Goal: Task Accomplishment & Management: Complete application form

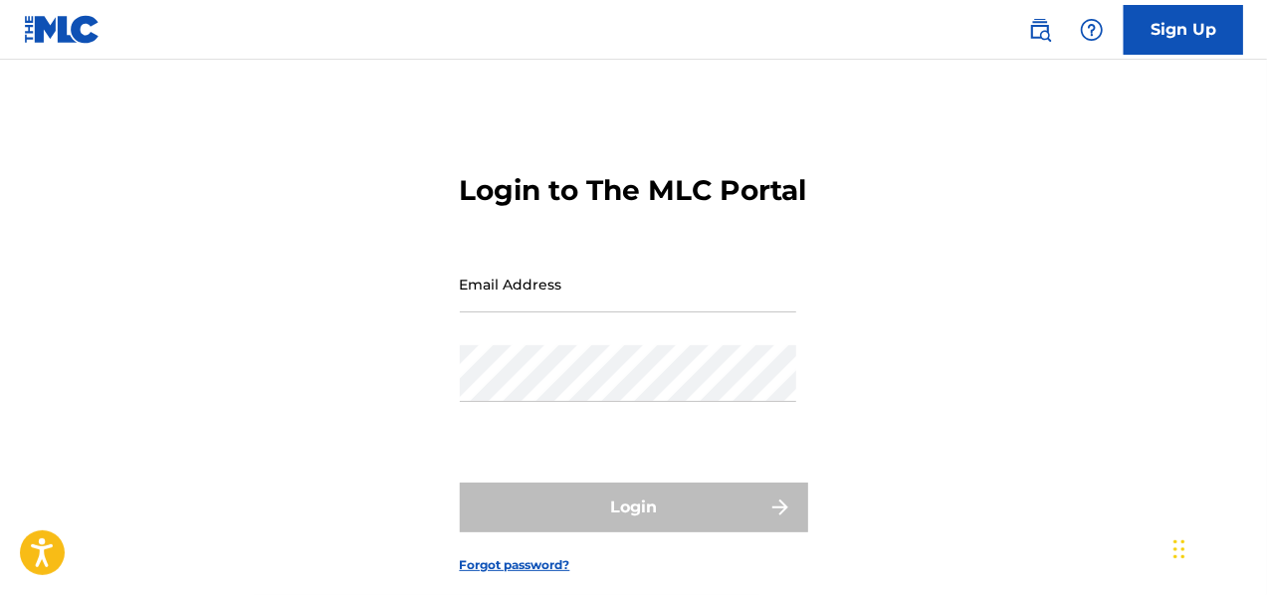
click at [529, 312] on input "Email Address" at bounding box center [628, 284] width 336 height 57
type input "[EMAIL_ADDRESS][DOMAIN_NAME]"
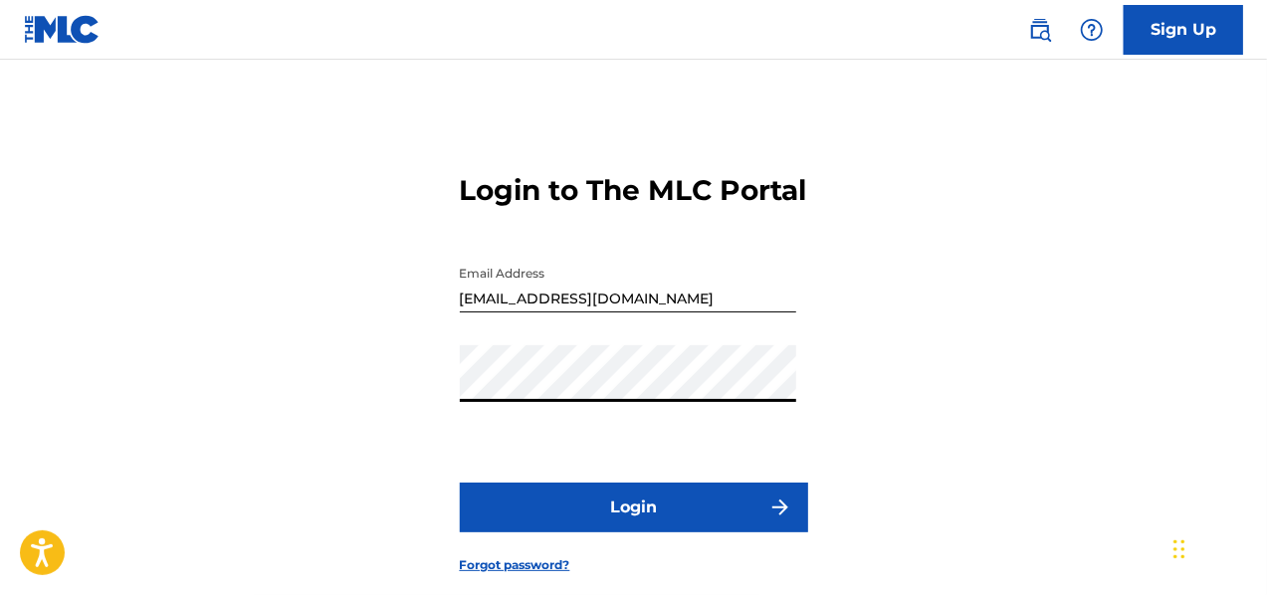
click at [644, 528] on button "Login" at bounding box center [634, 508] width 348 height 50
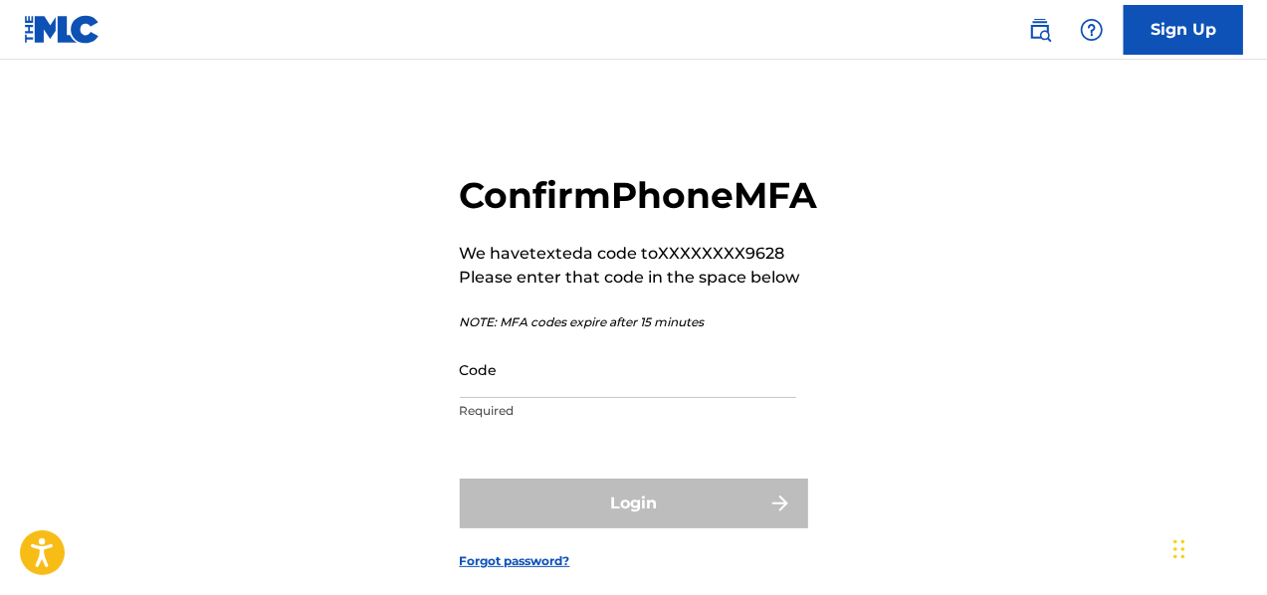
click at [513, 398] on input "Code" at bounding box center [628, 369] width 336 height 57
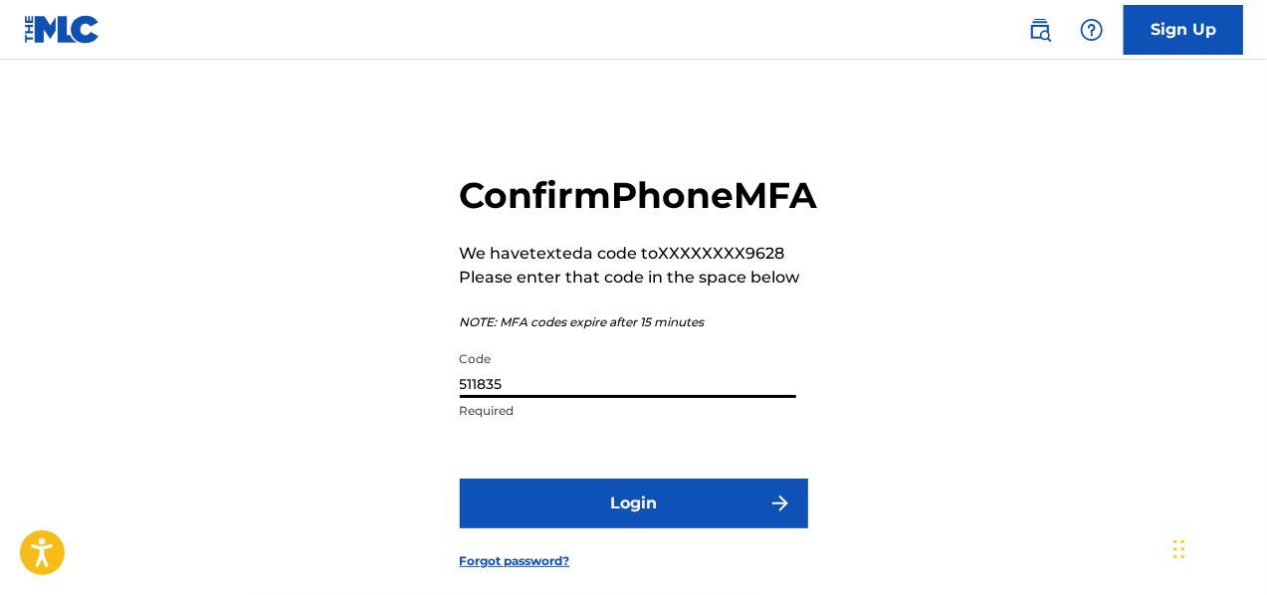
type input "511835"
click at [460, 479] on button "Login" at bounding box center [634, 504] width 348 height 50
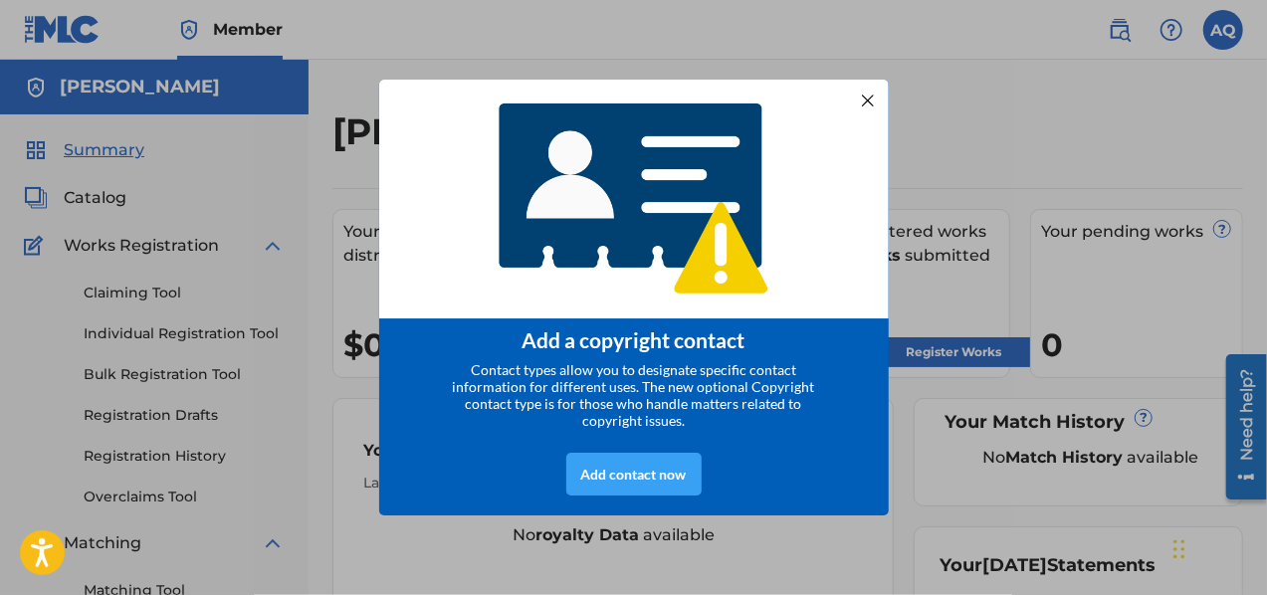
click at [655, 472] on div "Add contact now" at bounding box center [633, 474] width 135 height 43
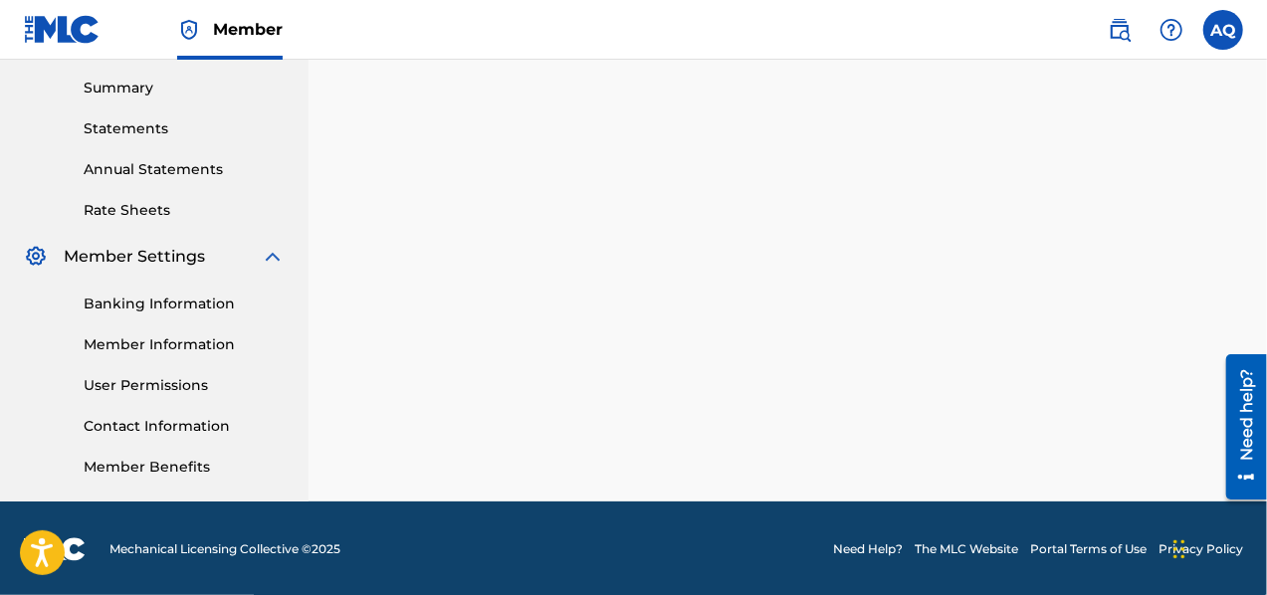
scroll to position [639, 0]
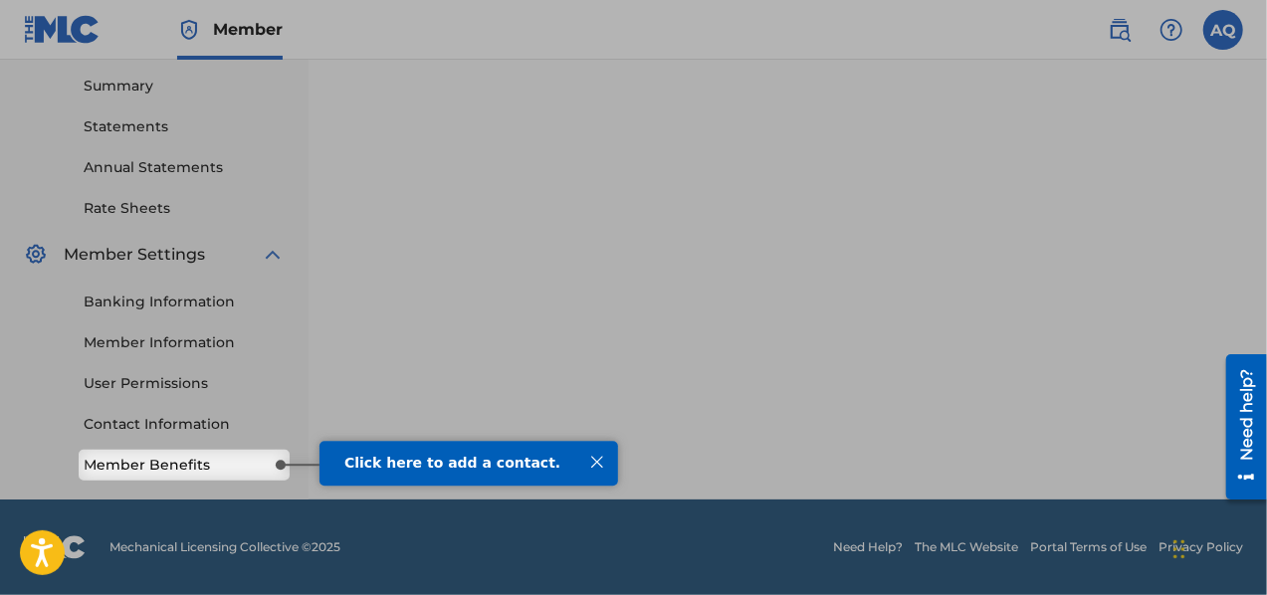
click at [525, 463] on div "Click here to add a contact." at bounding box center [467, 463] width 249 height 16
click at [485, 465] on span "Click here to add a contact." at bounding box center [451, 463] width 216 height 16
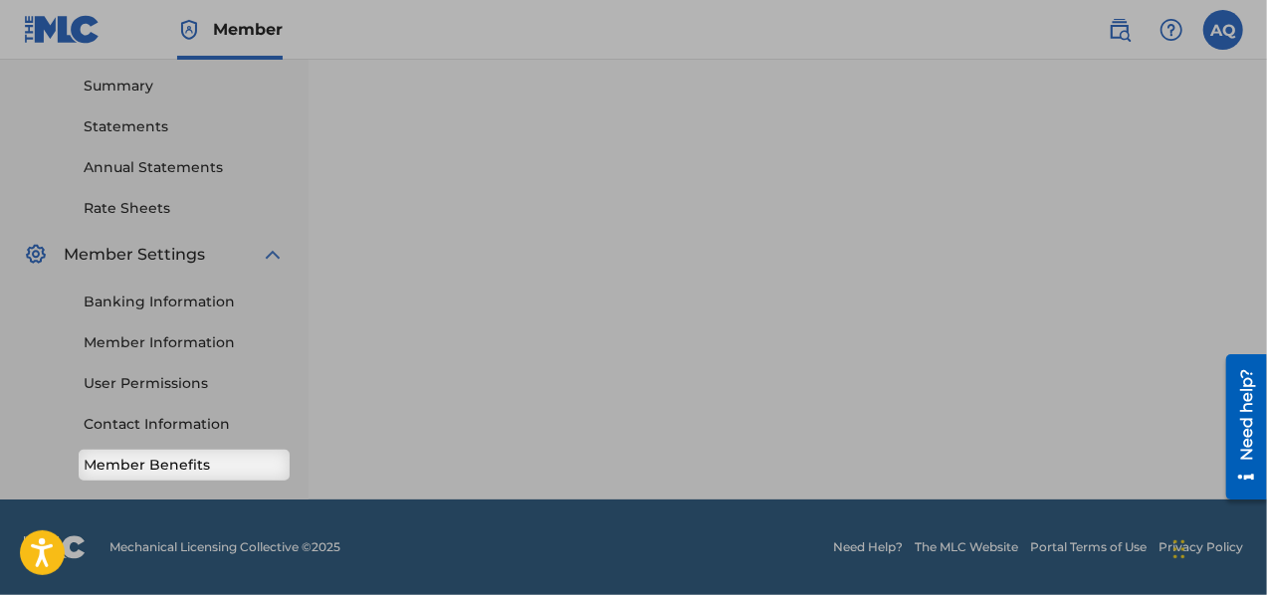
click at [175, 466] on link "Member Benefits" at bounding box center [184, 465] width 201 height 21
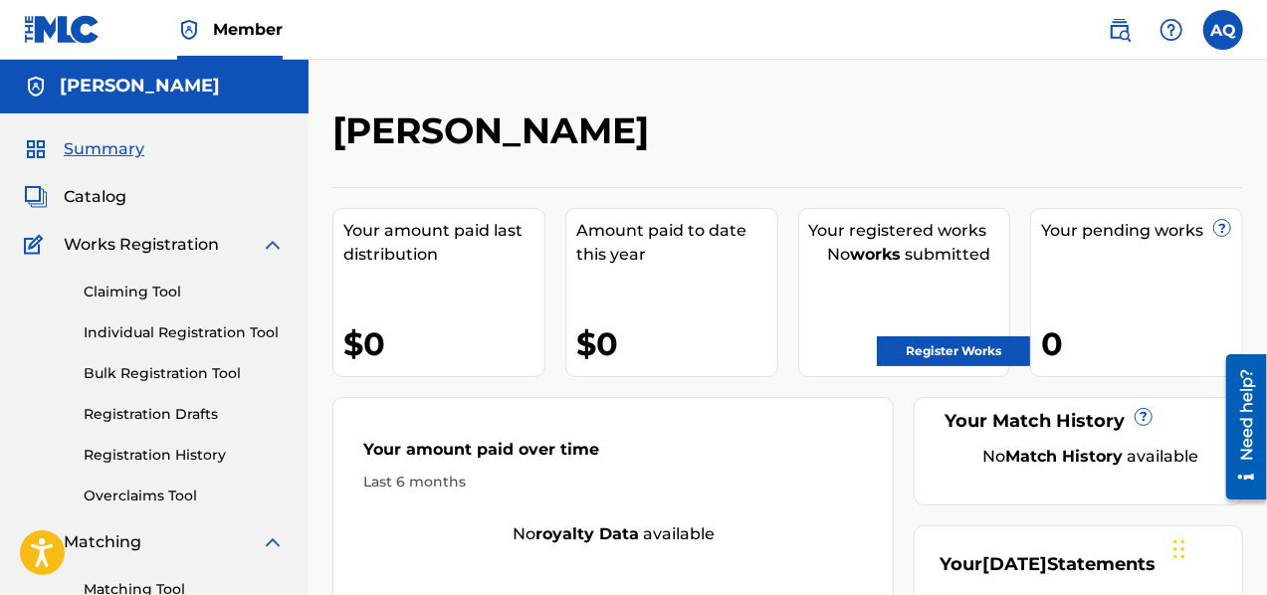
scroll to position [0, 0]
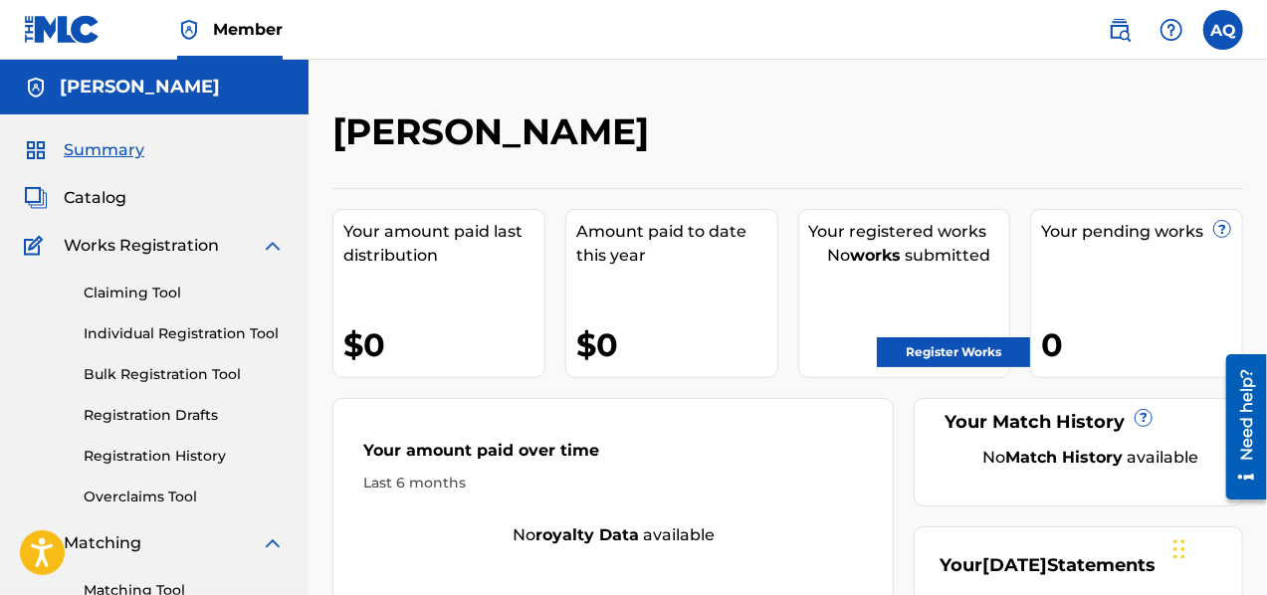
click at [176, 336] on link "Individual Registration Tool" at bounding box center [184, 333] width 201 height 21
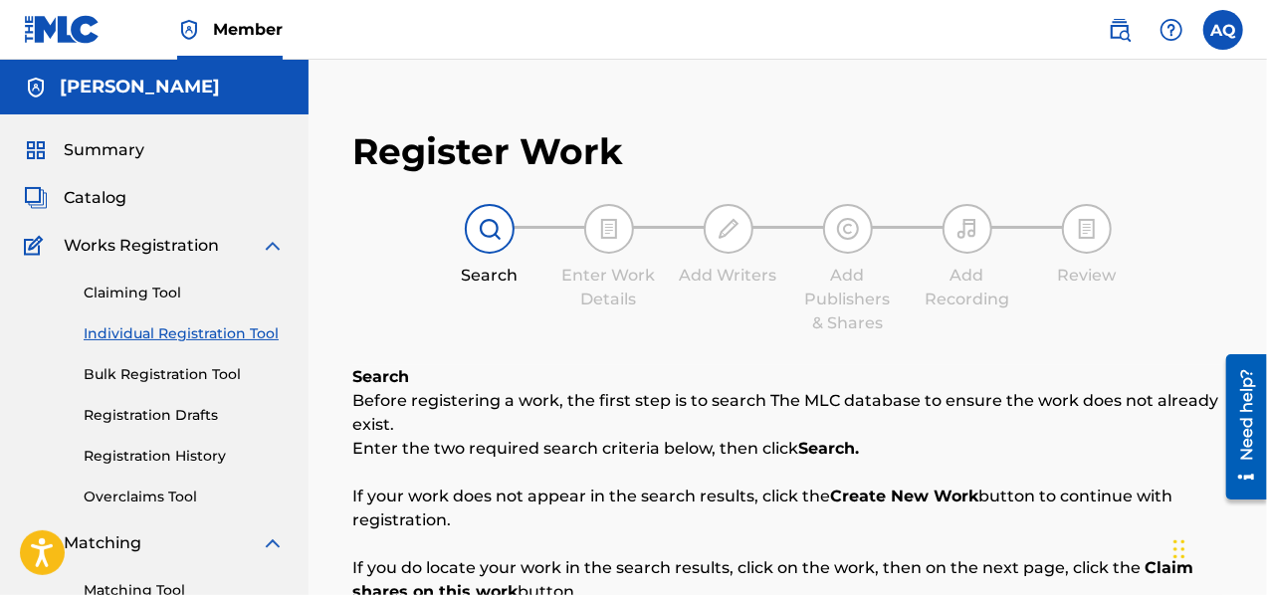
click at [1216, 18] on label at bounding box center [1223, 30] width 40 height 40
click at [1223, 30] on input "AQ Abel Quinones tr6ble@gmail.com Notification Preferences Profile Log out" at bounding box center [1223, 30] width 0 height 0
click at [1087, 68] on div "Register Work Search Enter Work Details Add Writers Add Publishers & Shares Add…" at bounding box center [787, 599] width 958 height 1079
click at [1122, 33] on img at bounding box center [1119, 30] width 24 height 24
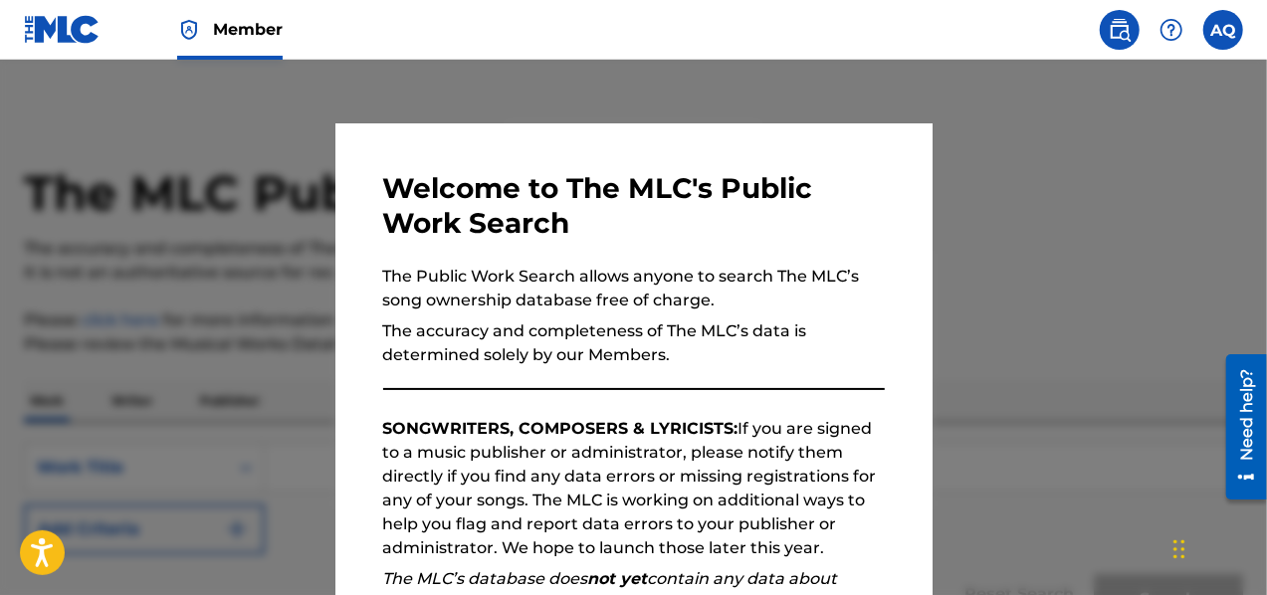
click at [1069, 218] on div at bounding box center [633, 357] width 1267 height 595
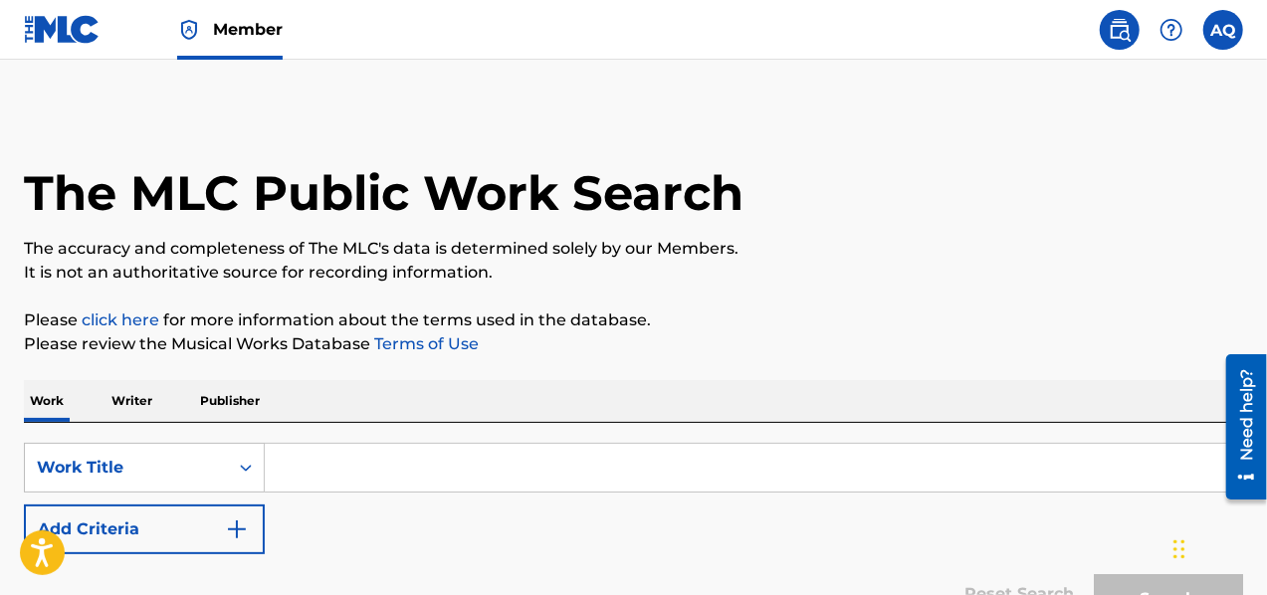
click at [47, 28] on img at bounding box center [62, 29] width 77 height 29
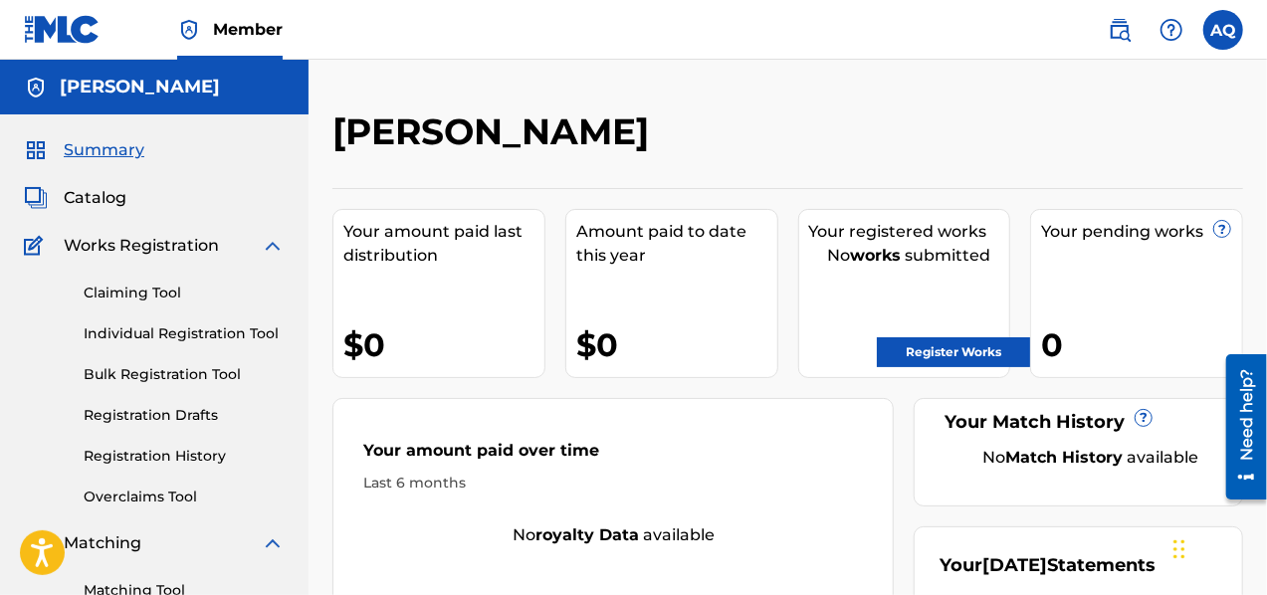
click at [102, 192] on span "Catalog" at bounding box center [95, 198] width 63 height 24
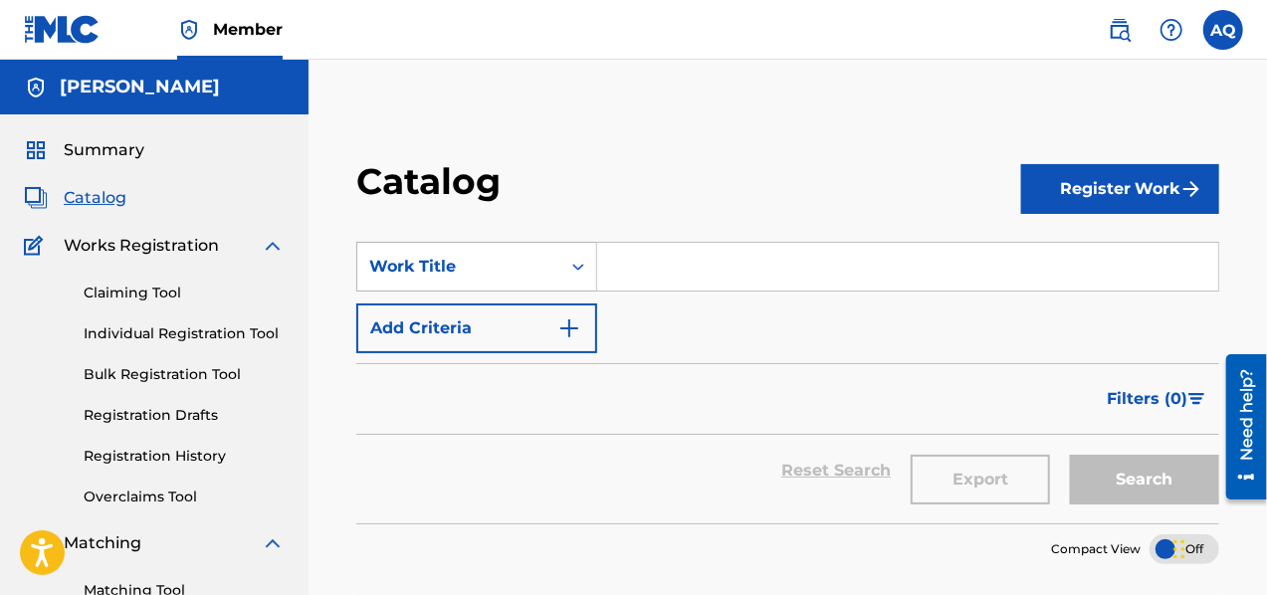
click at [562, 269] on div "Search Form" at bounding box center [578, 267] width 36 height 36
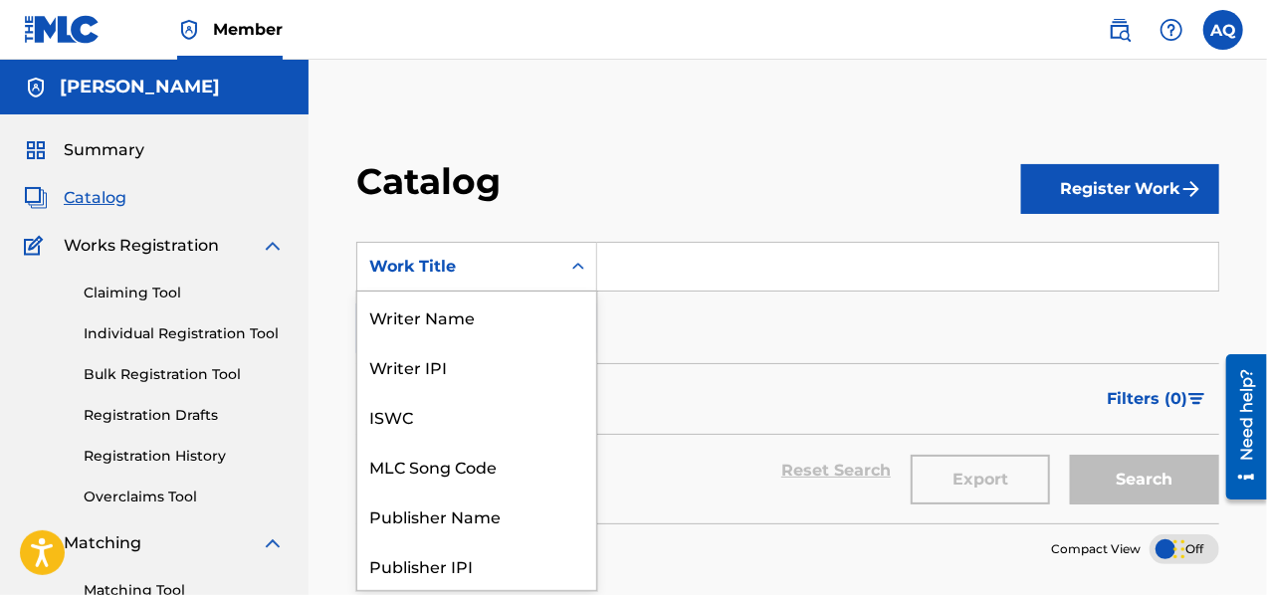
scroll to position [298, 0]
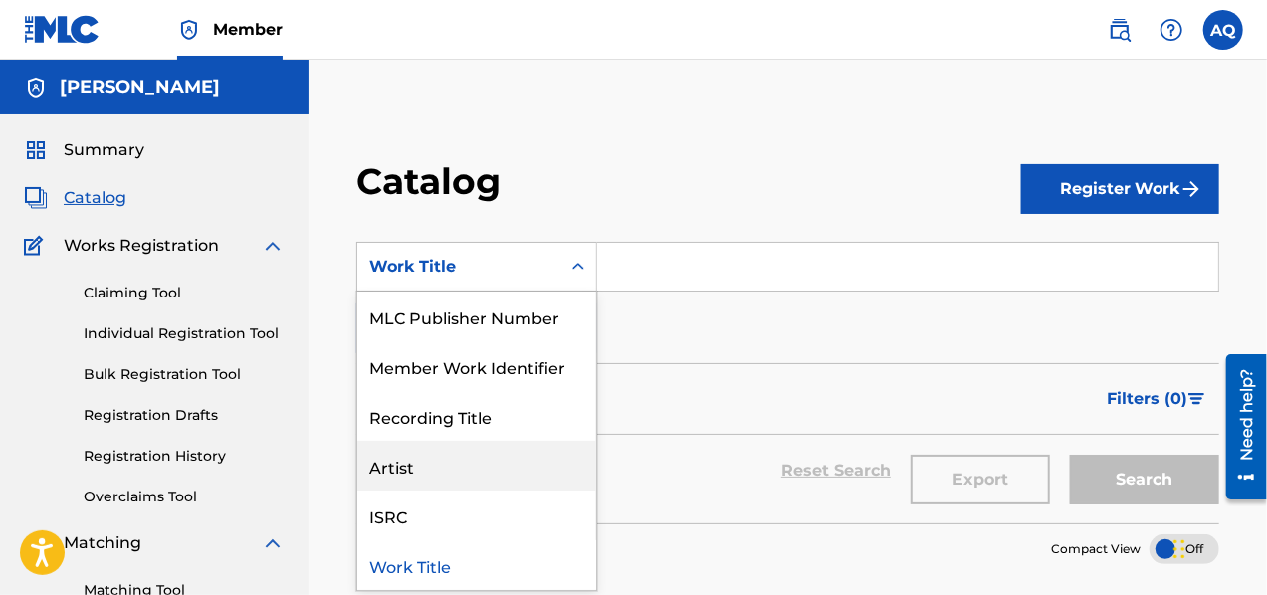
click at [491, 471] on div "Artist" at bounding box center [476, 466] width 239 height 50
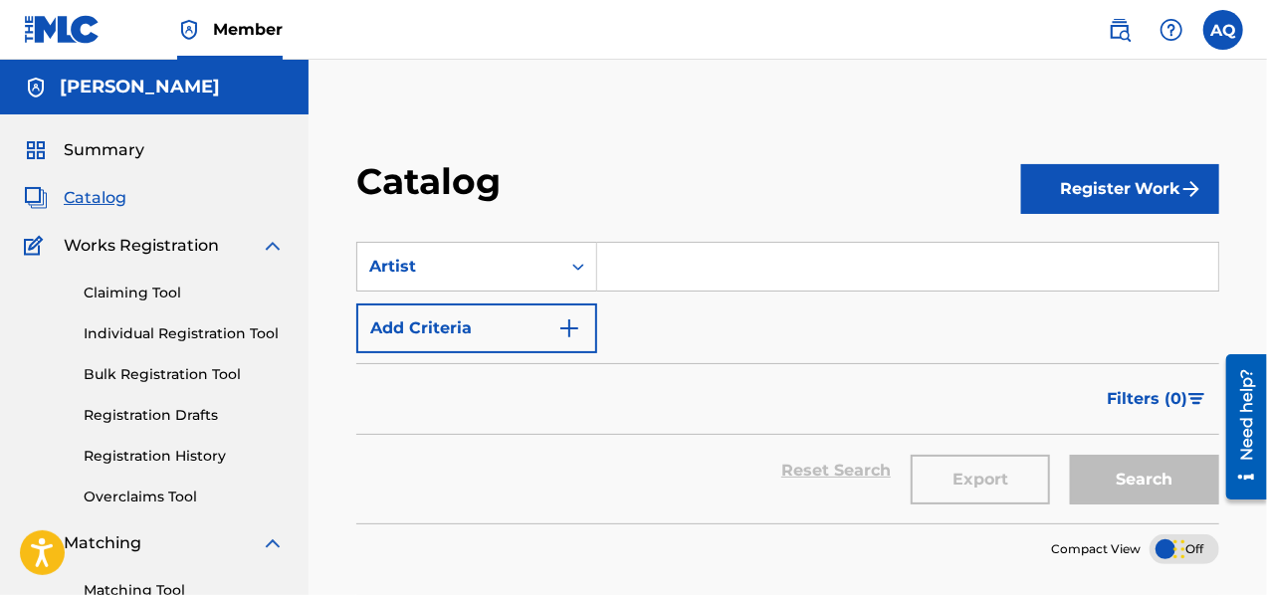
click at [518, 329] on button "Add Criteria" at bounding box center [476, 328] width 241 height 50
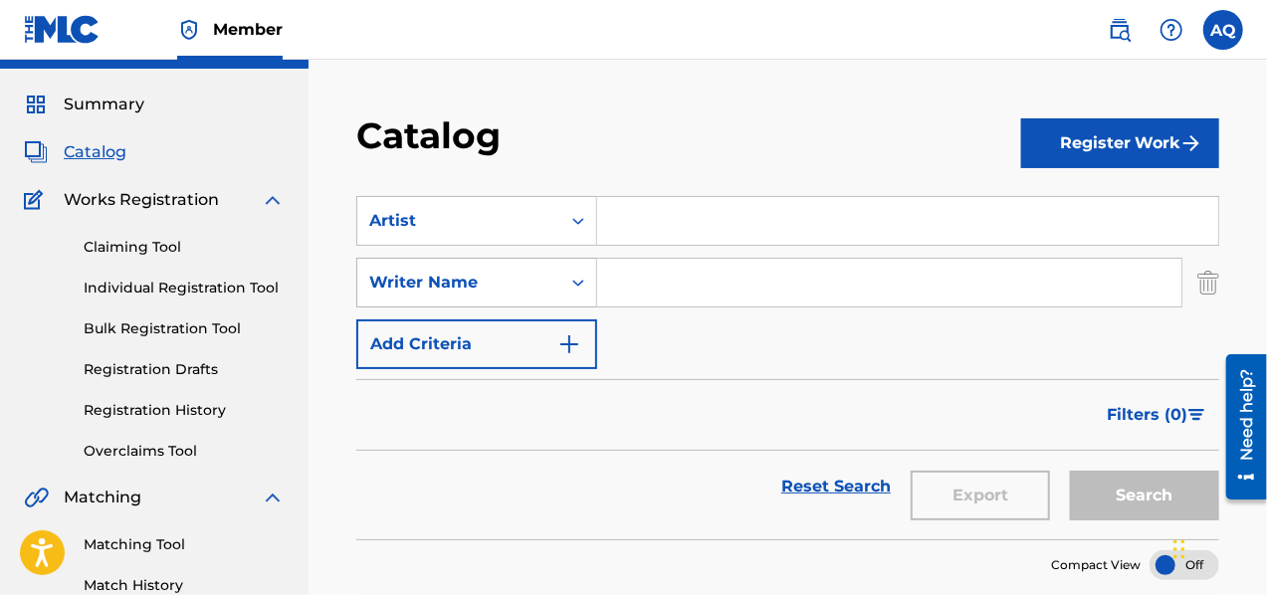
click at [569, 307] on div "Writer Name" at bounding box center [476, 283] width 241 height 50
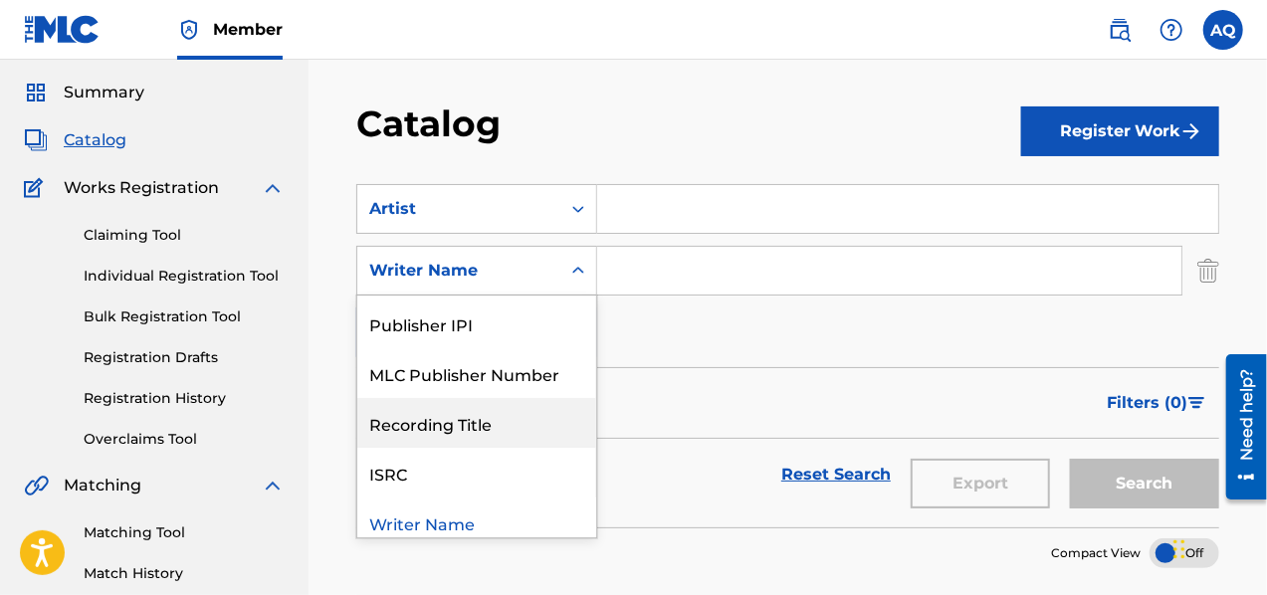
scroll to position [105, 0]
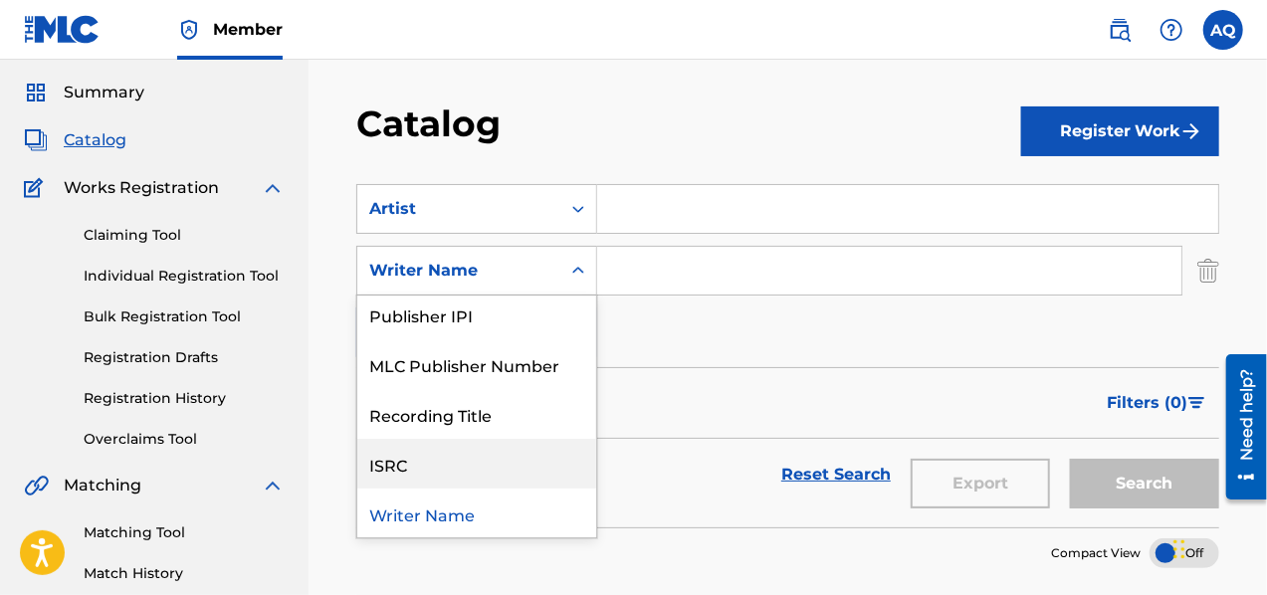
click at [511, 466] on div "ISRC" at bounding box center [476, 464] width 239 height 50
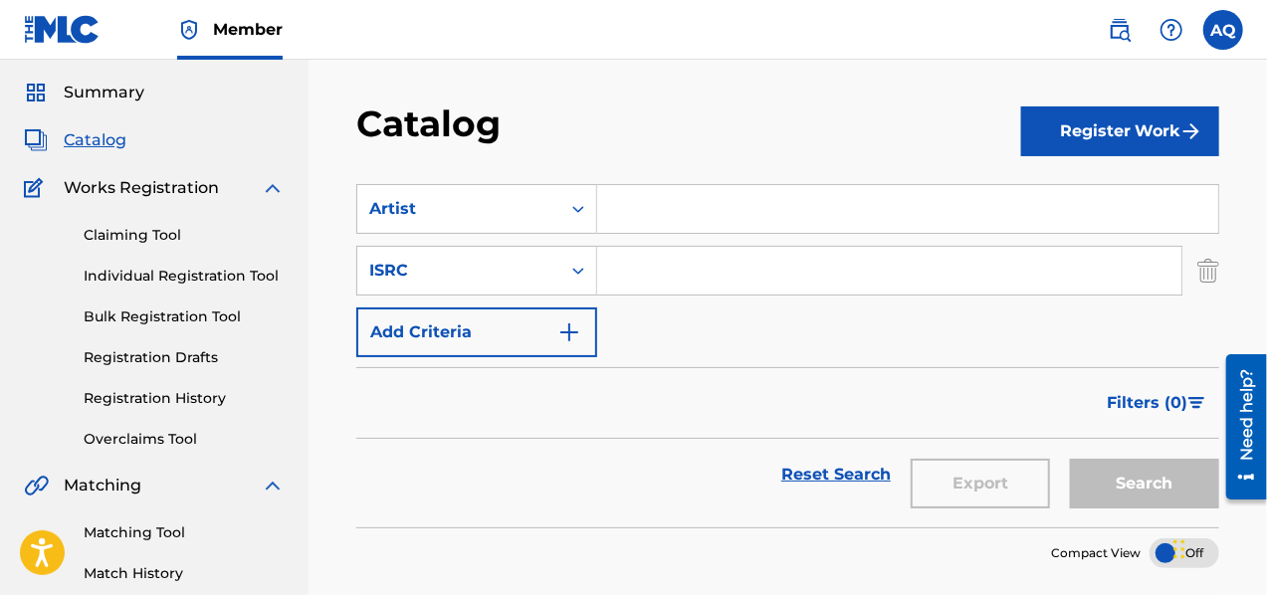
click at [637, 268] on input "Search Form" at bounding box center [889, 271] width 584 height 48
paste input "QZWFJ2373205"
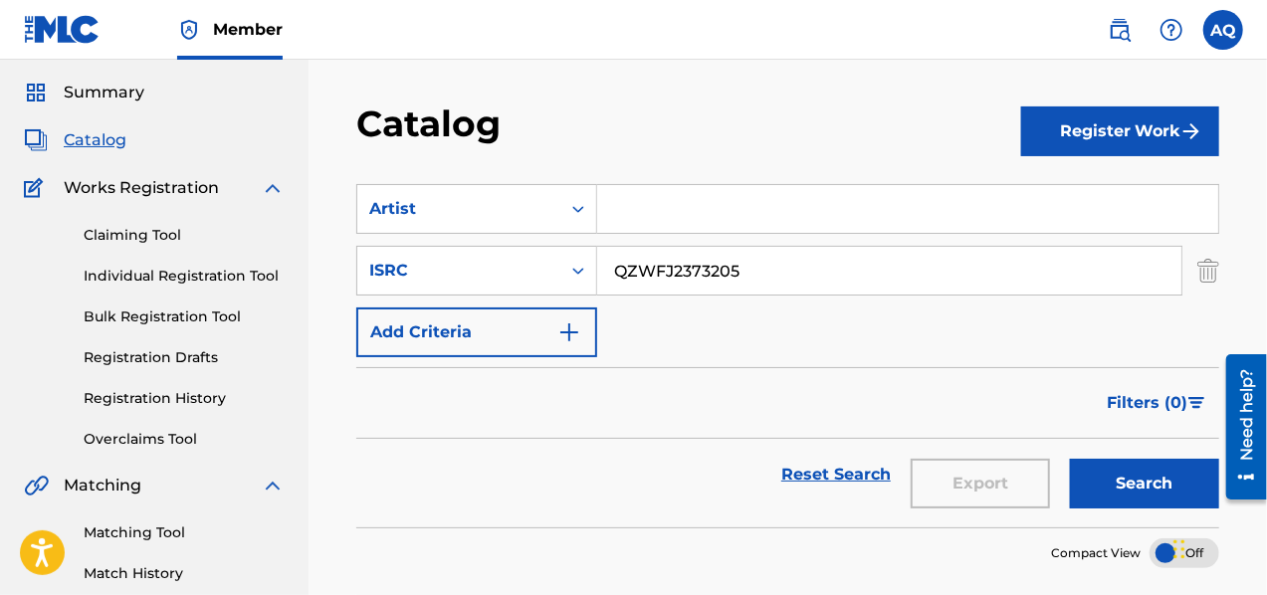
type input "QZWFJ2373205"
click at [639, 217] on input "Search Form" at bounding box center [907, 209] width 621 height 48
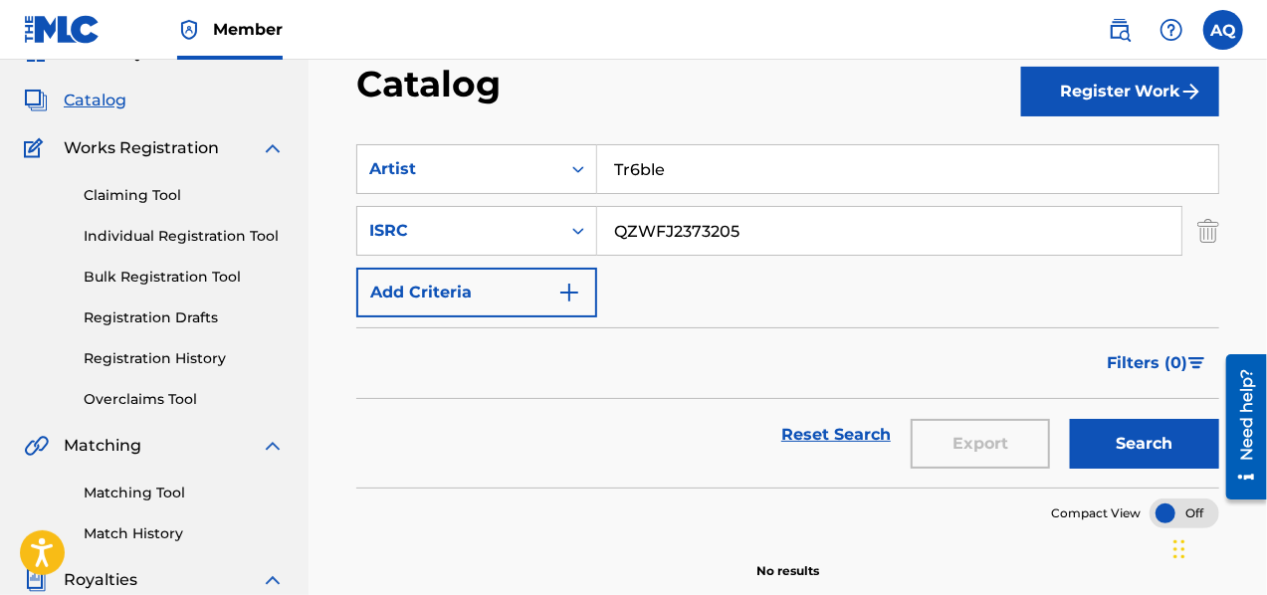
scroll to position [99, 0]
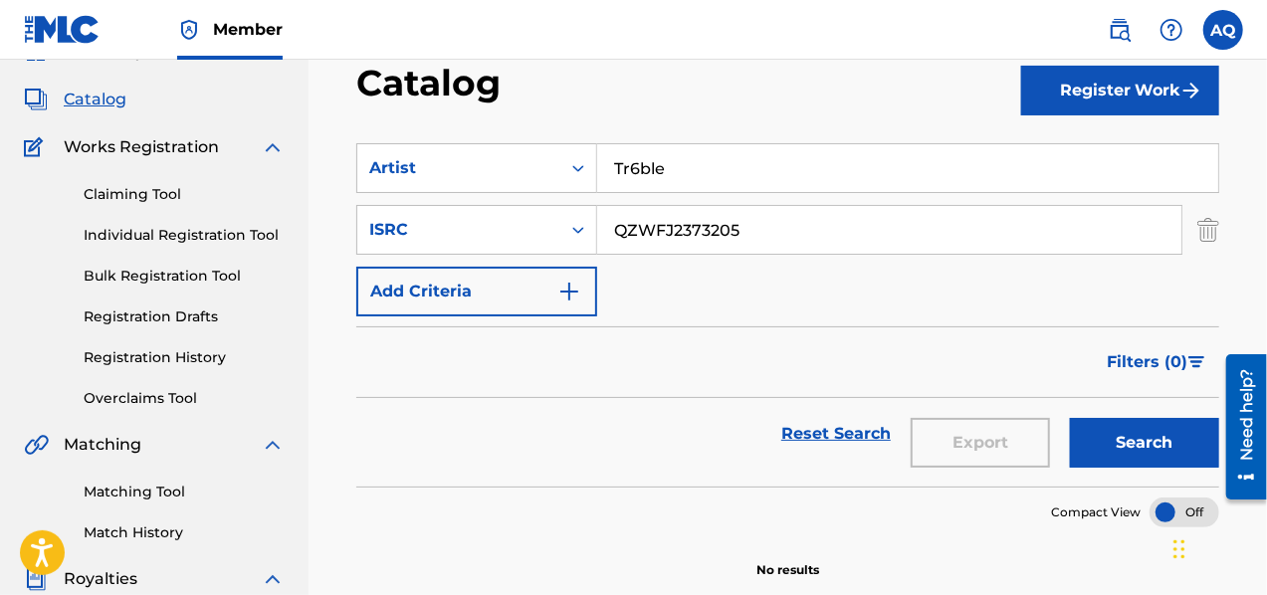
type input "Tr6ble"
click at [1148, 444] on button "Search" at bounding box center [1144, 443] width 149 height 50
click at [1156, 108] on button "Register Work" at bounding box center [1120, 91] width 198 height 50
click at [1105, 150] on link "Individual" at bounding box center [1120, 155] width 198 height 48
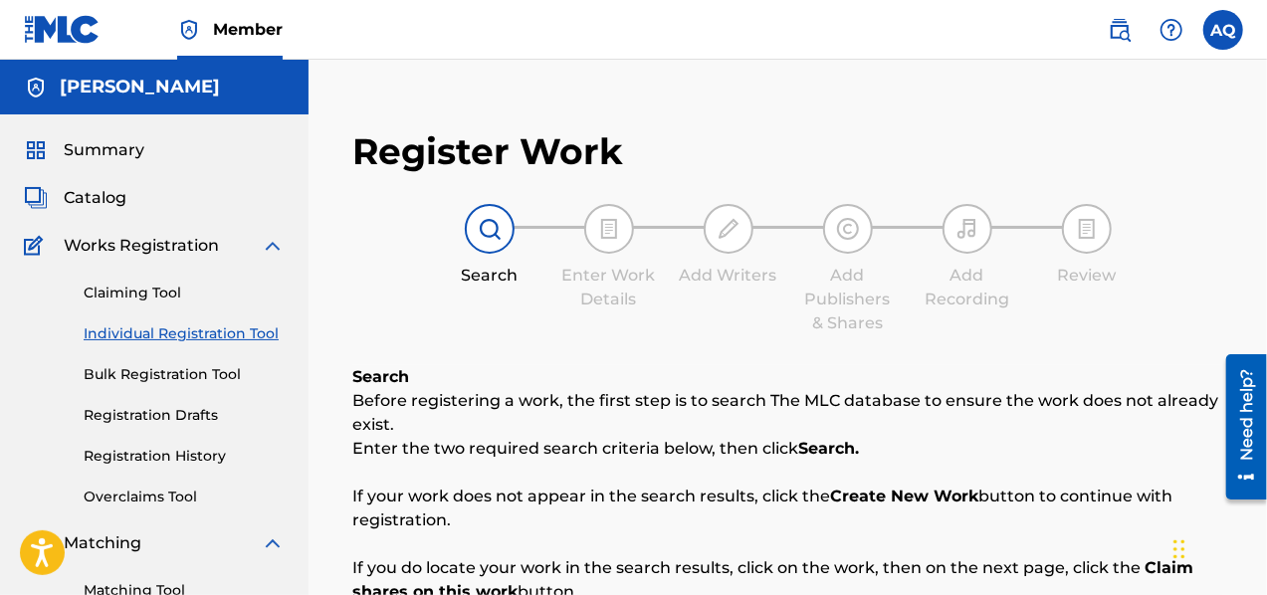
drag, startPoint x: 1236, startPoint y: 130, endPoint x: 1235, endPoint y: 156, distance: 25.9
click at [1235, 156] on div "Register Work Search Enter Work Details Add Writers Add Publishers & Shares Add…" at bounding box center [787, 547] width 910 height 877
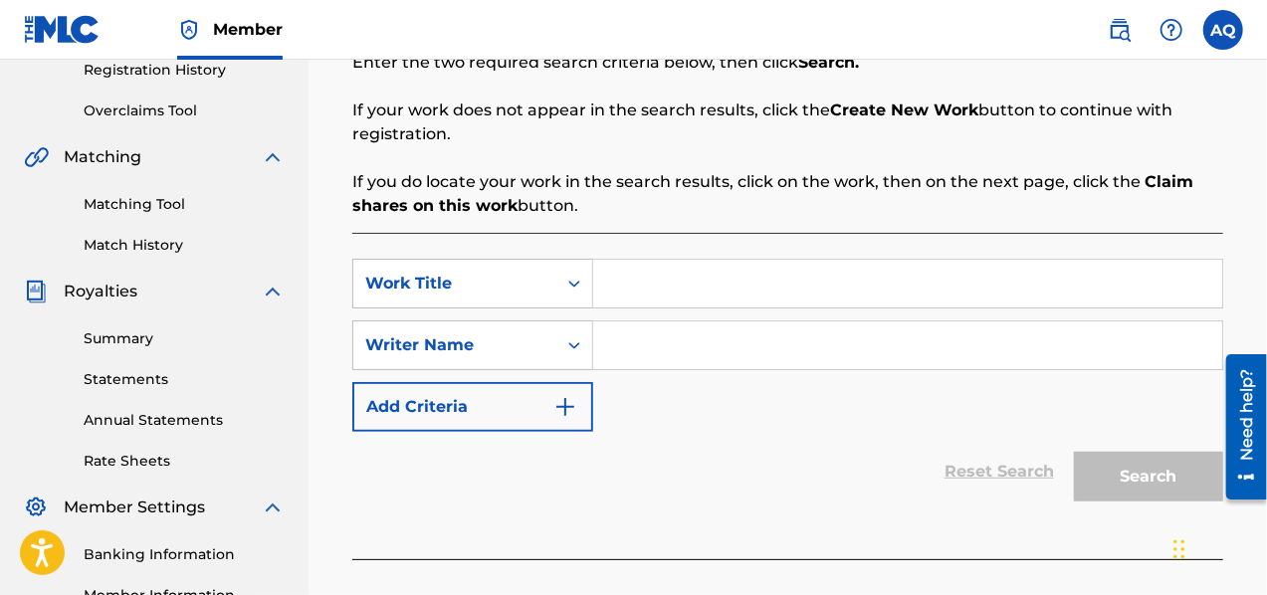
scroll to position [388, 0]
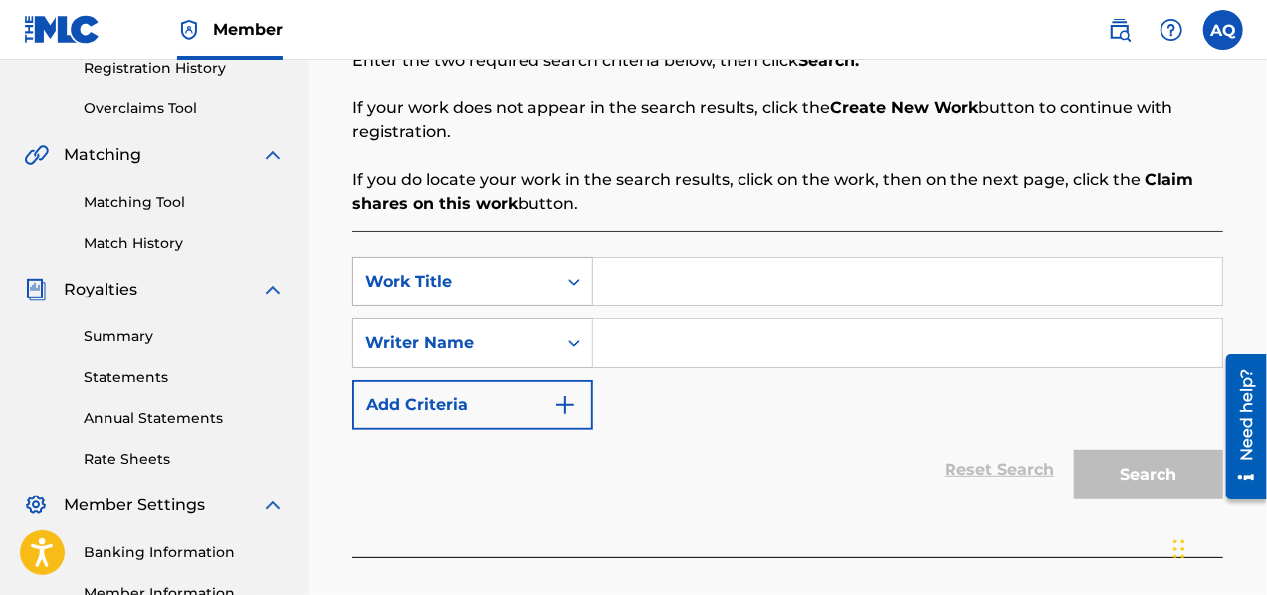
click at [583, 286] on icon "Search Form" at bounding box center [574, 282] width 20 height 20
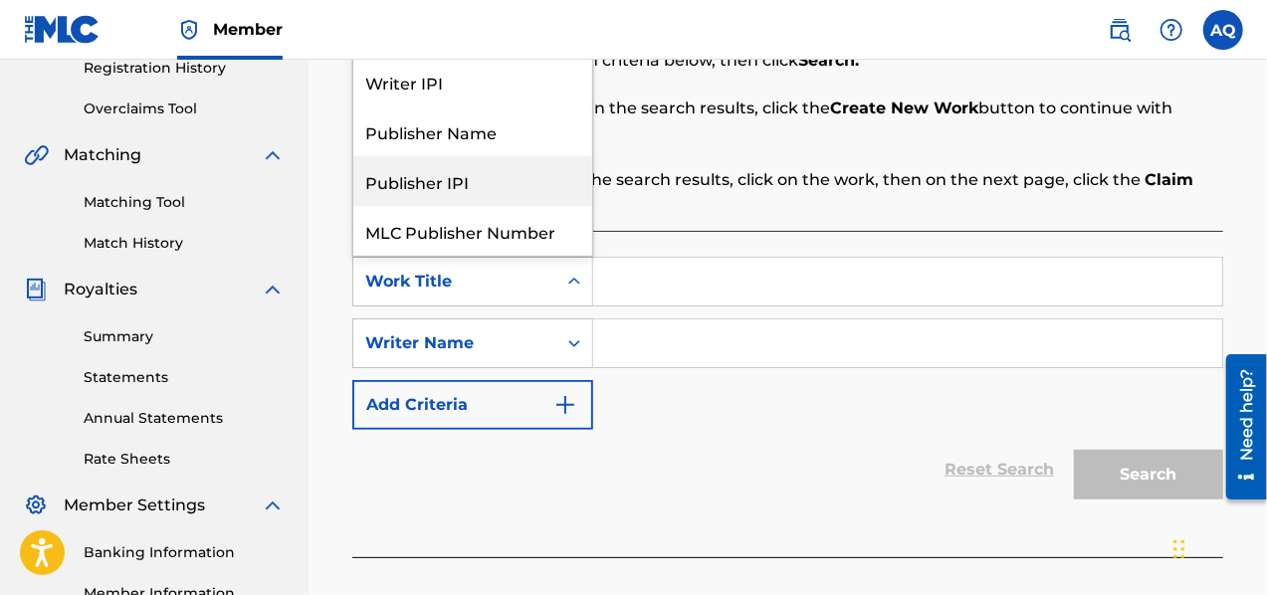
scroll to position [50, 0]
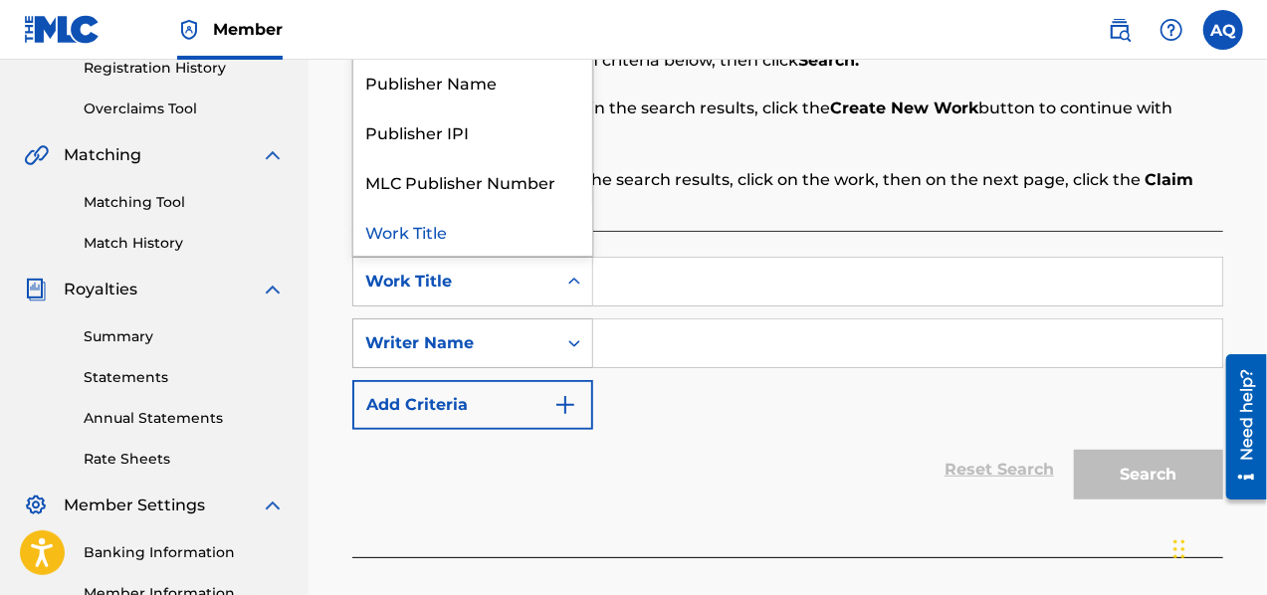
click at [575, 350] on icon "Search Form" at bounding box center [574, 343] width 20 height 20
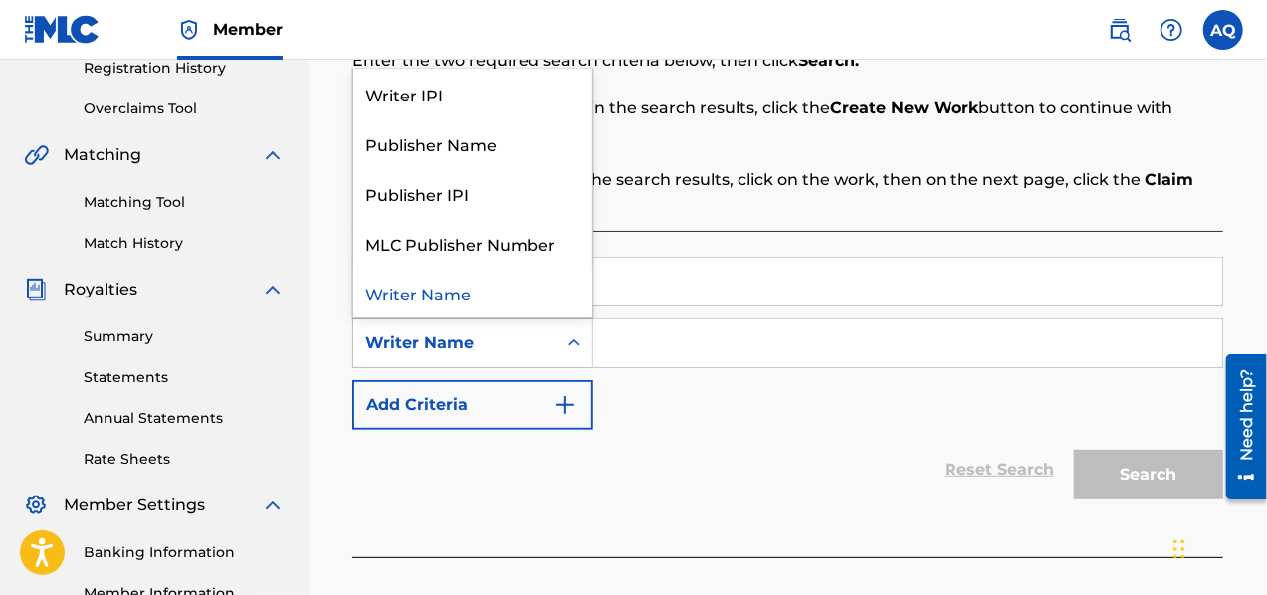
click at [557, 339] on div "Search Form" at bounding box center [574, 343] width 36 height 36
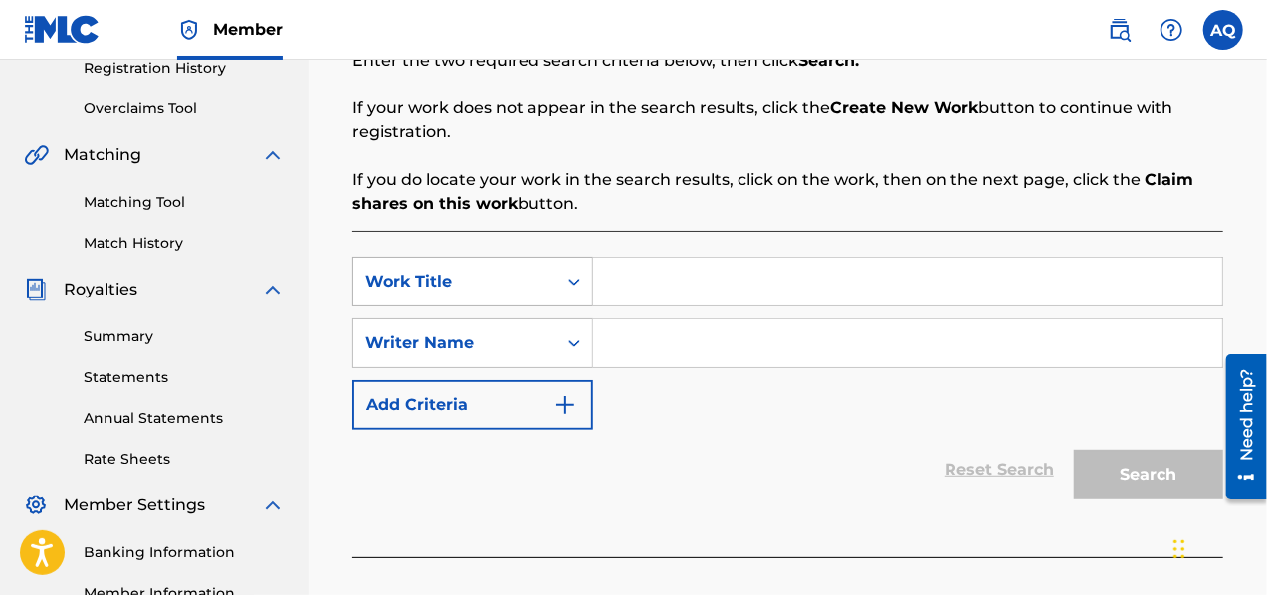
click at [567, 281] on icon "Search Form" at bounding box center [574, 282] width 20 height 20
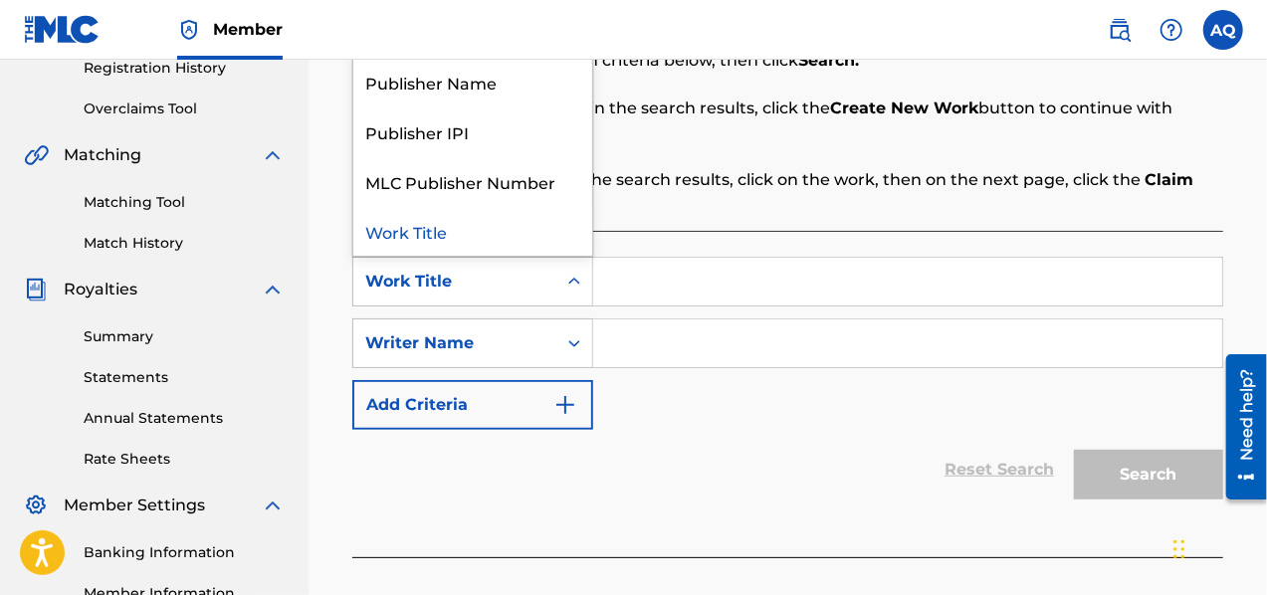
click at [569, 278] on icon "Search Form" at bounding box center [574, 282] width 20 height 20
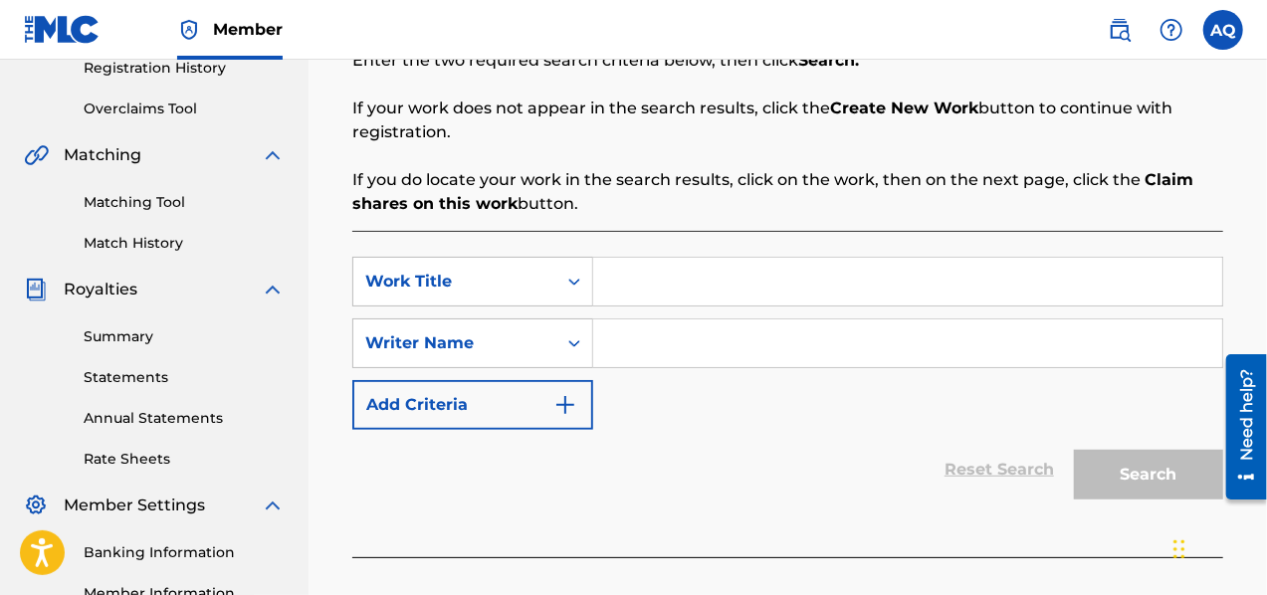
click at [574, 407] on img "Search Form" at bounding box center [565, 405] width 24 height 24
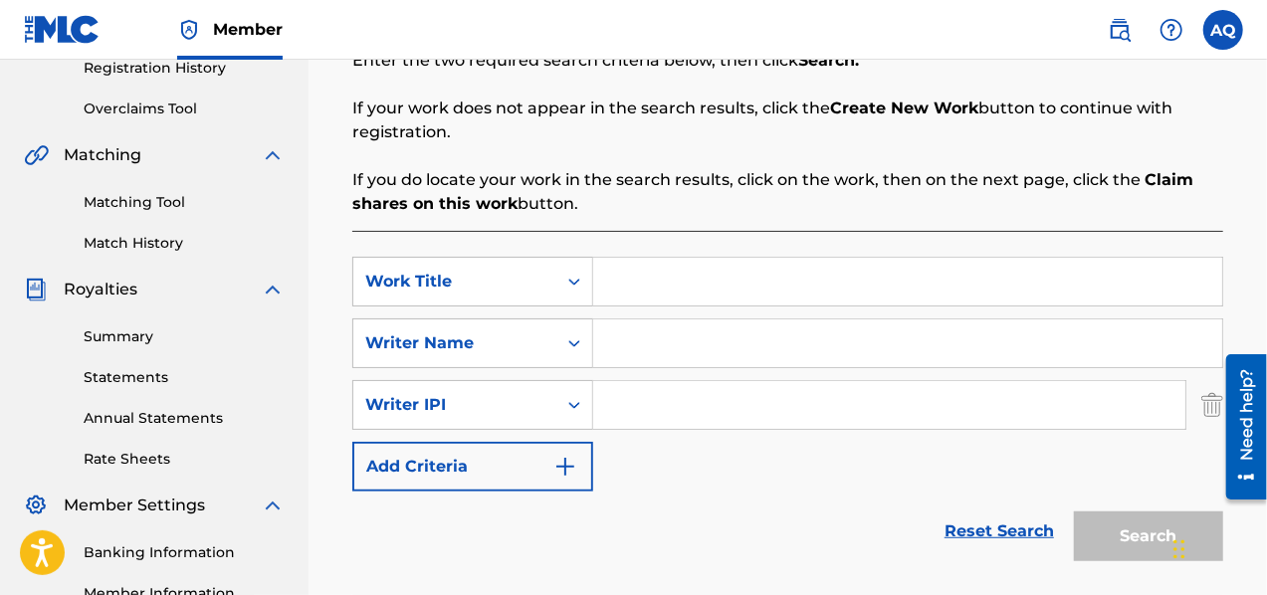
click at [574, 407] on icon "Search Form" at bounding box center [574, 405] width 20 height 20
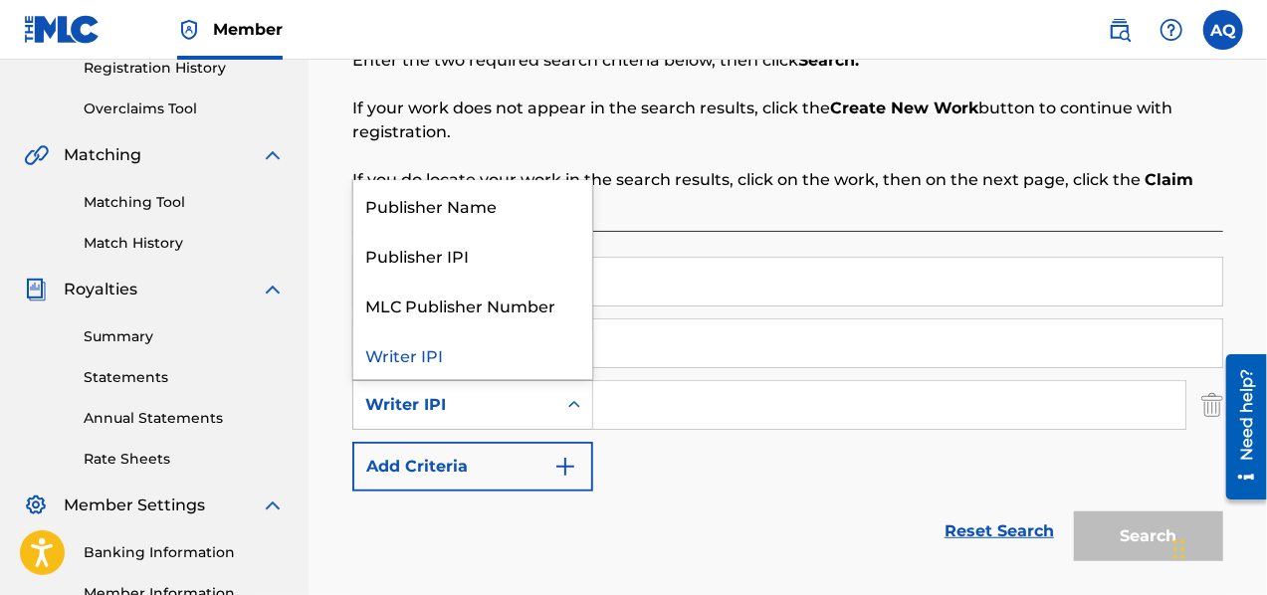
click at [563, 413] on div "Search Form" at bounding box center [574, 405] width 36 height 36
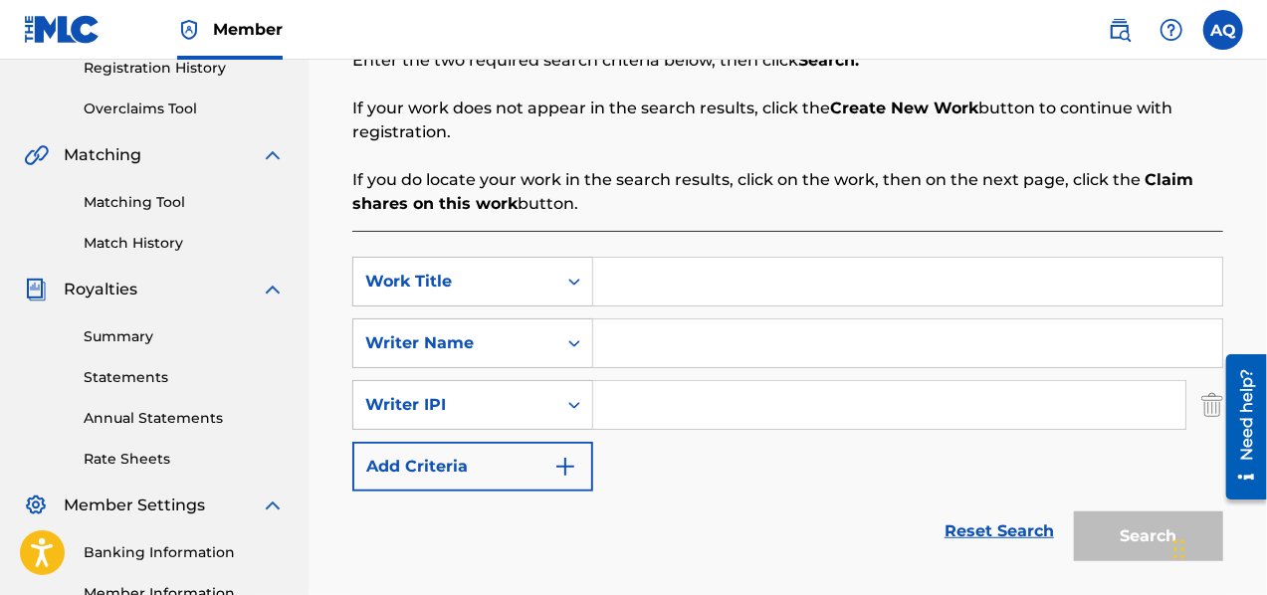
click at [569, 470] on img "Search Form" at bounding box center [565, 467] width 24 height 24
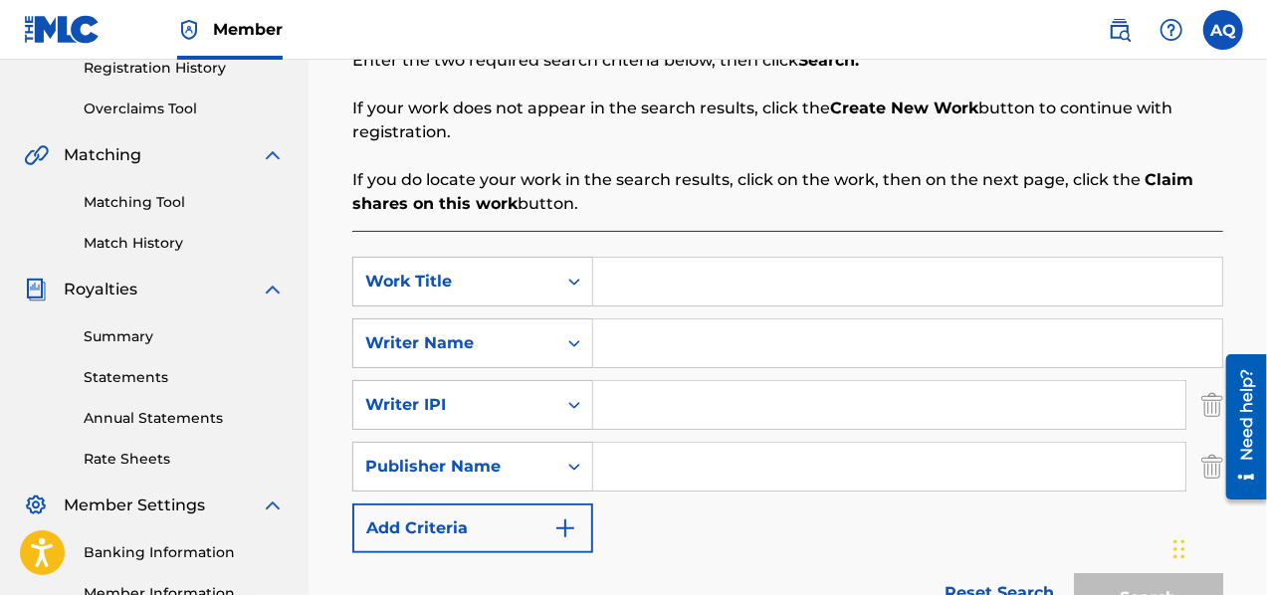
click at [563, 520] on img "Search Form" at bounding box center [565, 528] width 24 height 24
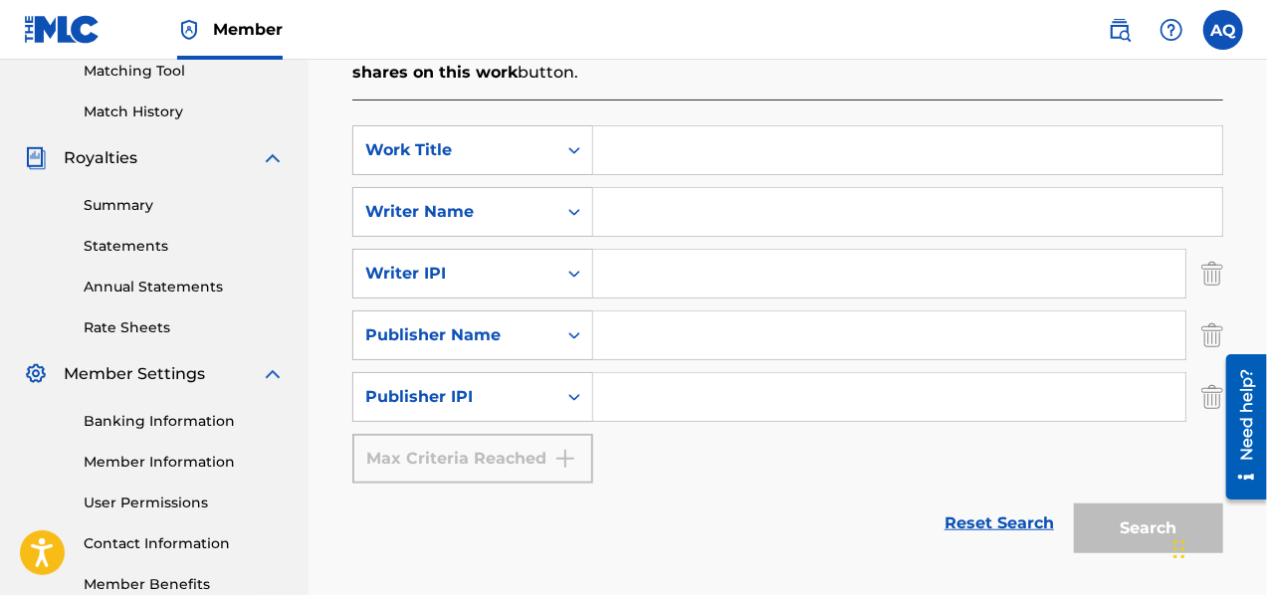
scroll to position [530, 0]
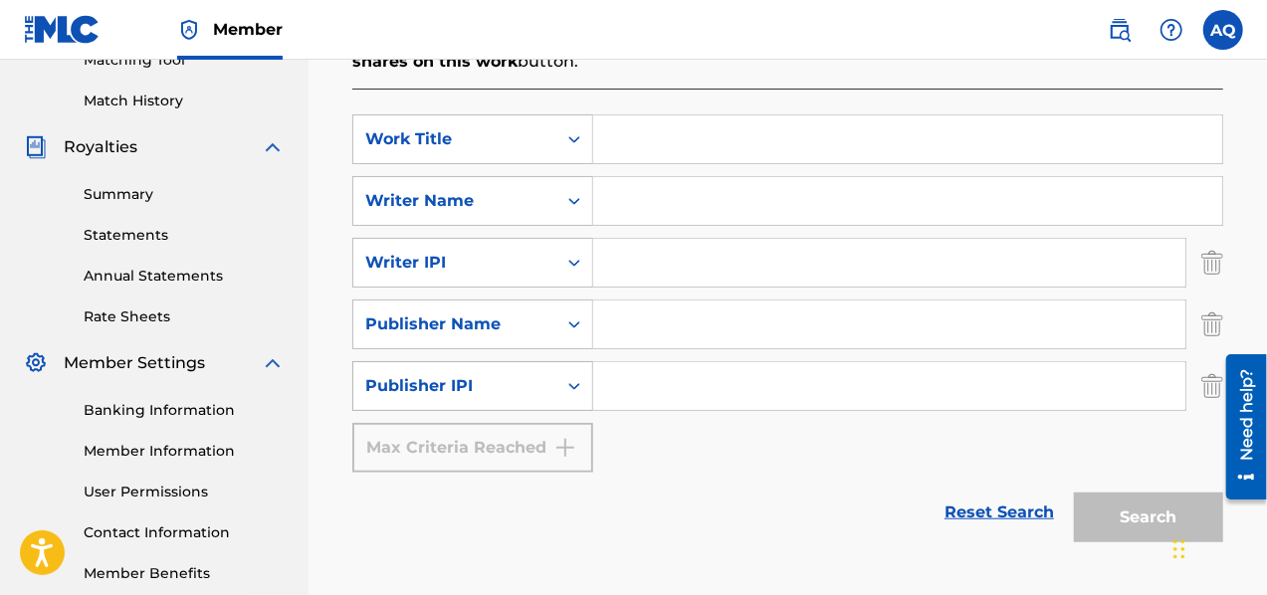
click at [580, 388] on icon "Search Form" at bounding box center [574, 386] width 20 height 20
click at [487, 447] on div "MLC Publisher Number" at bounding box center [472, 436] width 239 height 50
click at [539, 321] on div "Publisher Name" at bounding box center [454, 324] width 179 height 24
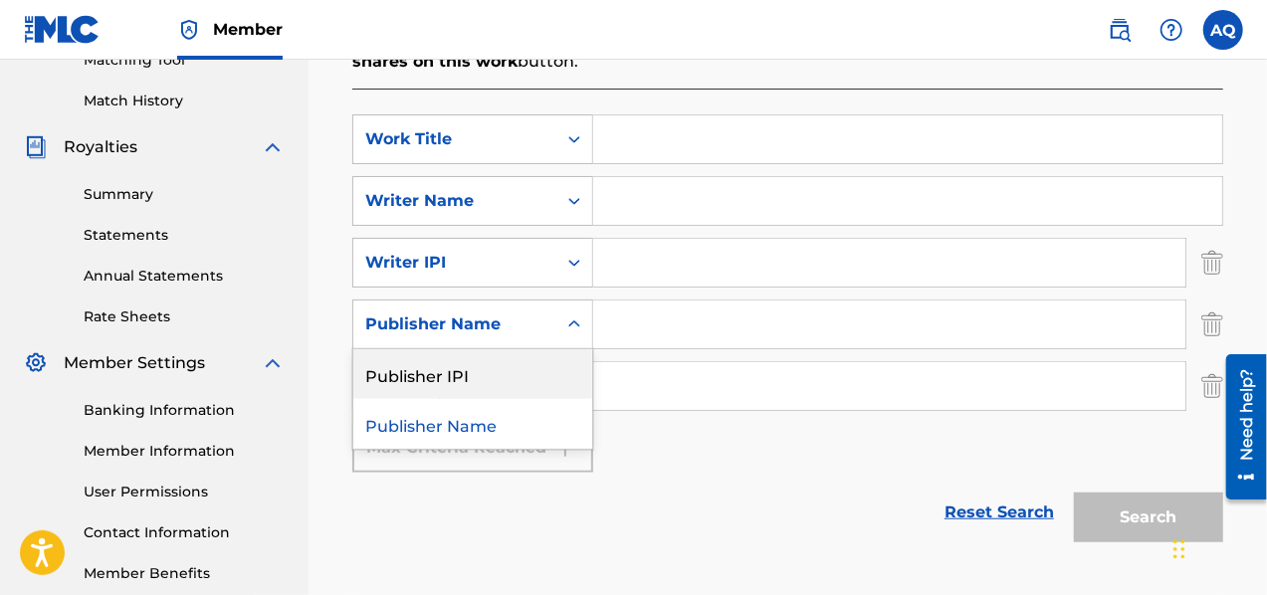
click at [687, 439] on div "SearchWithCriteria1aa13896-0357-4472-a573-23b0b10126ff Work Title SearchWithCri…" at bounding box center [787, 293] width 871 height 358
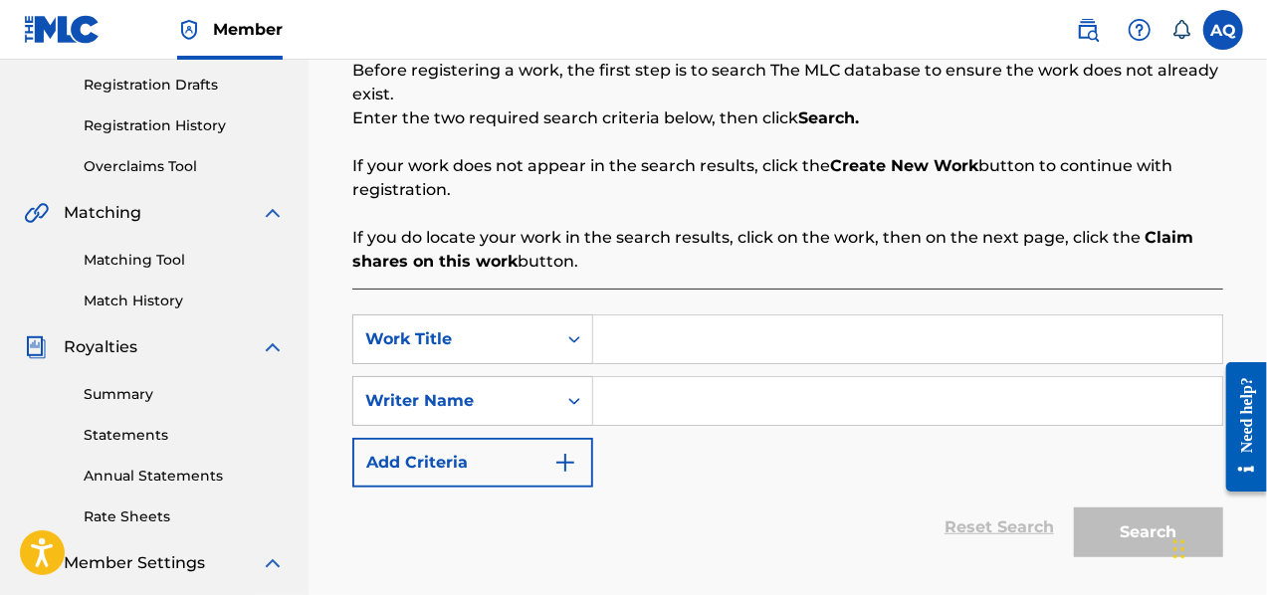
scroll to position [327, 0]
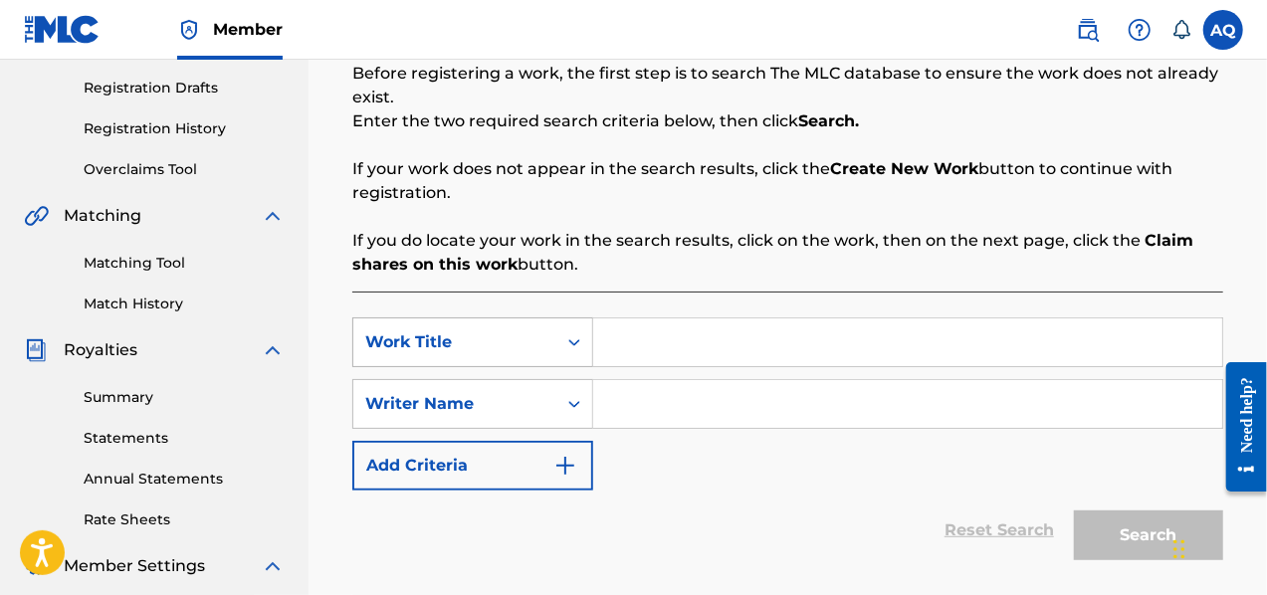
click at [501, 337] on div "Work Title" at bounding box center [454, 342] width 179 height 24
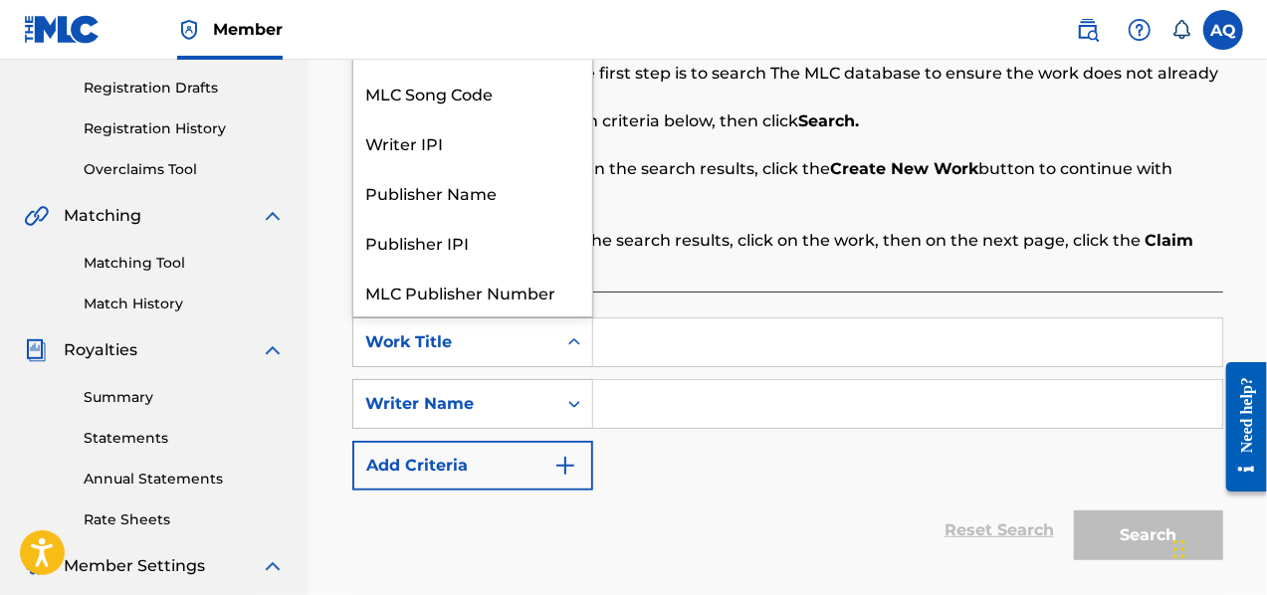
scroll to position [50, 0]
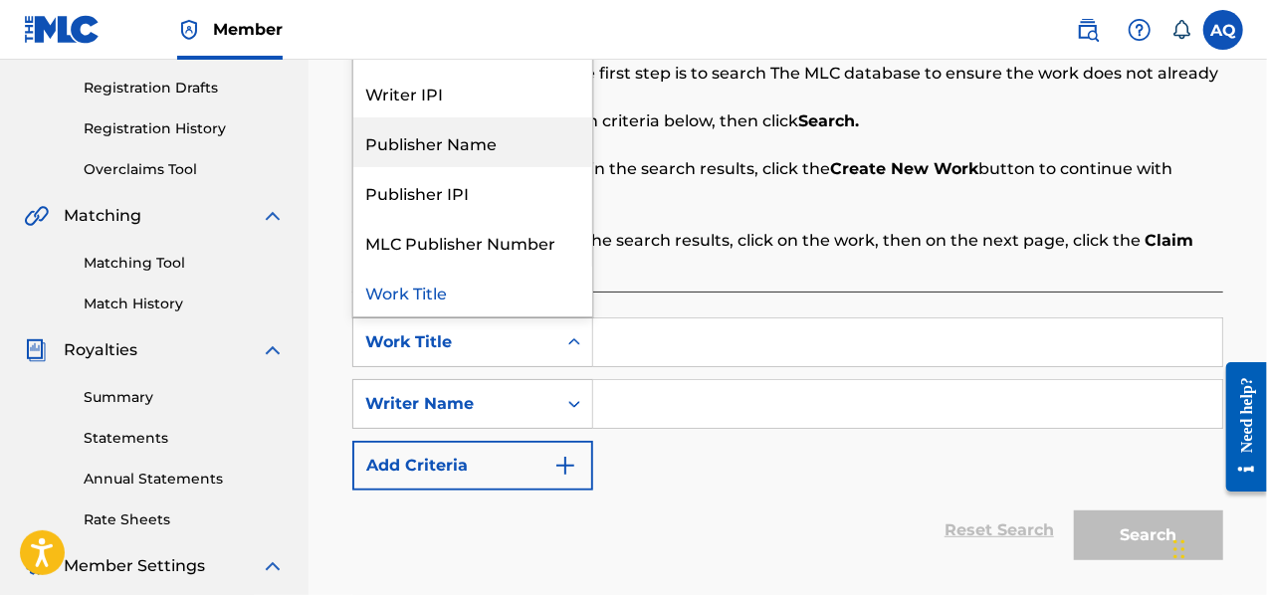
click at [473, 156] on div "Publisher Name" at bounding box center [472, 142] width 239 height 50
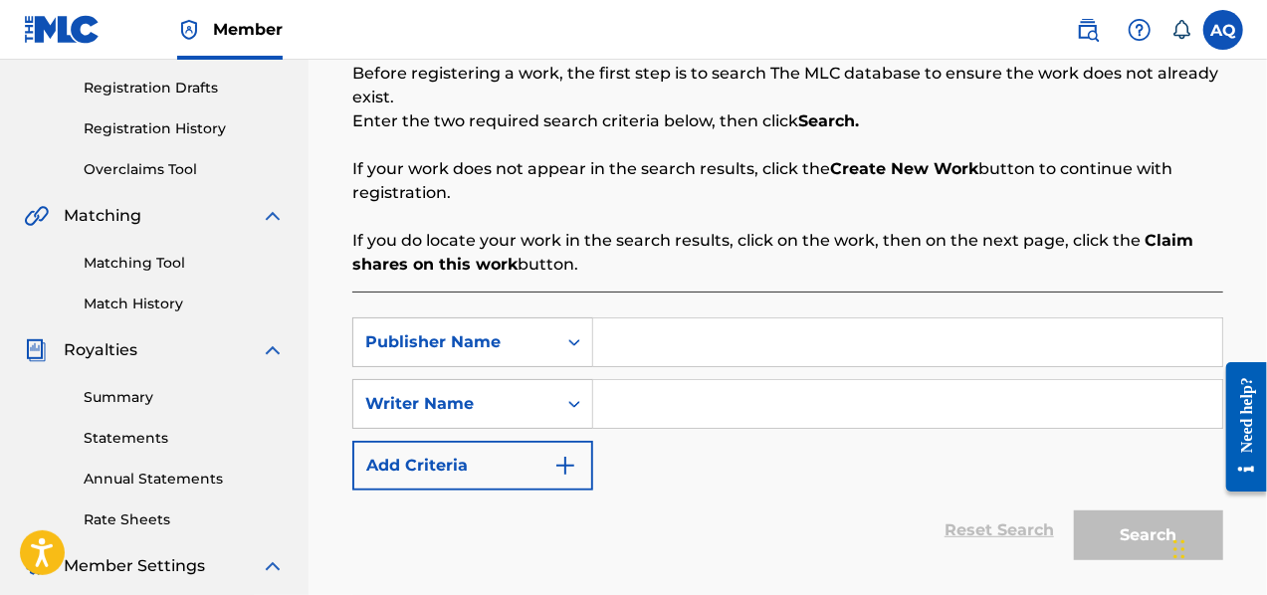
click at [641, 359] on input "Search Form" at bounding box center [907, 342] width 629 height 48
type input "Tr6ble"
click at [548, 393] on div "Writer Name" at bounding box center [454, 404] width 203 height 38
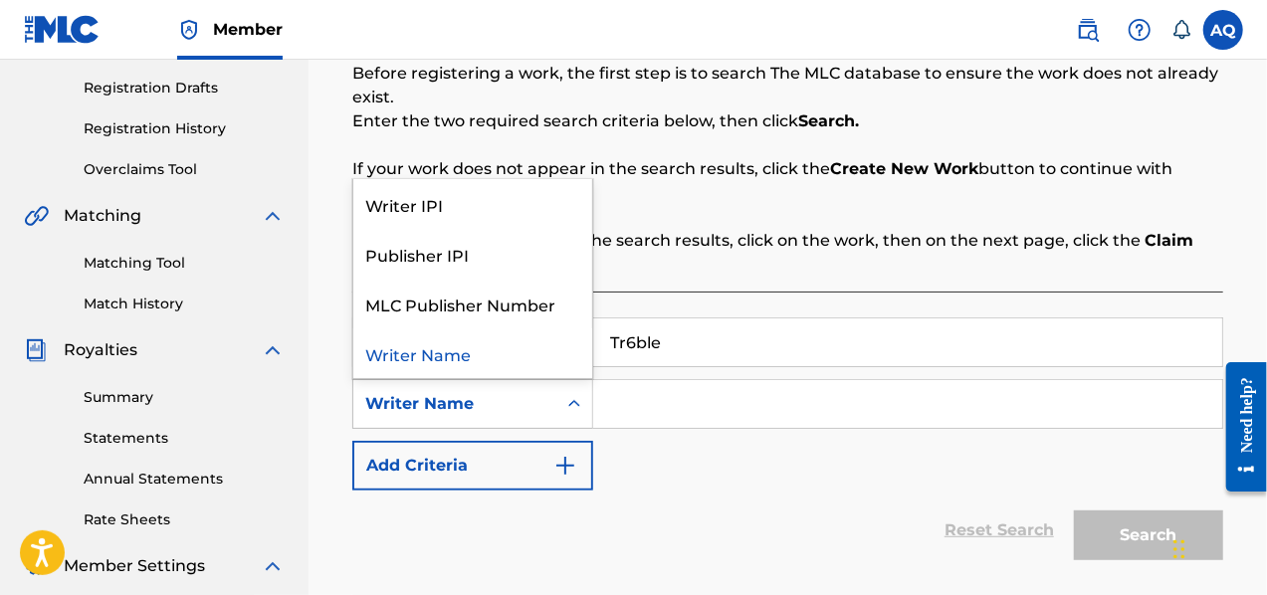
click at [456, 345] on div "Writer Name" at bounding box center [472, 353] width 239 height 50
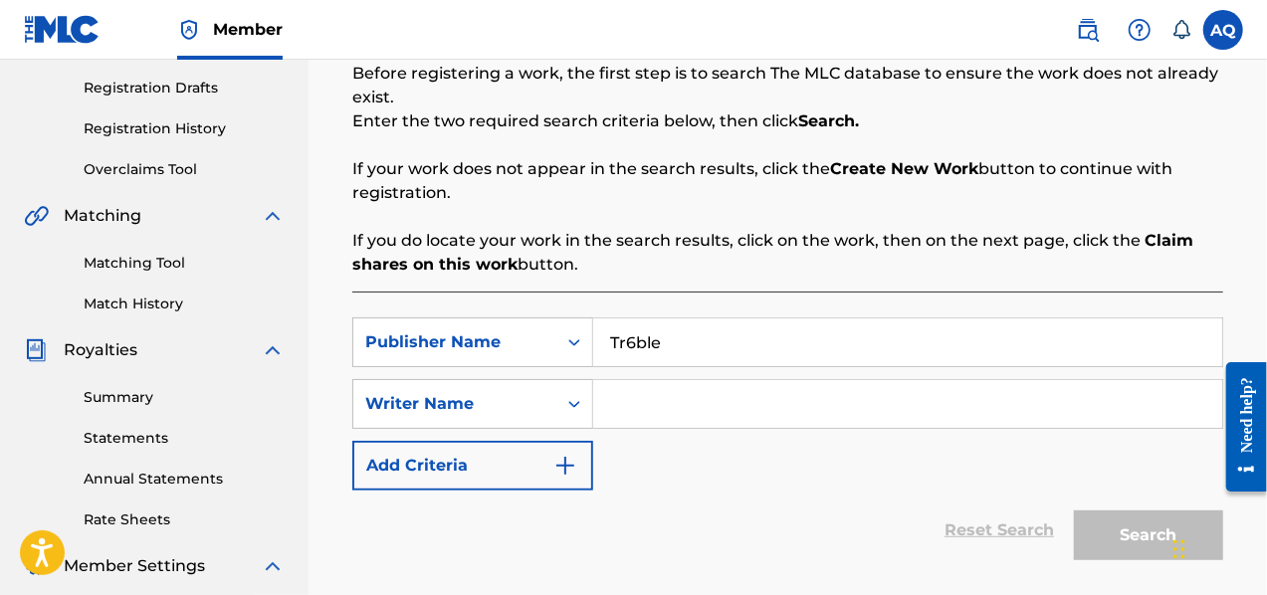
click at [625, 401] on input "Search Form" at bounding box center [907, 404] width 629 height 48
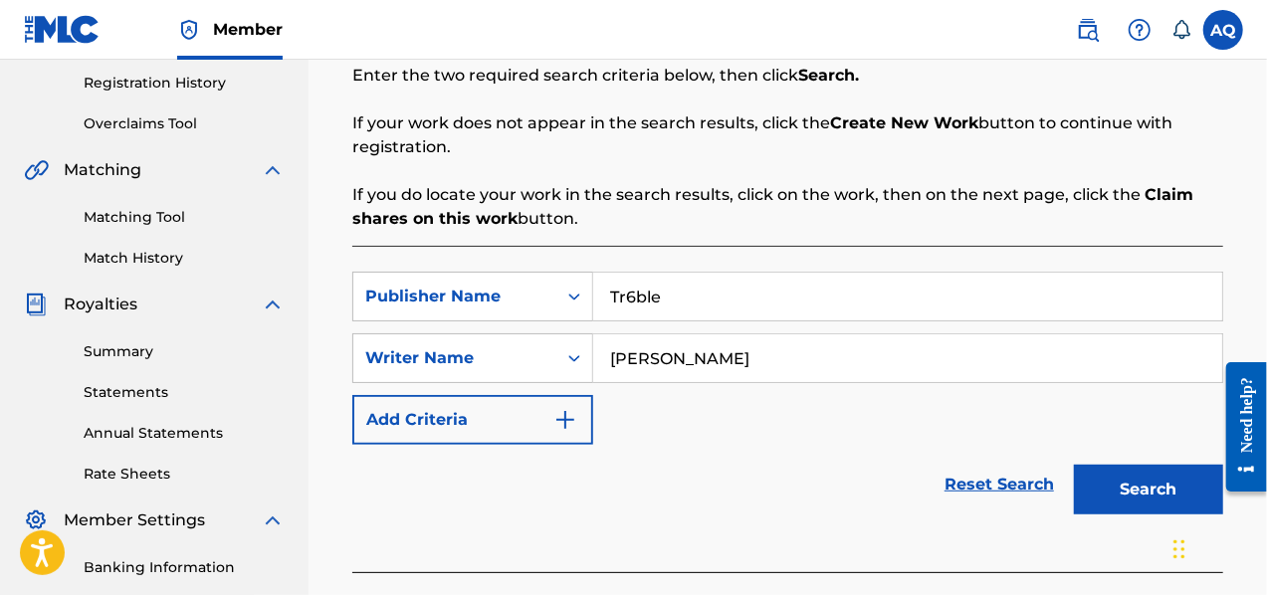
scroll to position [389, 0]
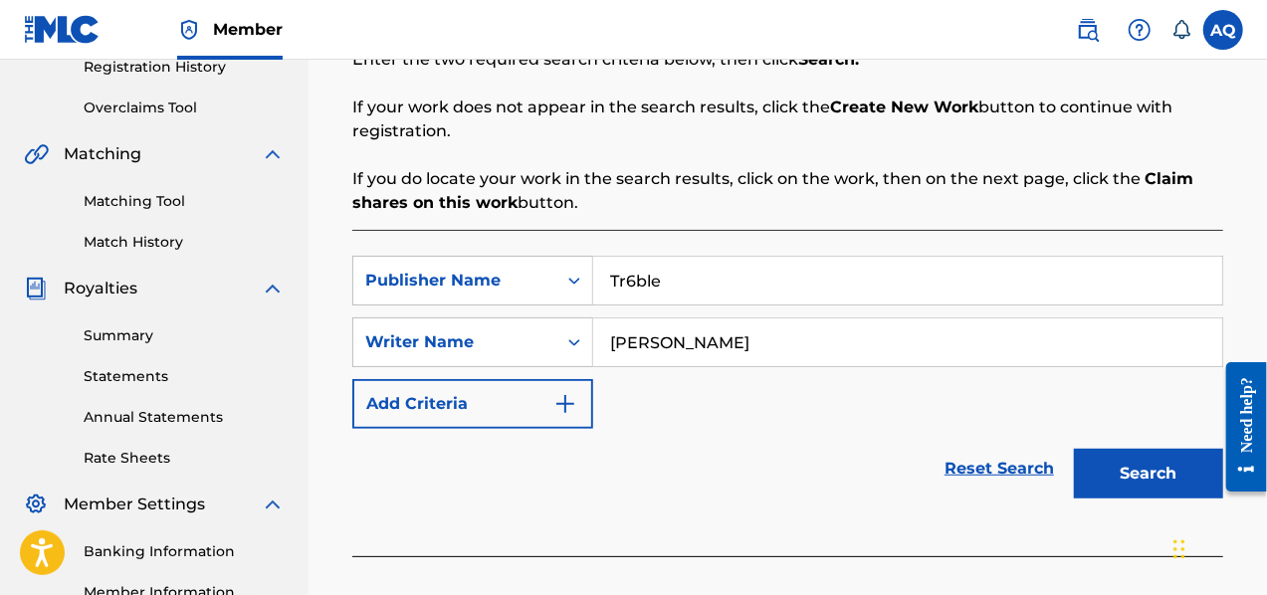
type input "[PERSON_NAME]"
click at [1134, 477] on button "Search" at bounding box center [1148, 474] width 149 height 50
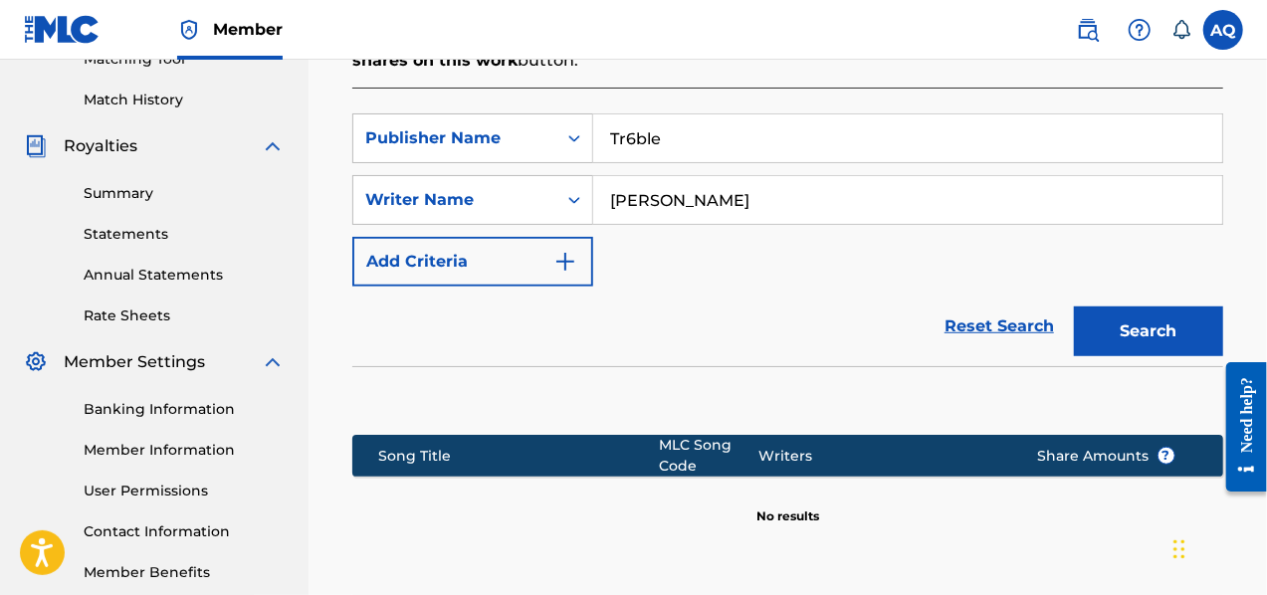
scroll to position [529, 0]
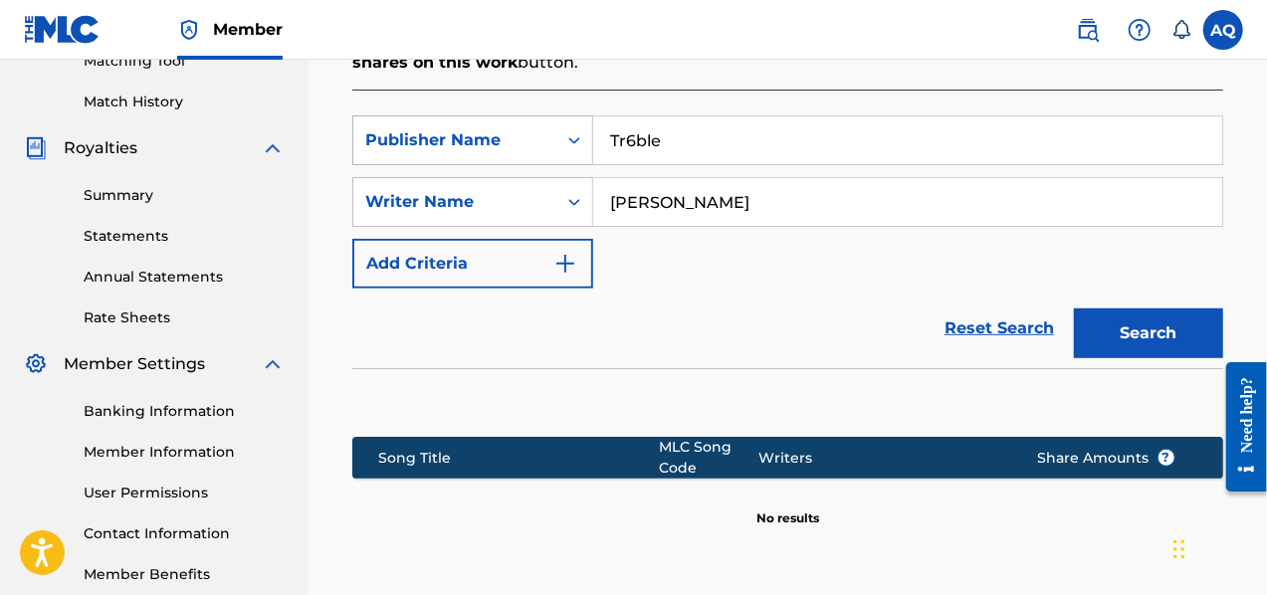
click at [521, 146] on div "Publisher Name" at bounding box center [454, 140] width 179 height 24
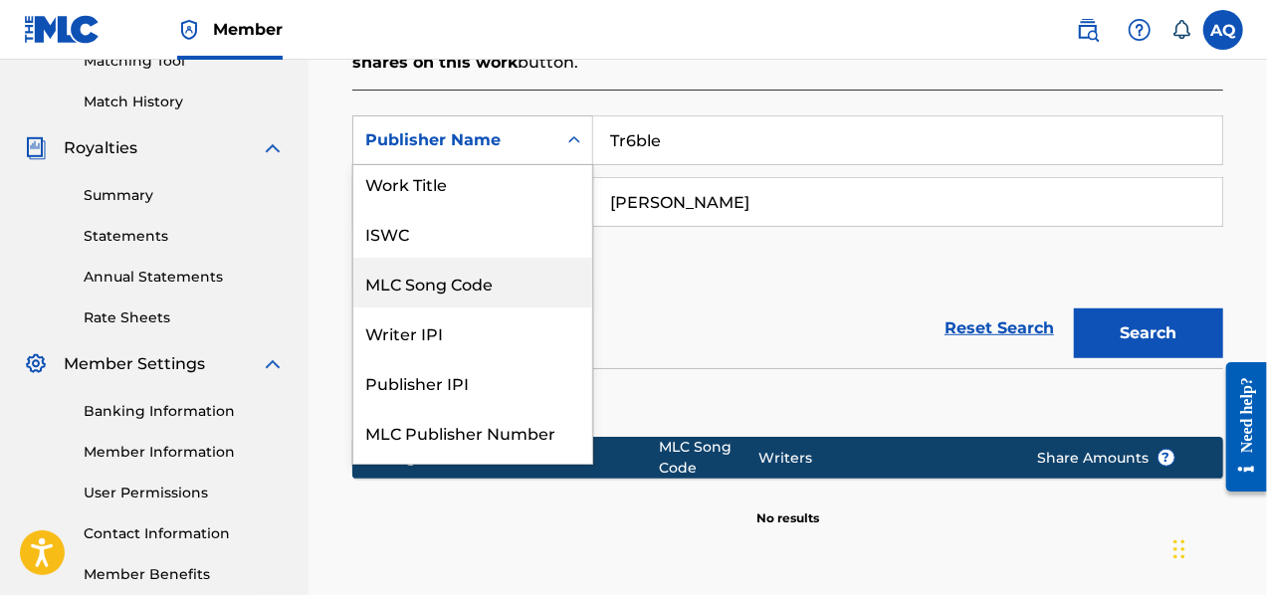
scroll to position [0, 0]
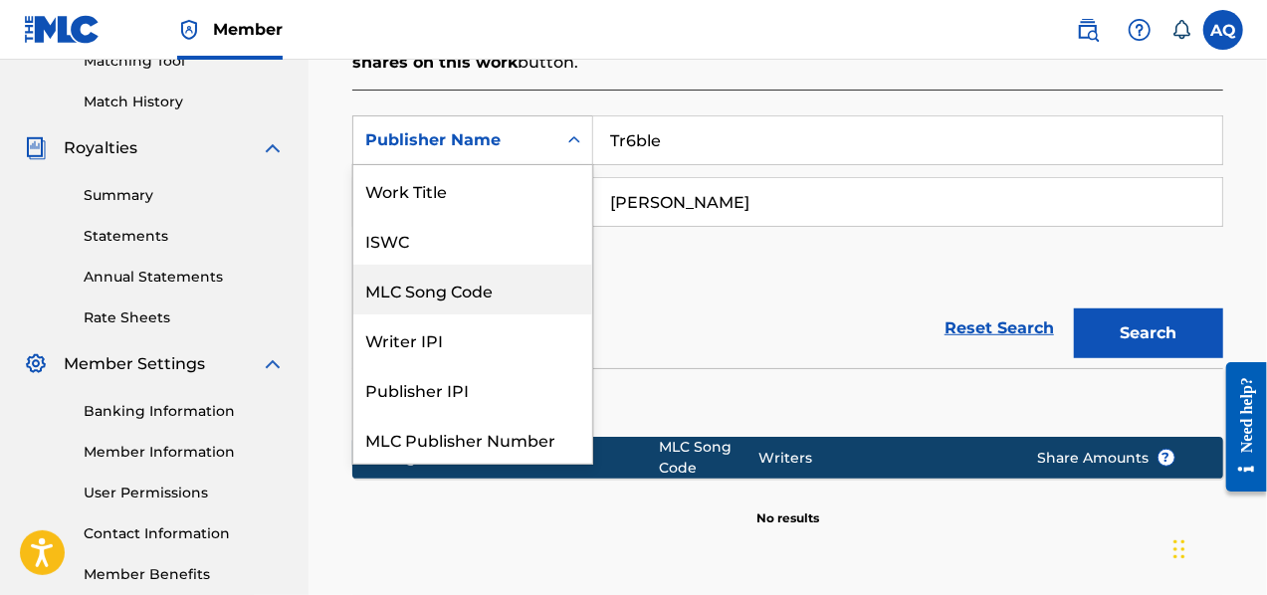
click at [501, 284] on div "MLC Song Code" at bounding box center [472, 290] width 239 height 50
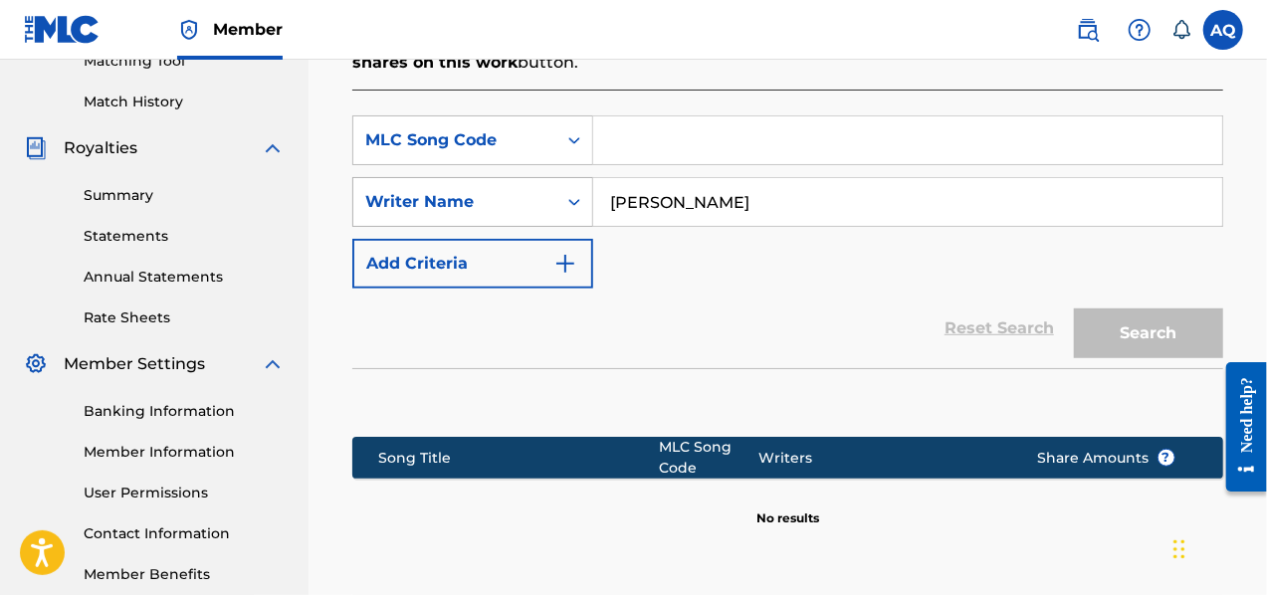
click at [552, 198] on div "Writer Name" at bounding box center [454, 202] width 203 height 38
click at [561, 206] on div "Search Form" at bounding box center [574, 202] width 36 height 36
click at [631, 153] on input "Search Form" at bounding box center [907, 140] width 629 height 48
paste input "QZWFJ2373205"
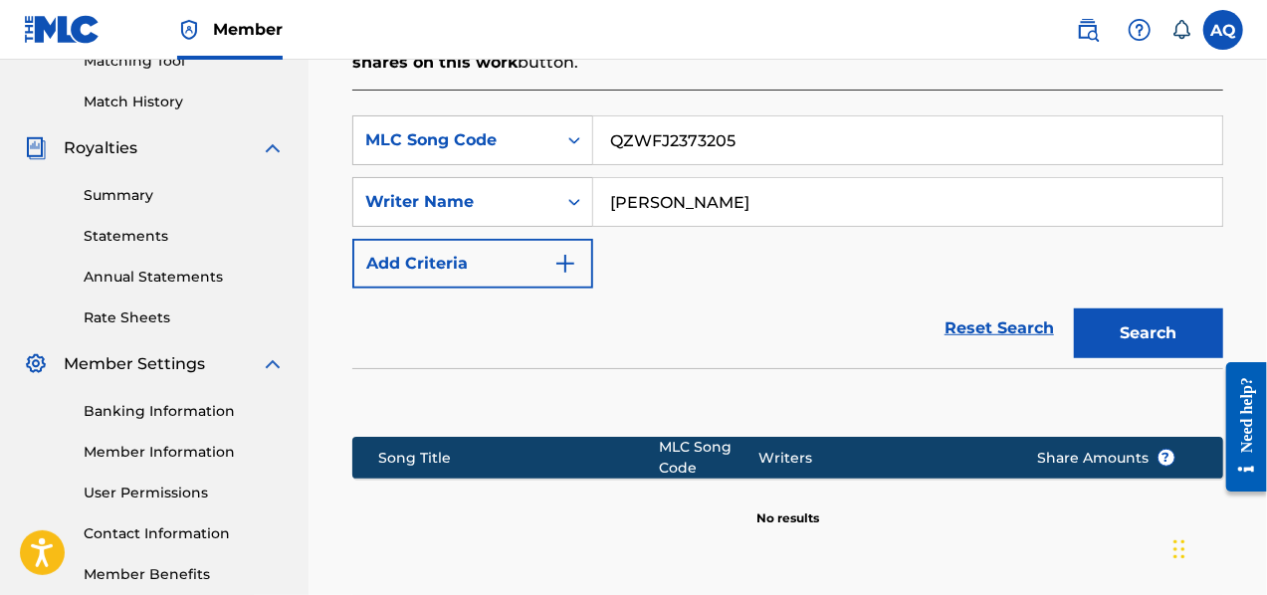
type input "QZWFJ2373205"
click at [1104, 335] on button "Search" at bounding box center [1148, 333] width 149 height 50
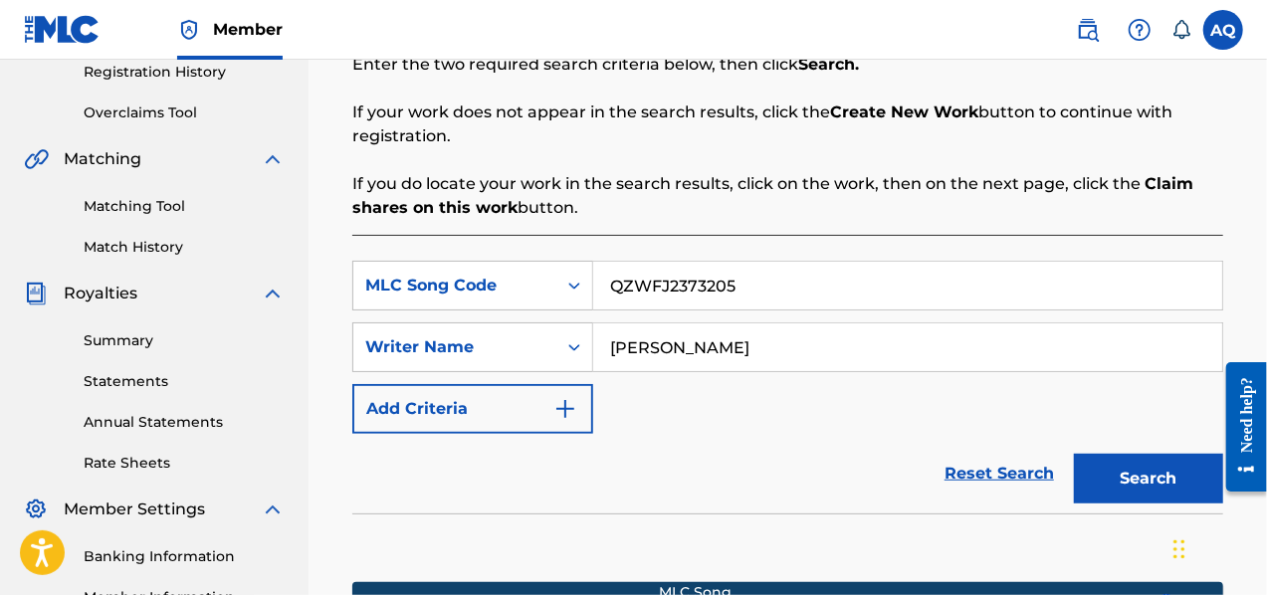
scroll to position [418, 0]
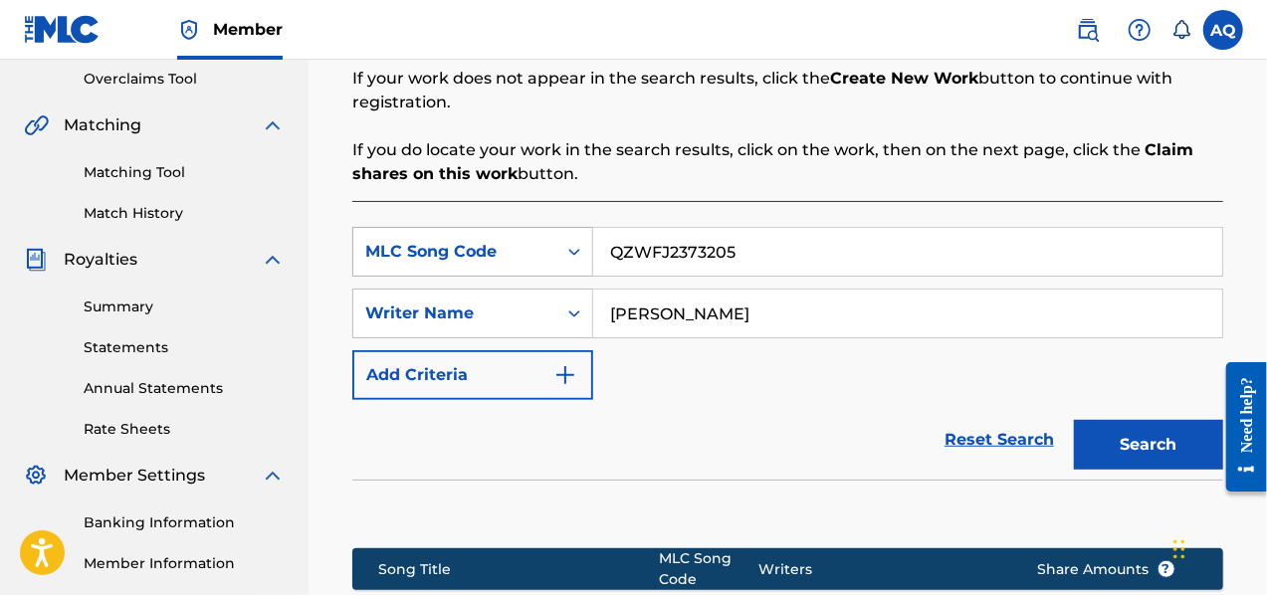
click at [541, 251] on div "MLC Song Code" at bounding box center [454, 252] width 179 height 24
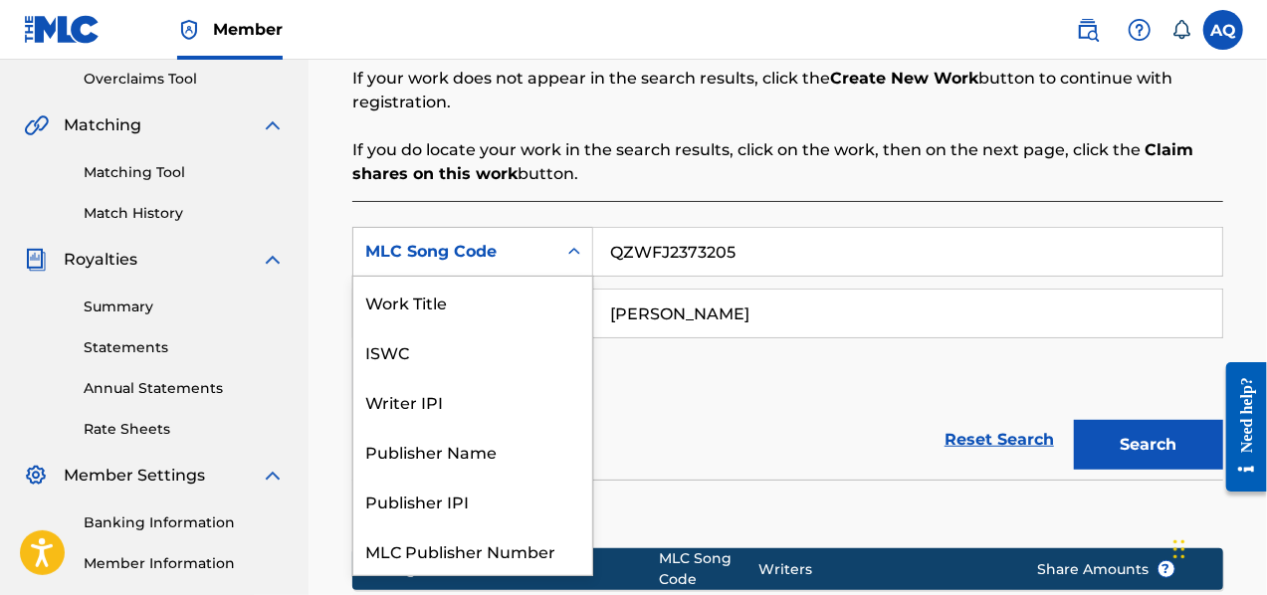
scroll to position [50, 0]
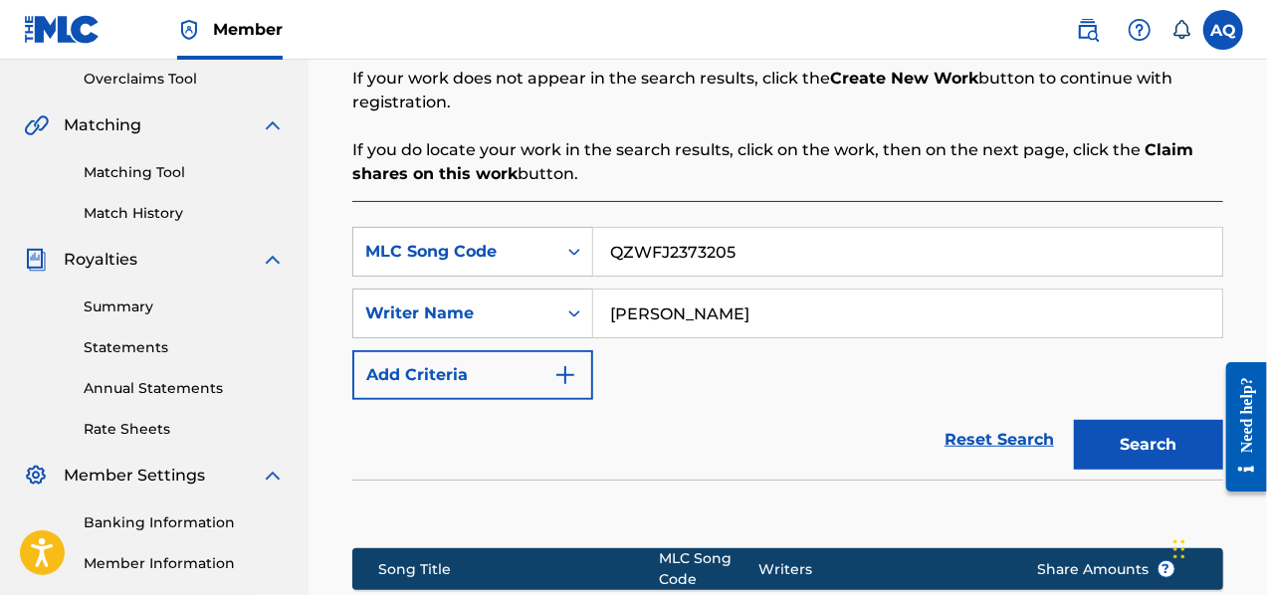
click at [659, 419] on div "Reset Search Search" at bounding box center [787, 440] width 871 height 80
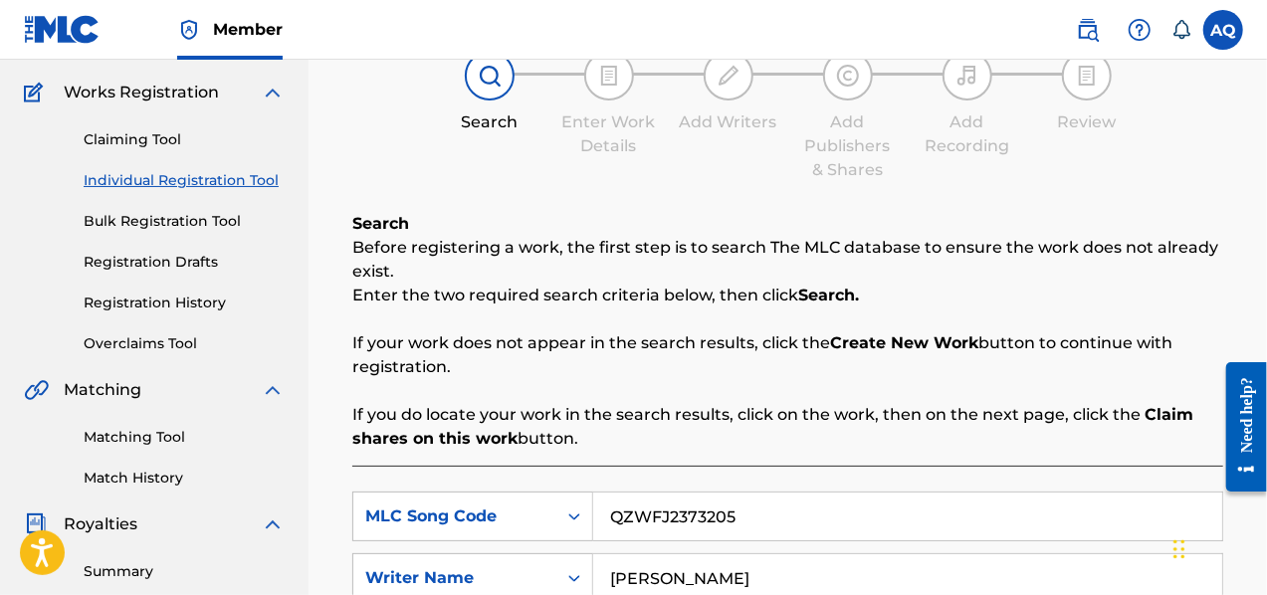
scroll to position [133, 0]
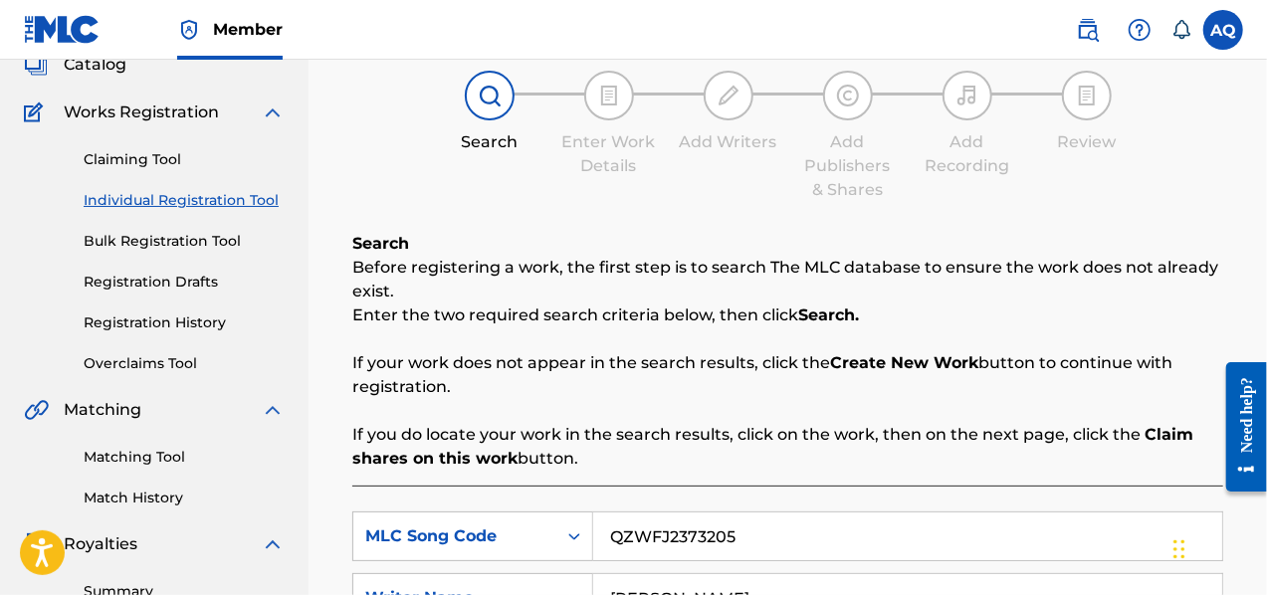
click at [614, 91] on img at bounding box center [609, 96] width 24 height 24
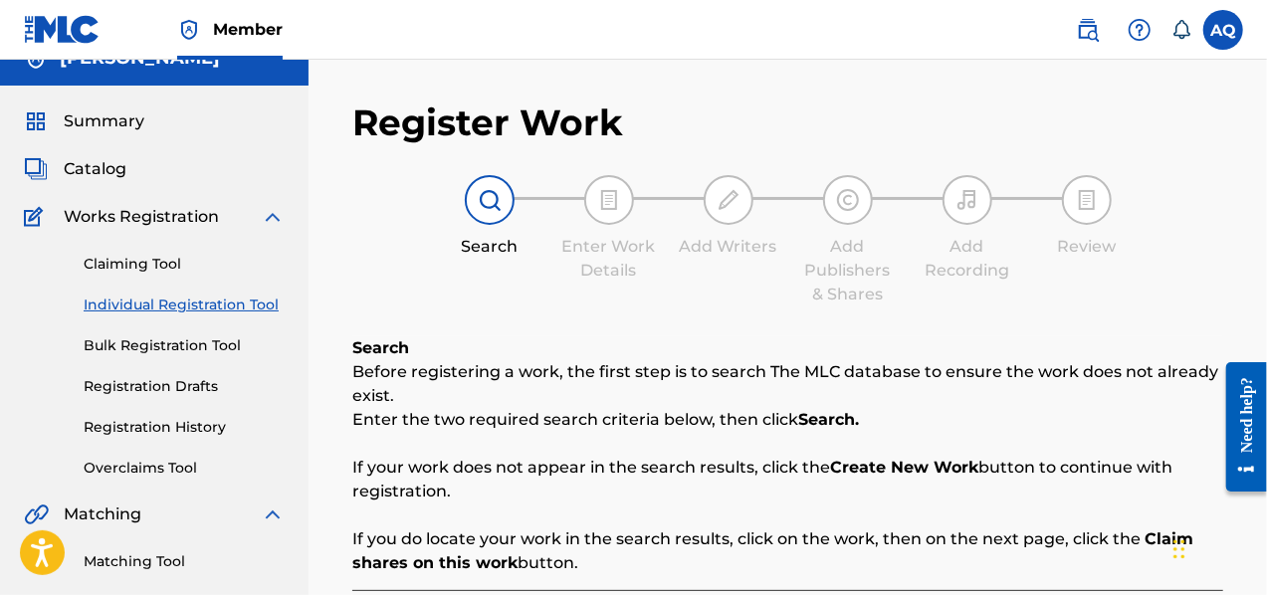
scroll to position [31, 0]
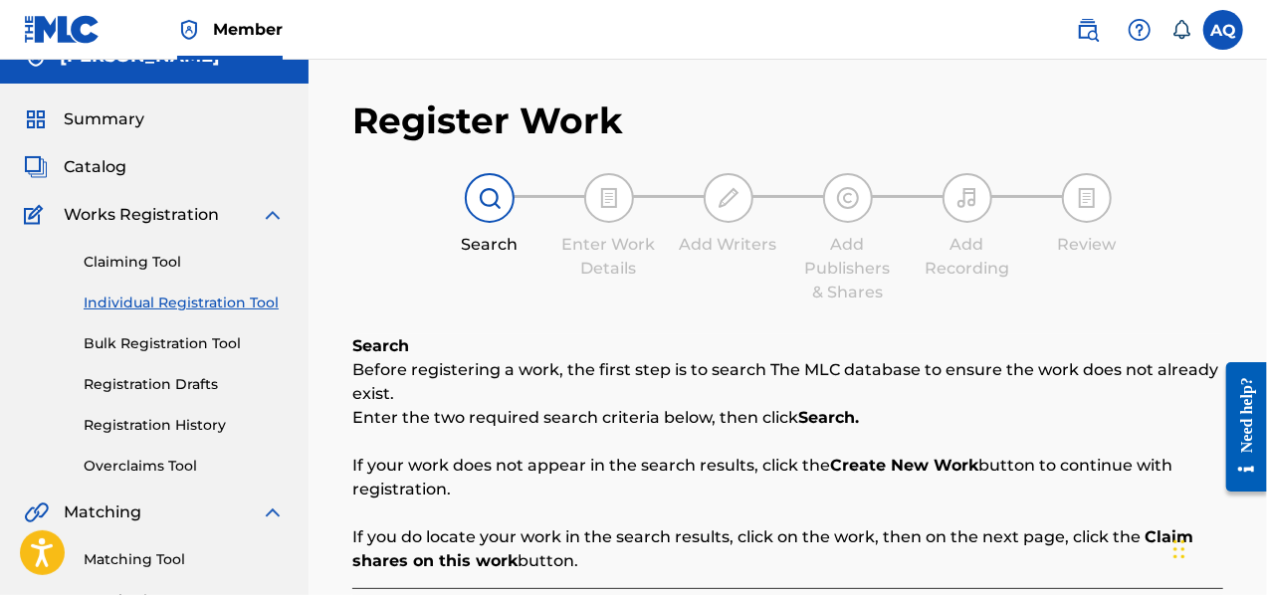
click at [131, 262] on link "Claiming Tool" at bounding box center [184, 262] width 201 height 21
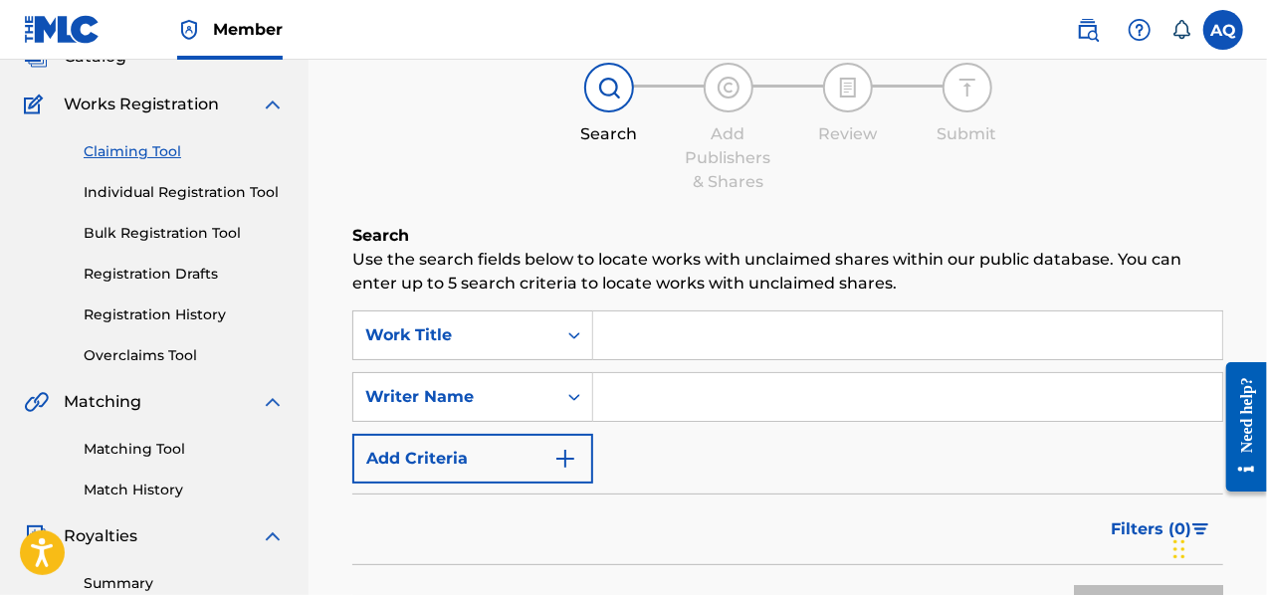
scroll to position [142, 0]
click at [541, 341] on div "Work Title" at bounding box center [454, 334] width 179 height 24
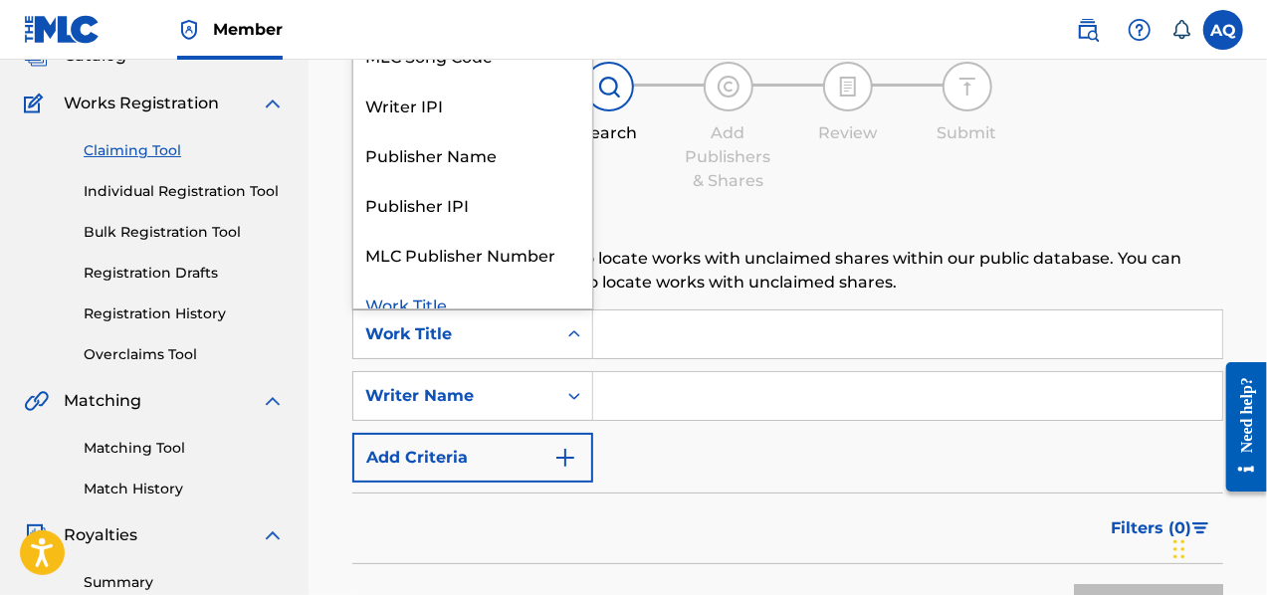
scroll to position [50, 0]
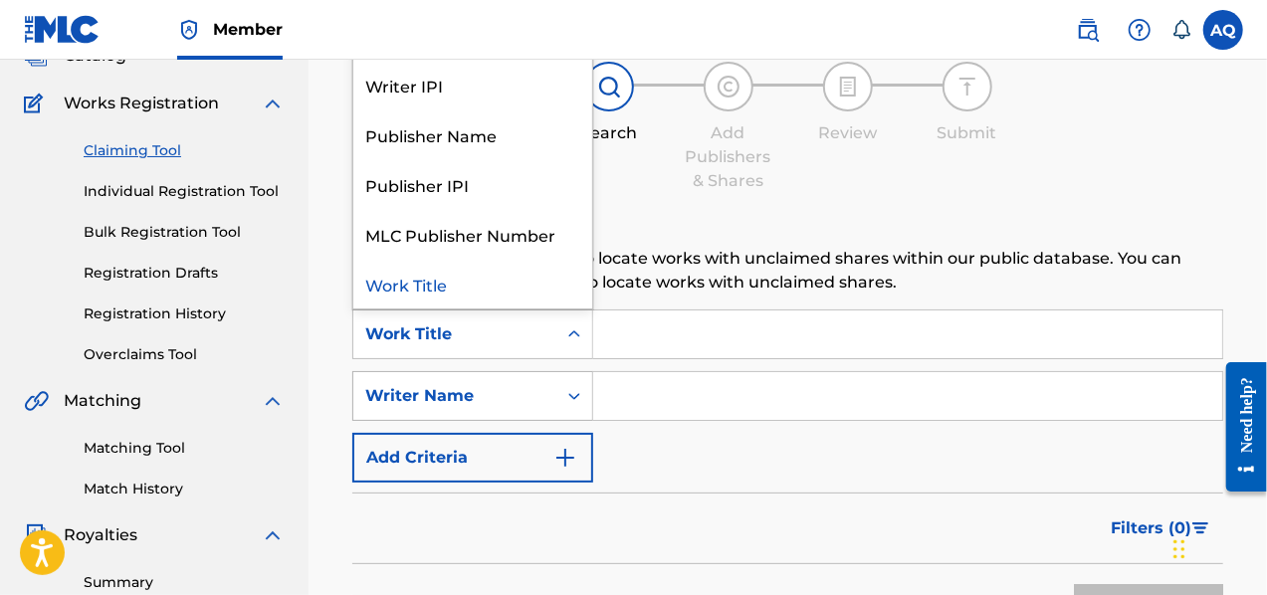
click at [542, 401] on div "Writer Name" at bounding box center [454, 396] width 179 height 24
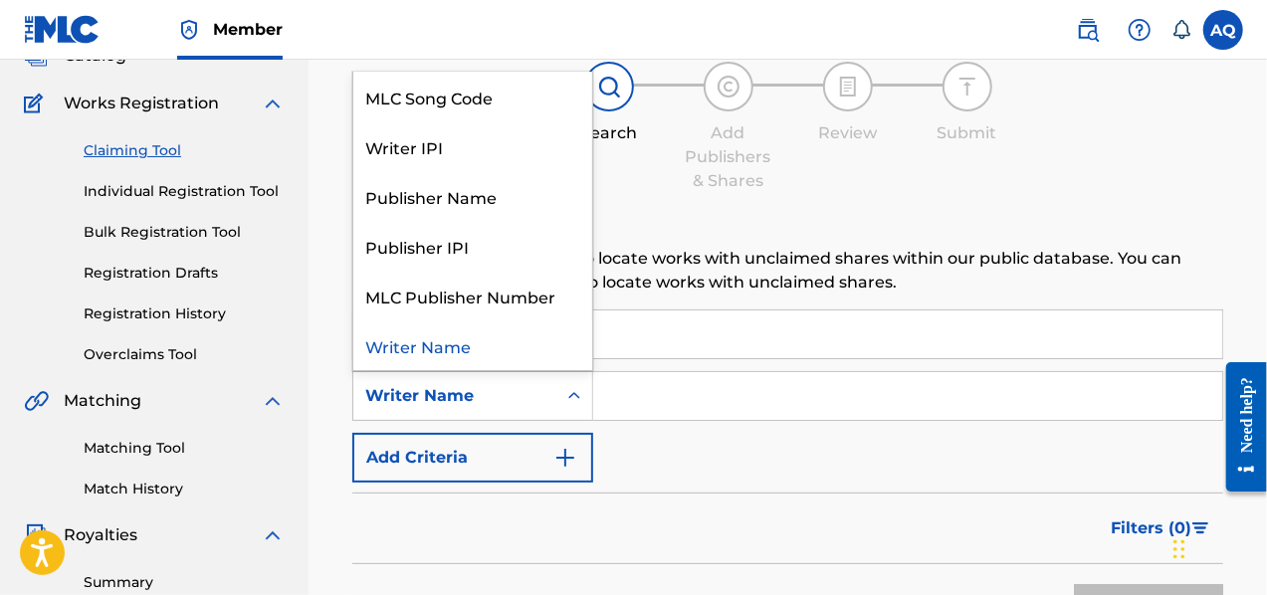
click at [557, 461] on img "Search Form" at bounding box center [565, 458] width 24 height 24
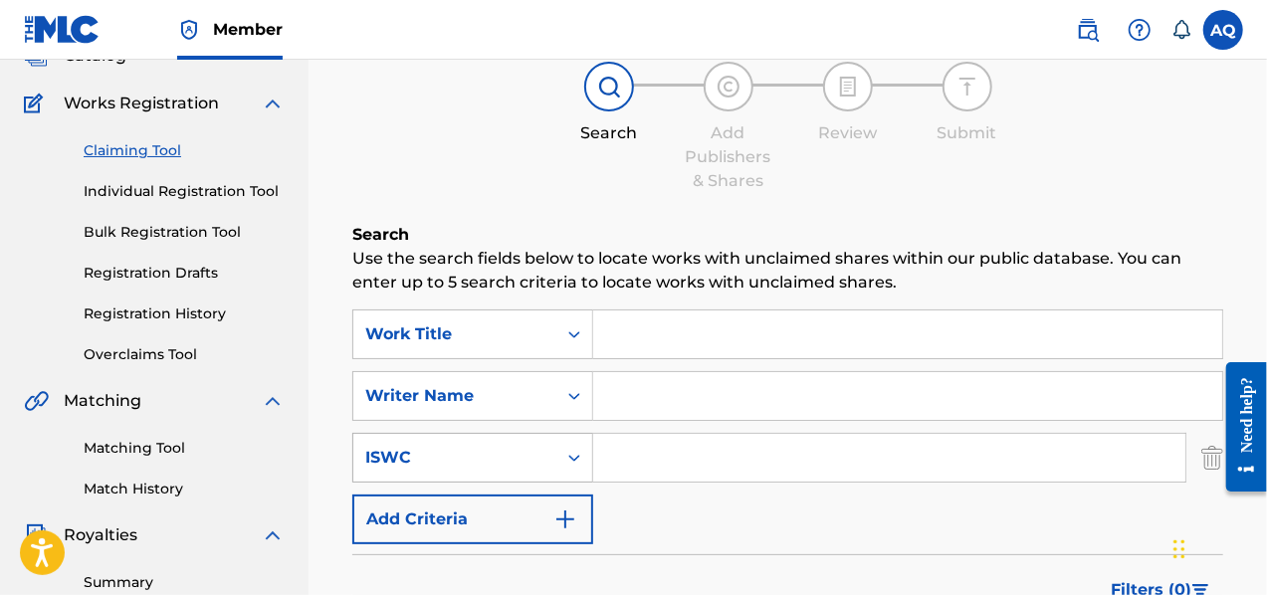
click at [576, 460] on icon "Search Form" at bounding box center [574, 458] width 20 height 20
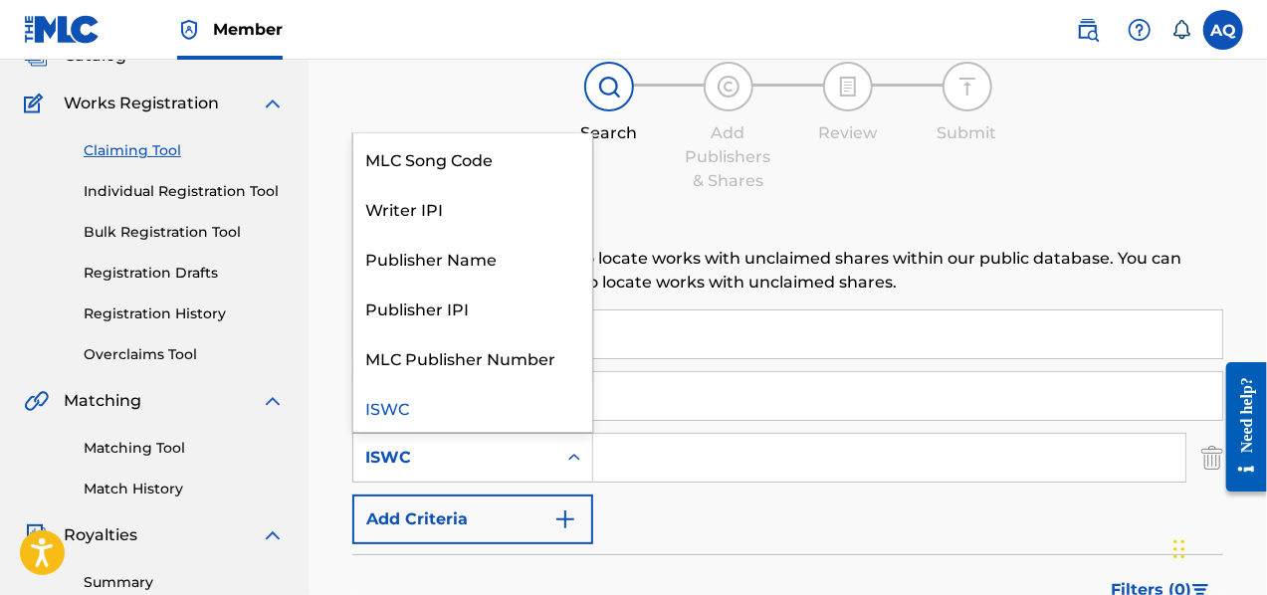
click at [576, 460] on icon "Search Form" at bounding box center [574, 458] width 20 height 20
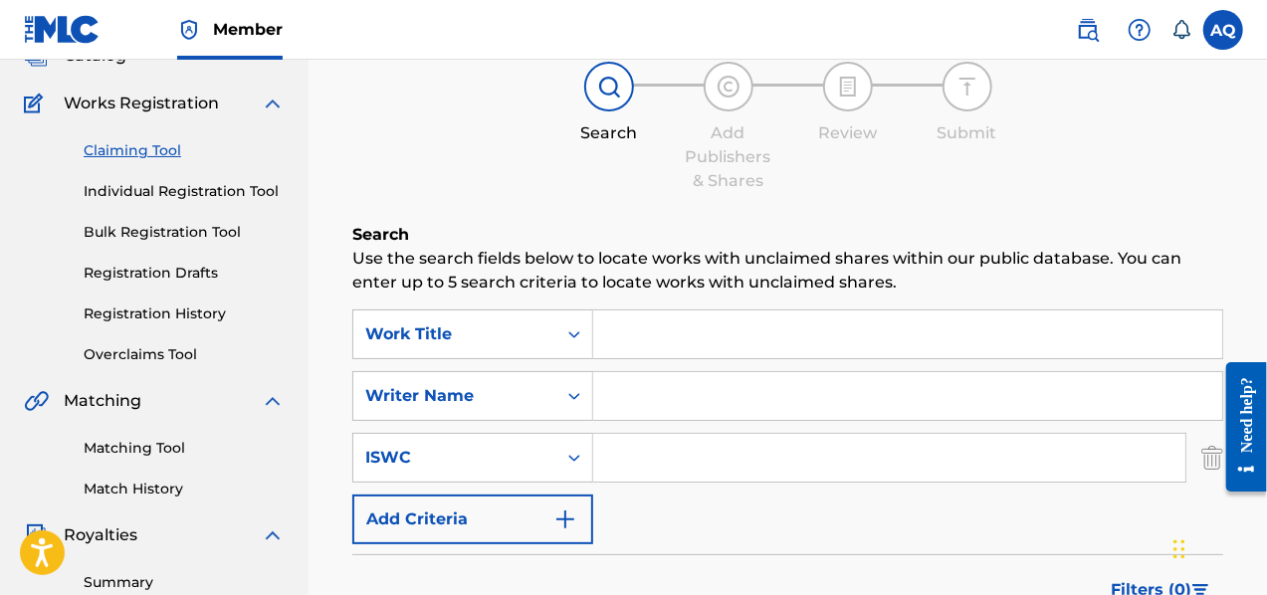
click at [563, 533] on button "Add Criteria" at bounding box center [472, 519] width 241 height 50
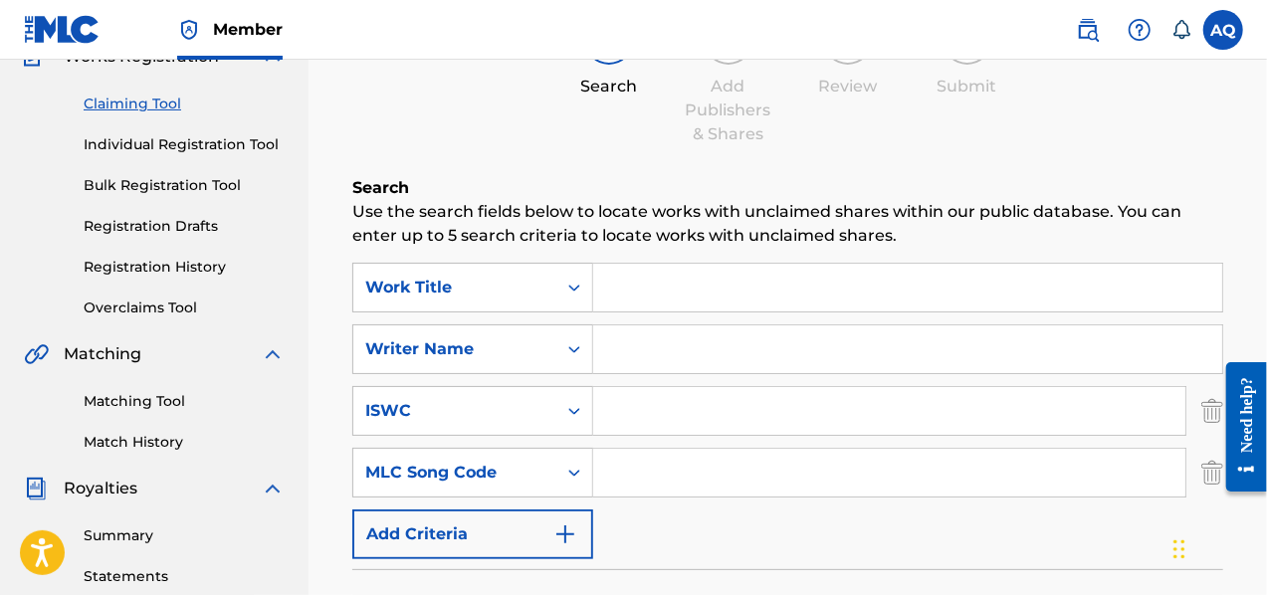
scroll to position [196, 0]
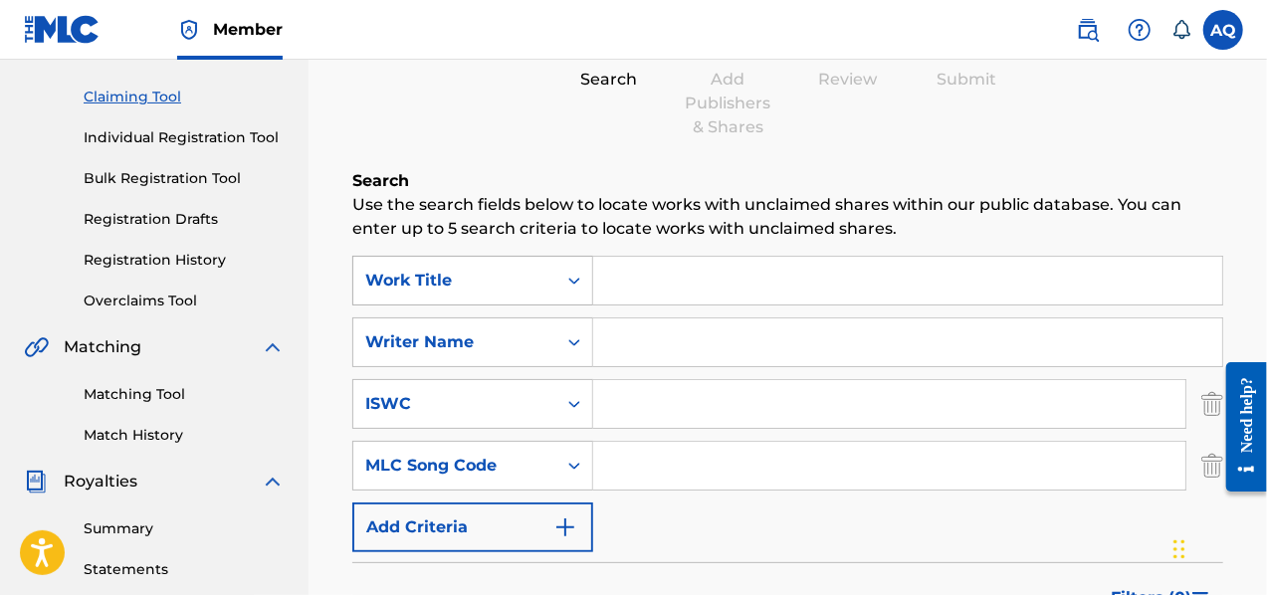
click at [549, 282] on div "Work Title" at bounding box center [454, 281] width 203 height 38
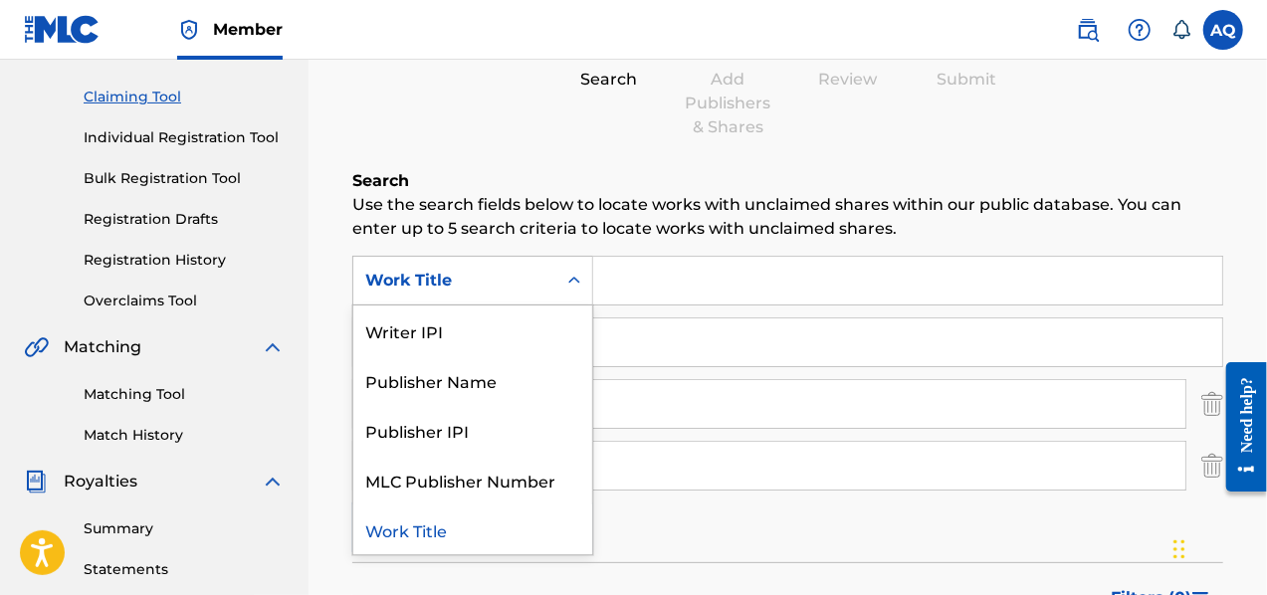
click at [549, 282] on div "Work Title" at bounding box center [454, 281] width 203 height 38
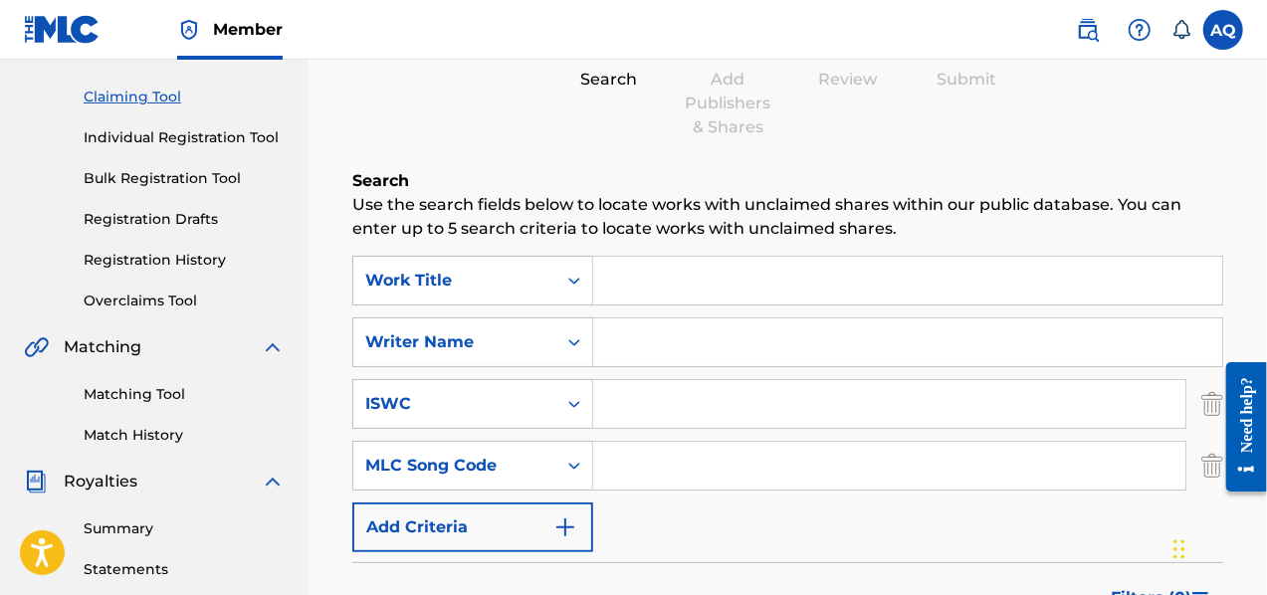
click at [635, 284] on input "Search Form" at bounding box center [907, 281] width 629 height 48
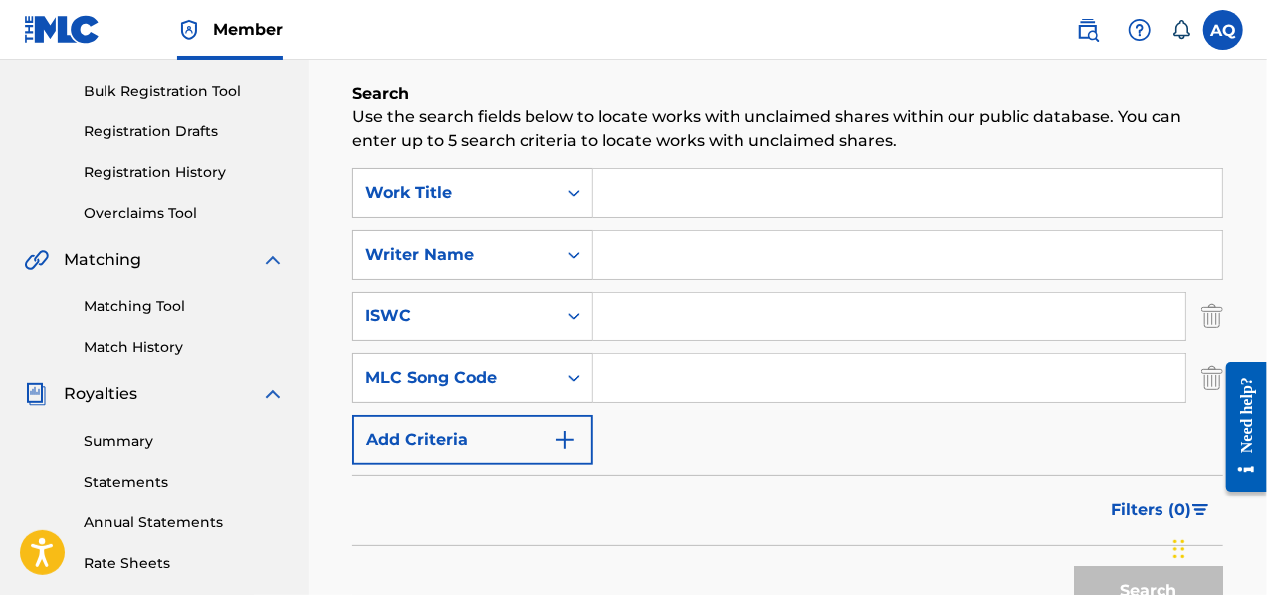
scroll to position [282, 0]
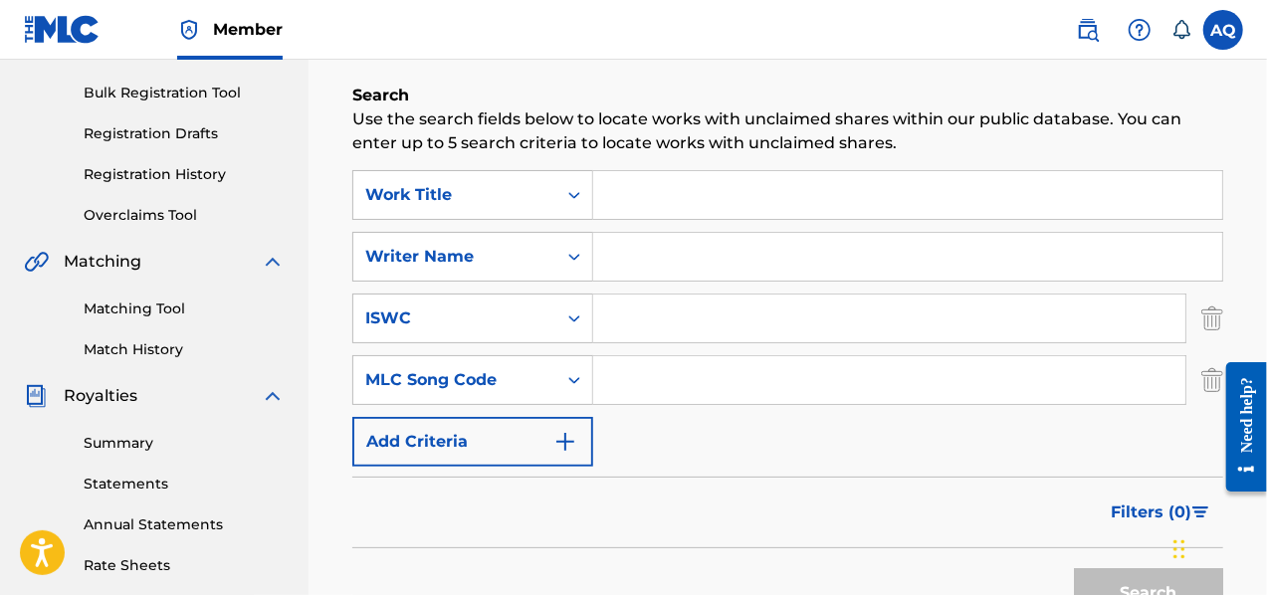
click at [1094, 23] on img at bounding box center [1088, 30] width 24 height 24
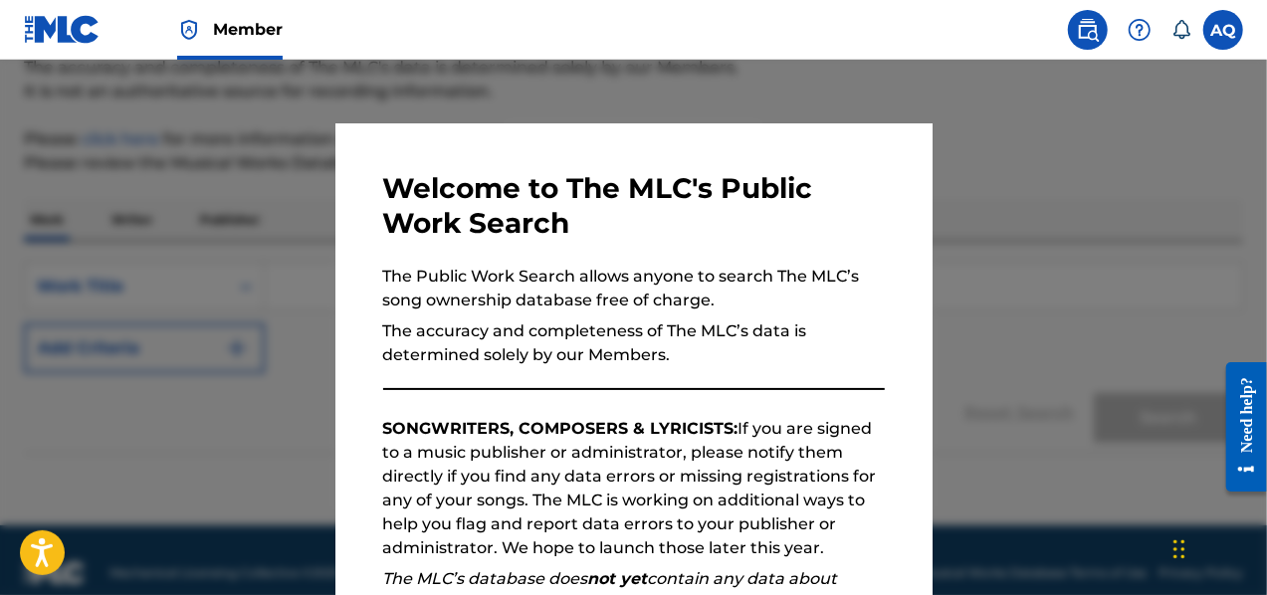
scroll to position [206, 0]
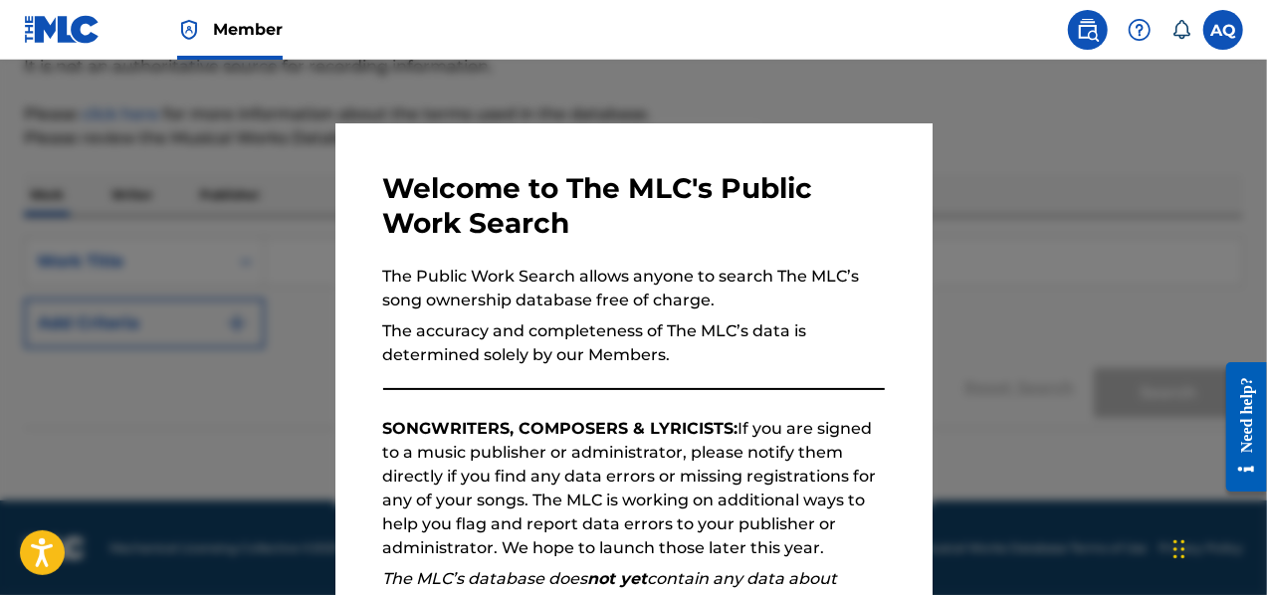
drag, startPoint x: 888, startPoint y: 430, endPoint x: 881, endPoint y: 417, distance: 14.7
click at [884, 424] on div "Welcome to The MLC's Public Work Search The Public Work Search allows anyone to…" at bounding box center [633, 516] width 597 height 787
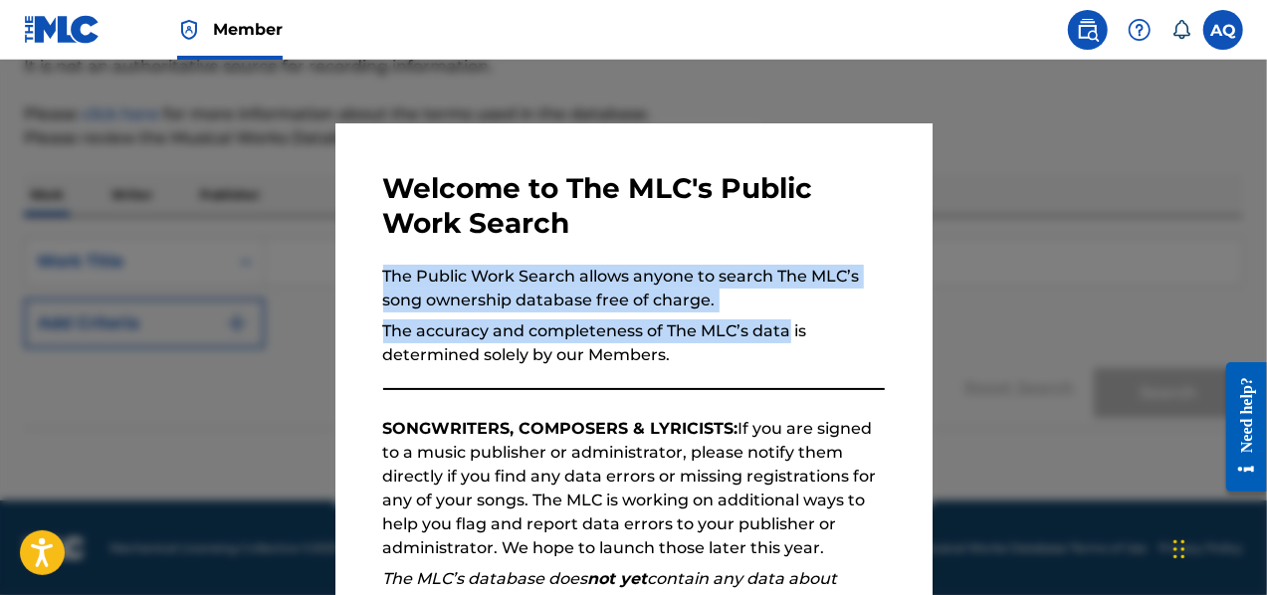
drag, startPoint x: 782, startPoint y: 329, endPoint x: 770, endPoint y: 210, distance: 120.0
click at [770, 210] on div "Welcome to The MLC's Public Work Search The Public Work Search allows anyone to…" at bounding box center [633, 517] width 501 height 692
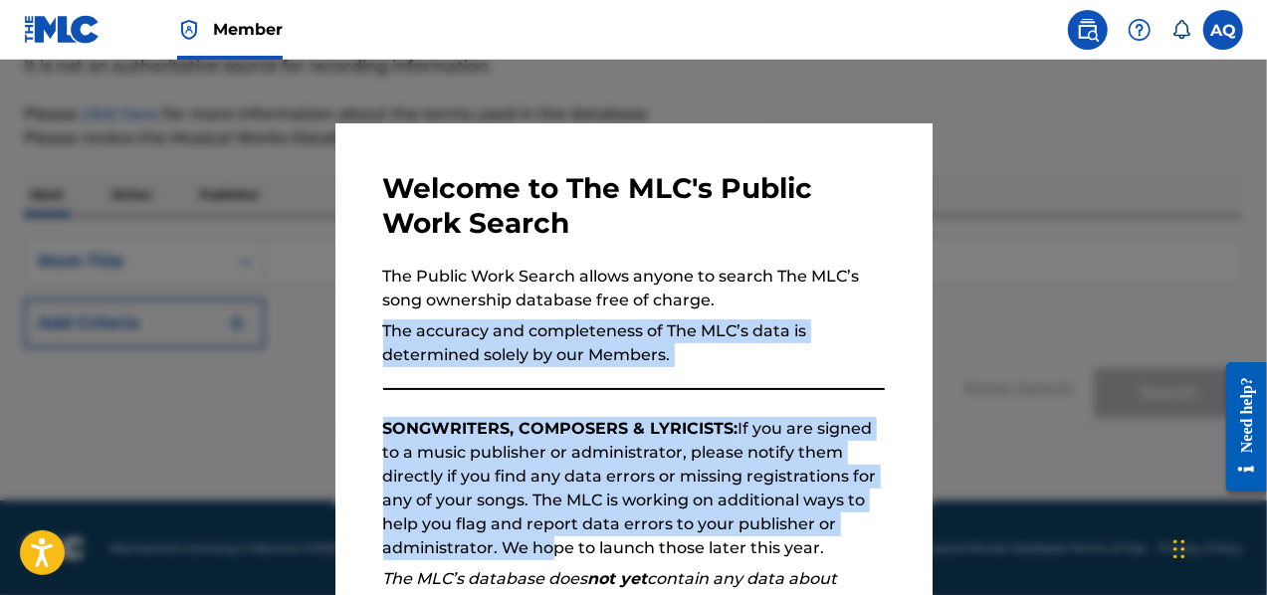
drag, startPoint x: 535, startPoint y: 552, endPoint x: 557, endPoint y: 356, distance: 197.2
click at [555, 372] on div "Welcome to The MLC's Public Work Search The Public Work Search allows anyone to…" at bounding box center [633, 517] width 501 height 692
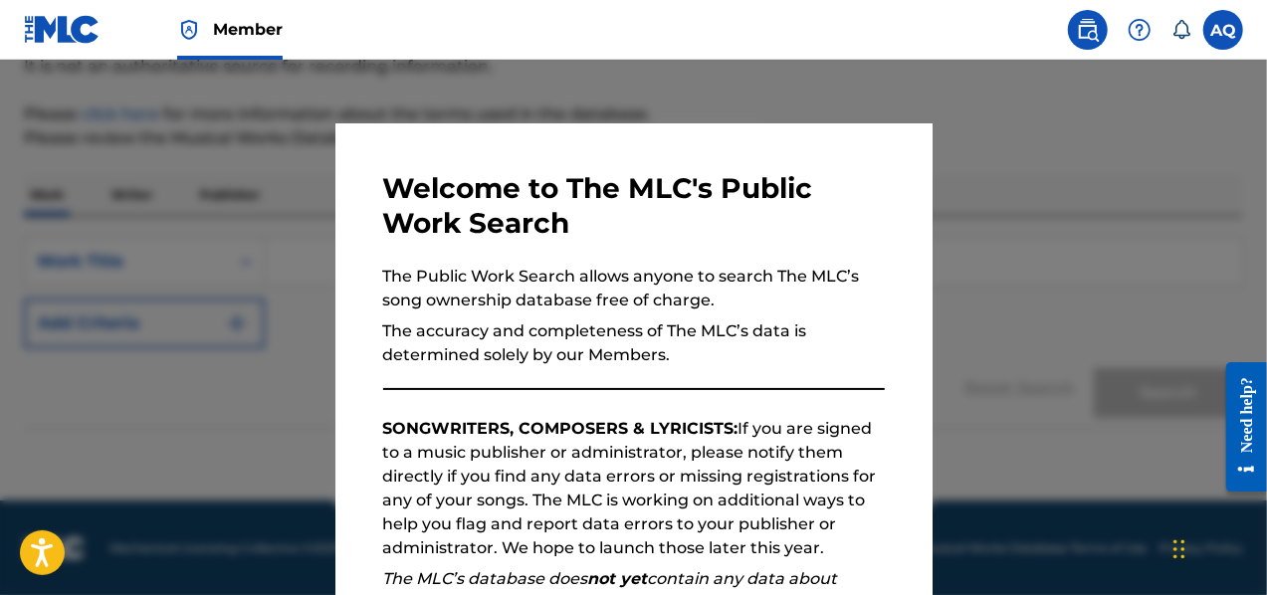
click at [566, 167] on div "Welcome to The MLC's Public Work Search The Public Work Search allows anyone to…" at bounding box center [633, 516] width 597 height 787
click at [613, 239] on h3 "Welcome to The MLC's Public Work Search" at bounding box center [633, 206] width 501 height 70
drag, startPoint x: 664, startPoint y: 178, endPoint x: 1008, endPoint y: 129, distance: 347.7
click at [708, 134] on div "Welcome to The MLC's Public Work Search The Public Work Search allows anyone to…" at bounding box center [633, 516] width 597 height 787
click at [1085, 41] on img at bounding box center [1088, 30] width 24 height 24
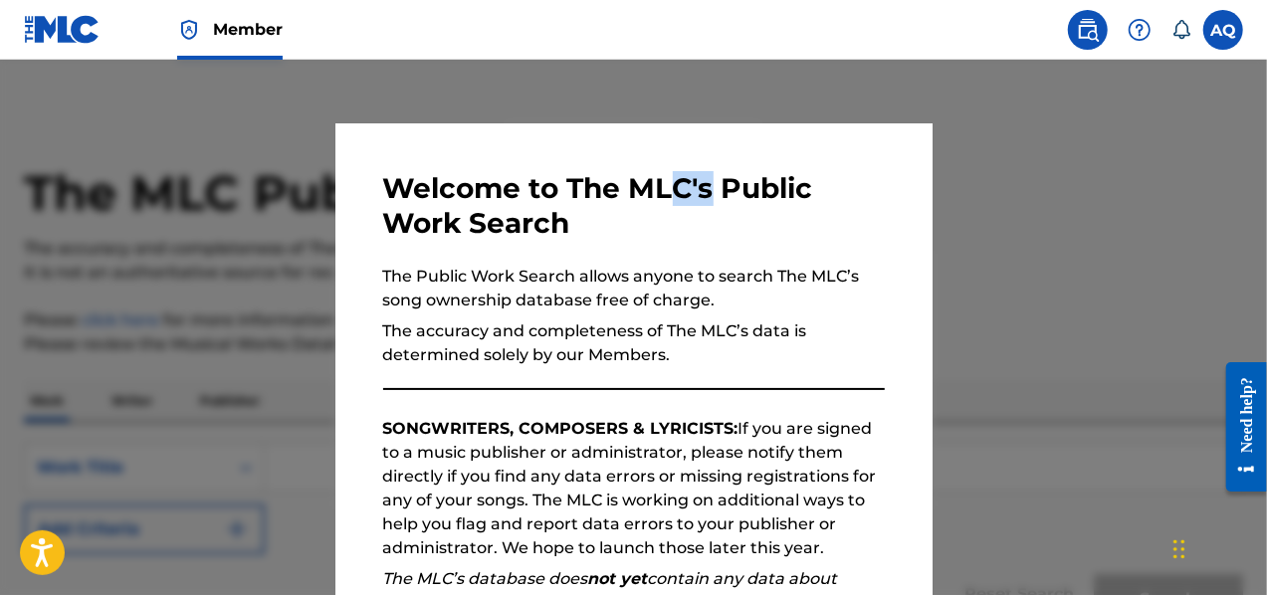
click at [1085, 41] on img at bounding box center [1088, 30] width 24 height 24
click at [1061, 188] on div at bounding box center [633, 357] width 1267 height 595
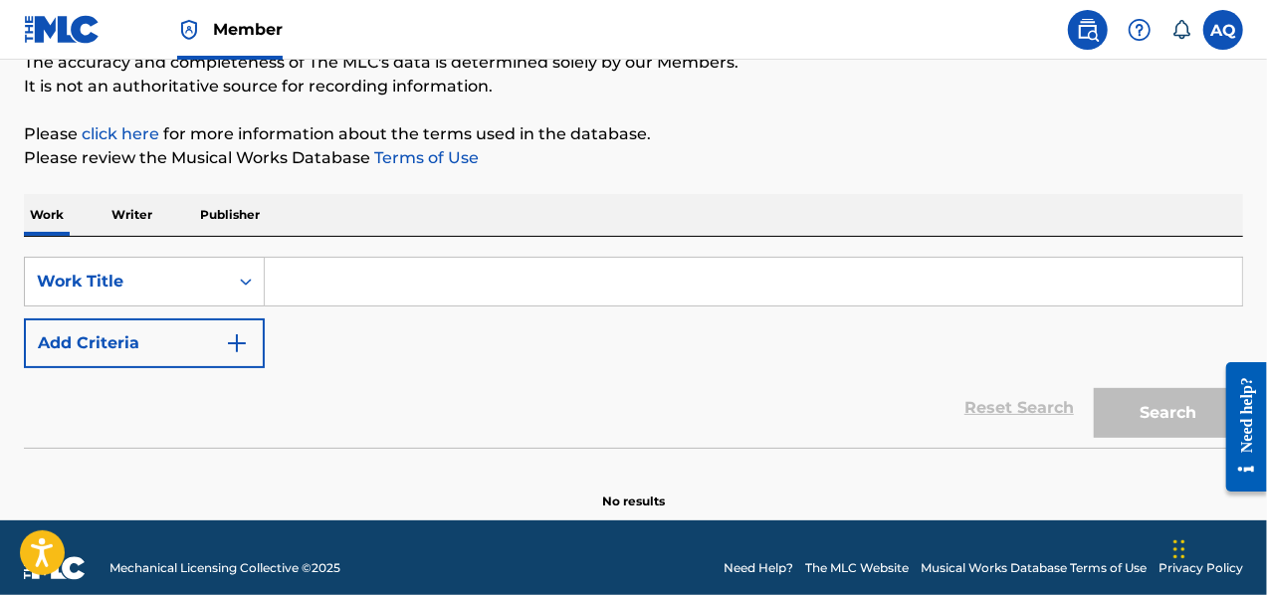
scroll to position [191, 0]
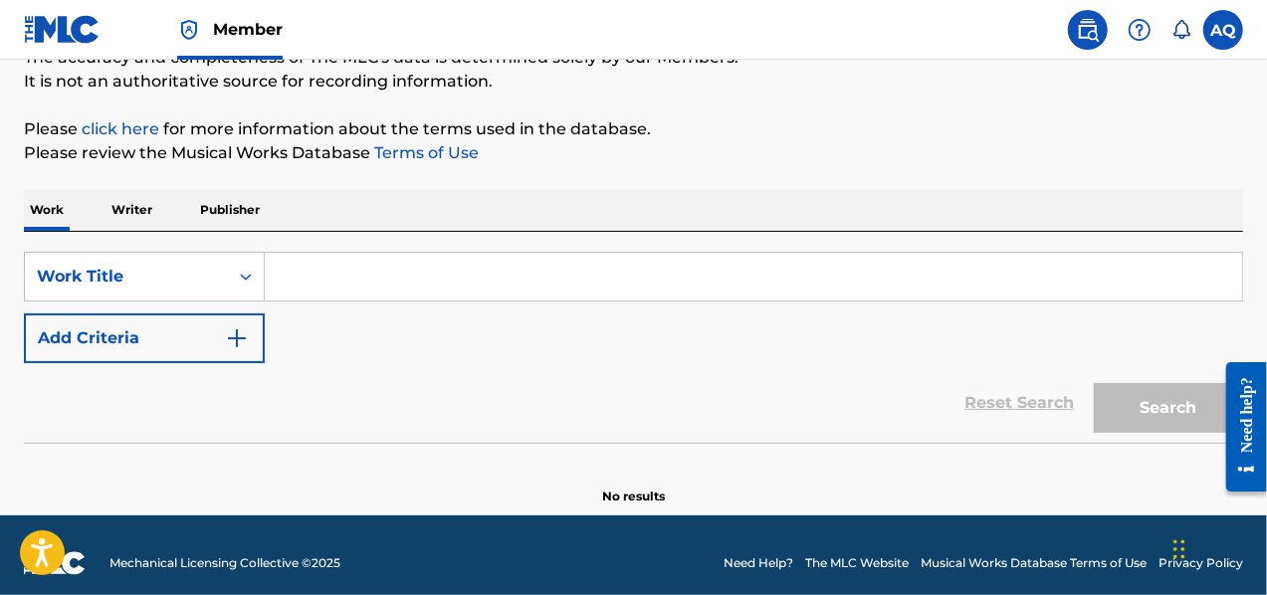
click at [271, 270] on input "Search Form" at bounding box center [753, 277] width 977 height 48
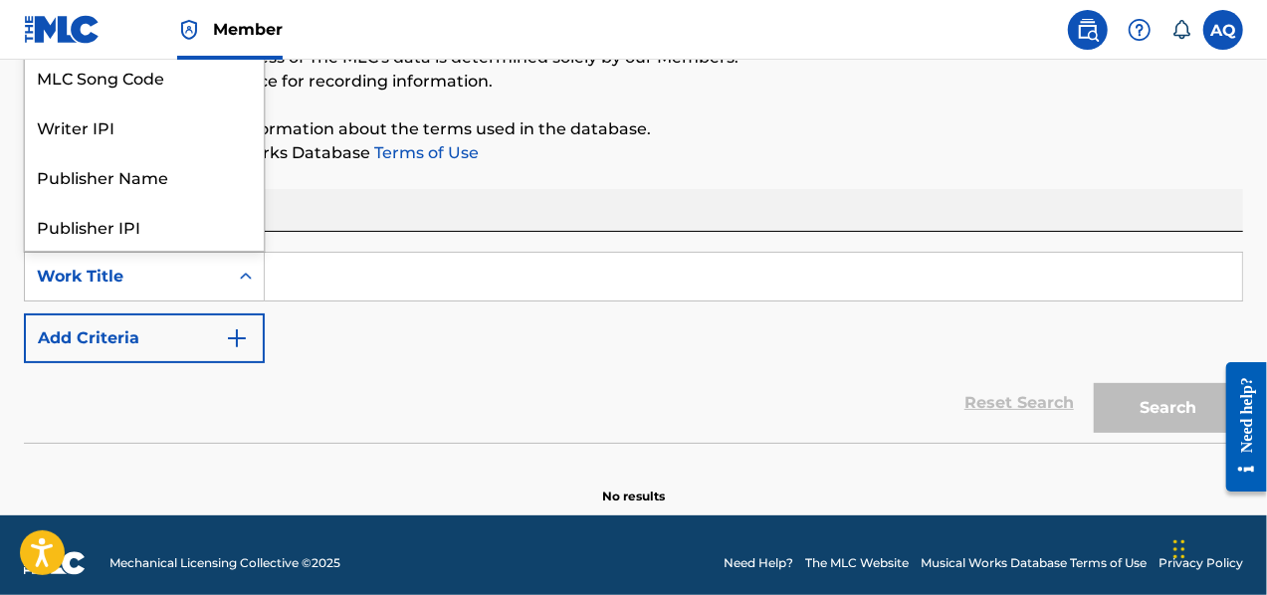
click at [238, 278] on icon "Search Form" at bounding box center [246, 277] width 20 height 20
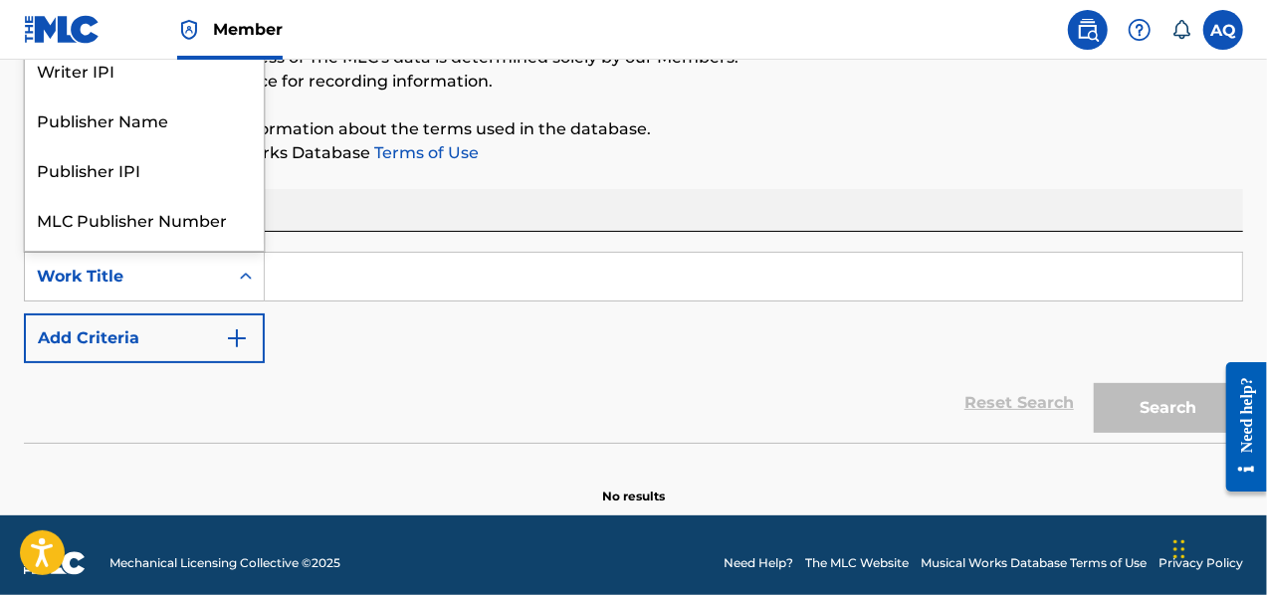
scroll to position [99, 0]
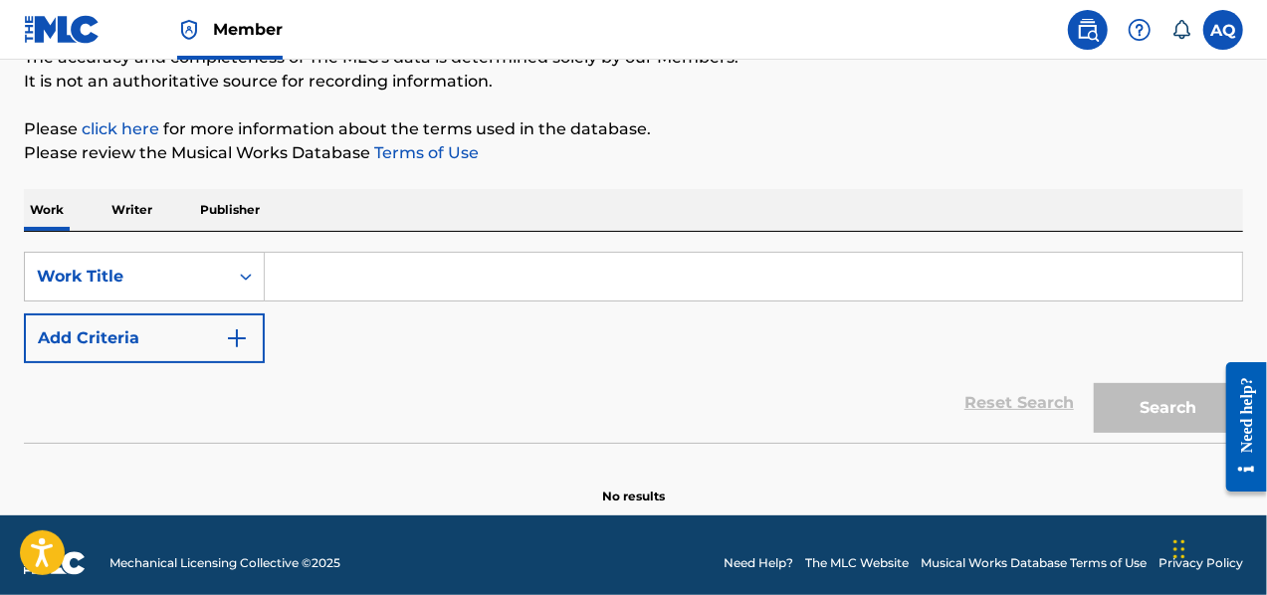
click at [728, 159] on p "Please review the Musical Works Database Terms of Use" at bounding box center [633, 153] width 1219 height 24
click at [145, 209] on p "Writer" at bounding box center [131, 210] width 53 height 42
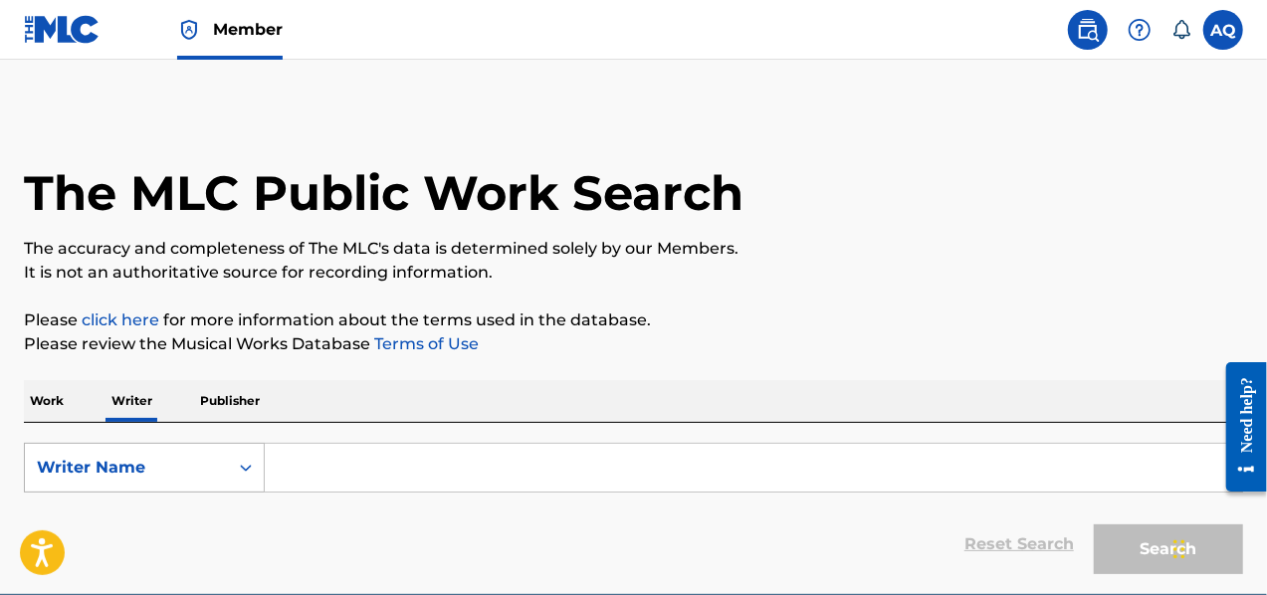
click at [214, 461] on div "Writer Name" at bounding box center [126, 468] width 179 height 24
click at [221, 405] on p "Publisher" at bounding box center [230, 401] width 72 height 42
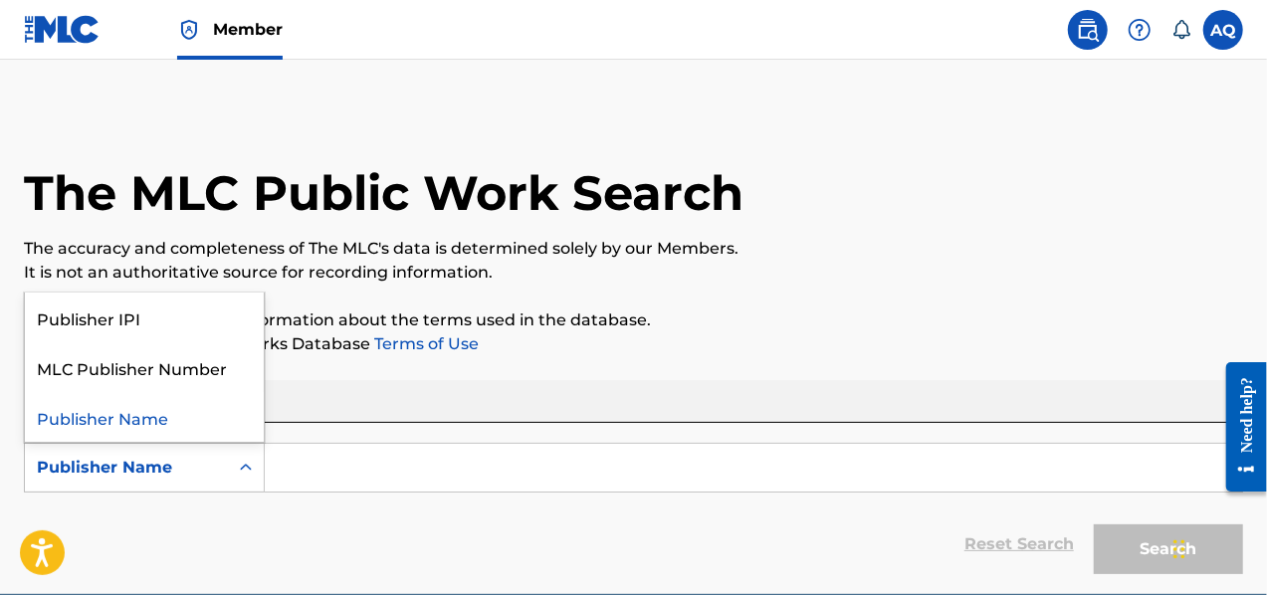
click at [208, 459] on div "Publisher Name" at bounding box center [126, 468] width 179 height 24
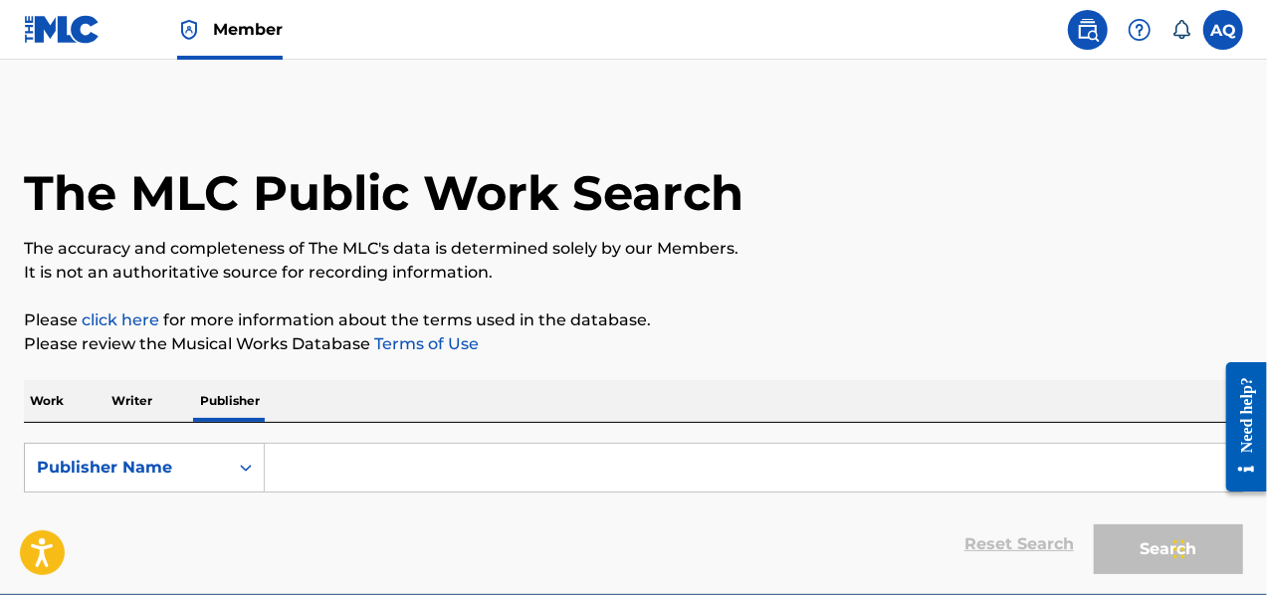
click at [60, 398] on p "Work" at bounding box center [47, 401] width 46 height 42
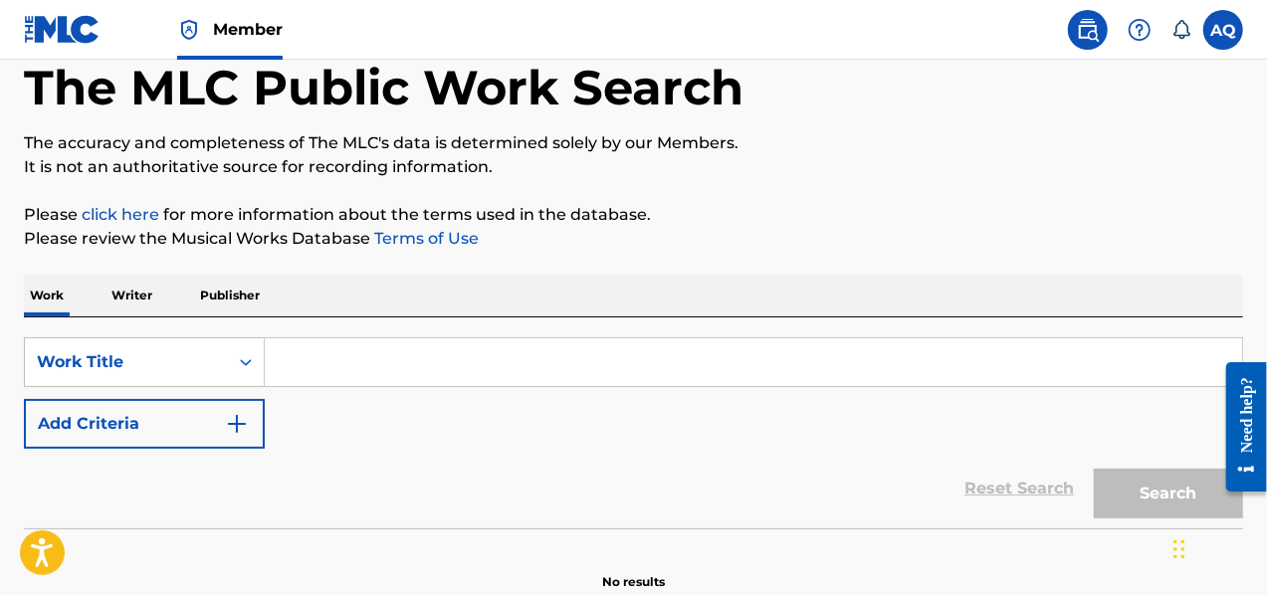
scroll to position [206, 0]
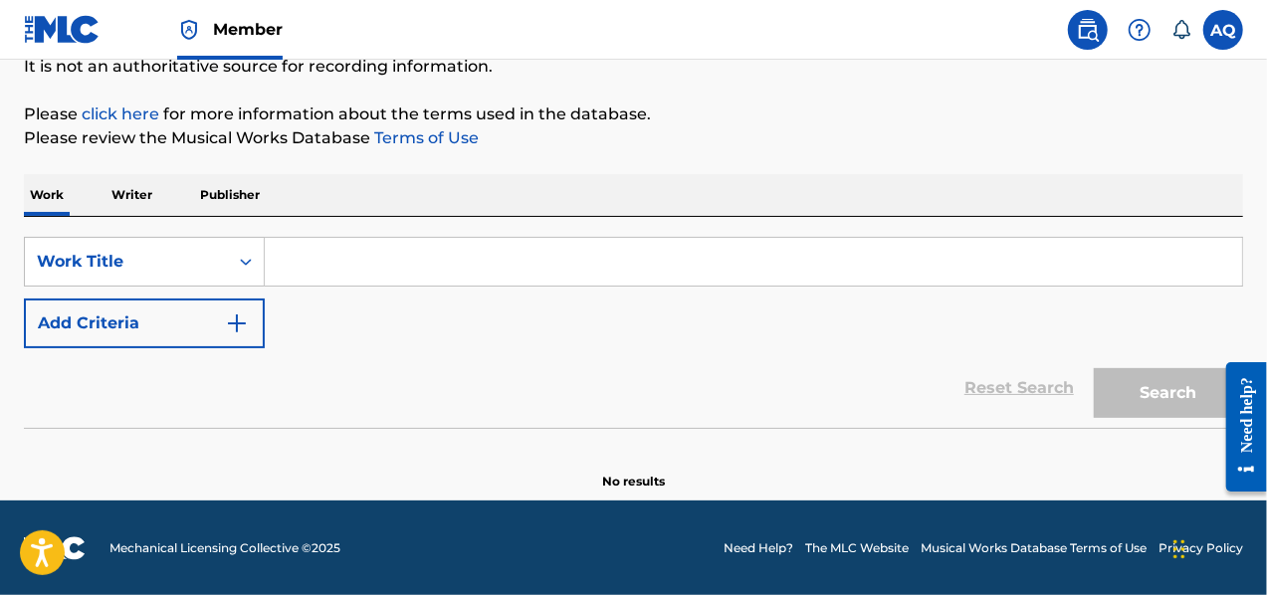
click at [300, 262] on input "Search Form" at bounding box center [753, 262] width 977 height 48
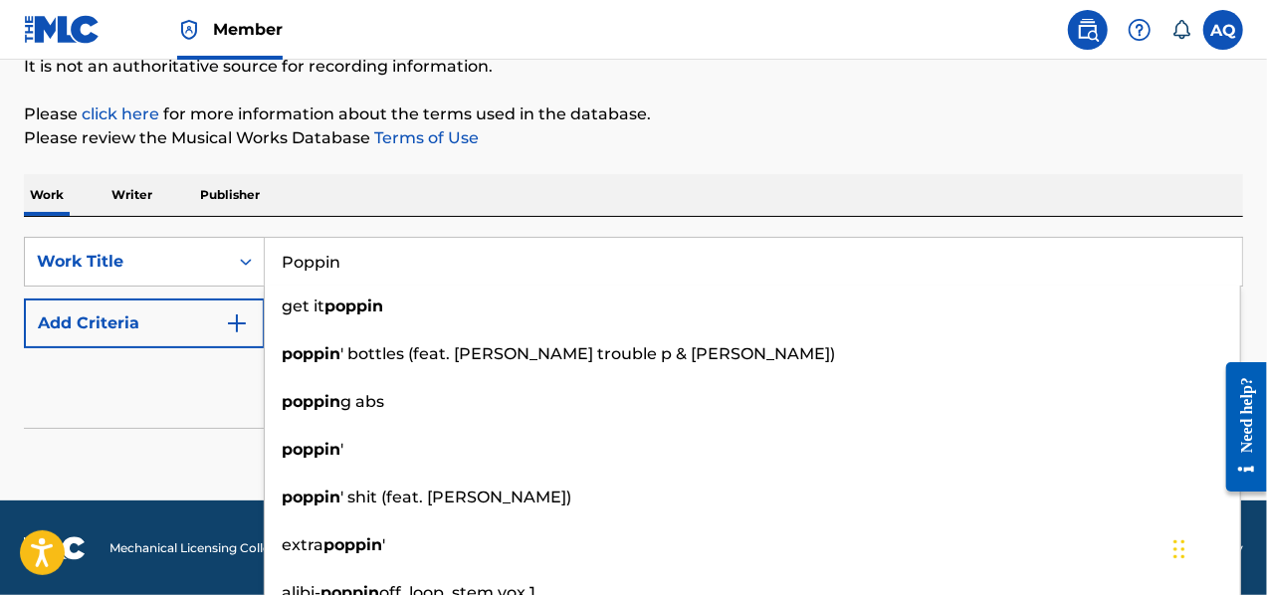
type input "Poppin"
click at [227, 379] on div "Reset Search Search" at bounding box center [633, 388] width 1219 height 80
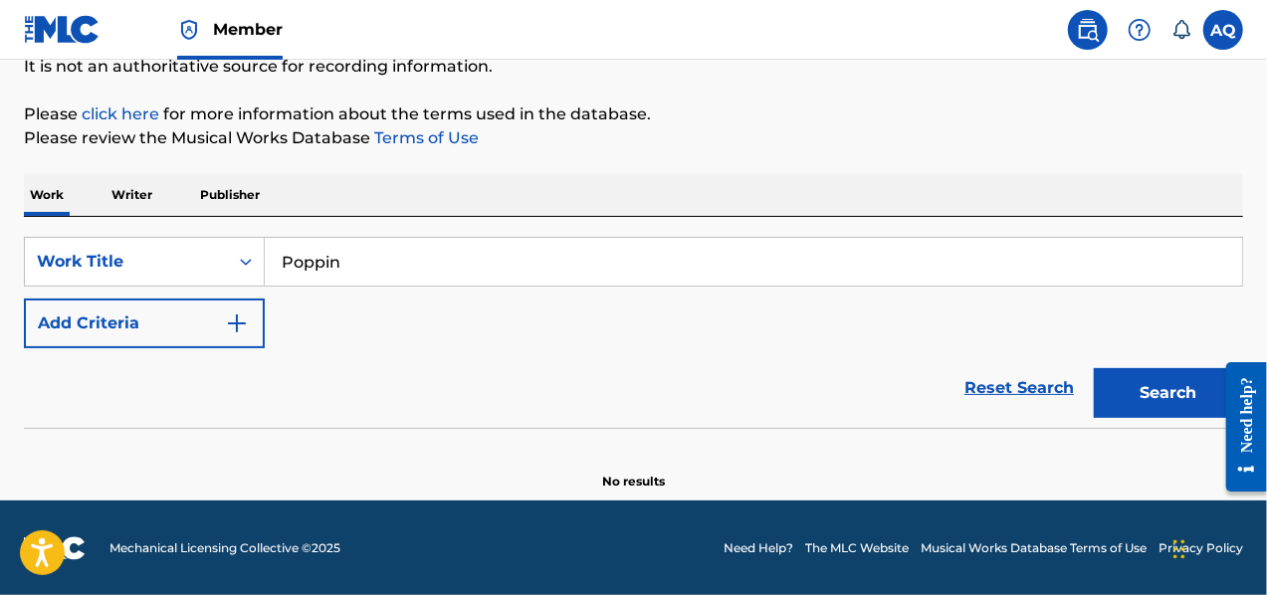
click at [233, 327] on img "Search Form" at bounding box center [237, 323] width 24 height 24
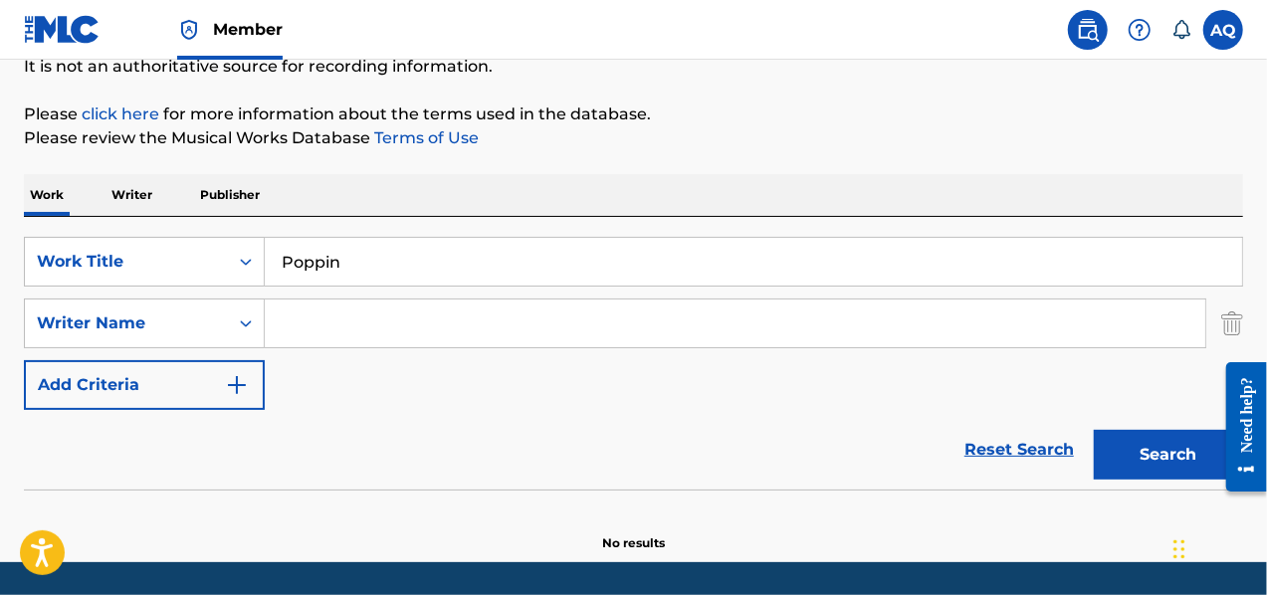
click at [289, 329] on input "Search Form" at bounding box center [735, 323] width 940 height 48
type input "[PERSON_NAME]"
click at [1122, 461] on button "Search" at bounding box center [1167, 455] width 149 height 50
click at [191, 391] on button "Add Criteria" at bounding box center [144, 385] width 241 height 50
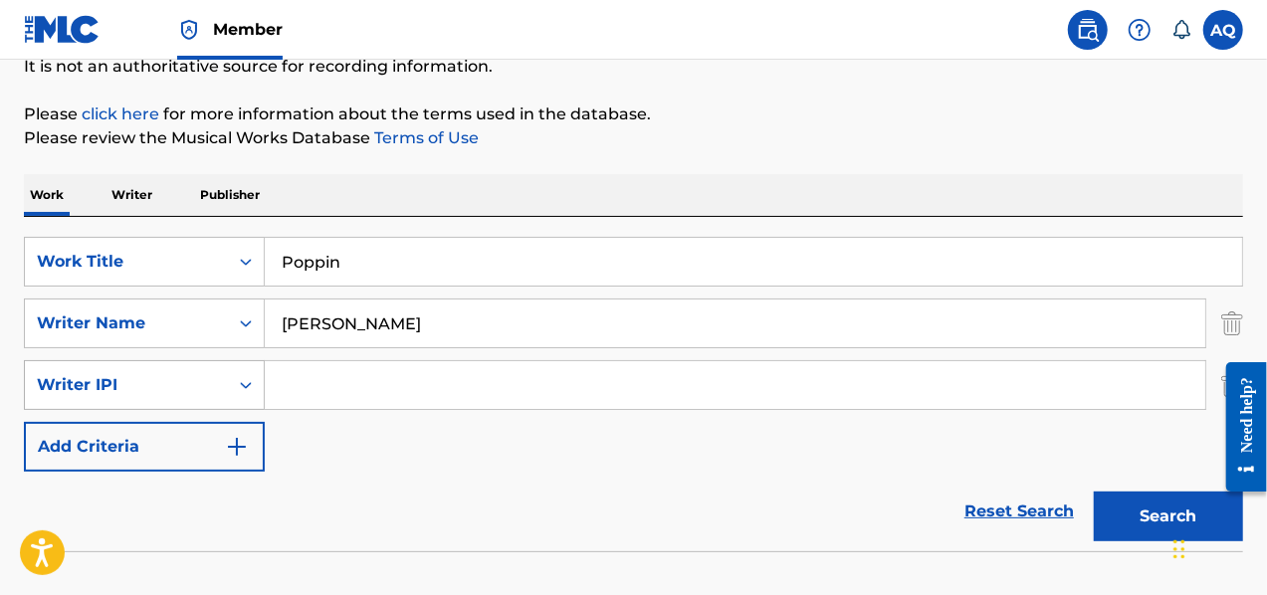
click at [243, 388] on icon "Search Form" at bounding box center [246, 385] width 20 height 20
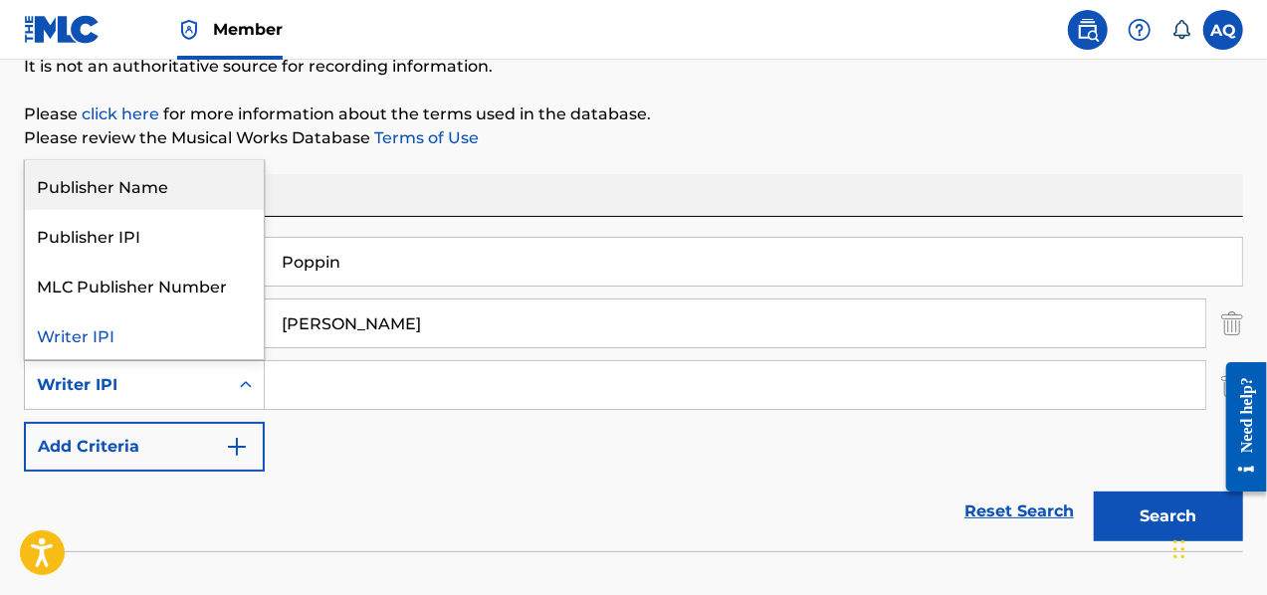
click at [145, 172] on div "Publisher Name" at bounding box center [144, 185] width 239 height 50
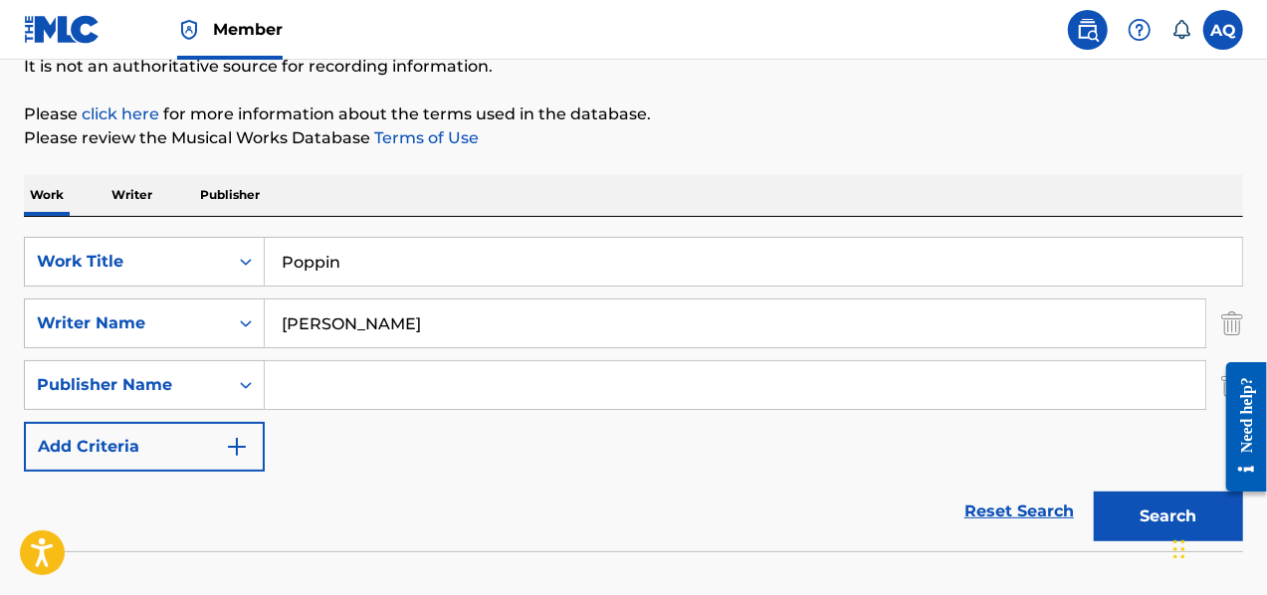
click at [323, 375] on input "Search Form" at bounding box center [735, 385] width 940 height 48
type input "[PERSON_NAME]"
click at [1116, 515] on button "Search" at bounding box center [1167, 517] width 149 height 50
drag, startPoint x: 1256, startPoint y: 274, endPoint x: 1273, endPoint y: 274, distance: 16.9
click at [1266, 284] on html "Accessibility Screen-Reader Guide, Feedback, and Issue Reporting | New window M…" at bounding box center [633, 91] width 1267 height 595
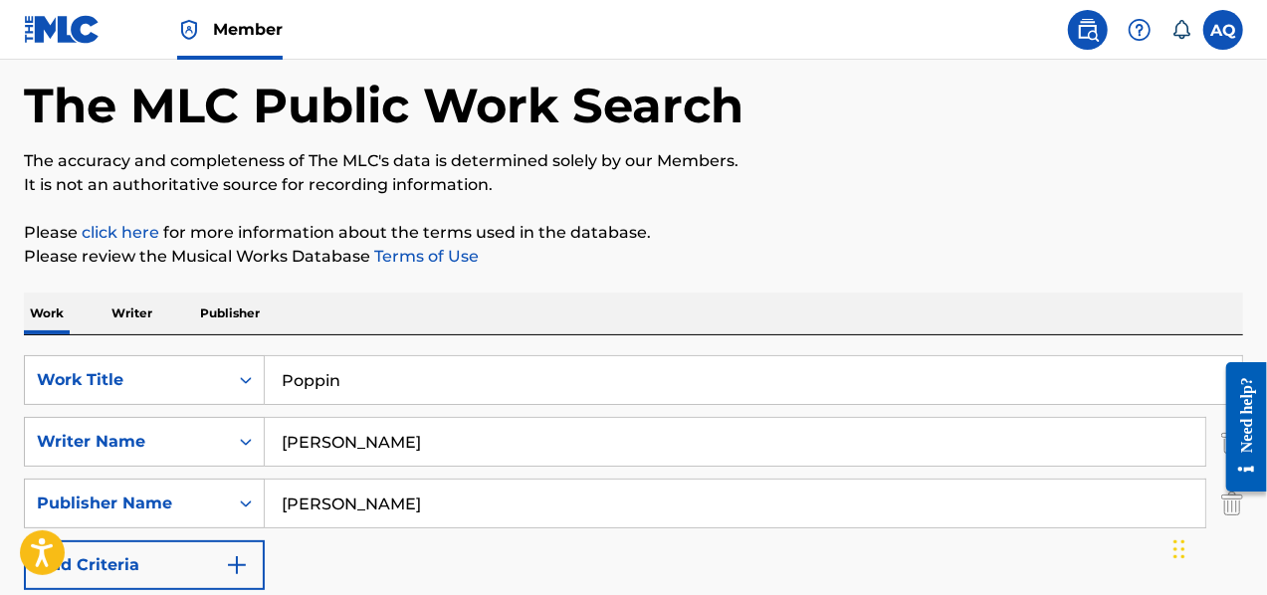
scroll to position [103, 0]
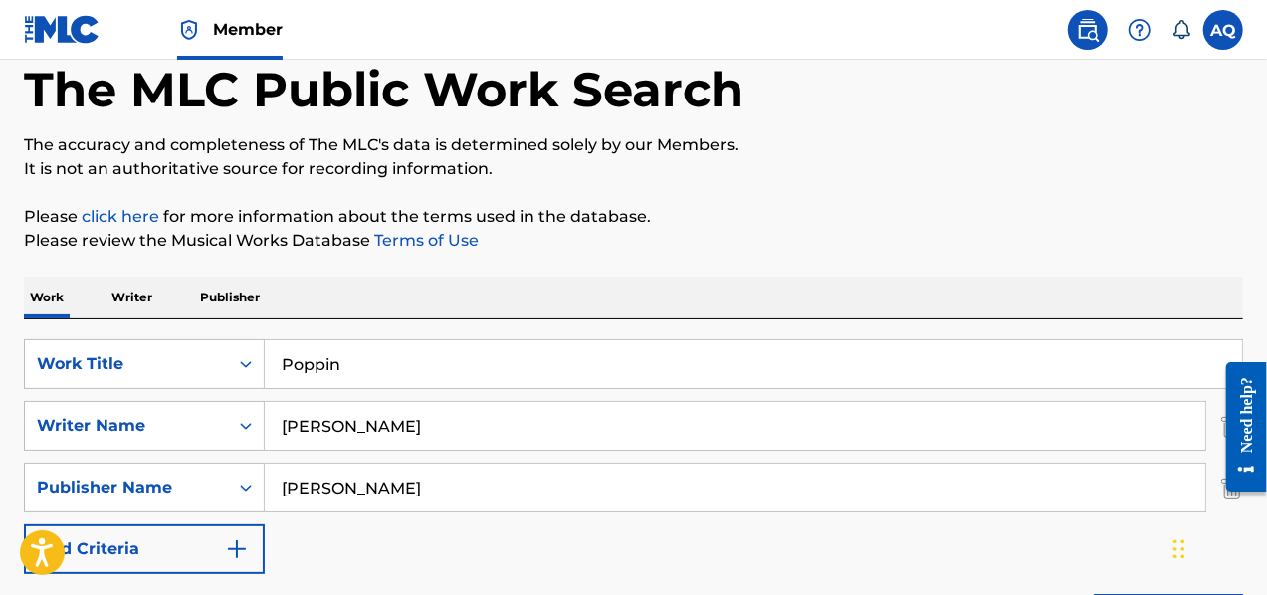
click at [66, 37] on img at bounding box center [62, 29] width 77 height 29
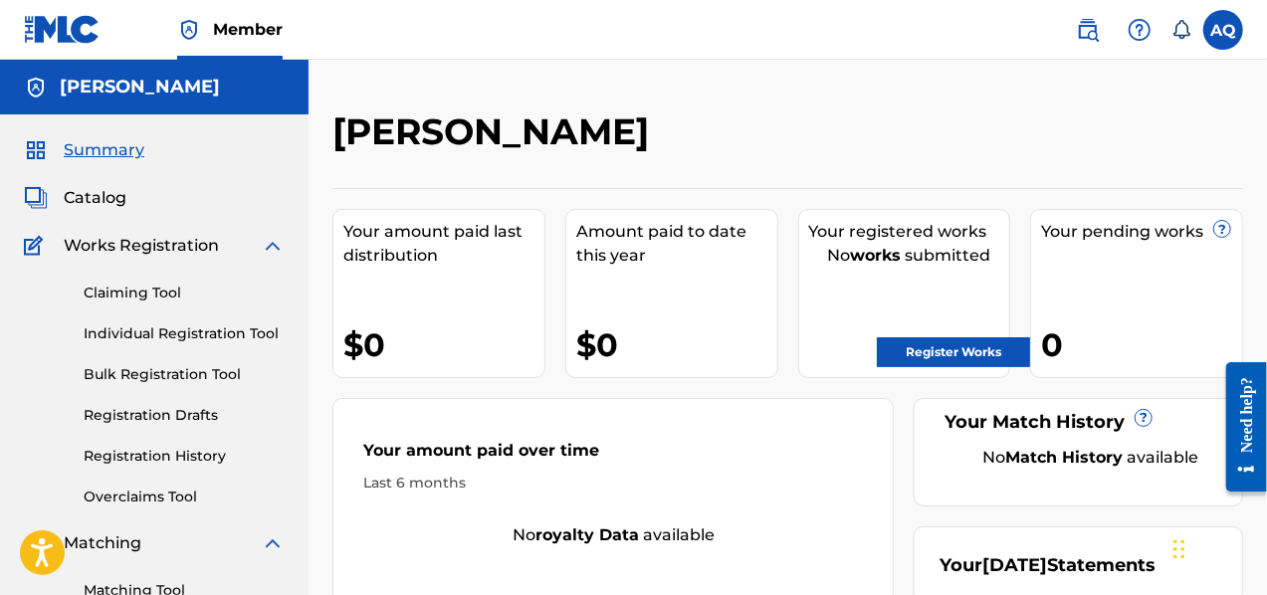
click at [162, 339] on link "Individual Registration Tool" at bounding box center [184, 333] width 201 height 21
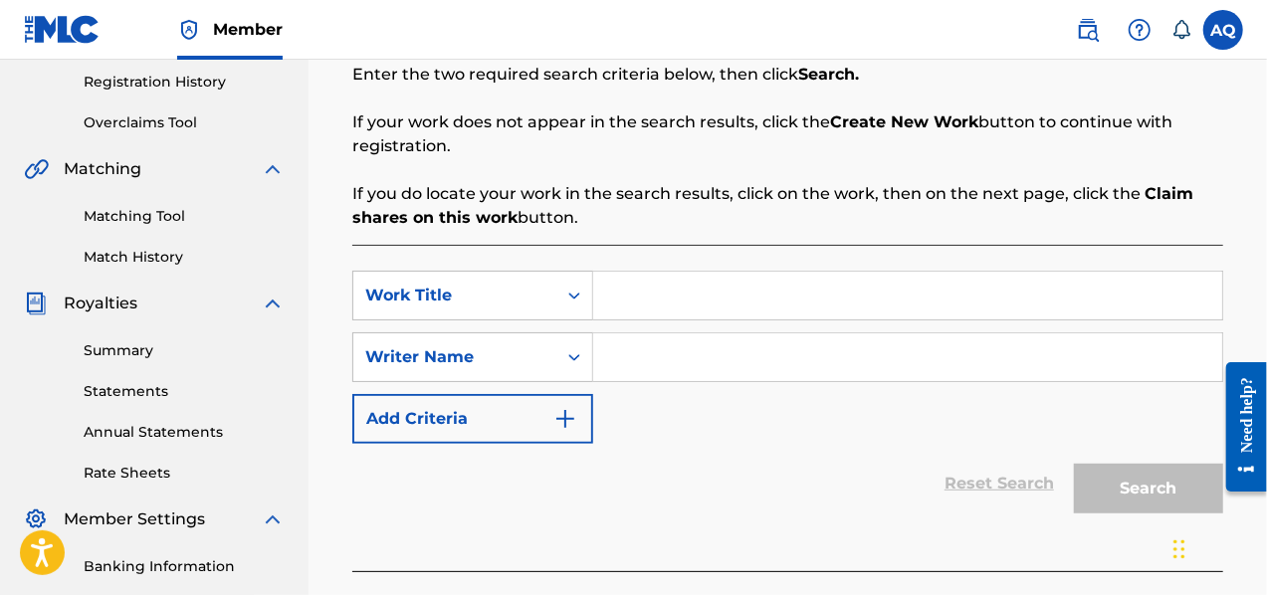
scroll to position [376, 0]
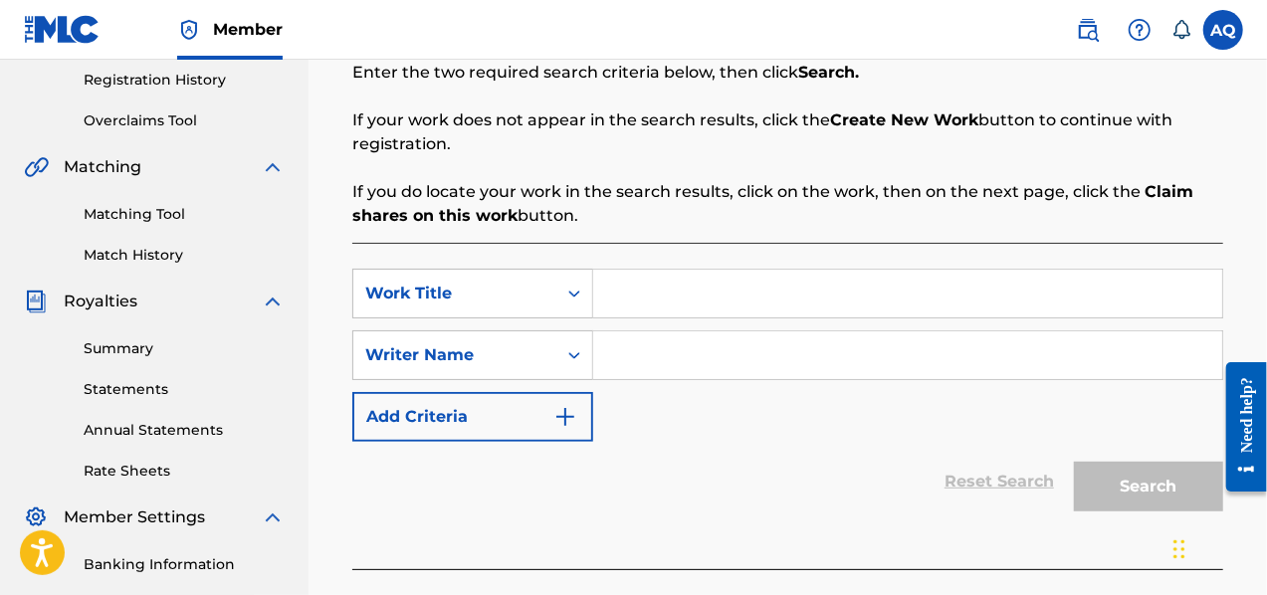
click at [641, 298] on input "Search Form" at bounding box center [907, 294] width 629 height 48
type input "Poppin"
click at [712, 357] on input "Search Form" at bounding box center [907, 355] width 629 height 48
type input "[PERSON_NAME]"
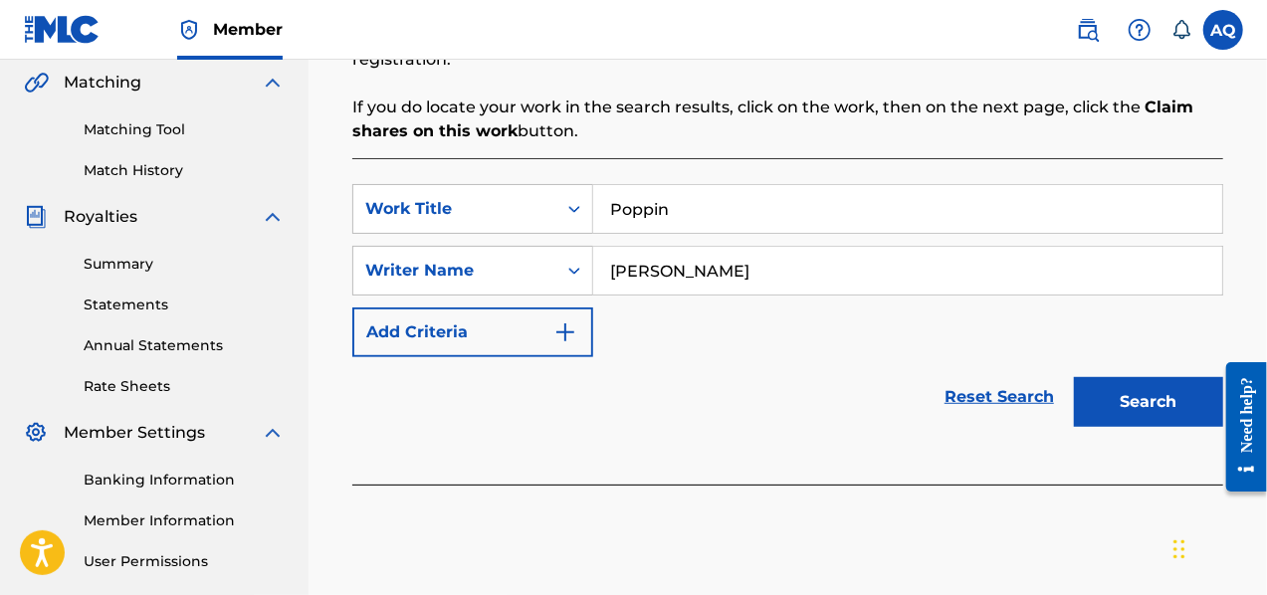
scroll to position [458, 0]
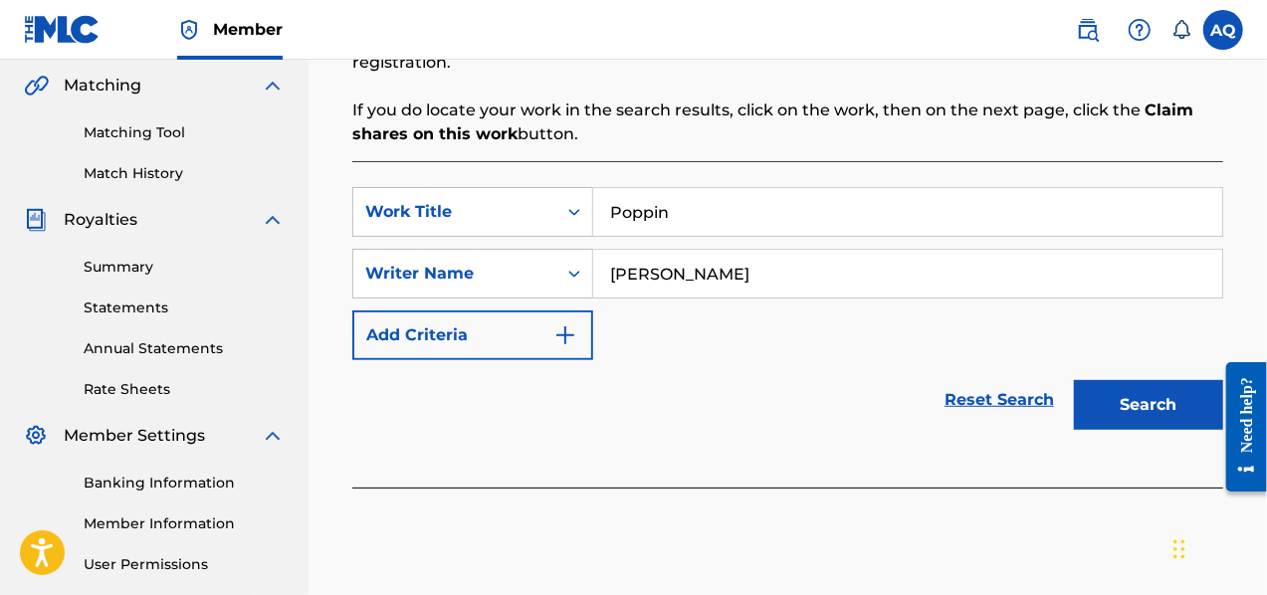
click at [1124, 408] on button "Search" at bounding box center [1148, 405] width 149 height 50
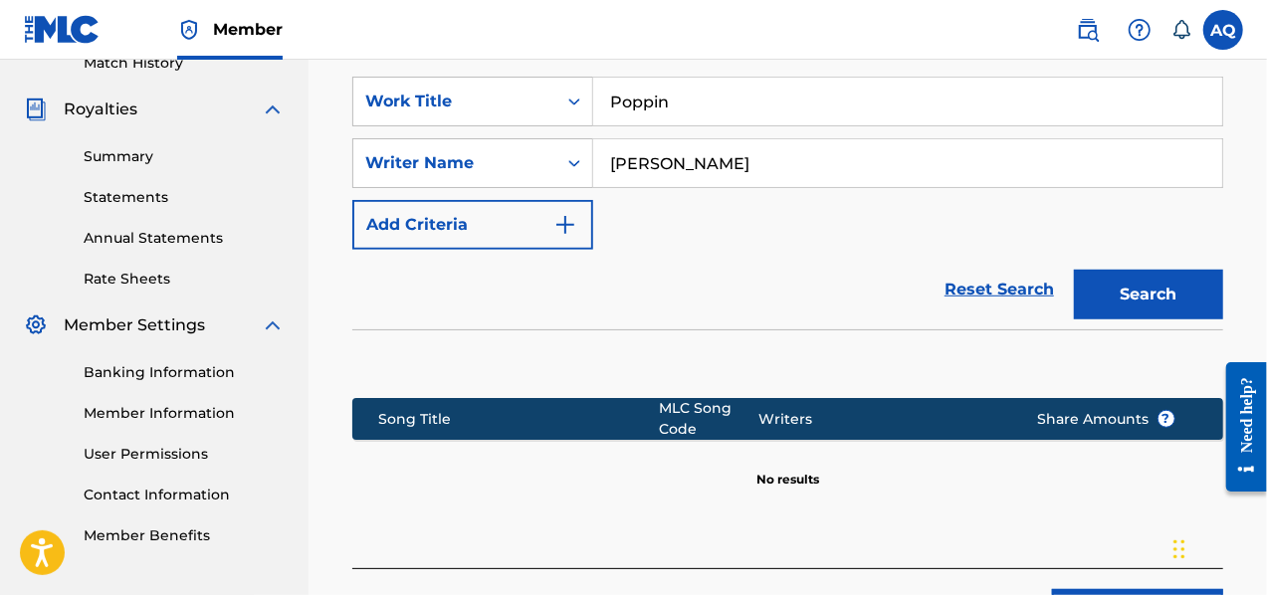
scroll to position [565, 0]
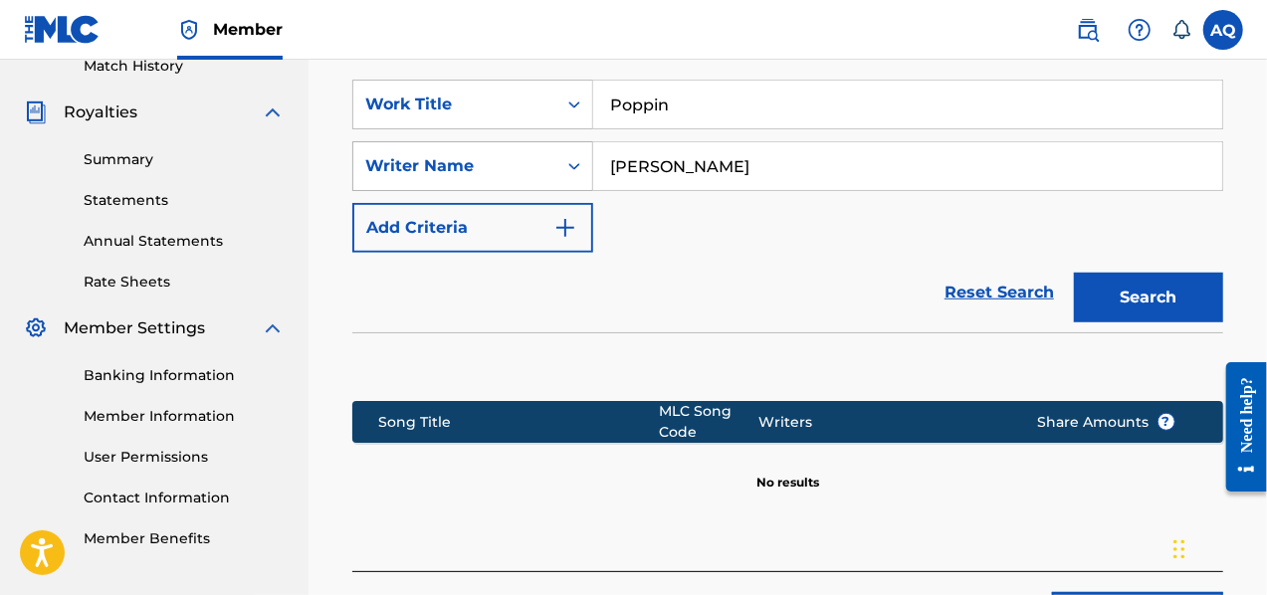
click at [579, 160] on icon "Search Form" at bounding box center [574, 166] width 20 height 20
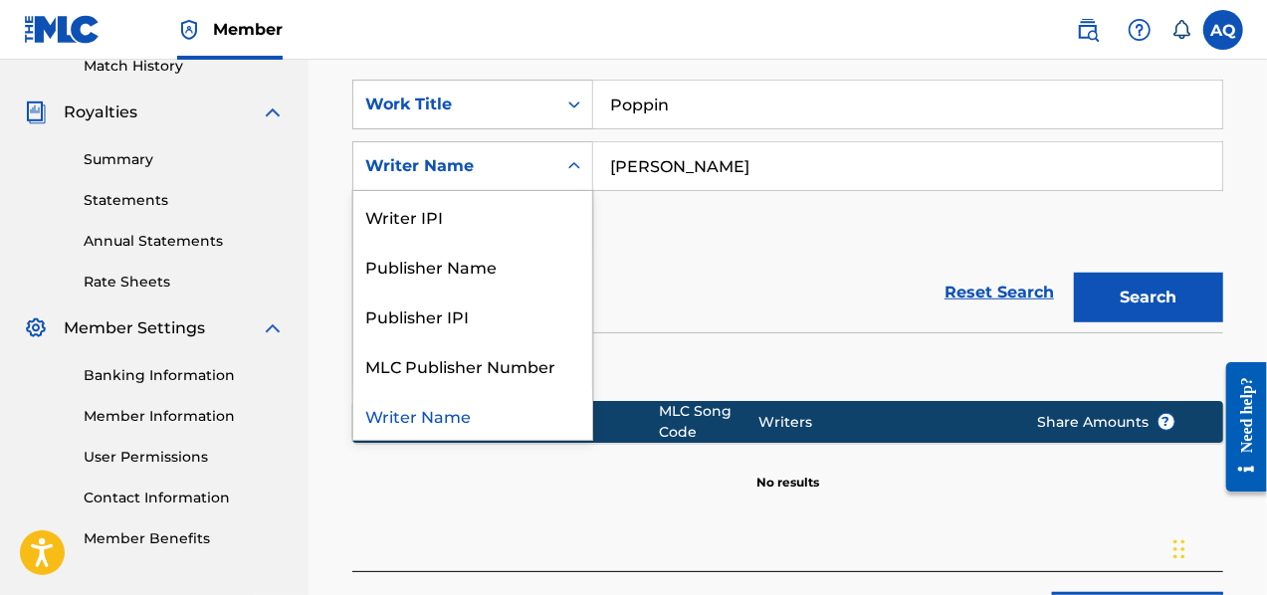
click at [579, 160] on icon "Search Form" at bounding box center [574, 166] width 20 height 20
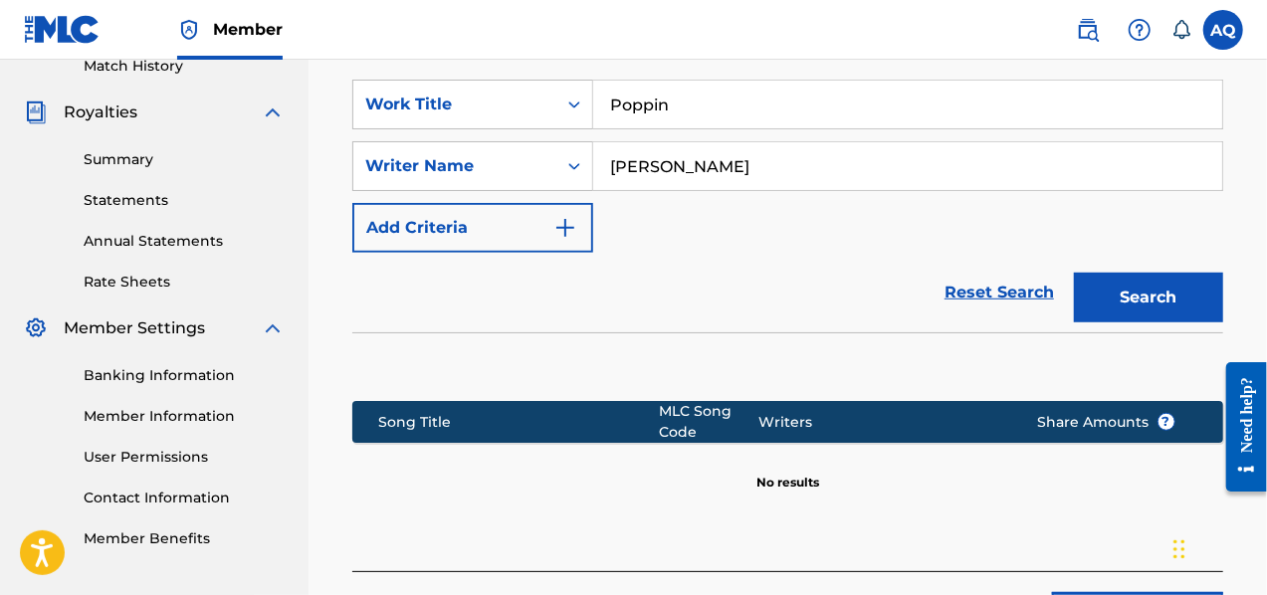
click at [565, 217] on img "Search Form" at bounding box center [565, 228] width 24 height 24
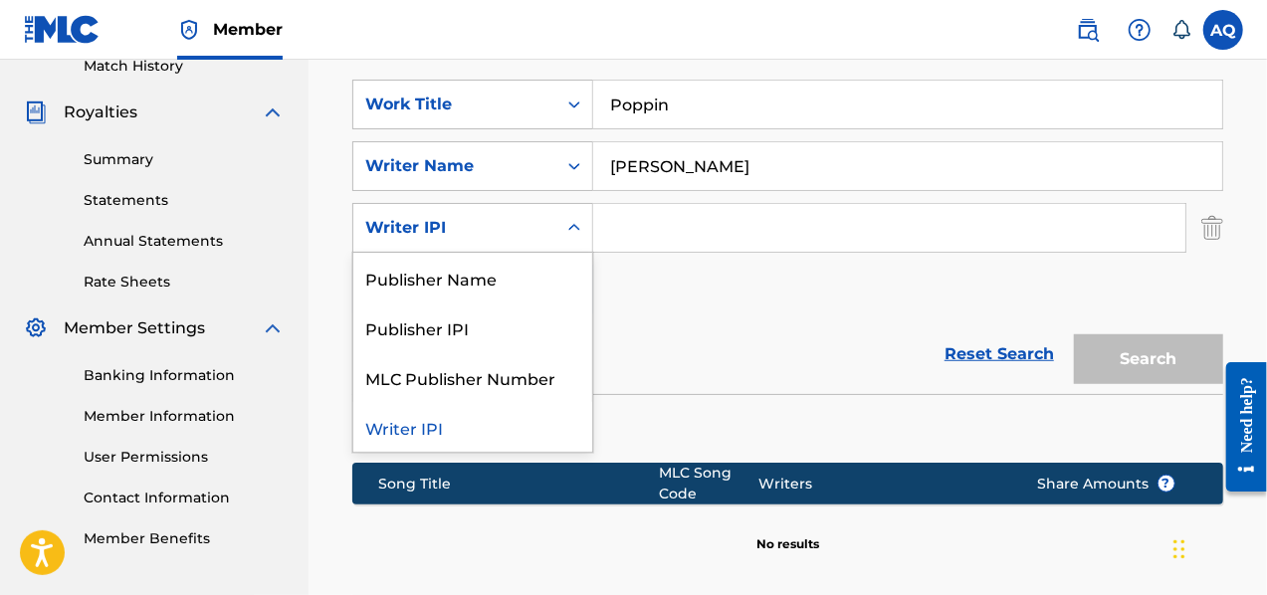
click at [563, 224] on div "Search Form" at bounding box center [574, 228] width 36 height 36
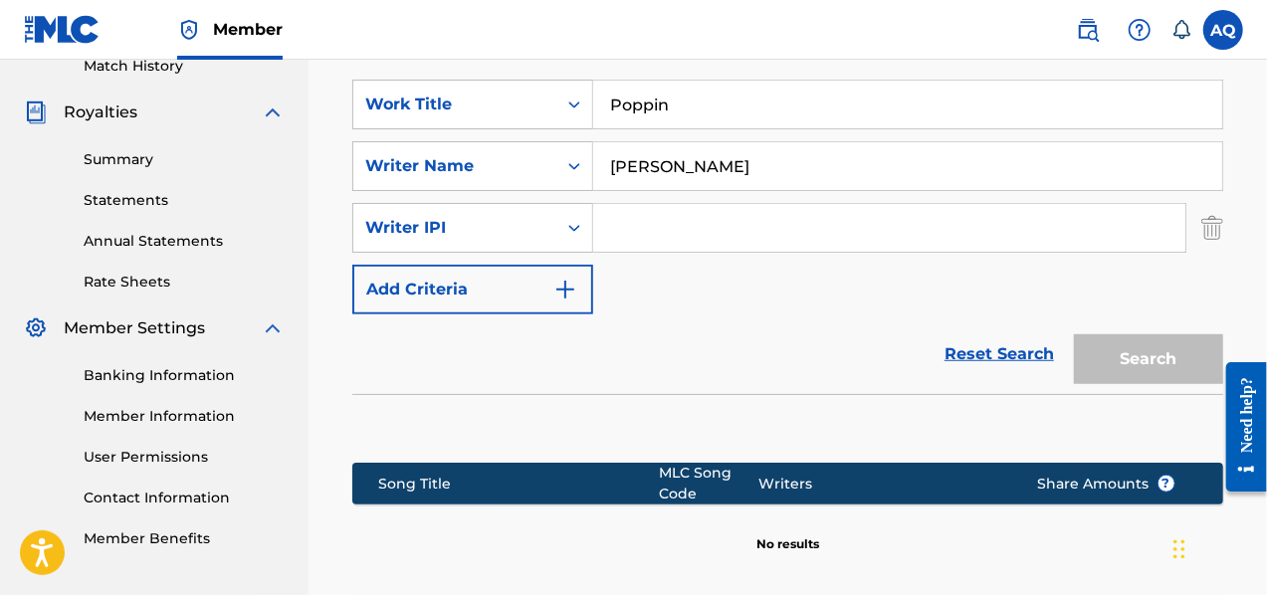
click at [563, 224] on div "Search Form" at bounding box center [574, 228] width 36 height 36
click at [540, 226] on div "Writer IPI" at bounding box center [454, 228] width 179 height 24
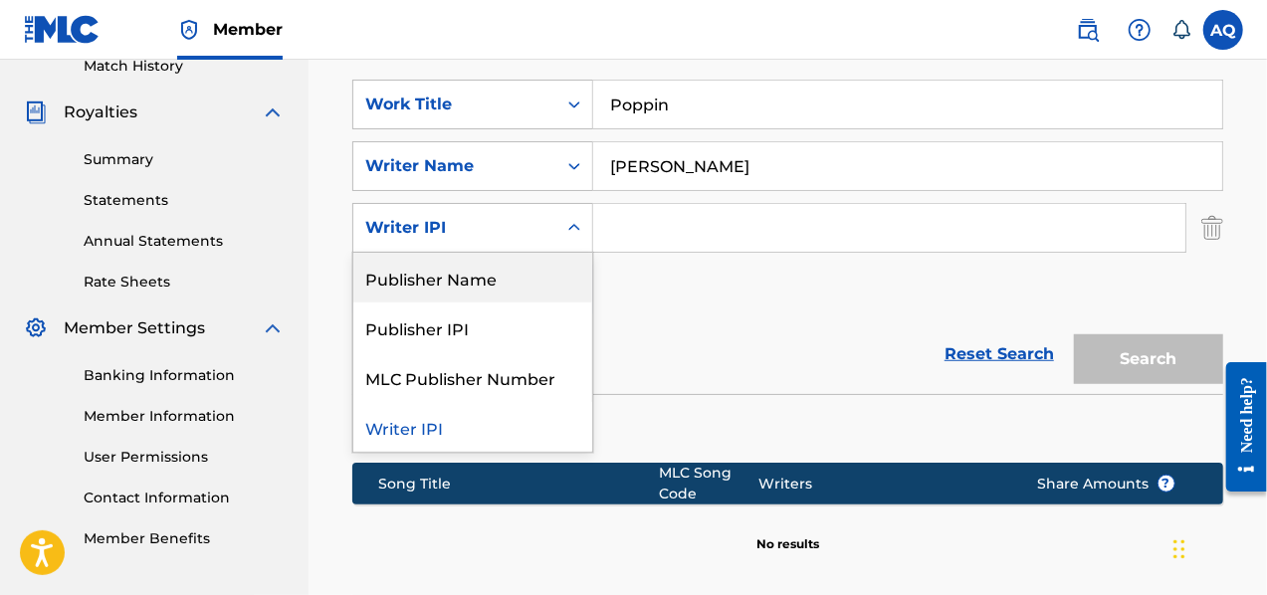
click at [507, 271] on div "Publisher Name" at bounding box center [472, 278] width 239 height 50
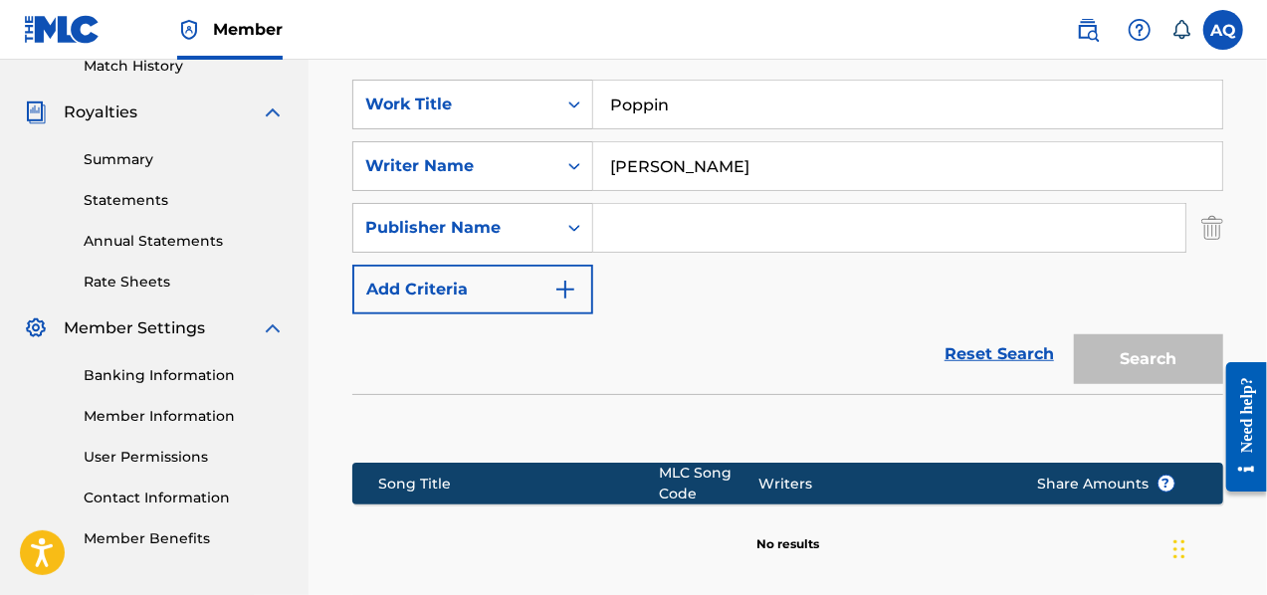
click at [651, 224] on input "Search Form" at bounding box center [889, 228] width 592 height 48
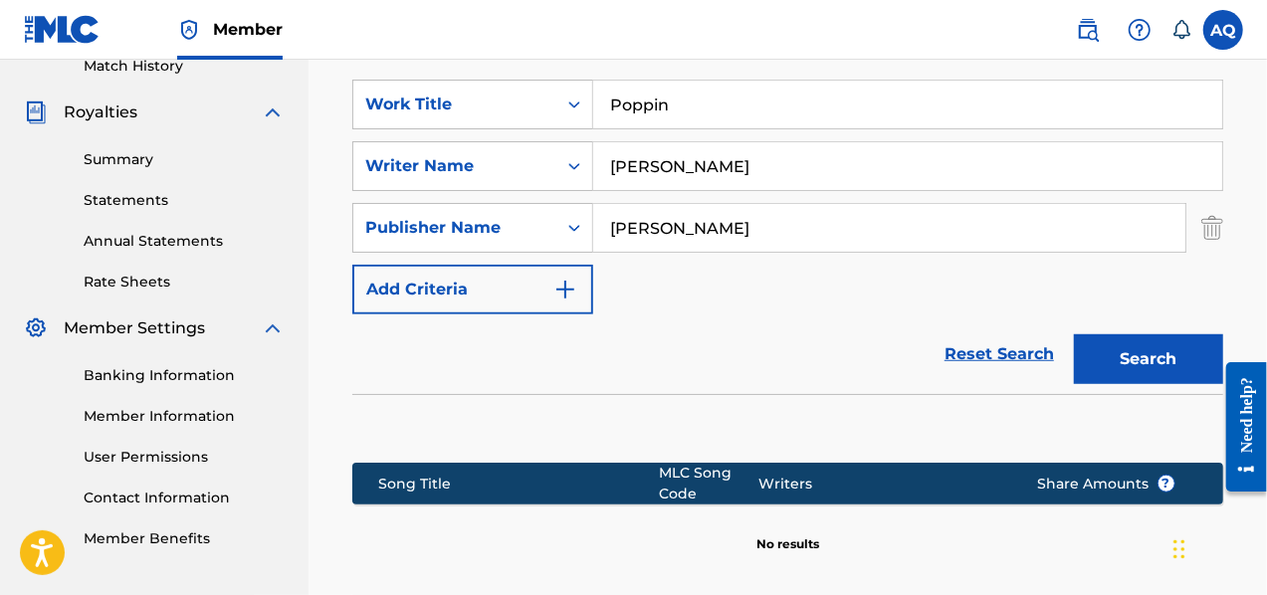
type input "[PERSON_NAME]"
click at [1095, 346] on button "Search" at bounding box center [1148, 359] width 149 height 50
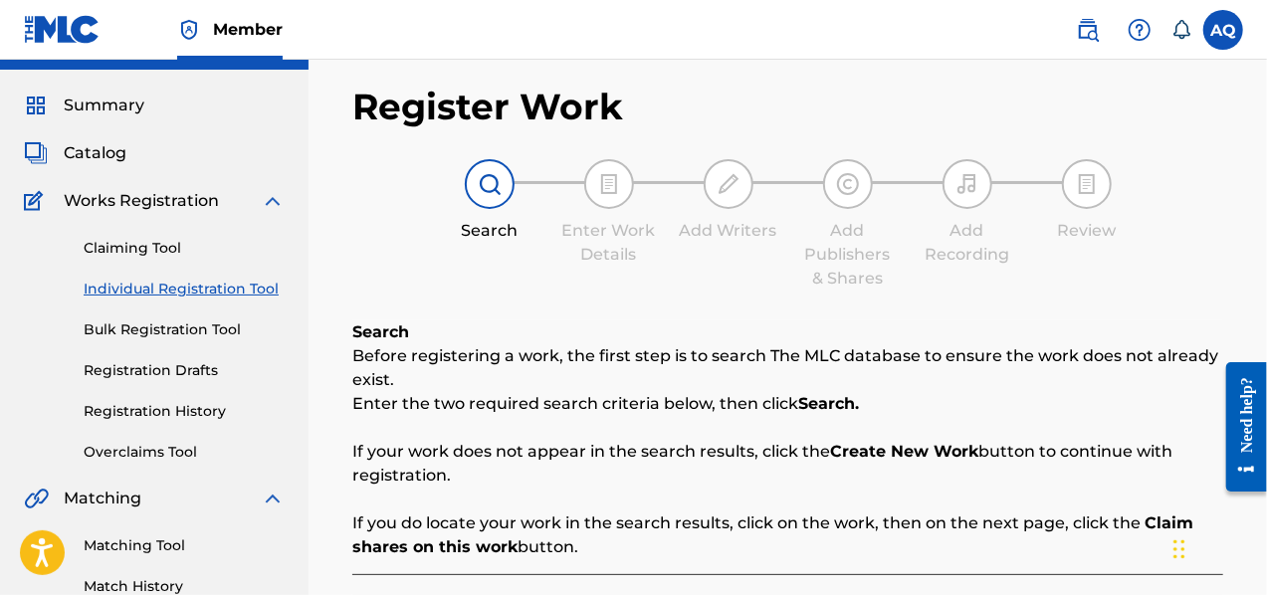
drag, startPoint x: 1266, startPoint y: 234, endPoint x: 1273, endPoint y: 264, distance: 30.7
click at [1266, 264] on html "Accessibility Screen-Reader Guide, Feedback, and Issue Reporting | New window M…" at bounding box center [633, 252] width 1267 height 595
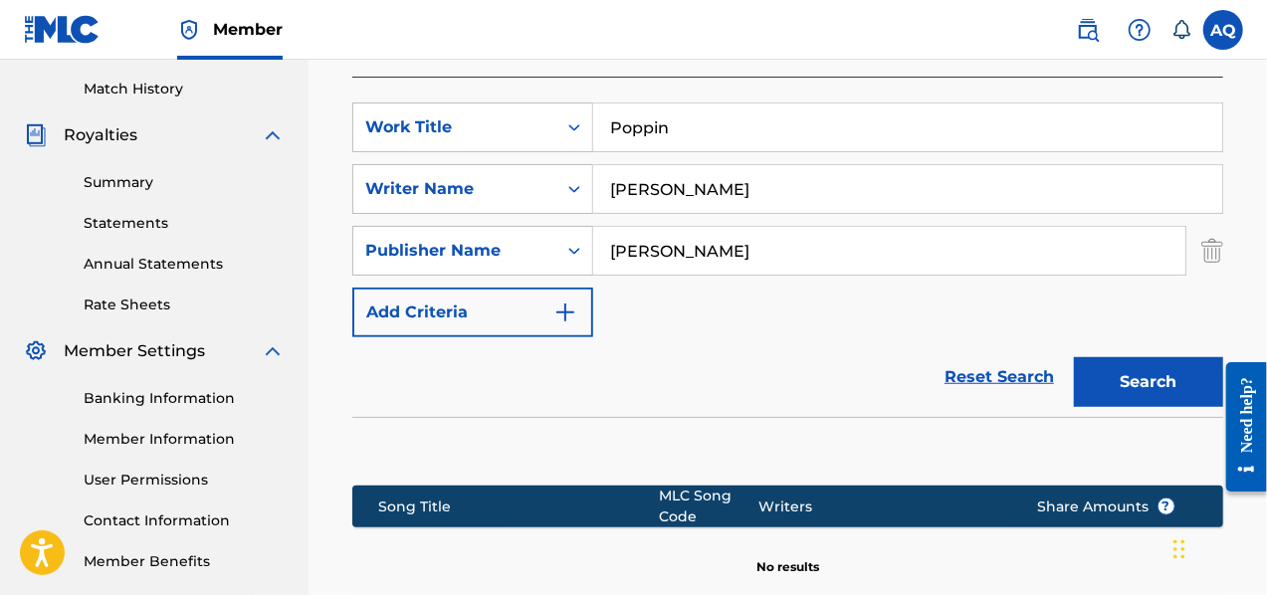
scroll to position [567, 0]
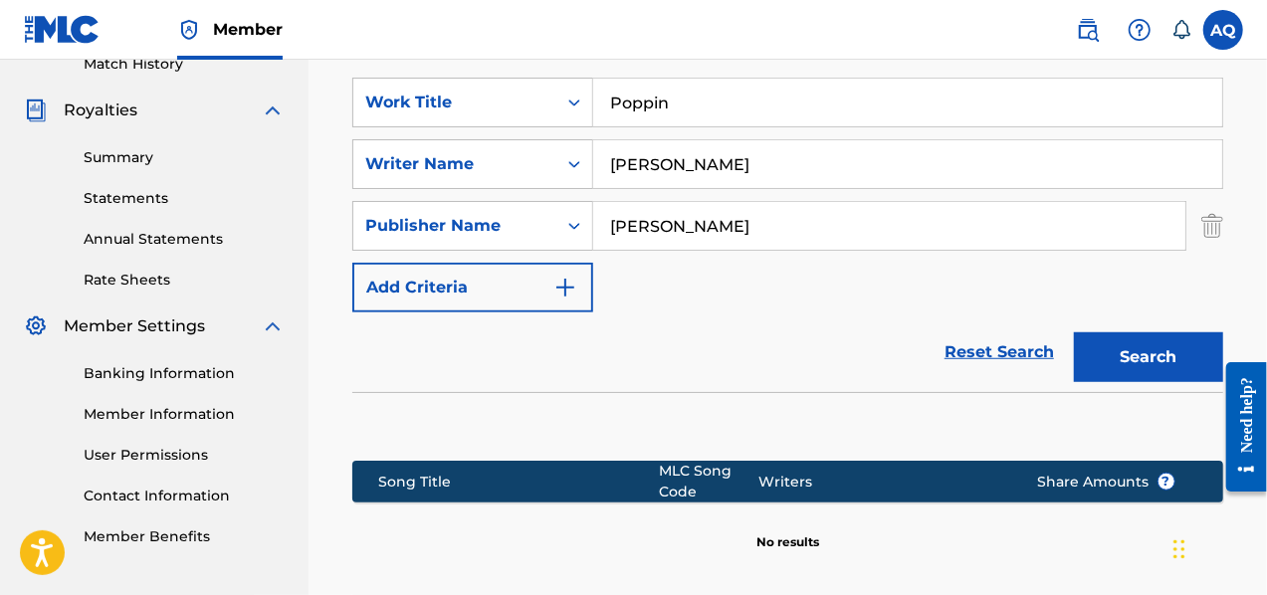
click at [1164, 367] on button "Search" at bounding box center [1148, 357] width 149 height 50
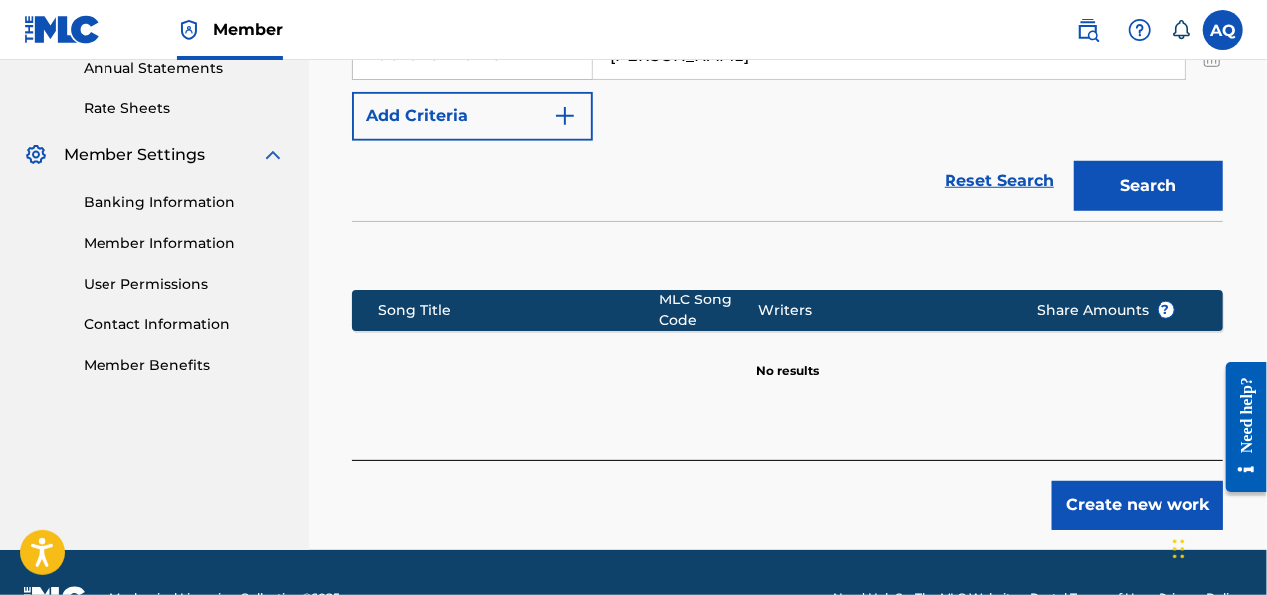
click at [1120, 491] on button "Create new work" at bounding box center [1137, 506] width 171 height 50
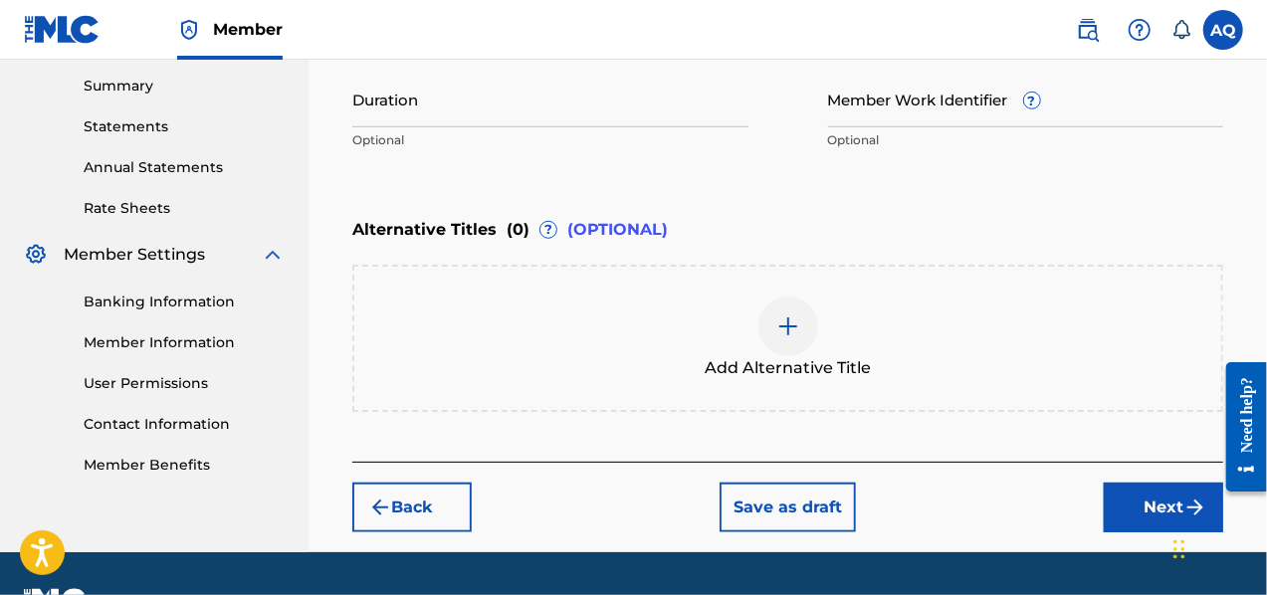
scroll to position [640, 0]
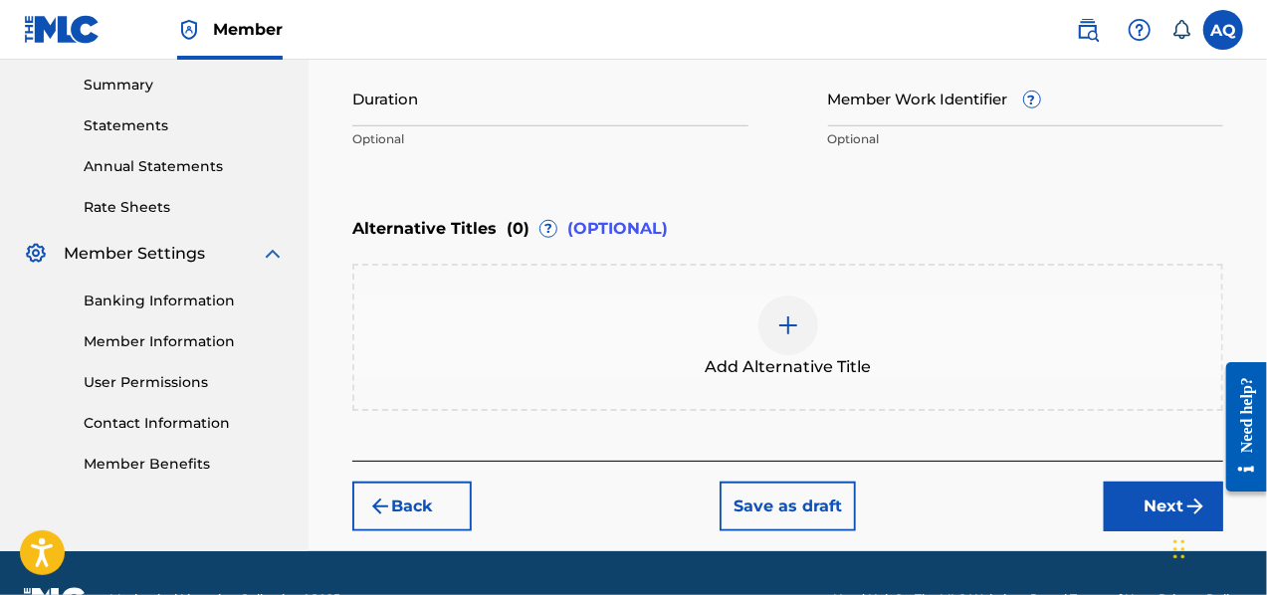
click at [458, 112] on input "Duration" at bounding box center [550, 98] width 396 height 57
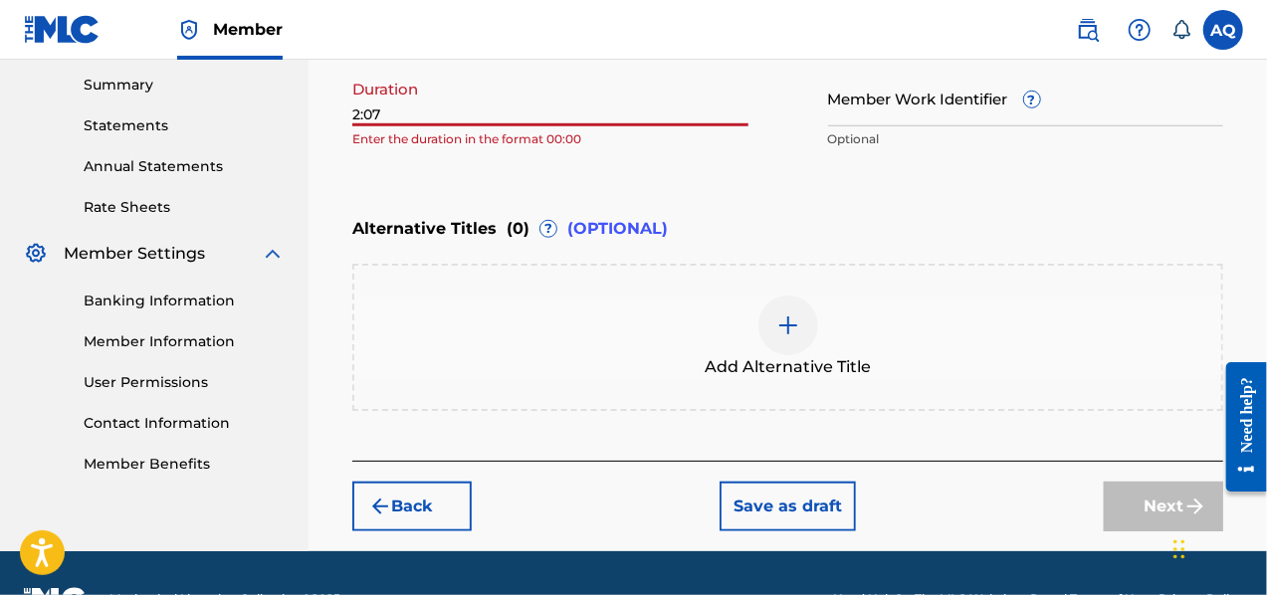
click at [353, 115] on input "2:07" at bounding box center [550, 98] width 396 height 57
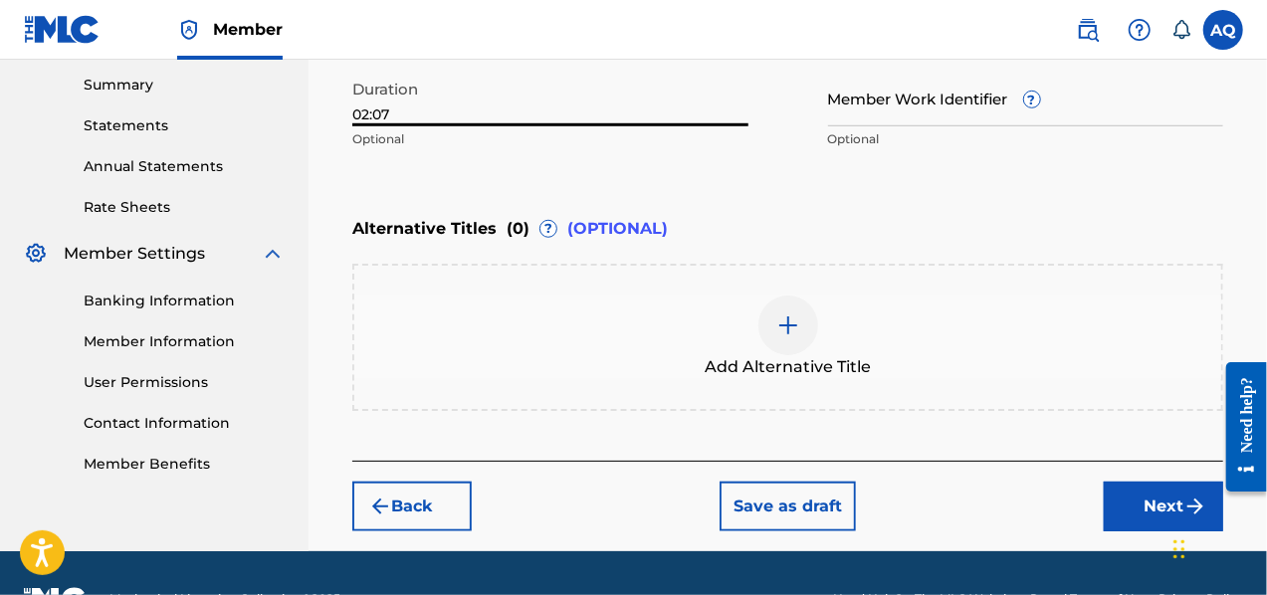
click at [403, 113] on input "02:07" at bounding box center [550, 98] width 396 height 57
type input "02:07"
click at [1140, 504] on button "Next" at bounding box center [1162, 507] width 119 height 50
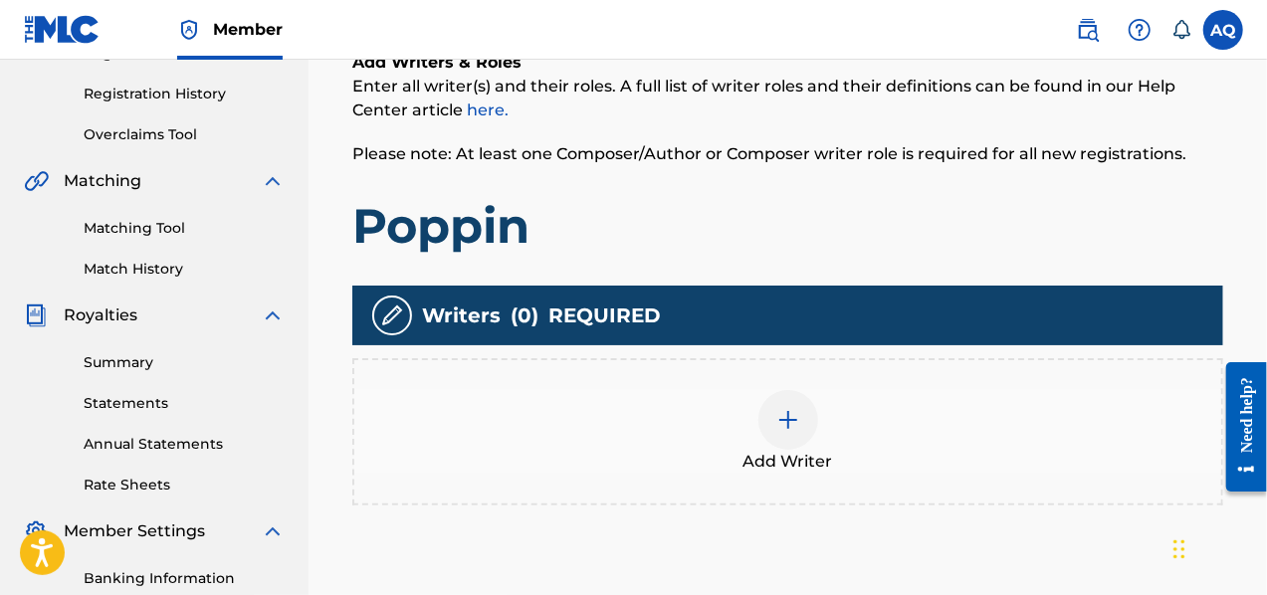
scroll to position [363, 0]
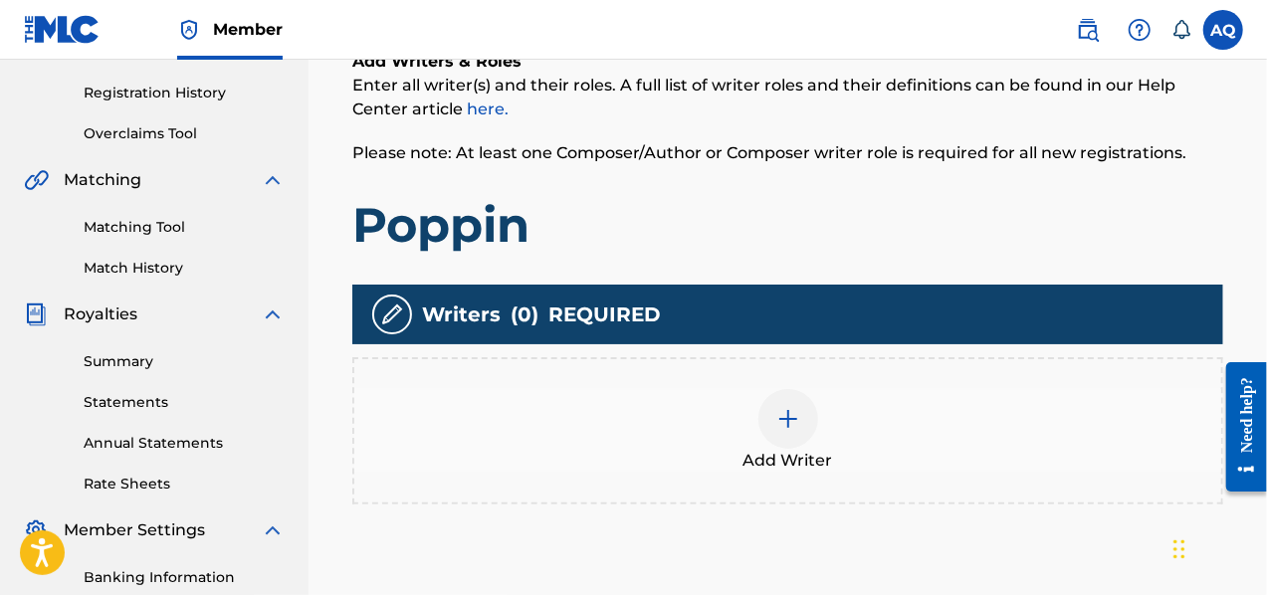
click at [794, 428] on img at bounding box center [788, 419] width 24 height 24
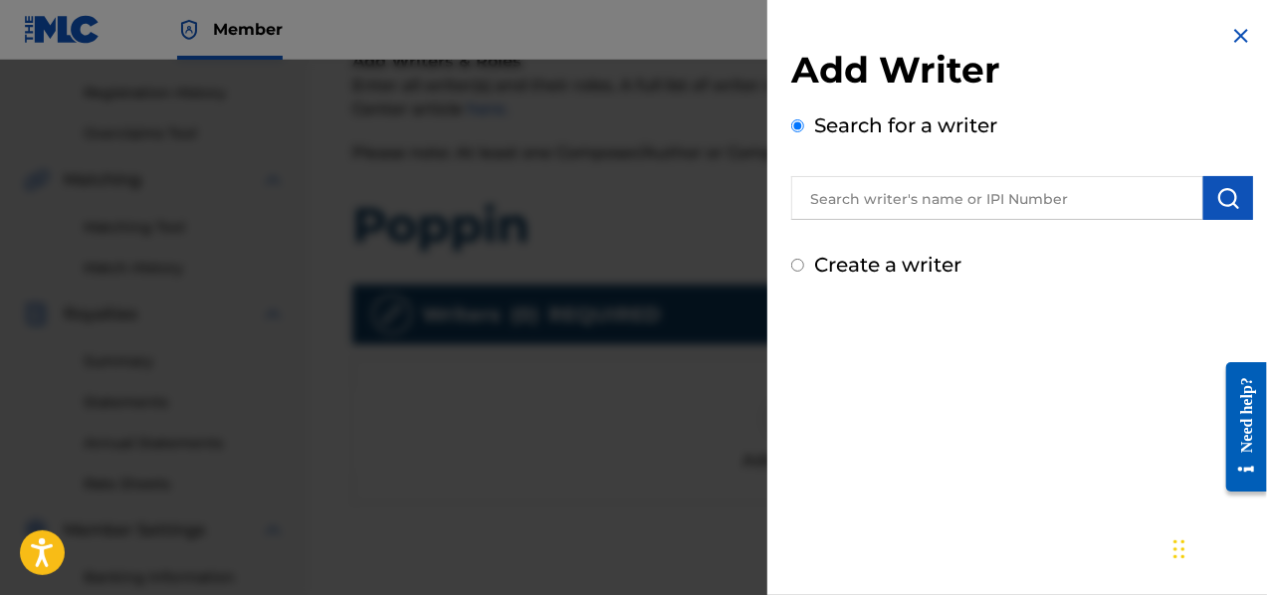
click at [794, 266] on input "Create a writer" at bounding box center [797, 265] width 13 height 13
radio input "false"
radio input "true"
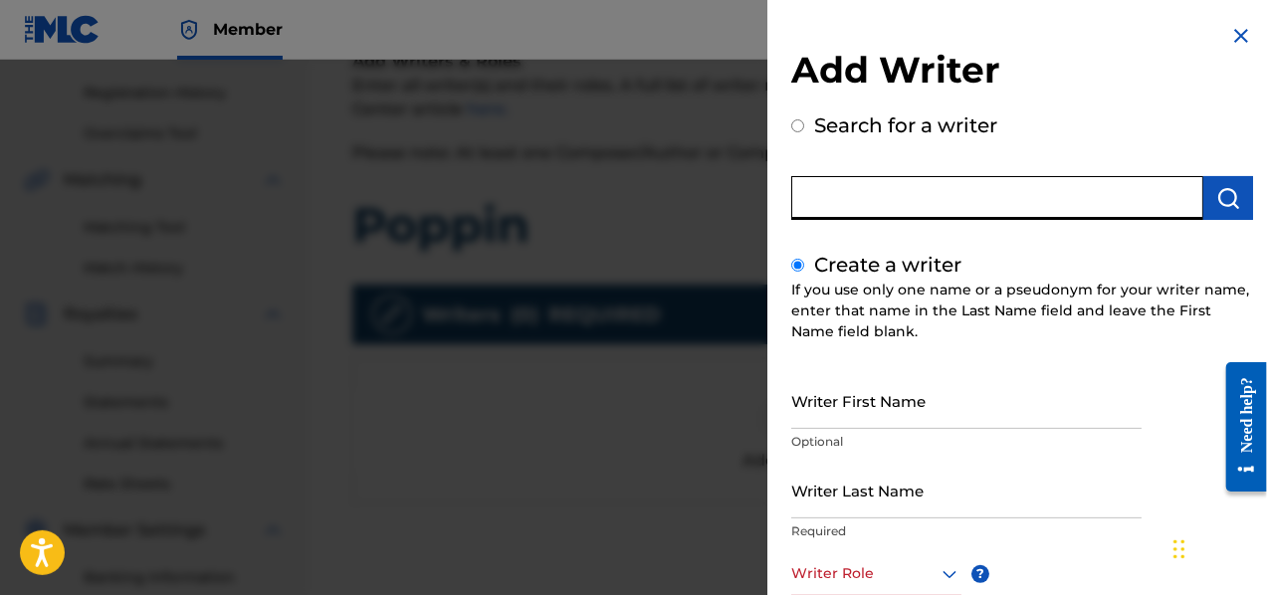
click at [865, 208] on input "text" at bounding box center [997, 198] width 412 height 44
radio input "true"
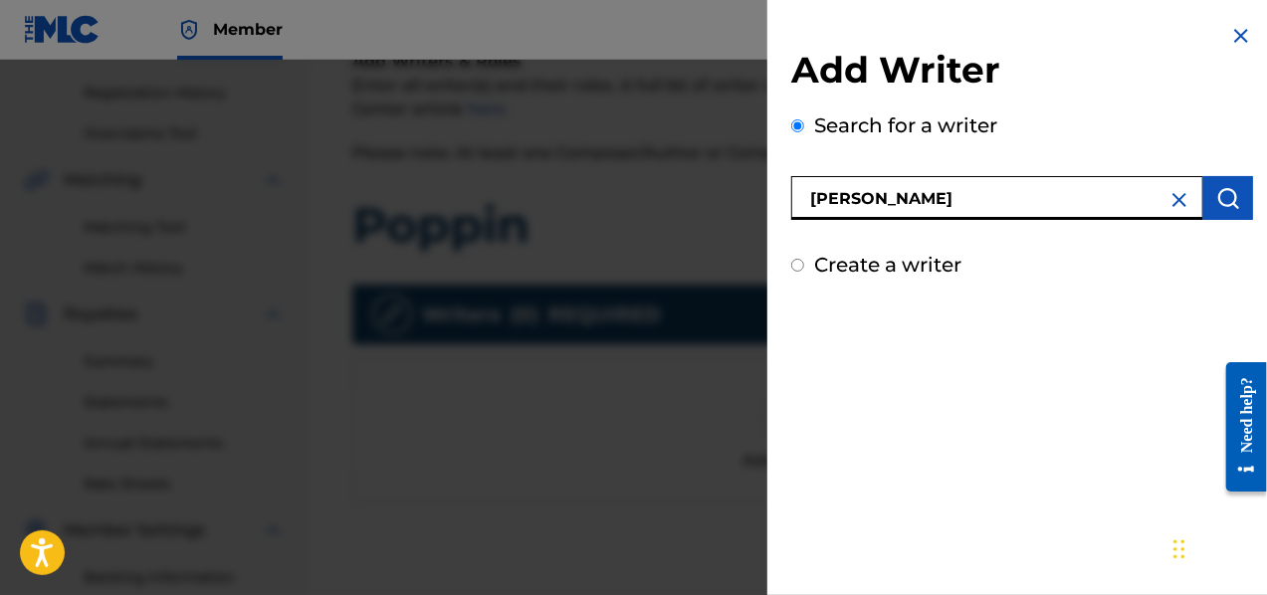
type input "[PERSON_NAME]"
click at [1218, 204] on img "submit" at bounding box center [1228, 198] width 24 height 24
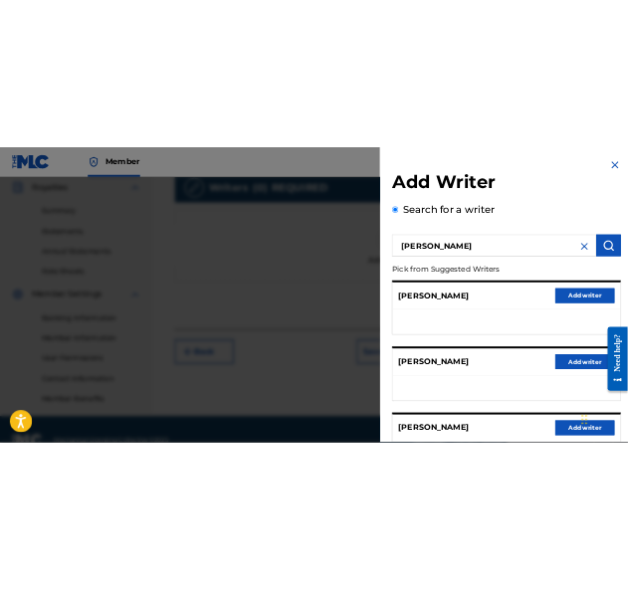
scroll to position [605, 0]
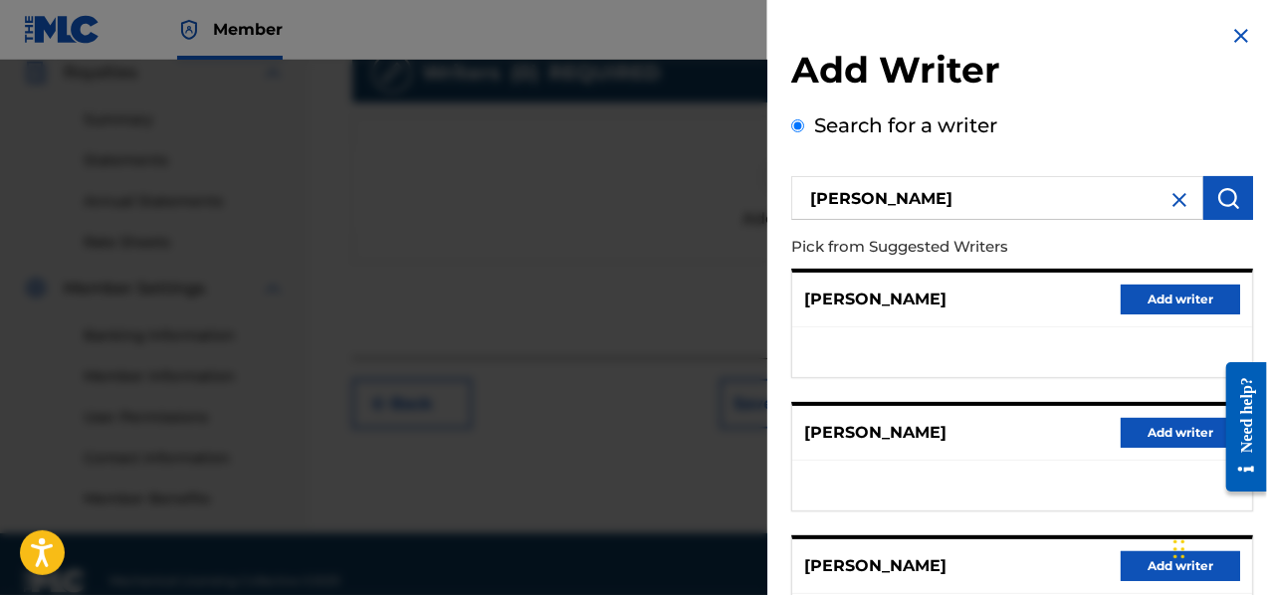
click at [1198, 244] on div "[PERSON_NAME] Pick from Suggested Writers [PERSON_NAME] Add writer [PERSON_NAME…" at bounding box center [1022, 540] width 462 height 741
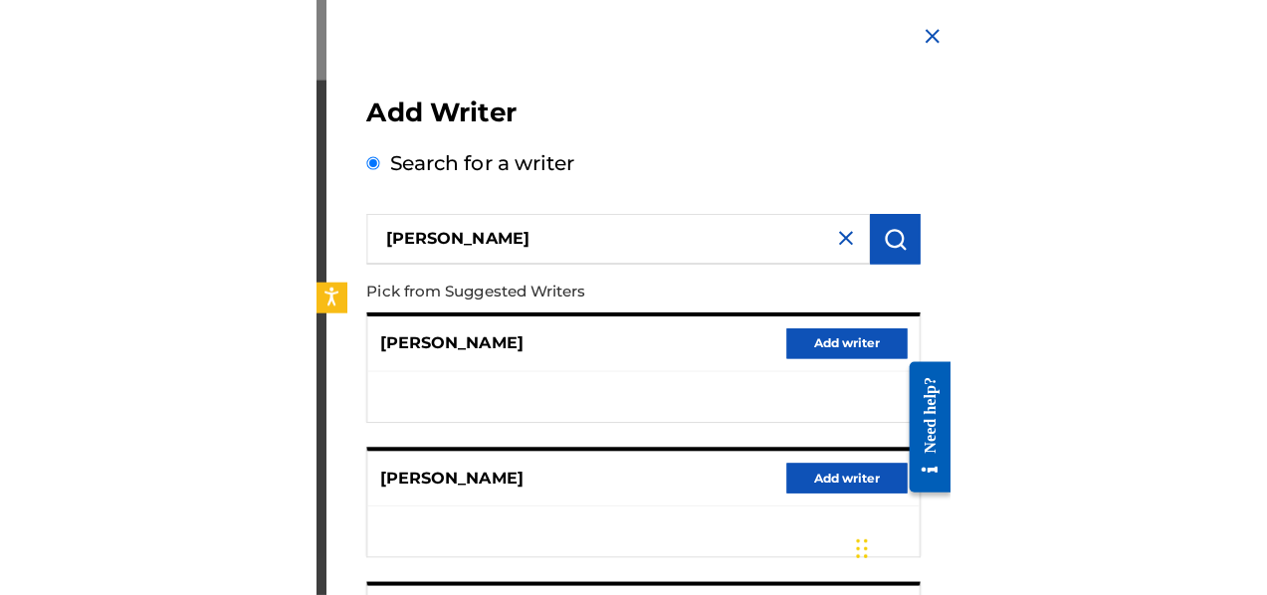
scroll to position [0, 0]
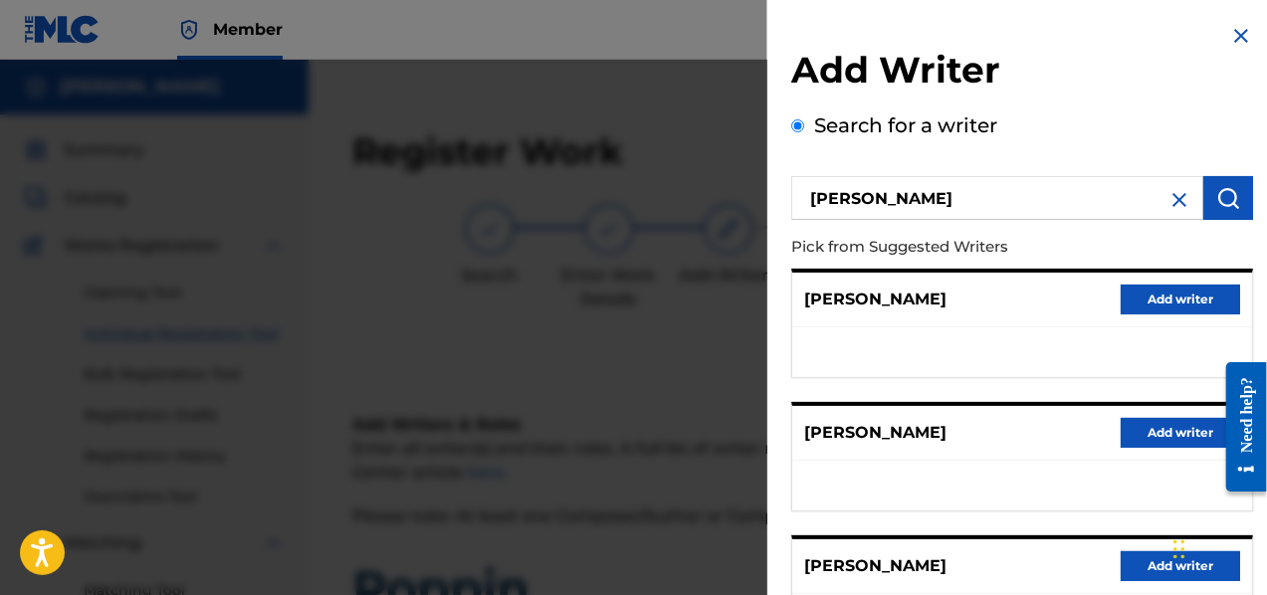
click at [1136, 564] on button "Add writer" at bounding box center [1179, 566] width 119 height 30
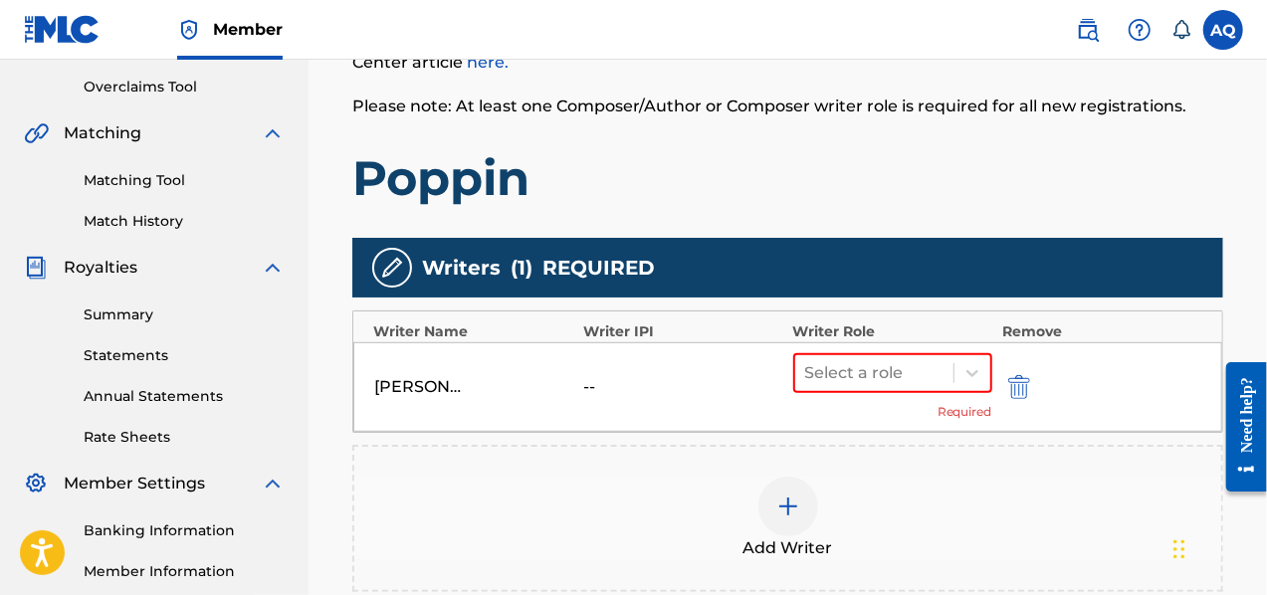
scroll to position [414, 0]
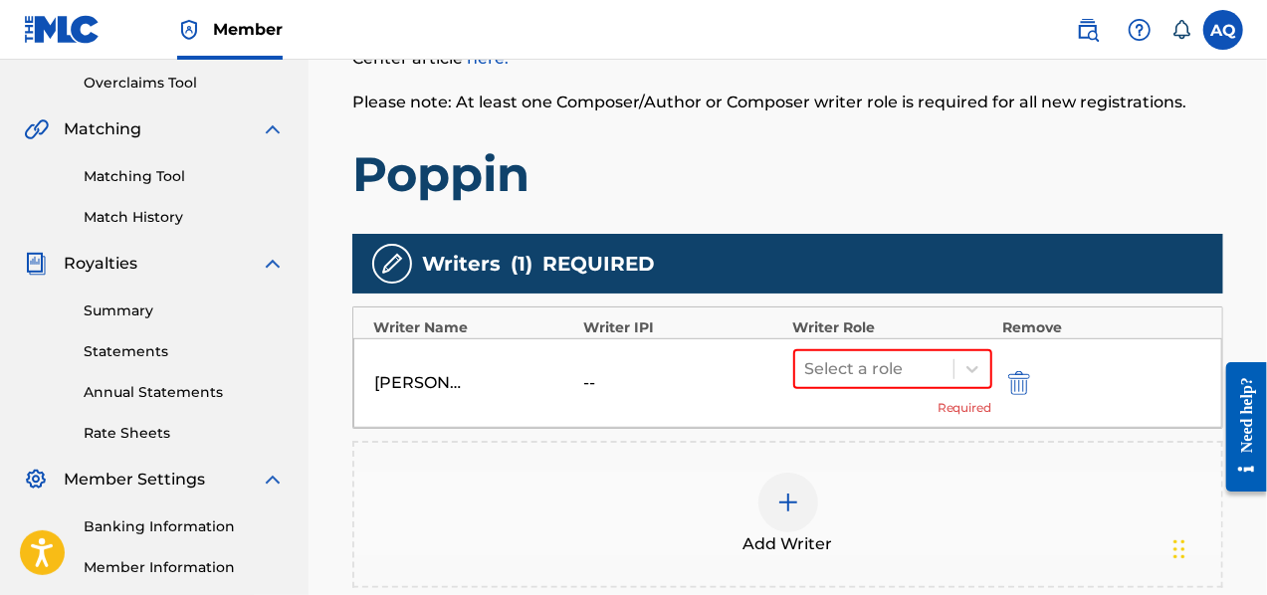
drag, startPoint x: 1273, startPoint y: 180, endPoint x: 50, endPoint y: 25, distance: 1232.6
click at [448, 383] on div "[PERSON_NAME]" at bounding box center [419, 383] width 90 height 24
click at [454, 387] on div "[PERSON_NAME]" at bounding box center [419, 383] width 90 height 24
click at [974, 369] on icon at bounding box center [972, 369] width 12 height 7
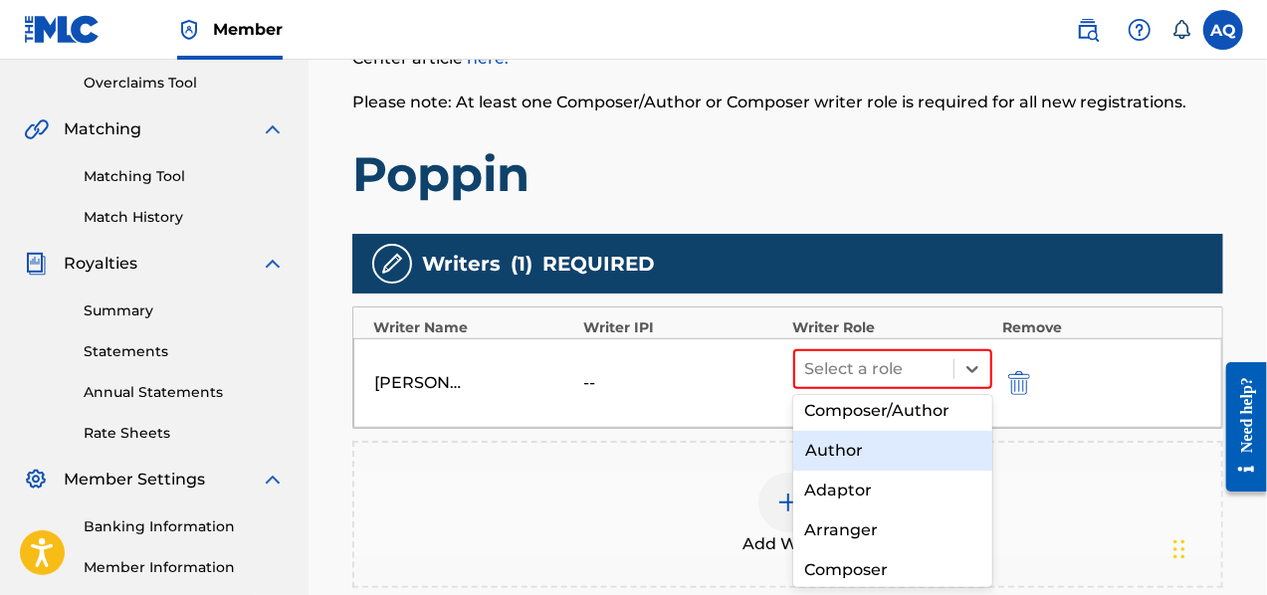
scroll to position [0, 0]
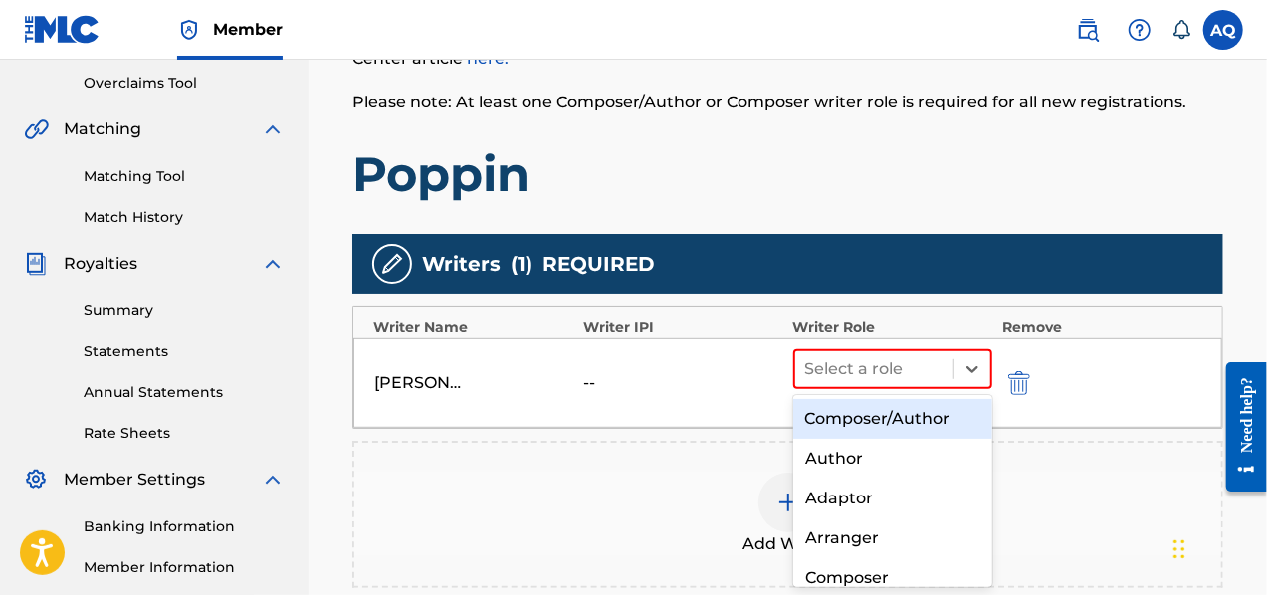
click at [885, 418] on div "Composer/Author" at bounding box center [893, 419] width 200 height 40
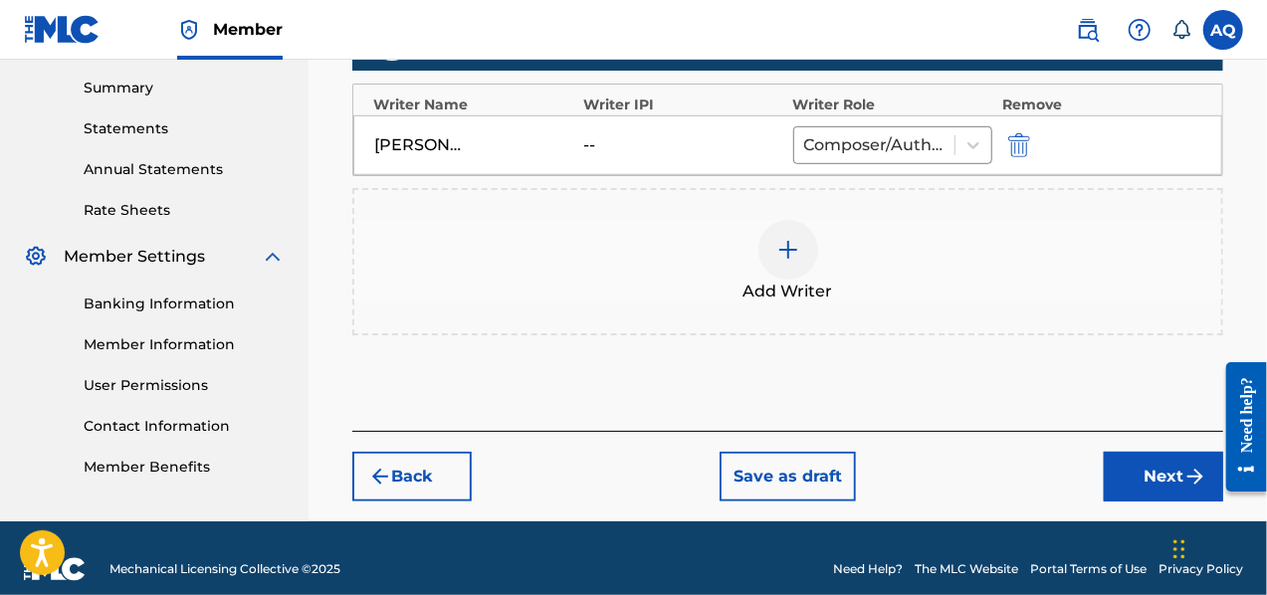
scroll to position [637, 0]
click at [1158, 461] on button "Next" at bounding box center [1162, 477] width 119 height 50
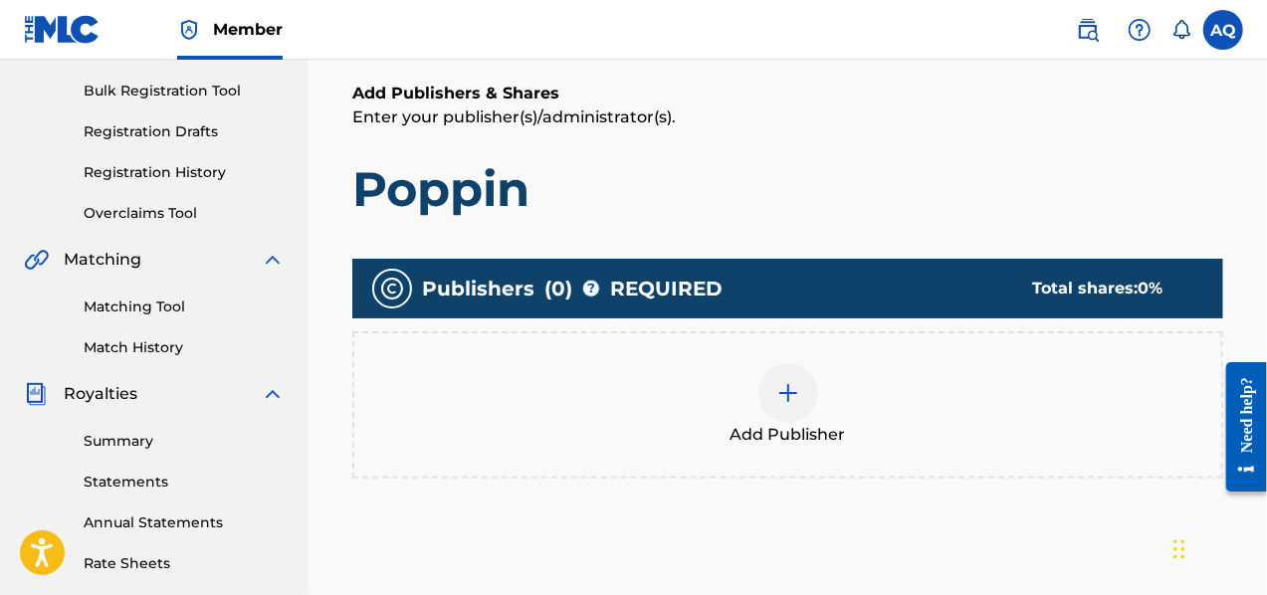
scroll to position [285, 0]
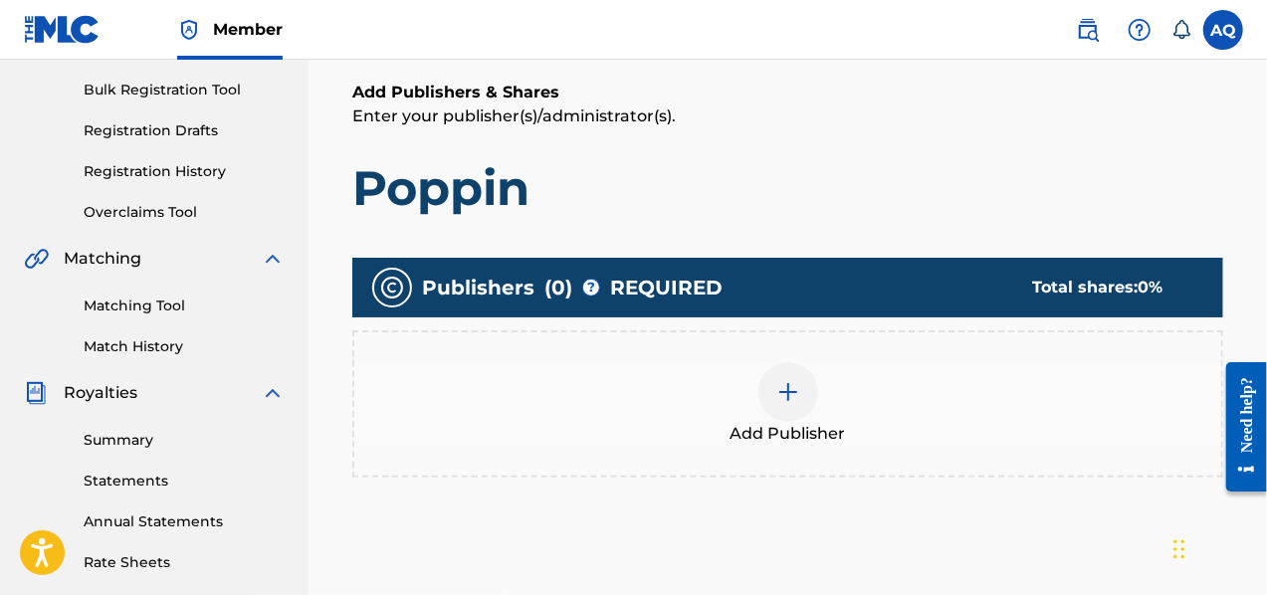
click at [793, 382] on img at bounding box center [788, 392] width 24 height 24
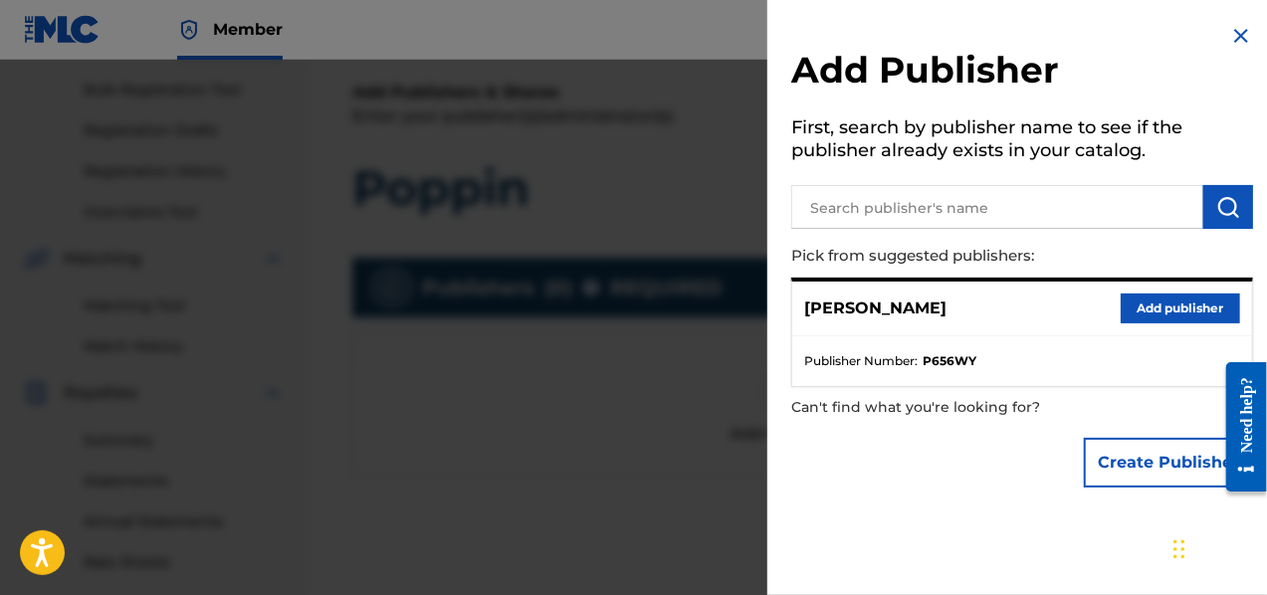
click at [1176, 308] on button "Add publisher" at bounding box center [1179, 309] width 119 height 30
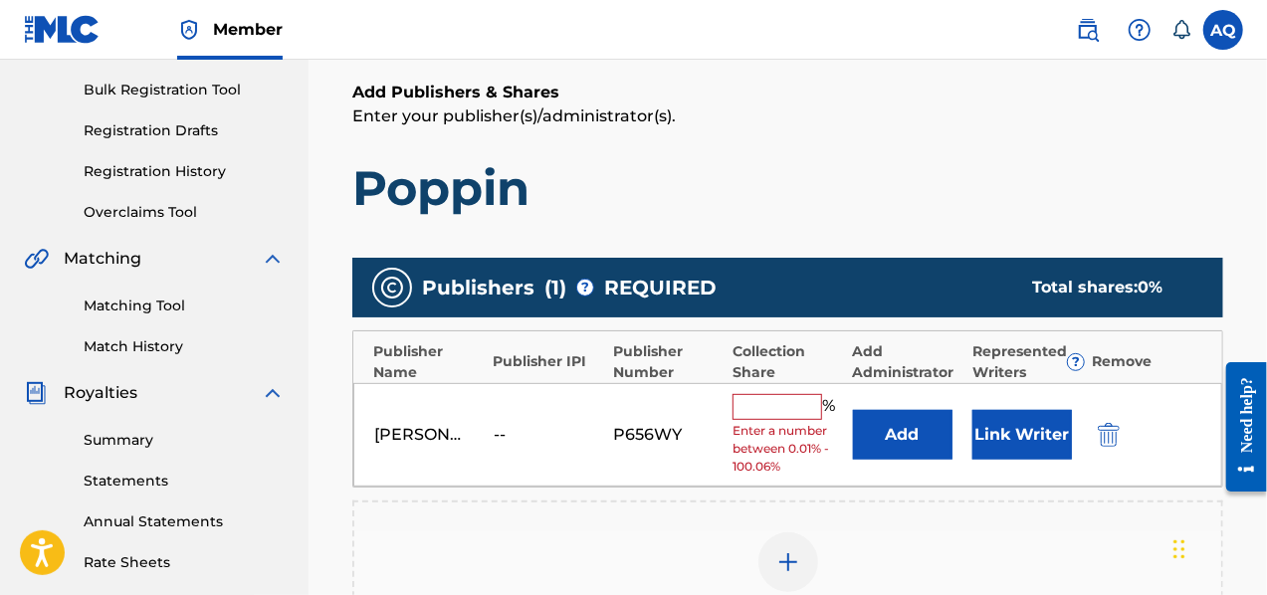
click at [768, 409] on input "text" at bounding box center [777, 407] width 90 height 26
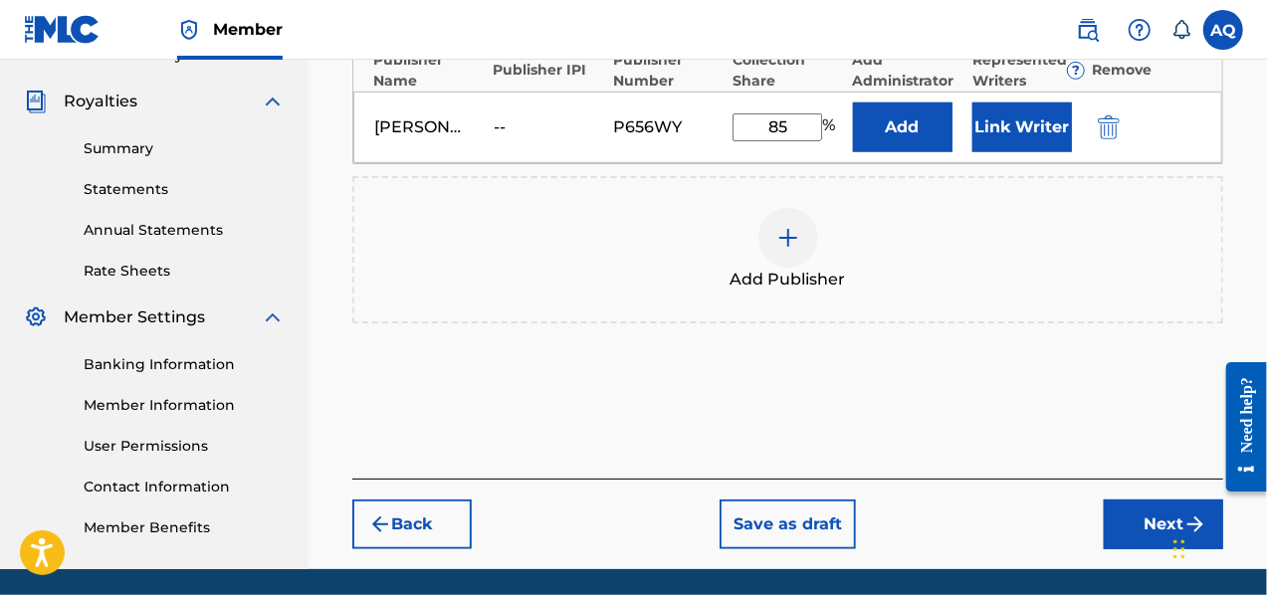
scroll to position [577, 0]
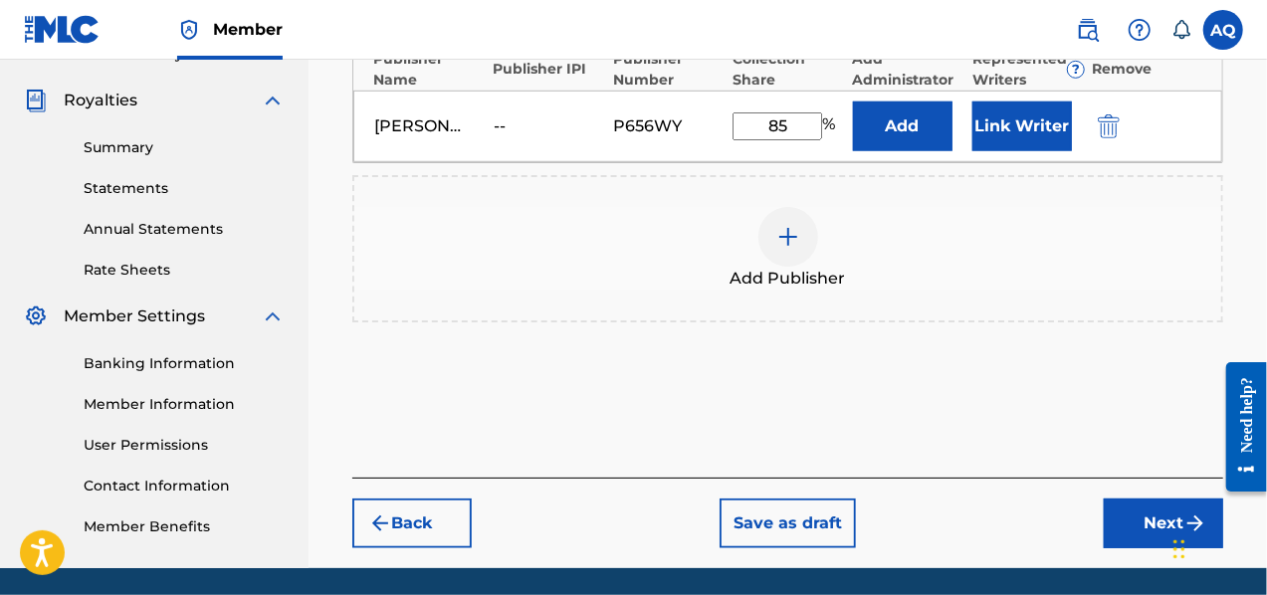
type input "85"
click at [1133, 522] on button "Next" at bounding box center [1162, 523] width 119 height 50
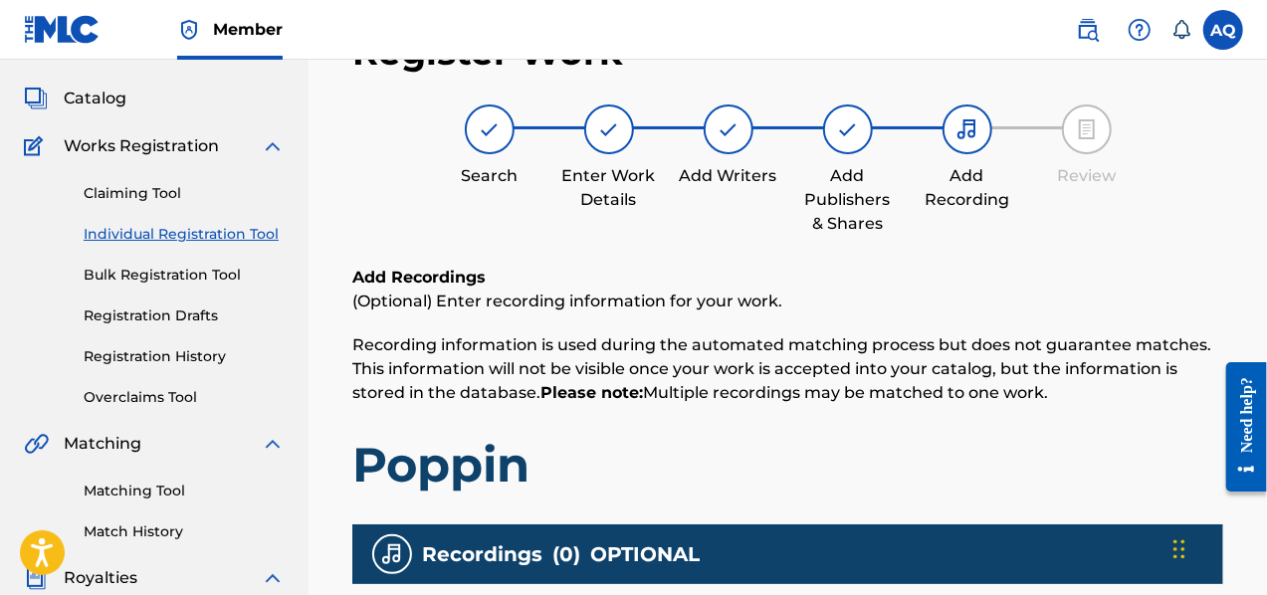
scroll to position [90, 0]
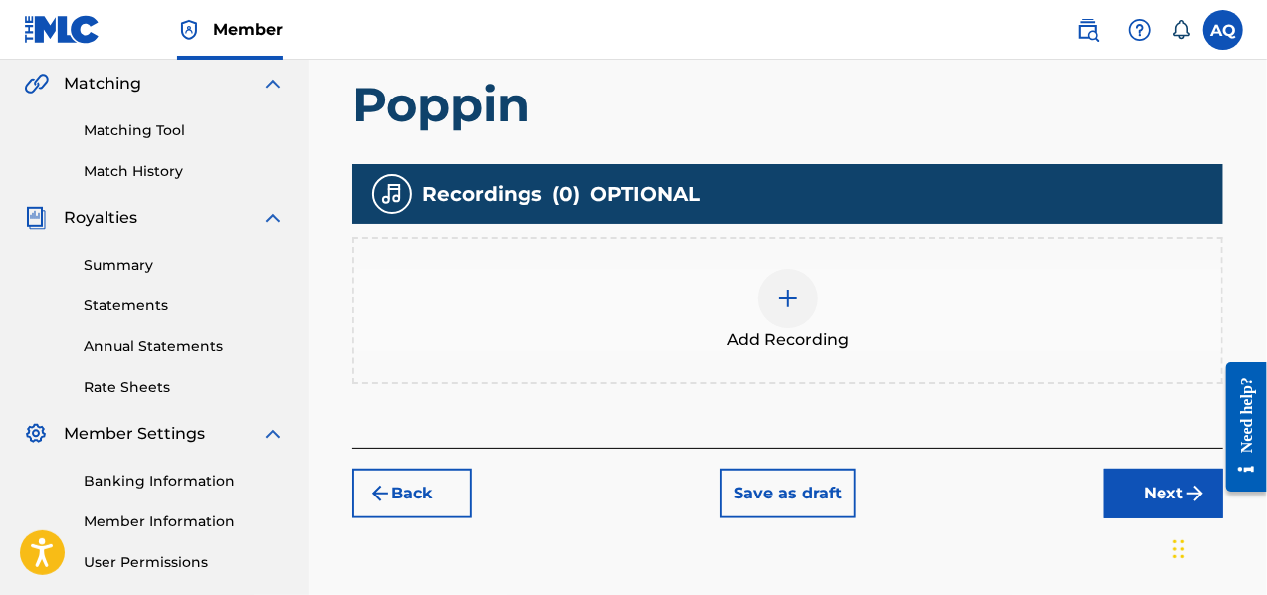
click at [1170, 493] on button "Next" at bounding box center [1162, 494] width 119 height 50
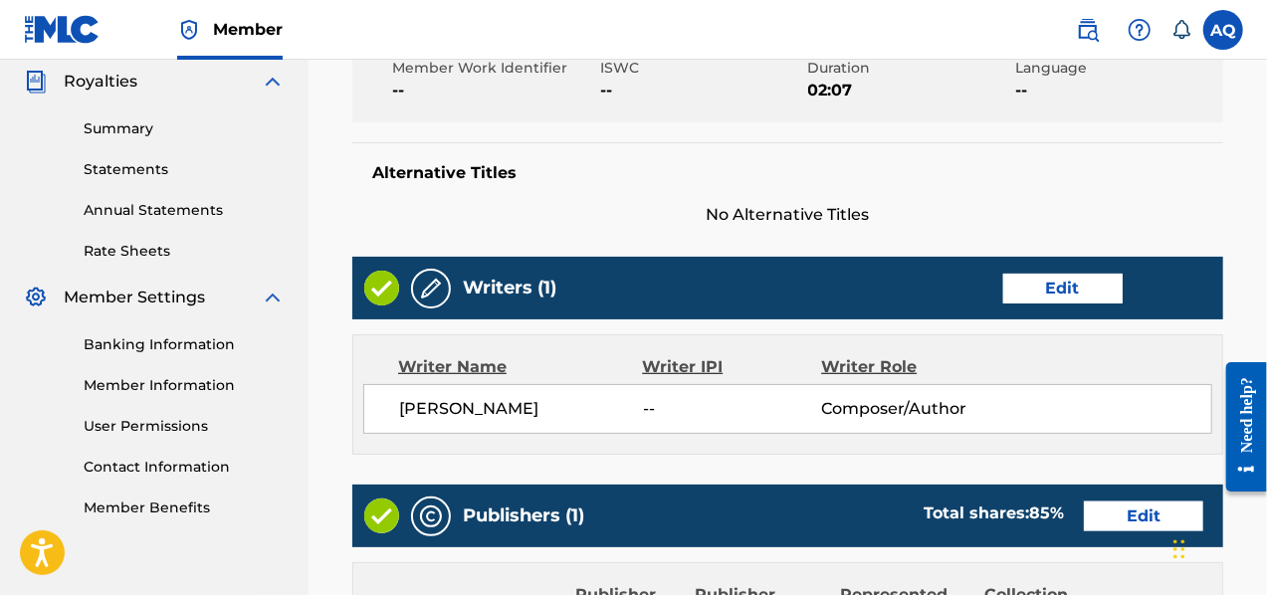
scroll to position [600, 0]
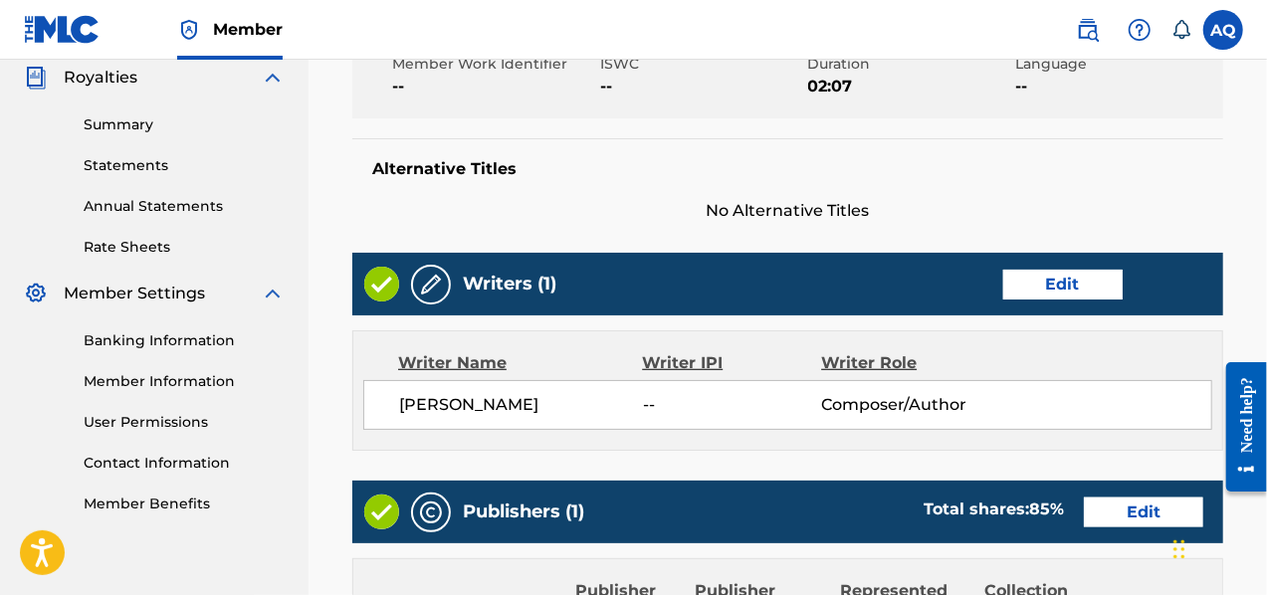
click at [1066, 270] on button "Edit" at bounding box center [1062, 285] width 119 height 30
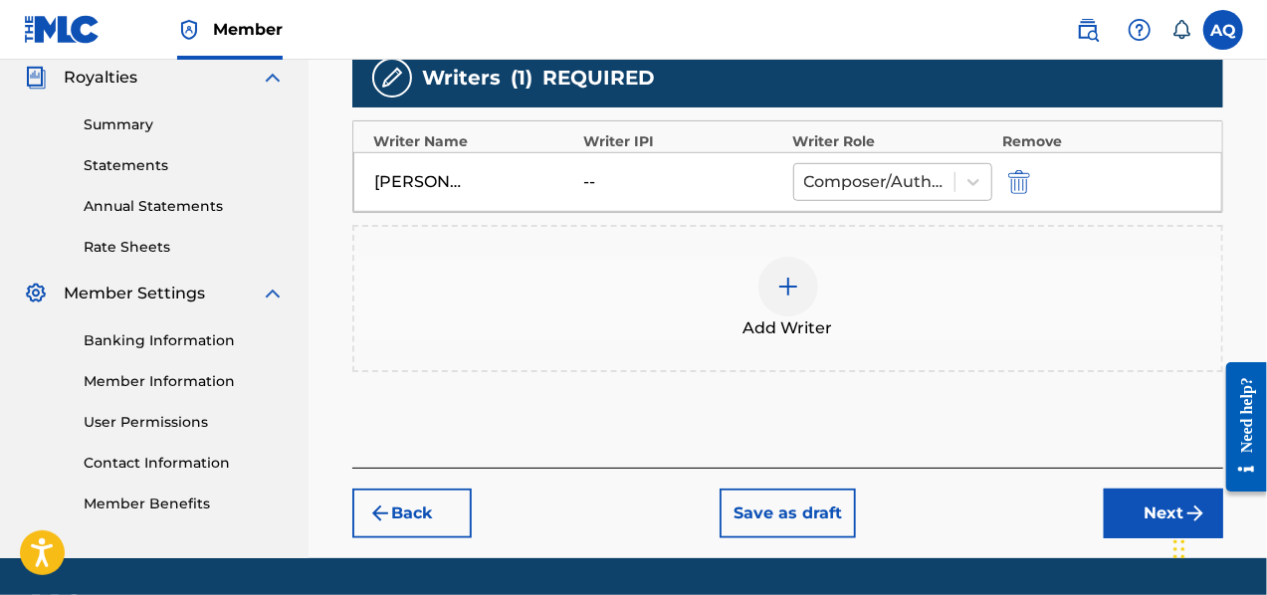
click at [911, 189] on div at bounding box center [874, 182] width 140 height 28
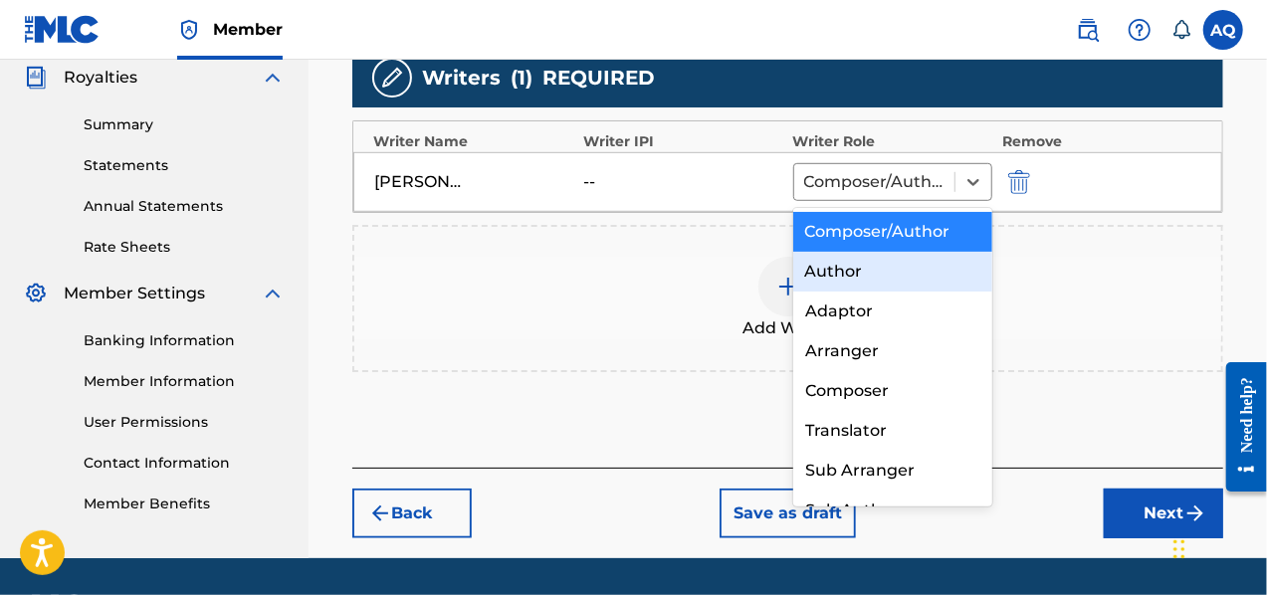
click at [897, 268] on div "Author" at bounding box center [893, 272] width 200 height 40
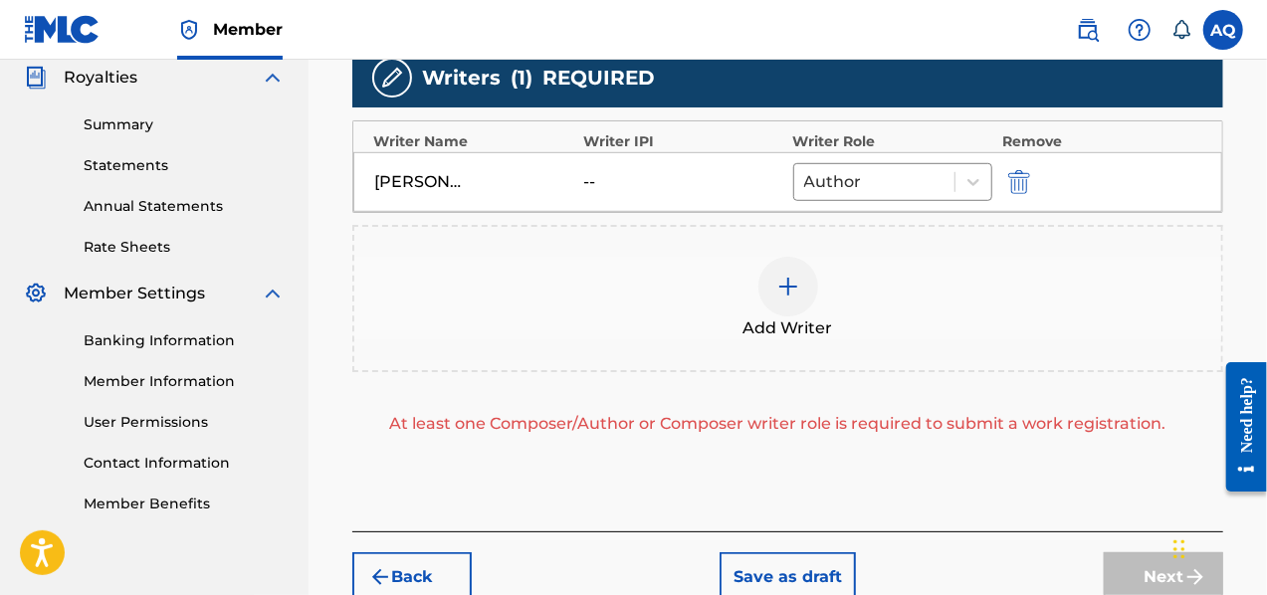
click at [798, 271] on div at bounding box center [788, 287] width 60 height 60
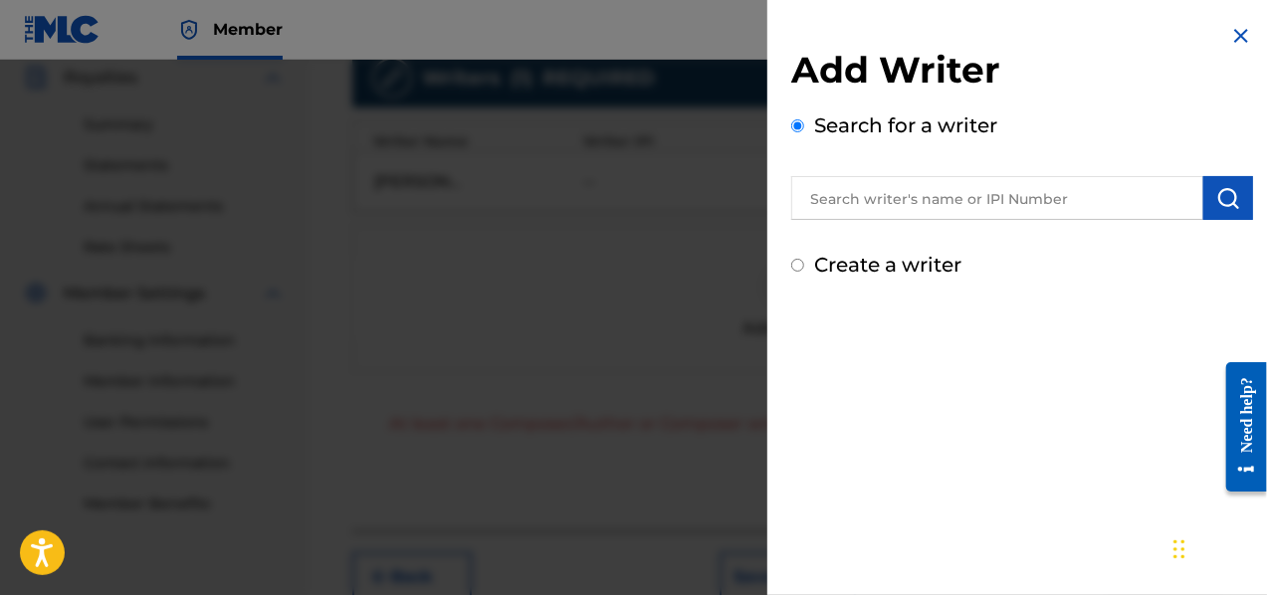
click at [1233, 34] on img at bounding box center [1241, 36] width 24 height 24
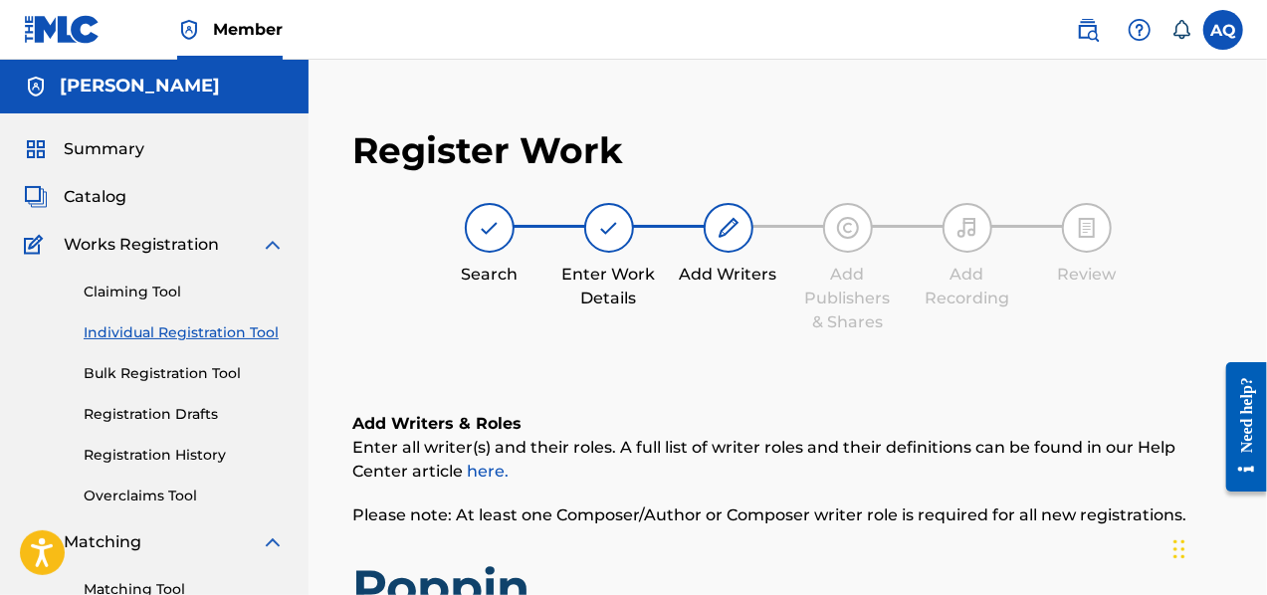
scroll to position [0, 0]
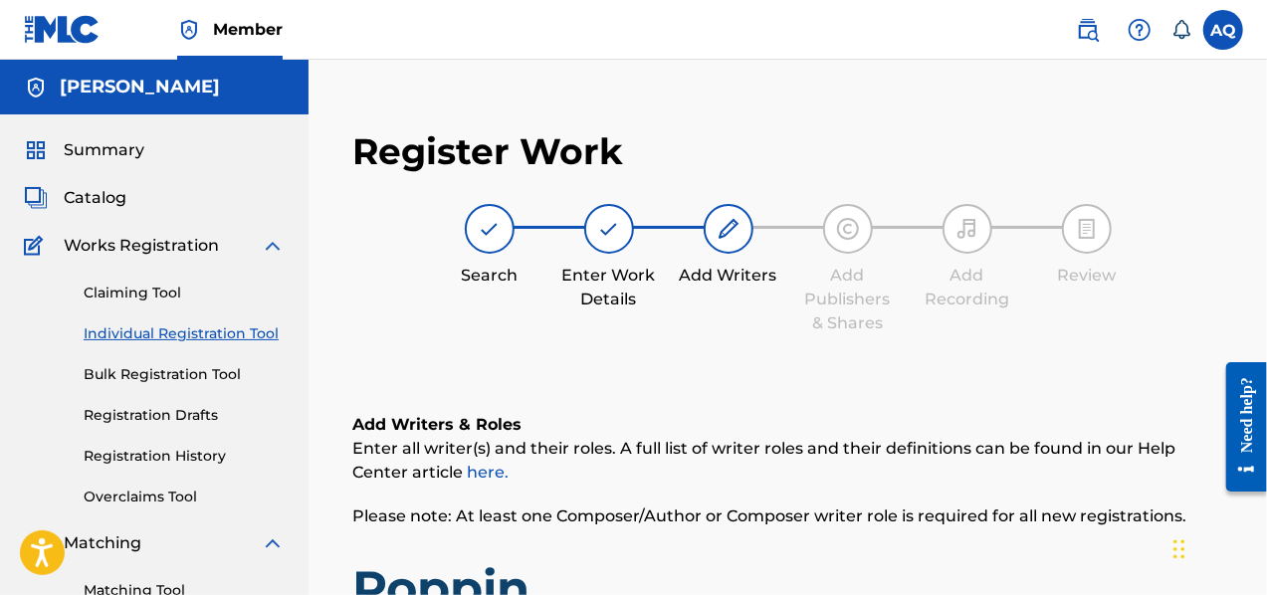
click at [73, 30] on img at bounding box center [62, 29] width 77 height 29
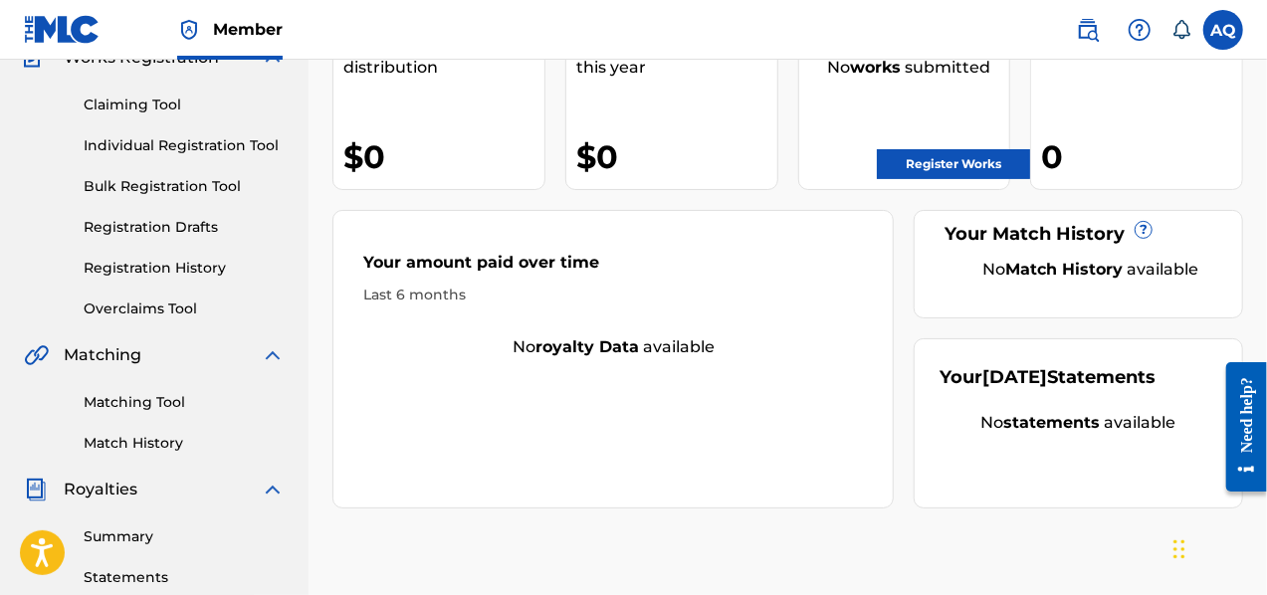
scroll to position [190, 0]
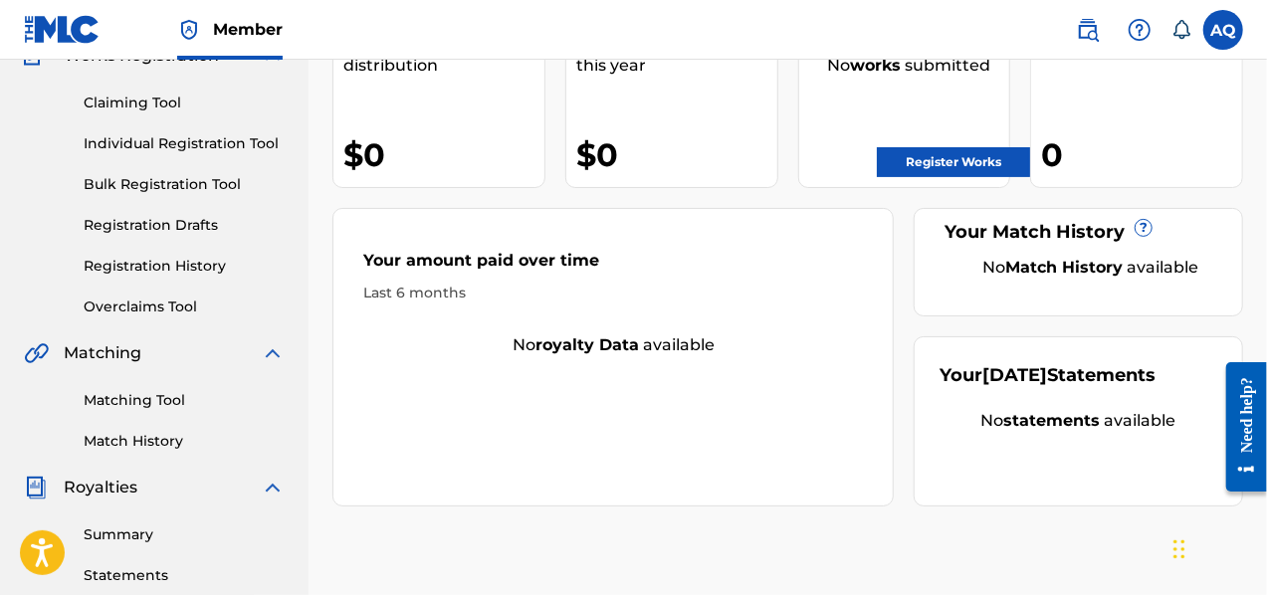
click at [957, 148] on link "Register Works" at bounding box center [953, 162] width 153 height 30
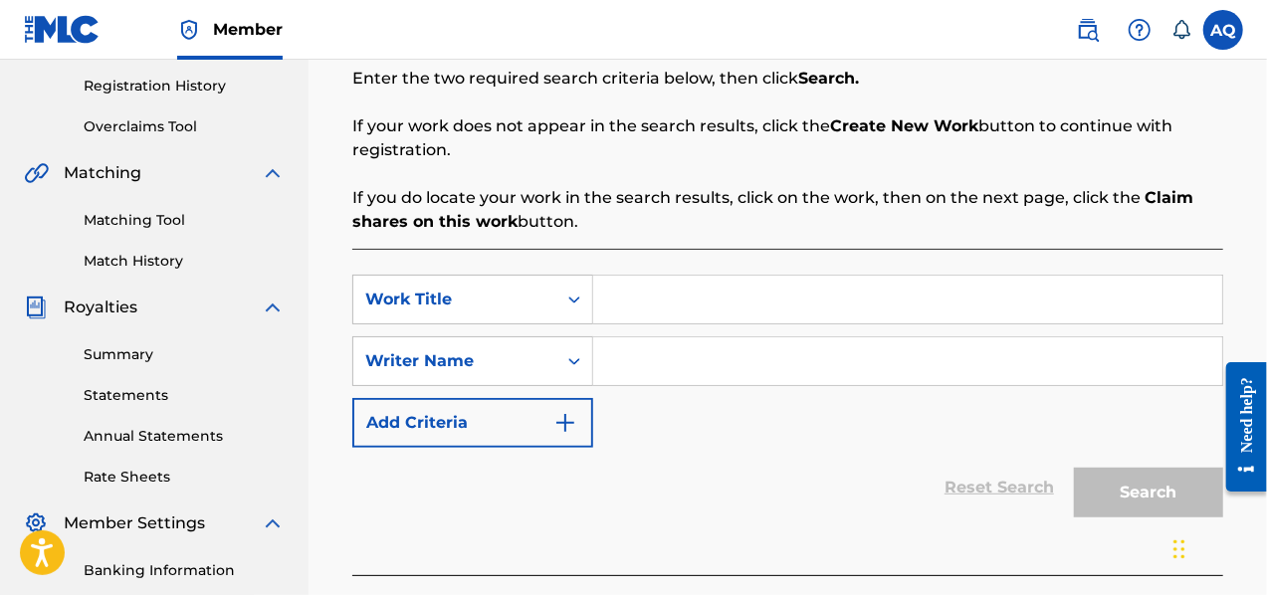
scroll to position [372, 0]
click at [649, 290] on input "Search Form" at bounding box center [907, 298] width 629 height 48
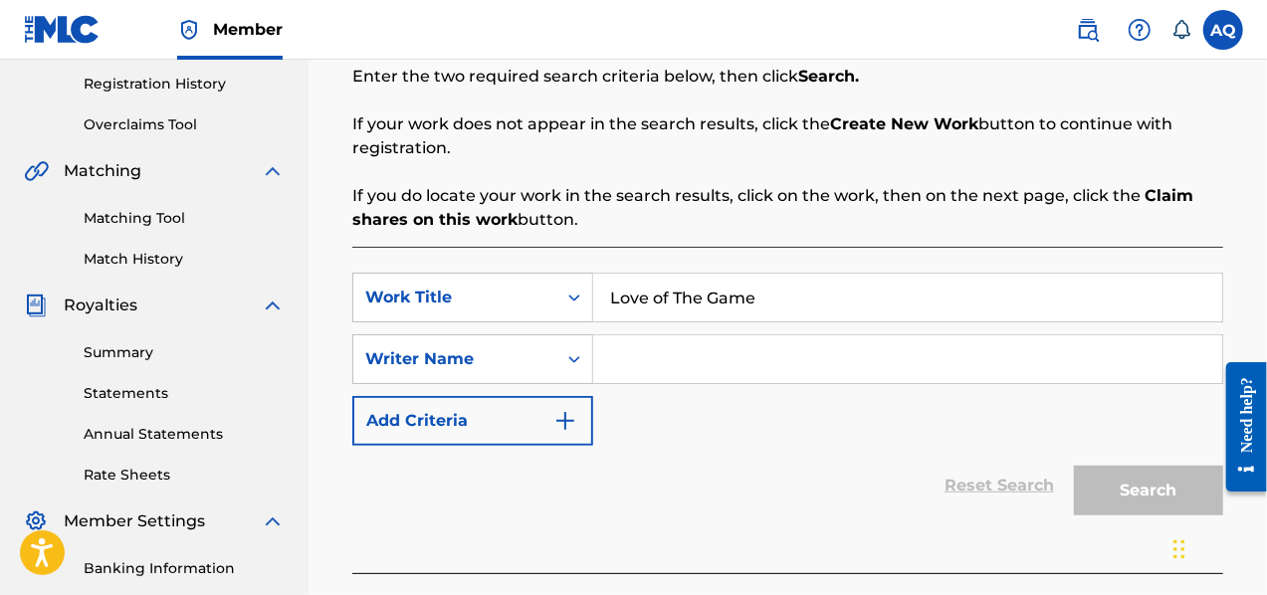
type input "Love of The Game"
click at [709, 367] on input "Search Form" at bounding box center [907, 359] width 629 height 48
type input "[PERSON_NAME]"
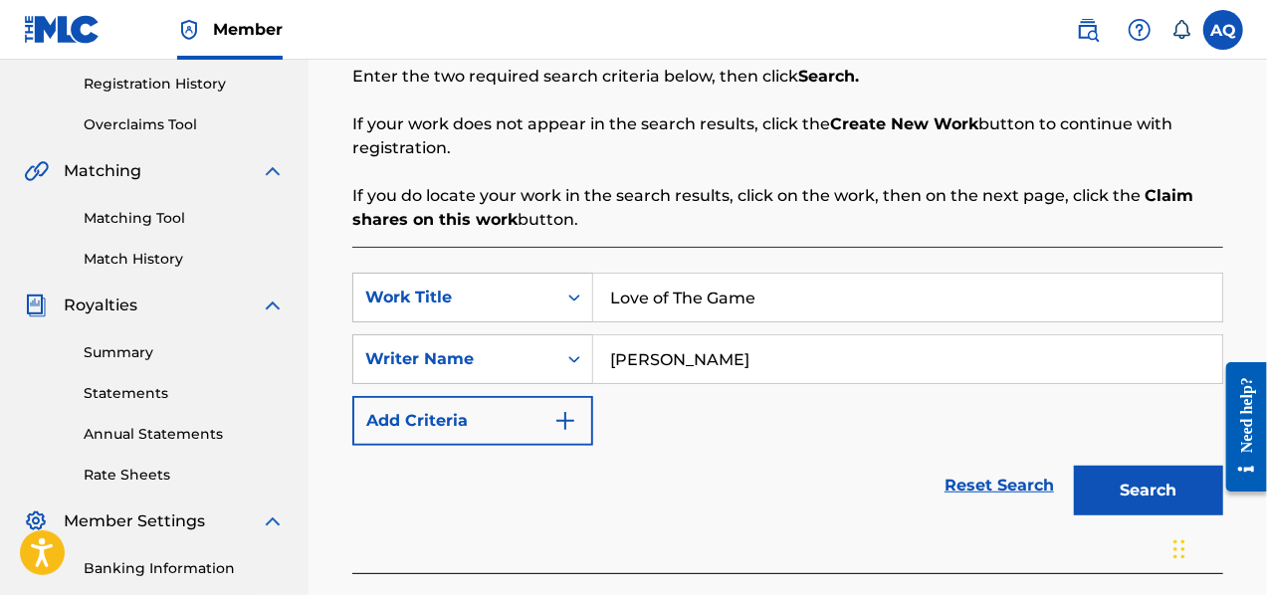
click at [1148, 492] on button "Search" at bounding box center [1148, 491] width 149 height 50
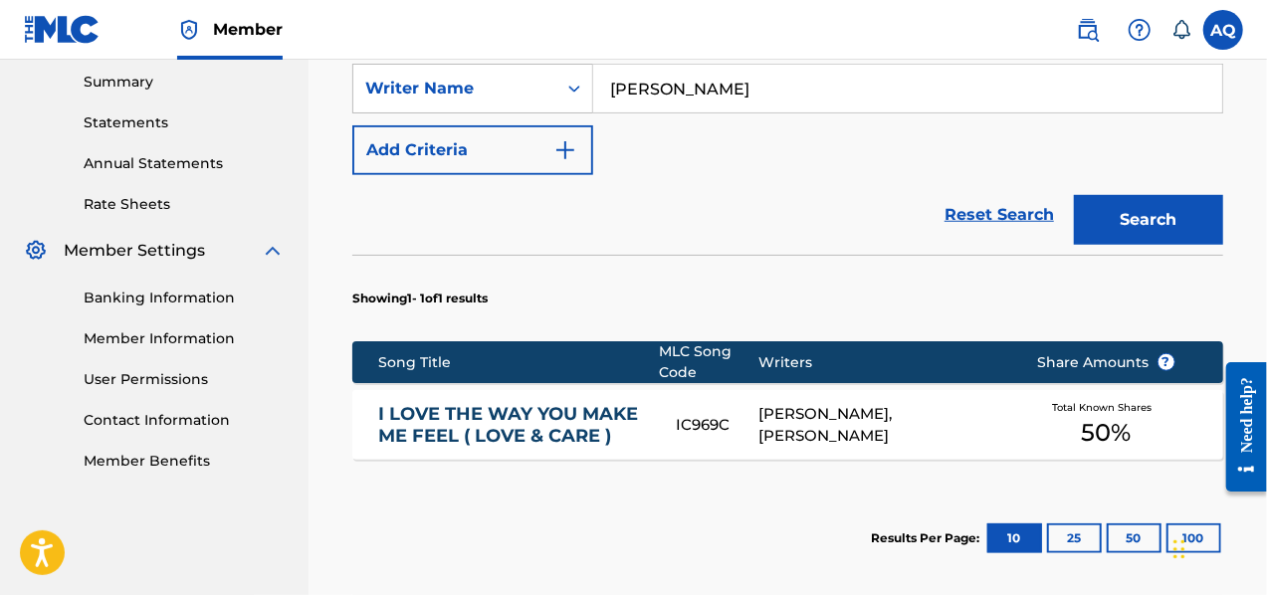
scroll to position [657, 0]
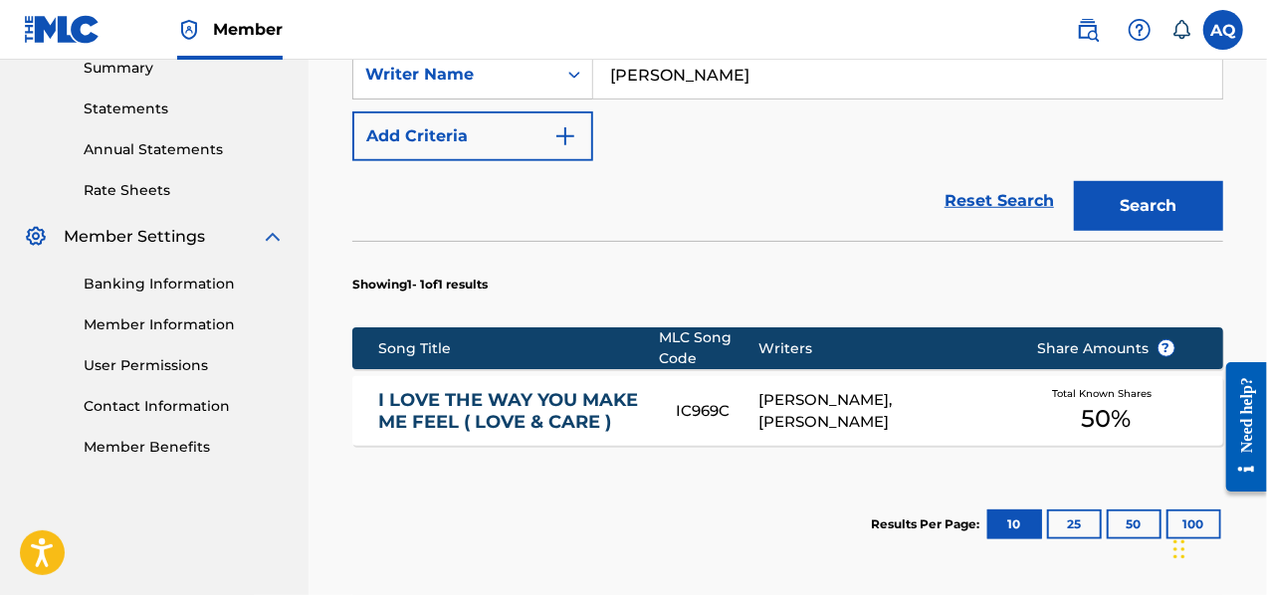
click at [1075, 527] on button "25" at bounding box center [1074, 524] width 55 height 30
click at [1034, 525] on button "10" at bounding box center [1014, 524] width 55 height 30
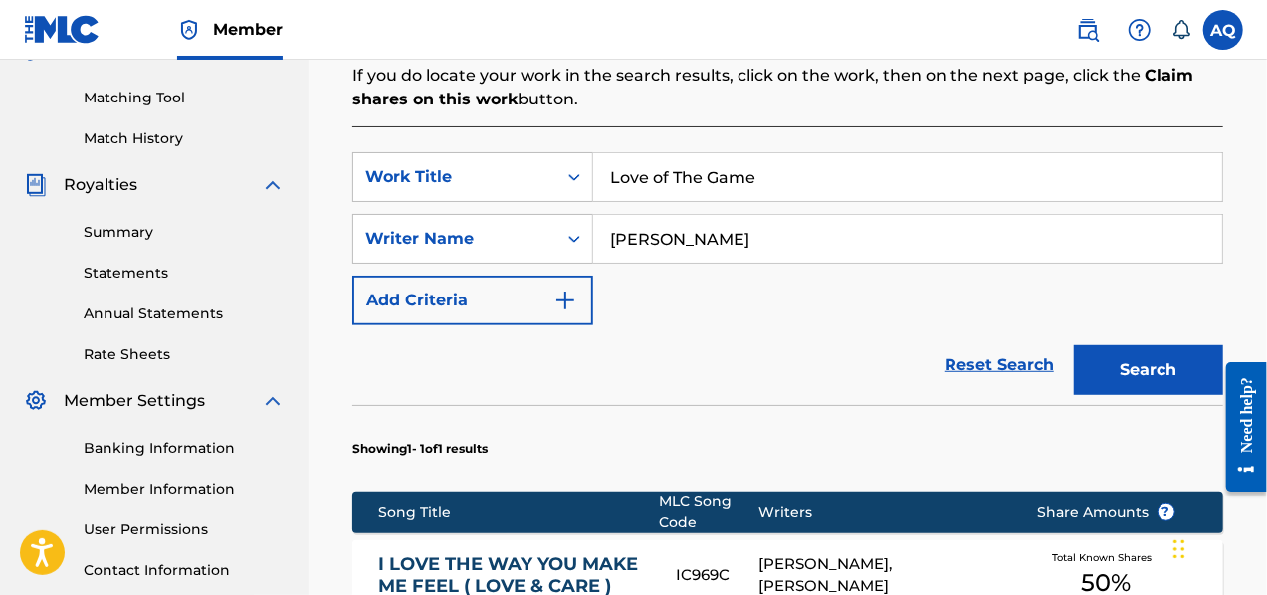
scroll to position [490, 0]
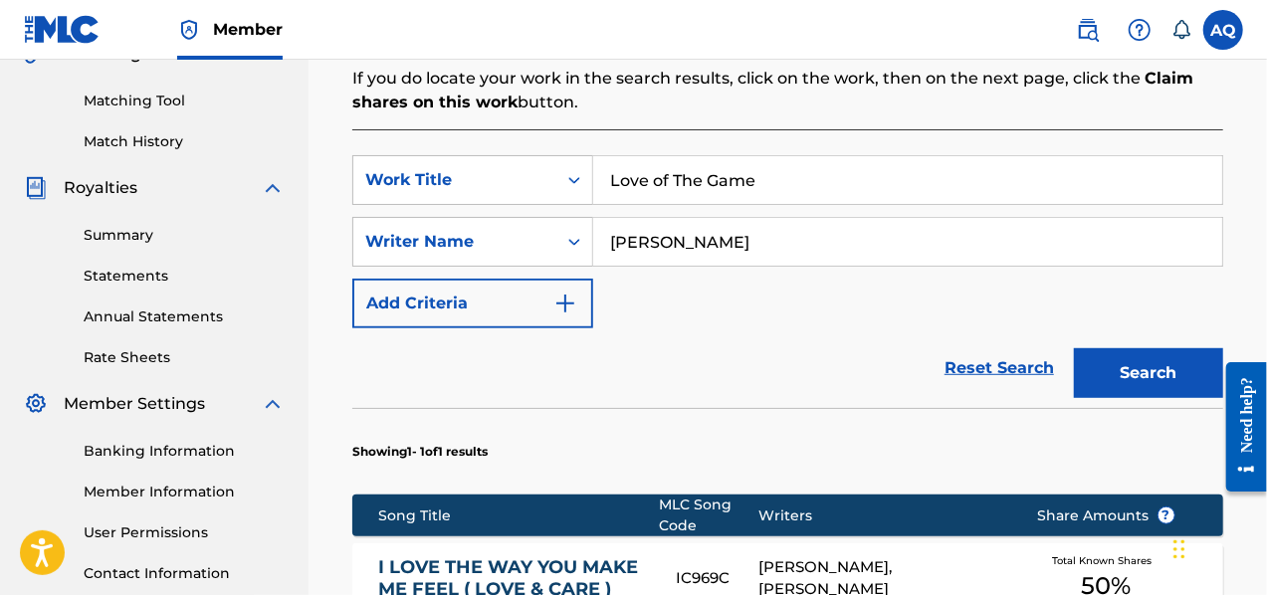
drag, startPoint x: 774, startPoint y: 176, endPoint x: 609, endPoint y: 176, distance: 165.2
click at [609, 176] on input "Love of The Game" at bounding box center [907, 180] width 629 height 48
type input "HUSTLE"
click at [1118, 369] on button "Search" at bounding box center [1148, 373] width 149 height 50
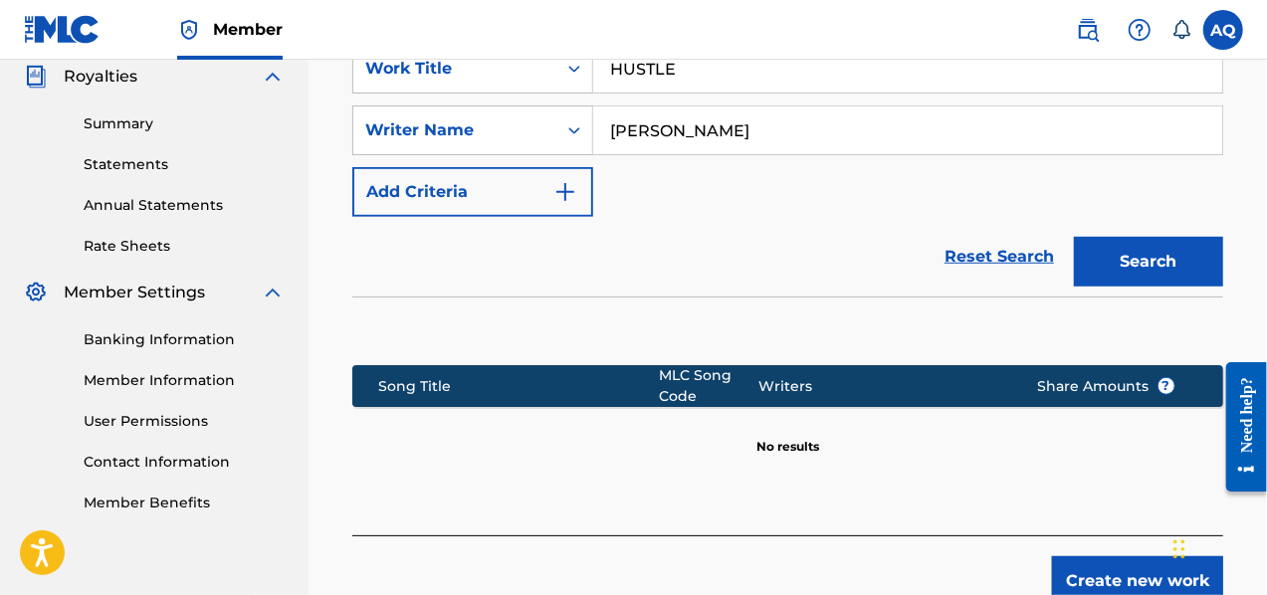
scroll to position [605, 0]
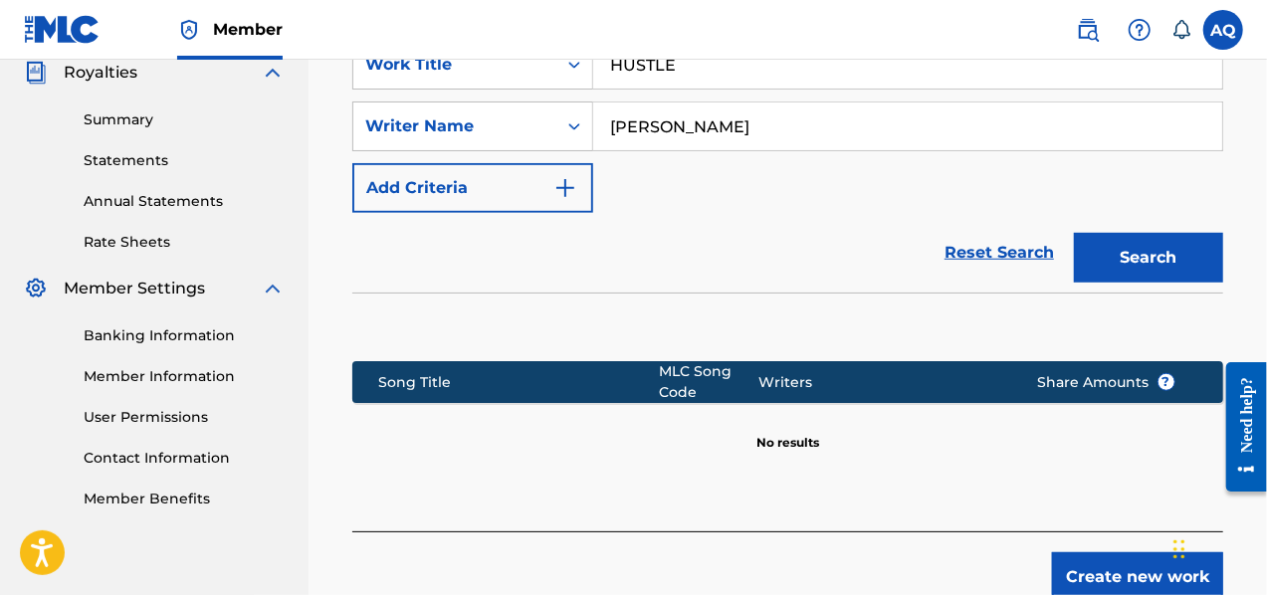
drag, startPoint x: 1273, startPoint y: 234, endPoint x: 48, endPoint y: 159, distance: 1227.1
click at [1116, 575] on button "Create new work" at bounding box center [1137, 577] width 171 height 50
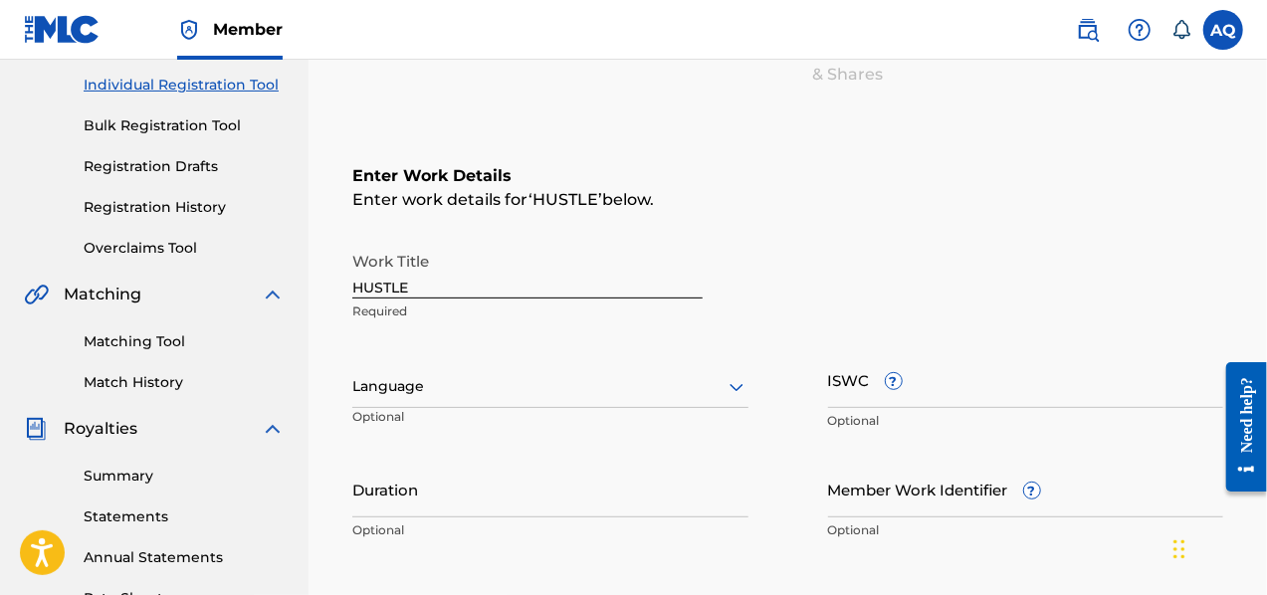
scroll to position [302, 0]
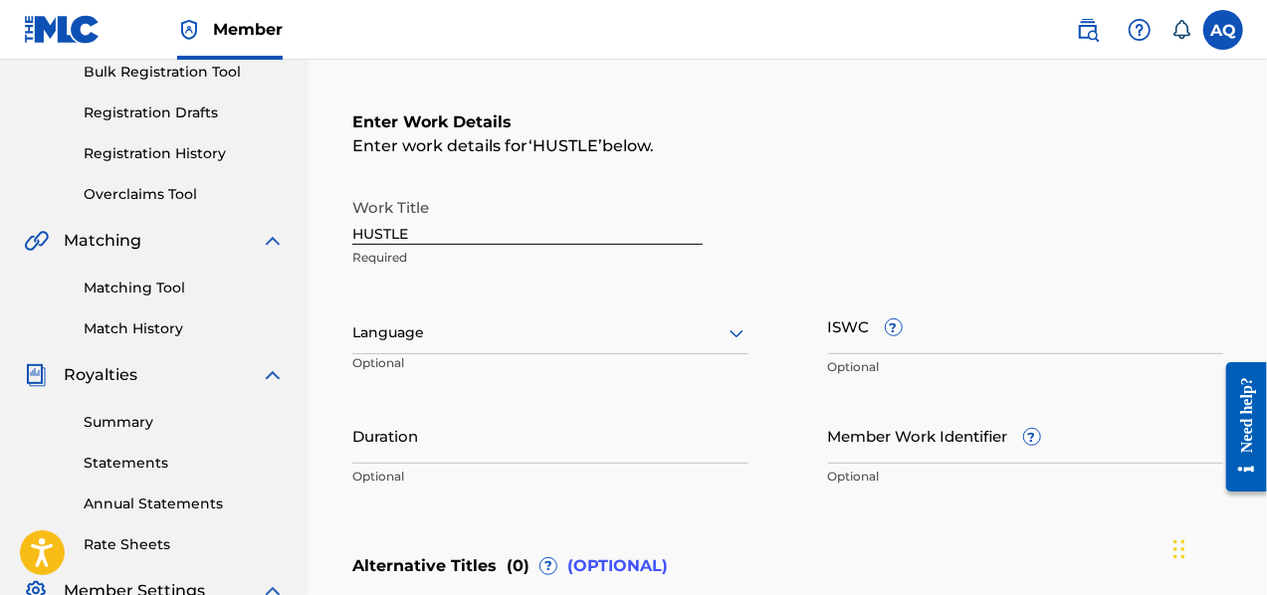
click at [445, 441] on input "Duration" at bounding box center [550, 435] width 396 height 57
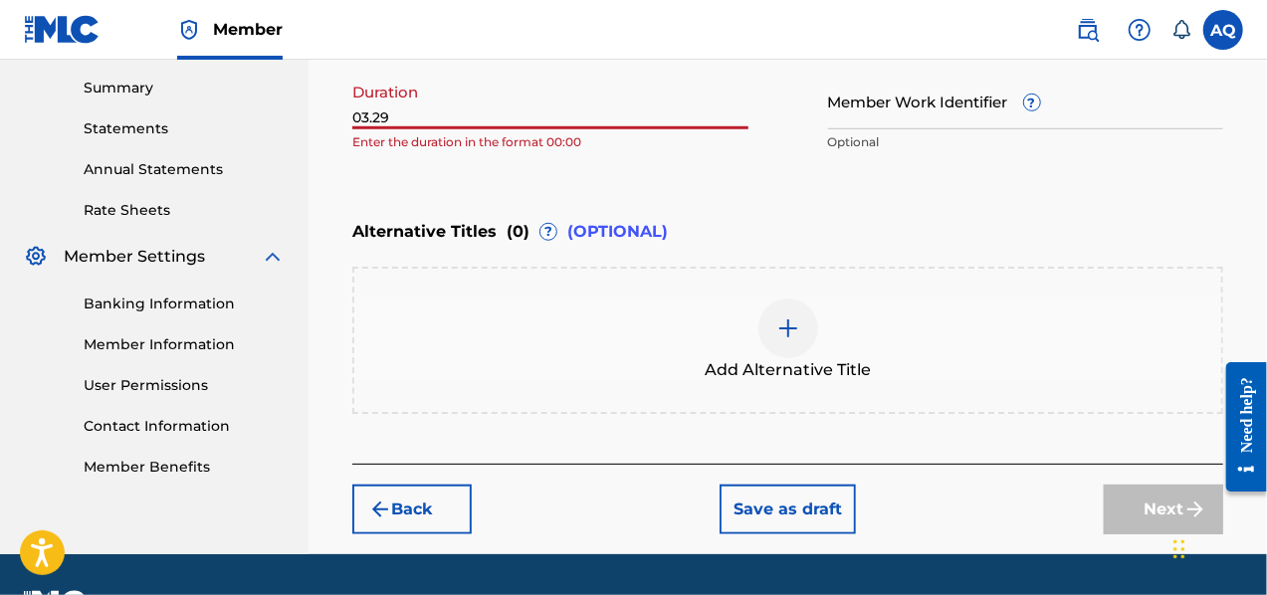
scroll to position [611, 0]
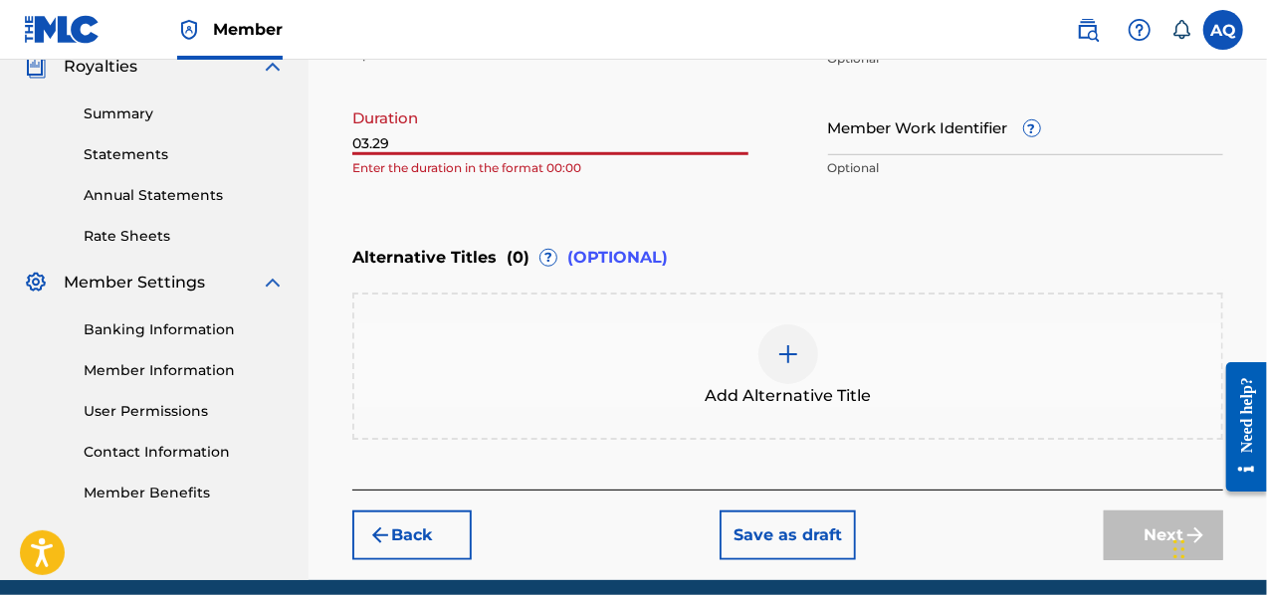
click at [373, 144] on input "03.29" at bounding box center [550, 127] width 396 height 57
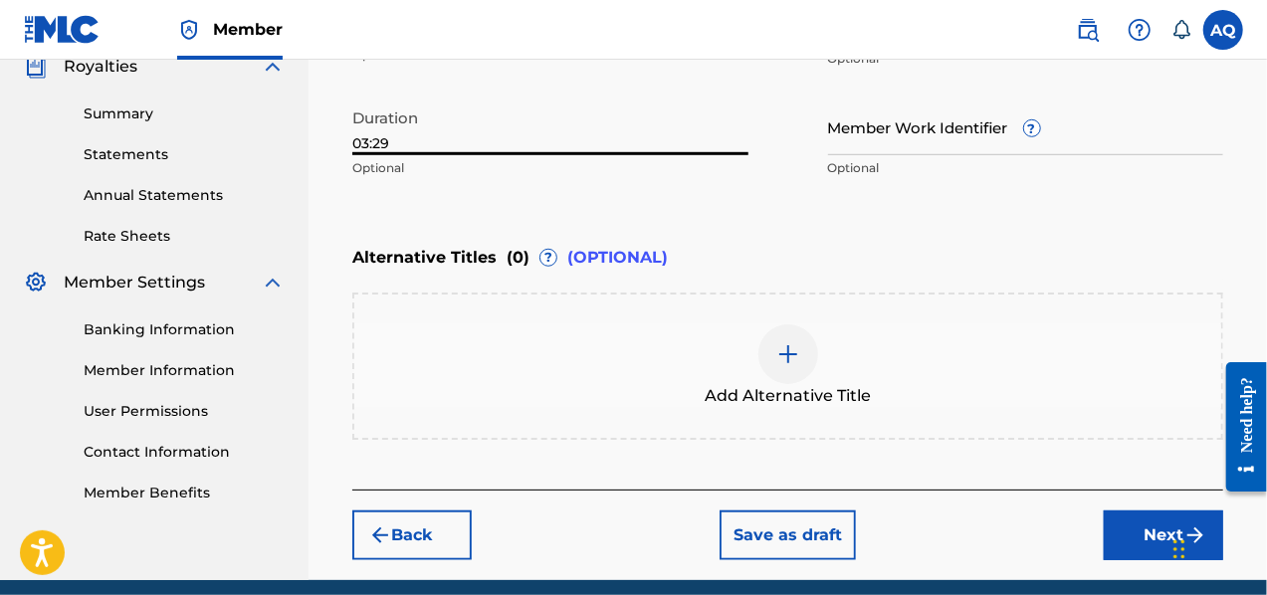
type input "03:29"
click at [1126, 532] on button "Next" at bounding box center [1162, 535] width 119 height 50
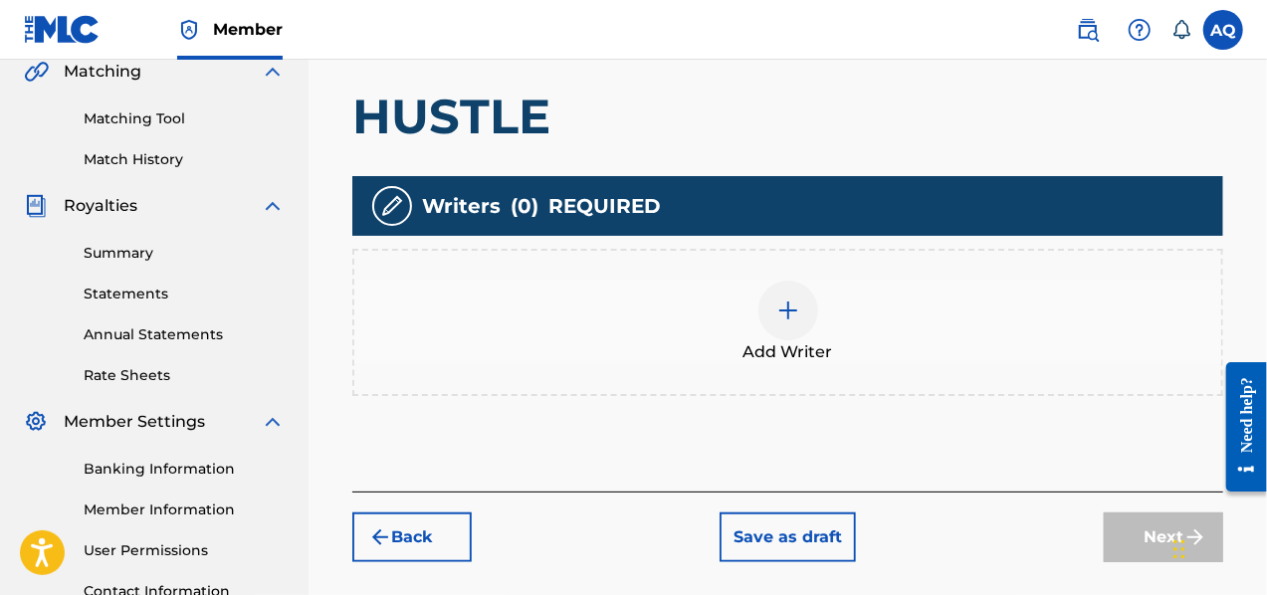
scroll to position [493, 0]
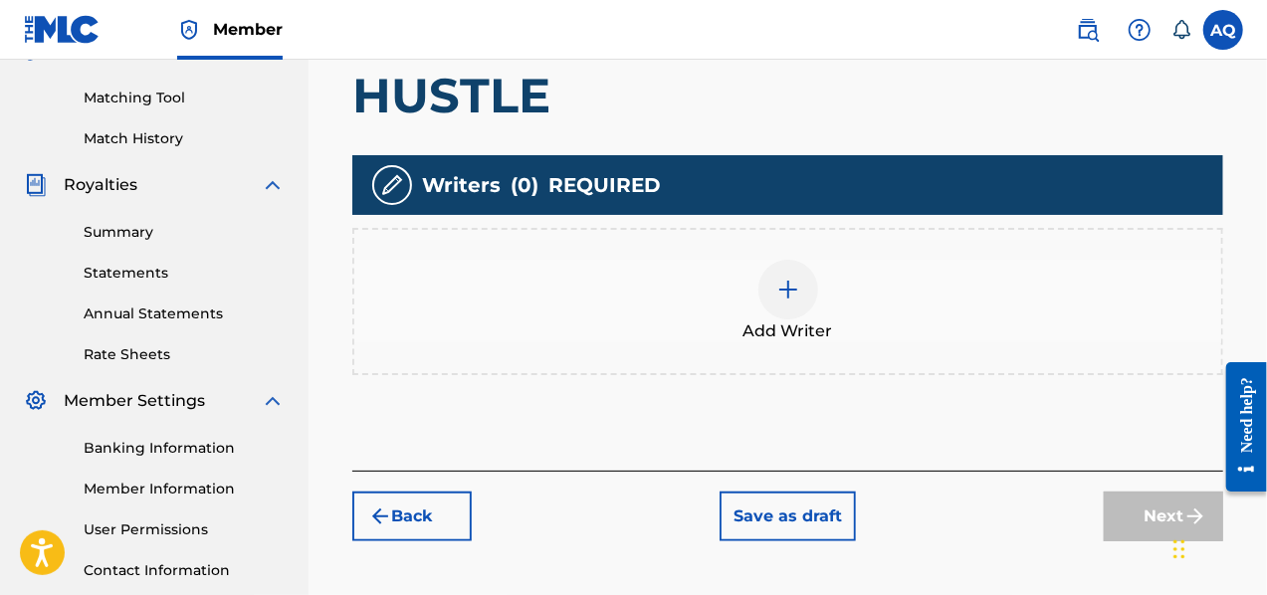
click at [775, 282] on div at bounding box center [788, 290] width 60 height 60
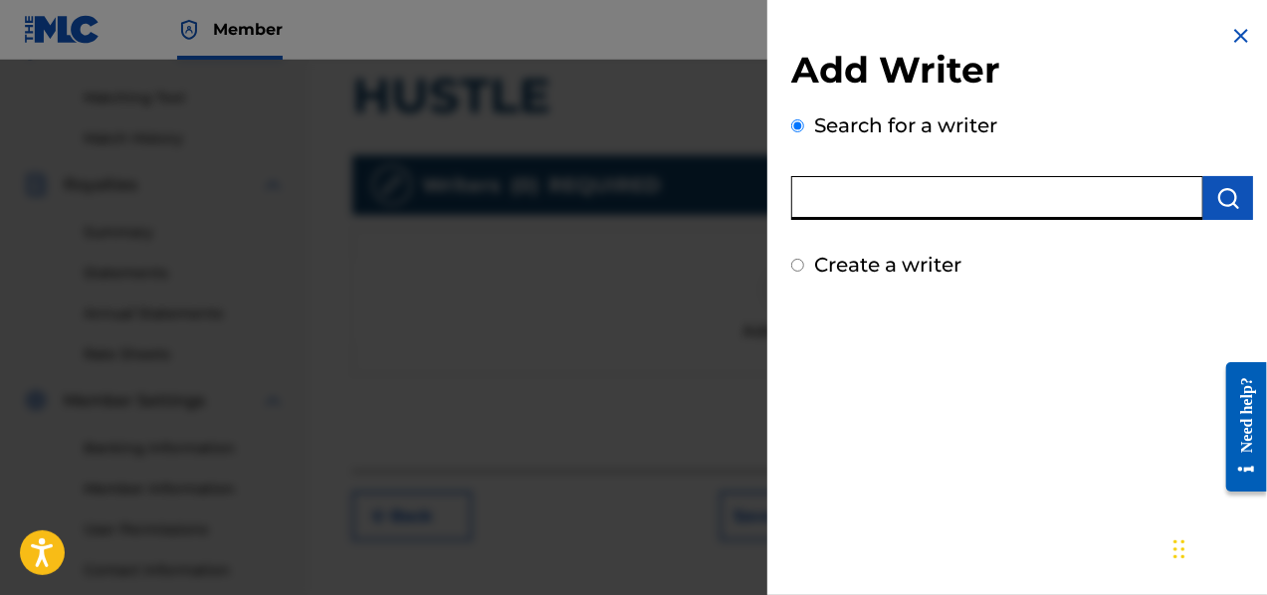
click at [932, 204] on input "text" at bounding box center [997, 198] width 412 height 44
type input "[PERSON_NAME]"
click at [1220, 199] on img "submit" at bounding box center [1228, 198] width 24 height 24
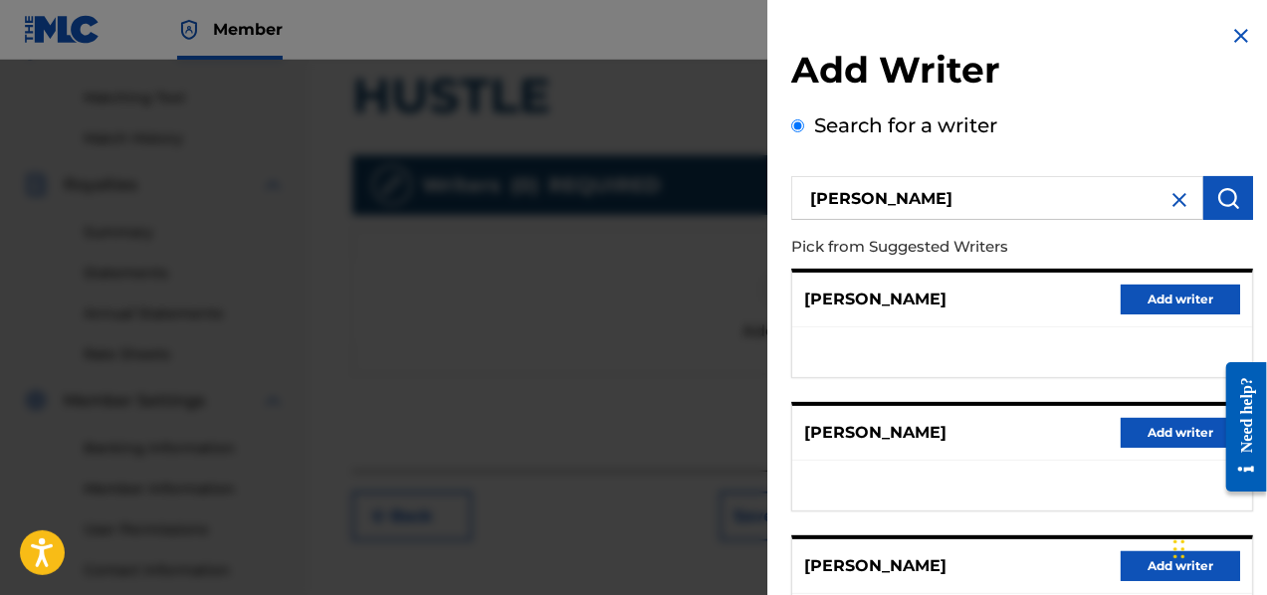
click at [1126, 568] on button "Add writer" at bounding box center [1179, 566] width 119 height 30
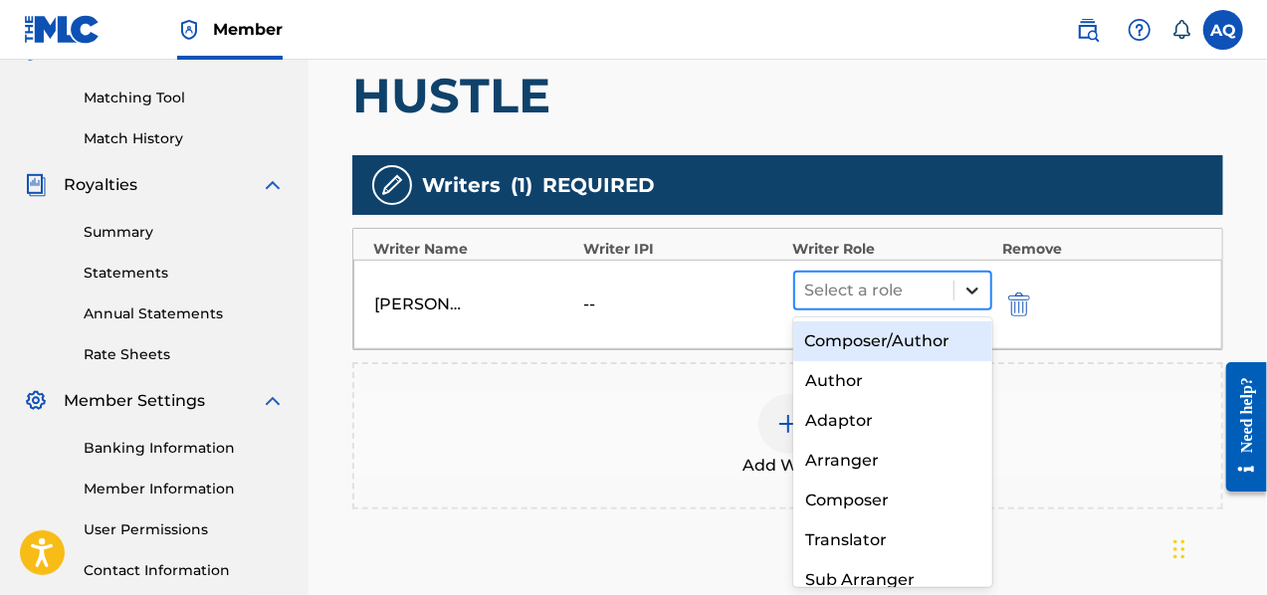
click at [968, 295] on icon at bounding box center [972, 291] width 20 height 20
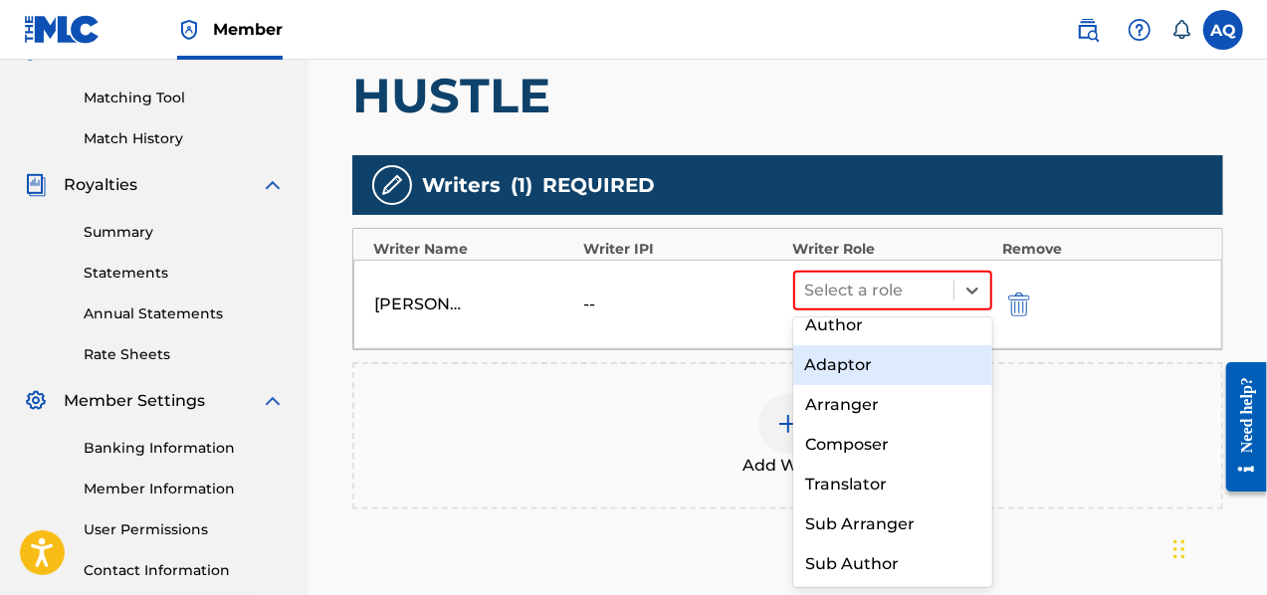
scroll to position [0, 0]
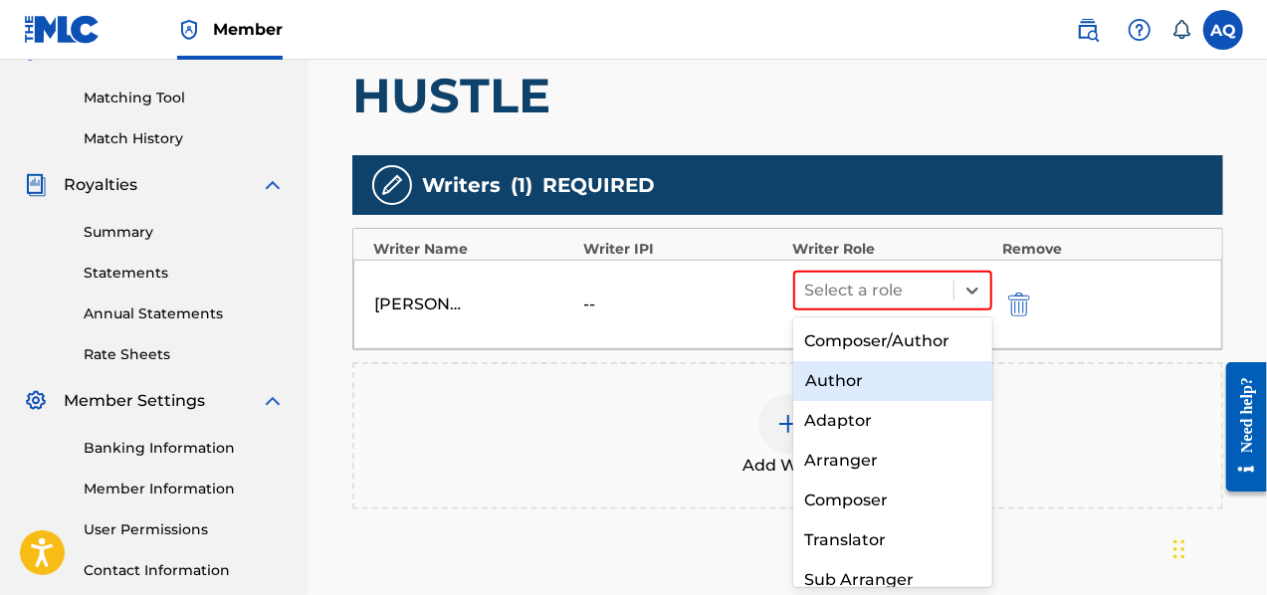
click at [899, 382] on div "Author" at bounding box center [893, 381] width 200 height 40
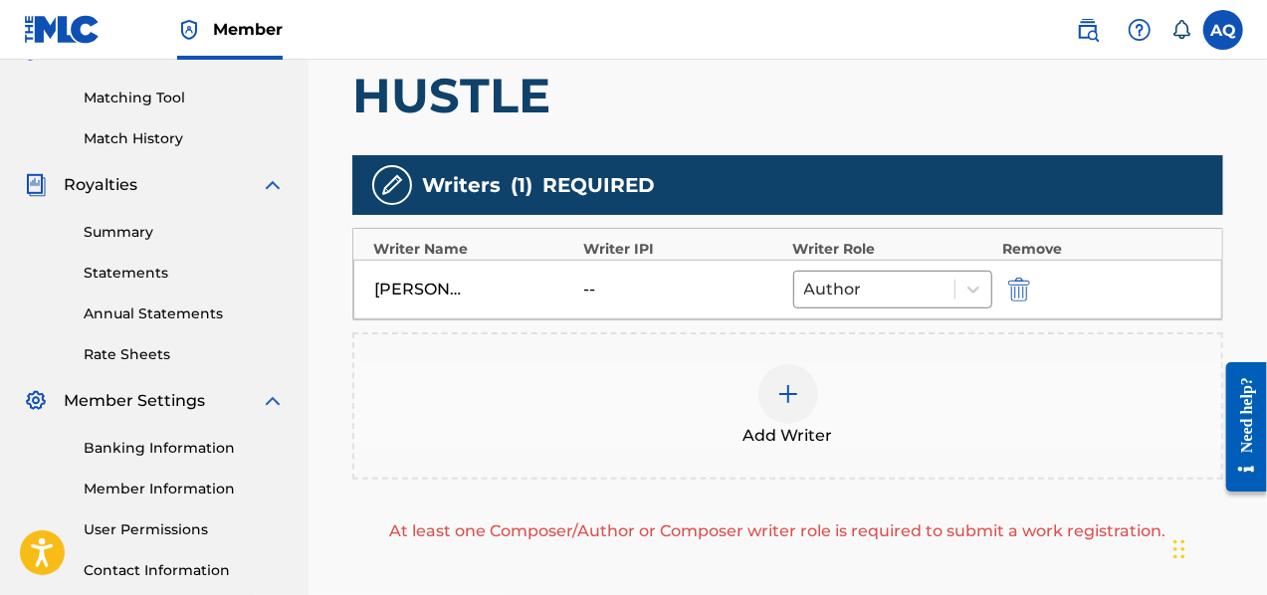
click at [796, 391] on img at bounding box center [788, 394] width 24 height 24
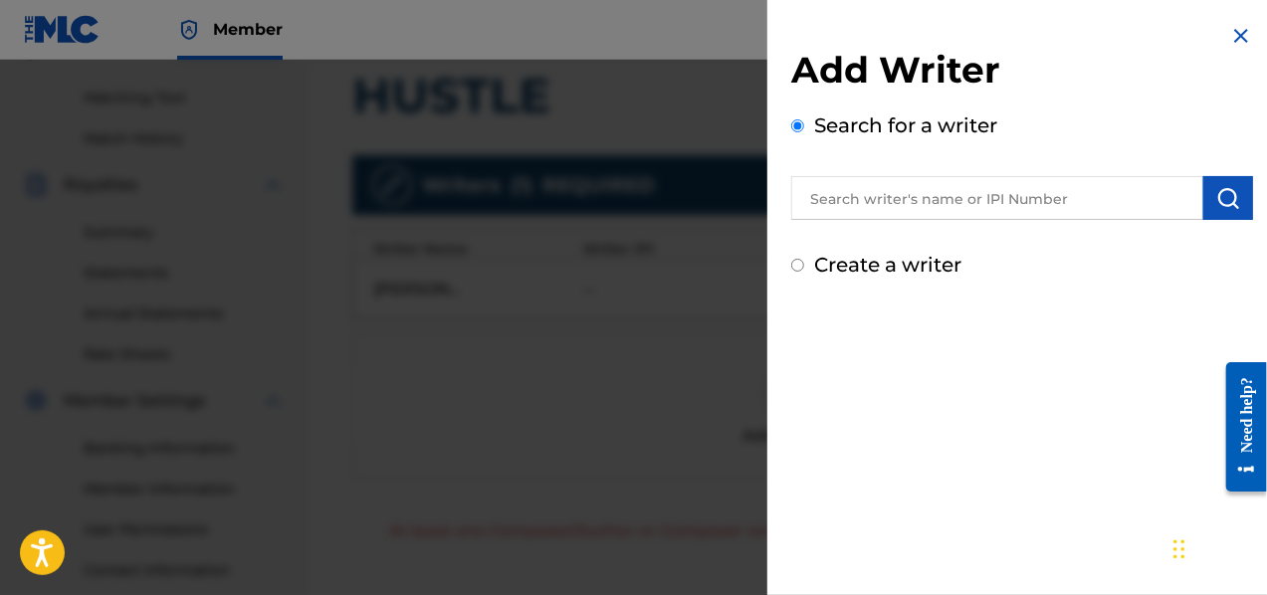
click at [1000, 204] on input "text" at bounding box center [997, 198] width 412 height 44
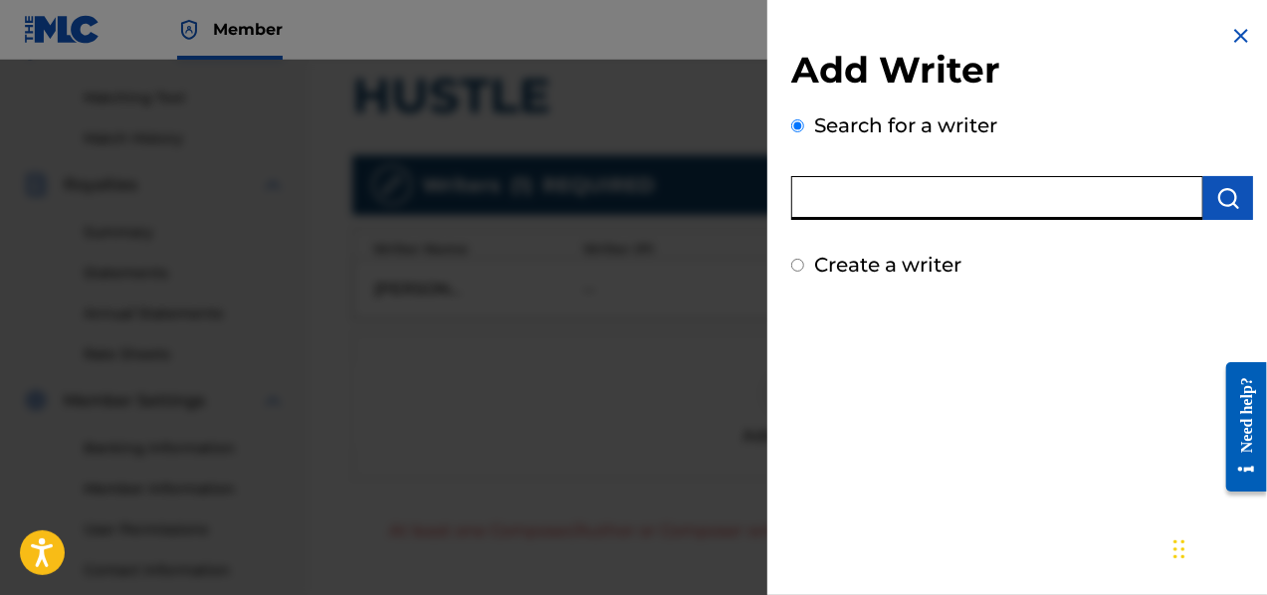
type input "J"
click at [1229, 43] on img at bounding box center [1241, 36] width 24 height 24
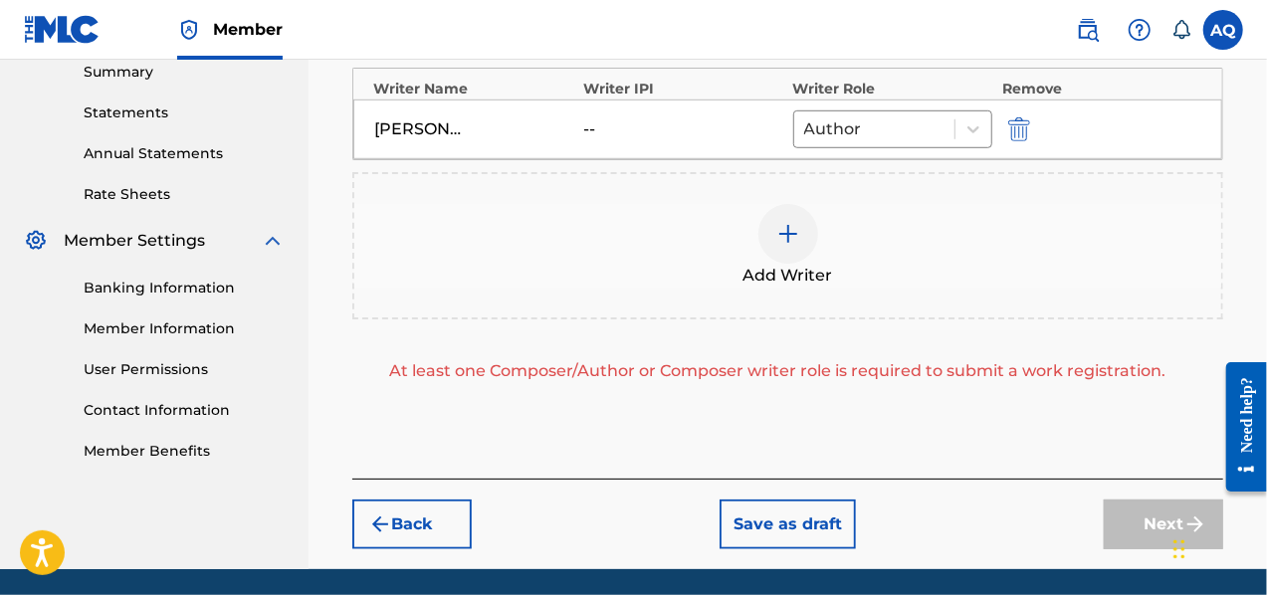
scroll to position [664, 0]
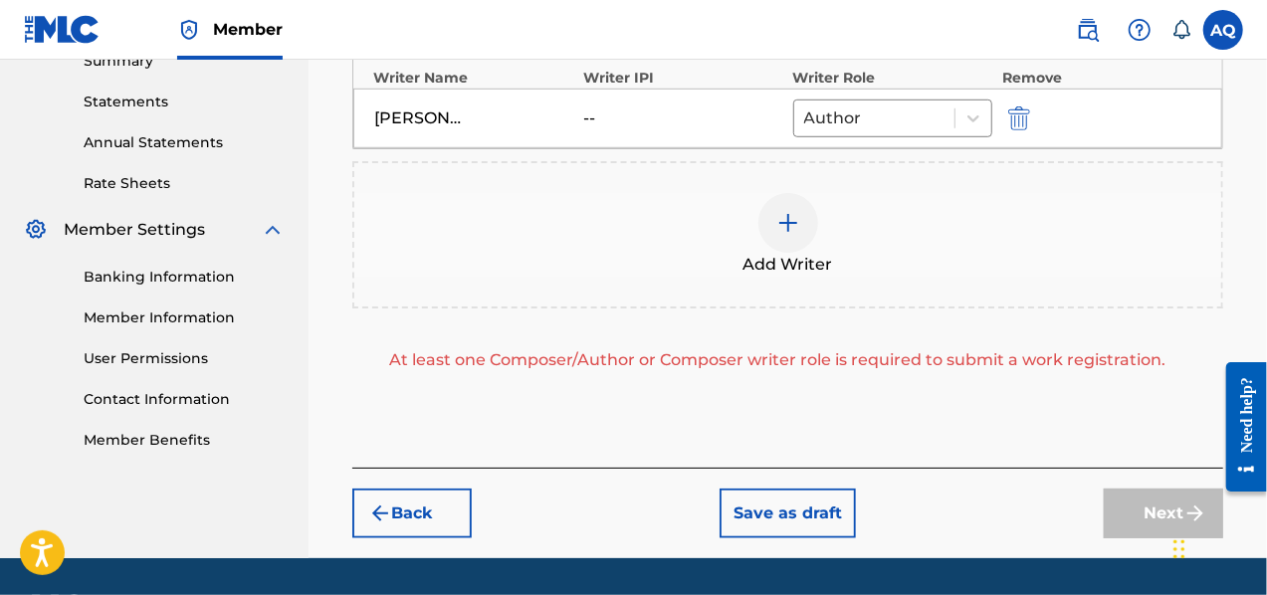
drag, startPoint x: 1273, startPoint y: 272, endPoint x: 16, endPoint y: 24, distance: 1280.8
click at [905, 104] on div at bounding box center [874, 118] width 140 height 28
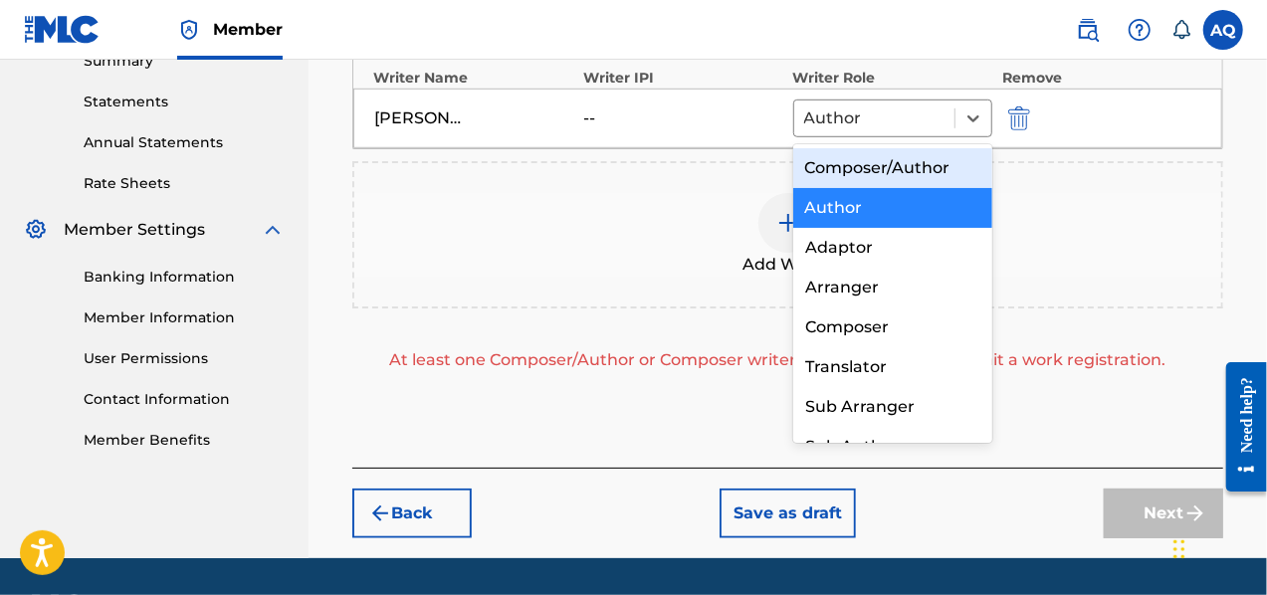
click at [894, 170] on div "Composer/Author" at bounding box center [893, 168] width 200 height 40
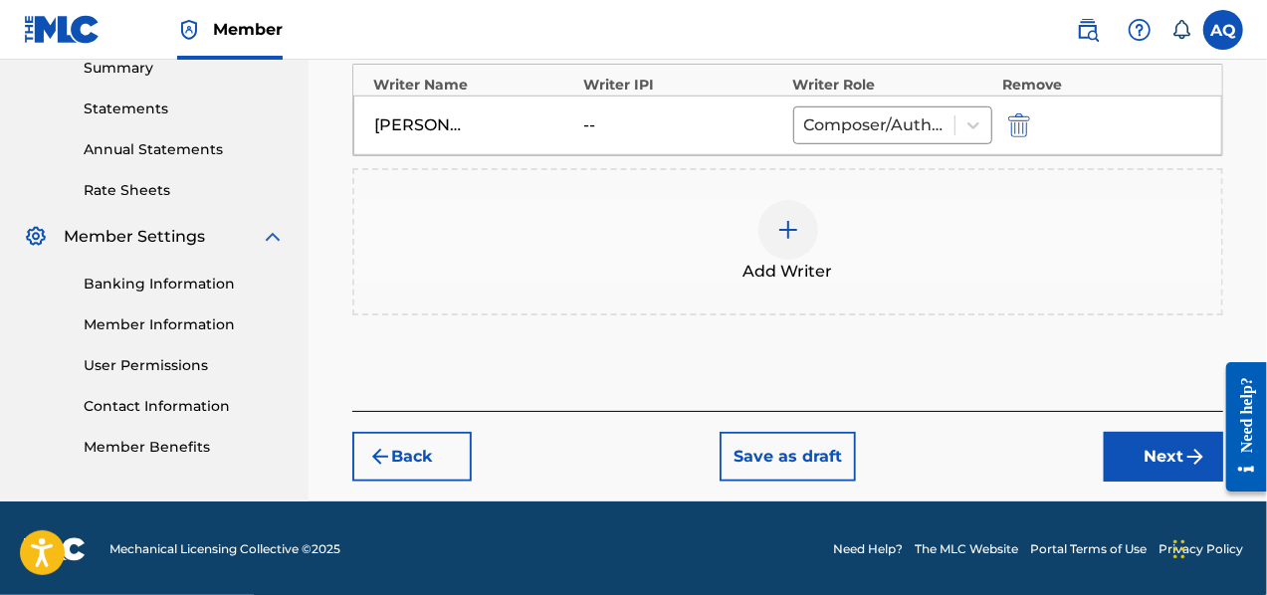
click at [1160, 449] on button "Next" at bounding box center [1162, 457] width 119 height 50
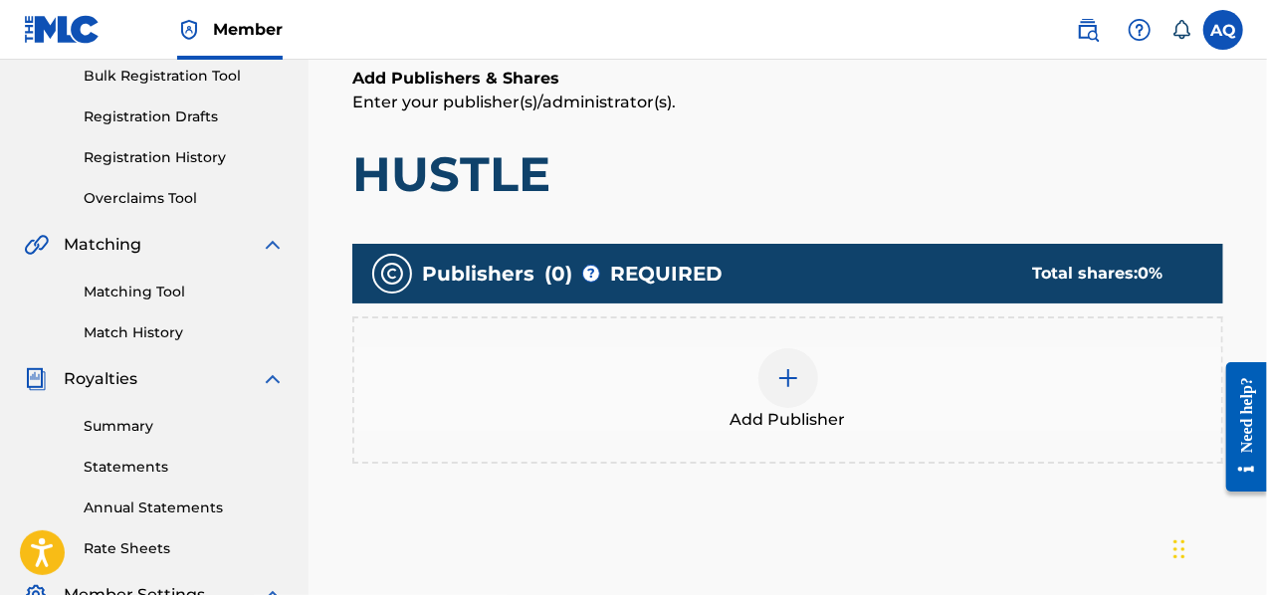
scroll to position [305, 0]
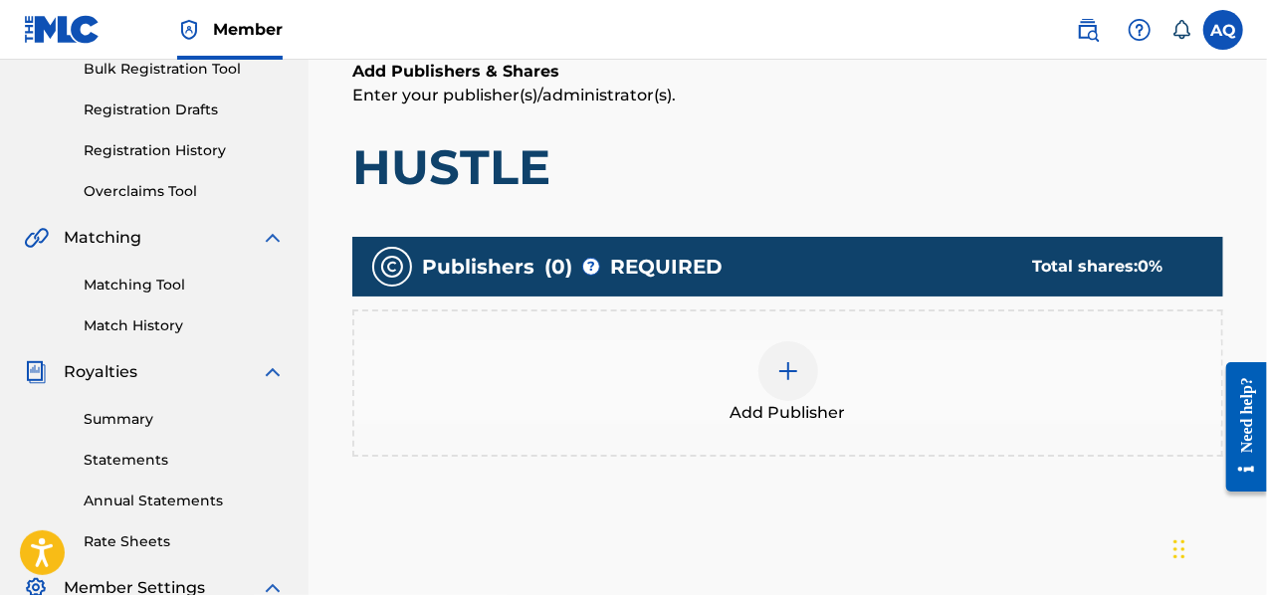
click at [796, 366] on img at bounding box center [788, 371] width 24 height 24
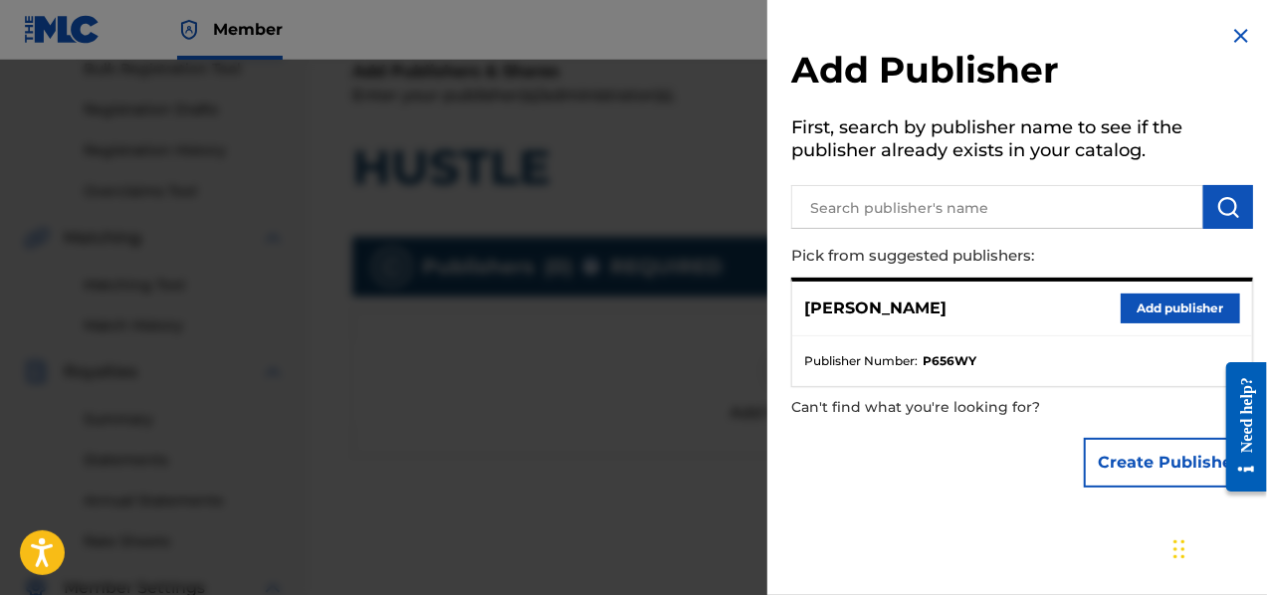
click at [1127, 307] on button "Add publisher" at bounding box center [1179, 309] width 119 height 30
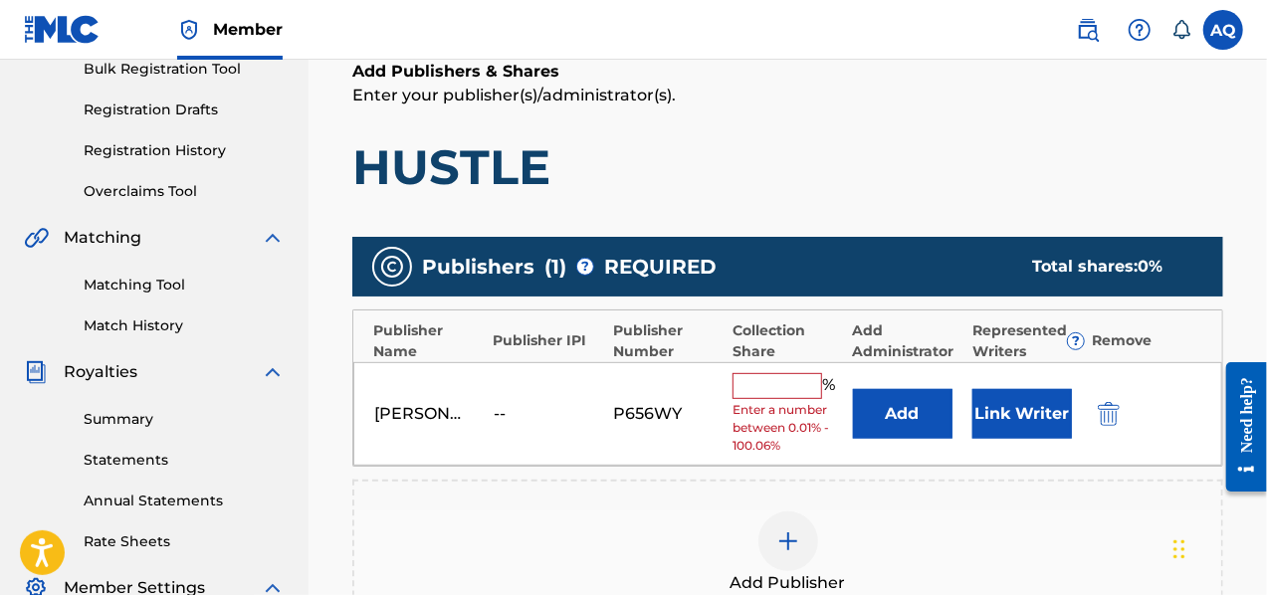
click at [756, 380] on input "text" at bounding box center [777, 386] width 90 height 26
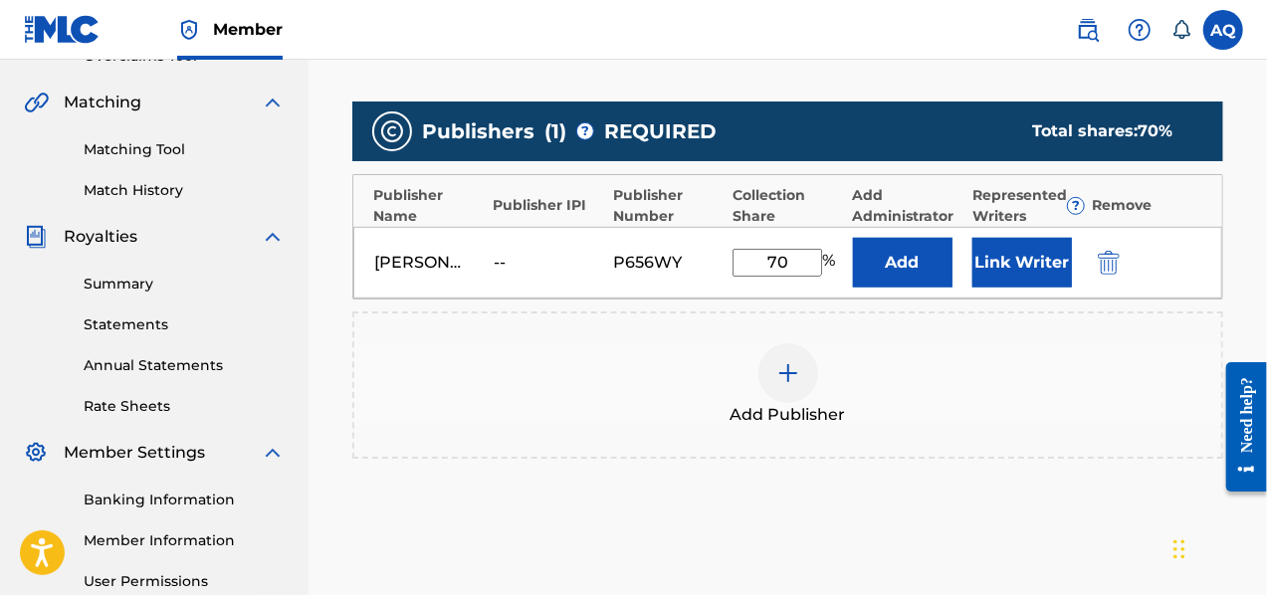
scroll to position [444, 0]
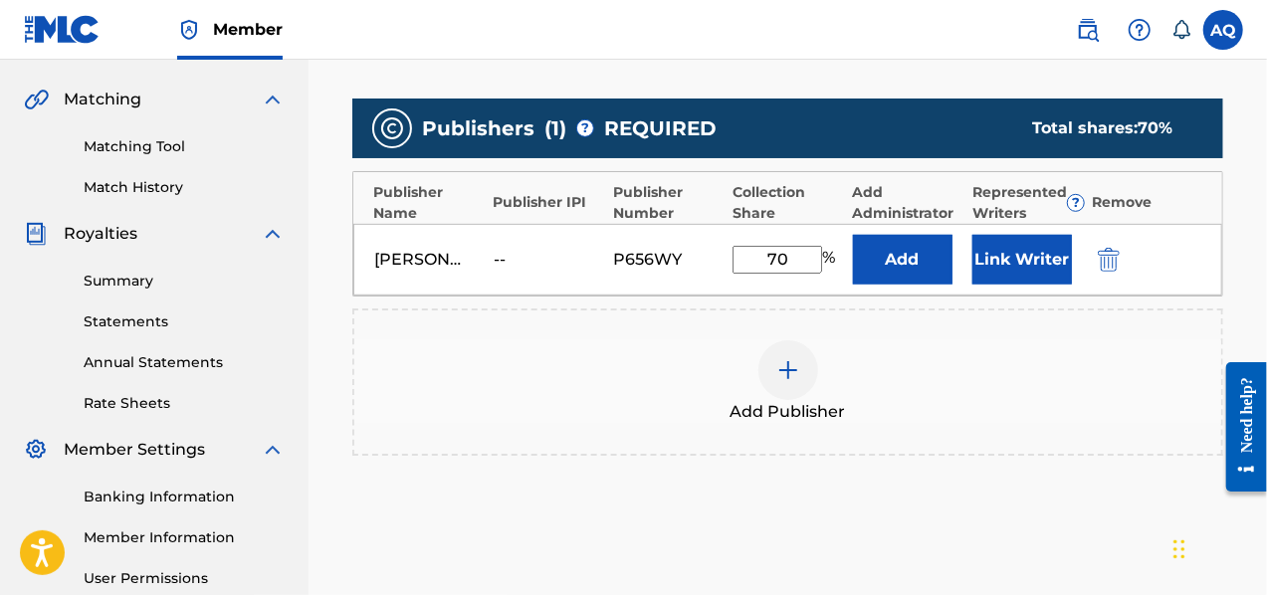
type input "70"
click at [909, 258] on button "Add" at bounding box center [902, 260] width 99 height 50
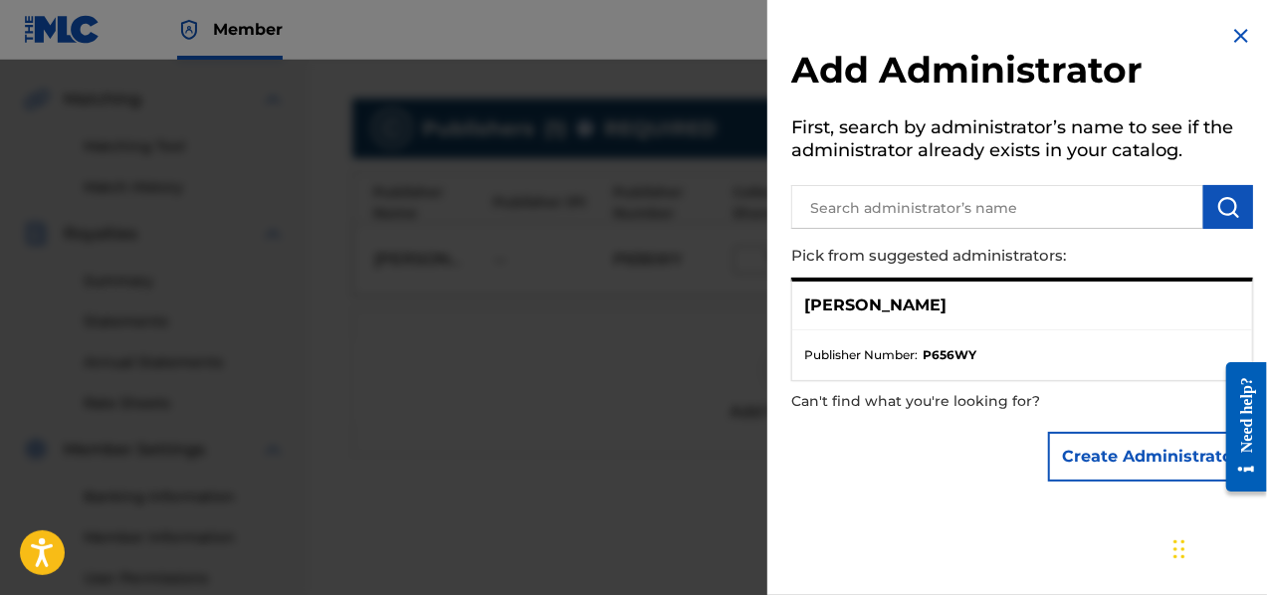
click at [1232, 43] on img at bounding box center [1241, 36] width 24 height 24
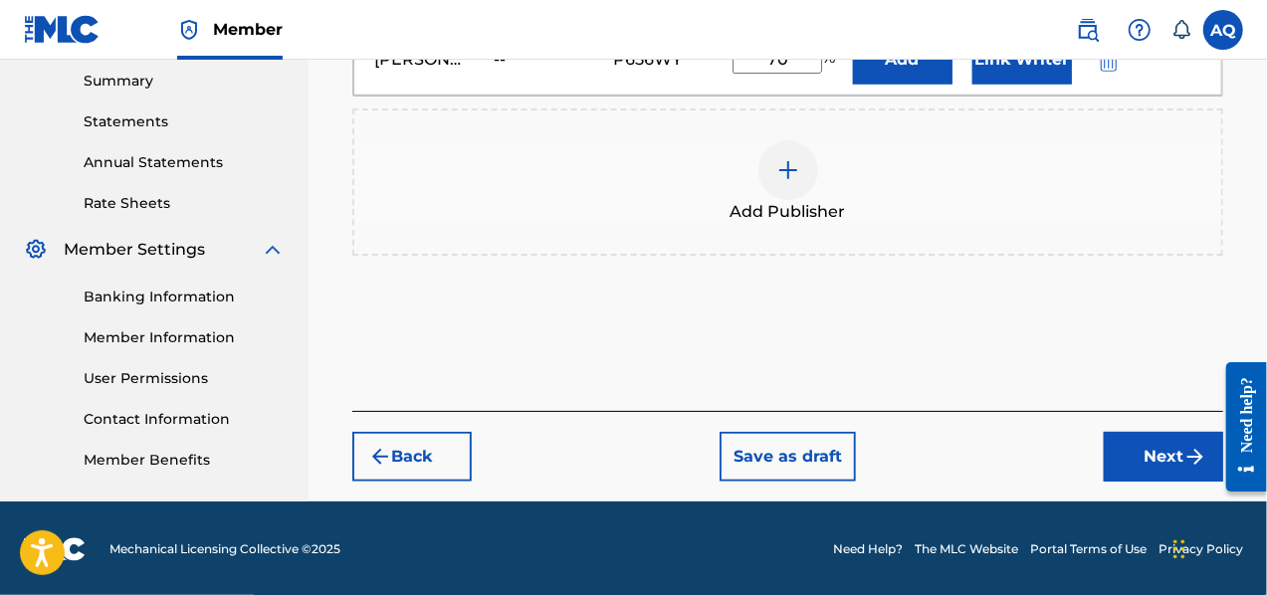
click at [1172, 447] on button "Next" at bounding box center [1162, 457] width 119 height 50
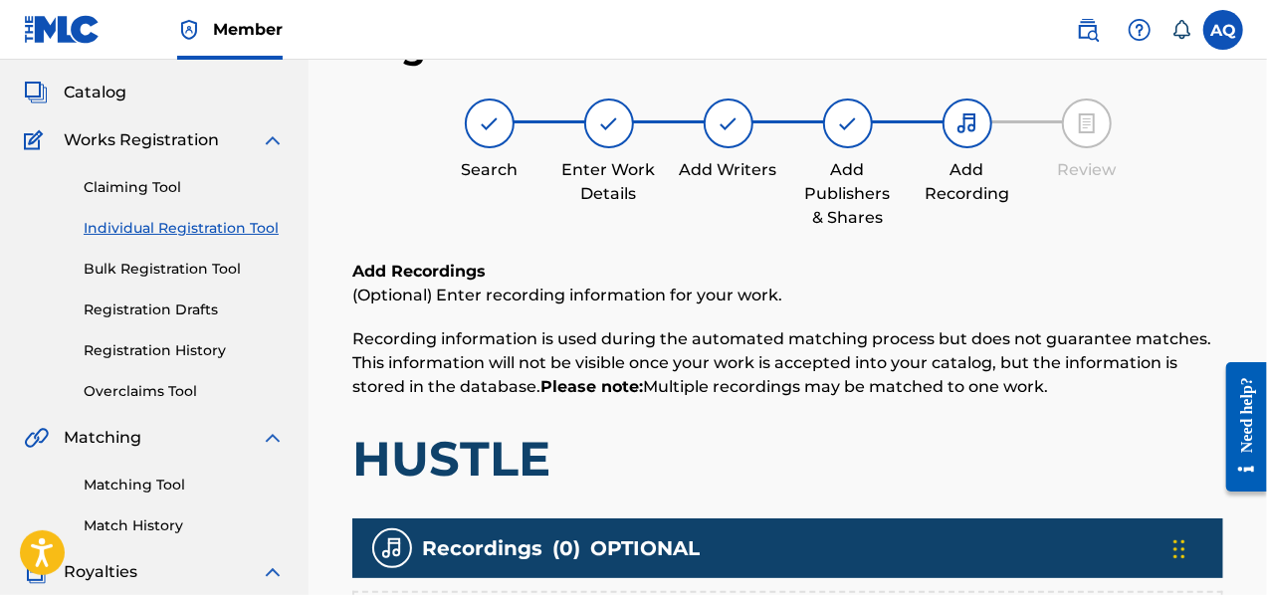
scroll to position [90, 0]
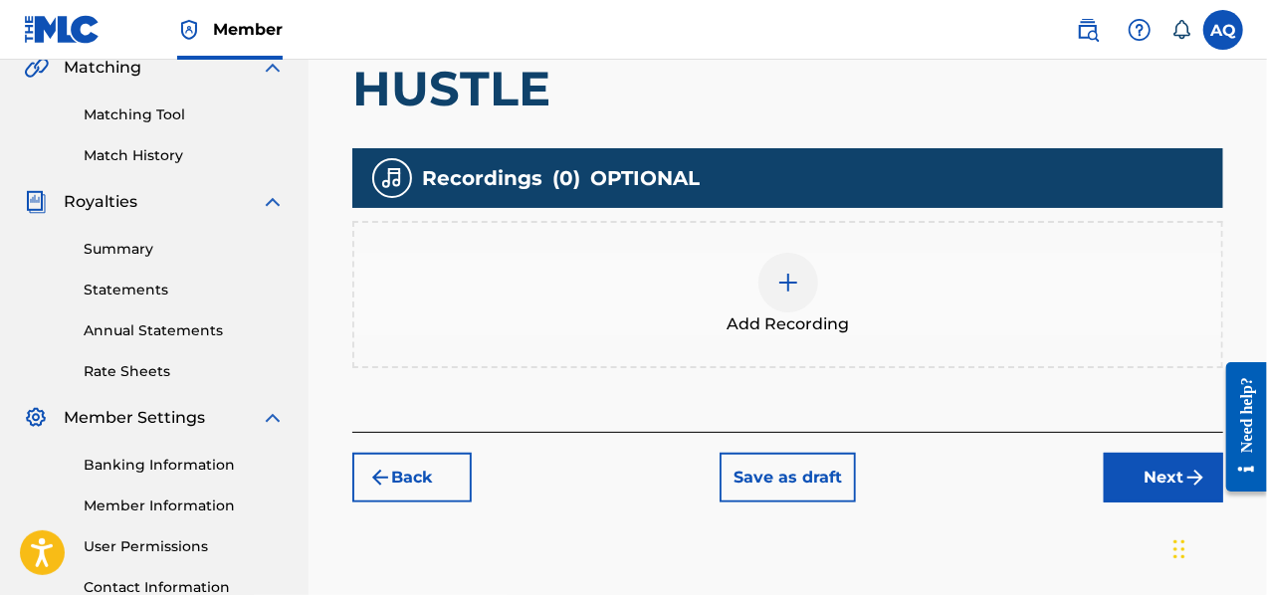
click at [1129, 481] on button "Next" at bounding box center [1162, 478] width 119 height 50
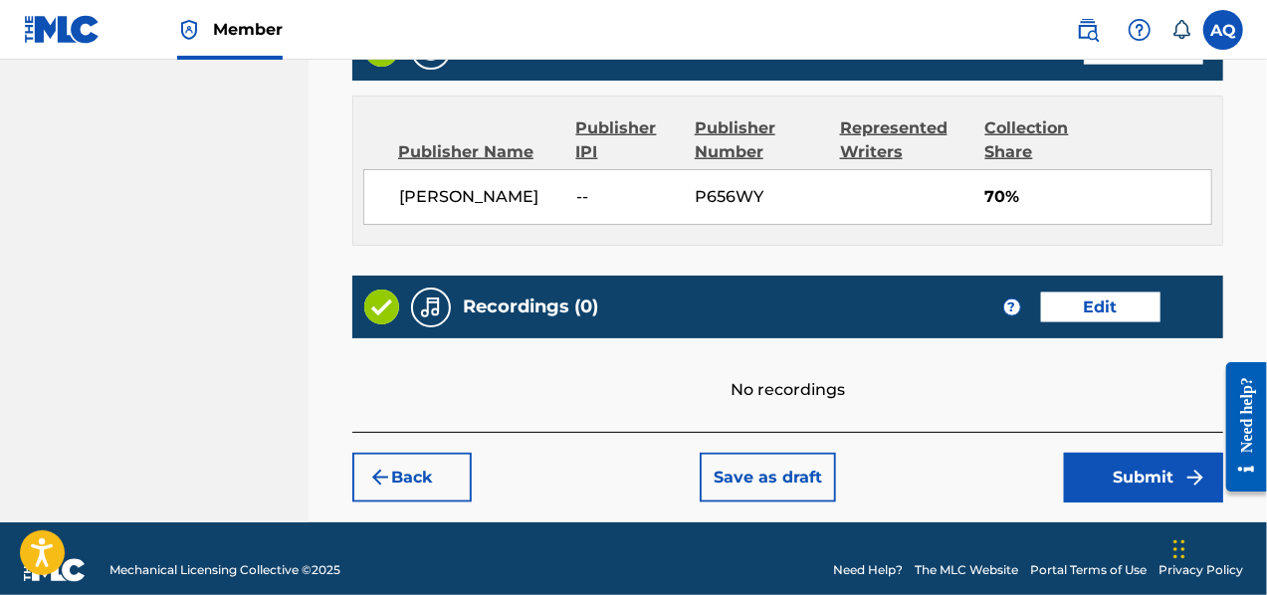
scroll to position [1068, 0]
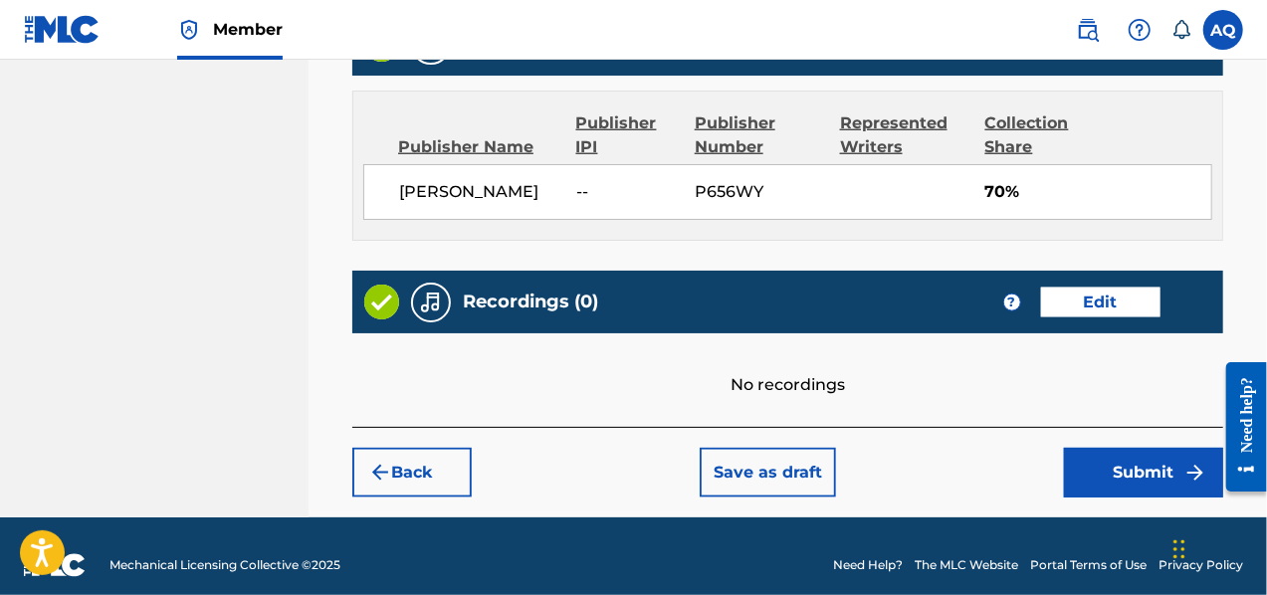
click at [1141, 473] on button "Submit" at bounding box center [1143, 473] width 159 height 50
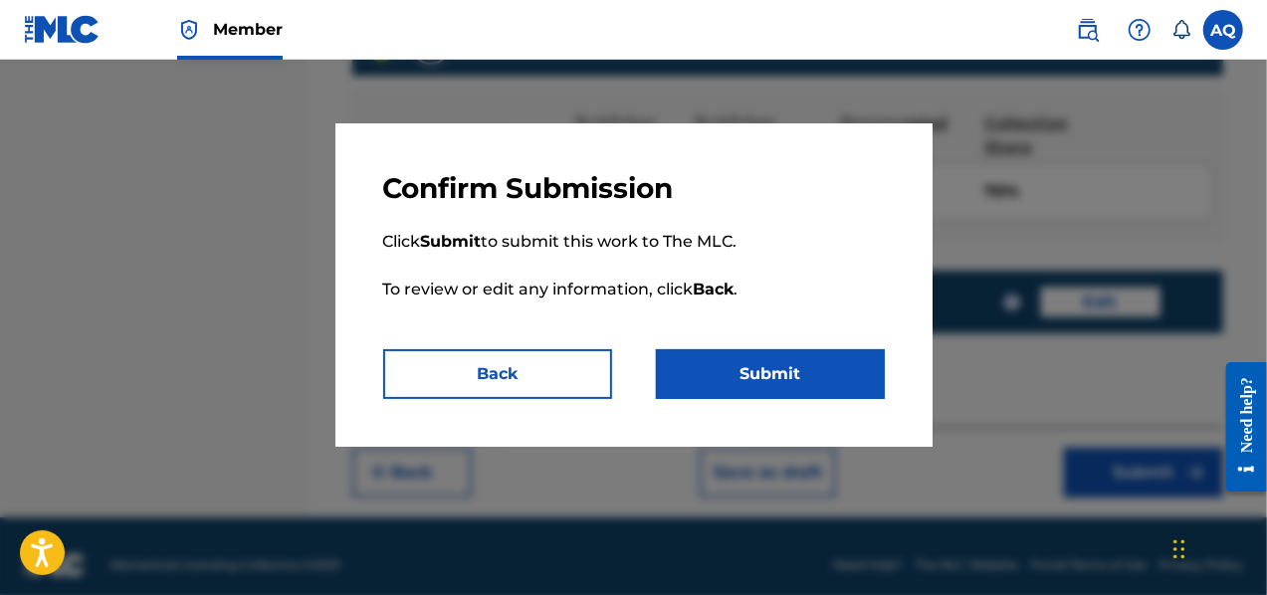
click at [735, 374] on button "Submit" at bounding box center [770, 374] width 229 height 50
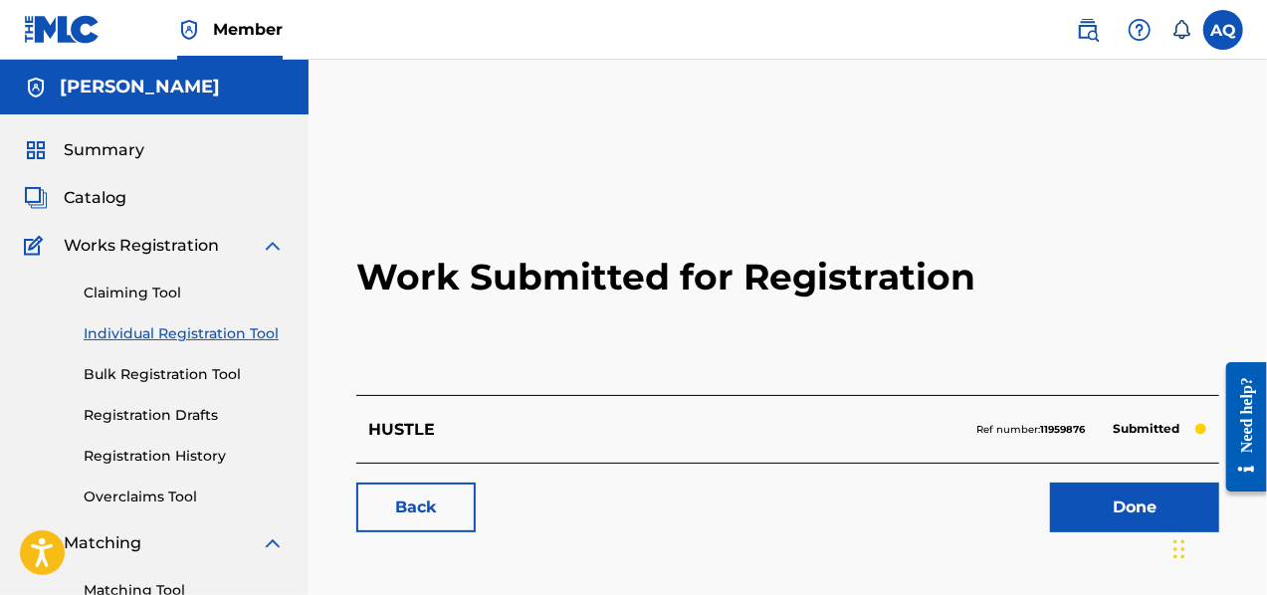
drag, startPoint x: 1266, startPoint y: 214, endPoint x: 1273, endPoint y: 250, distance: 36.5
click at [1266, 251] on html "Accessibility Screen-Reader Guide, Feedback, and Issue Reporting | New window M…" at bounding box center [633, 297] width 1267 height 595
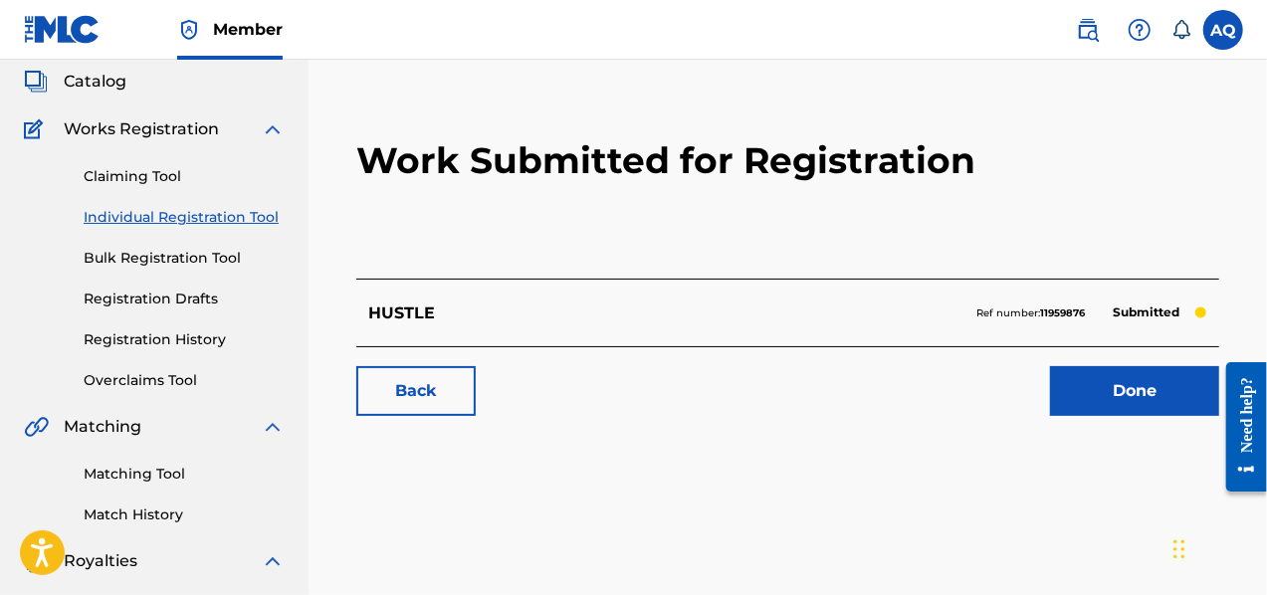
scroll to position [121, 0]
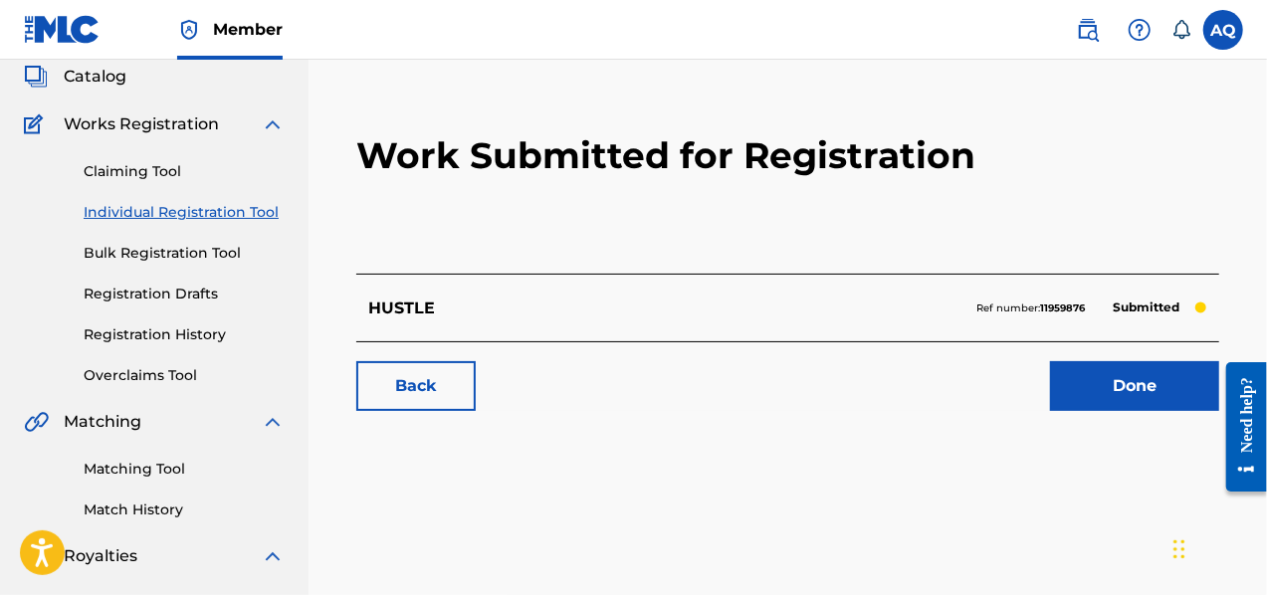
click at [1123, 379] on link "Done" at bounding box center [1134, 386] width 169 height 50
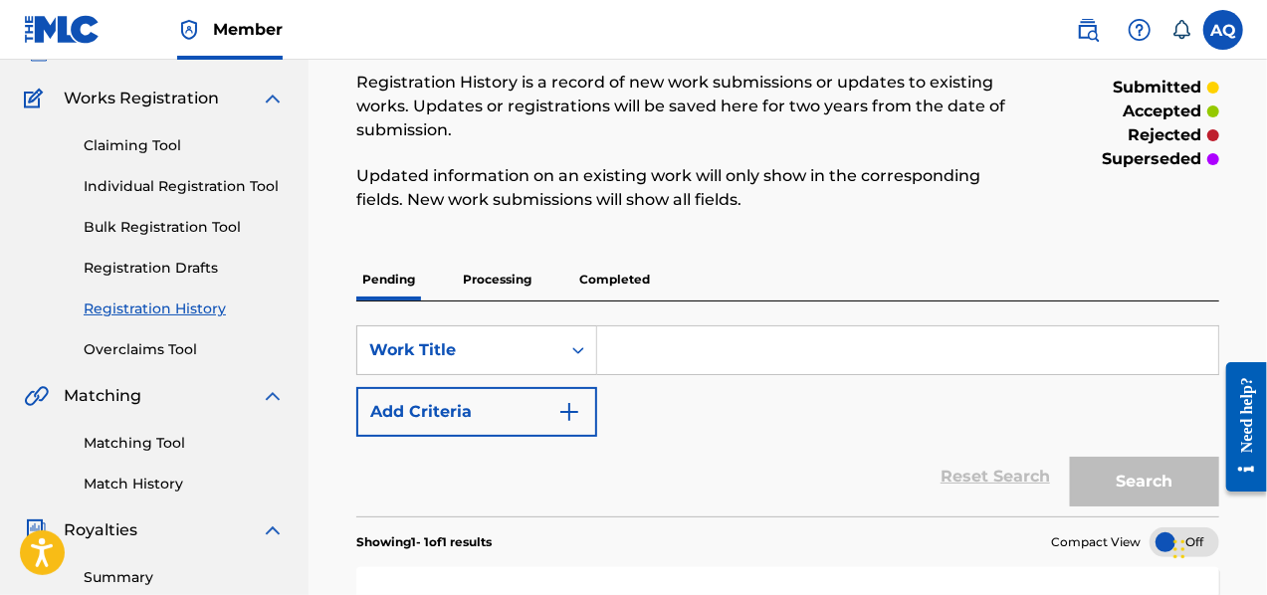
scroll to position [149, 0]
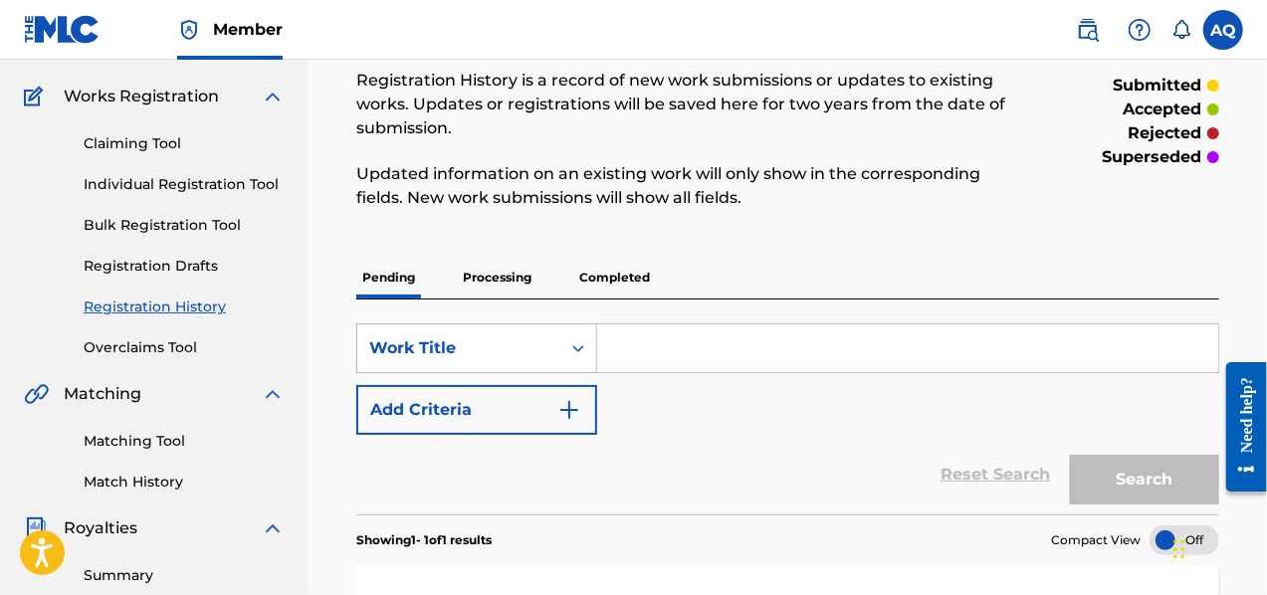
click at [546, 339] on div "Work Title" at bounding box center [458, 348] width 179 height 24
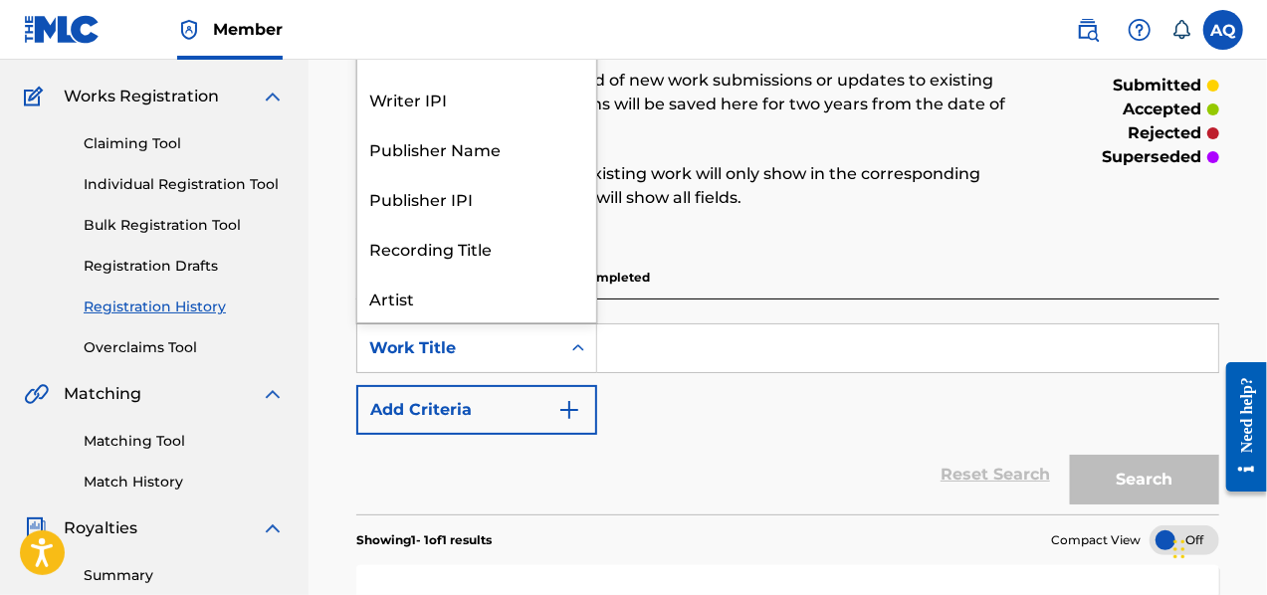
scroll to position [99, 0]
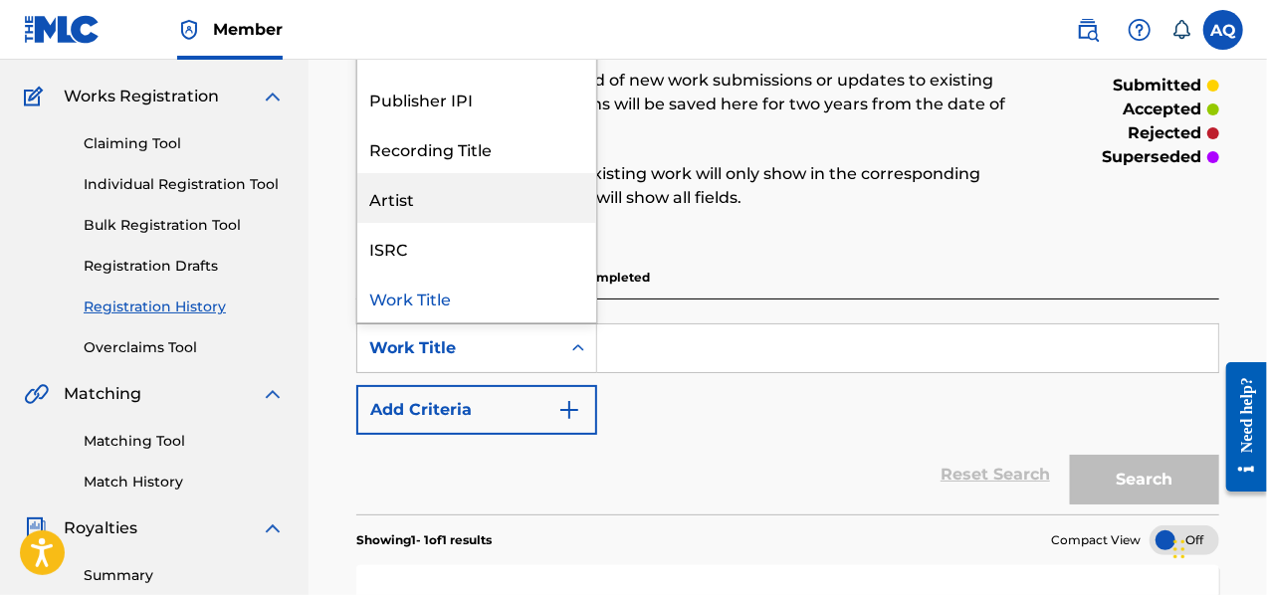
click at [444, 209] on div "Artist" at bounding box center [476, 198] width 239 height 50
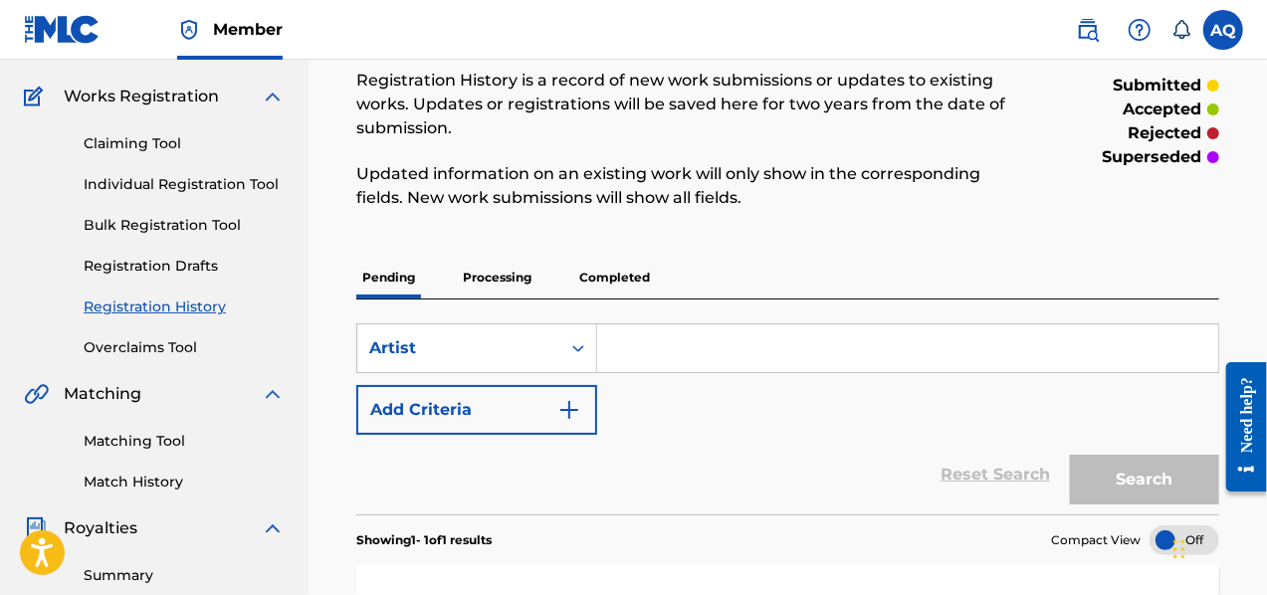
click at [561, 394] on button "Add Criteria" at bounding box center [476, 410] width 241 height 50
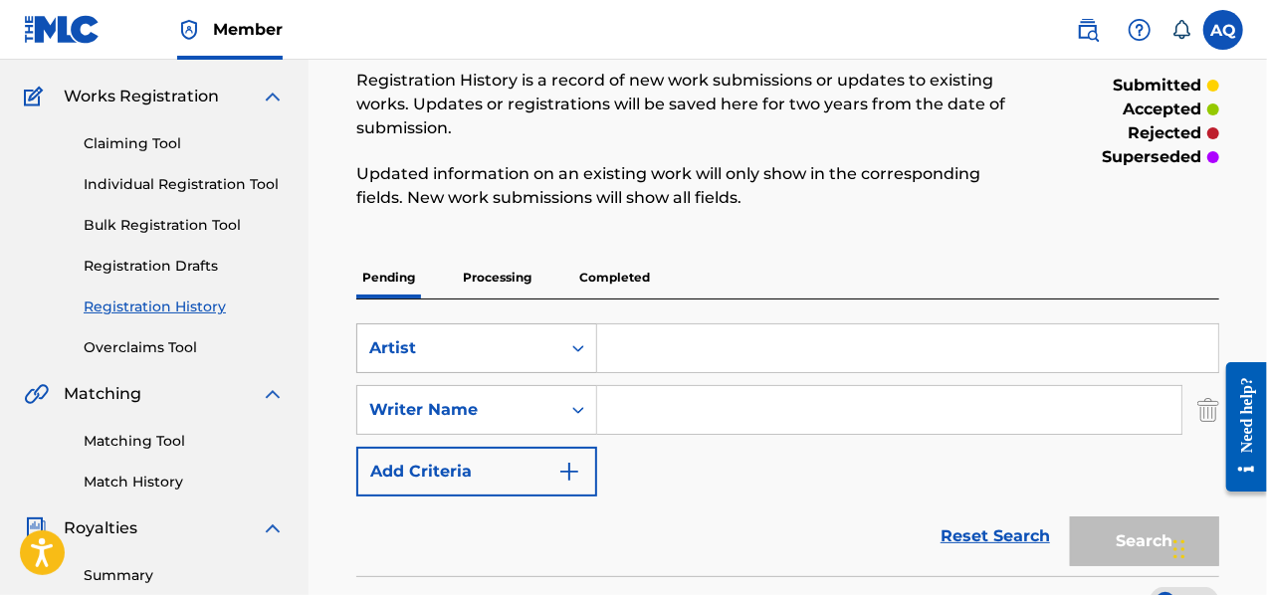
click at [571, 358] on div "Search Form" at bounding box center [578, 348] width 36 height 36
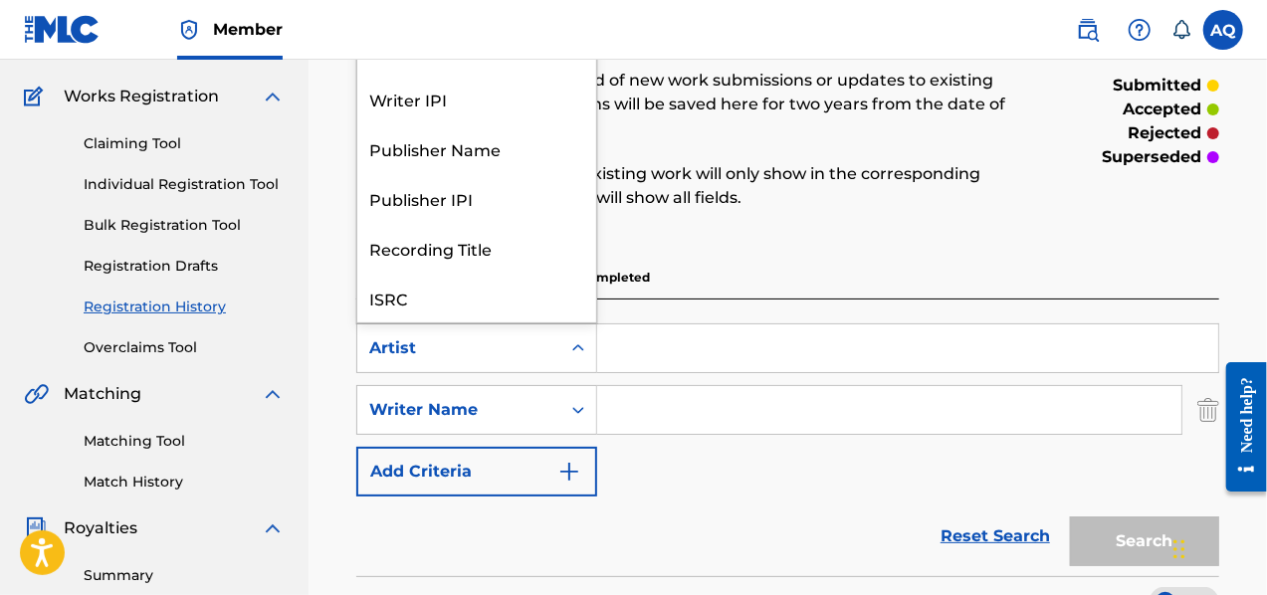
scroll to position [50, 0]
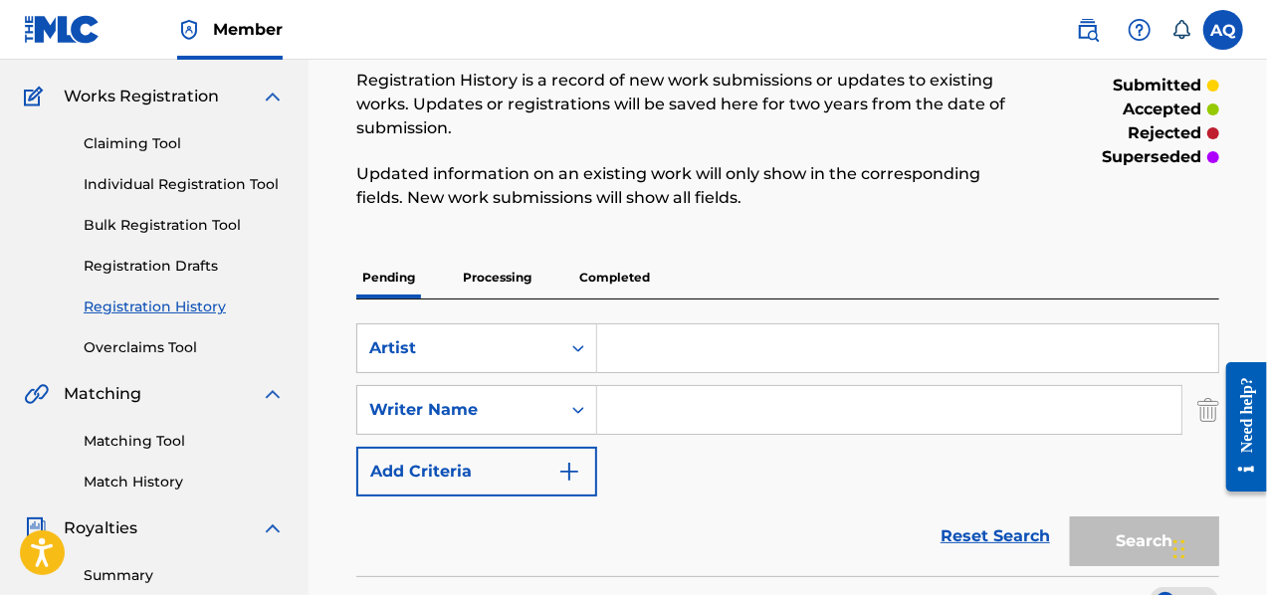
click at [627, 355] on input "Search Form" at bounding box center [907, 348] width 621 height 48
type input "Tr6ble"
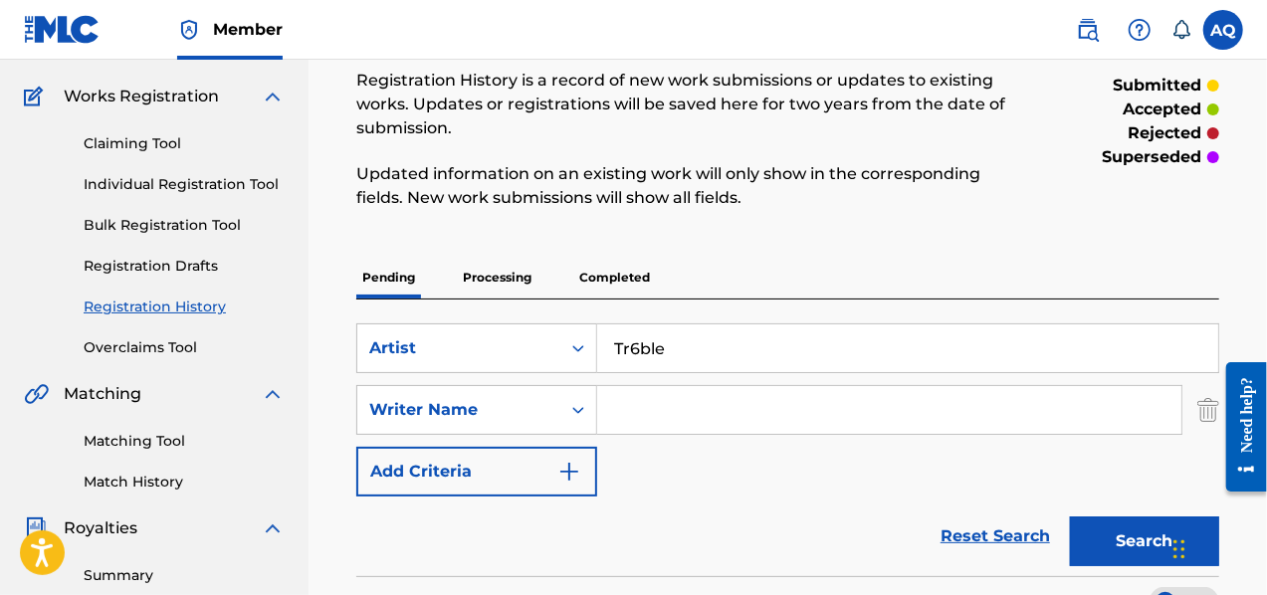
click at [699, 415] on input "Search Form" at bounding box center [889, 410] width 584 height 48
type input "[PERSON_NAME]"
click at [1092, 540] on button "Search" at bounding box center [1144, 541] width 149 height 50
drag, startPoint x: 1260, startPoint y: 263, endPoint x: 1269, endPoint y: 301, distance: 39.8
click at [1266, 306] on div "Registration History Registration History is a record of new work submissions o…" at bounding box center [787, 474] width 958 height 1029
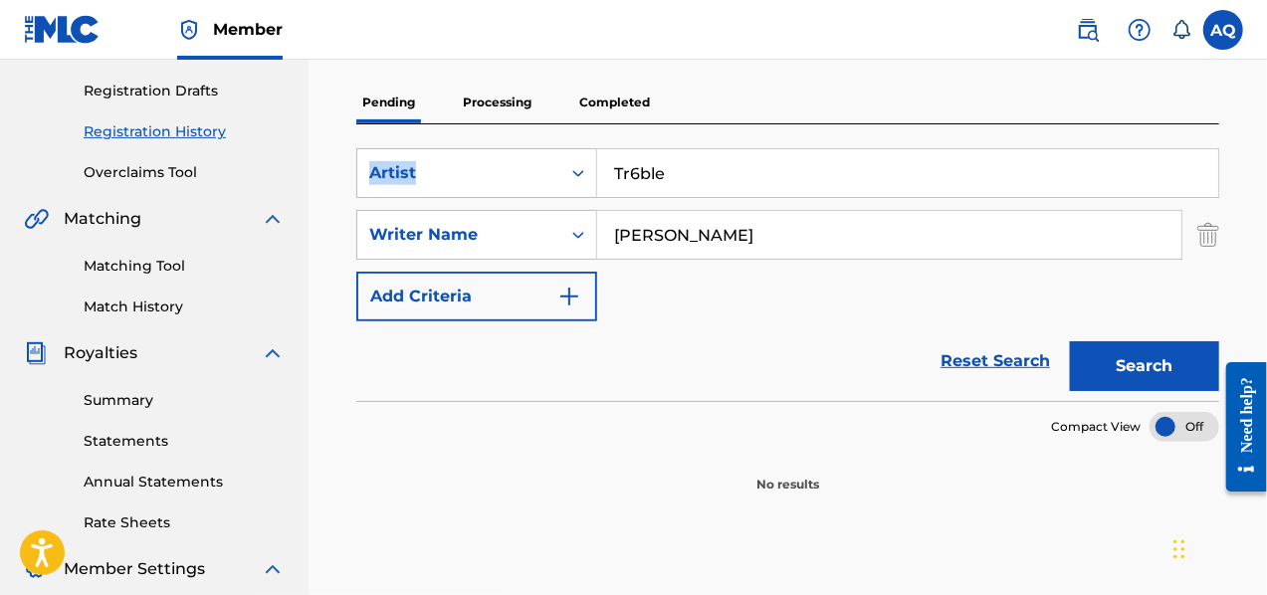
scroll to position [329, 0]
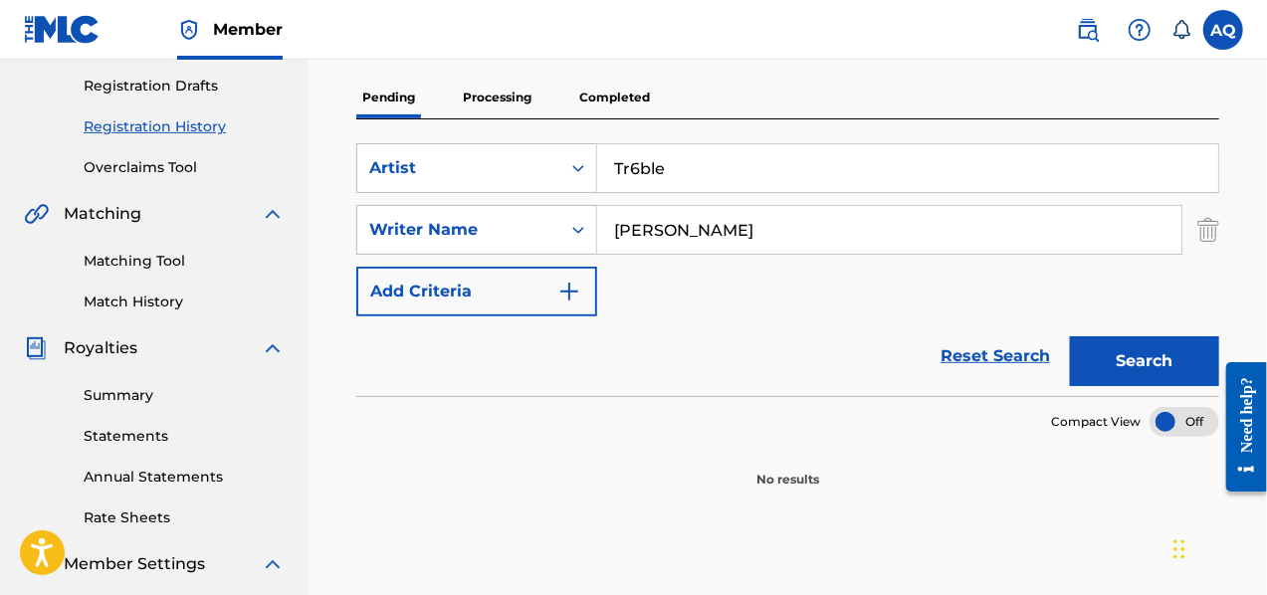
click at [708, 355] on div "Reset Search Search" at bounding box center [787, 356] width 863 height 80
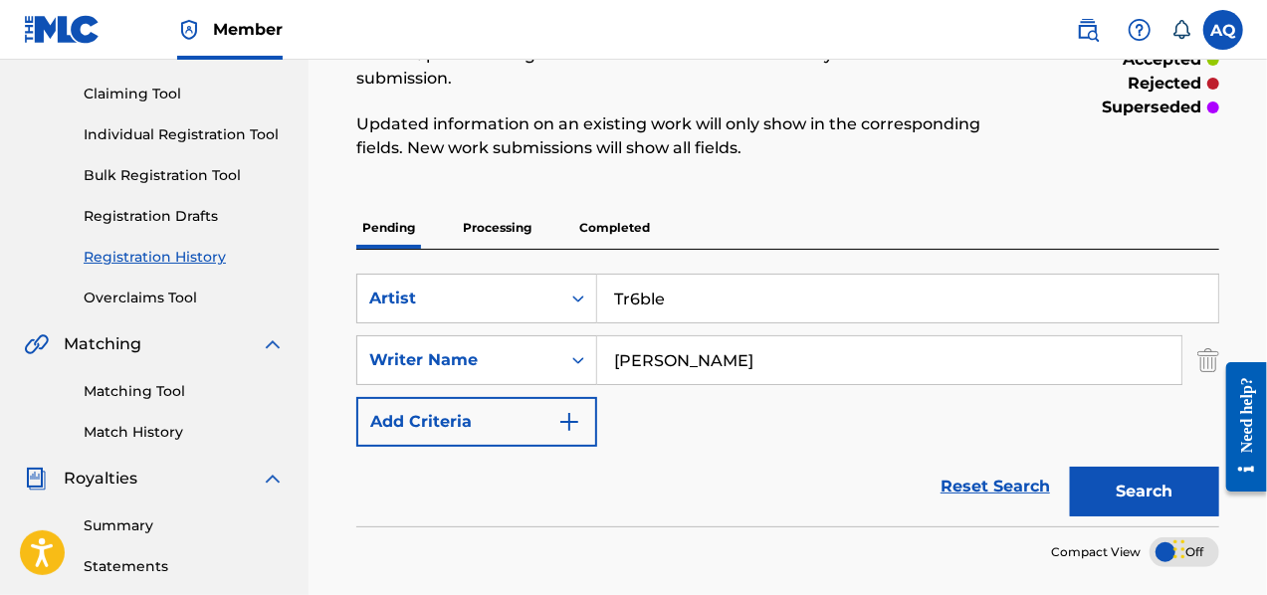
scroll to position [193, 0]
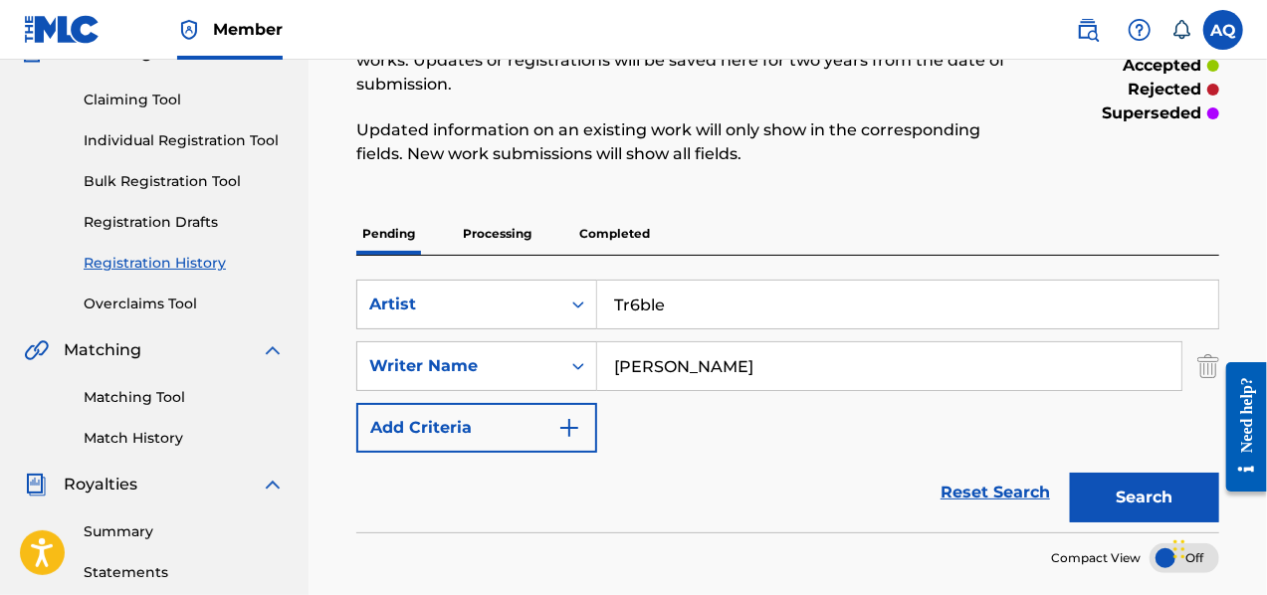
click at [214, 142] on link "Individual Registration Tool" at bounding box center [184, 140] width 201 height 21
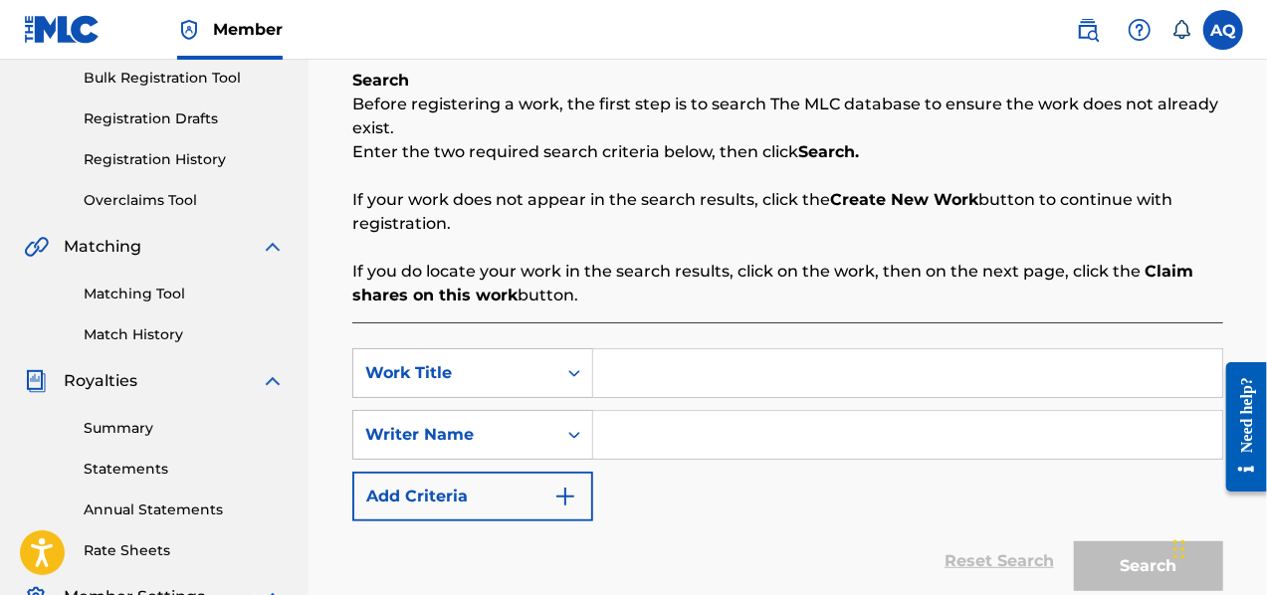
drag, startPoint x: 1272, startPoint y: 219, endPoint x: 41, endPoint y: 16, distance: 1247.4
click at [701, 382] on input "Search Form" at bounding box center [907, 373] width 629 height 48
type input "t"
type input "Taliban"
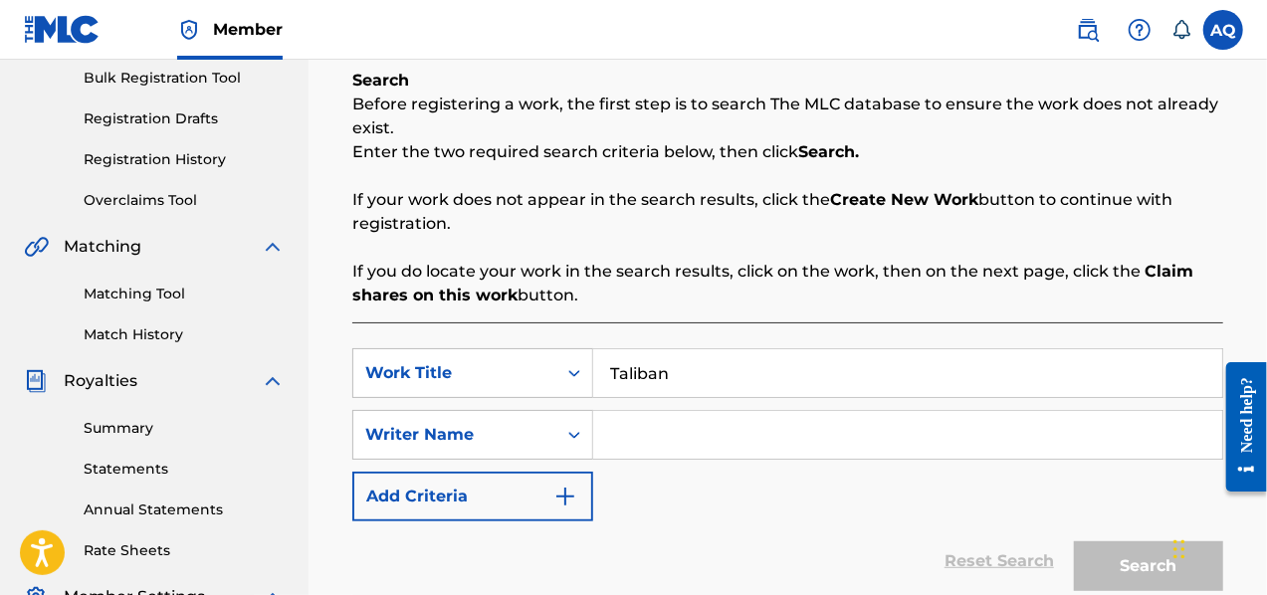
click at [684, 429] on input "Search Form" at bounding box center [907, 435] width 629 height 48
type input "[PERSON_NAME]"
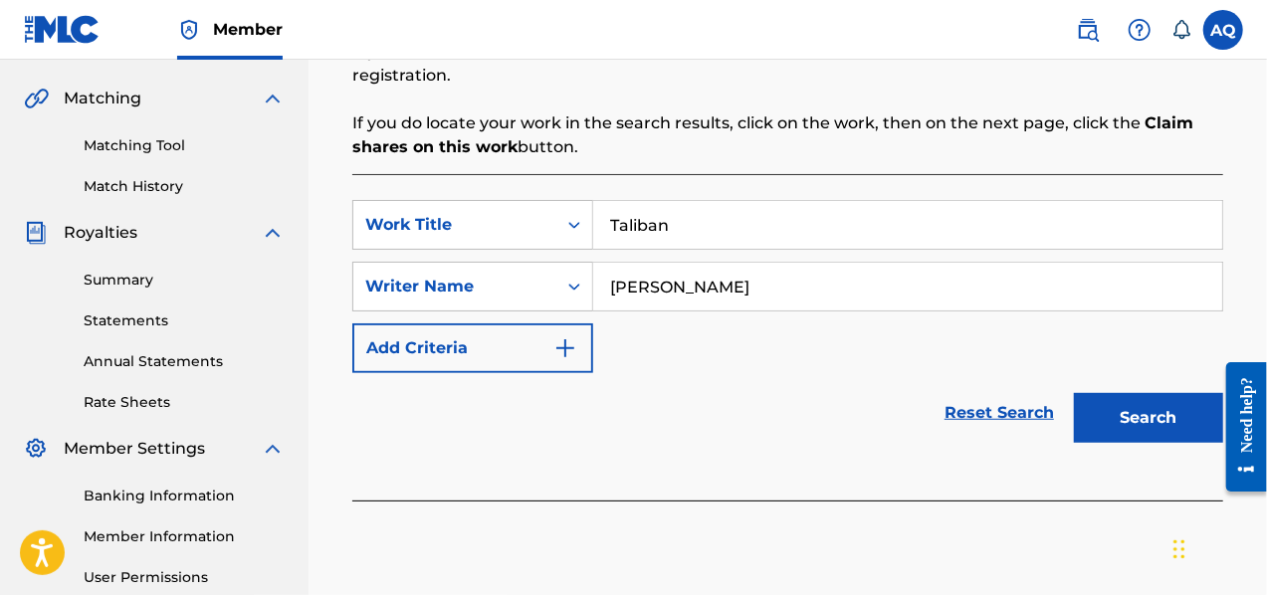
scroll to position [446, 0]
click at [1124, 419] on button "Search" at bounding box center [1148, 417] width 149 height 50
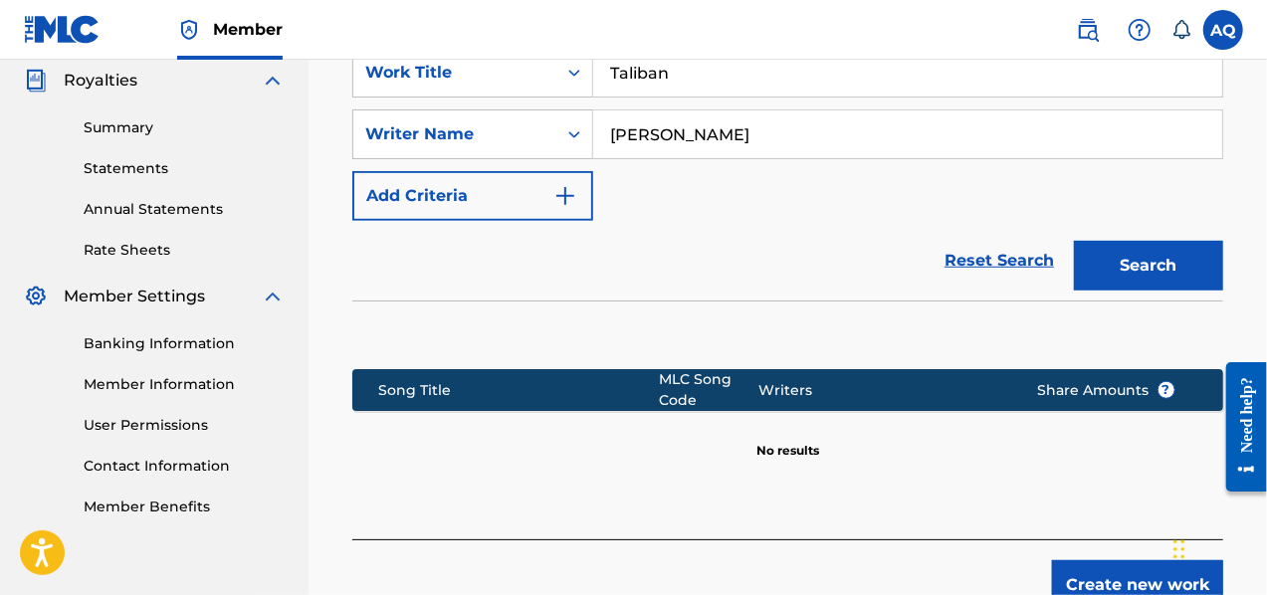
scroll to position [629, 0]
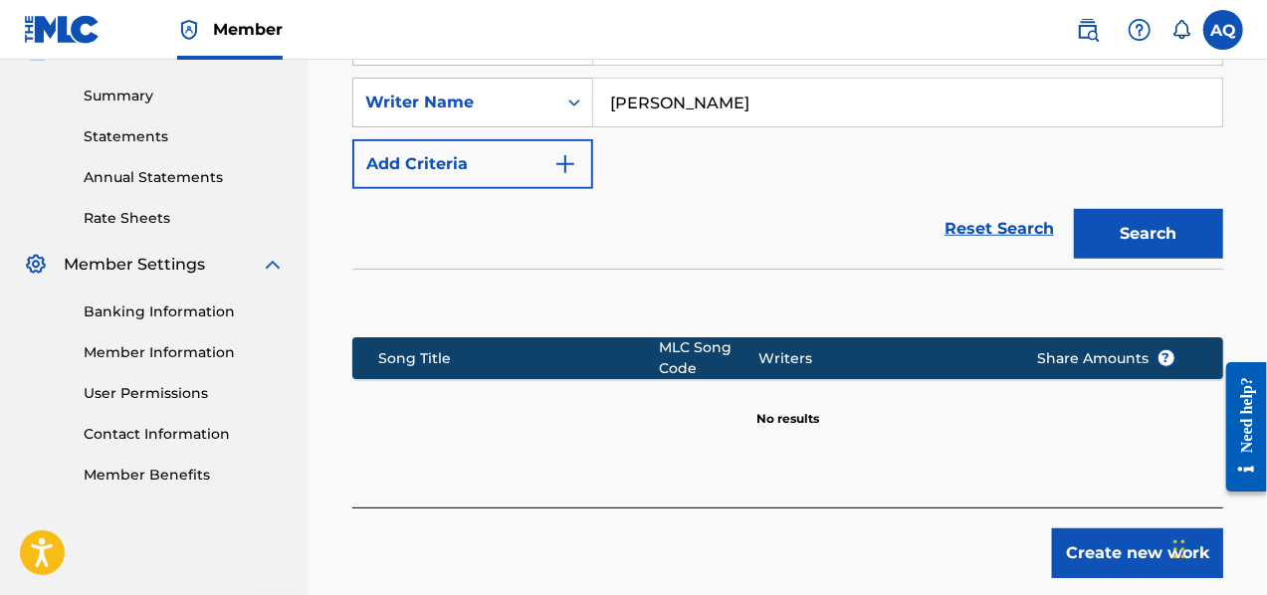
click at [1118, 542] on button "Create new work" at bounding box center [1137, 553] width 171 height 50
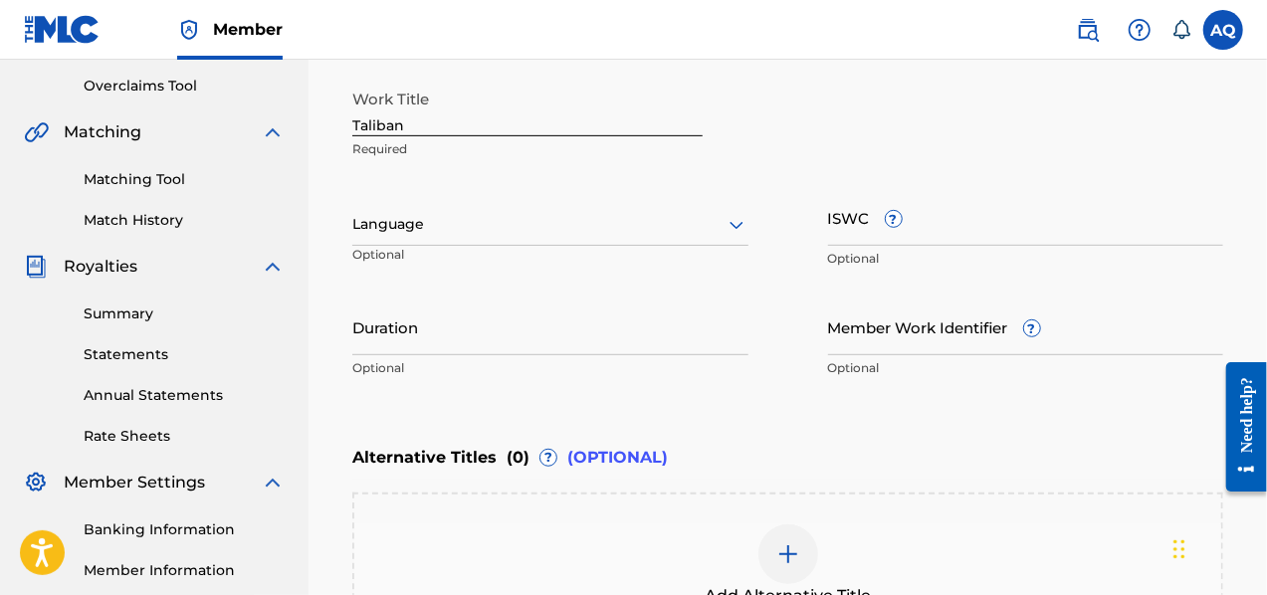
scroll to position [412, 0]
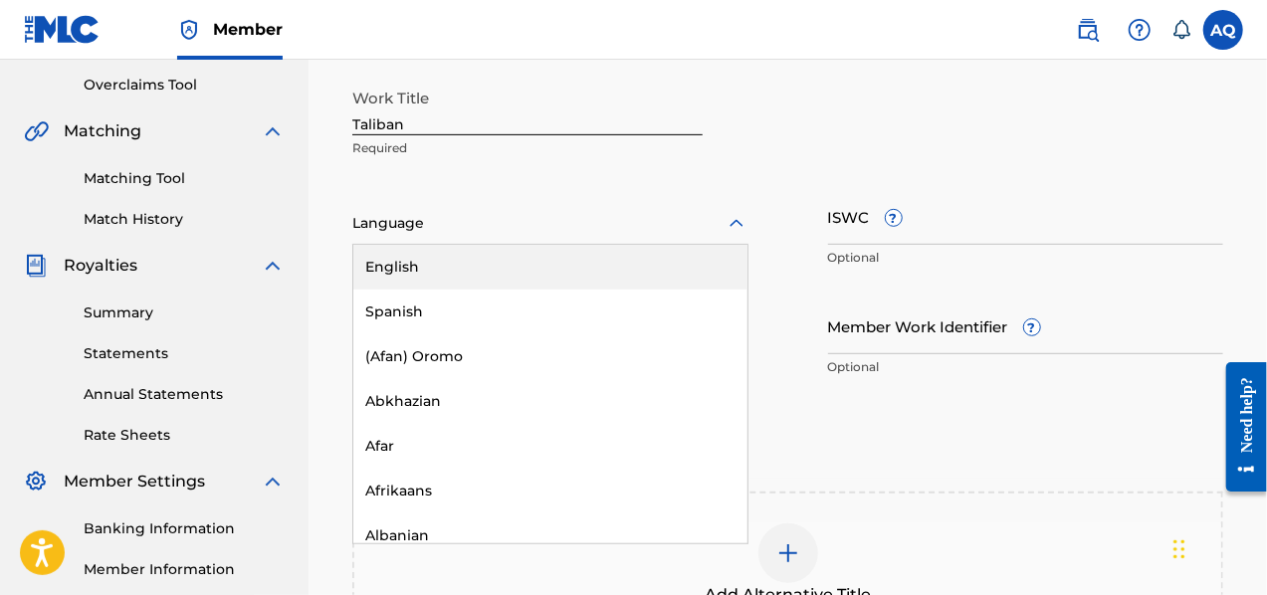
click at [718, 224] on div at bounding box center [550, 223] width 396 height 25
click at [418, 267] on div "English" at bounding box center [550, 267] width 394 height 45
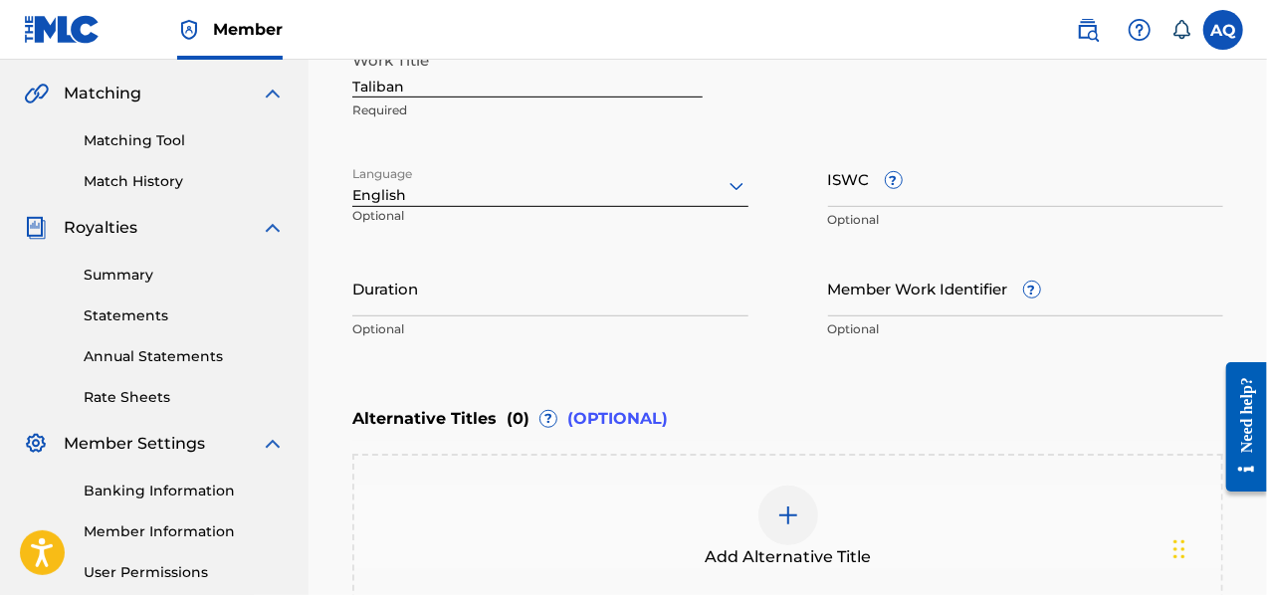
scroll to position [467, 0]
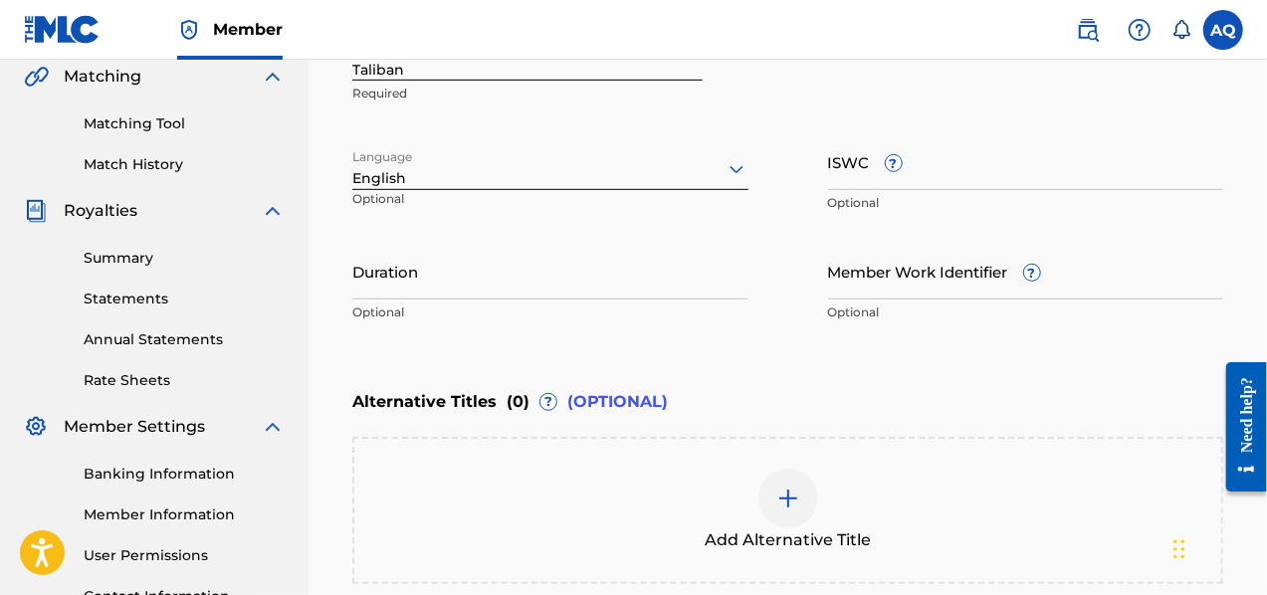
click at [448, 262] on input "Duration" at bounding box center [550, 271] width 396 height 57
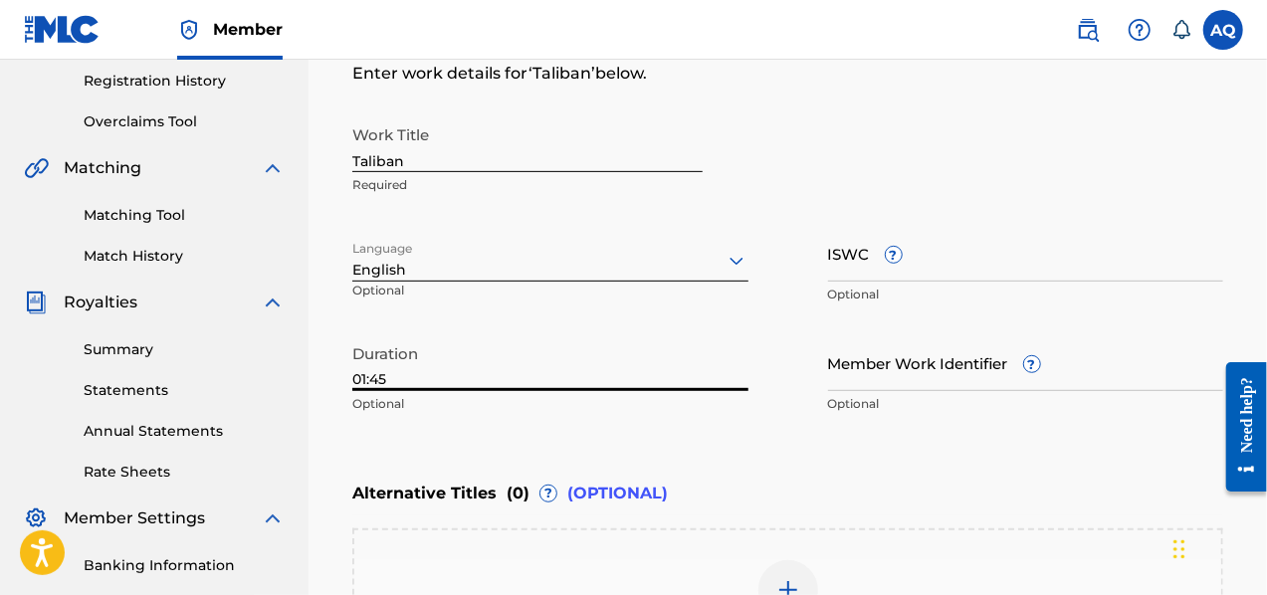
scroll to position [342, 0]
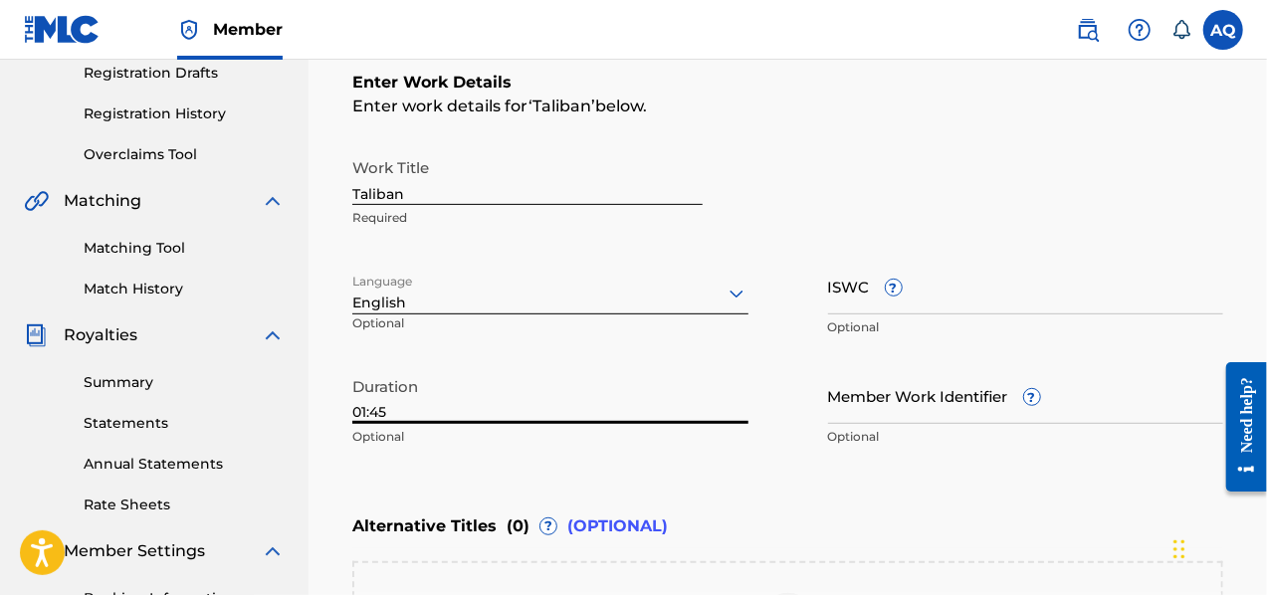
type input "01:45"
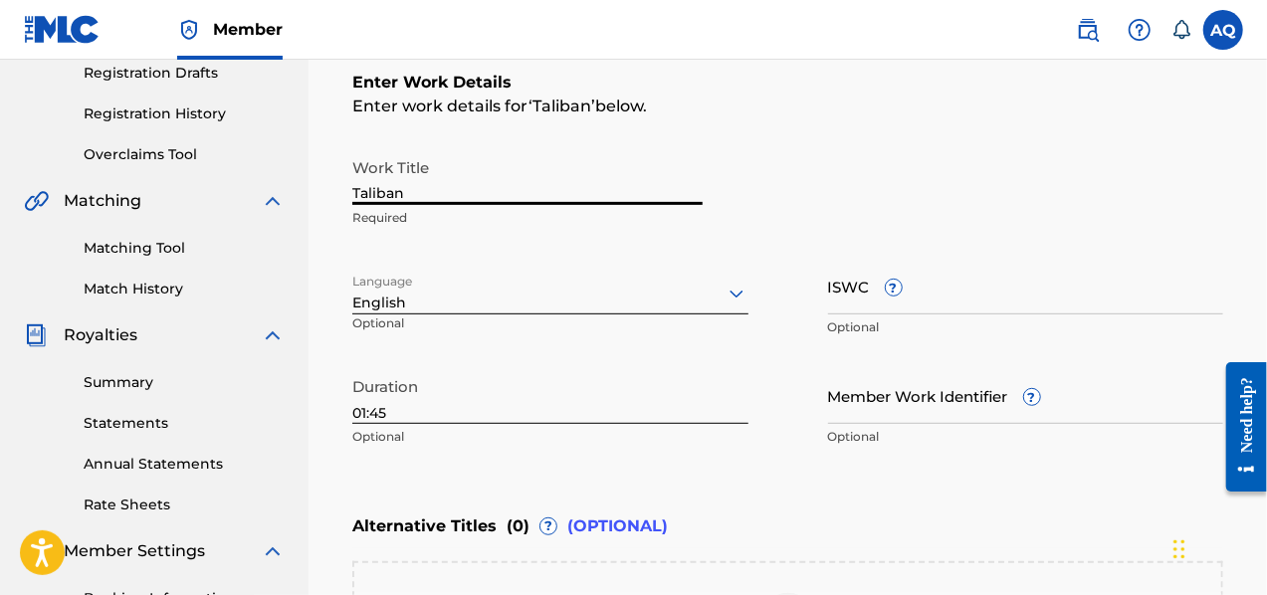
drag, startPoint x: 410, startPoint y: 196, endPoint x: 345, endPoint y: 194, distance: 64.7
click at [345, 194] on div "Register Work Search Enter Work Details Add Writers Add Publishers & Shares Add…" at bounding box center [787, 308] width 910 height 1082
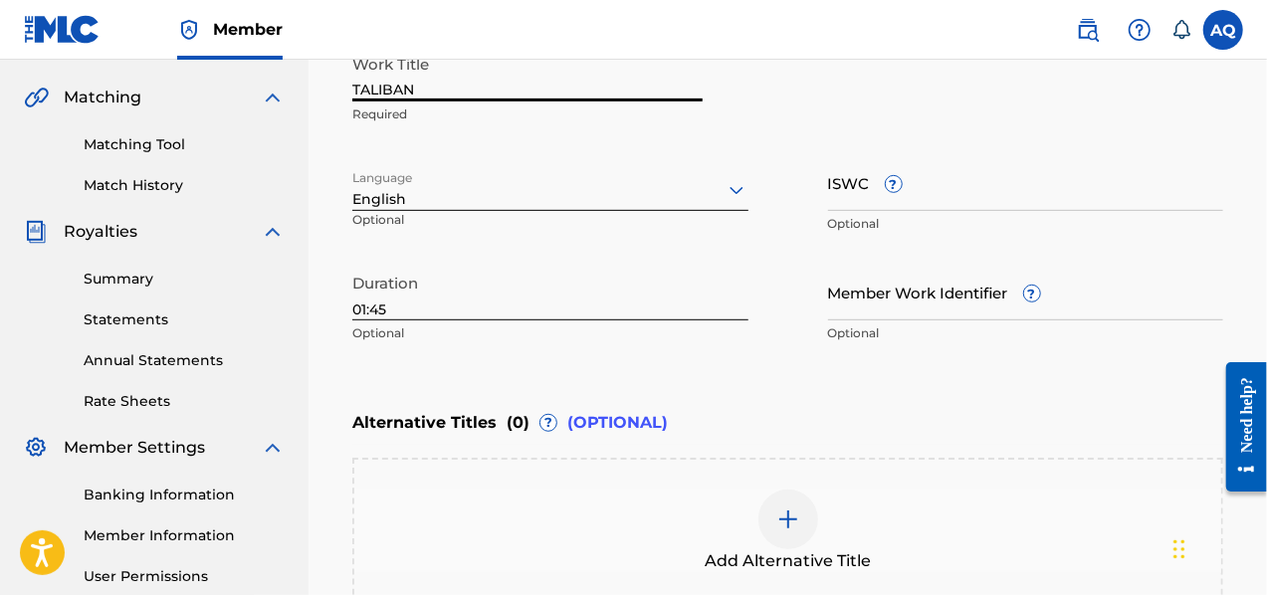
scroll to position [432, 0]
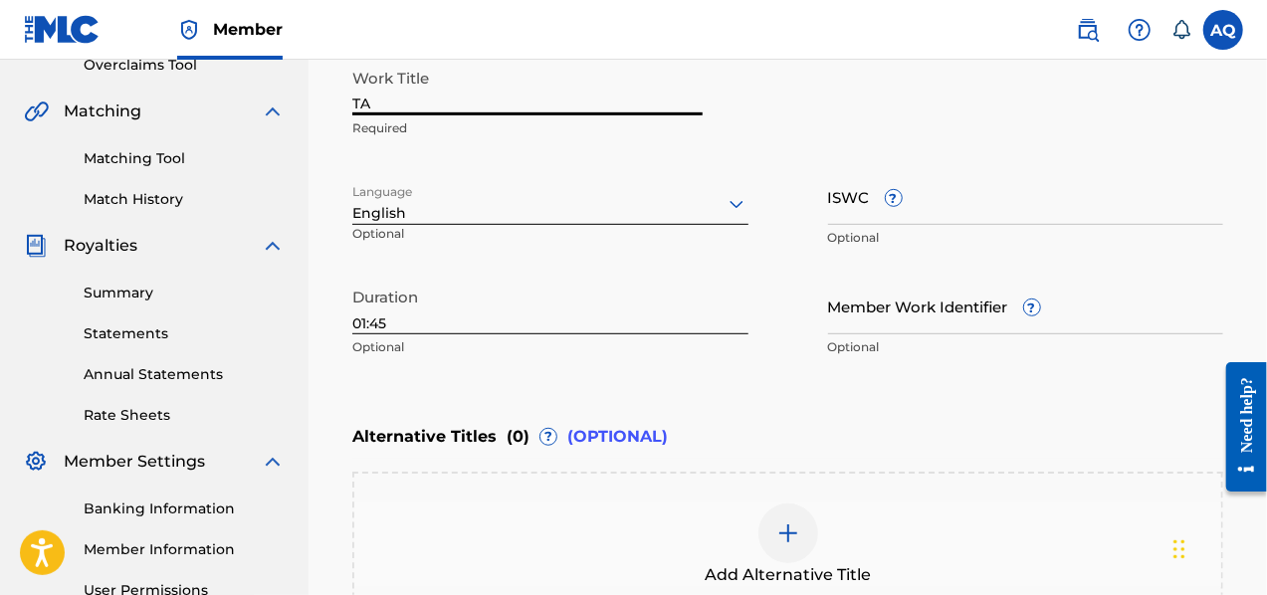
type input "T"
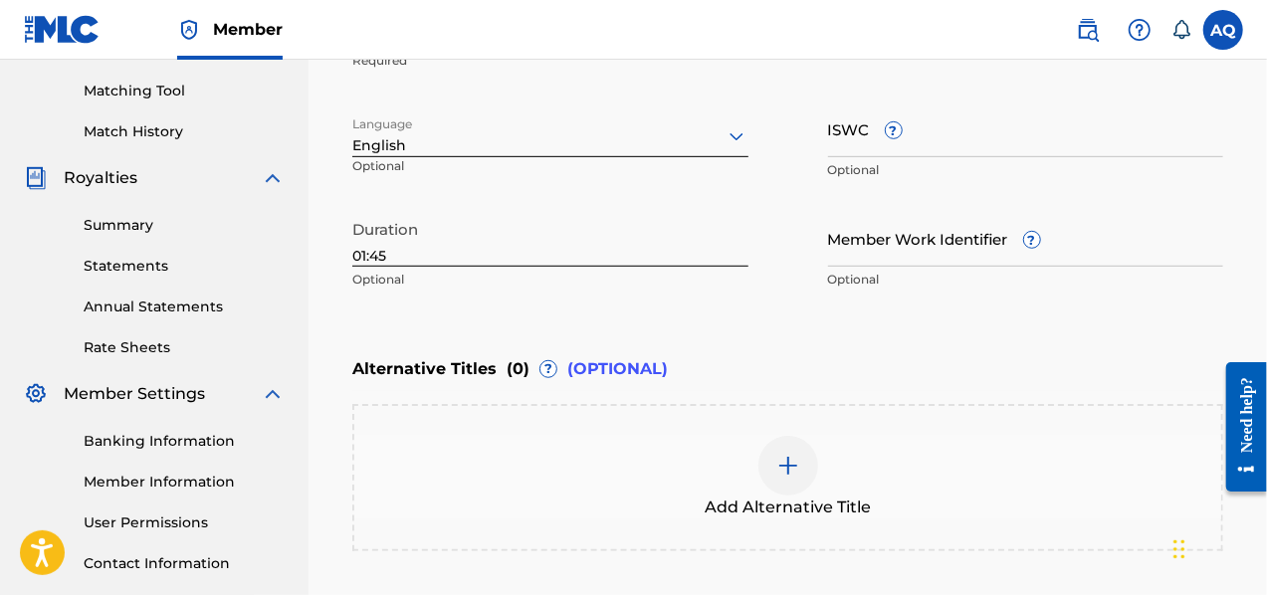
scroll to position [531, 0]
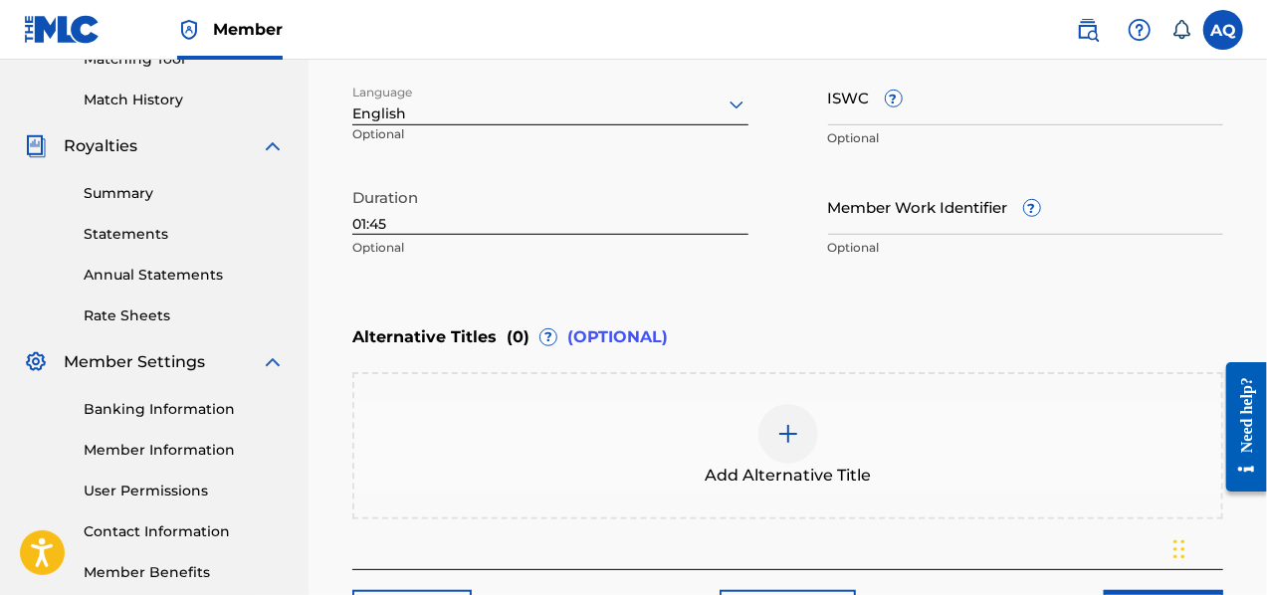
type input "POPPIN"
drag, startPoint x: 434, startPoint y: 229, endPoint x: 279, endPoint y: 229, distance: 155.2
click at [279, 229] on main "[PERSON_NAME] Summary Catalog Works Registration Claiming Tool Individual Regis…" at bounding box center [633, 93] width 1267 height 1131
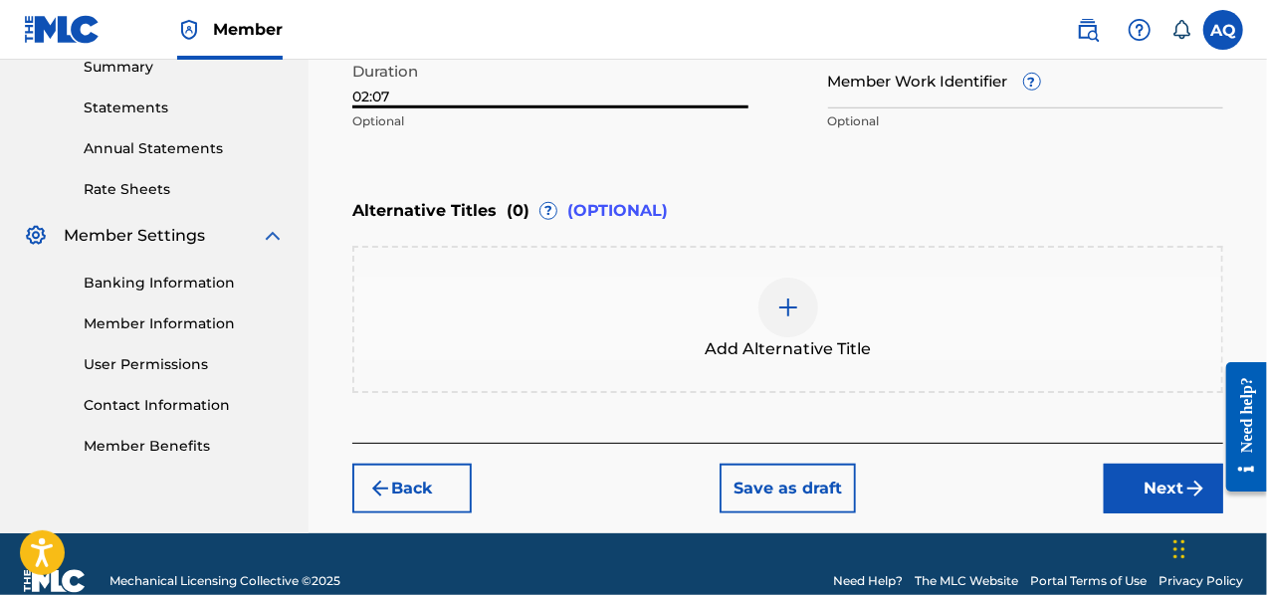
type input "02:07"
click at [1146, 479] on button "Next" at bounding box center [1162, 489] width 119 height 50
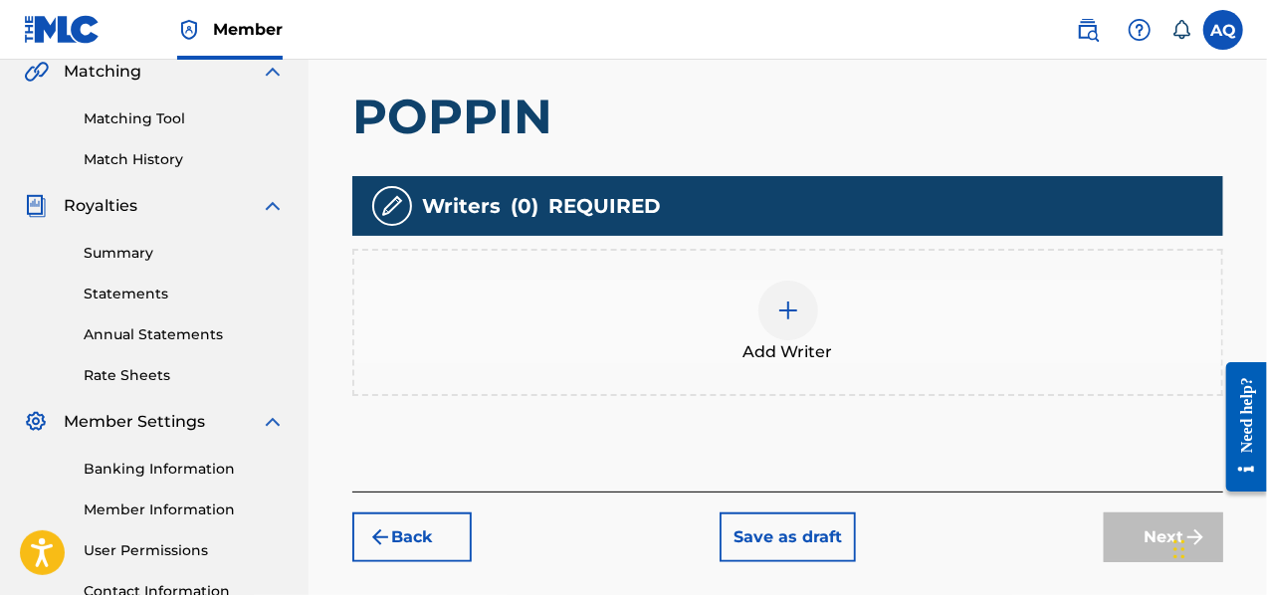
scroll to position [478, 0]
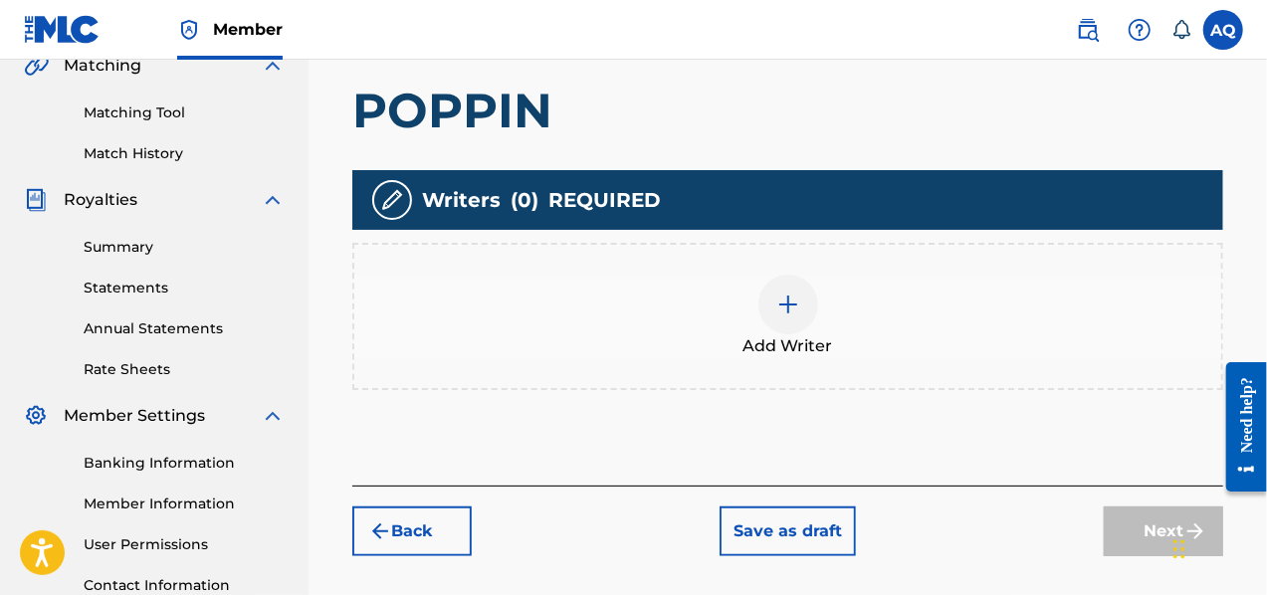
click at [797, 316] on div at bounding box center [788, 305] width 60 height 60
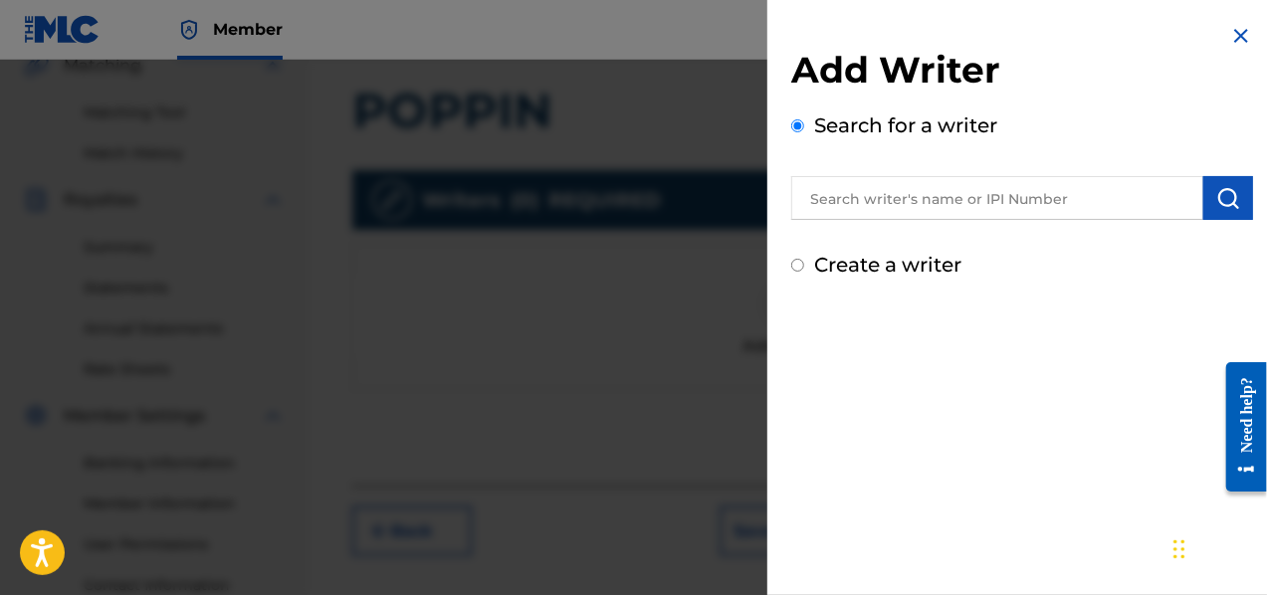
click at [801, 268] on input "Create a writer" at bounding box center [797, 265] width 13 height 13
radio input "false"
radio input "true"
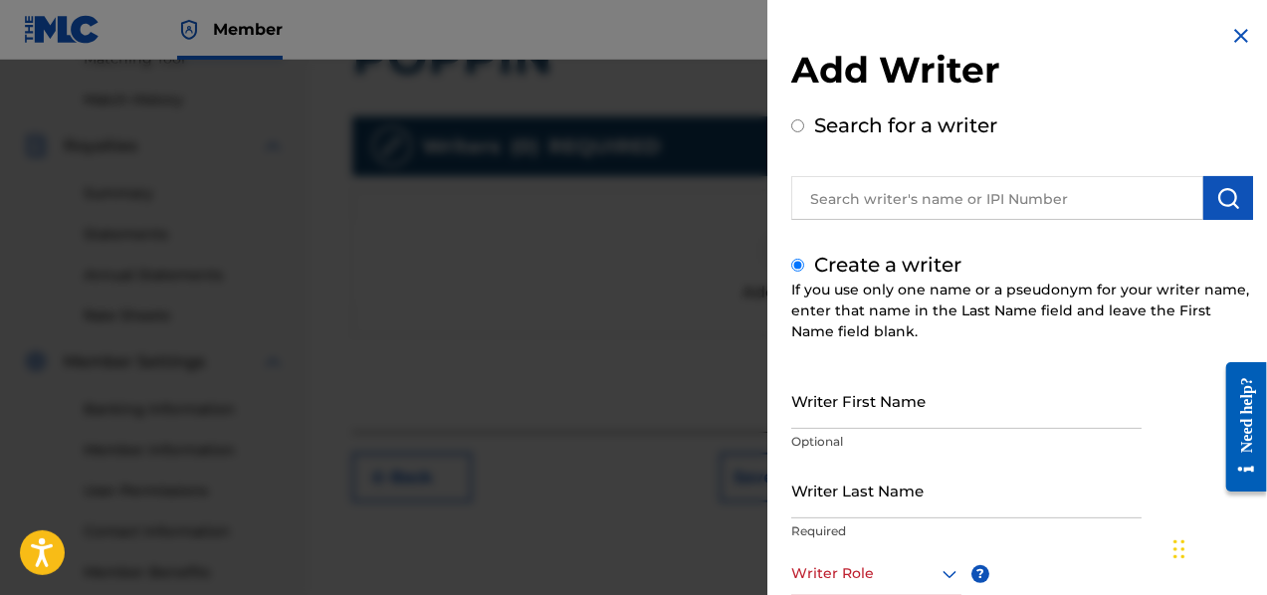
scroll to position [532, 0]
click at [945, 196] on input "text" at bounding box center [997, 198] width 412 height 44
radio input "true"
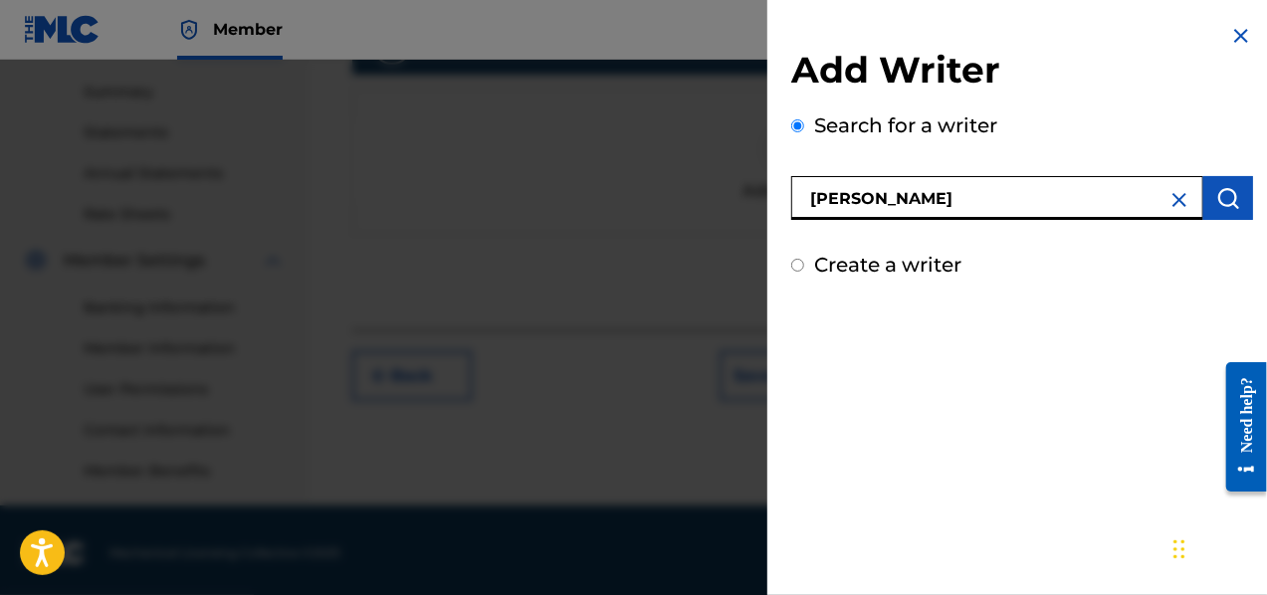
scroll to position [639, 0]
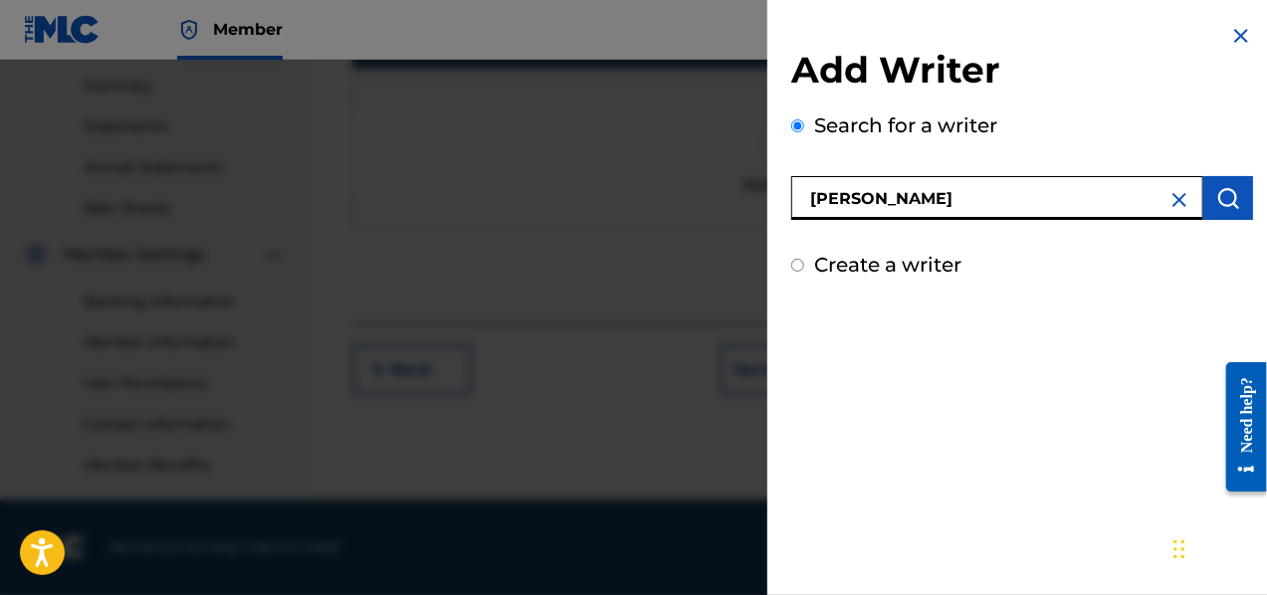
type input "[PERSON_NAME]"
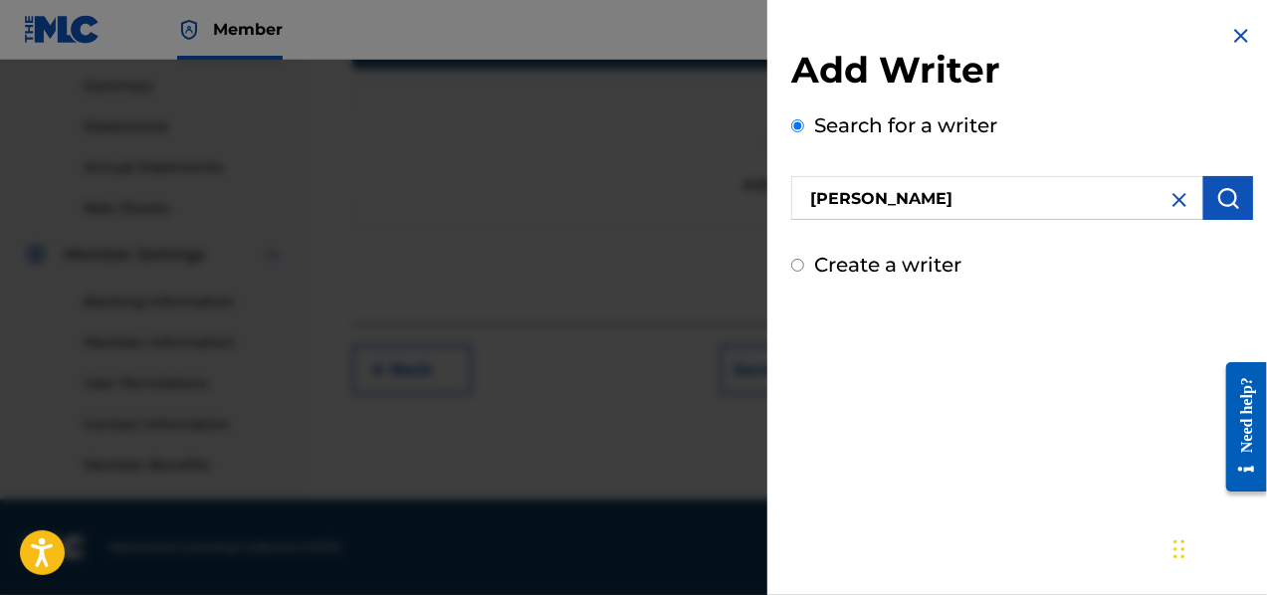
click at [1218, 202] on img "submit" at bounding box center [1228, 198] width 24 height 24
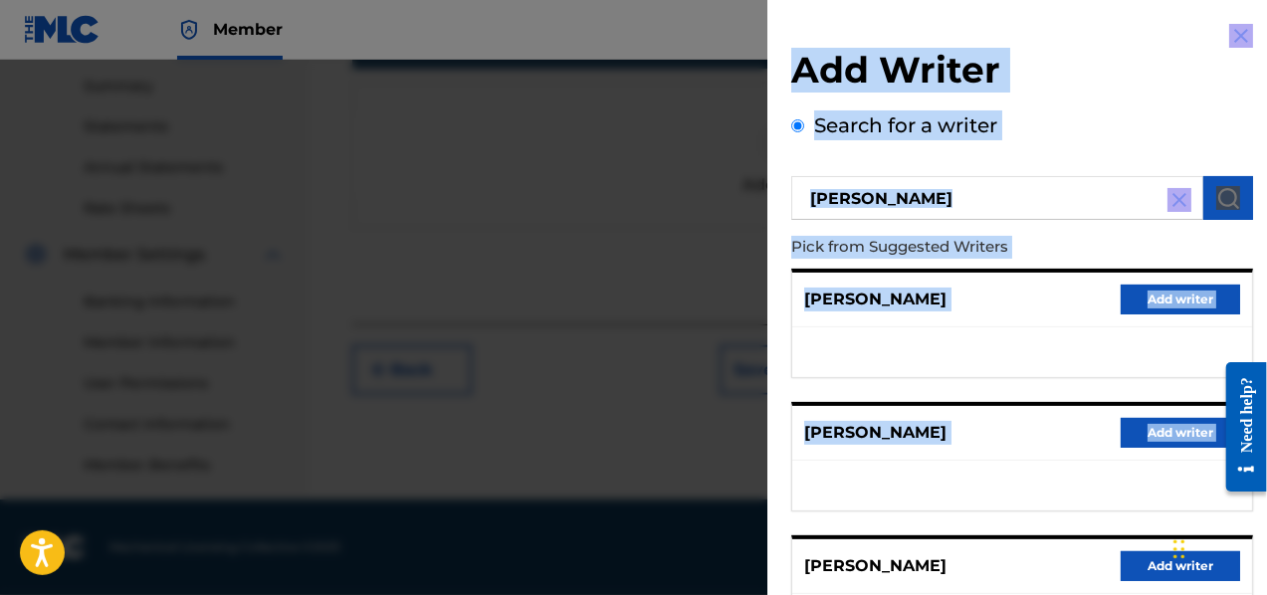
drag, startPoint x: 786, startPoint y: 521, endPoint x: 797, endPoint y: 595, distance: 74.4
click at [1145, 116] on div "Search for a writer [PERSON_NAME] Pick from Suggested Writers [PERSON_NAME] Add…" at bounding box center [1022, 546] width 462 height 873
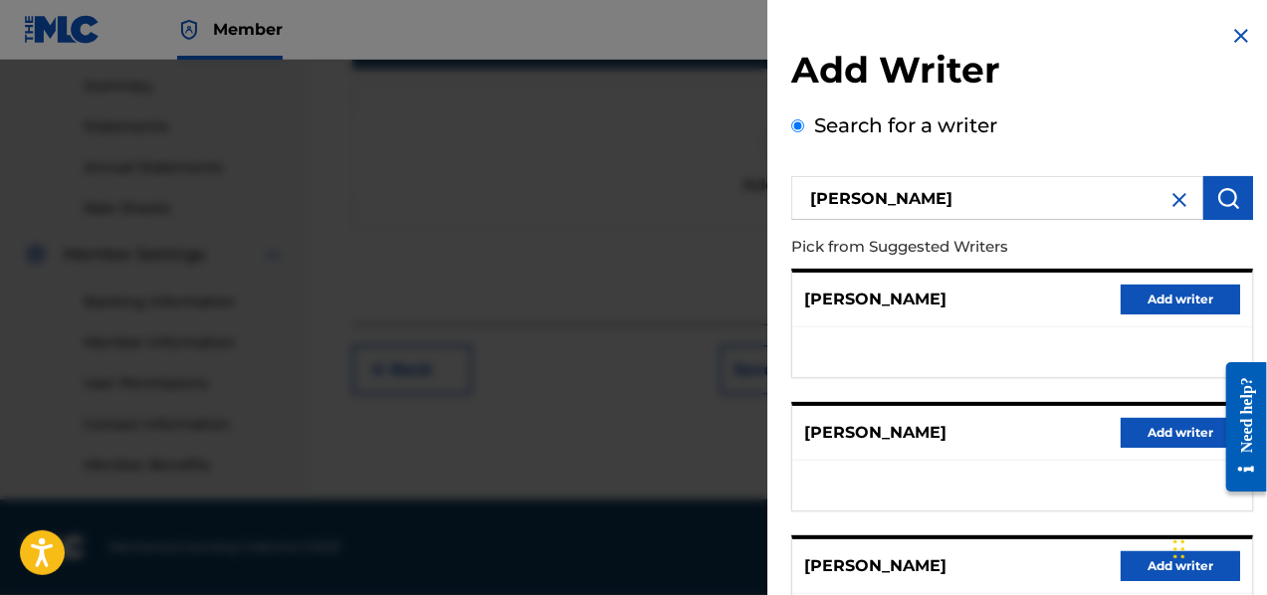
click at [1130, 558] on button "Add writer" at bounding box center [1179, 566] width 119 height 30
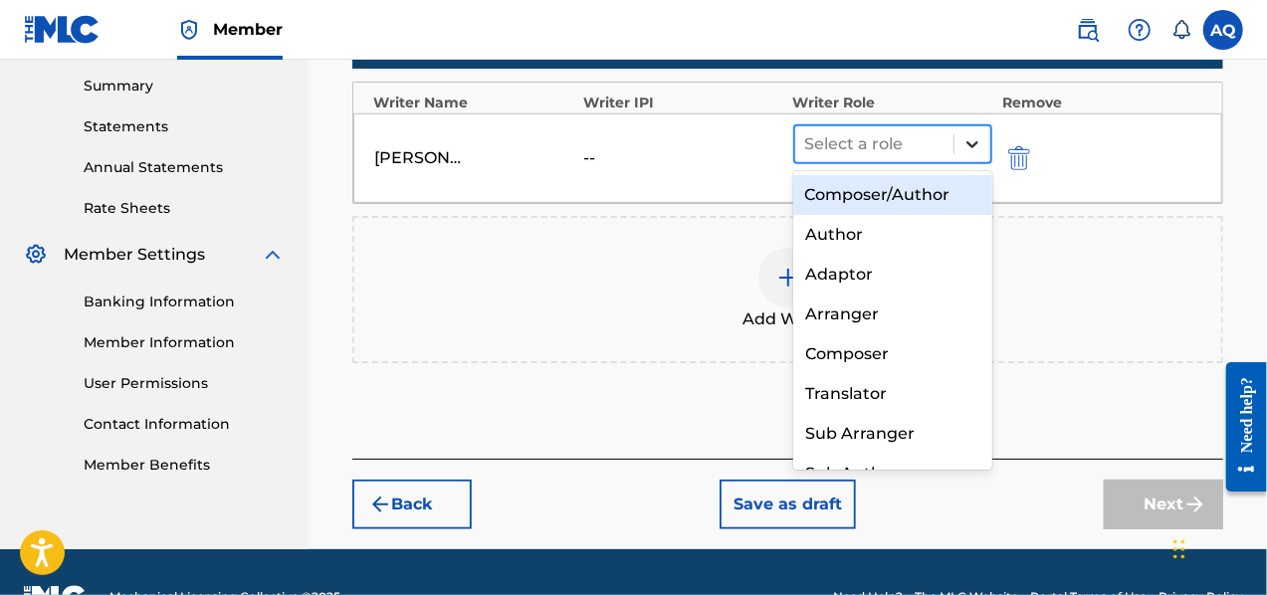
click at [960, 142] on div at bounding box center [972, 144] width 36 height 36
click at [909, 197] on div "Composer/Author" at bounding box center [893, 195] width 200 height 40
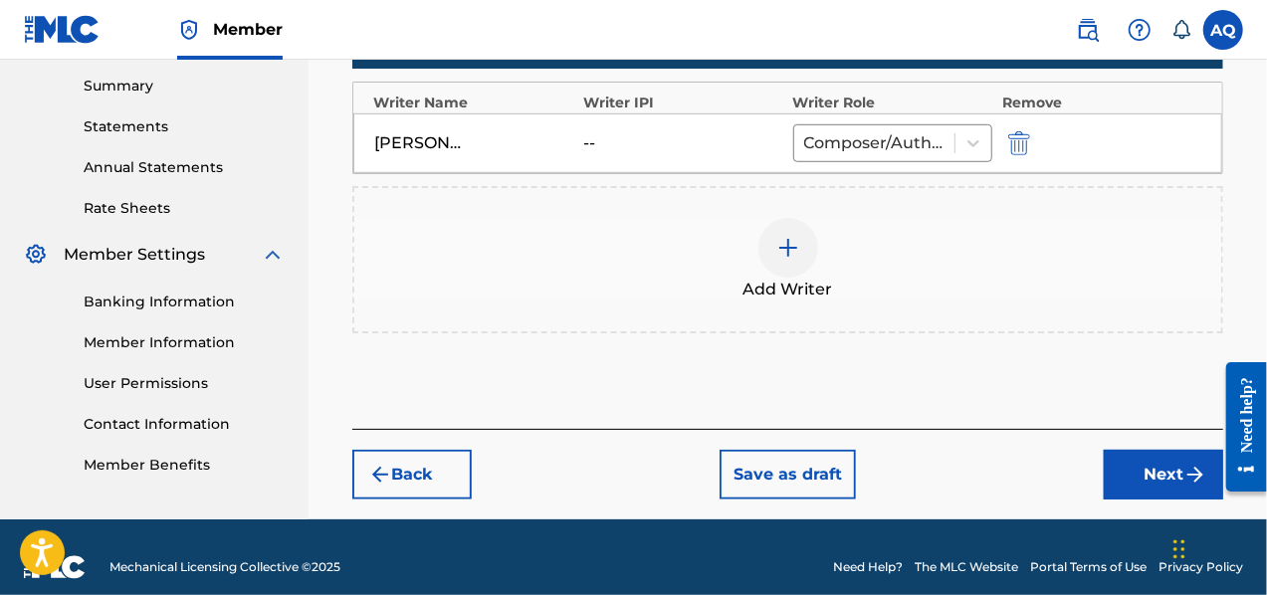
click at [791, 256] on img at bounding box center [788, 248] width 24 height 24
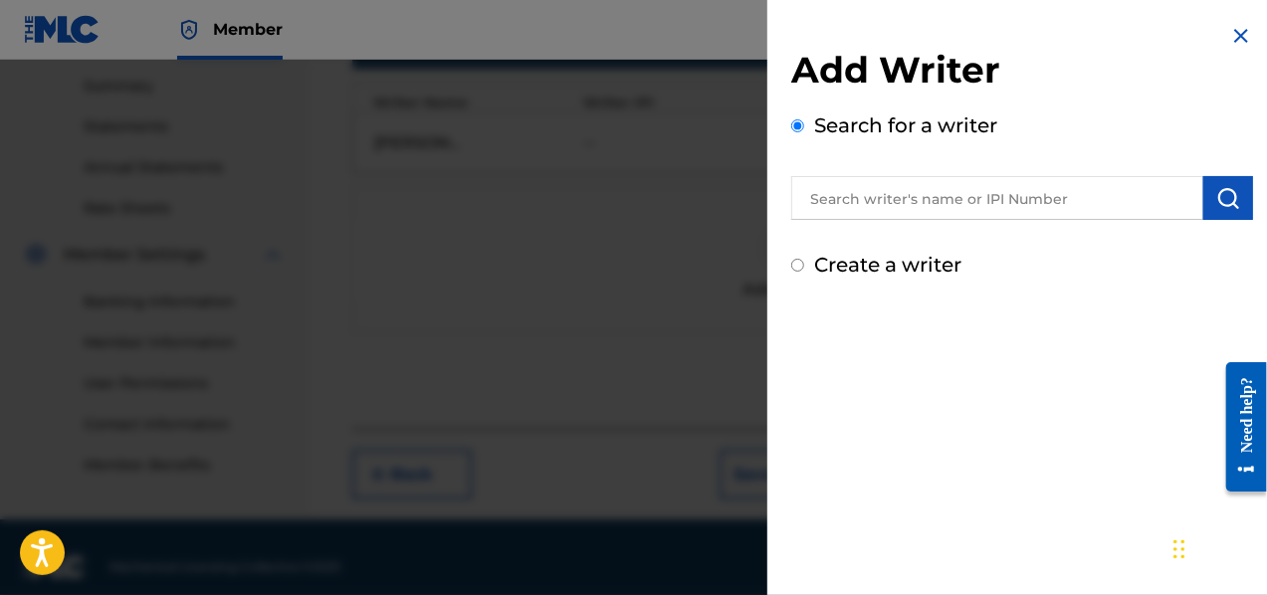
click at [1234, 34] on img at bounding box center [1241, 36] width 24 height 24
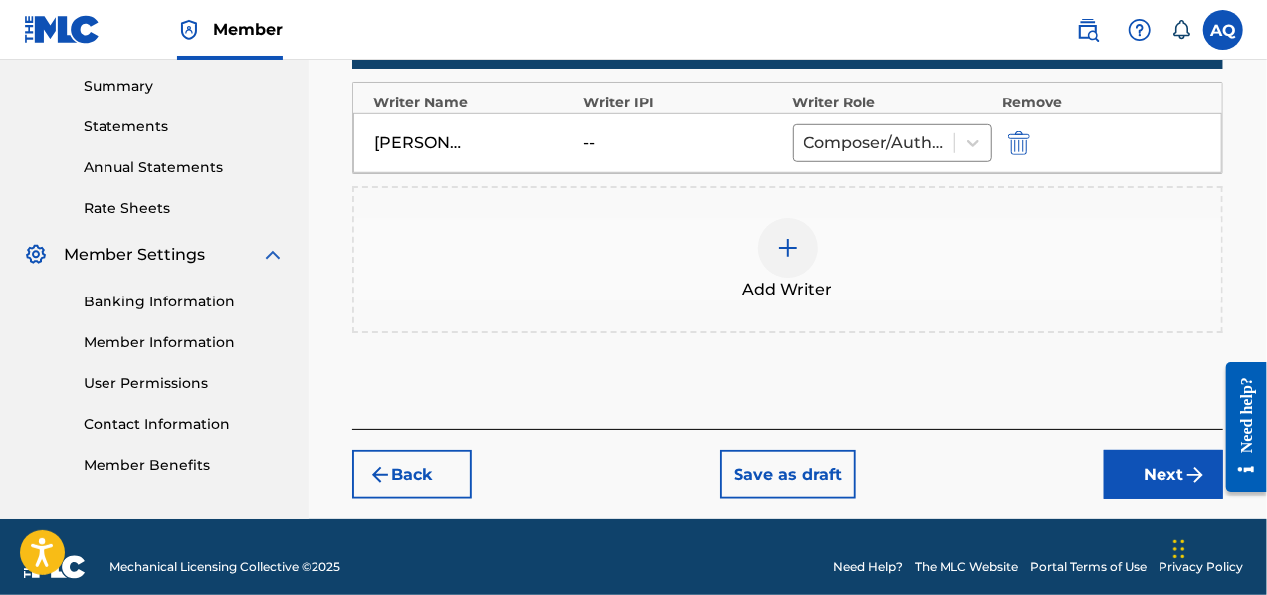
click at [1144, 485] on button "Next" at bounding box center [1162, 475] width 119 height 50
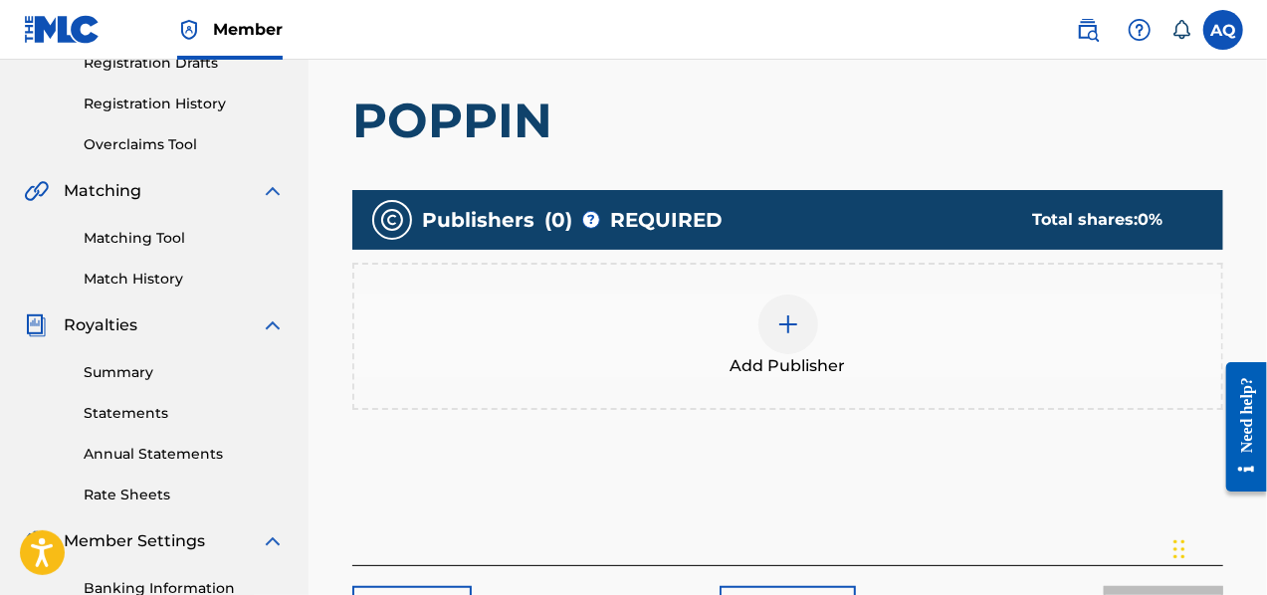
scroll to position [358, 0]
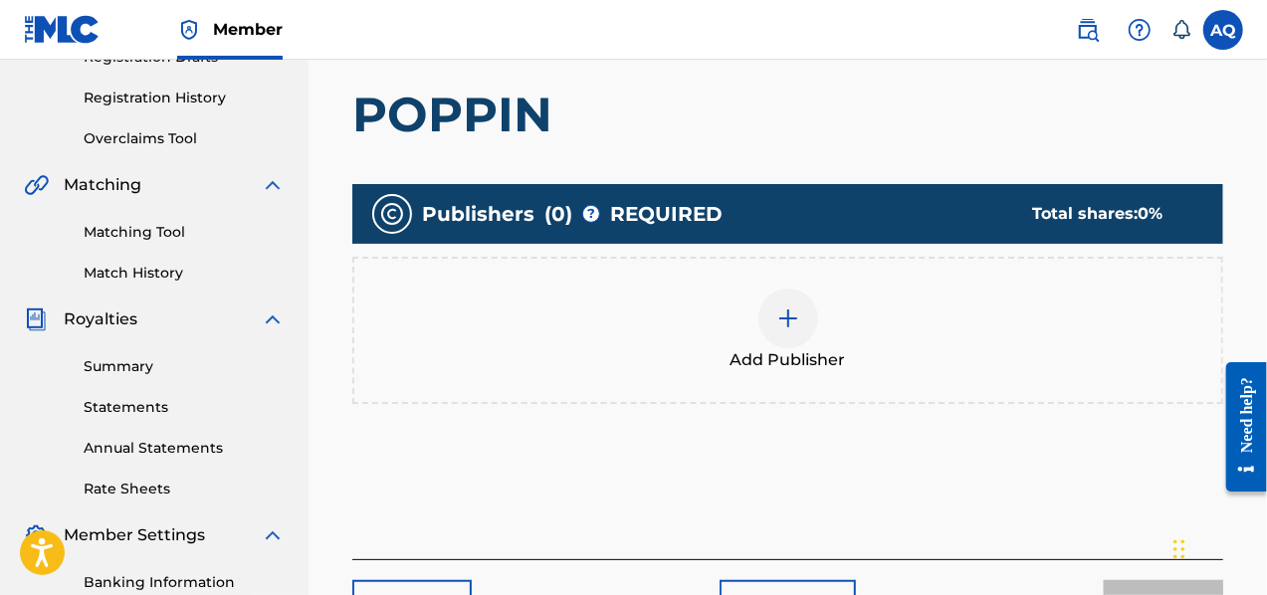
click at [786, 330] on div at bounding box center [788, 319] width 60 height 60
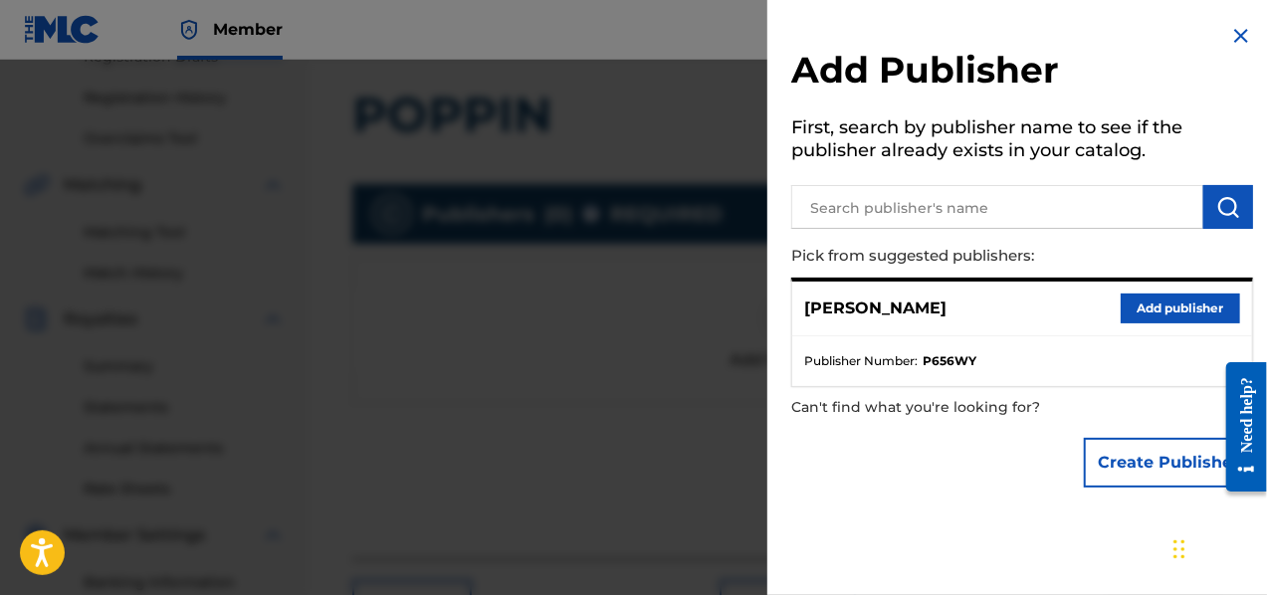
click at [1152, 306] on button "Add publisher" at bounding box center [1179, 309] width 119 height 30
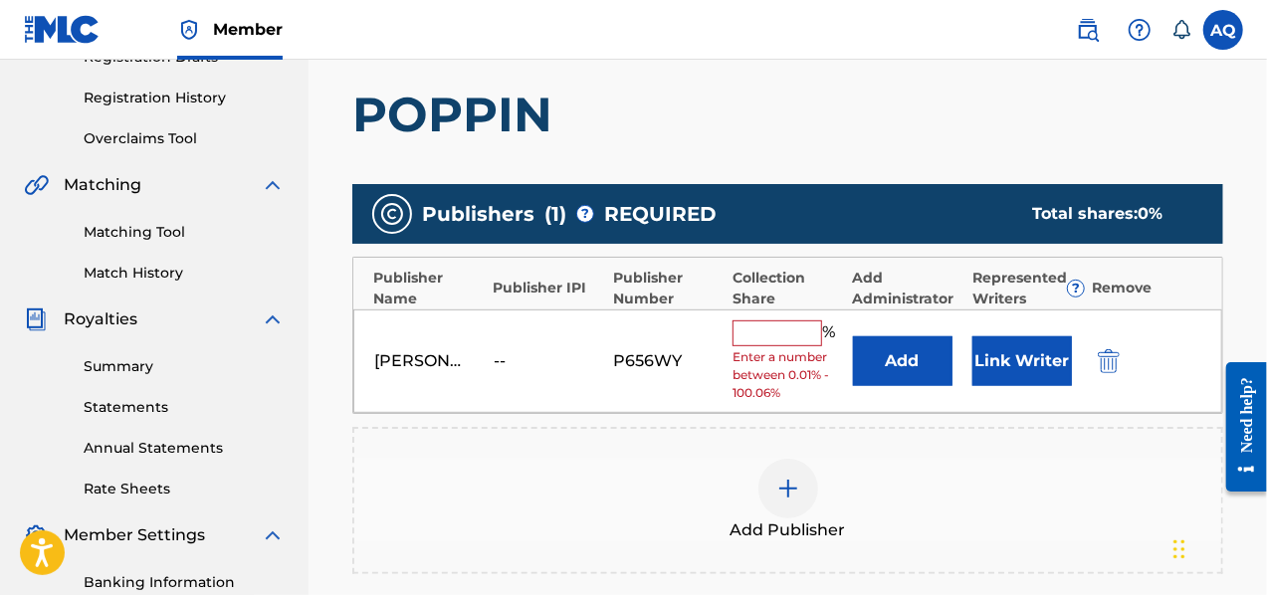
click at [801, 327] on input "text" at bounding box center [777, 333] width 90 height 26
type input "85"
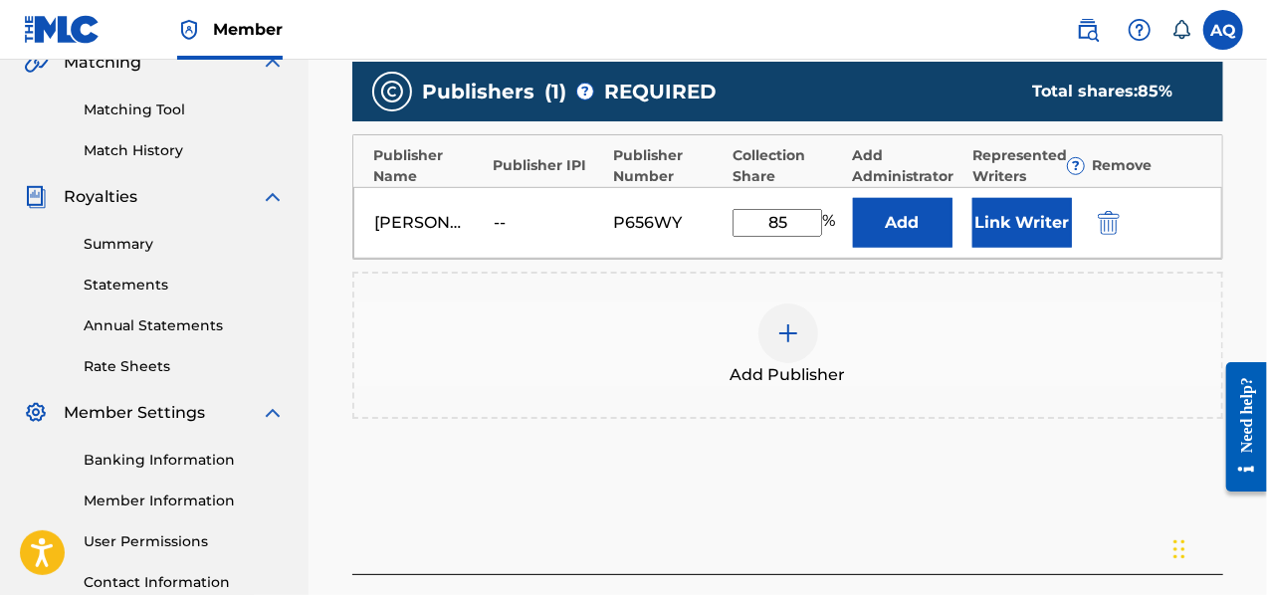
scroll to position [482, 0]
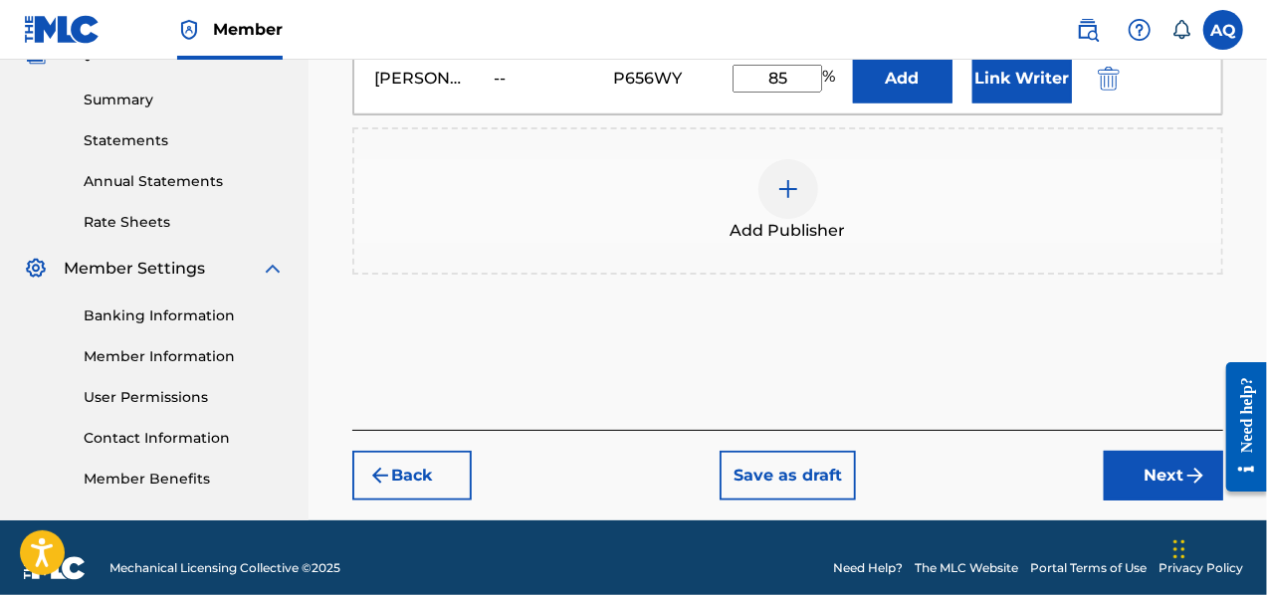
click at [1150, 461] on button "Next" at bounding box center [1162, 476] width 119 height 50
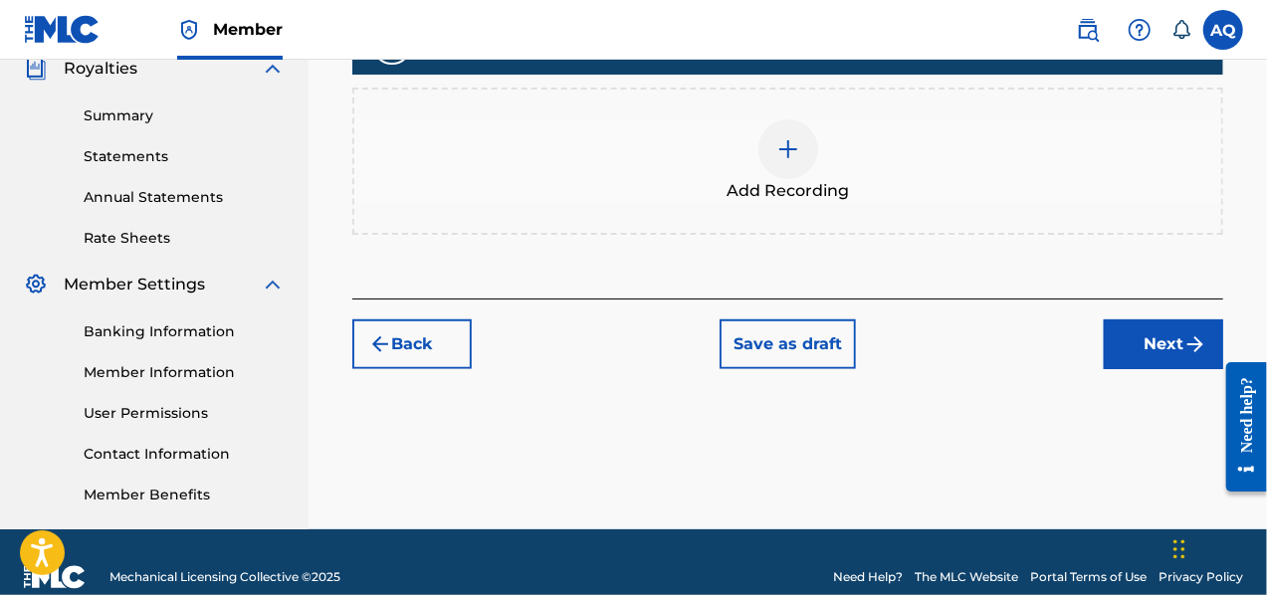
scroll to position [613, 0]
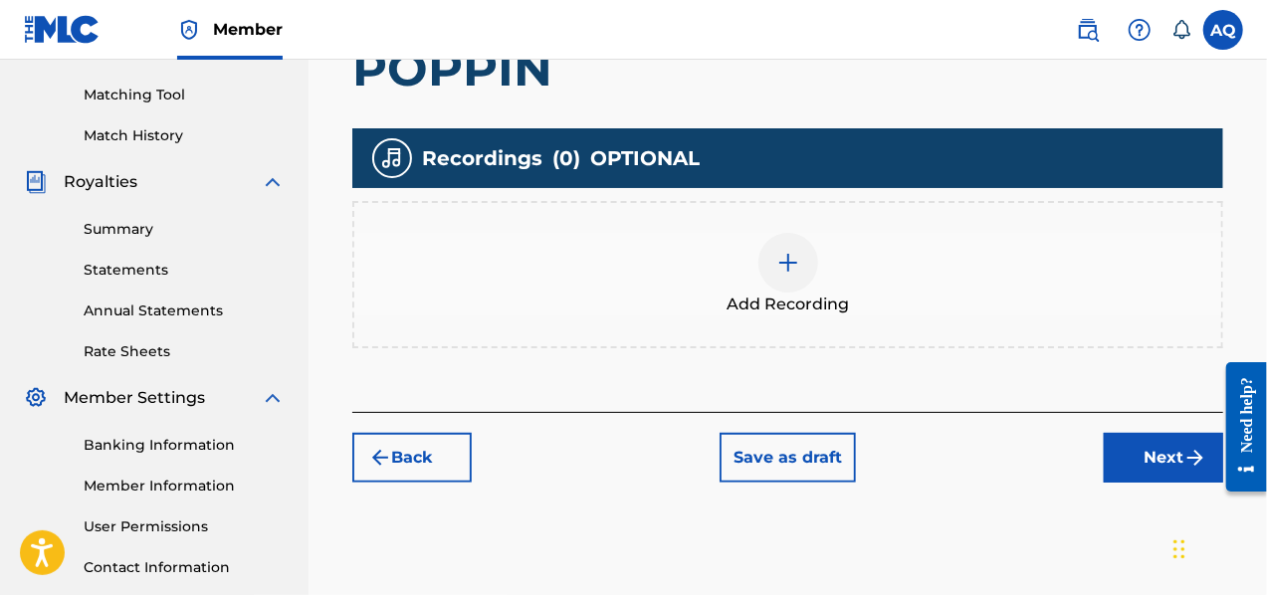
click at [1144, 453] on button "Next" at bounding box center [1162, 458] width 119 height 50
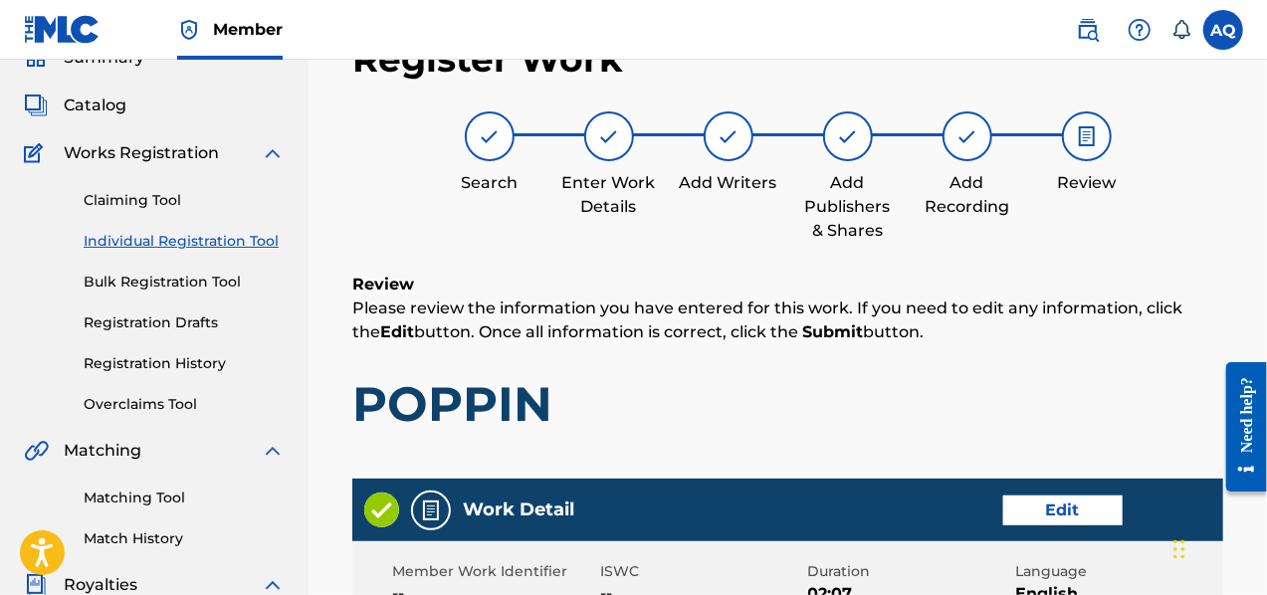
scroll to position [90, 0]
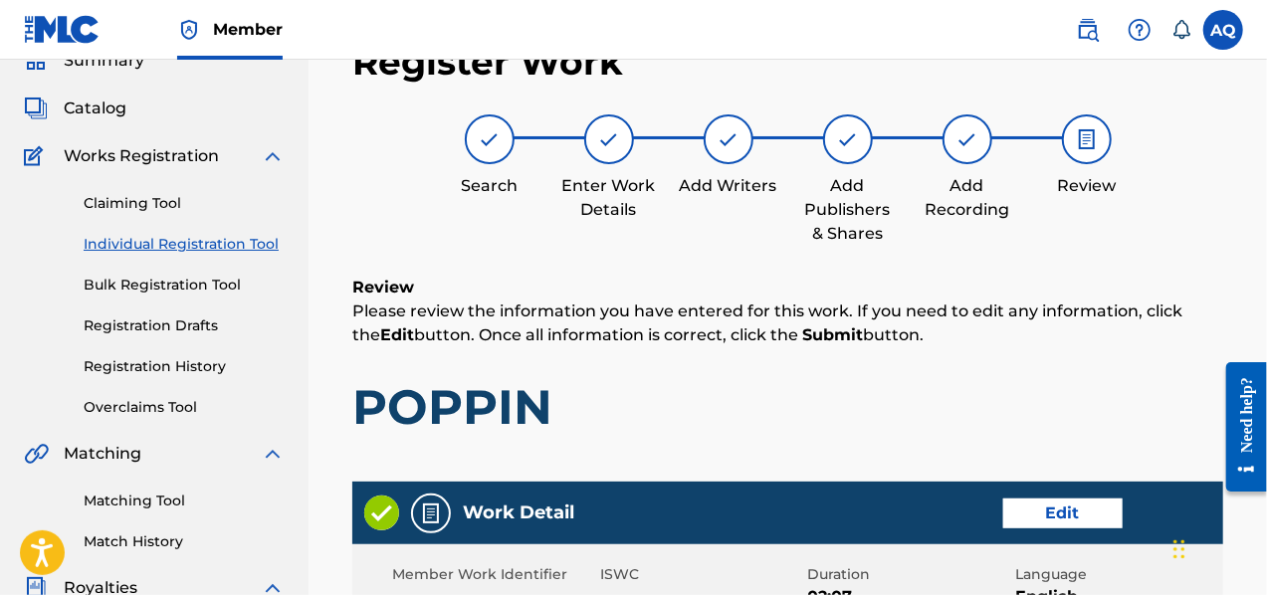
drag, startPoint x: 1264, startPoint y: 192, endPoint x: 1260, endPoint y: 228, distance: 36.0
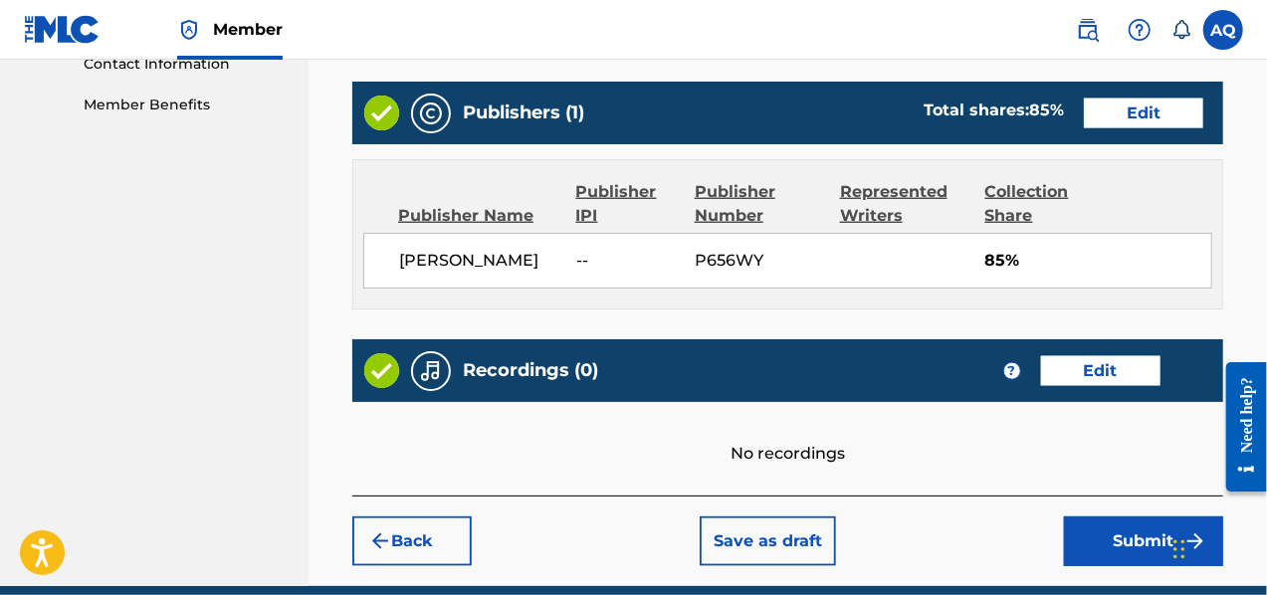
scroll to position [1057, 0]
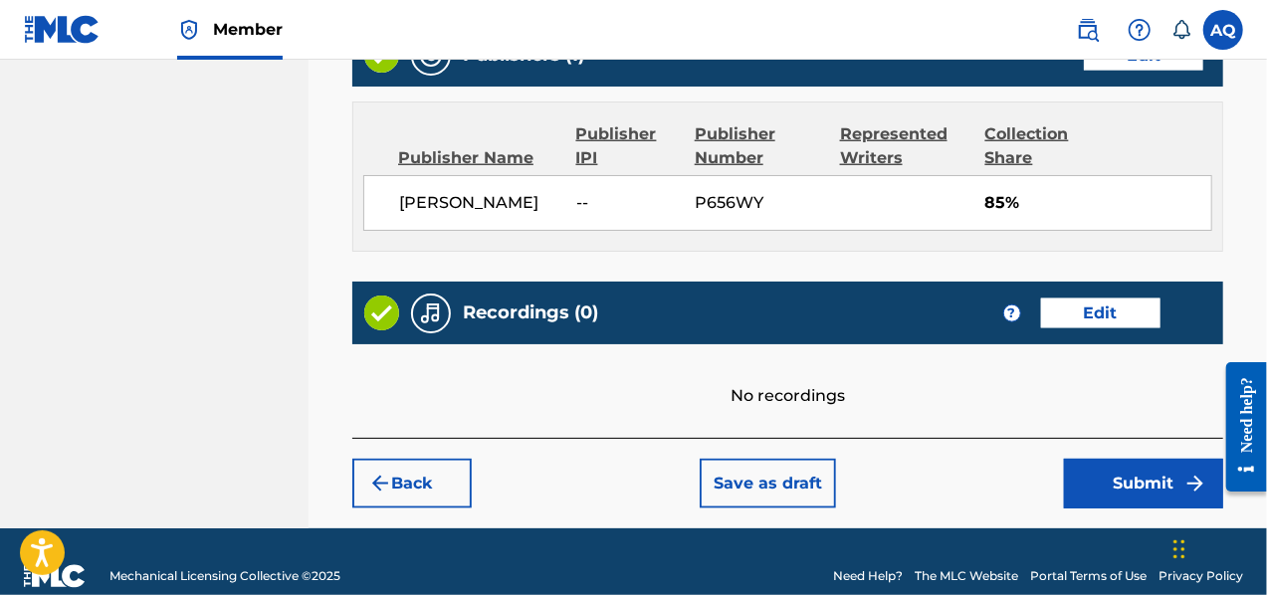
click at [1162, 487] on button "Submit" at bounding box center [1143, 484] width 159 height 50
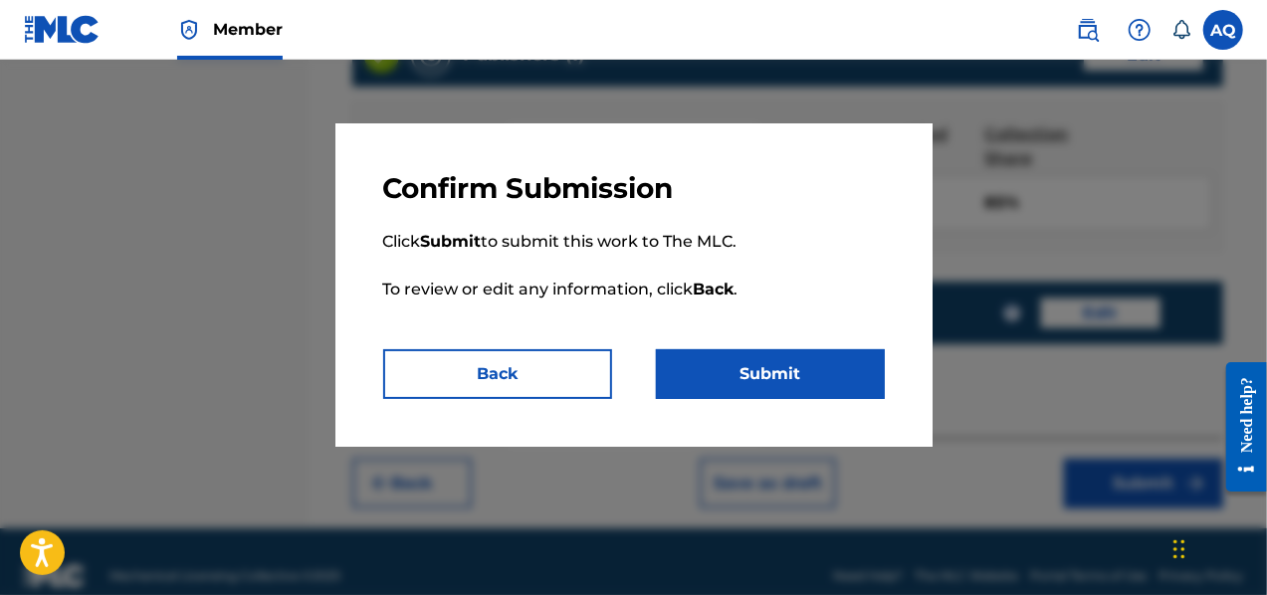
click at [744, 369] on button "Submit" at bounding box center [770, 374] width 229 height 50
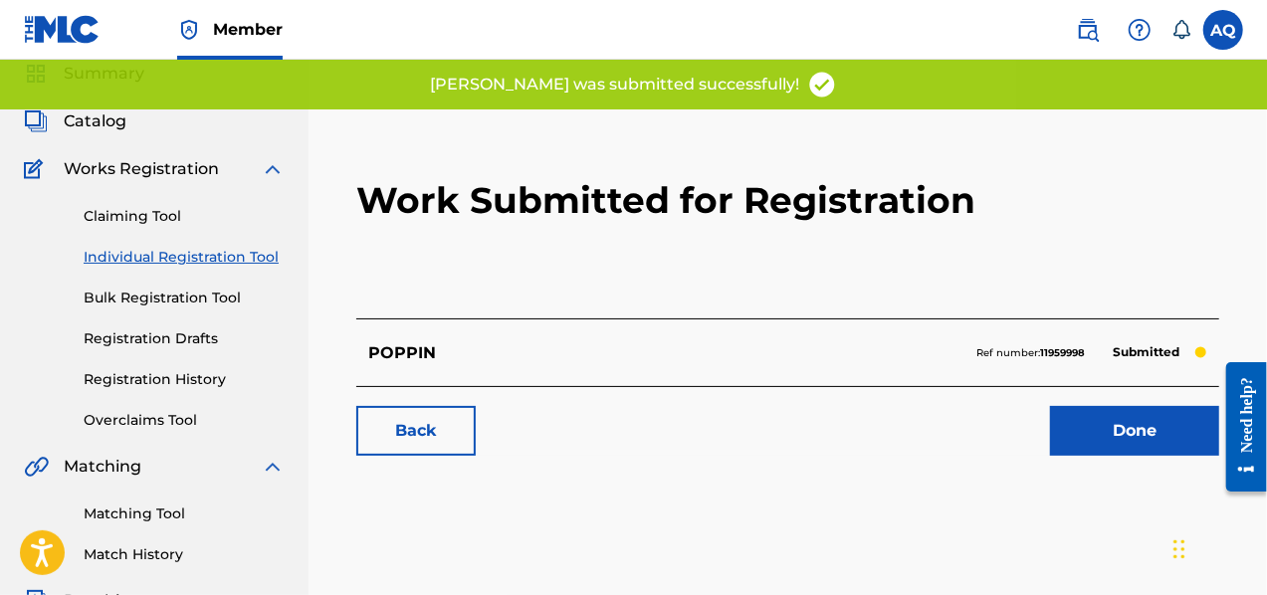
scroll to position [45, 0]
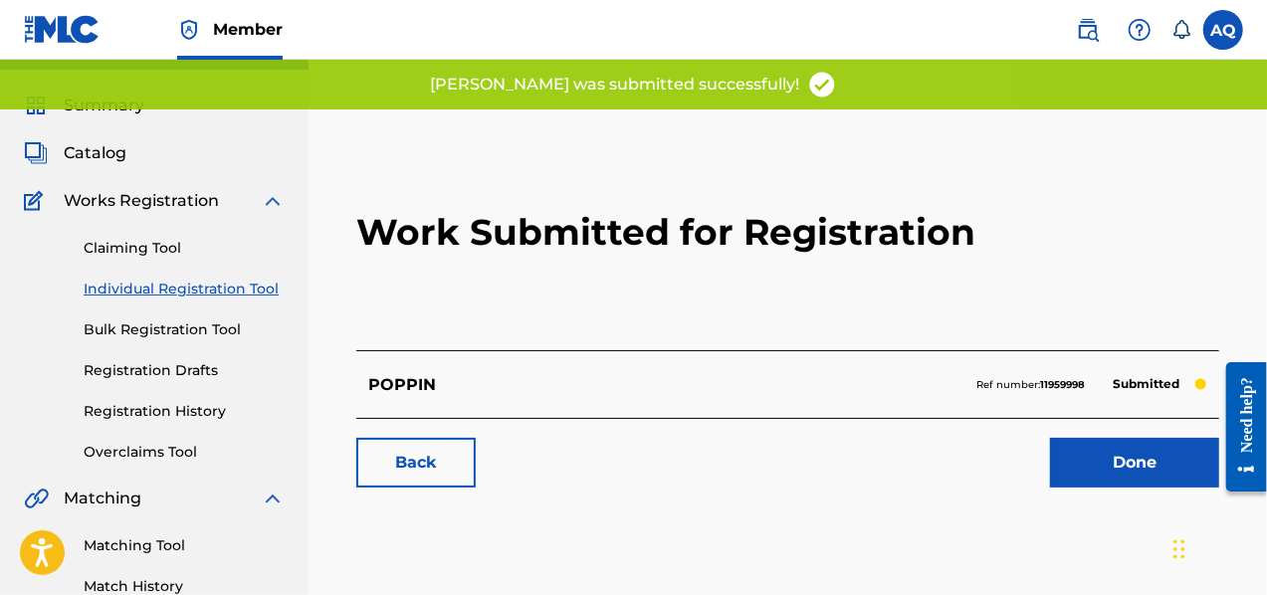
click at [1113, 379] on p "Submitted" at bounding box center [1145, 384] width 87 height 28
click at [1117, 441] on link "Done" at bounding box center [1134, 463] width 169 height 50
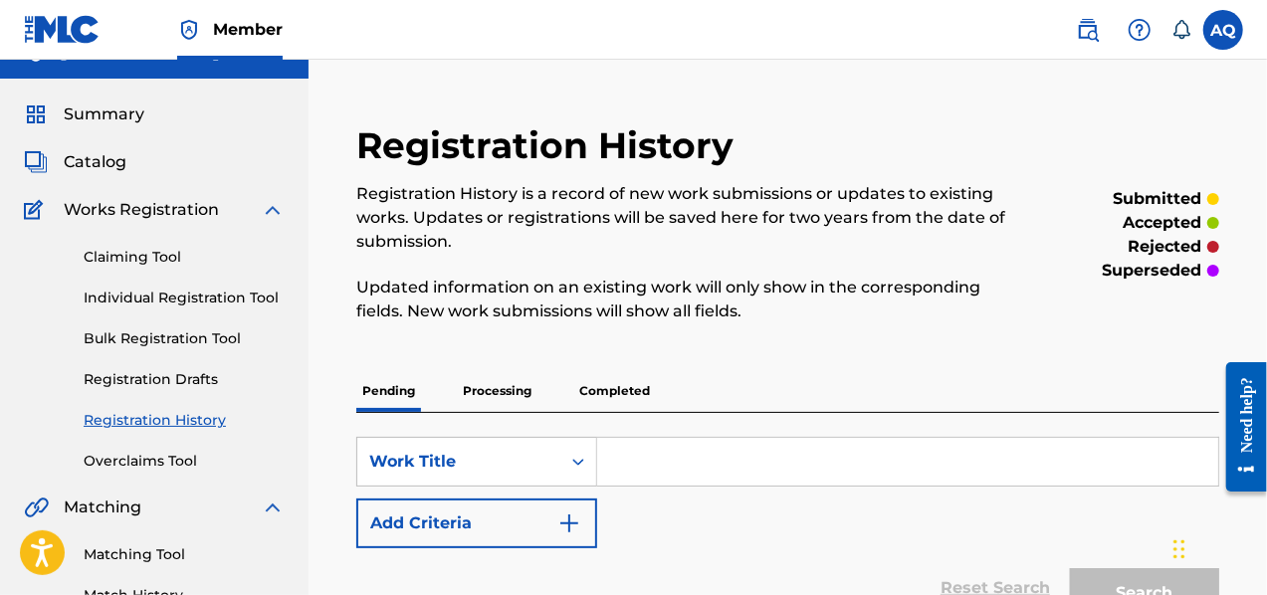
scroll to position [44, 0]
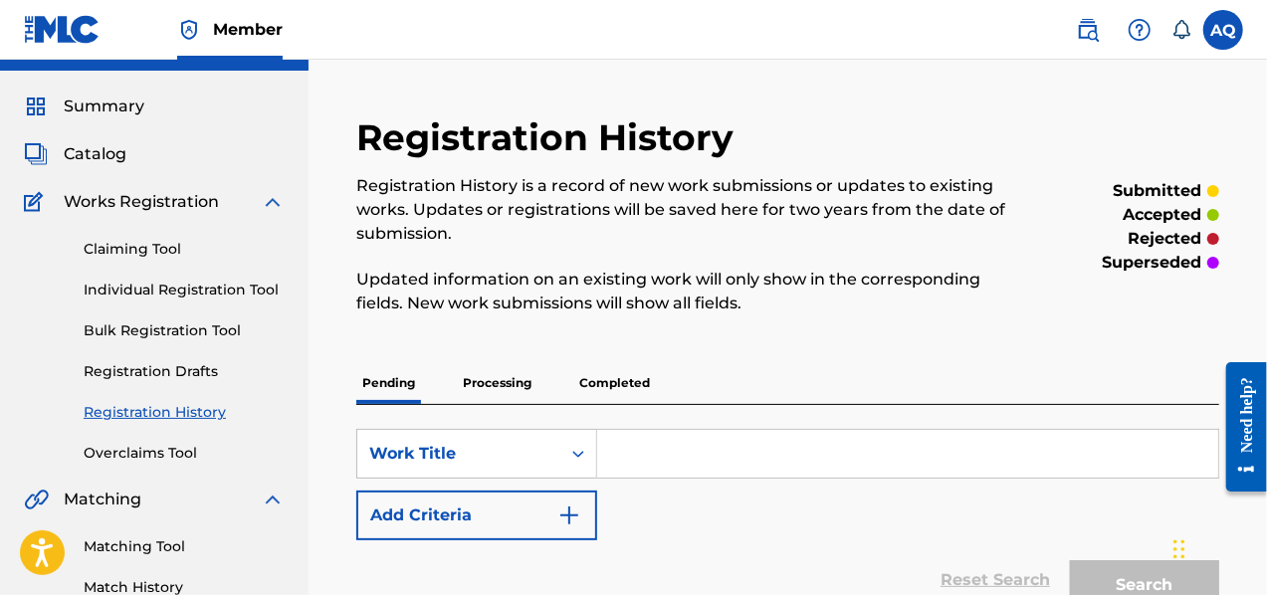
click at [149, 287] on link "Individual Registration Tool" at bounding box center [184, 290] width 201 height 21
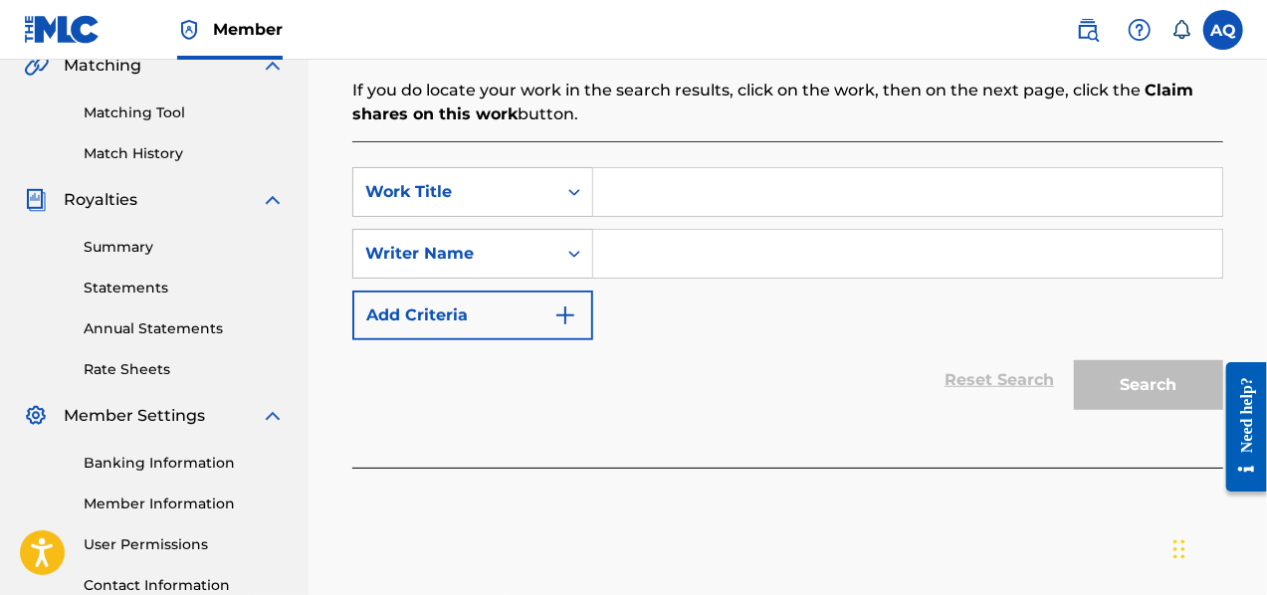
scroll to position [470, 0]
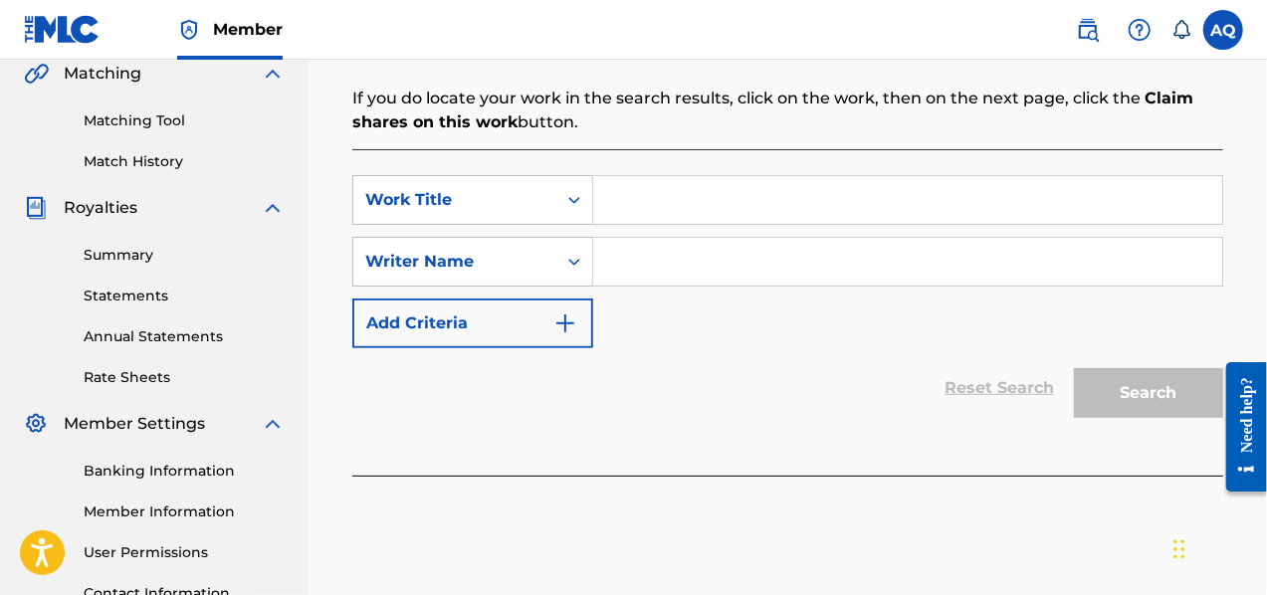
click at [689, 193] on input "Search Form" at bounding box center [907, 200] width 629 height 48
type input "TALIBAN"
click at [679, 249] on input "Search Form" at bounding box center [907, 262] width 629 height 48
type input "[PERSON_NAME]"
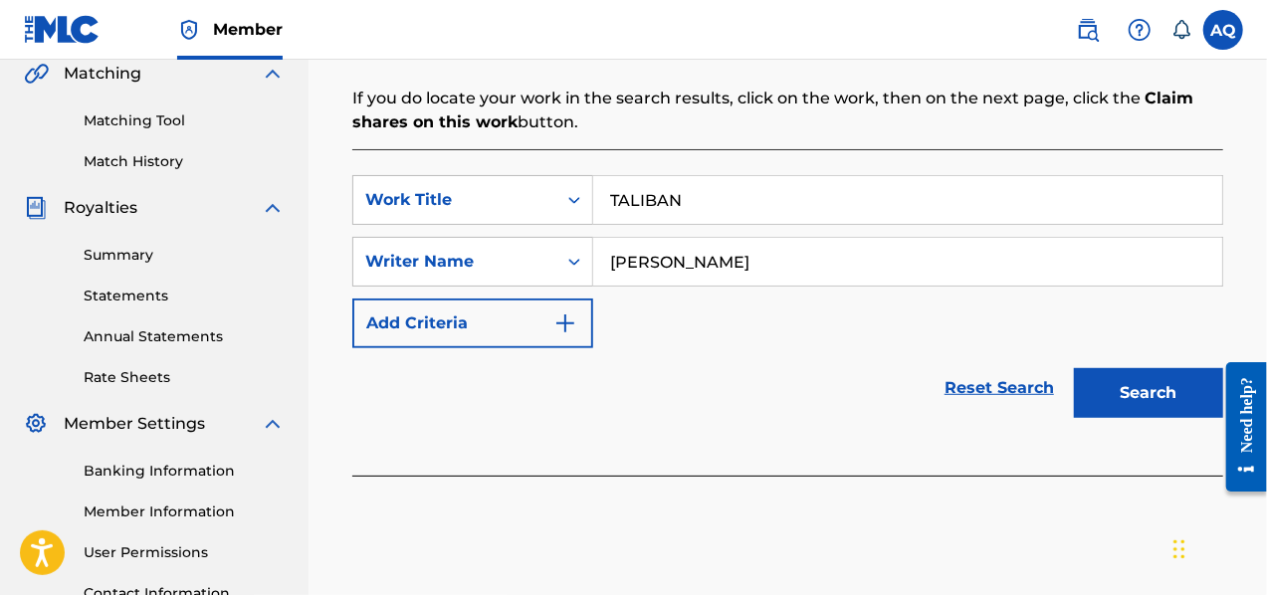
click at [574, 325] on img "Search Form" at bounding box center [565, 323] width 24 height 24
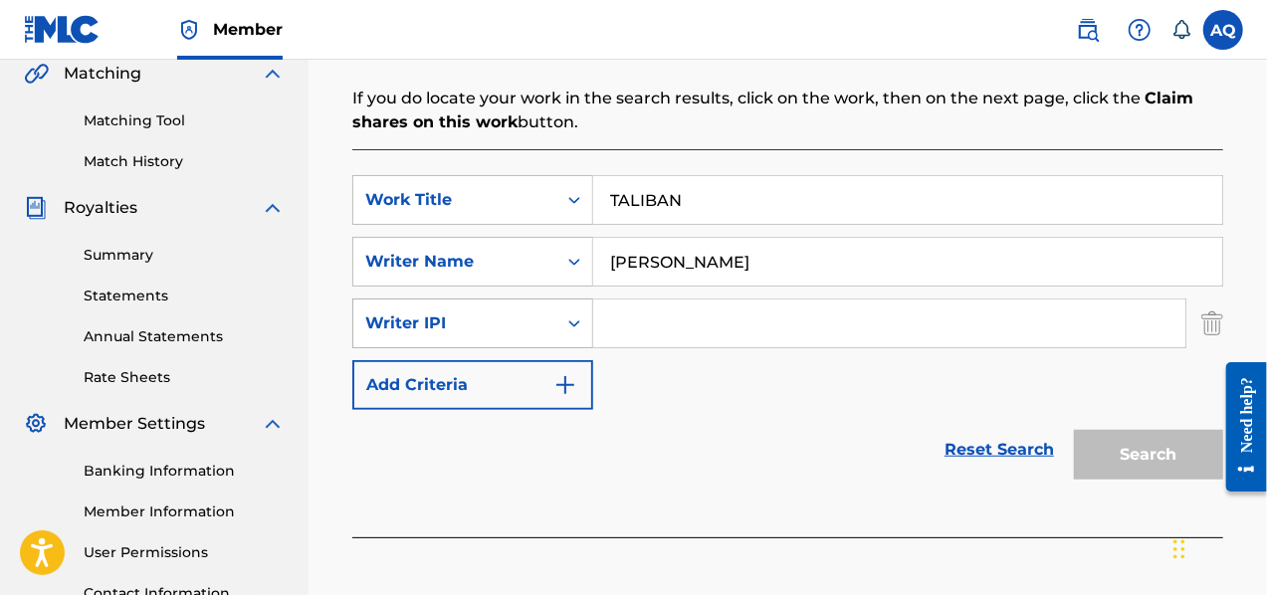
click at [573, 330] on icon "Search Form" at bounding box center [574, 323] width 20 height 20
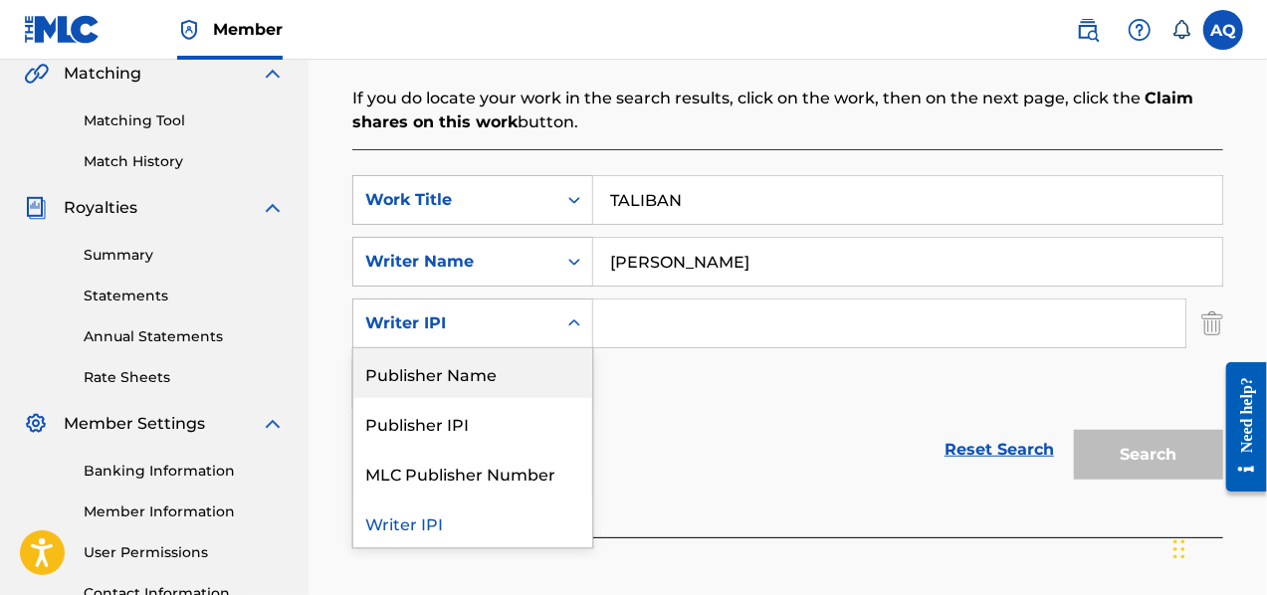
click at [541, 372] on div "Publisher Name" at bounding box center [472, 373] width 239 height 50
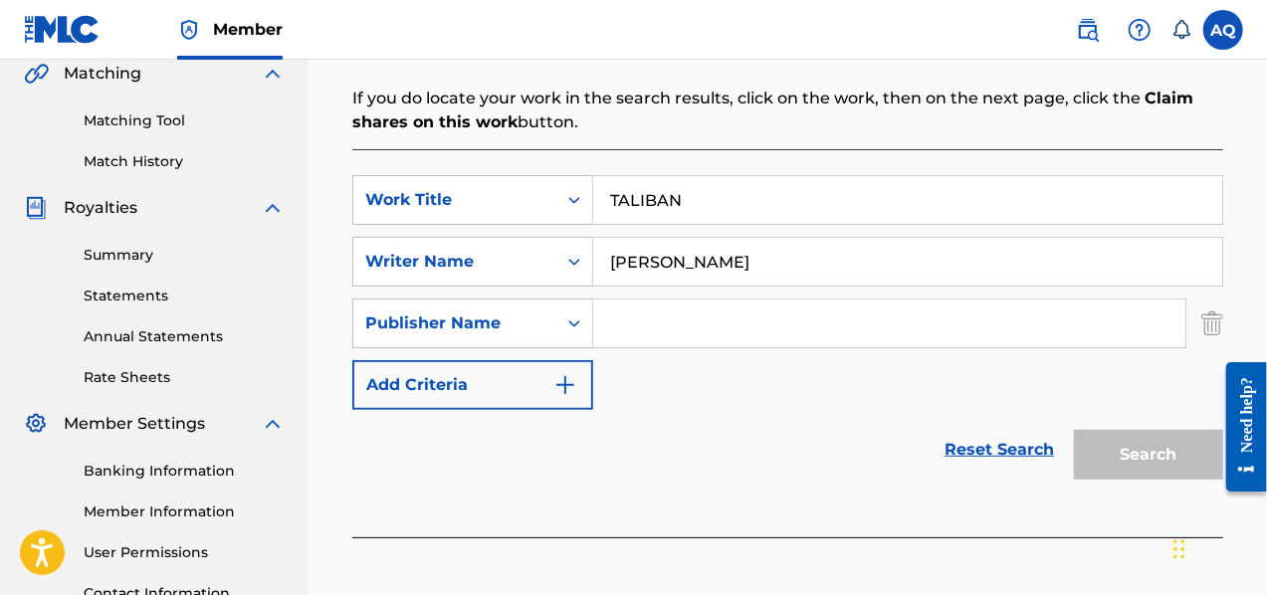
click at [635, 315] on input "Search Form" at bounding box center [889, 323] width 592 height 48
type input "a"
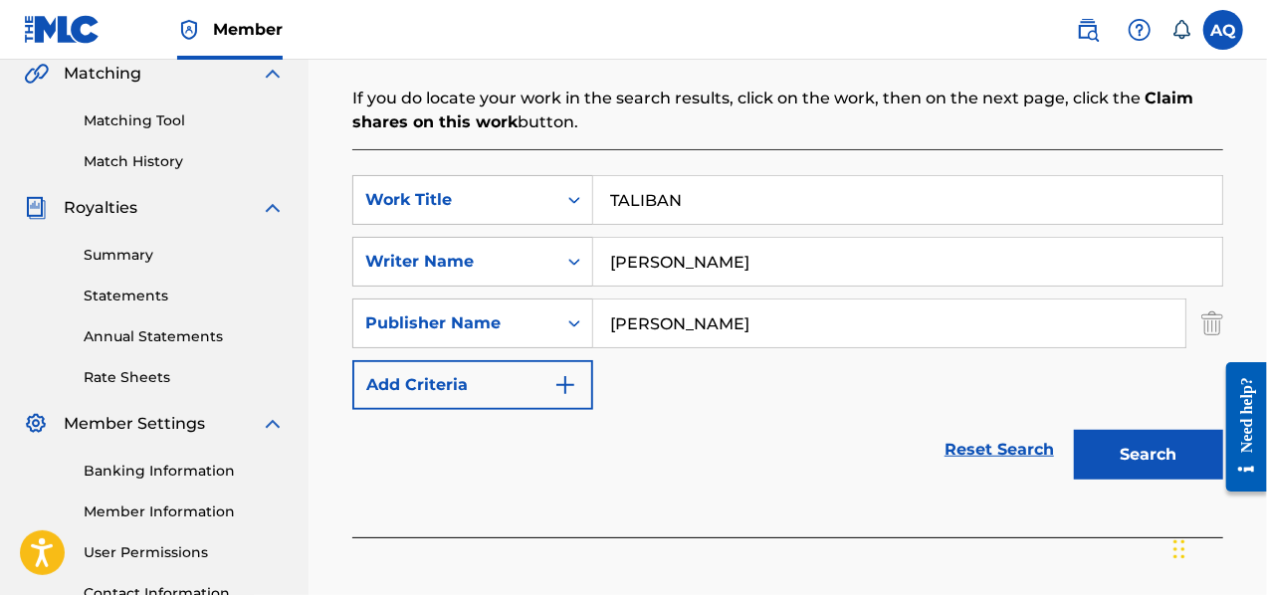
type input "[PERSON_NAME]"
click at [539, 385] on button "Add Criteria" at bounding box center [472, 385] width 241 height 50
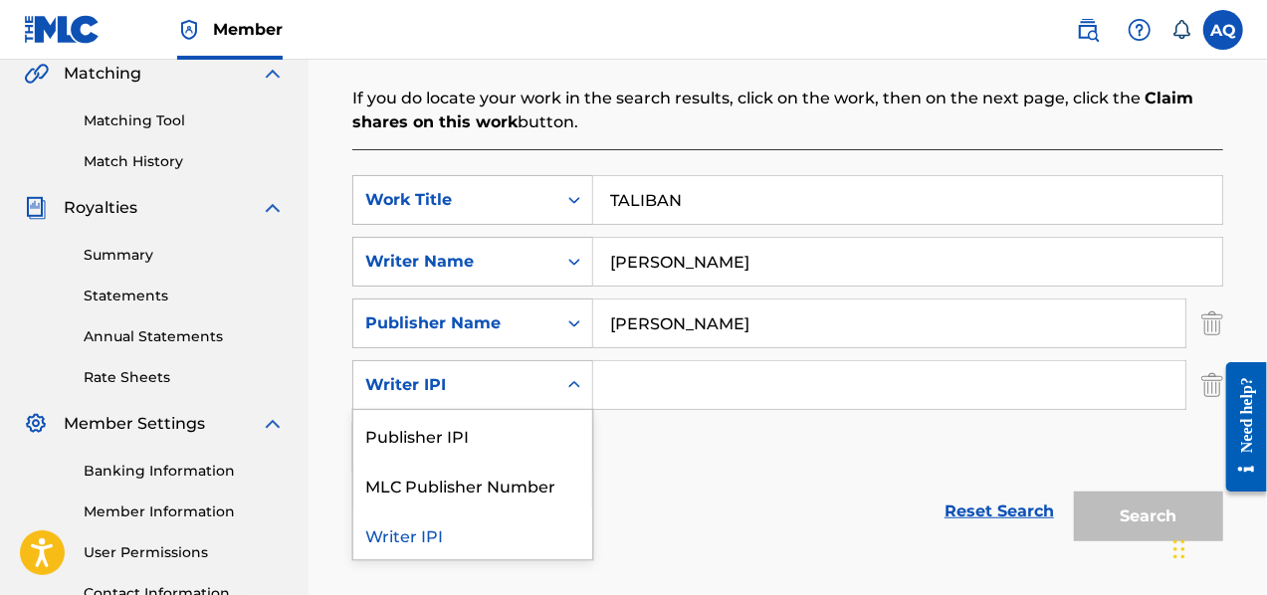
click at [570, 383] on icon "Search Form" at bounding box center [574, 384] width 12 height 7
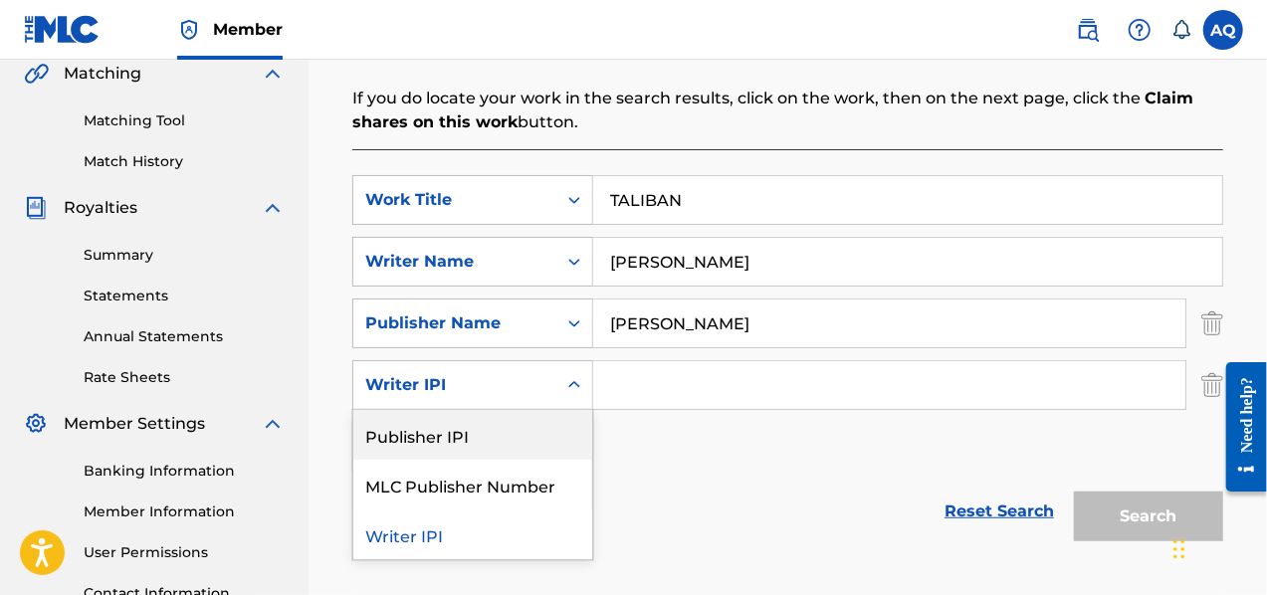
click at [571, 389] on icon "Search Form" at bounding box center [574, 385] width 20 height 20
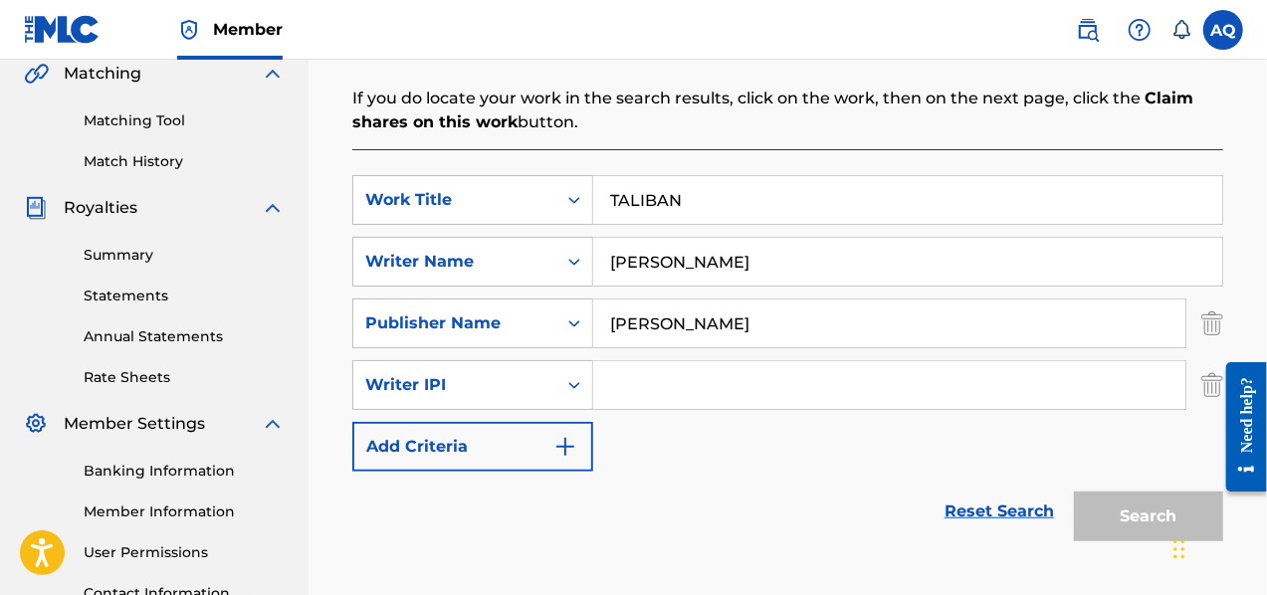
click at [1210, 388] on div at bounding box center [1238, 427] width 56 height 160
click at [1210, 390] on img "Search Form" at bounding box center [1212, 385] width 22 height 50
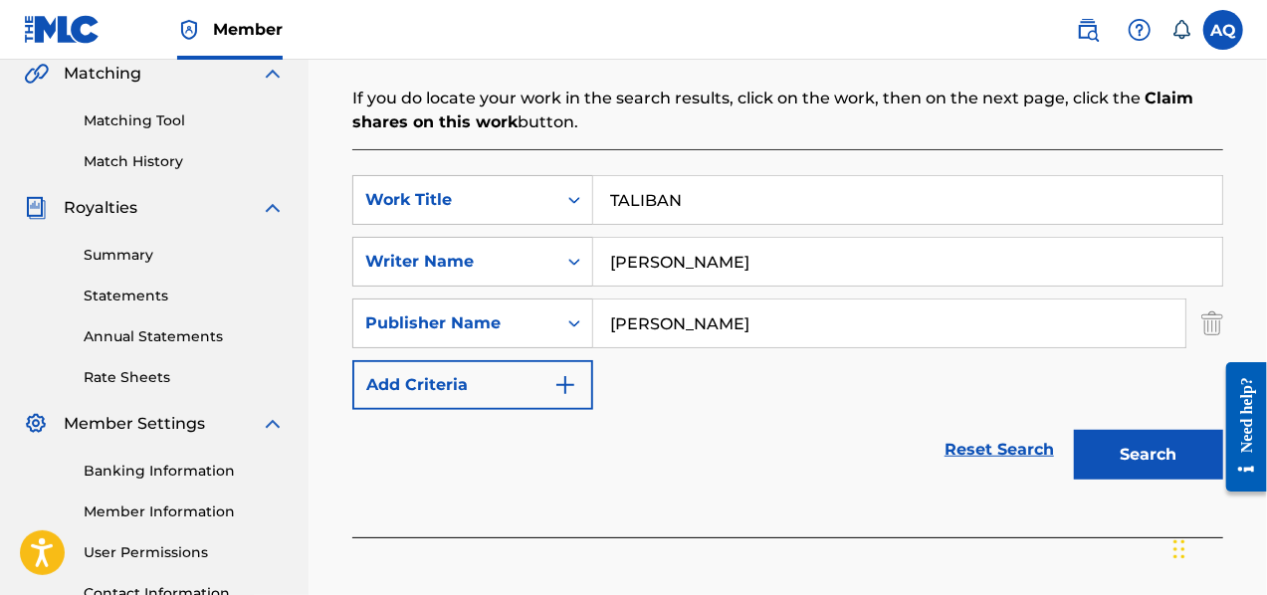
click at [1137, 462] on button "Search" at bounding box center [1148, 455] width 149 height 50
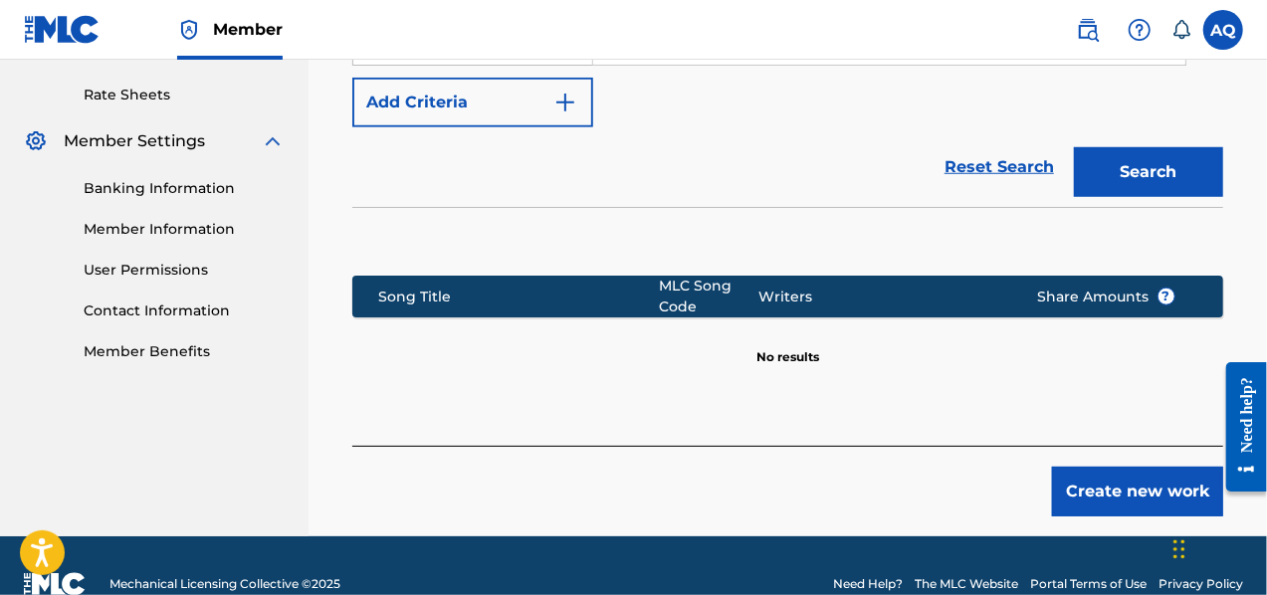
click at [1145, 487] on button "Create new work" at bounding box center [1137, 492] width 171 height 50
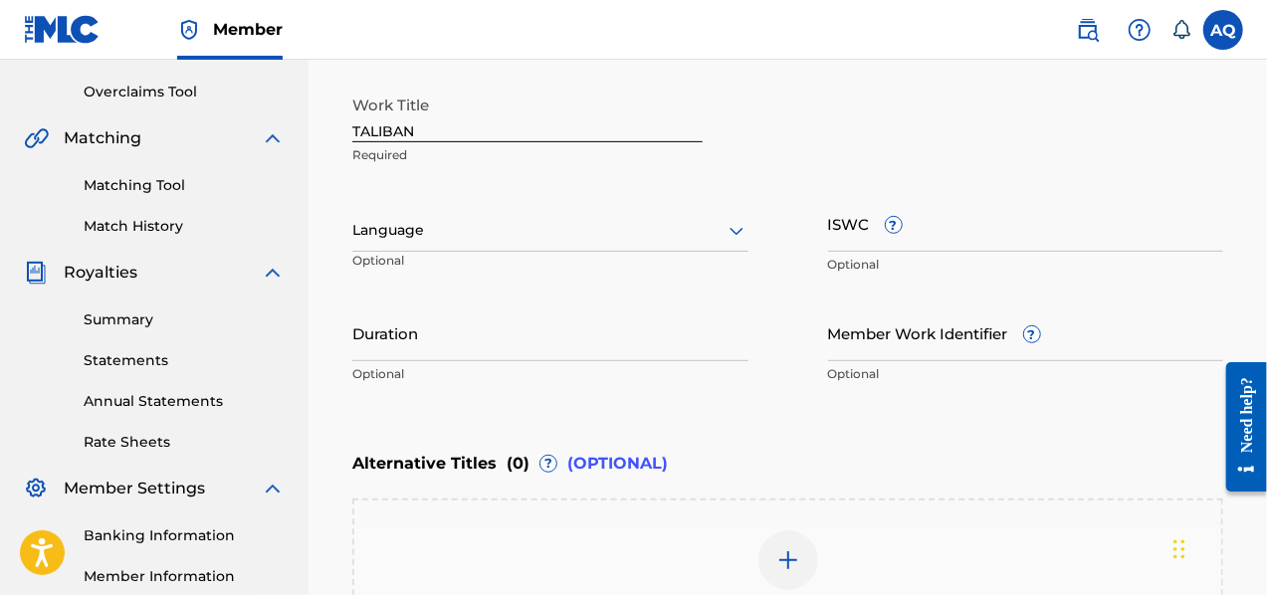
scroll to position [412, 0]
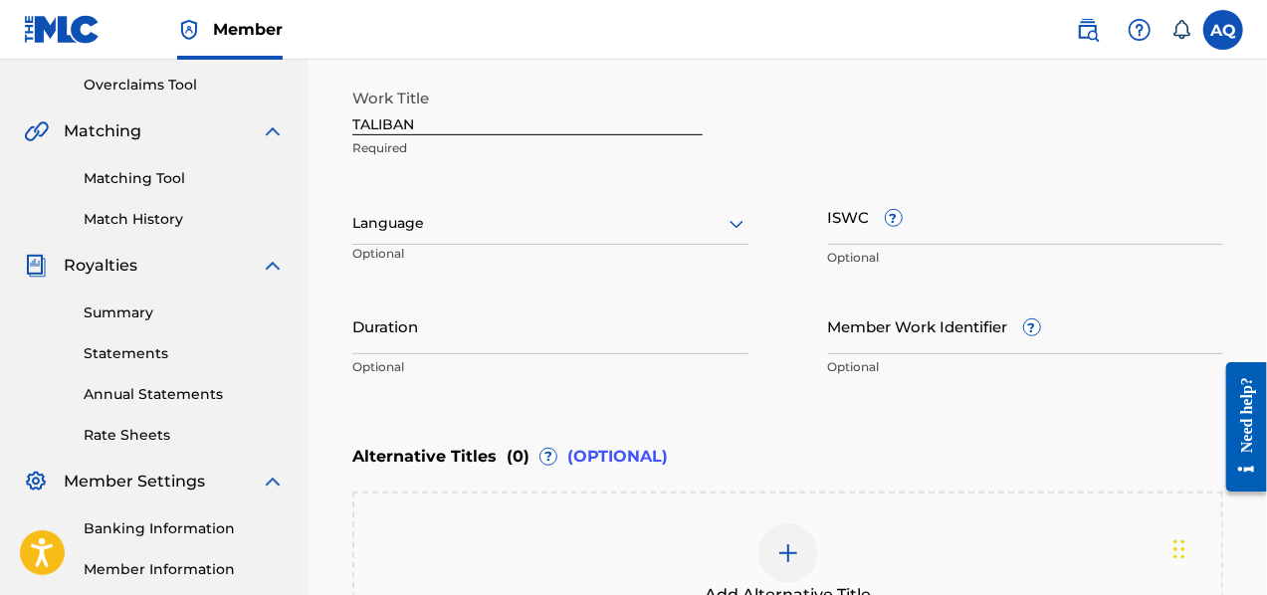
click at [725, 220] on icon at bounding box center [736, 224] width 24 height 24
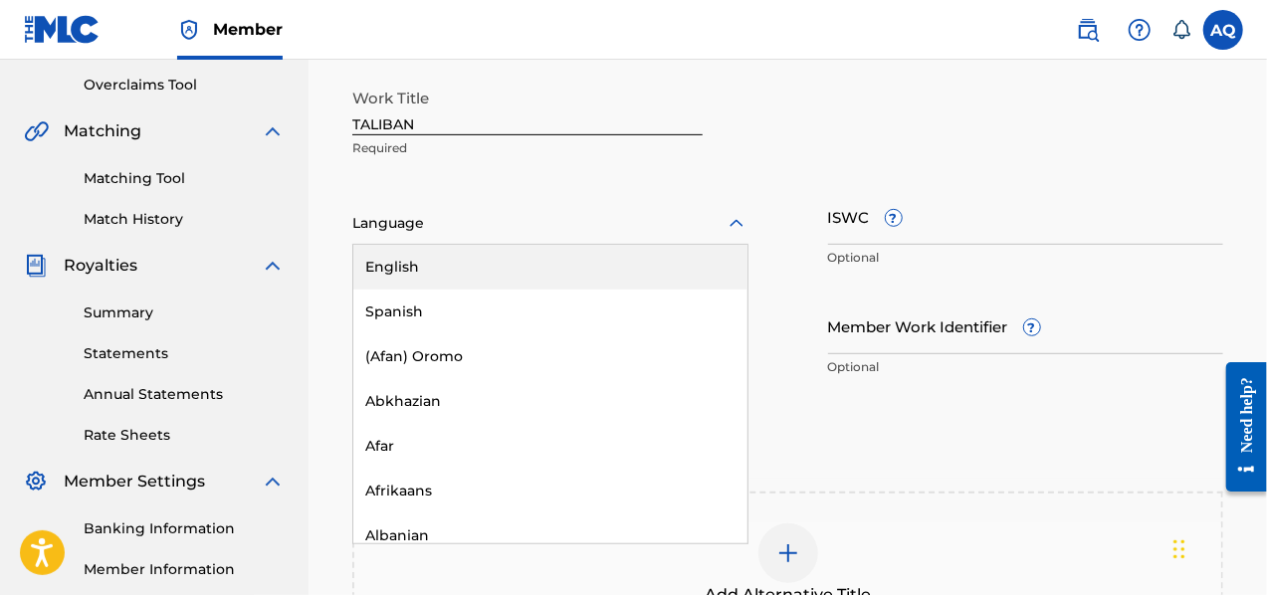
click at [419, 269] on div "English" at bounding box center [550, 267] width 394 height 45
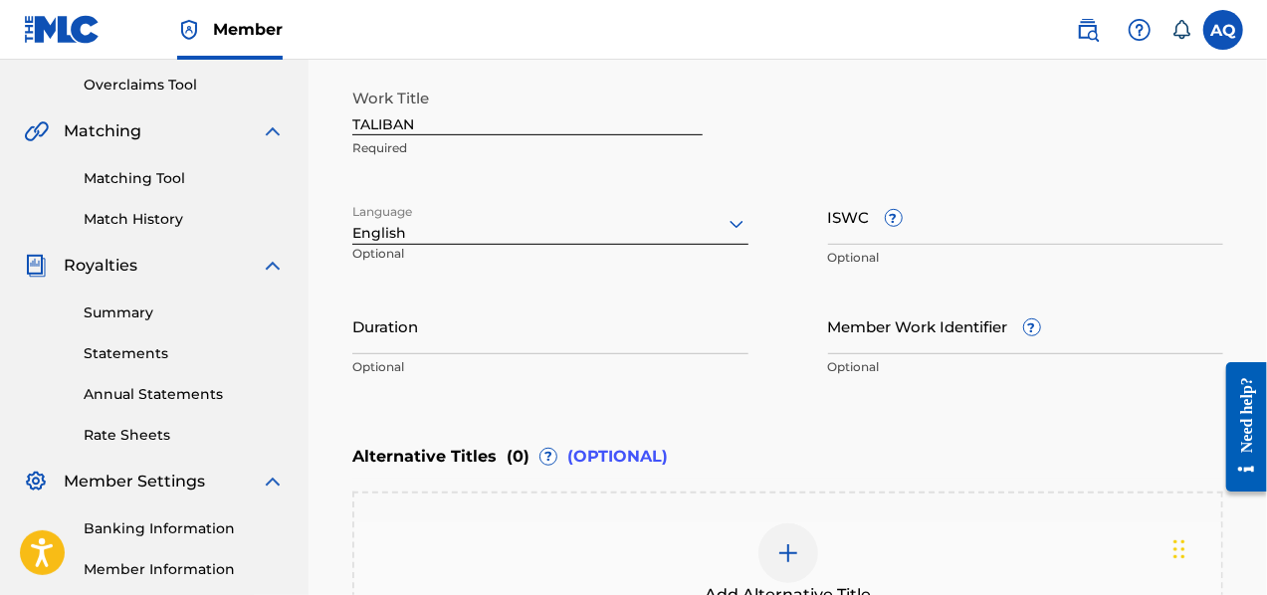
click at [492, 343] on input "Duration" at bounding box center [550, 325] width 396 height 57
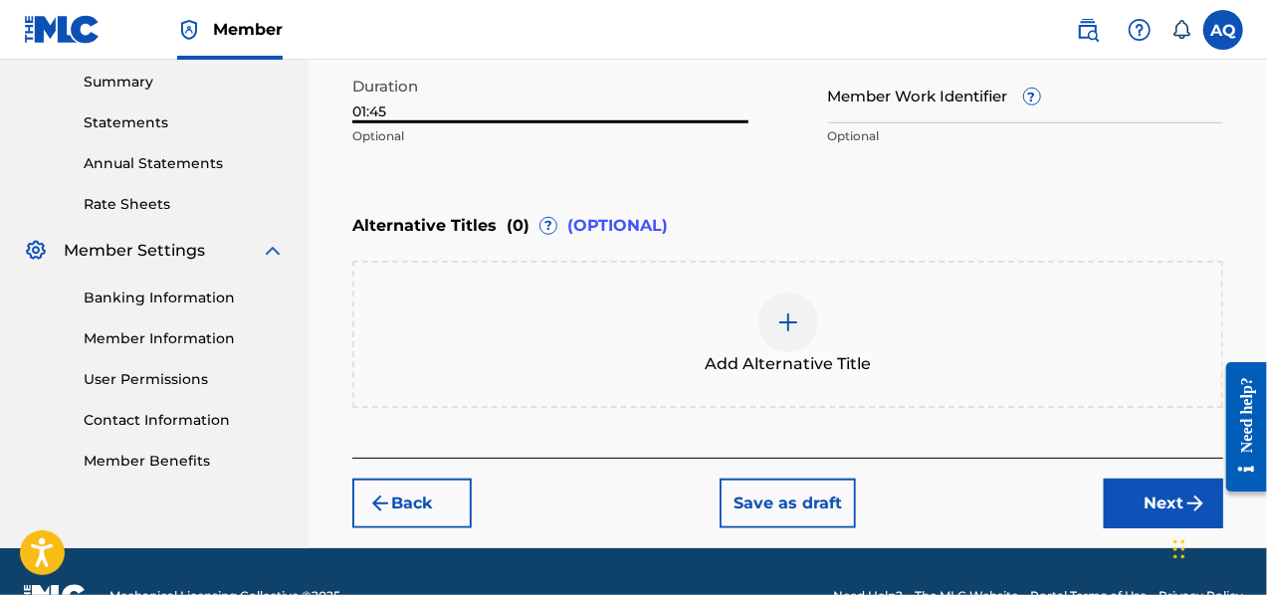
drag, startPoint x: 1273, startPoint y: 246, endPoint x: 48, endPoint y: 16, distance: 1246.2
type input "01:45"
click at [1164, 502] on button "Next" at bounding box center [1162, 504] width 119 height 50
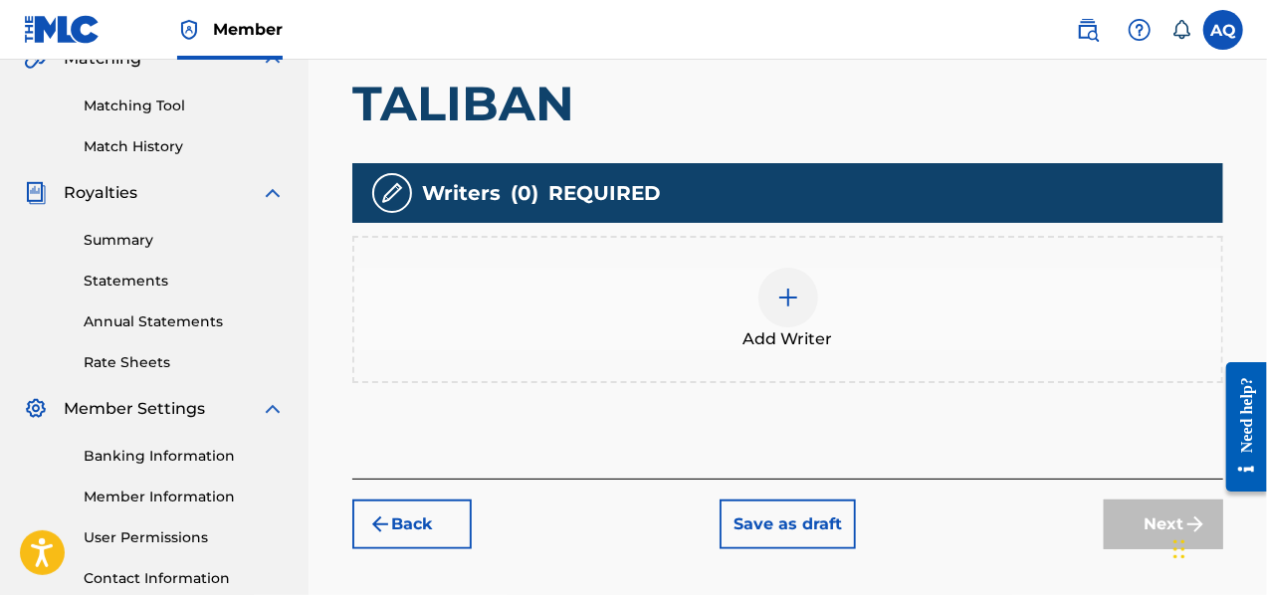
scroll to position [488, 0]
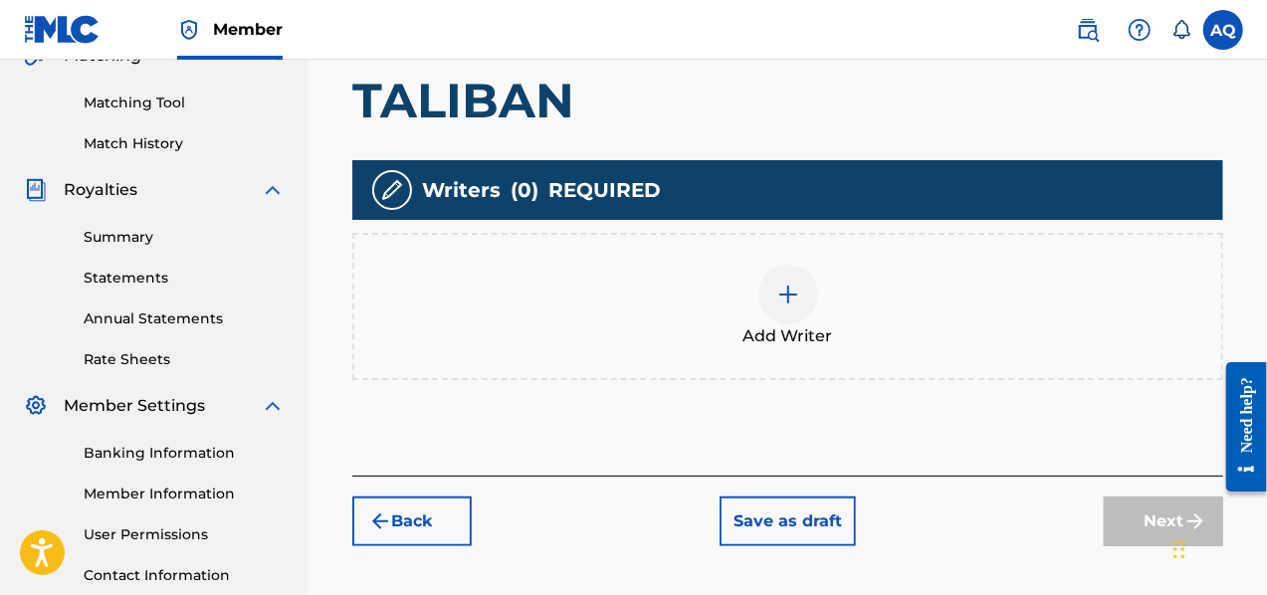
drag, startPoint x: 1273, startPoint y: 231, endPoint x: 6, endPoint y: 63, distance: 1277.7
click at [798, 290] on img at bounding box center [788, 295] width 24 height 24
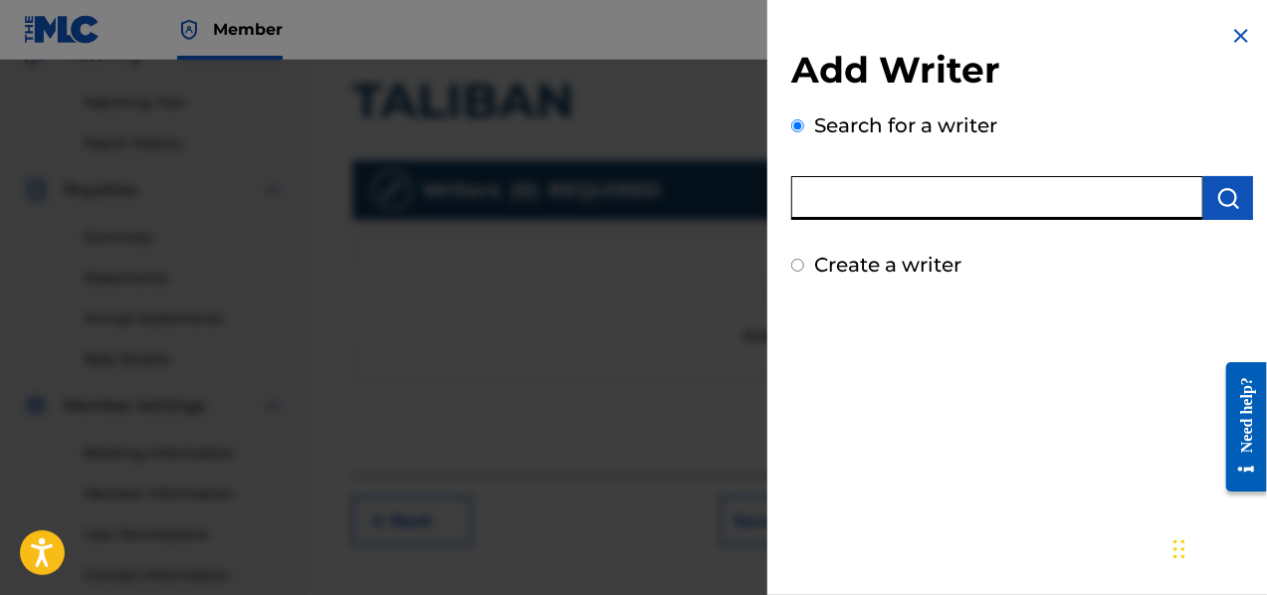
click at [928, 210] on input "text" at bounding box center [997, 198] width 412 height 44
type input "[PERSON_NAME]"
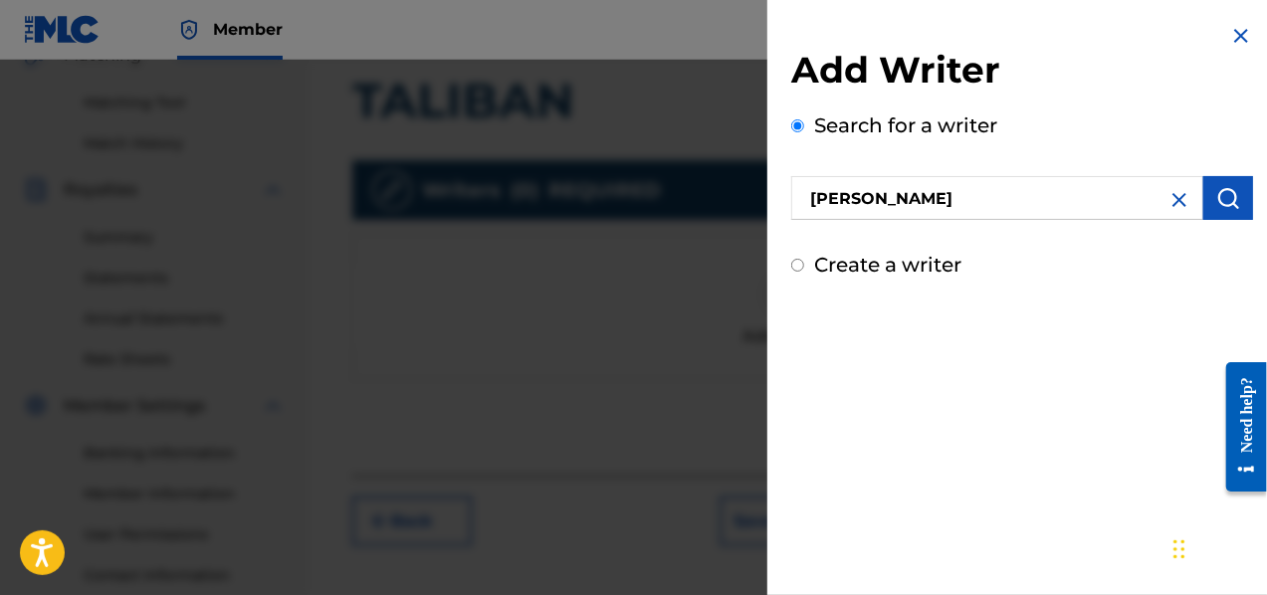
click at [1225, 200] on img "submit" at bounding box center [1228, 198] width 24 height 24
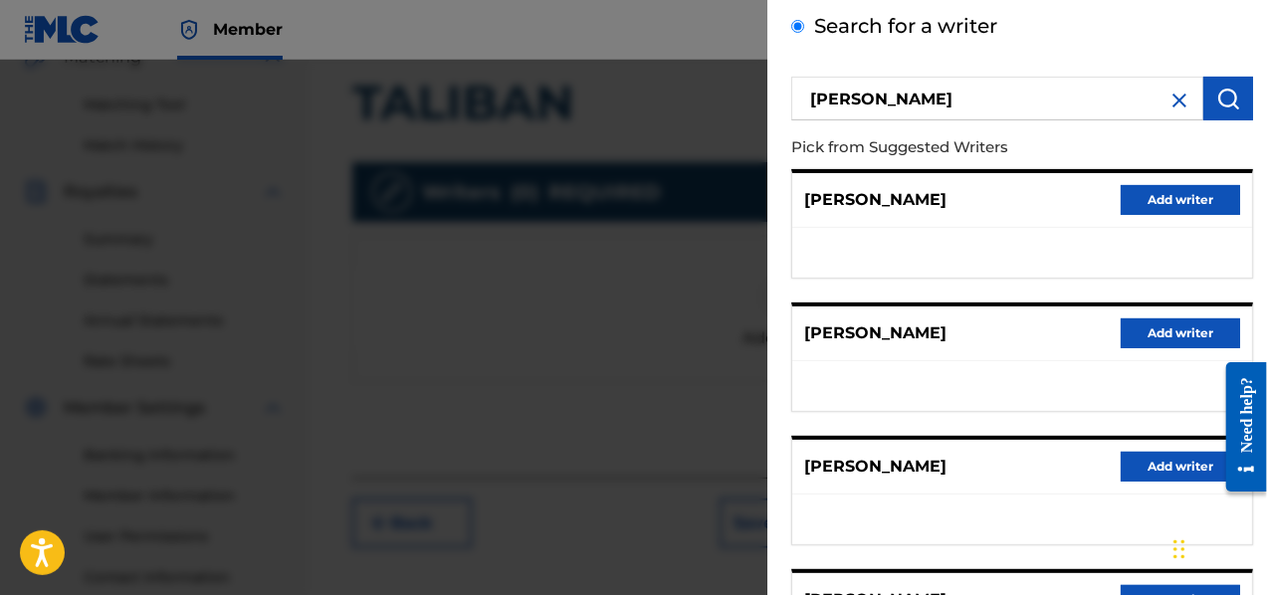
scroll to position [503, 0]
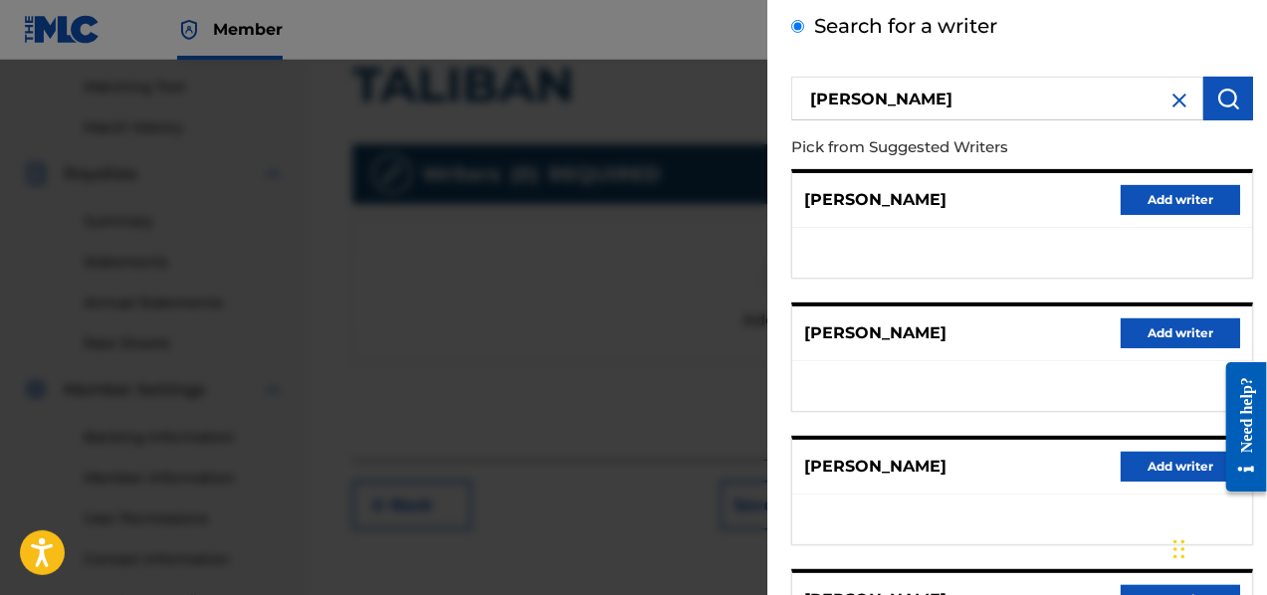
drag, startPoint x: 943, startPoint y: 379, endPoint x: 946, endPoint y: 400, distance: 21.1
click at [946, 400] on ul at bounding box center [1022, 386] width 460 height 50
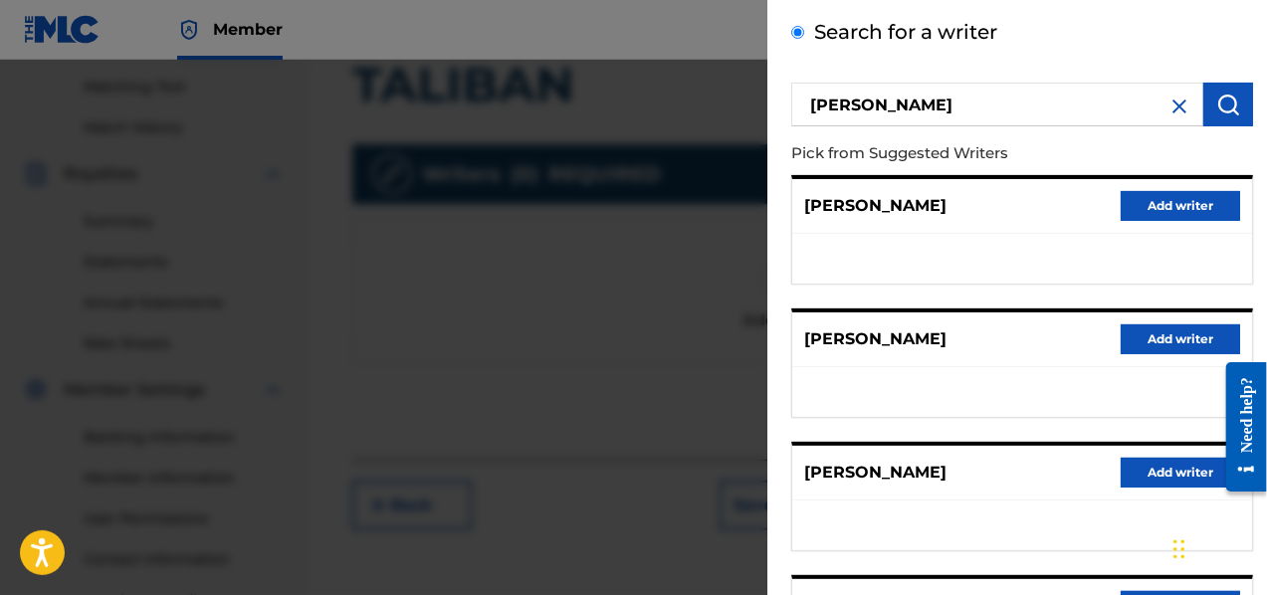
scroll to position [93, 0]
drag, startPoint x: 953, startPoint y: 401, endPoint x: 959, endPoint y: 391, distance: 11.6
drag, startPoint x: 957, startPoint y: 392, endPoint x: 959, endPoint y: 407, distance: 15.1
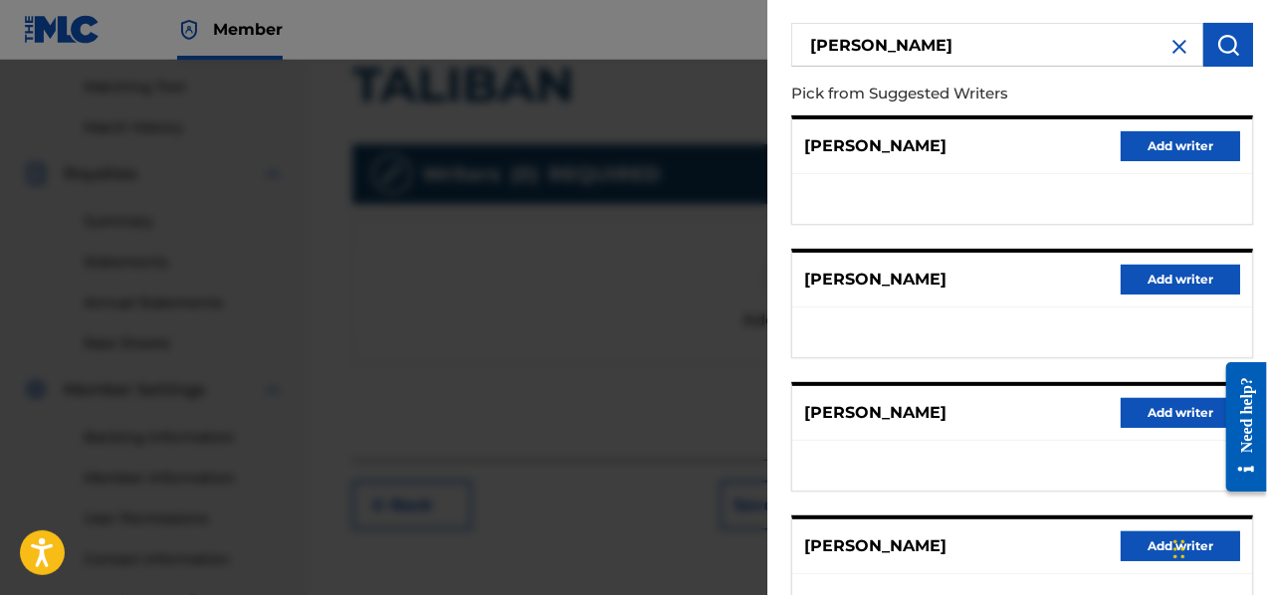
scroll to position [153, 0]
click at [1150, 413] on button "Add writer" at bounding box center [1179, 413] width 119 height 30
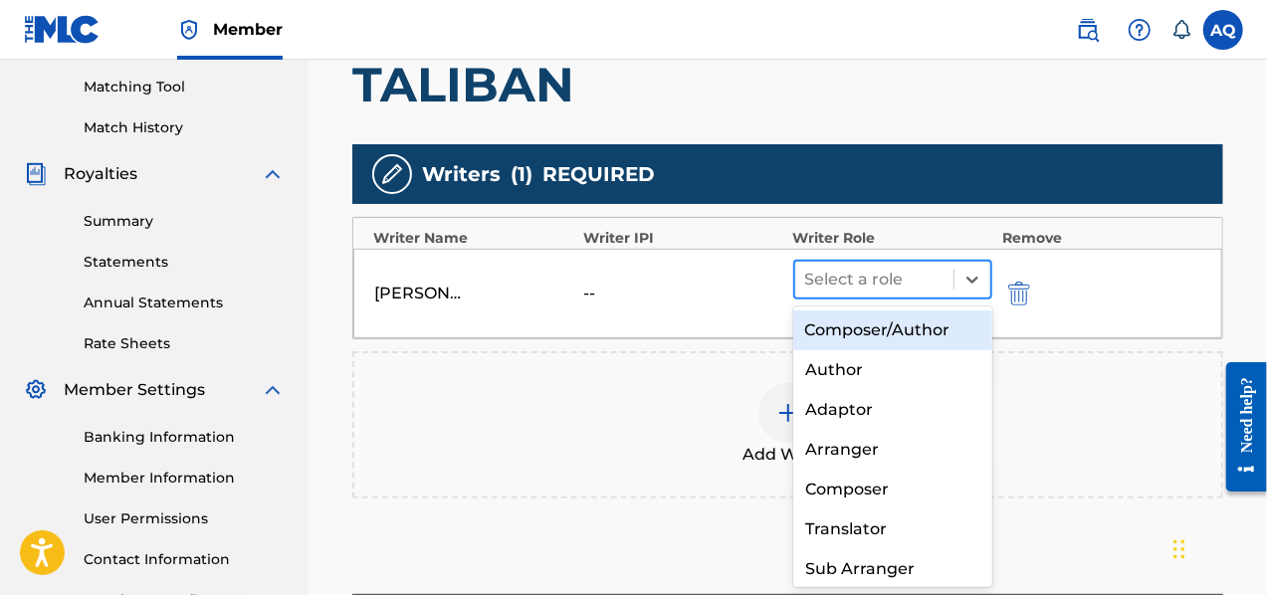
click at [950, 282] on div "Select a role" at bounding box center [874, 280] width 158 height 36
click at [913, 329] on div "Composer/Author" at bounding box center [893, 330] width 200 height 40
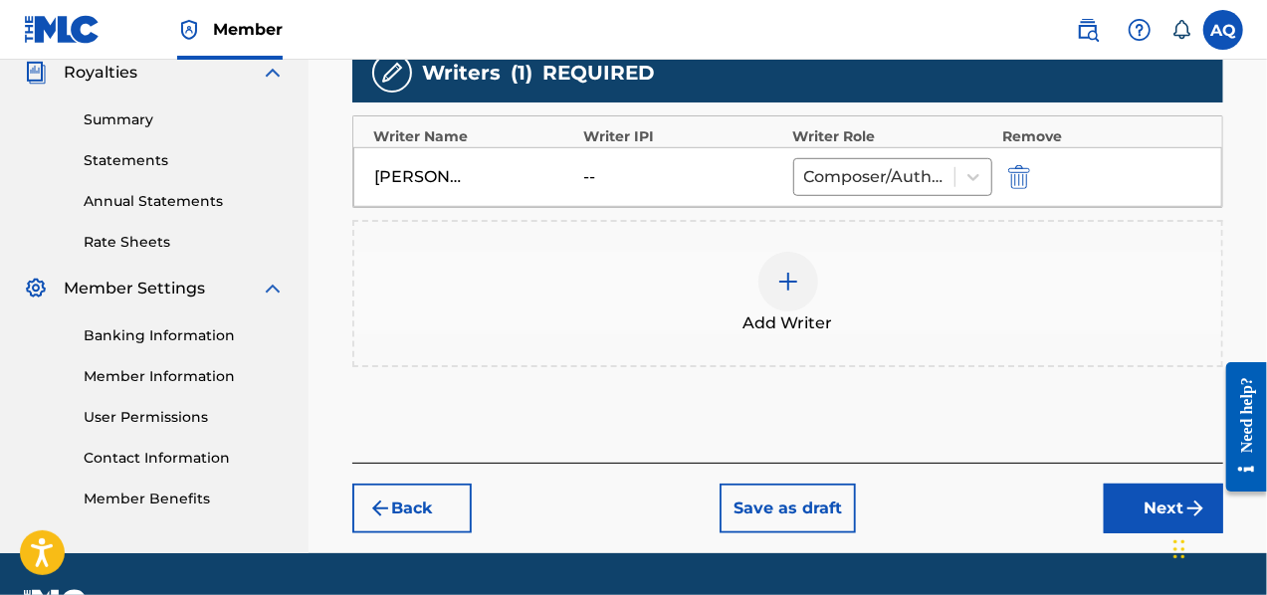
scroll to position [607, 0]
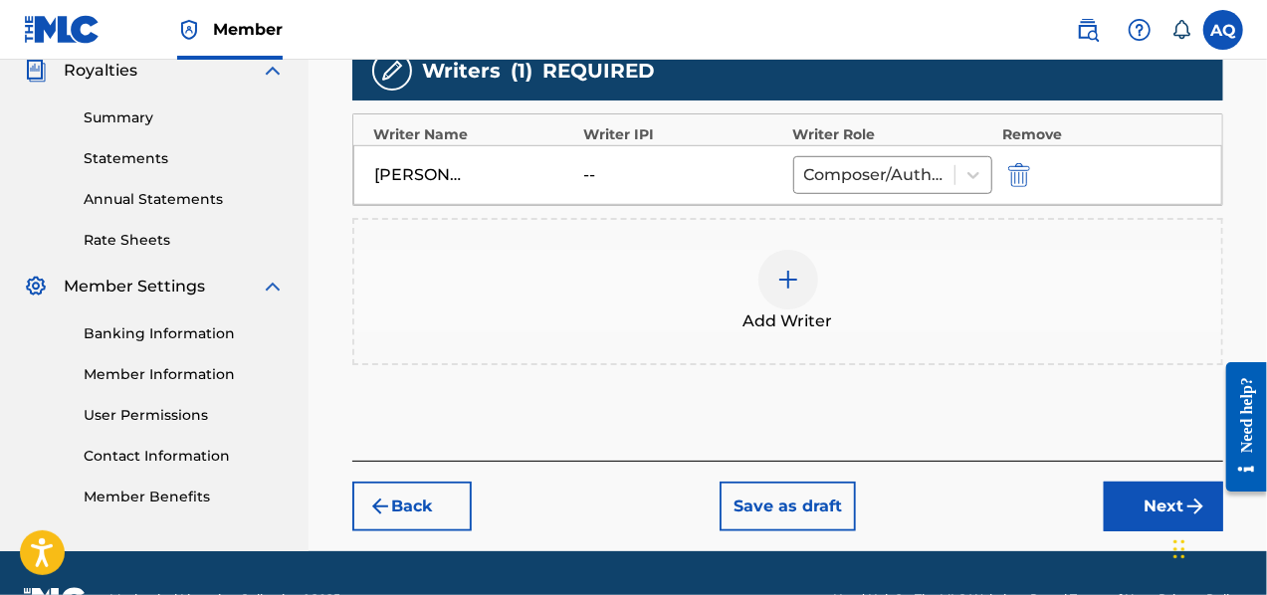
click at [1132, 495] on button "Next" at bounding box center [1162, 507] width 119 height 50
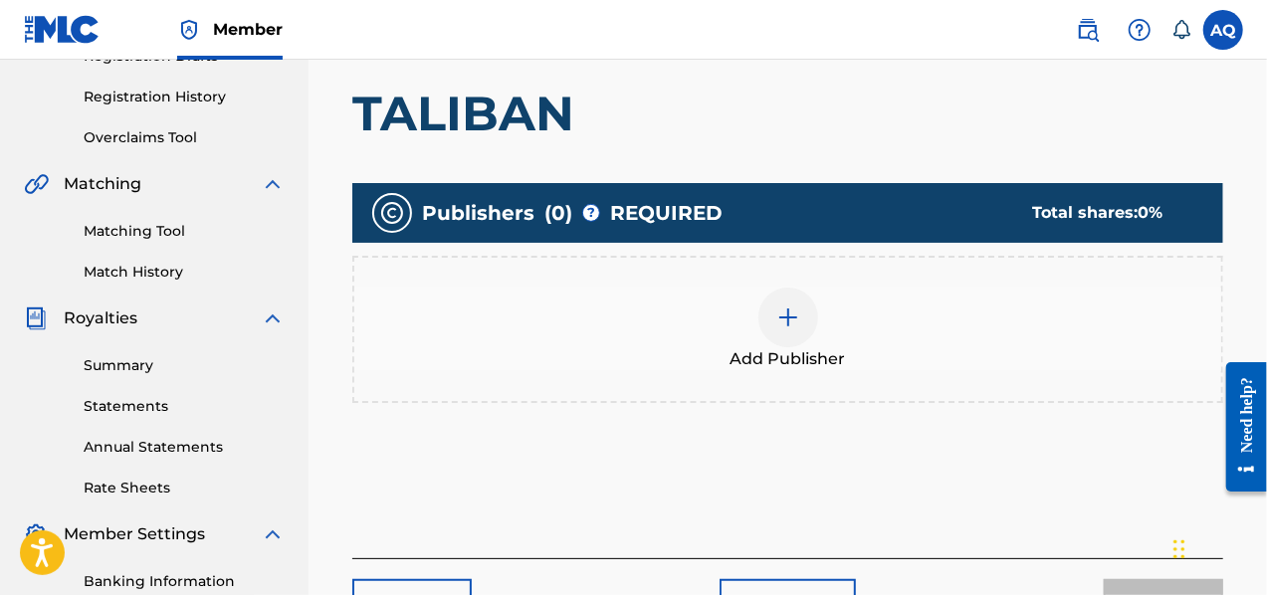
scroll to position [368, 0]
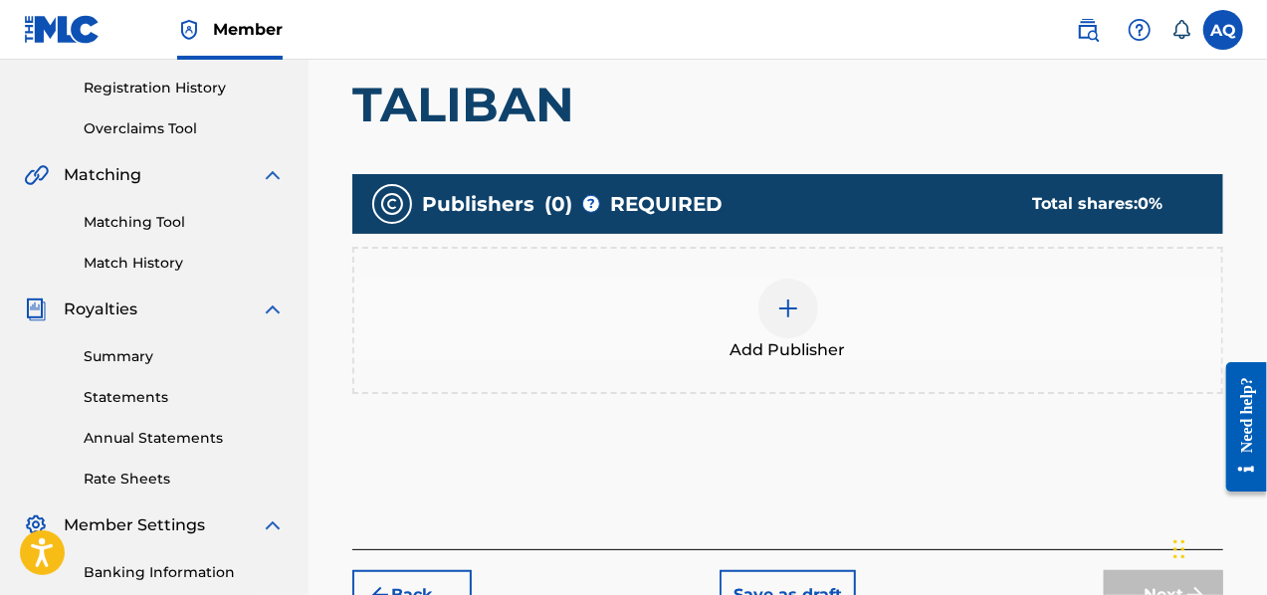
click at [810, 316] on div at bounding box center [788, 309] width 60 height 60
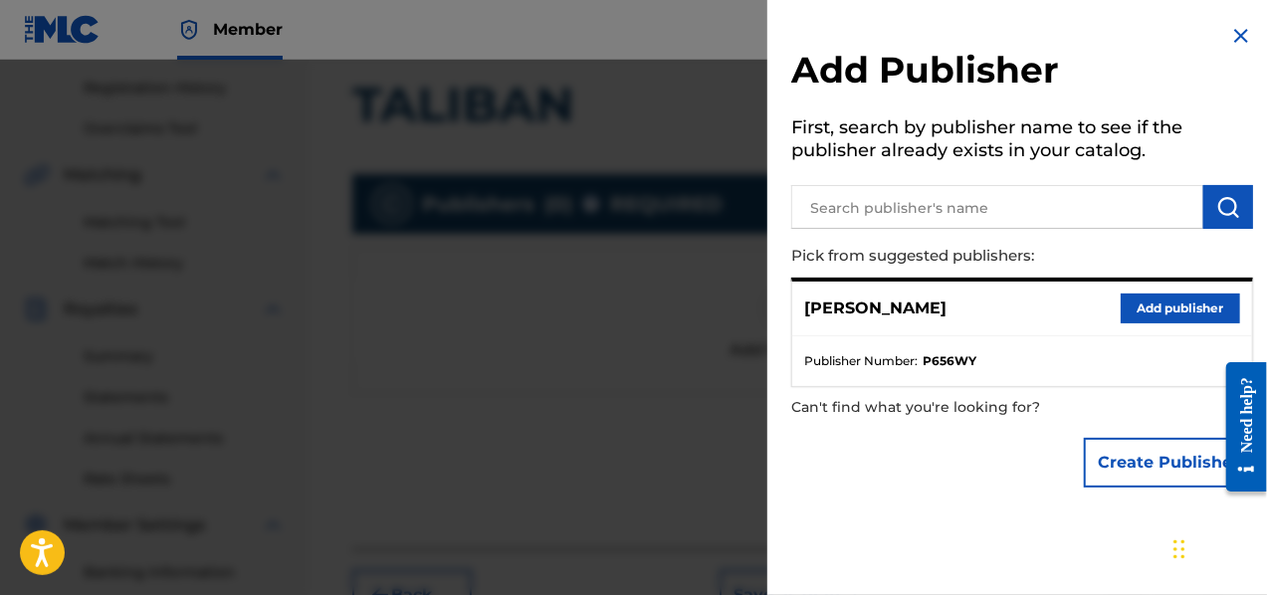
click at [1145, 307] on button "Add publisher" at bounding box center [1179, 309] width 119 height 30
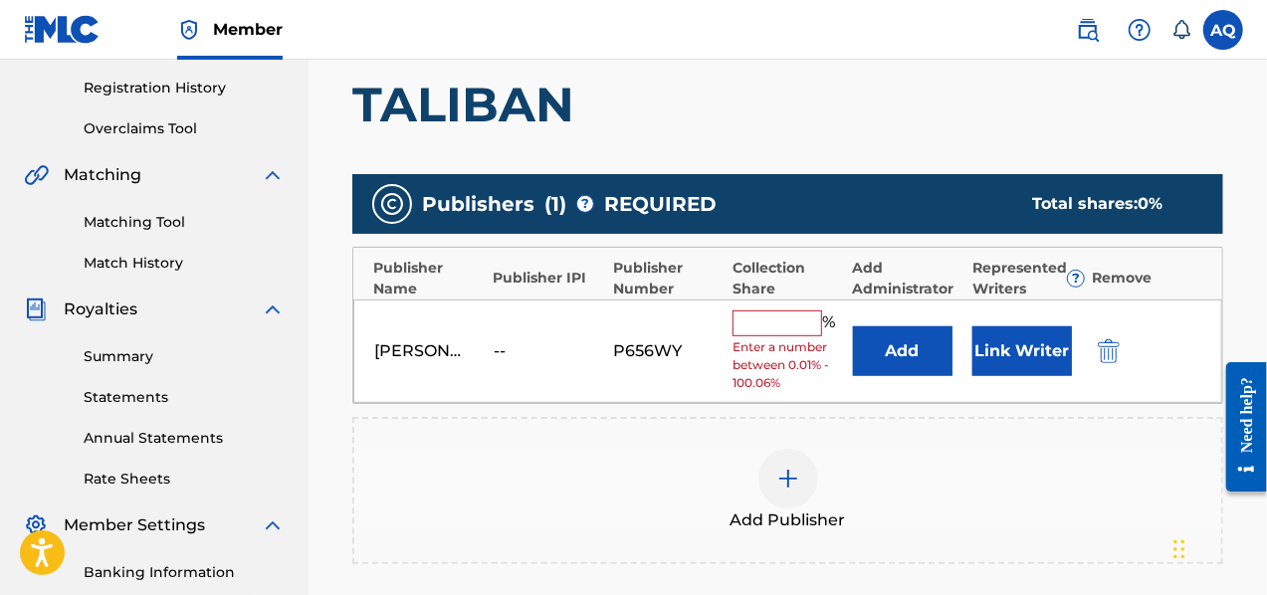
click at [774, 321] on input "text" at bounding box center [777, 323] width 90 height 26
type input "85"
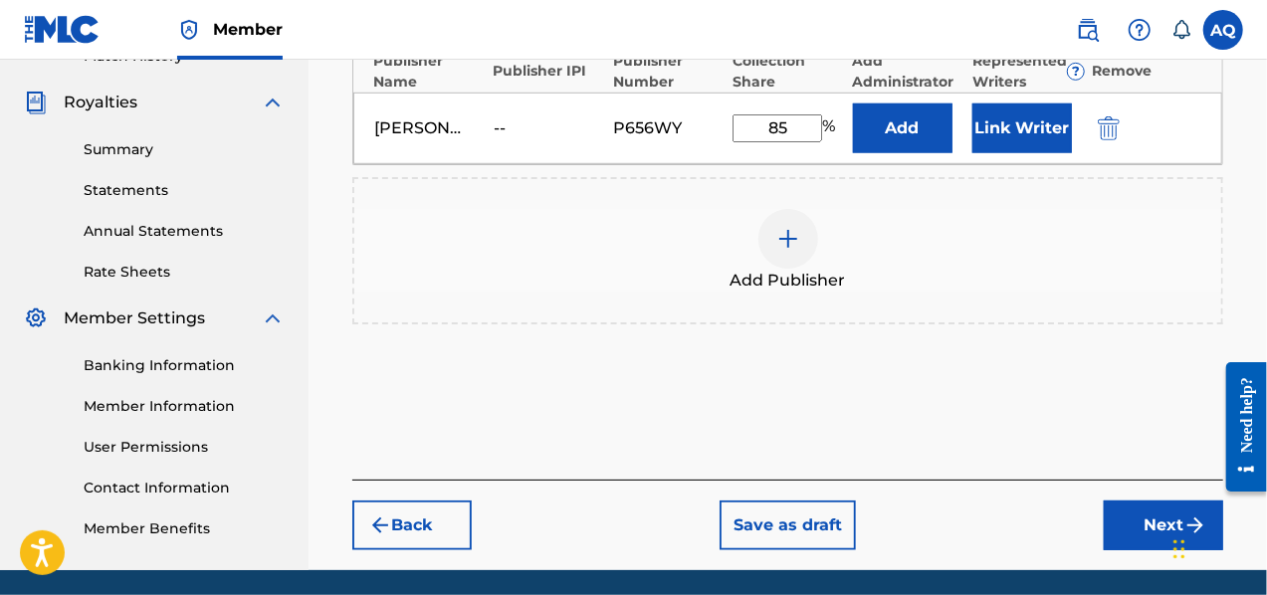
click at [1138, 517] on button "Next" at bounding box center [1162, 525] width 119 height 50
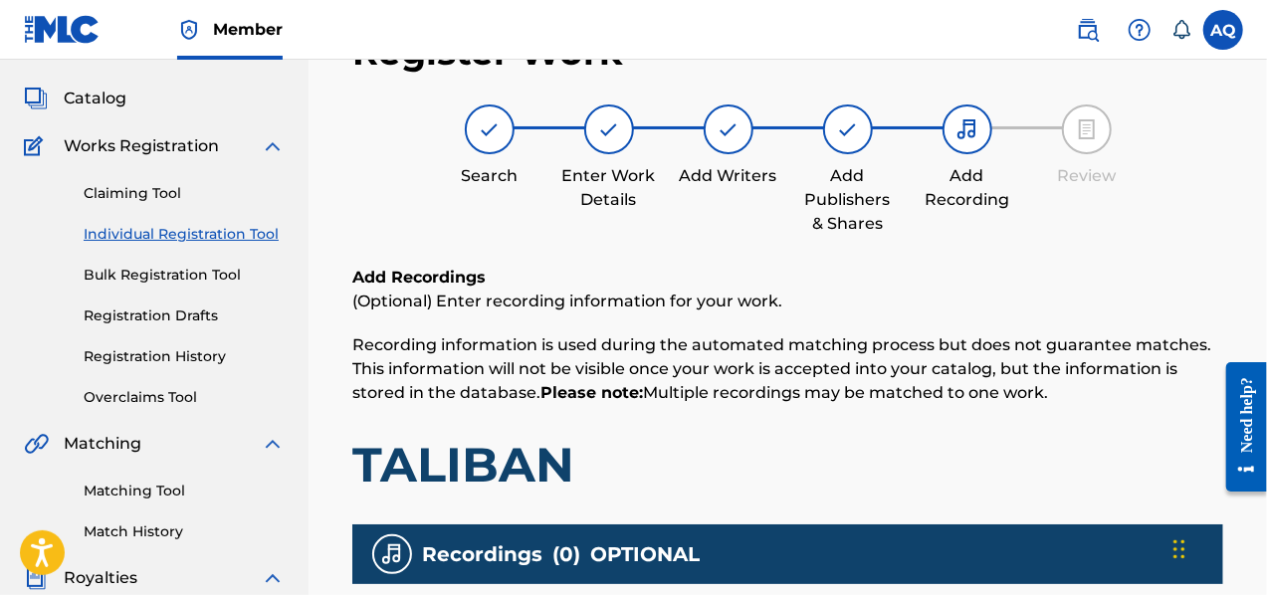
scroll to position [90, 0]
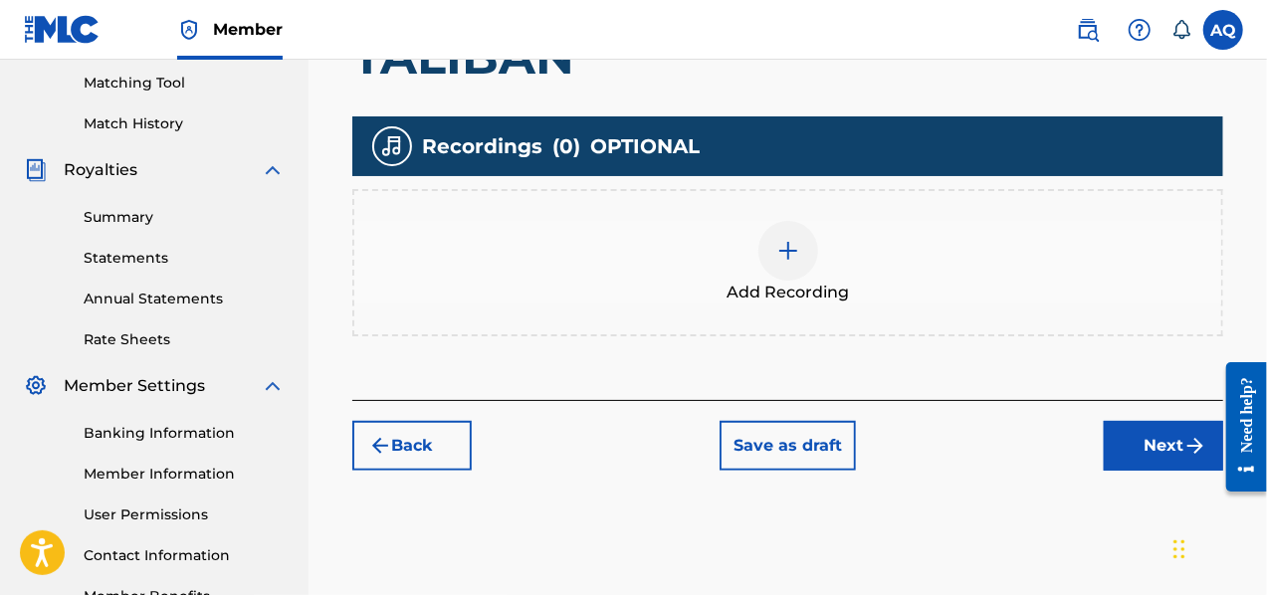
click at [1150, 453] on button "Next" at bounding box center [1162, 446] width 119 height 50
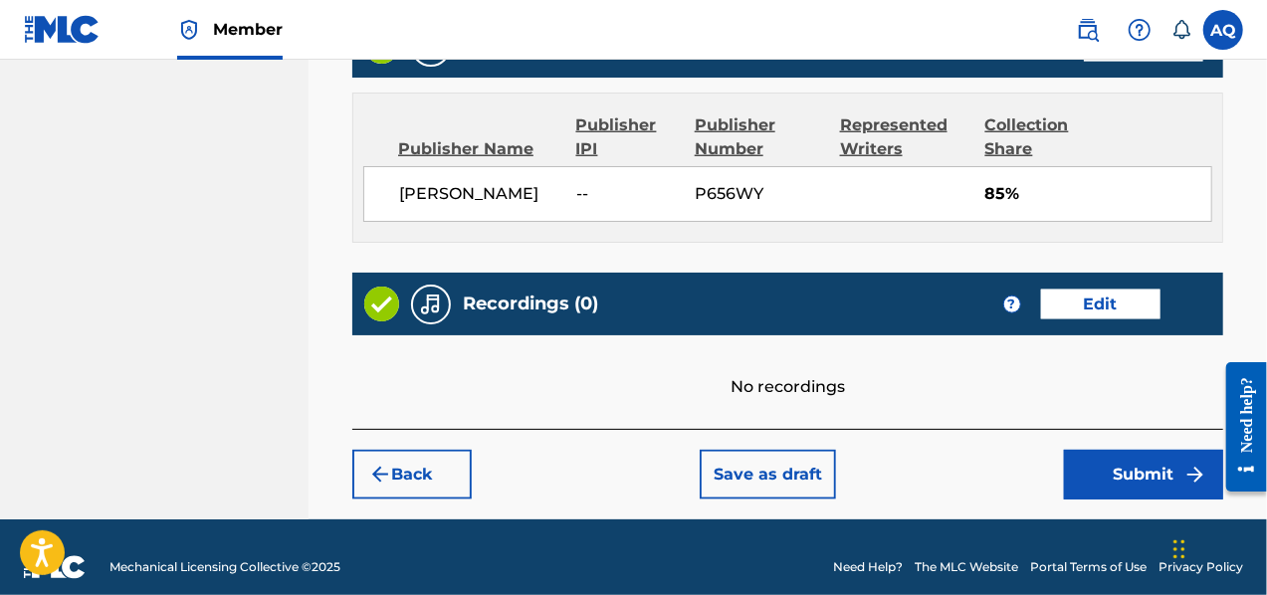
scroll to position [1074, 0]
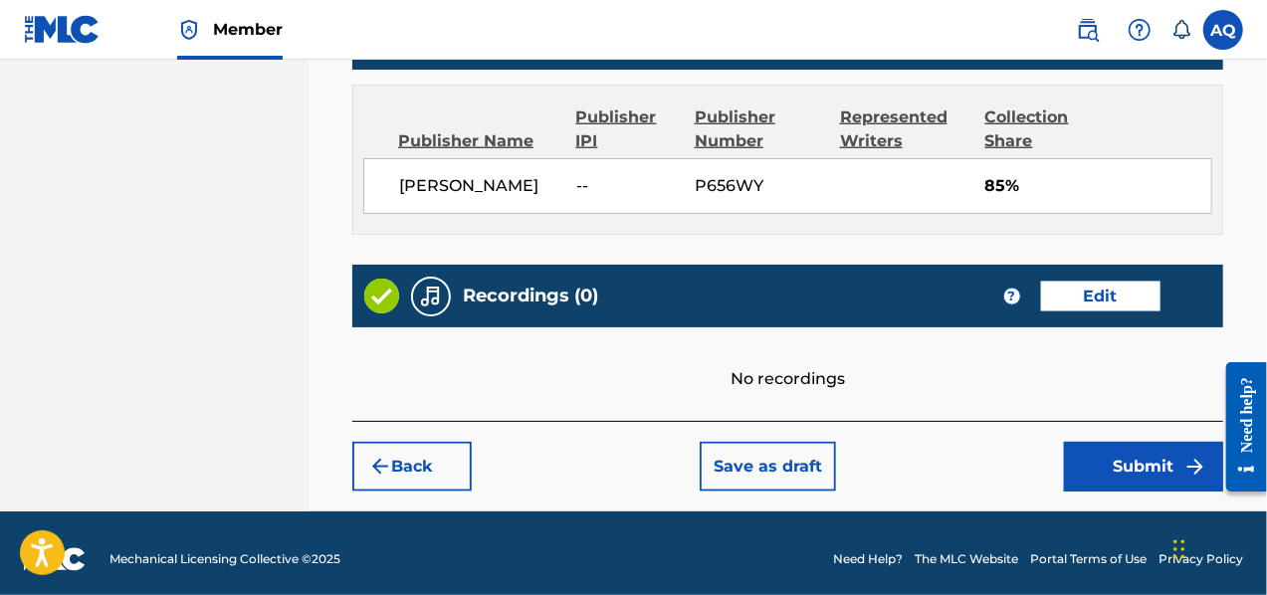
click at [1149, 466] on button "Submit" at bounding box center [1143, 467] width 159 height 50
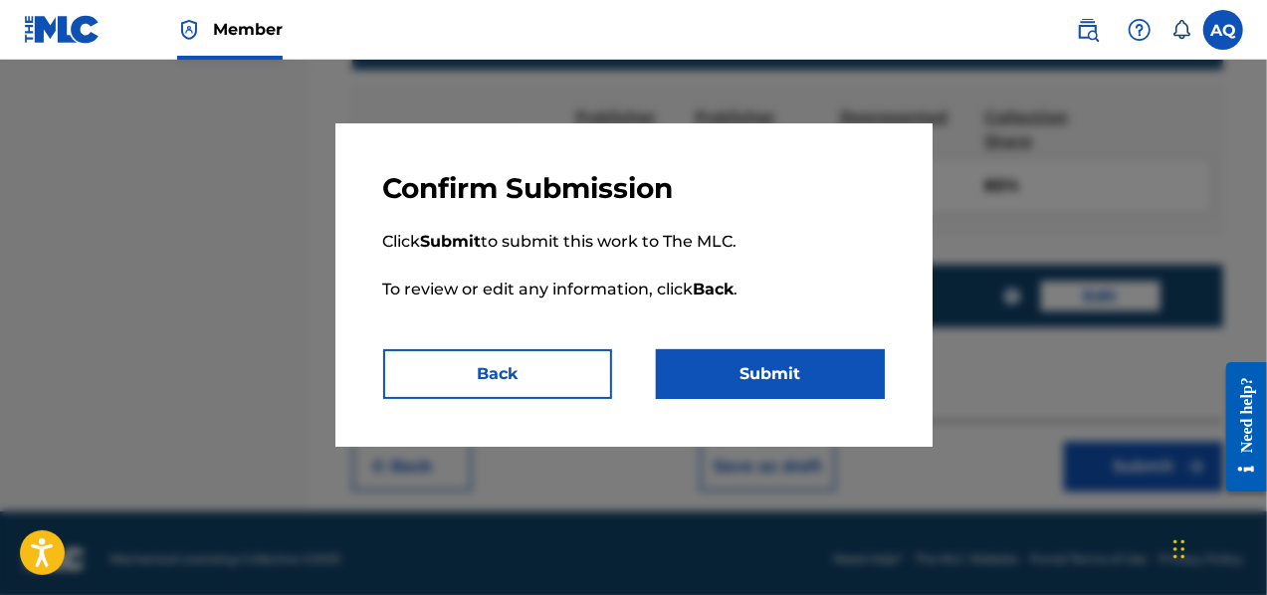
click at [795, 365] on button "Submit" at bounding box center [770, 374] width 229 height 50
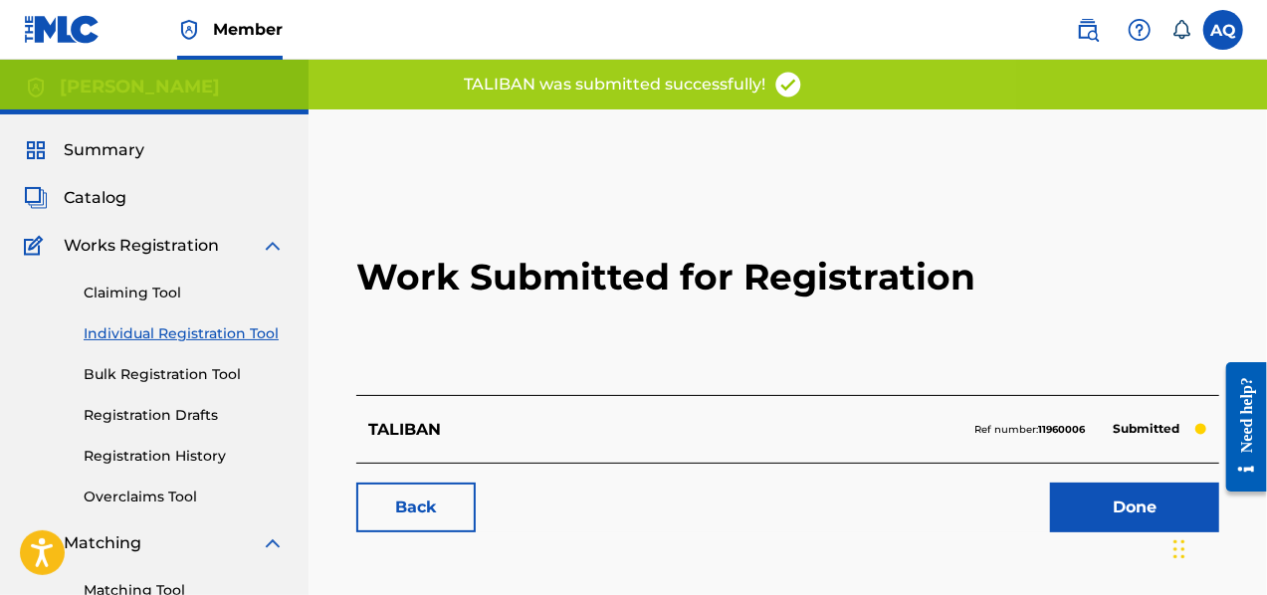
click at [1121, 500] on link "Done" at bounding box center [1134, 508] width 169 height 50
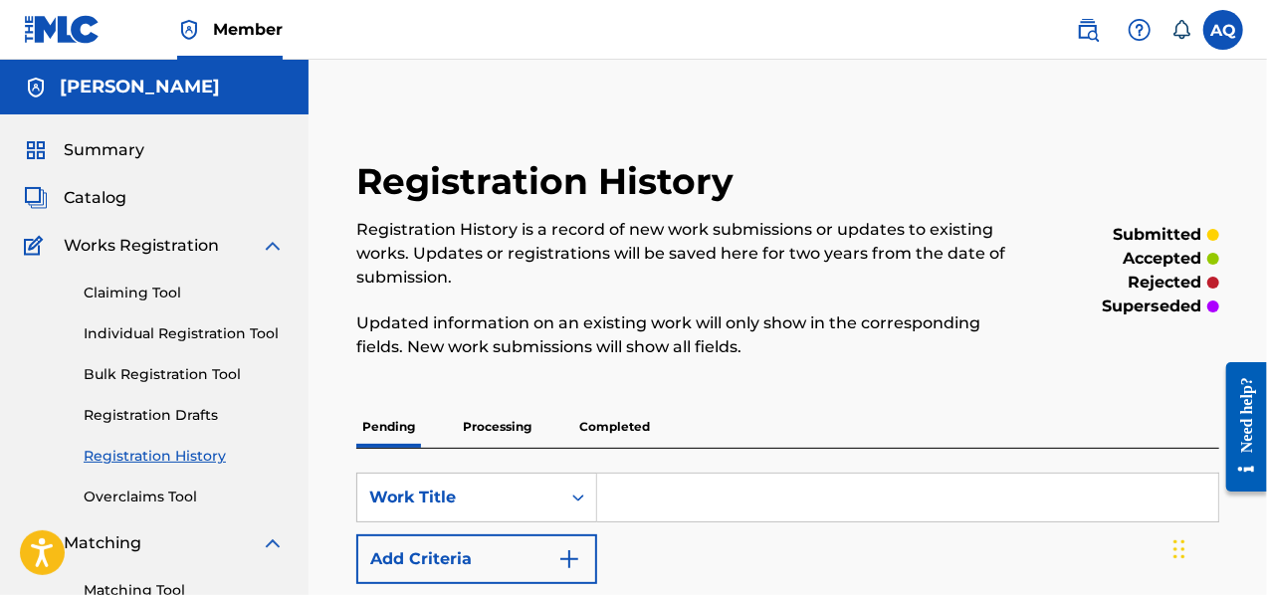
click at [141, 325] on link "Individual Registration Tool" at bounding box center [184, 333] width 201 height 21
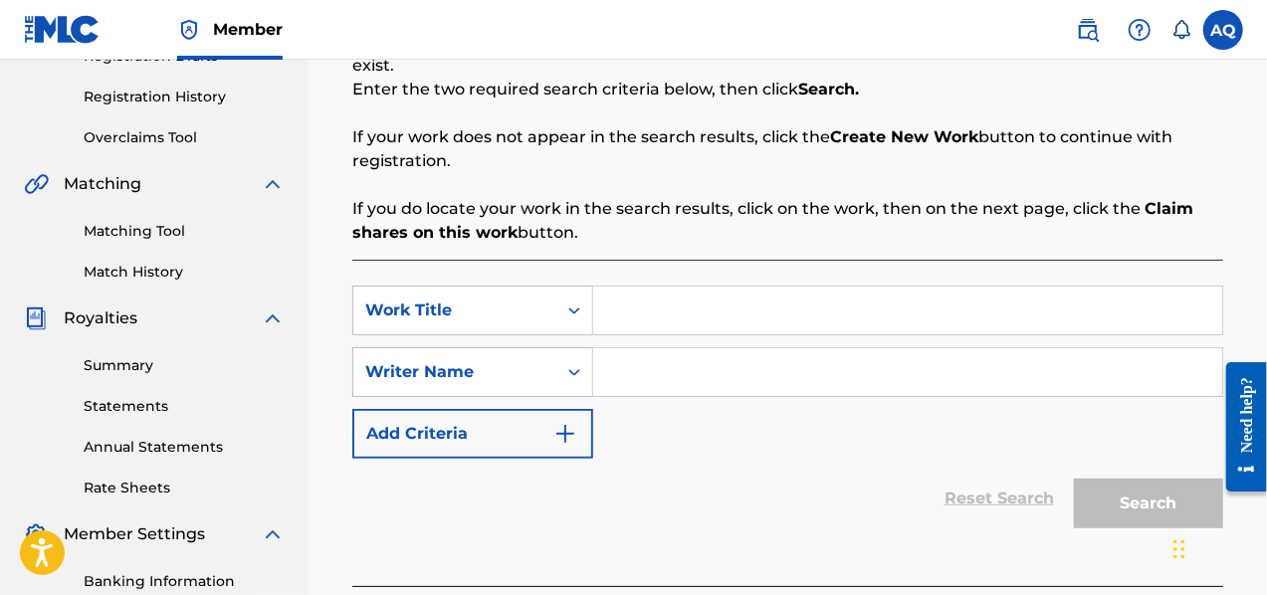
scroll to position [378, 0]
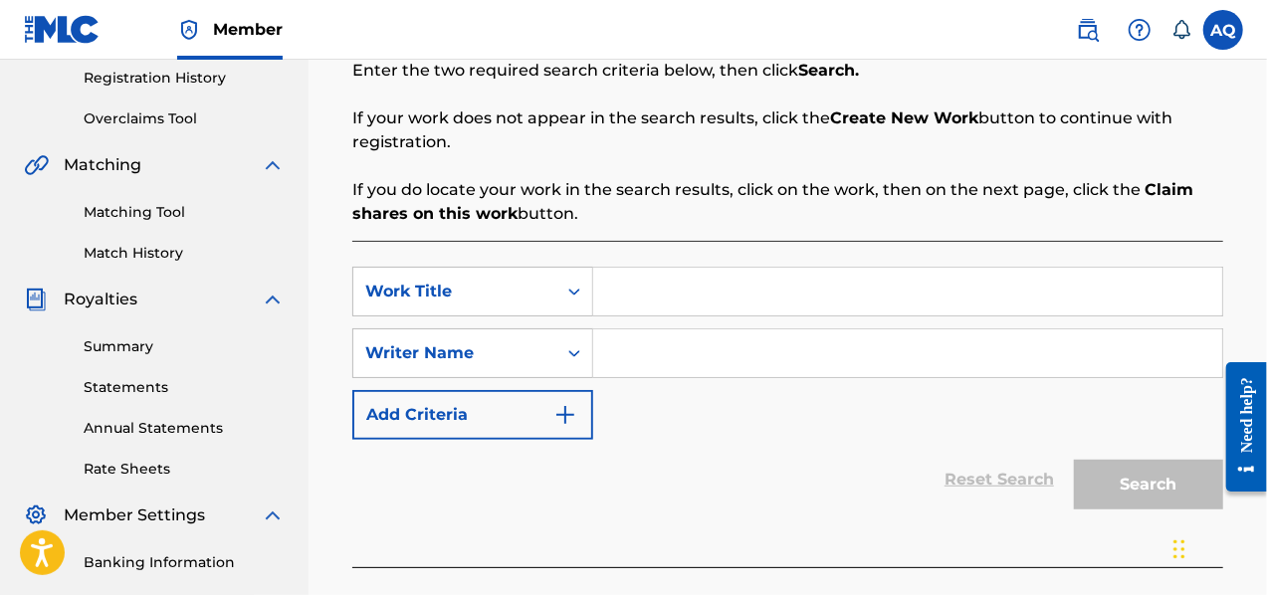
click at [709, 288] on input "Search Form" at bounding box center [907, 292] width 629 height 48
type input "c"
type input "COPY & PASTE"
click at [689, 338] on input "Search Form" at bounding box center [907, 353] width 629 height 48
type input "[PERSON_NAME]"
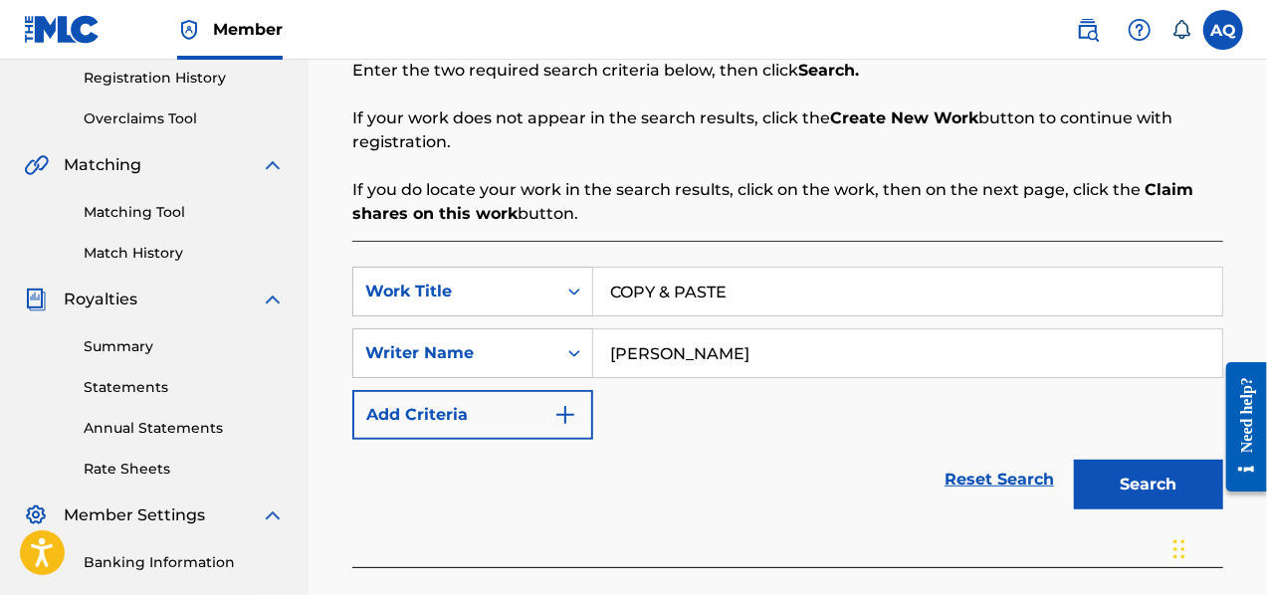
click at [1107, 485] on button "Search" at bounding box center [1148, 485] width 149 height 50
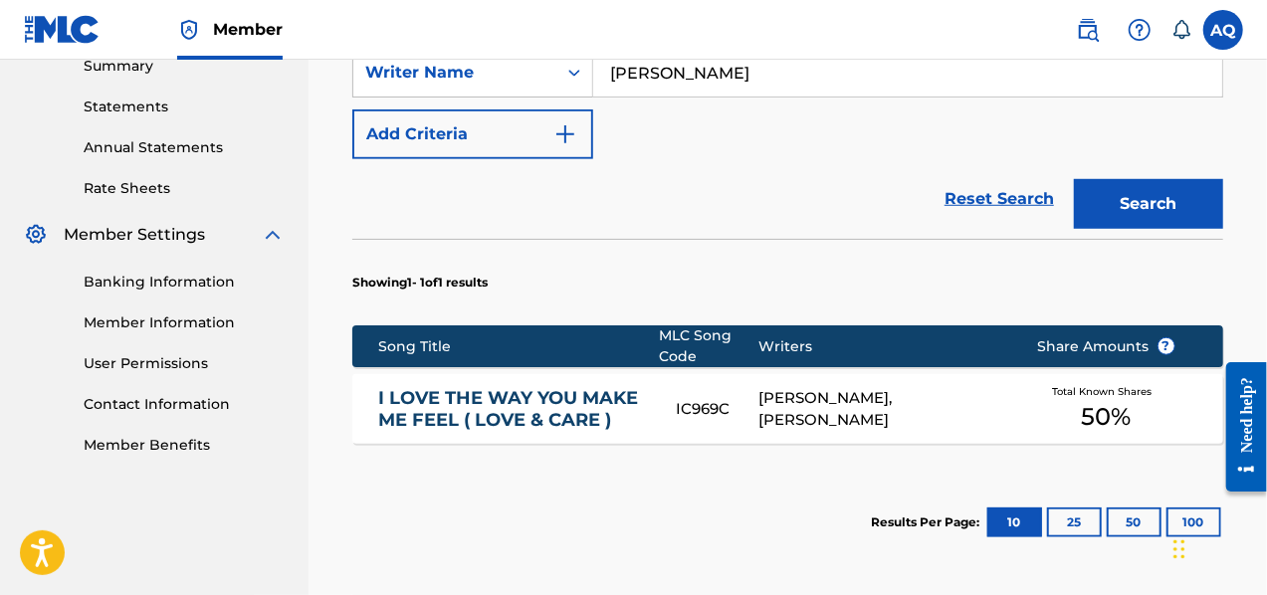
scroll to position [661, 0]
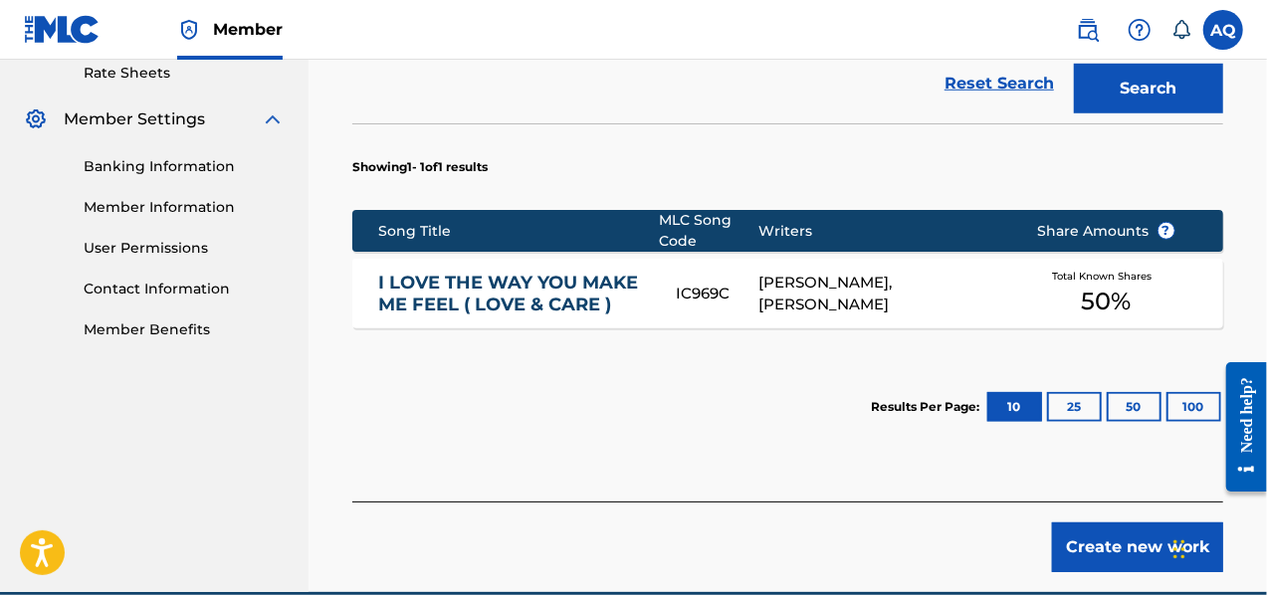
click at [1112, 532] on button "Create new work" at bounding box center [1137, 547] width 171 height 50
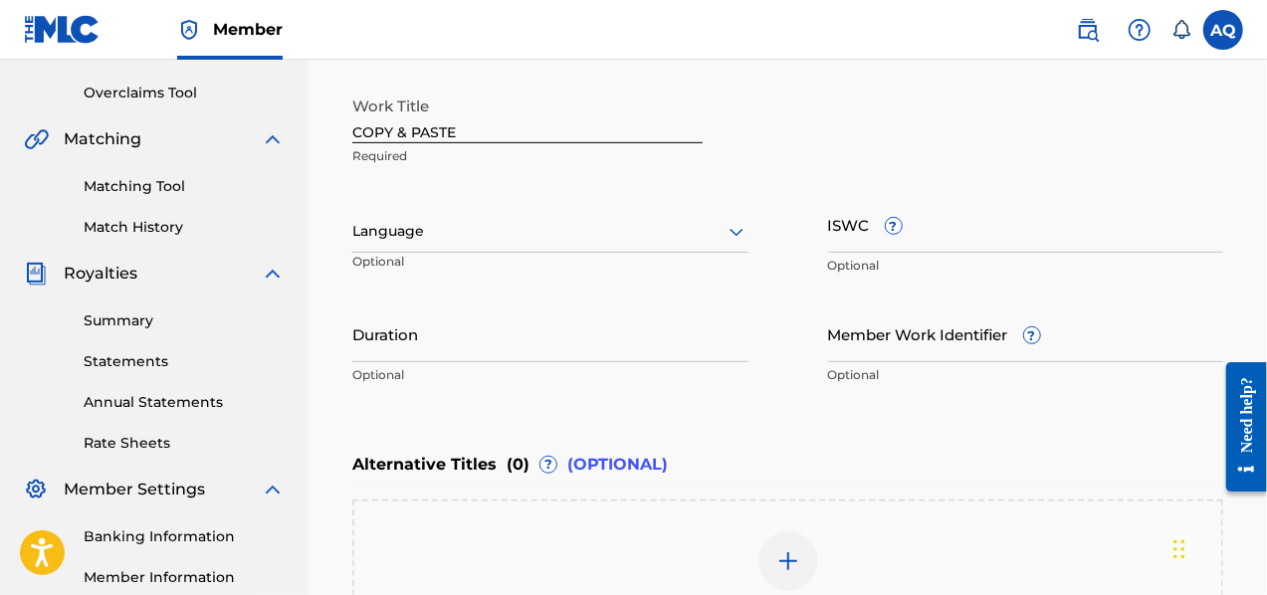
scroll to position [400, 0]
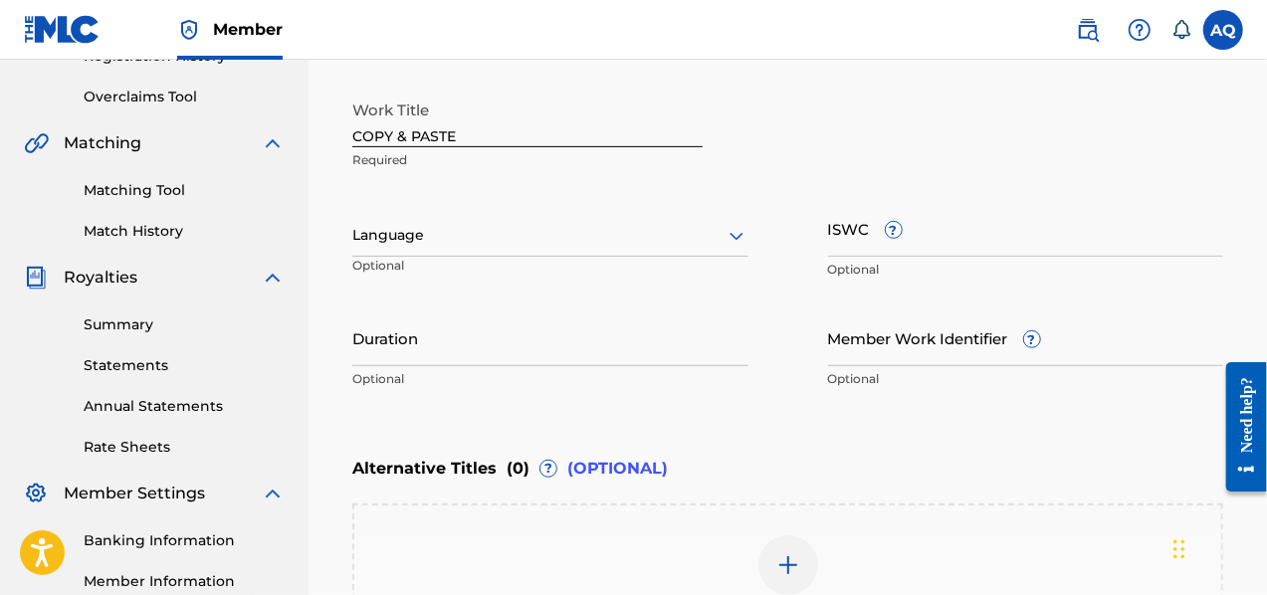
click at [614, 232] on div at bounding box center [550, 235] width 396 height 25
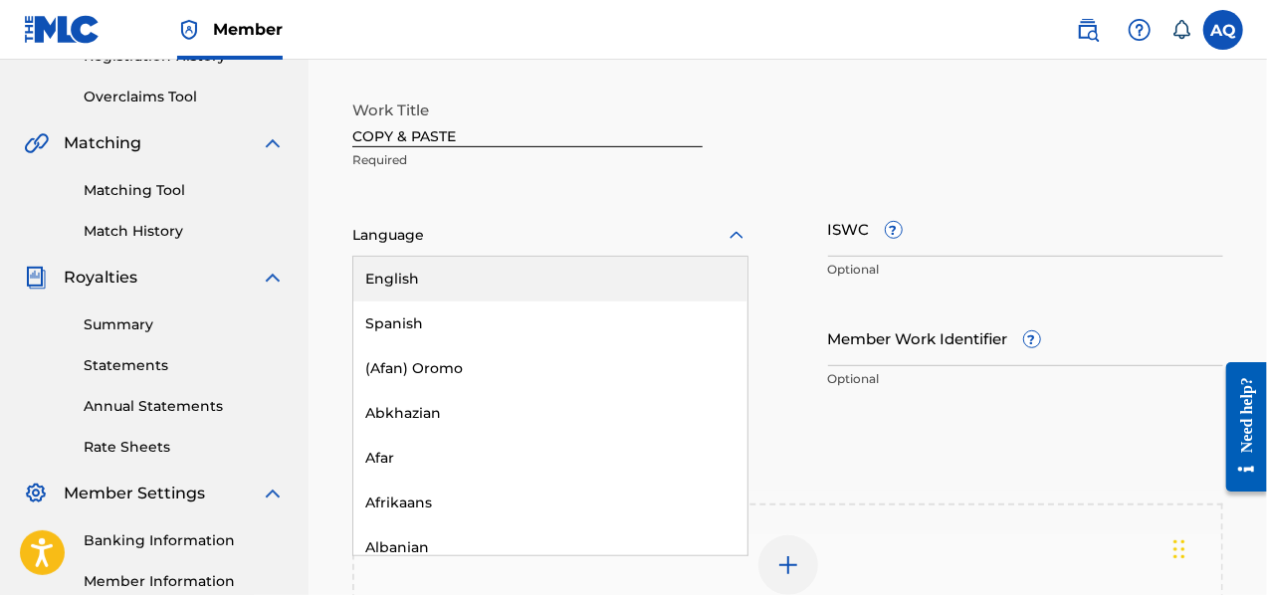
click at [501, 278] on div "English" at bounding box center [550, 279] width 394 height 45
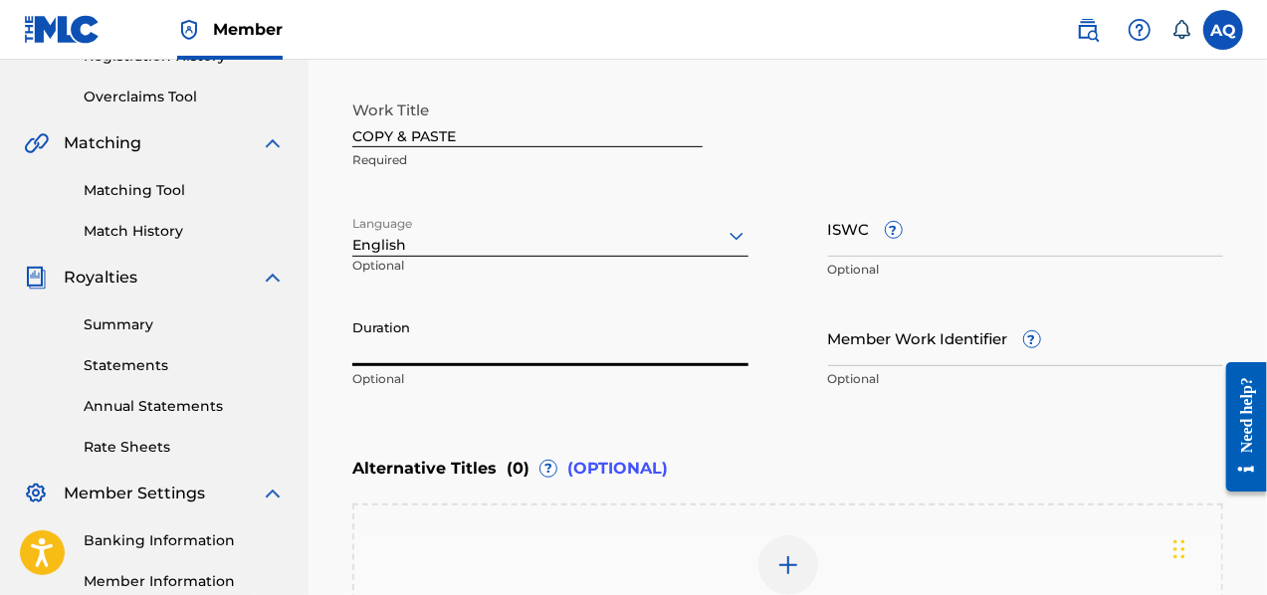
click at [557, 341] on input "Duration" at bounding box center [550, 337] width 396 height 57
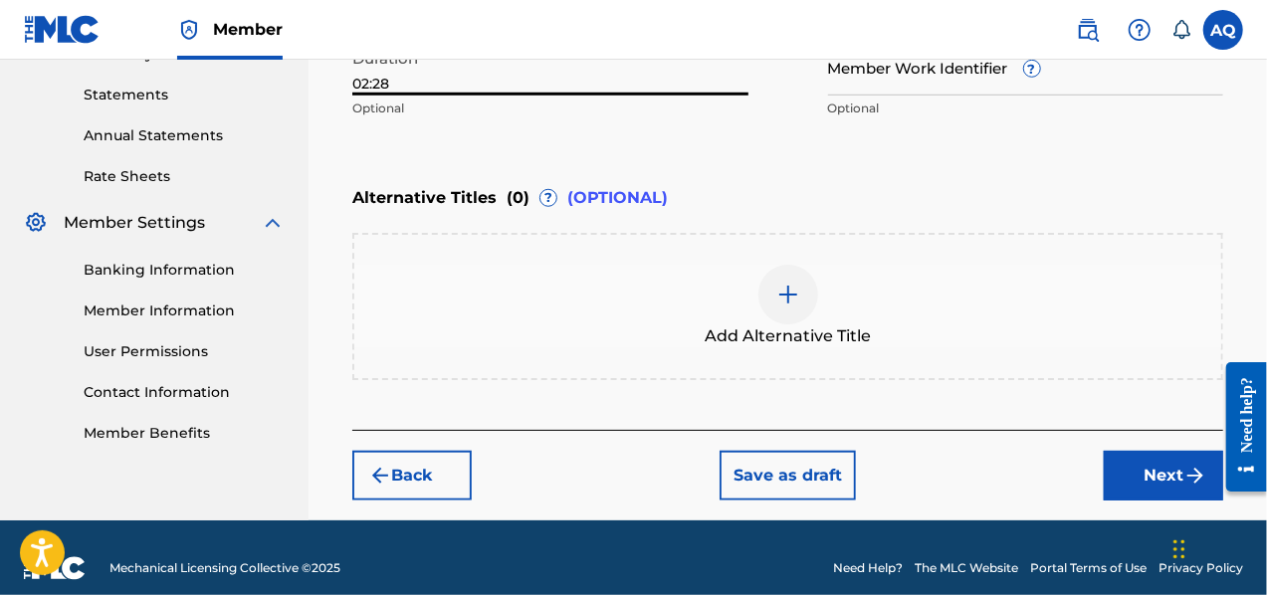
type input "02:28"
click at [1155, 471] on button "Next" at bounding box center [1162, 476] width 119 height 50
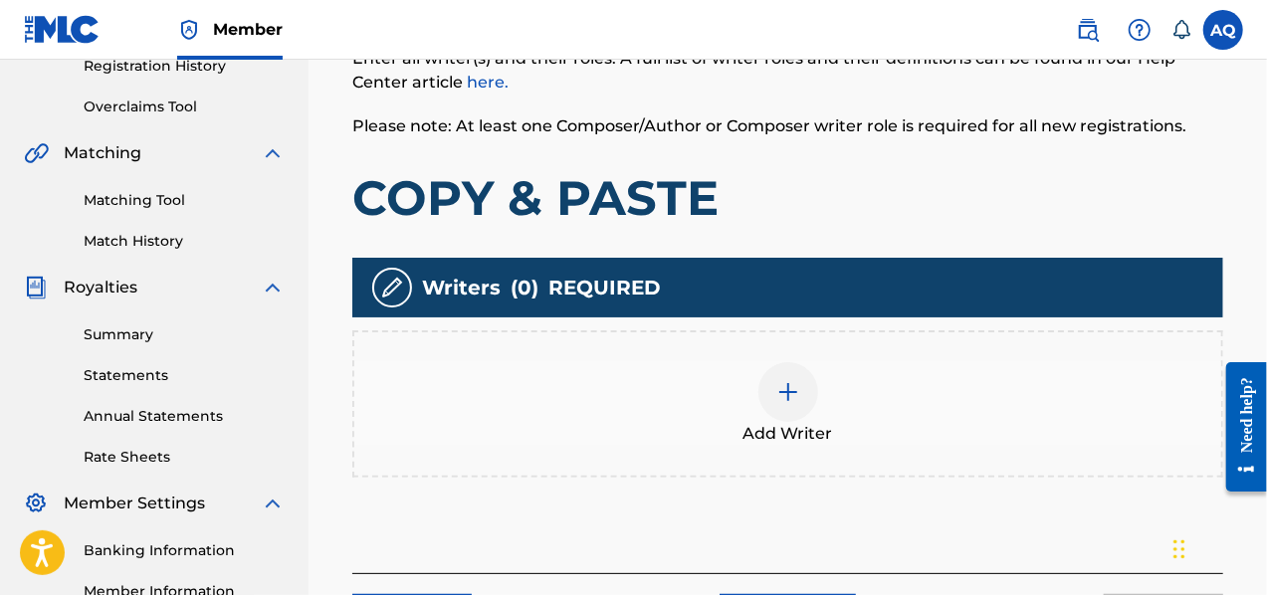
scroll to position [399, 0]
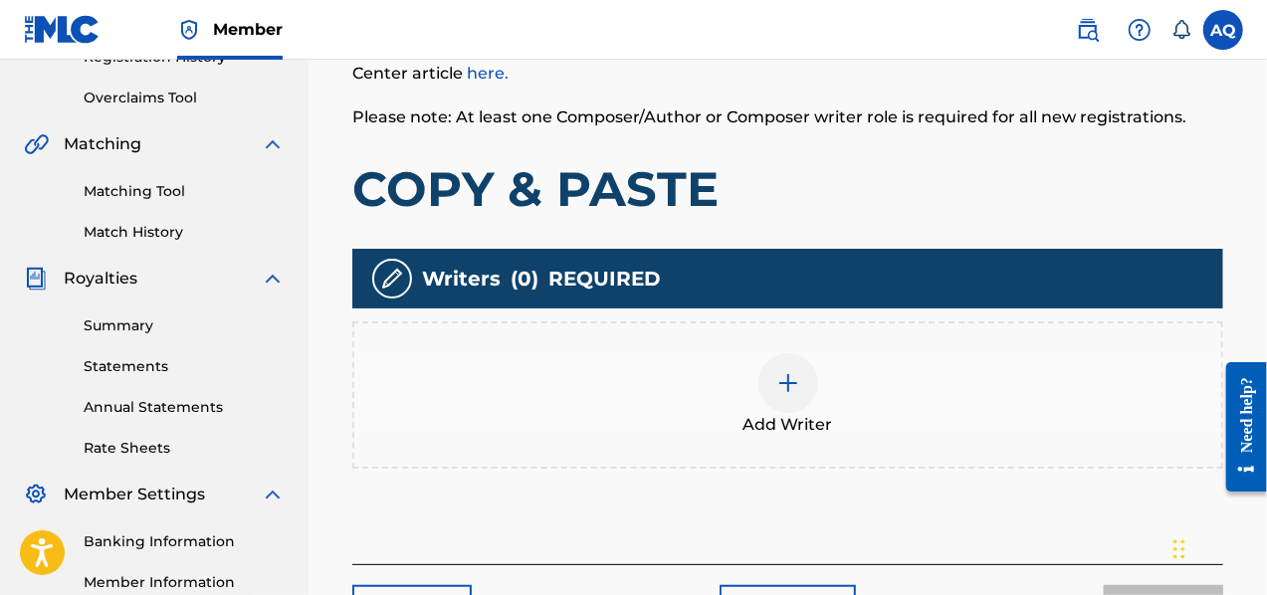
click at [806, 394] on div at bounding box center [788, 383] width 60 height 60
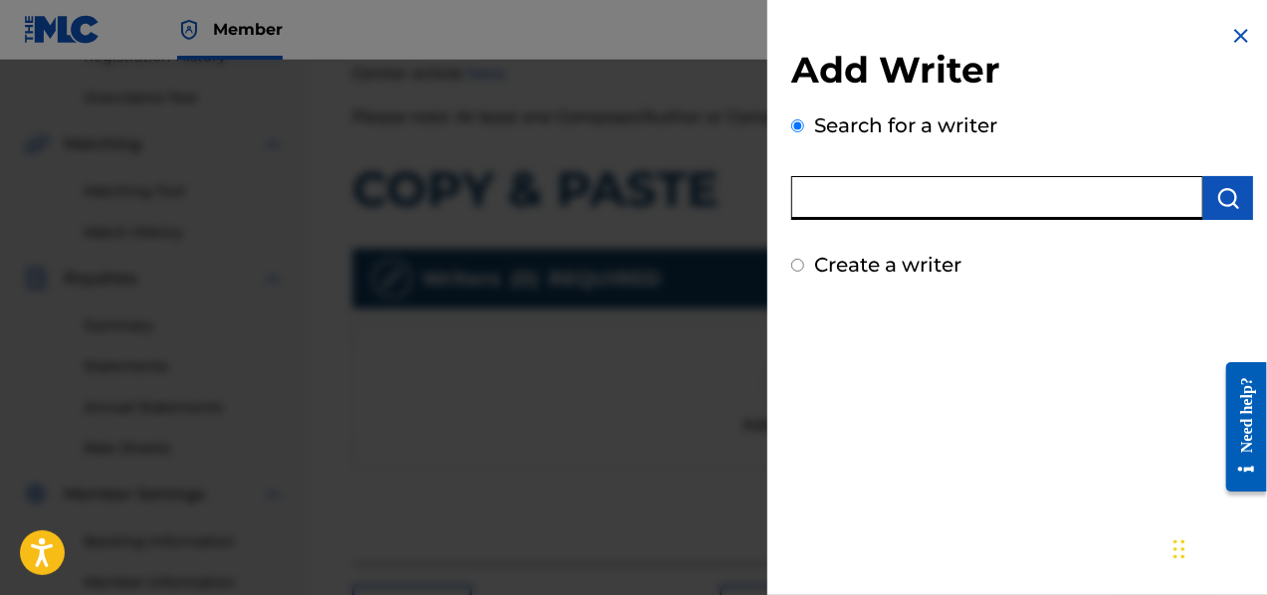
click at [939, 204] on input "text" at bounding box center [997, 198] width 412 height 44
type input "[PERSON_NAME]"
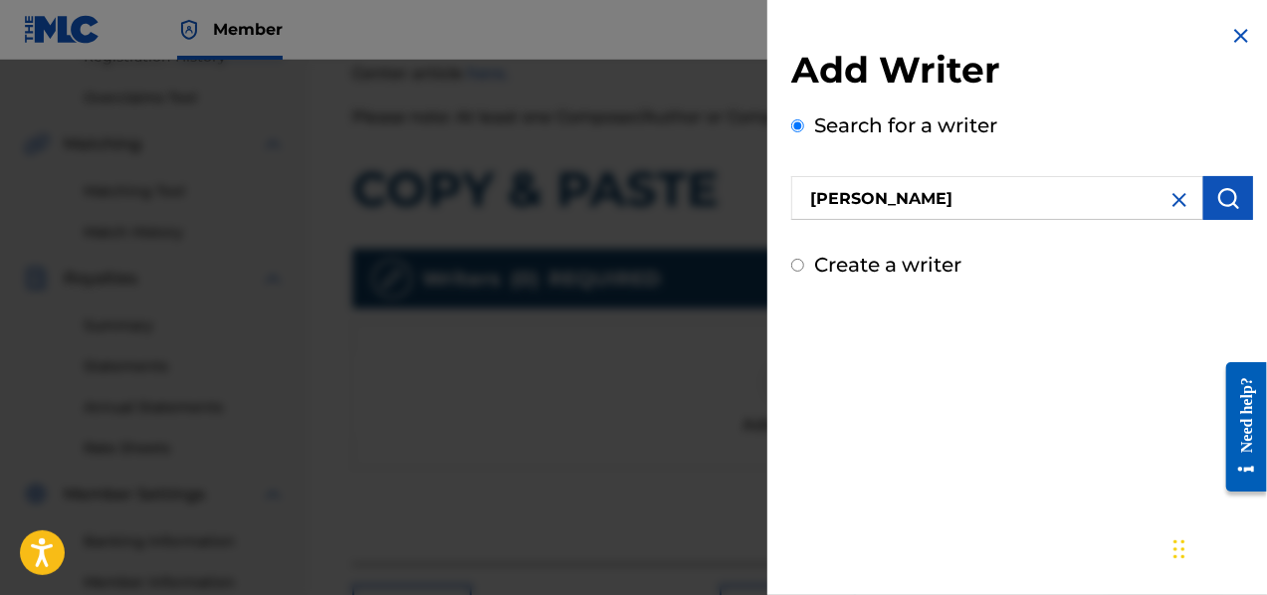
click at [1219, 196] on img "submit" at bounding box center [1228, 198] width 24 height 24
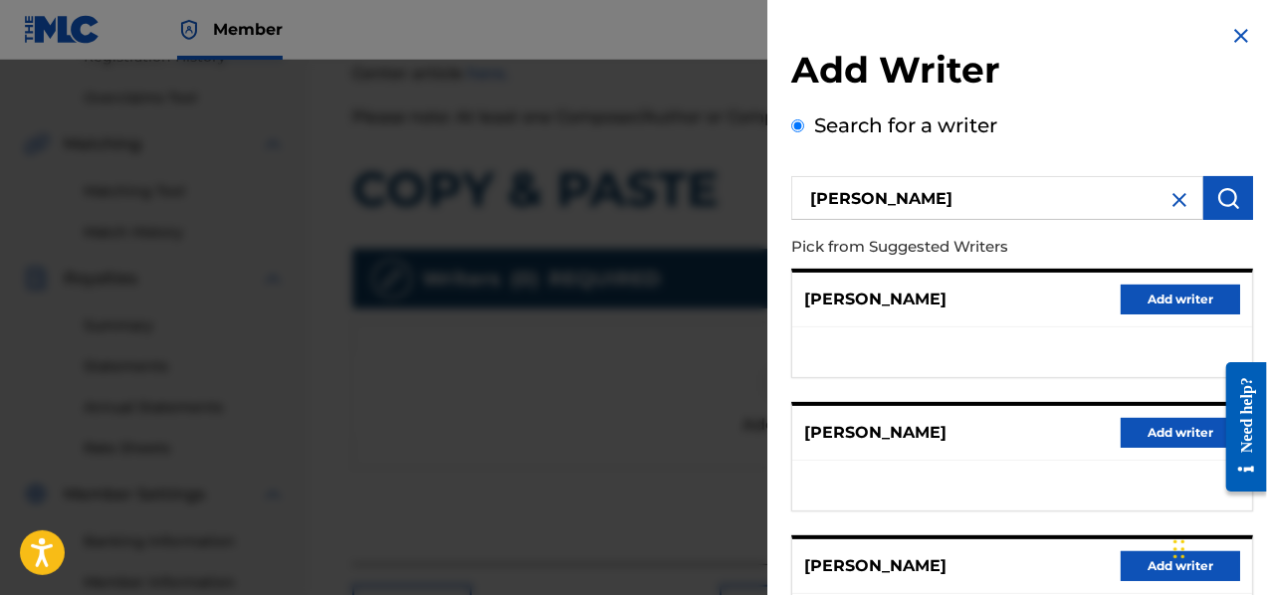
click at [1136, 561] on button "Add writer" at bounding box center [1179, 566] width 119 height 30
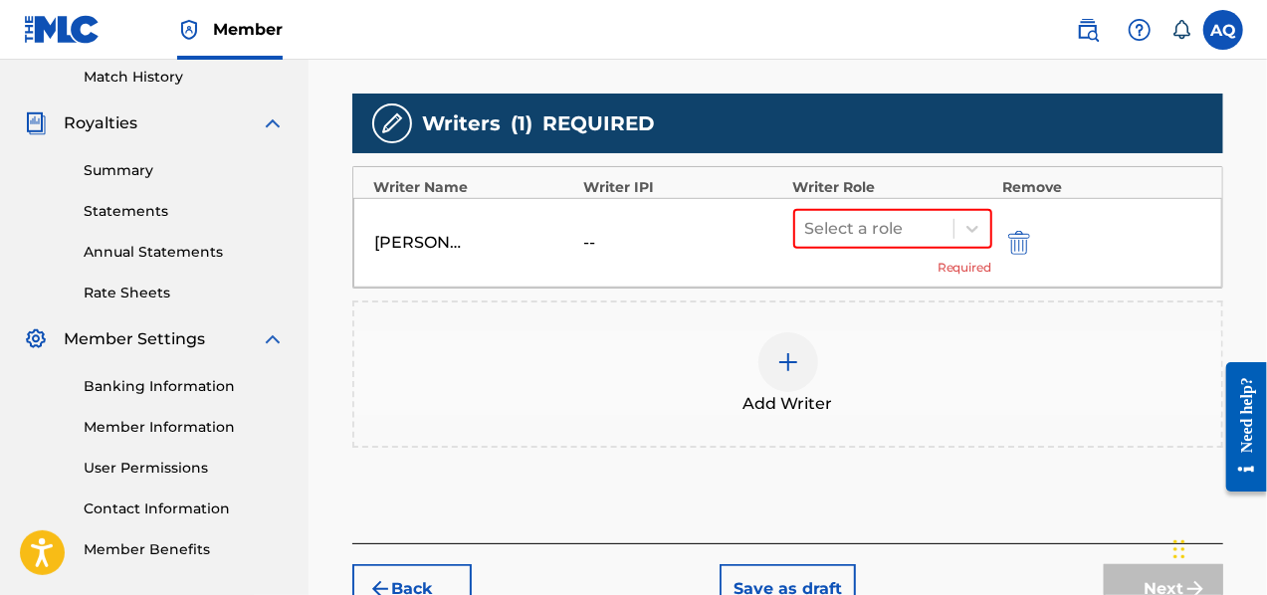
scroll to position [561, 0]
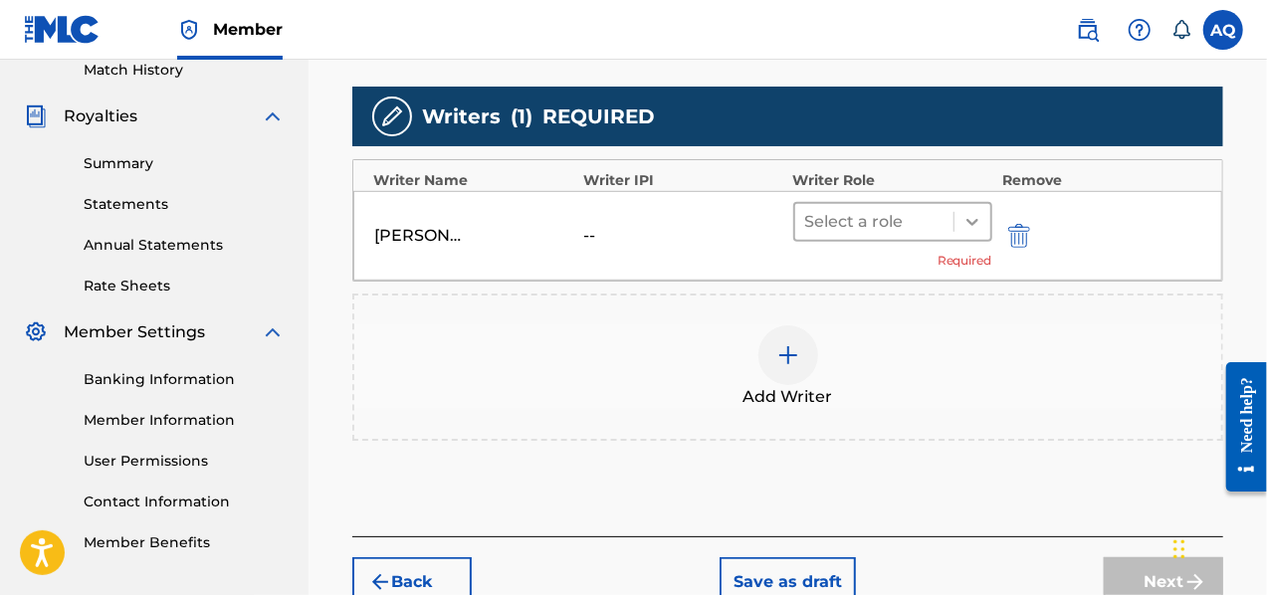
click at [967, 223] on icon at bounding box center [972, 222] width 20 height 20
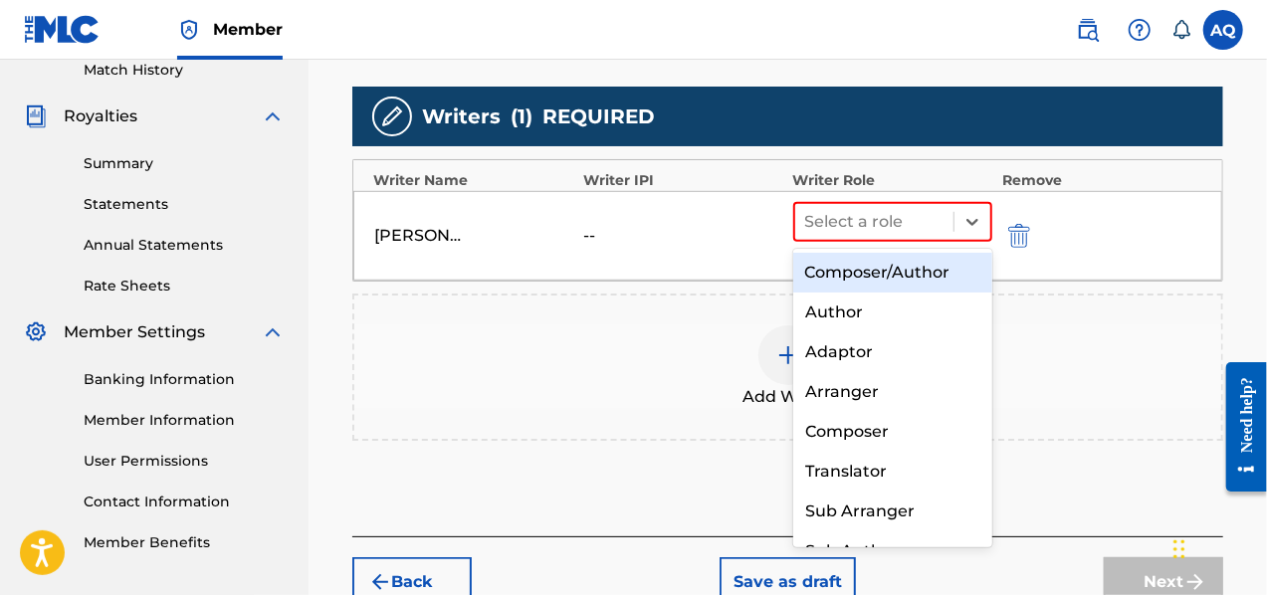
click at [922, 273] on div "Composer/Author" at bounding box center [893, 273] width 200 height 40
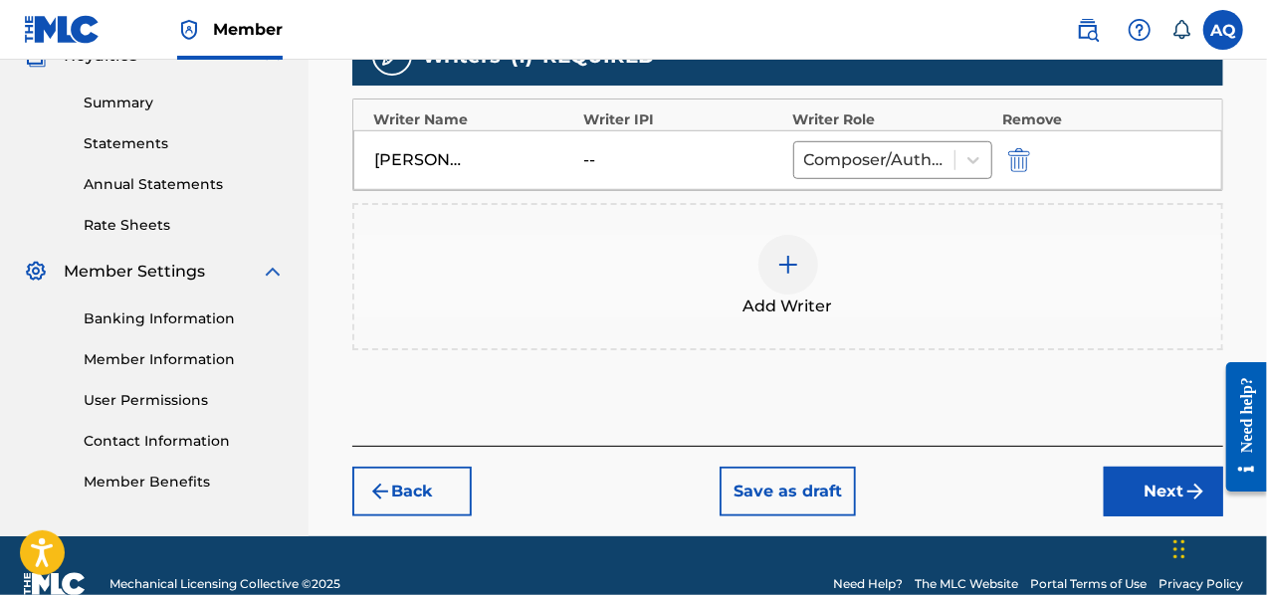
scroll to position [657, 0]
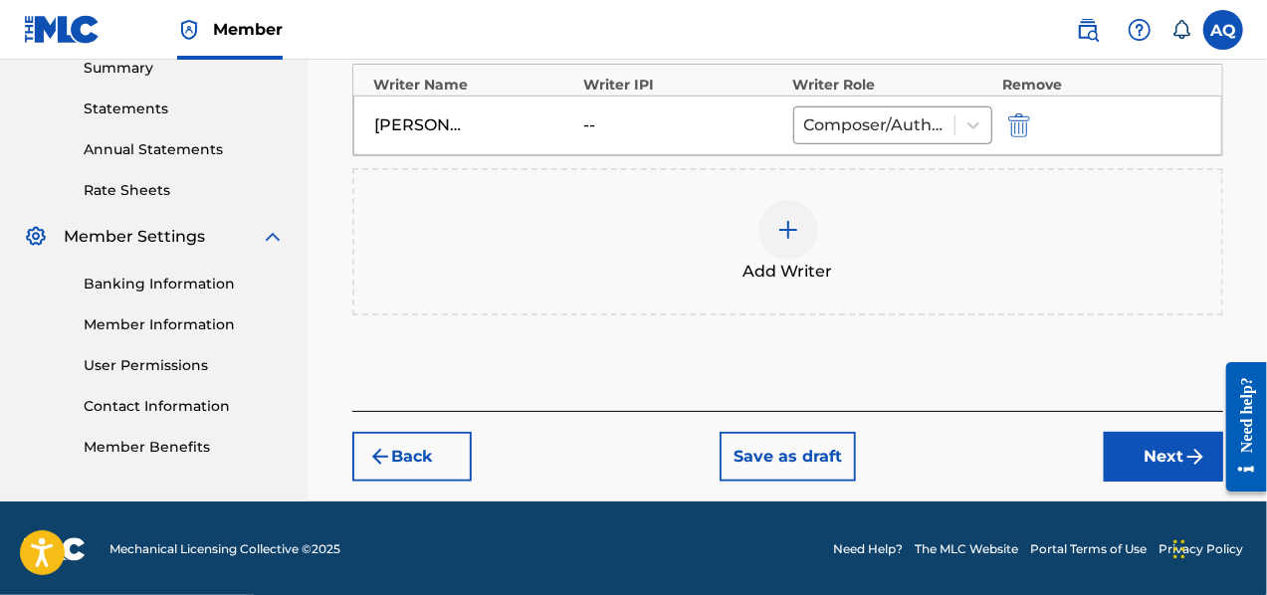
click at [799, 243] on div at bounding box center [788, 230] width 60 height 60
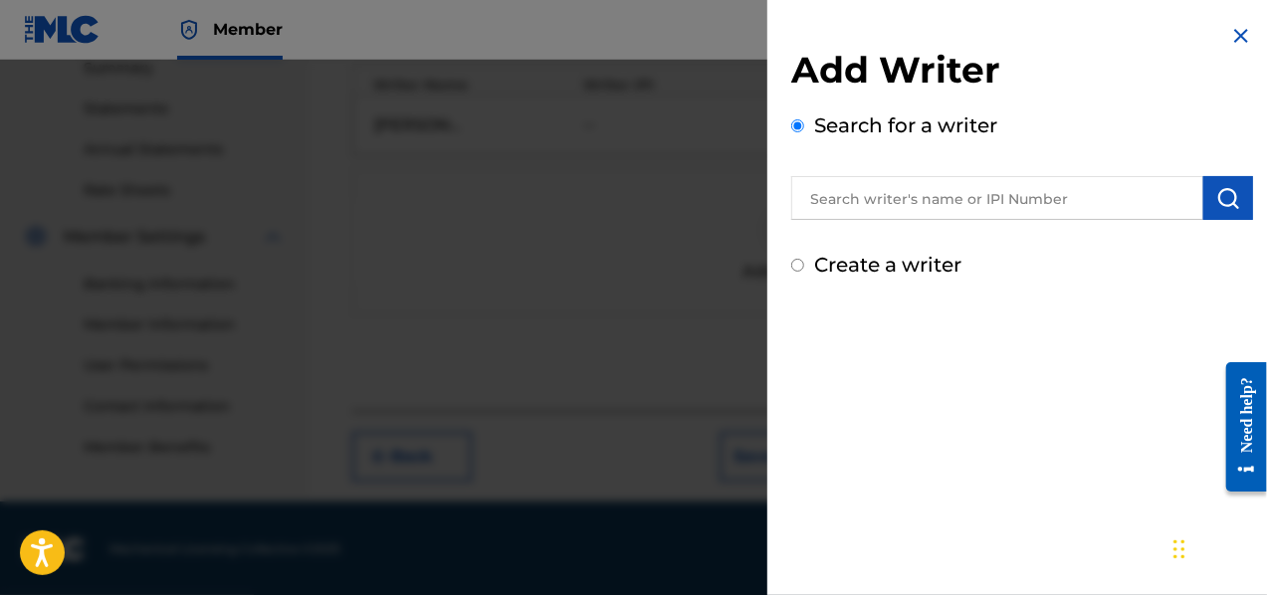
click at [1235, 35] on img at bounding box center [1241, 36] width 24 height 24
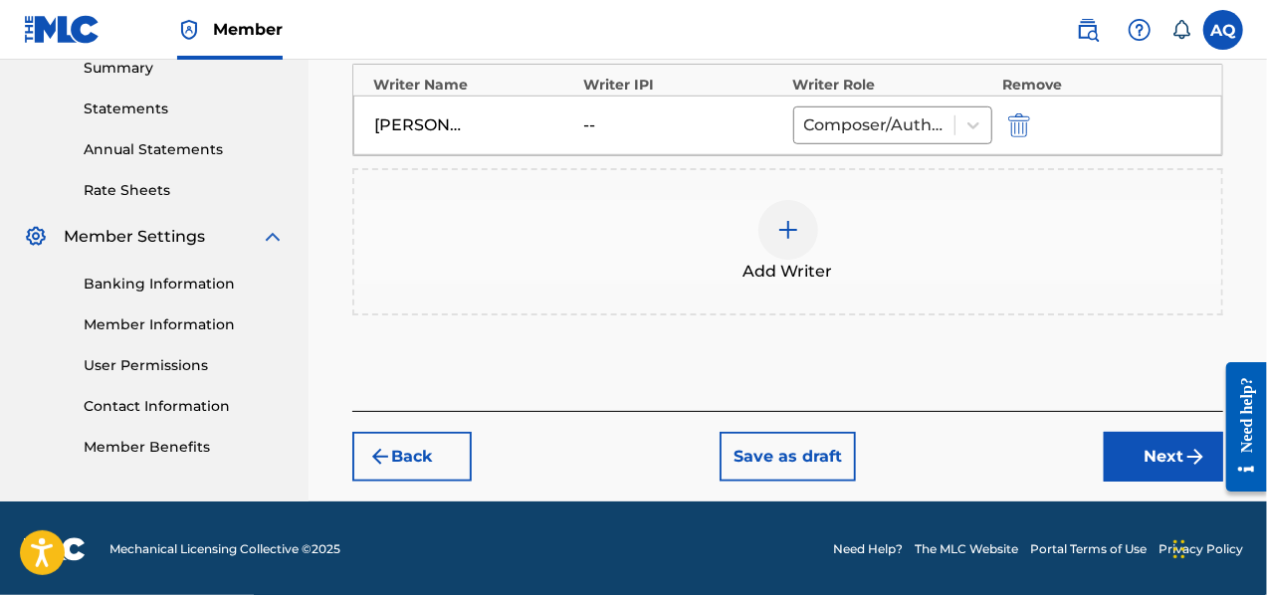
click at [1173, 448] on button "Next" at bounding box center [1162, 457] width 119 height 50
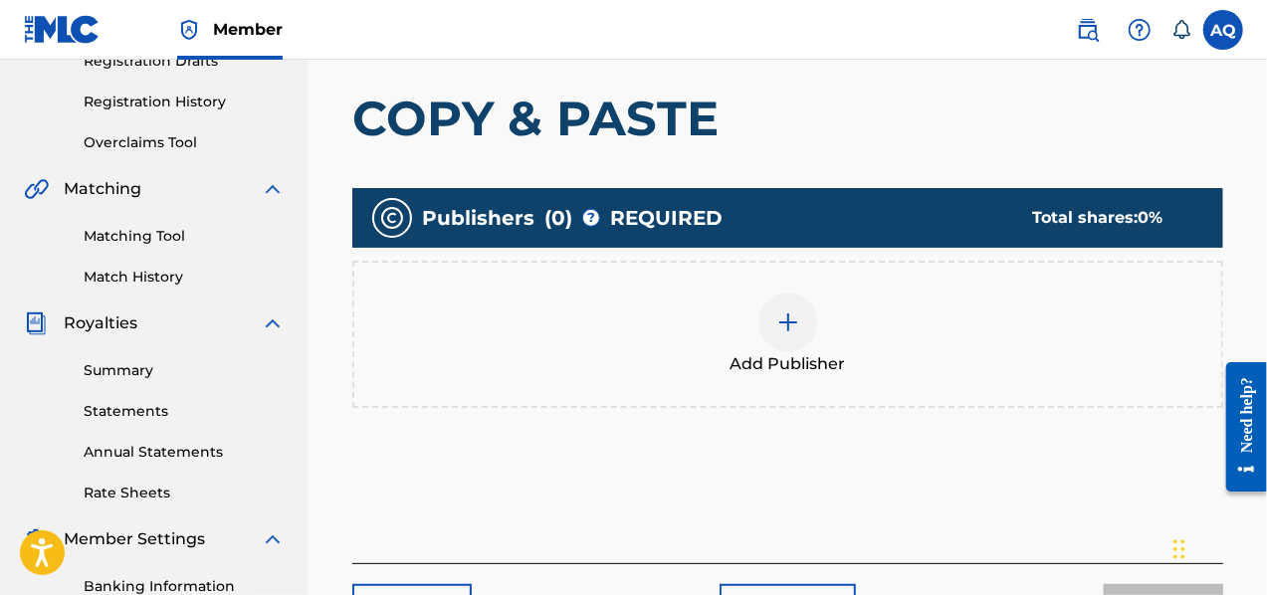
scroll to position [356, 0]
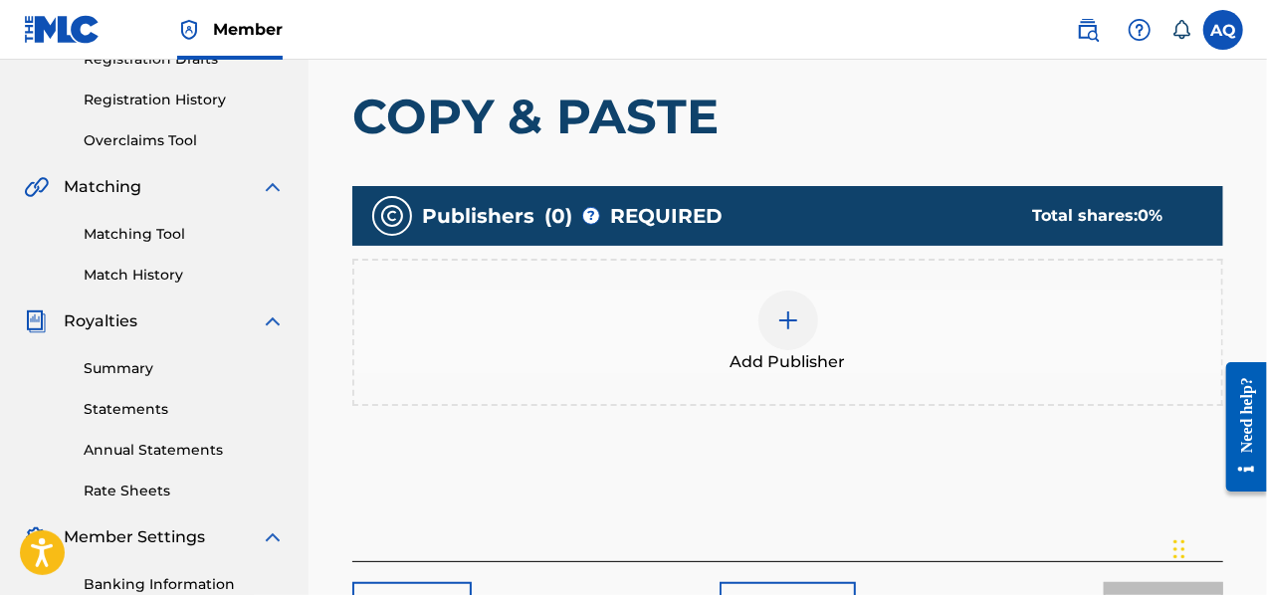
click at [796, 317] on img at bounding box center [788, 320] width 24 height 24
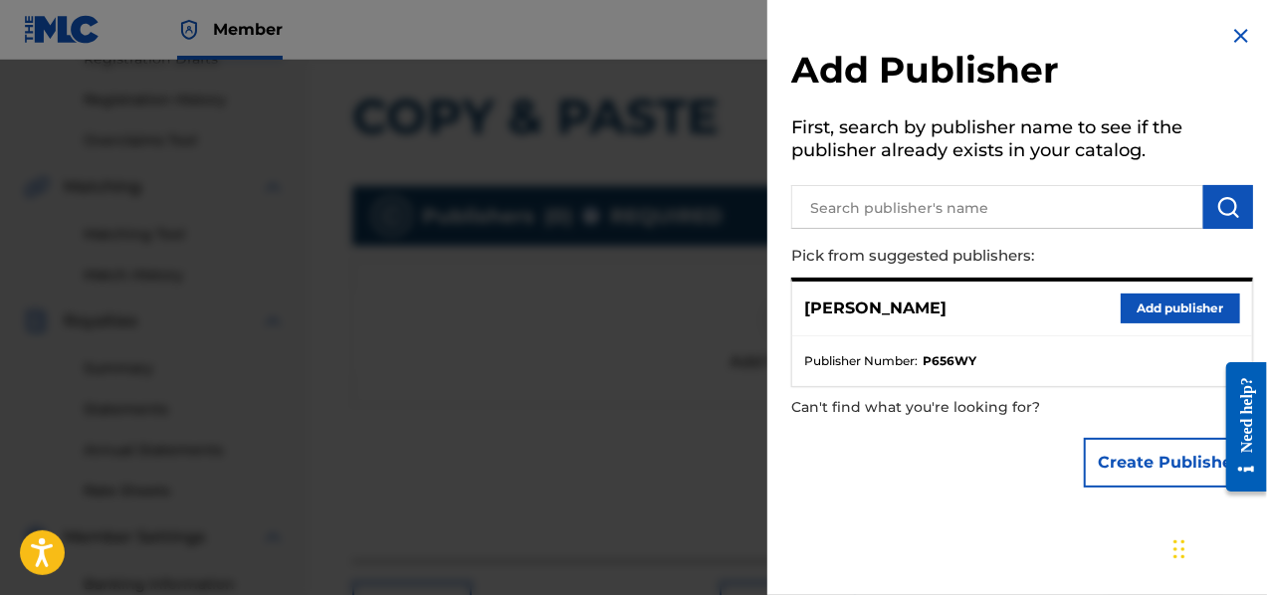
click at [1167, 300] on button "Add publisher" at bounding box center [1179, 309] width 119 height 30
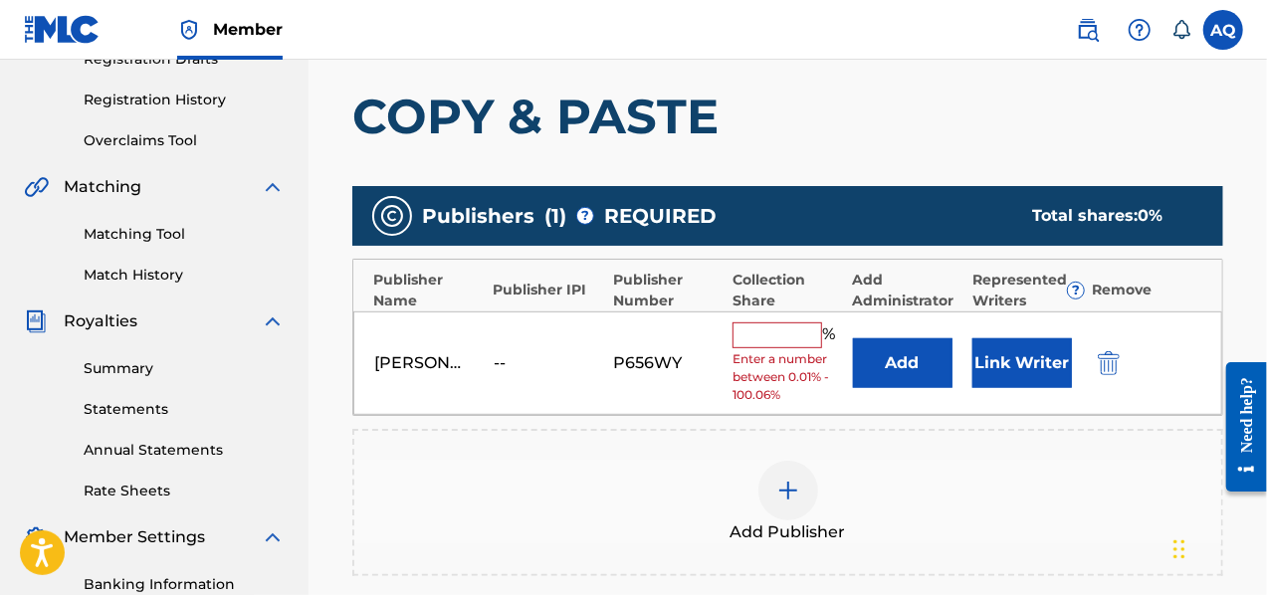
click at [787, 328] on input "text" at bounding box center [777, 335] width 90 height 26
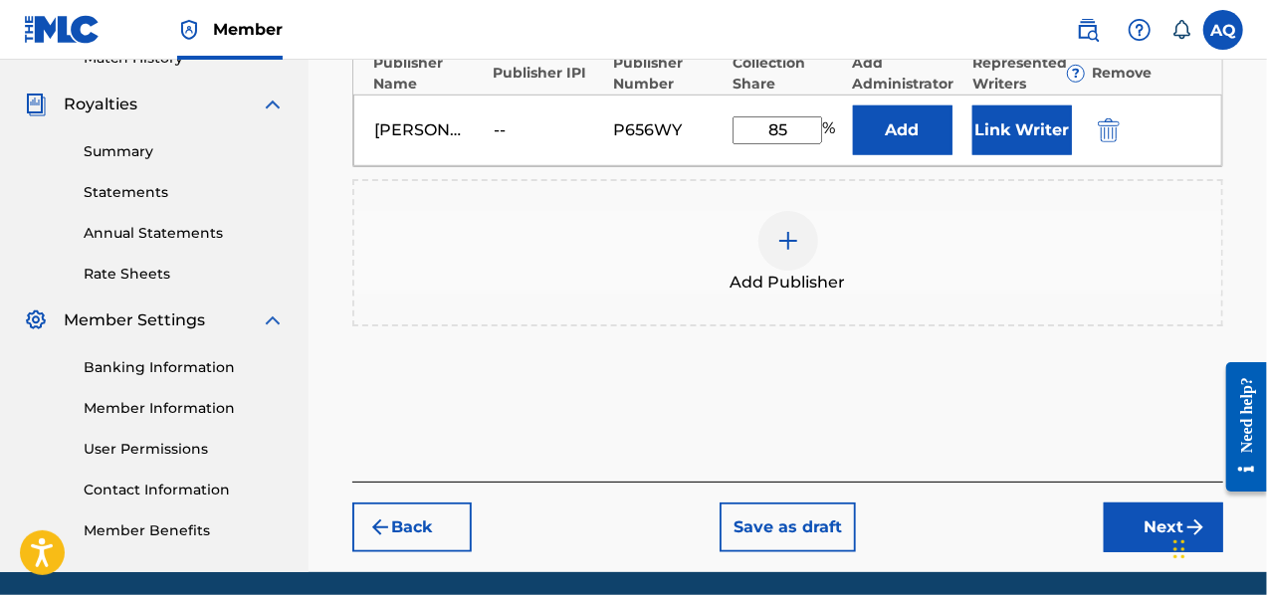
scroll to position [574, 0]
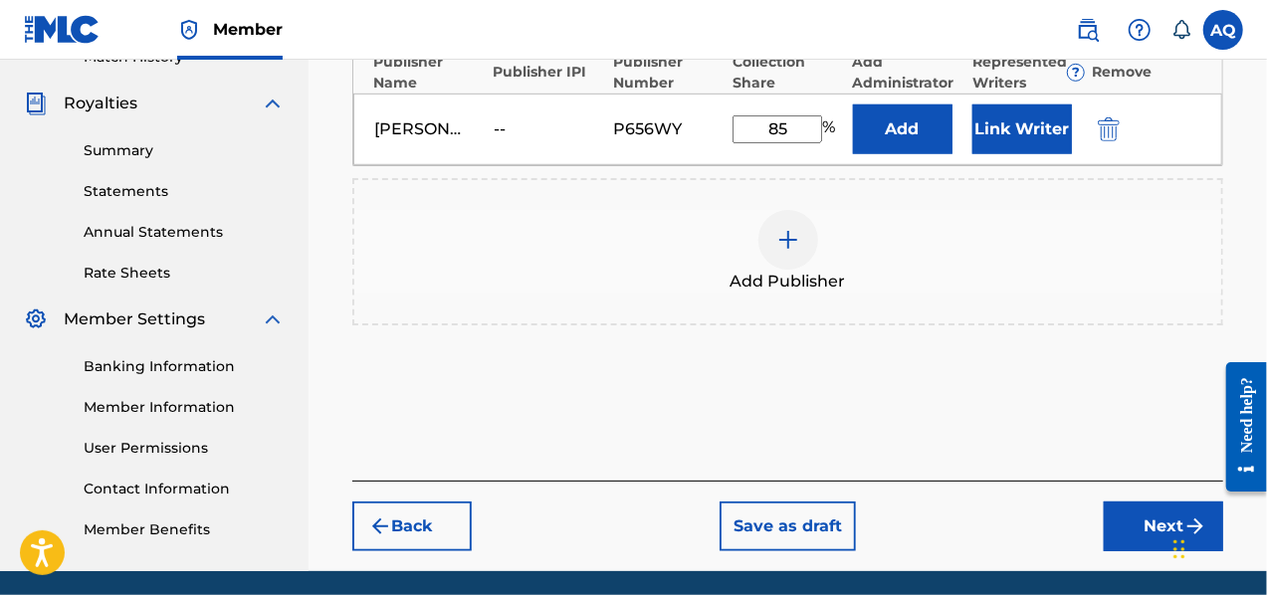
type input "85"
click at [1135, 519] on button "Next" at bounding box center [1162, 526] width 119 height 50
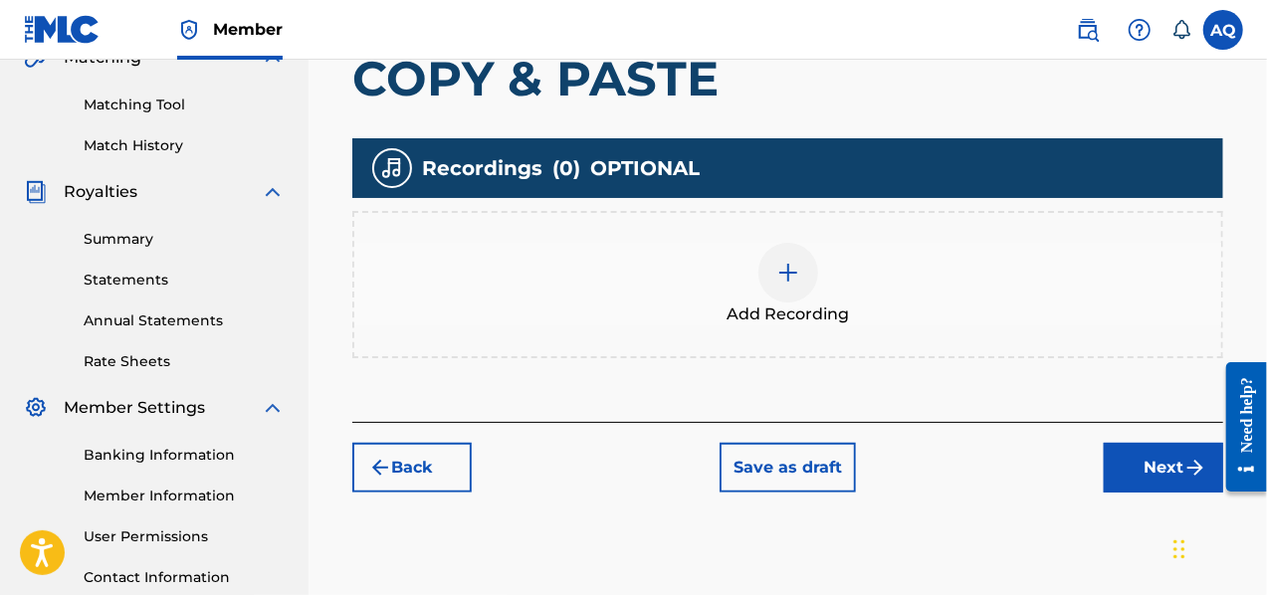
scroll to position [490, 0]
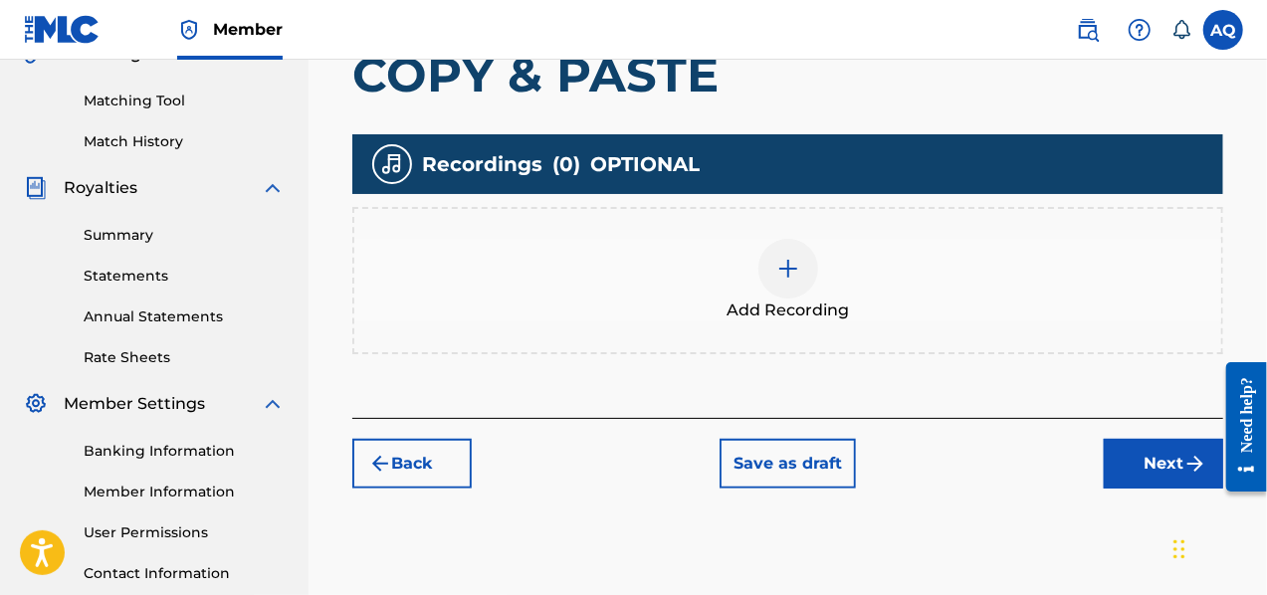
click at [1142, 471] on button "Next" at bounding box center [1162, 464] width 119 height 50
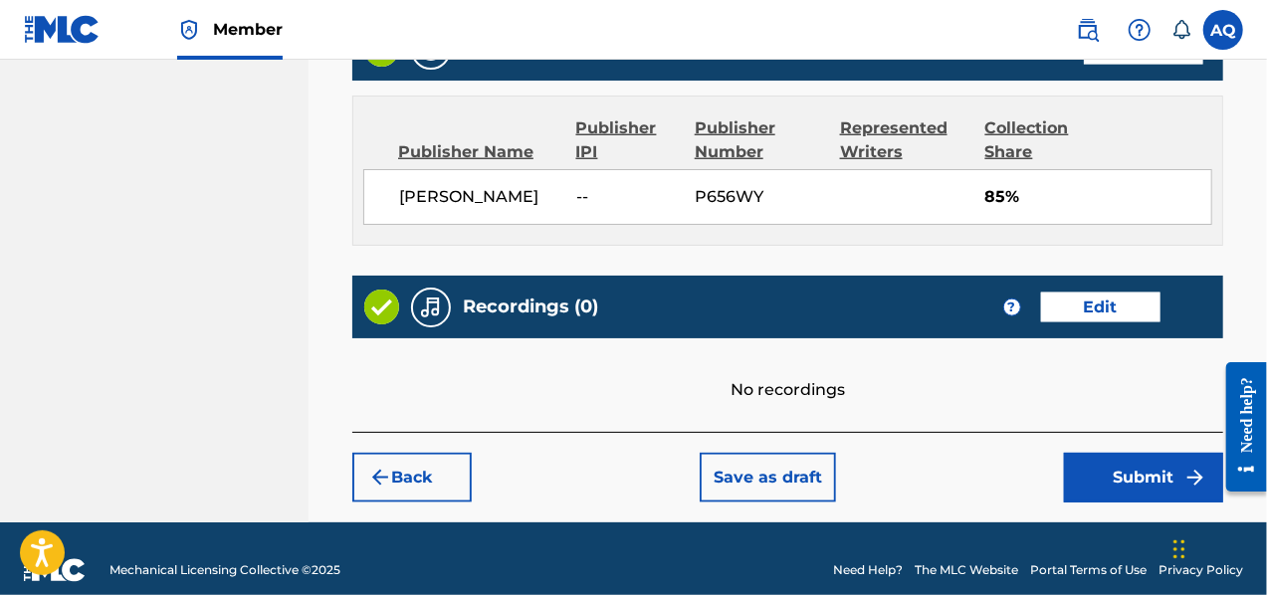
scroll to position [1083, 0]
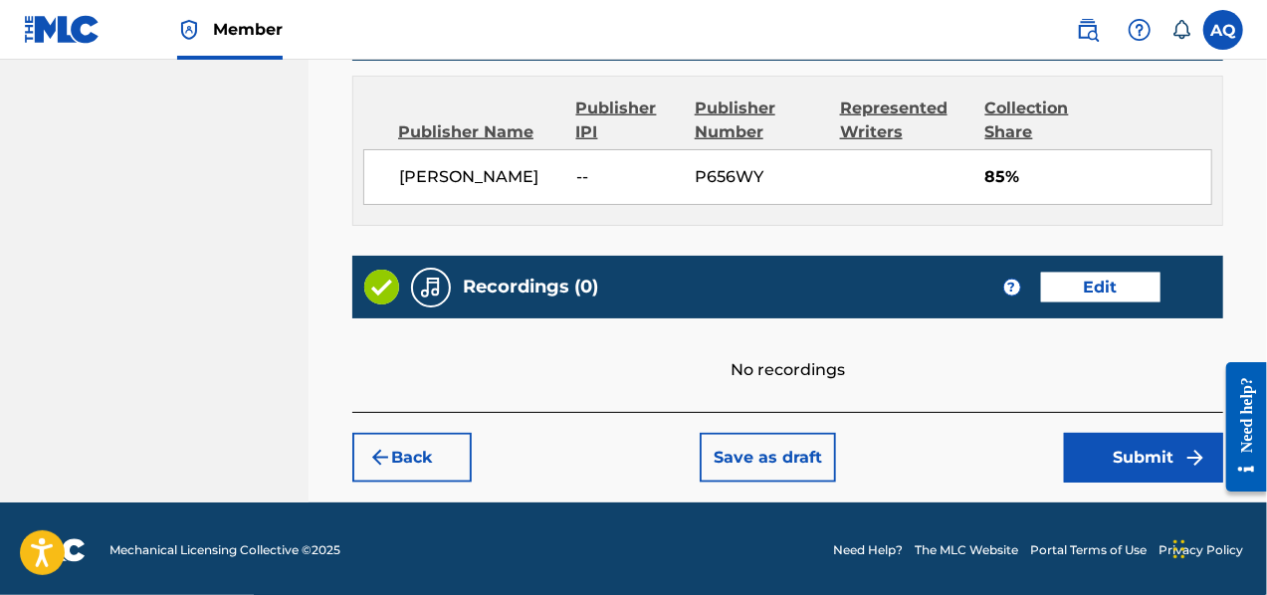
click at [1124, 441] on button "Submit" at bounding box center [1143, 458] width 159 height 50
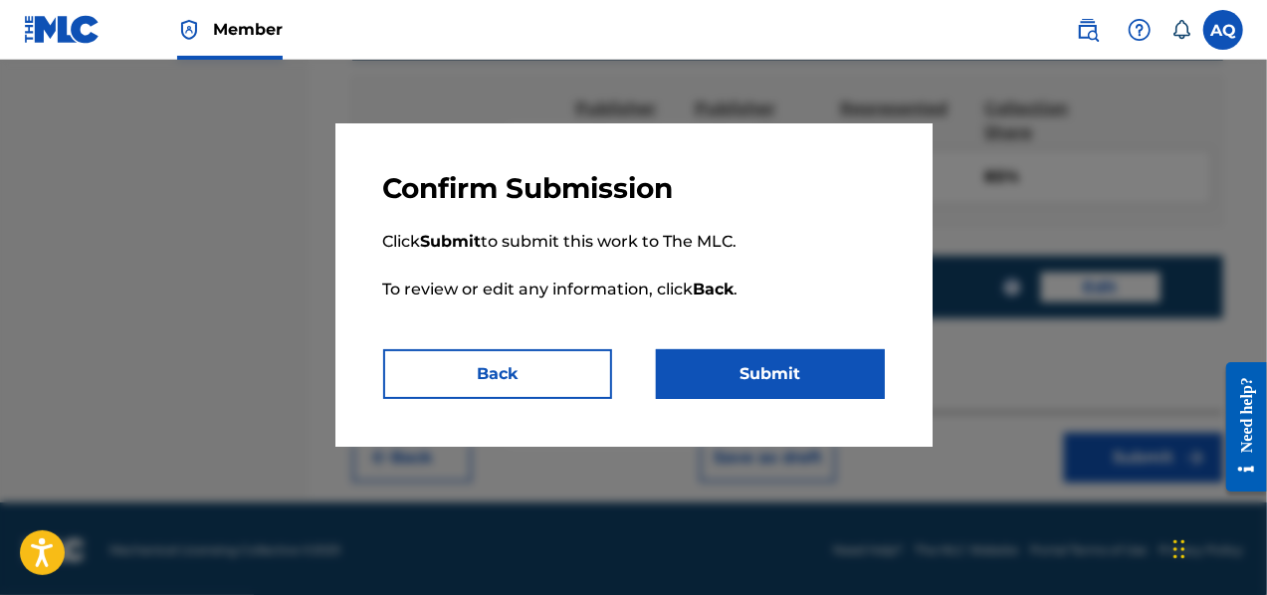
click at [804, 378] on button "Submit" at bounding box center [770, 374] width 229 height 50
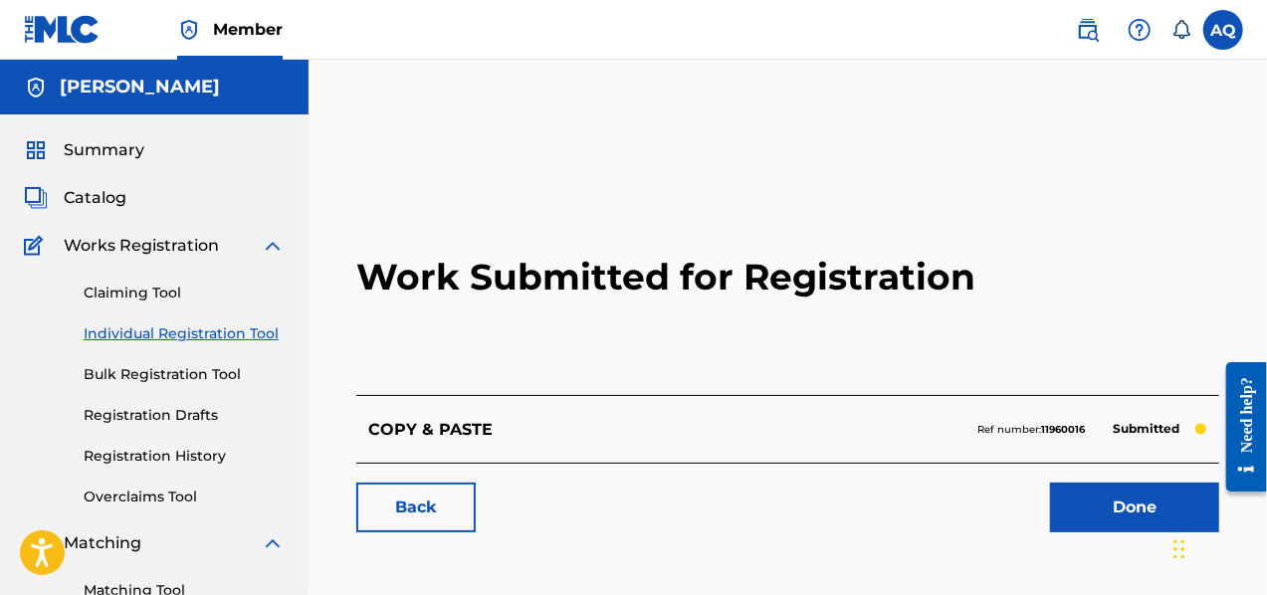
click at [1090, 498] on link "Done" at bounding box center [1134, 508] width 169 height 50
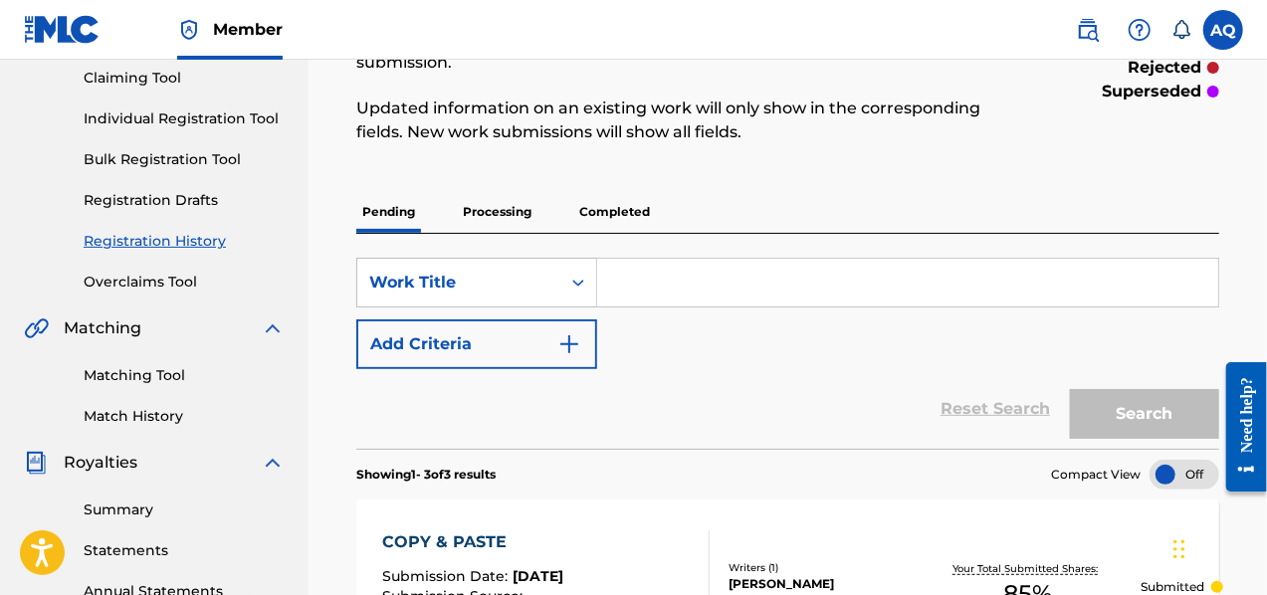
scroll to position [217, 0]
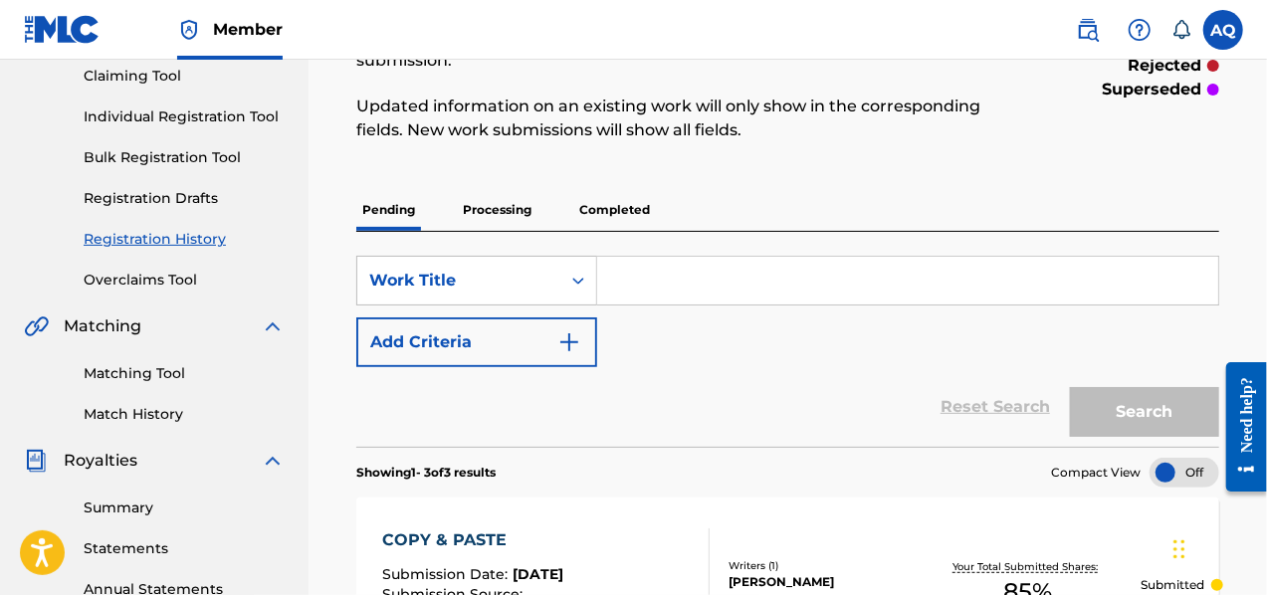
click at [683, 266] on input "Search Form" at bounding box center [907, 281] width 621 height 48
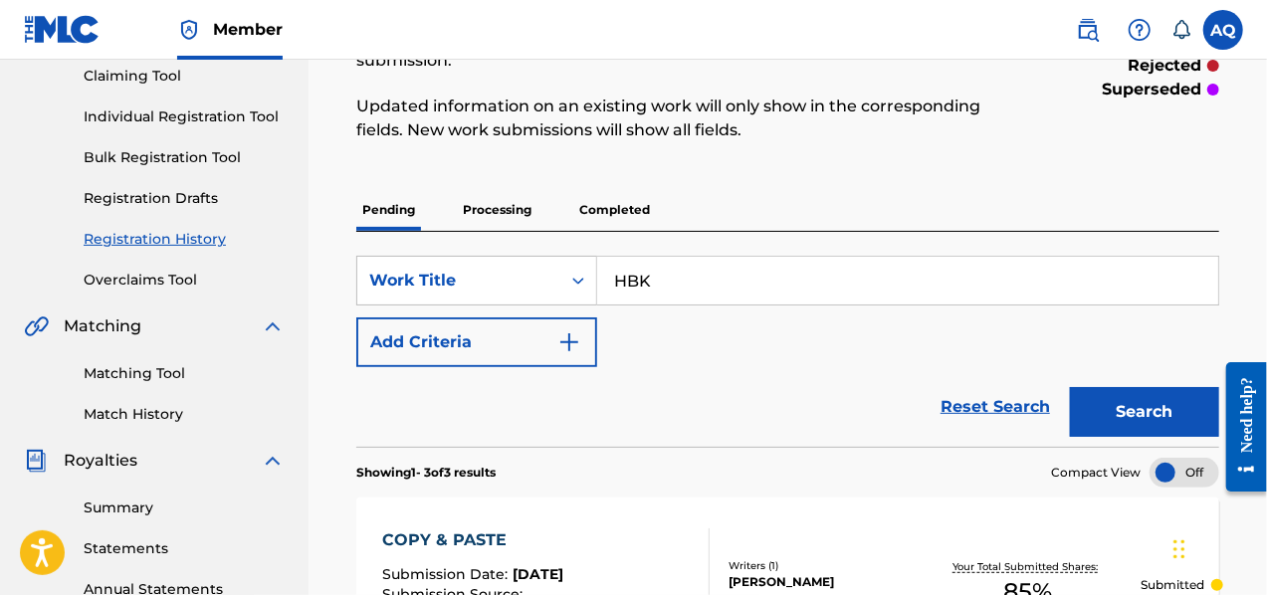
type input "HBK"
click at [209, 120] on link "Individual Registration Tool" at bounding box center [184, 116] width 201 height 21
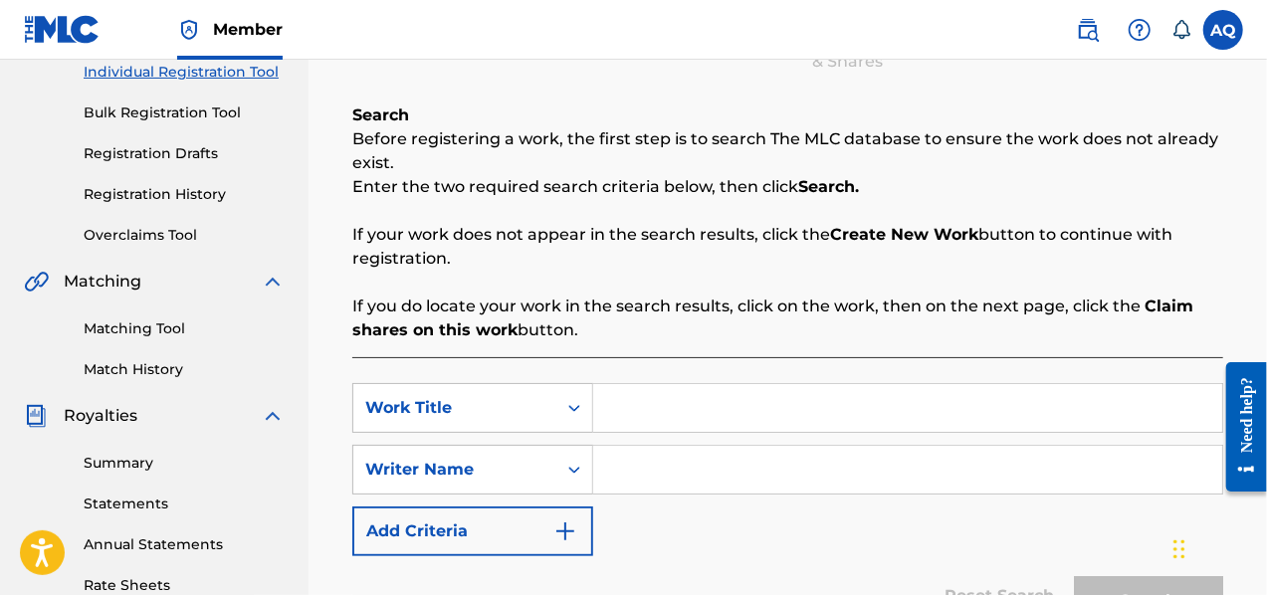
scroll to position [283, 0]
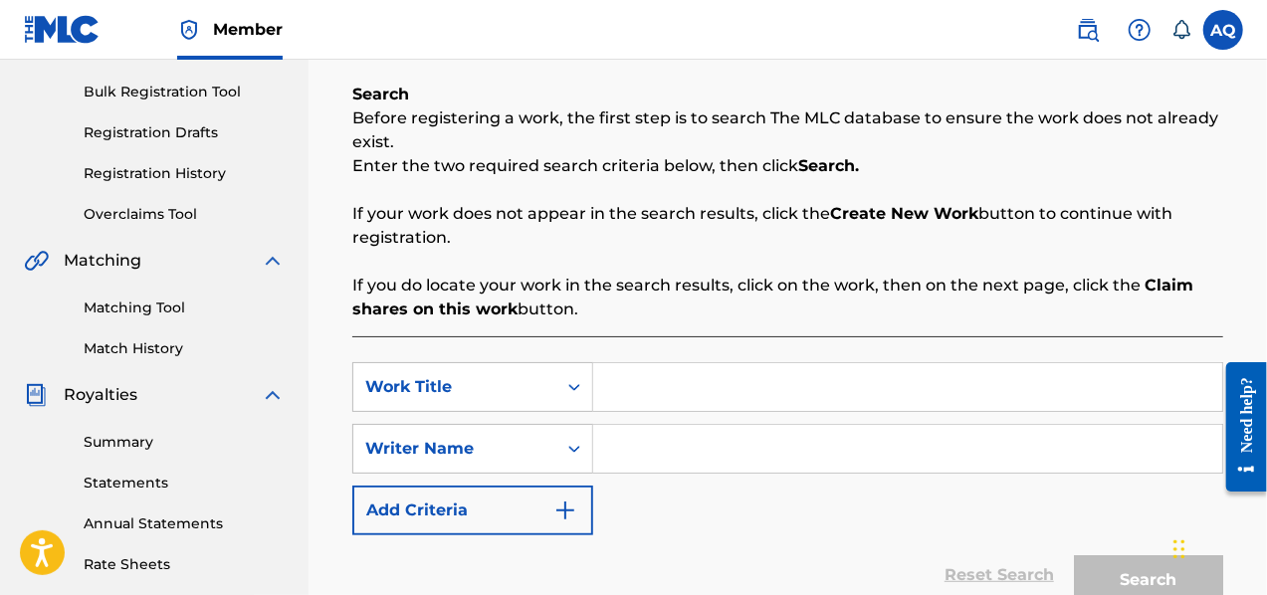
click at [750, 371] on input "Search Form" at bounding box center [907, 387] width 629 height 48
type input "HBK"
click at [709, 443] on input "Search Form" at bounding box center [907, 449] width 629 height 48
type input "[PERSON_NAME]"
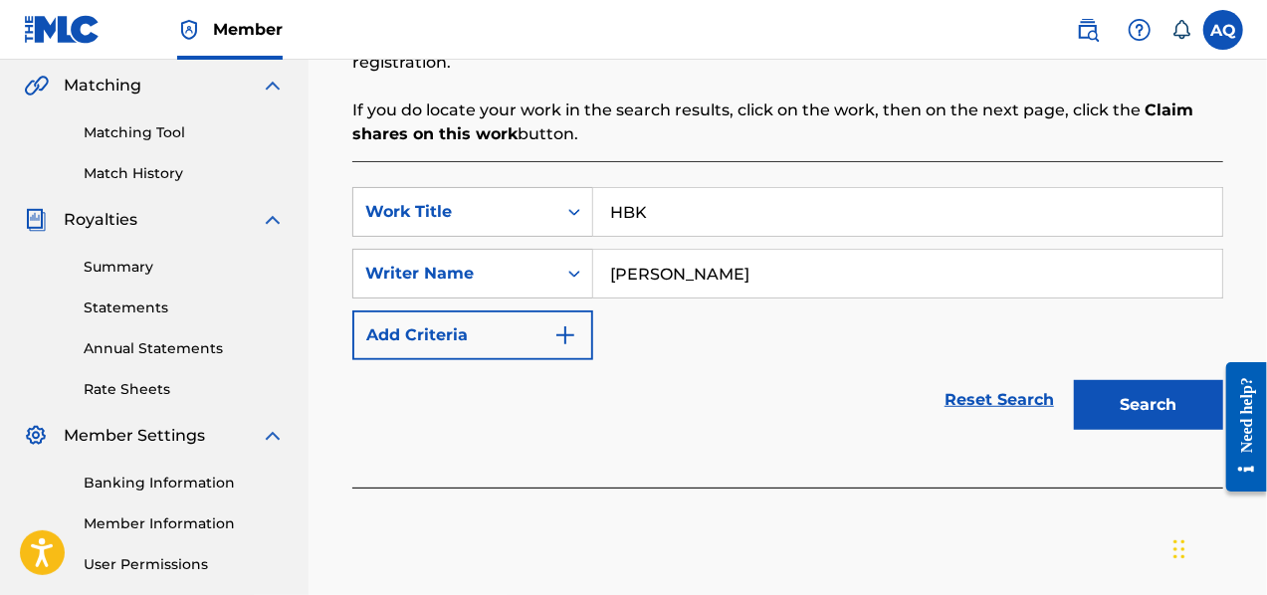
scroll to position [467, 0]
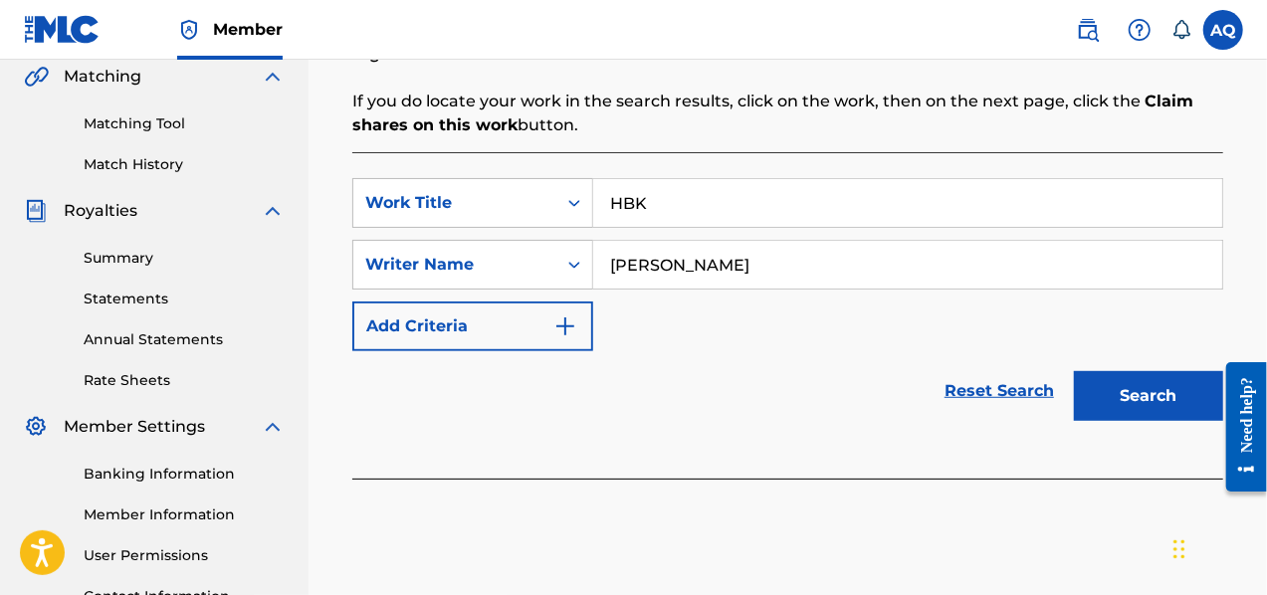
click at [1162, 393] on button "Search" at bounding box center [1148, 396] width 149 height 50
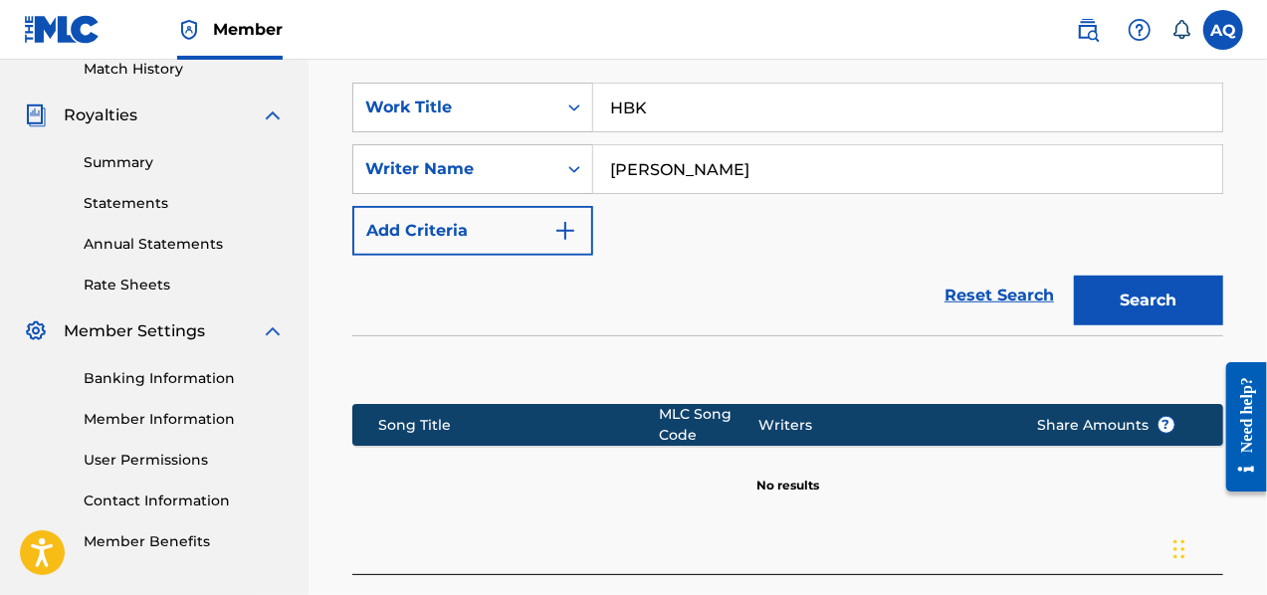
scroll to position [559, 0]
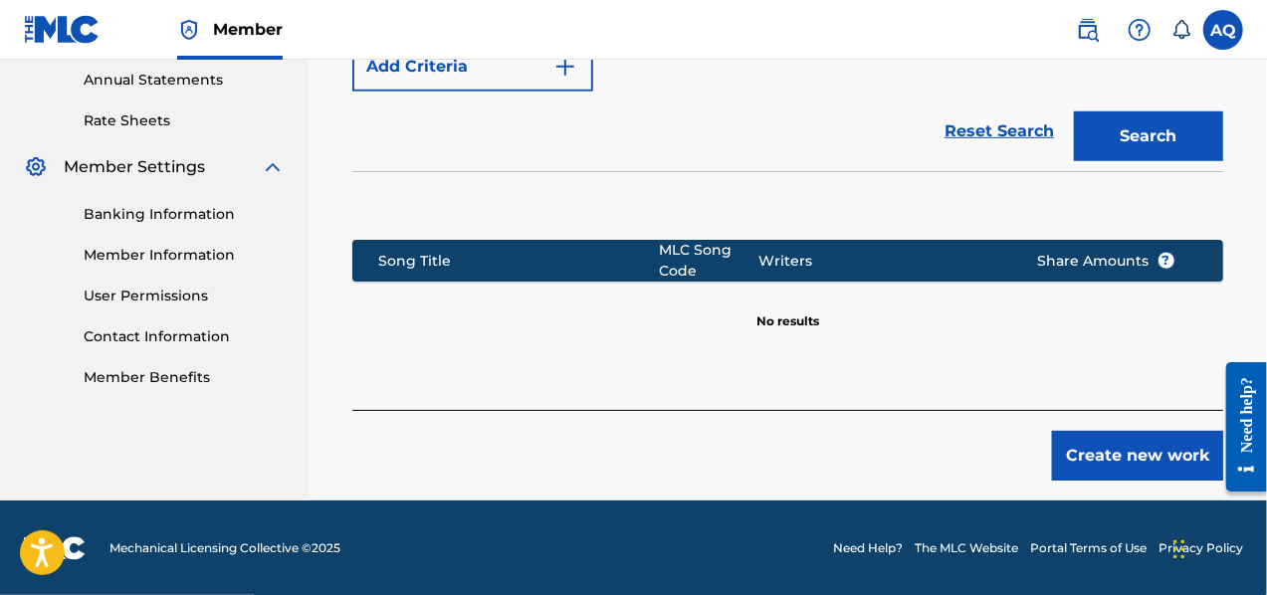
click at [1118, 443] on button "Create new work" at bounding box center [1137, 456] width 171 height 50
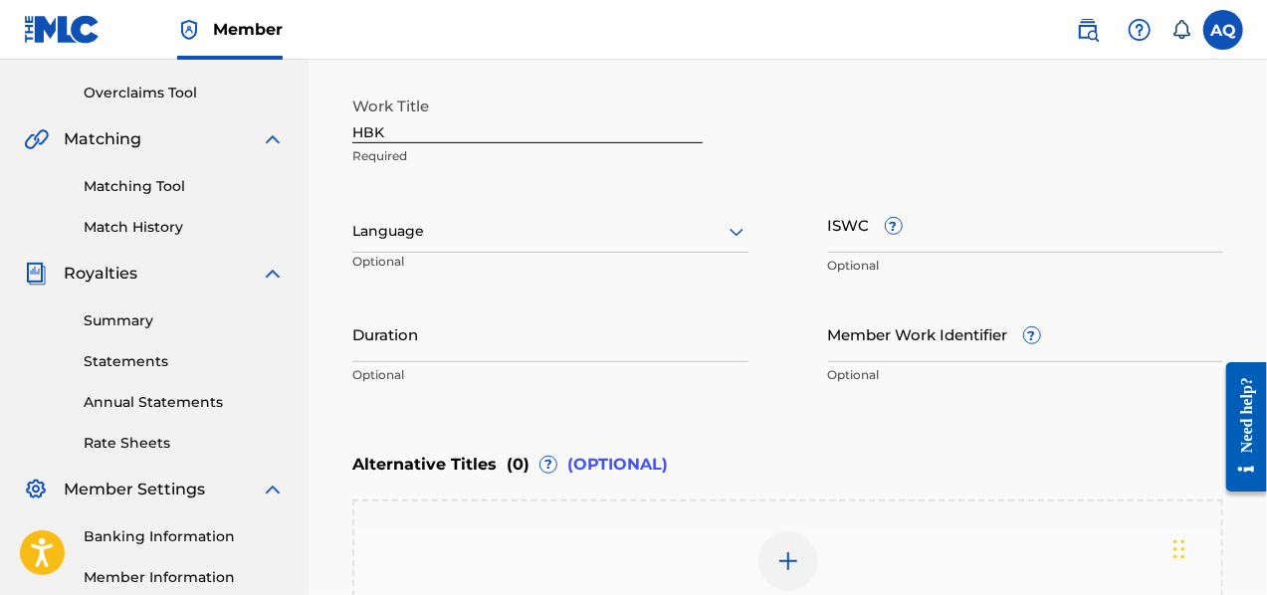
scroll to position [389, 0]
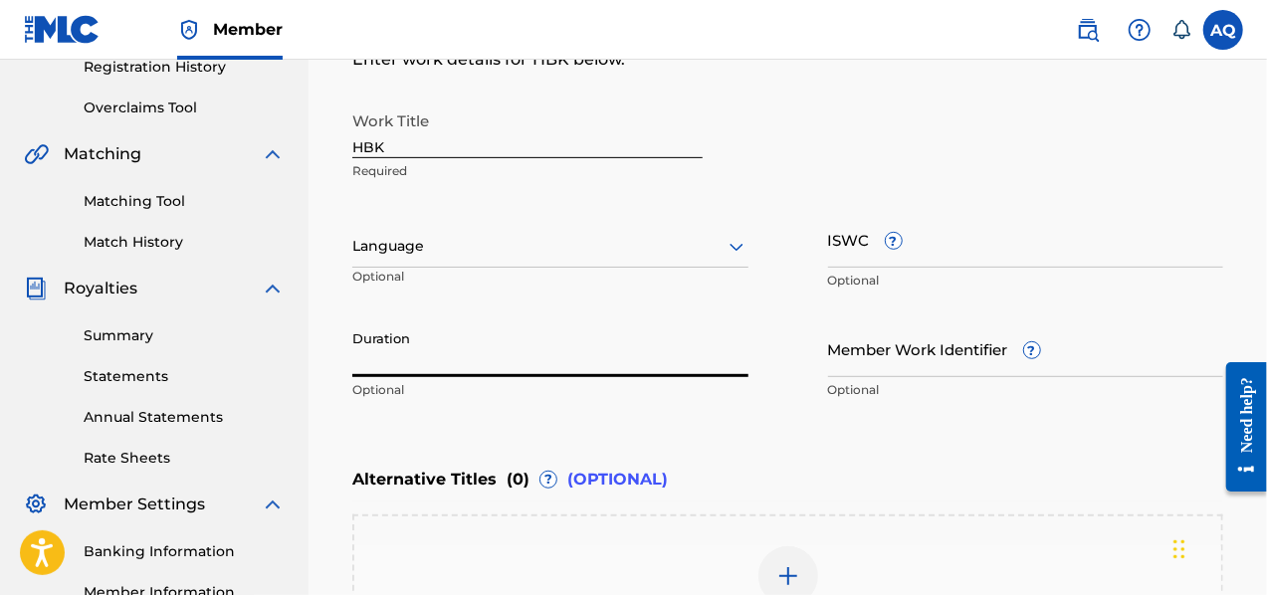
click at [461, 348] on input "Duration" at bounding box center [550, 348] width 396 height 57
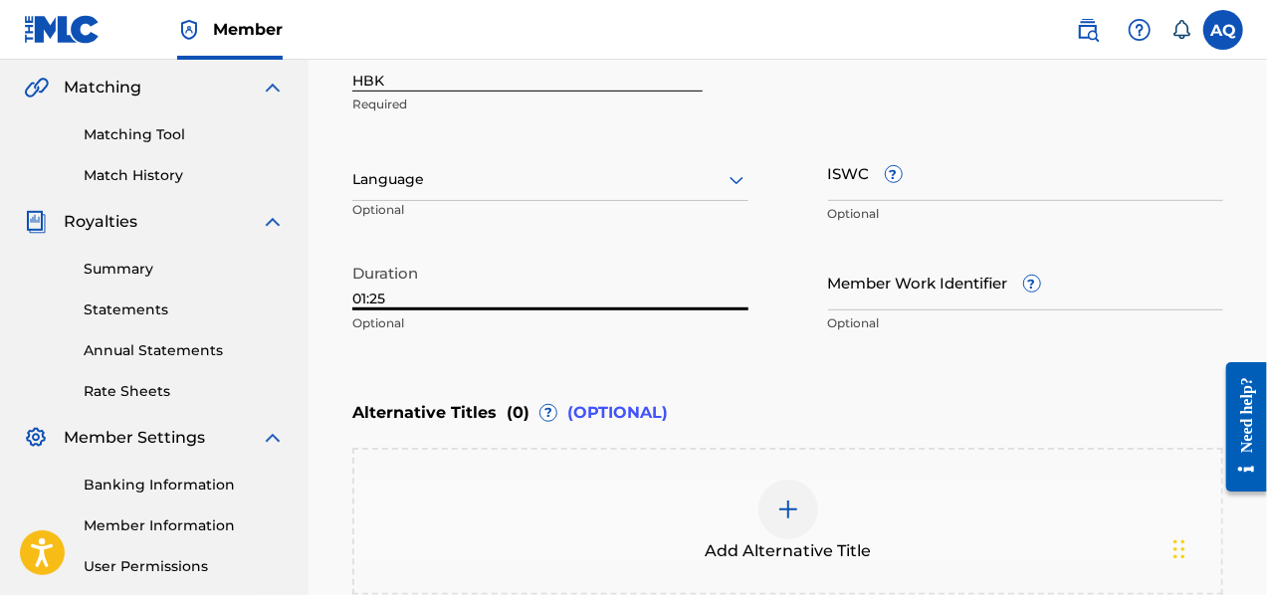
scroll to position [464, 0]
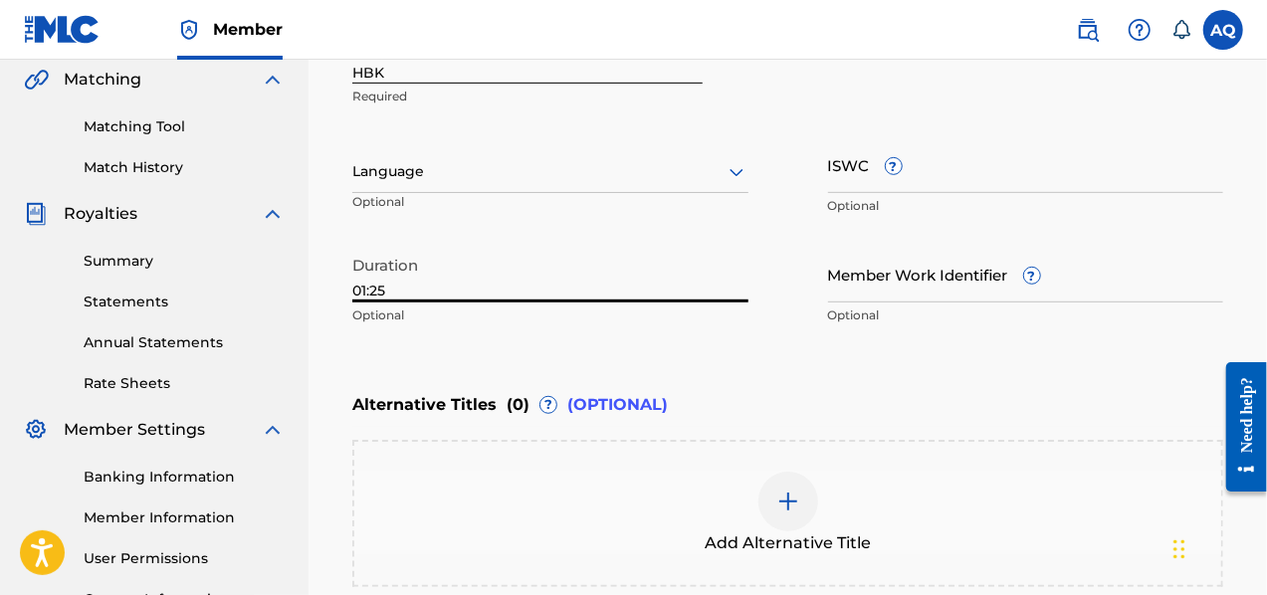
type input "01:25"
click at [708, 176] on div at bounding box center [550, 171] width 396 height 25
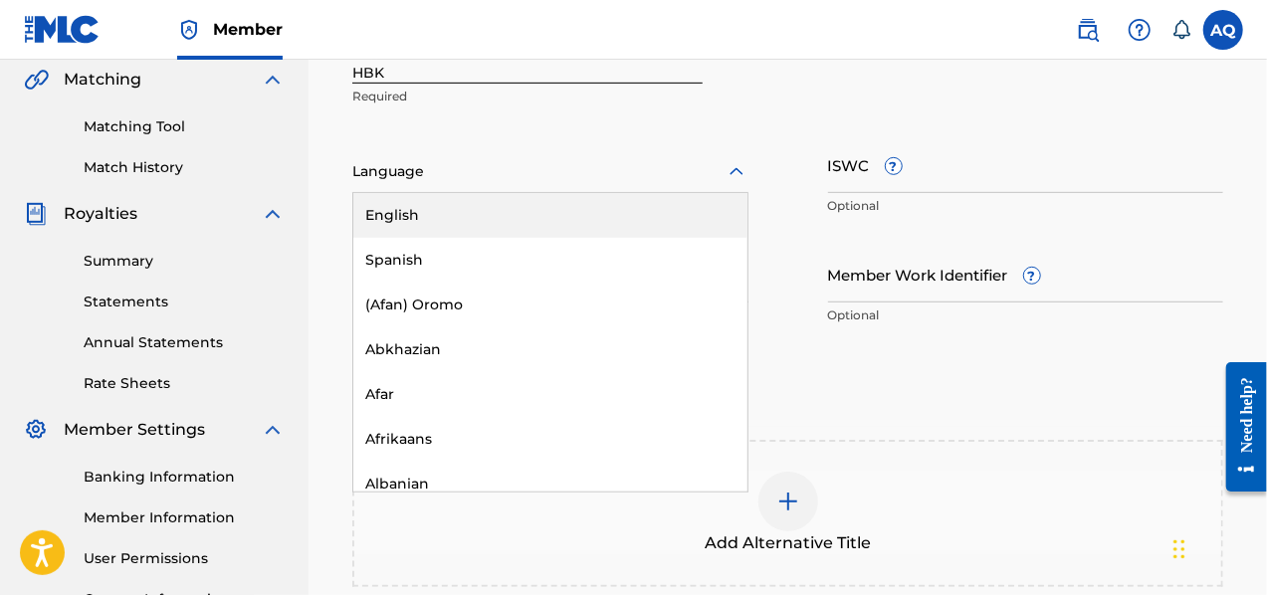
click at [494, 222] on div "English" at bounding box center [550, 215] width 394 height 45
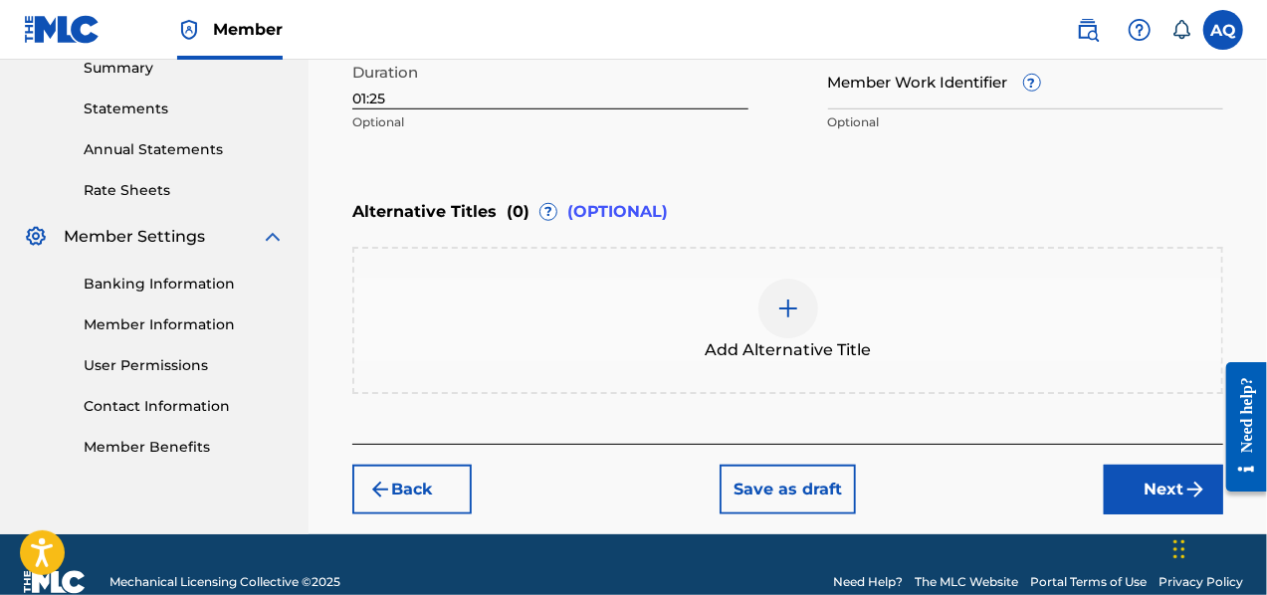
click at [1154, 487] on button "Next" at bounding box center [1162, 490] width 119 height 50
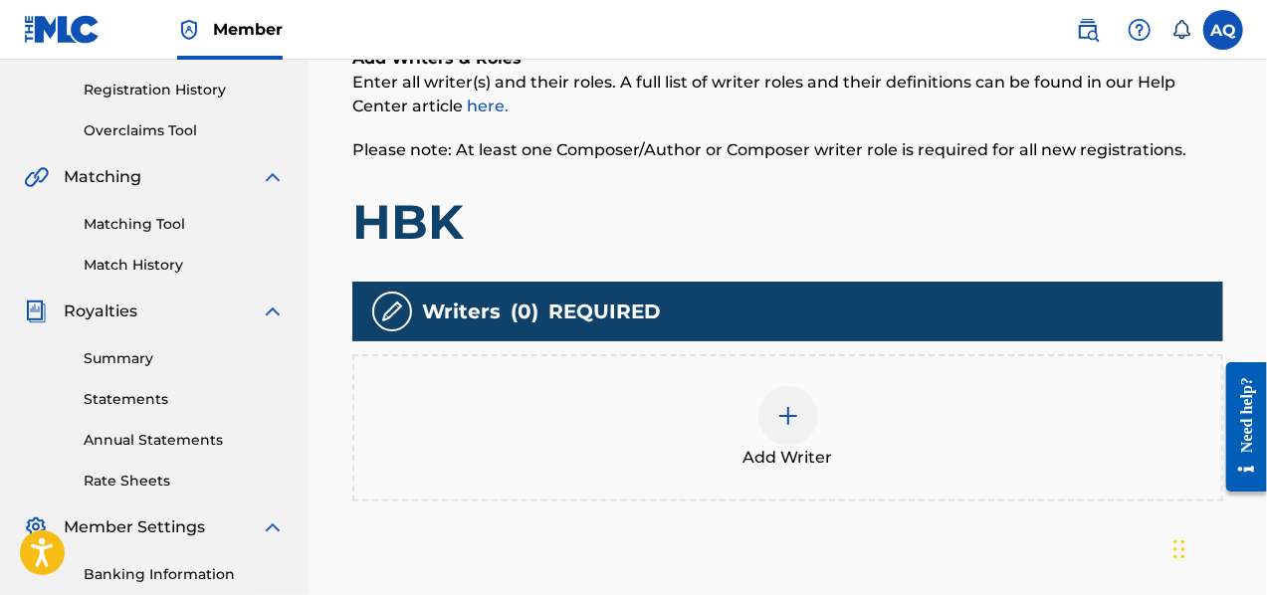
scroll to position [368, 0]
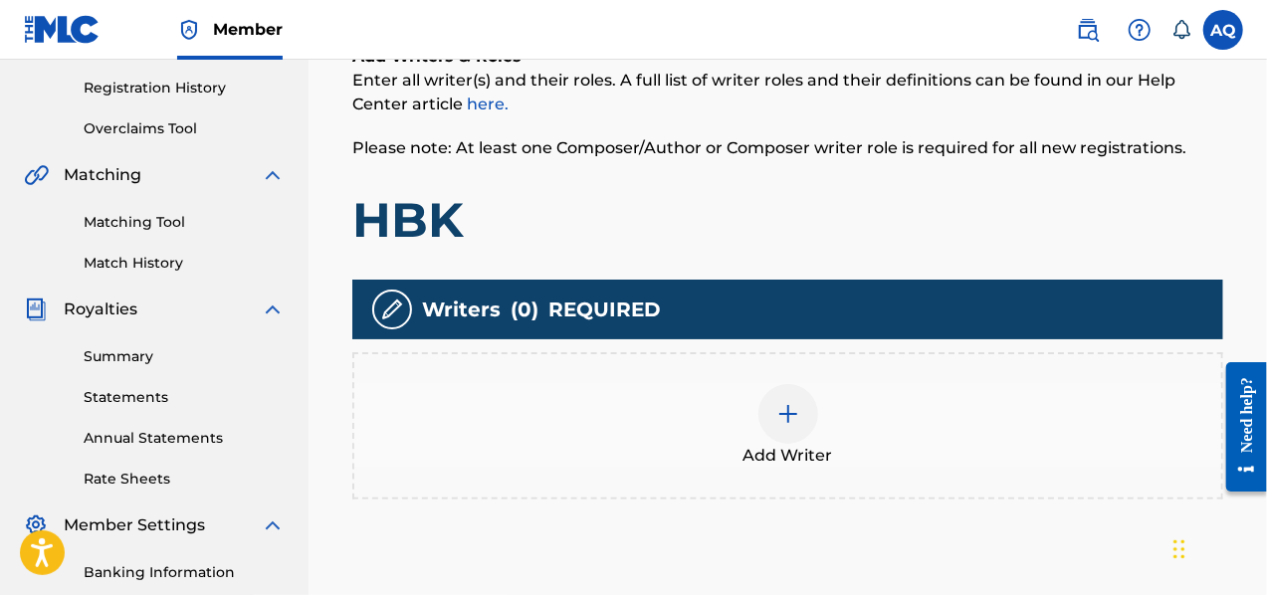
click at [788, 411] on img at bounding box center [788, 414] width 24 height 24
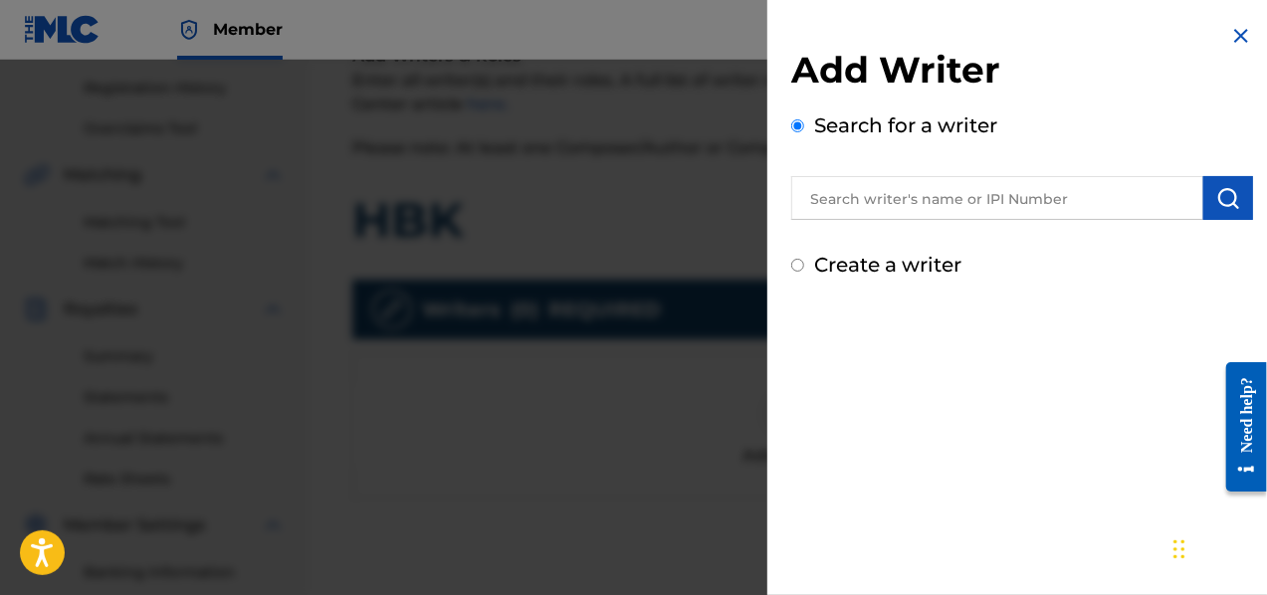
click at [1078, 201] on input "text" at bounding box center [997, 198] width 412 height 44
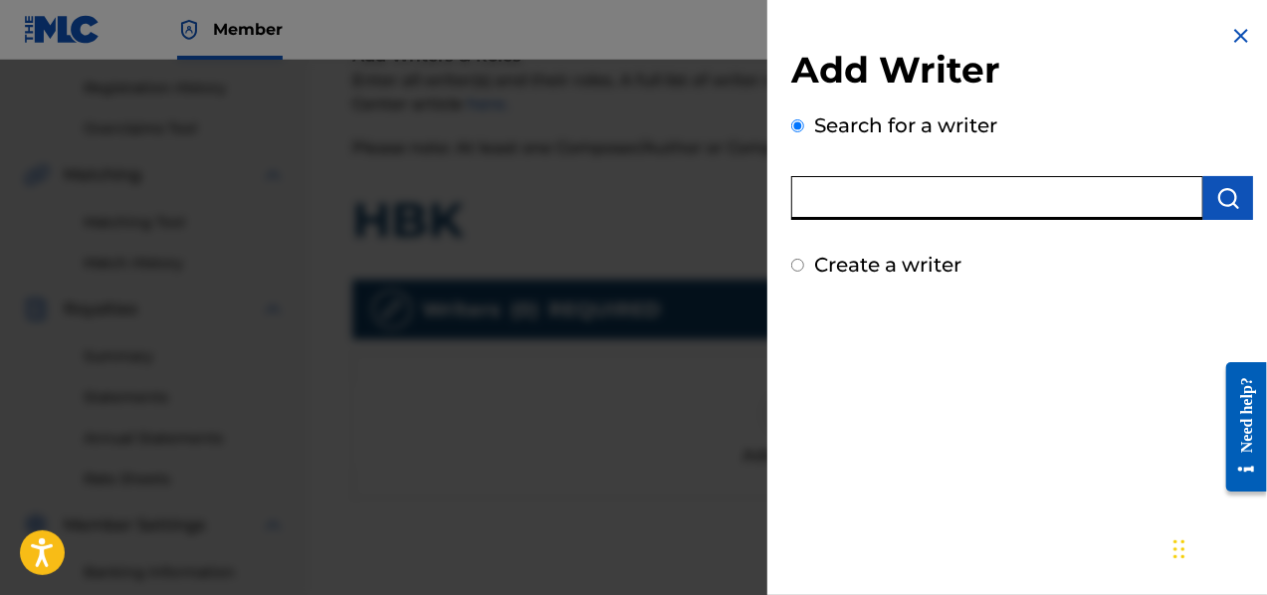
type input "[PERSON_NAME]"
click at [1220, 200] on img "submit" at bounding box center [1228, 198] width 24 height 24
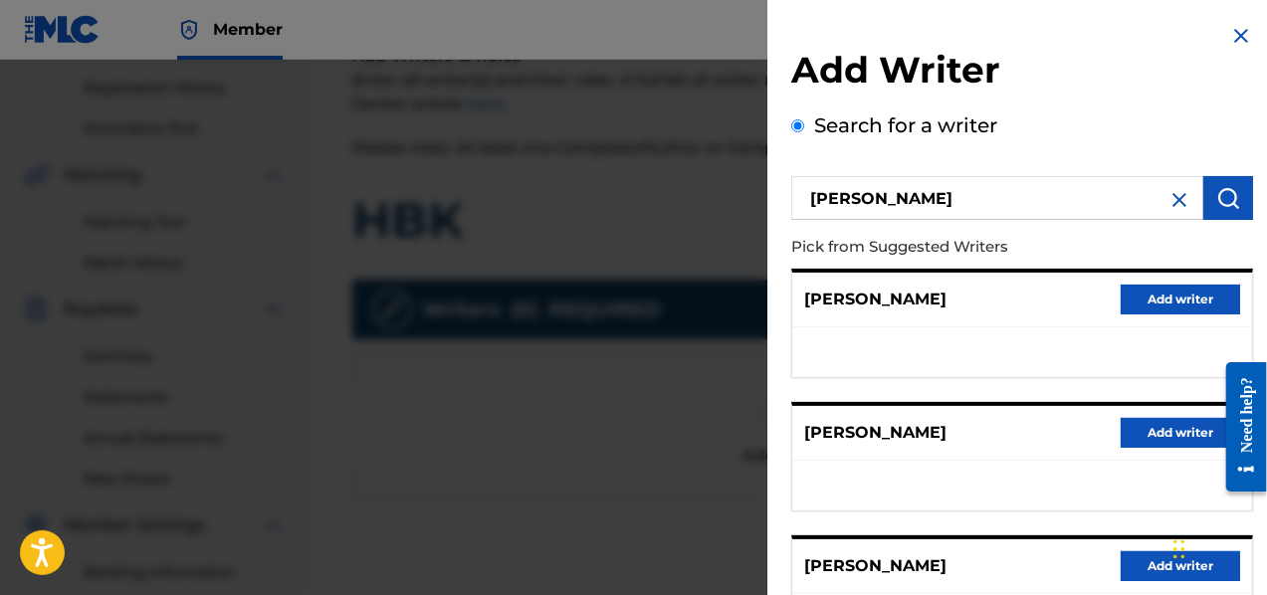
click at [1138, 556] on button "Add writer" at bounding box center [1179, 566] width 119 height 30
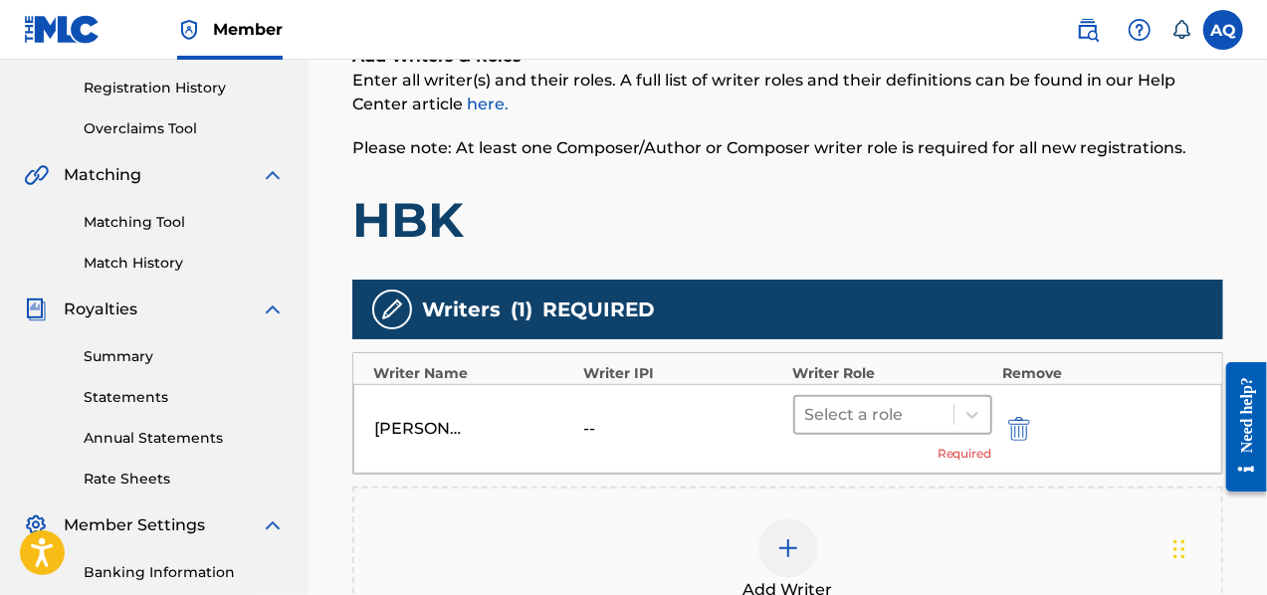
click at [933, 407] on div at bounding box center [874, 415] width 138 height 28
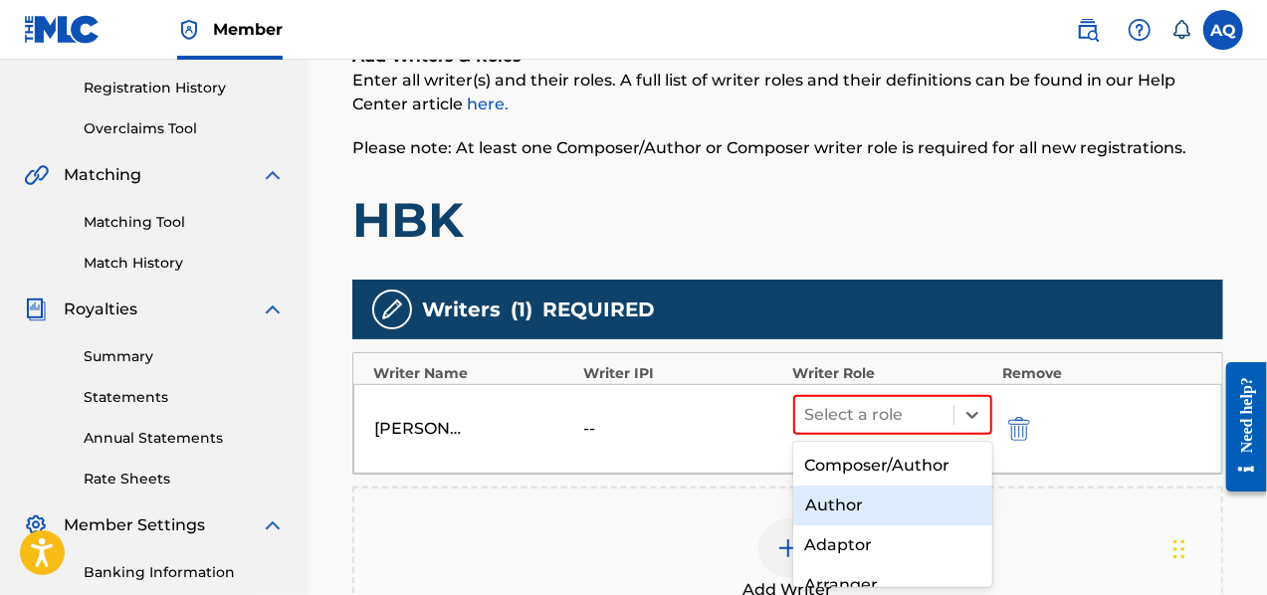
click at [954, 496] on div "Author" at bounding box center [893, 506] width 200 height 40
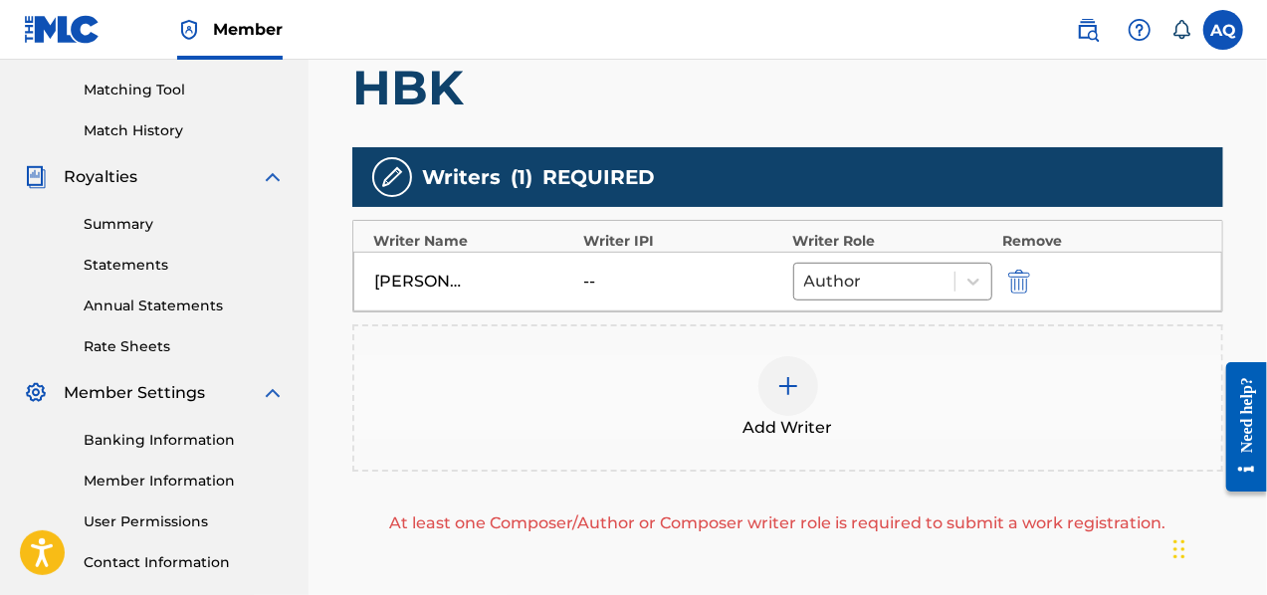
scroll to position [581, 0]
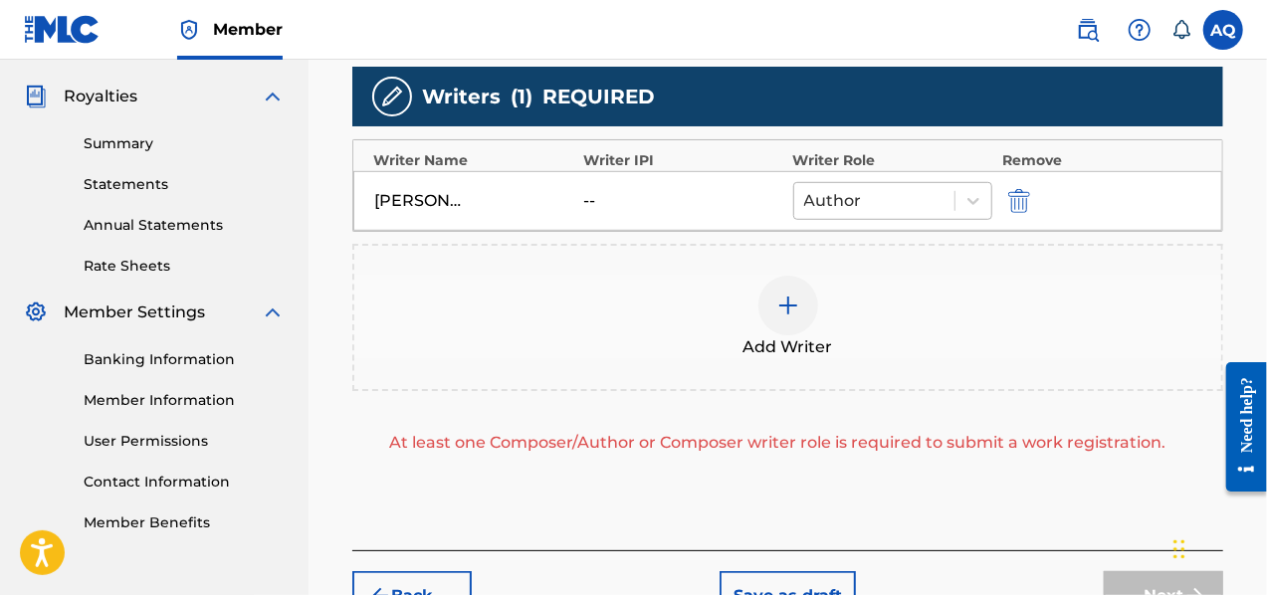
click at [923, 196] on div at bounding box center [874, 201] width 140 height 28
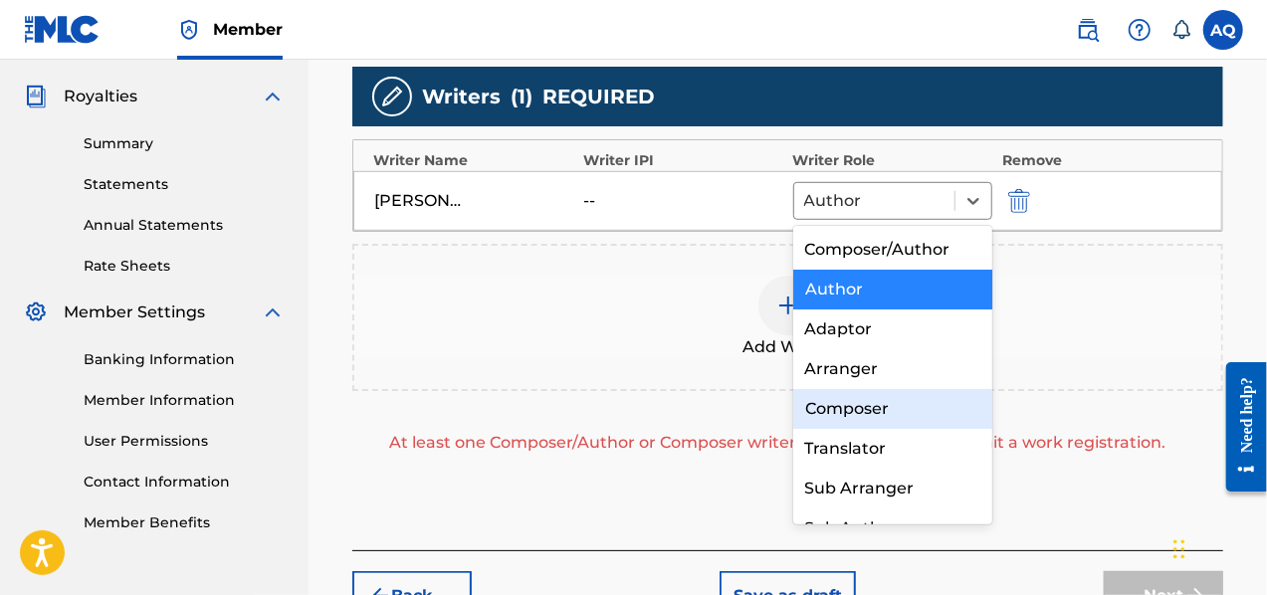
click at [882, 397] on div "Composer" at bounding box center [893, 409] width 200 height 40
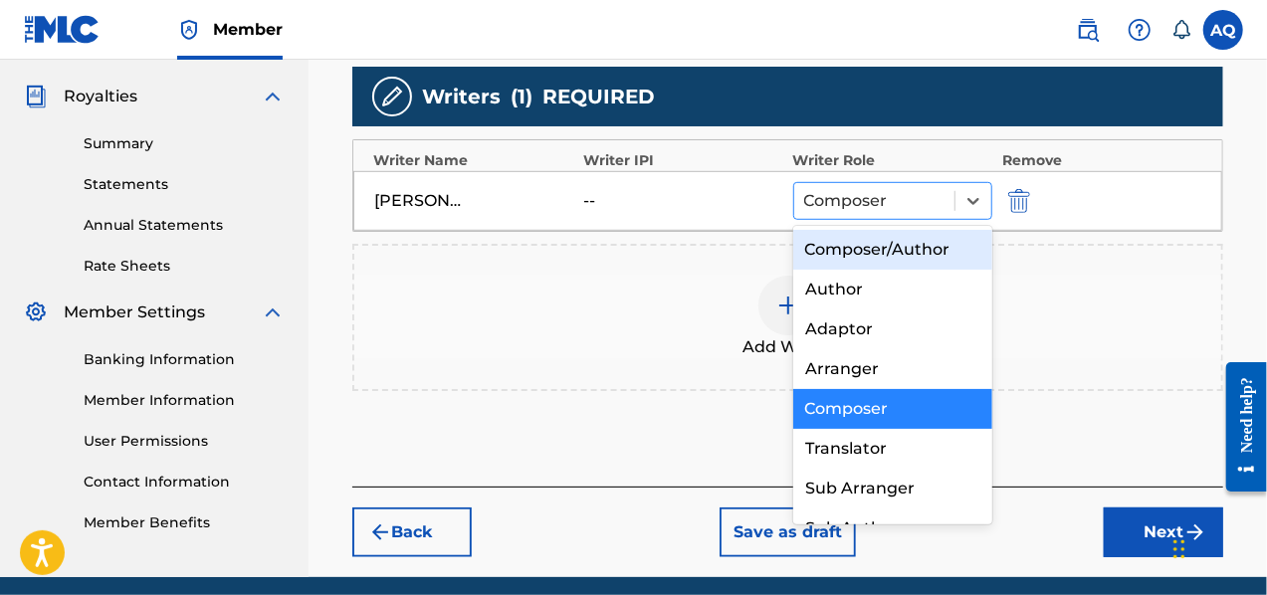
click at [915, 205] on div at bounding box center [874, 201] width 140 height 28
click at [901, 255] on div "Composer/Author" at bounding box center [893, 250] width 200 height 40
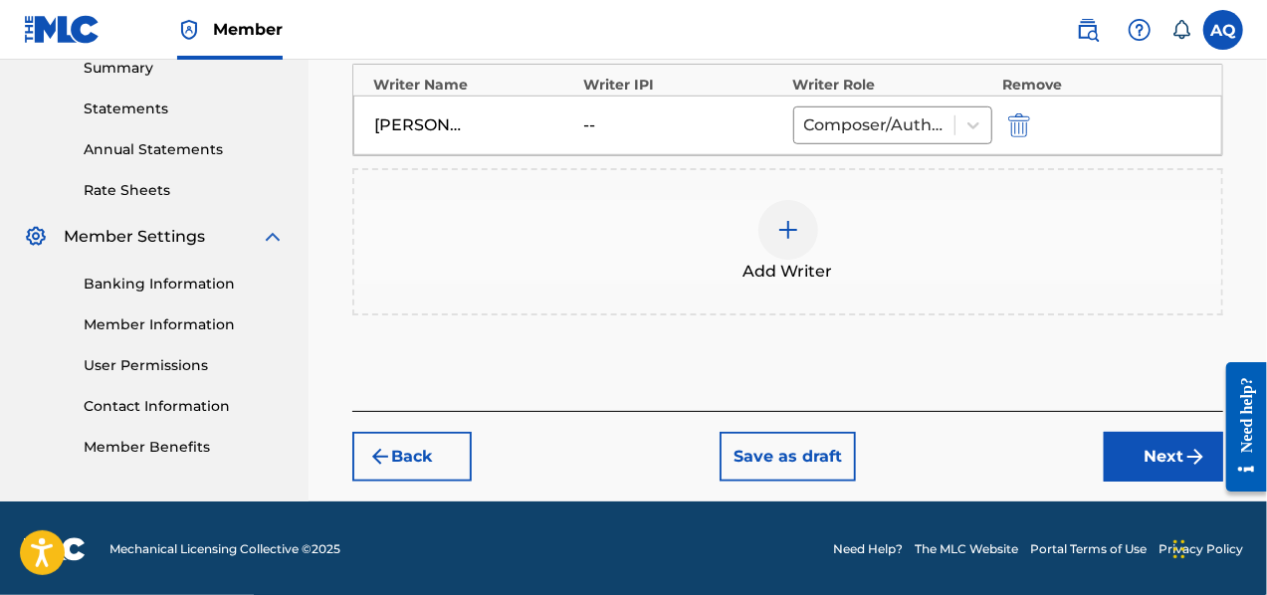
click at [1145, 450] on button "Next" at bounding box center [1162, 457] width 119 height 50
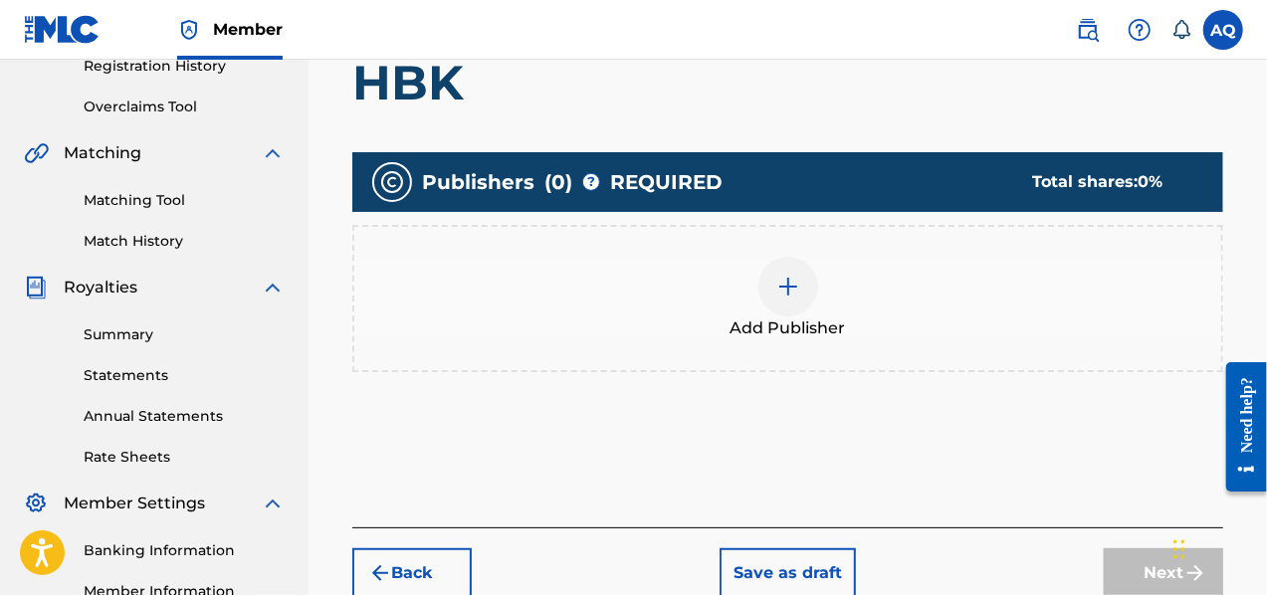
scroll to position [407, 0]
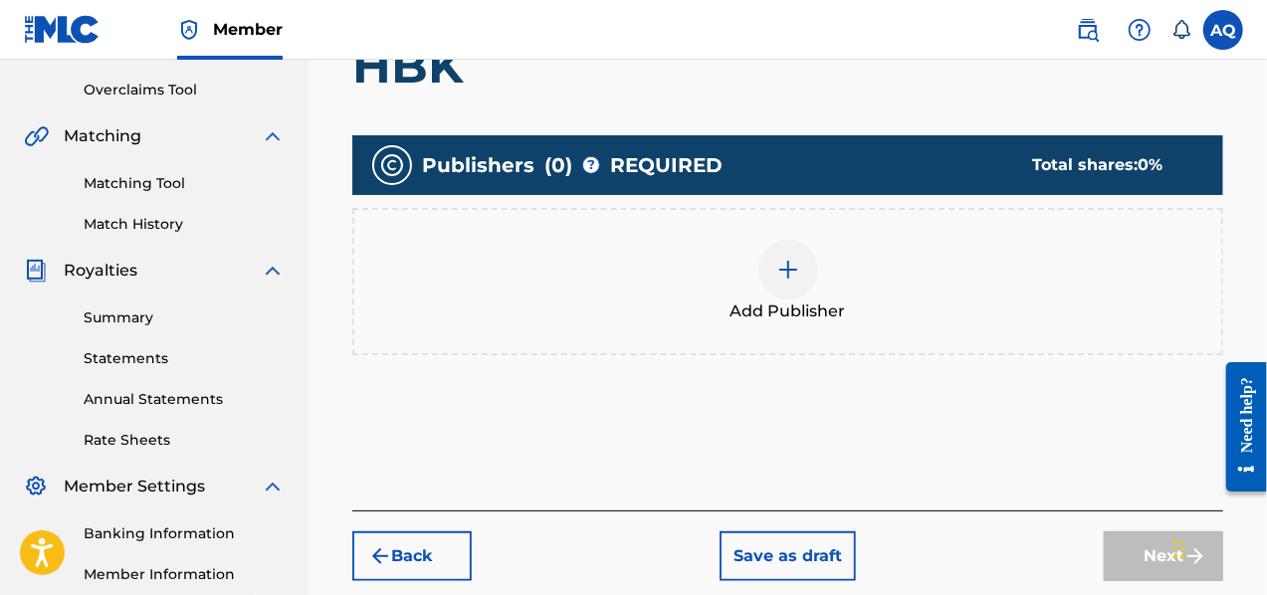
click at [823, 279] on div "Add Publisher" at bounding box center [787, 282] width 867 height 84
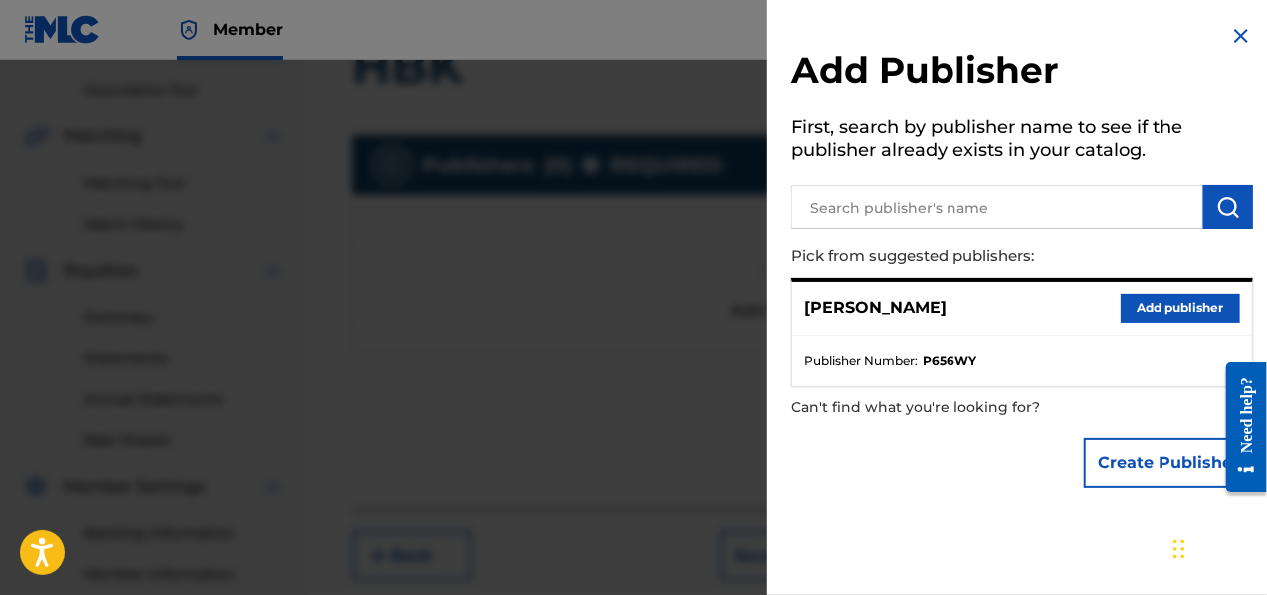
click at [1133, 305] on button "Add publisher" at bounding box center [1179, 309] width 119 height 30
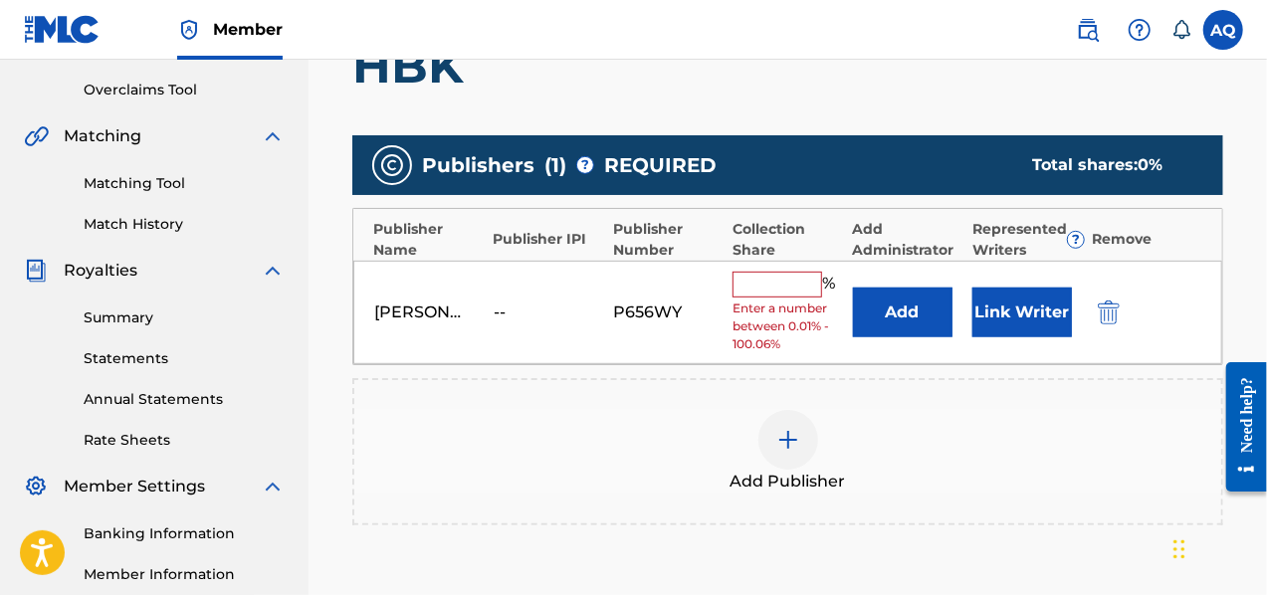
click at [790, 282] on input "text" at bounding box center [777, 285] width 90 height 26
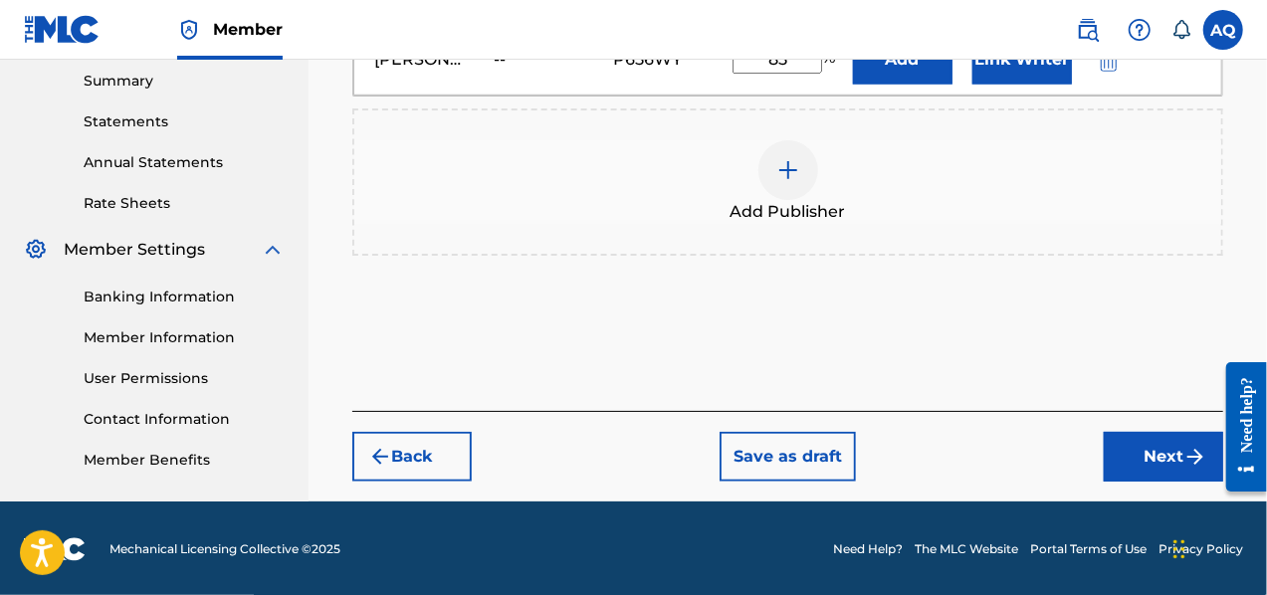
type input "85"
click at [1164, 451] on button "Next" at bounding box center [1162, 457] width 119 height 50
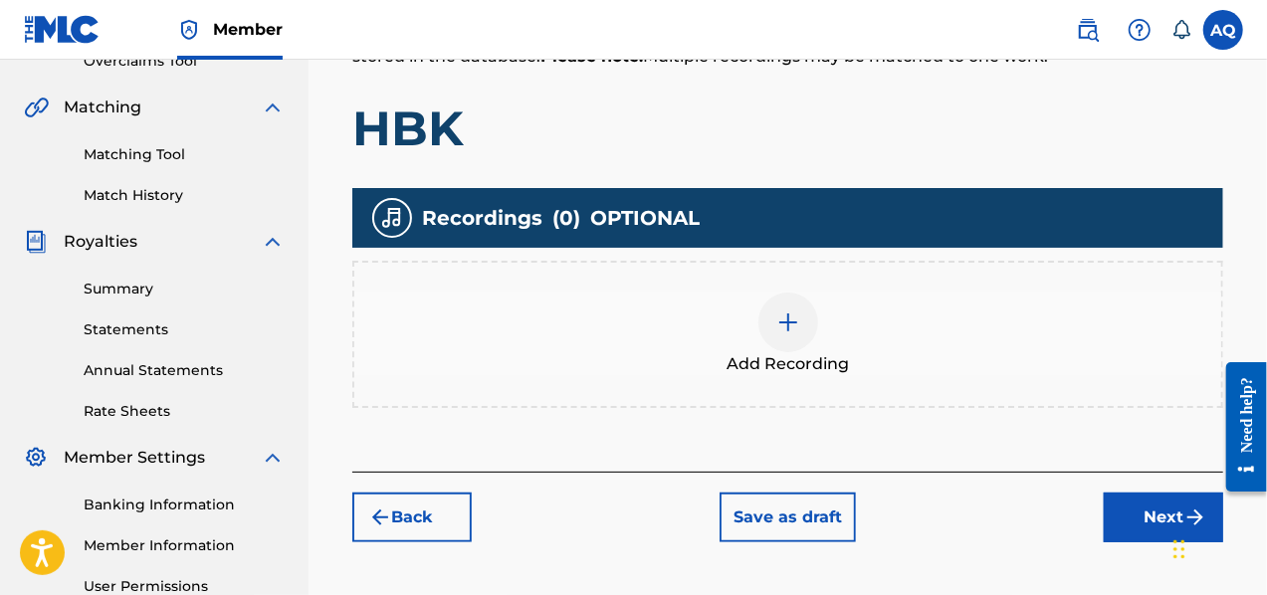
click at [1162, 498] on button "Next" at bounding box center [1162, 518] width 119 height 50
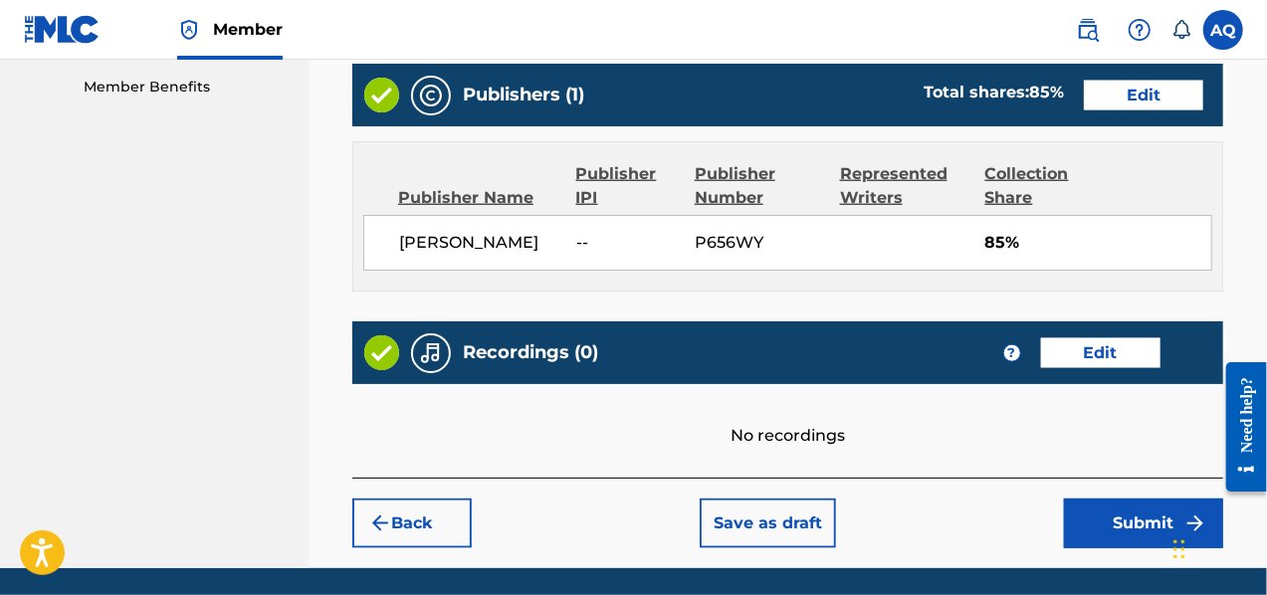
scroll to position [1083, 0]
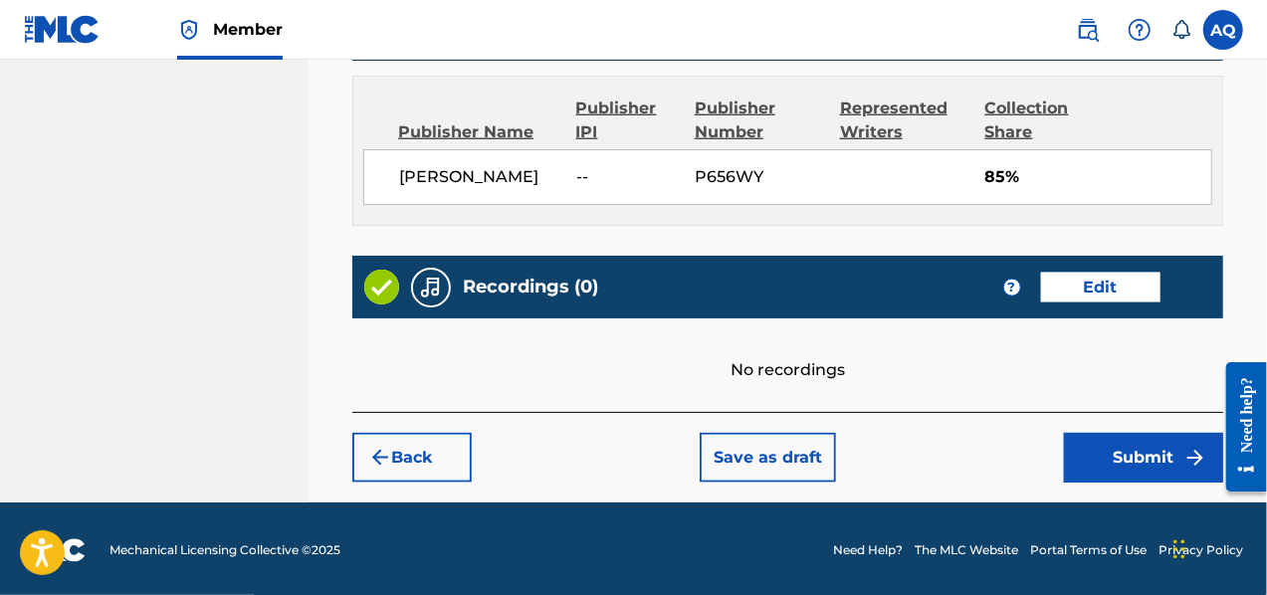
click at [1145, 460] on button "Submit" at bounding box center [1143, 458] width 159 height 50
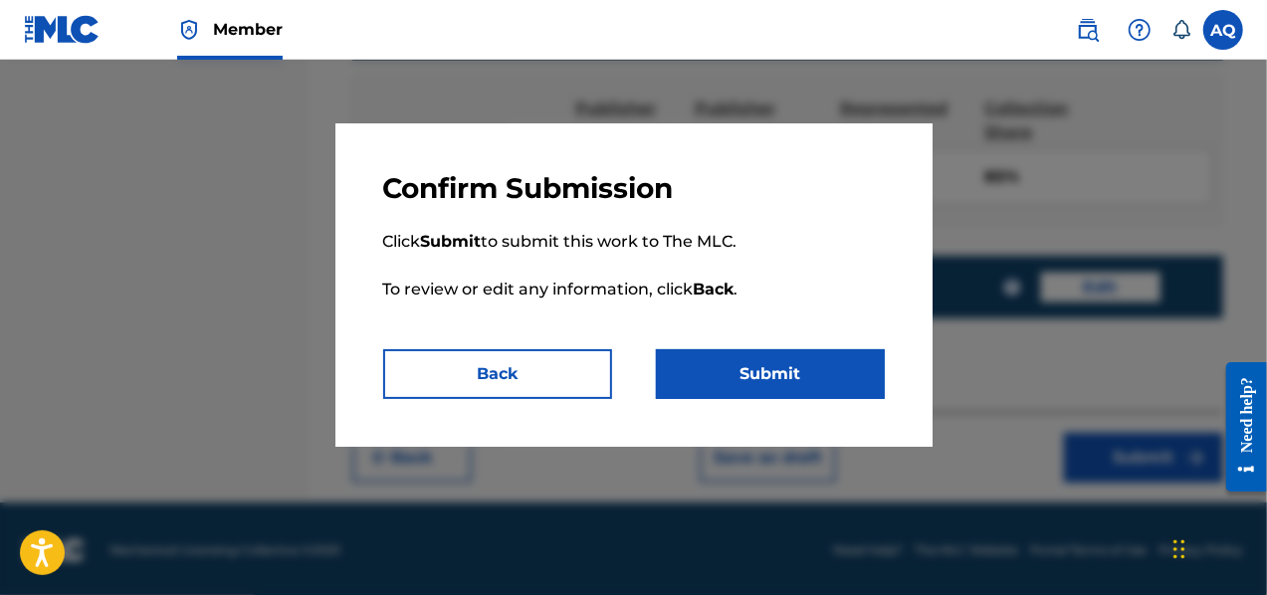
click at [811, 361] on button "Submit" at bounding box center [770, 374] width 229 height 50
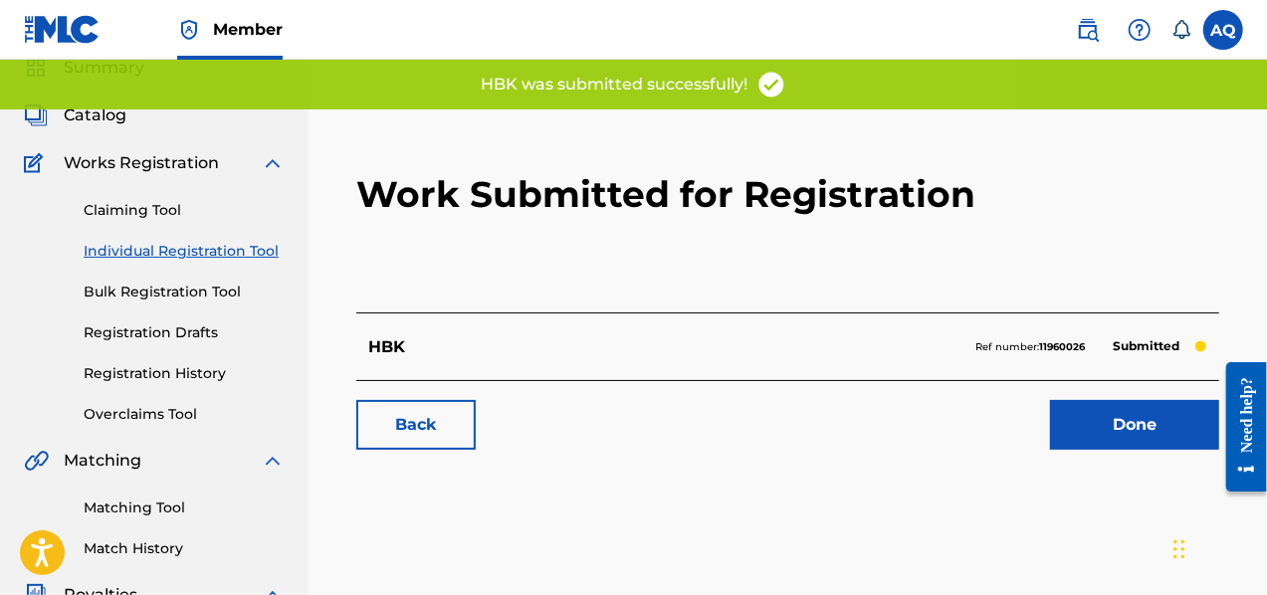
scroll to position [202, 0]
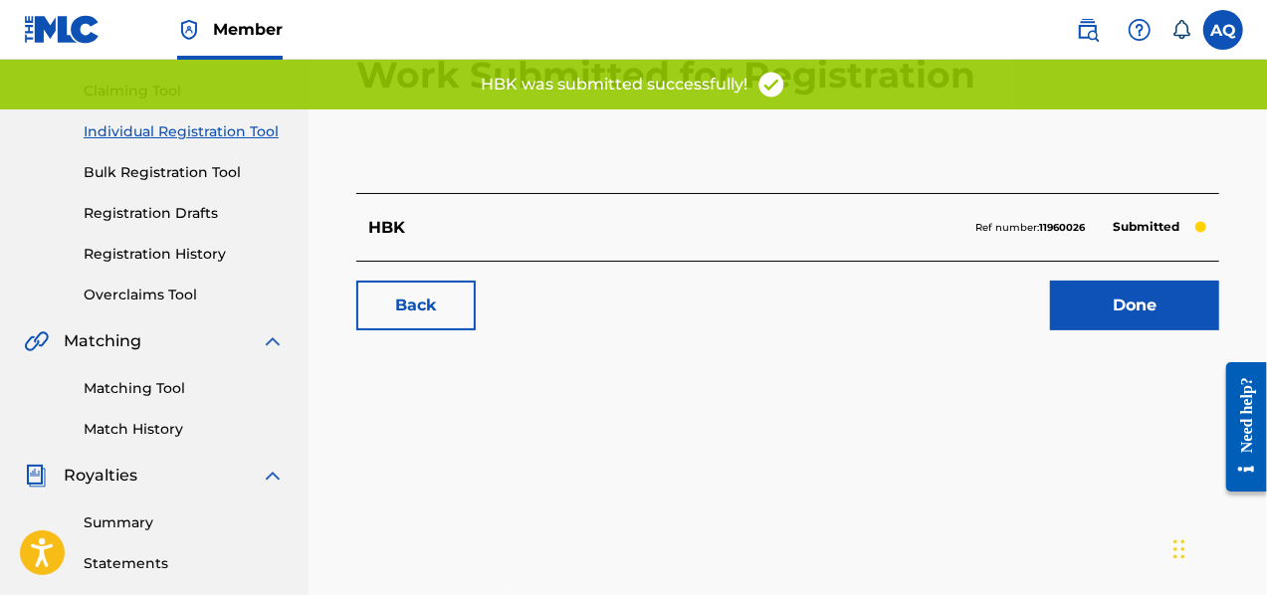
click at [1136, 292] on link "Done" at bounding box center [1134, 306] width 169 height 50
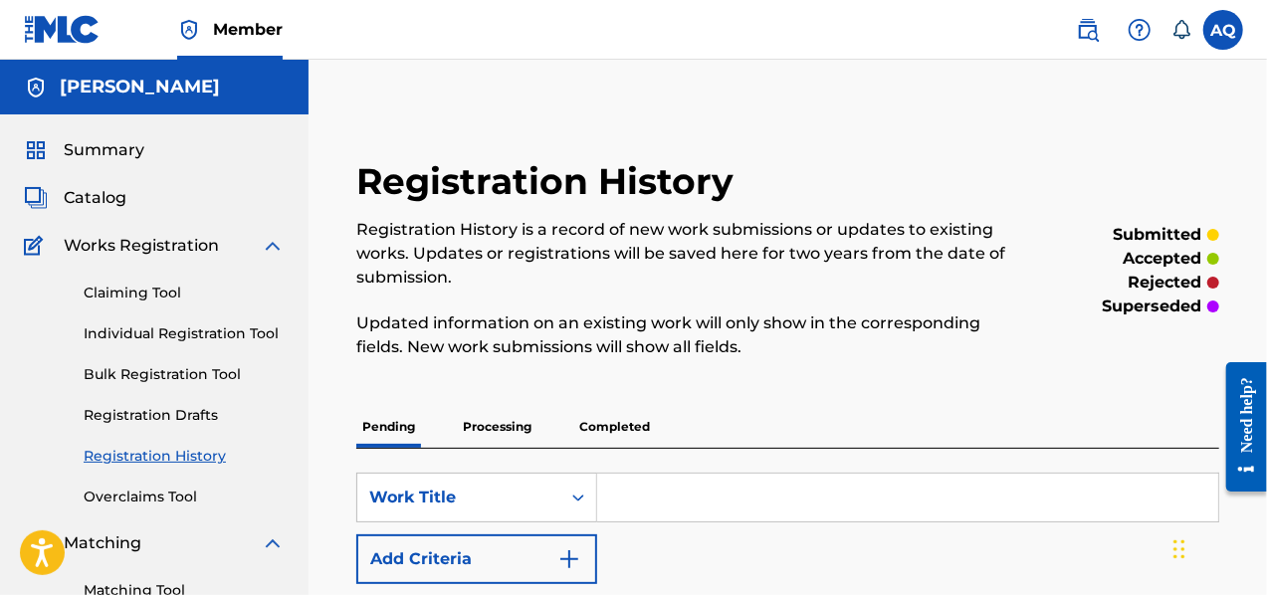
click at [149, 331] on link "Individual Registration Tool" at bounding box center [184, 333] width 201 height 21
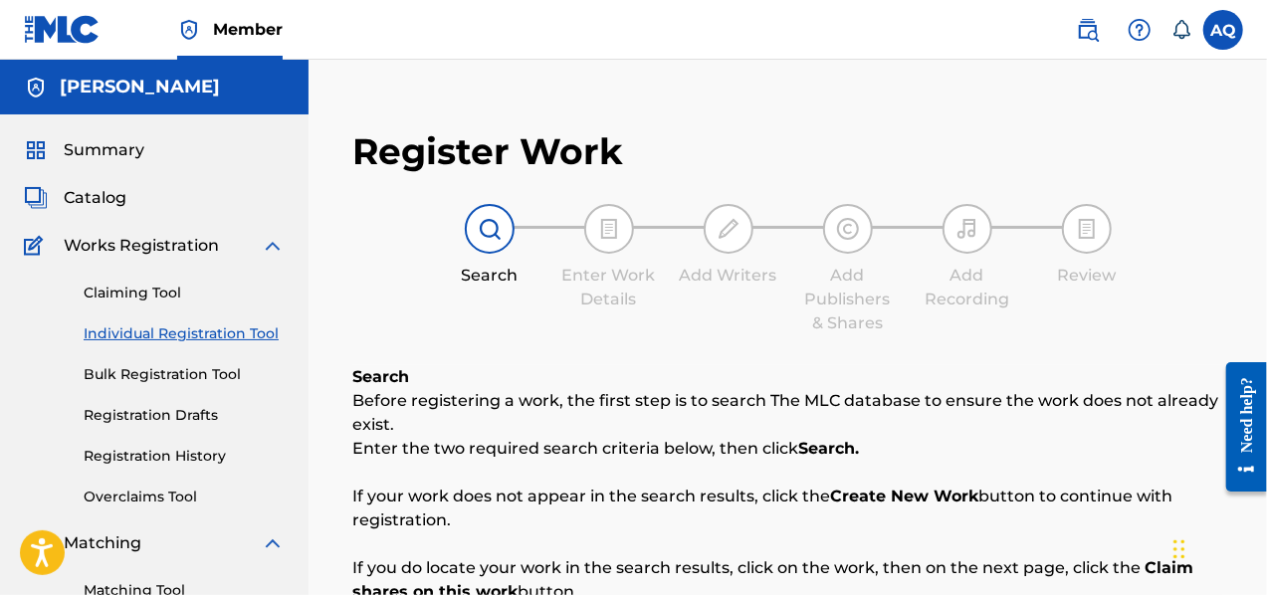
click at [110, 206] on span "Catalog" at bounding box center [95, 198] width 63 height 24
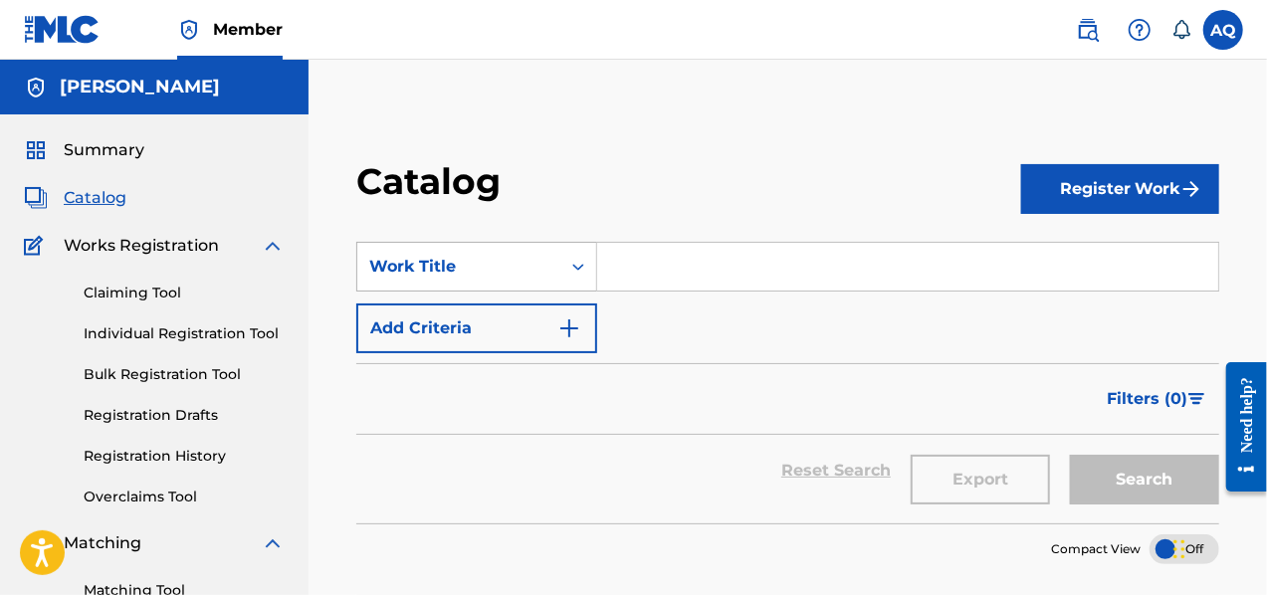
click at [555, 270] on div "Work Title" at bounding box center [458, 267] width 203 height 38
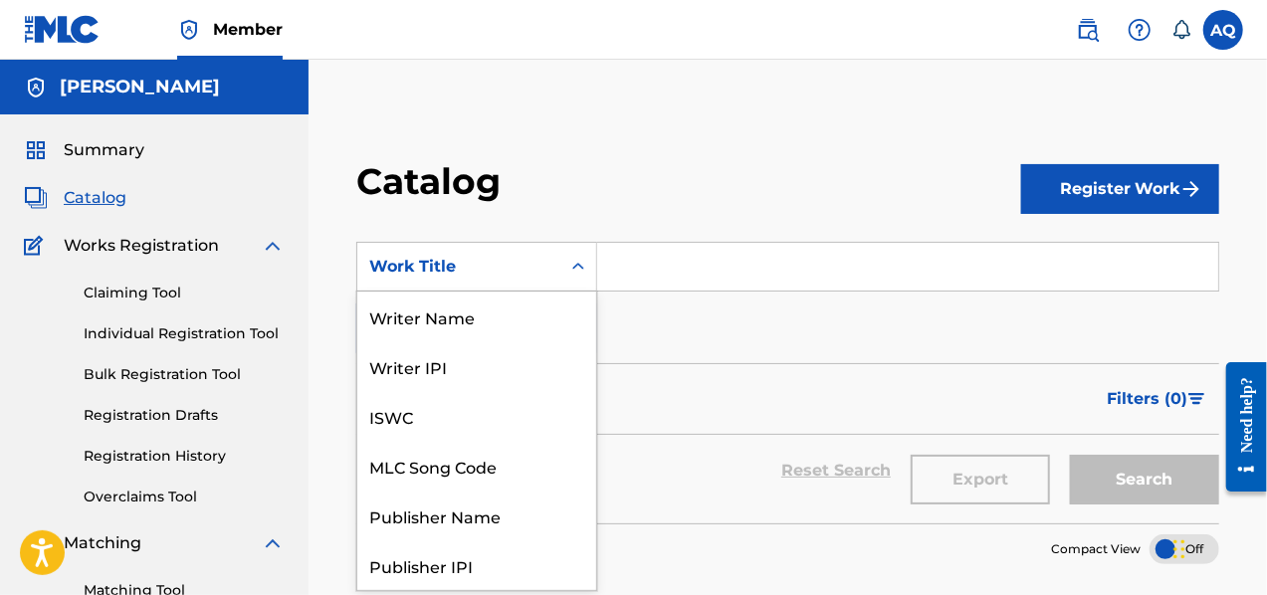
scroll to position [298, 0]
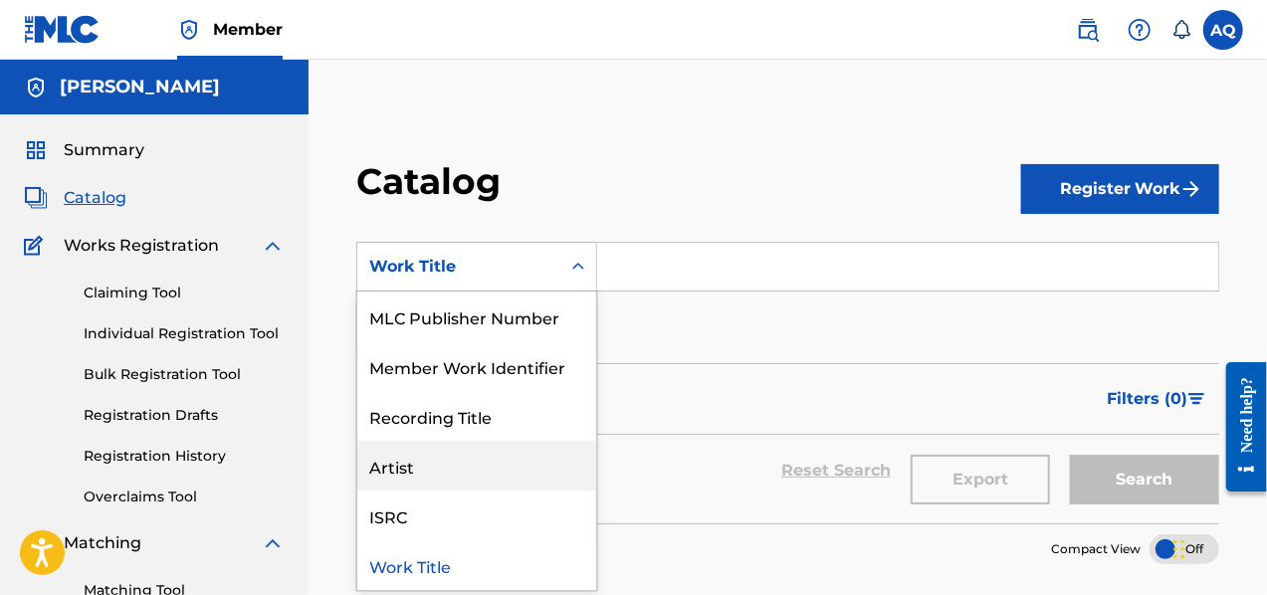
click at [456, 471] on div "Artist" at bounding box center [476, 466] width 239 height 50
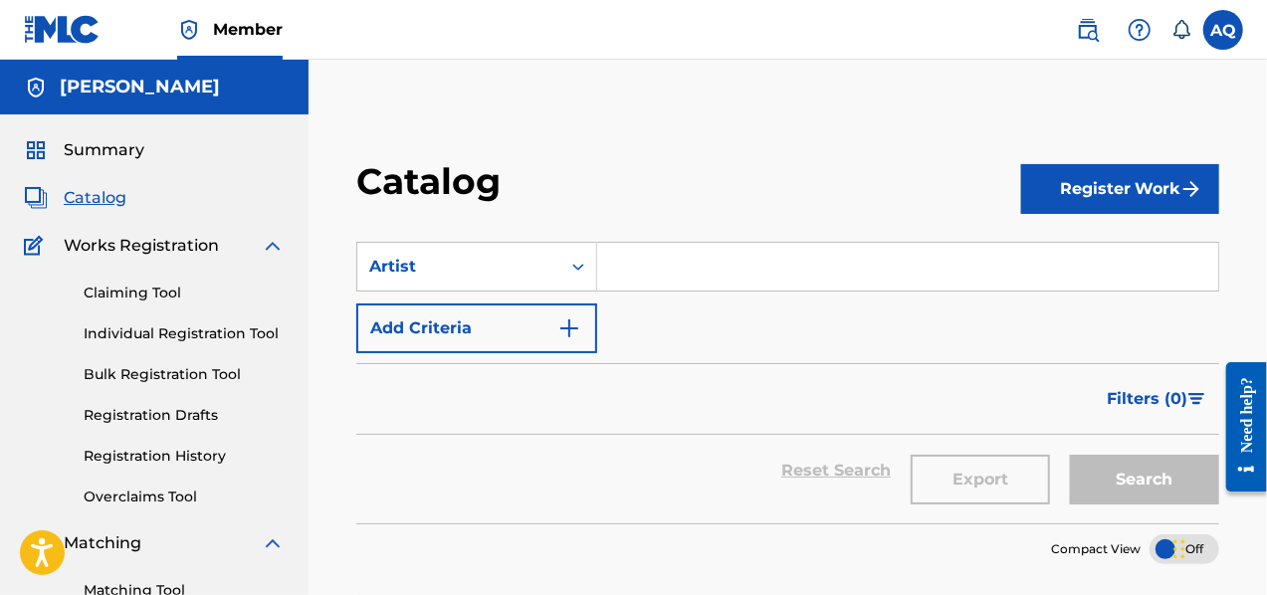
click at [638, 274] on input "Search Form" at bounding box center [907, 267] width 621 height 48
type input "Tr6ble"
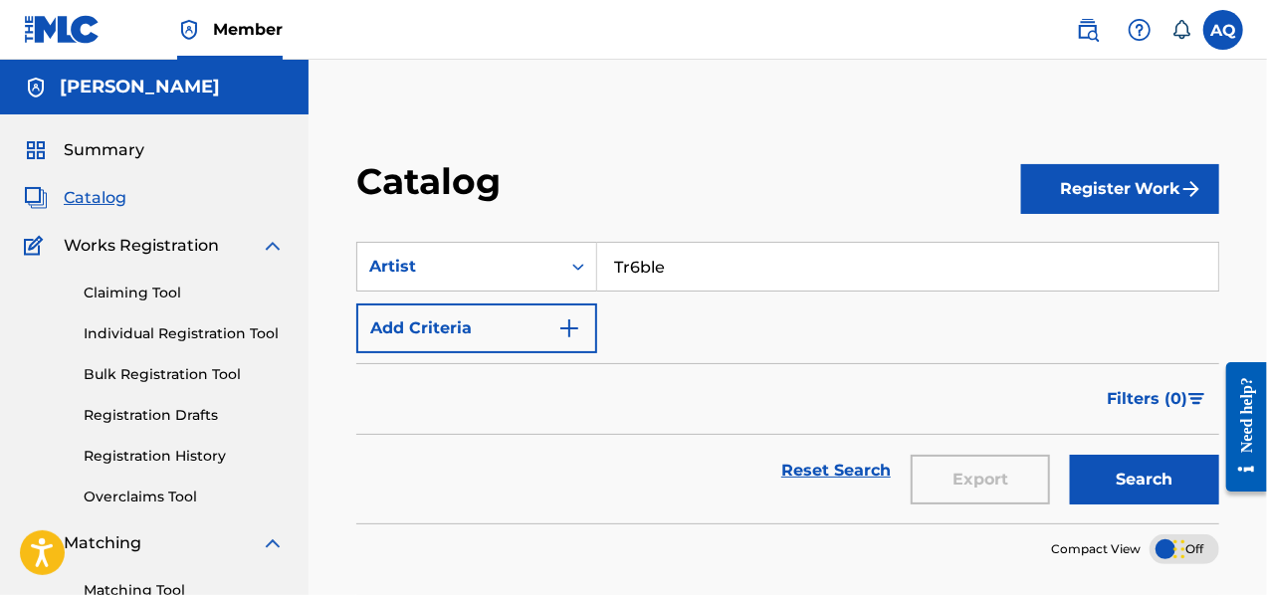
click at [569, 327] on img "Search Form" at bounding box center [569, 328] width 24 height 24
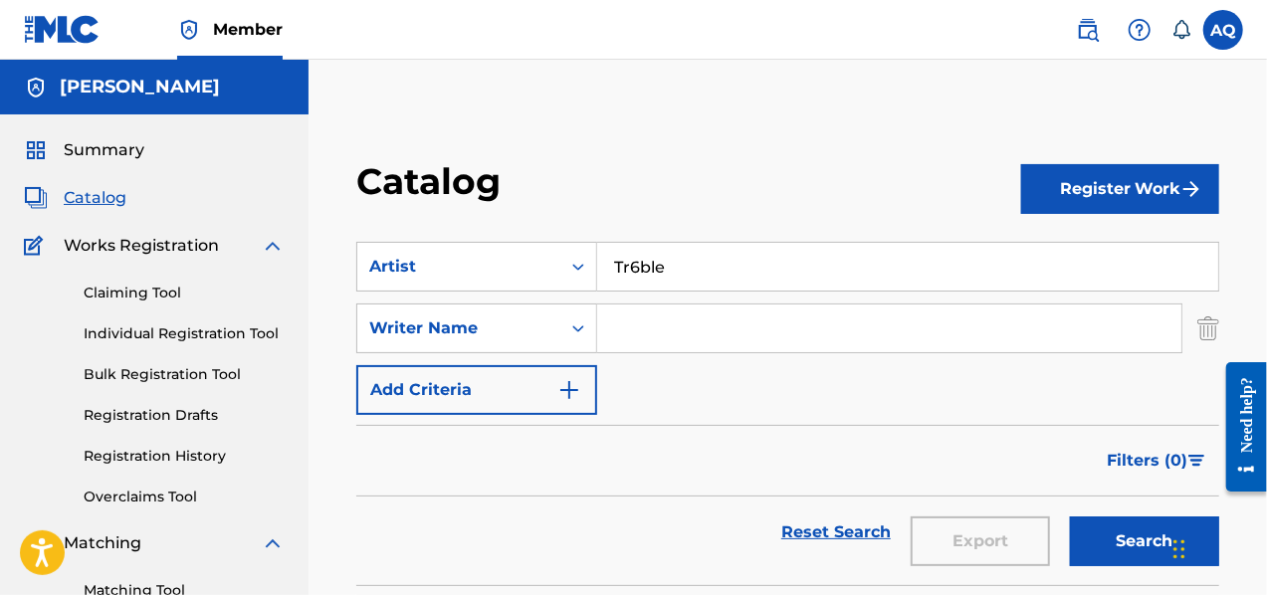
click at [687, 333] on input "Search Form" at bounding box center [889, 328] width 584 height 48
type input "[PERSON_NAME]"
click at [553, 393] on button "Add Criteria" at bounding box center [476, 390] width 241 height 50
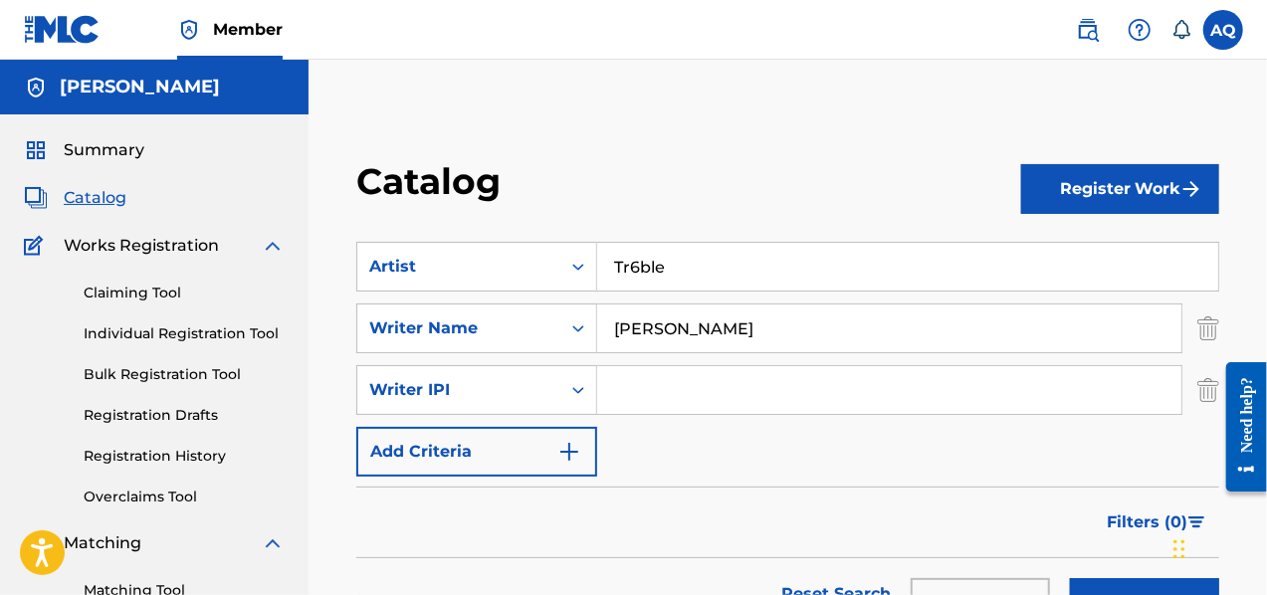
click at [573, 441] on img "Search Form" at bounding box center [569, 452] width 24 height 24
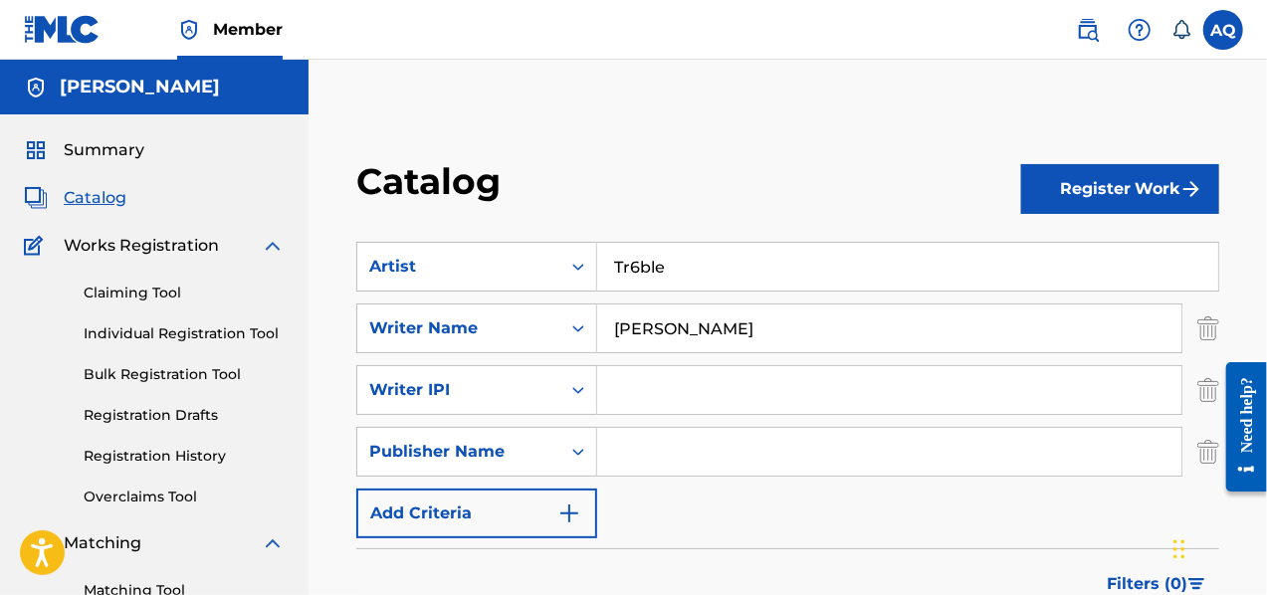
click at [621, 449] on input "Search Form" at bounding box center [889, 452] width 584 height 48
type input "a"
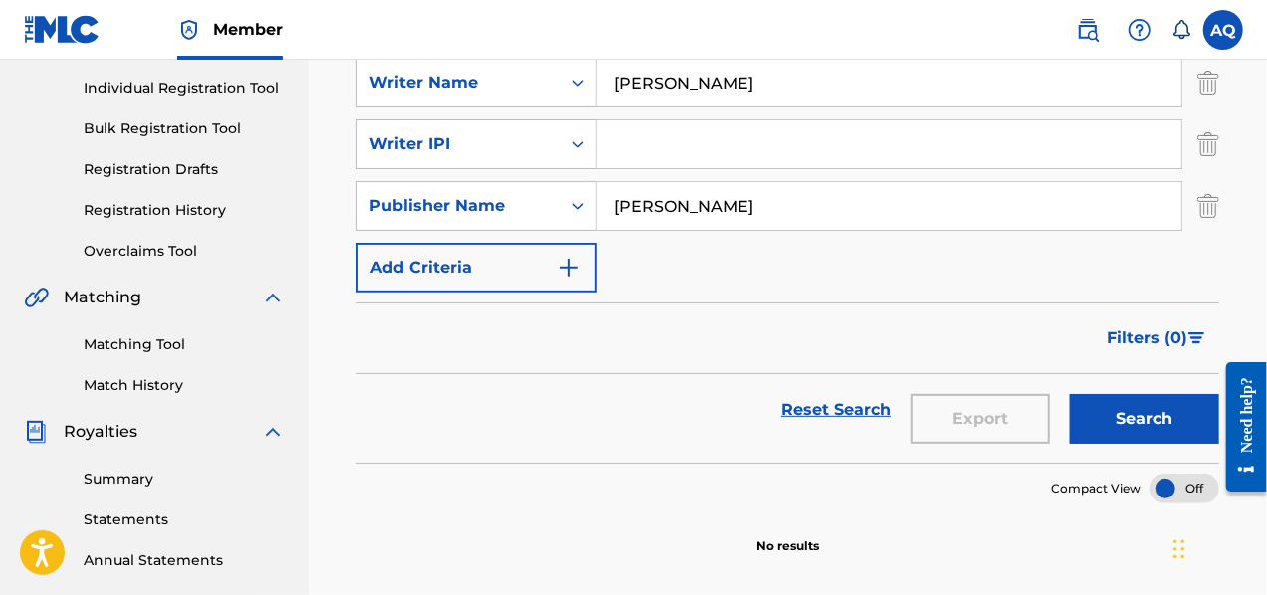
scroll to position [248, 0]
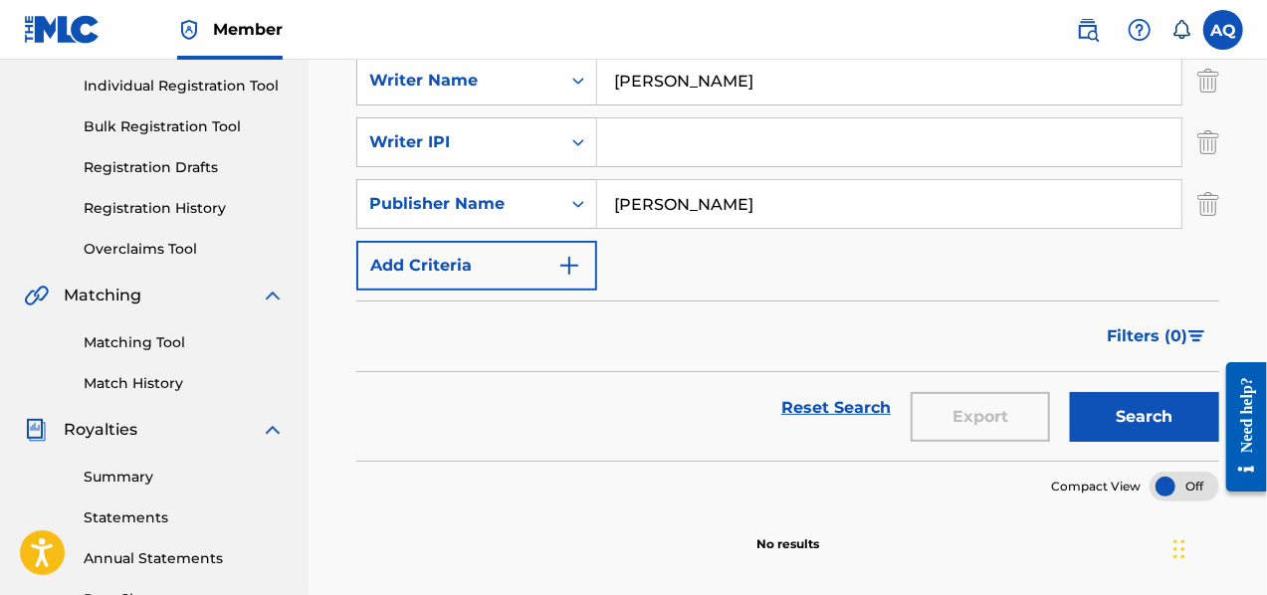
type input "[PERSON_NAME]"
click at [1149, 411] on button "Search" at bounding box center [1144, 417] width 149 height 50
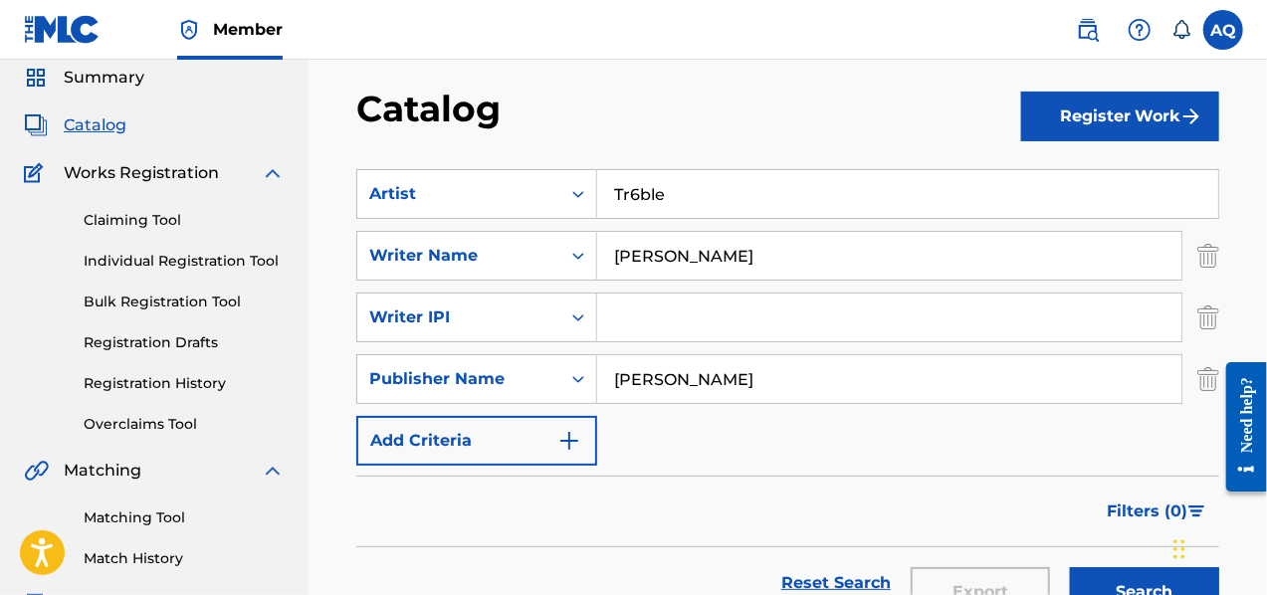
scroll to position [72, 0]
click at [1127, 105] on button "Register Work" at bounding box center [1120, 118] width 198 height 50
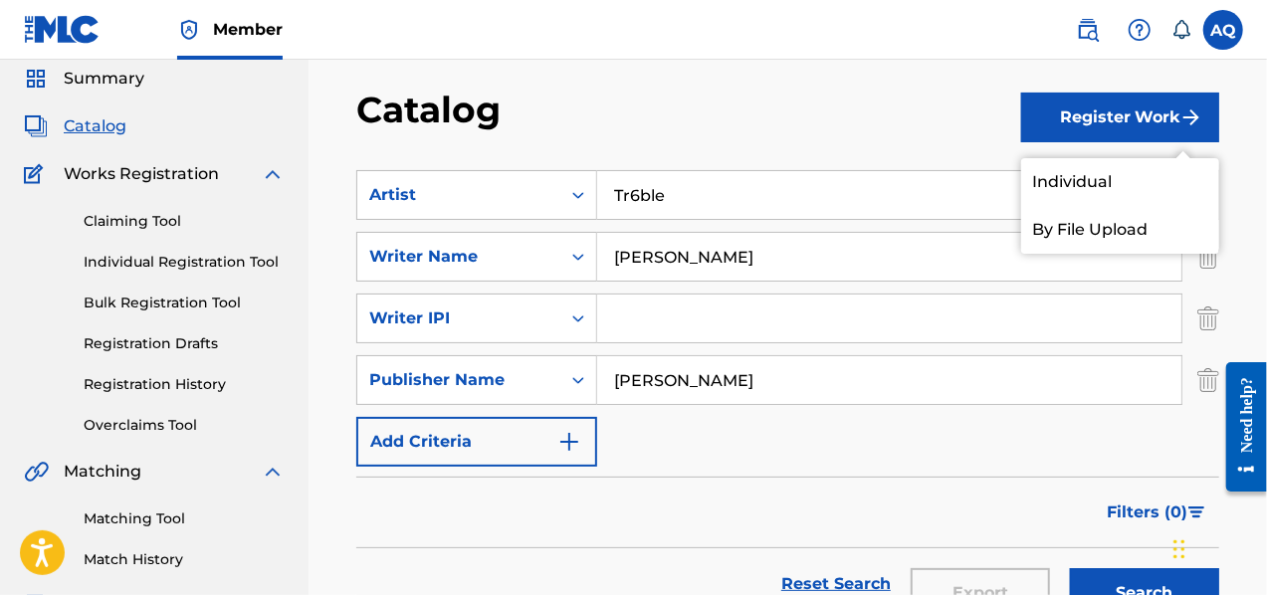
click at [1108, 180] on link "Individual" at bounding box center [1120, 182] width 198 height 48
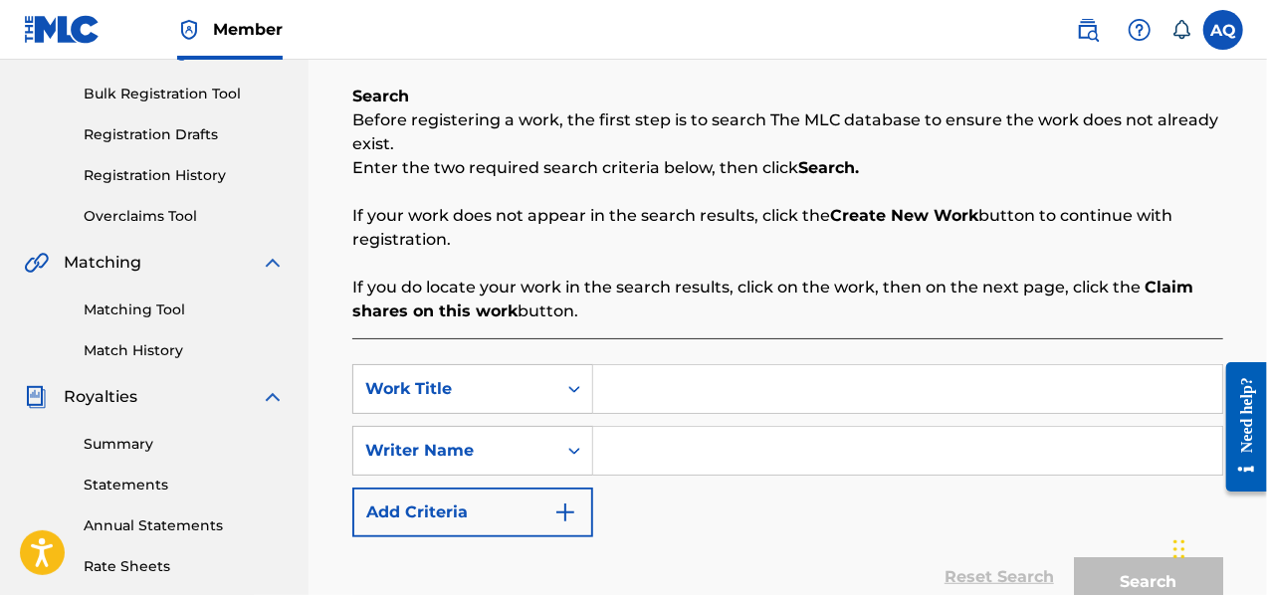
scroll to position [284, 0]
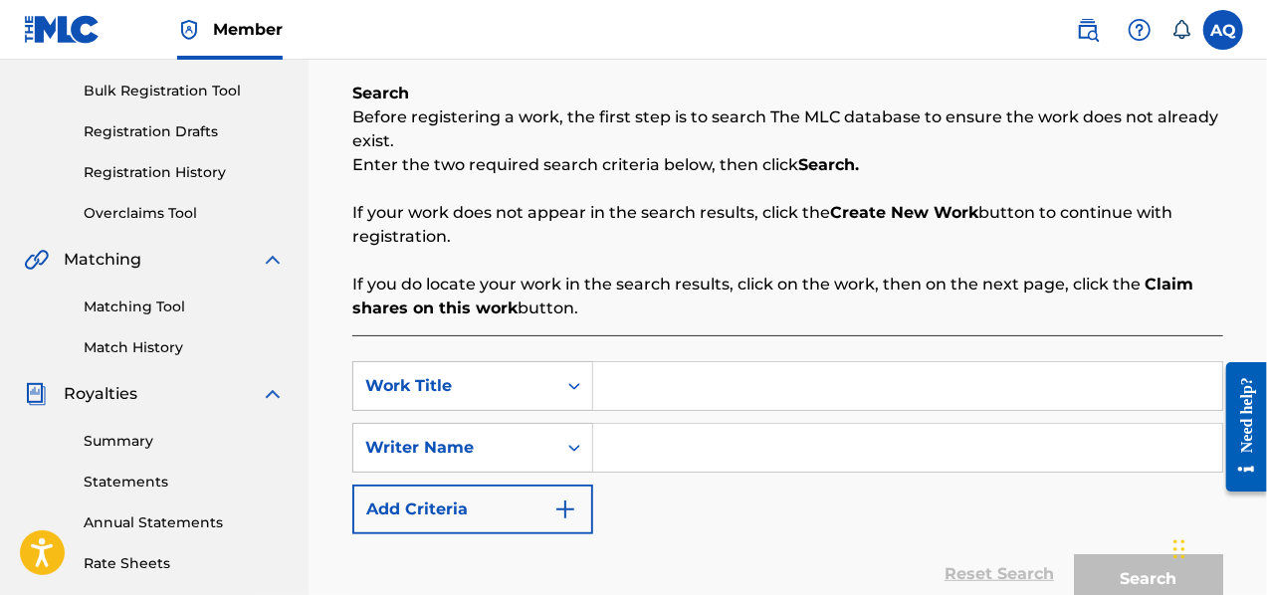
click at [663, 397] on input "Search Form" at bounding box center [907, 386] width 629 height 48
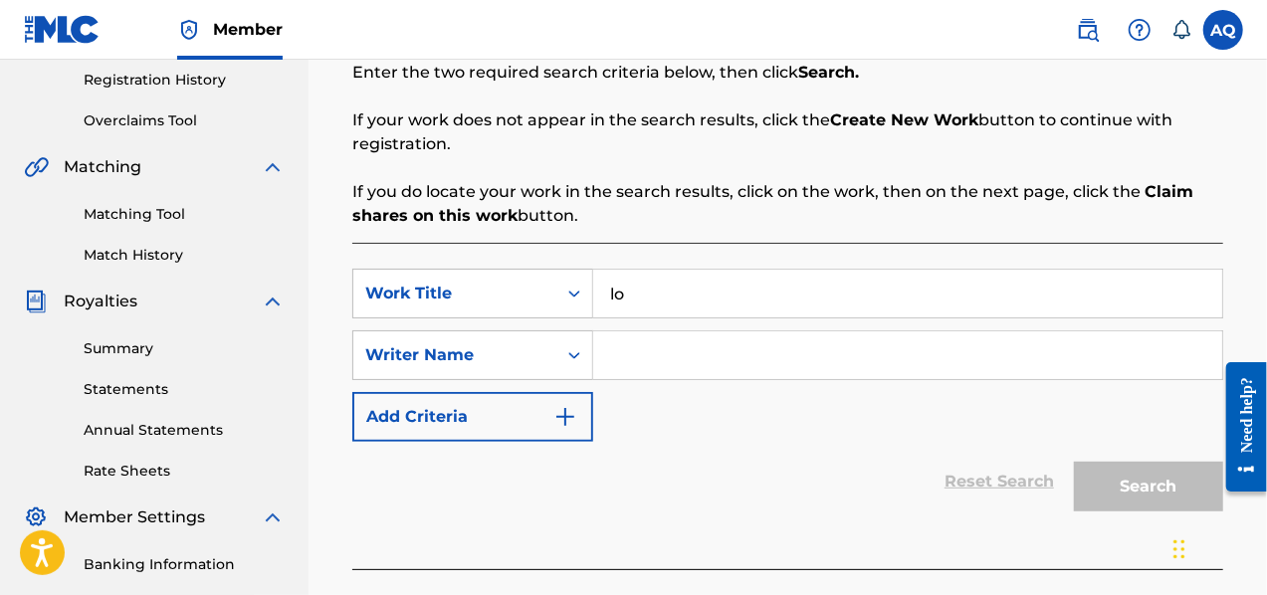
type input "l"
type input "LOVE OF THE GAME"
click at [694, 344] on input "Search Form" at bounding box center [907, 355] width 629 height 48
type input "[PERSON_NAME]"
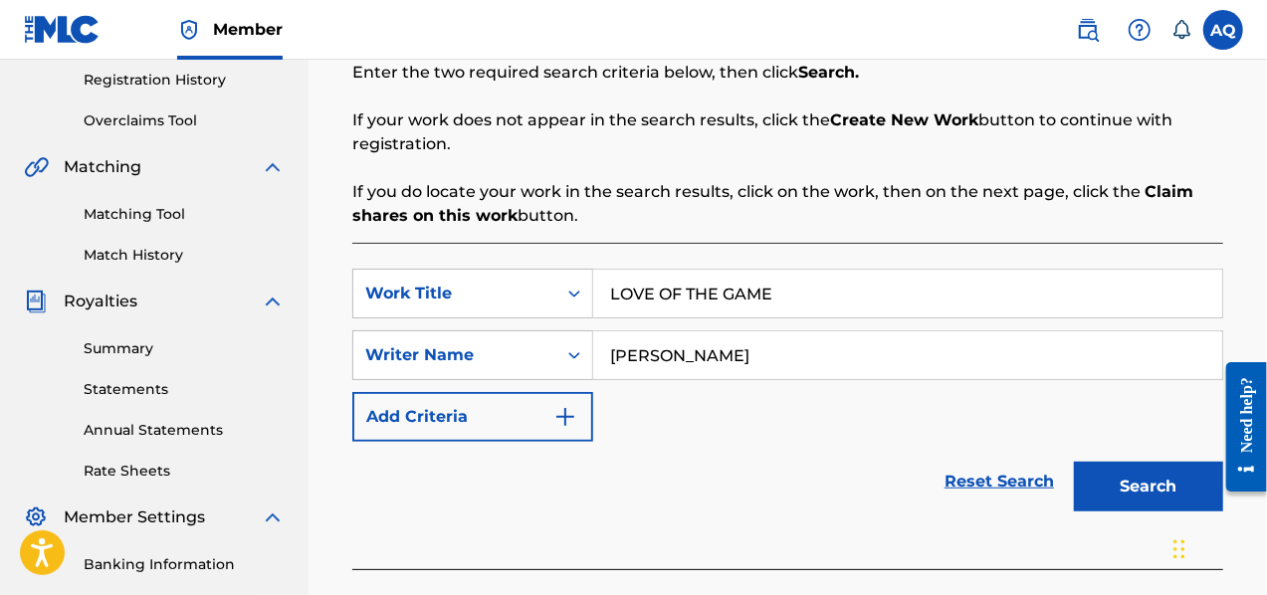
click at [1137, 487] on button "Search" at bounding box center [1148, 487] width 149 height 50
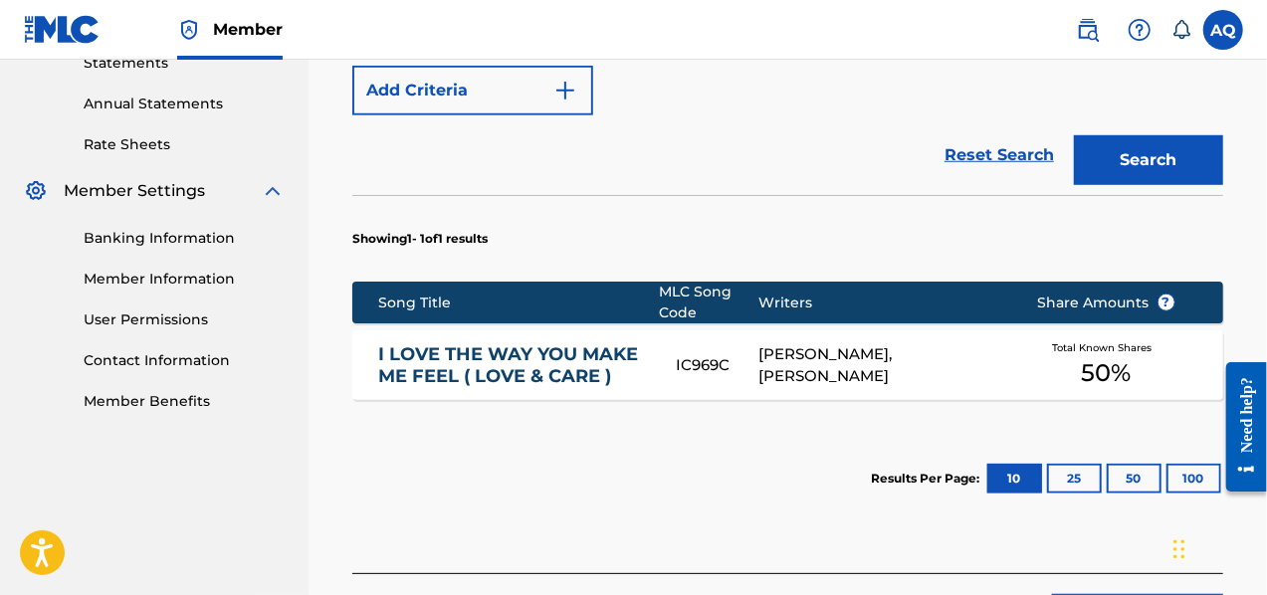
scroll to position [730, 0]
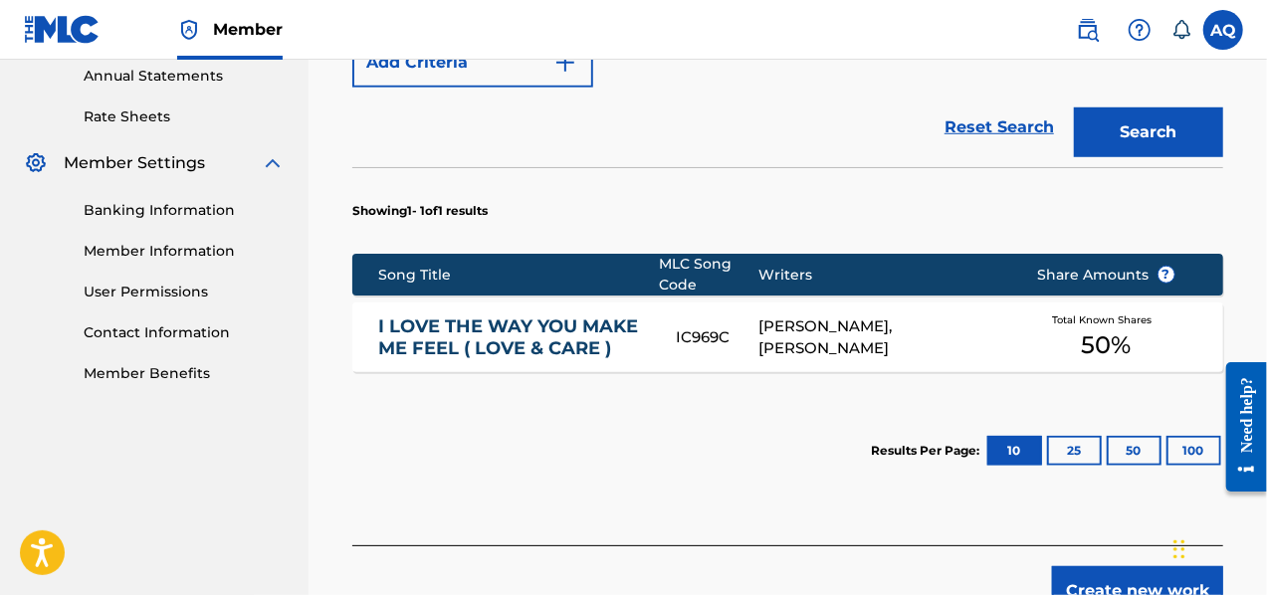
click at [1080, 568] on button "Create new work" at bounding box center [1137, 591] width 171 height 50
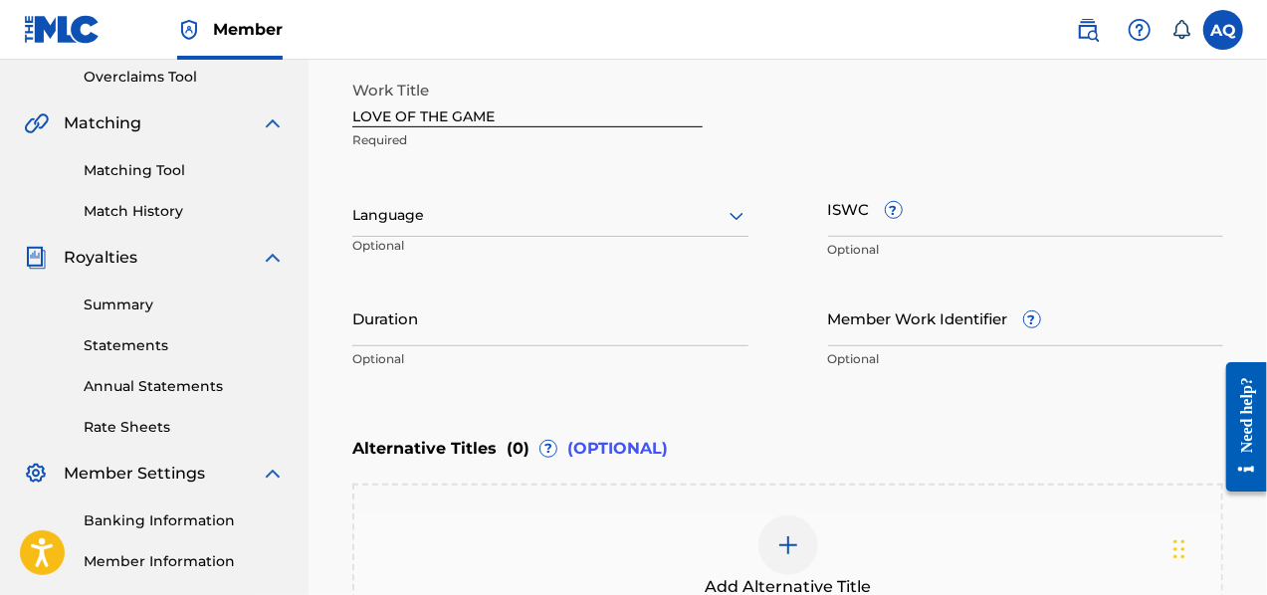
scroll to position [418, 0]
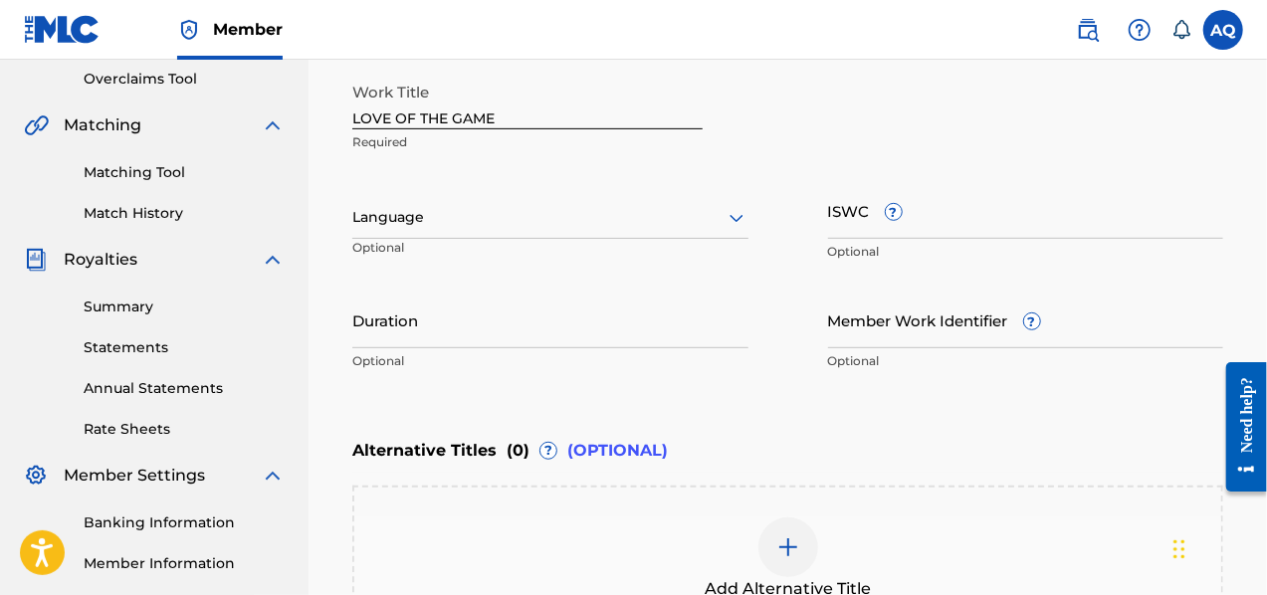
click at [743, 210] on icon at bounding box center [736, 218] width 24 height 24
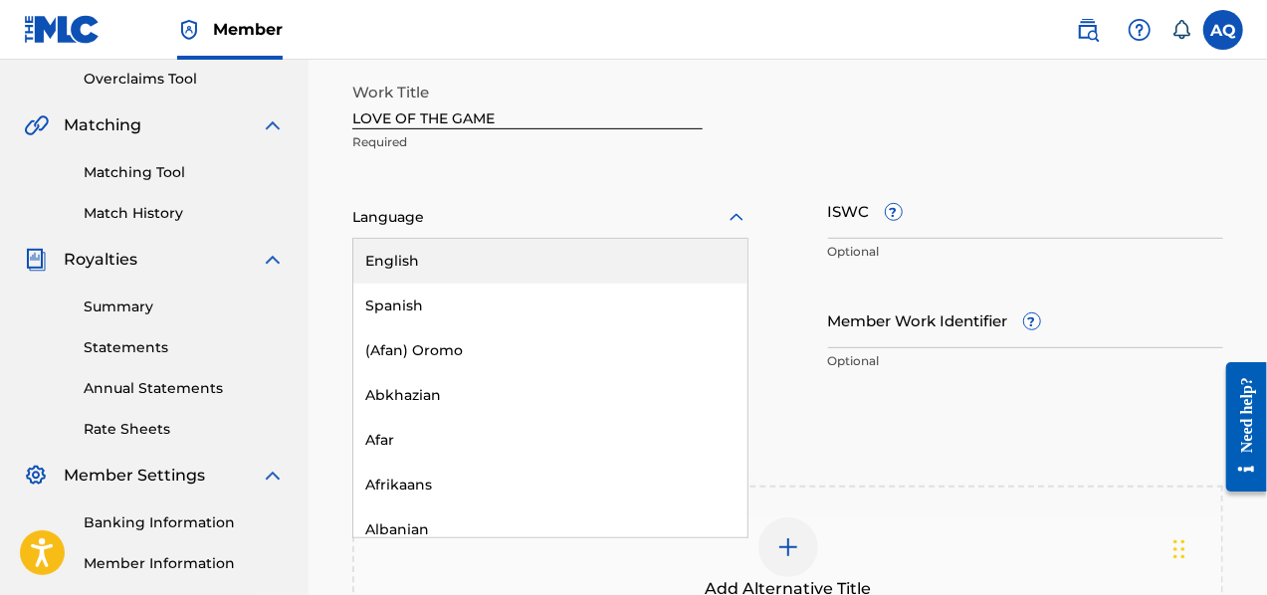
click at [516, 250] on div "English" at bounding box center [550, 261] width 394 height 45
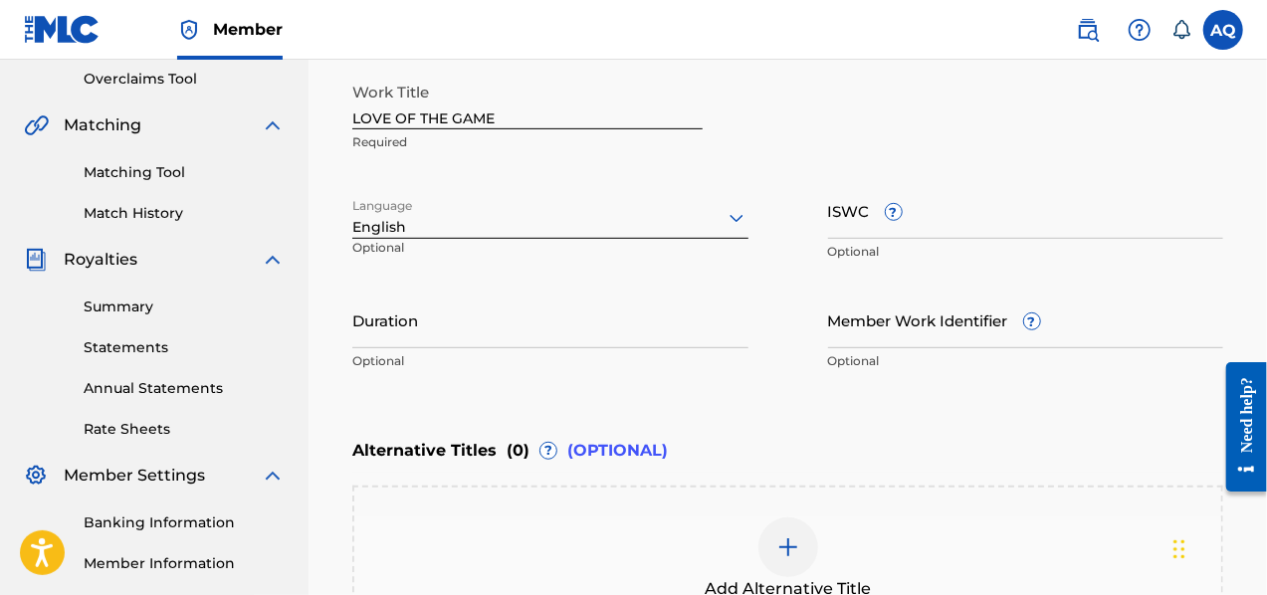
click at [478, 329] on input "Duration" at bounding box center [550, 320] width 396 height 57
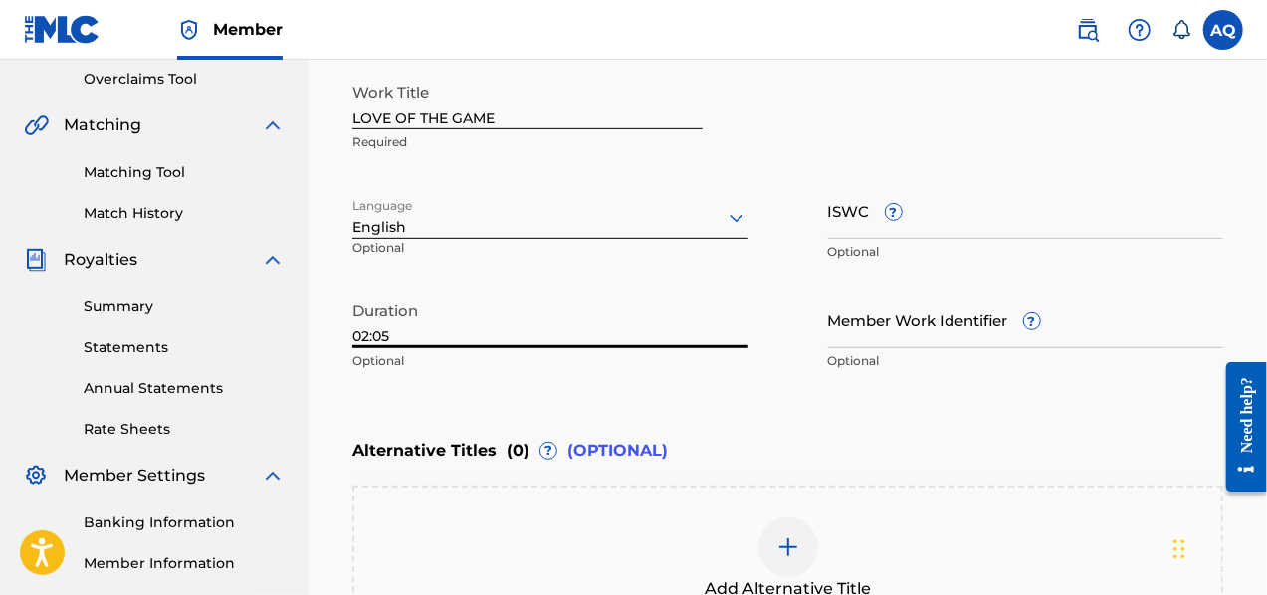
type input "02:05"
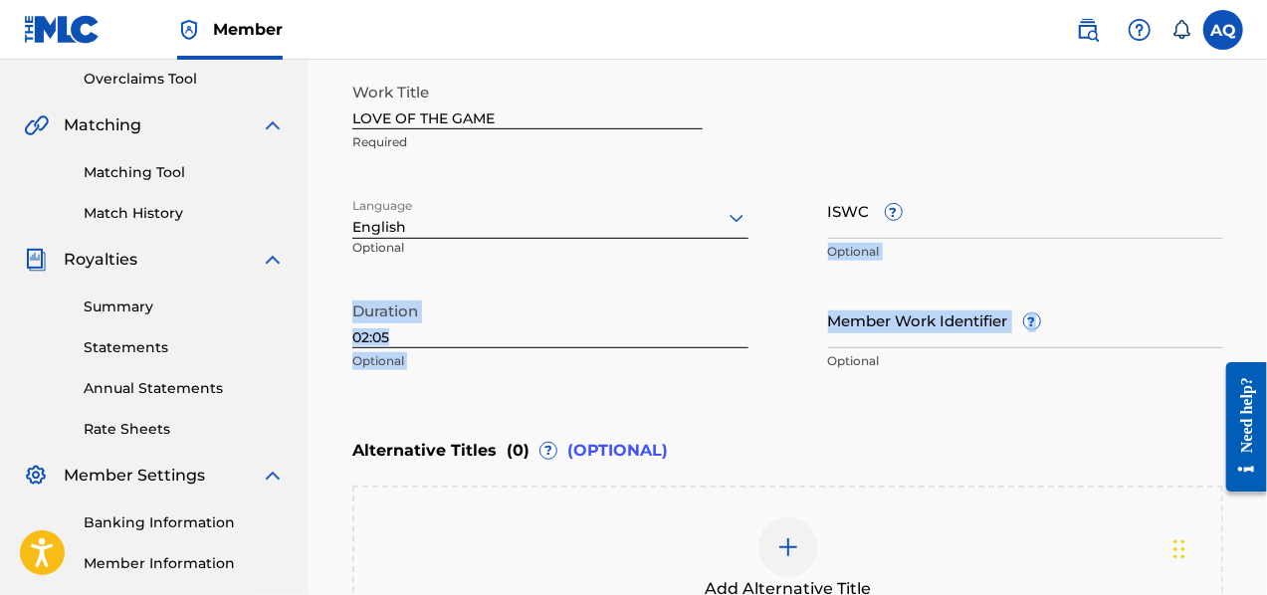
drag, startPoint x: 1266, startPoint y: 213, endPoint x: 1264, endPoint y: 283, distance: 69.7
click at [1264, 283] on div "Register Work Search Enter Work Details Add Writers Add Publishers & Shares Add…" at bounding box center [787, 233] width 958 height 1082
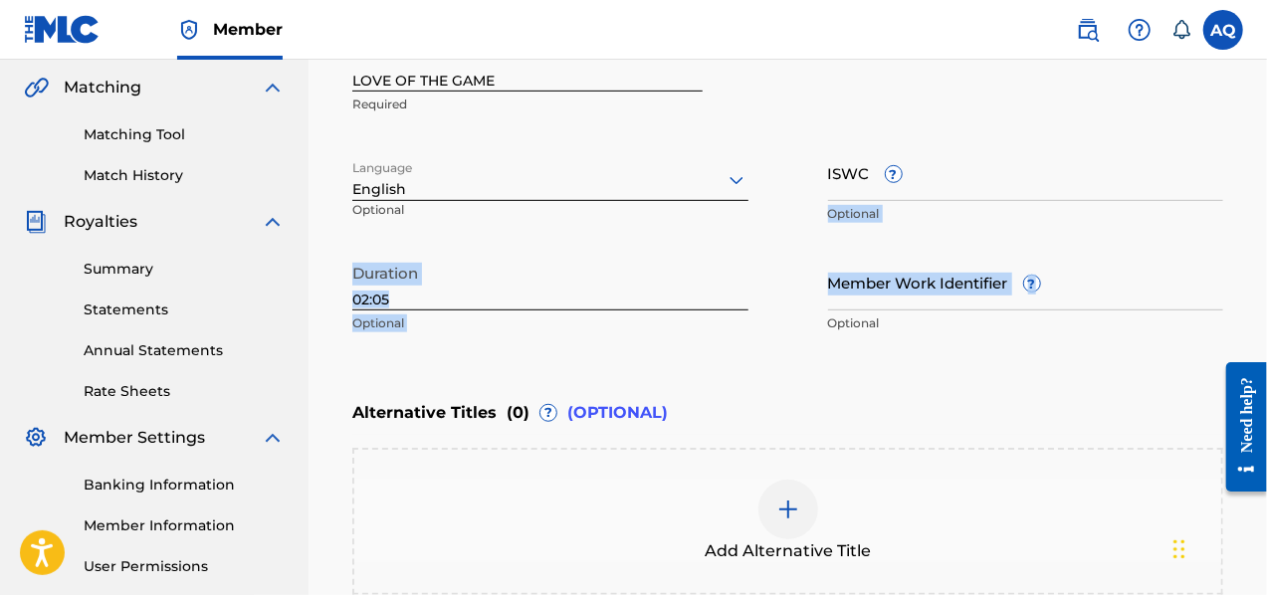
scroll to position [462, 0]
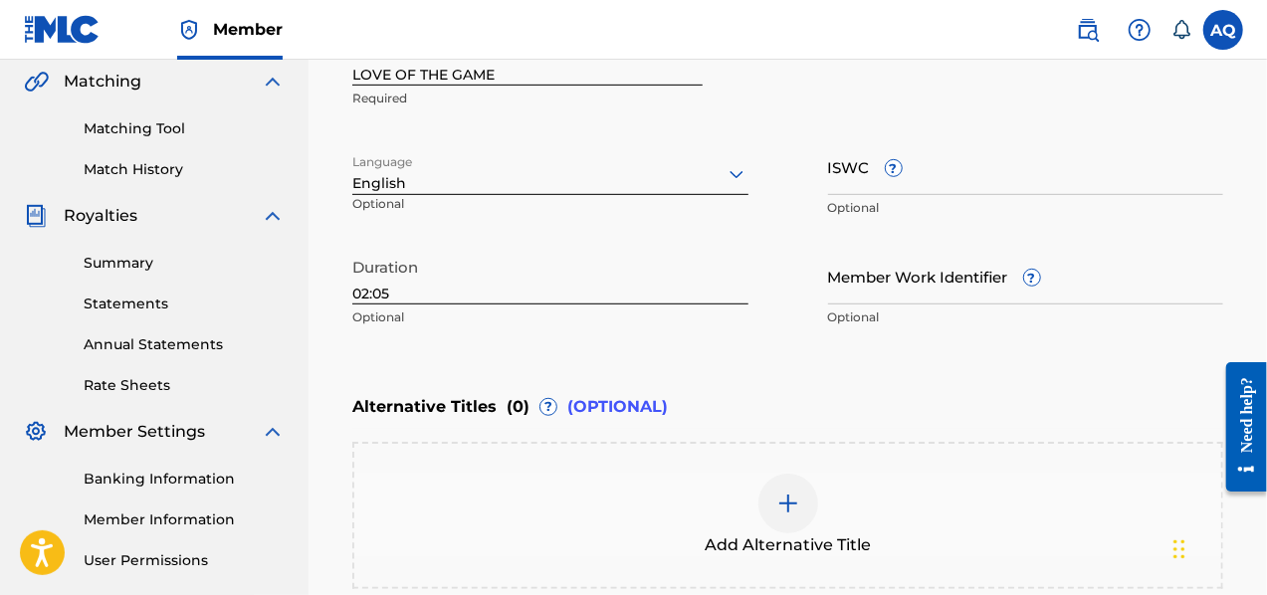
click at [1049, 329] on div "Member Work Identifier ? Optional" at bounding box center [1026, 293] width 396 height 90
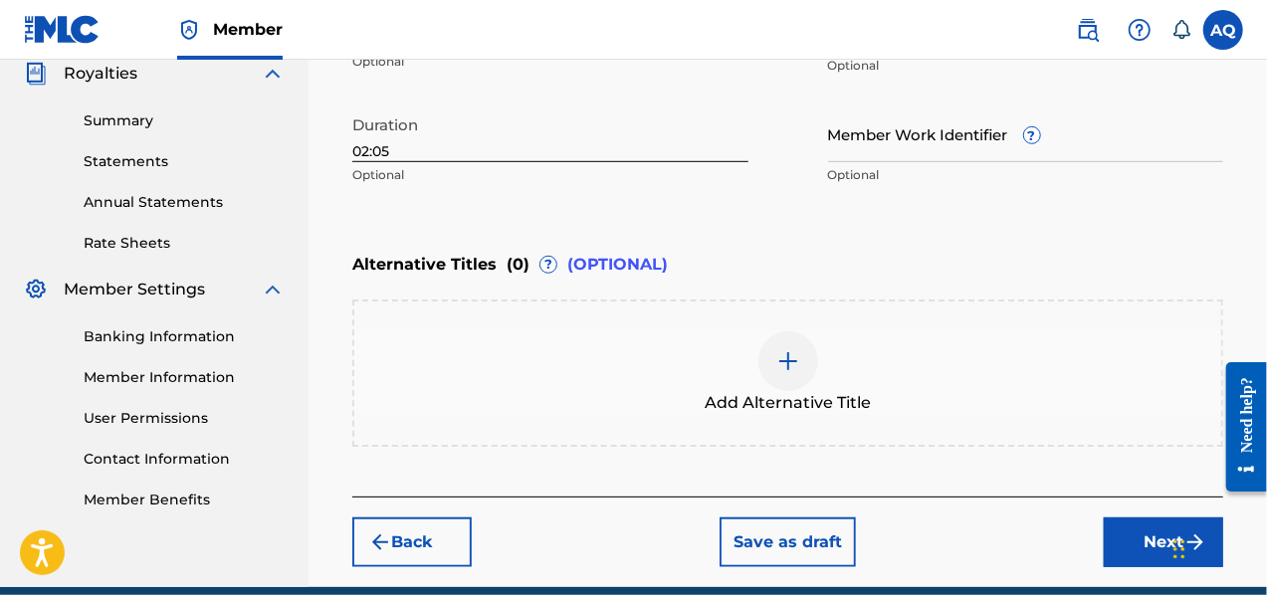
click at [1133, 542] on button "Next" at bounding box center [1162, 542] width 119 height 50
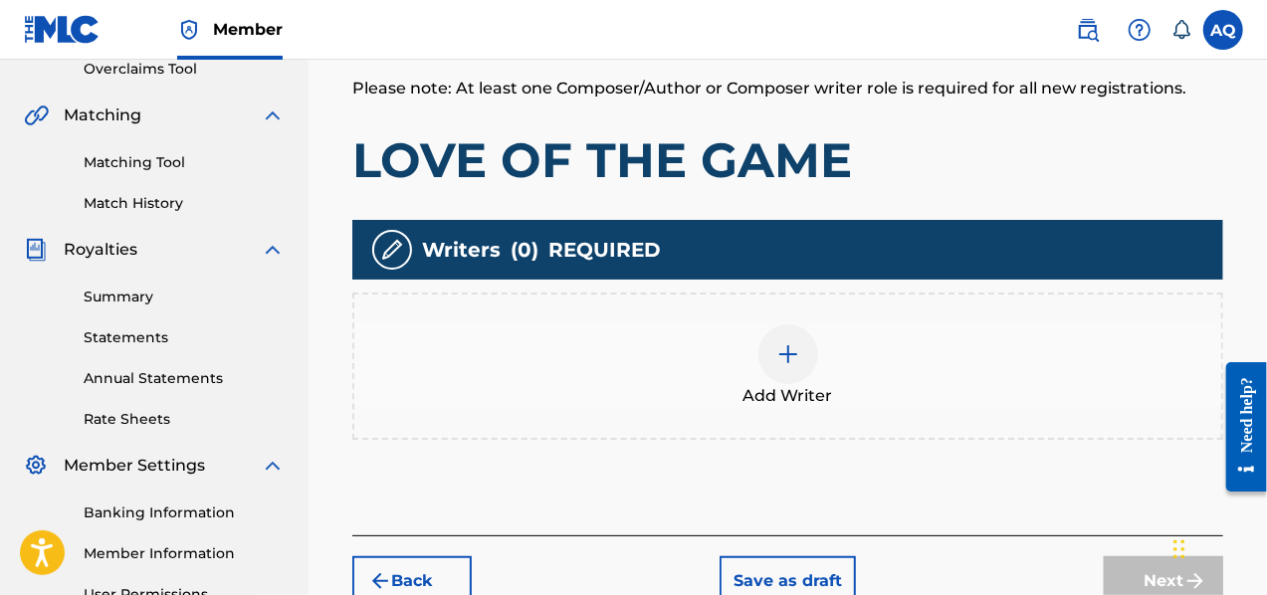
scroll to position [430, 0]
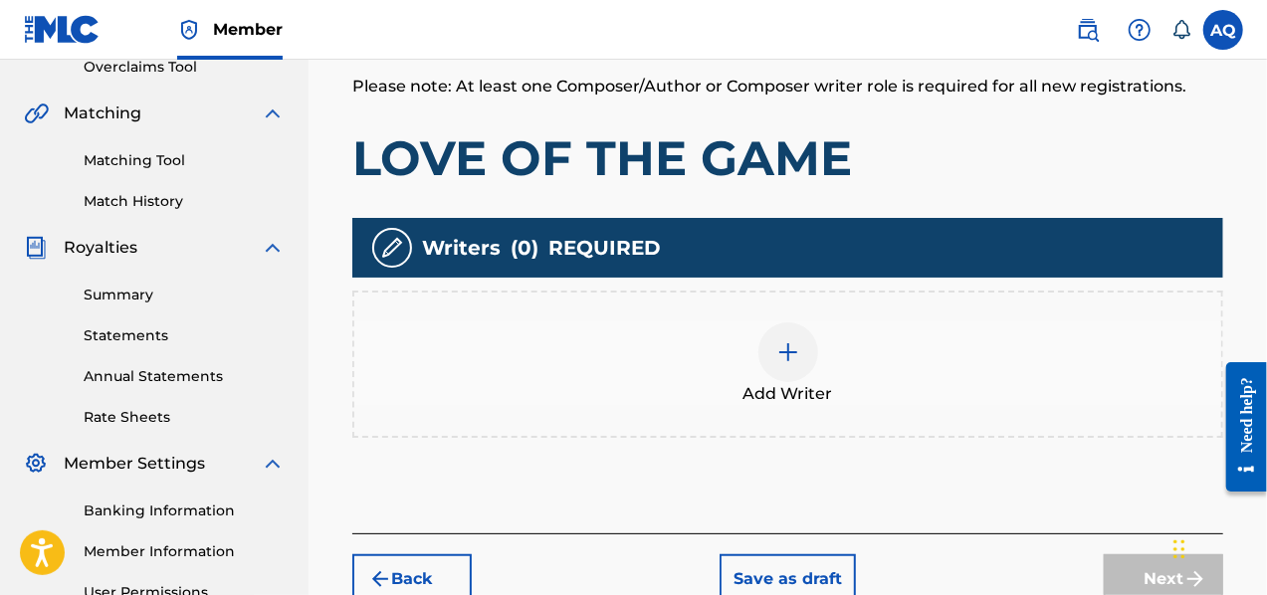
click at [806, 366] on div at bounding box center [788, 352] width 60 height 60
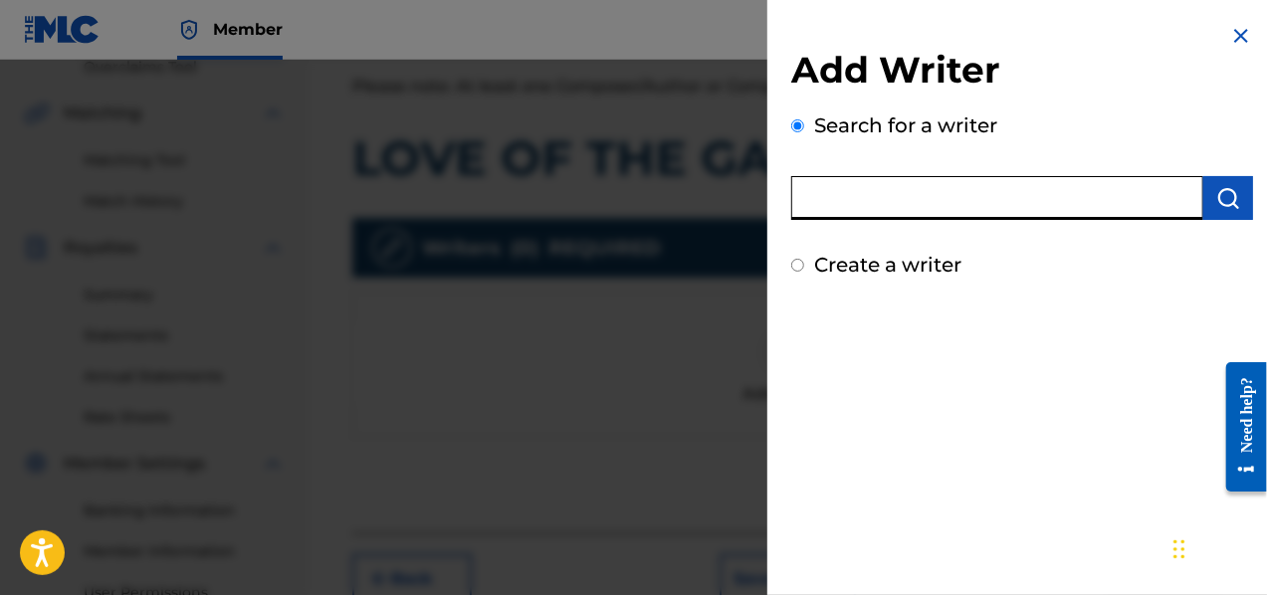
click at [933, 194] on input "text" at bounding box center [997, 198] width 412 height 44
type input "[PERSON_NAME]"
click at [1224, 198] on img "submit" at bounding box center [1228, 198] width 24 height 24
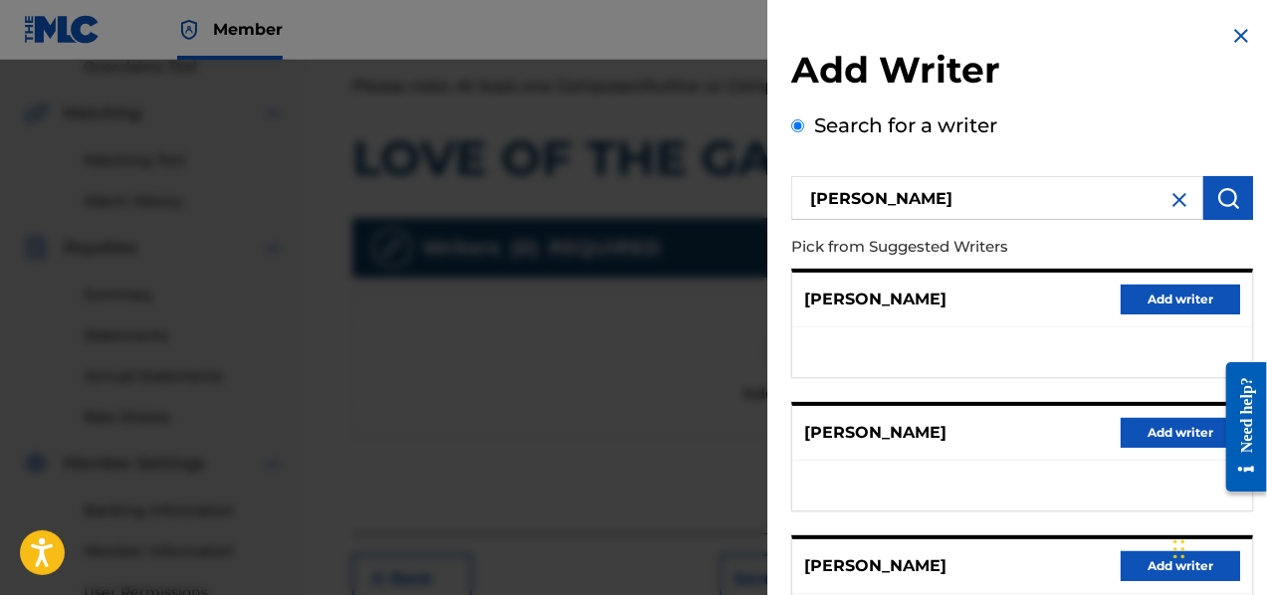
click at [1131, 554] on button "Add writer" at bounding box center [1179, 566] width 119 height 30
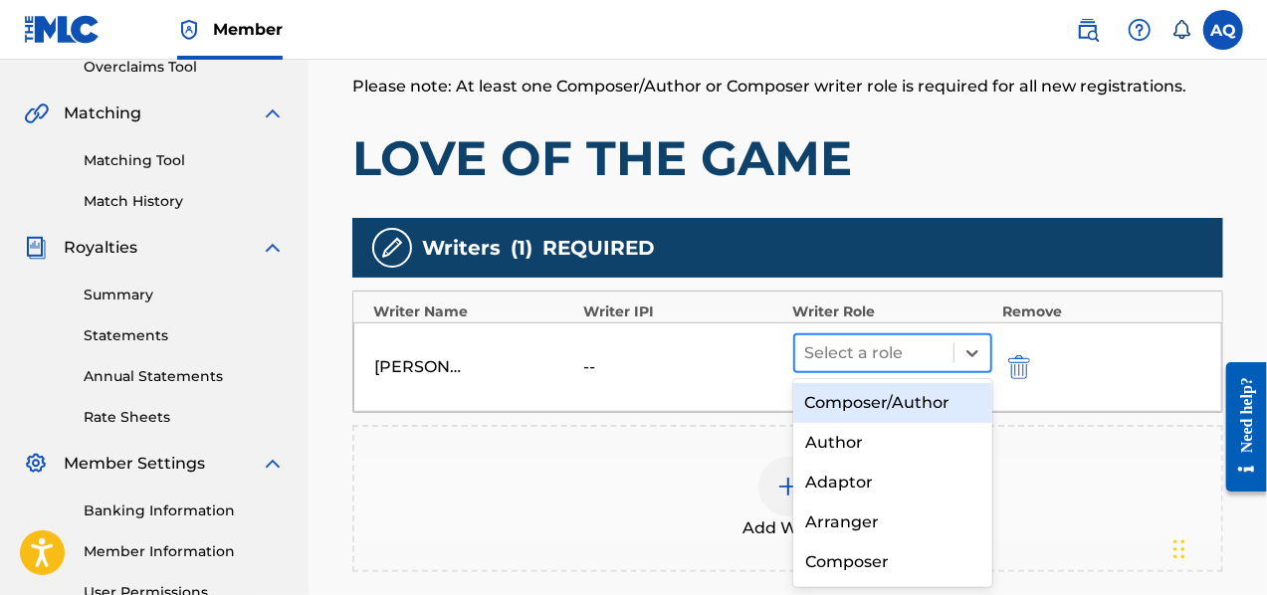
click at [940, 349] on div at bounding box center [874, 353] width 138 height 28
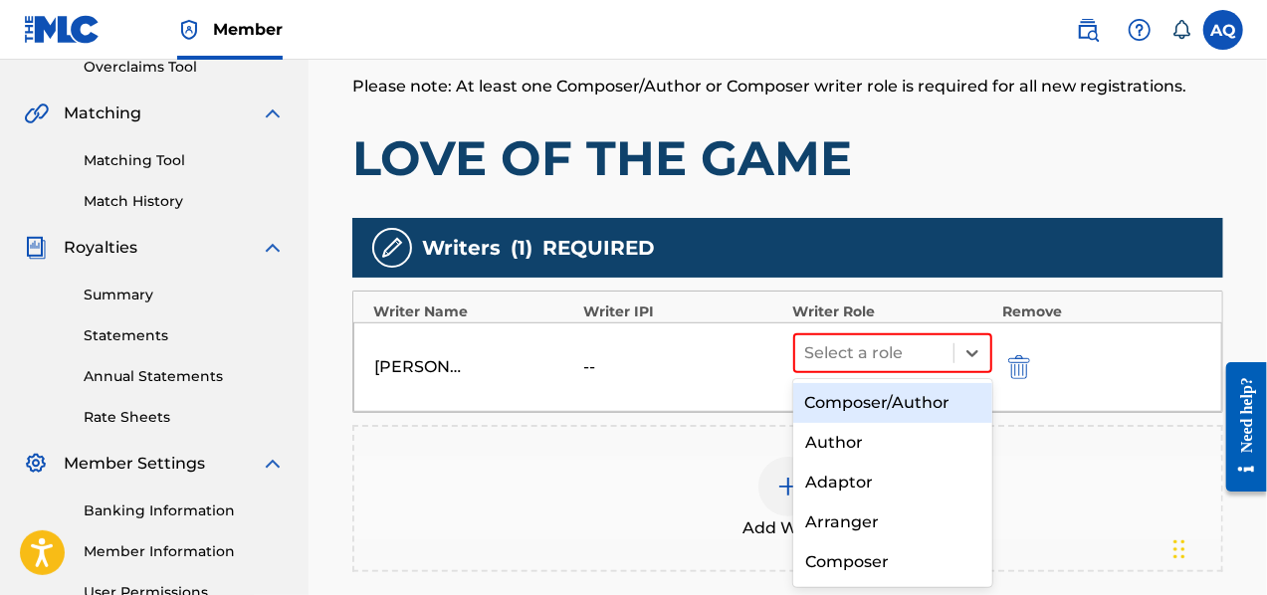
click at [873, 415] on div "Composer/Author" at bounding box center [893, 403] width 200 height 40
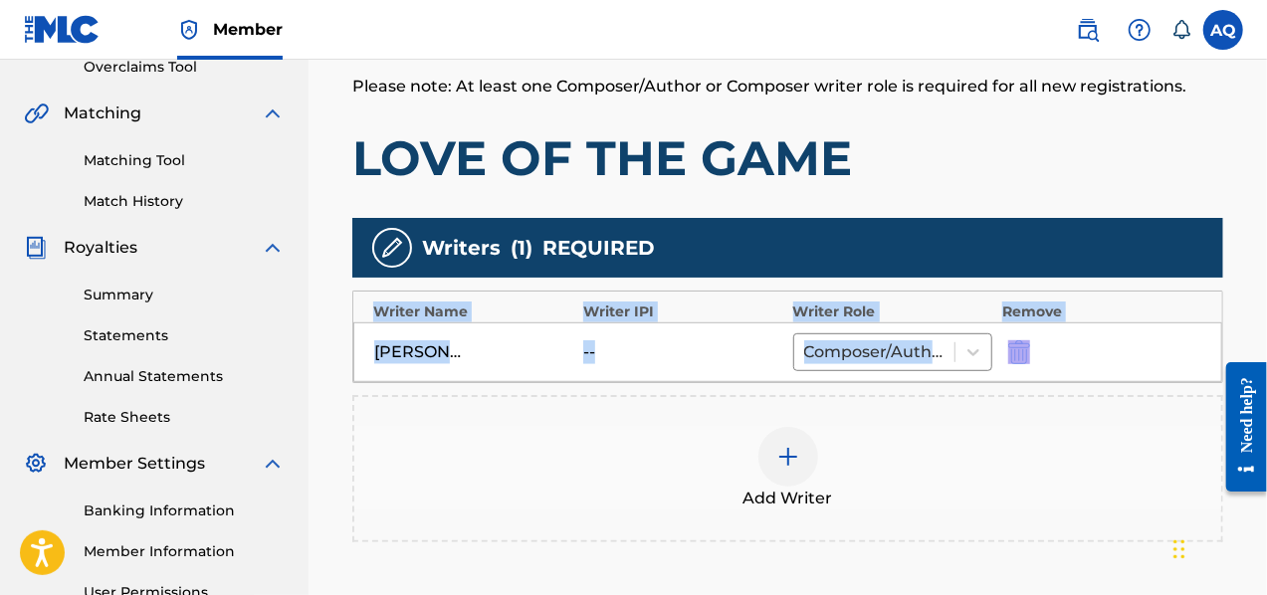
drag, startPoint x: 1266, startPoint y: 230, endPoint x: 1273, endPoint y: 343, distance: 113.6
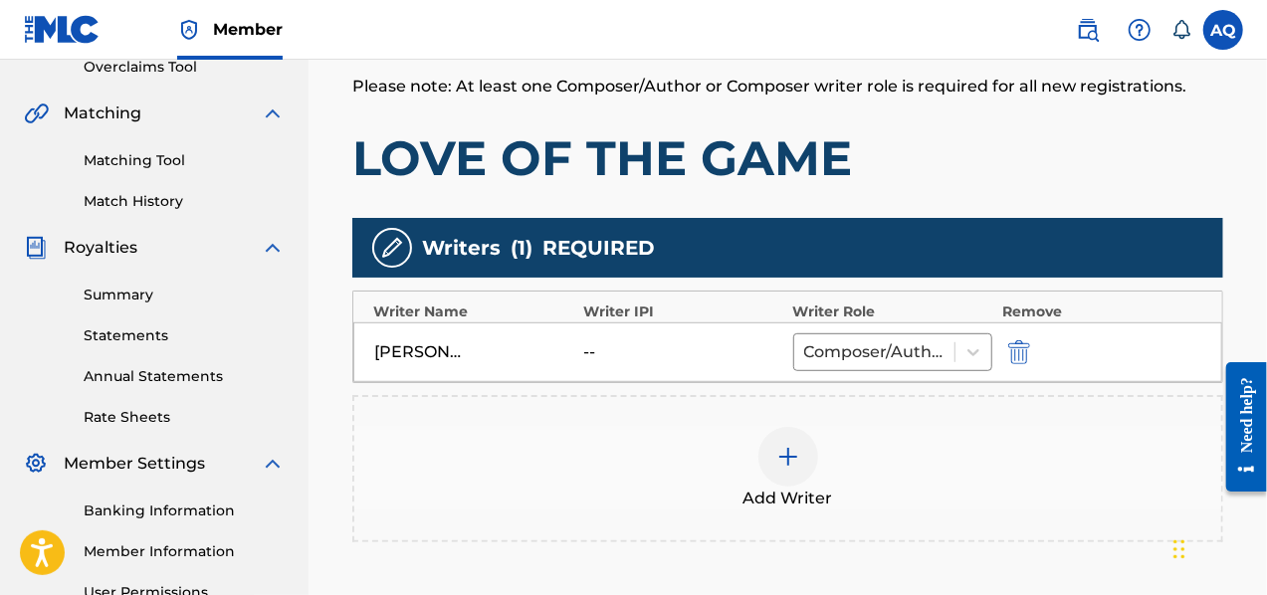
click at [1128, 402] on div "Add Writer" at bounding box center [787, 468] width 871 height 147
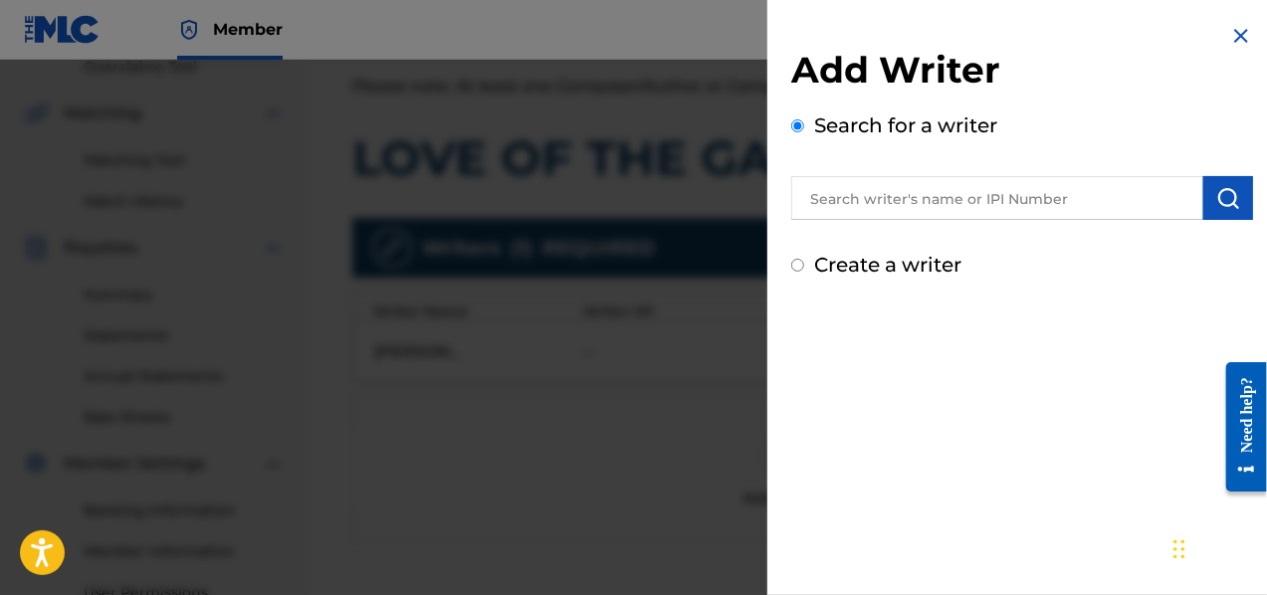
click at [1237, 43] on img at bounding box center [1241, 36] width 24 height 24
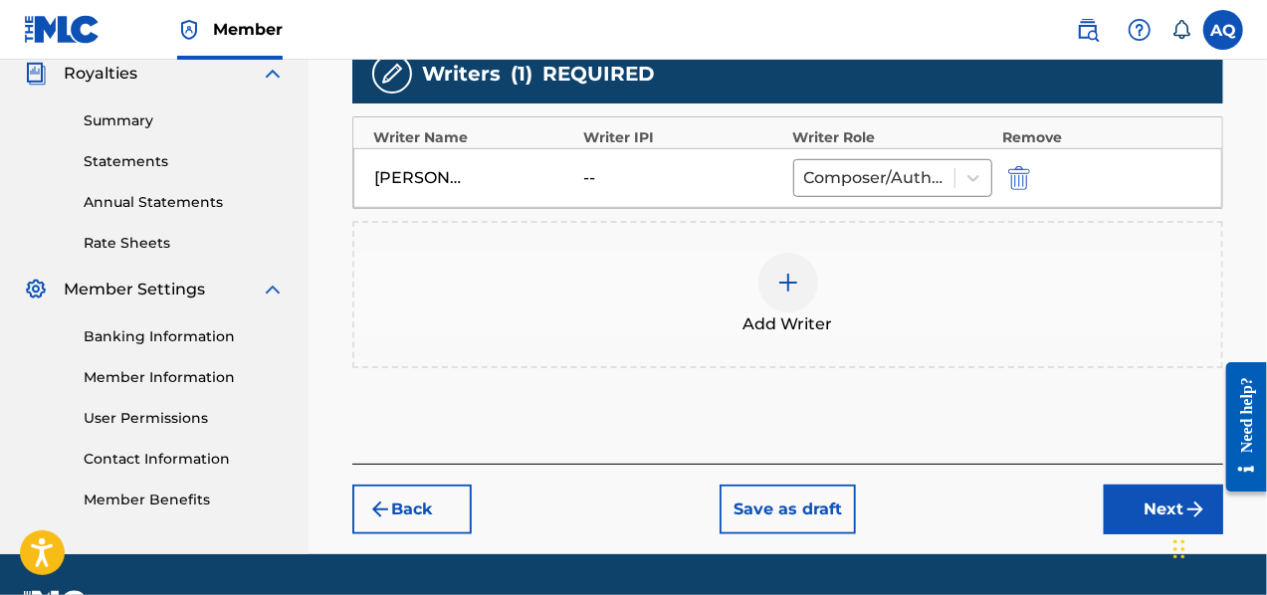
click at [1152, 495] on button "Next" at bounding box center [1162, 510] width 119 height 50
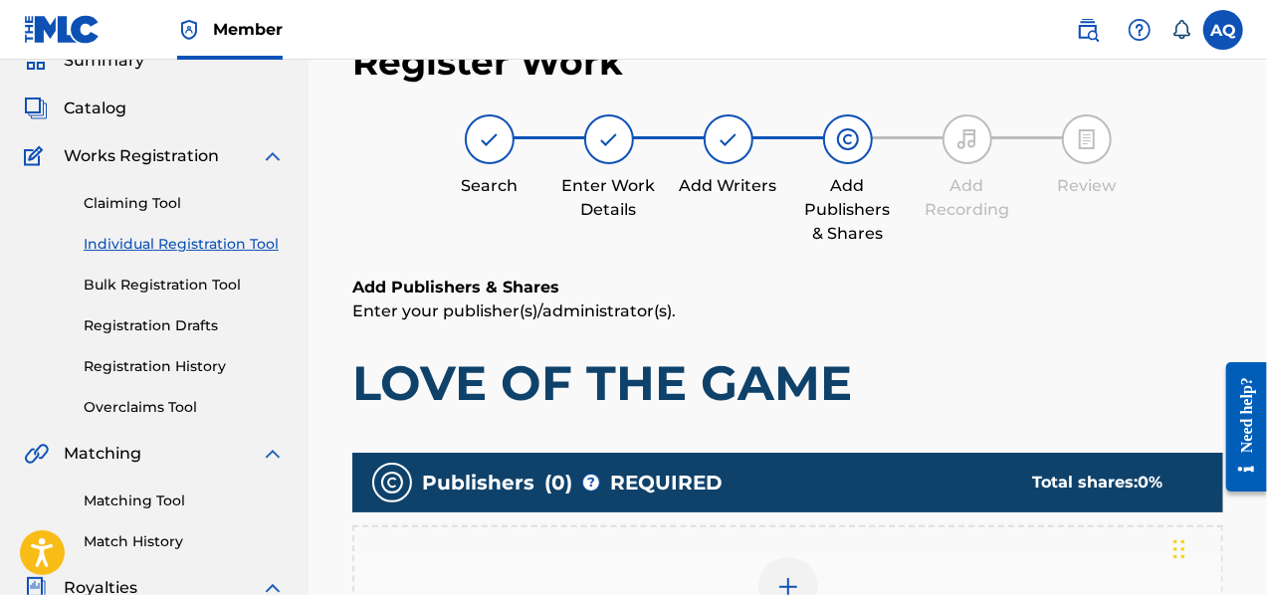
scroll to position [90, 0]
drag, startPoint x: 34, startPoint y: 129, endPoint x: 1088, endPoint y: 529, distance: 1128.0
click at [1088, 529] on div "Add Publisher" at bounding box center [787, 598] width 871 height 147
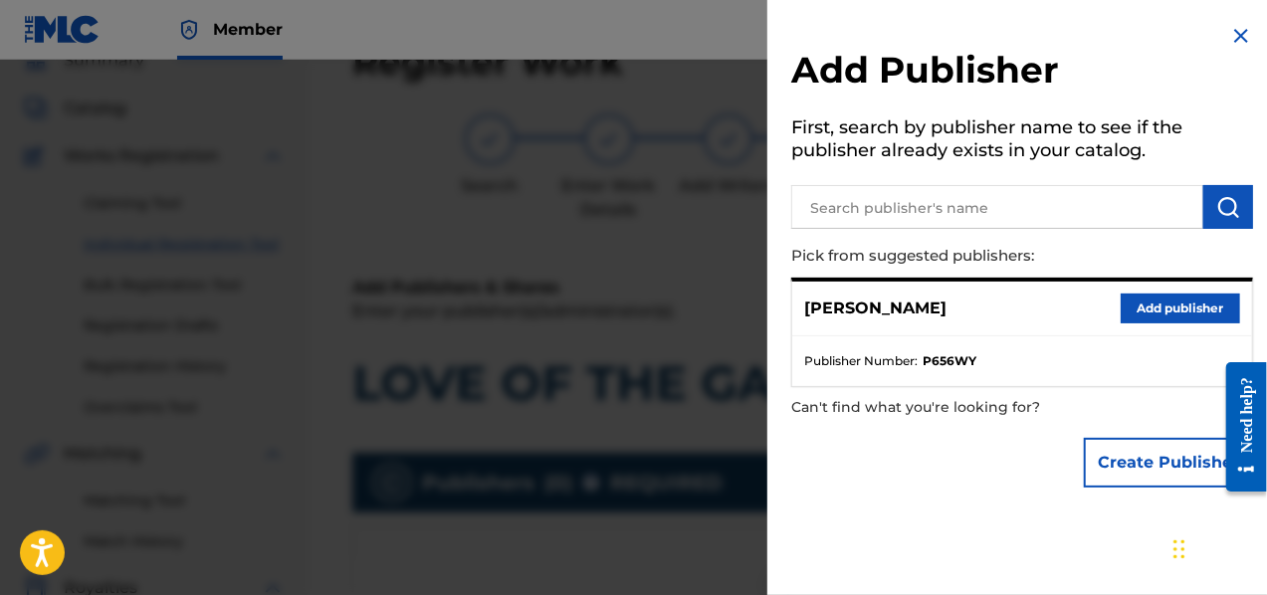
click at [1232, 36] on img at bounding box center [1241, 36] width 24 height 24
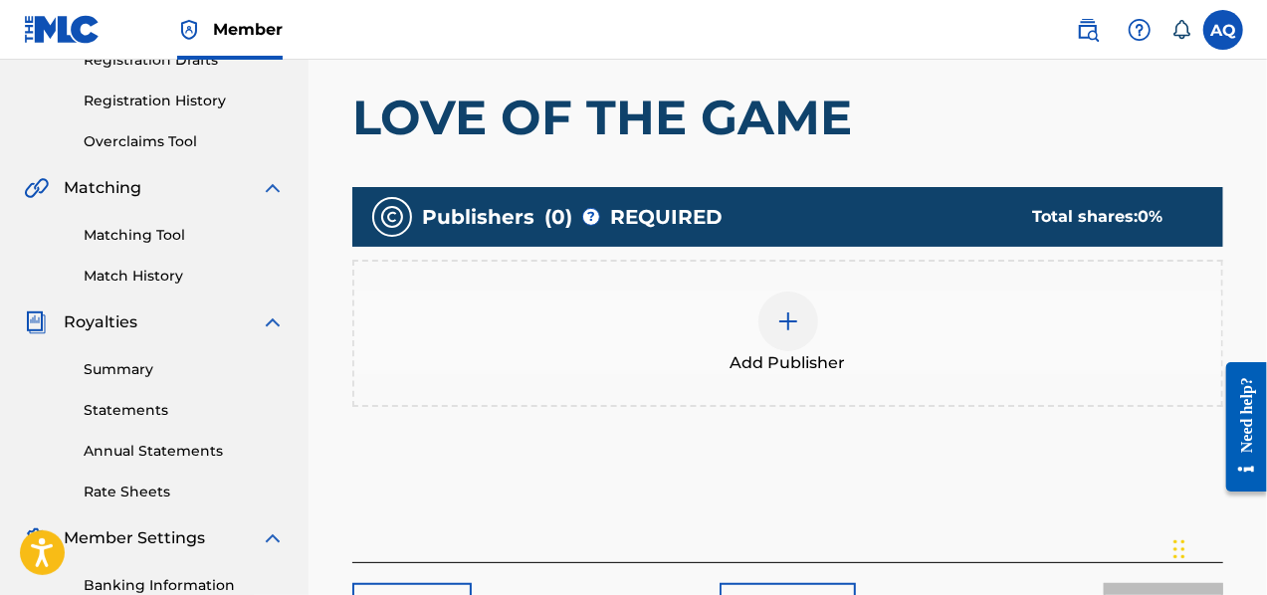
scroll to position [362, 0]
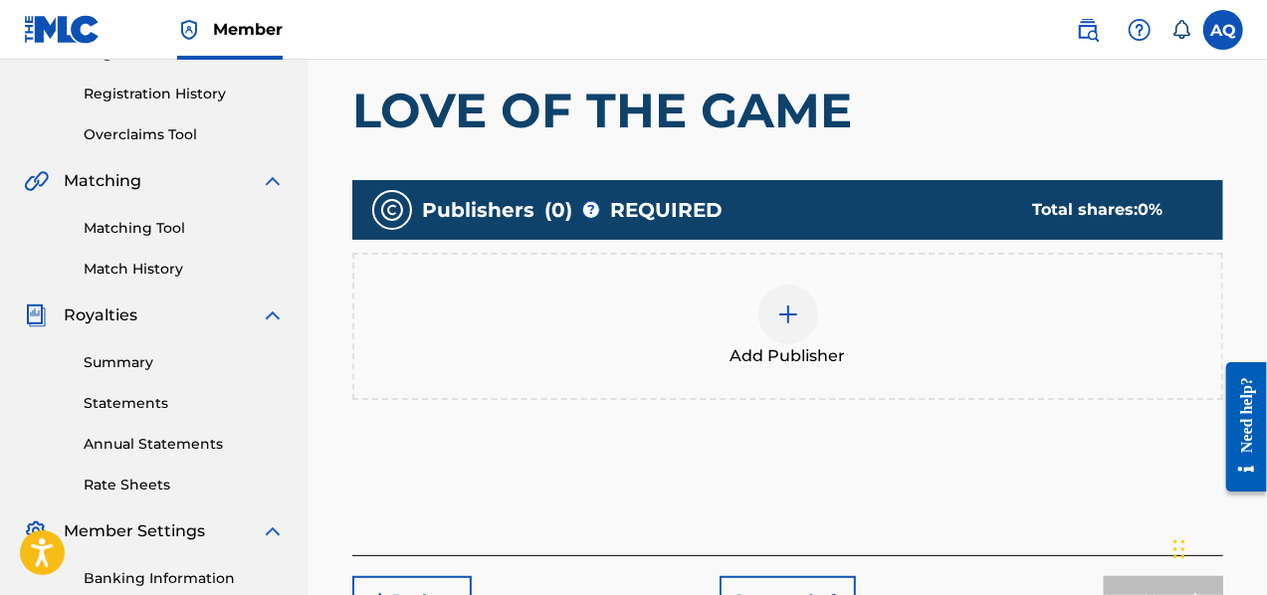
click at [798, 319] on img at bounding box center [788, 314] width 24 height 24
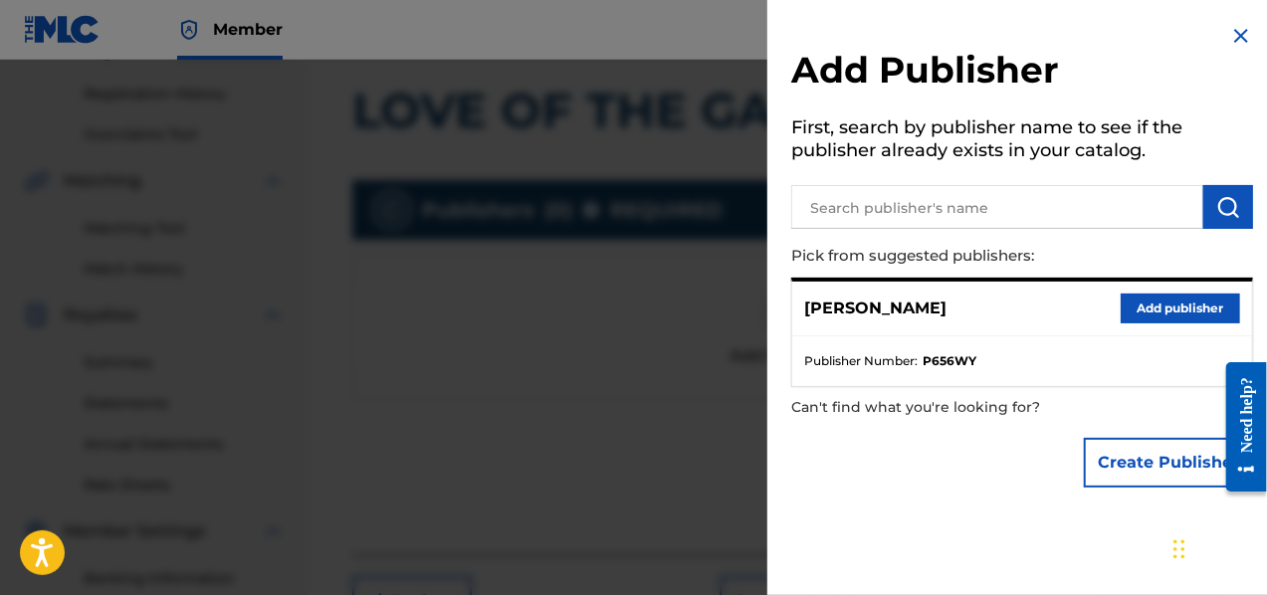
click at [1170, 312] on button "Add publisher" at bounding box center [1179, 309] width 119 height 30
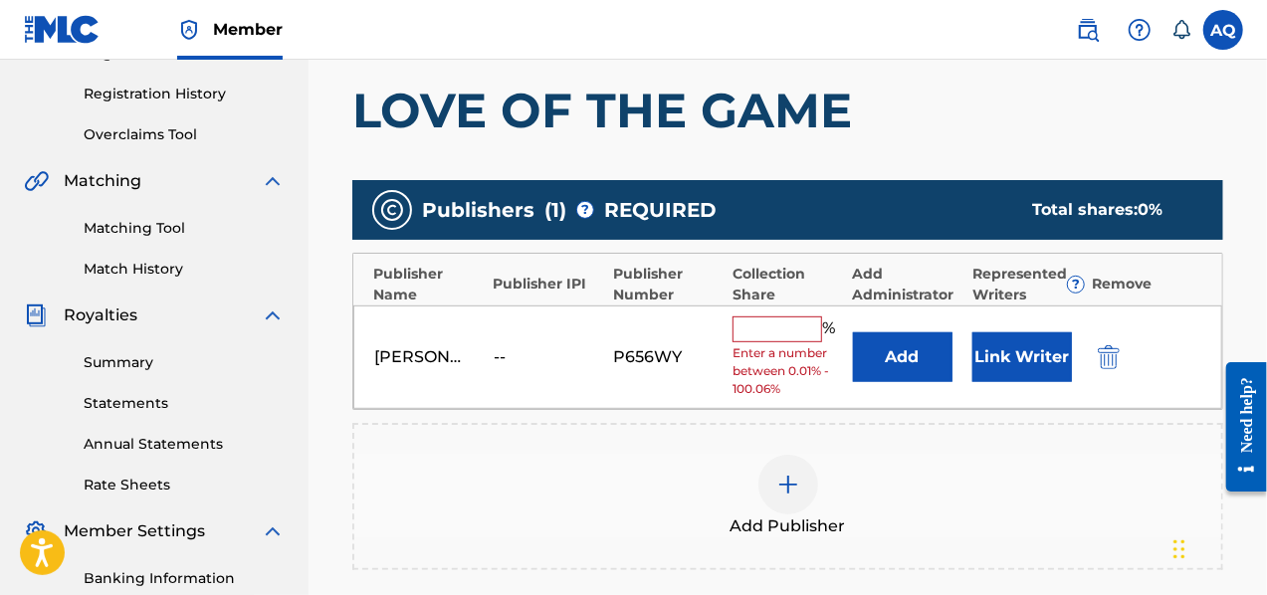
click at [784, 329] on input "text" at bounding box center [777, 329] width 90 height 26
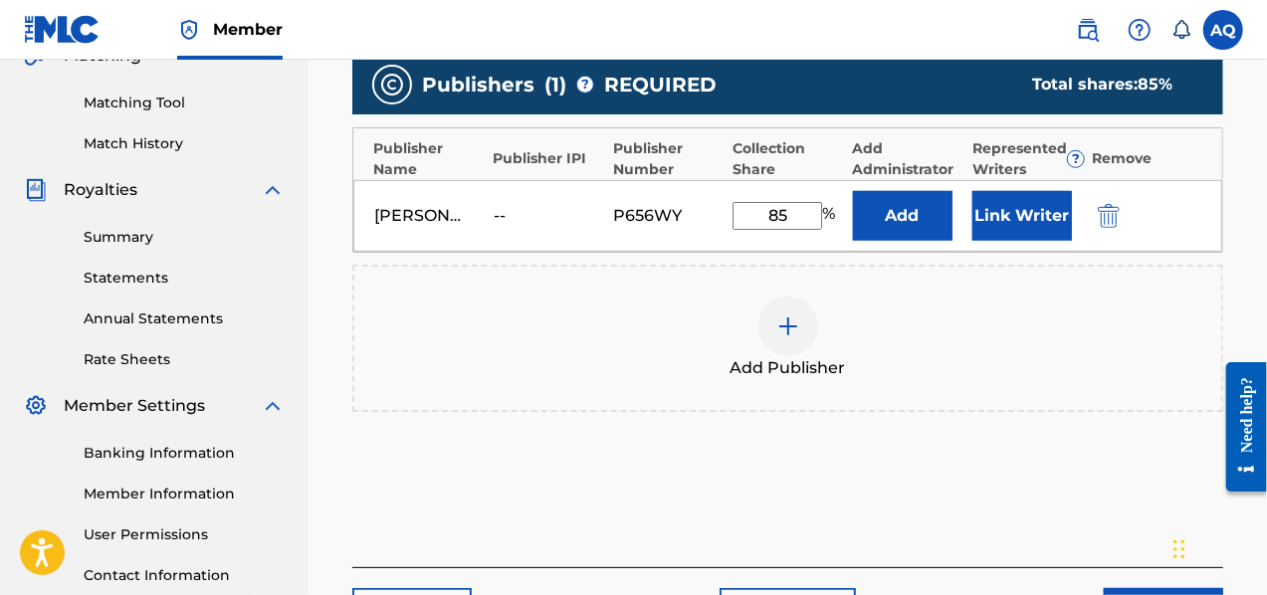
scroll to position [474, 0]
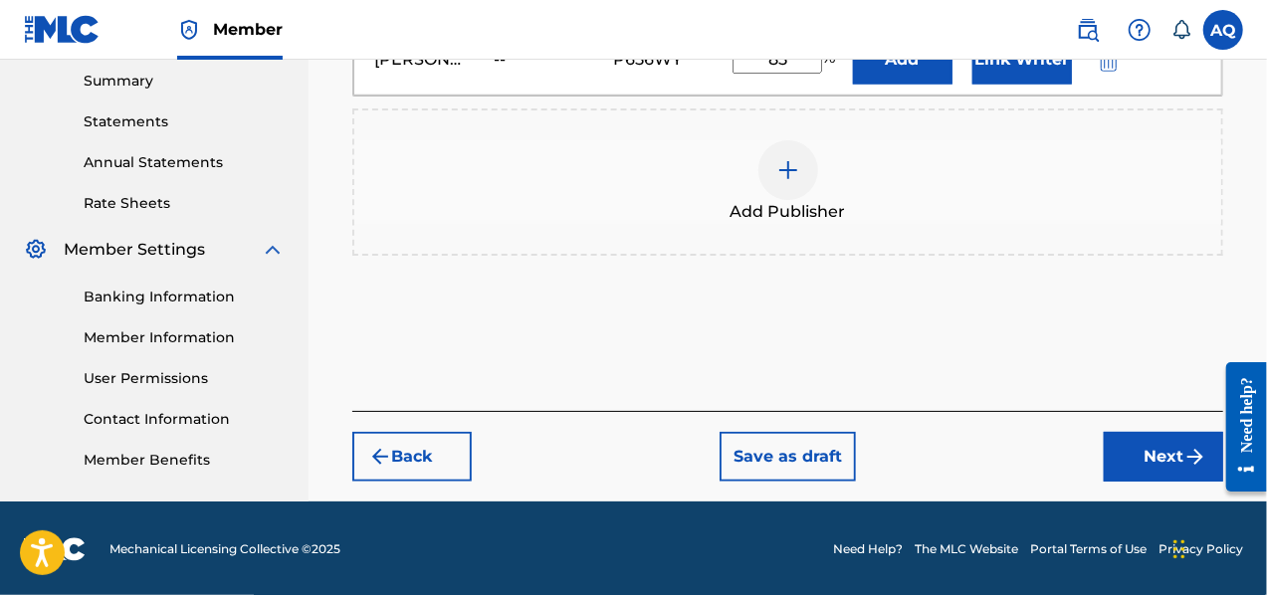
type input "85"
click at [1151, 457] on button "Next" at bounding box center [1162, 457] width 119 height 50
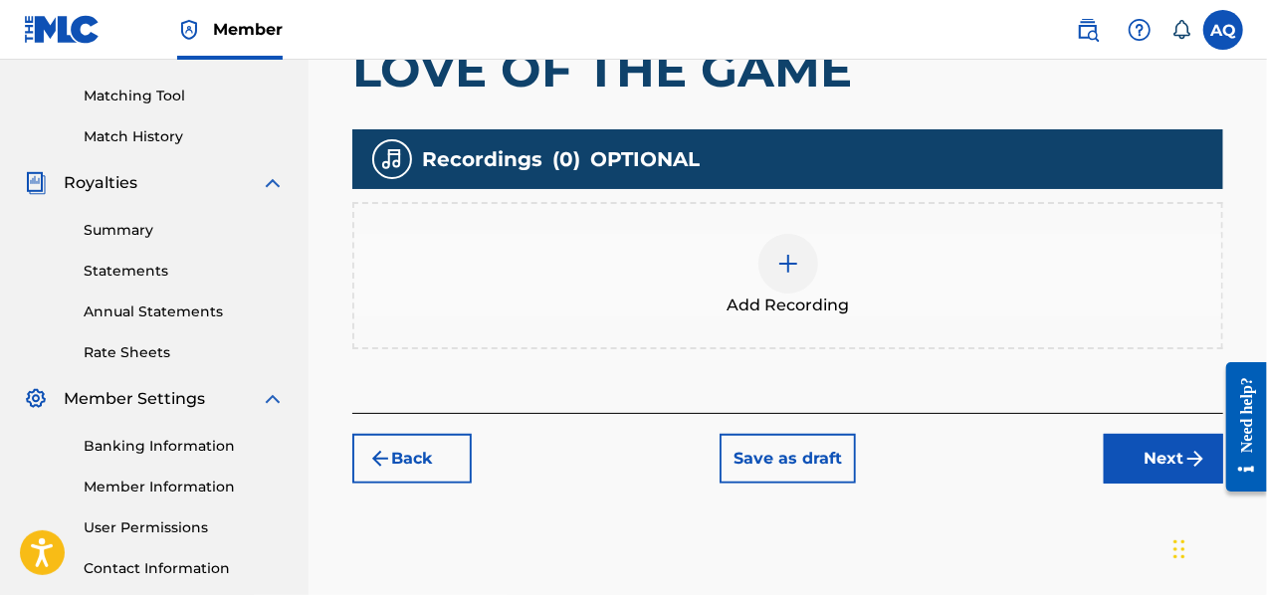
click at [1118, 457] on button "Next" at bounding box center [1162, 459] width 119 height 50
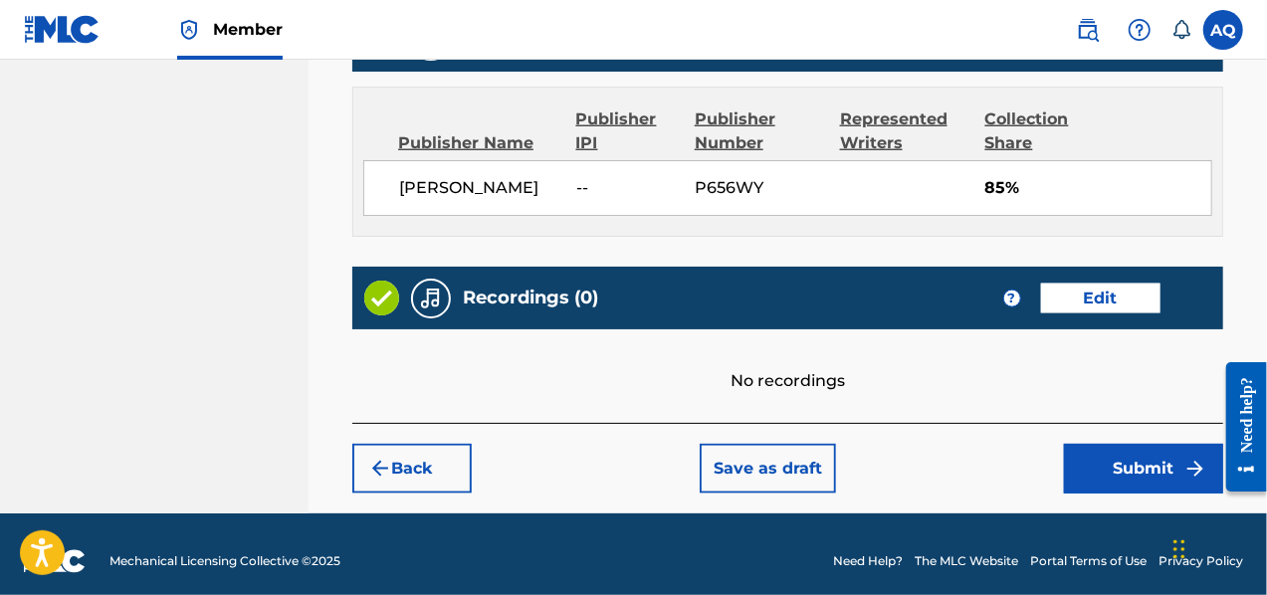
scroll to position [1074, 0]
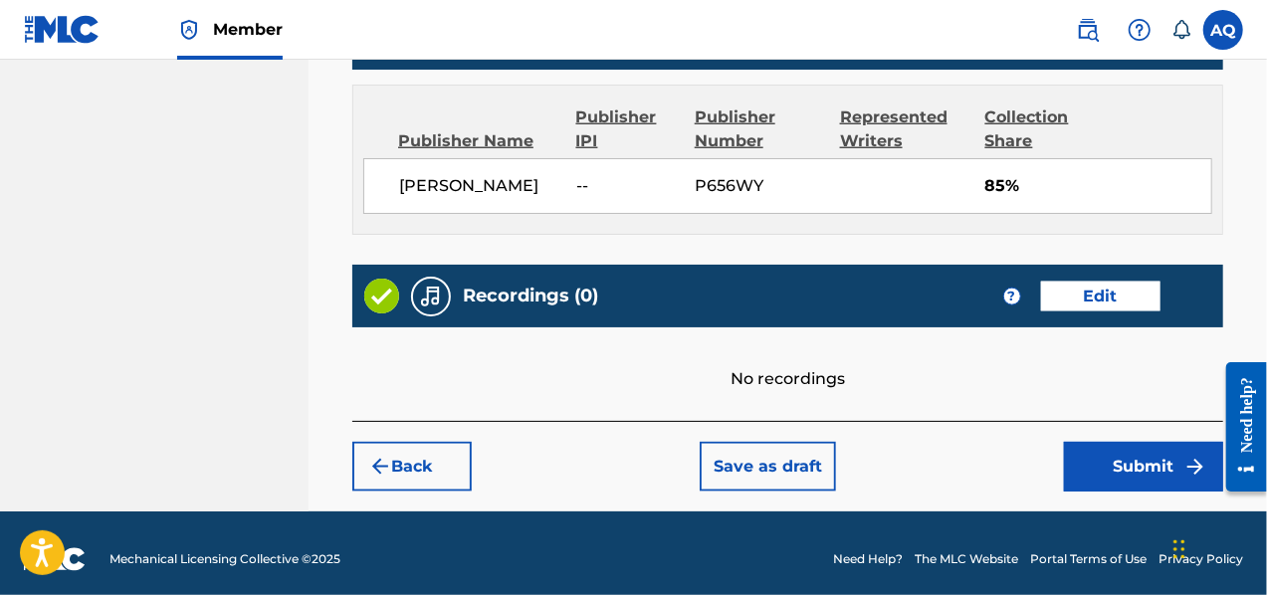
click at [1158, 465] on button "Submit" at bounding box center [1143, 467] width 159 height 50
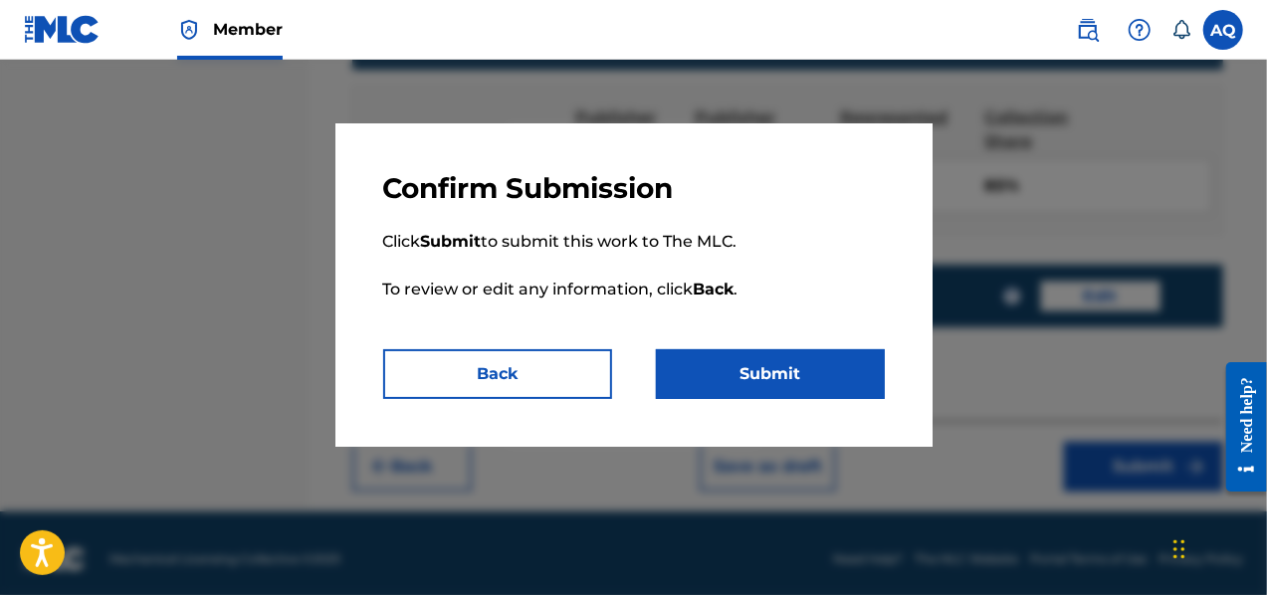
click at [768, 376] on button "Submit" at bounding box center [770, 374] width 229 height 50
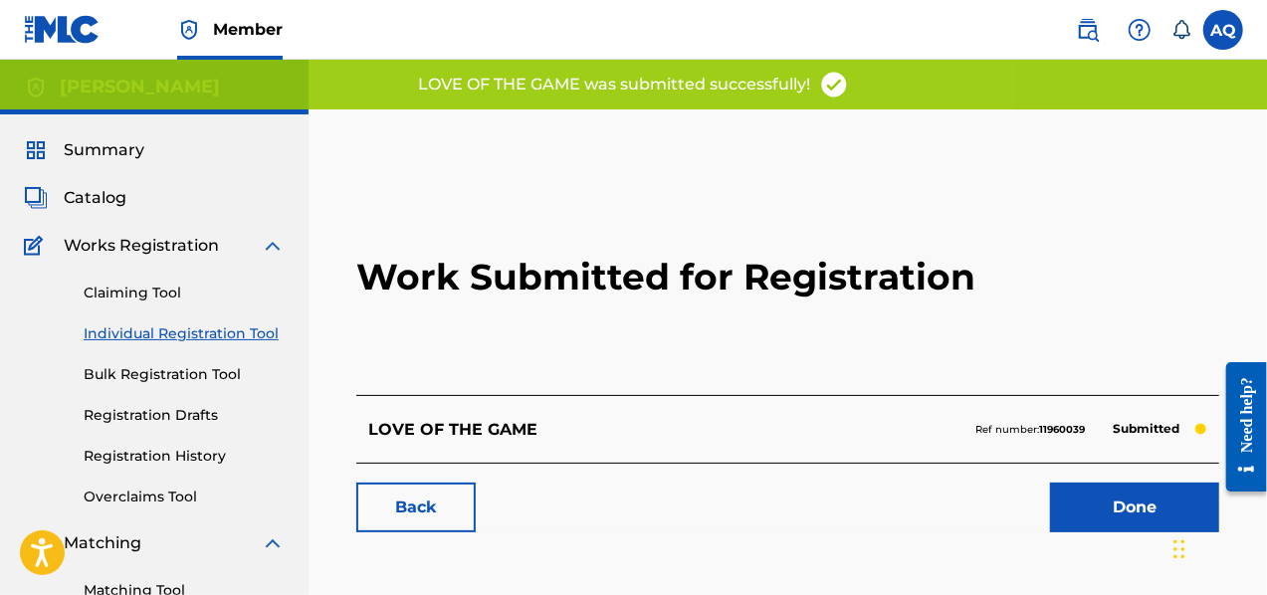
click at [1081, 504] on link "Done" at bounding box center [1134, 508] width 169 height 50
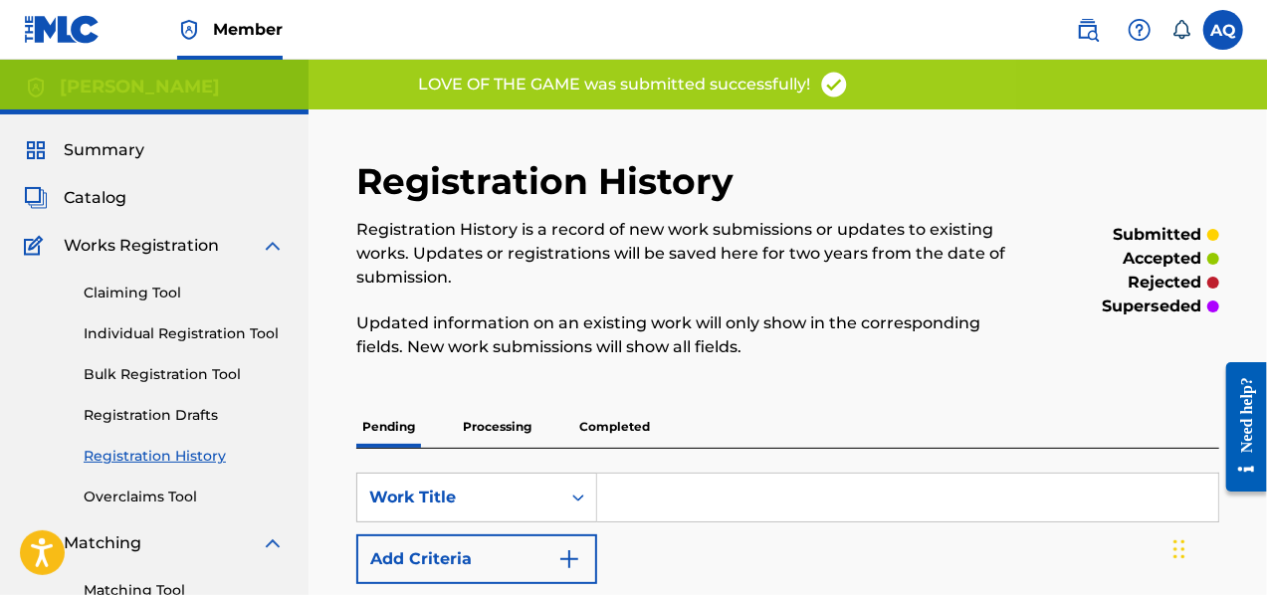
click at [211, 332] on link "Individual Registration Tool" at bounding box center [184, 333] width 201 height 21
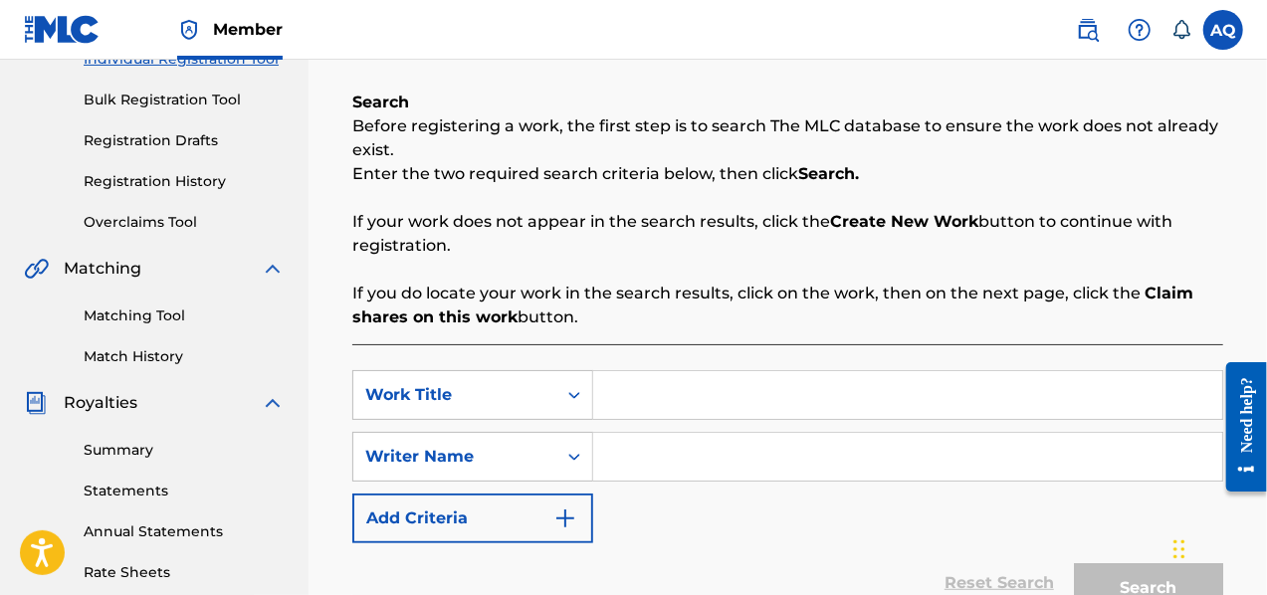
scroll to position [298, 0]
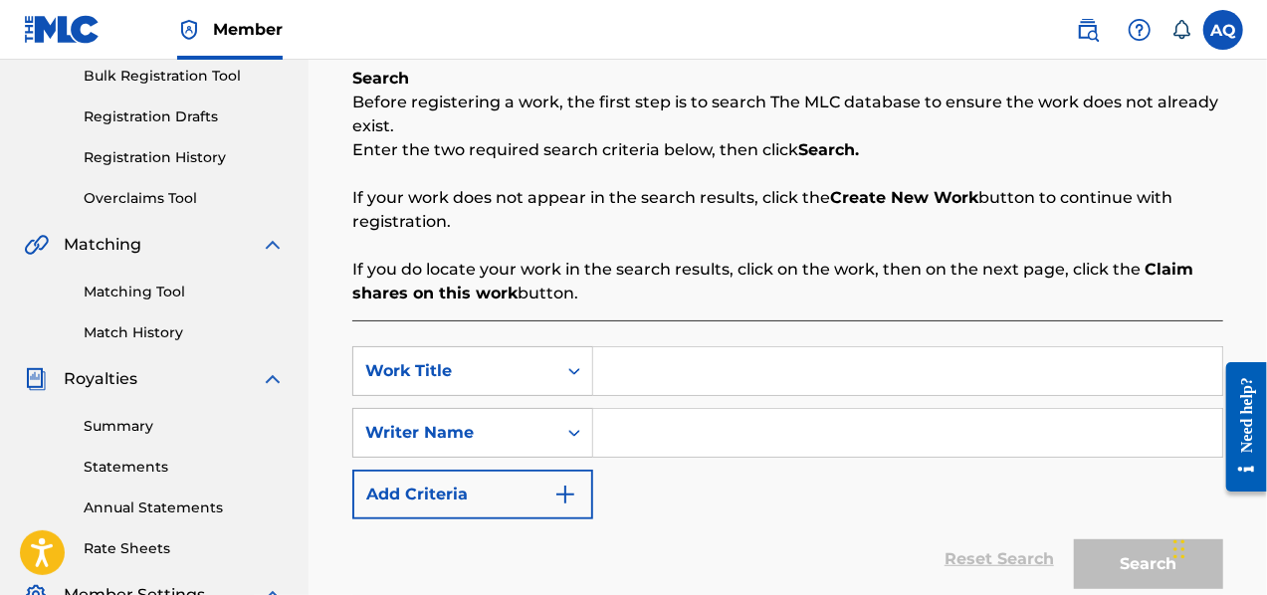
drag, startPoint x: 1273, startPoint y: 225, endPoint x: 41, endPoint y: 13, distance: 1249.9
click at [698, 371] on input "Search Form" at bounding box center [907, 371] width 629 height 48
type input "YAWNING"
click at [643, 426] on input "Search Form" at bounding box center [907, 433] width 629 height 48
type input "[PERSON_NAME]"
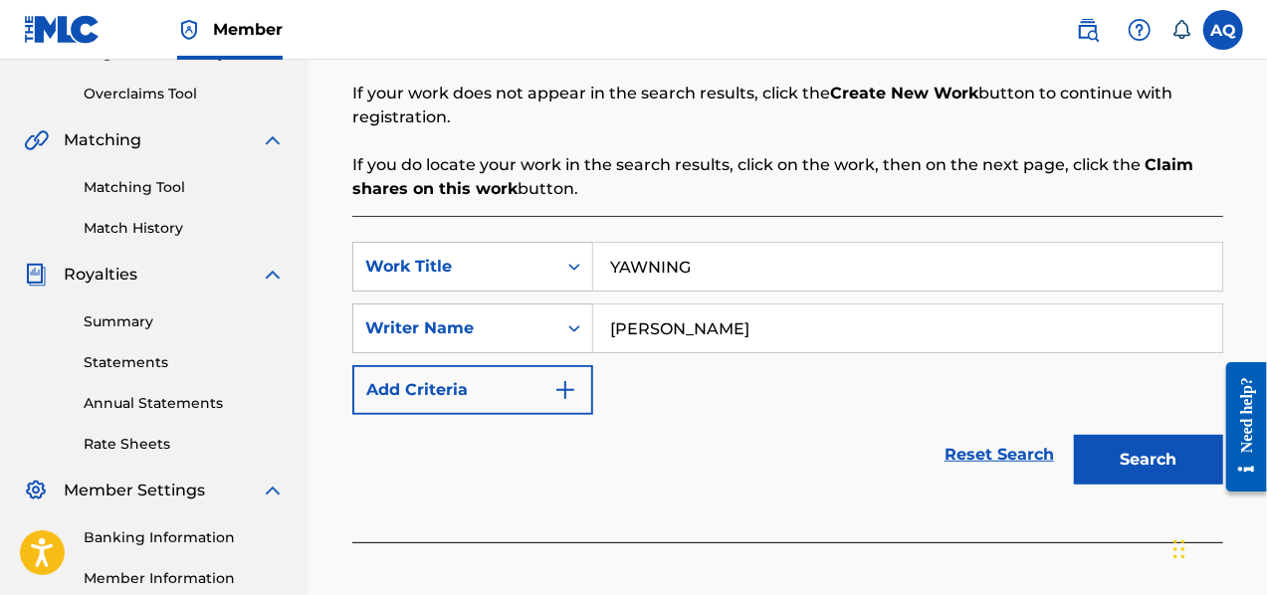
scroll to position [417, 0]
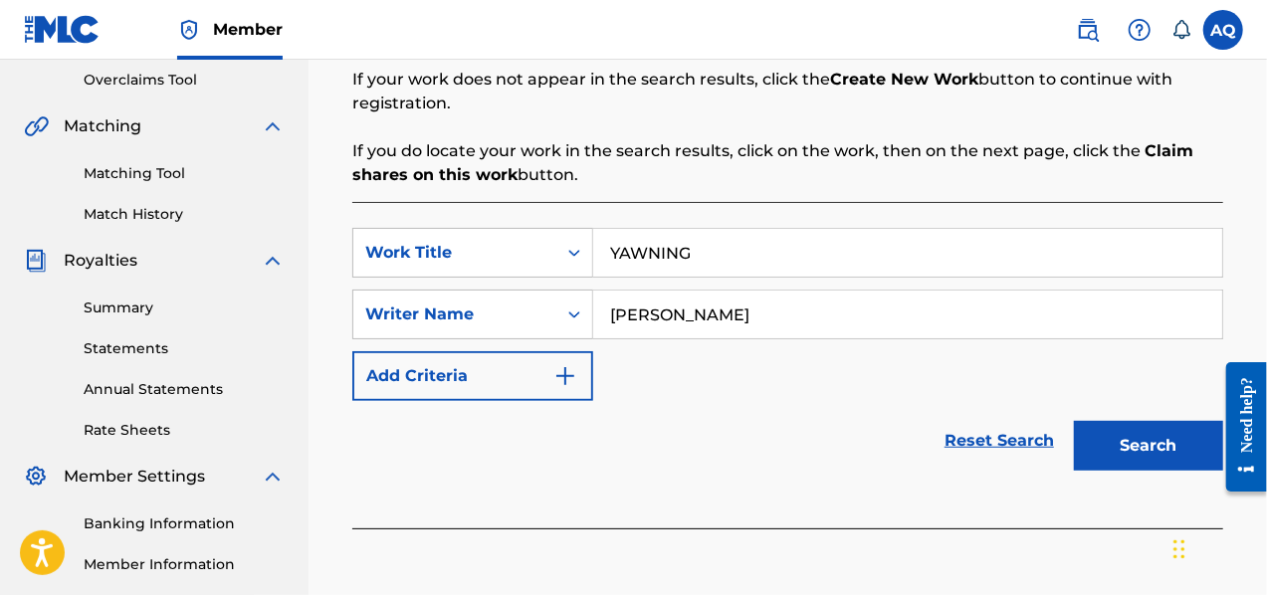
click at [1168, 437] on button "Search" at bounding box center [1148, 446] width 149 height 50
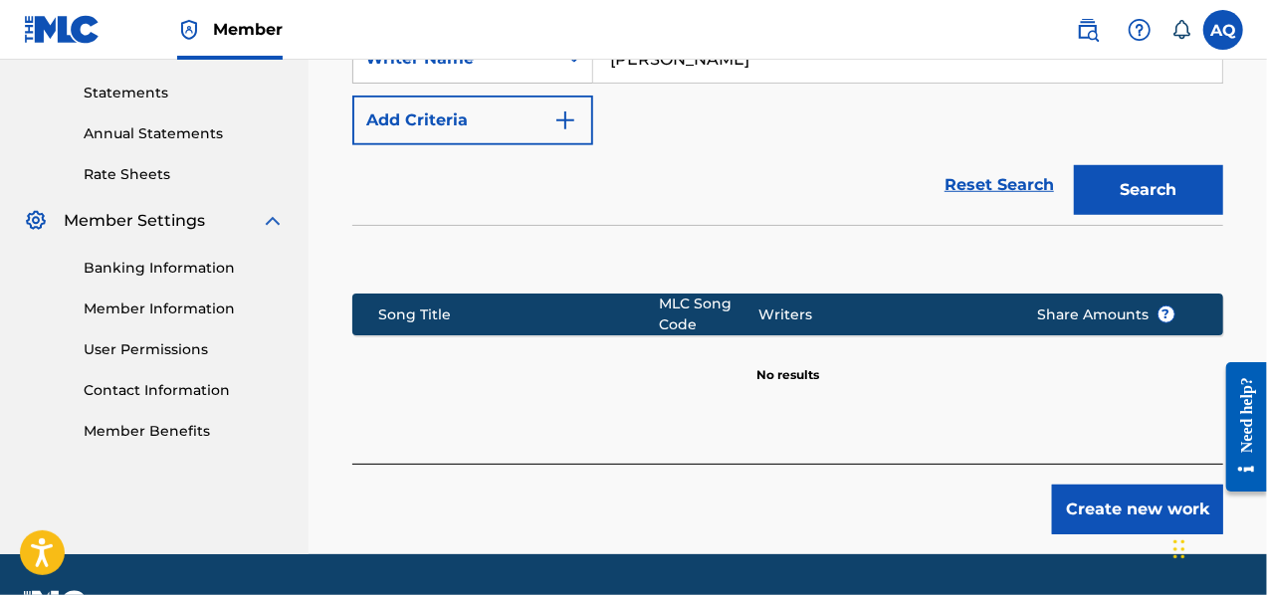
scroll to position [675, 0]
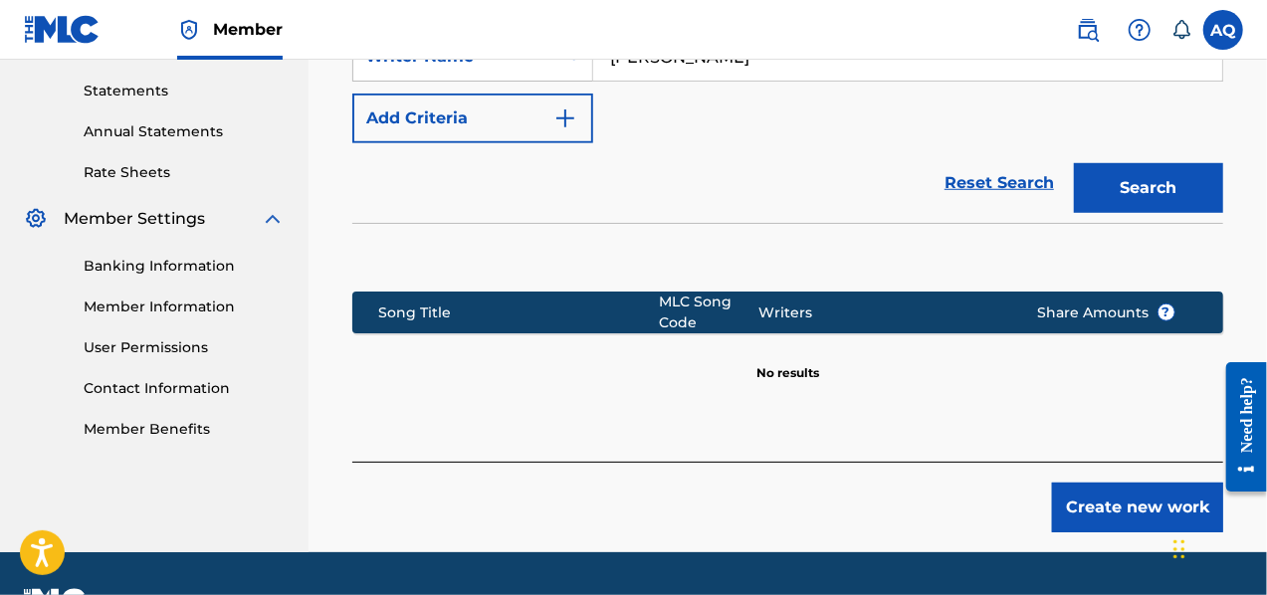
click at [1140, 515] on button "Create new work" at bounding box center [1137, 508] width 171 height 50
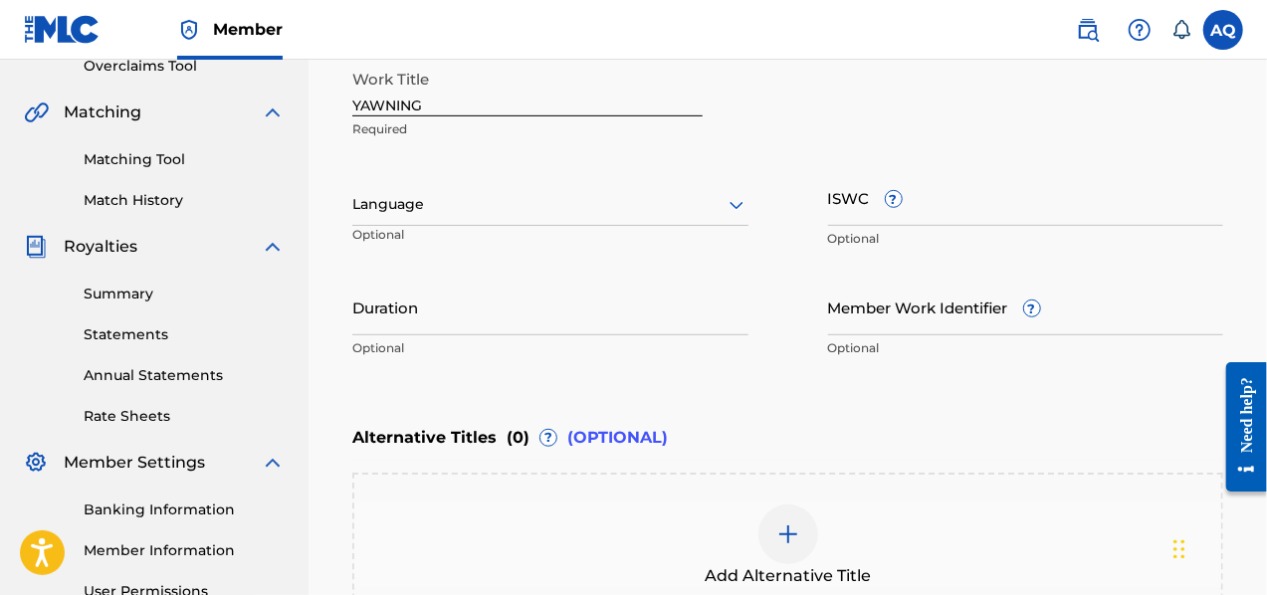
scroll to position [438, 0]
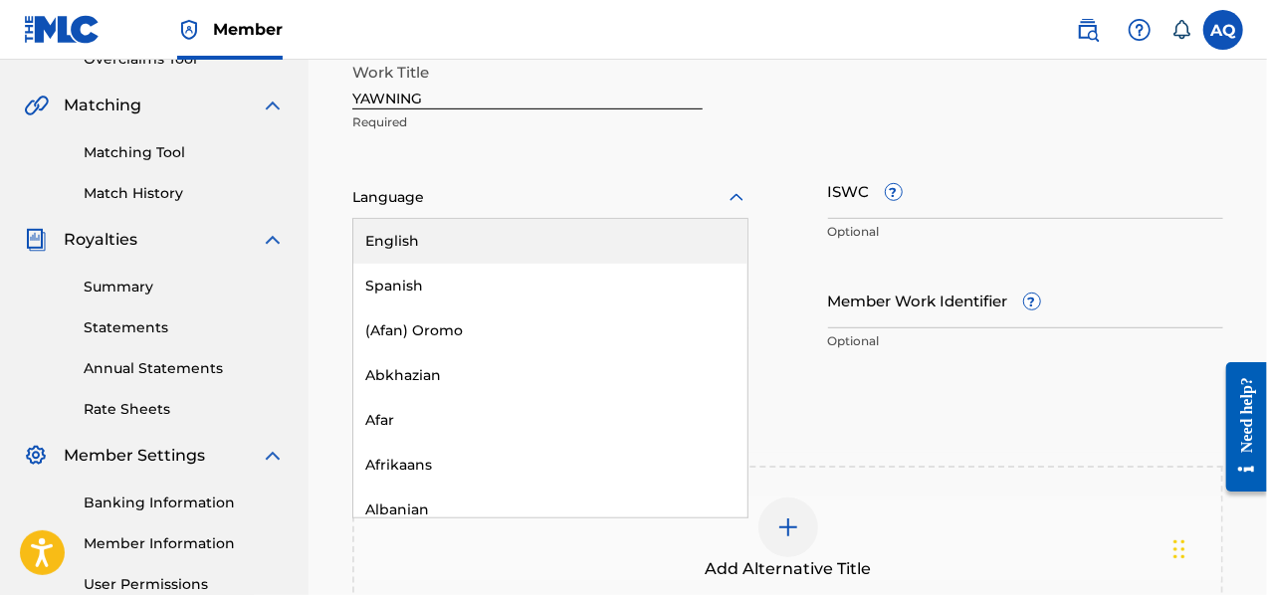
click at [682, 195] on div at bounding box center [550, 197] width 396 height 25
click at [470, 239] on div "English" at bounding box center [550, 241] width 394 height 45
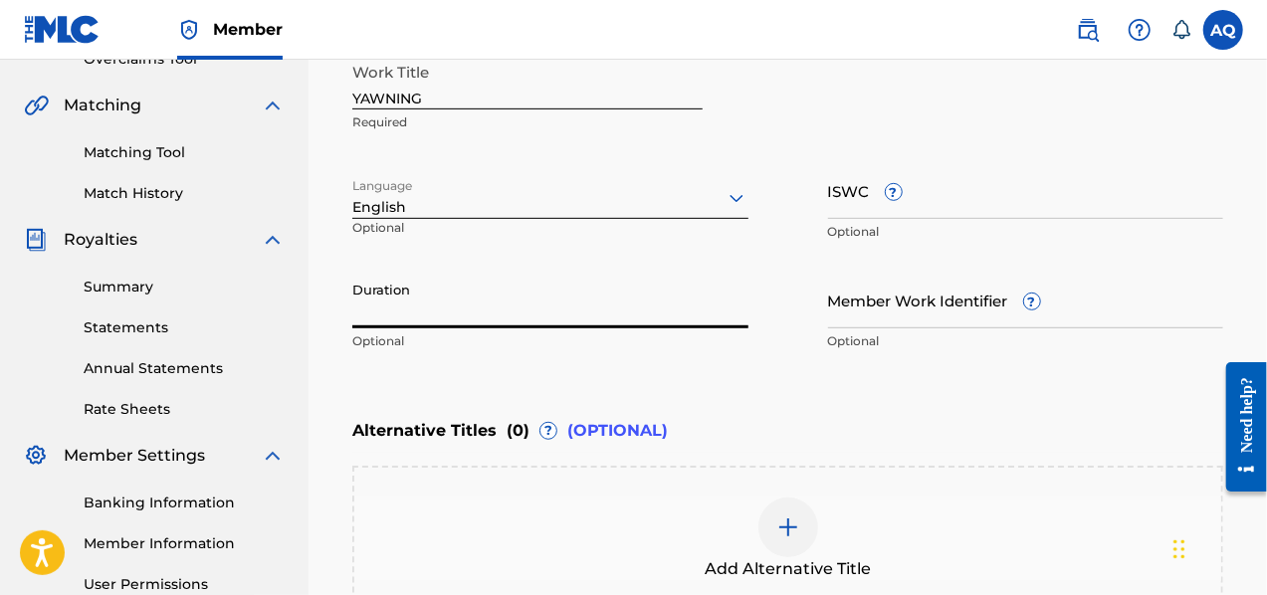
click at [583, 305] on input "Duration" at bounding box center [550, 300] width 396 height 57
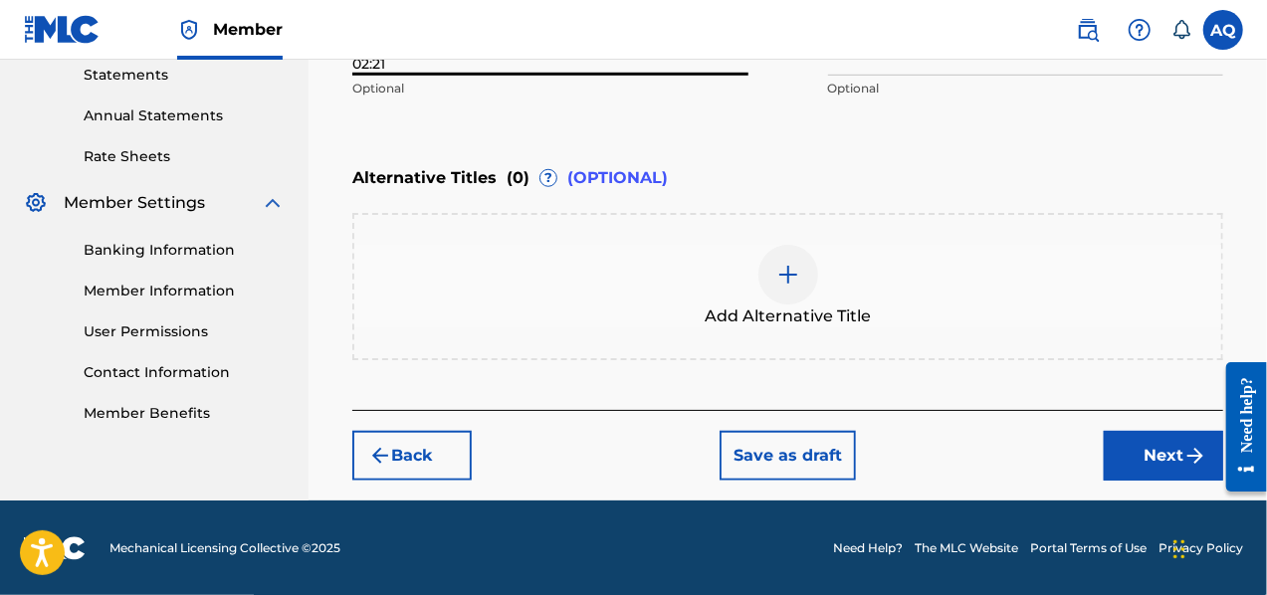
type input "02:21"
click at [1155, 444] on button "Next" at bounding box center [1162, 456] width 119 height 50
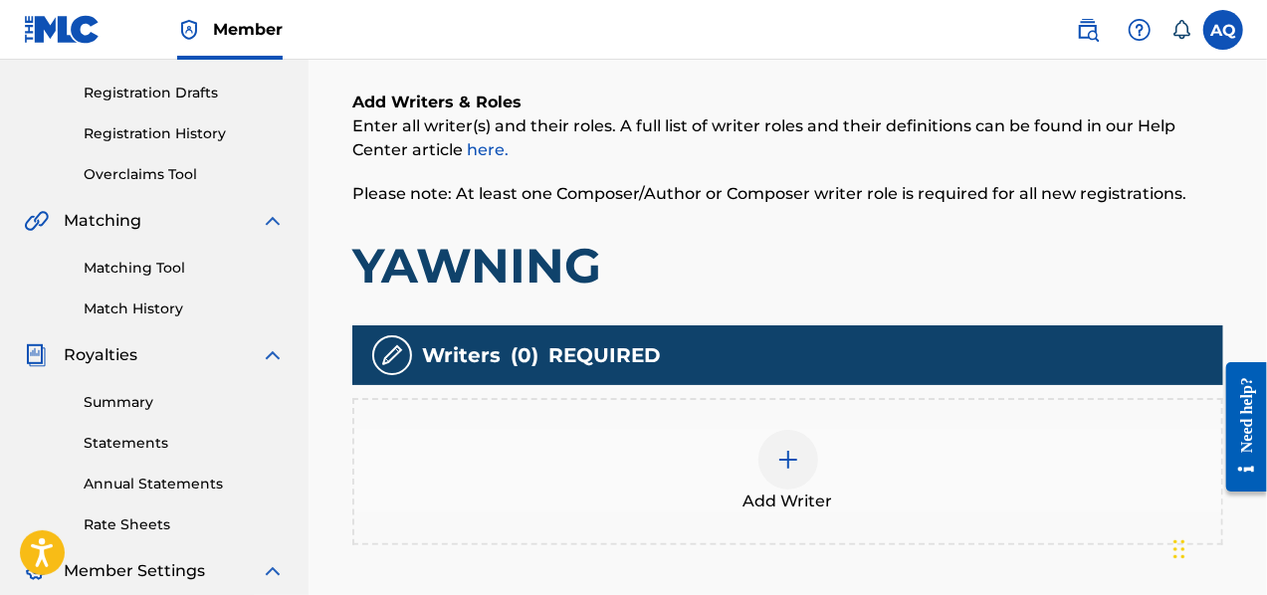
scroll to position [327, 0]
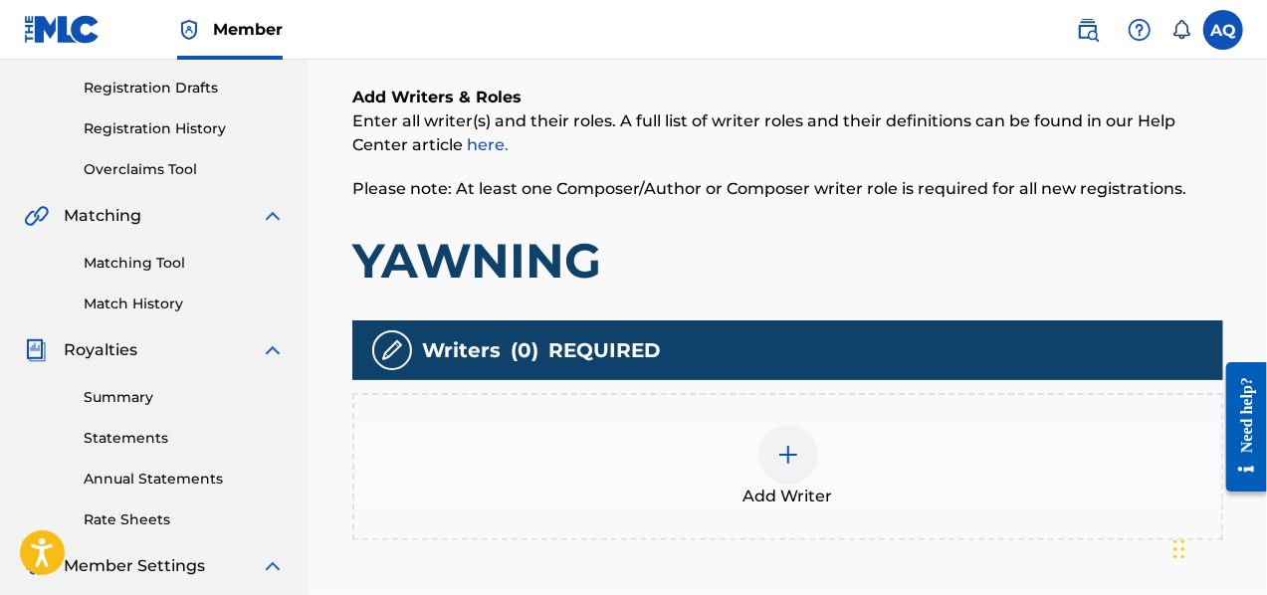
click at [817, 452] on div "Add Writer" at bounding box center [787, 467] width 867 height 84
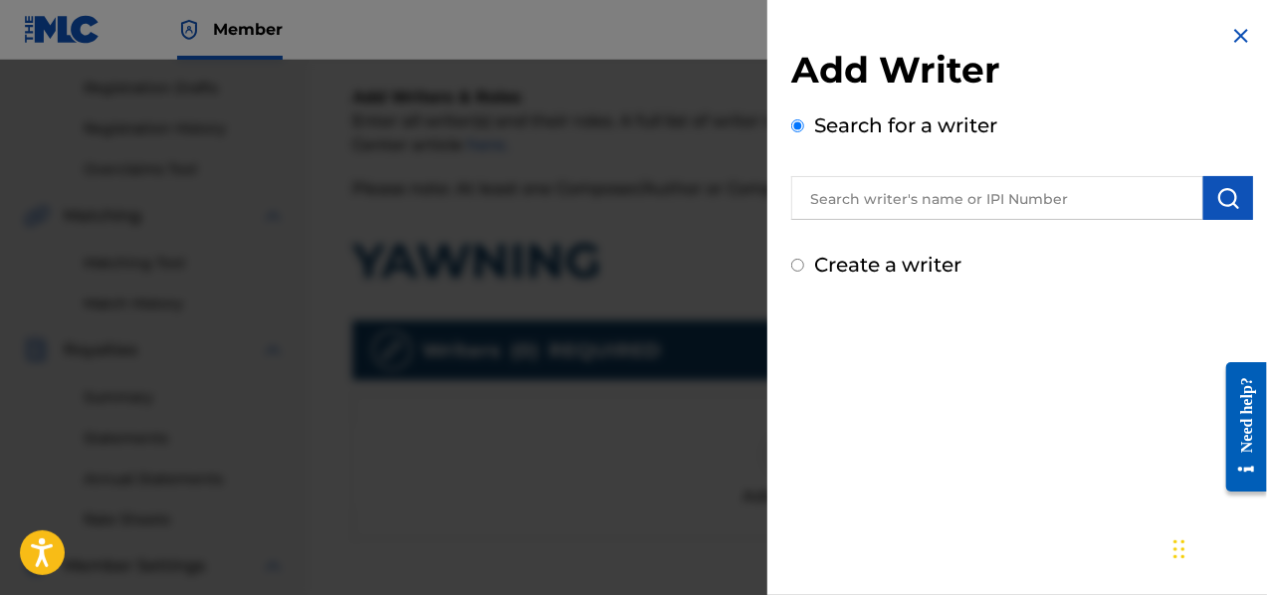
click at [909, 200] on input "text" at bounding box center [997, 198] width 412 height 44
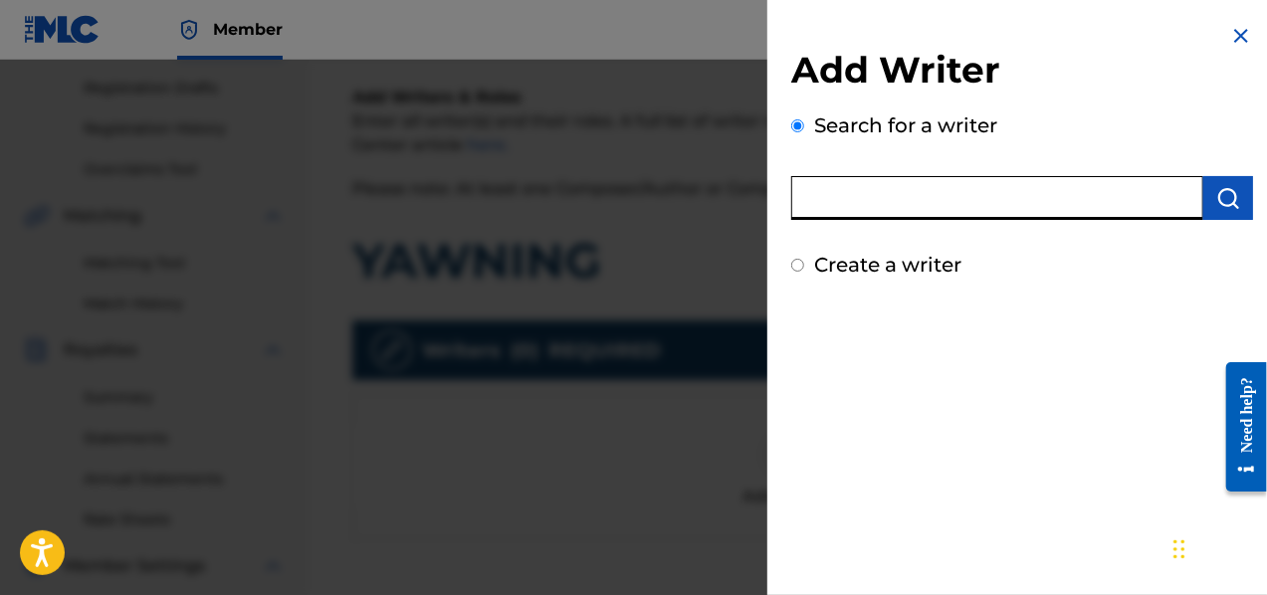
type input "[PERSON_NAME]"
click at [1217, 208] on img "submit" at bounding box center [1228, 198] width 24 height 24
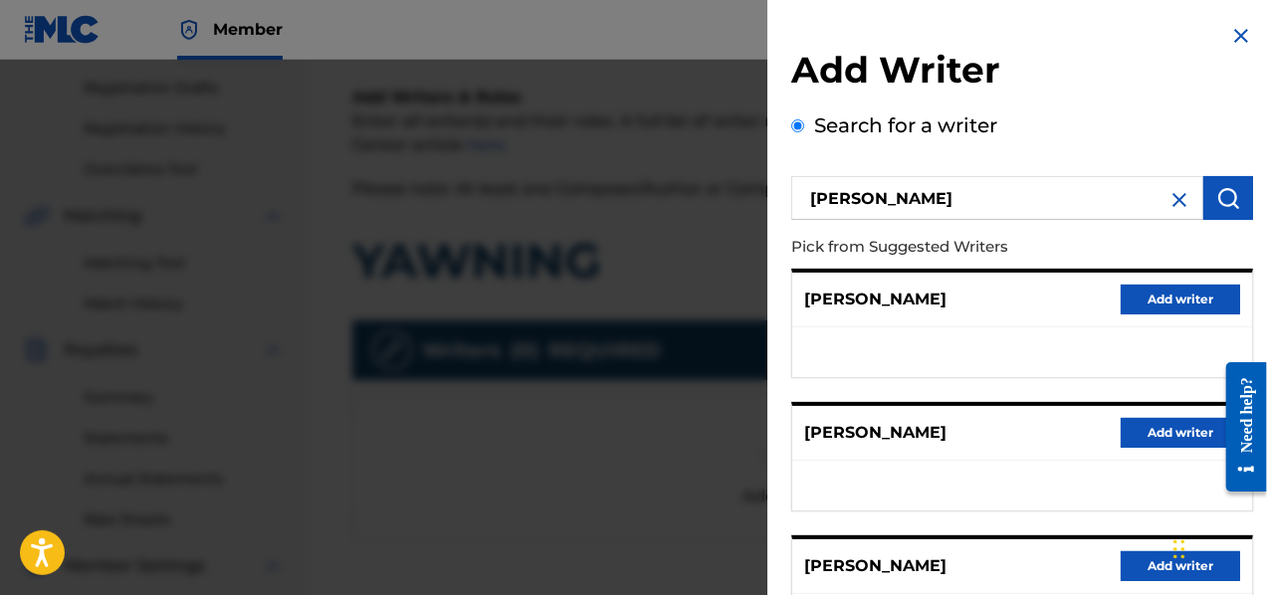
click at [1144, 552] on button "Add writer" at bounding box center [1179, 566] width 119 height 30
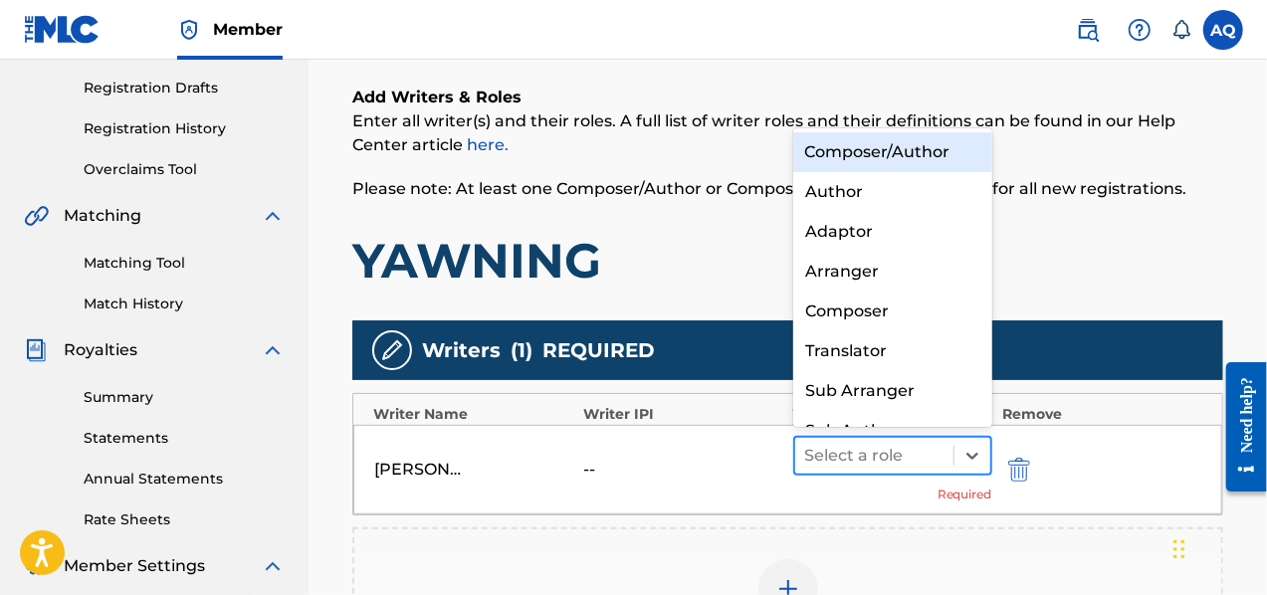
click at [927, 453] on div at bounding box center [874, 456] width 138 height 28
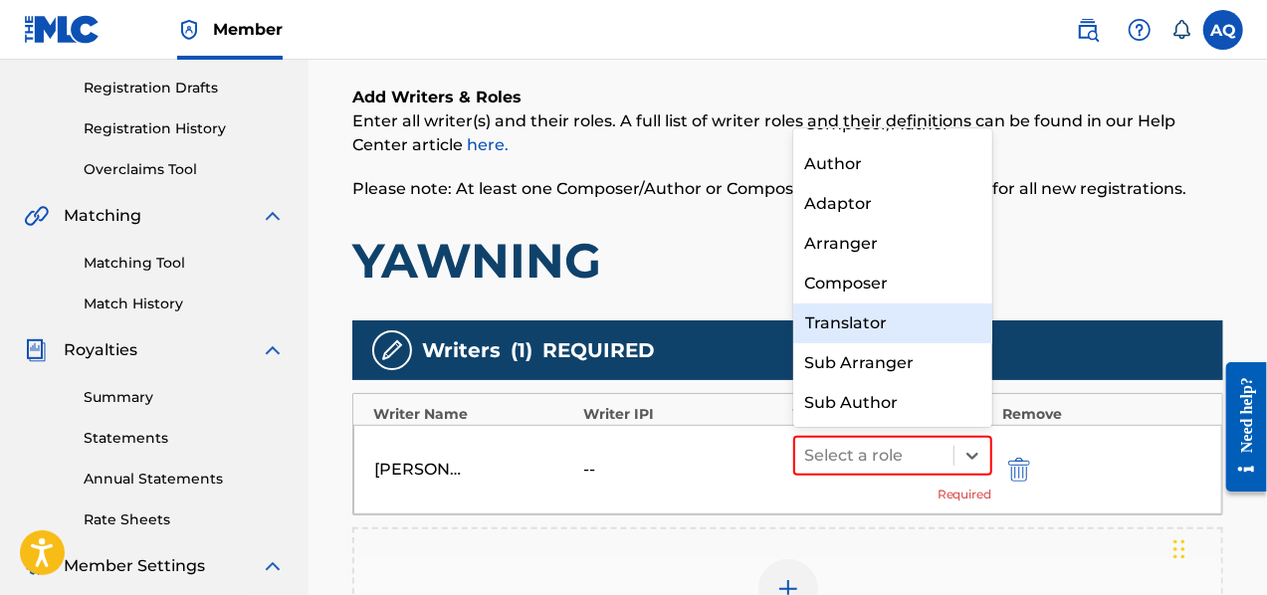
scroll to position [0, 0]
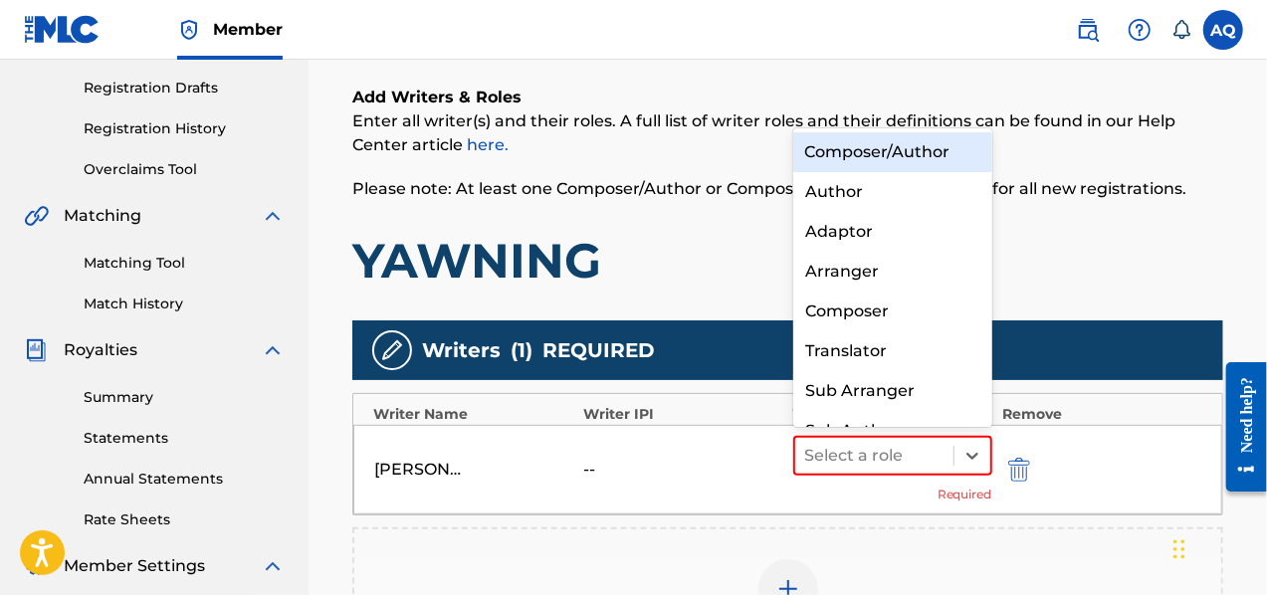
click at [872, 163] on div "Composer/Author" at bounding box center [893, 152] width 200 height 40
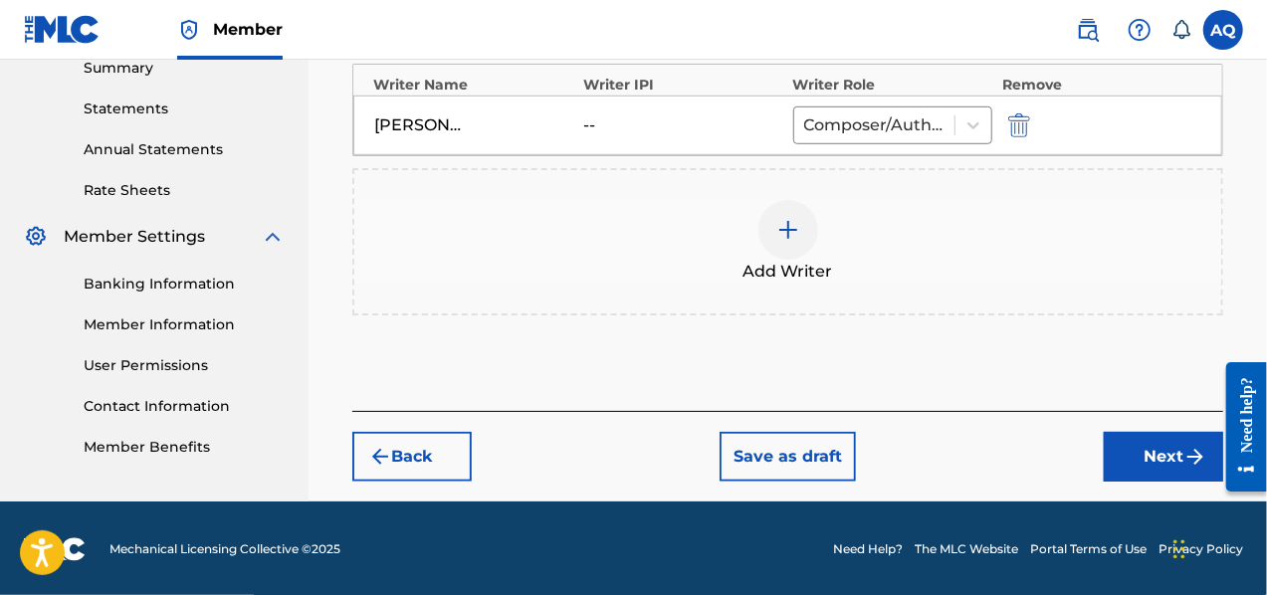
click at [1164, 465] on button "Next" at bounding box center [1162, 457] width 119 height 50
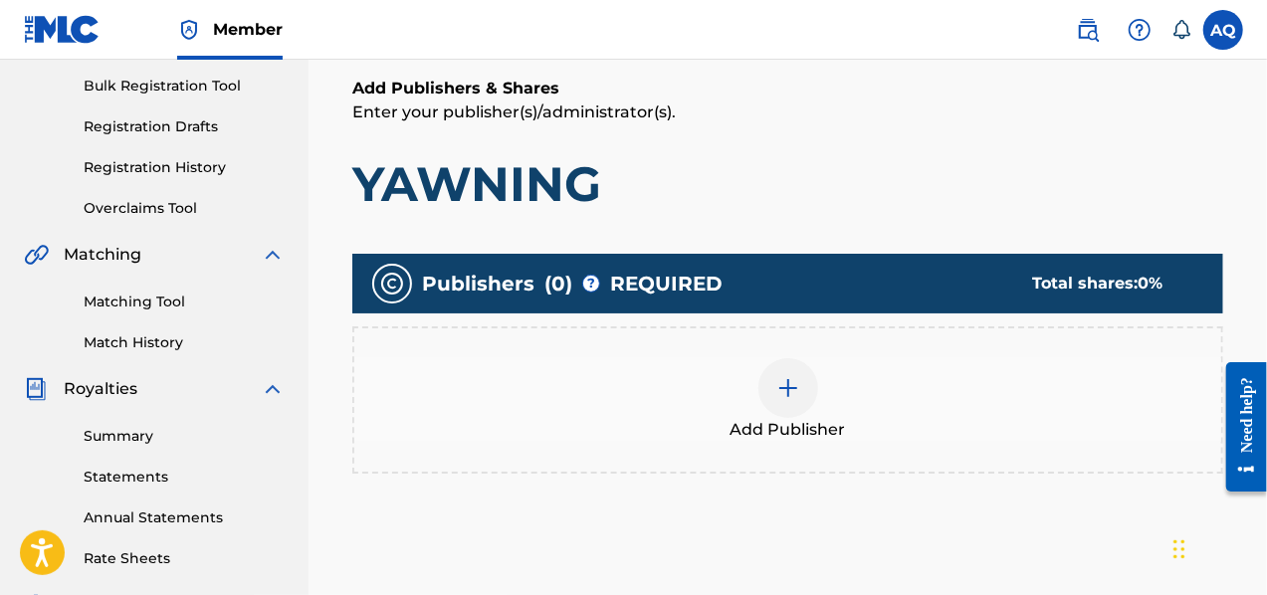
scroll to position [309, 0]
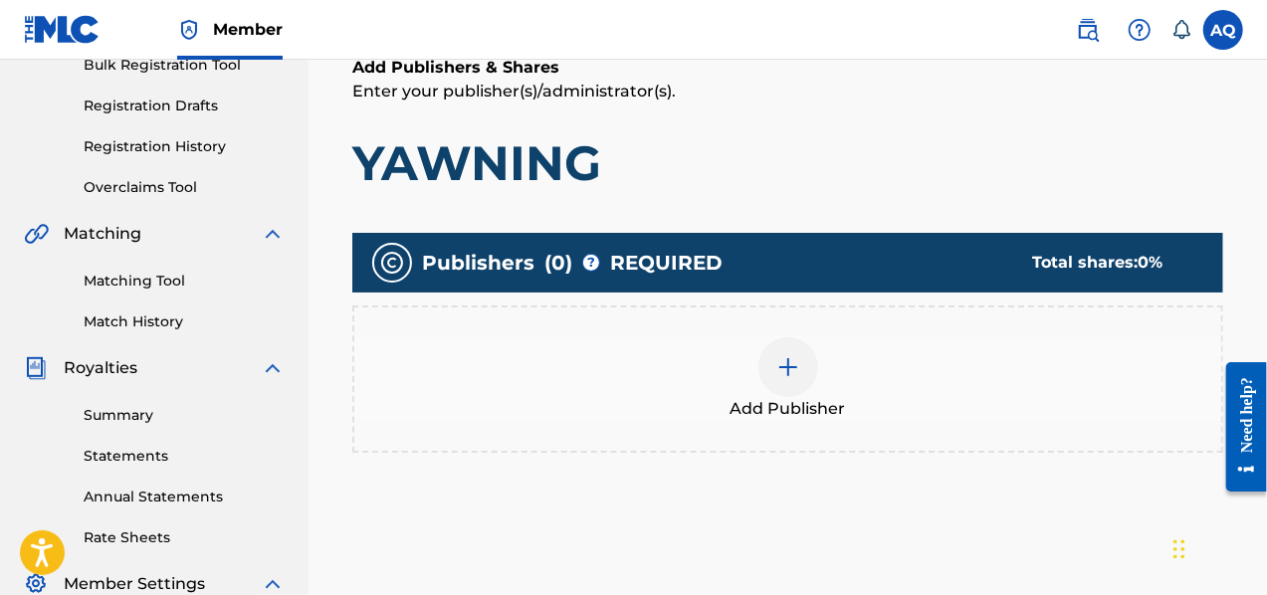
click at [830, 365] on div "Add Publisher" at bounding box center [787, 379] width 867 height 84
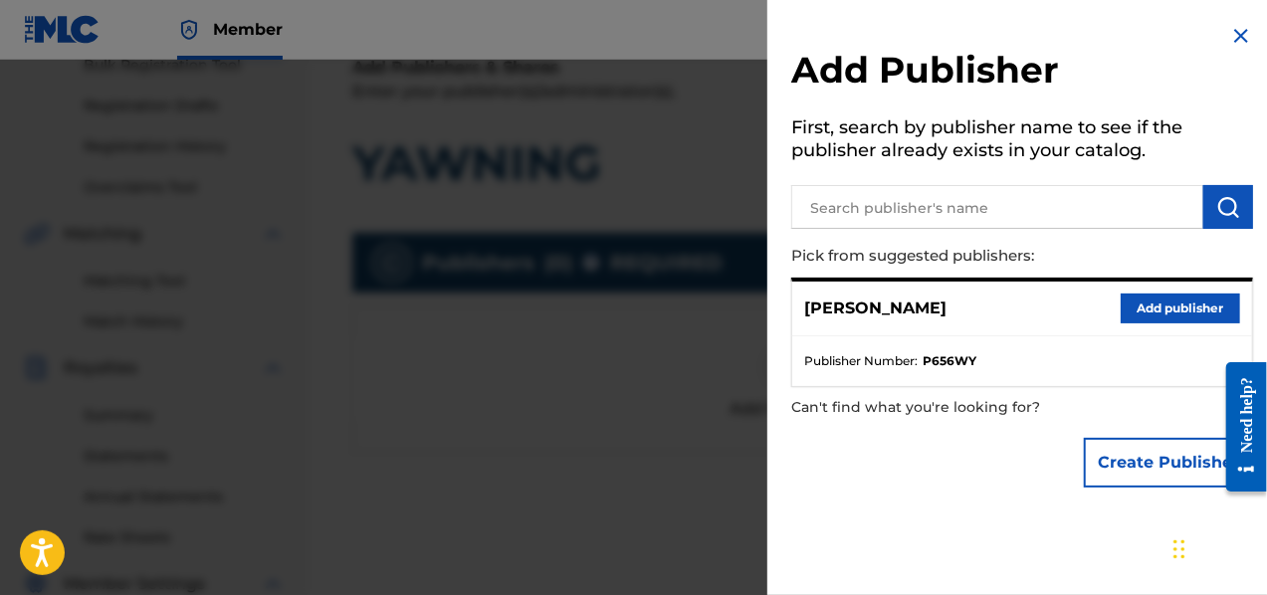
click at [1170, 303] on button "Add publisher" at bounding box center [1179, 309] width 119 height 30
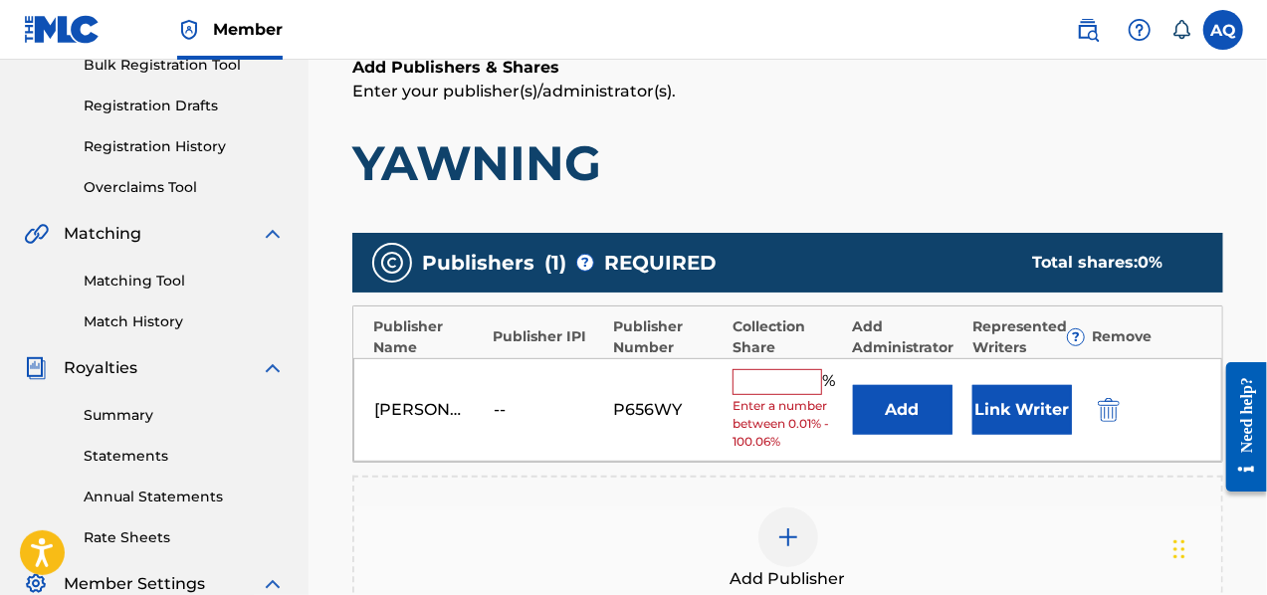
click at [780, 377] on input "text" at bounding box center [777, 382] width 90 height 26
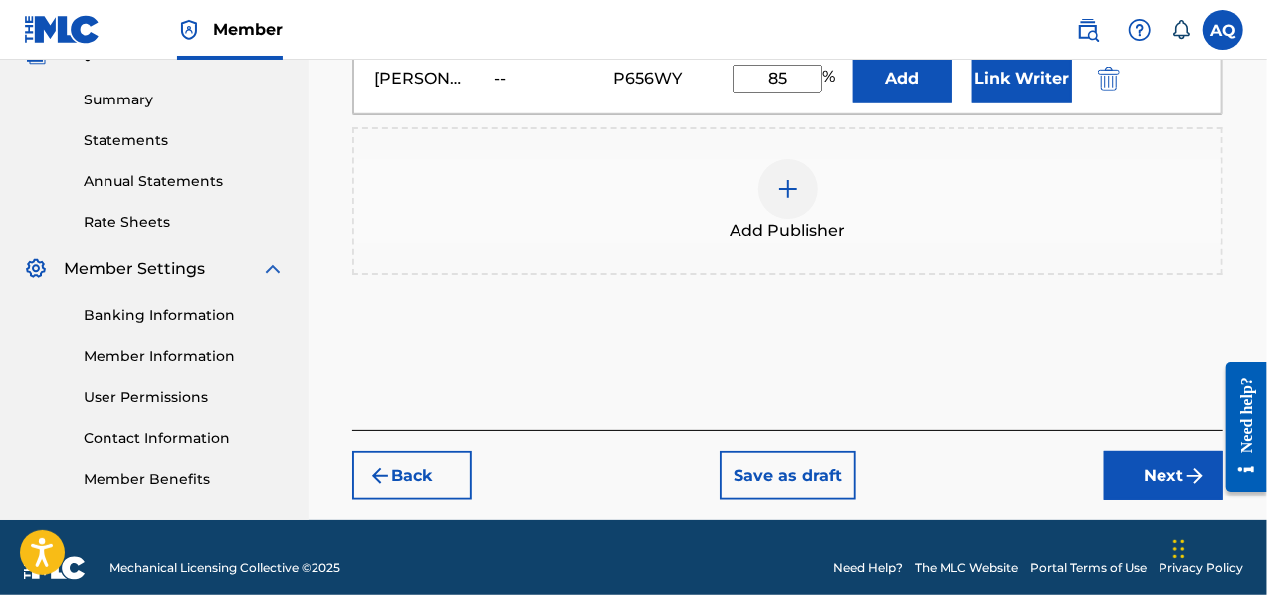
type input "85"
click at [1174, 471] on button "Next" at bounding box center [1162, 476] width 119 height 50
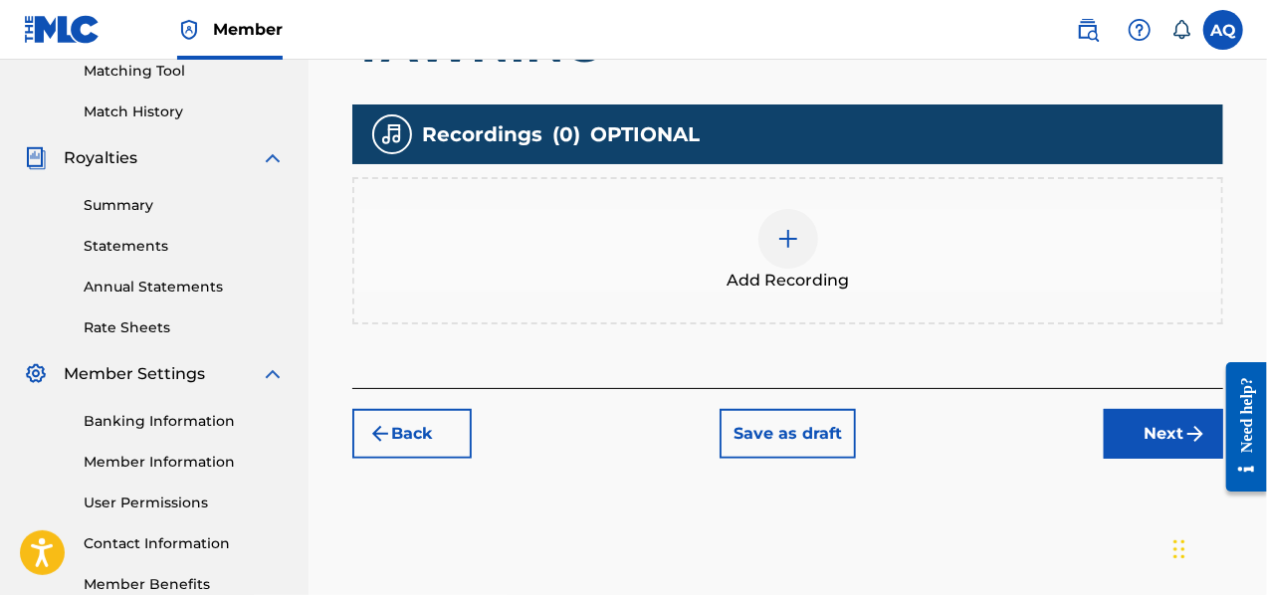
scroll to position [521, 0]
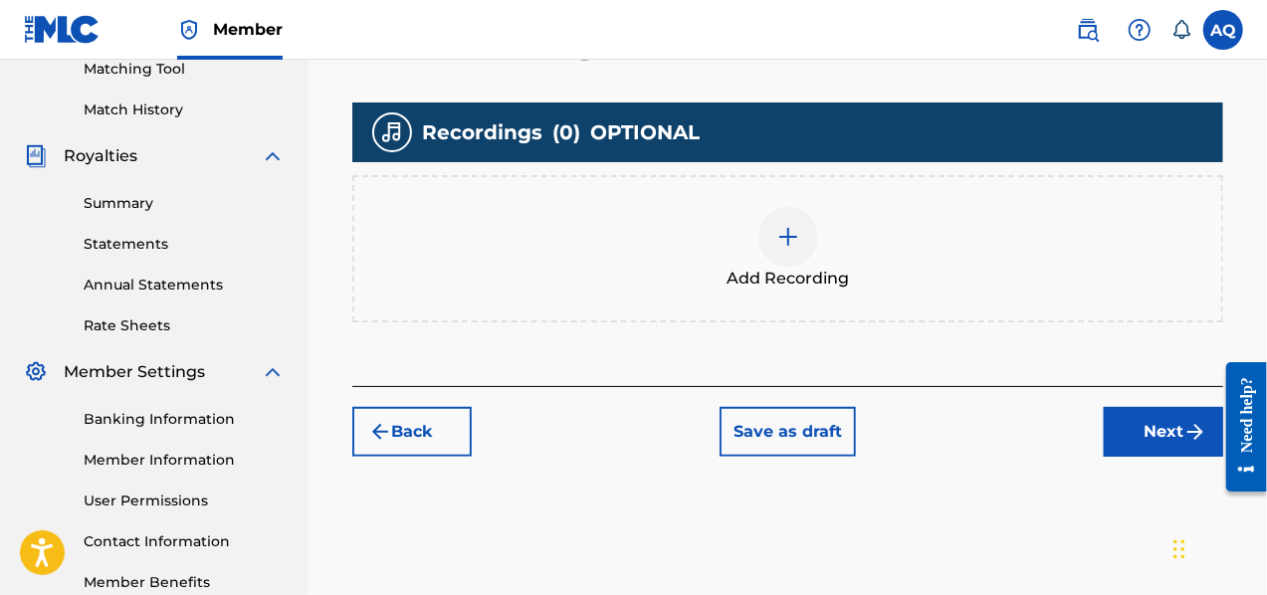
click at [1143, 433] on button "Next" at bounding box center [1162, 432] width 119 height 50
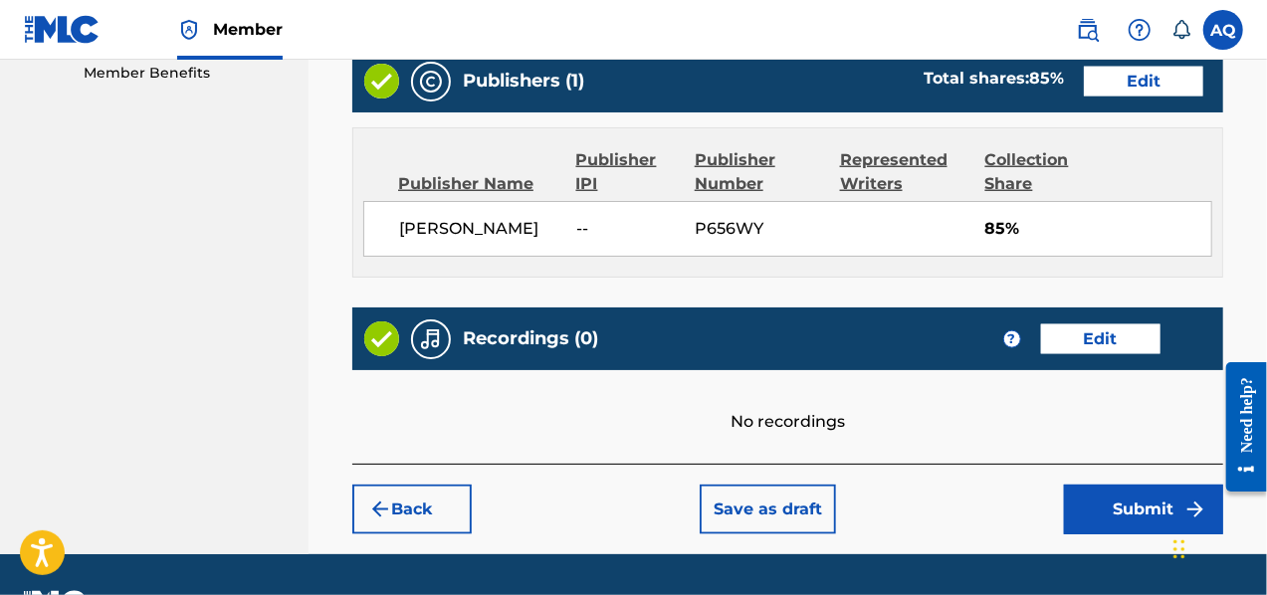
scroll to position [1061, 0]
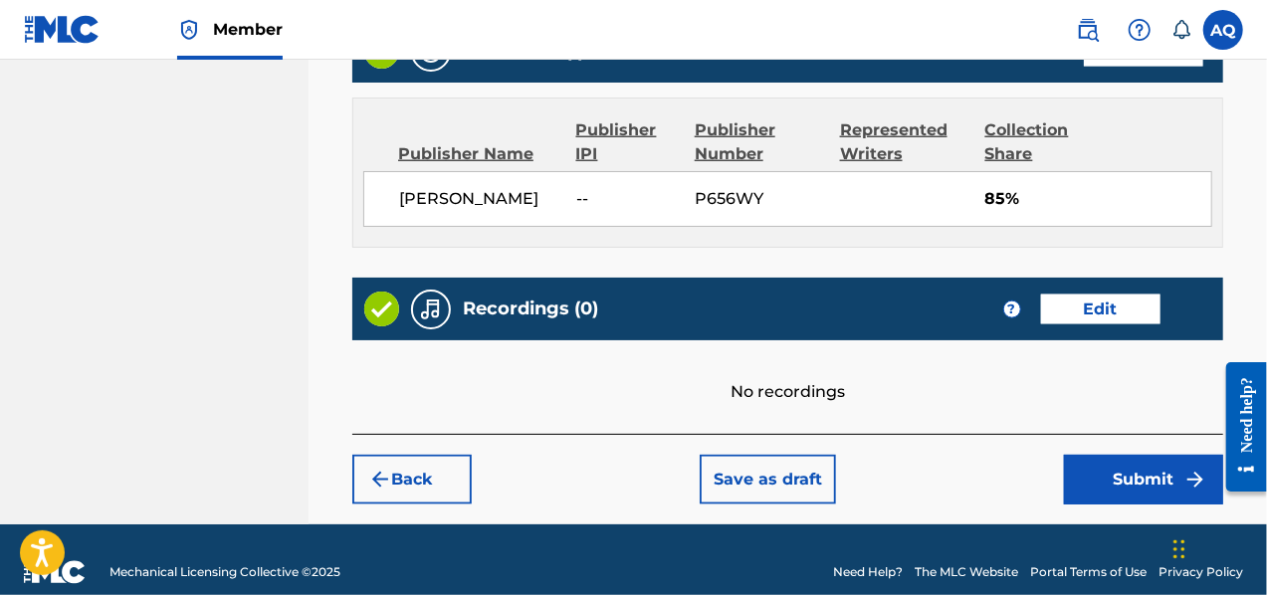
click at [1168, 479] on button "Submit" at bounding box center [1143, 480] width 159 height 50
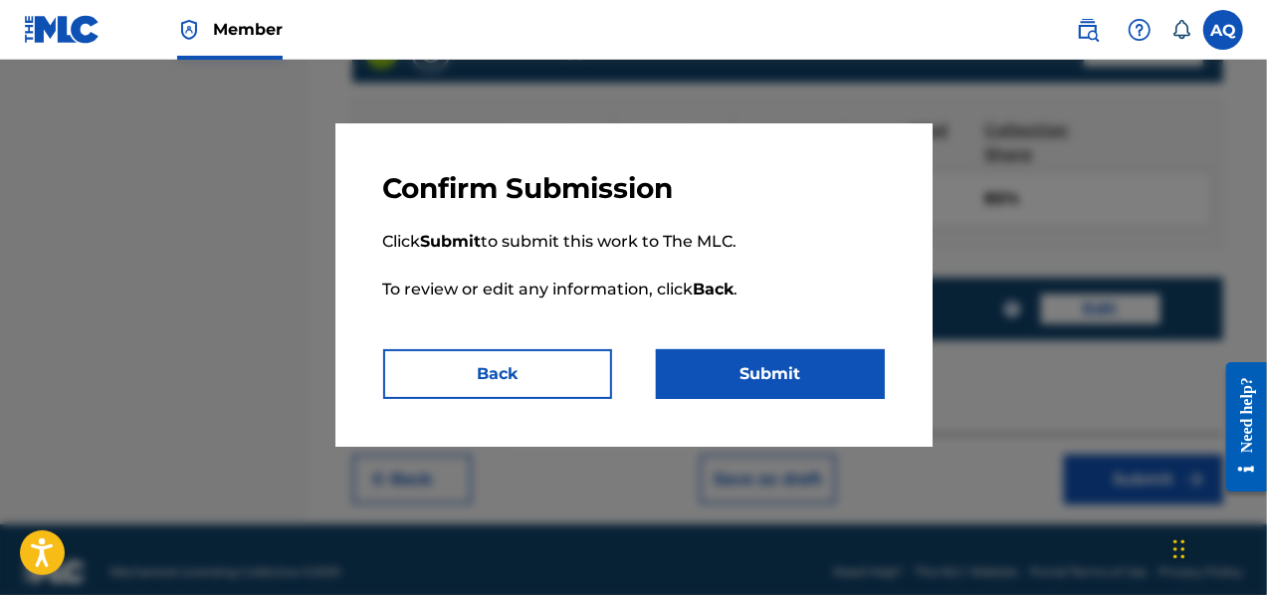
click at [745, 361] on button "Submit" at bounding box center [770, 374] width 229 height 50
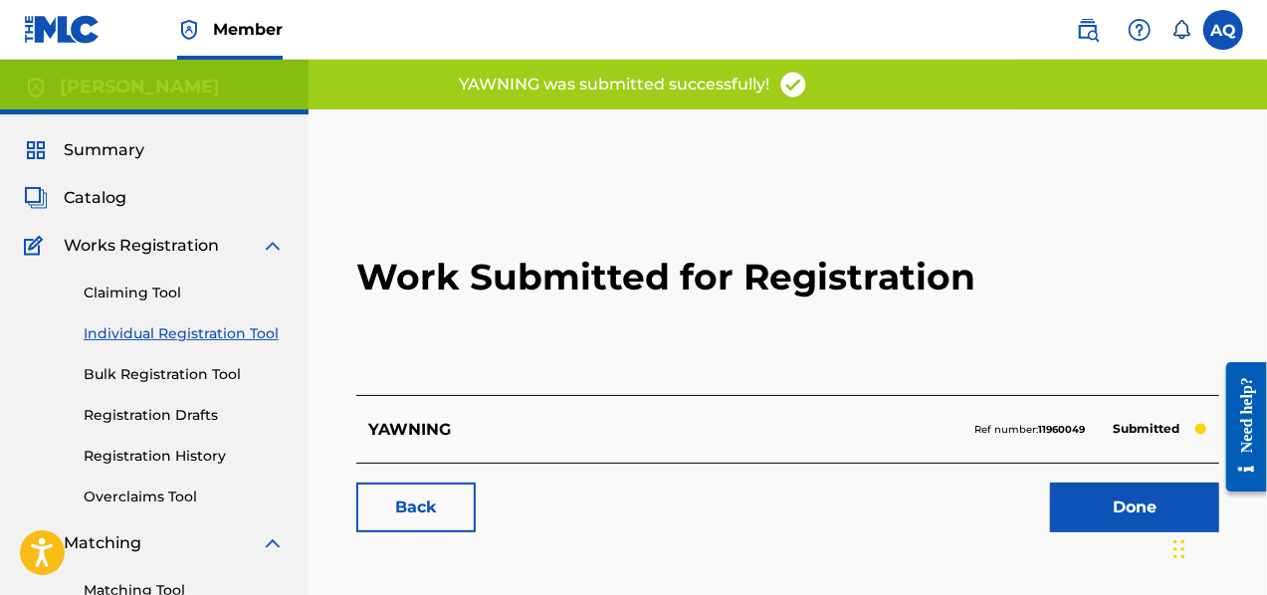
click at [1088, 501] on link "Done" at bounding box center [1134, 508] width 169 height 50
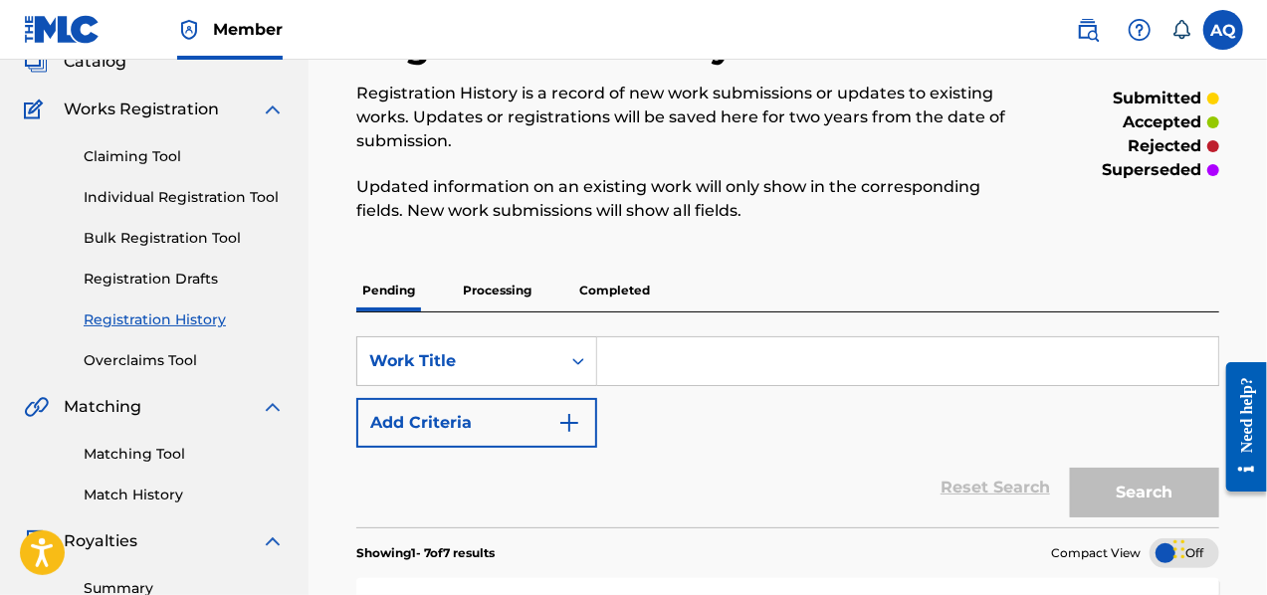
scroll to position [119, 0]
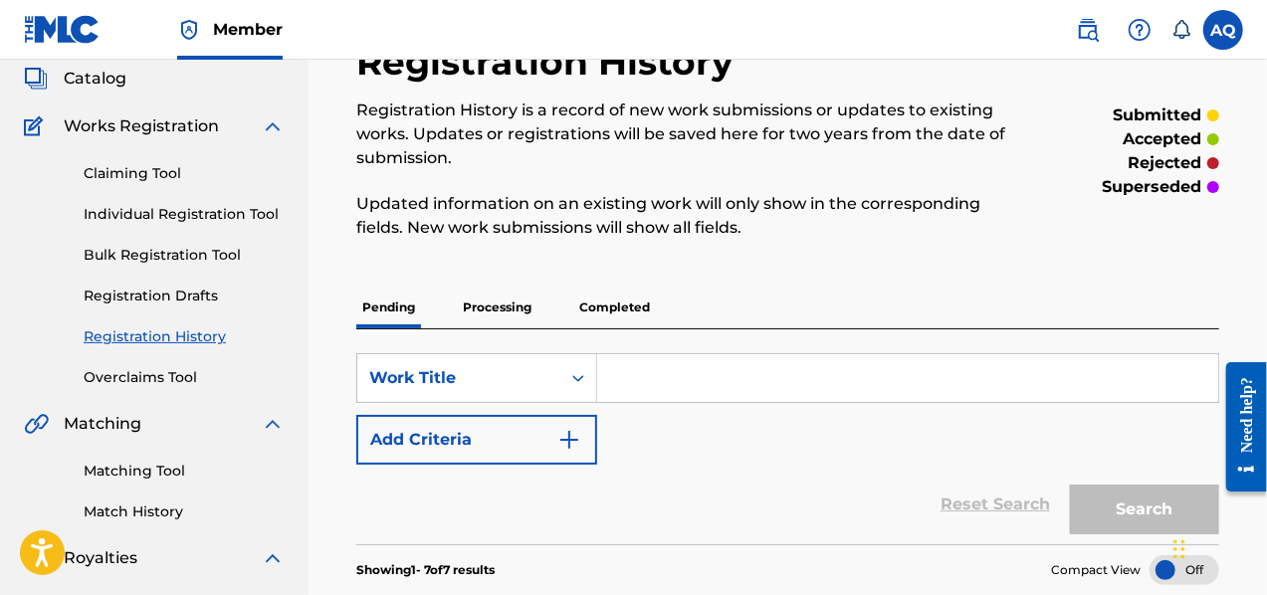
click at [199, 247] on link "Bulk Registration Tool" at bounding box center [184, 255] width 201 height 21
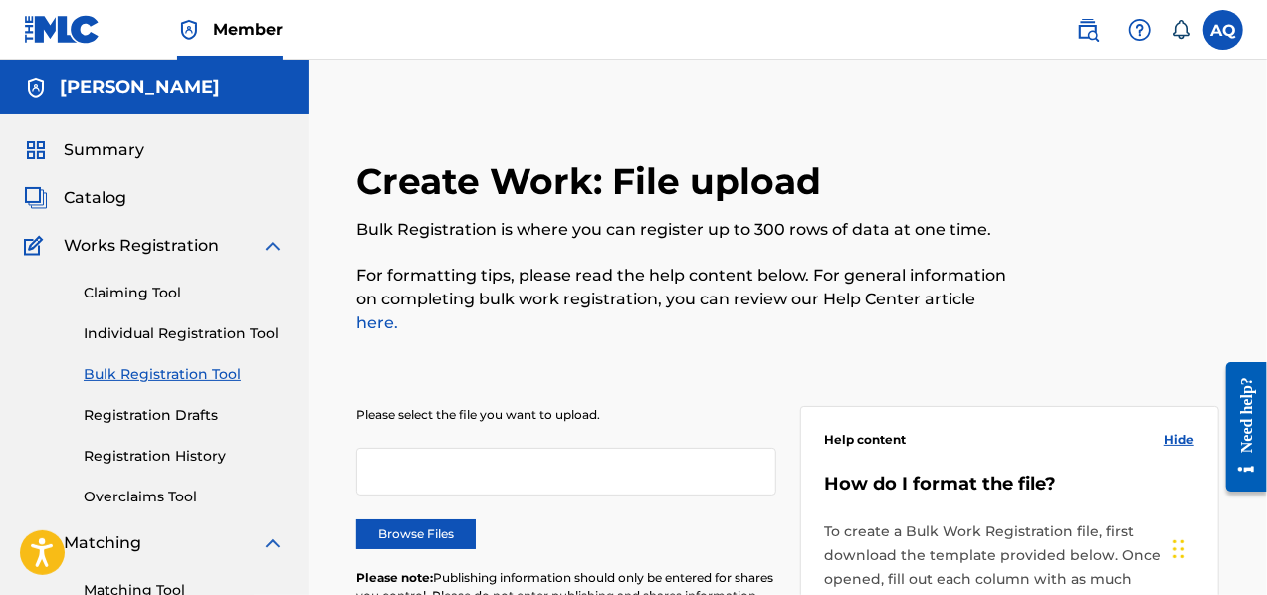
click at [388, 519] on label "Browse Files" at bounding box center [415, 534] width 119 height 30
click at [0, 0] on input "Browse Files" at bounding box center [0, 0] width 0 height 0
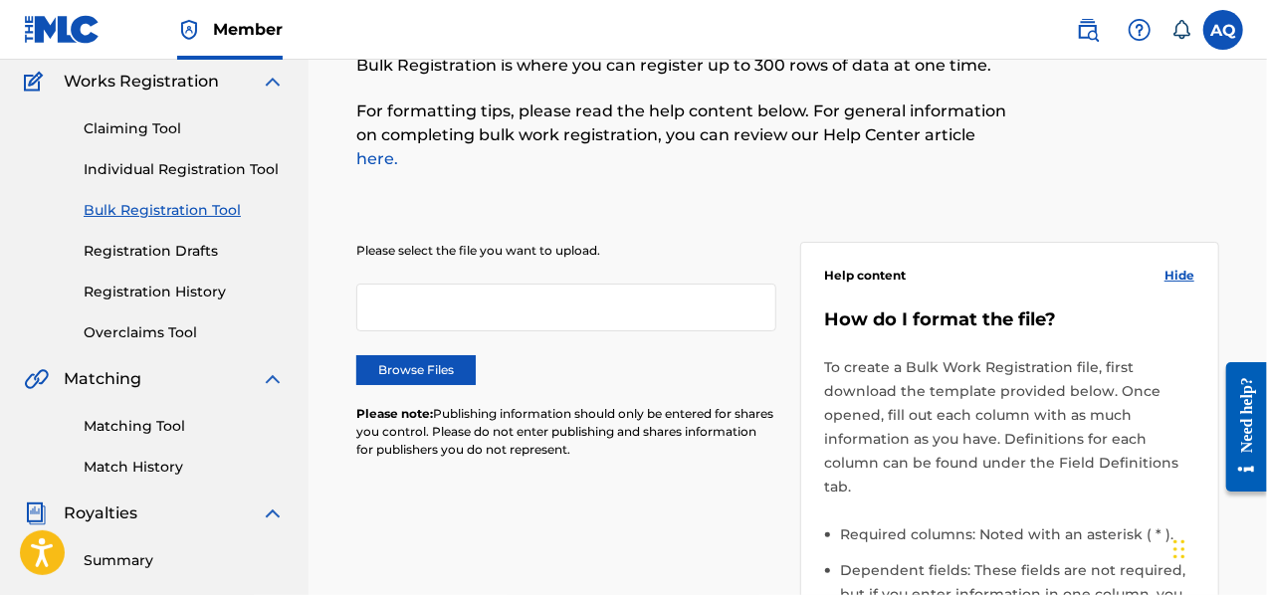
scroll to position [102, 0]
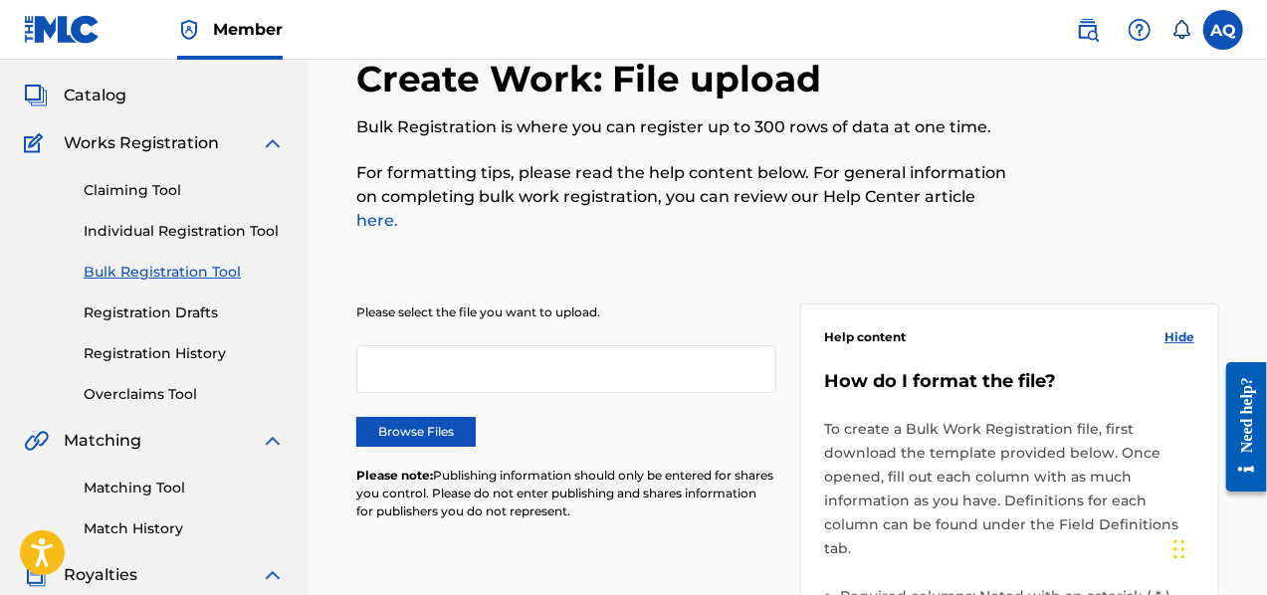
click at [220, 235] on link "Individual Registration Tool" at bounding box center [184, 231] width 201 height 21
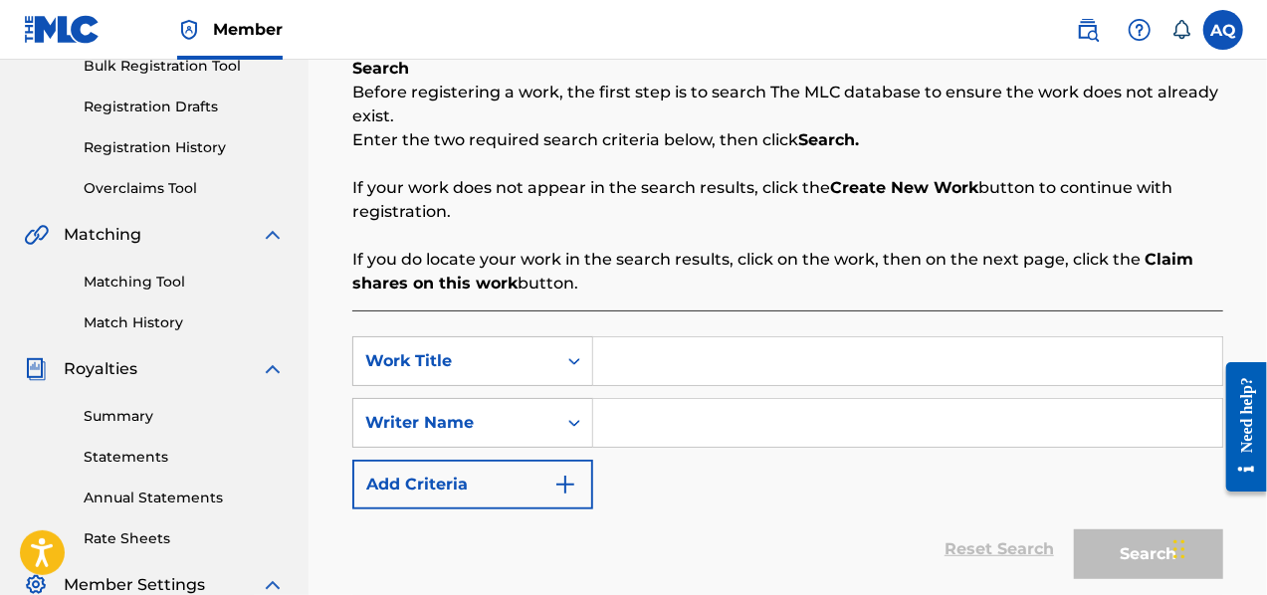
scroll to position [326, 0]
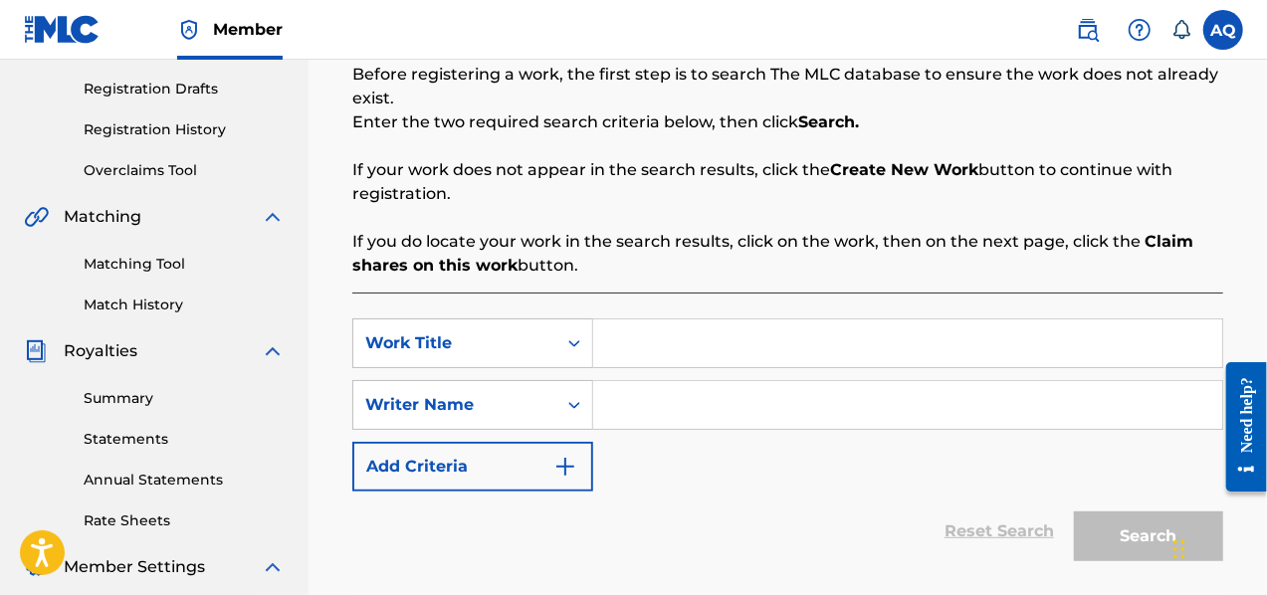
click at [657, 346] on input "Search Form" at bounding box center [907, 343] width 629 height 48
type input "OFF THE RADAR"
click at [659, 399] on input "Search Form" at bounding box center [907, 405] width 629 height 48
type input "[PERSON_NAME]"
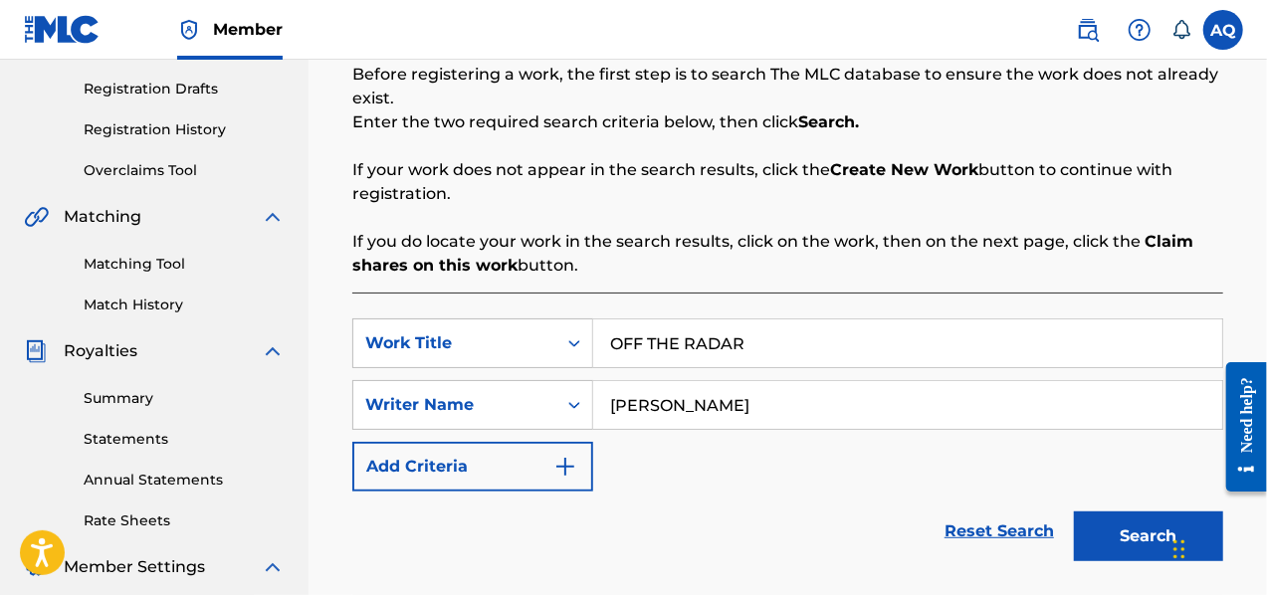
scroll to position [452, 0]
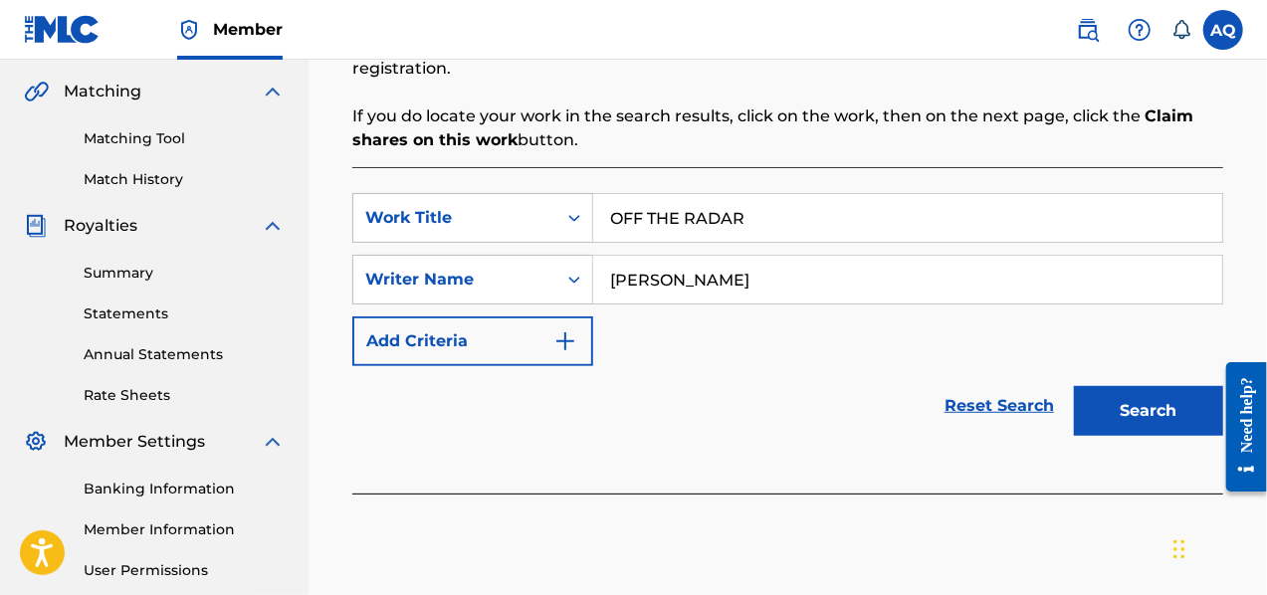
click at [1148, 405] on button "Search" at bounding box center [1148, 411] width 149 height 50
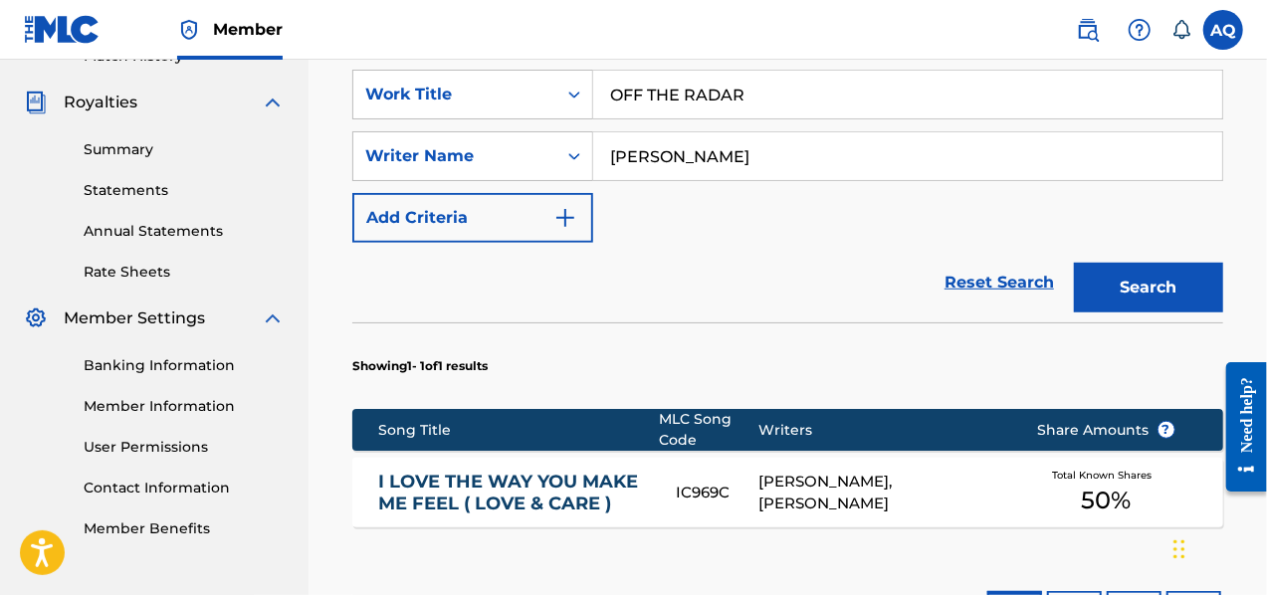
scroll to position [577, 0]
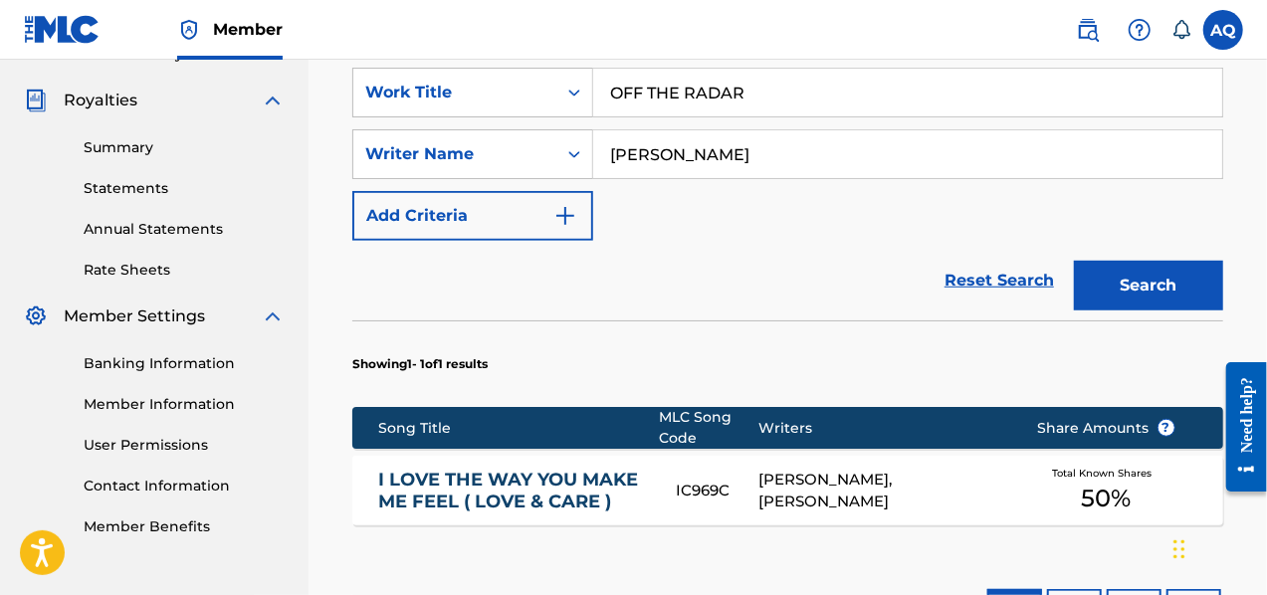
click at [1118, 300] on button "Search" at bounding box center [1148, 286] width 149 height 50
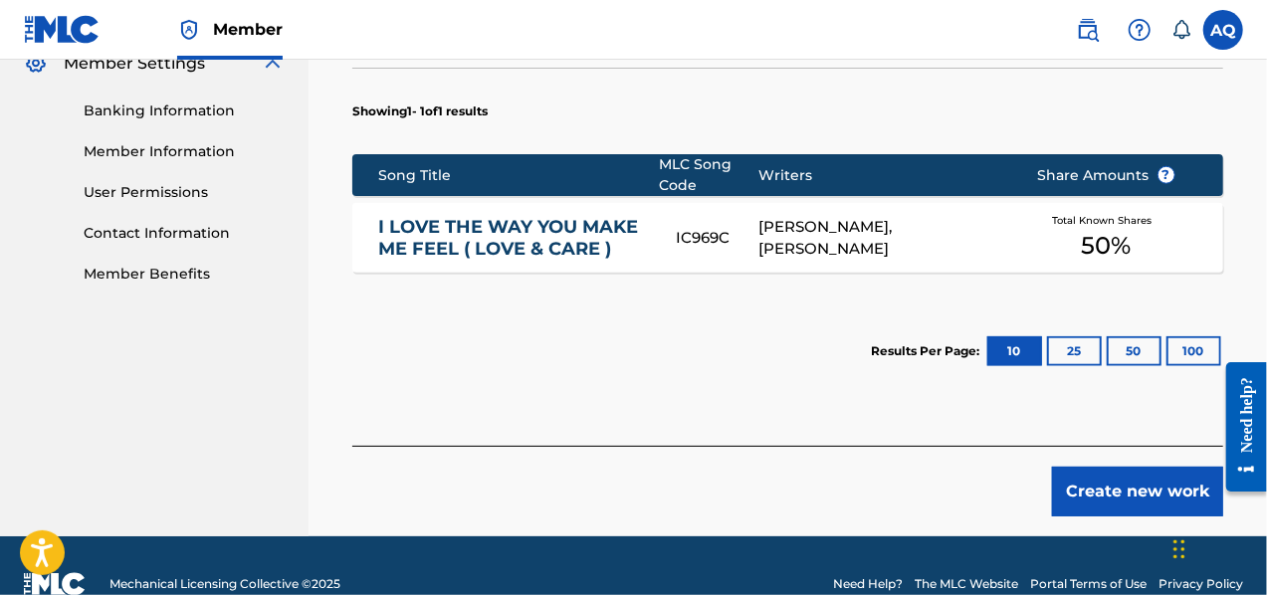
drag, startPoint x: 1270, startPoint y: 268, endPoint x: 54, endPoint y: 28, distance: 1239.3
click at [1131, 472] on button "Create new work" at bounding box center [1137, 492] width 171 height 50
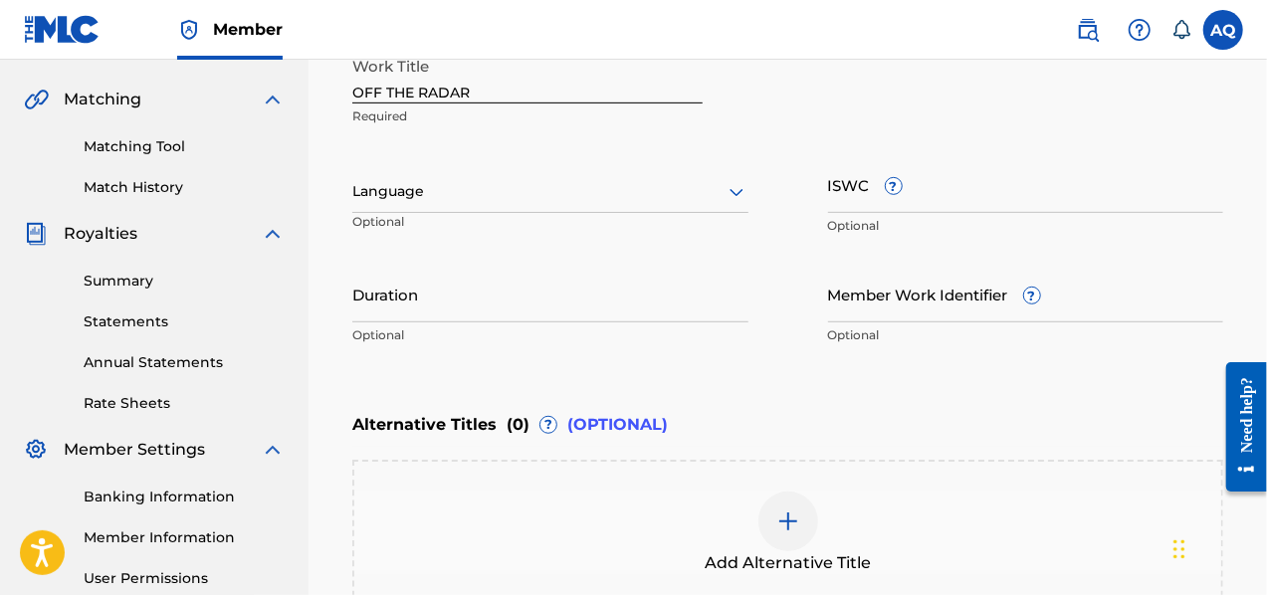
scroll to position [422, 0]
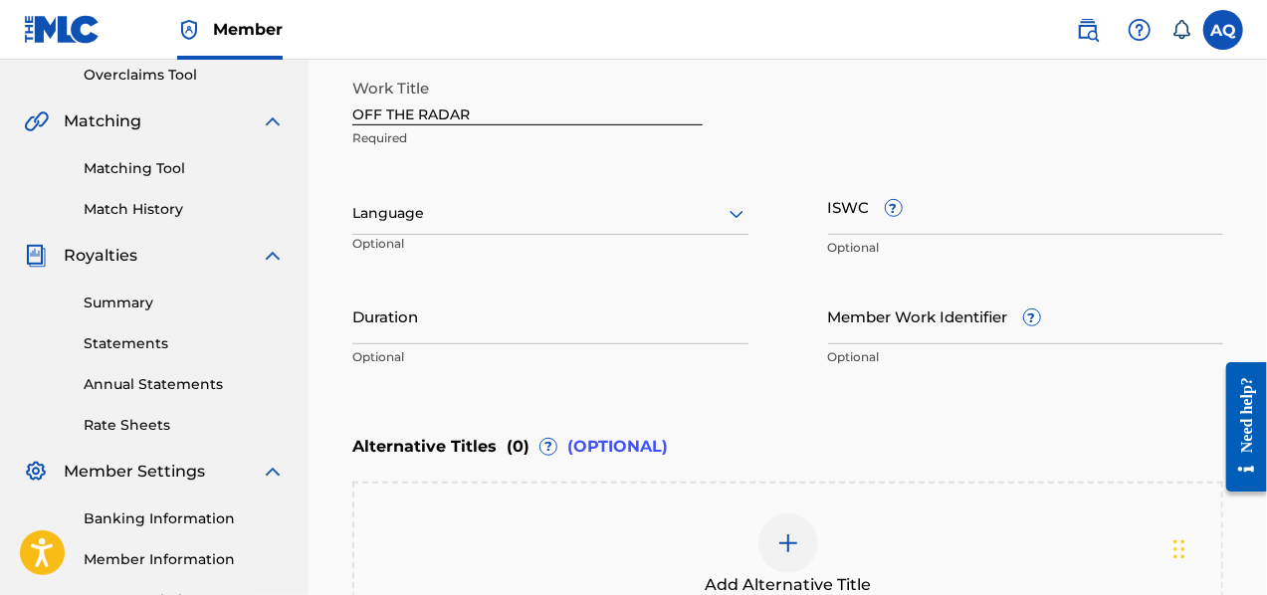
click at [737, 202] on icon at bounding box center [736, 214] width 24 height 24
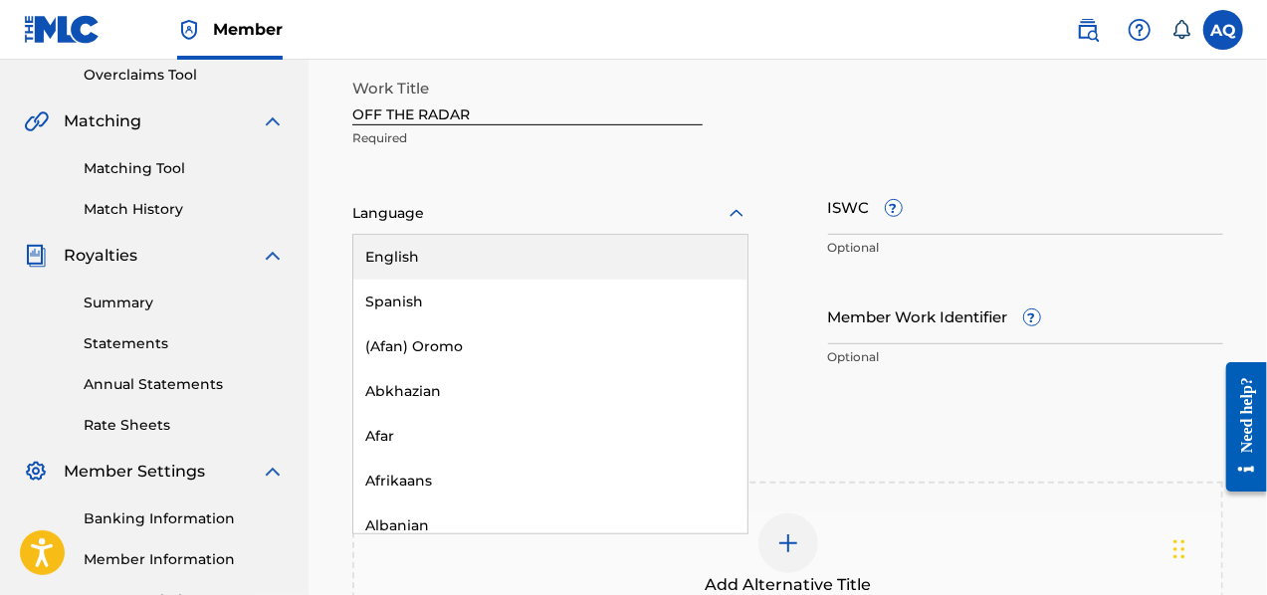
click at [542, 257] on div "English" at bounding box center [550, 257] width 394 height 45
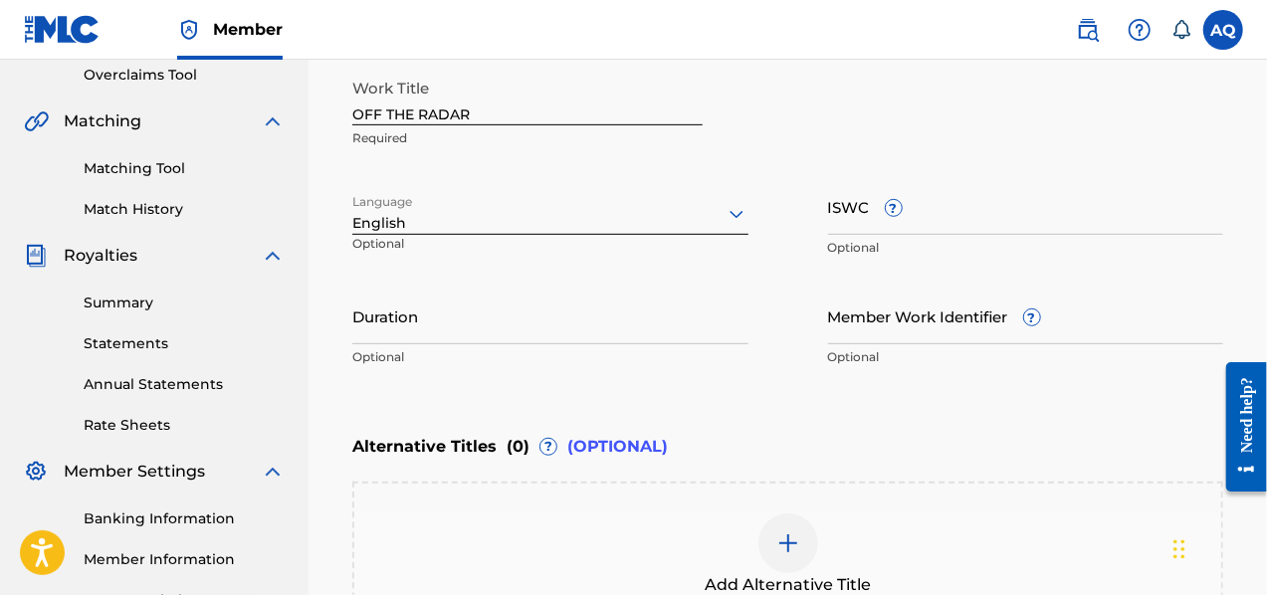
scroll to position [426, 0]
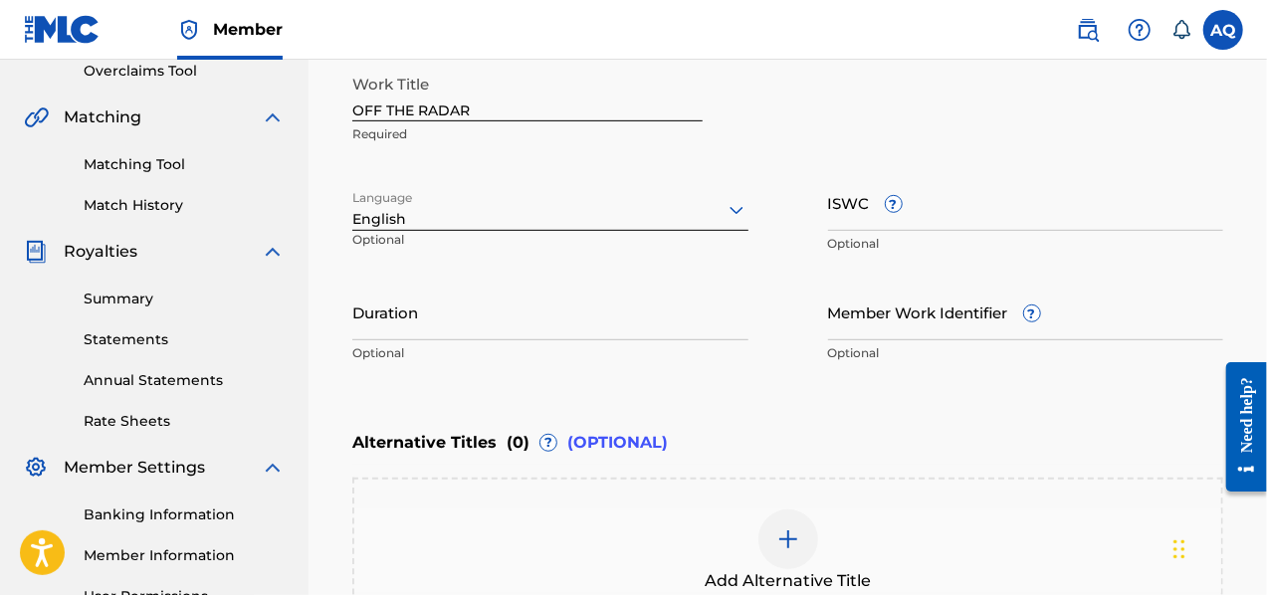
click at [505, 327] on input "Duration" at bounding box center [550, 312] width 396 height 57
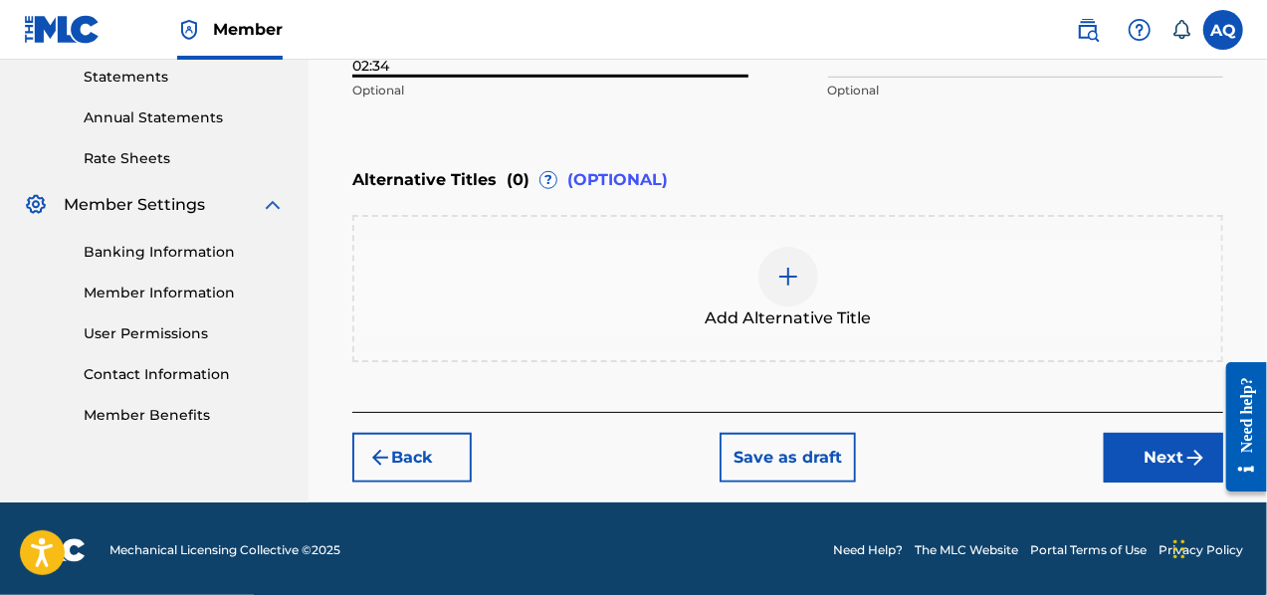
scroll to position [691, 0]
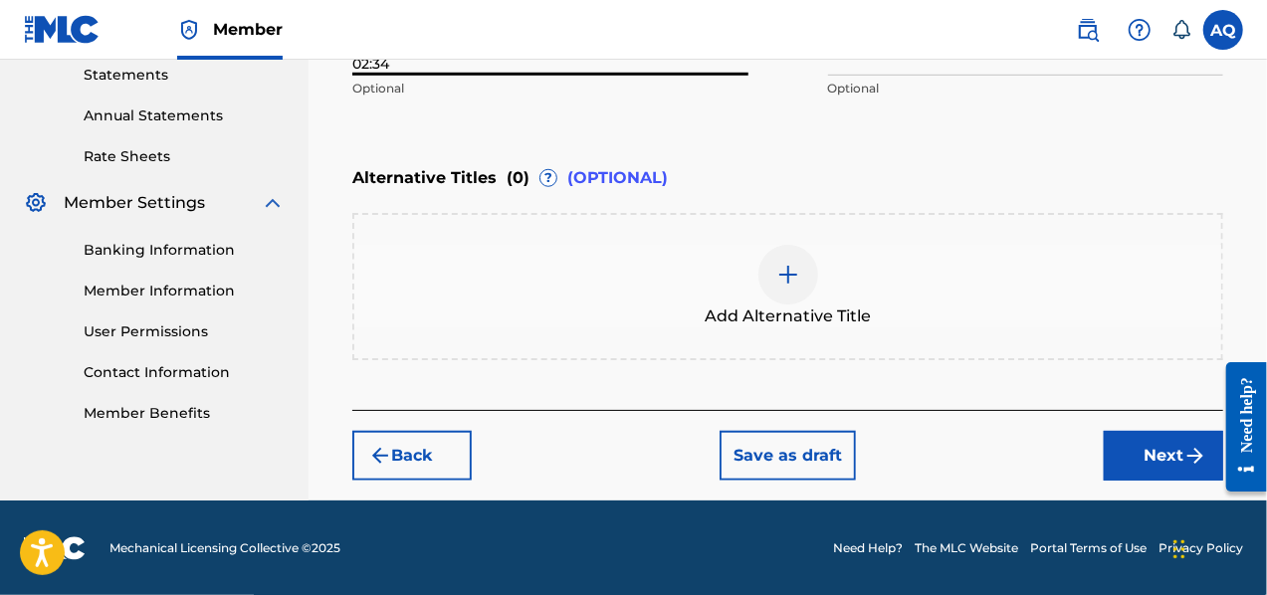
type input "02:34"
click at [1144, 472] on button "Next" at bounding box center [1162, 456] width 119 height 50
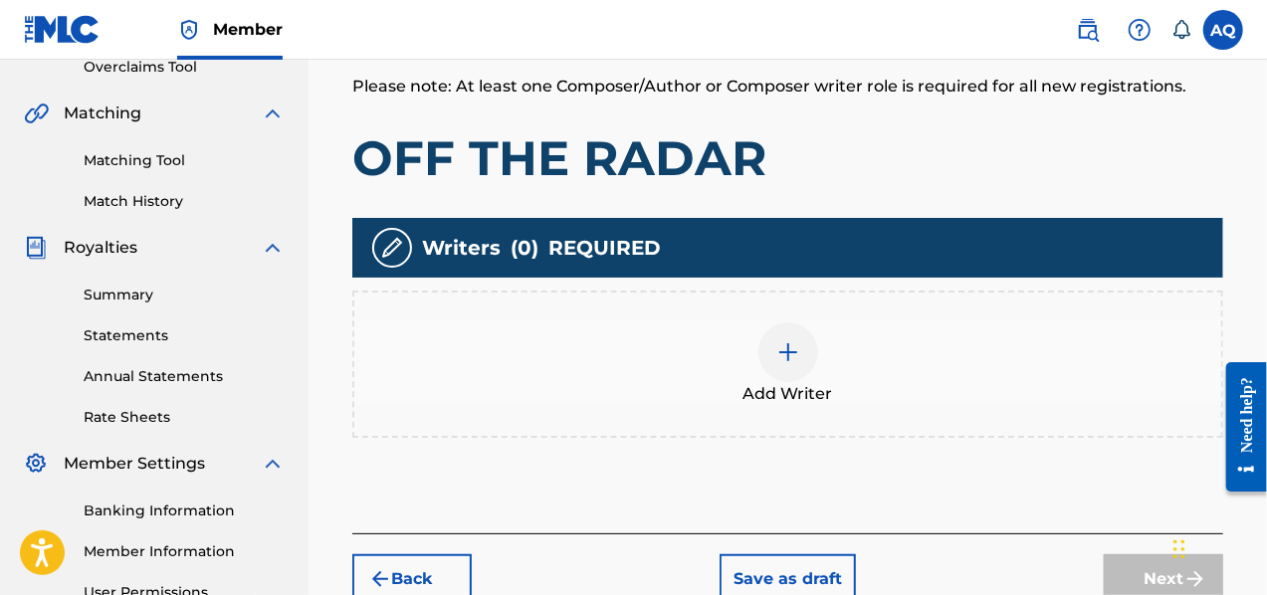
scroll to position [448, 0]
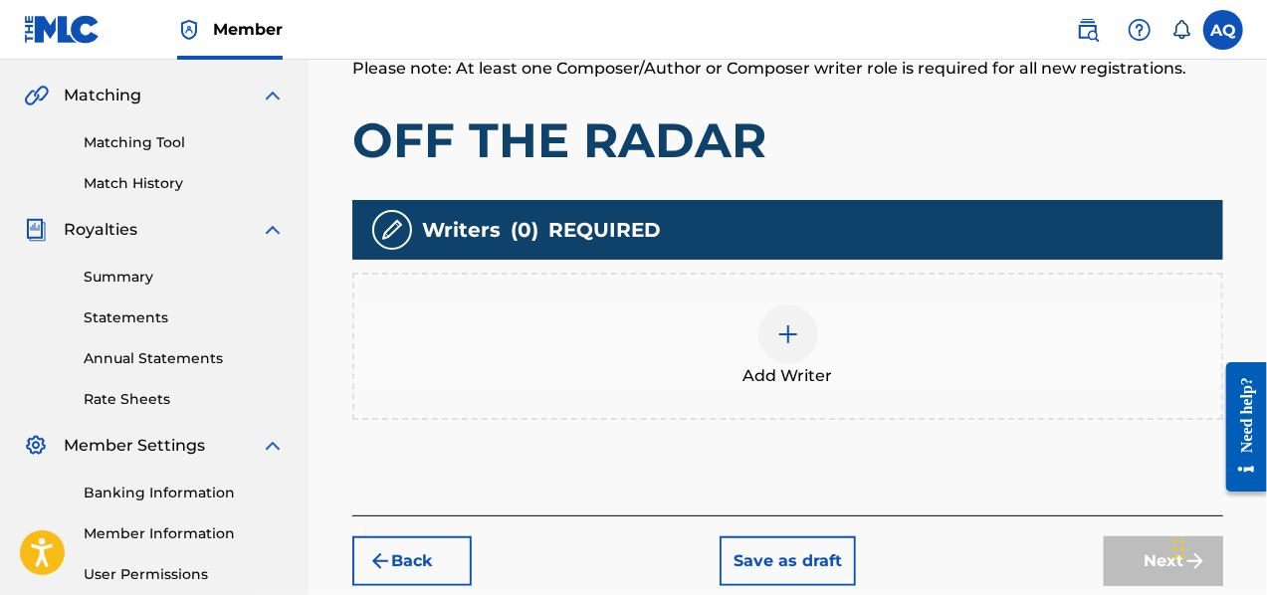
click at [816, 326] on div "Add Writer" at bounding box center [787, 346] width 867 height 84
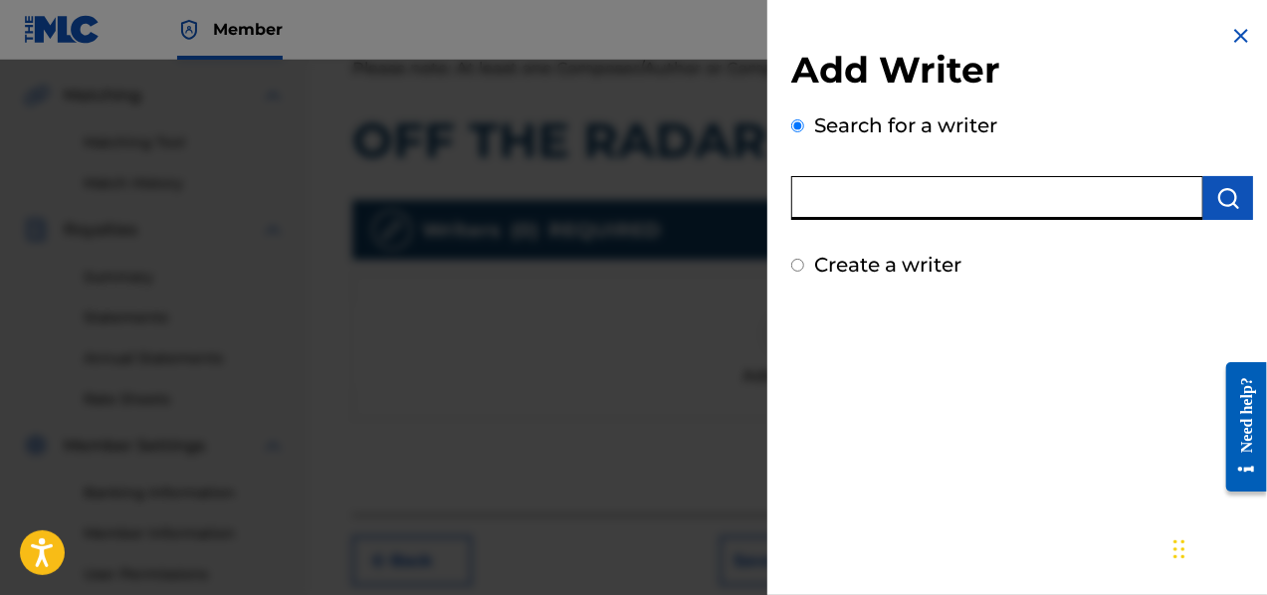
click at [852, 204] on input "text" at bounding box center [997, 198] width 412 height 44
type input "[PERSON_NAME]"
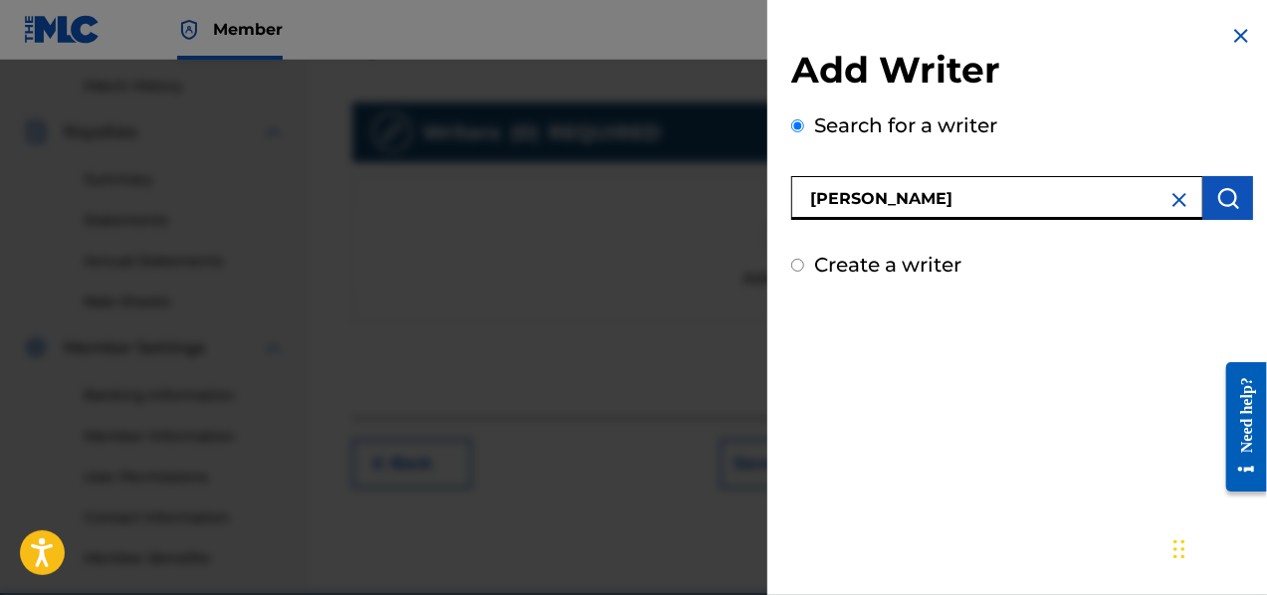
scroll to position [546, 0]
click at [1226, 205] on img "submit" at bounding box center [1228, 198] width 24 height 24
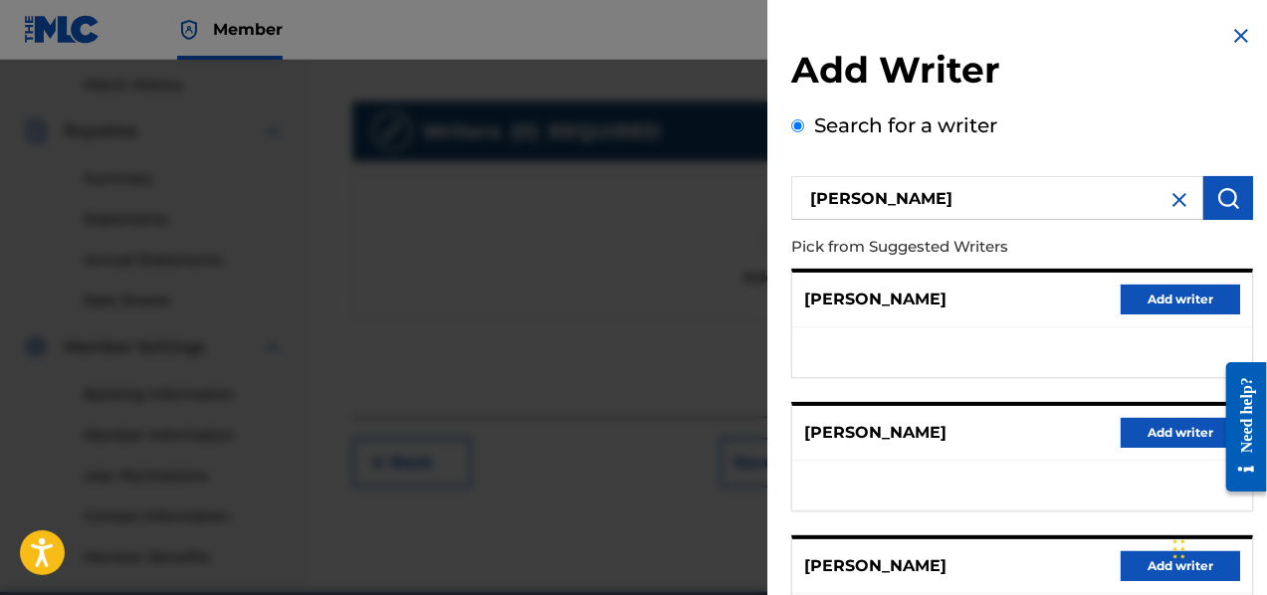
click at [1128, 558] on button "Add writer" at bounding box center [1179, 566] width 119 height 30
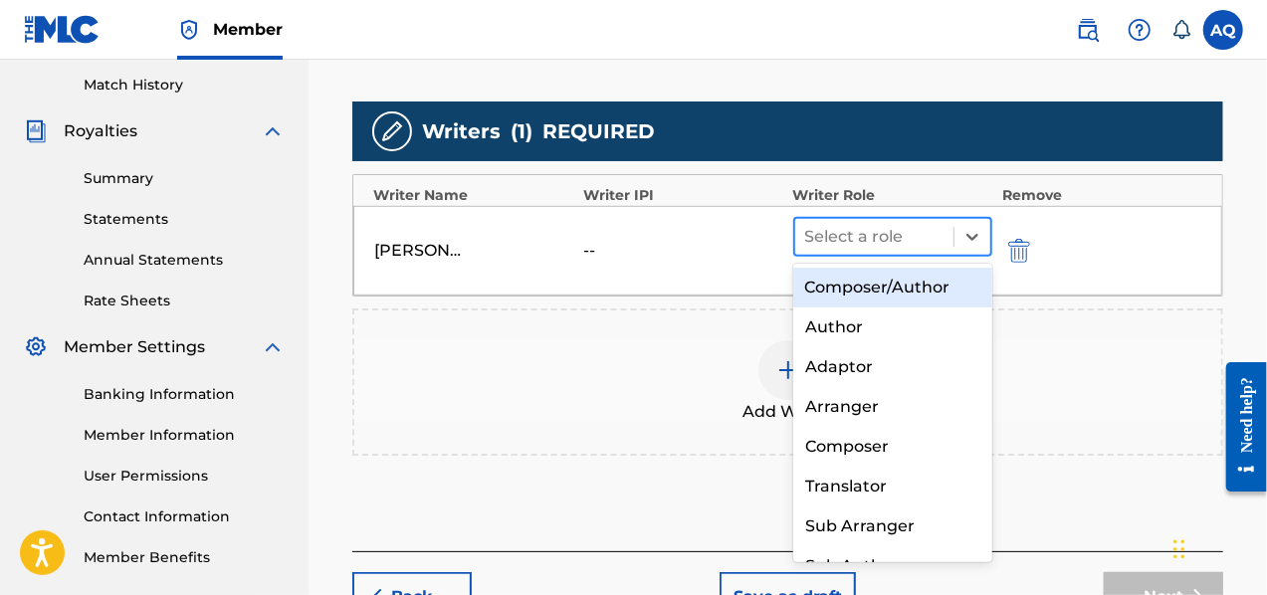
click at [925, 228] on div at bounding box center [874, 237] width 138 height 28
click at [887, 292] on div "Composer/Author" at bounding box center [893, 288] width 200 height 40
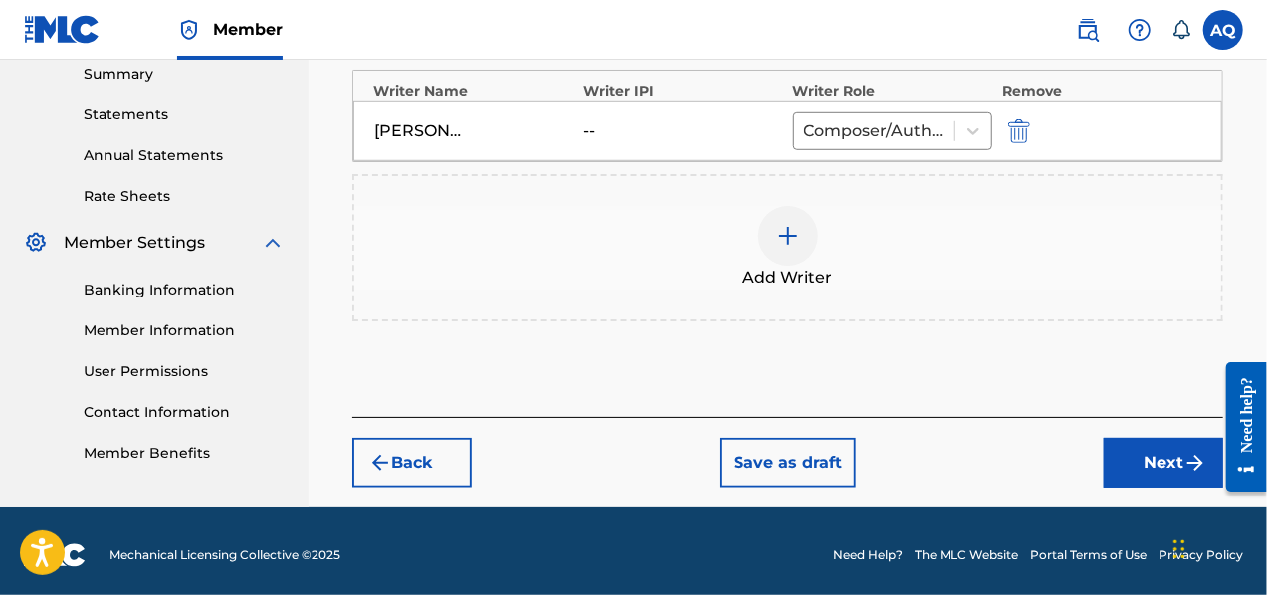
scroll to position [653, 0]
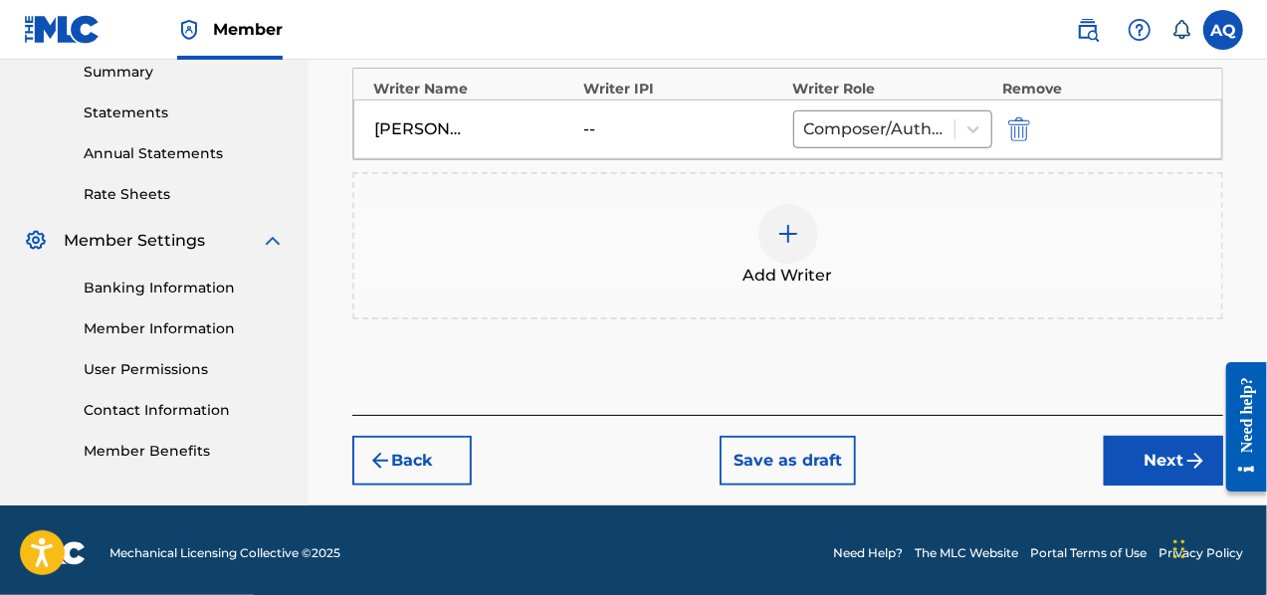
click at [796, 235] on img at bounding box center [788, 234] width 24 height 24
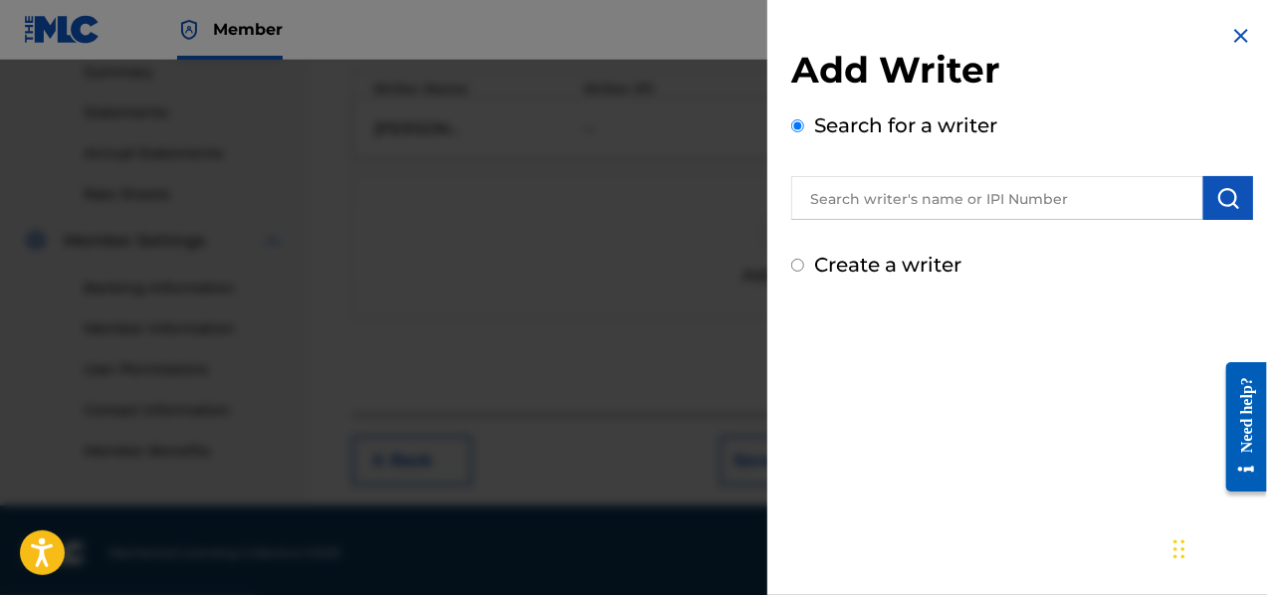
click at [806, 268] on div "Create a writer" at bounding box center [1022, 265] width 462 height 30
click at [796, 266] on input "Create a writer" at bounding box center [797, 265] width 13 height 13
radio input "false"
radio input "true"
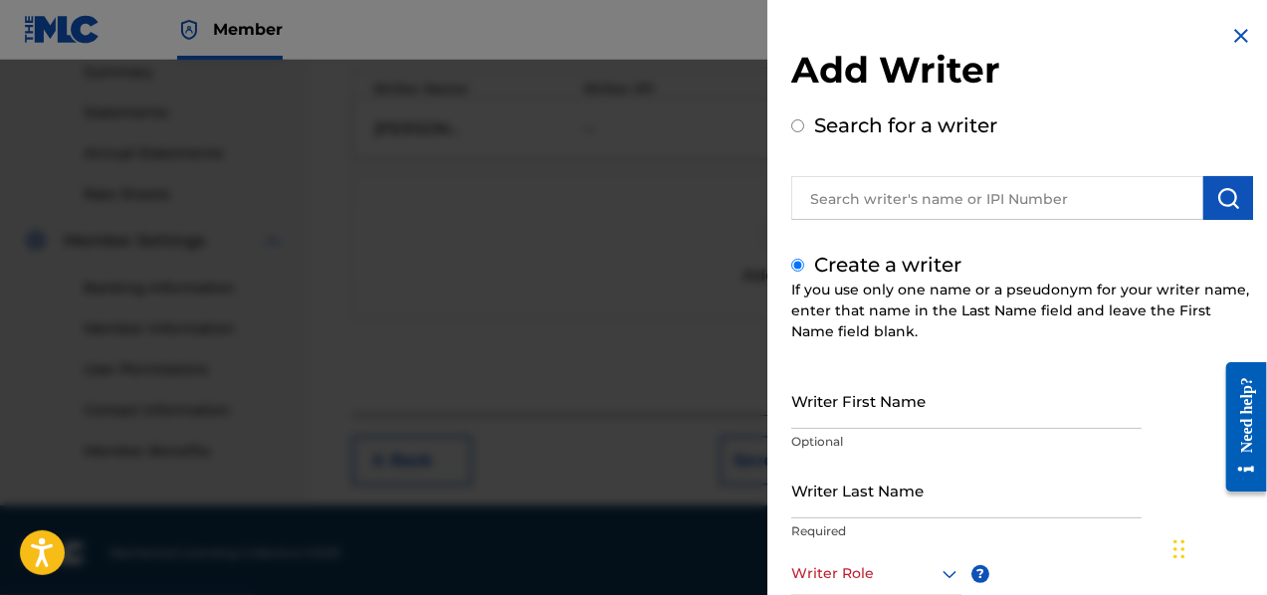
scroll to position [657, 0]
drag, startPoint x: 1075, startPoint y: 453, endPoint x: 1077, endPoint y: 493, distance: 39.8
click at [1077, 493] on div "Writer First Name Optional Writer Last Name Required Writer Role ? Required Cli…" at bounding box center [1022, 590] width 462 height 436
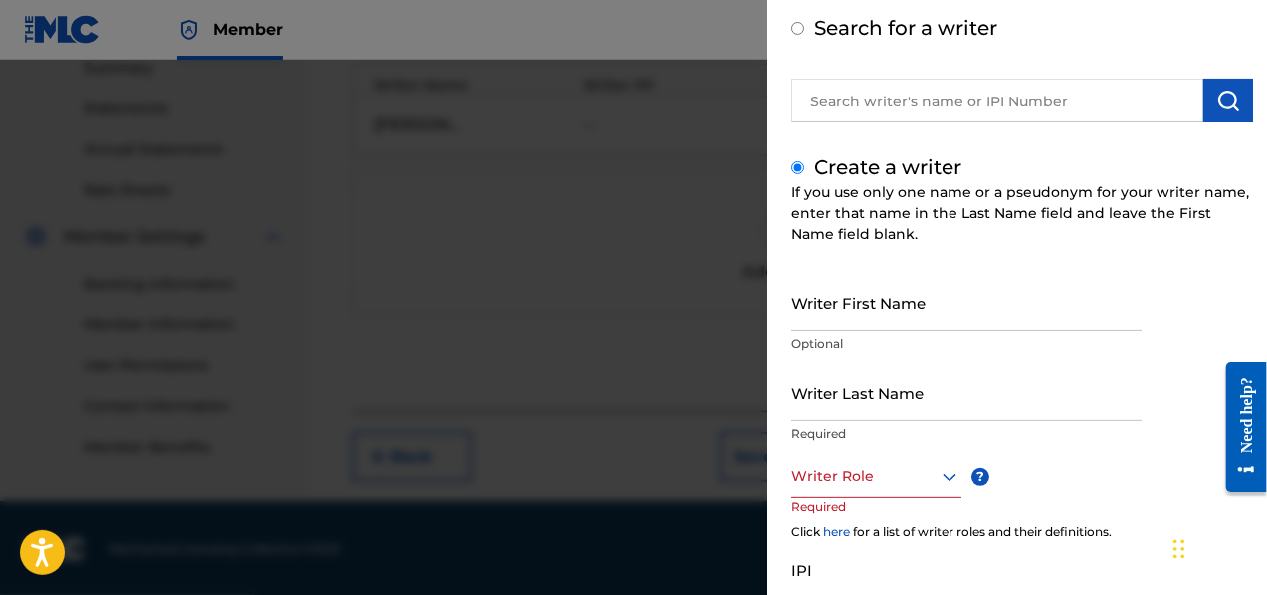
scroll to position [0, 0]
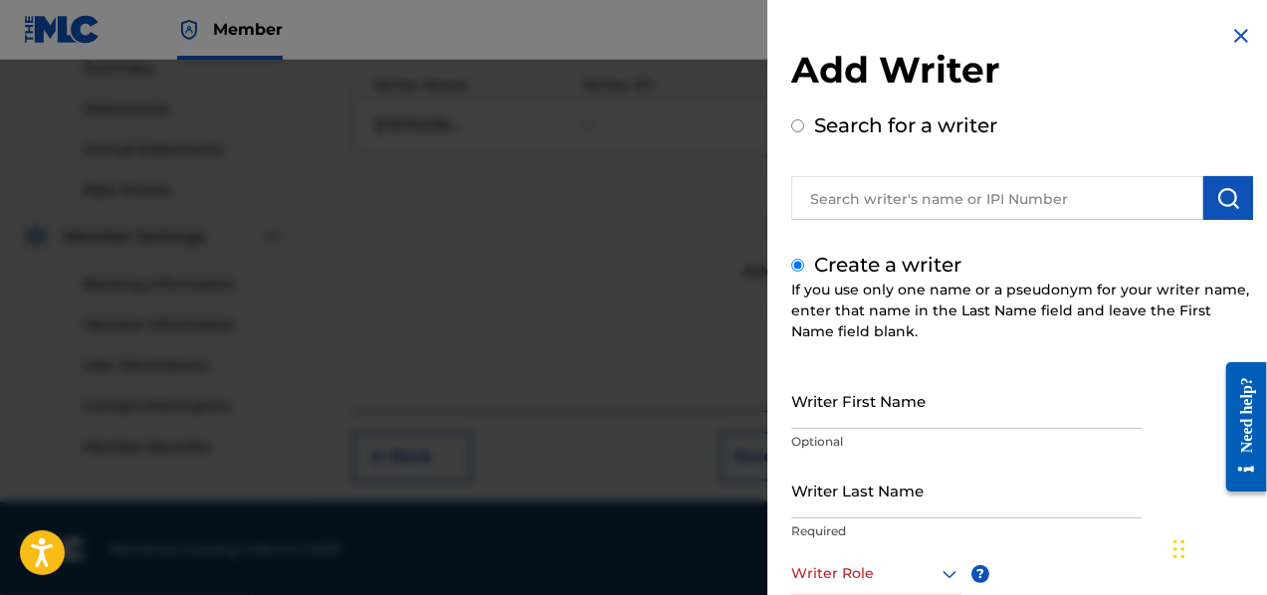
click at [1177, 403] on div "Writer First Name Optional Writer Last Name Required Writer Role ? Required Cli…" at bounding box center [1022, 590] width 462 height 436
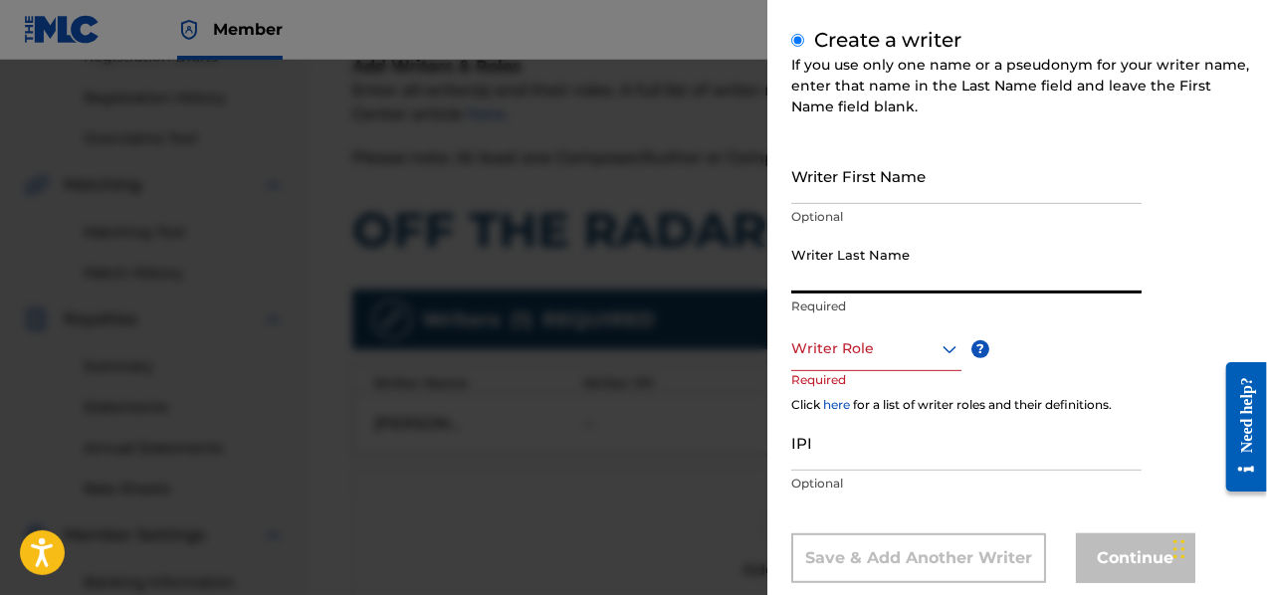
scroll to position [223, 0]
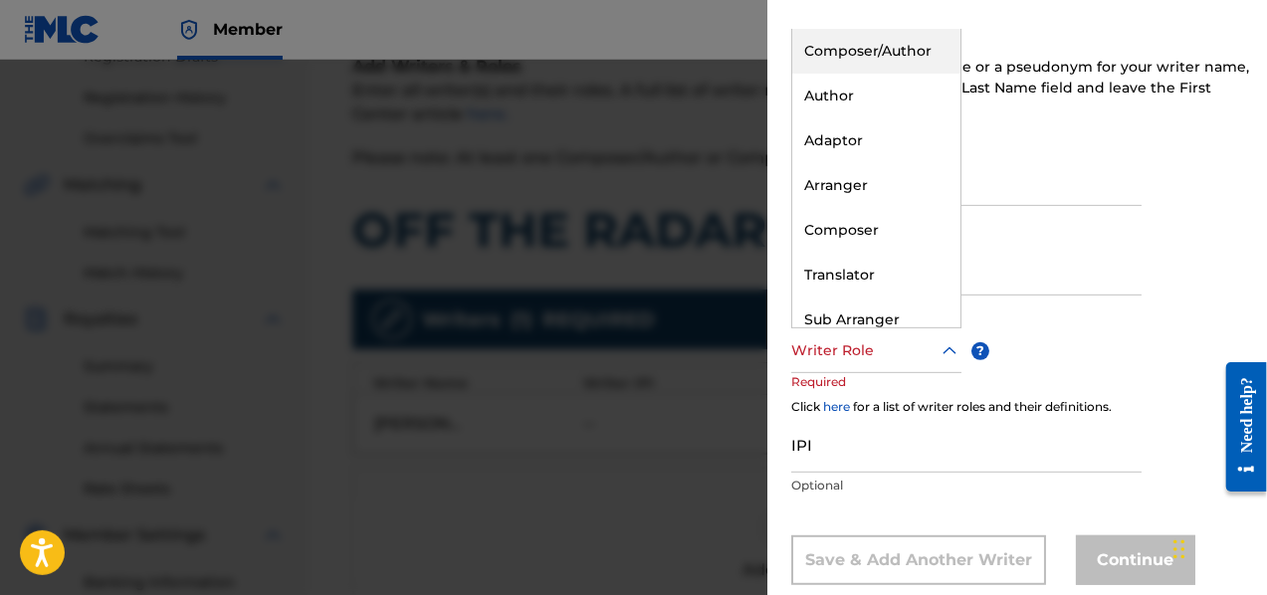
click at [918, 364] on div "Writer Role" at bounding box center [876, 350] width 170 height 45
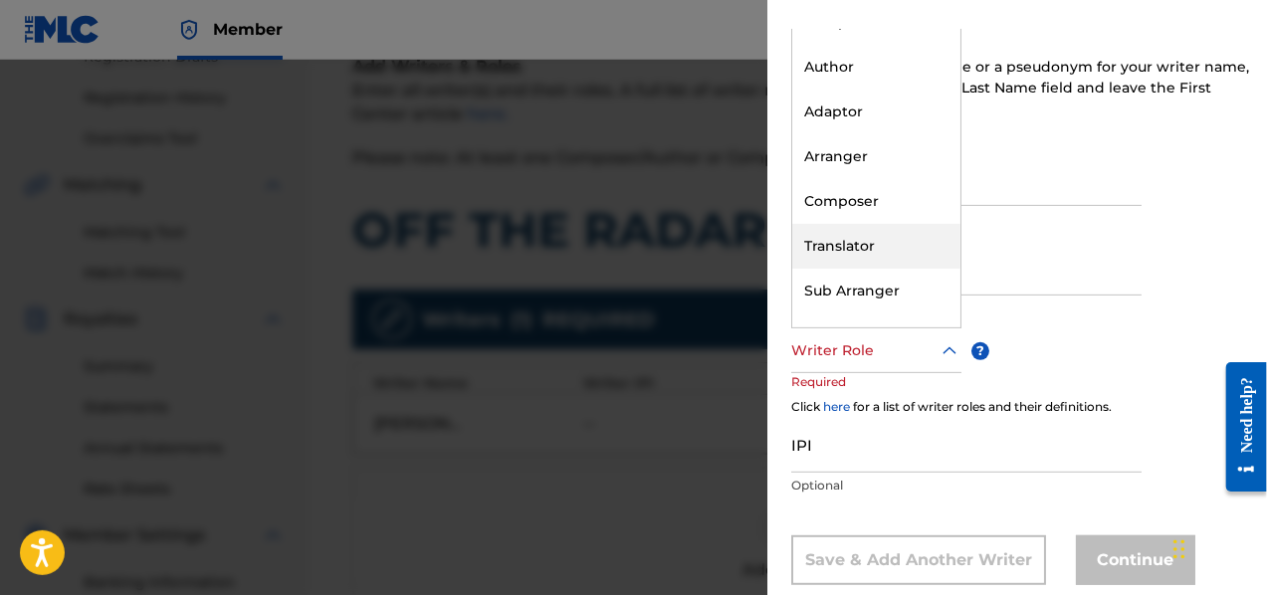
scroll to position [60, 0]
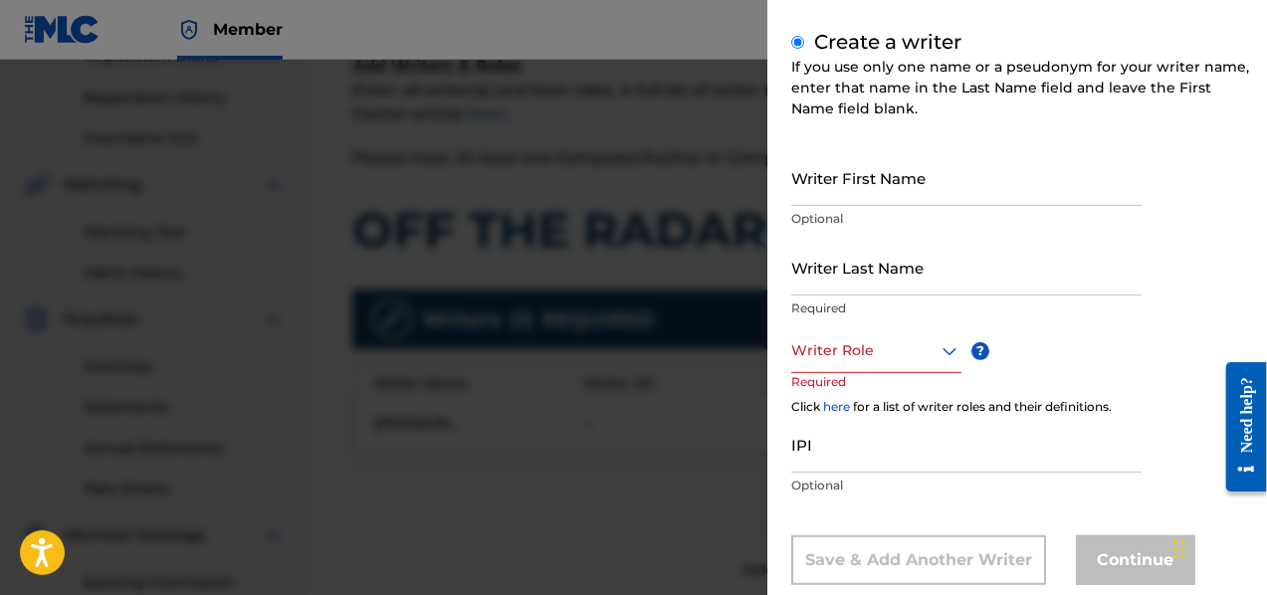
click at [1053, 224] on p "Optional" at bounding box center [966, 219] width 350 height 18
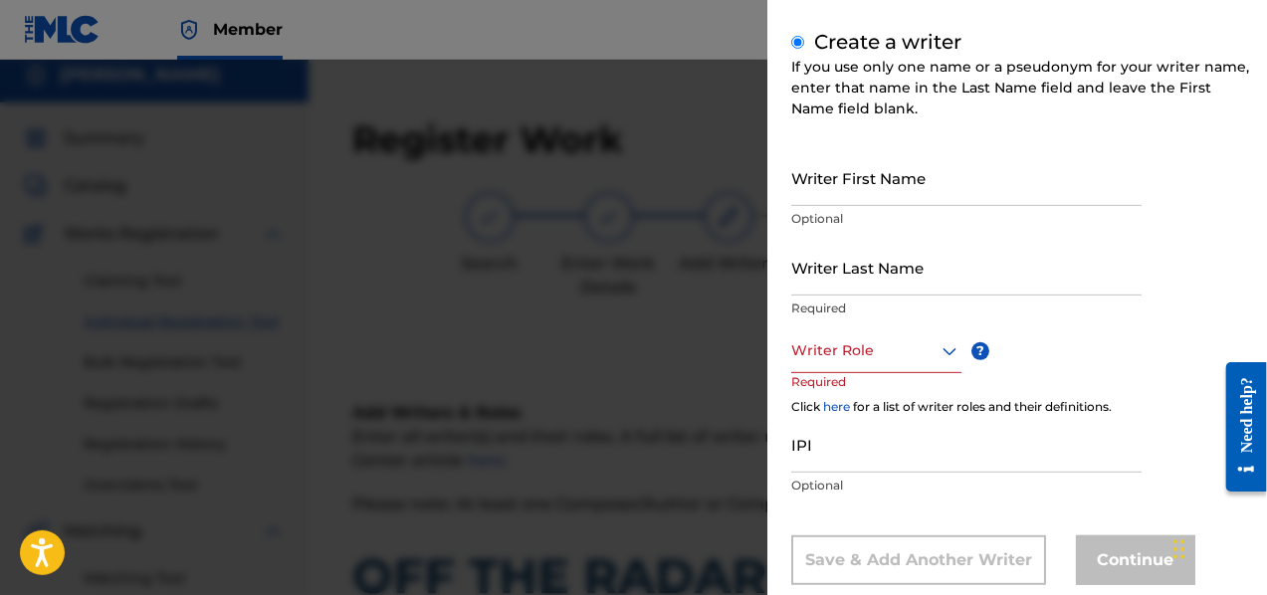
scroll to position [0, 0]
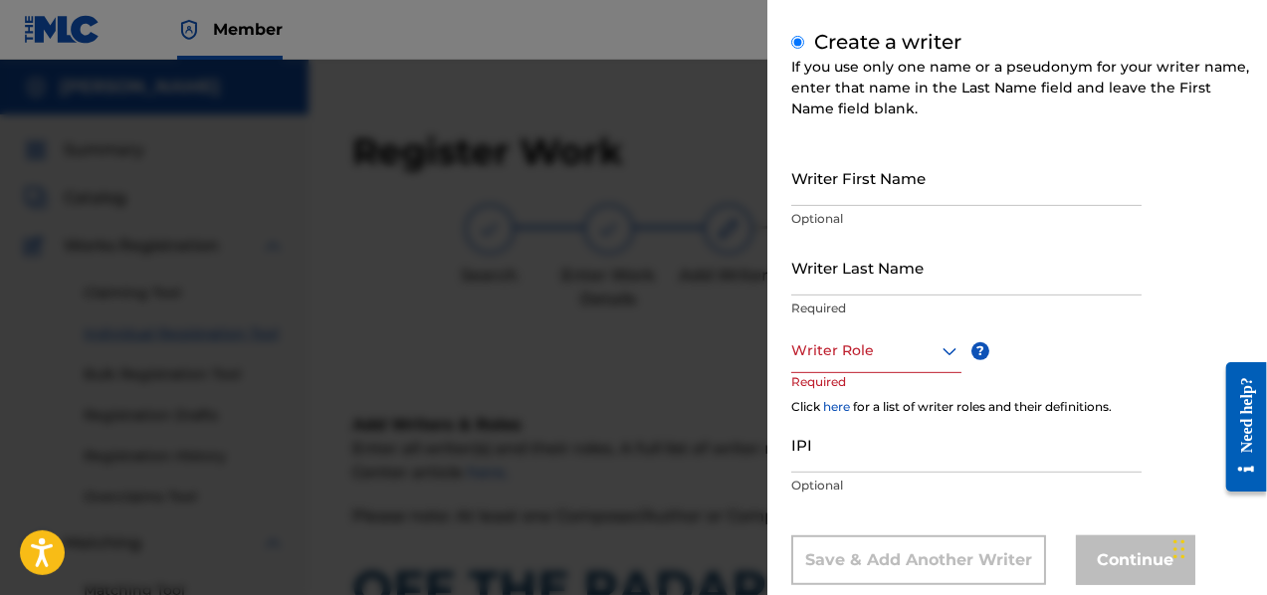
click at [676, 298] on div at bounding box center [633, 357] width 1267 height 595
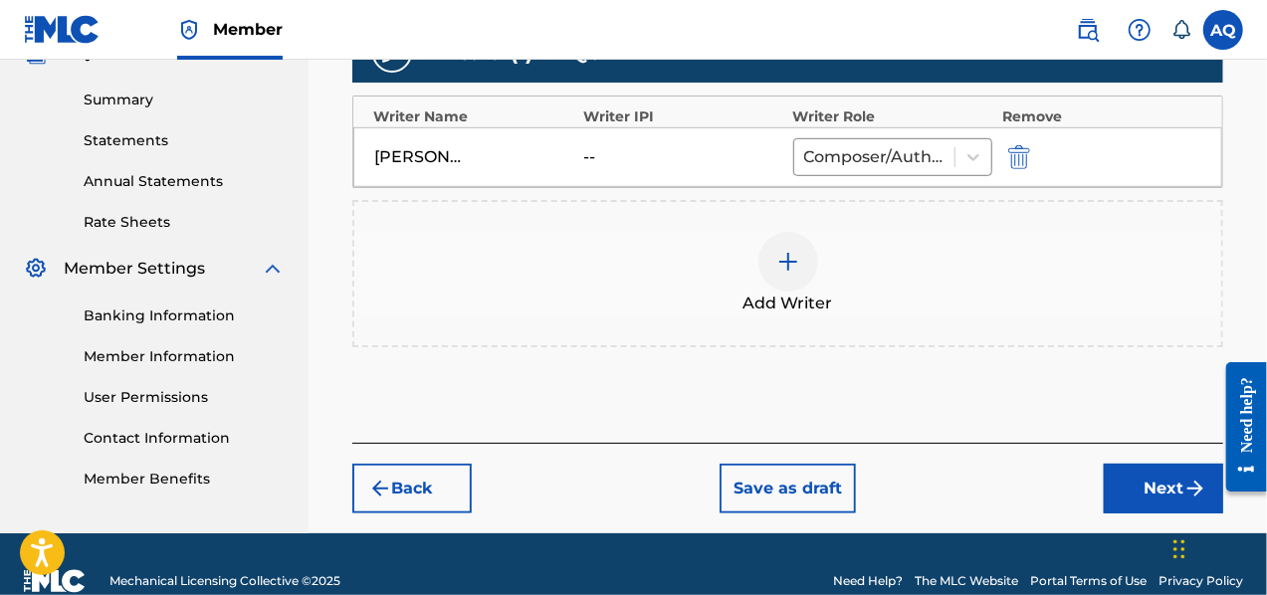
scroll to position [657, 0]
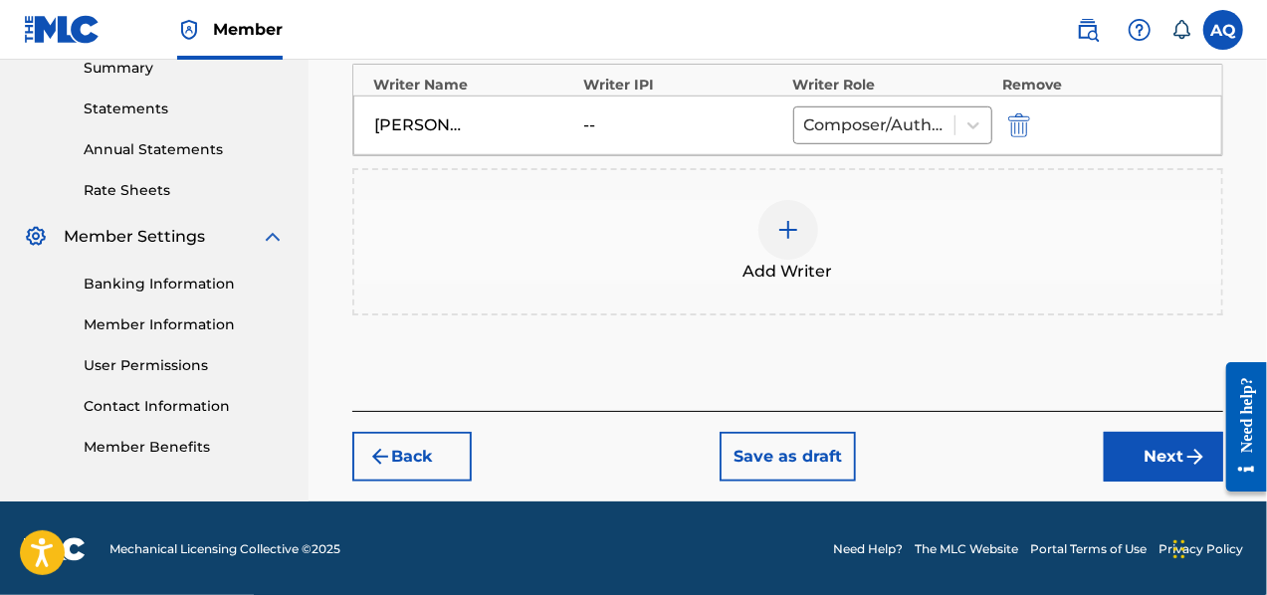
click at [1129, 448] on button "Next" at bounding box center [1162, 457] width 119 height 50
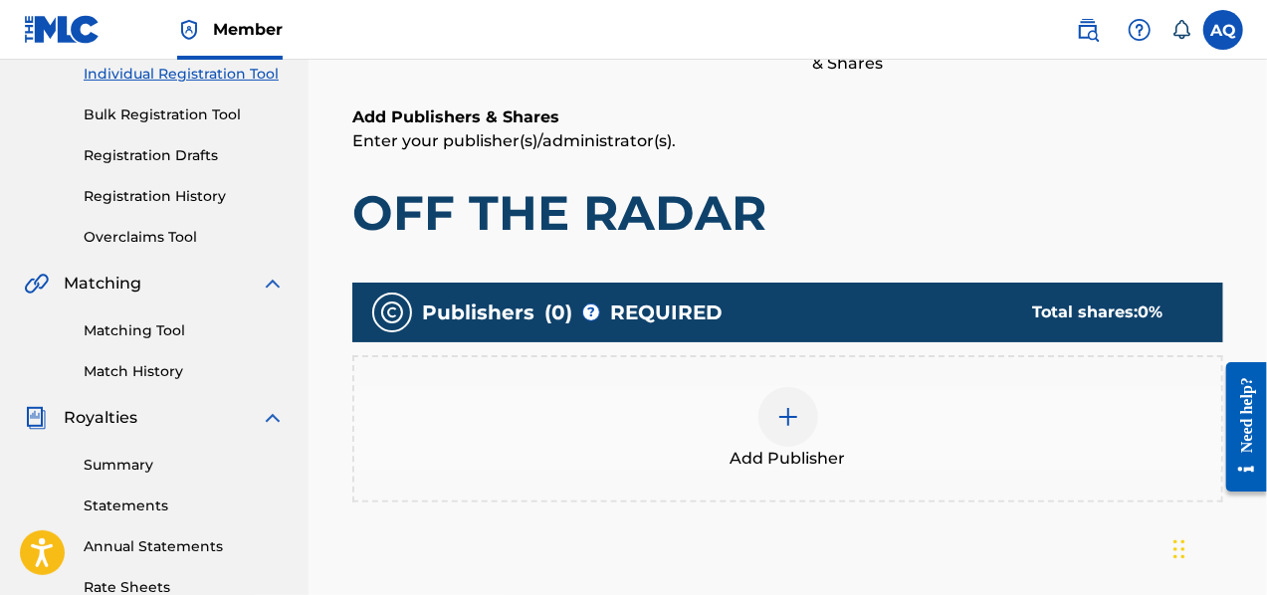
scroll to position [262, 0]
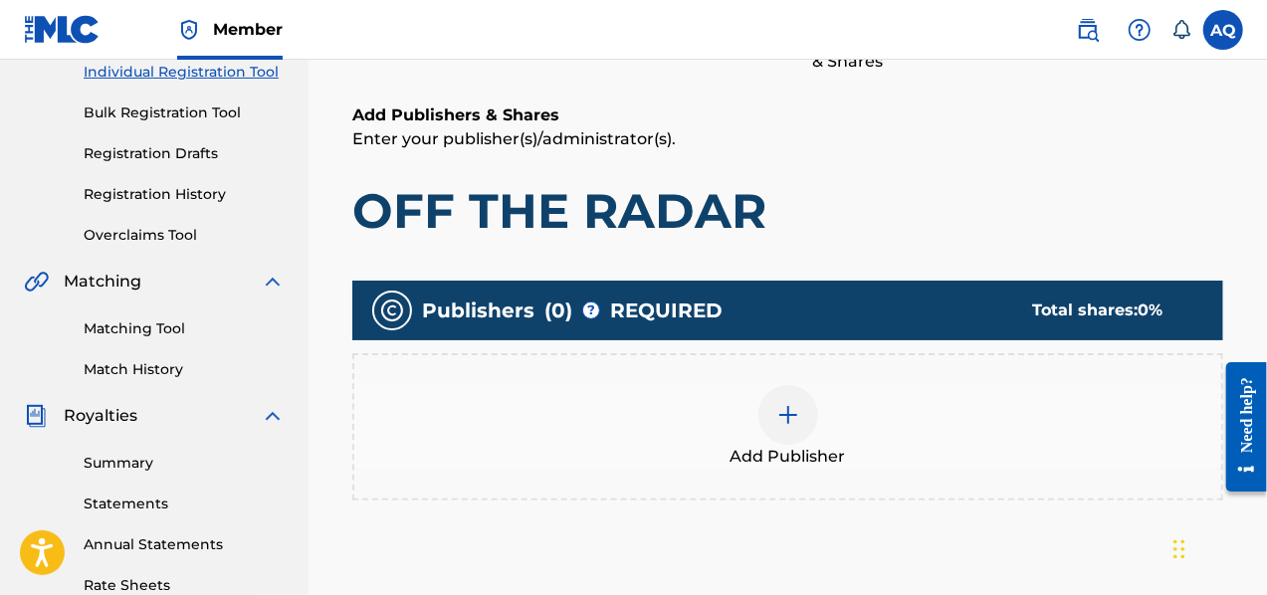
click at [797, 403] on img at bounding box center [788, 415] width 24 height 24
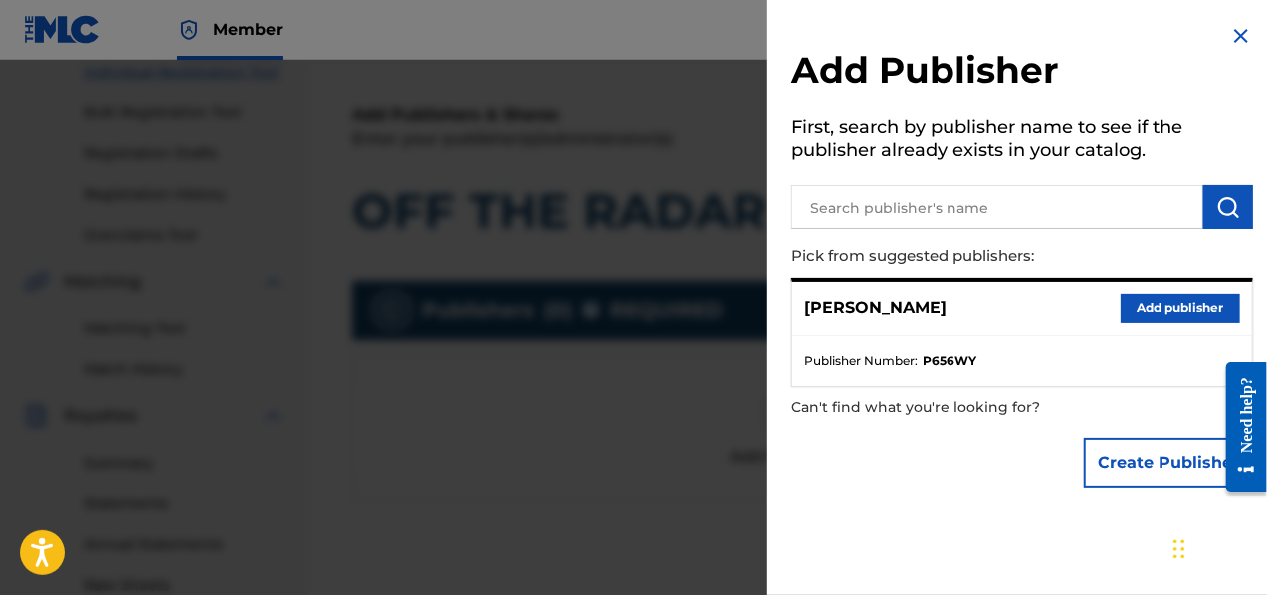
click at [1161, 309] on button "Add publisher" at bounding box center [1179, 309] width 119 height 30
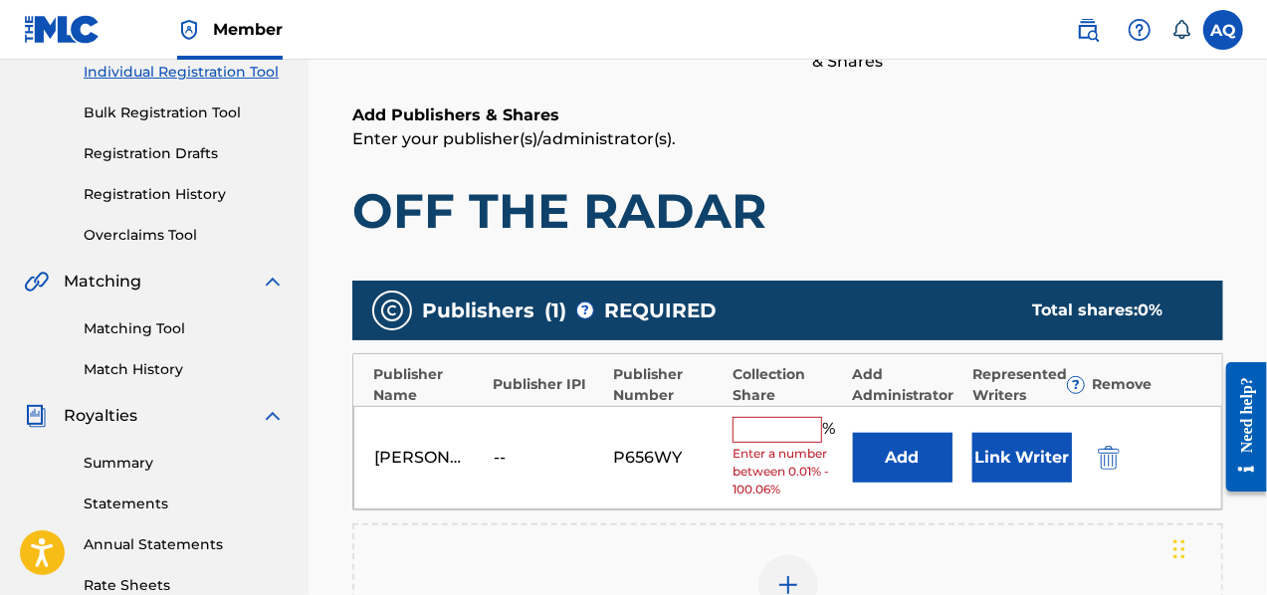
click at [790, 433] on input "text" at bounding box center [777, 430] width 90 height 26
type input "85"
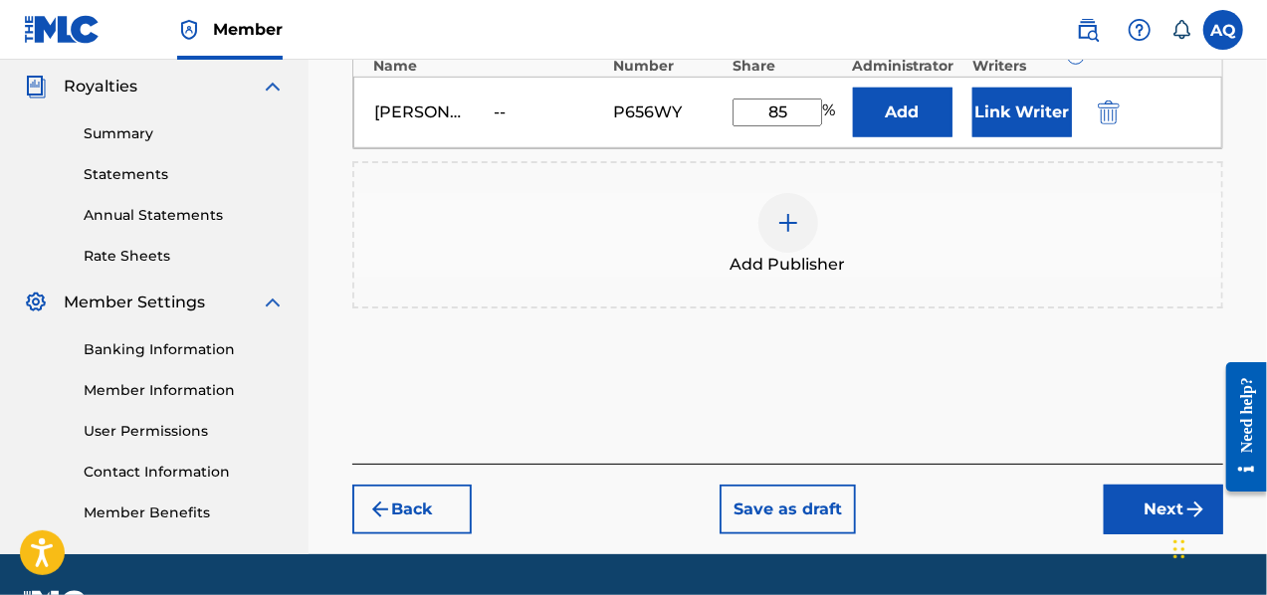
scroll to position [644, 0]
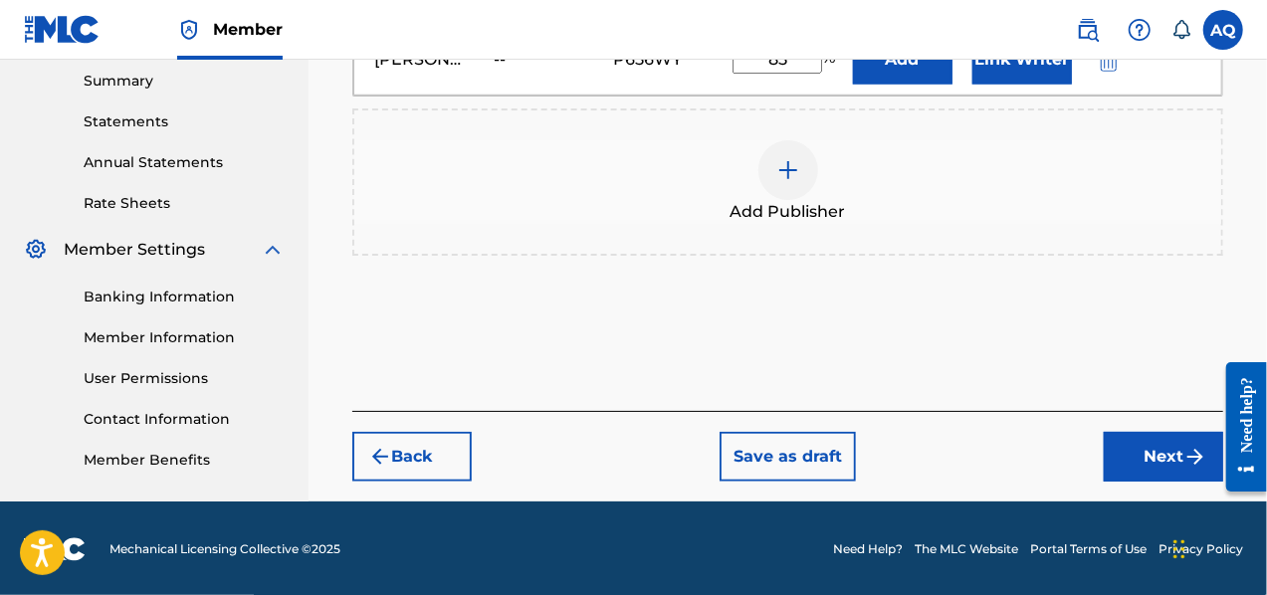
click at [1160, 463] on button "Next" at bounding box center [1162, 457] width 119 height 50
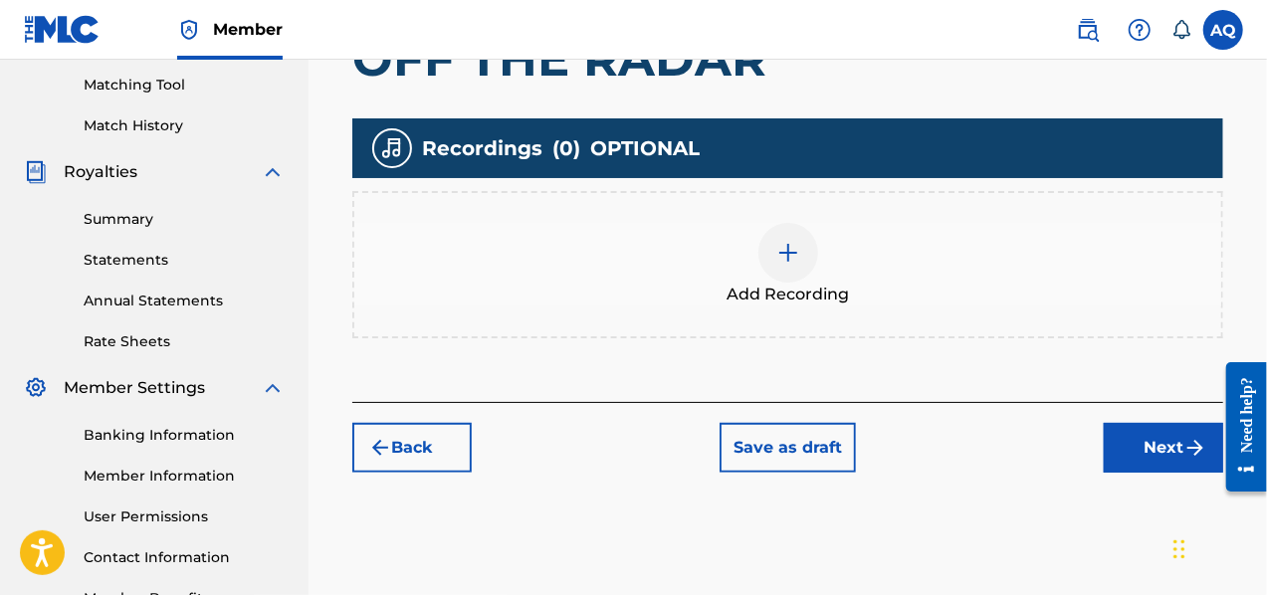
click at [1174, 454] on button "Next" at bounding box center [1162, 448] width 119 height 50
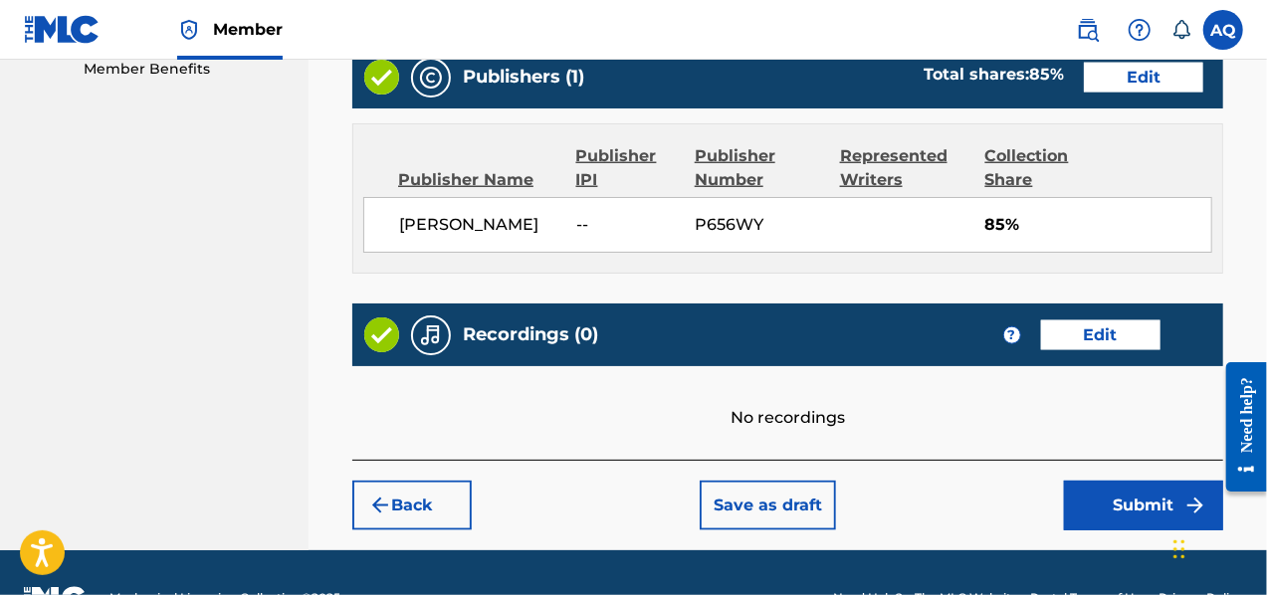
scroll to position [1040, 0]
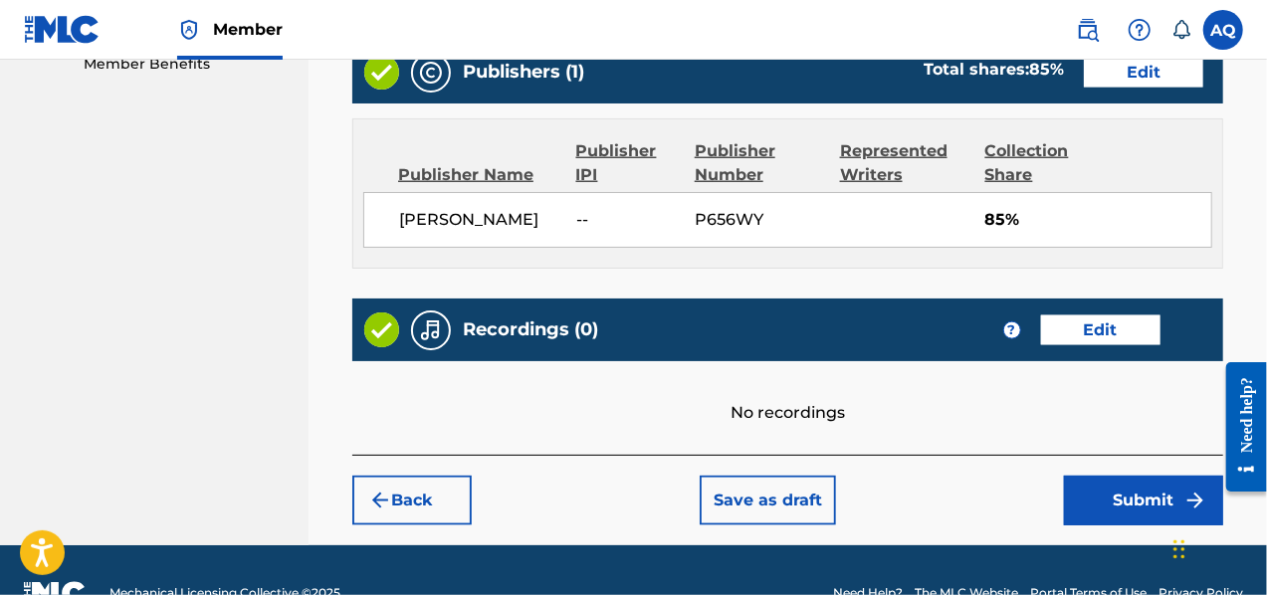
click at [1174, 495] on button "Submit" at bounding box center [1143, 501] width 159 height 50
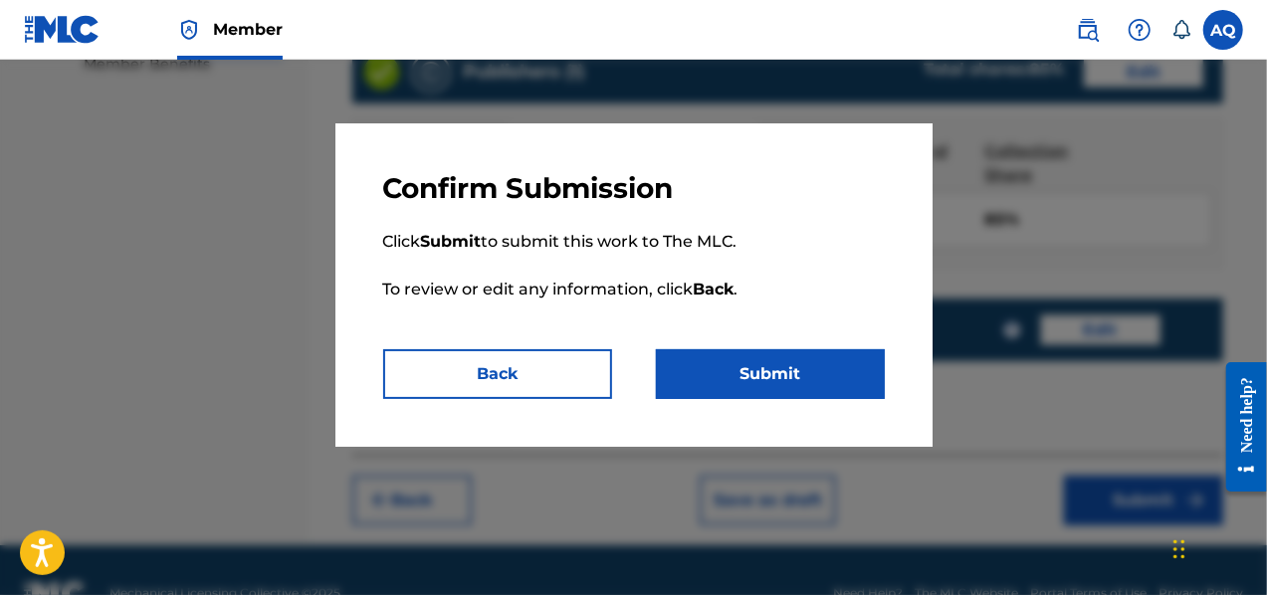
click at [854, 376] on button "Submit" at bounding box center [770, 374] width 229 height 50
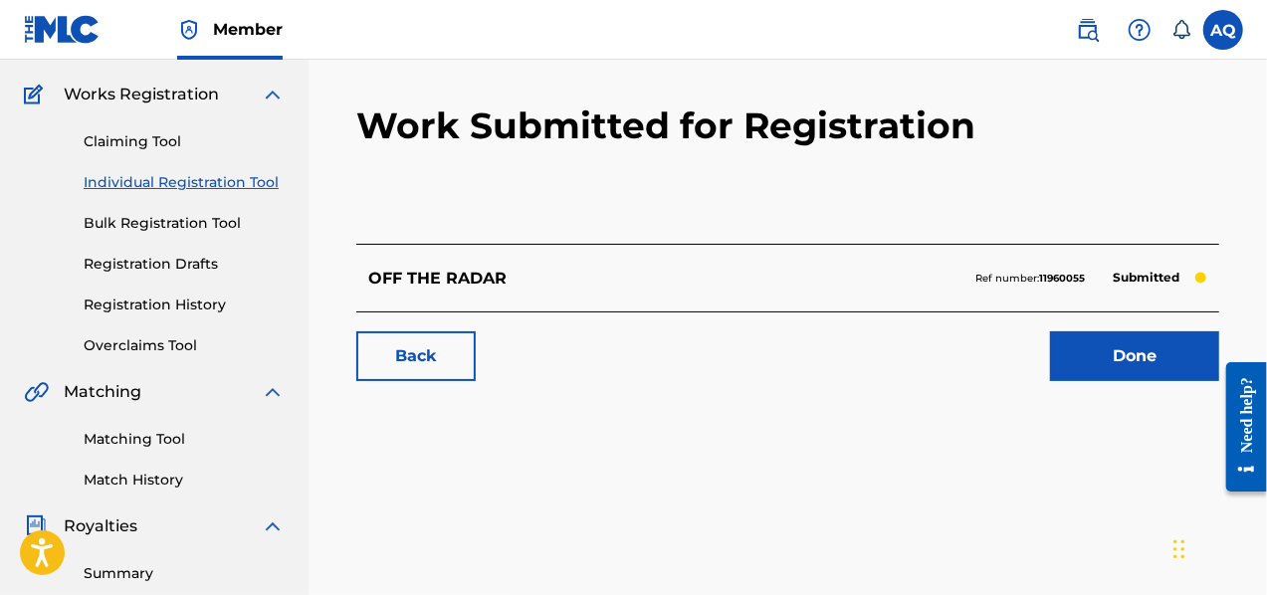
scroll to position [153, 0]
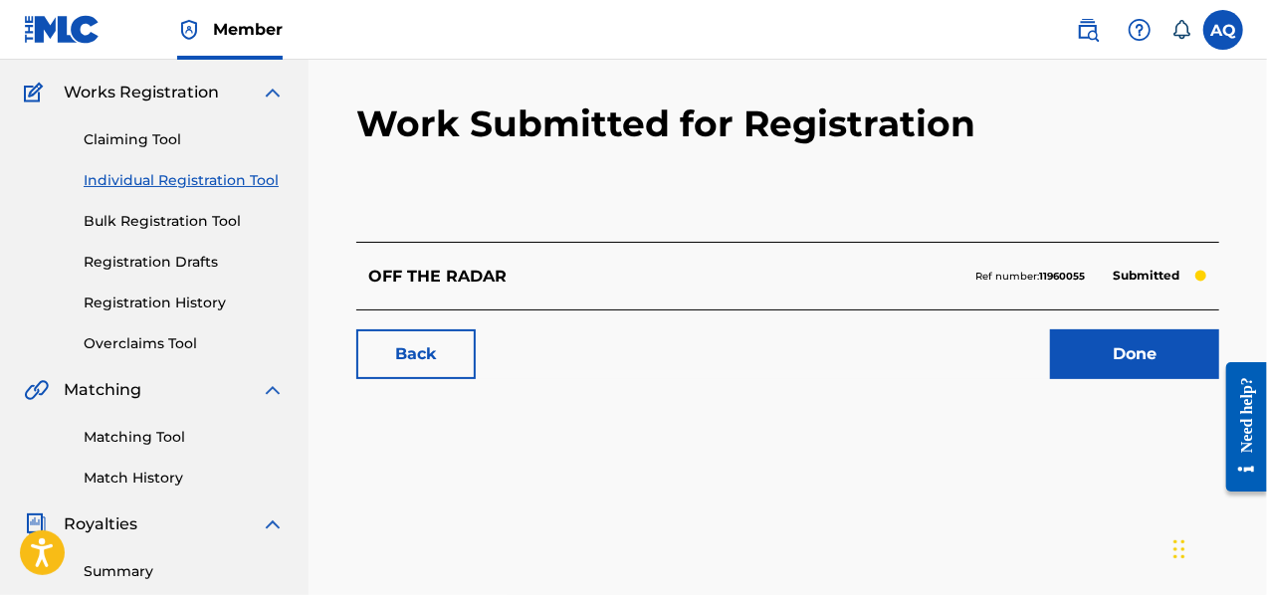
click at [1123, 368] on link "Done" at bounding box center [1134, 354] width 169 height 50
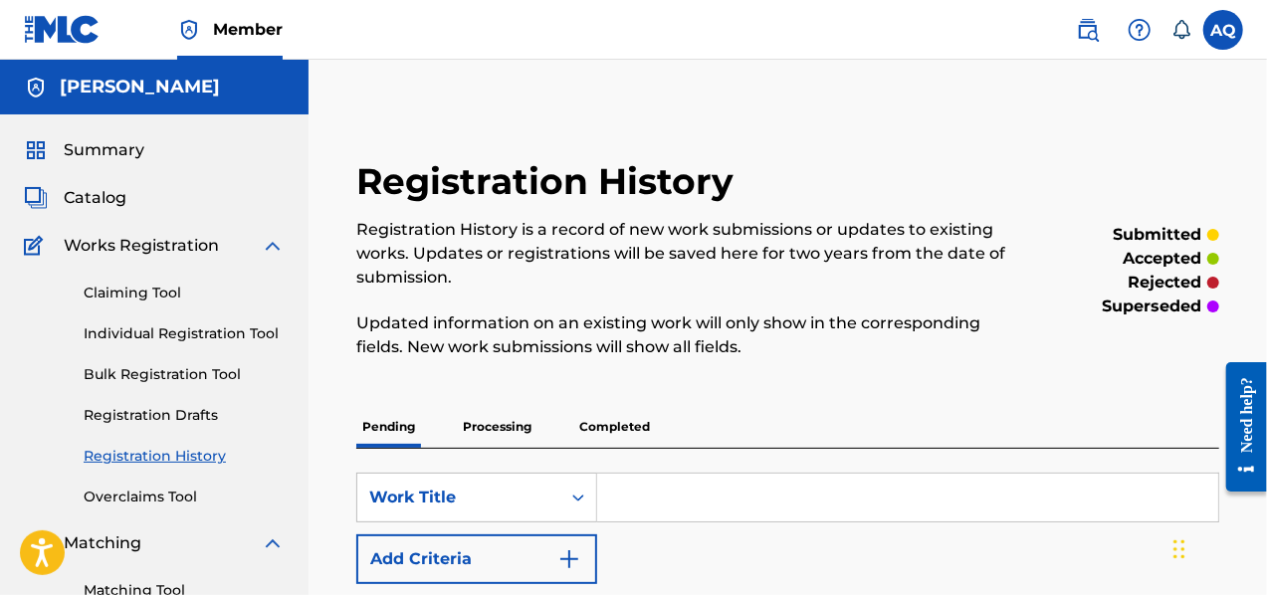
click at [181, 329] on link "Individual Registration Tool" at bounding box center [184, 333] width 201 height 21
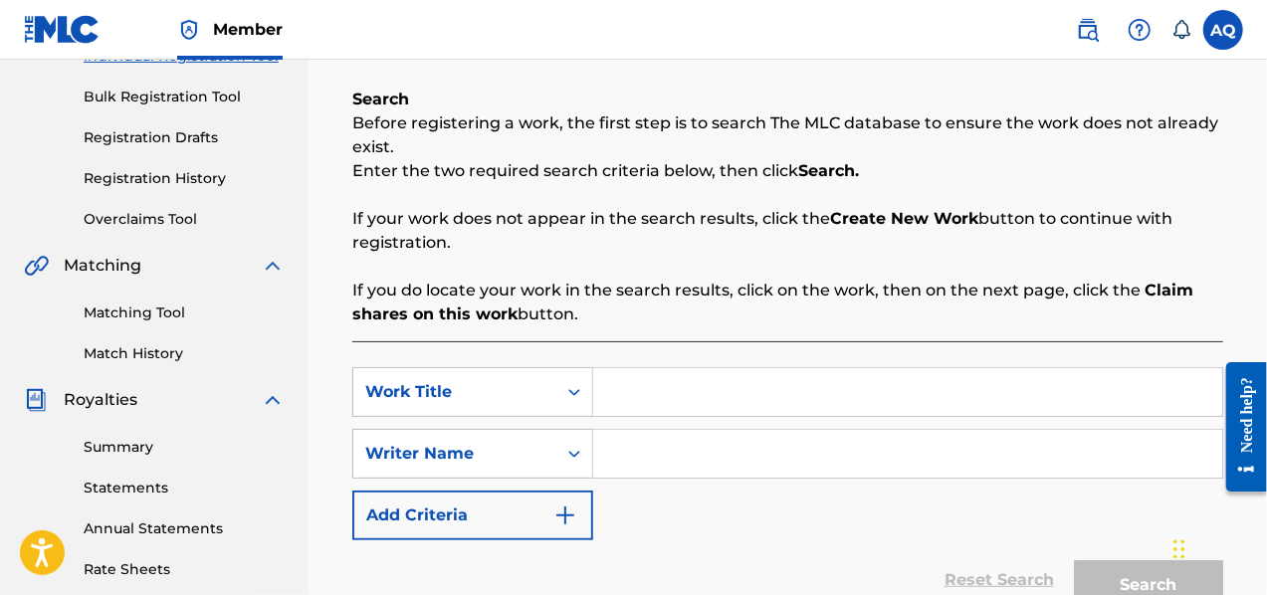
scroll to position [288, 0]
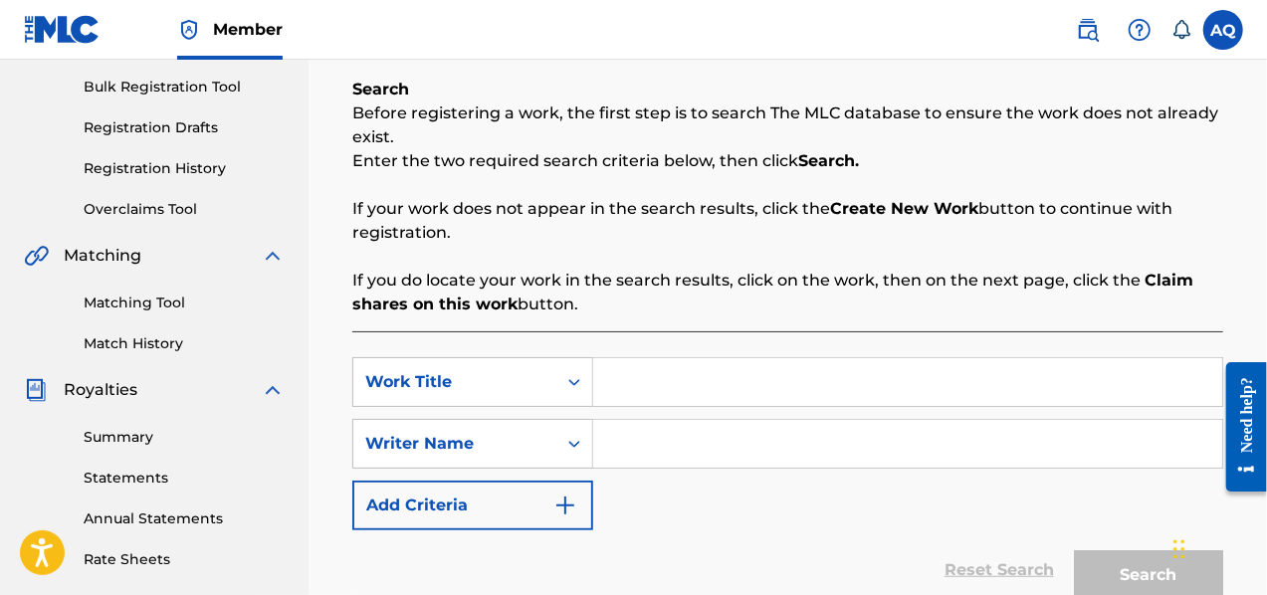
click at [630, 395] on input "Search Form" at bounding box center [907, 382] width 629 height 48
type input "f"
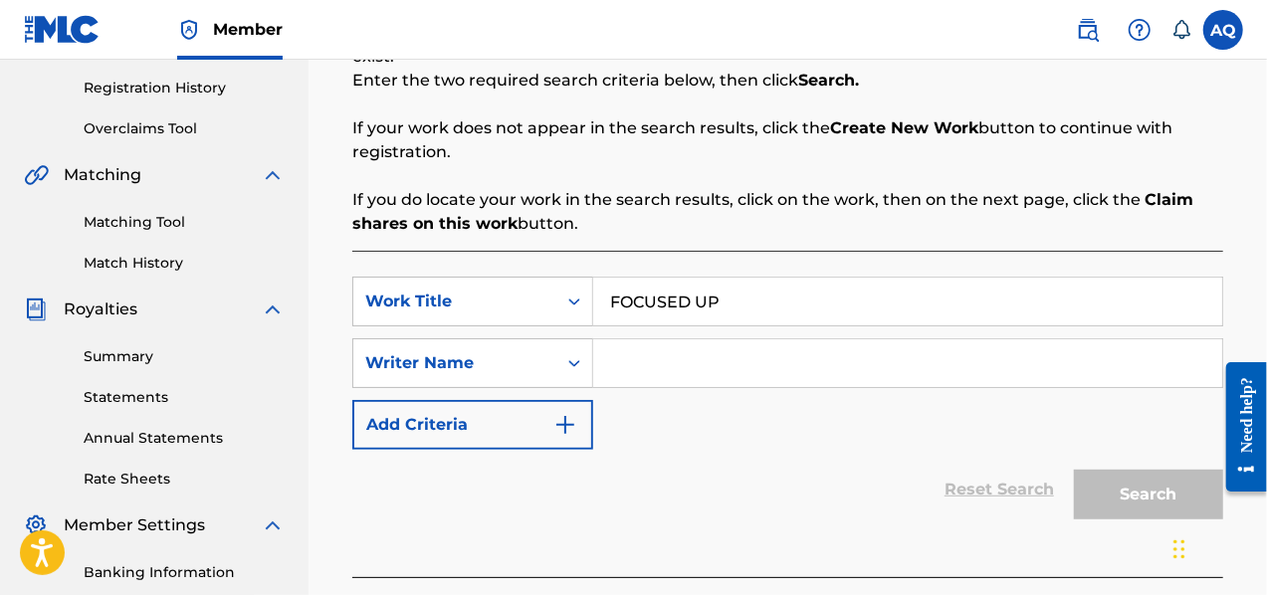
scroll to position [370, 0]
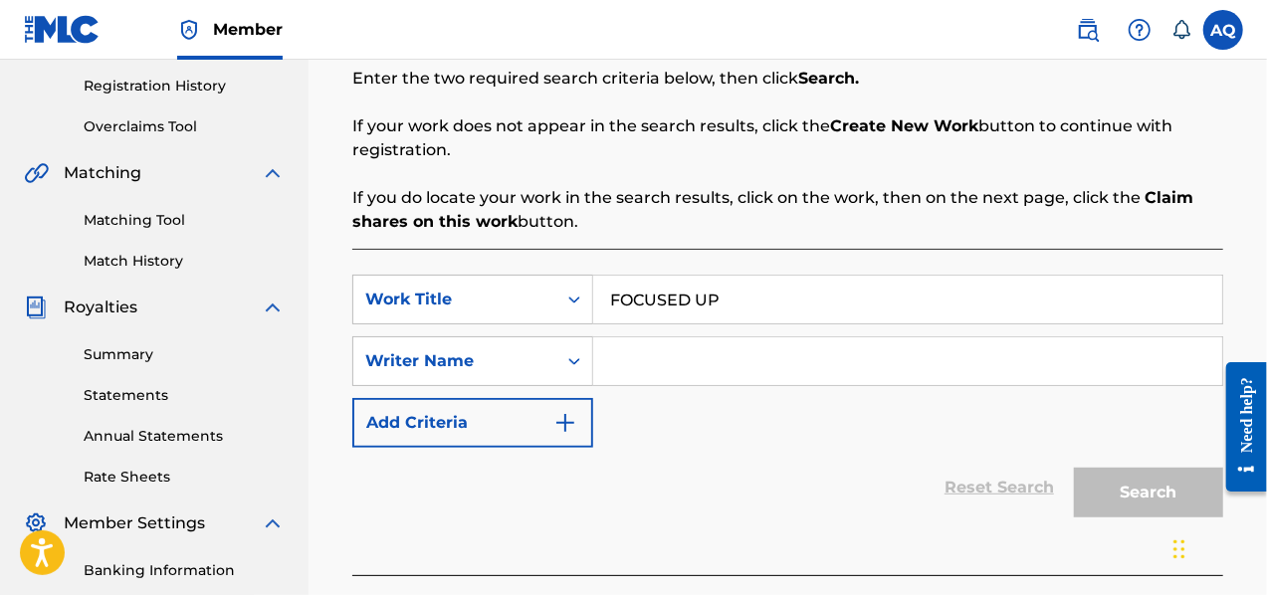
type input "FOCUSED UP"
click at [777, 362] on input "Search Form" at bounding box center [907, 361] width 629 height 48
type input "[PERSON_NAME]"
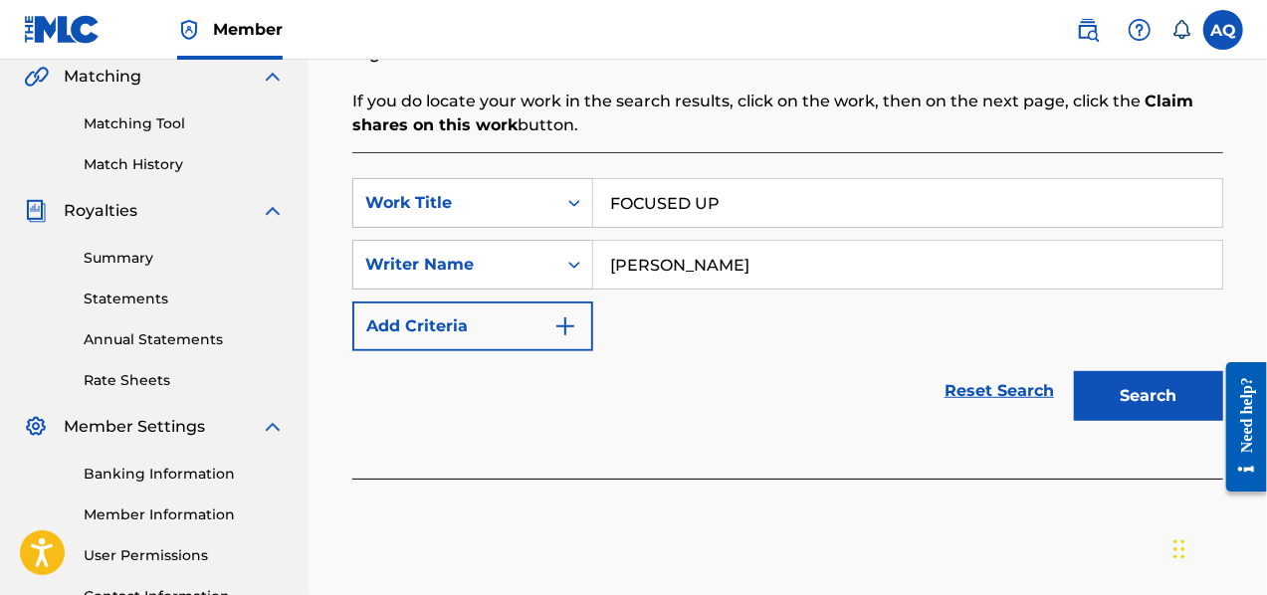
scroll to position [470, 0]
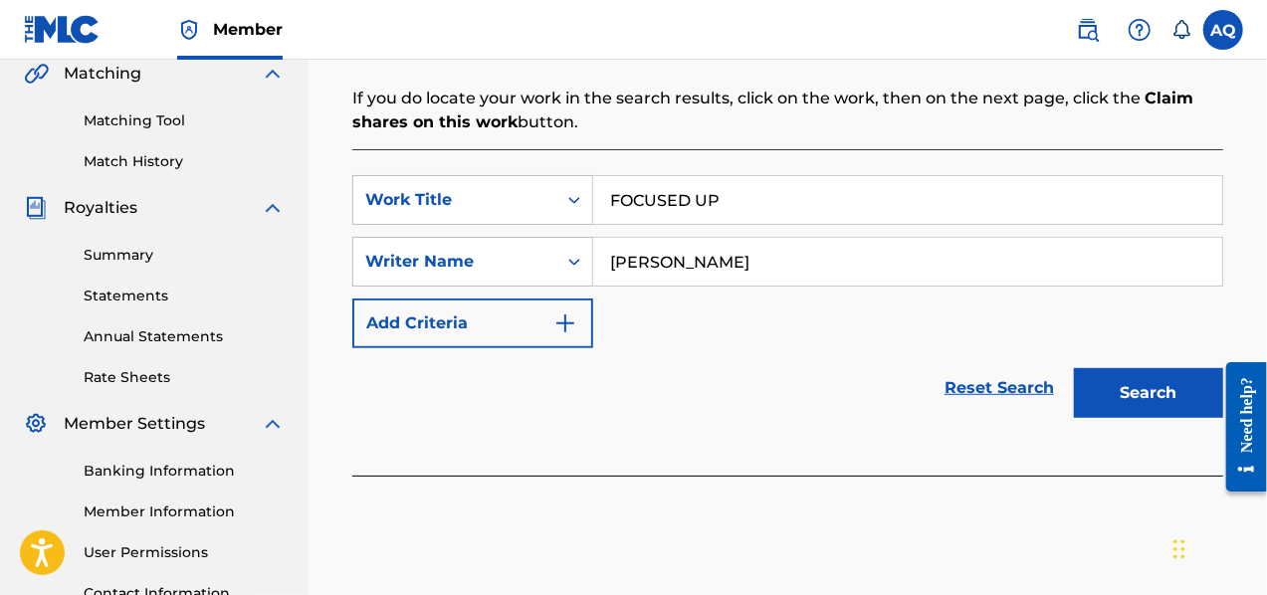
click at [1115, 393] on button "Search" at bounding box center [1148, 393] width 149 height 50
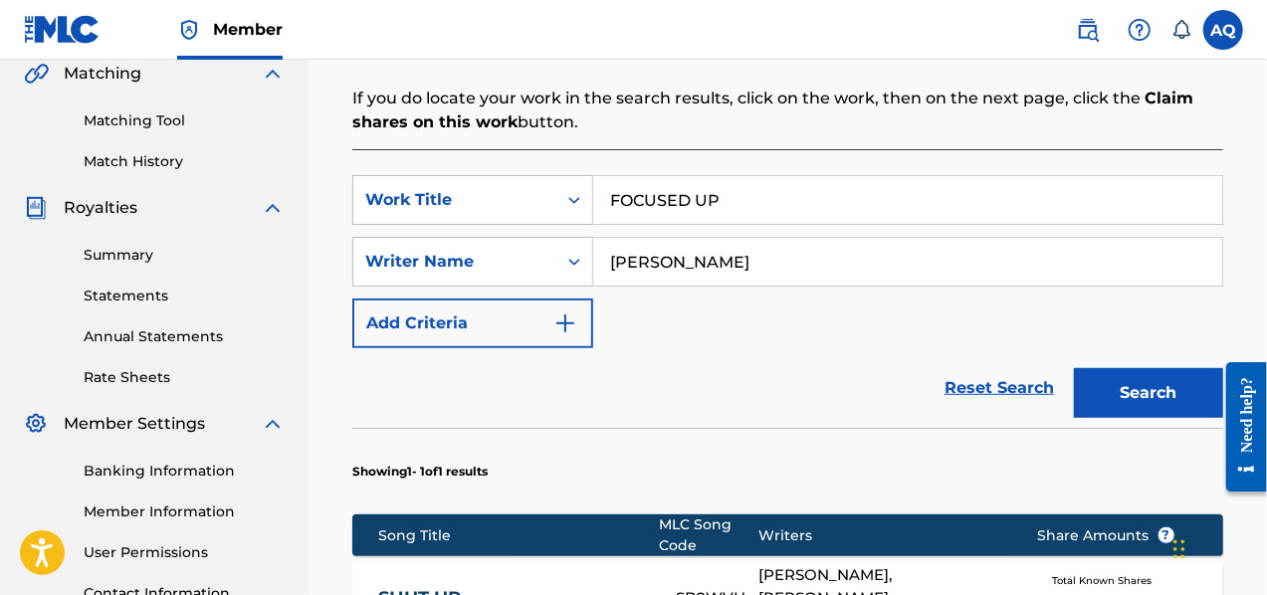
click at [510, 321] on button "Add Criteria" at bounding box center [472, 323] width 241 height 50
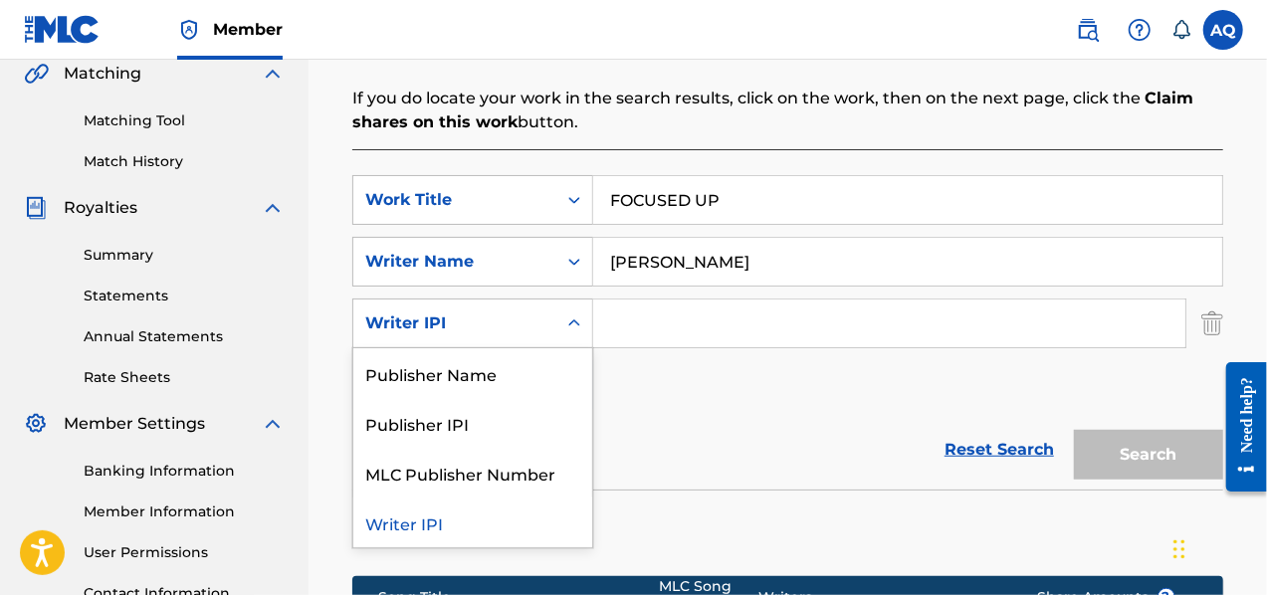
click at [555, 319] on div "Writer IPI" at bounding box center [454, 323] width 203 height 38
click at [507, 377] on div "Publisher Name" at bounding box center [472, 373] width 239 height 50
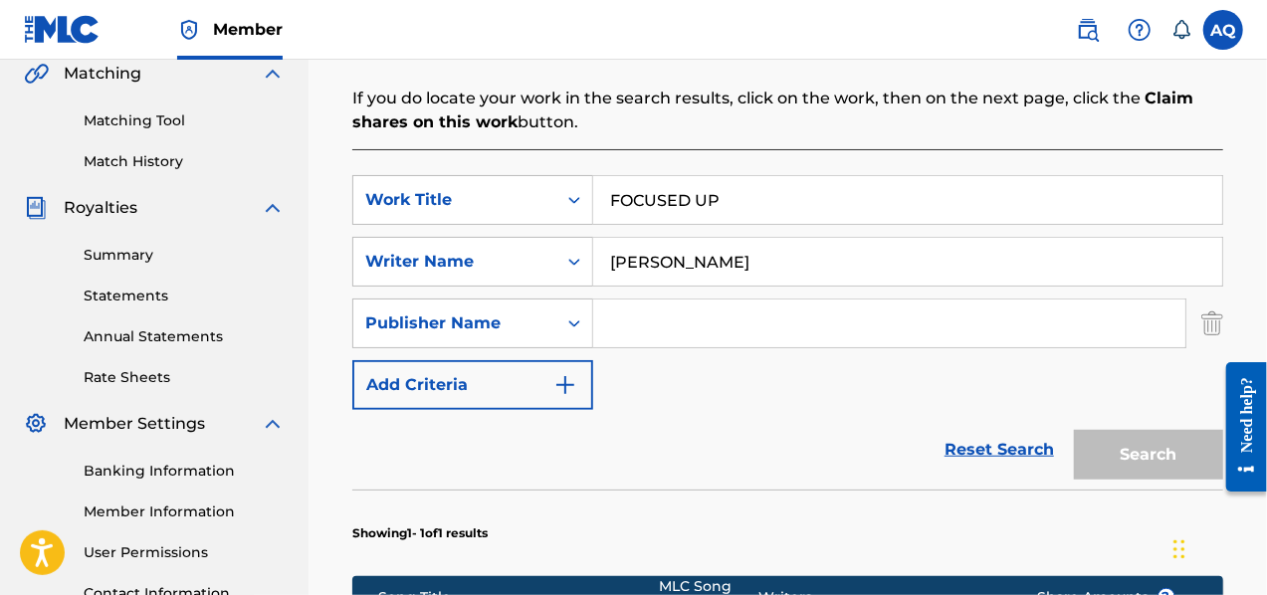
click at [629, 315] on input "Search Form" at bounding box center [889, 323] width 592 height 48
type input "[PERSON_NAME]"
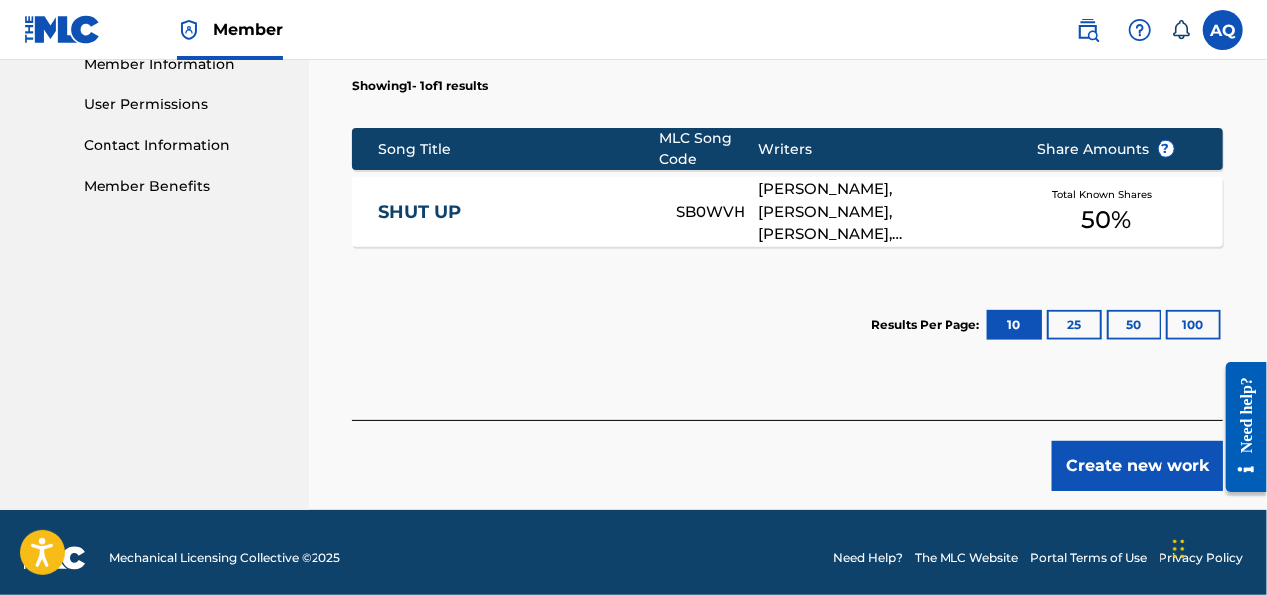
scroll to position [920, 0]
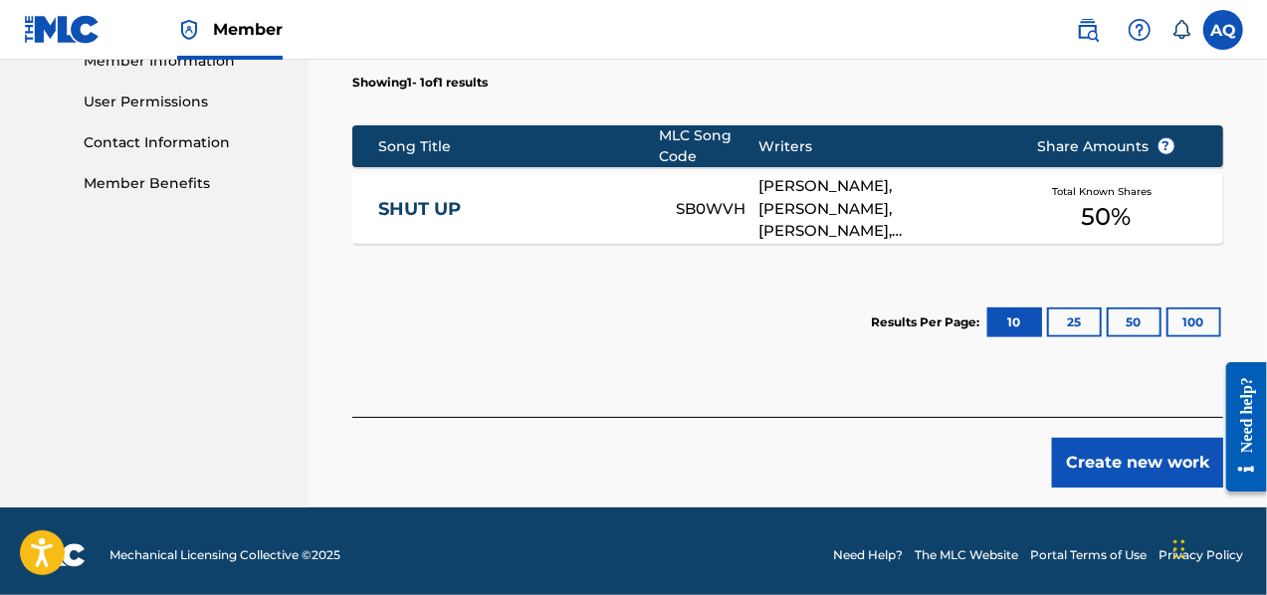
click at [1103, 473] on button "Create new work" at bounding box center [1137, 463] width 171 height 50
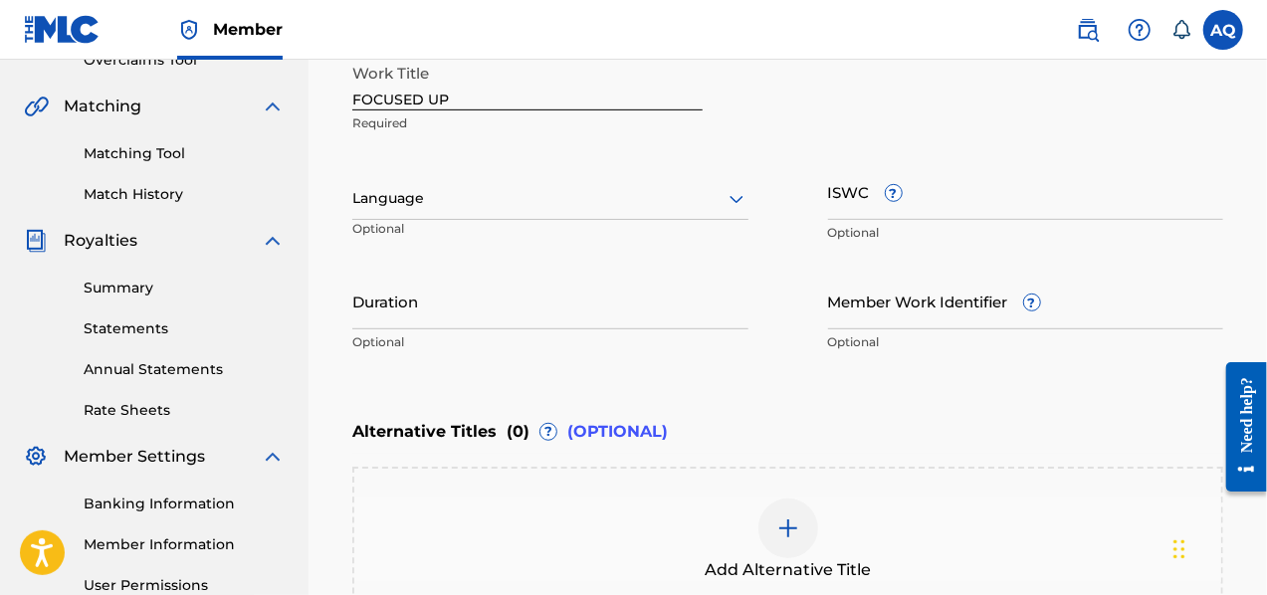
scroll to position [438, 0]
click at [510, 309] on input "Duration" at bounding box center [550, 300] width 396 height 57
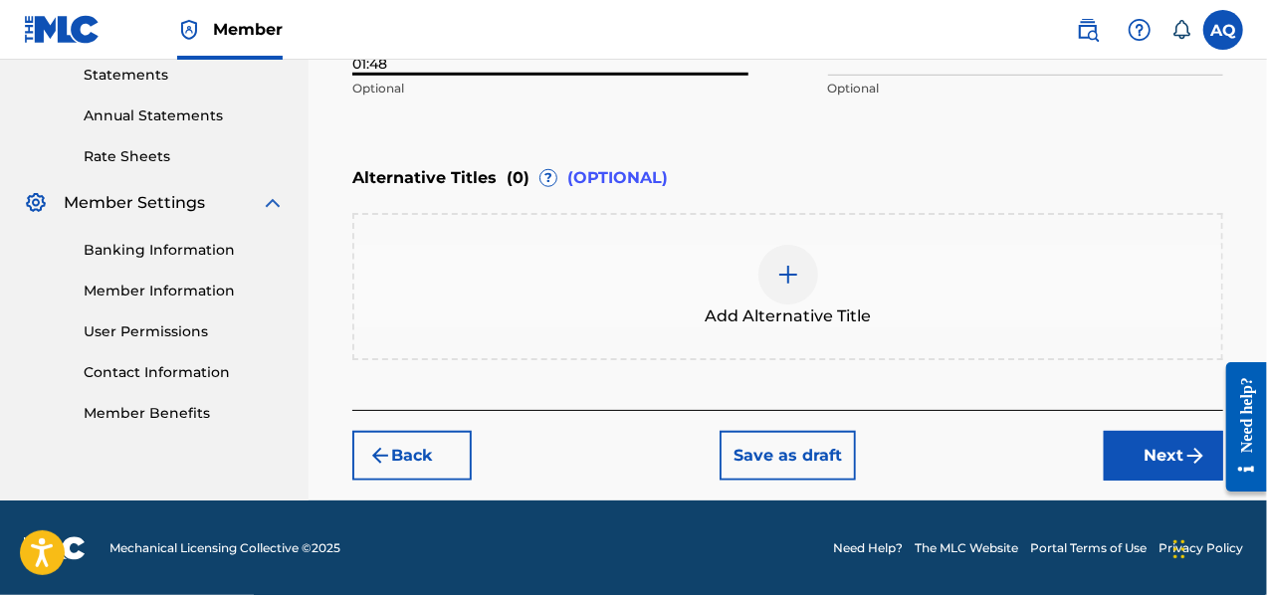
type input "01:48"
click at [1168, 437] on button "Next" at bounding box center [1162, 456] width 119 height 50
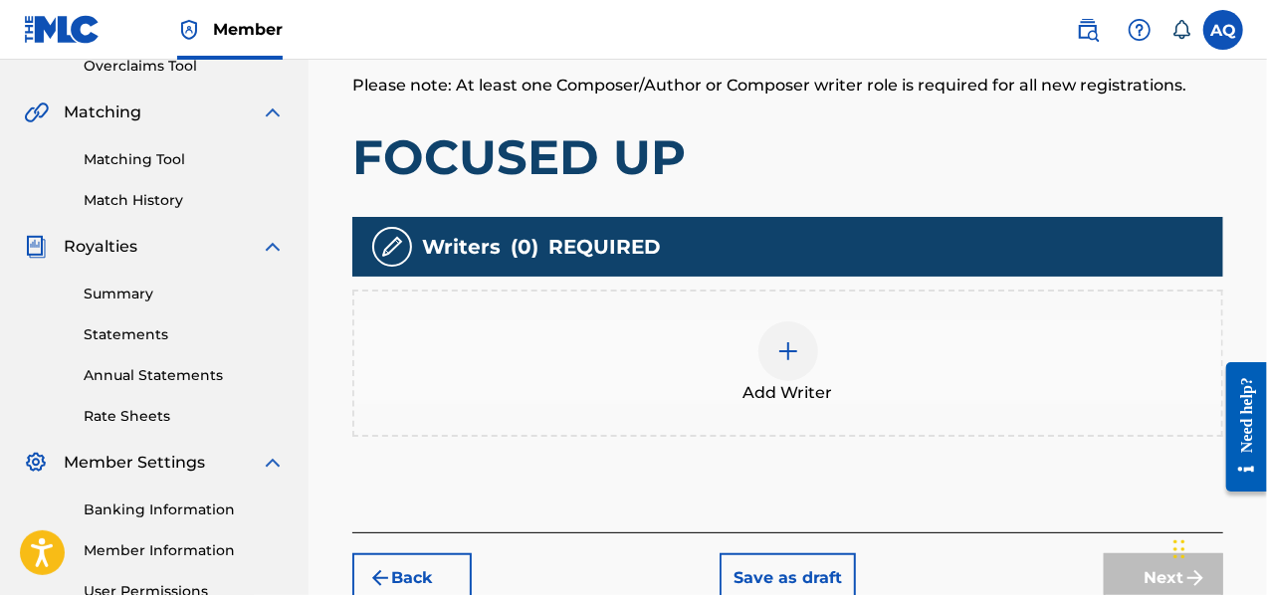
scroll to position [434, 0]
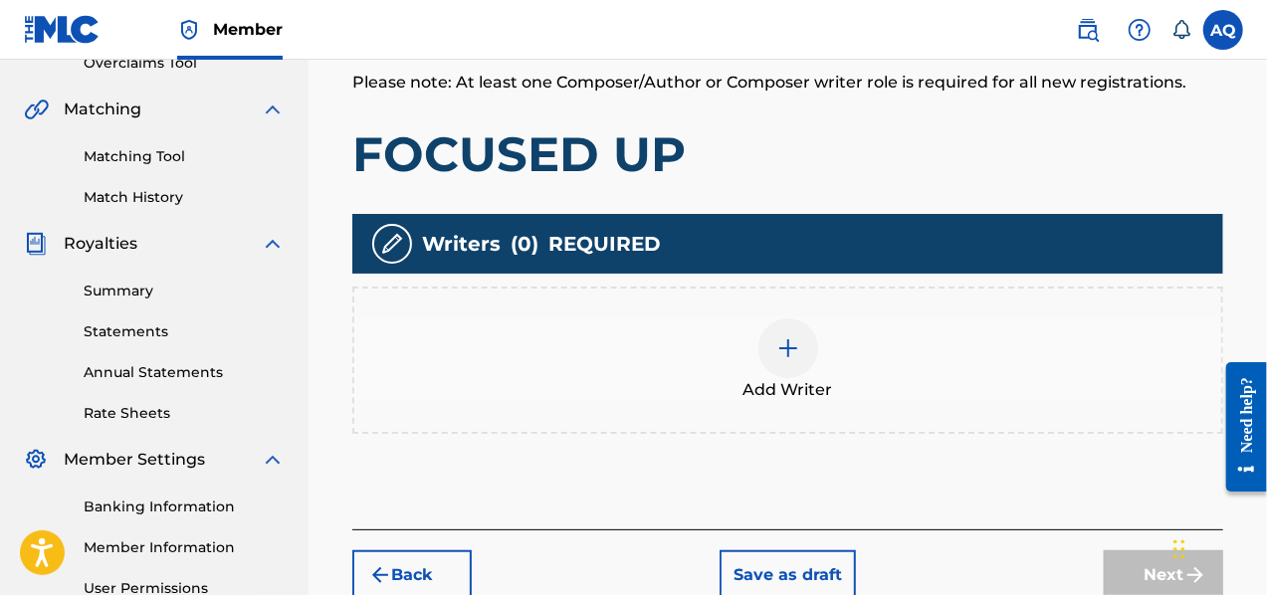
click at [764, 349] on div at bounding box center [788, 348] width 60 height 60
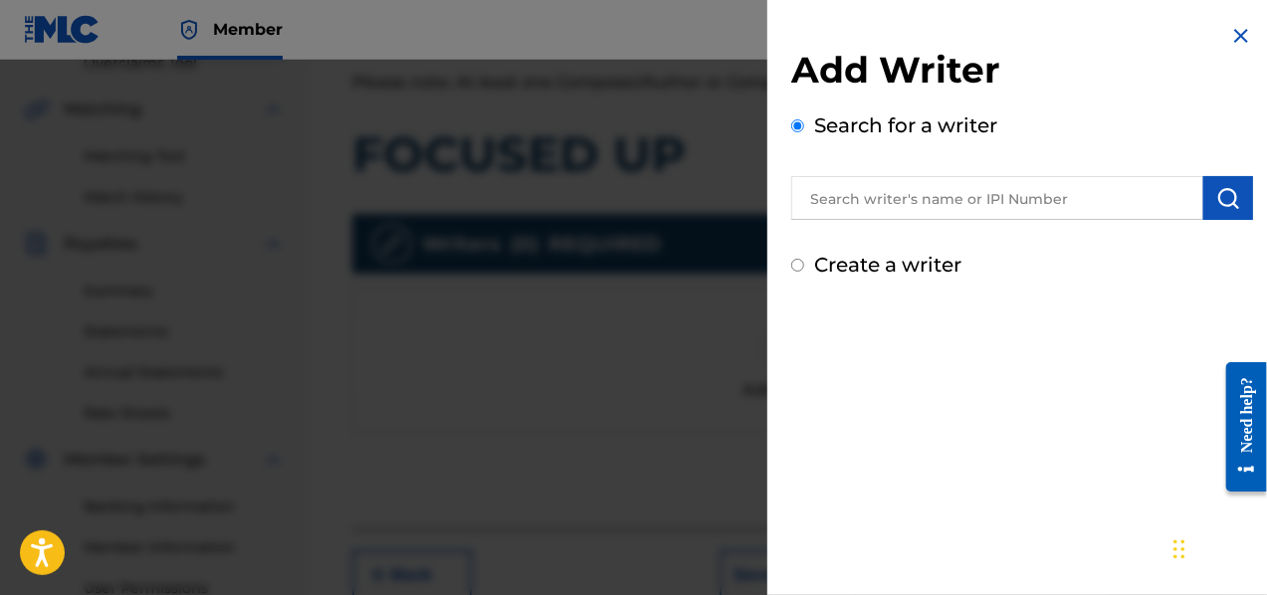
click at [1057, 205] on input "text" at bounding box center [997, 198] width 412 height 44
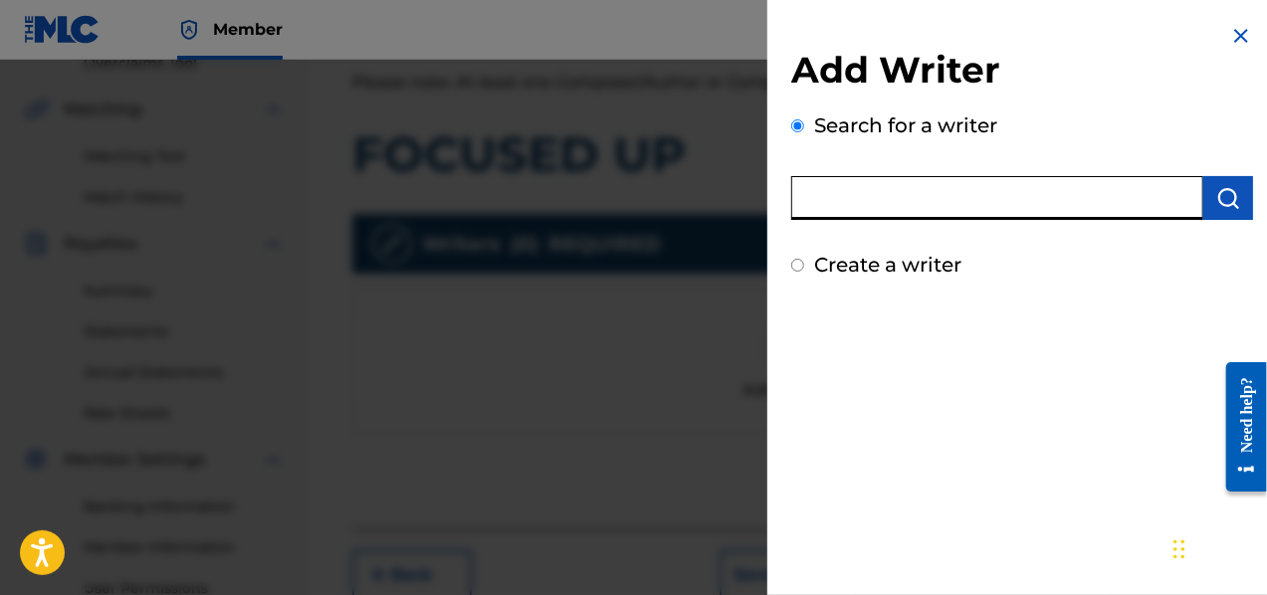
type input "[PERSON_NAME]"
click at [1208, 191] on button "submit" at bounding box center [1228, 198] width 50 height 44
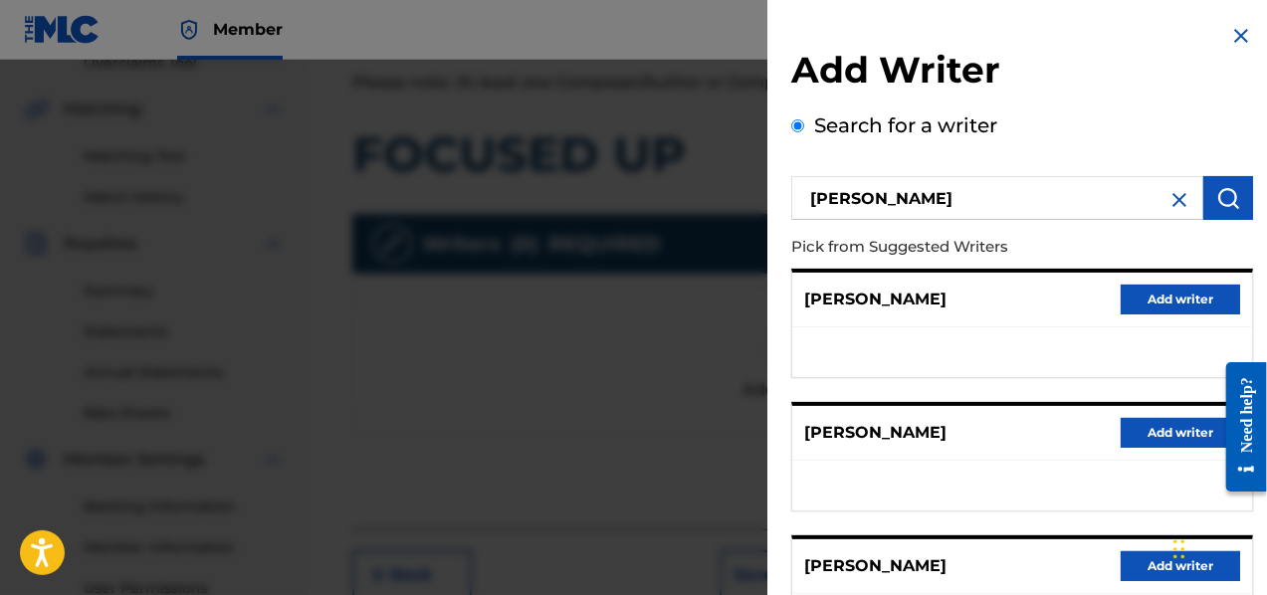
click at [1120, 553] on button "Add writer" at bounding box center [1179, 566] width 119 height 30
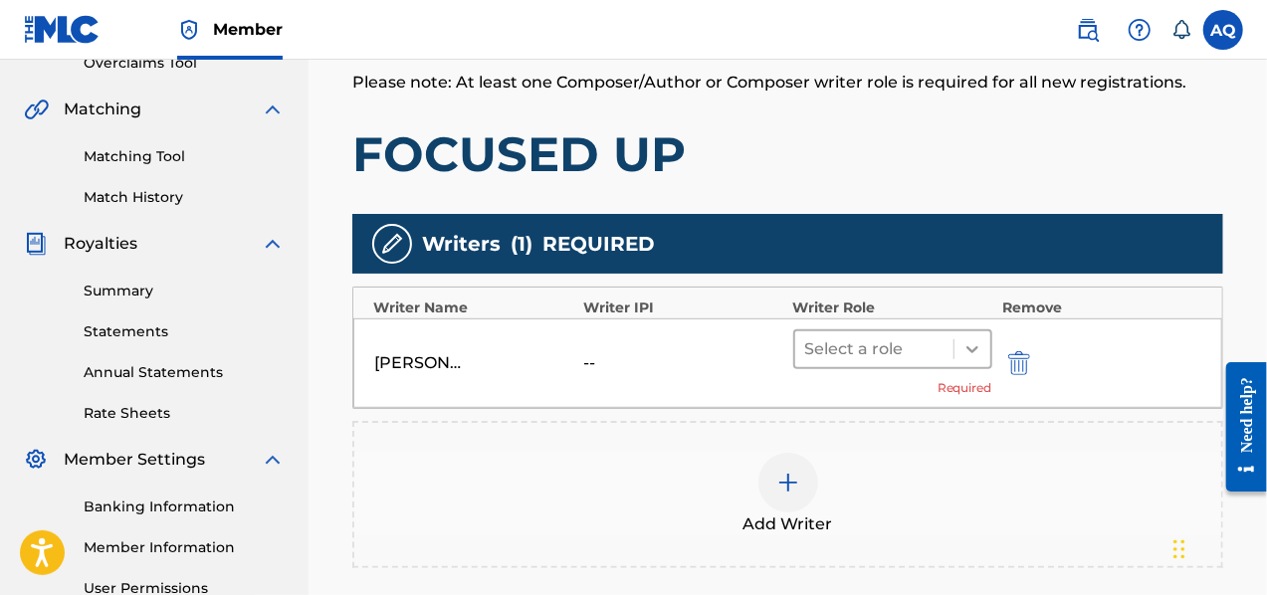
click at [960, 339] on div at bounding box center [972, 349] width 36 height 36
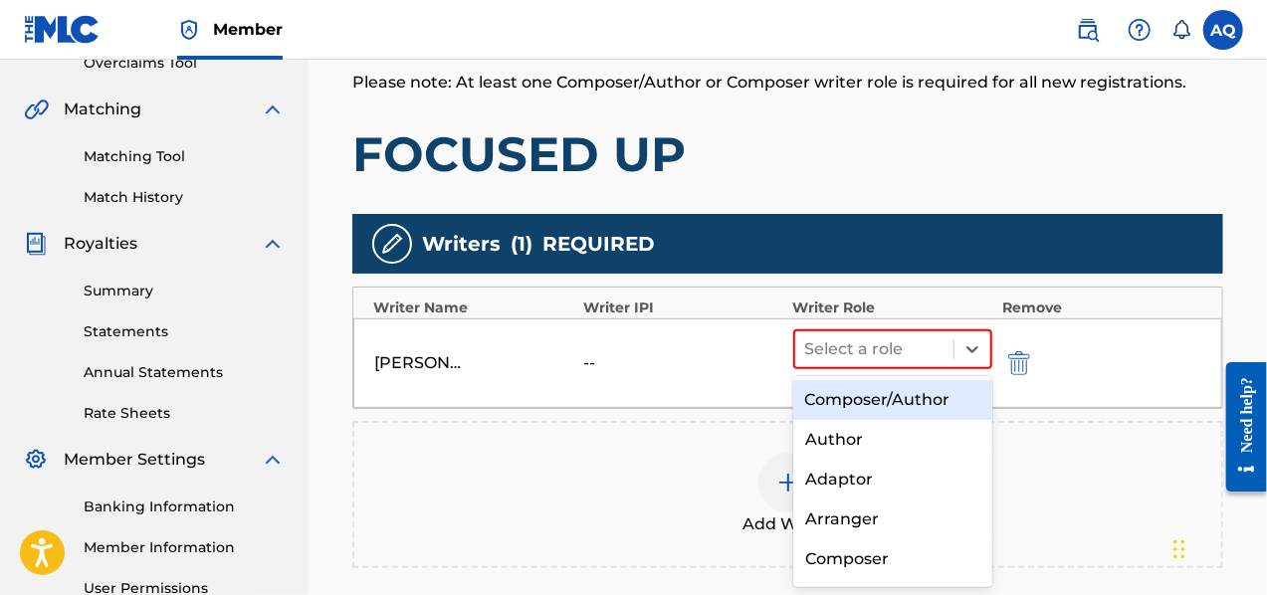
click at [909, 406] on div "Composer/Author" at bounding box center [893, 400] width 200 height 40
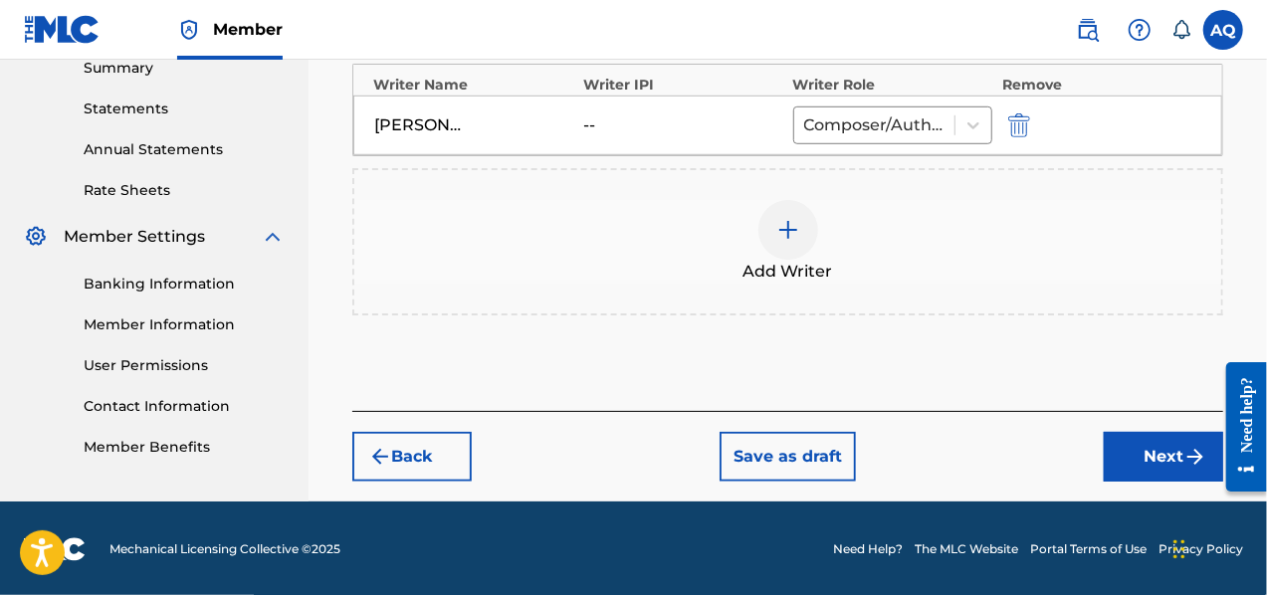
click at [1107, 437] on button "Next" at bounding box center [1162, 457] width 119 height 50
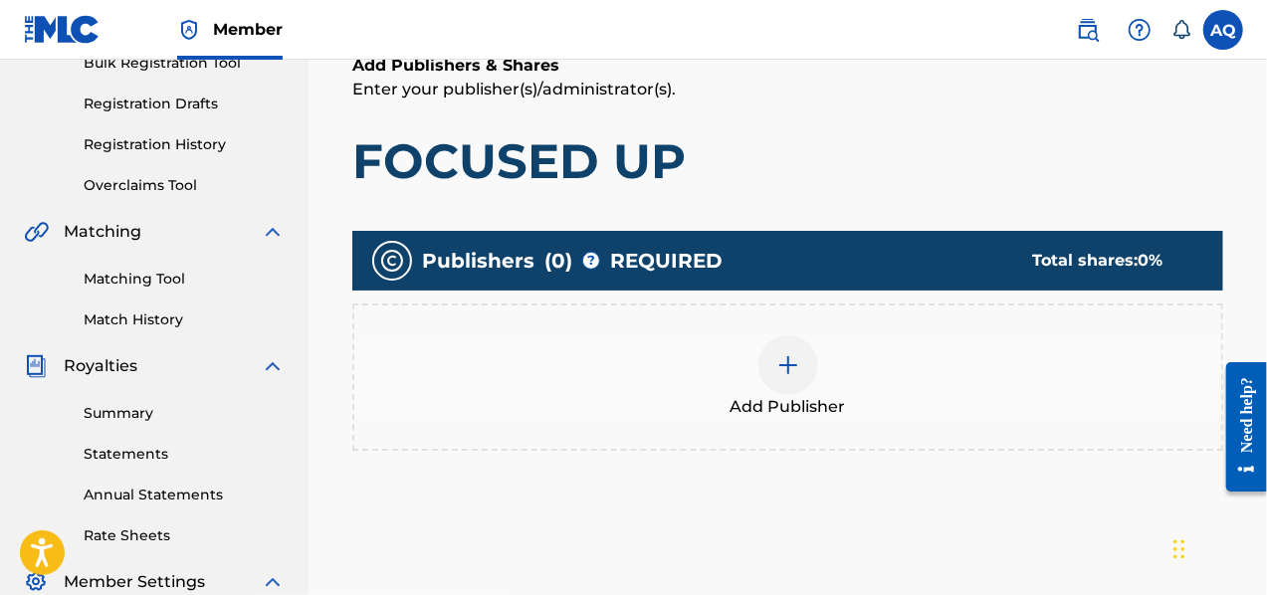
scroll to position [323, 0]
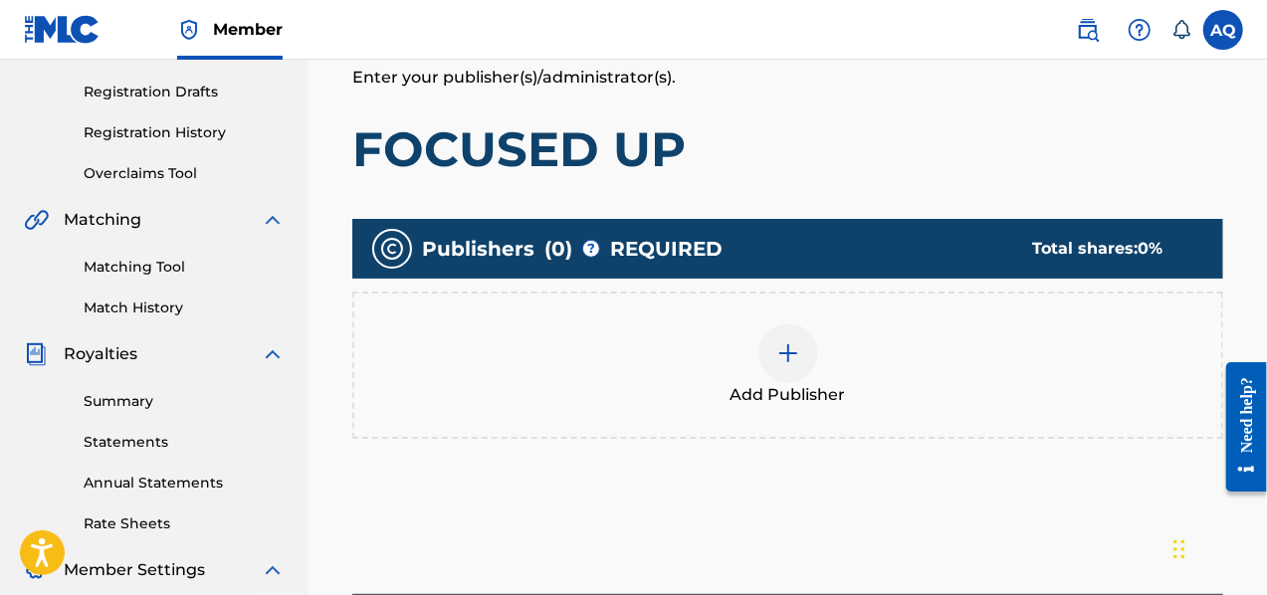
click at [812, 349] on div at bounding box center [788, 353] width 60 height 60
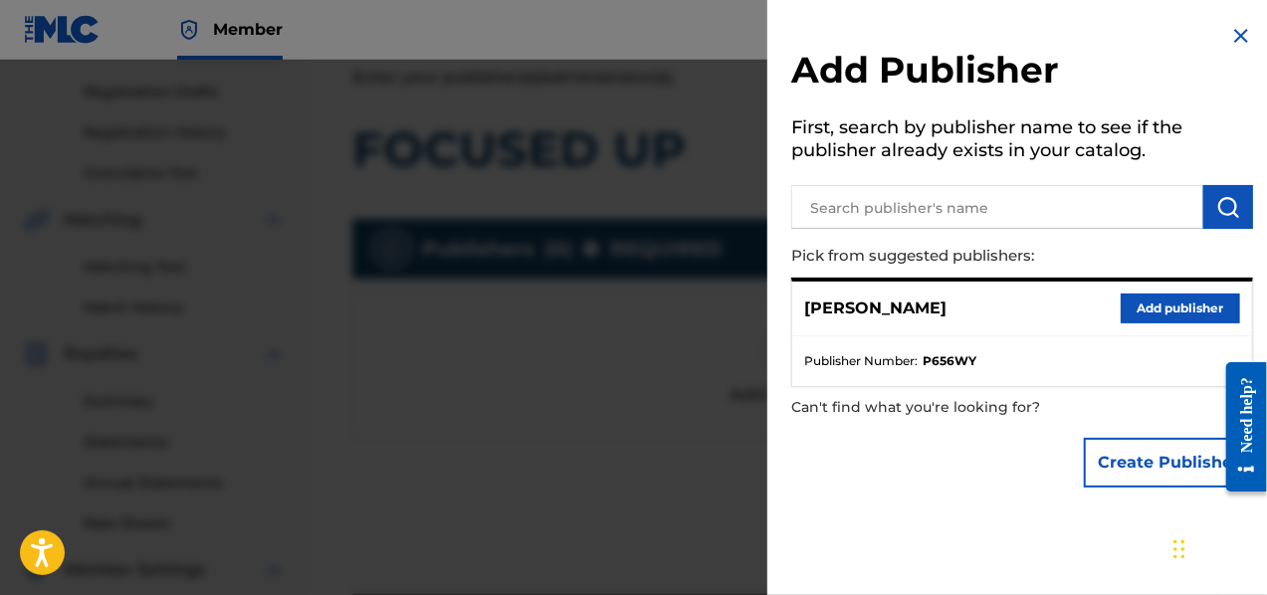
click at [1138, 310] on button "Add publisher" at bounding box center [1179, 309] width 119 height 30
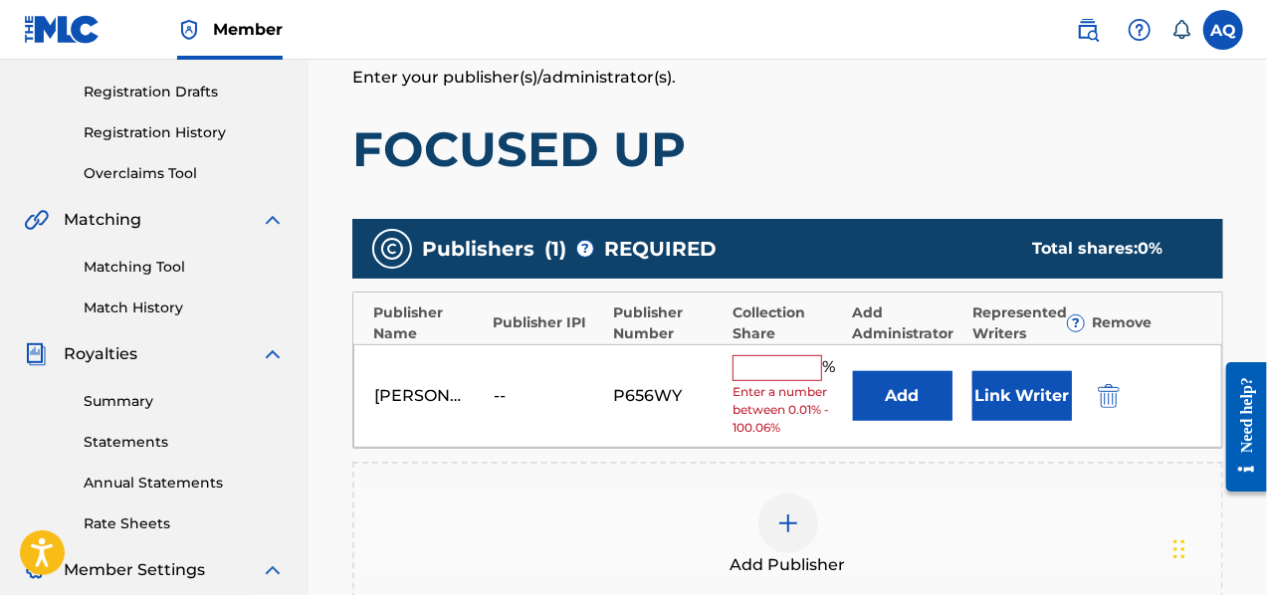
click at [777, 368] on input "text" at bounding box center [777, 368] width 90 height 26
type input "85"
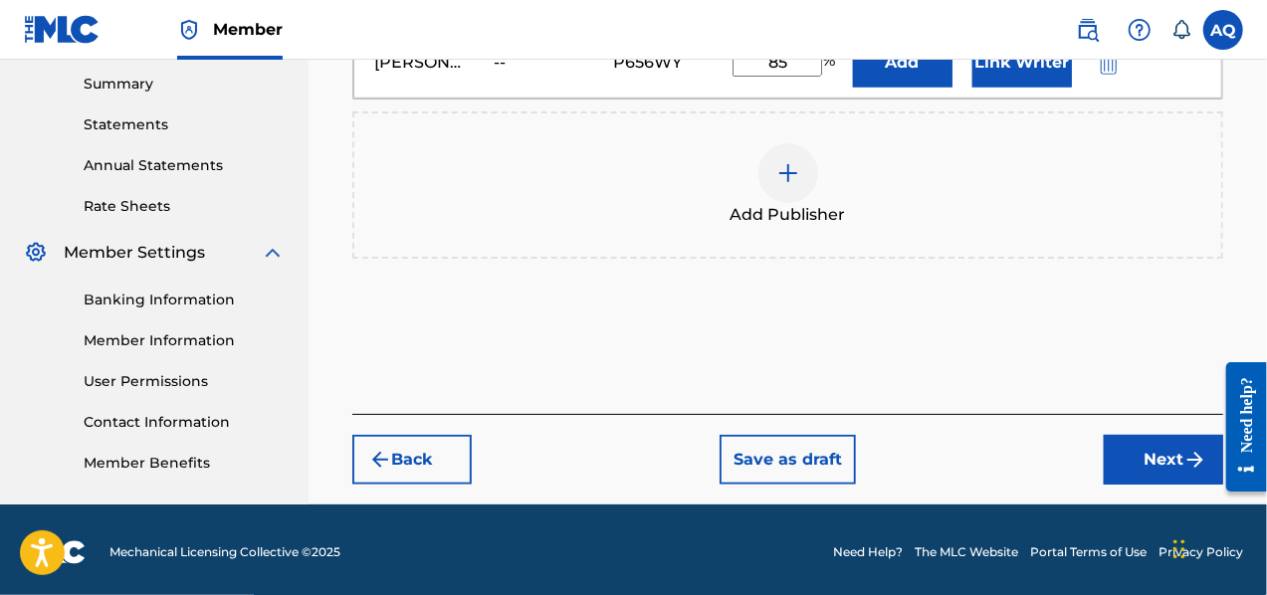
click at [1166, 435] on button "Next" at bounding box center [1162, 460] width 119 height 50
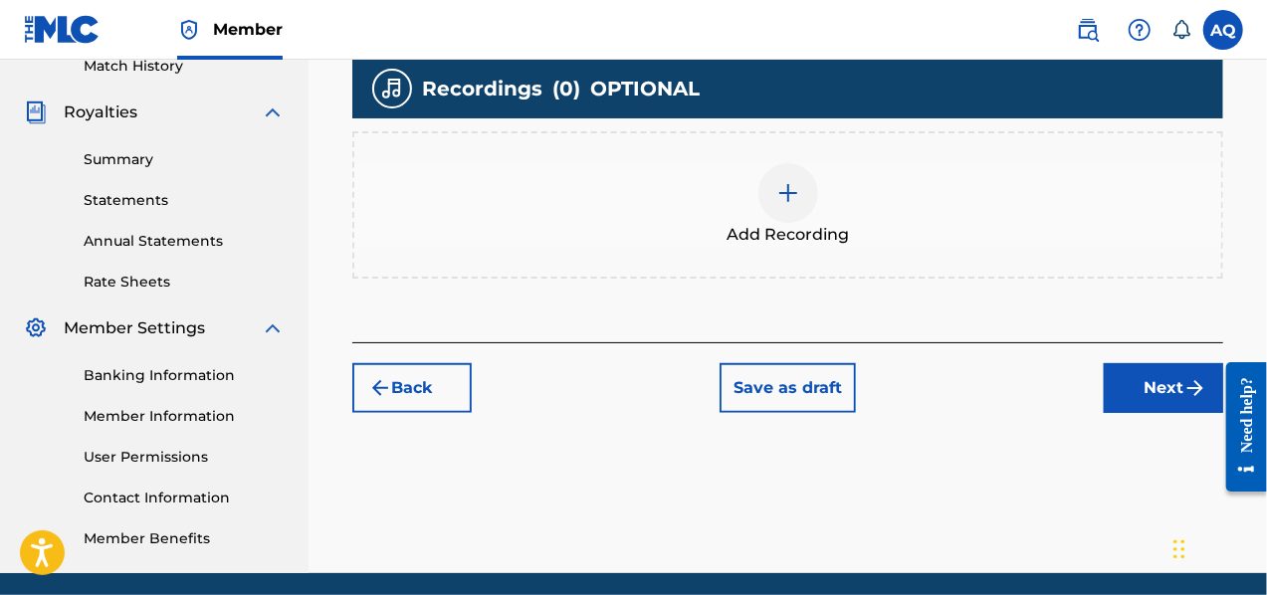
click at [1170, 373] on button "Next" at bounding box center [1162, 388] width 119 height 50
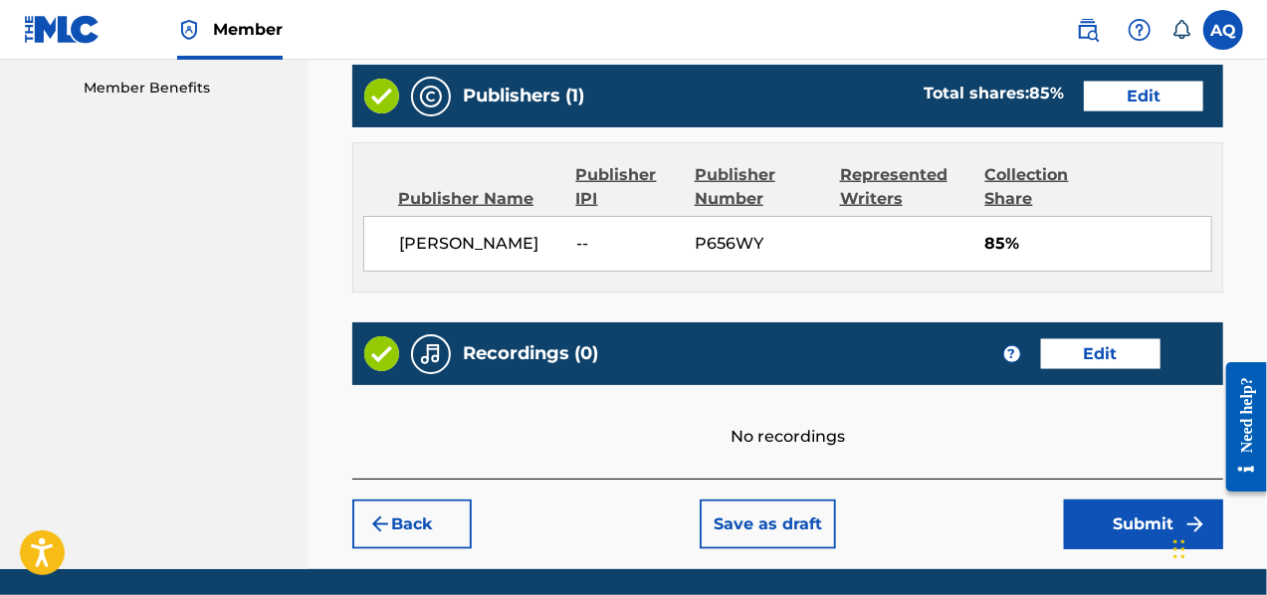
scroll to position [1083, 0]
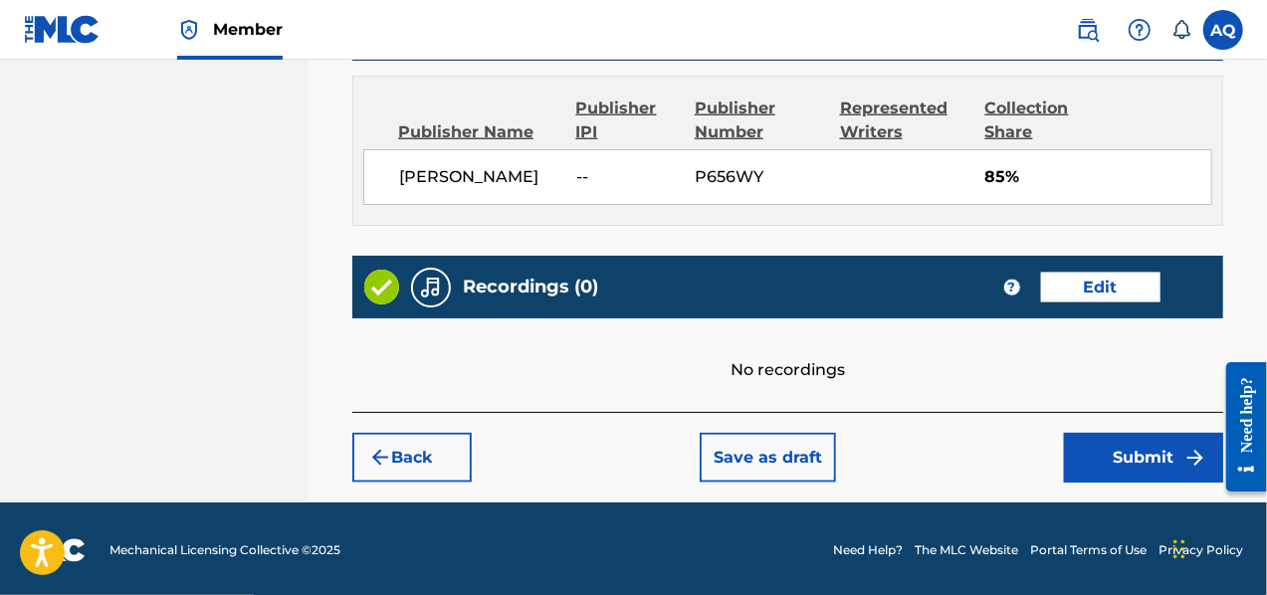
click at [1087, 453] on button "Submit" at bounding box center [1143, 458] width 159 height 50
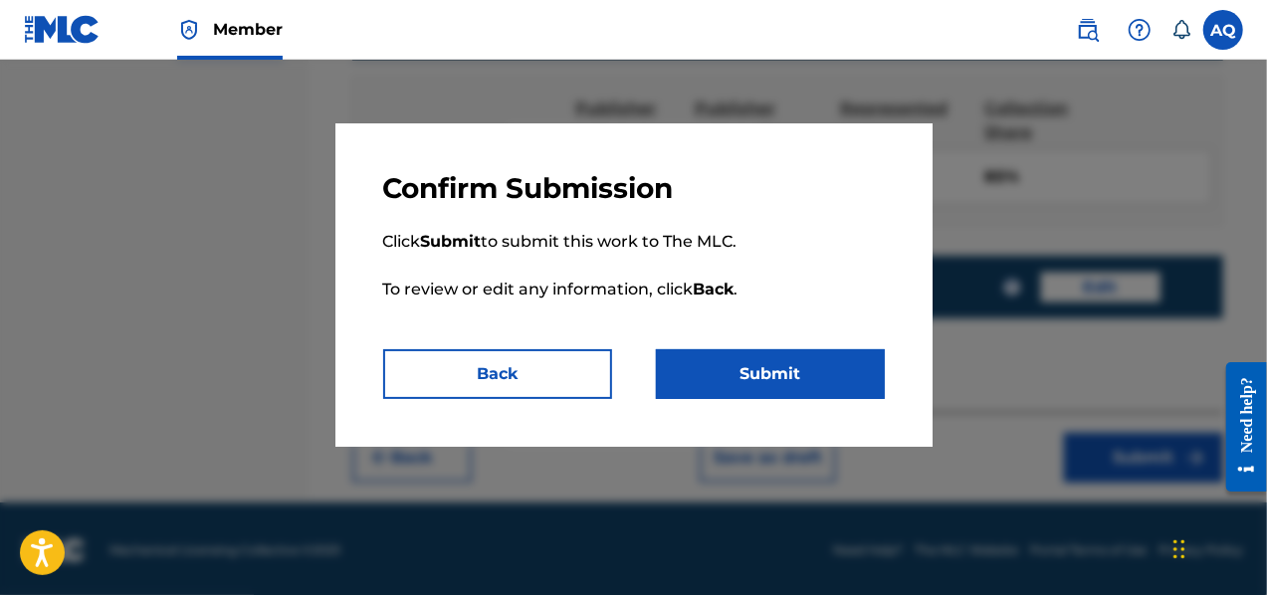
click at [762, 373] on button "Submit" at bounding box center [770, 374] width 229 height 50
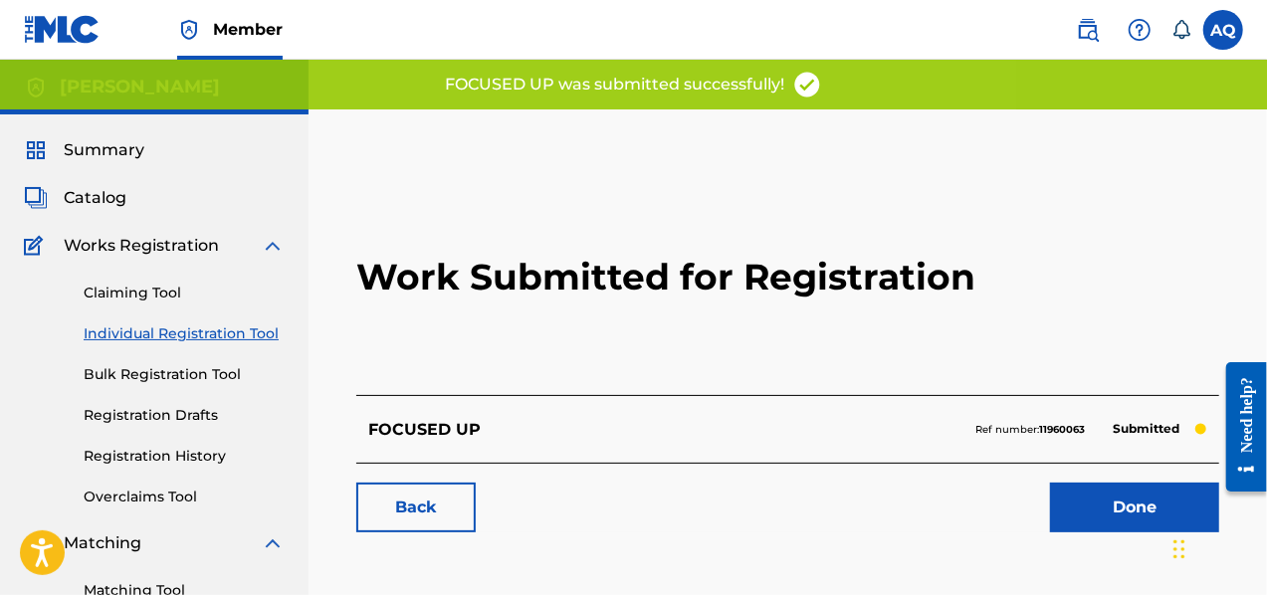
click at [1126, 496] on link "Done" at bounding box center [1134, 508] width 169 height 50
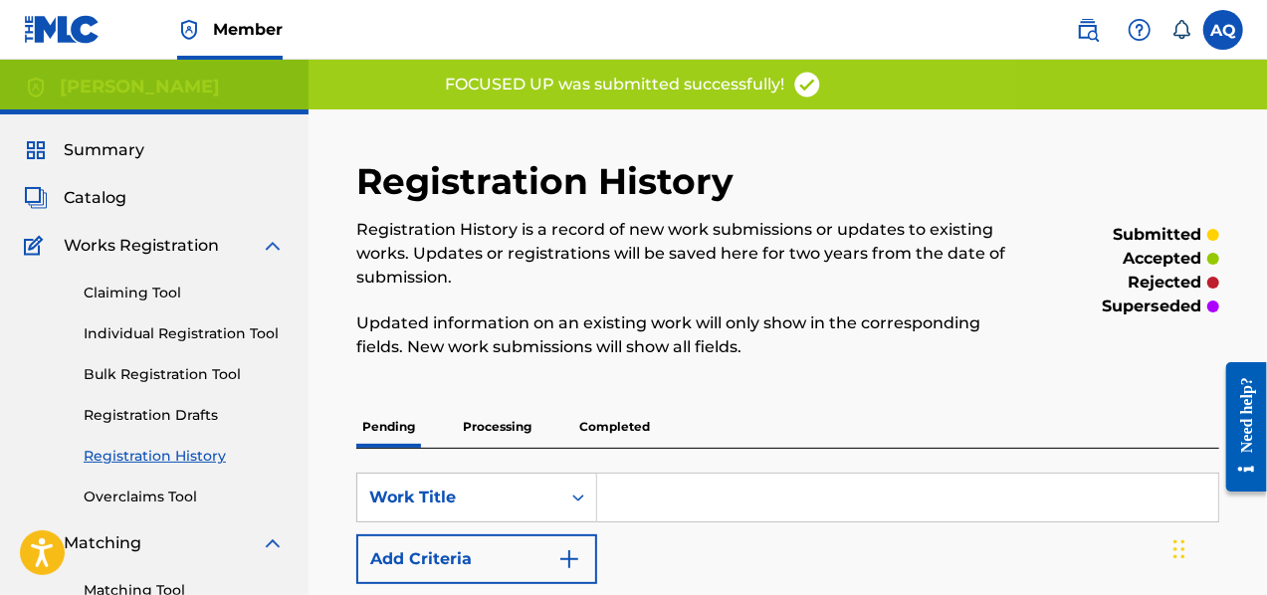
click at [149, 333] on link "Individual Registration Tool" at bounding box center [184, 333] width 201 height 21
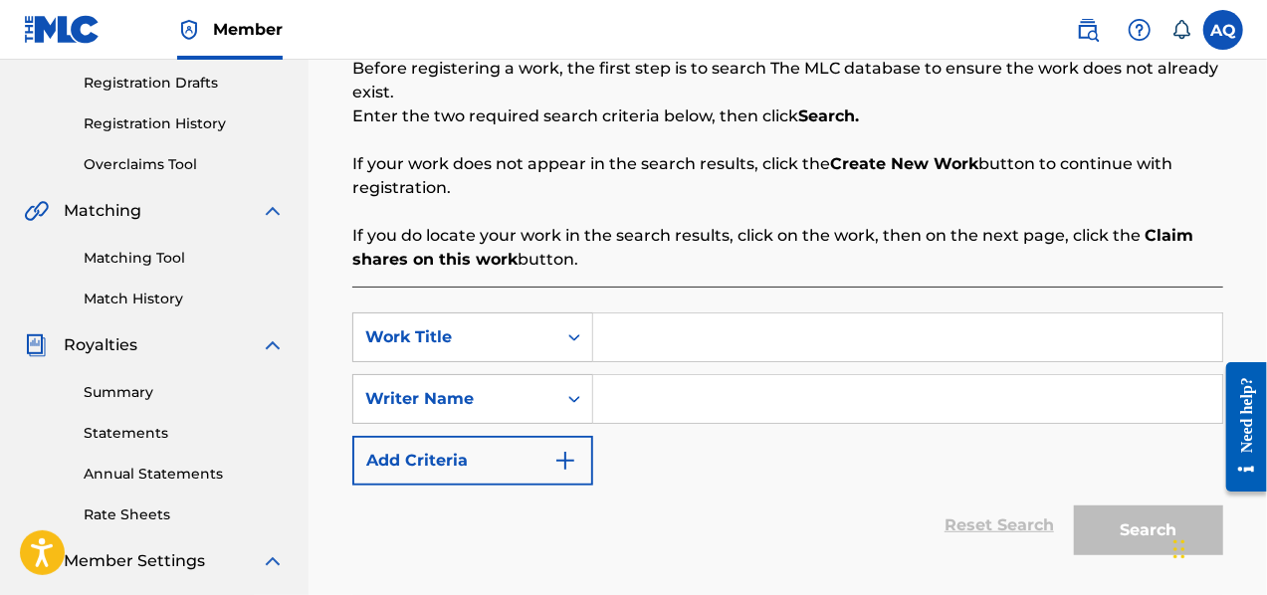
scroll to position [334, 0]
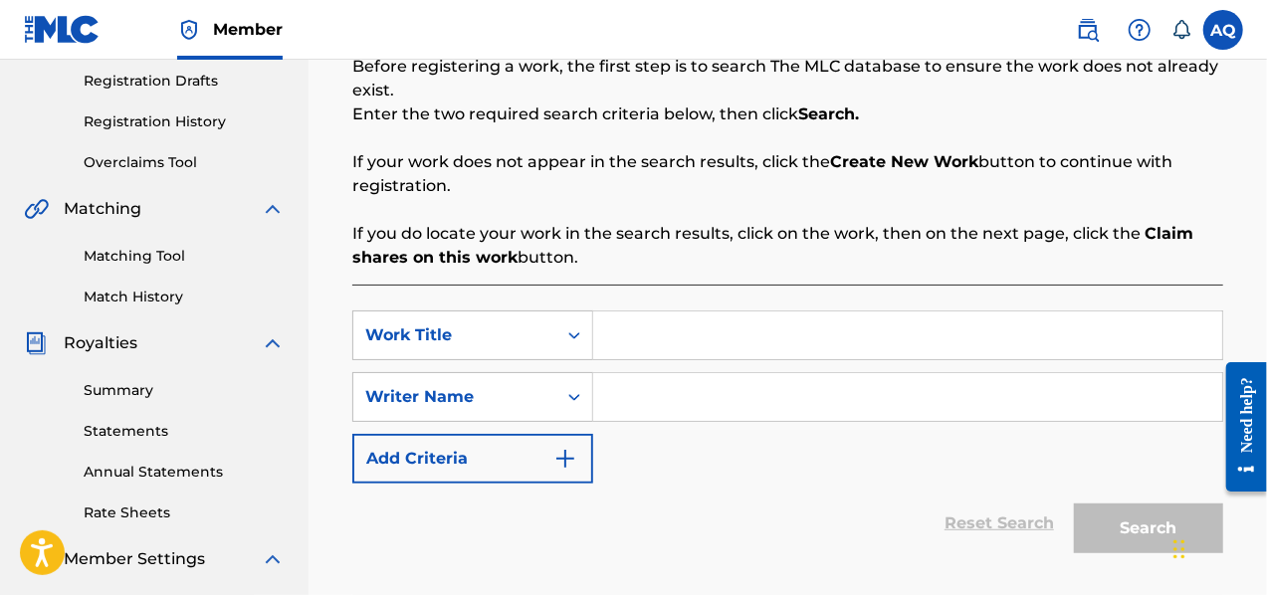
click at [636, 325] on input "Search Form" at bounding box center [907, 335] width 629 height 48
type input "KAREEM"
click at [645, 405] on input "Search Form" at bounding box center [907, 397] width 629 height 48
type input "[PERSON_NAME]"
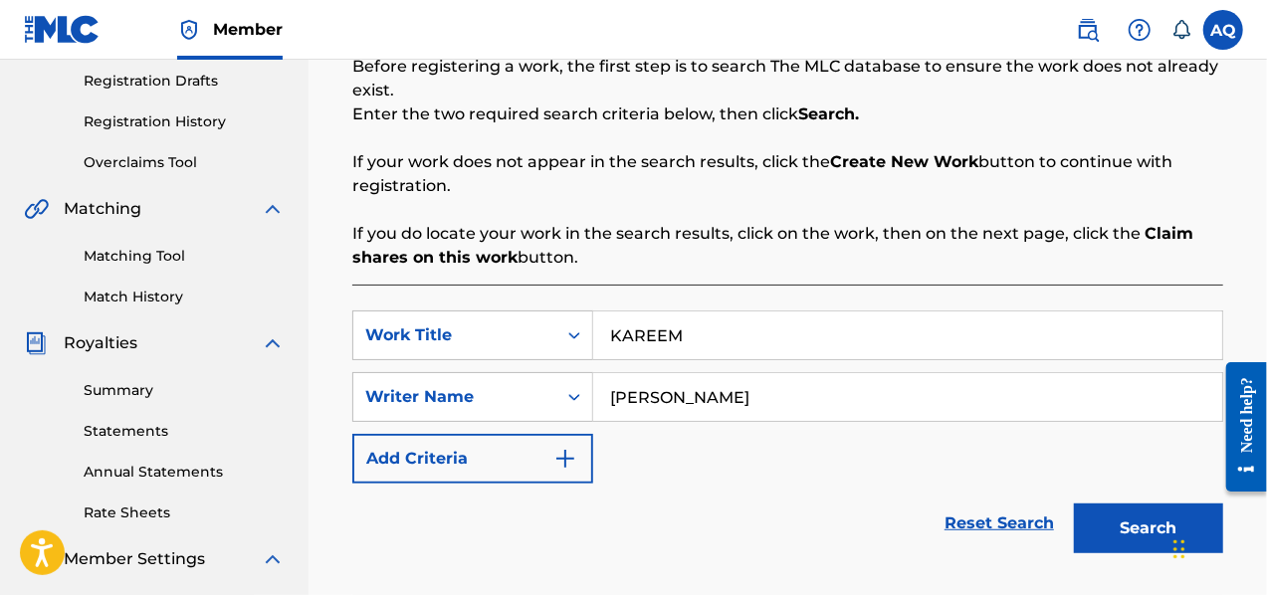
click at [584, 448] on button "Add Criteria" at bounding box center [472, 459] width 241 height 50
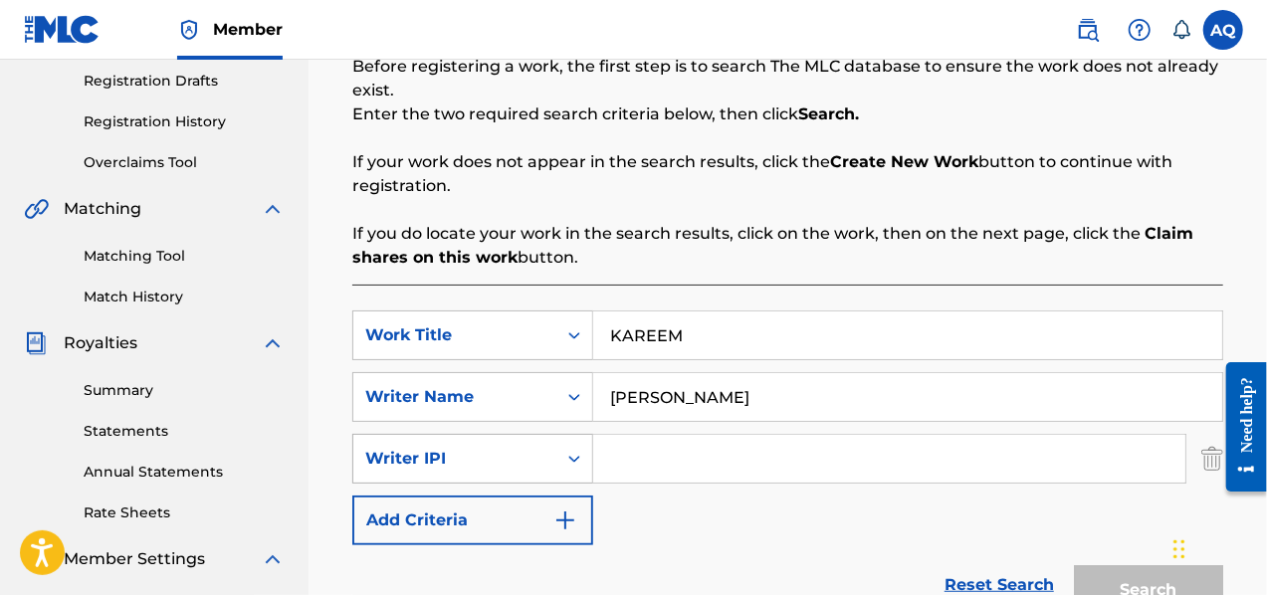
click at [575, 461] on icon "Search Form" at bounding box center [574, 459] width 20 height 20
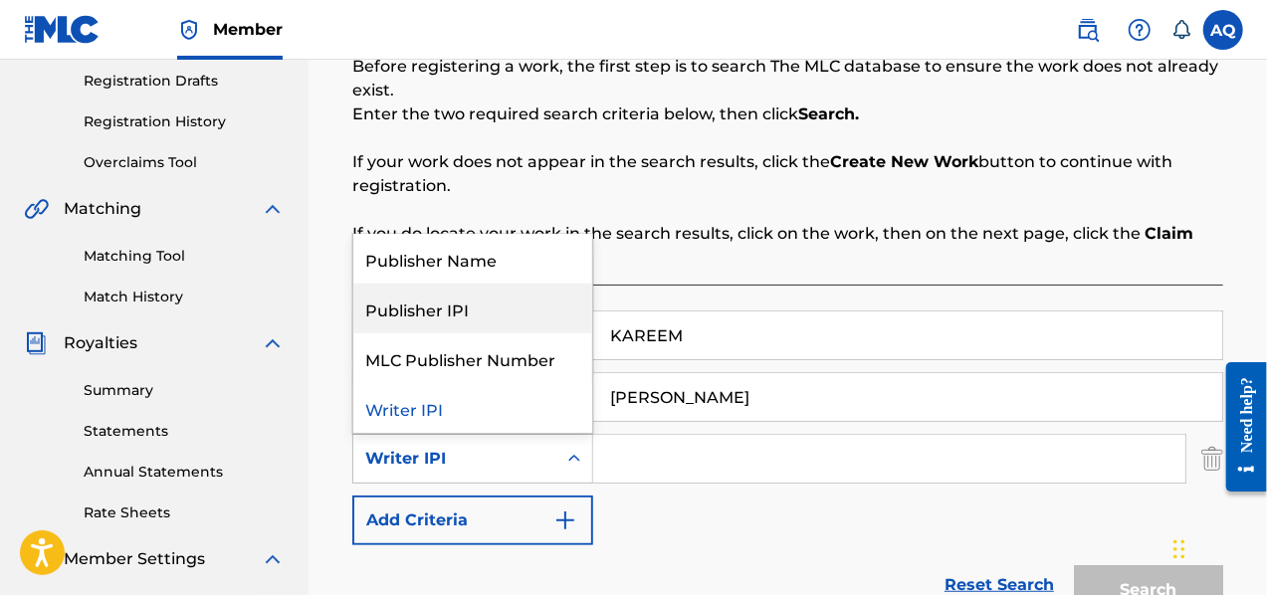
click at [453, 264] on div "Publisher Name" at bounding box center [472, 259] width 239 height 50
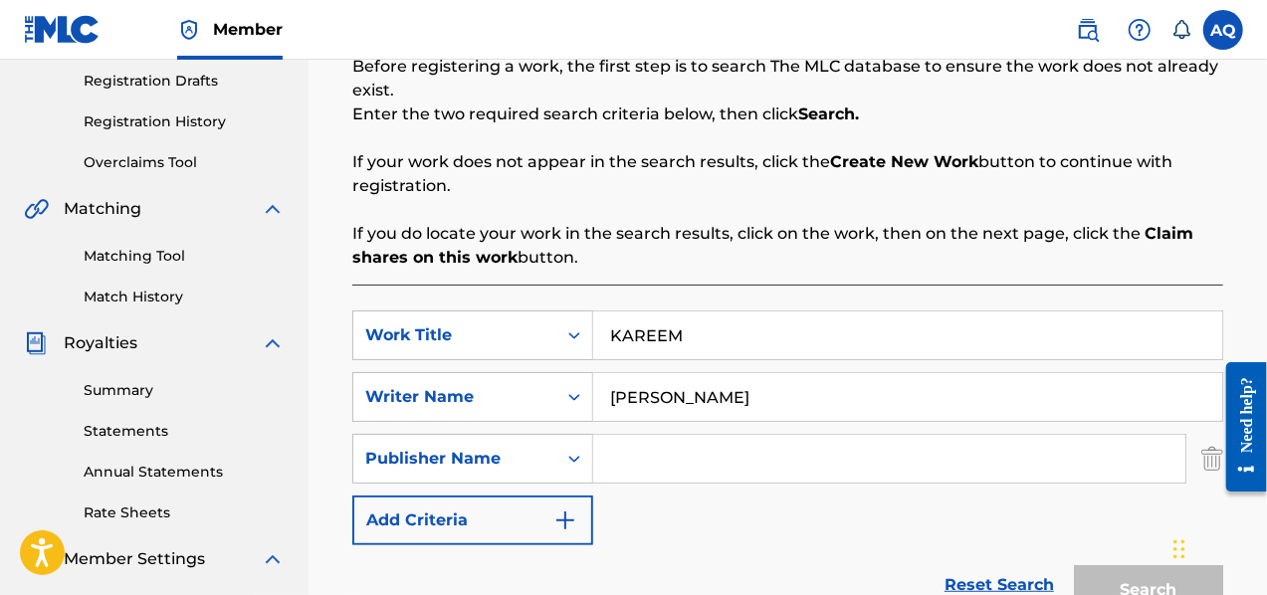
click at [670, 459] on input "Search Form" at bounding box center [889, 459] width 592 height 48
type input "[PERSON_NAME]"
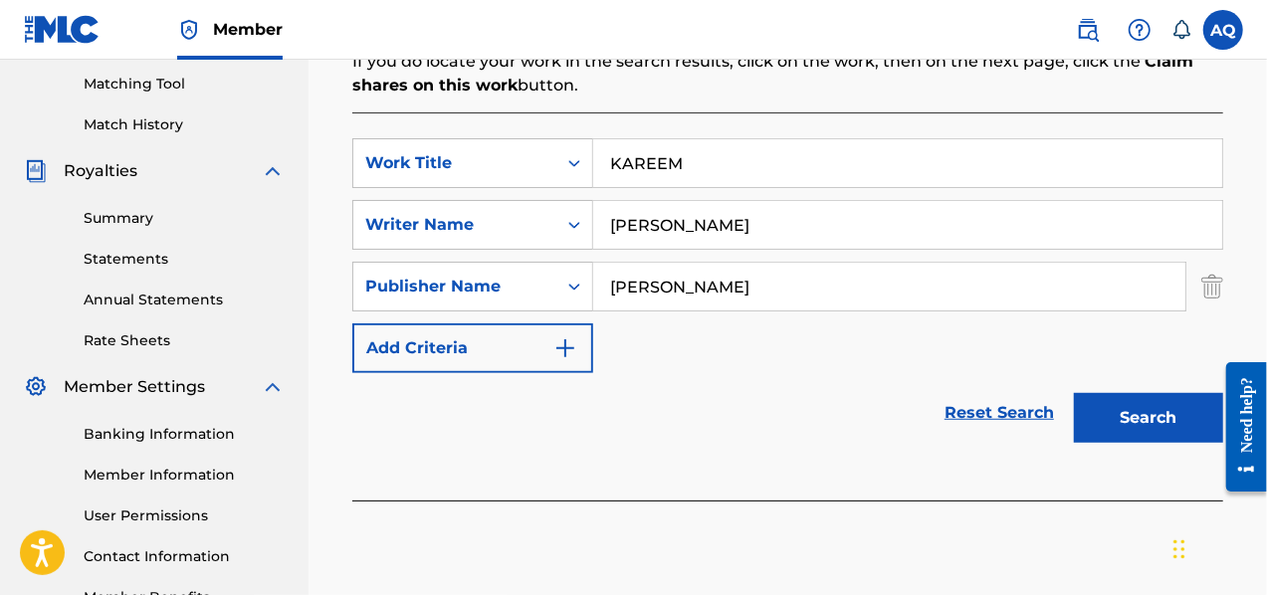
scroll to position [509, 0]
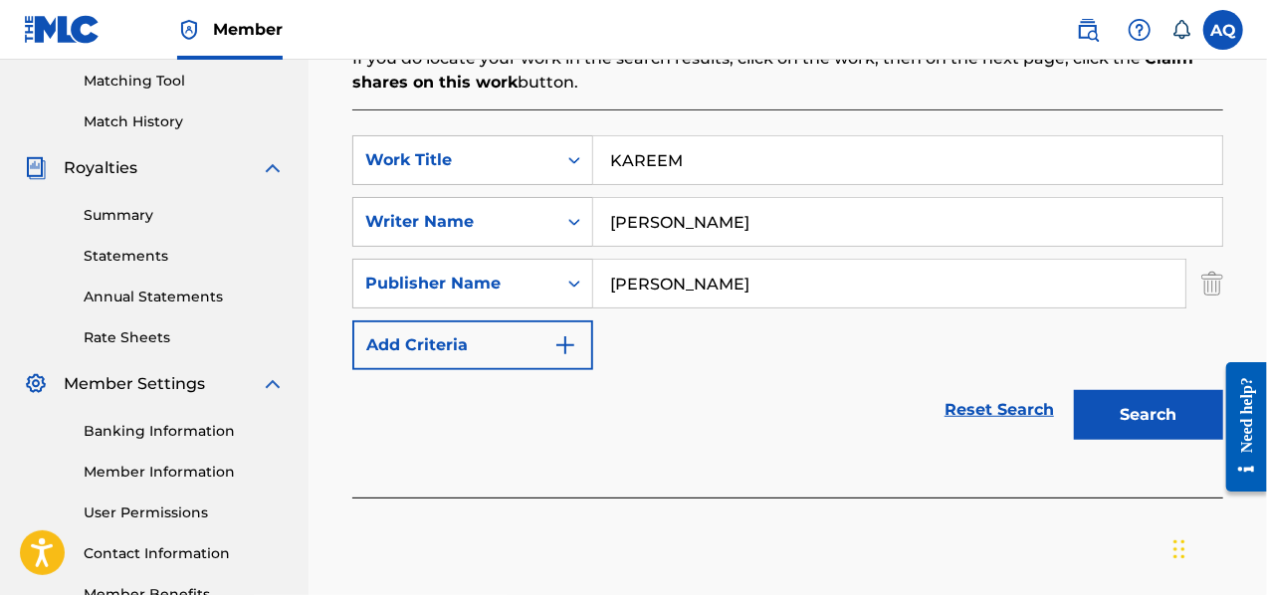
click at [1154, 420] on button "Search" at bounding box center [1148, 415] width 149 height 50
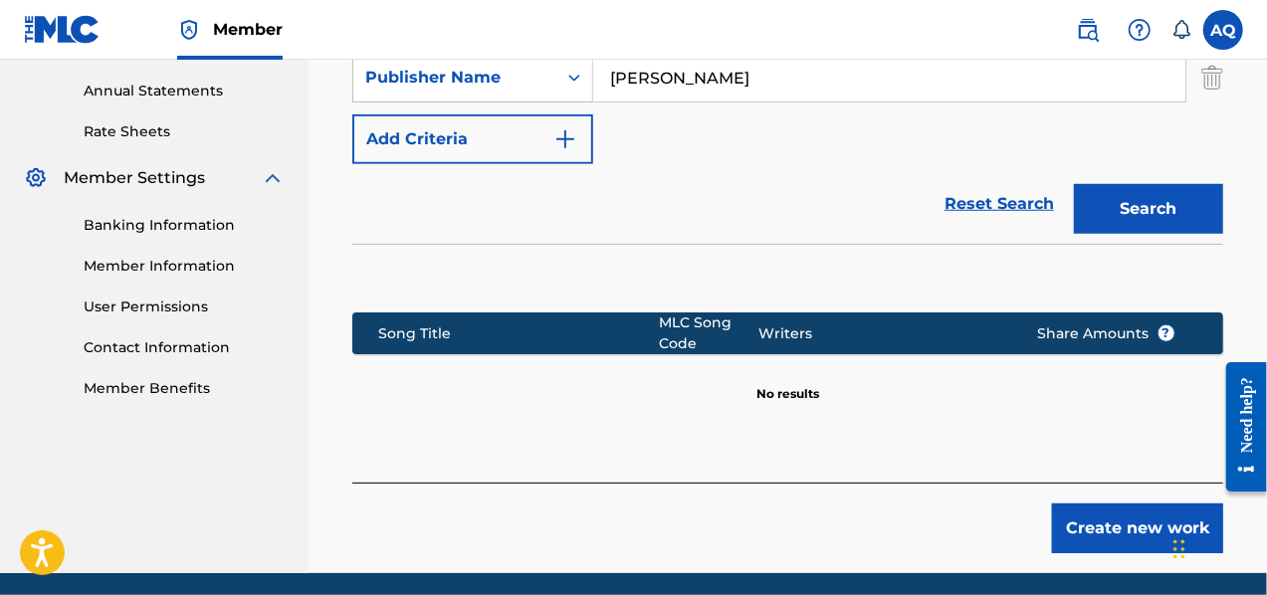
click at [1108, 507] on button "Create new work" at bounding box center [1137, 528] width 171 height 50
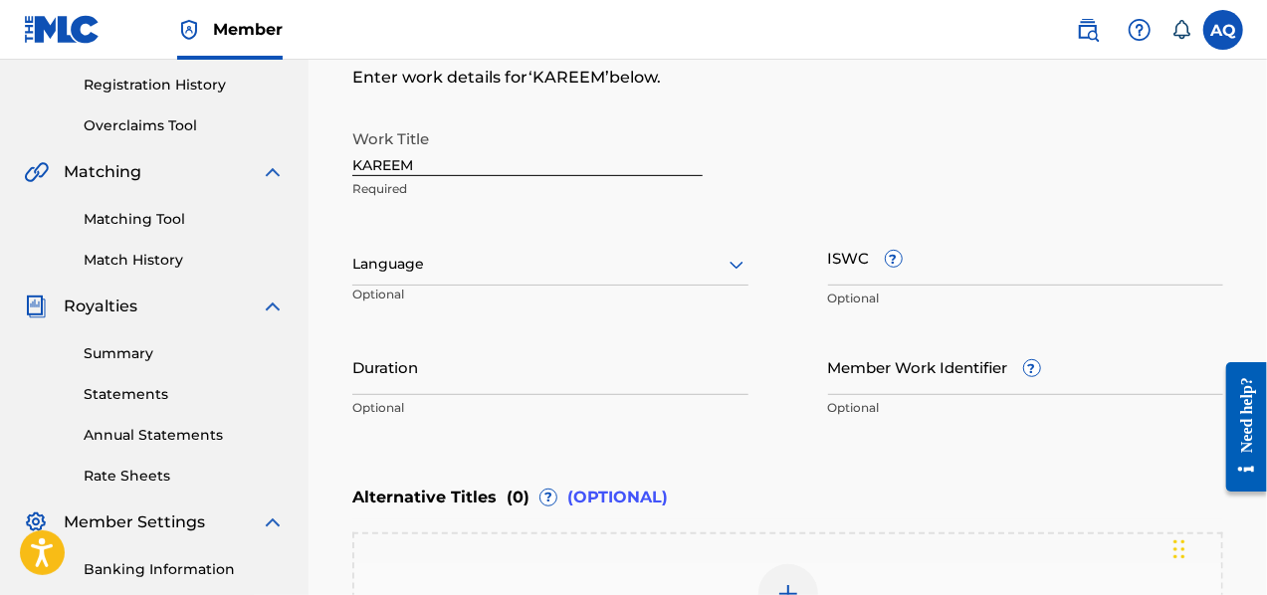
scroll to position [349, 0]
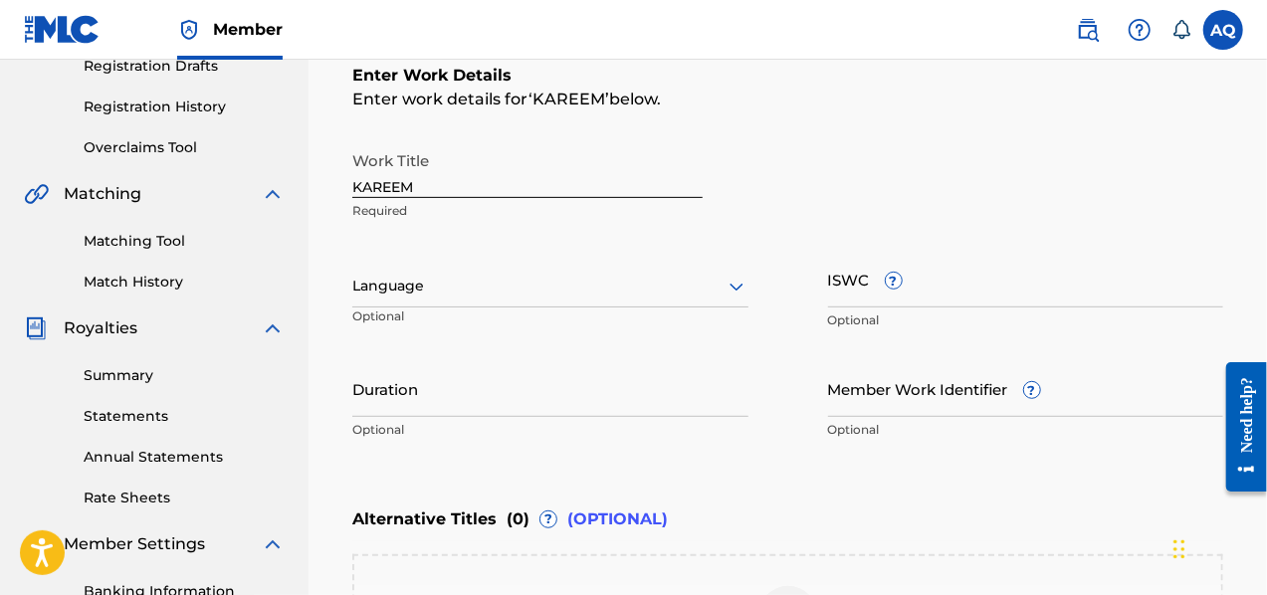
click at [609, 272] on div "Language" at bounding box center [550, 287] width 396 height 42
click at [808, 217] on div "Work Title KAREEM Required" at bounding box center [787, 186] width 871 height 90
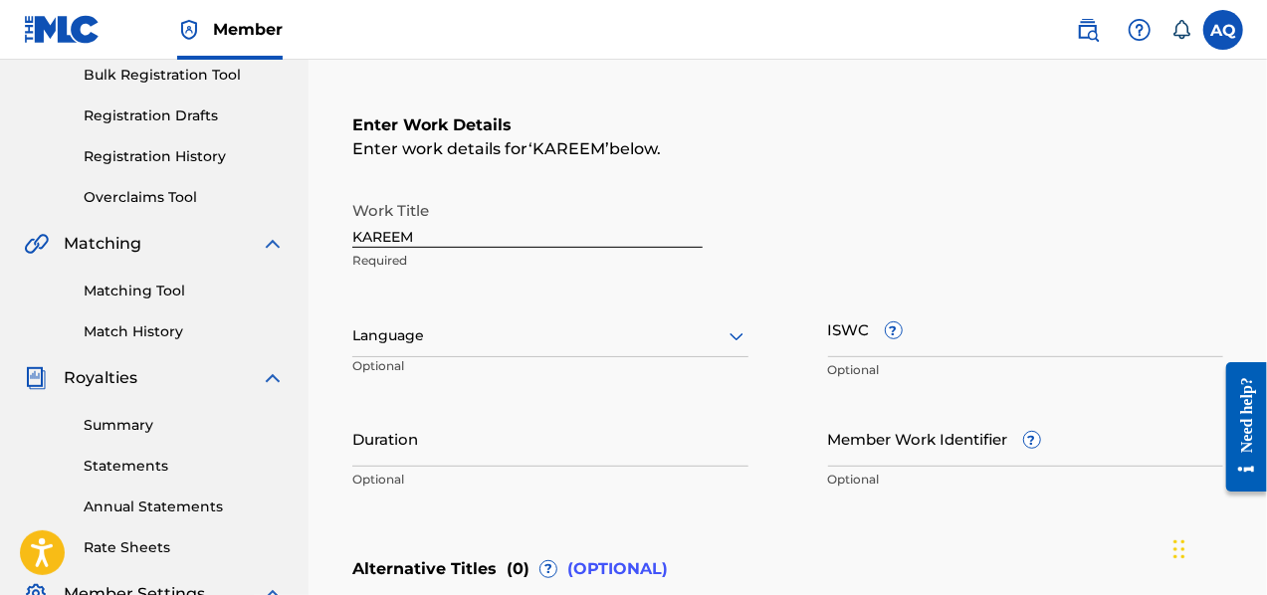
scroll to position [293, 0]
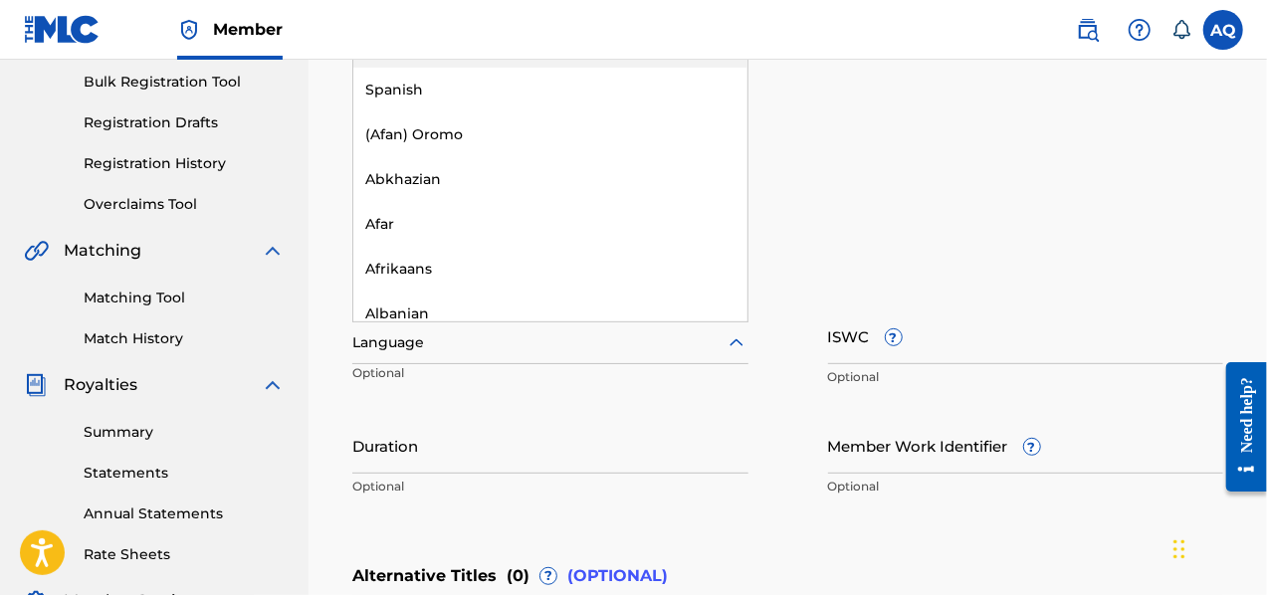
click at [731, 330] on div at bounding box center [550, 342] width 396 height 25
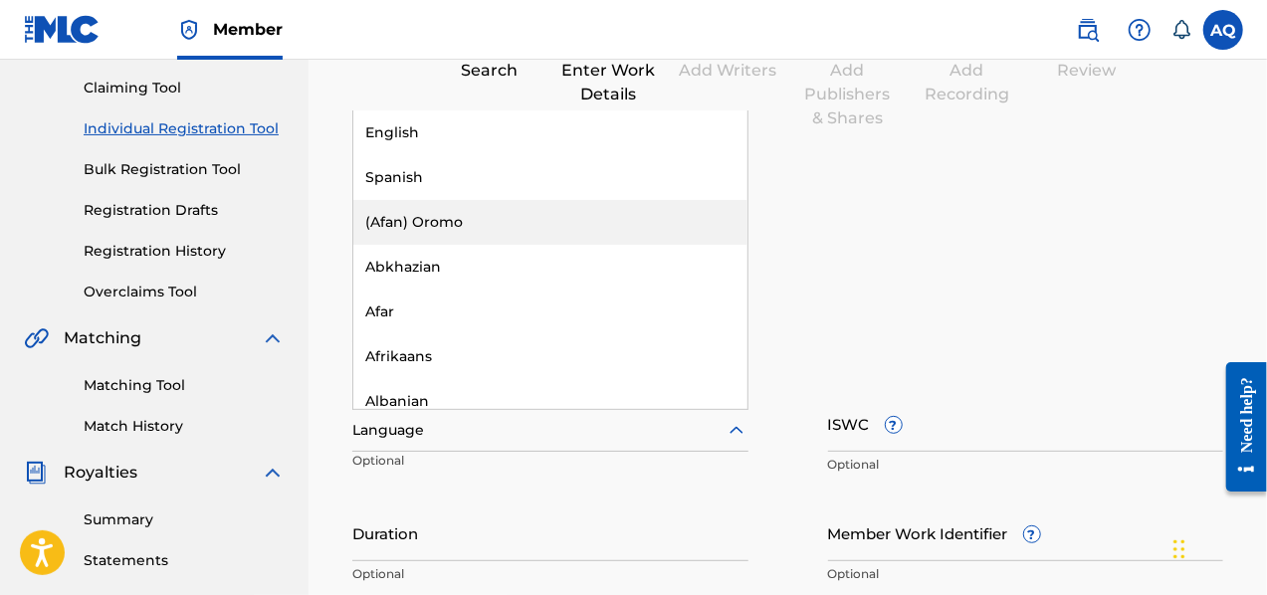
scroll to position [203, 0]
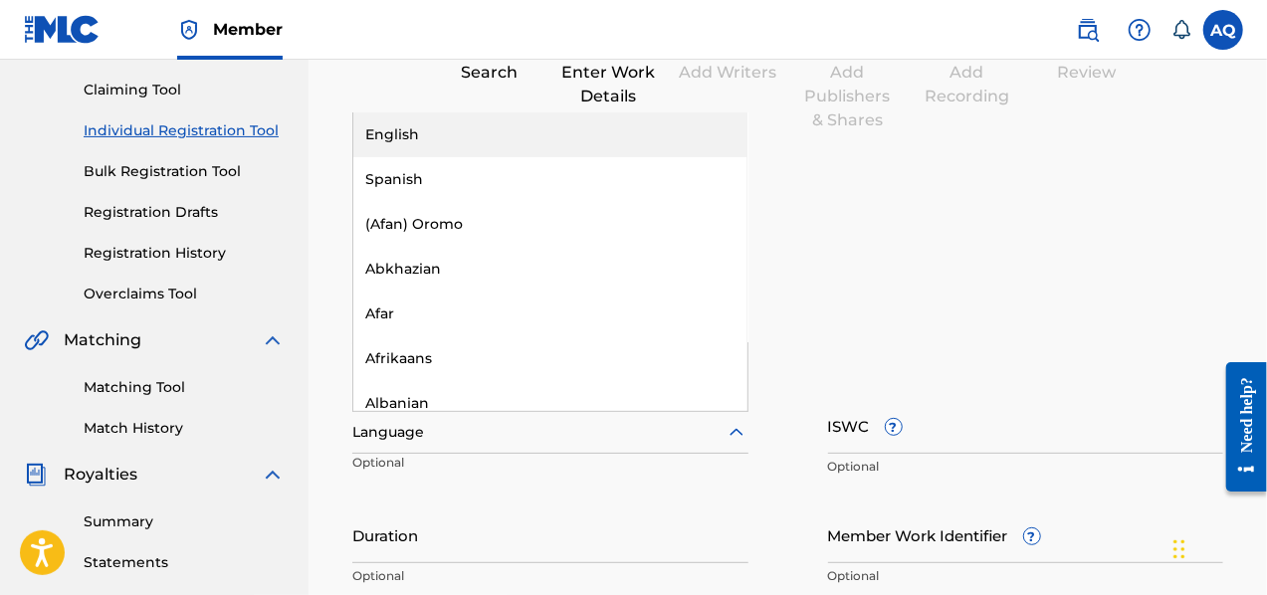
click at [458, 124] on div "English" at bounding box center [550, 134] width 394 height 45
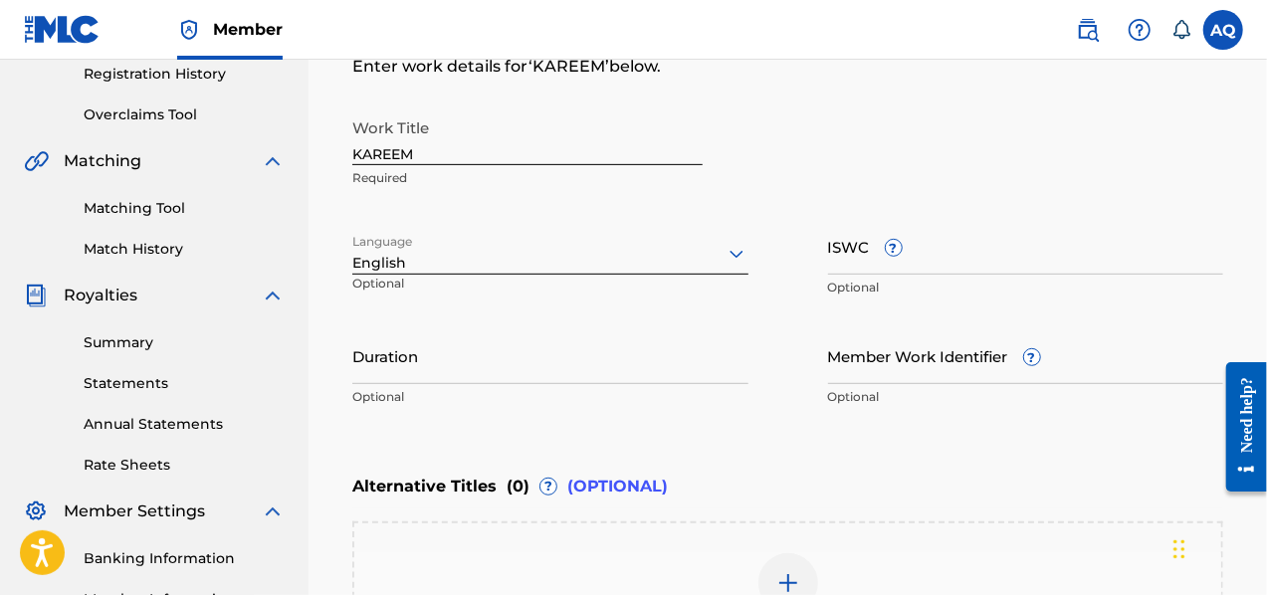
scroll to position [384, 0]
click at [441, 365] on input "Duration" at bounding box center [550, 353] width 396 height 57
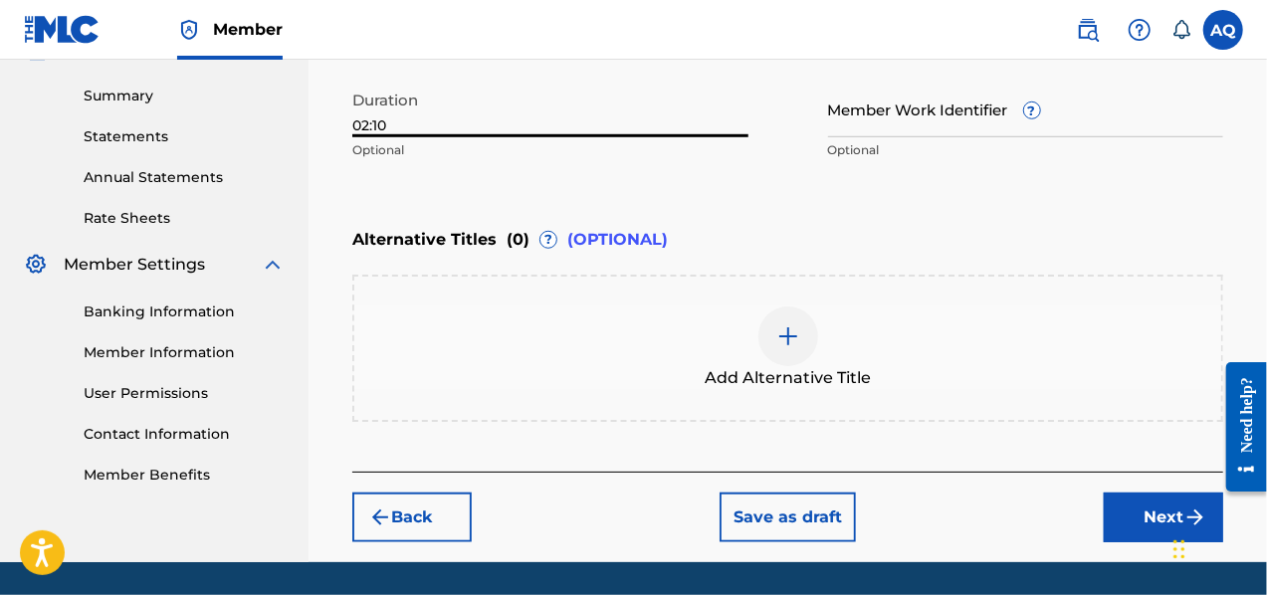
scroll to position [630, 0]
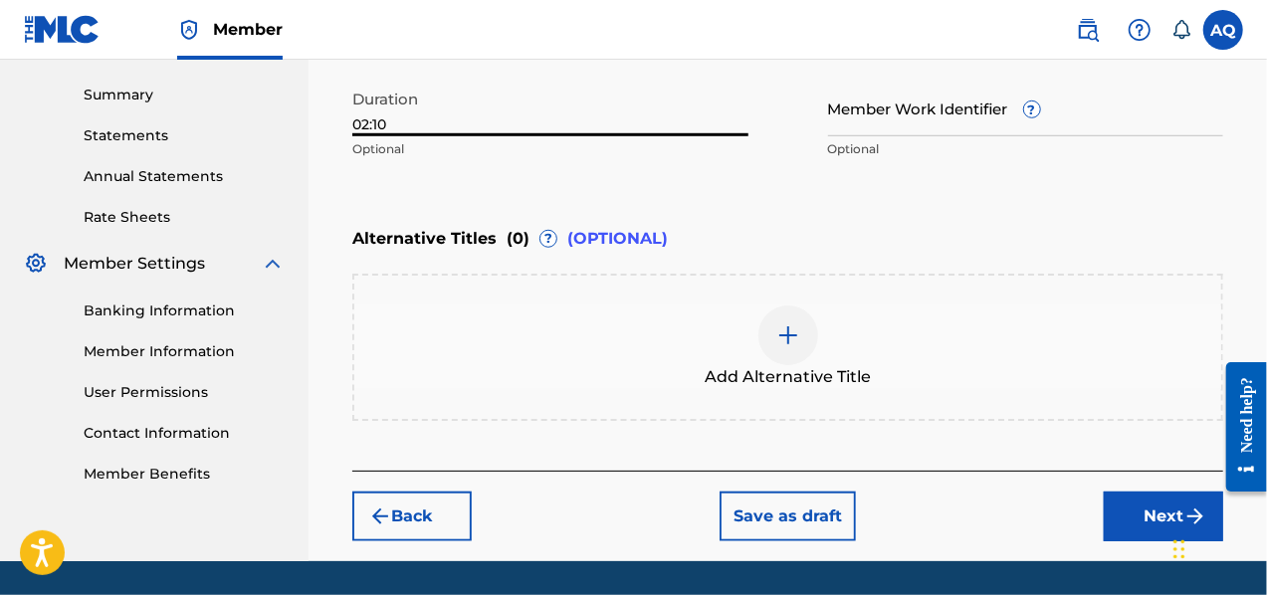
type input "02:10"
click at [1133, 504] on button "Next" at bounding box center [1162, 517] width 119 height 50
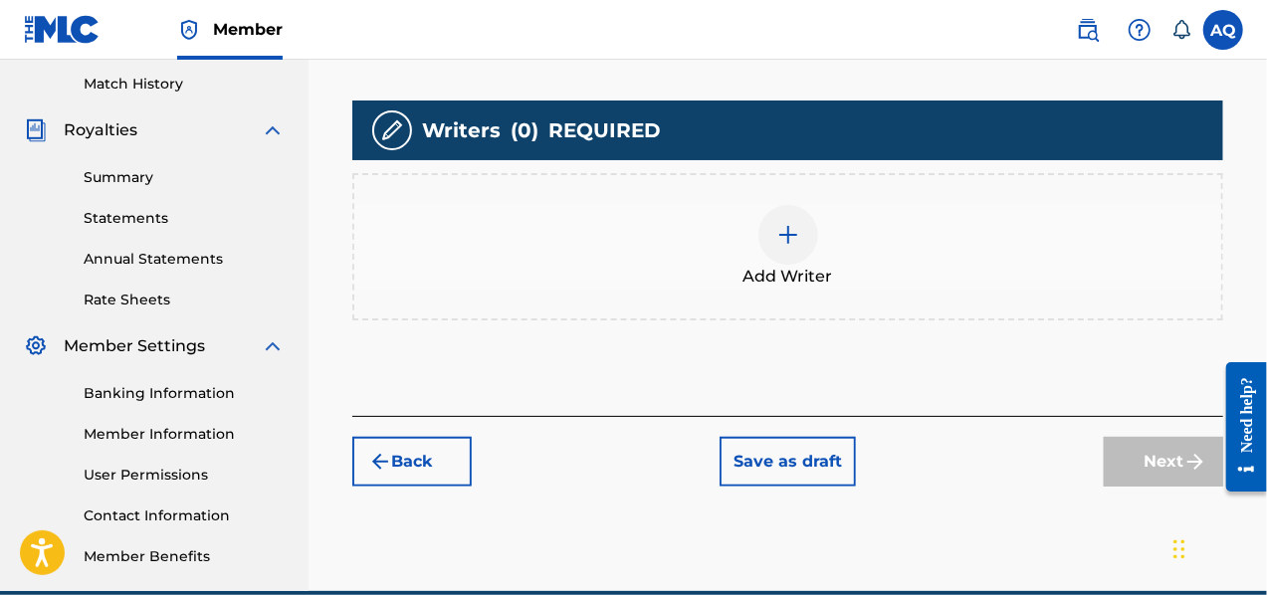
scroll to position [549, 0]
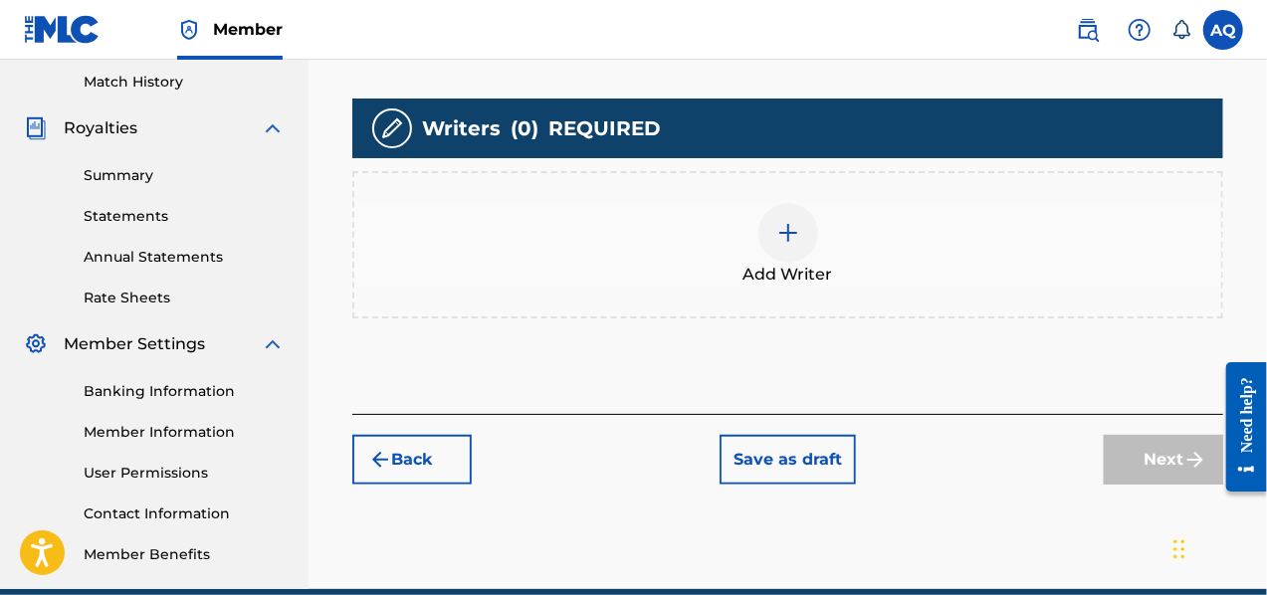
click at [787, 227] on img at bounding box center [788, 233] width 24 height 24
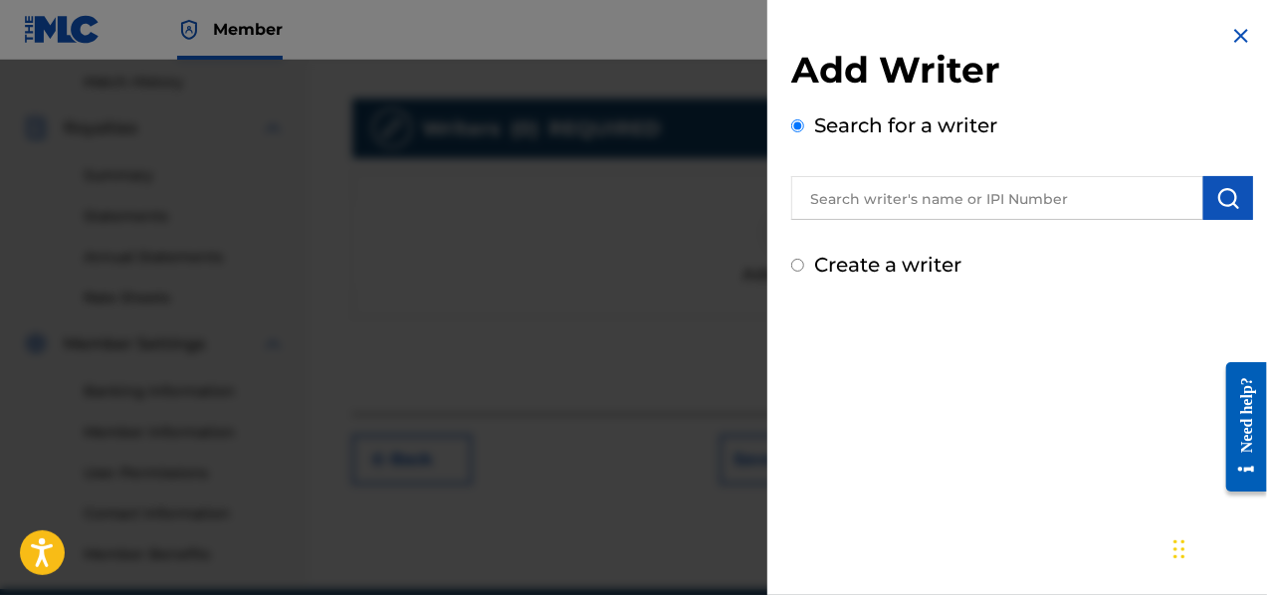
click at [903, 194] on input "text" at bounding box center [997, 198] width 412 height 44
click at [1220, 202] on img "submit" at bounding box center [1228, 198] width 24 height 24
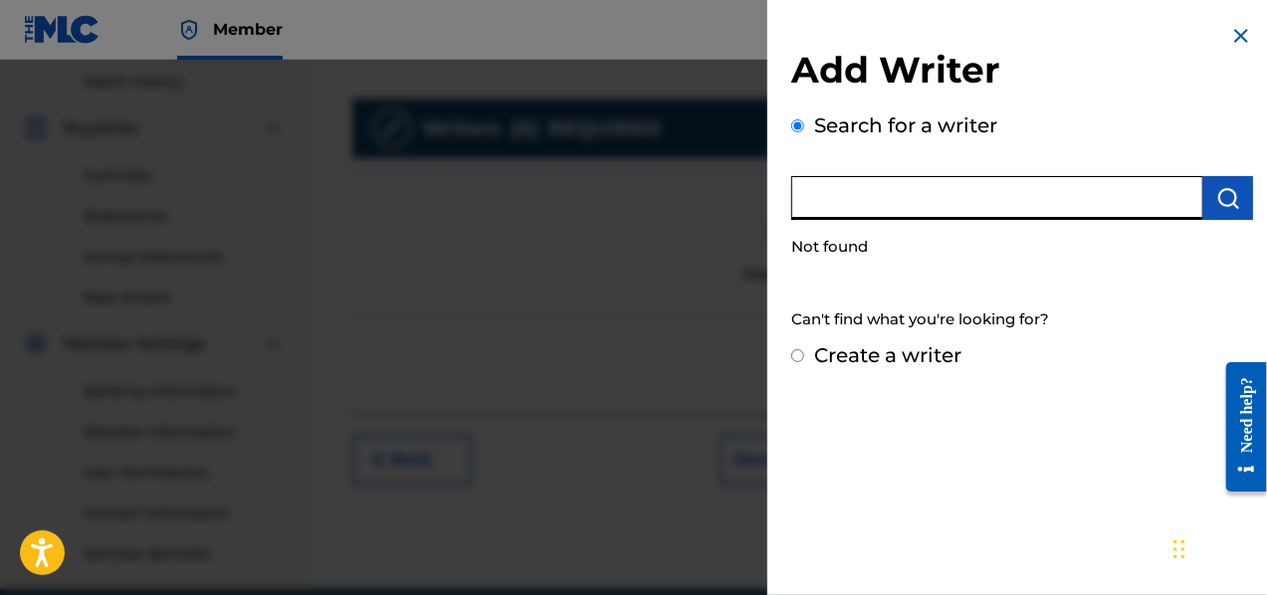
click at [891, 198] on input "text" at bounding box center [997, 198] width 412 height 44
type input "[PERSON_NAME]"
click at [1224, 191] on img "submit" at bounding box center [1228, 198] width 24 height 24
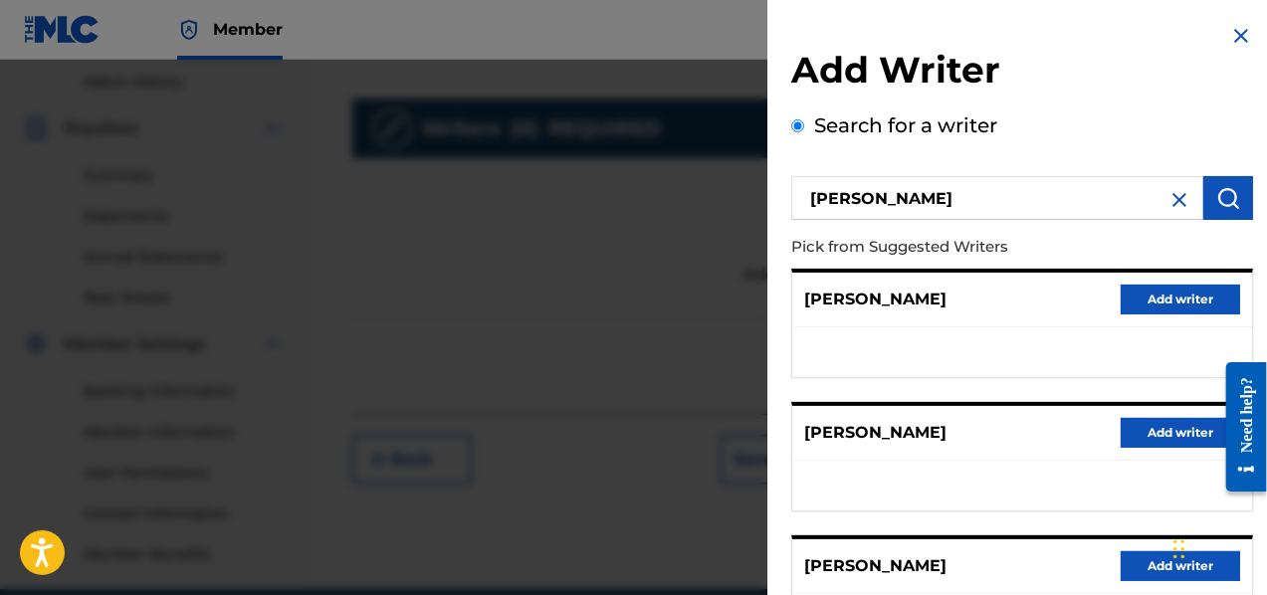
click at [1139, 558] on button "Add writer" at bounding box center [1179, 566] width 119 height 30
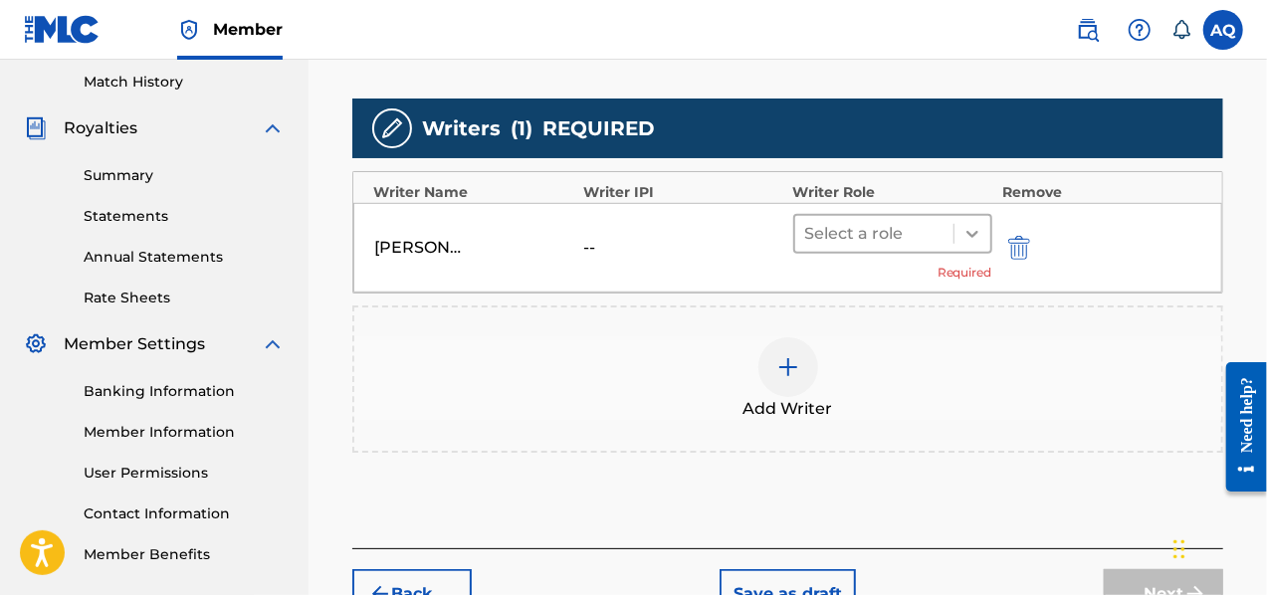
click at [971, 227] on icon at bounding box center [972, 234] width 20 height 20
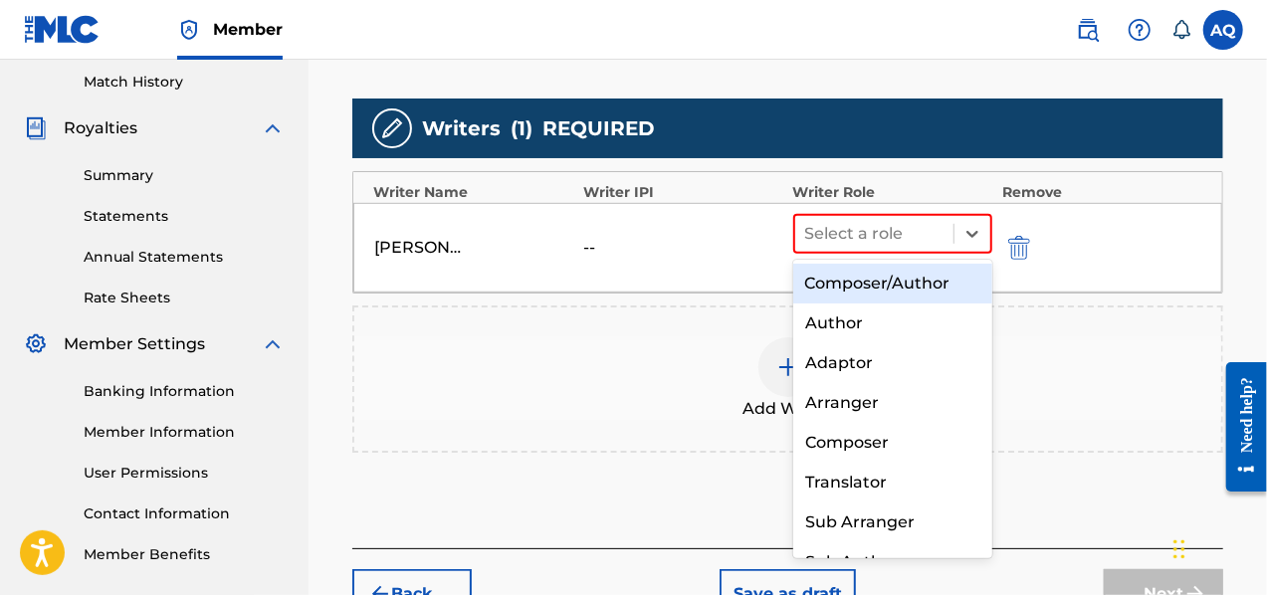
click at [888, 284] on div "Composer/Author" at bounding box center [893, 284] width 200 height 40
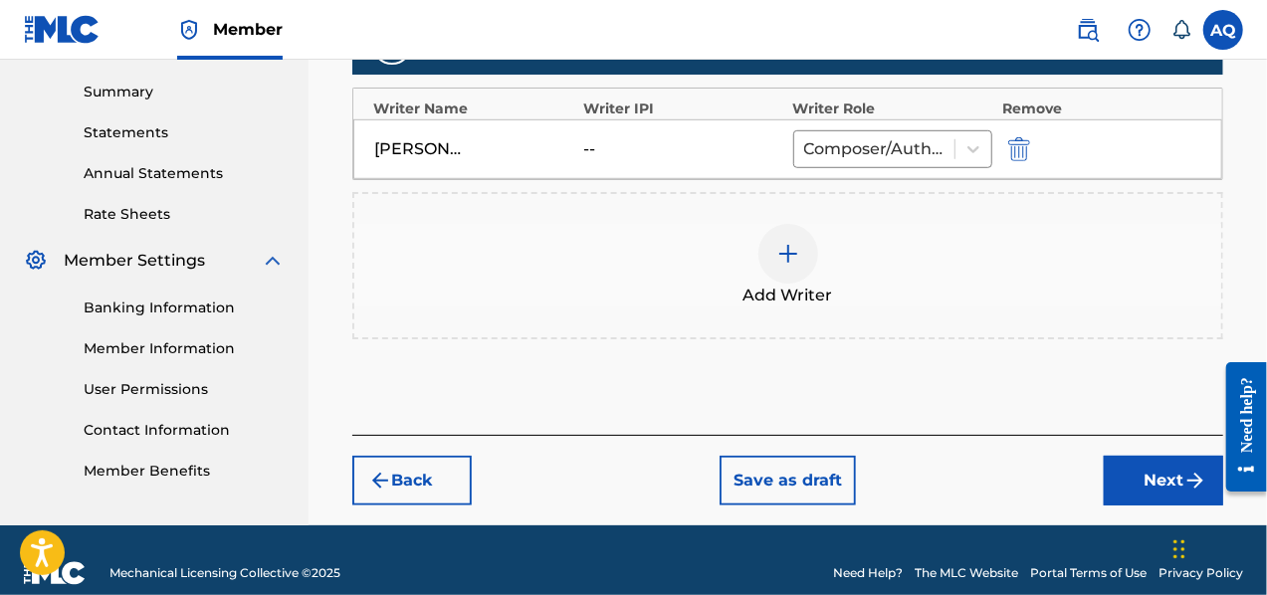
scroll to position [637, 0]
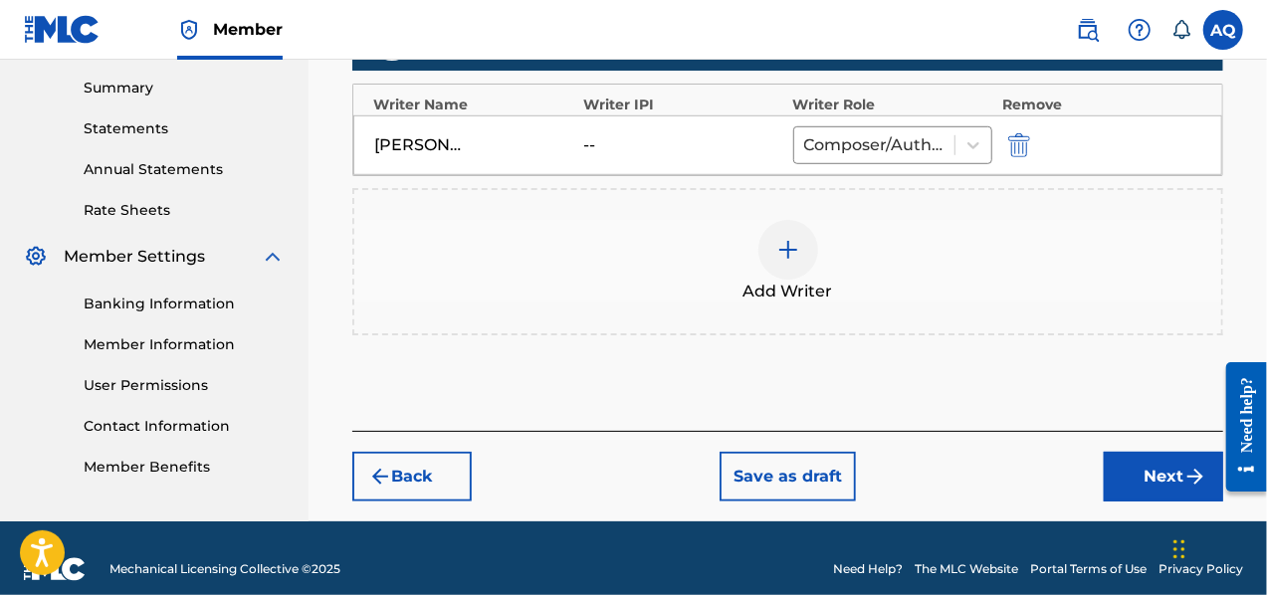
click at [1158, 473] on button "Next" at bounding box center [1162, 477] width 119 height 50
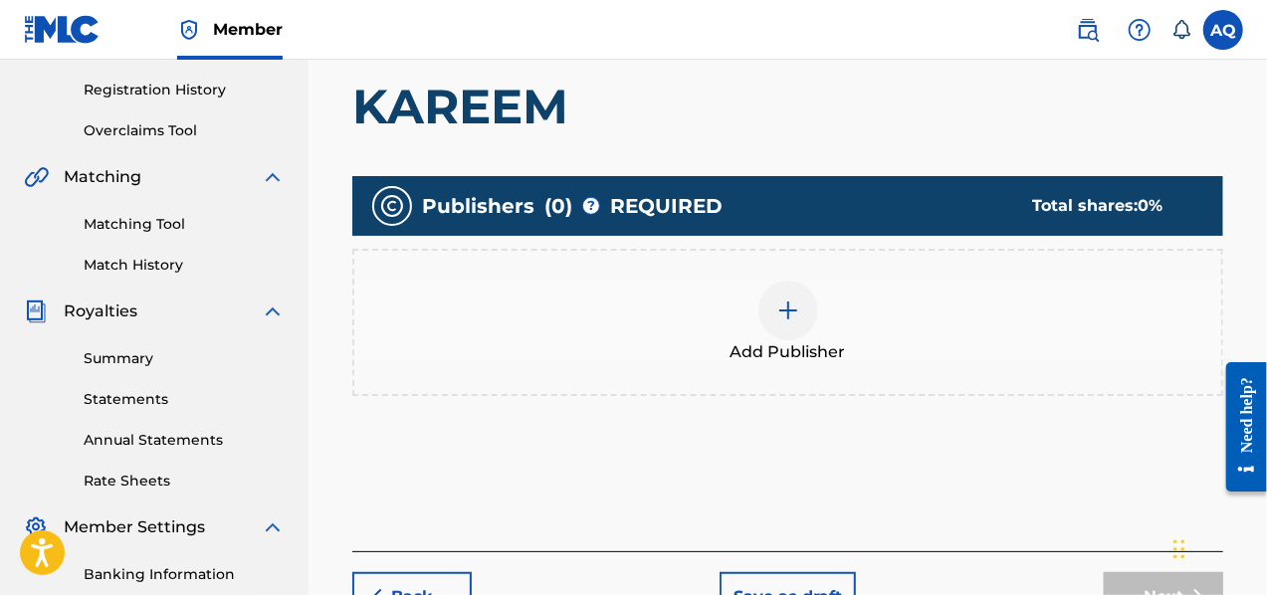
scroll to position [376, 0]
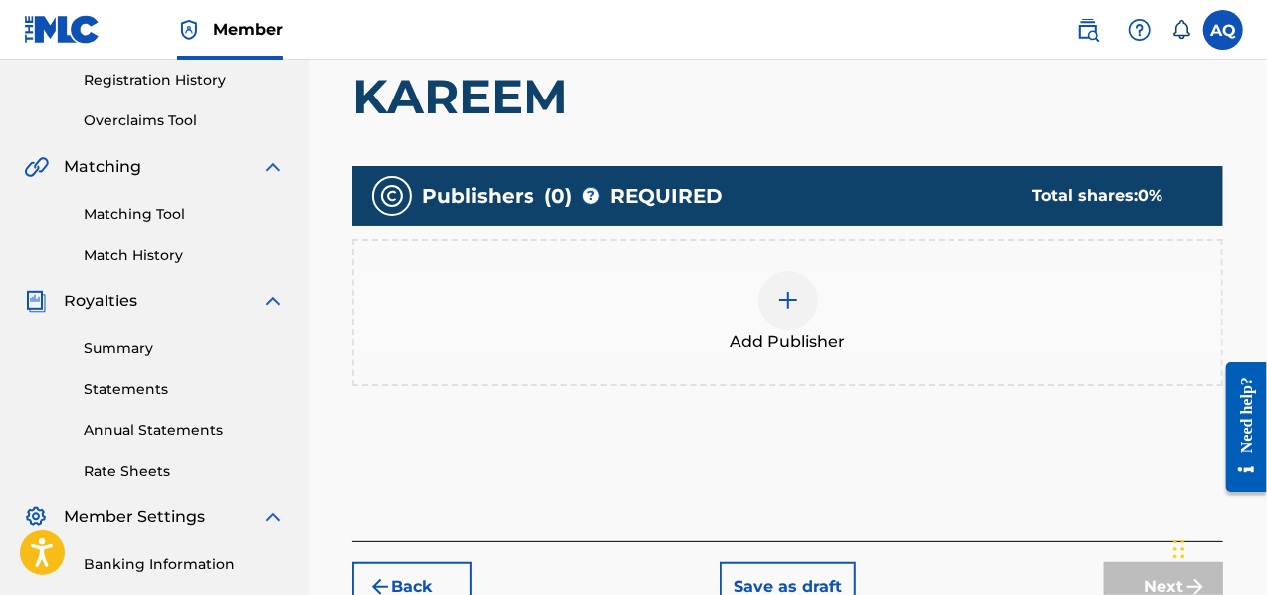
click at [800, 321] on div at bounding box center [788, 301] width 60 height 60
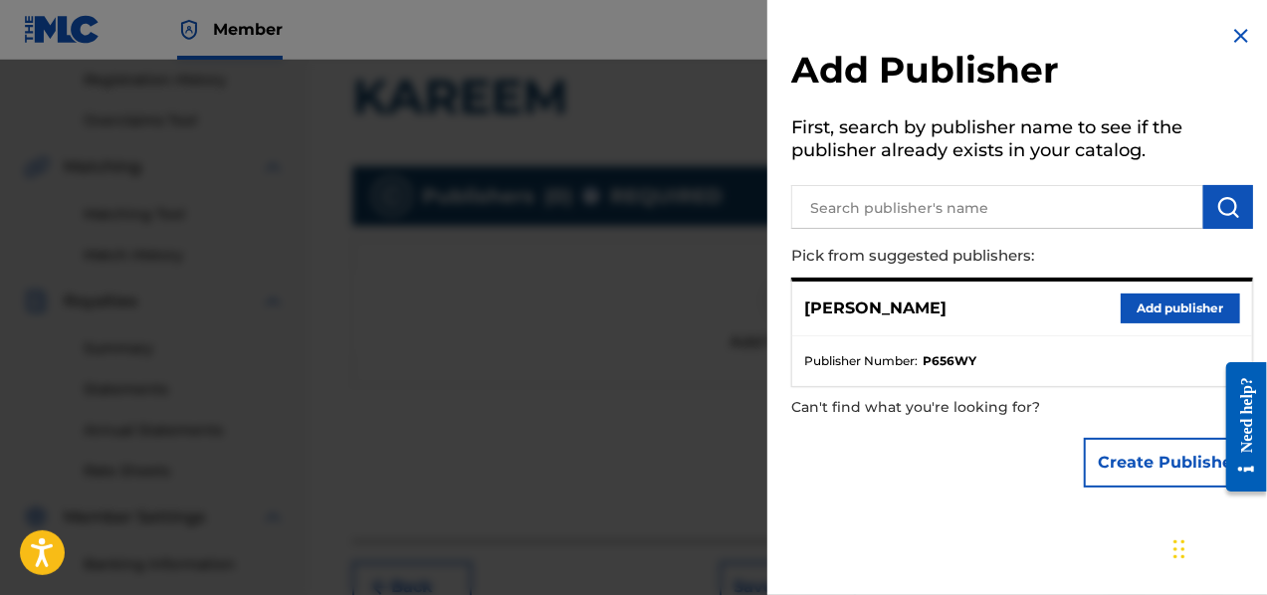
click at [1132, 309] on button "Add publisher" at bounding box center [1179, 309] width 119 height 30
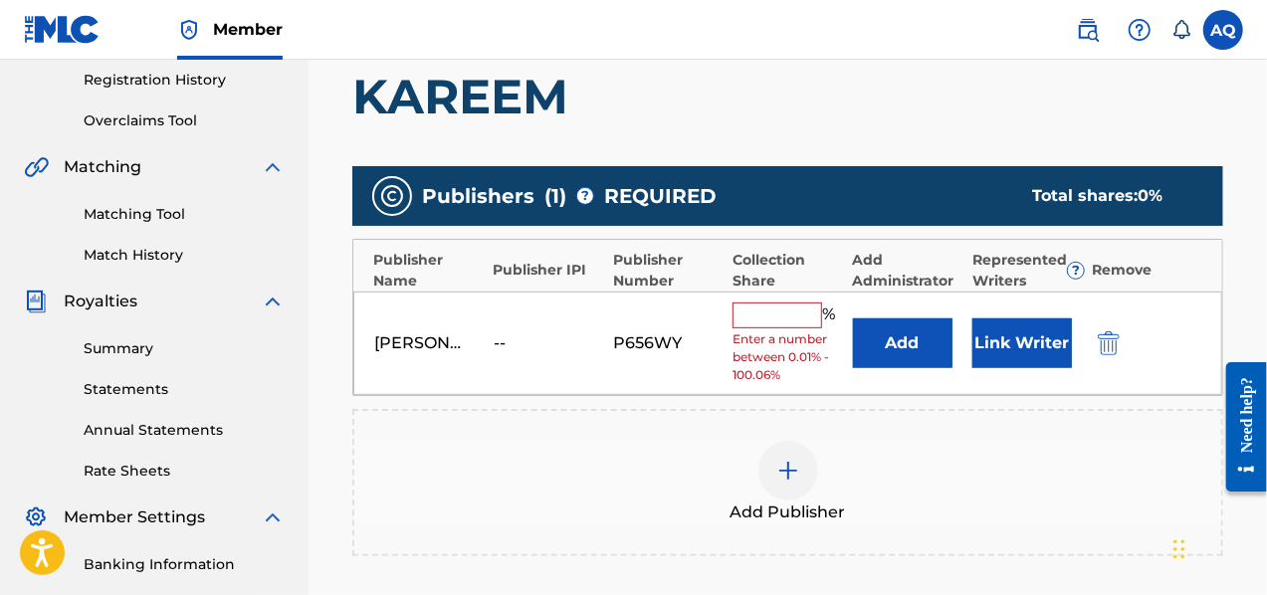
click at [778, 314] on input "text" at bounding box center [777, 315] width 90 height 26
type input "85"
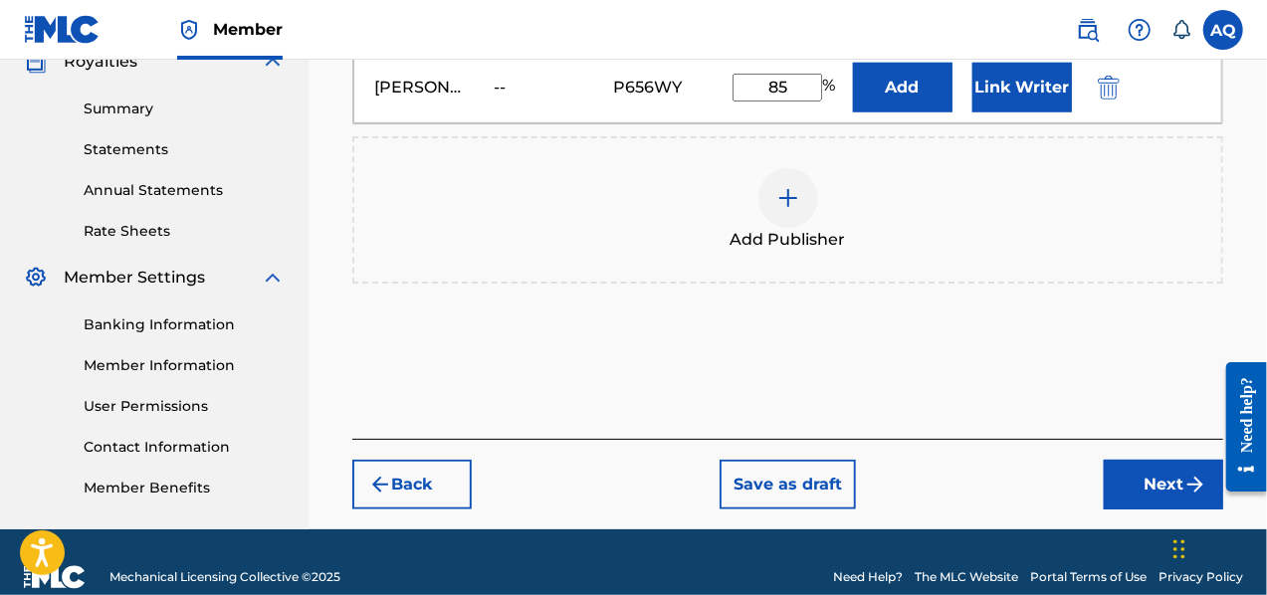
scroll to position [620, 0]
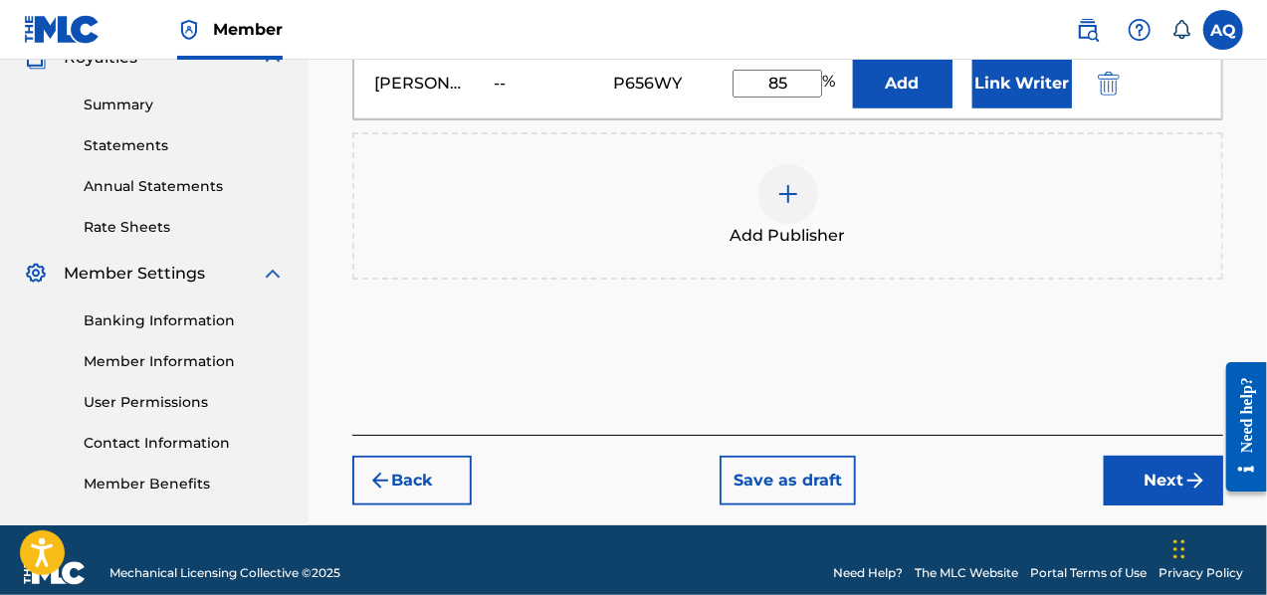
click at [1142, 477] on button "Next" at bounding box center [1162, 481] width 119 height 50
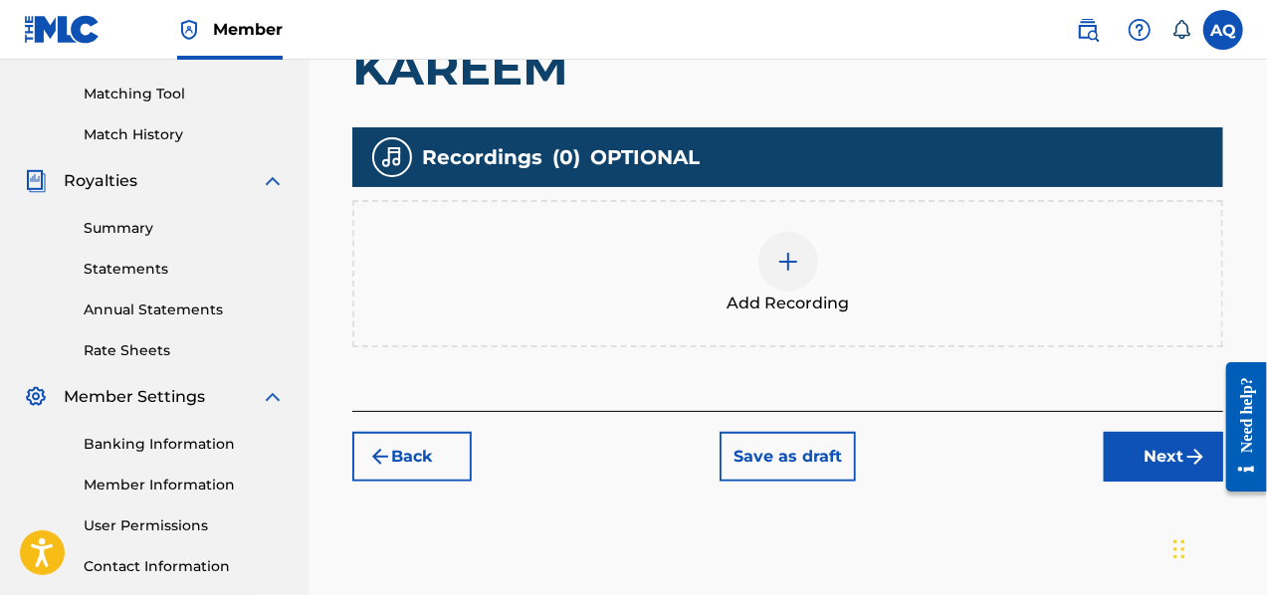
click at [1126, 454] on button "Next" at bounding box center [1162, 457] width 119 height 50
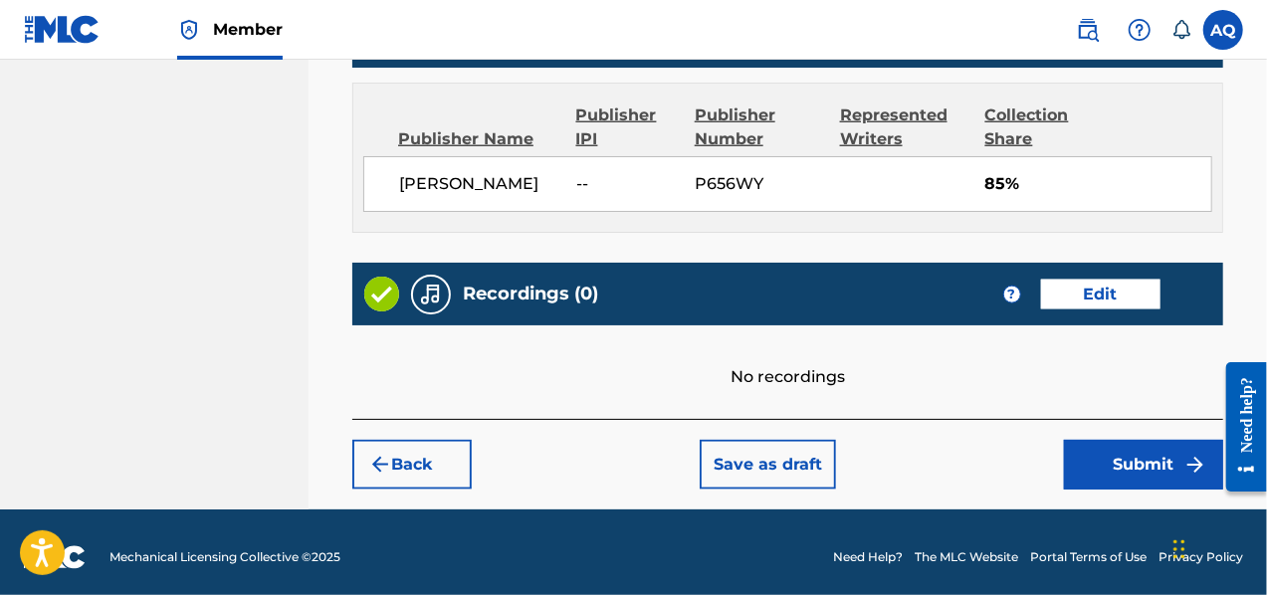
scroll to position [1083, 0]
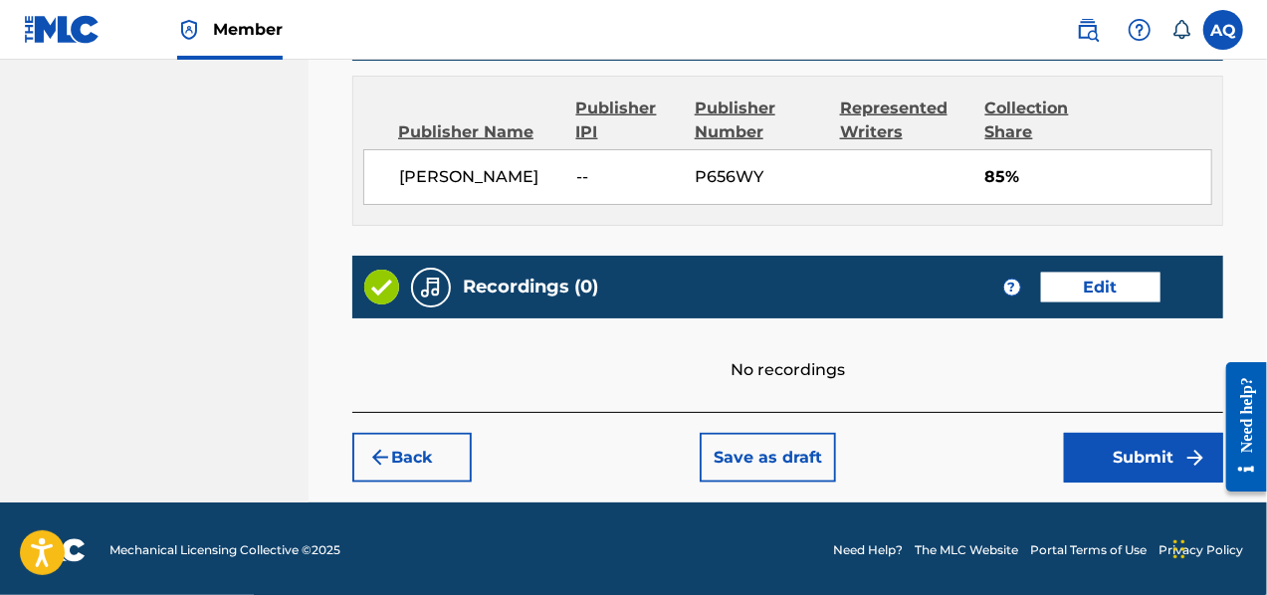
click at [1142, 463] on button "Submit" at bounding box center [1143, 458] width 159 height 50
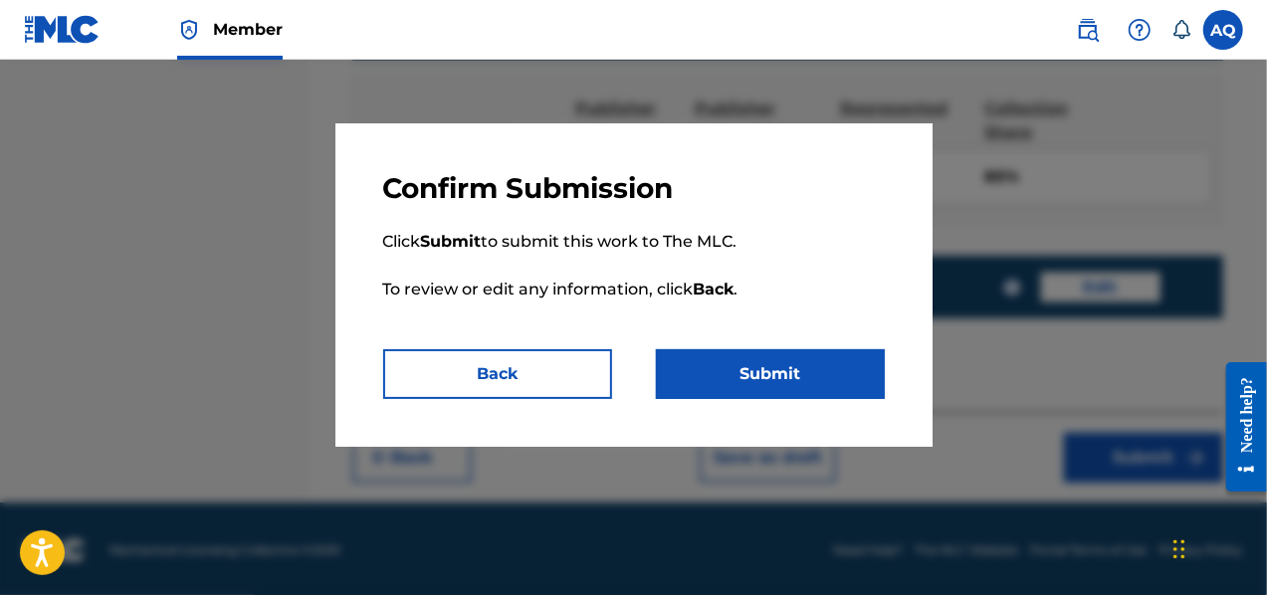
click at [758, 354] on button "Submit" at bounding box center [770, 374] width 229 height 50
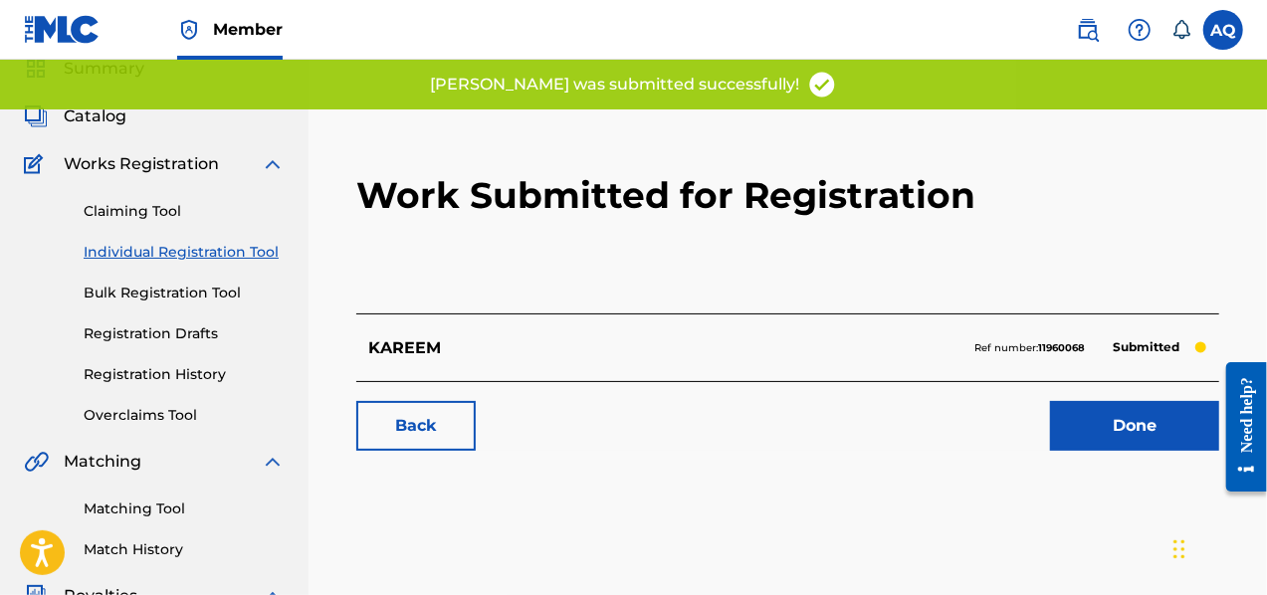
scroll to position [87, 0]
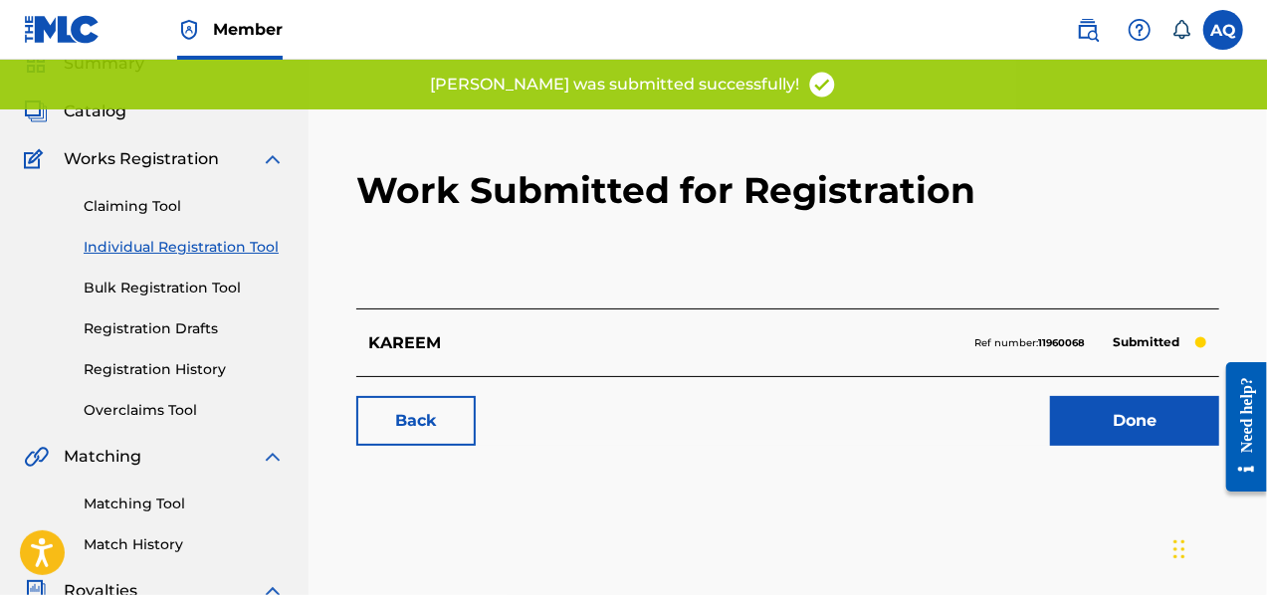
click at [1146, 421] on link "Done" at bounding box center [1134, 421] width 169 height 50
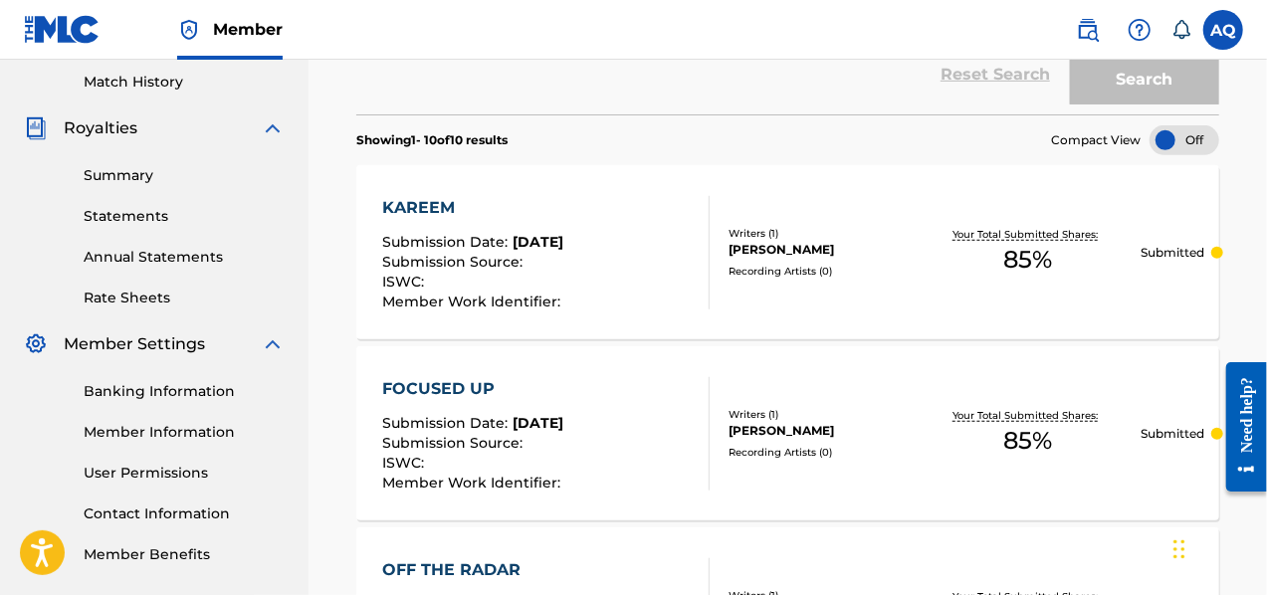
scroll to position [559, 0]
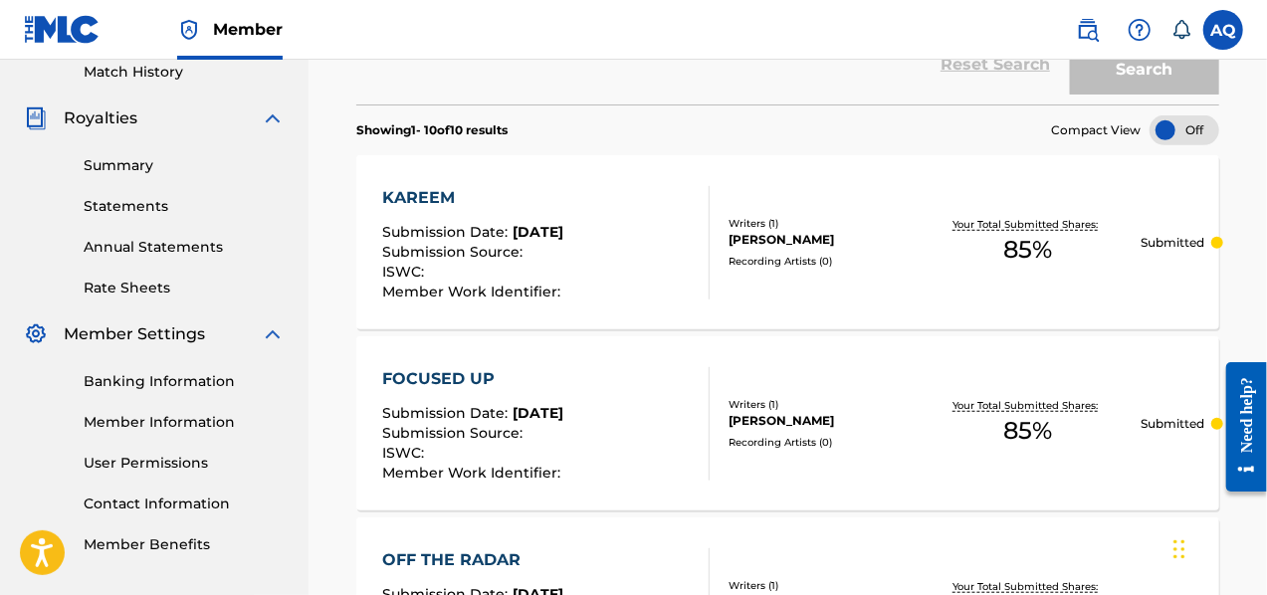
click at [194, 392] on div "Banking Information Member Information User Permissions Contact Information Mem…" at bounding box center [154, 450] width 261 height 209
click at [194, 387] on link "Banking Information" at bounding box center [184, 381] width 201 height 21
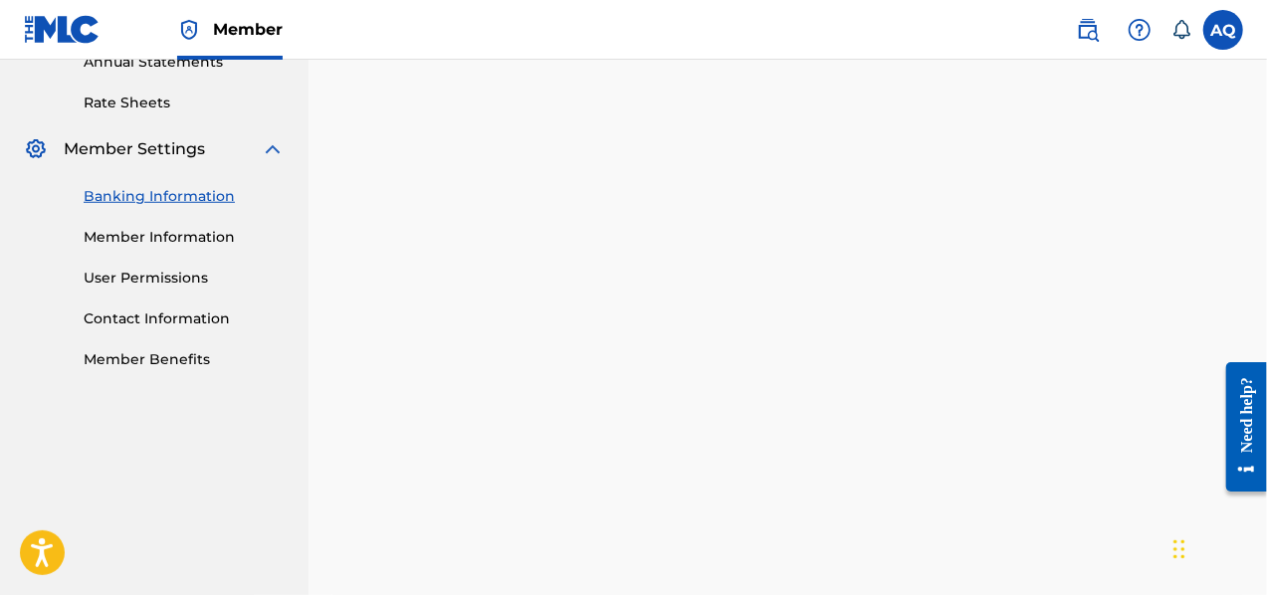
scroll to position [742, 0]
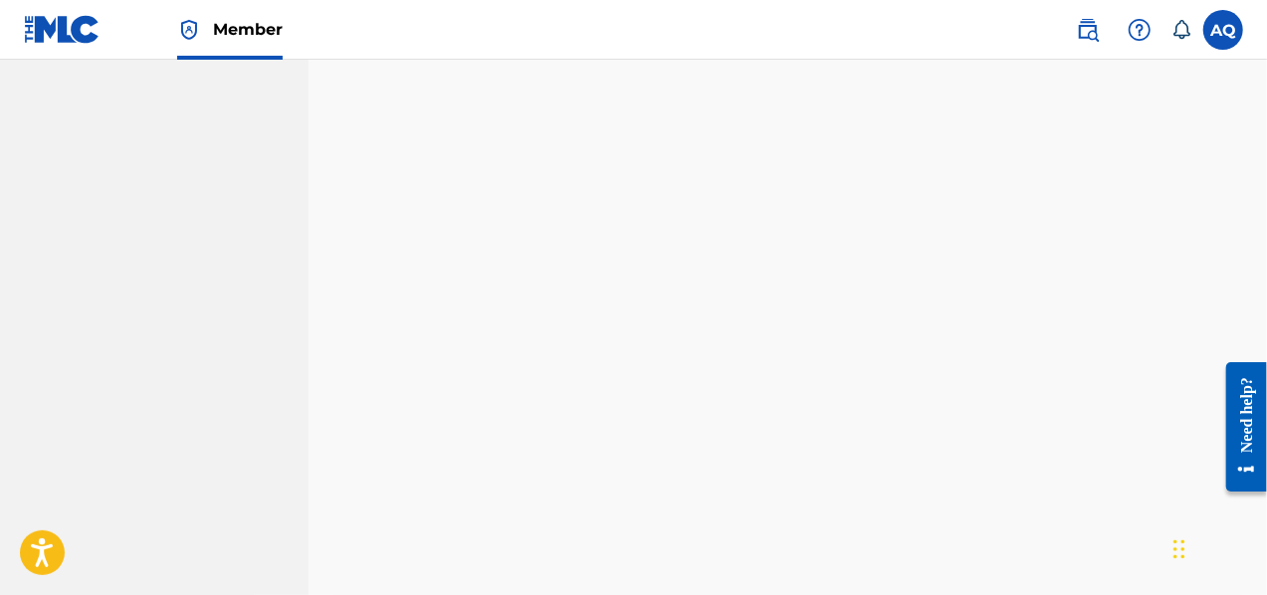
click at [1208, 256] on div "Payee: [PERSON_NAME]" at bounding box center [787, 453] width 863 height 2321
click at [1171, 218] on div "Payee: [PERSON_NAME]" at bounding box center [787, 462] width 863 height 2339
click at [1234, 223] on div "Banking and Tax The Banking and Tax tab needs to be fully completed before any …" at bounding box center [787, 354] width 910 height 2655
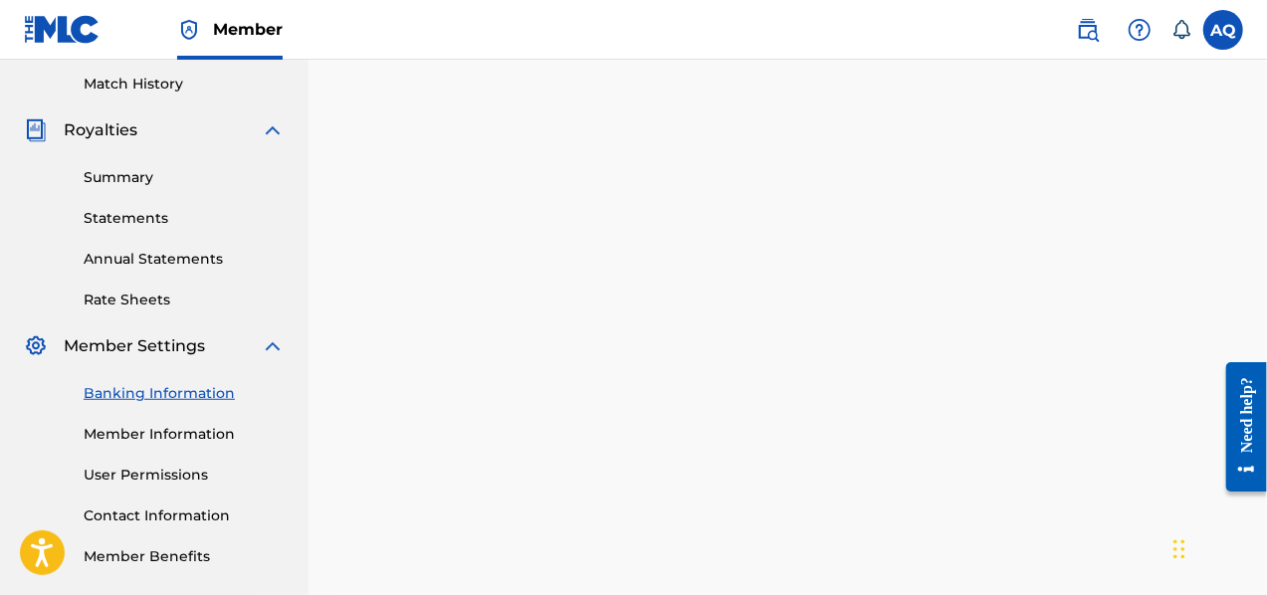
scroll to position [551, 0]
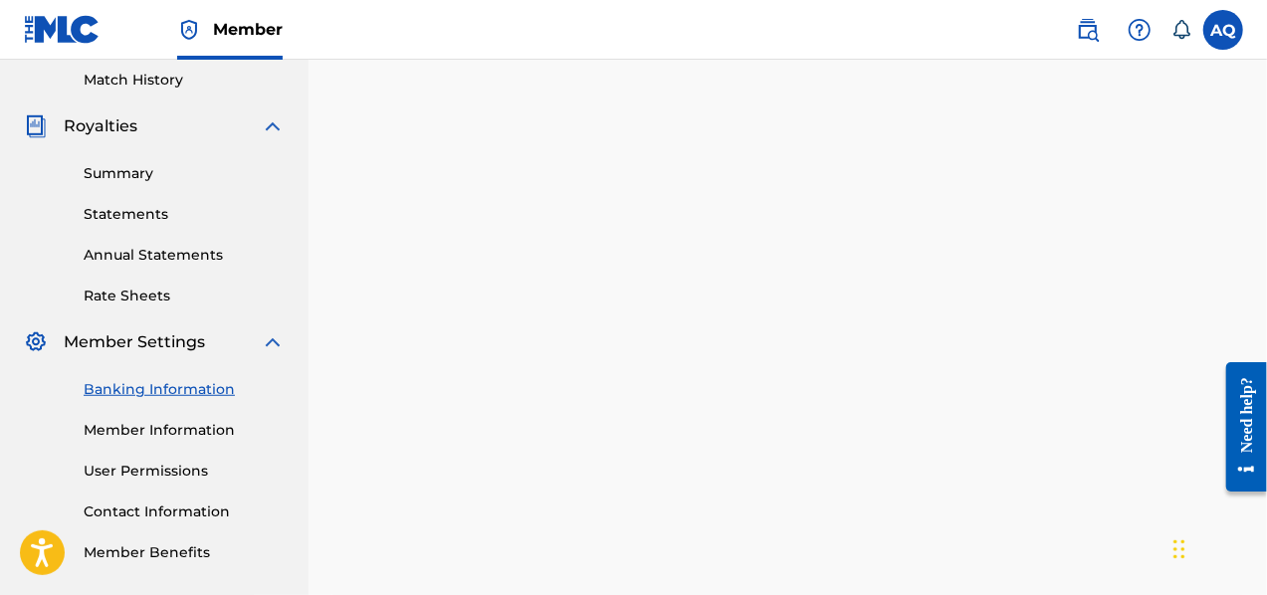
drag, startPoint x: 1224, startPoint y: 217, endPoint x: 1216, endPoint y: 241, distance: 25.2
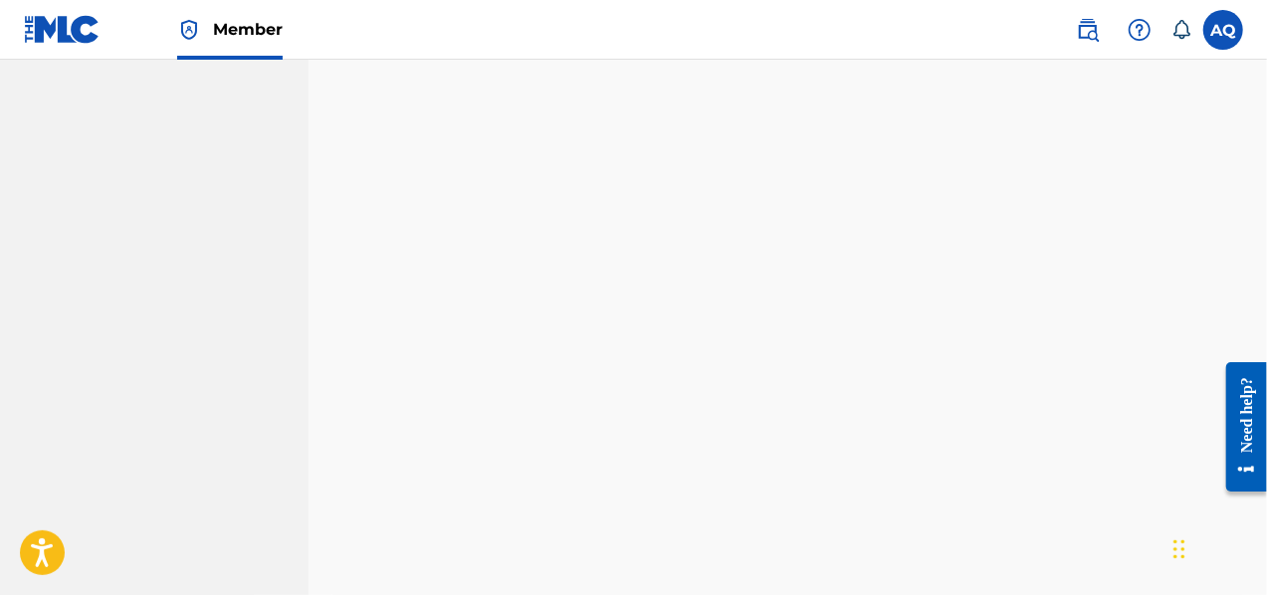
scroll to position [1526, 0]
drag, startPoint x: 1273, startPoint y: 192, endPoint x: 14, endPoint y: 49, distance: 1266.8
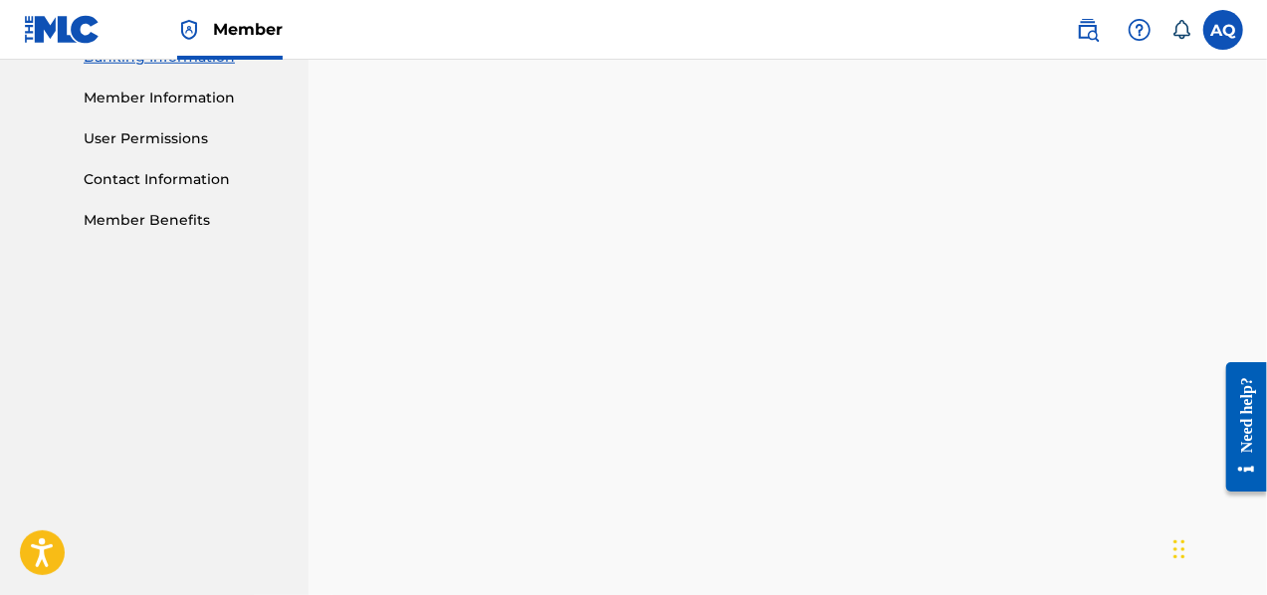
scroll to position [886, 0]
drag, startPoint x: 1151, startPoint y: 250, endPoint x: 1180, endPoint y: 289, distance: 48.4
click at [1238, 274] on div "Banking and Tax The Banking and Tax tab needs to be fully completed before any …" at bounding box center [787, 601] width 910 height 2655
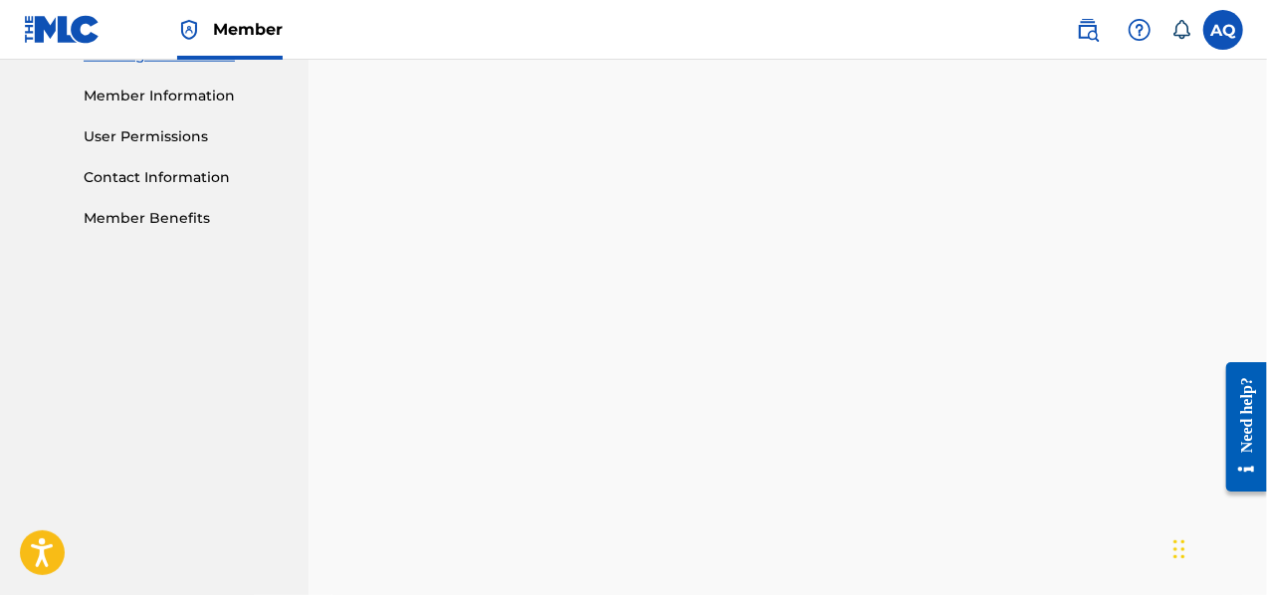
click at [902, 30] on nav "Member AQ AQ [PERSON_NAME] [EMAIL_ADDRESS][DOMAIN_NAME] Notification Preference…" at bounding box center [633, 30] width 1267 height 60
click at [338, 260] on div "Banking and Tax The Banking and Tax tab needs to be fully completed before any …" at bounding box center [787, 601] width 910 height 2655
click at [253, 341] on nav "[PERSON_NAME] Summary Catalog Works Registration Claiming Tool Individual Regis…" at bounding box center [154, 517] width 308 height 2686
click at [217, 340] on nav "[PERSON_NAME] Summary Catalog Works Registration Claiming Tool Individual Regis…" at bounding box center [154, 517] width 308 height 2686
click at [334, 359] on div "Banking and Tax The Banking and Tax tab needs to be fully completed before any …" at bounding box center [787, 601] width 910 height 2655
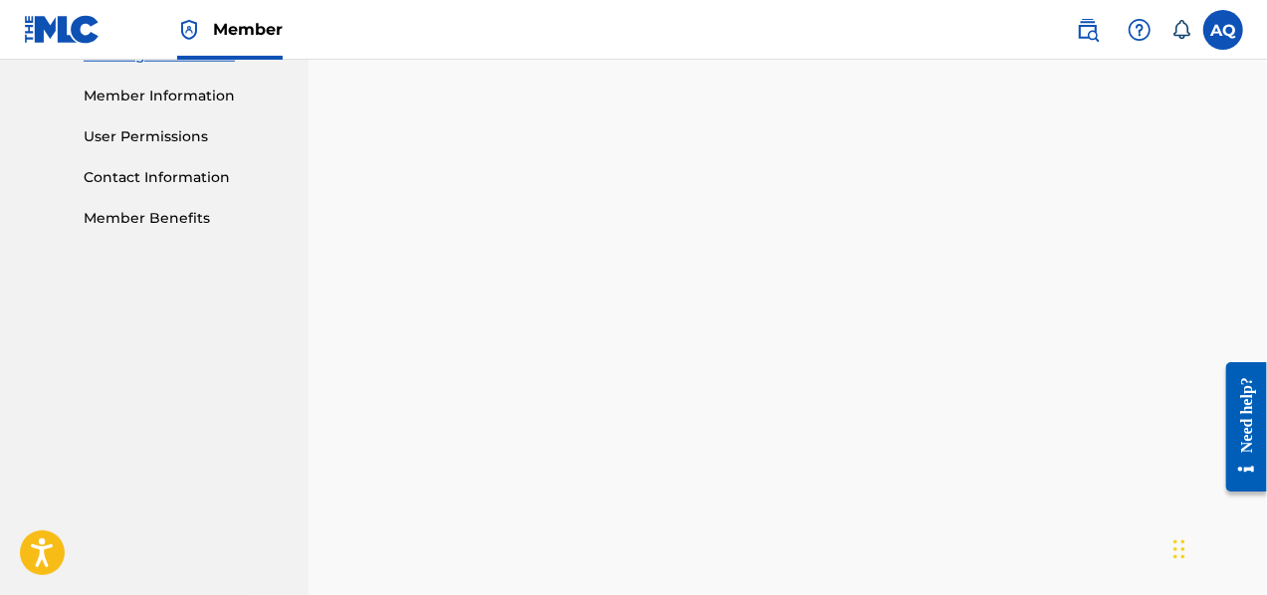
click at [336, 359] on div "Banking and Tax The Banking and Tax tab needs to be fully completed before any …" at bounding box center [787, 601] width 910 height 2655
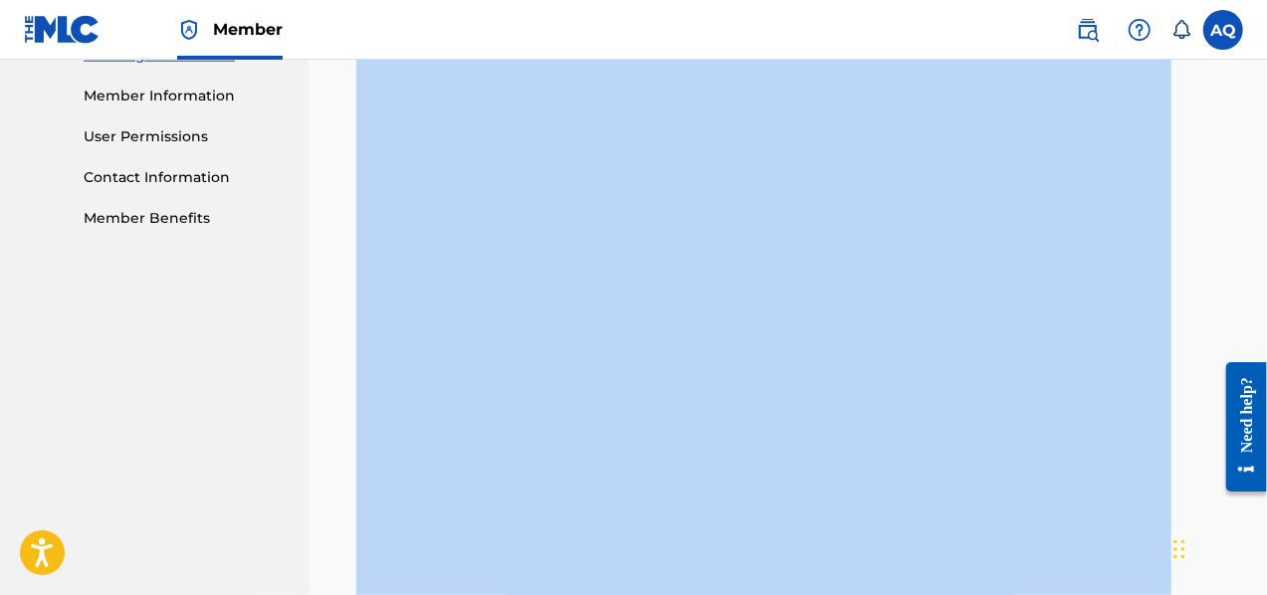
click at [336, 359] on div "Banking and Tax The Banking and Tax tab needs to be fully completed before any …" at bounding box center [787, 592] width 910 height 2637
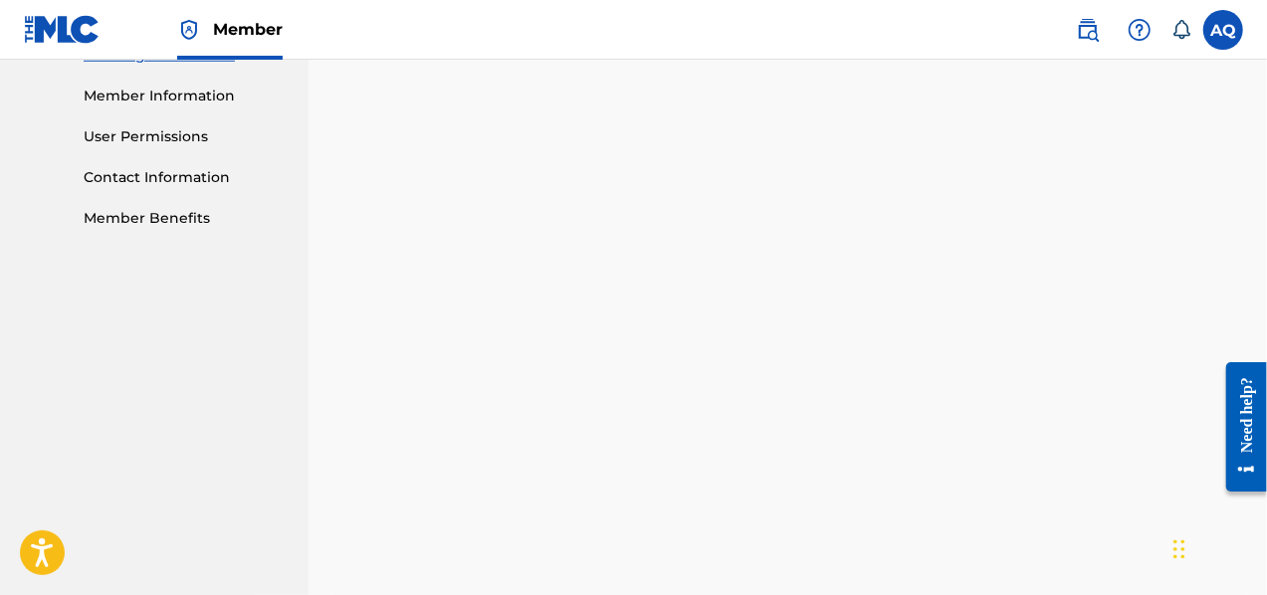
click at [238, 383] on nav "[PERSON_NAME] Summary Catalog Works Registration Claiming Tool Individual Regis…" at bounding box center [154, 526] width 308 height 2704
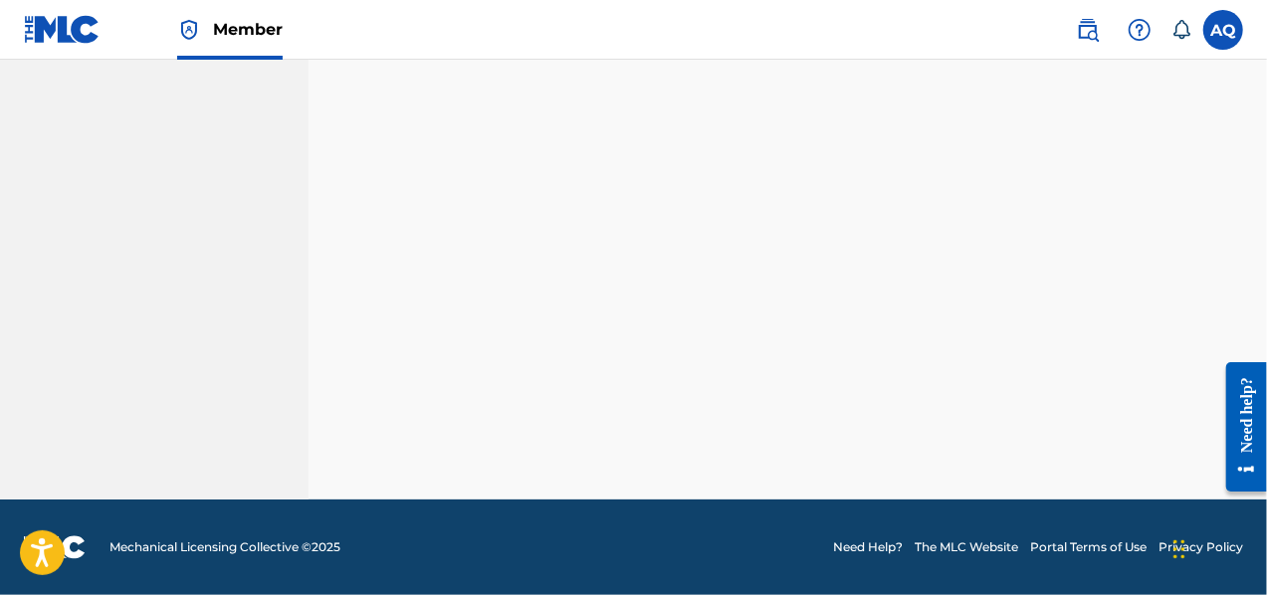
scroll to position [1261, 0]
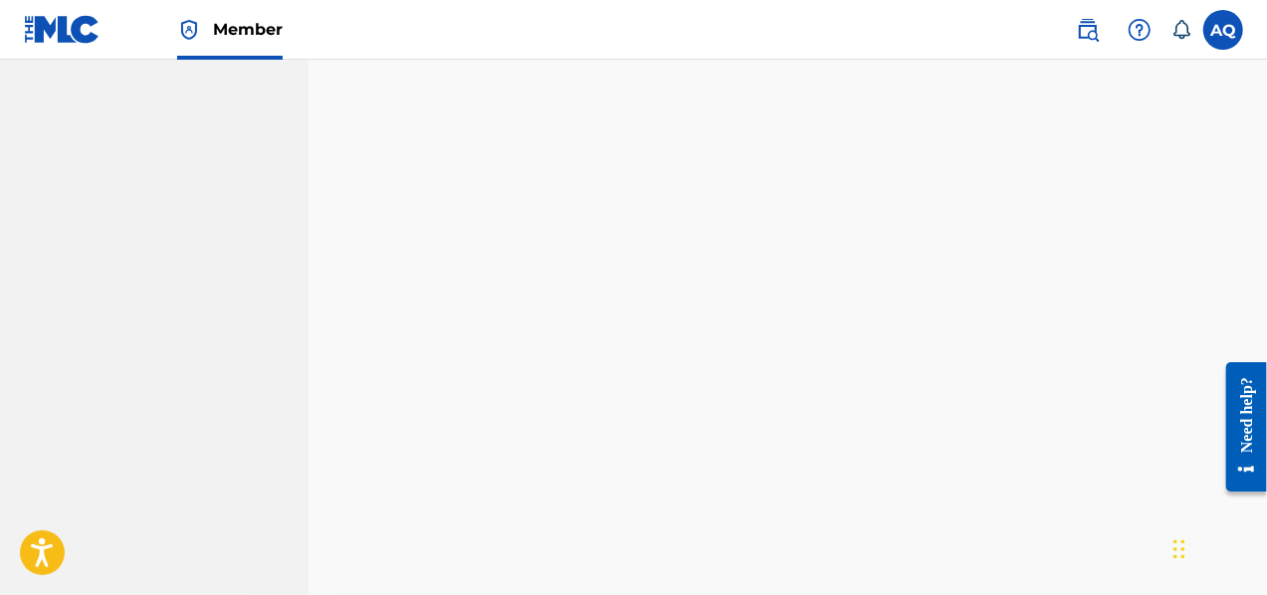
click at [1231, 240] on div "Banking and Tax The Banking and Tax tab needs to be fully completed before any …" at bounding box center [787, 171] width 910 height 2545
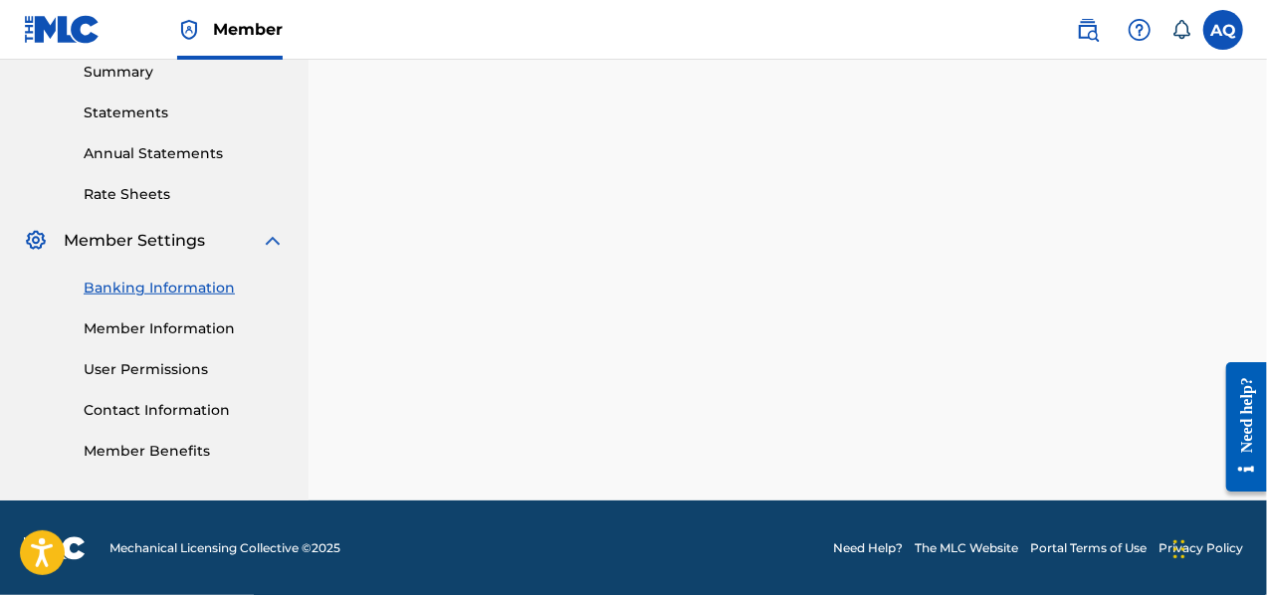
scroll to position [683, 0]
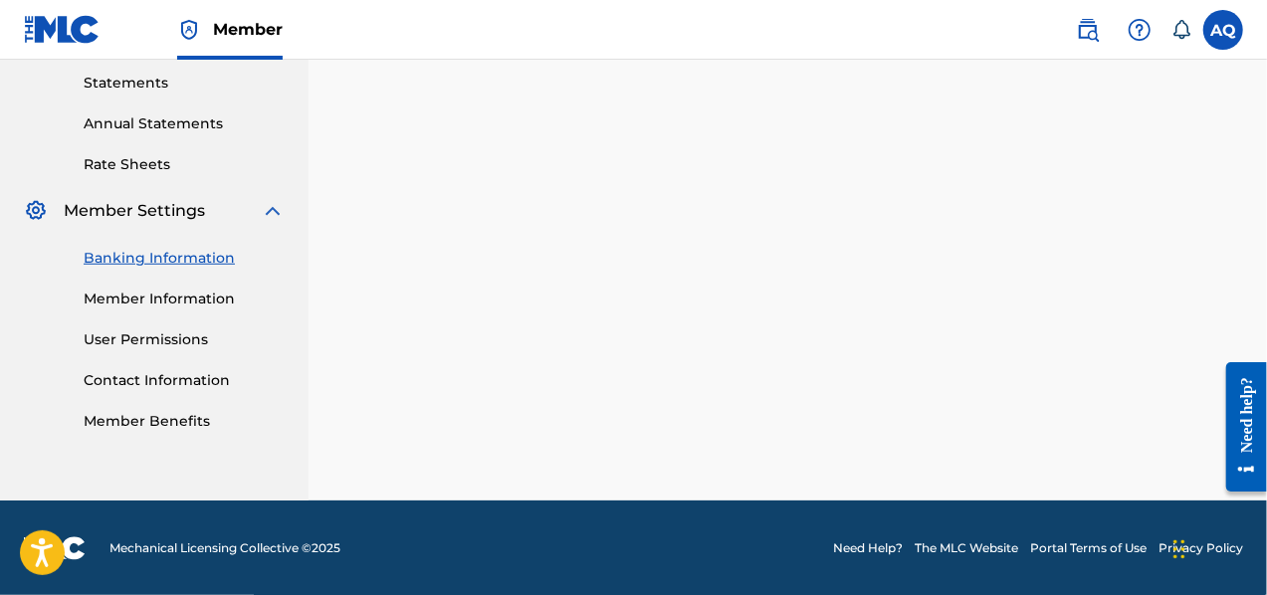
click at [155, 301] on link "Member Information" at bounding box center [184, 299] width 201 height 21
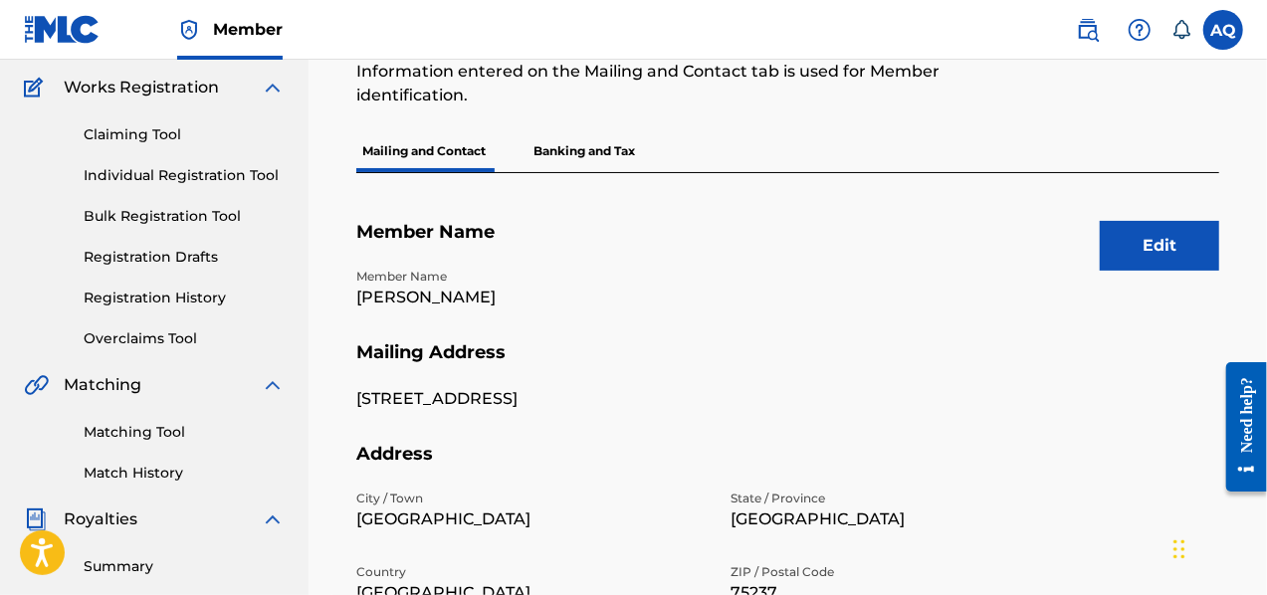
scroll to position [144, 0]
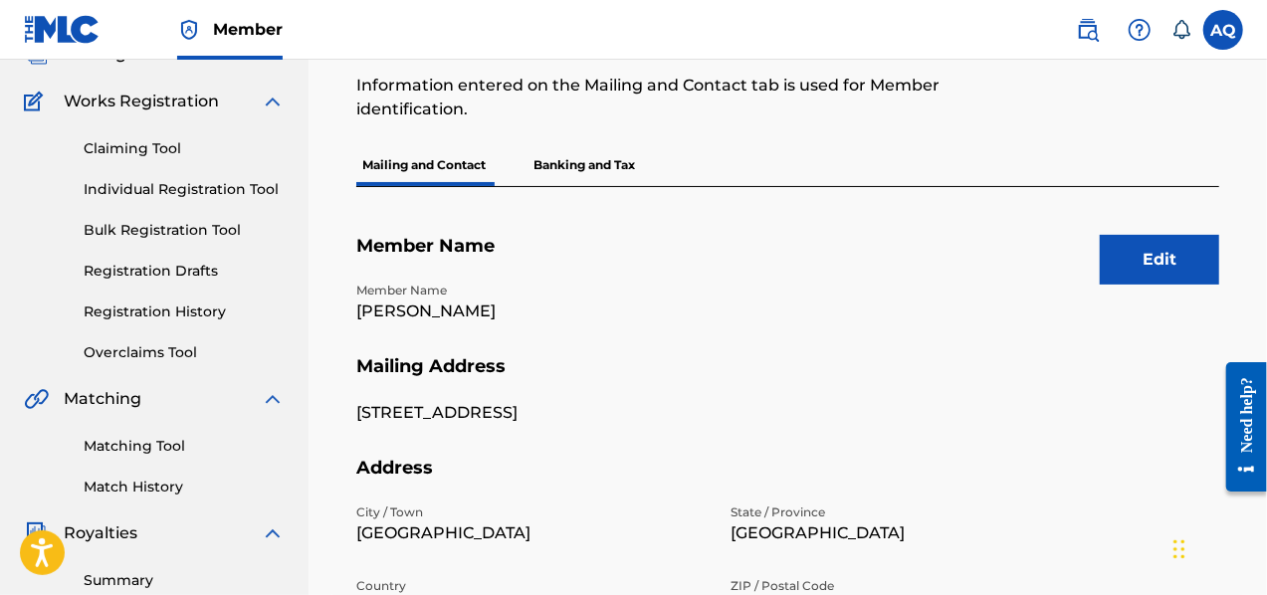
click at [591, 162] on p "Banking and Tax" at bounding box center [583, 165] width 113 height 42
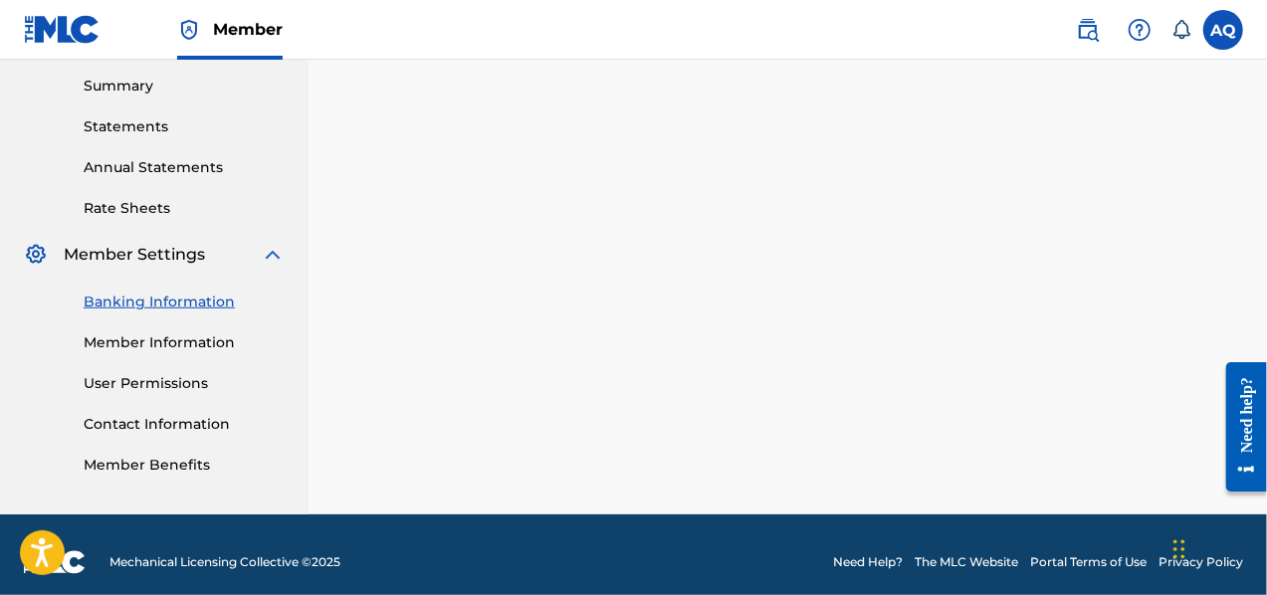
scroll to position [653, 0]
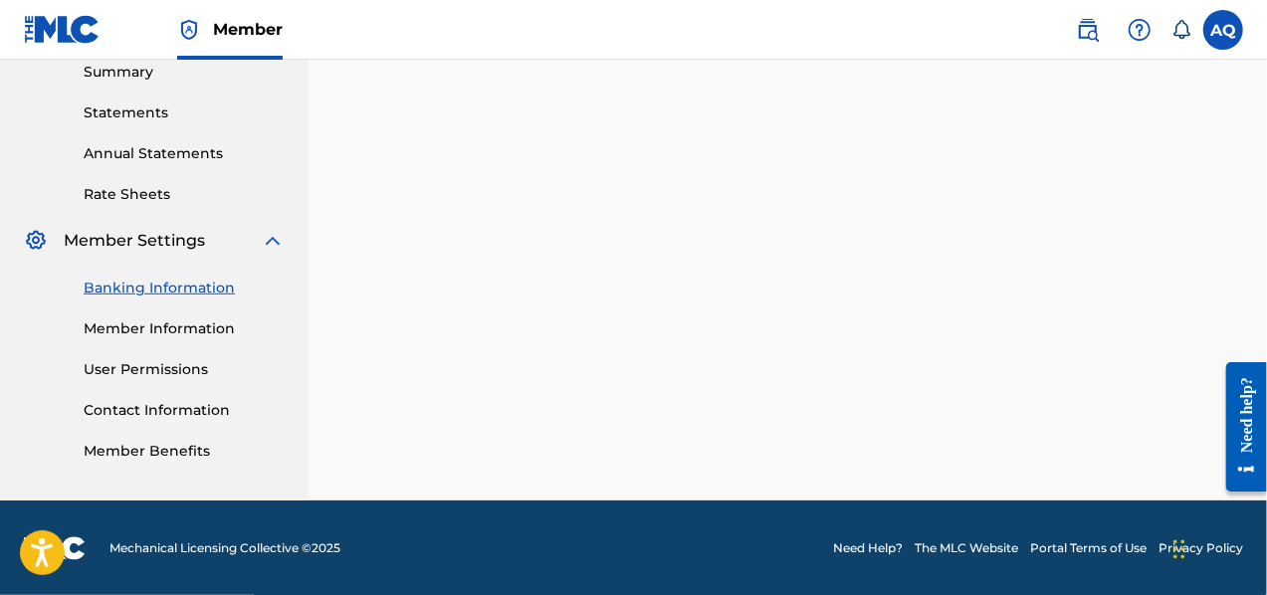
click at [189, 331] on link "Member Information" at bounding box center [184, 328] width 201 height 21
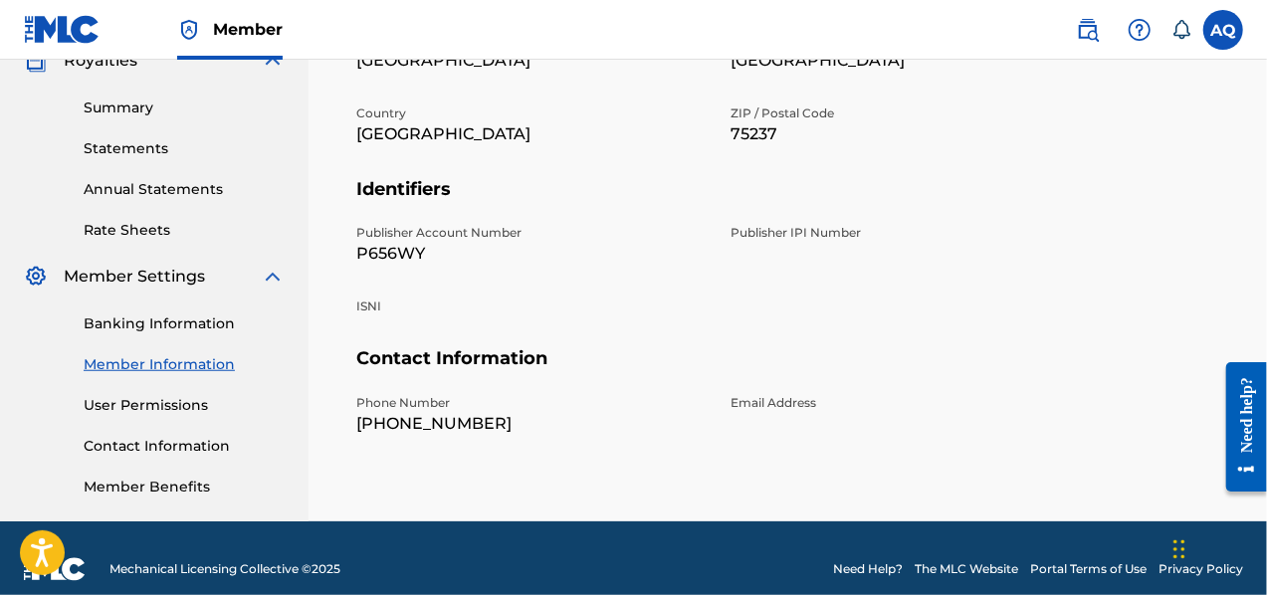
scroll to position [617, 0]
click at [159, 408] on link "User Permissions" at bounding box center [184, 405] width 201 height 21
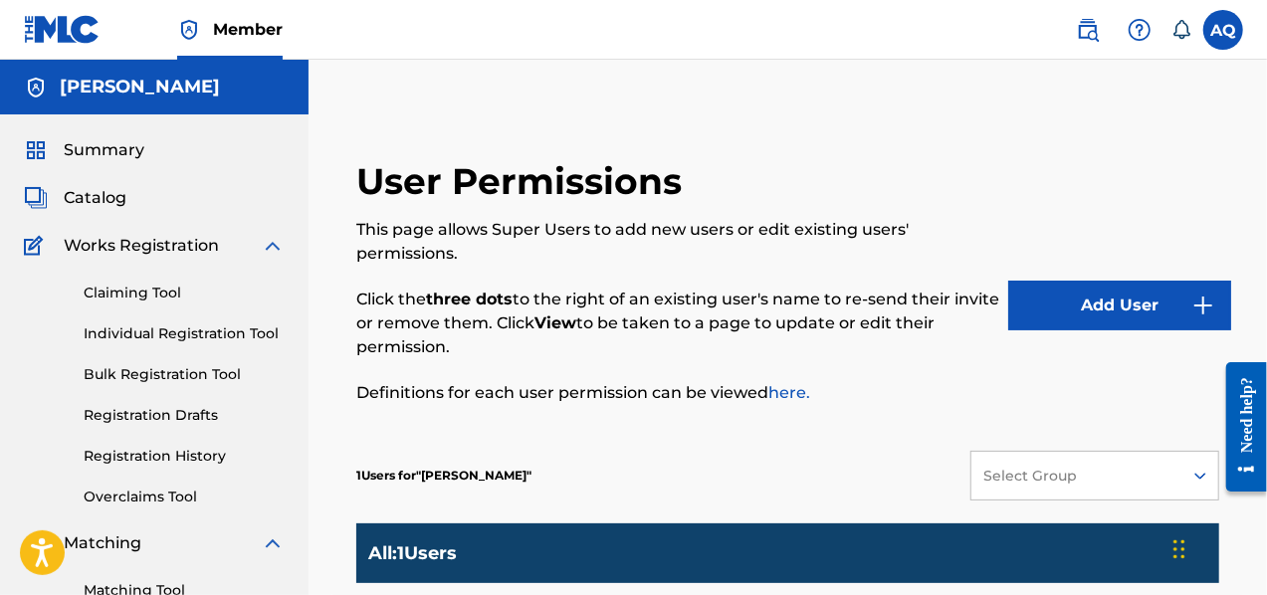
click at [115, 345] on div "Claiming Tool Individual Registration Tool Bulk Registration Tool Registration …" at bounding box center [154, 383] width 261 height 250
click at [117, 335] on link "Individual Registration Tool" at bounding box center [184, 333] width 201 height 21
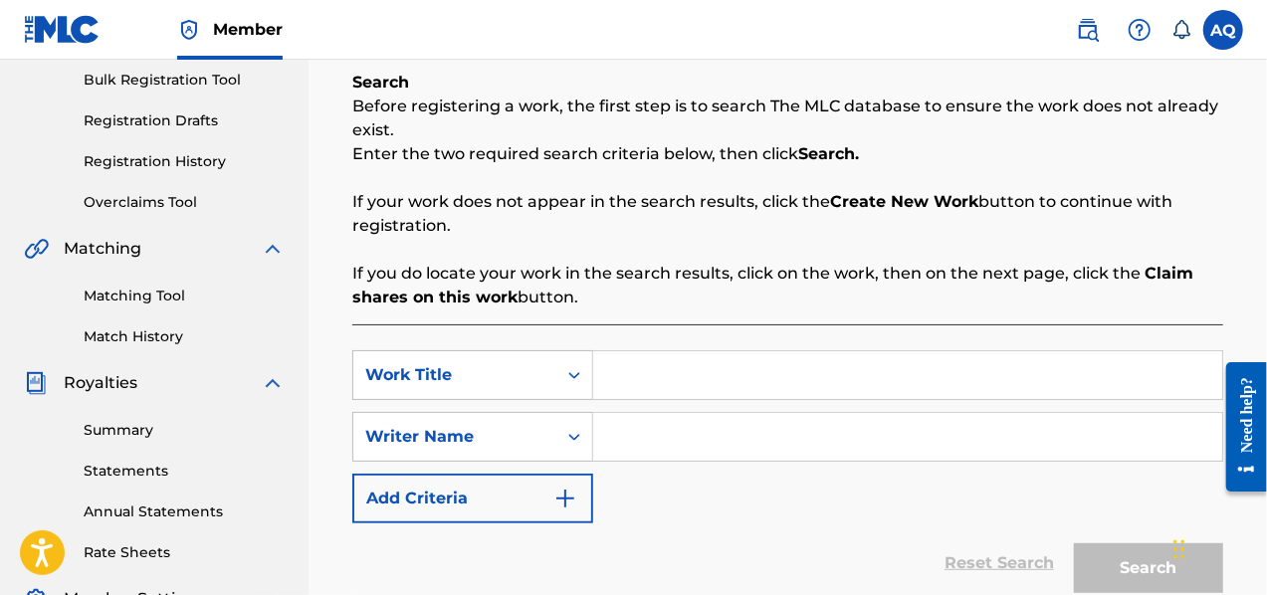
scroll to position [332, 0]
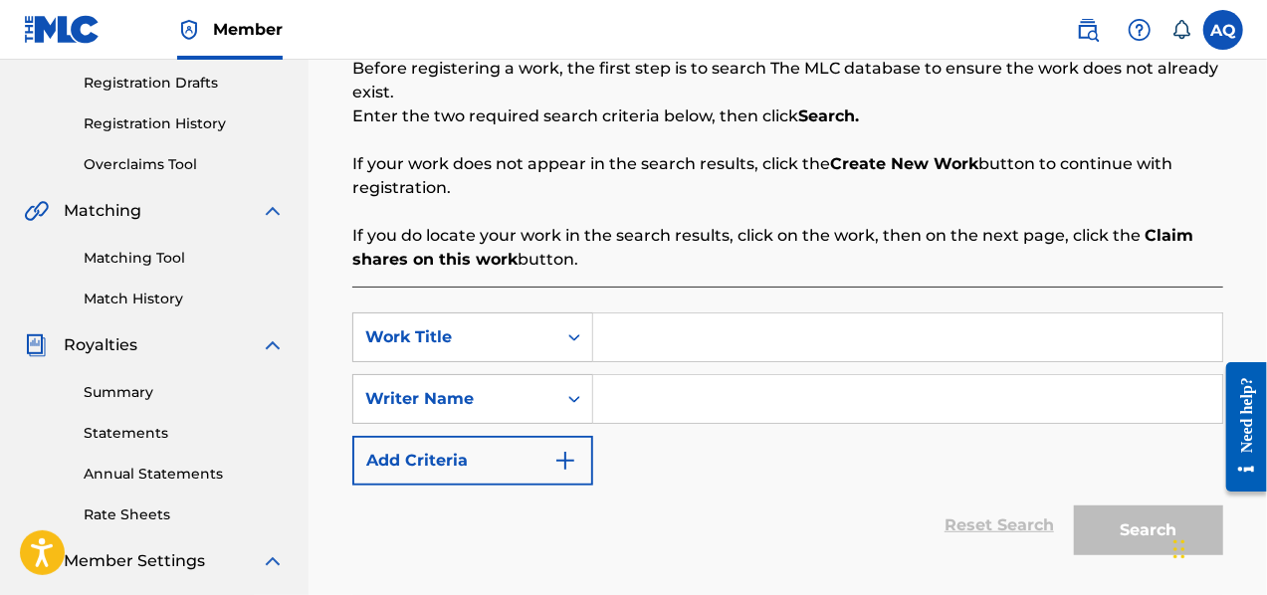
click at [664, 332] on input "Search Form" at bounding box center [907, 337] width 629 height 48
type input "[US_STATE]"
click at [694, 395] on input "Search Form" at bounding box center [907, 399] width 629 height 48
type input "[PERSON_NAME]"
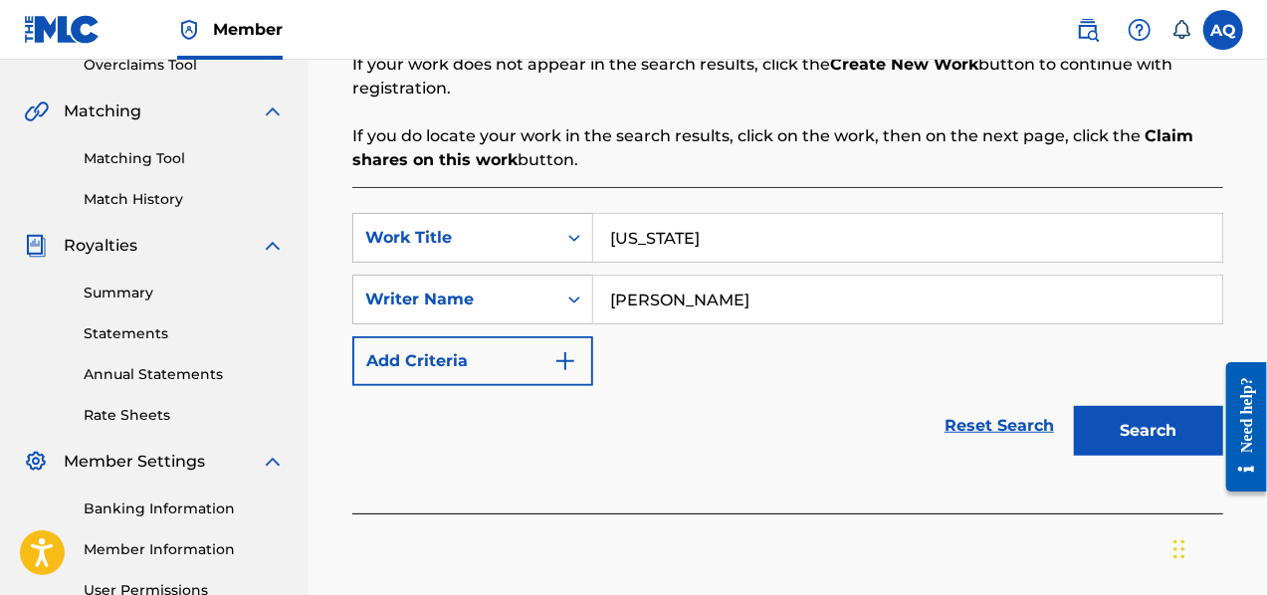
scroll to position [474, 0]
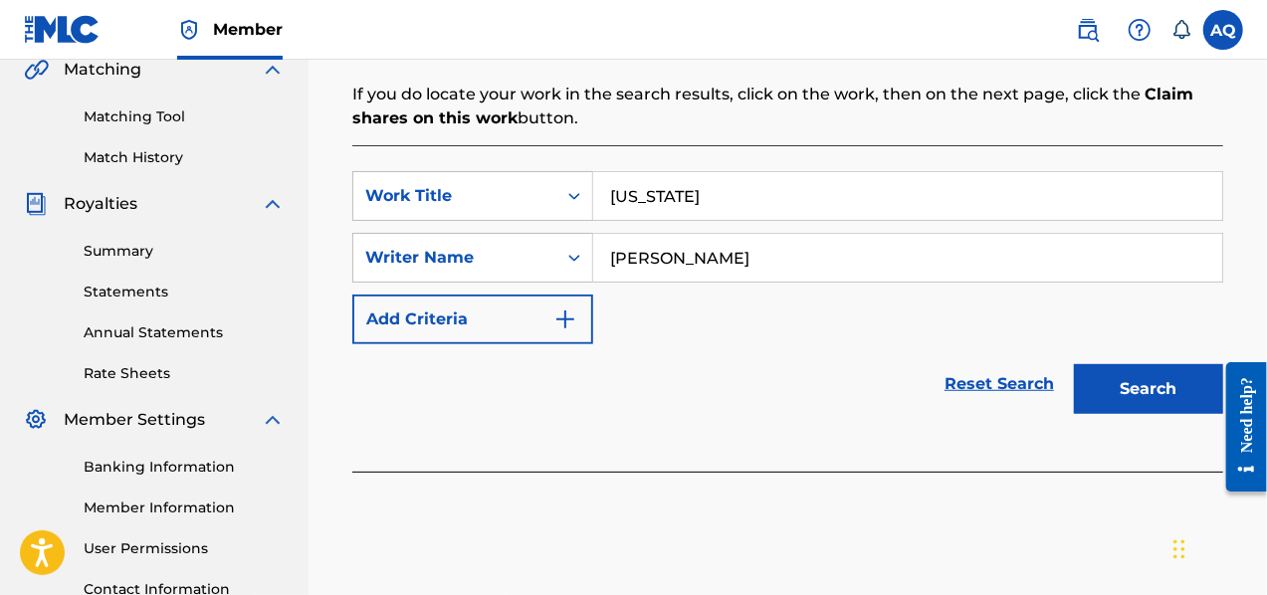
click at [1132, 384] on button "Search" at bounding box center [1148, 389] width 149 height 50
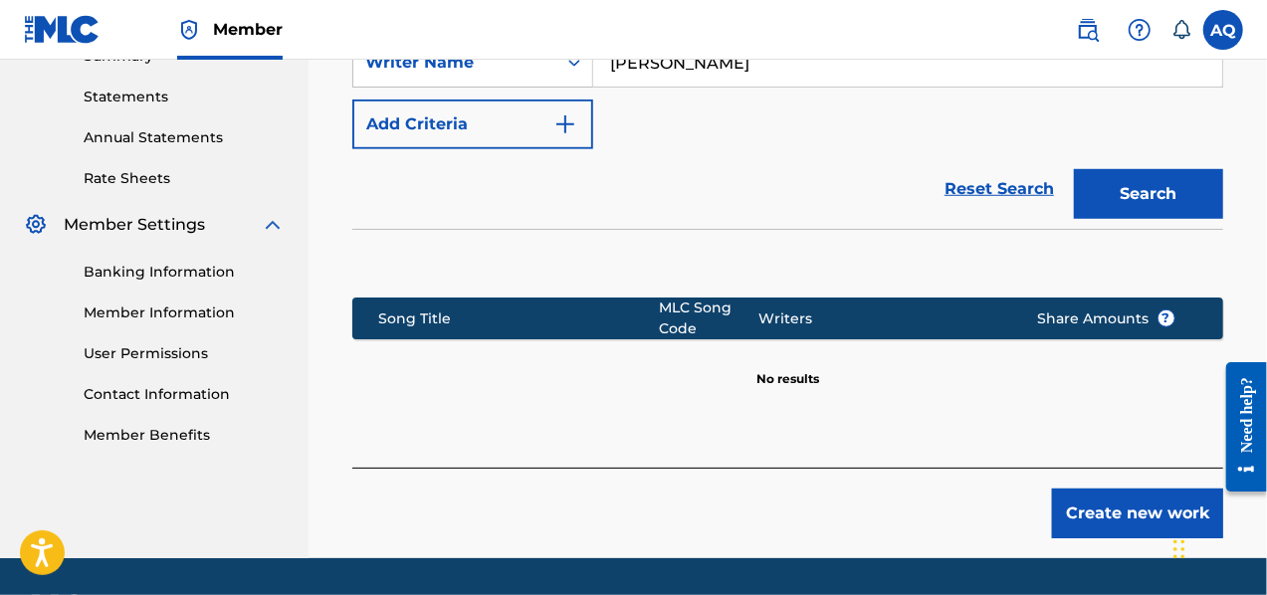
scroll to position [672, 0]
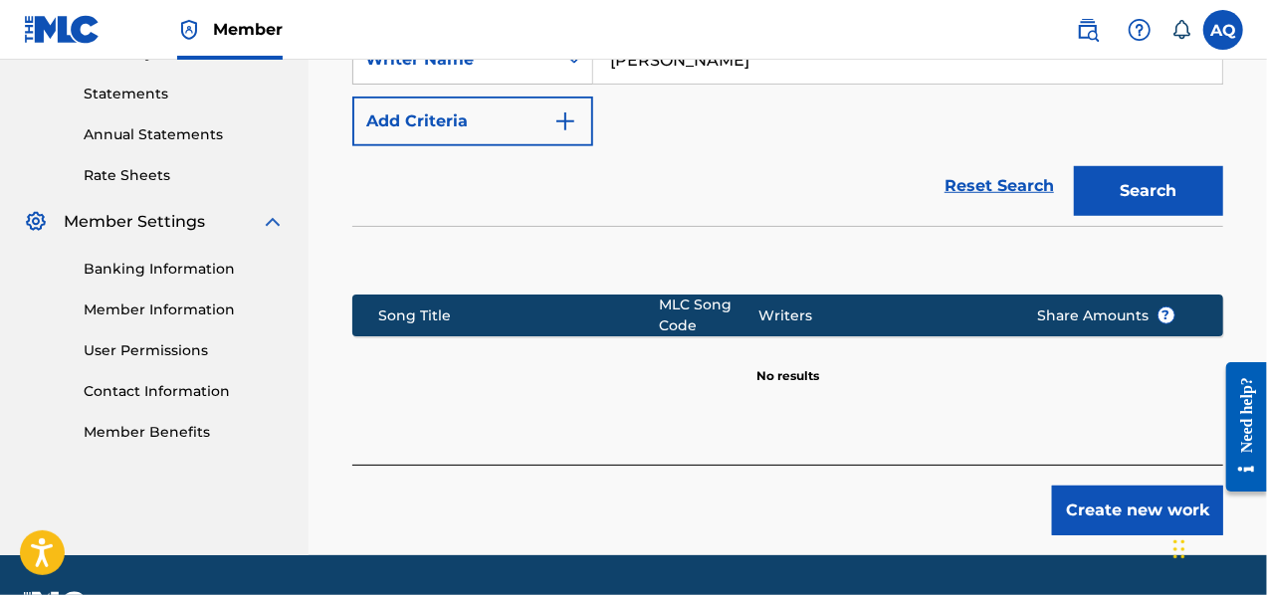
click at [1094, 520] on button "Create new work" at bounding box center [1137, 511] width 171 height 50
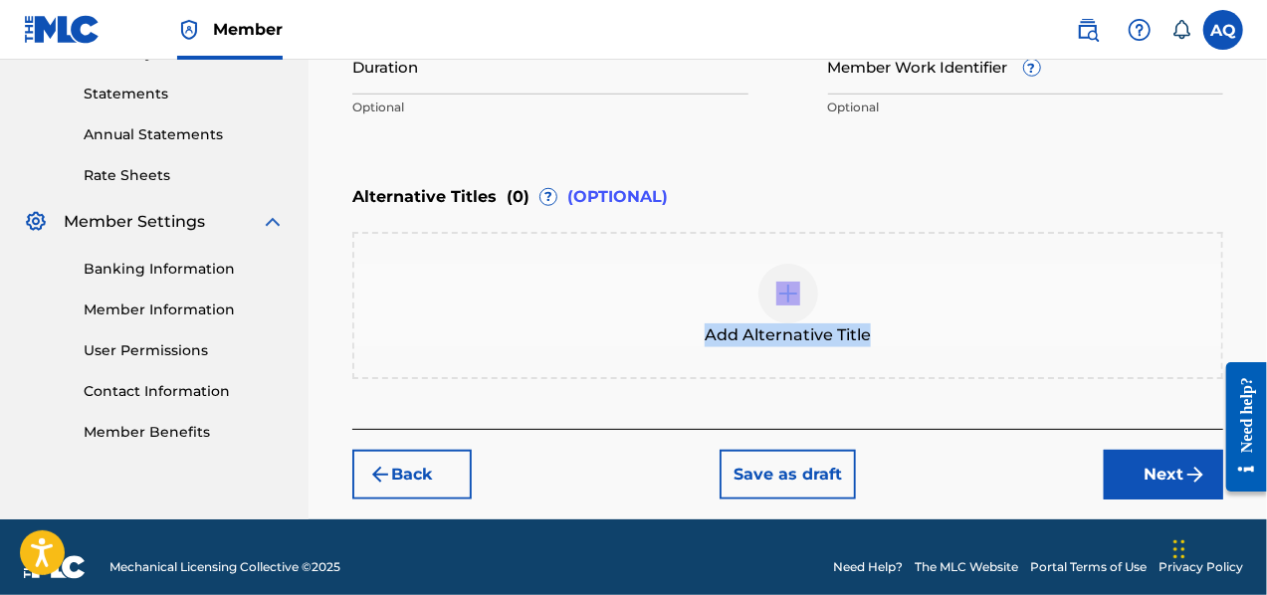
drag, startPoint x: 1265, startPoint y: 330, endPoint x: 1273, endPoint y: 213, distance: 117.7
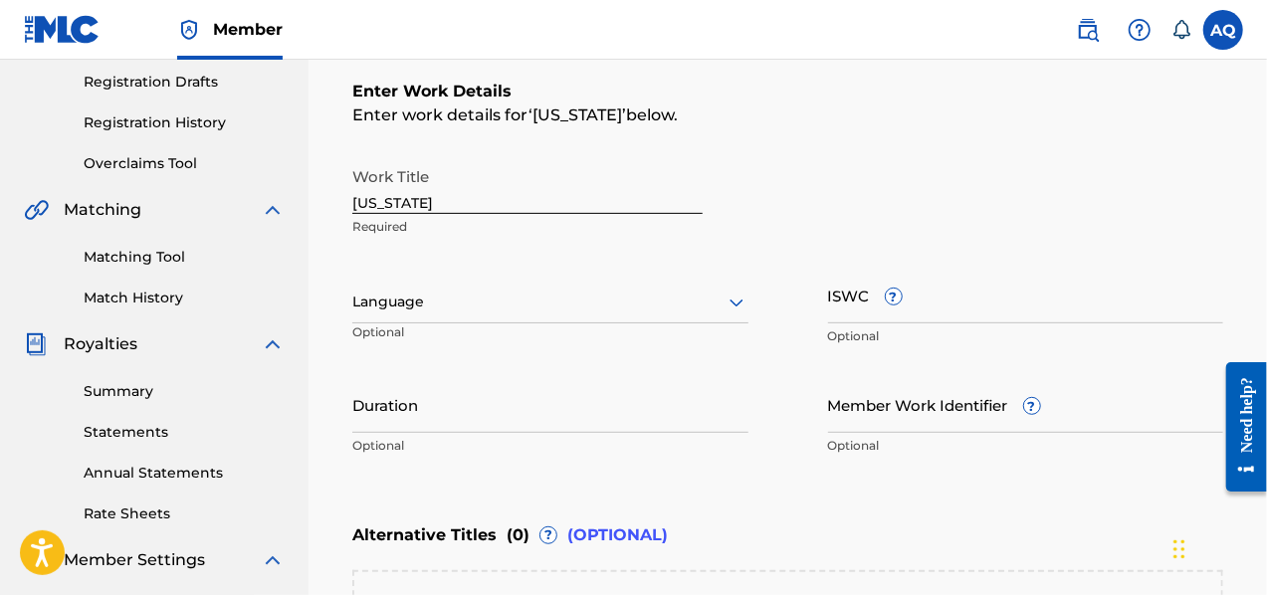
scroll to position [336, 0]
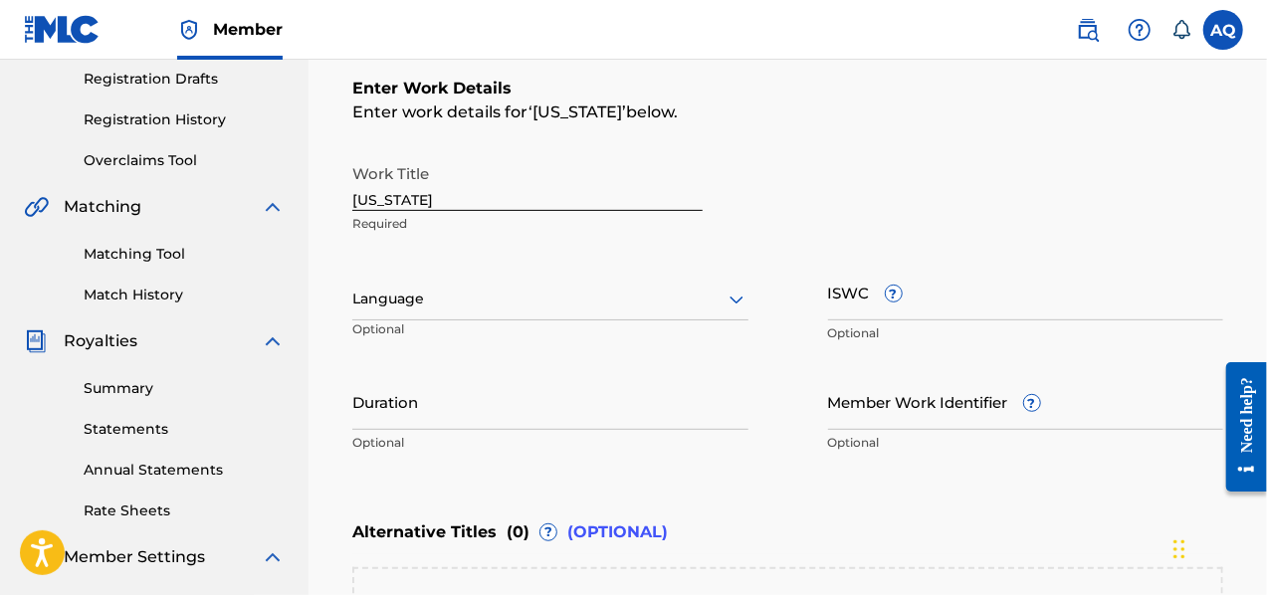
click at [738, 295] on icon at bounding box center [736, 300] width 24 height 24
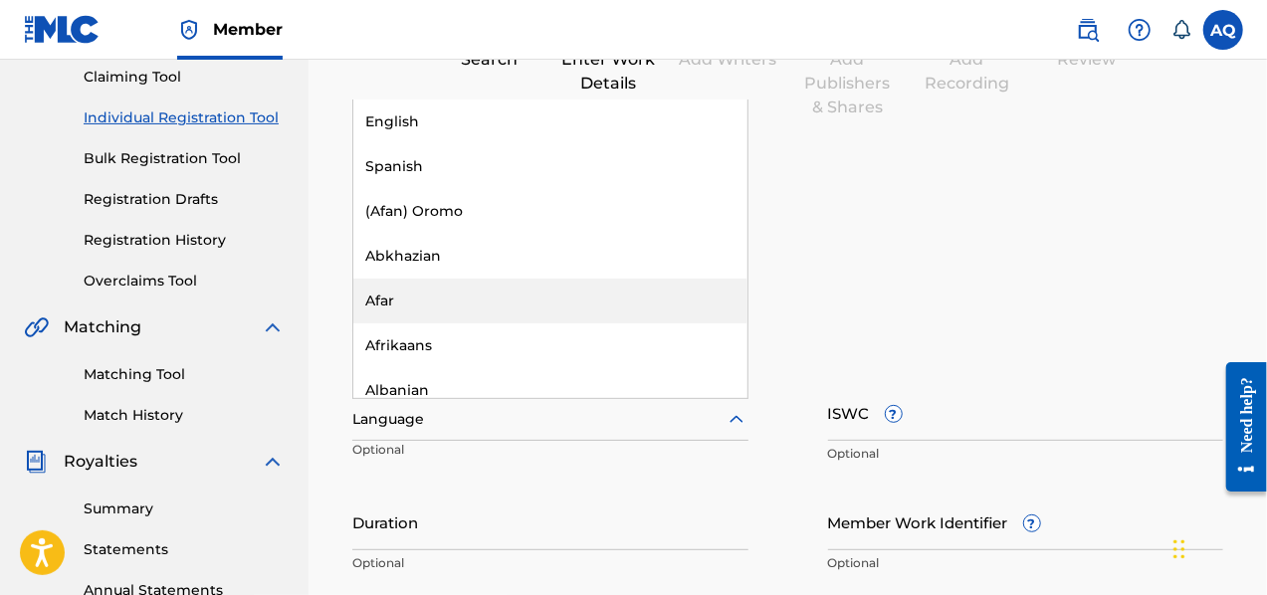
scroll to position [213, 0]
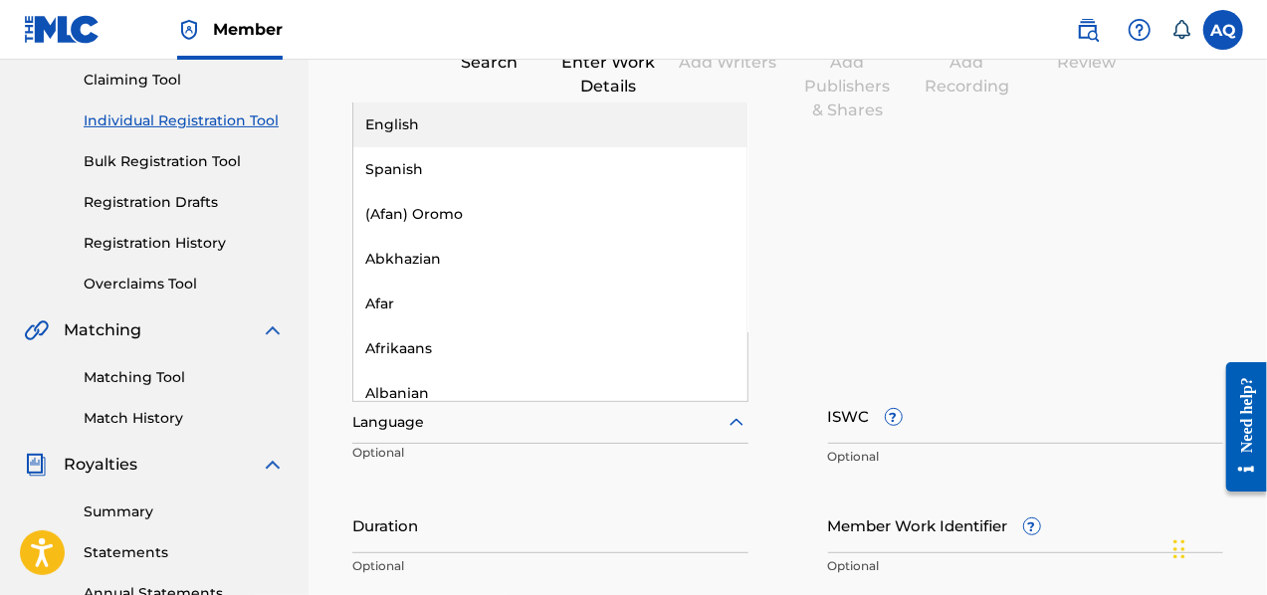
click at [516, 124] on div "English" at bounding box center [550, 124] width 394 height 45
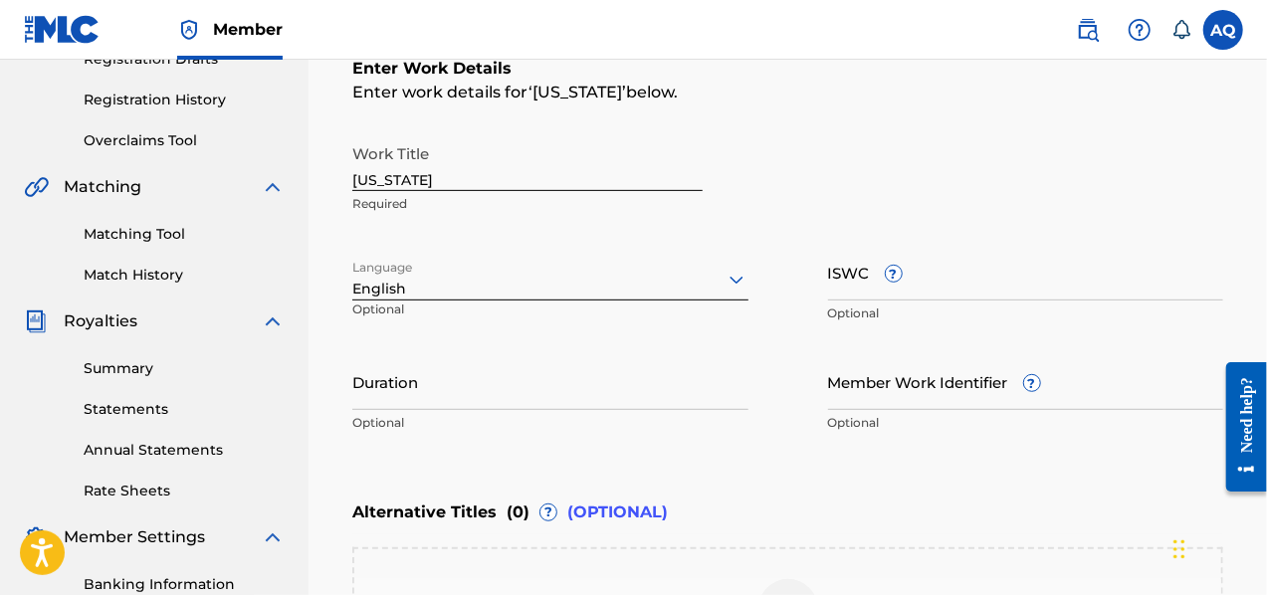
scroll to position [418, 0]
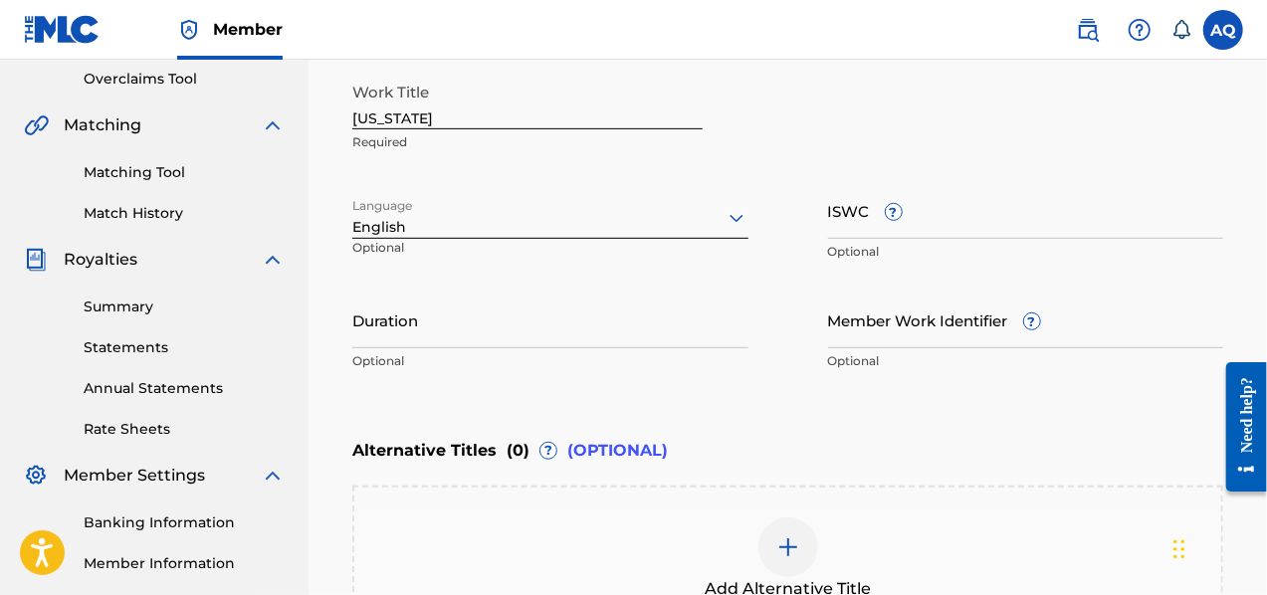
click at [399, 324] on input "Duration" at bounding box center [550, 320] width 396 height 57
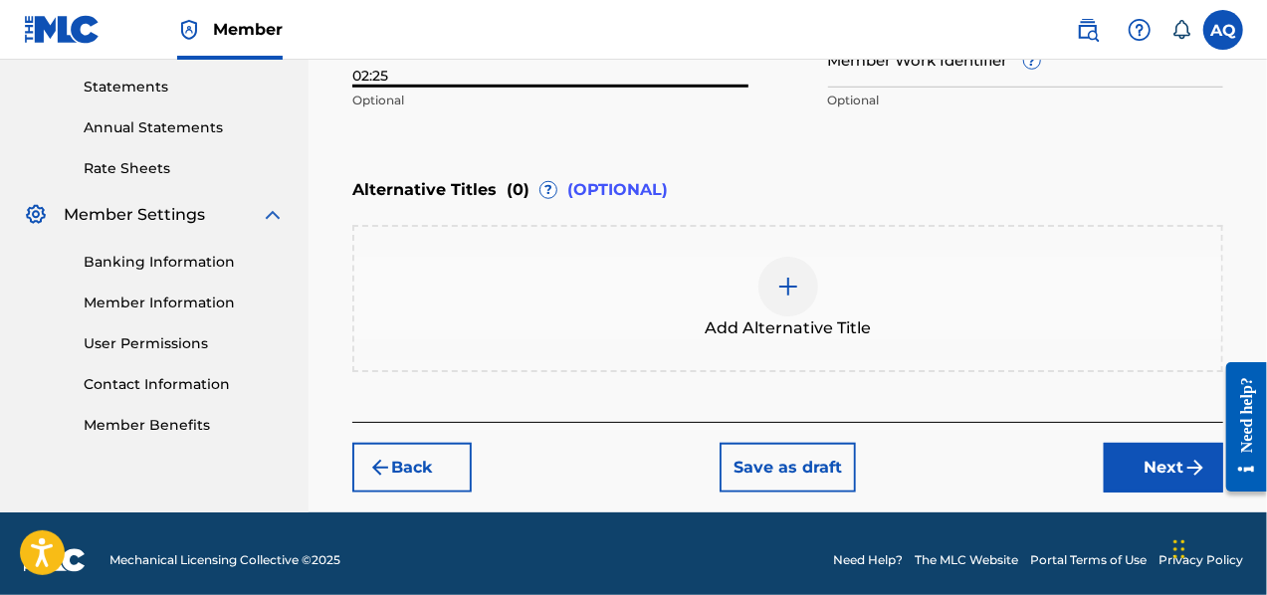
scroll to position [687, 0]
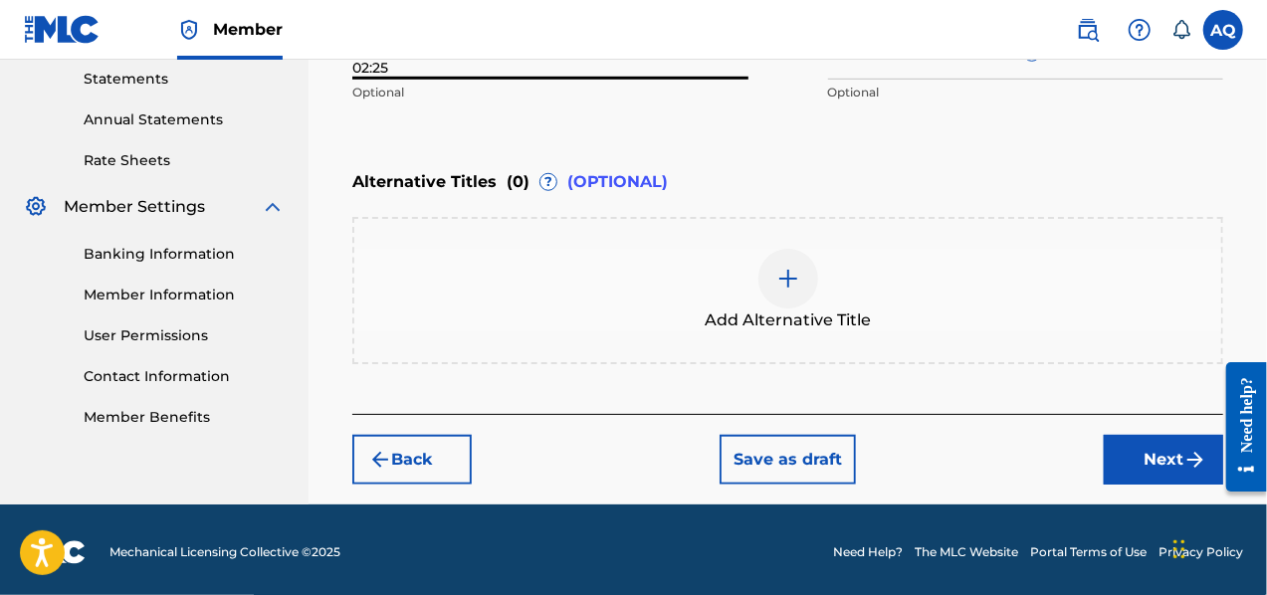
type input "02:25"
click at [1128, 465] on button "Next" at bounding box center [1162, 460] width 119 height 50
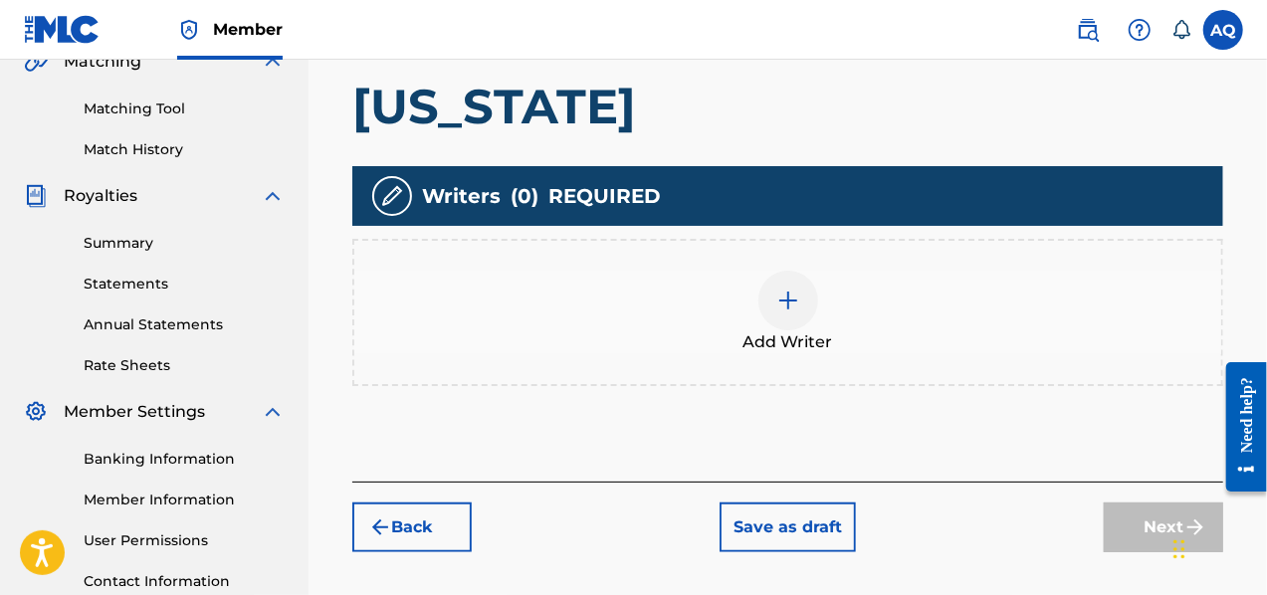
scroll to position [486, 0]
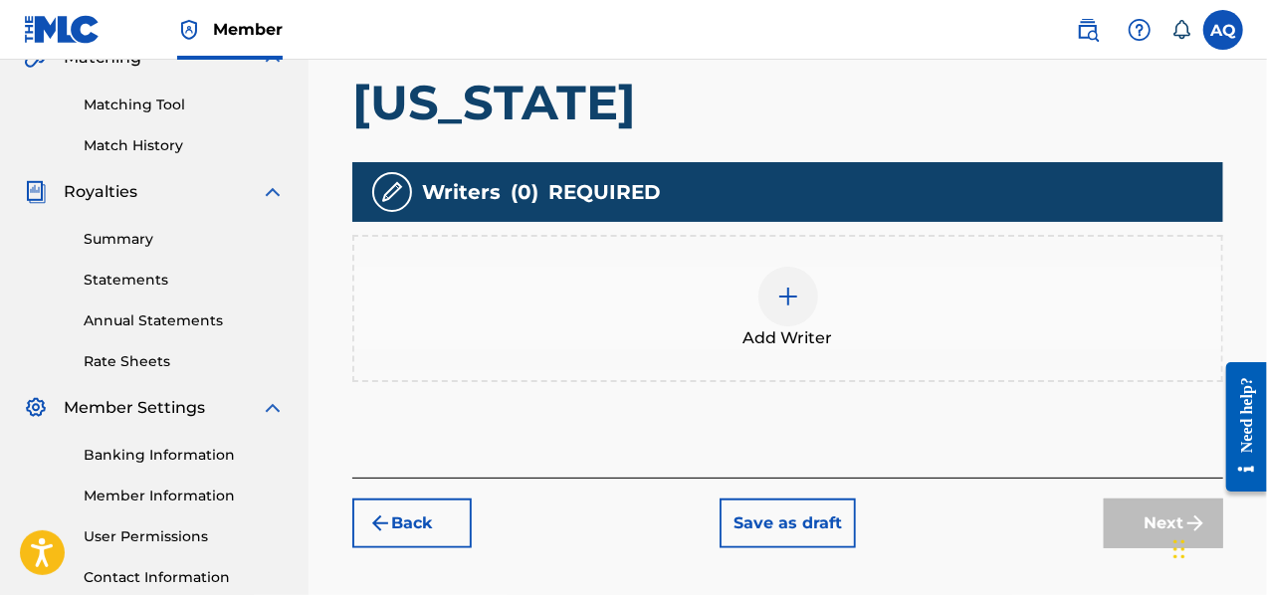
click at [794, 301] on img at bounding box center [788, 297] width 24 height 24
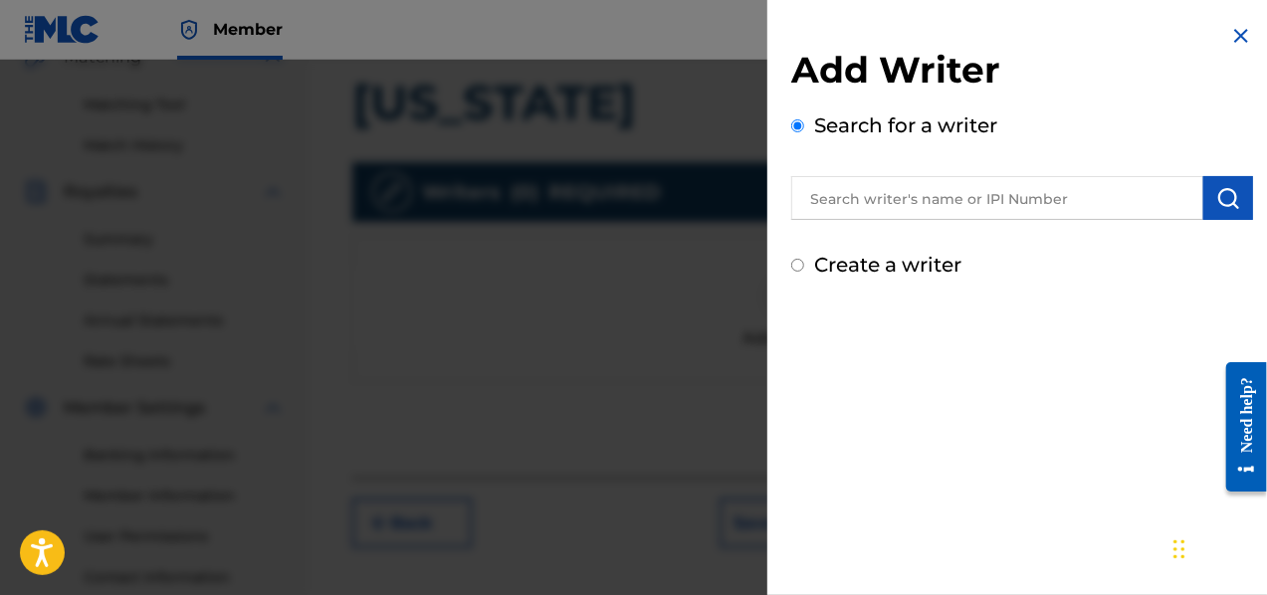
click at [880, 207] on input "text" at bounding box center [997, 198] width 412 height 44
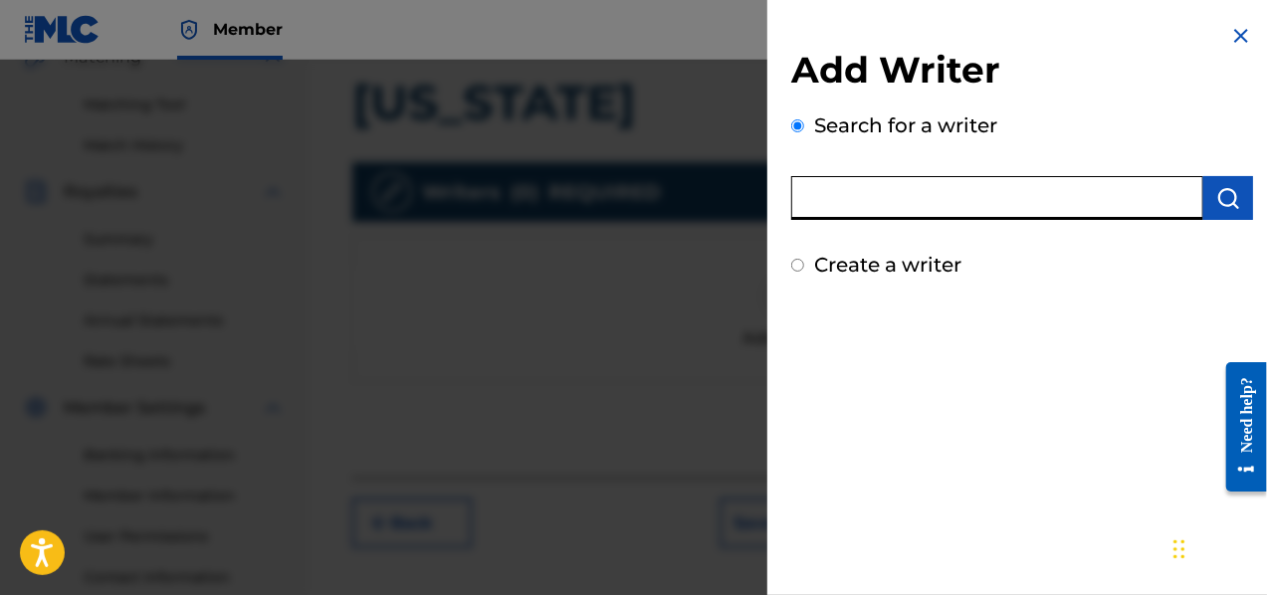
type input "[PERSON_NAME]"
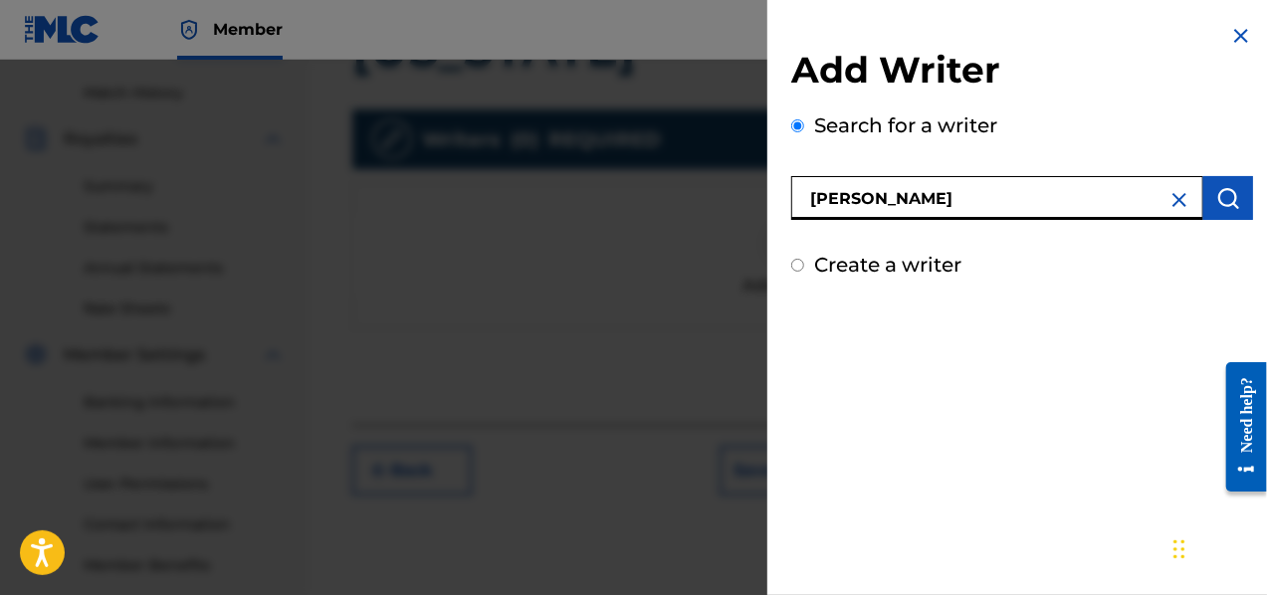
scroll to position [541, 0]
click at [1216, 209] on img "submit" at bounding box center [1228, 198] width 24 height 24
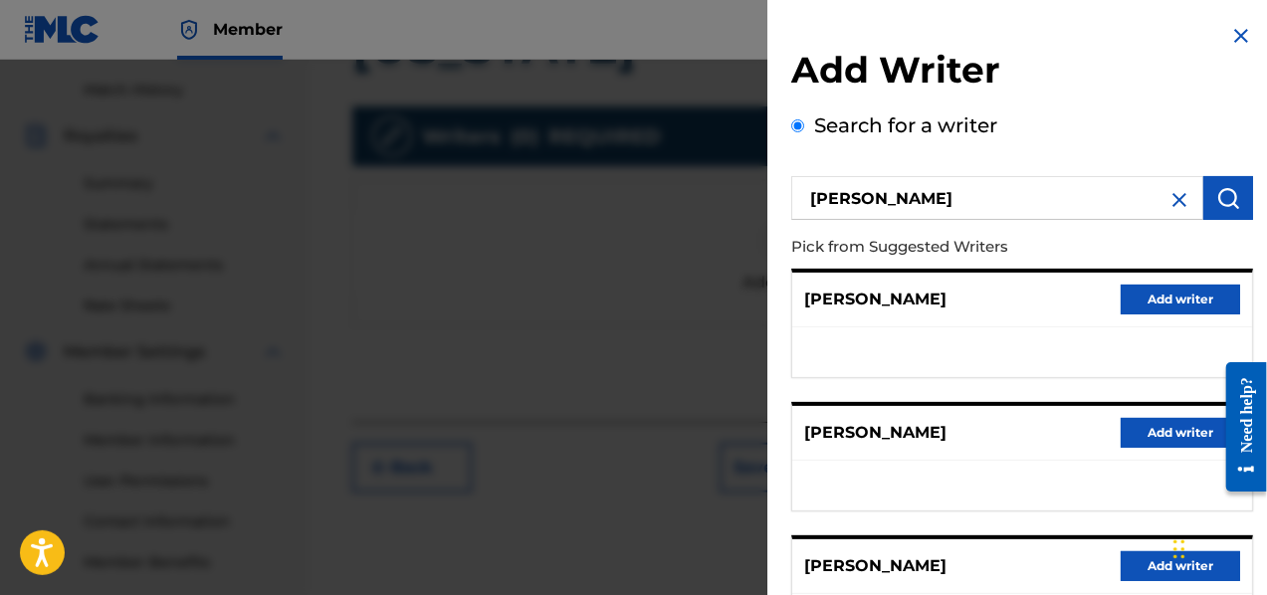
click at [1135, 557] on button "Add writer" at bounding box center [1179, 566] width 119 height 30
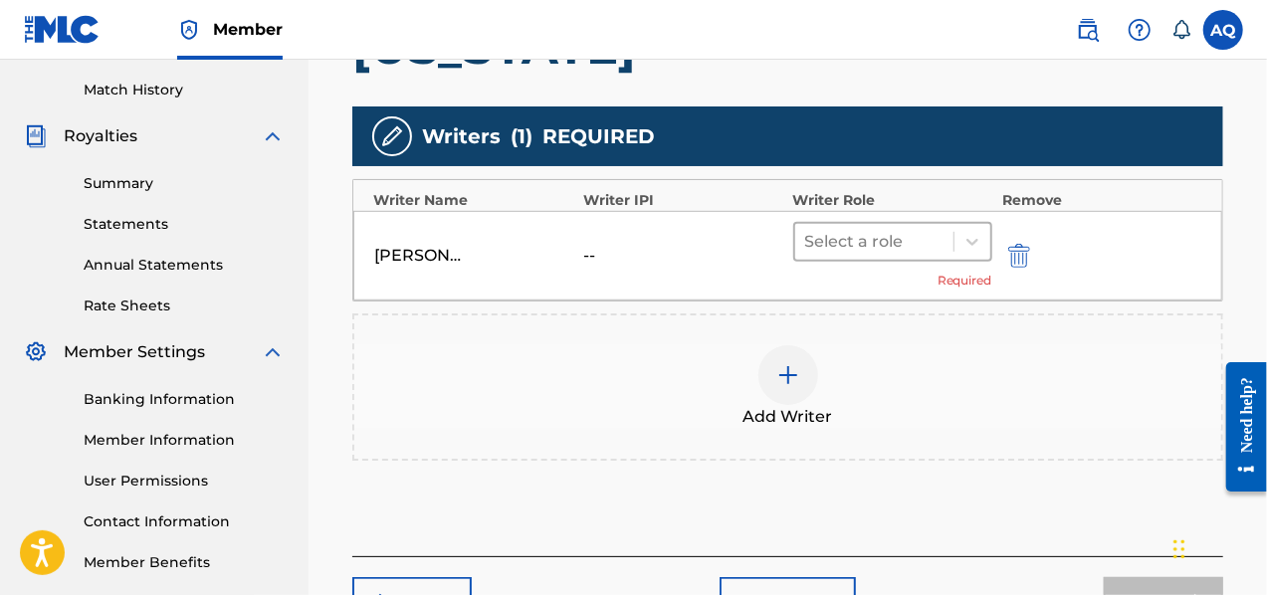
click at [942, 242] on div at bounding box center [874, 242] width 138 height 28
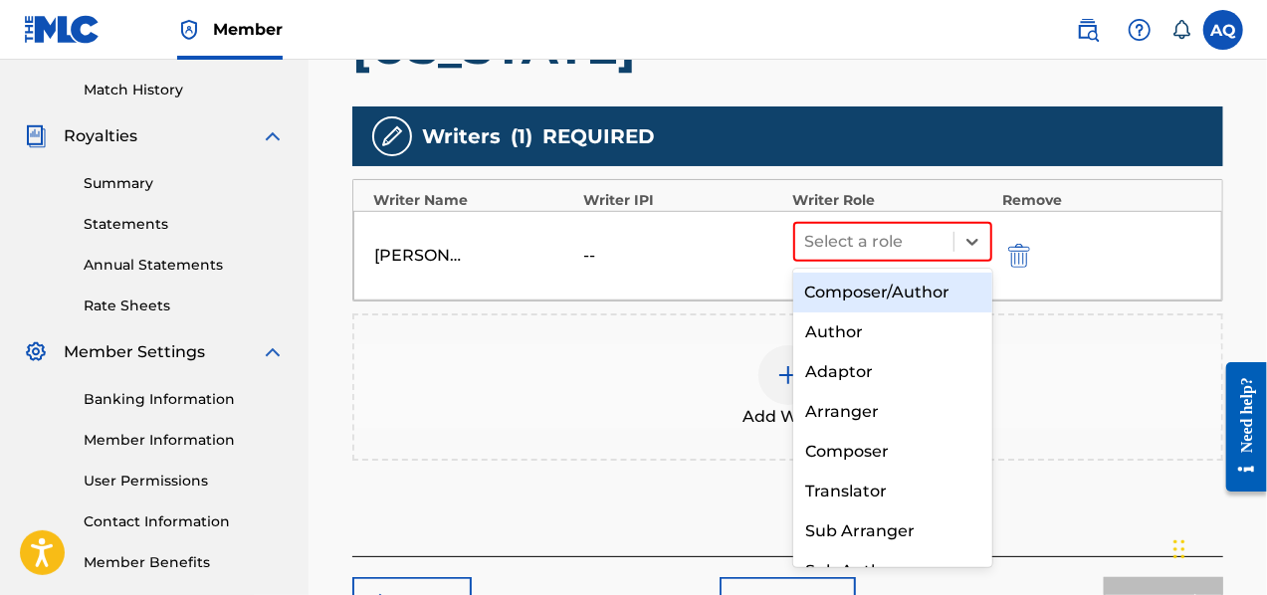
click at [893, 292] on div "Composer/Author" at bounding box center [893, 293] width 200 height 40
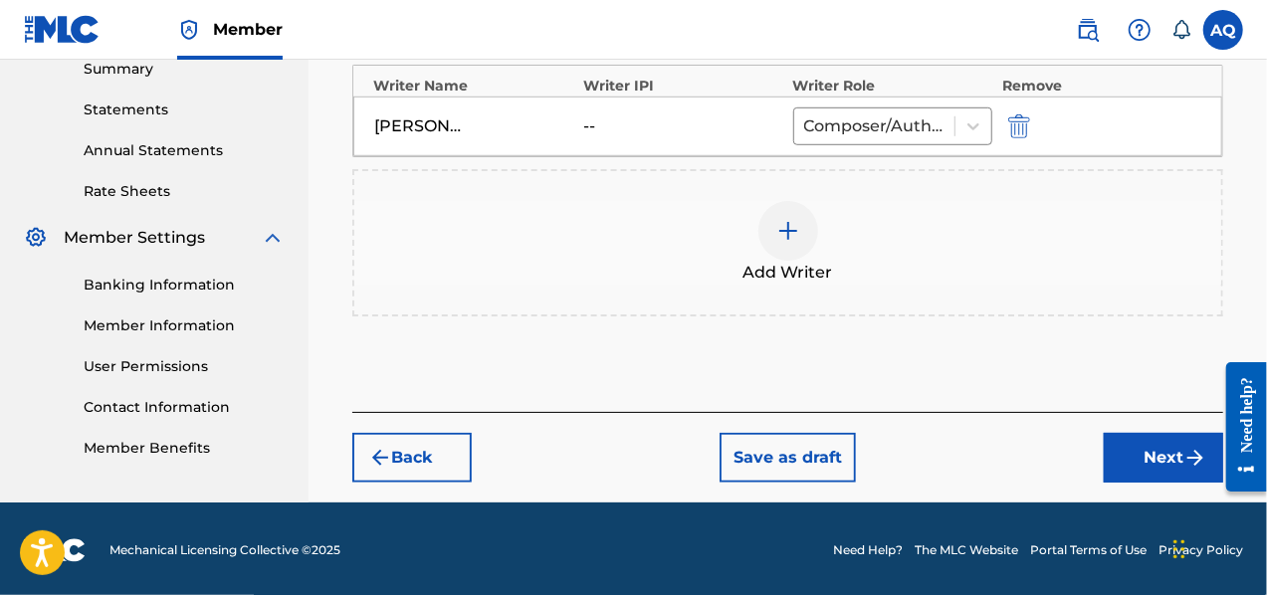
scroll to position [657, 0]
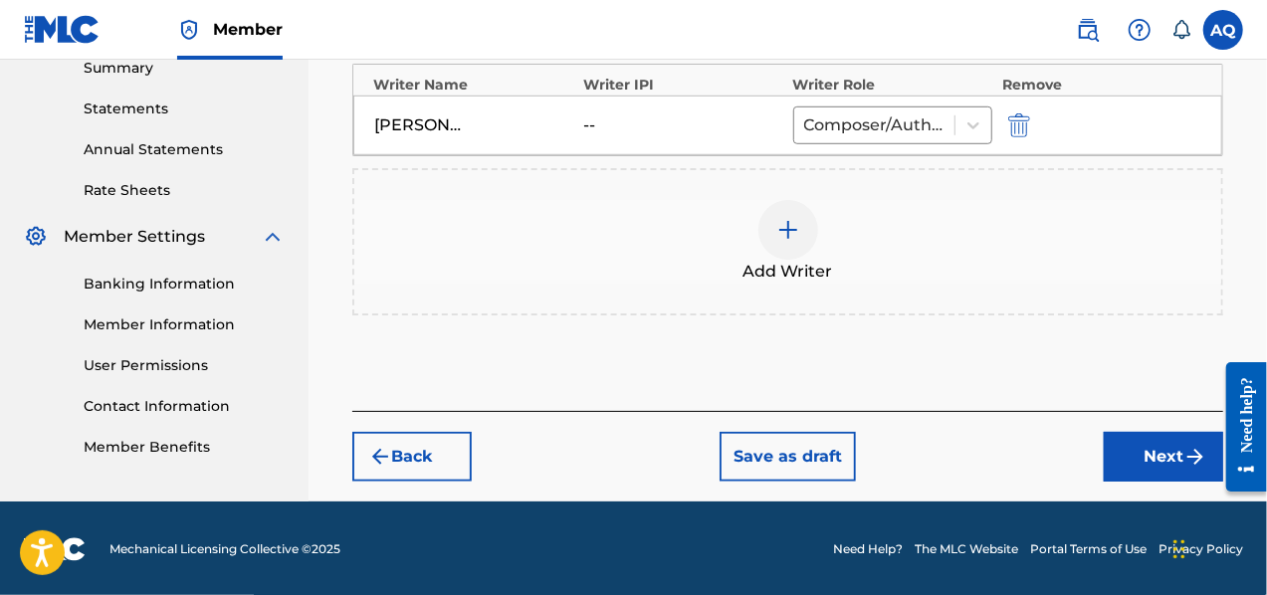
click at [1144, 453] on button "Next" at bounding box center [1162, 457] width 119 height 50
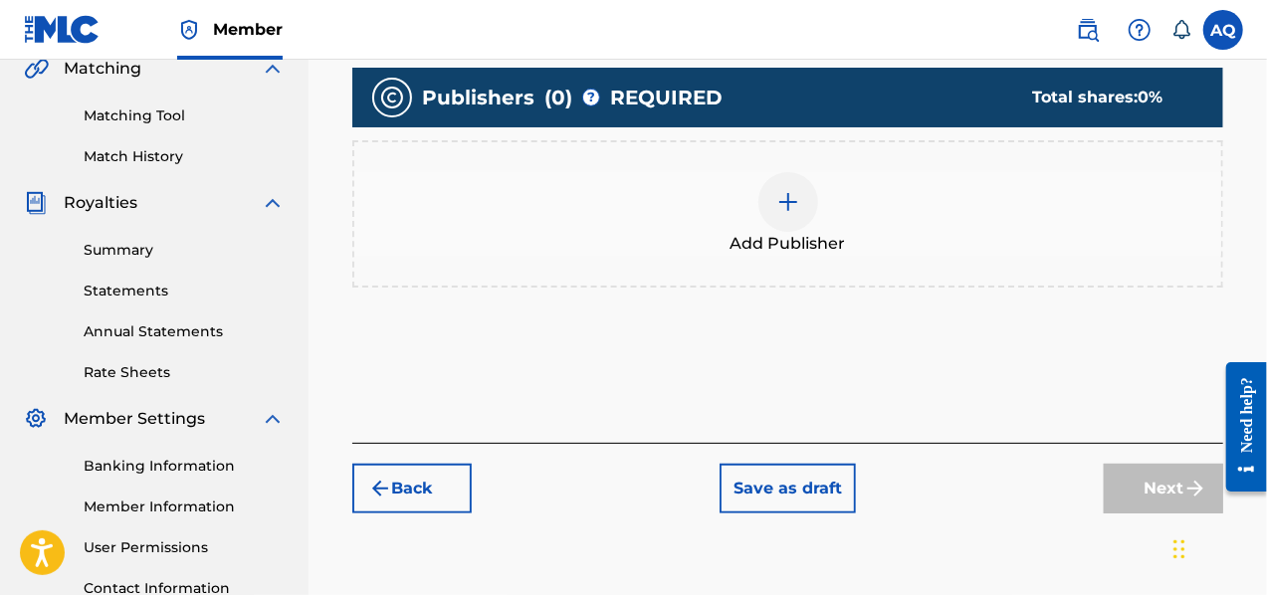
scroll to position [471, 0]
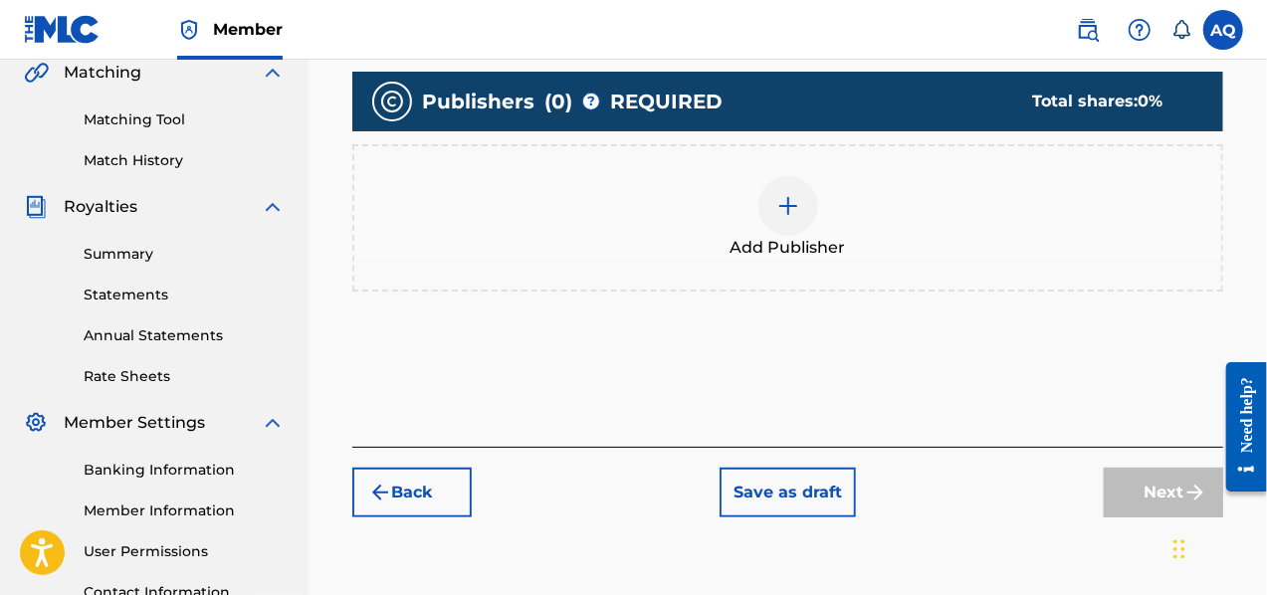
click at [812, 204] on div at bounding box center [788, 206] width 60 height 60
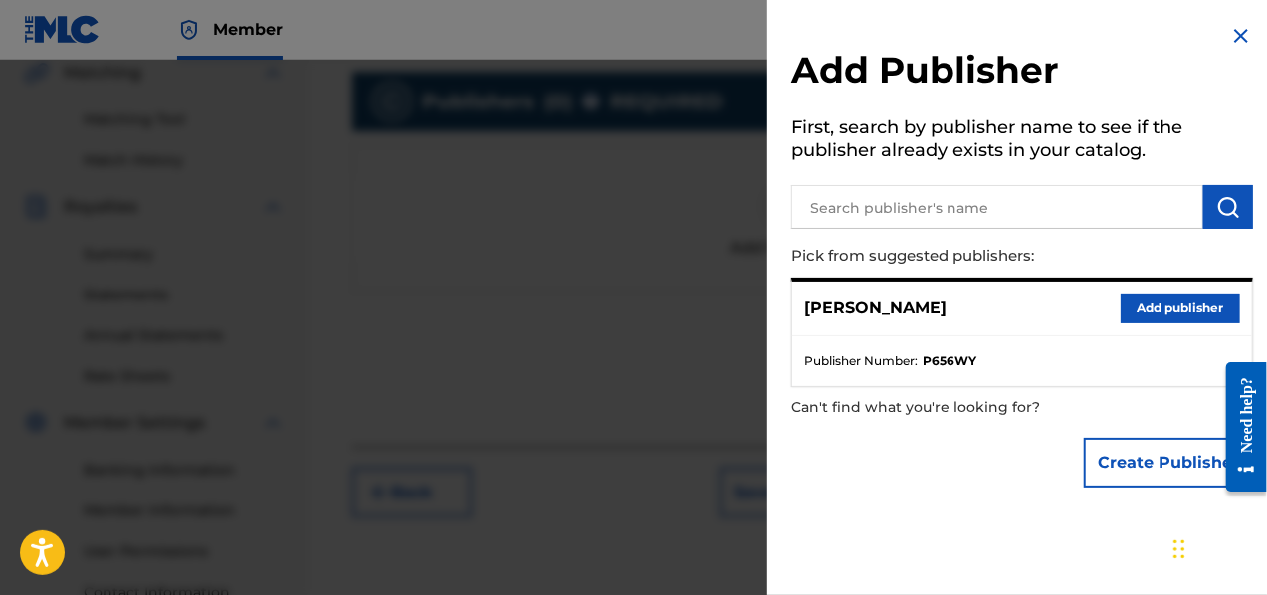
click at [1134, 305] on button "Add publisher" at bounding box center [1179, 309] width 119 height 30
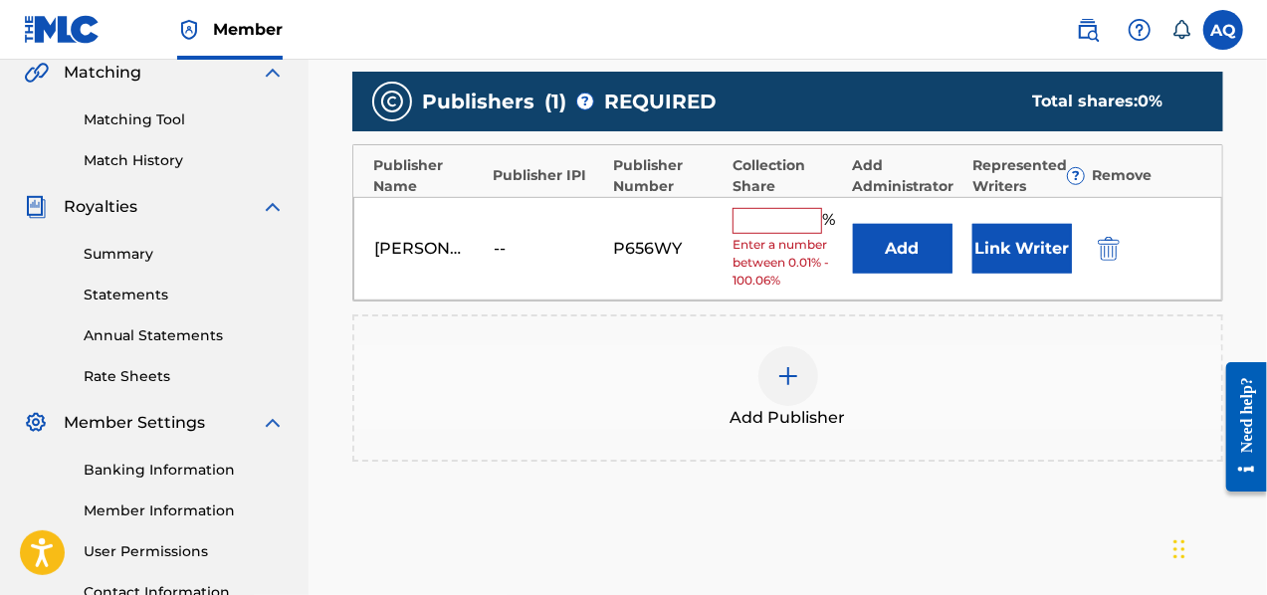
click at [791, 226] on input "text" at bounding box center [777, 221] width 90 height 26
type input "85"
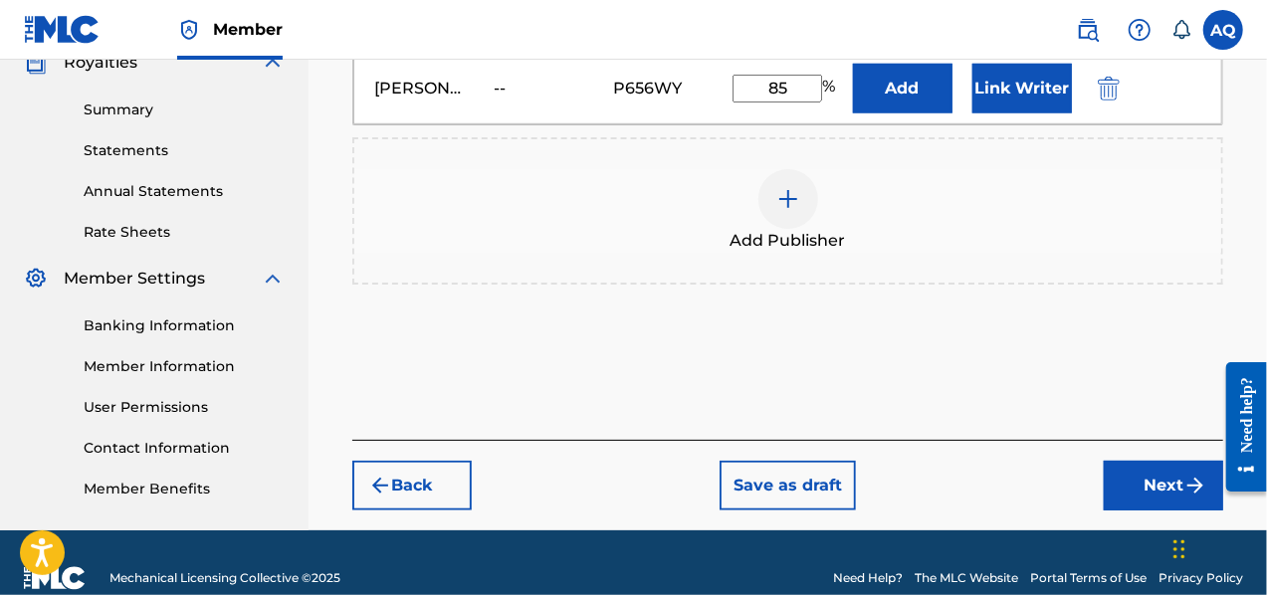
click at [1145, 473] on button "Next" at bounding box center [1162, 486] width 119 height 50
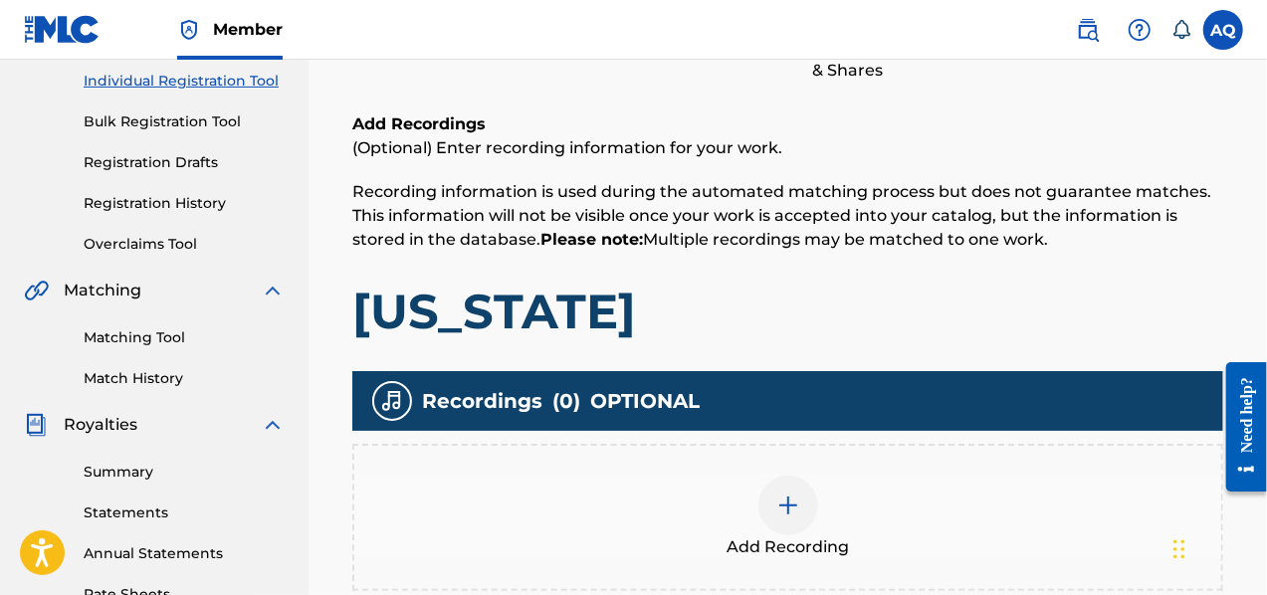
scroll to position [274, 0]
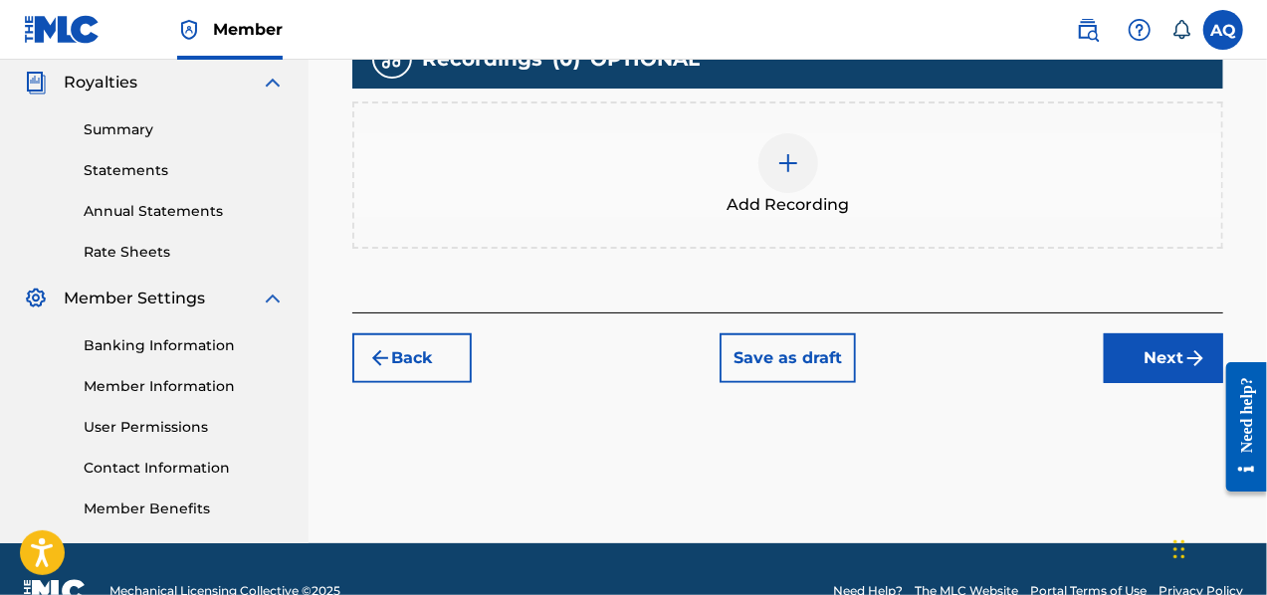
click at [1130, 371] on button "Next" at bounding box center [1162, 358] width 119 height 50
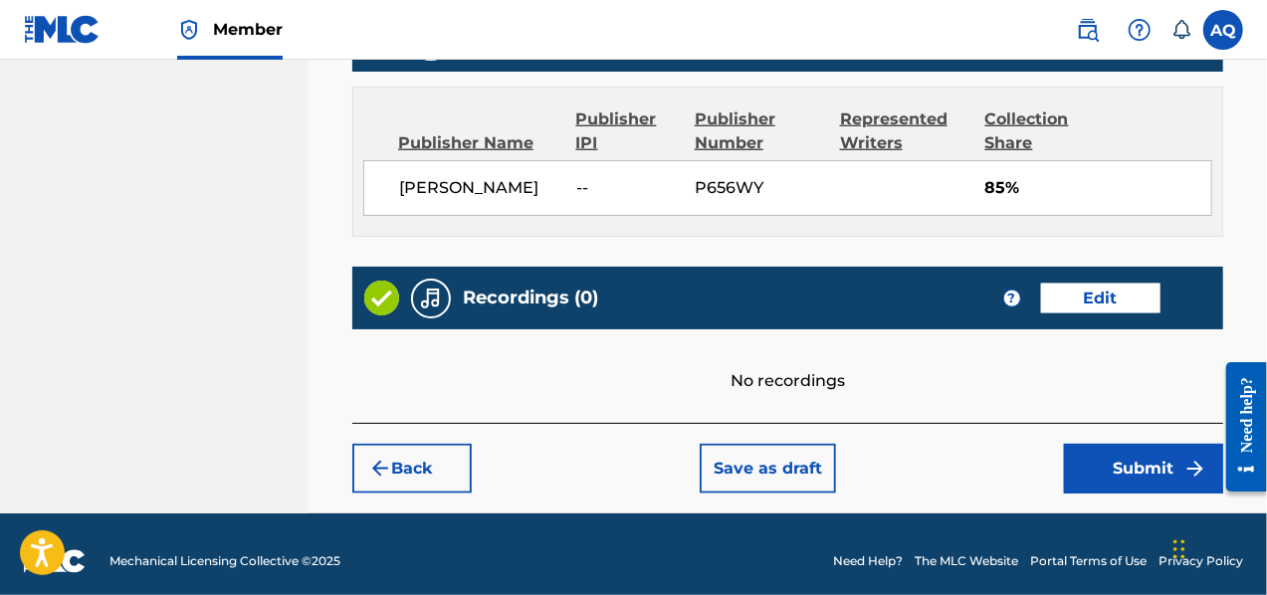
scroll to position [1083, 0]
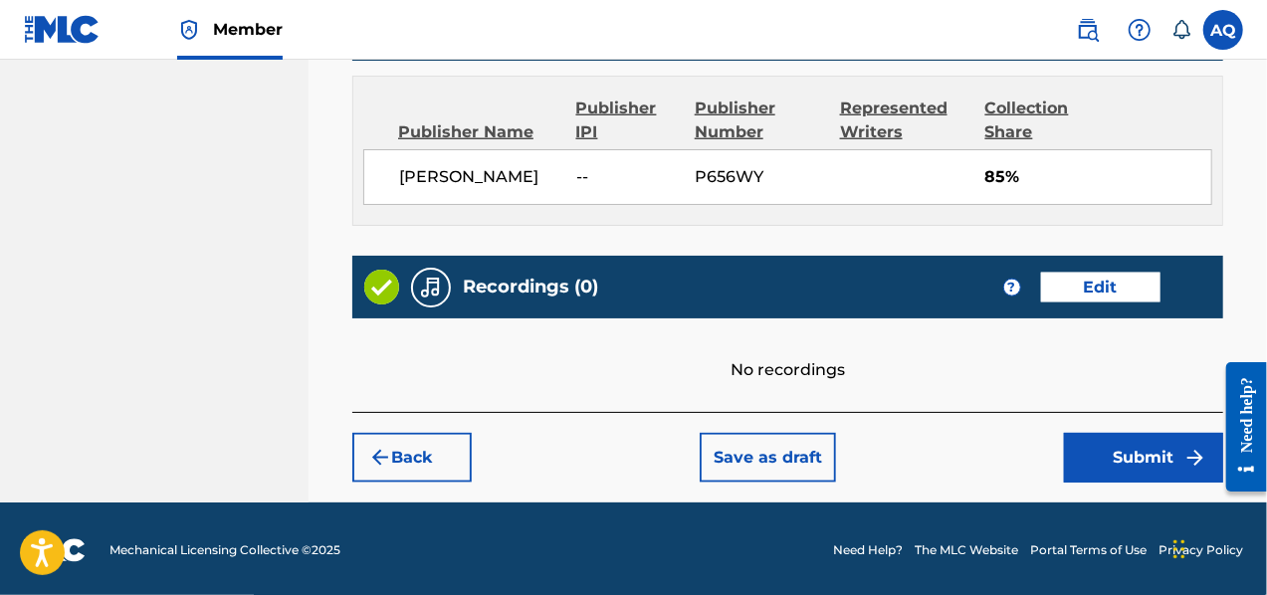
click at [1137, 448] on button "Submit" at bounding box center [1143, 458] width 159 height 50
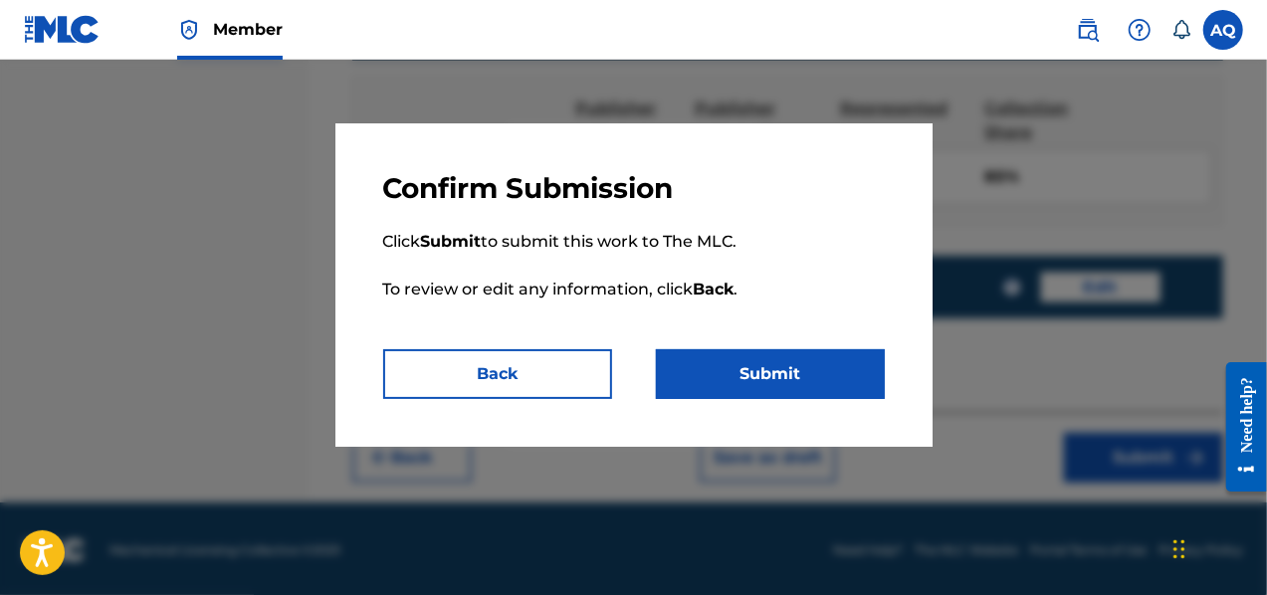
click at [796, 377] on button "Submit" at bounding box center [770, 374] width 229 height 50
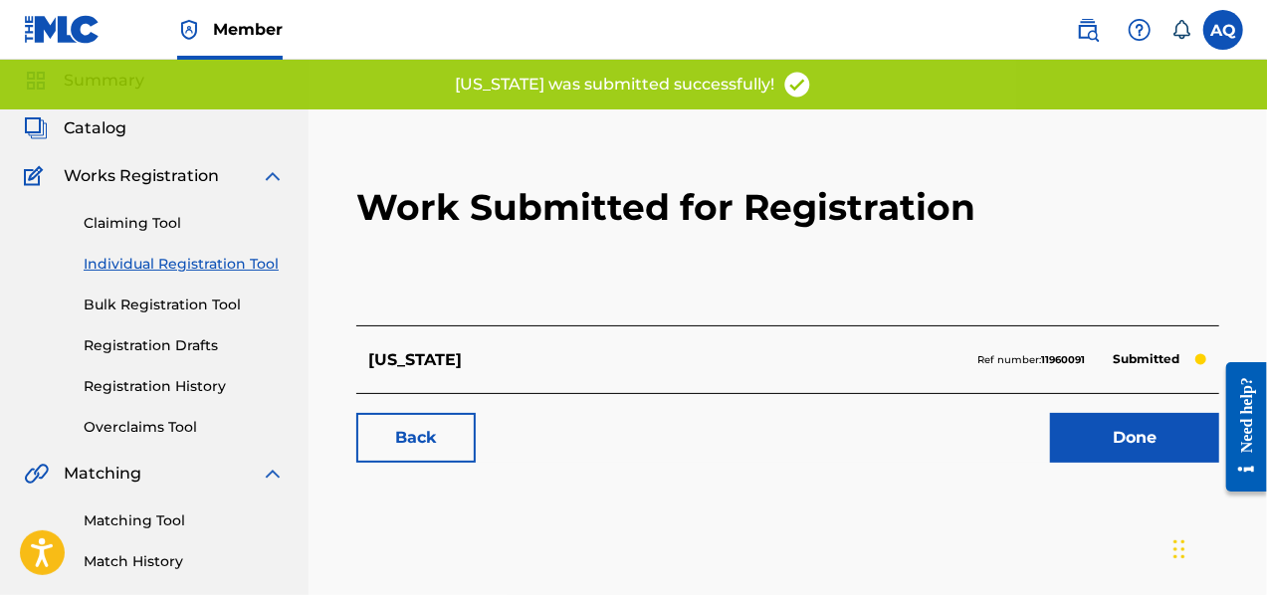
scroll to position [90, 0]
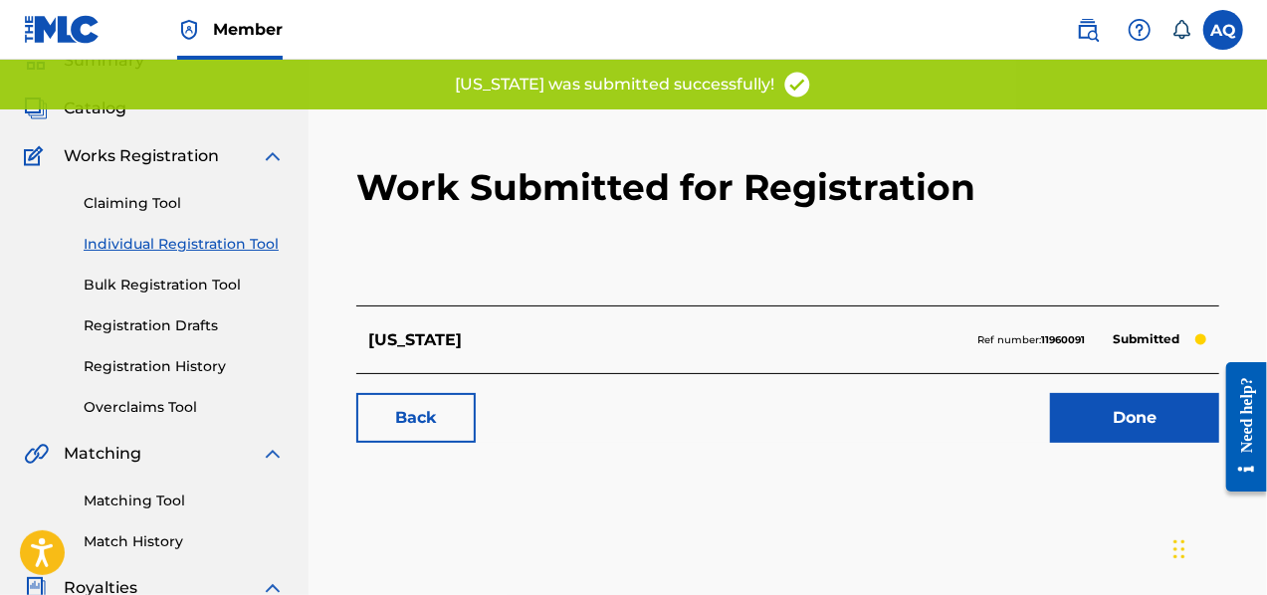
click at [1126, 413] on link "Done" at bounding box center [1134, 418] width 169 height 50
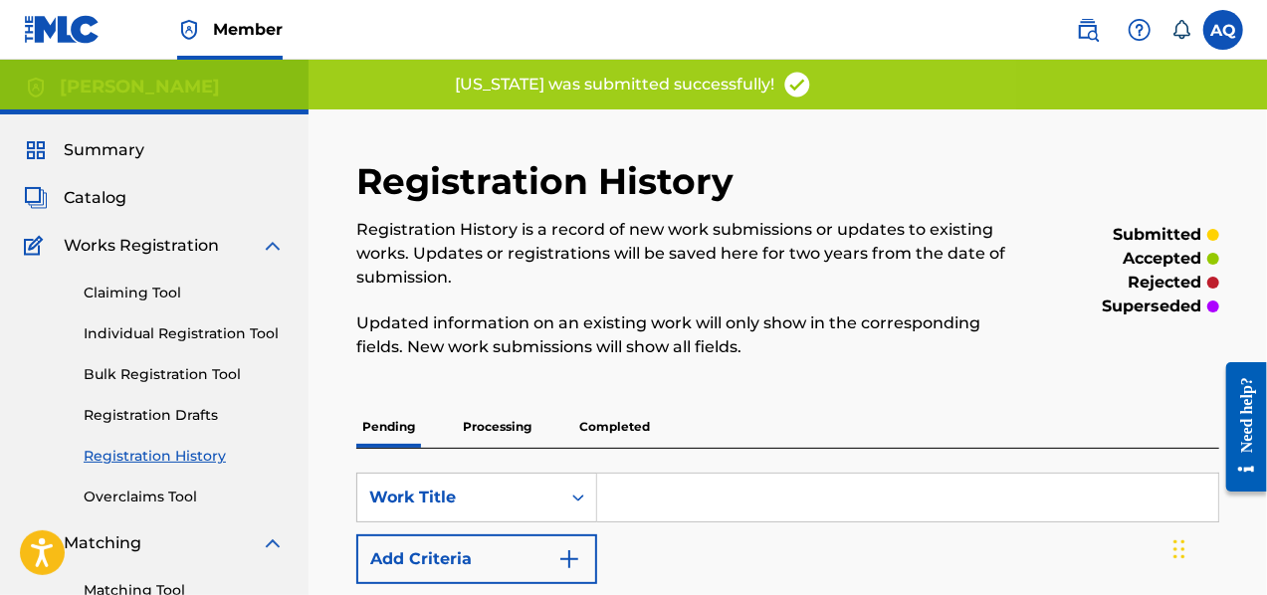
click at [196, 337] on link "Individual Registration Tool" at bounding box center [184, 333] width 201 height 21
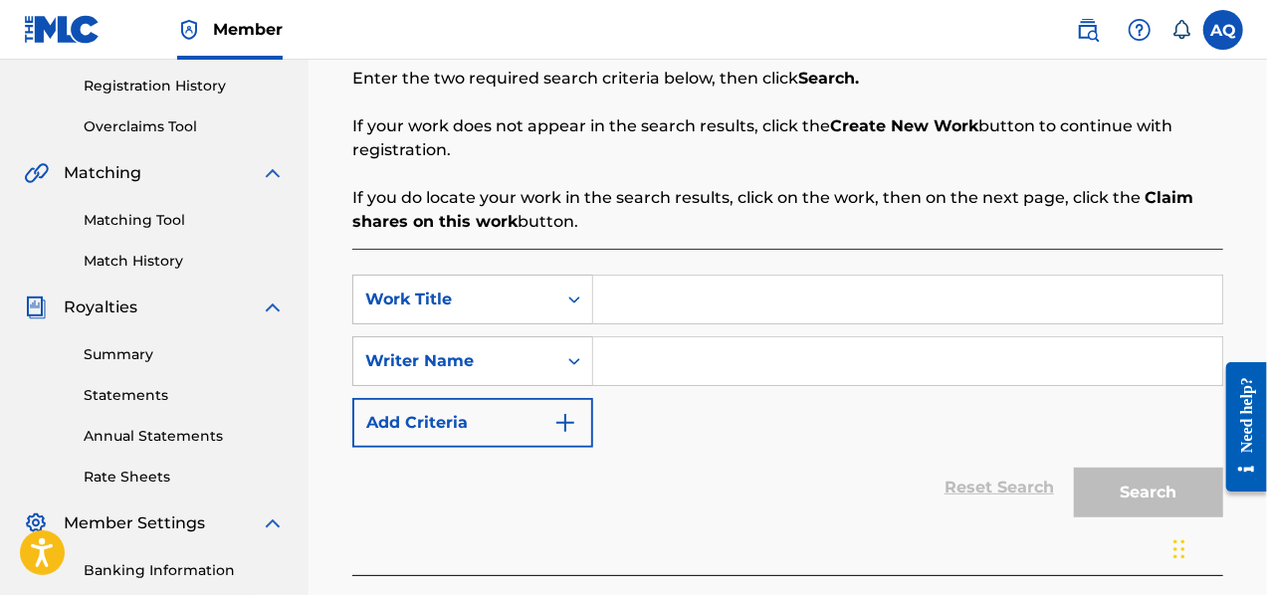
scroll to position [378, 0]
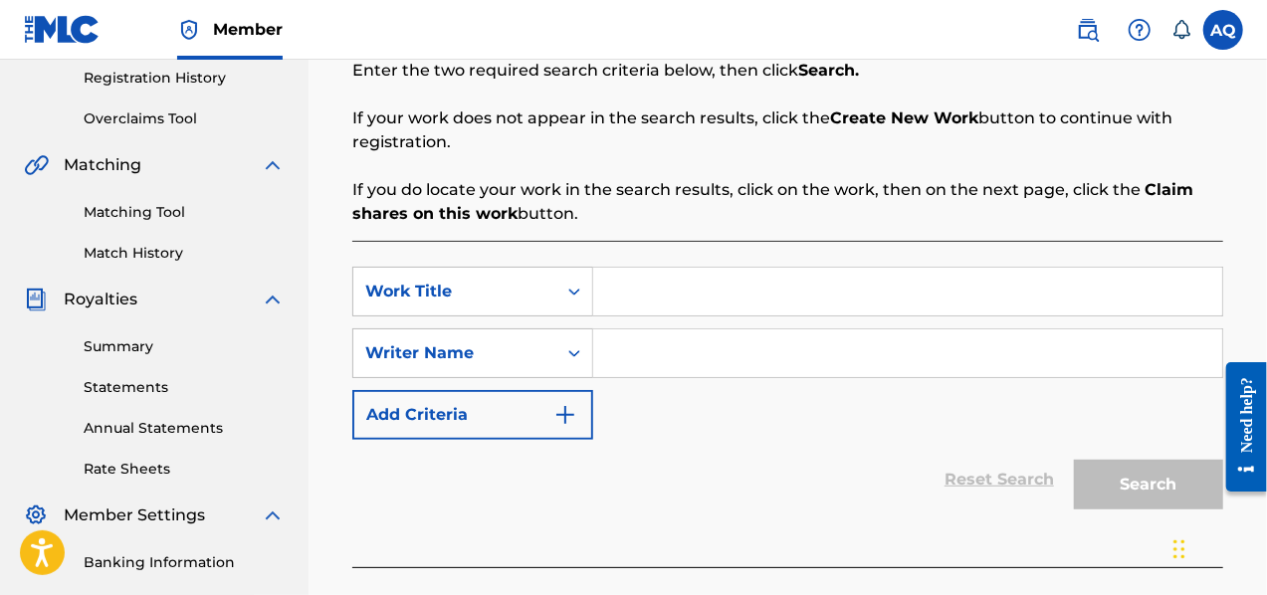
click at [665, 295] on input "Search Form" at bounding box center [907, 292] width 629 height 48
type input "CHOPSTICK"
click at [660, 349] on input "Search Form" at bounding box center [907, 353] width 629 height 48
type input "[PERSON_NAME]"
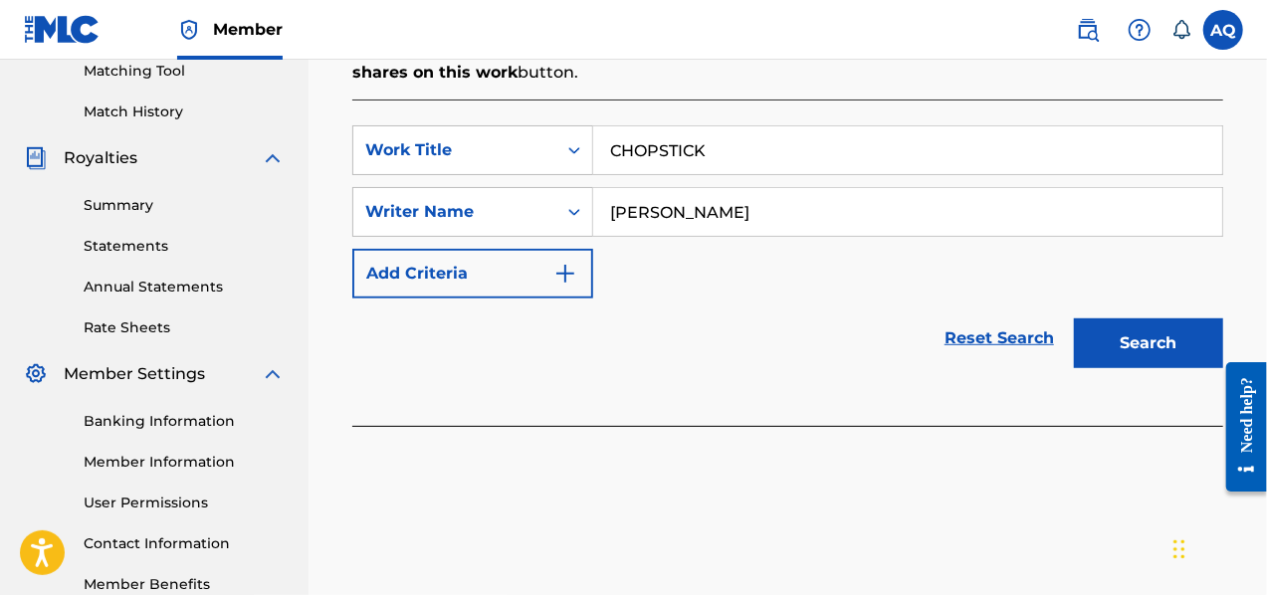
scroll to position [559, 0]
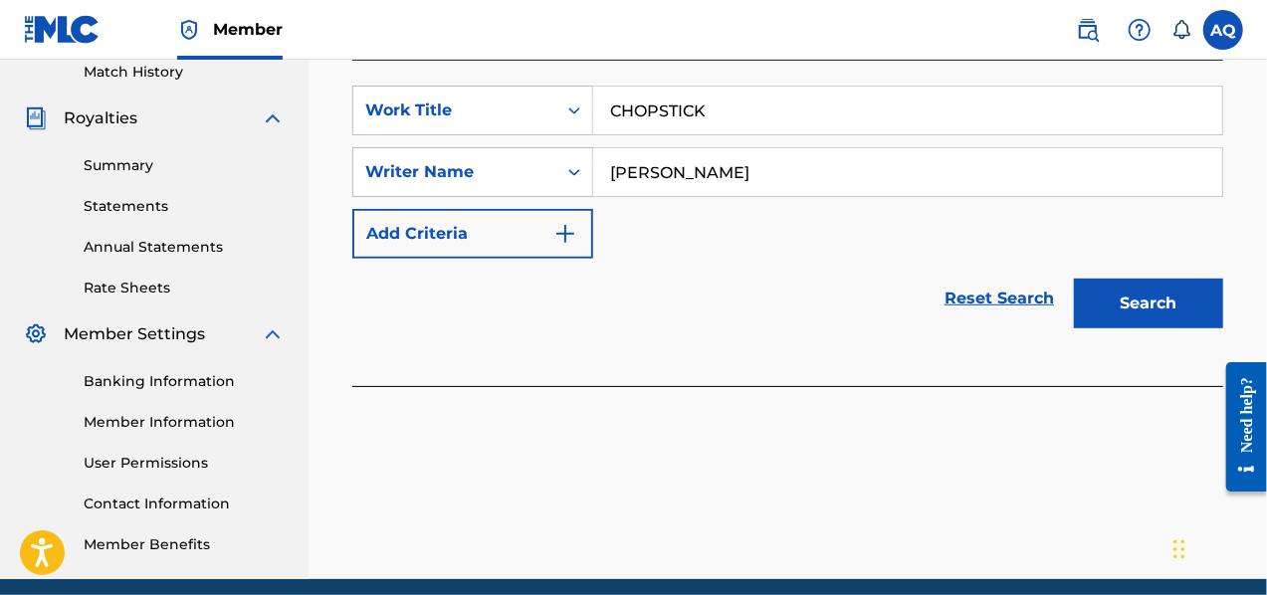
click at [1141, 313] on button "Search" at bounding box center [1148, 304] width 149 height 50
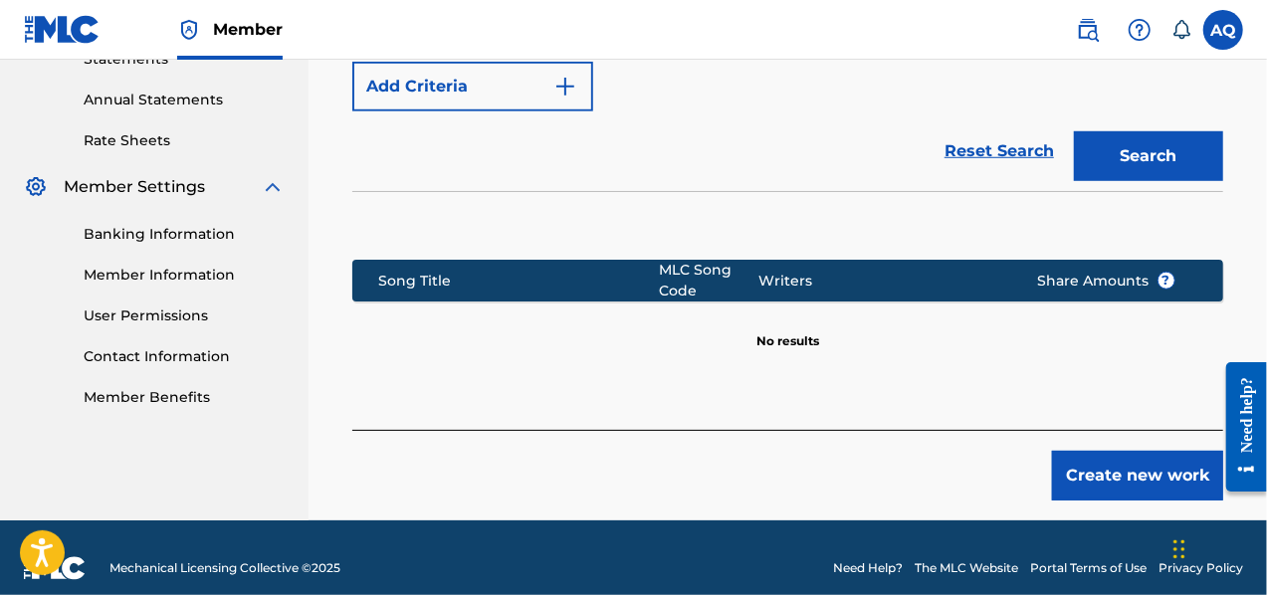
click at [1139, 465] on button "Create new work" at bounding box center [1137, 476] width 171 height 50
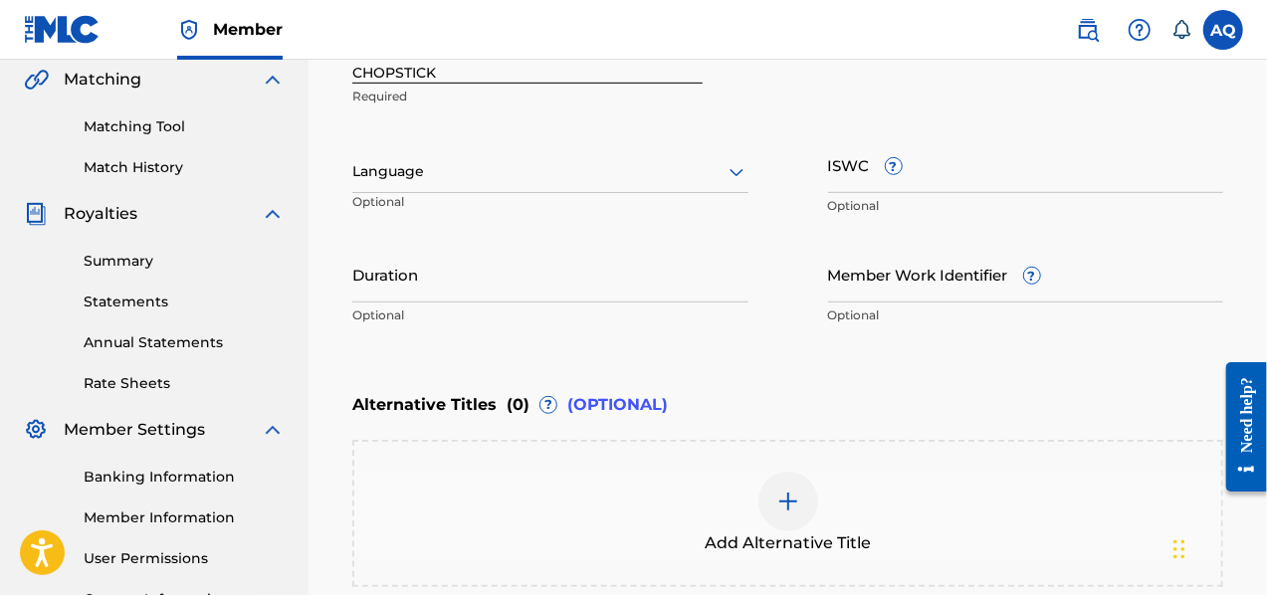
scroll to position [463, 0]
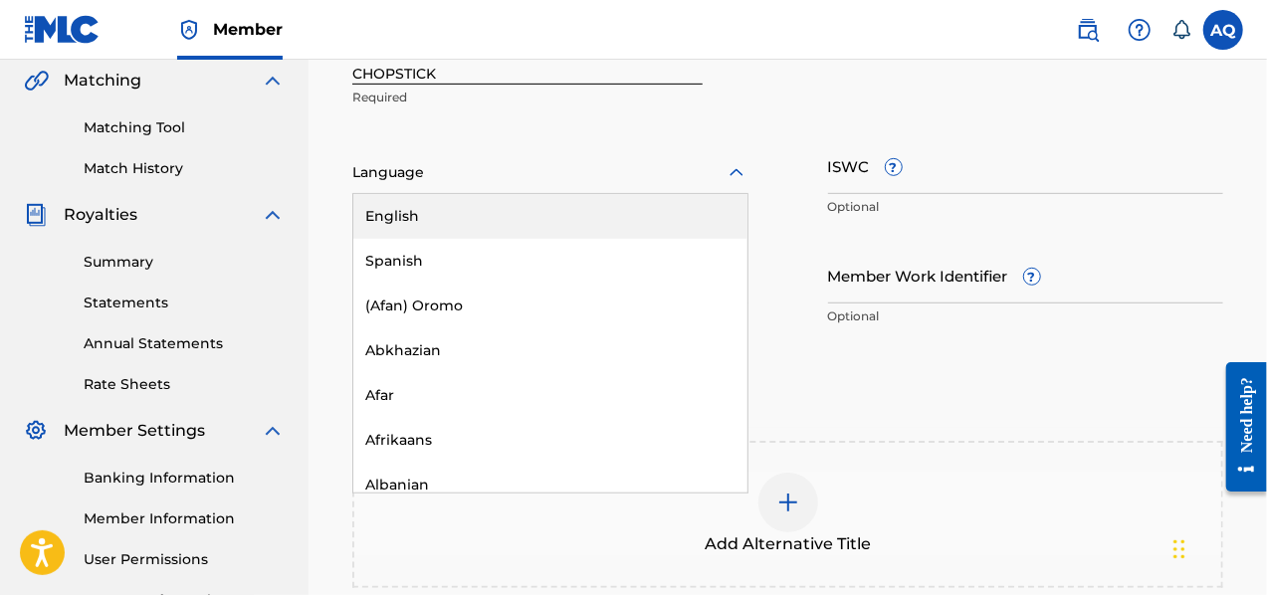
click at [440, 172] on div at bounding box center [550, 172] width 396 height 25
click at [448, 226] on div "English" at bounding box center [550, 216] width 394 height 45
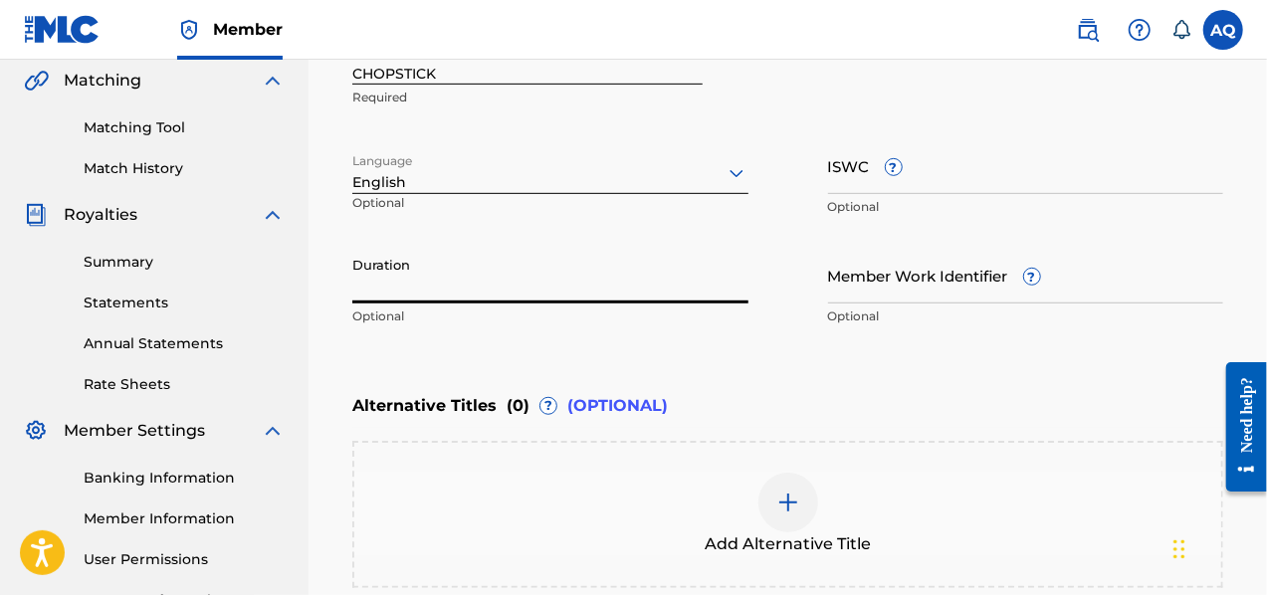
click at [454, 274] on input "Duration" at bounding box center [550, 275] width 396 height 57
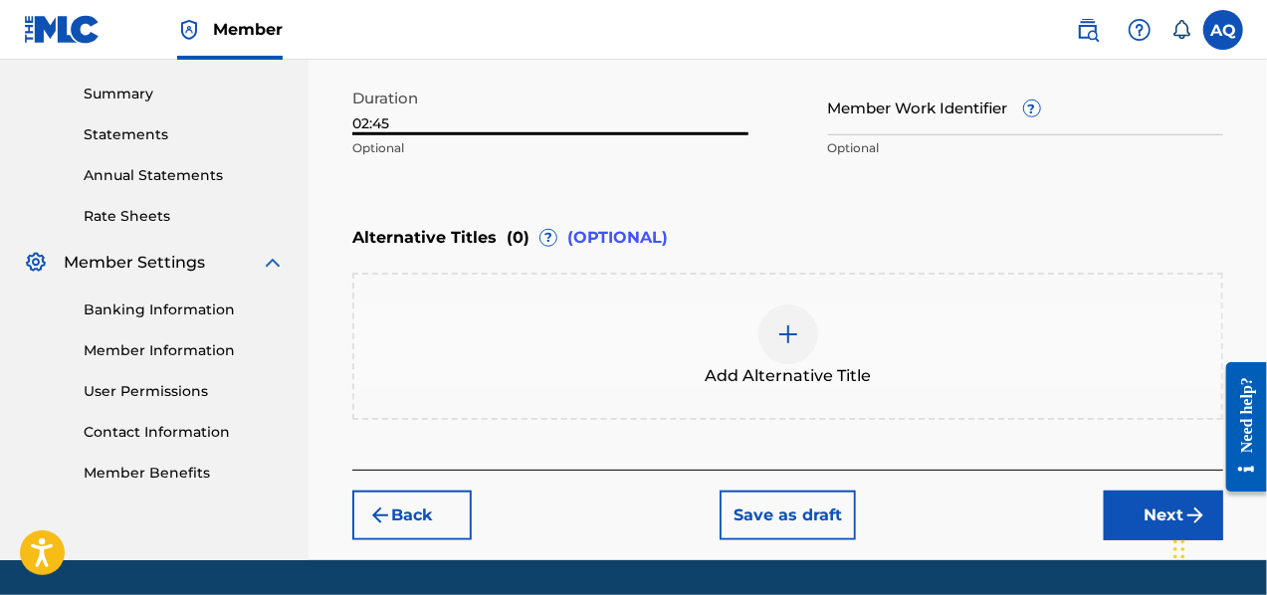
scroll to position [640, 0]
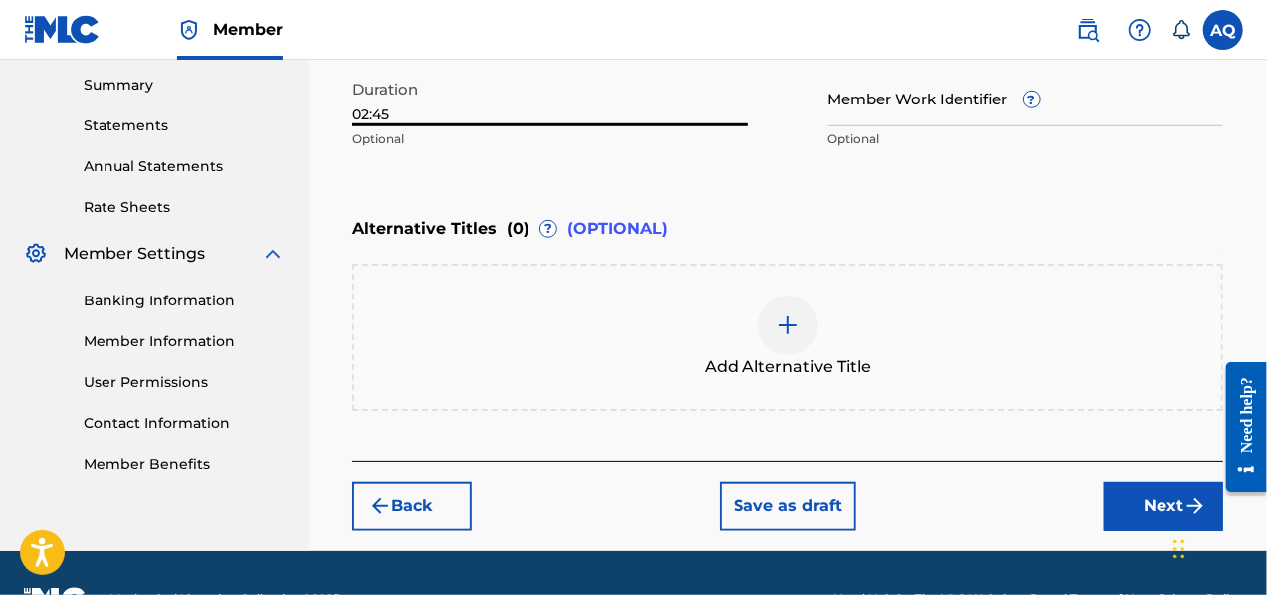
type input "02:45"
click at [797, 319] on img at bounding box center [788, 325] width 24 height 24
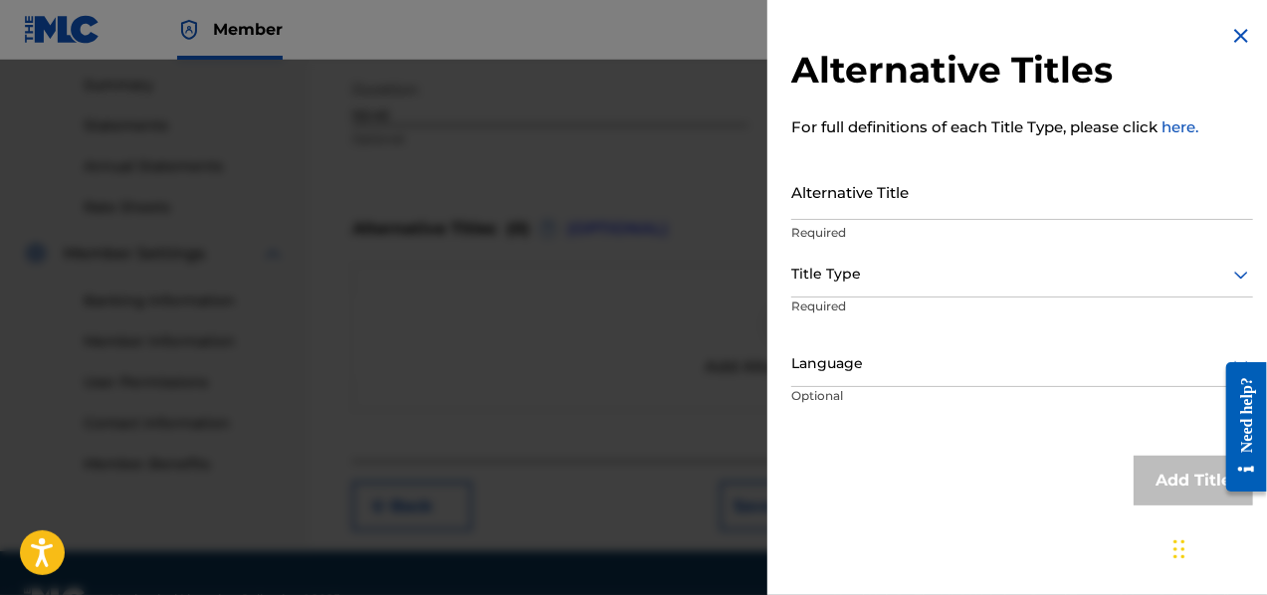
click at [1229, 39] on img at bounding box center [1241, 36] width 24 height 24
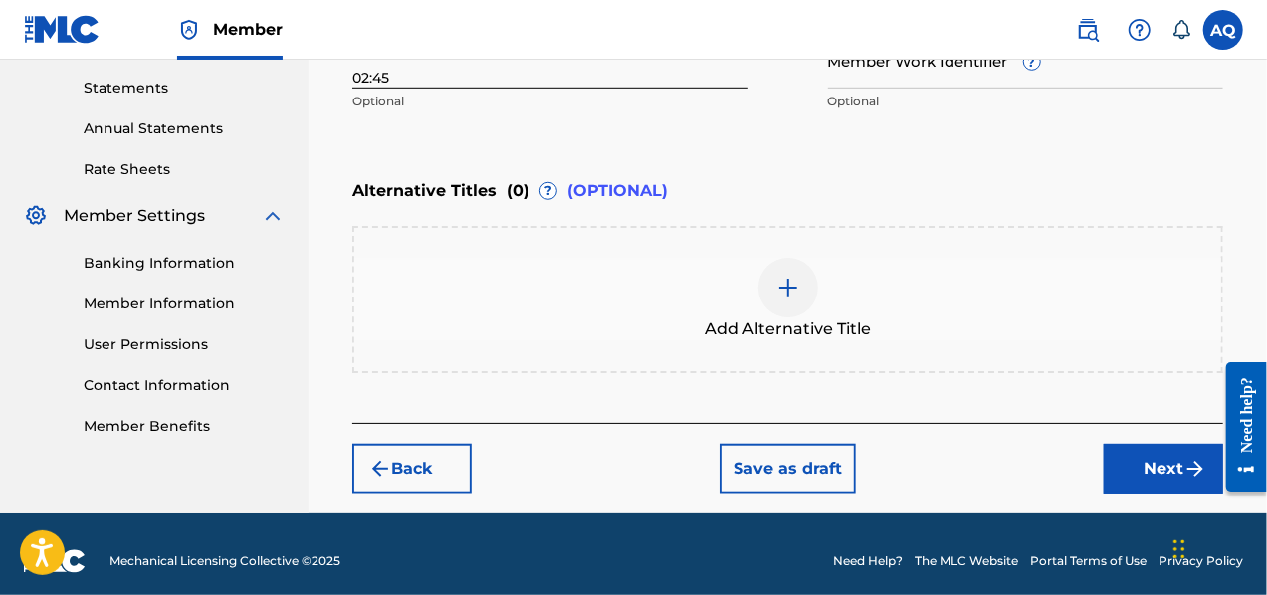
scroll to position [691, 0]
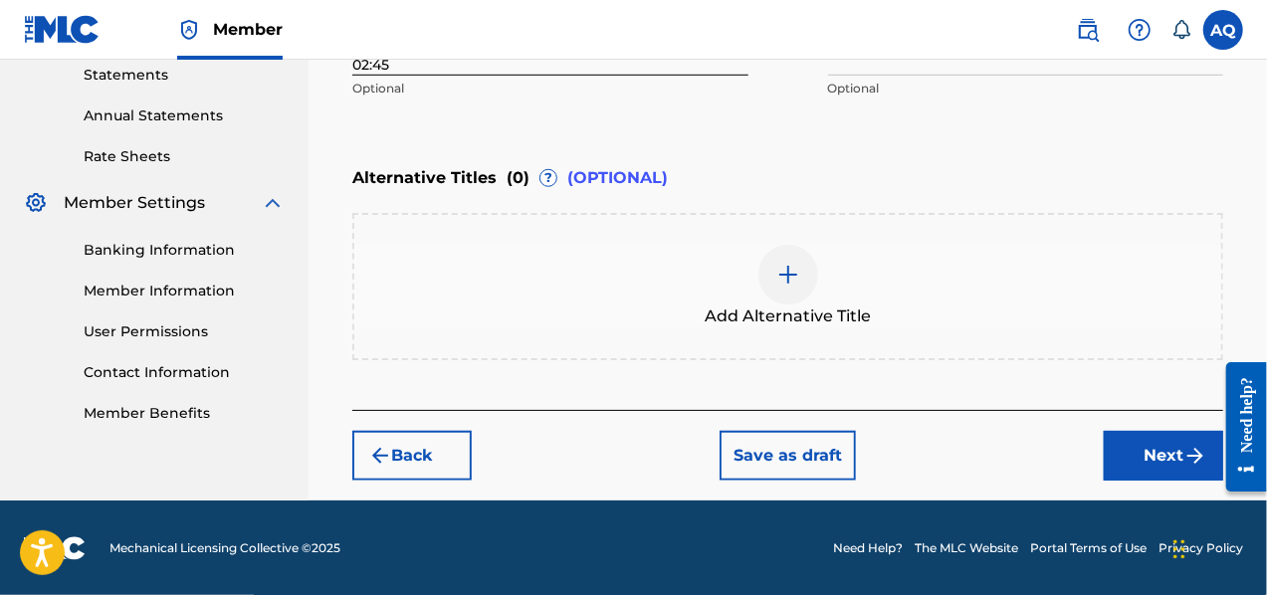
click at [1109, 431] on button "Next" at bounding box center [1162, 456] width 119 height 50
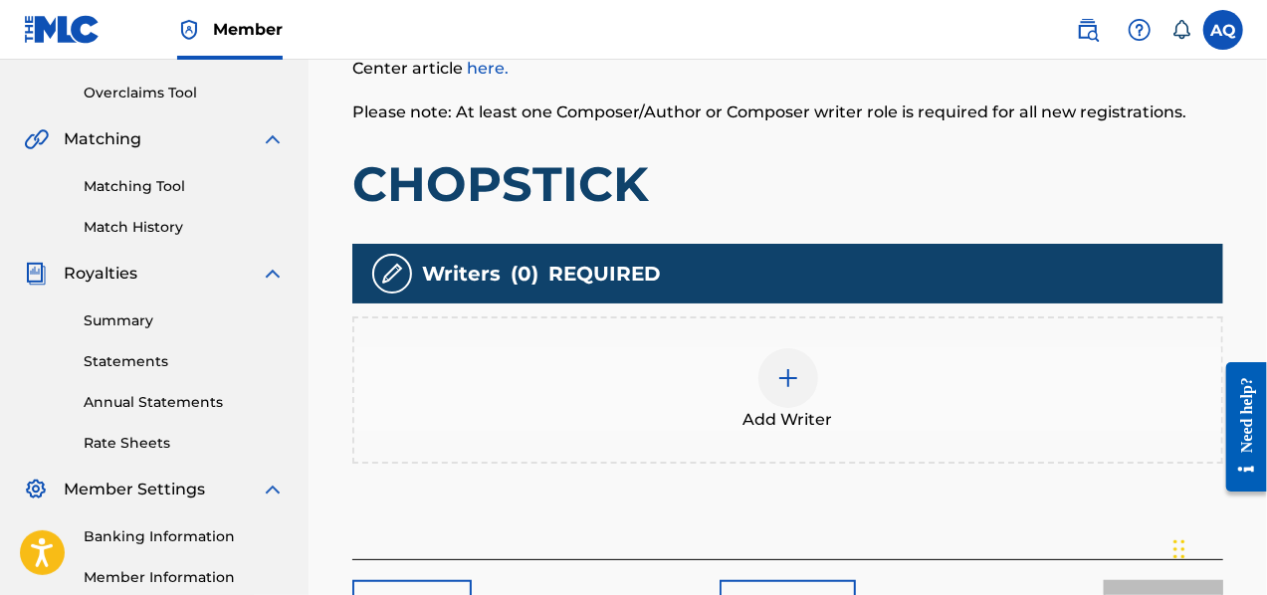
scroll to position [410, 0]
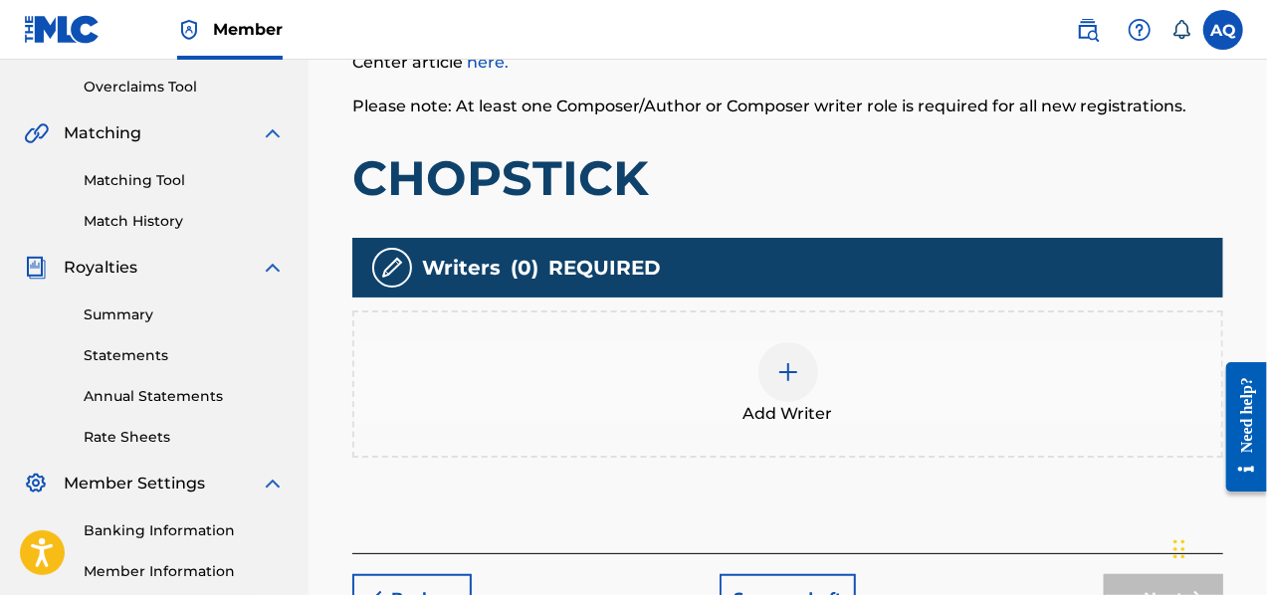
click at [794, 379] on img at bounding box center [788, 372] width 24 height 24
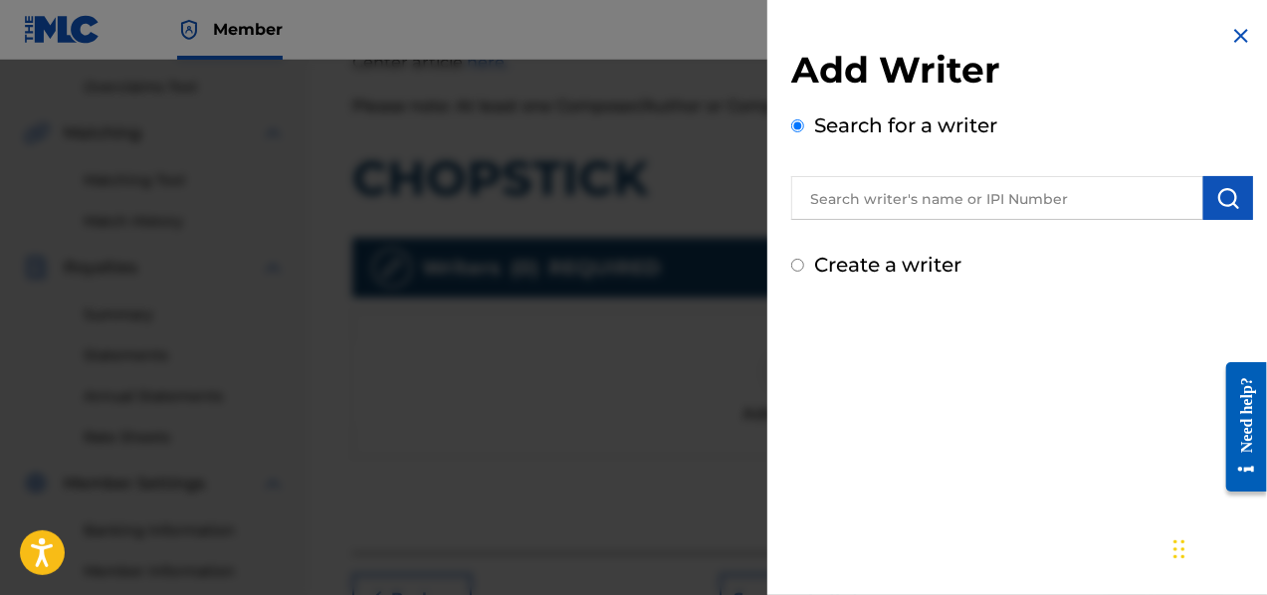
drag, startPoint x: 1051, startPoint y: 196, endPoint x: 1043, endPoint y: 206, distance: 12.7
click at [1051, 196] on input "text" at bounding box center [997, 198] width 412 height 44
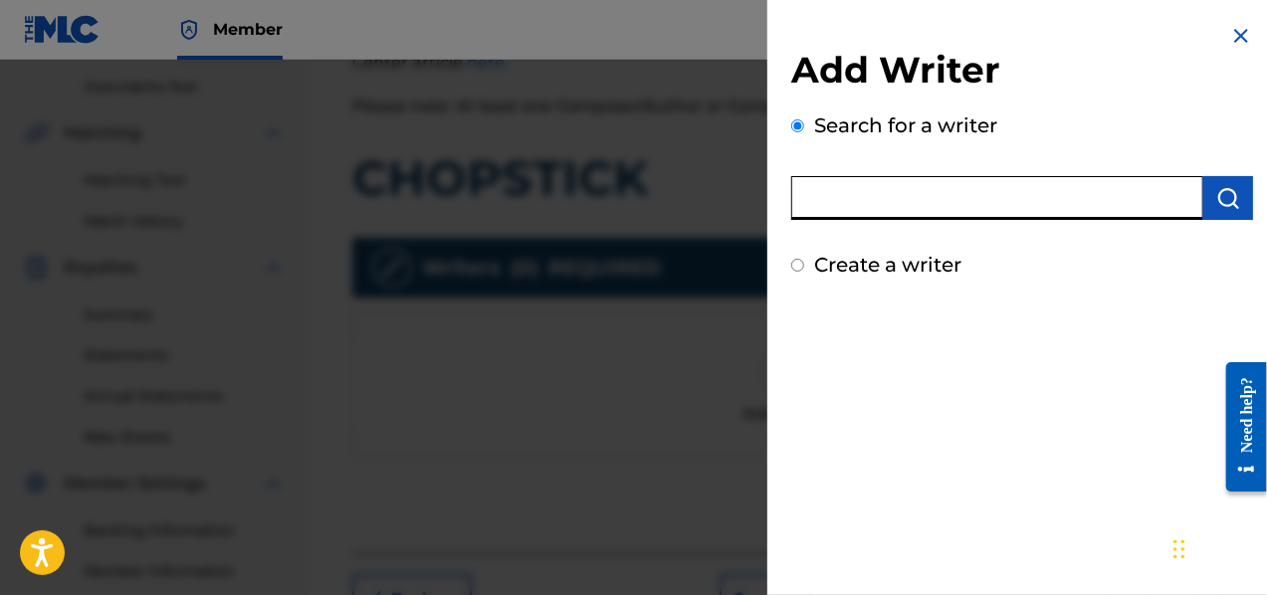
type input "[PERSON_NAME]"
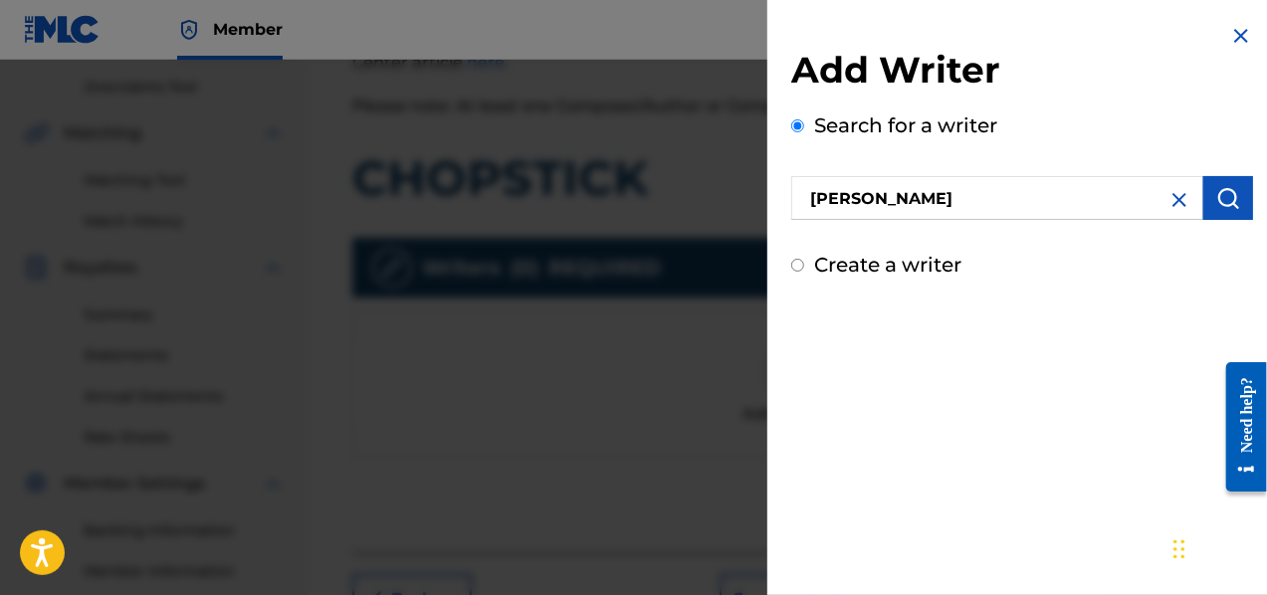
click at [1218, 192] on img "submit" at bounding box center [1228, 198] width 24 height 24
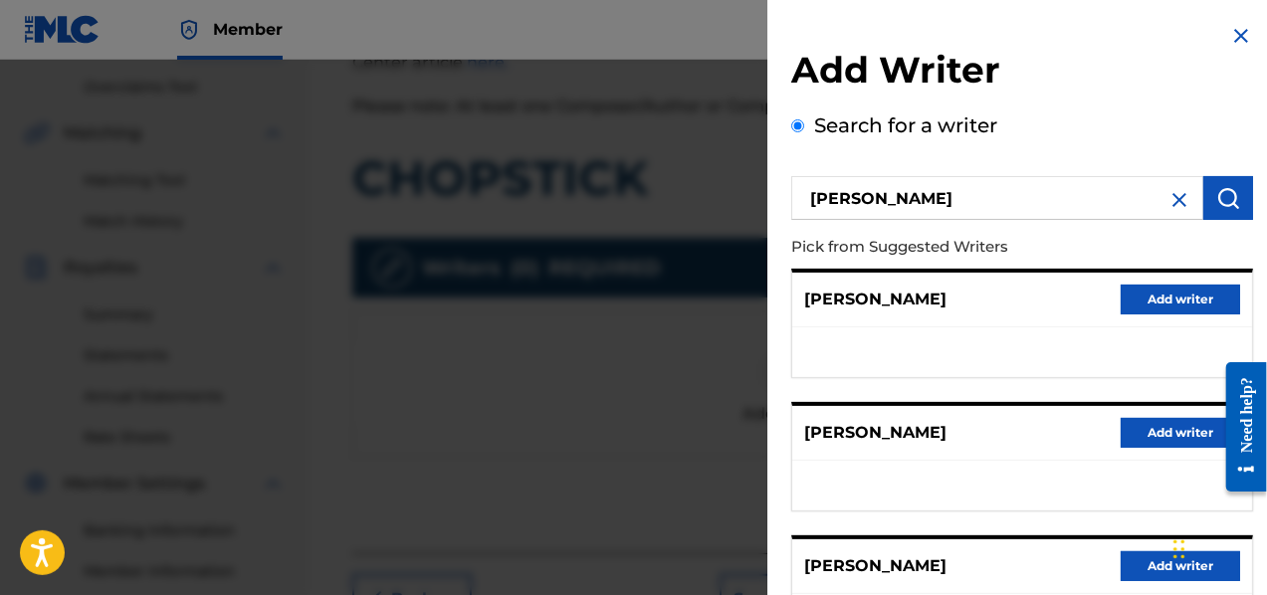
click at [1123, 566] on button "Add writer" at bounding box center [1179, 566] width 119 height 30
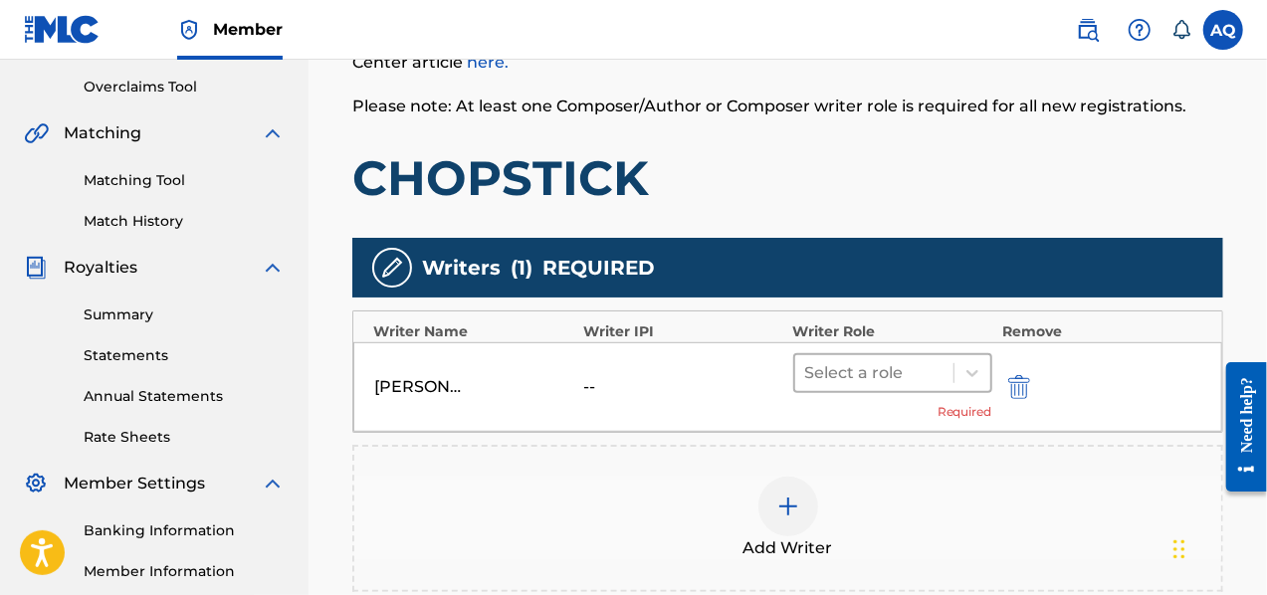
click at [917, 362] on div at bounding box center [874, 373] width 138 height 28
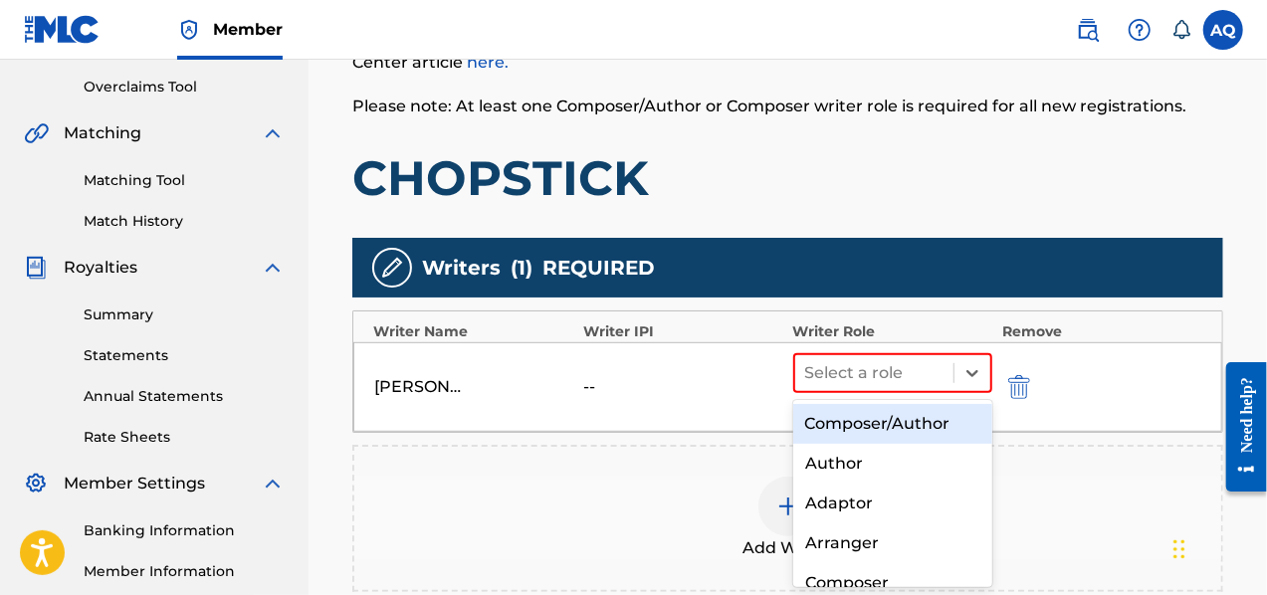
click at [901, 413] on div "Composer/Author" at bounding box center [893, 424] width 200 height 40
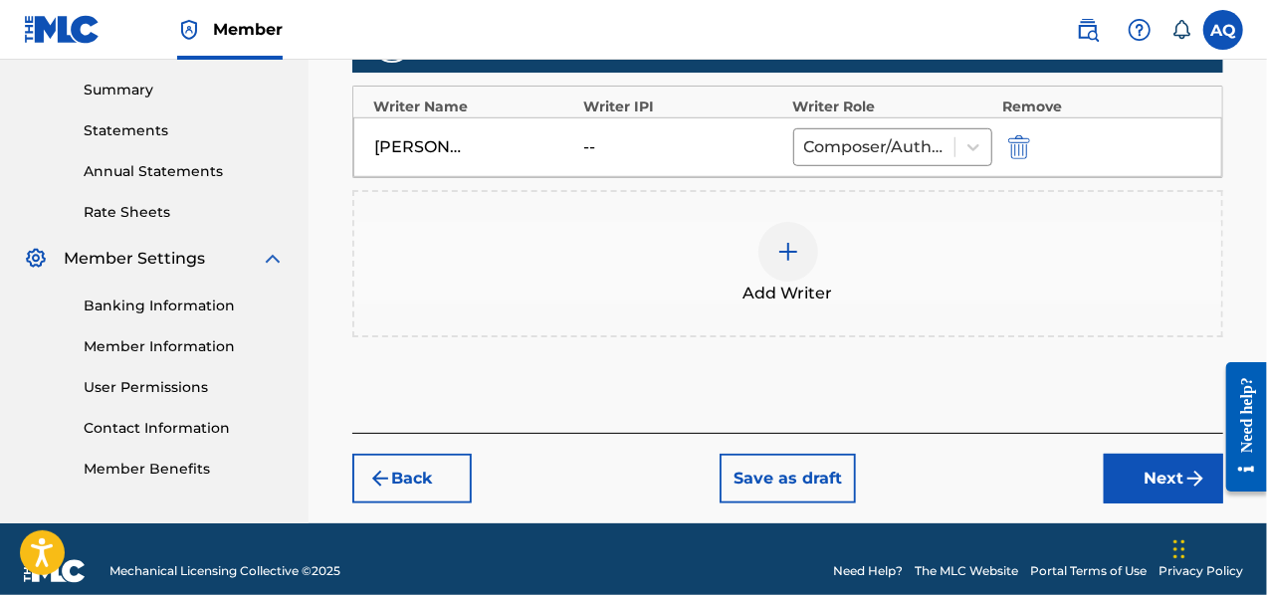
scroll to position [646, 0]
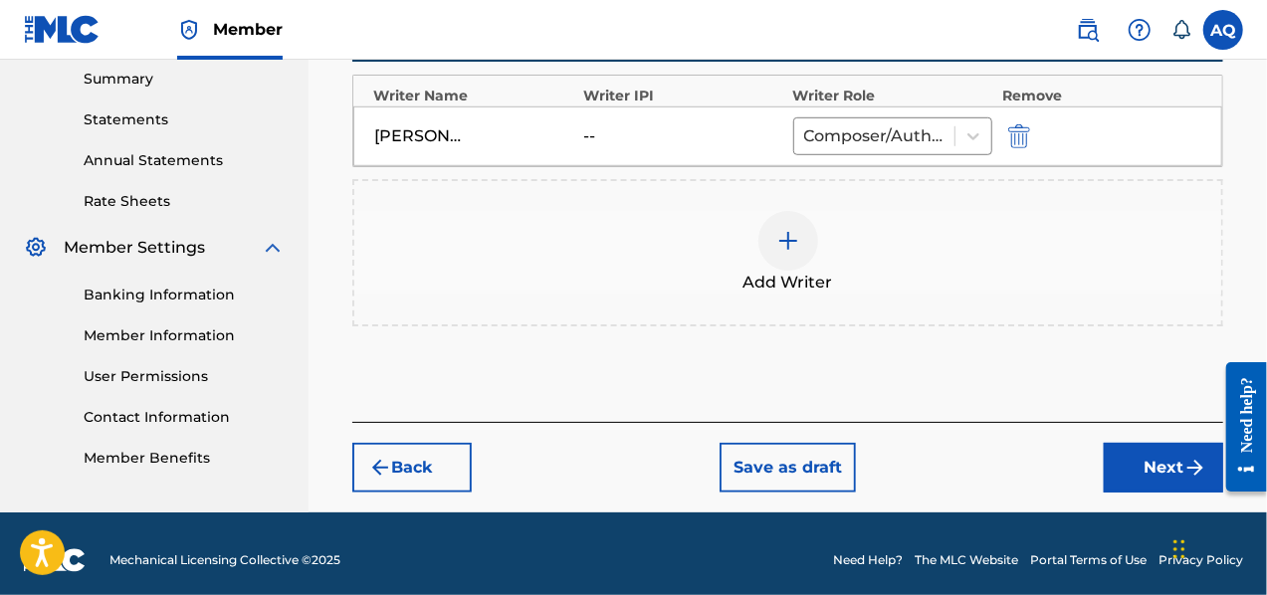
click at [1174, 459] on button "Next" at bounding box center [1162, 468] width 119 height 50
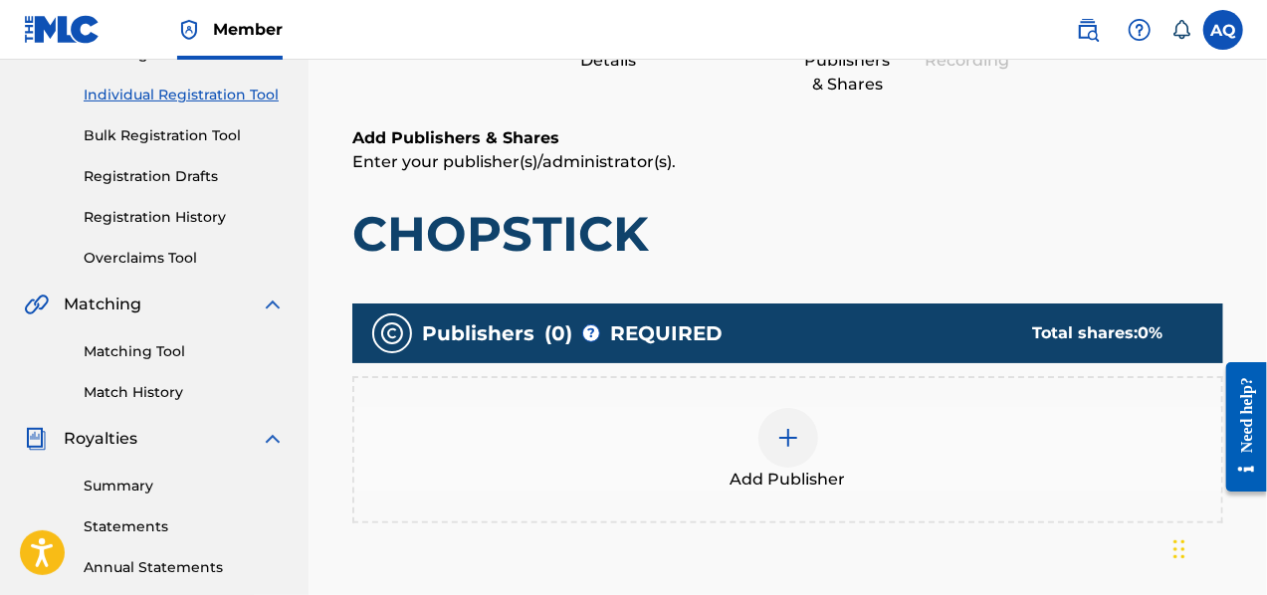
scroll to position [243, 0]
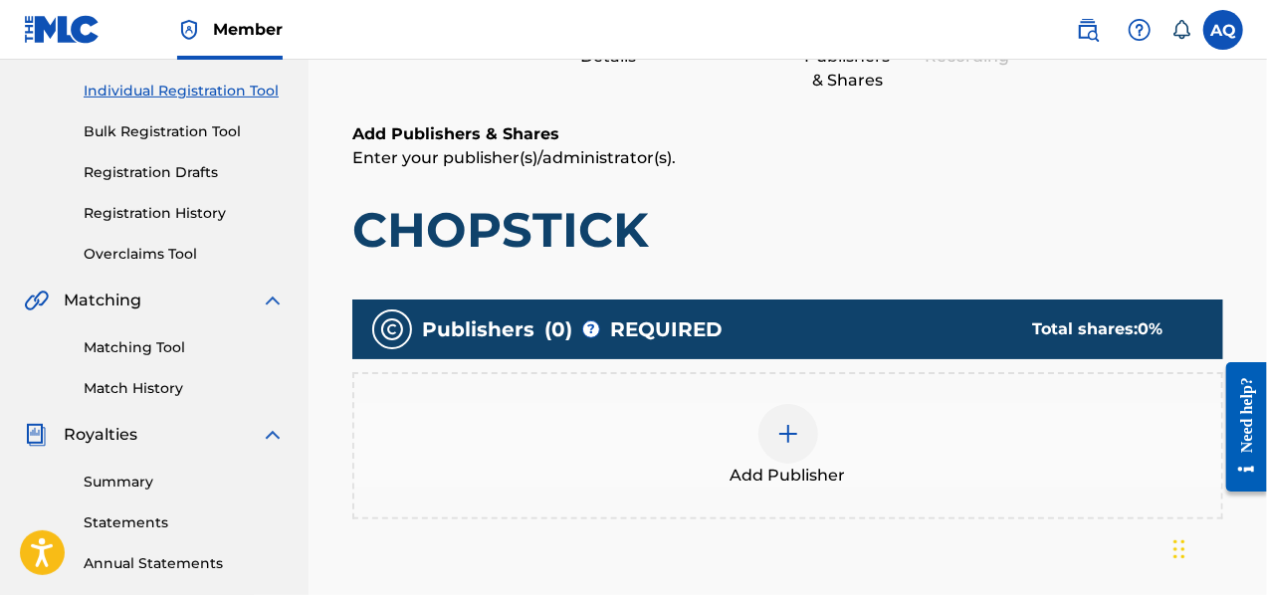
click at [769, 422] on div at bounding box center [788, 434] width 60 height 60
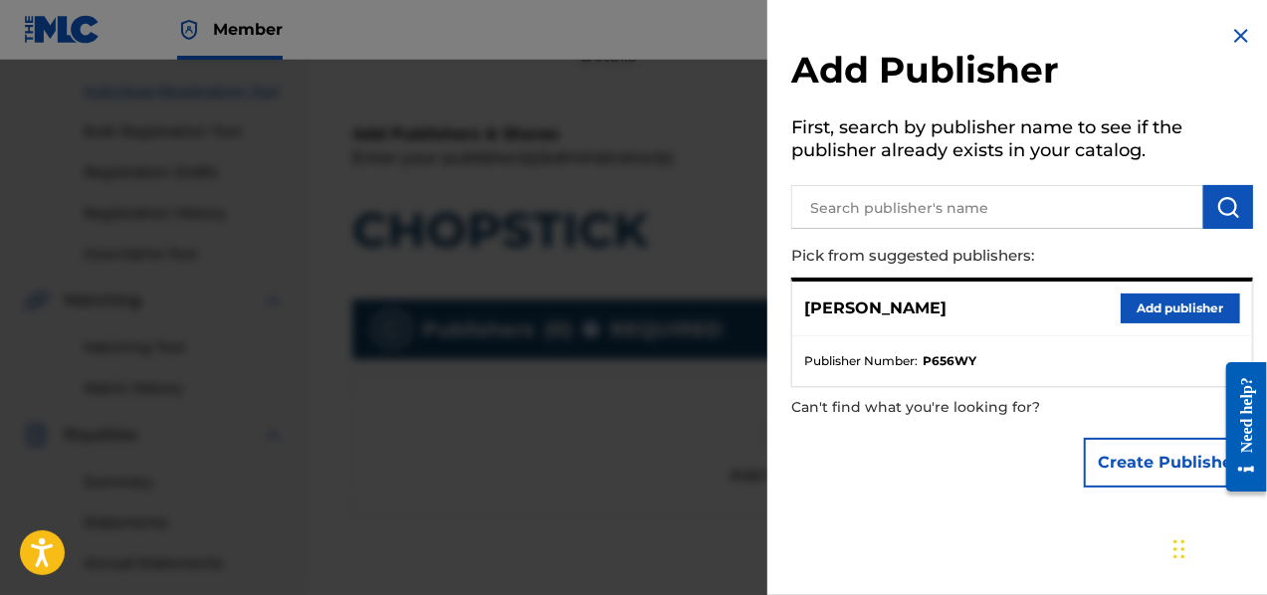
click at [1158, 314] on button "Add publisher" at bounding box center [1179, 309] width 119 height 30
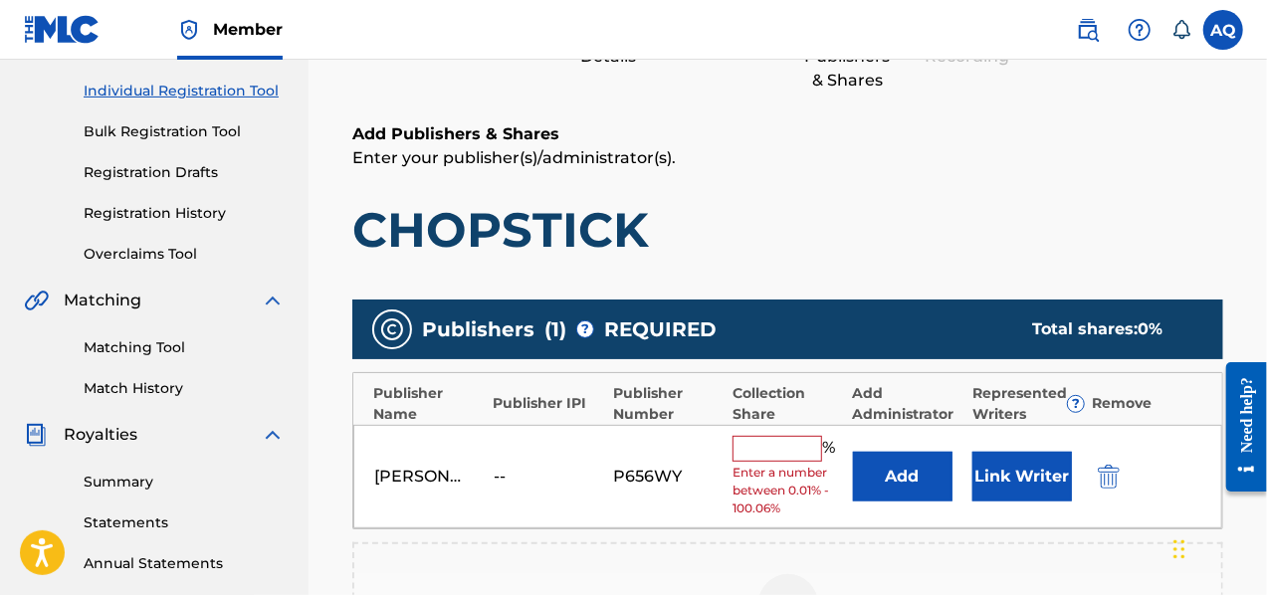
click at [784, 460] on div "% Enter a number between 0.01% - 100.06%" at bounding box center [786, 477] width 109 height 83
click at [784, 453] on input "text" at bounding box center [777, 449] width 90 height 26
type input "85"
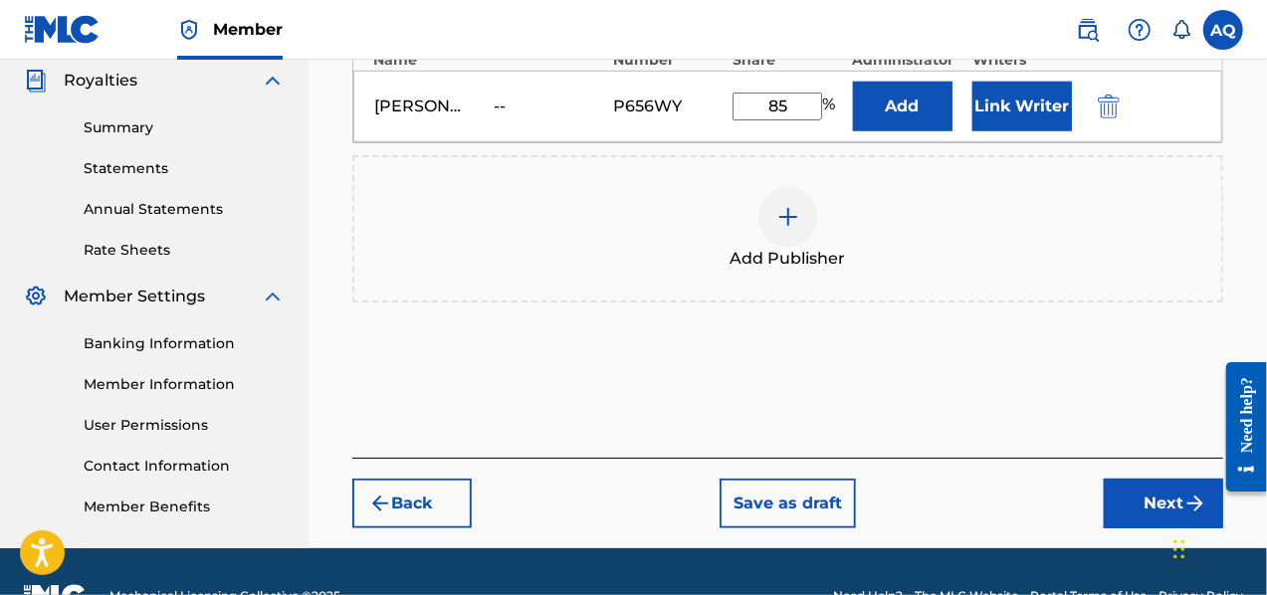
click at [1154, 494] on button "Next" at bounding box center [1162, 504] width 119 height 50
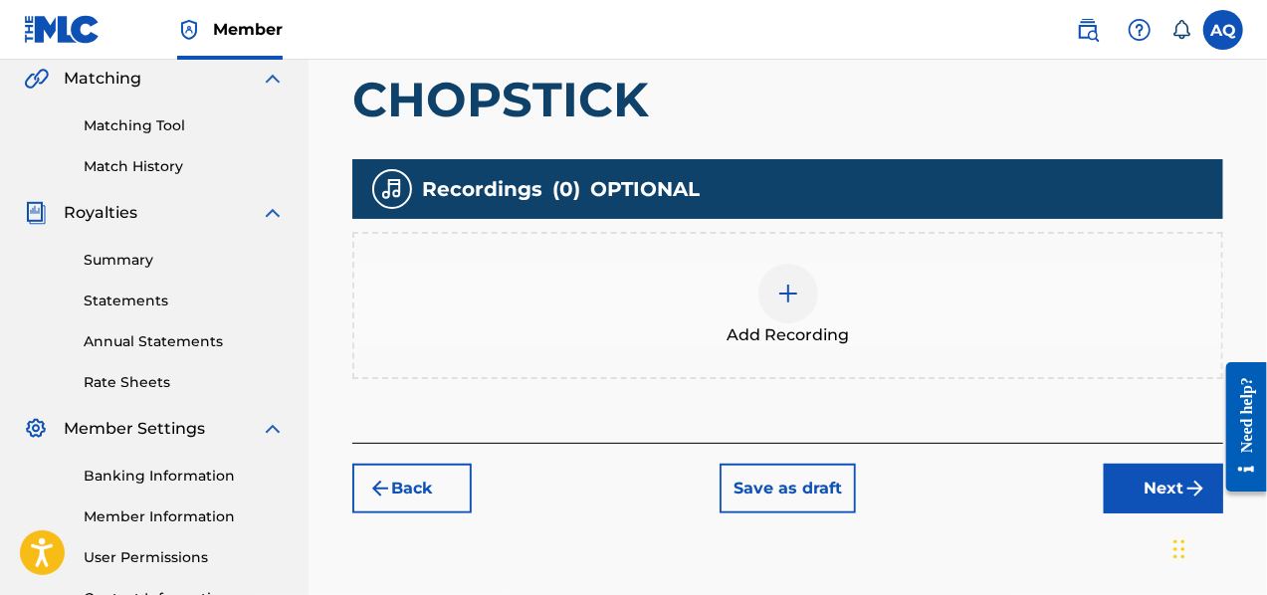
scroll to position [478, 0]
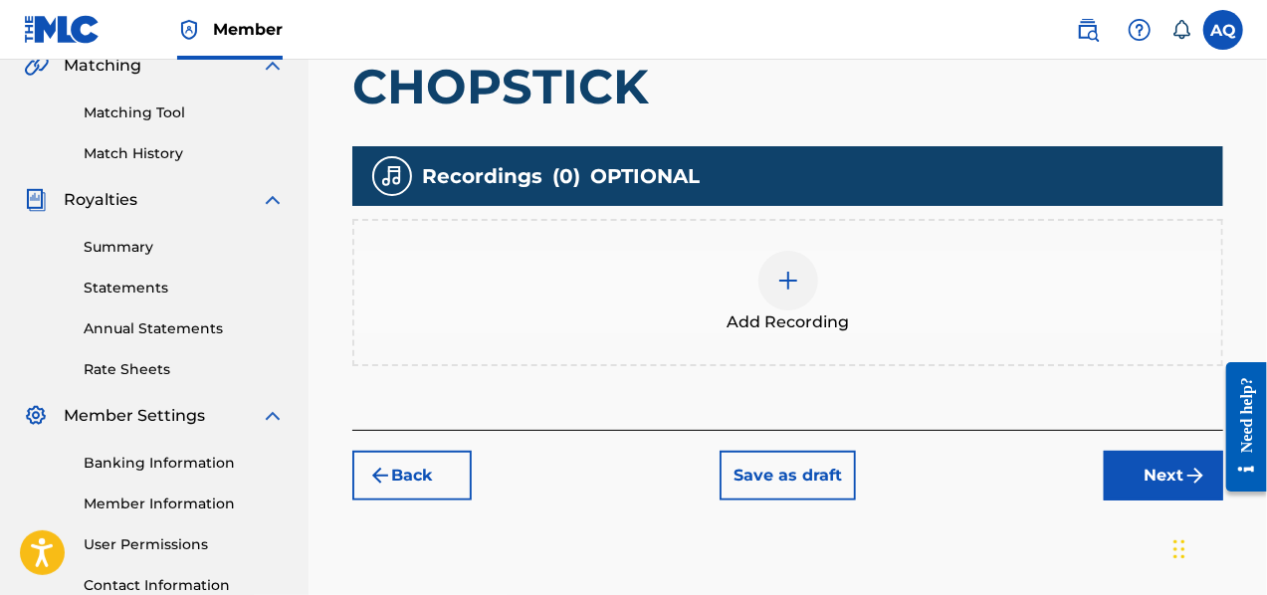
click at [1157, 468] on button "Next" at bounding box center [1162, 476] width 119 height 50
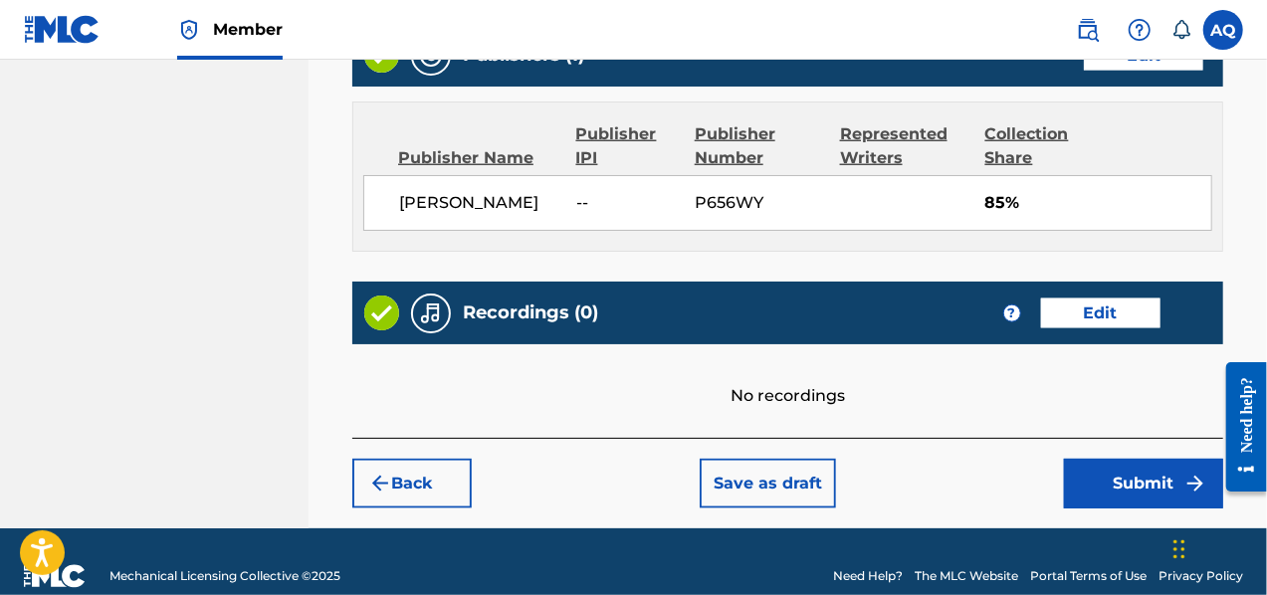
scroll to position [1083, 0]
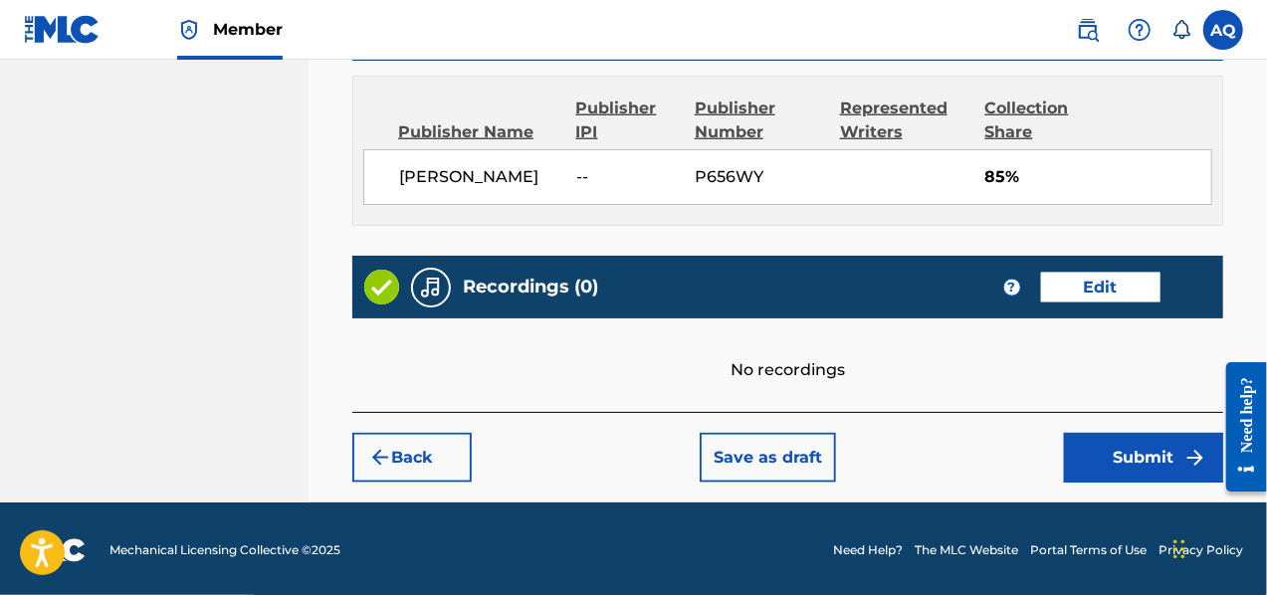
click at [1112, 471] on button "Submit" at bounding box center [1143, 458] width 159 height 50
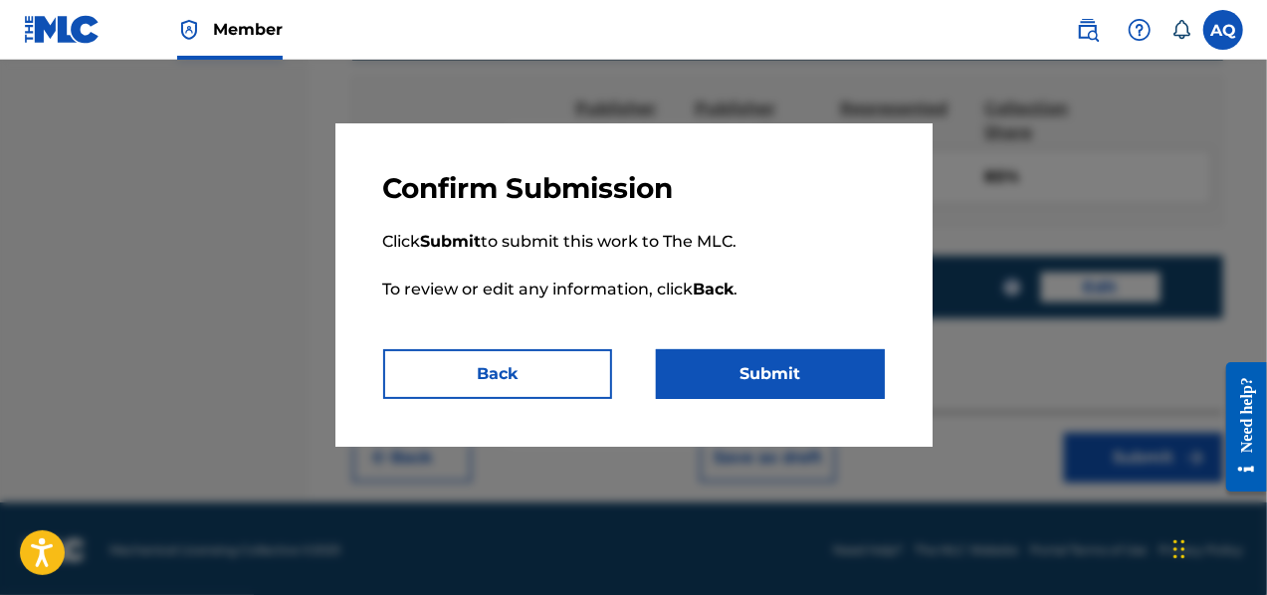
click at [739, 363] on button "Submit" at bounding box center [770, 374] width 229 height 50
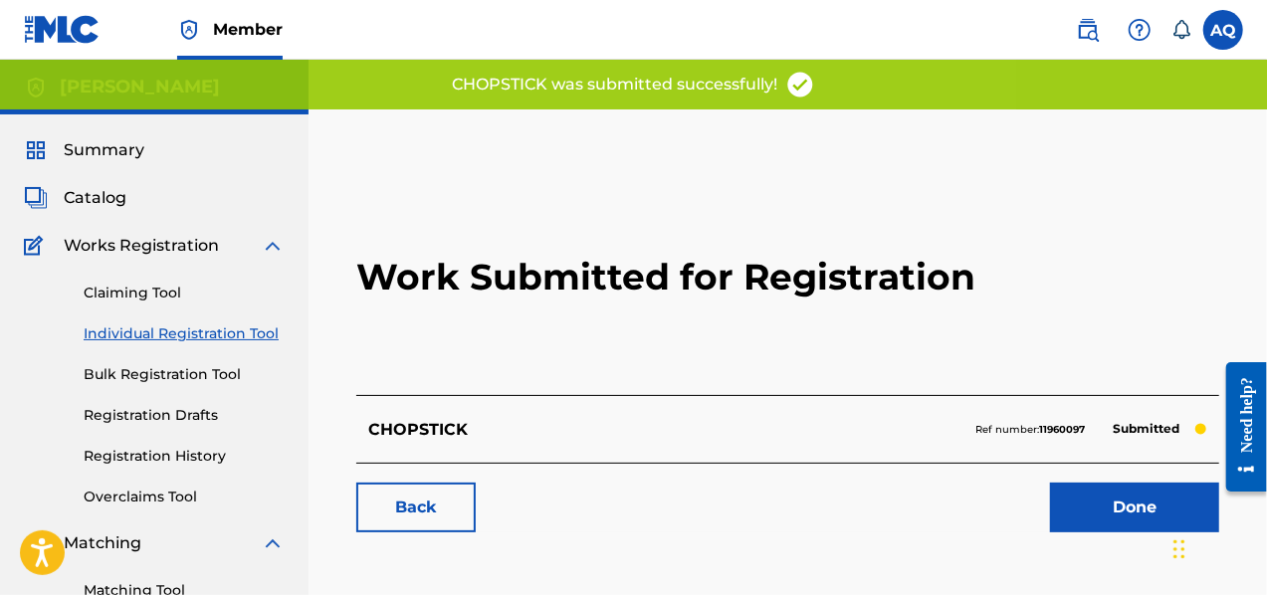
click at [1106, 508] on link "Done" at bounding box center [1134, 508] width 169 height 50
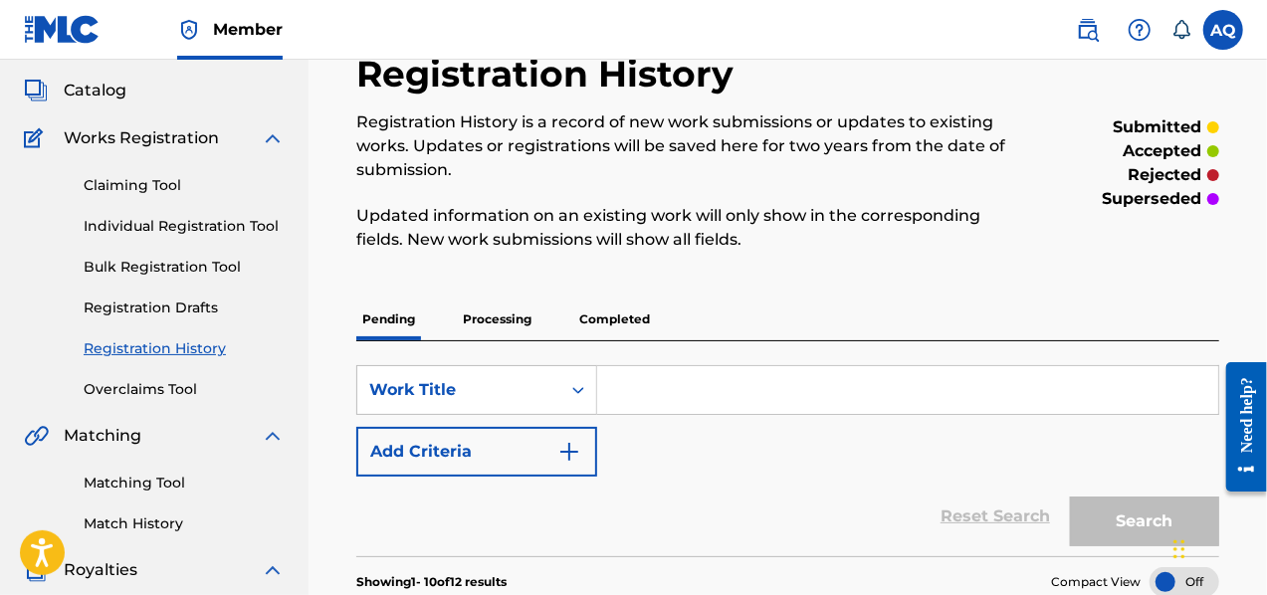
scroll to position [80, 0]
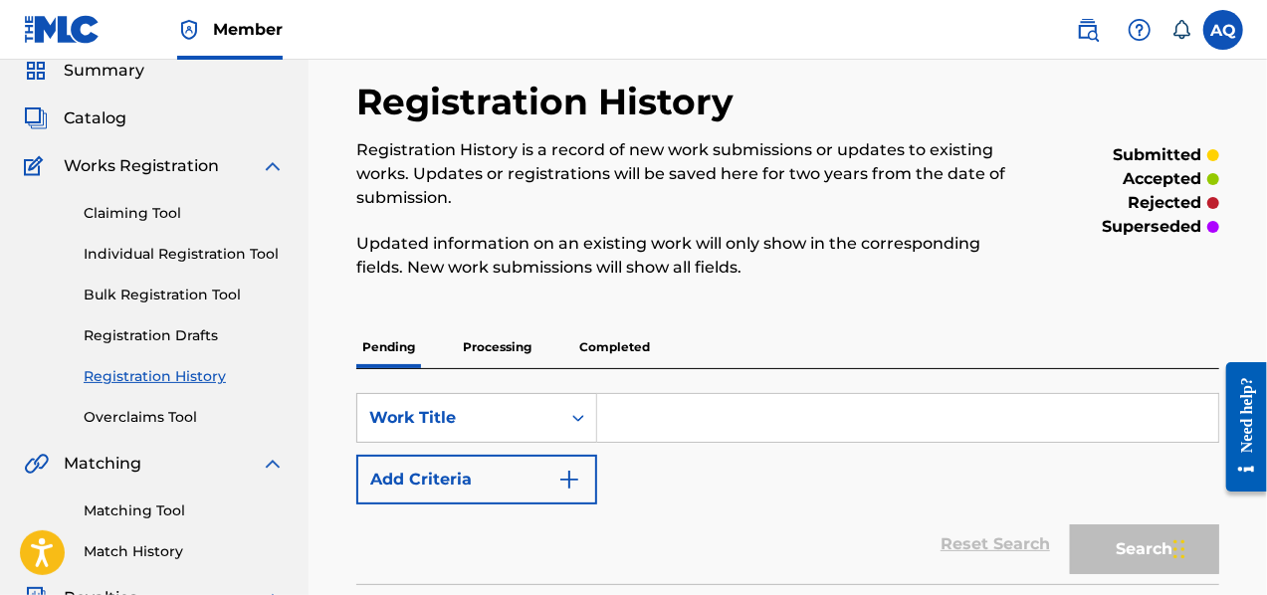
click at [167, 254] on link "Individual Registration Tool" at bounding box center [184, 254] width 201 height 21
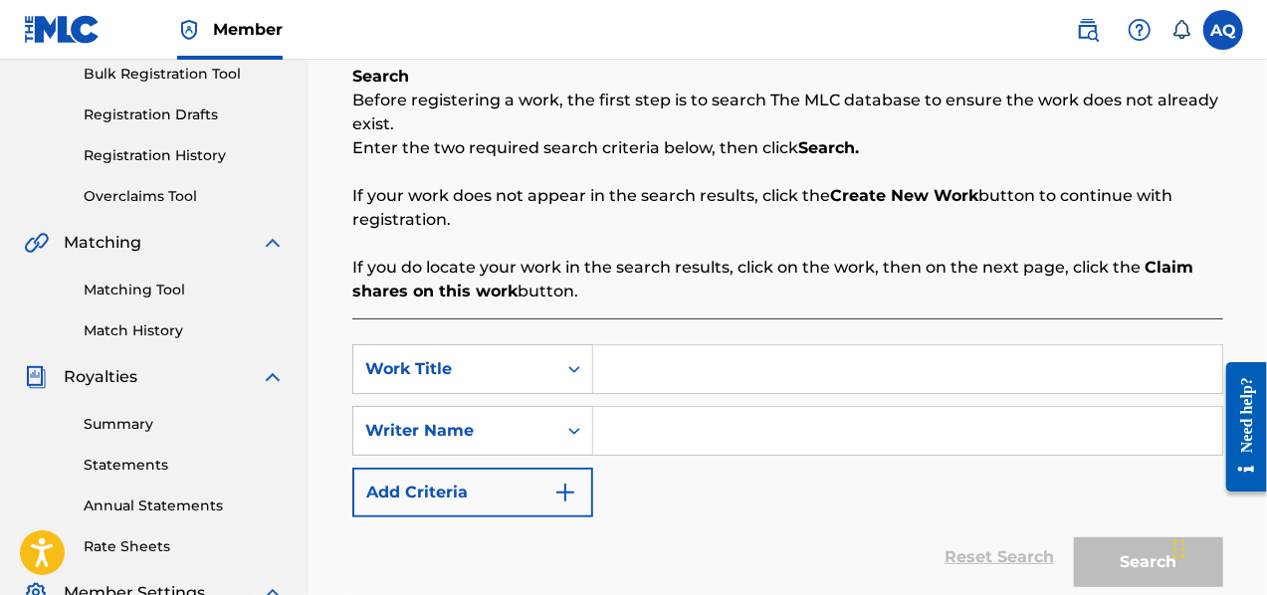
scroll to position [310, 0]
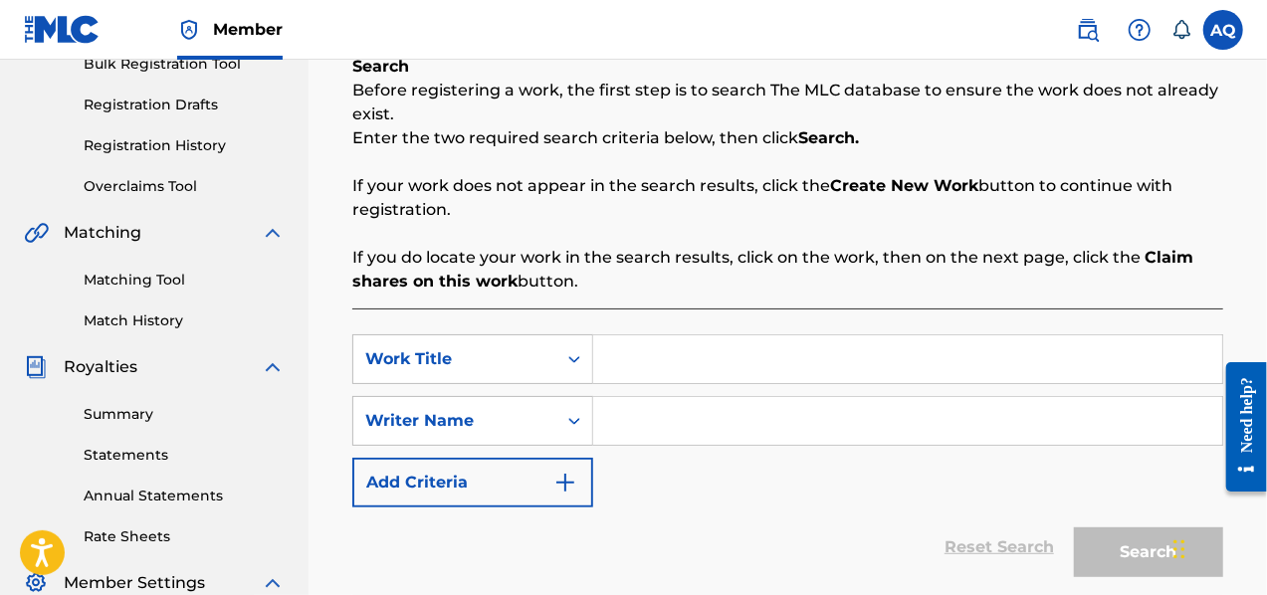
click at [738, 355] on input "Search Form" at bounding box center [907, 359] width 629 height 48
type input "FEAR & LOATHING"
click at [687, 426] on input "Search Form" at bounding box center [907, 421] width 629 height 48
type input "[PERSON_NAME]"
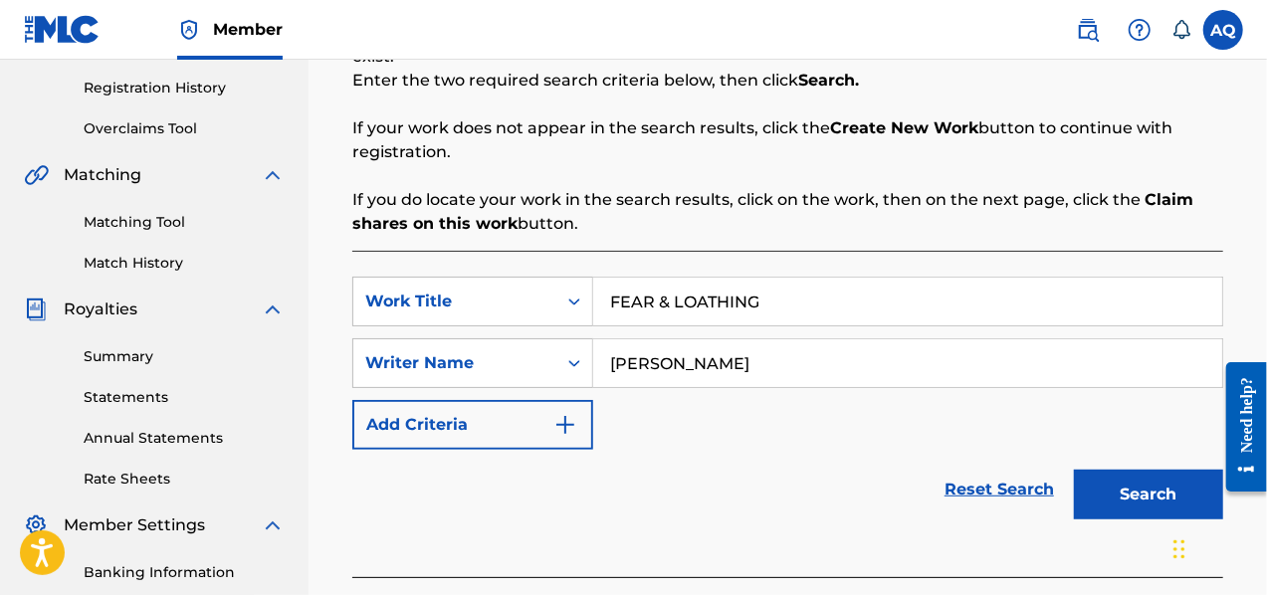
scroll to position [400, 0]
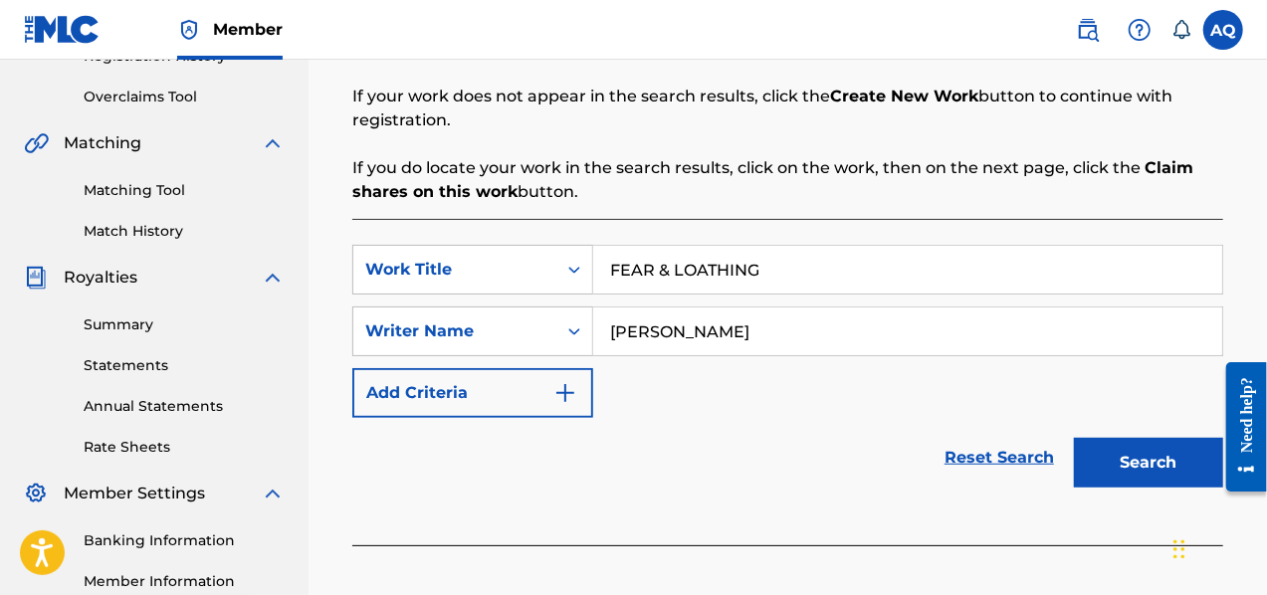
click at [574, 391] on img "Search Form" at bounding box center [565, 393] width 24 height 24
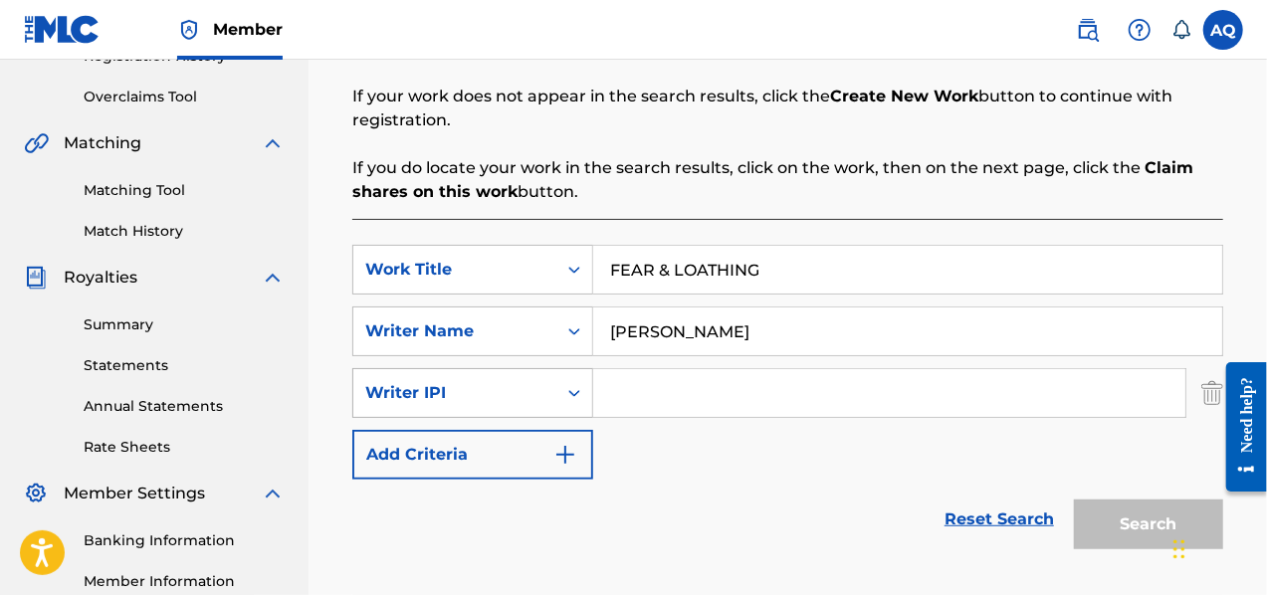
click at [574, 396] on icon "Search Form" at bounding box center [574, 393] width 20 height 20
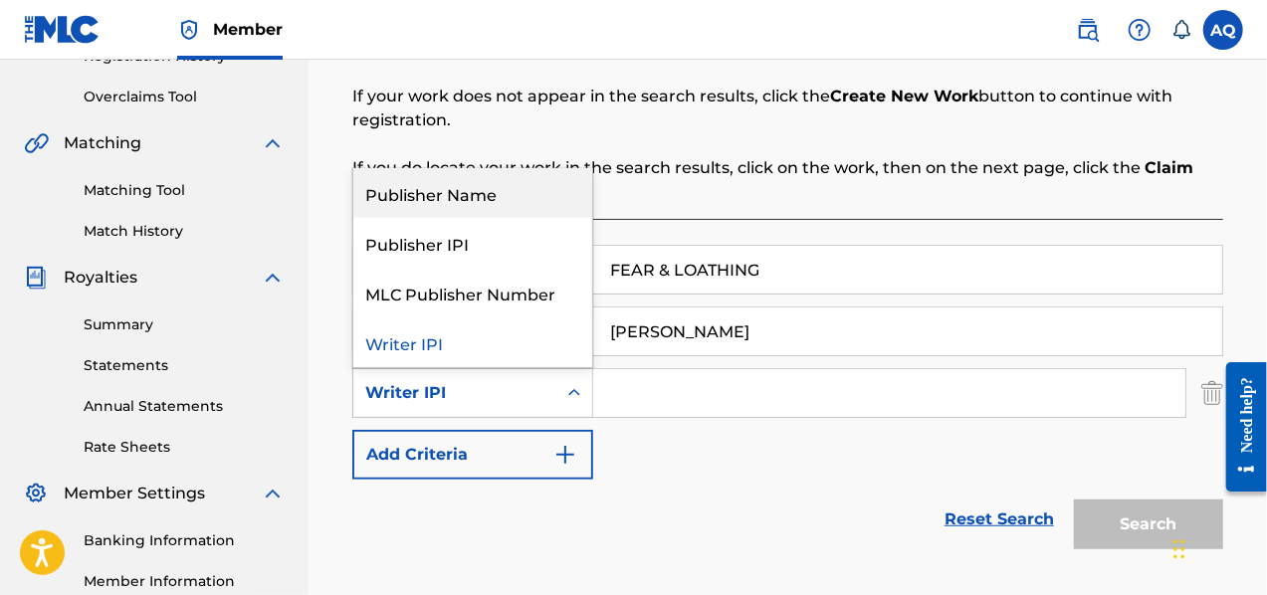
click at [458, 202] on div "Publisher Name" at bounding box center [472, 193] width 239 height 50
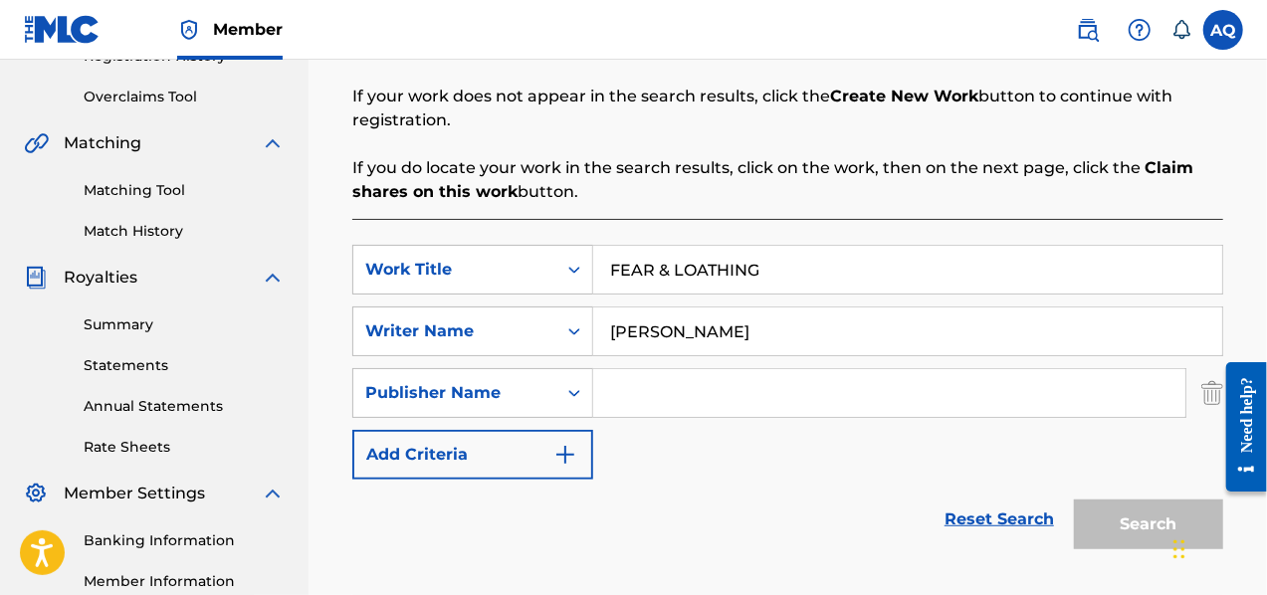
click at [634, 399] on input "Search Form" at bounding box center [889, 393] width 592 height 48
type input "[PERSON_NAME]"
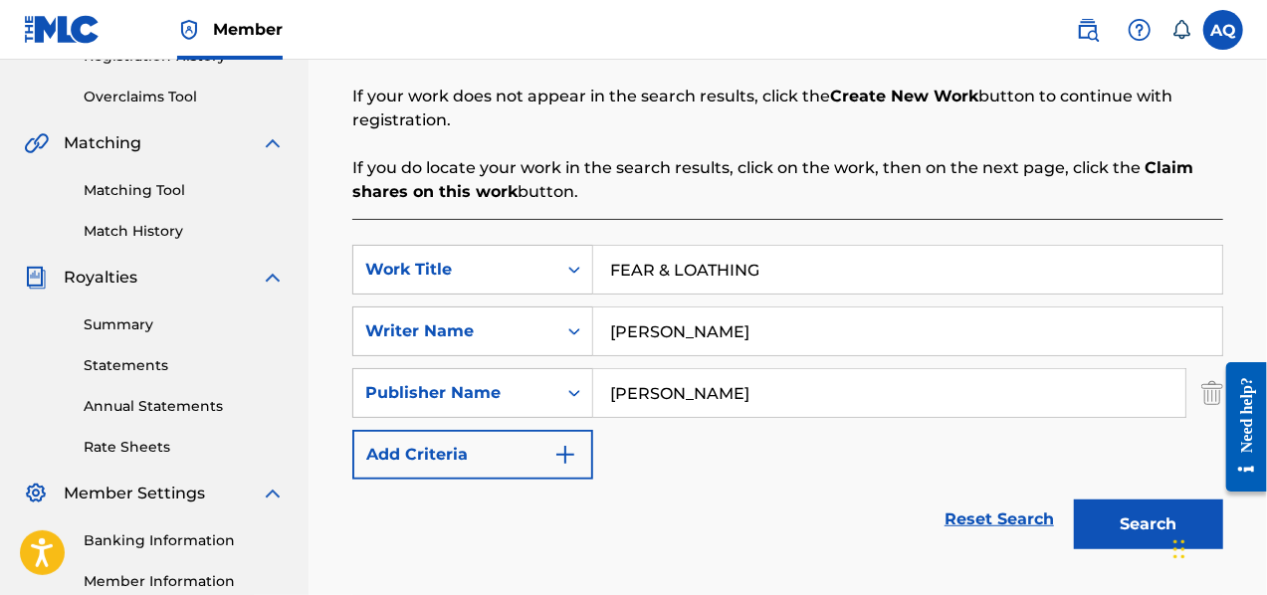
click at [468, 465] on button "Add Criteria" at bounding box center [472, 455] width 241 height 50
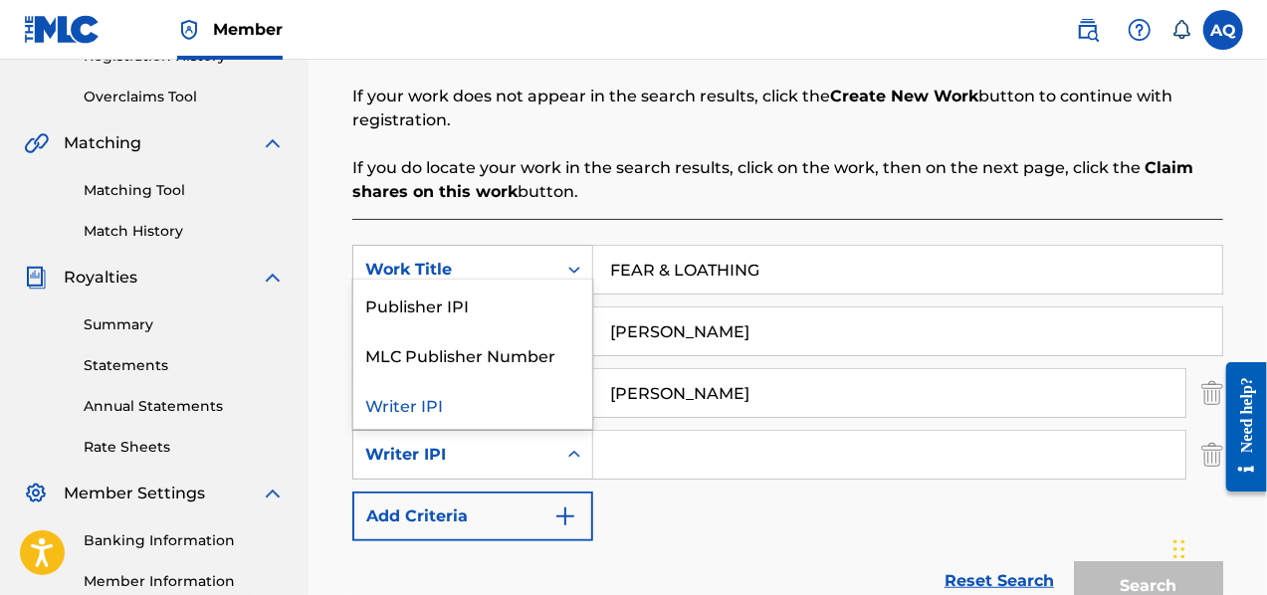
click at [572, 459] on icon "Search Form" at bounding box center [574, 455] width 20 height 20
click at [687, 528] on div "SearchWithCriteria12c9eb9c-5f64-4e6e-8b1c-72860100f71c Work Title FEAR & LOATHI…" at bounding box center [787, 393] width 871 height 297
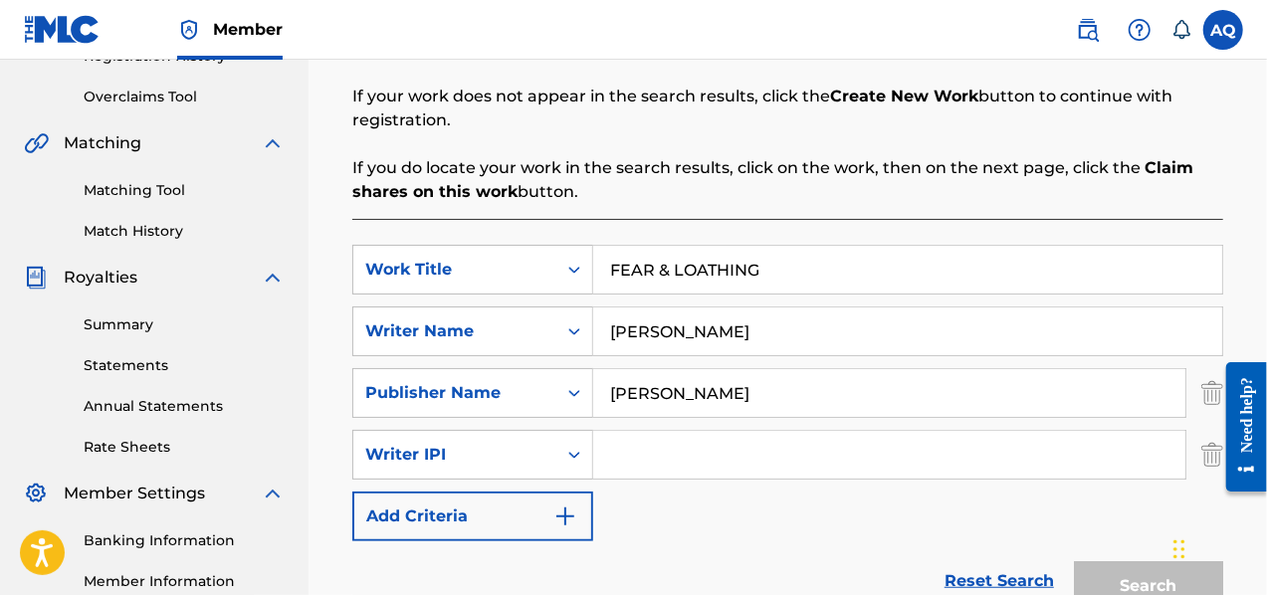
click at [1210, 457] on img "Search Form" at bounding box center [1212, 455] width 22 height 50
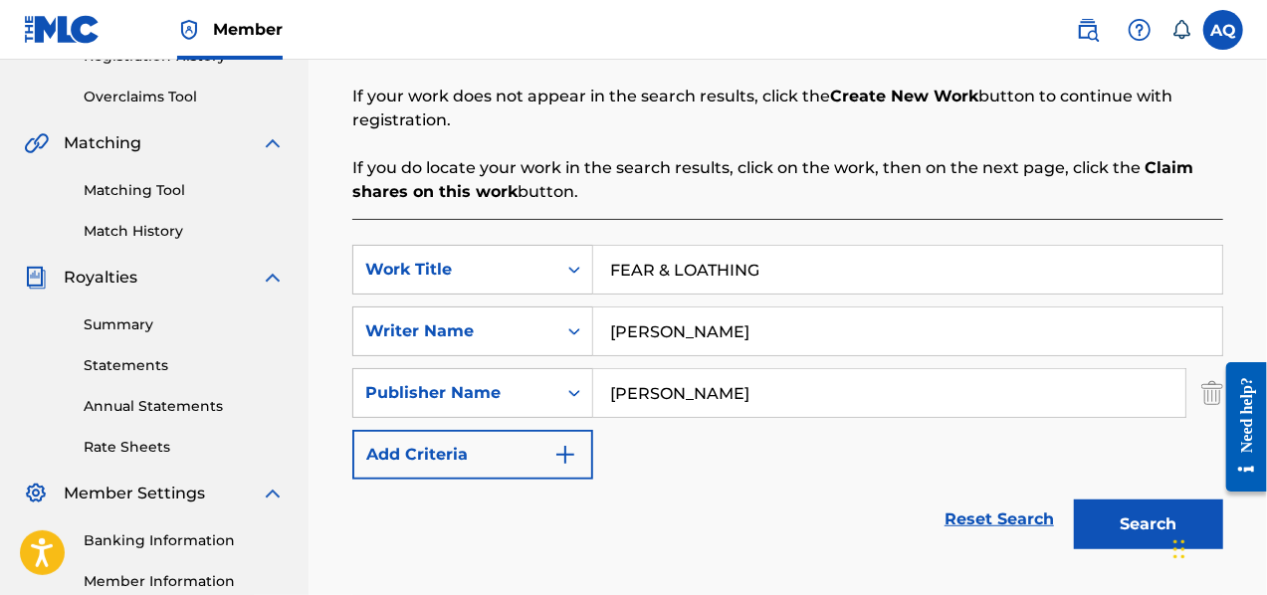
click at [1137, 517] on button "Search" at bounding box center [1148, 524] width 149 height 50
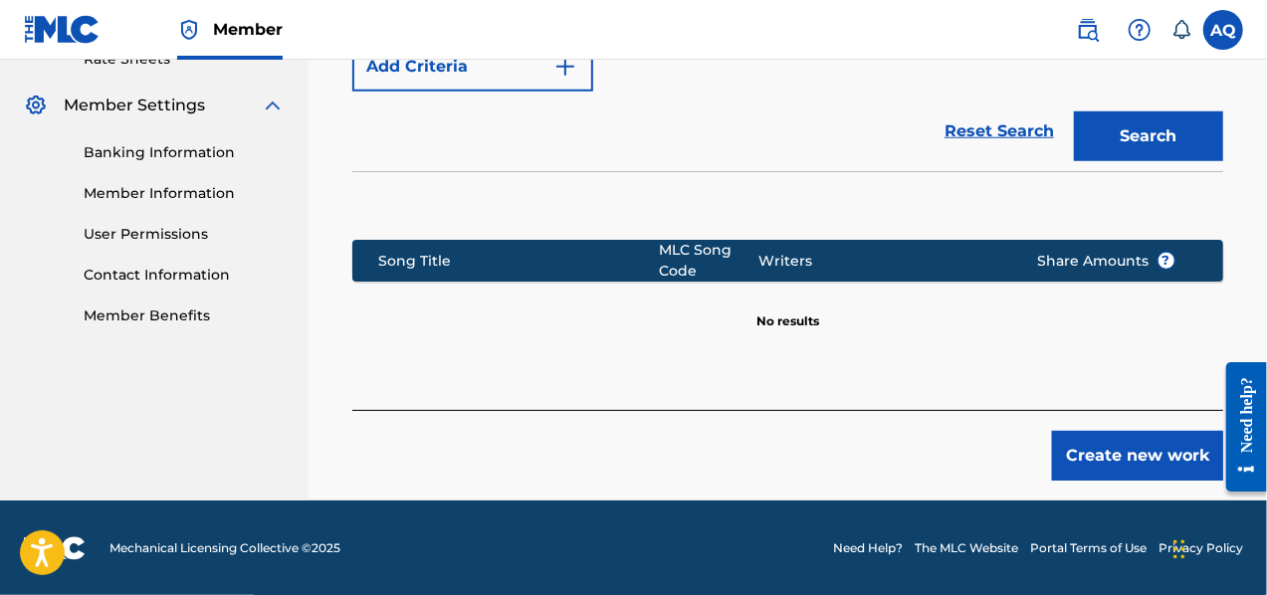
click at [1132, 460] on button "Create new work" at bounding box center [1137, 456] width 171 height 50
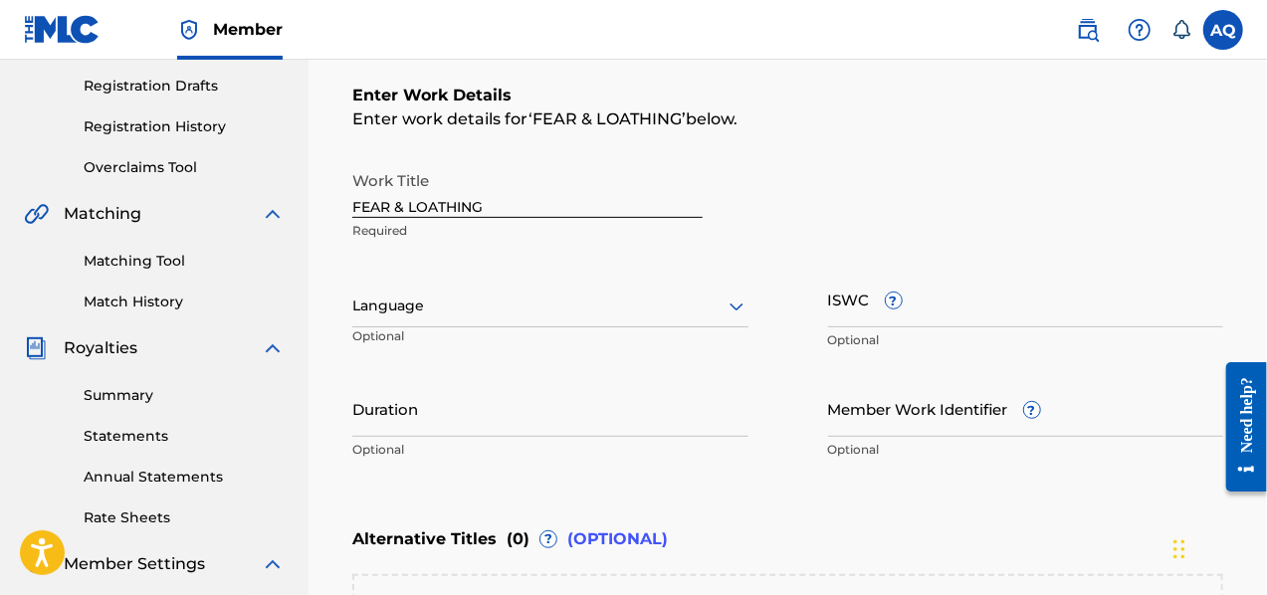
scroll to position [323, 0]
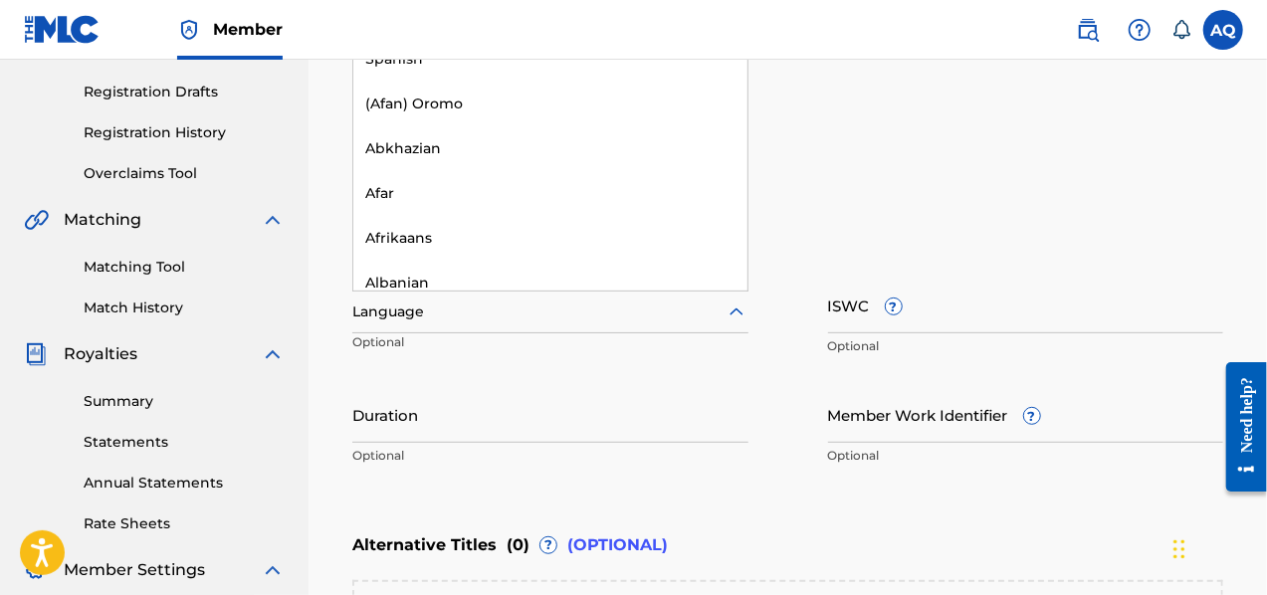
click at [543, 325] on div "Language" at bounding box center [550, 313] width 396 height 42
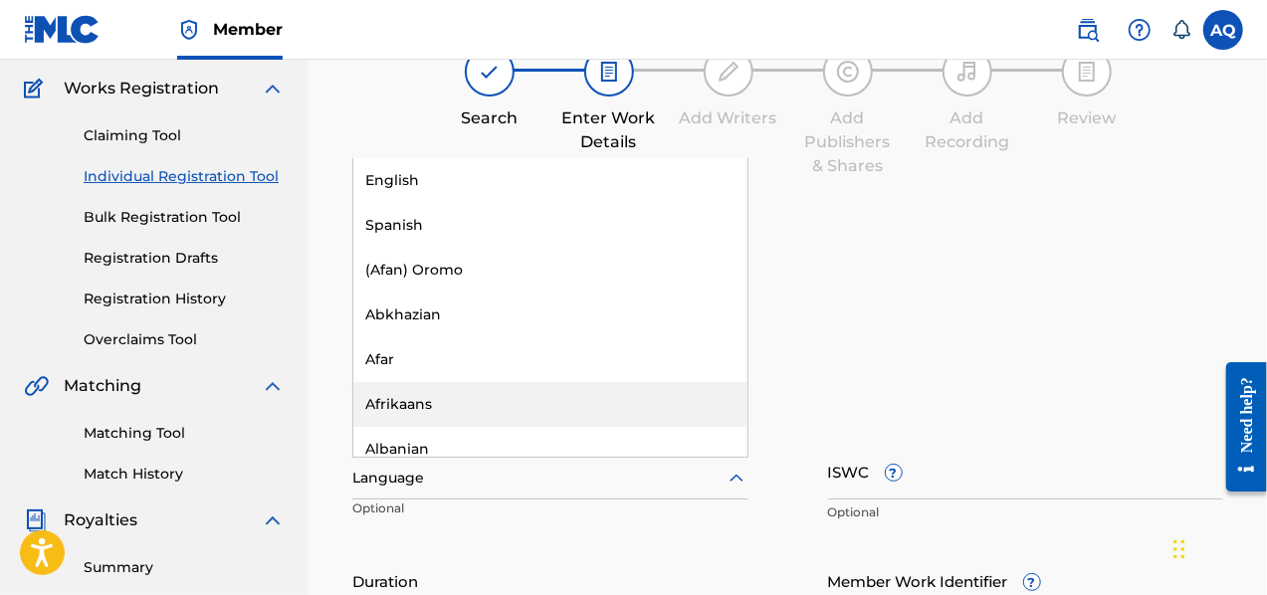
scroll to position [153, 0]
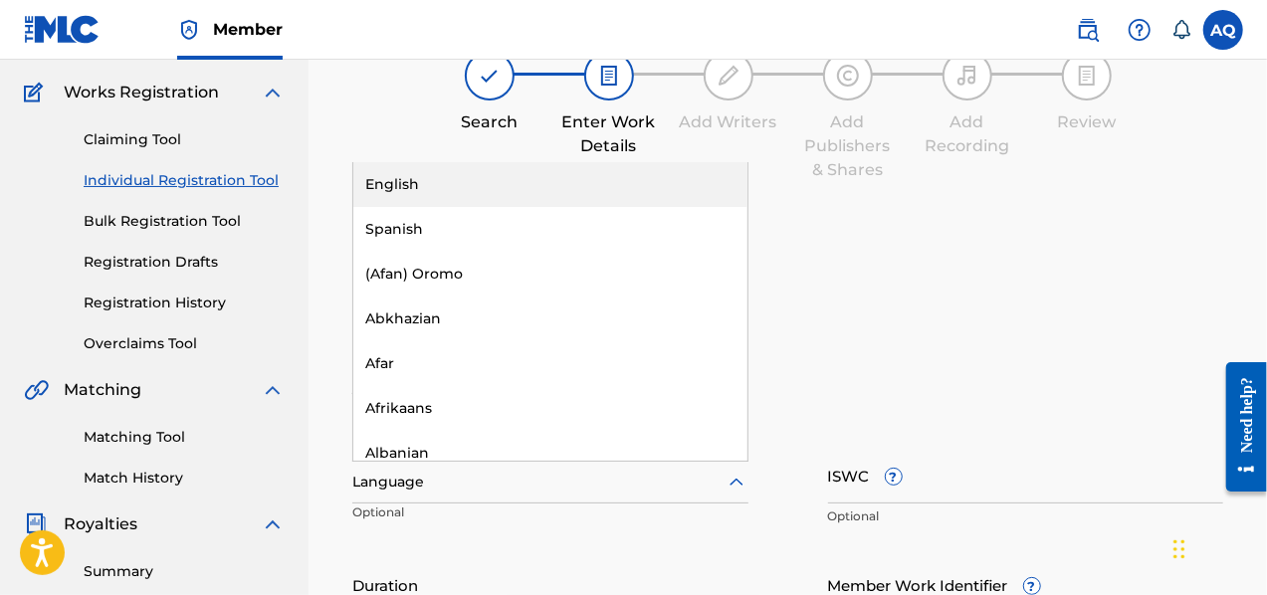
click at [532, 190] on div "English" at bounding box center [550, 184] width 394 height 45
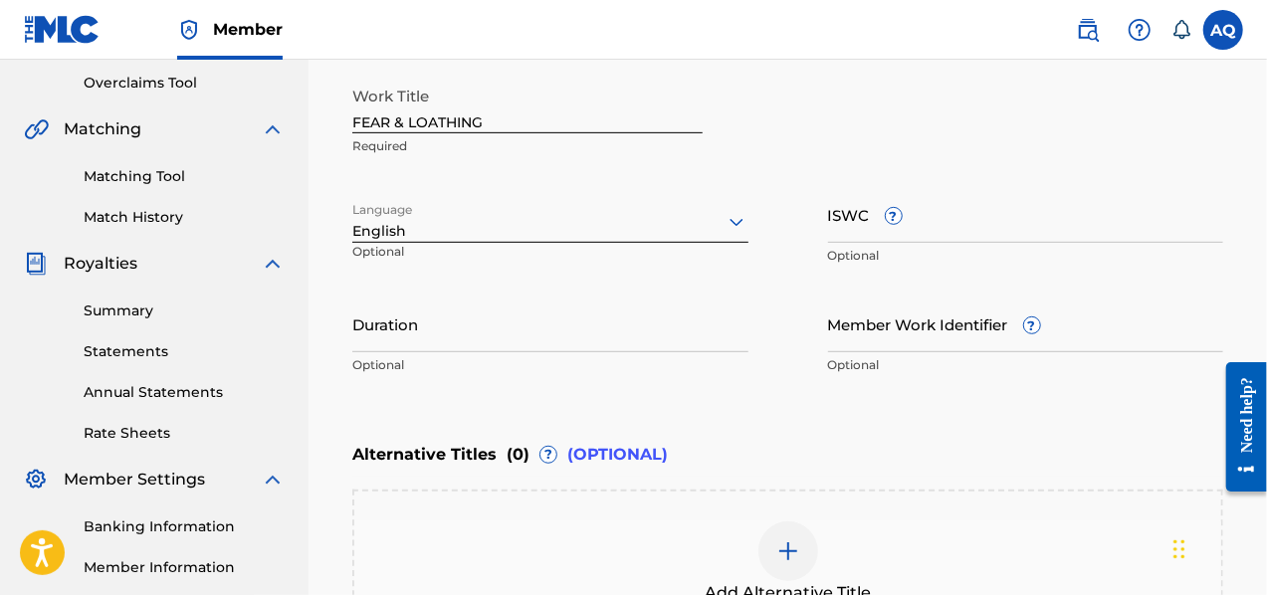
scroll to position [430, 0]
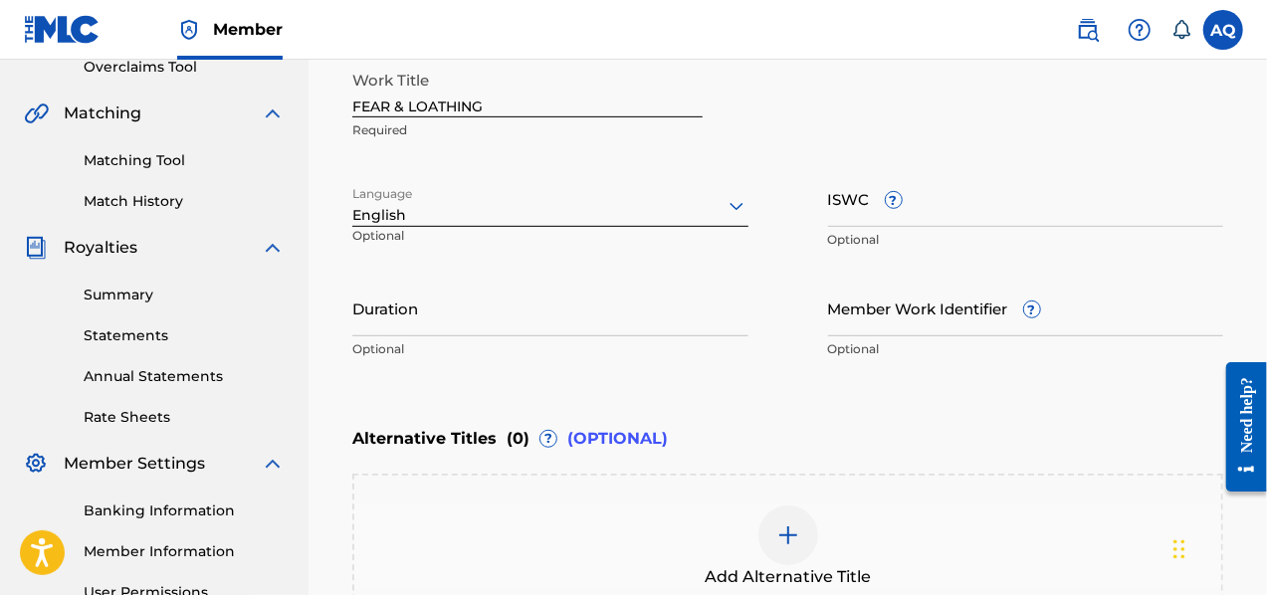
drag, startPoint x: 1273, startPoint y: 247, endPoint x: 13, endPoint y: 25, distance: 1279.0
click at [418, 313] on input "Duration" at bounding box center [550, 308] width 396 height 57
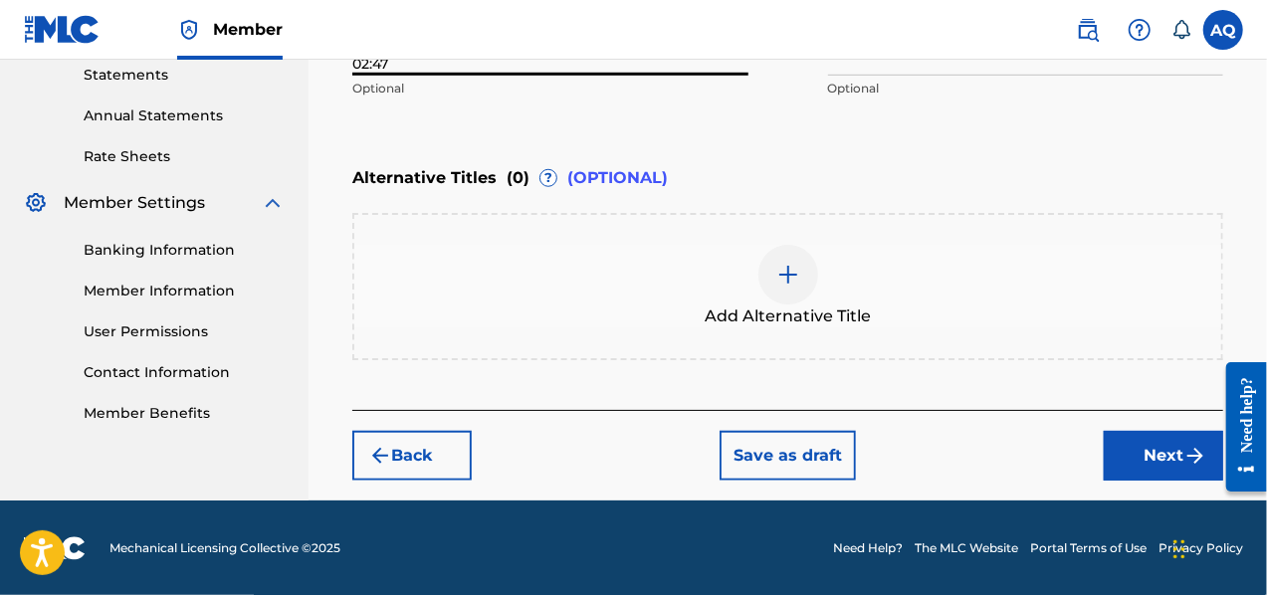
drag, startPoint x: 1273, startPoint y: 270, endPoint x: 46, endPoint y: 59, distance: 1244.8
type input "02:47"
click at [1161, 456] on button "Next" at bounding box center [1162, 456] width 119 height 50
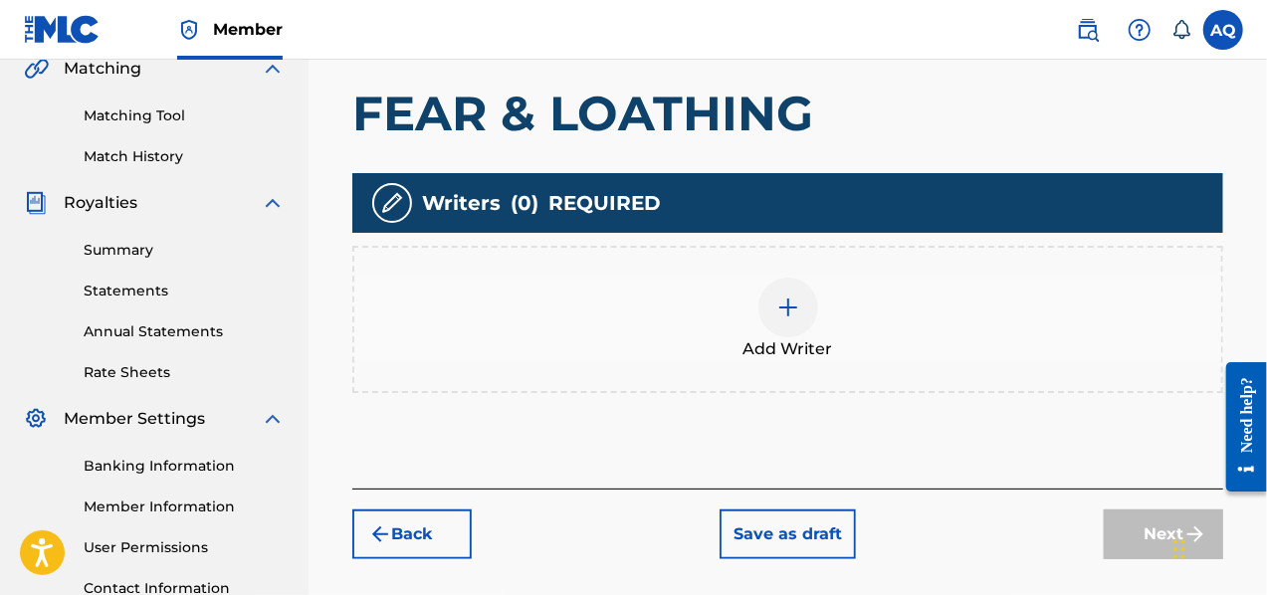
scroll to position [480, 0]
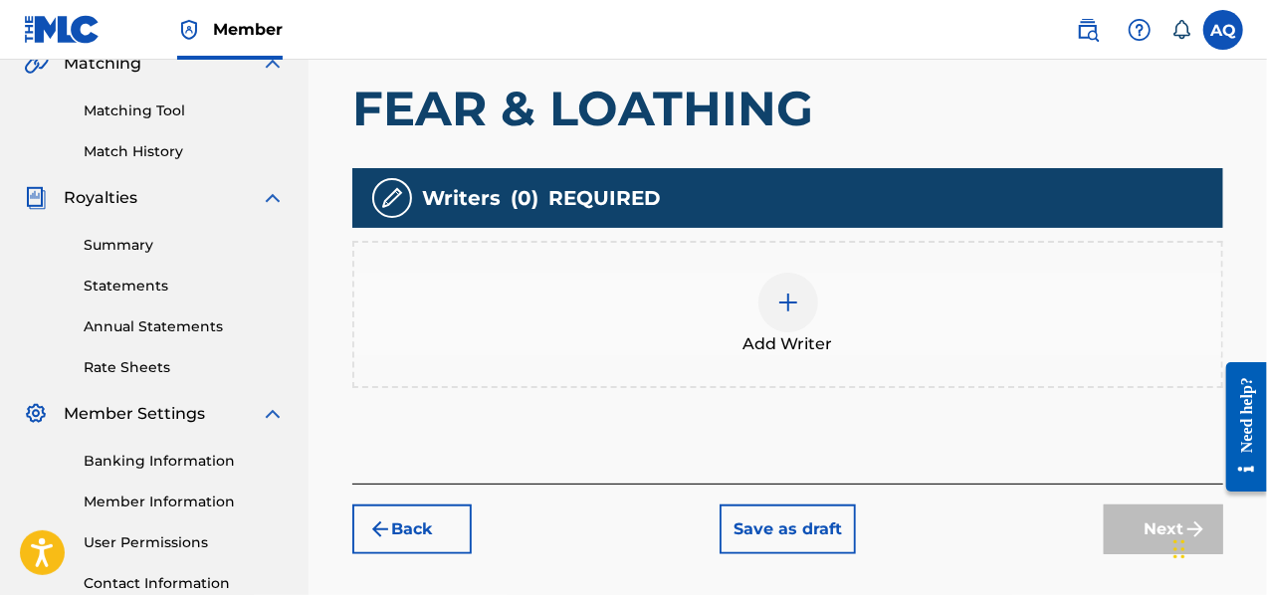
click at [790, 296] on img at bounding box center [788, 303] width 24 height 24
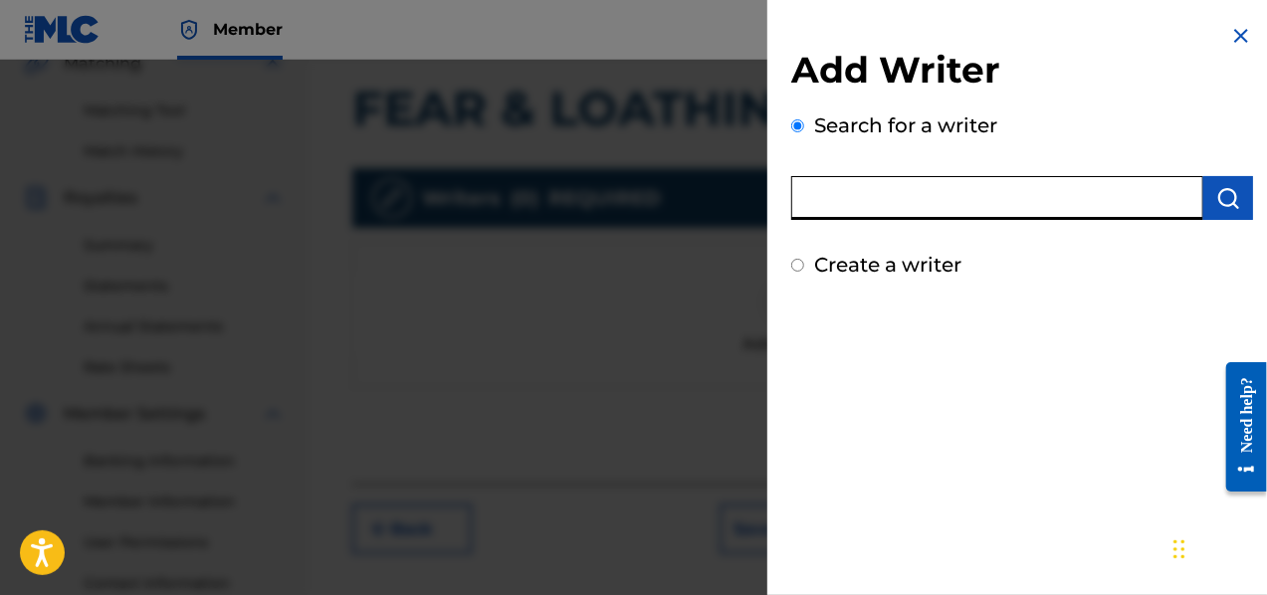
click at [1015, 198] on input "text" at bounding box center [997, 198] width 412 height 44
type input "[PERSON_NAME]"
click at [1219, 201] on img "submit" at bounding box center [1228, 198] width 24 height 24
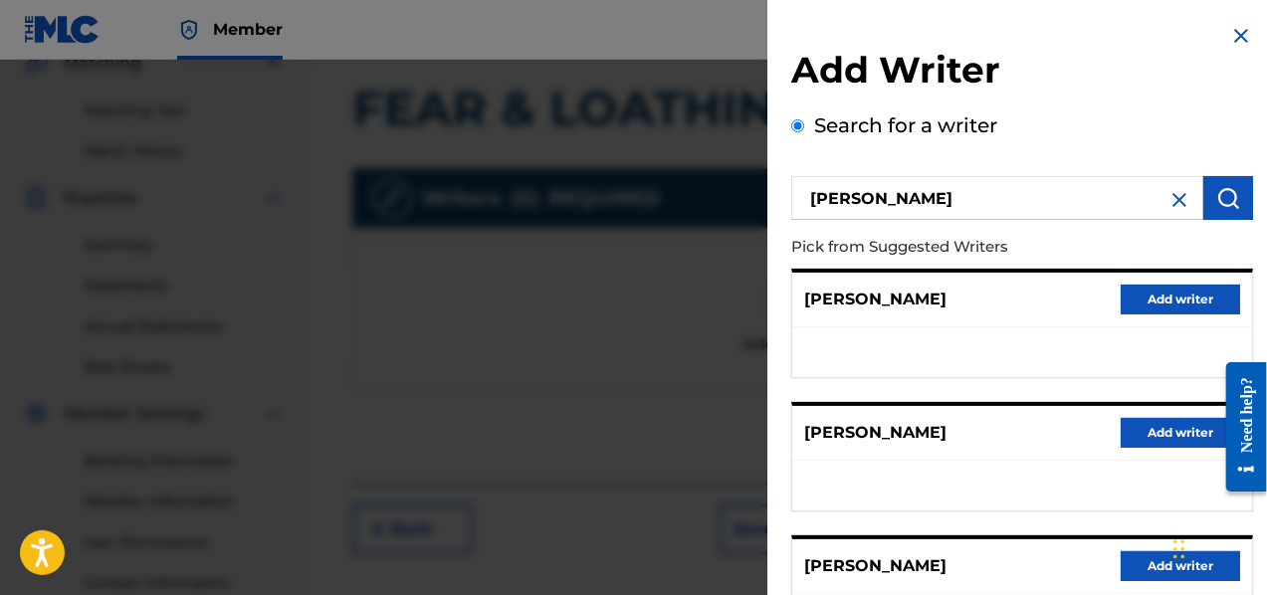
click at [1133, 558] on button "Add writer" at bounding box center [1179, 566] width 119 height 30
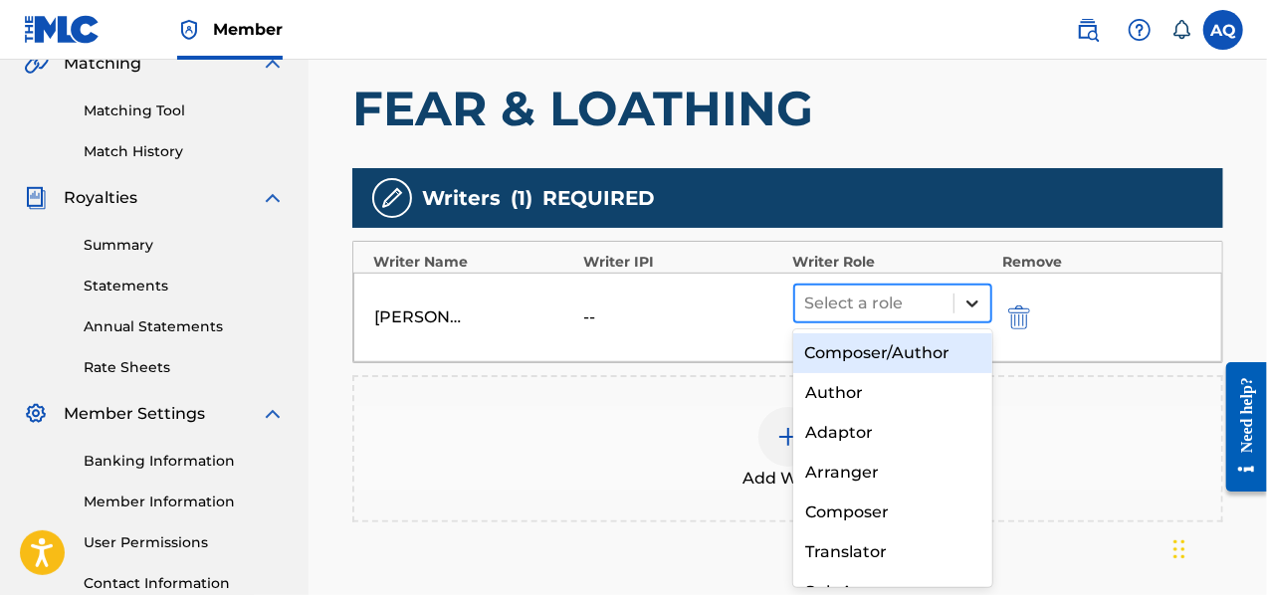
click at [959, 290] on div at bounding box center [972, 304] width 36 height 36
click at [913, 353] on div "Composer/Author" at bounding box center [893, 353] width 200 height 40
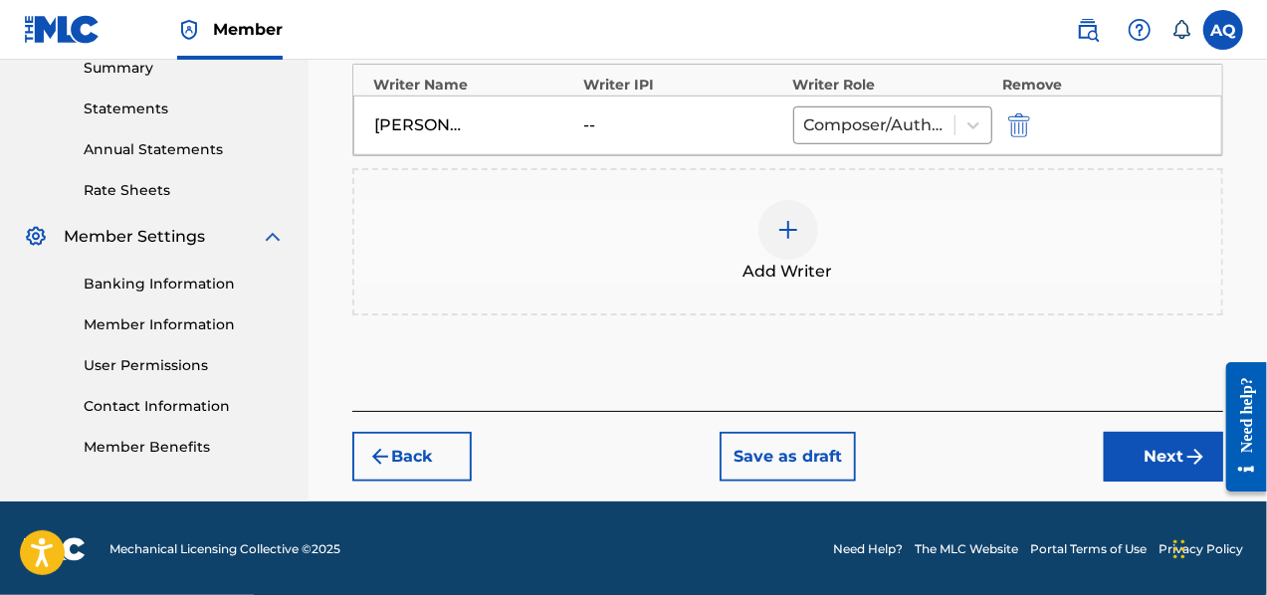
click at [1160, 447] on button "Next" at bounding box center [1162, 457] width 119 height 50
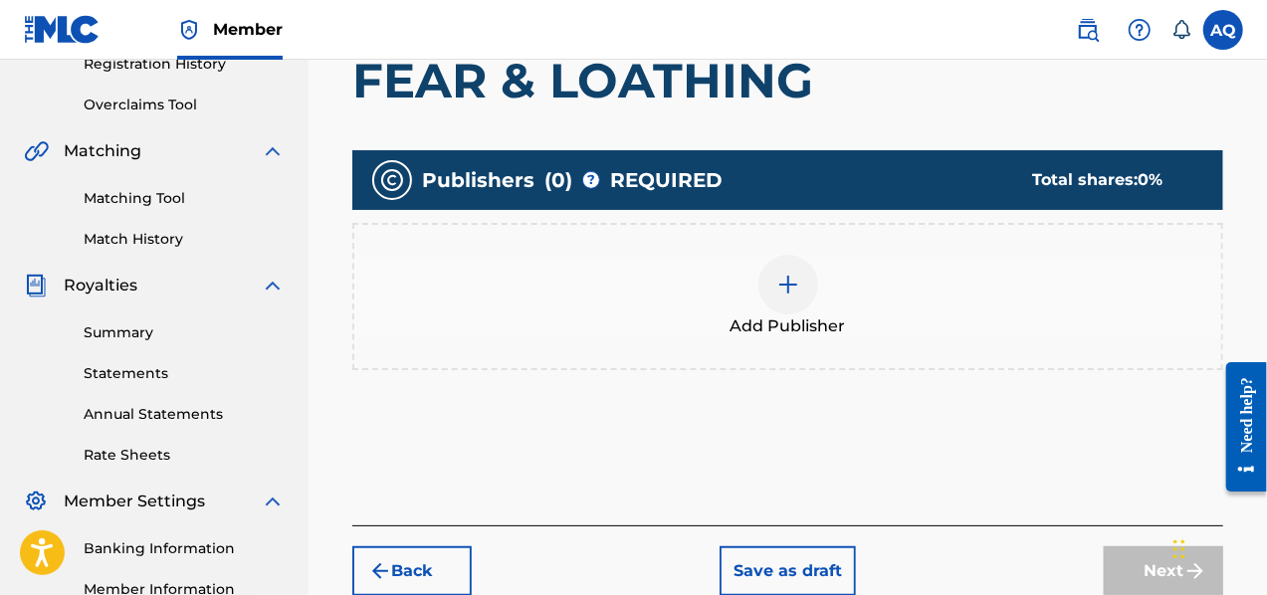
scroll to position [396, 0]
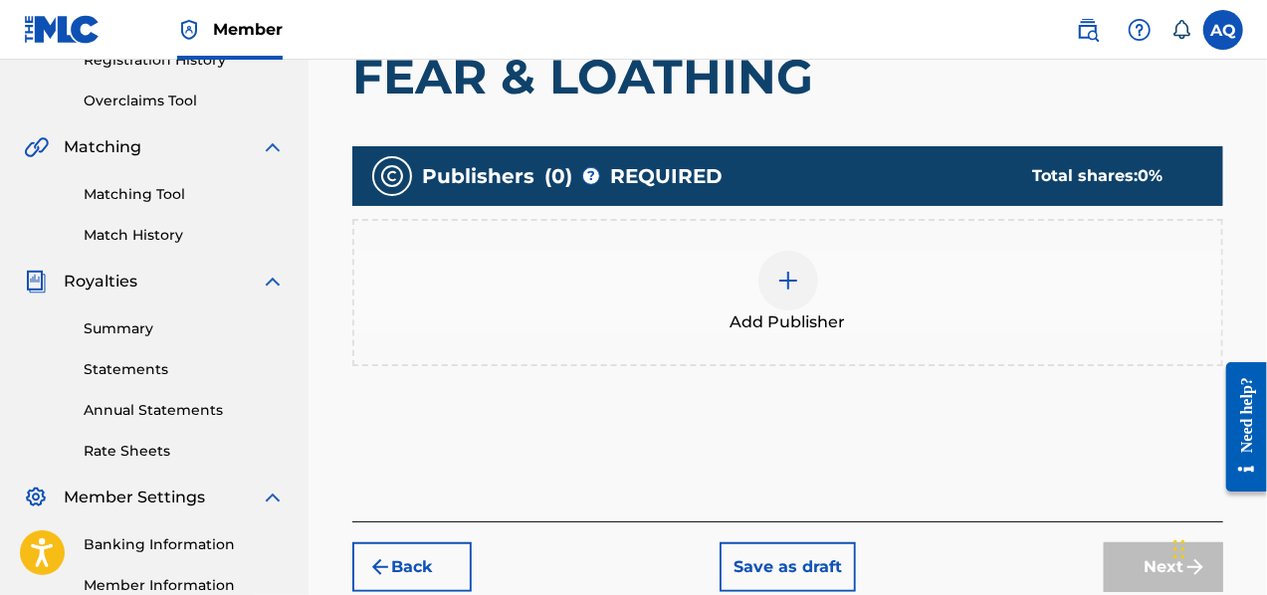
click at [796, 284] on img at bounding box center [788, 281] width 24 height 24
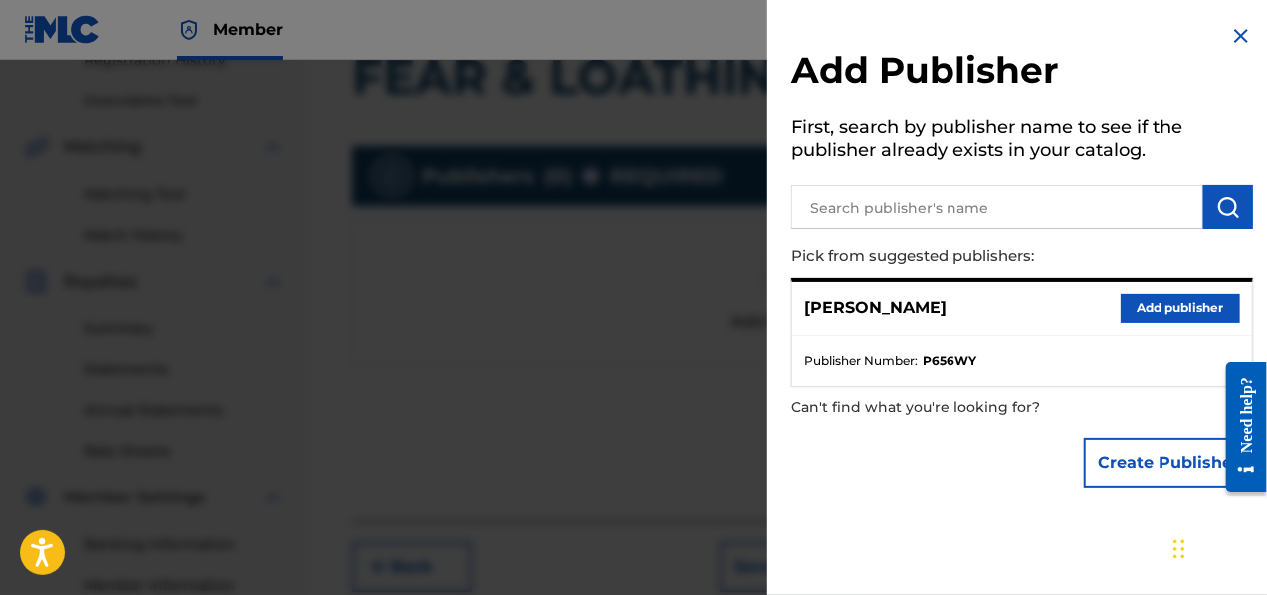
click at [1142, 307] on button "Add publisher" at bounding box center [1179, 309] width 119 height 30
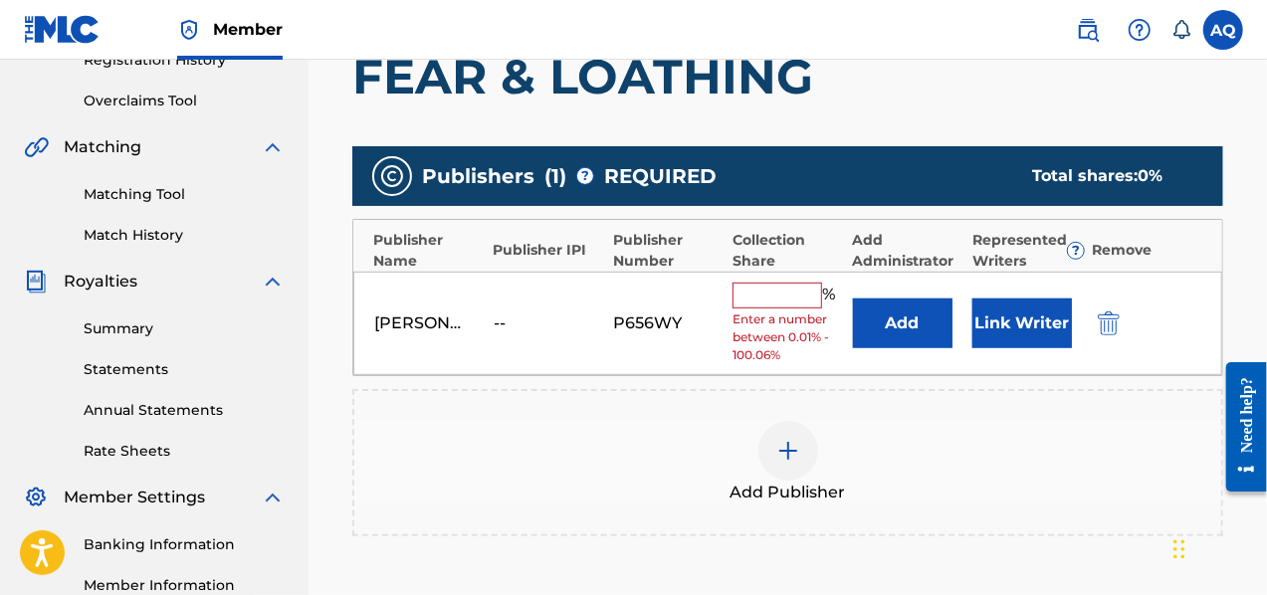
click at [784, 289] on input "text" at bounding box center [777, 296] width 90 height 26
type input "85"
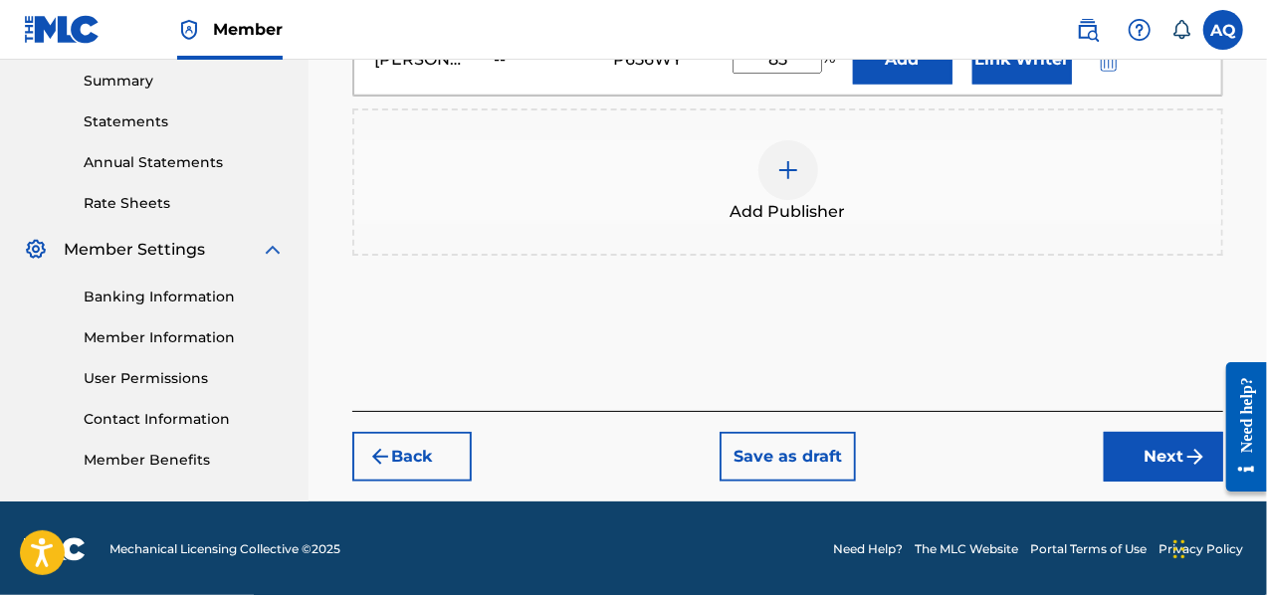
click at [1165, 449] on button "Next" at bounding box center [1162, 457] width 119 height 50
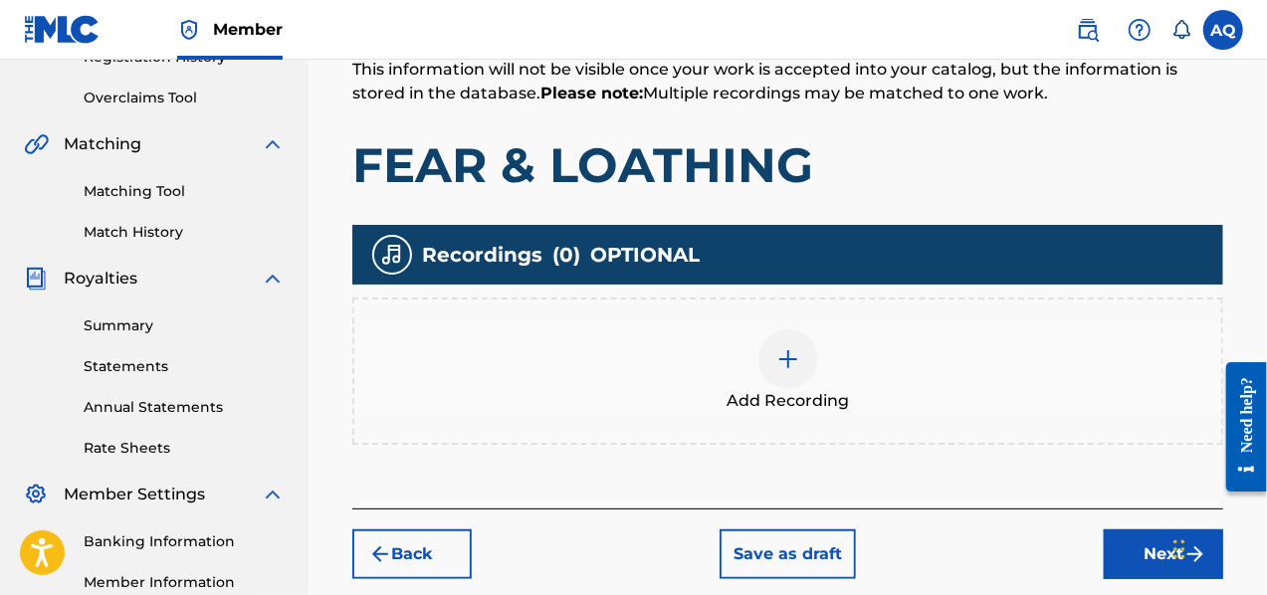
scroll to position [398, 0]
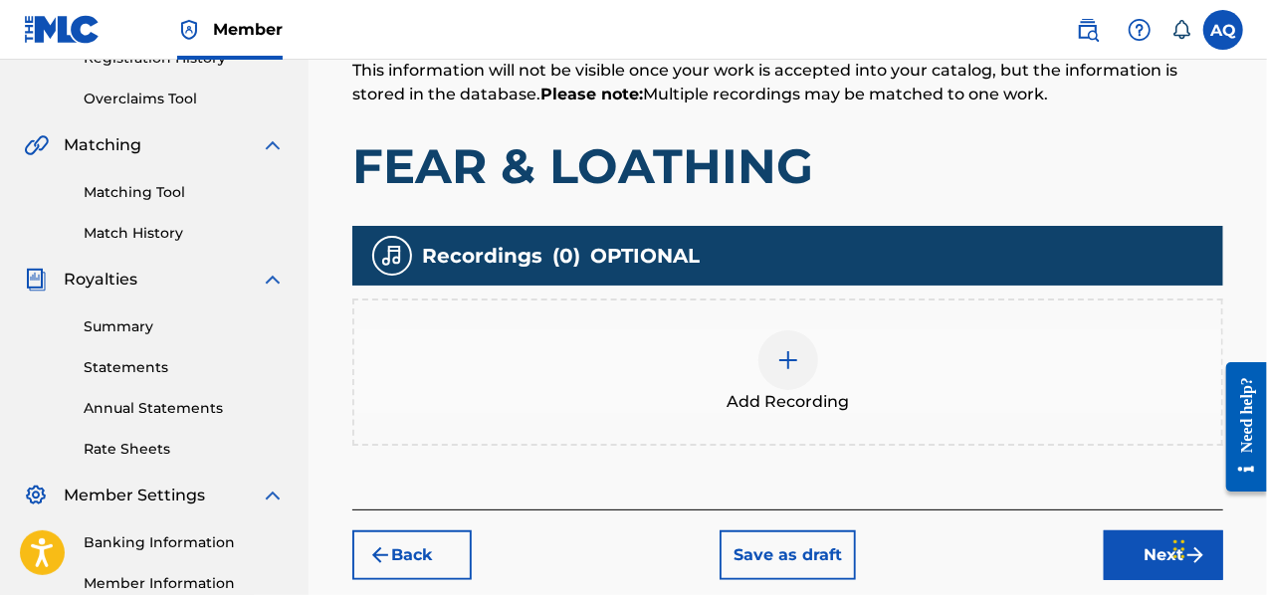
click at [436, 548] on button "Back" at bounding box center [411, 555] width 119 height 50
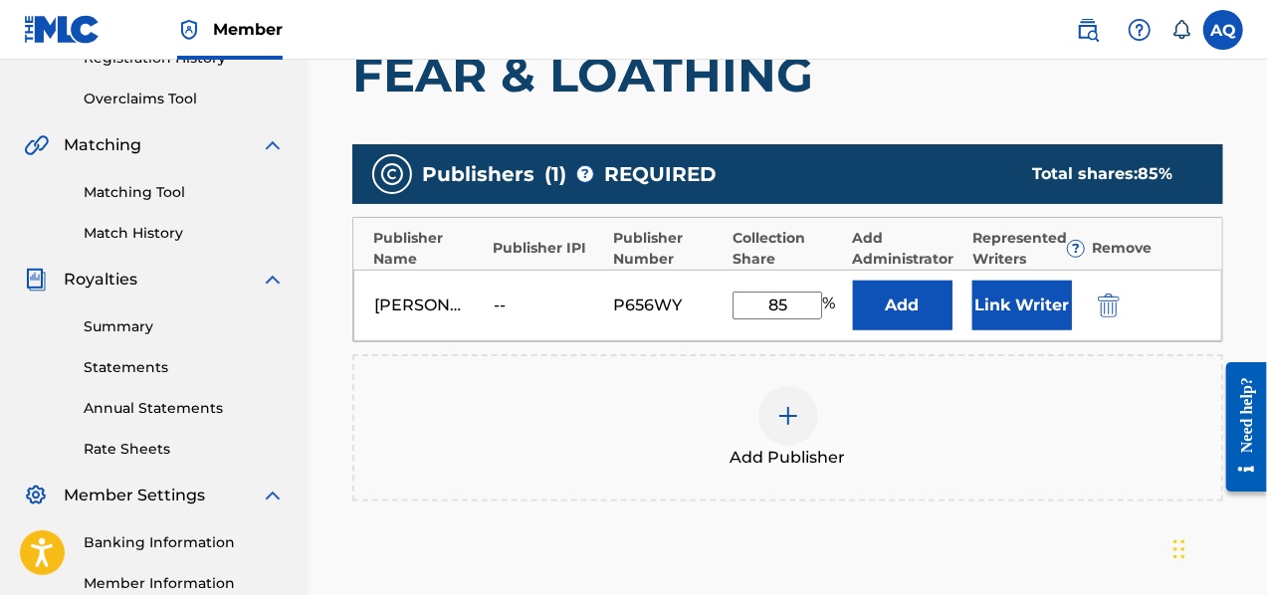
click at [800, 413] on div at bounding box center [788, 416] width 60 height 60
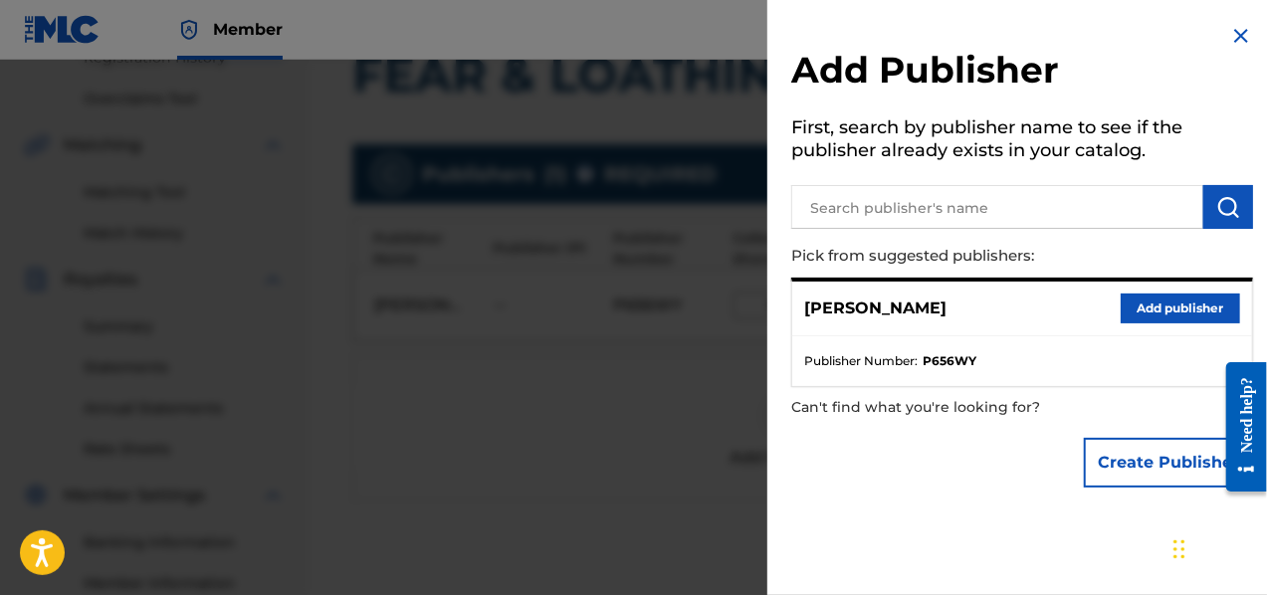
click at [1231, 35] on img at bounding box center [1241, 36] width 24 height 24
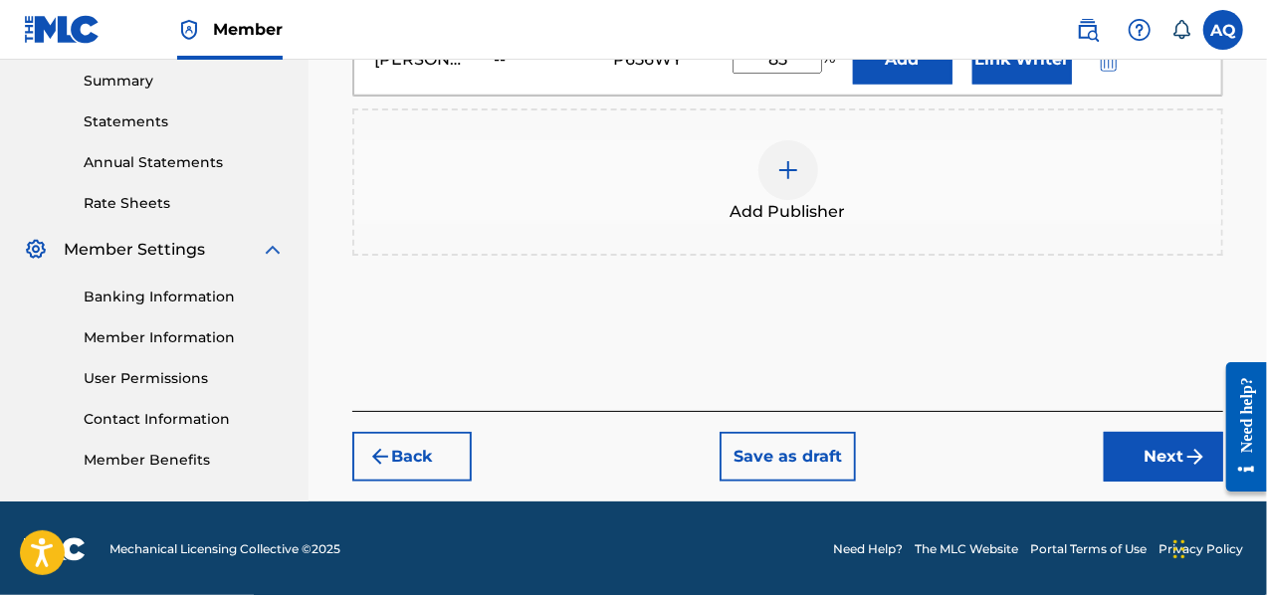
drag, startPoint x: 1273, startPoint y: 224, endPoint x: 8, endPoint y: 59, distance: 1275.3
click at [1169, 455] on button "Next" at bounding box center [1162, 457] width 119 height 50
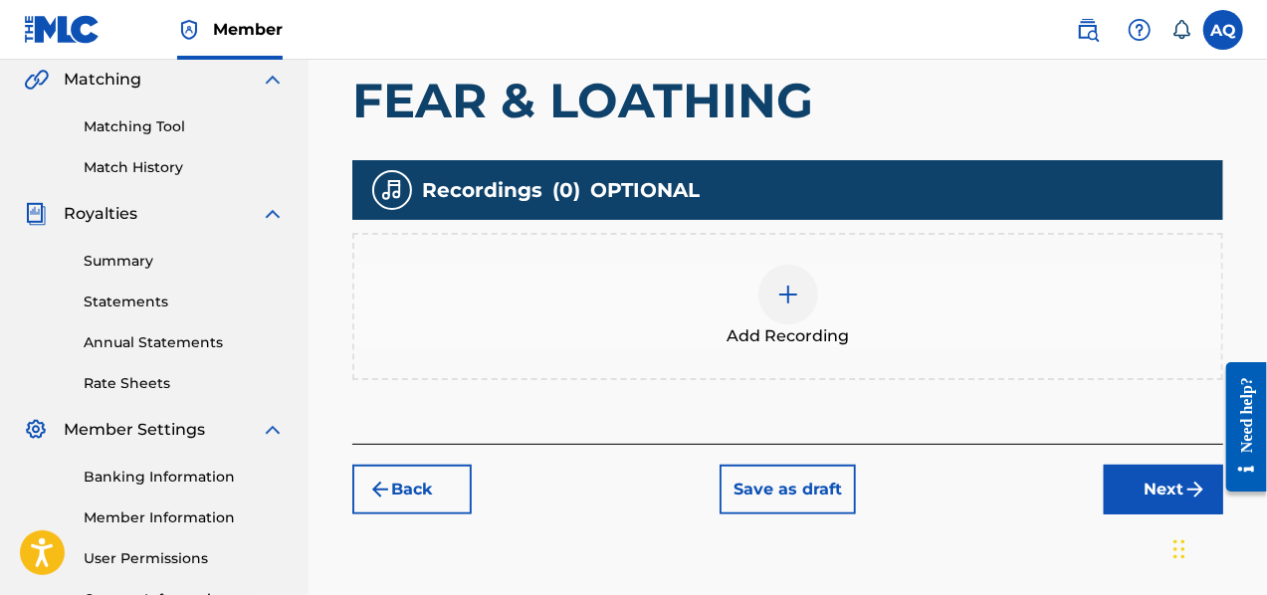
scroll to position [465, 0]
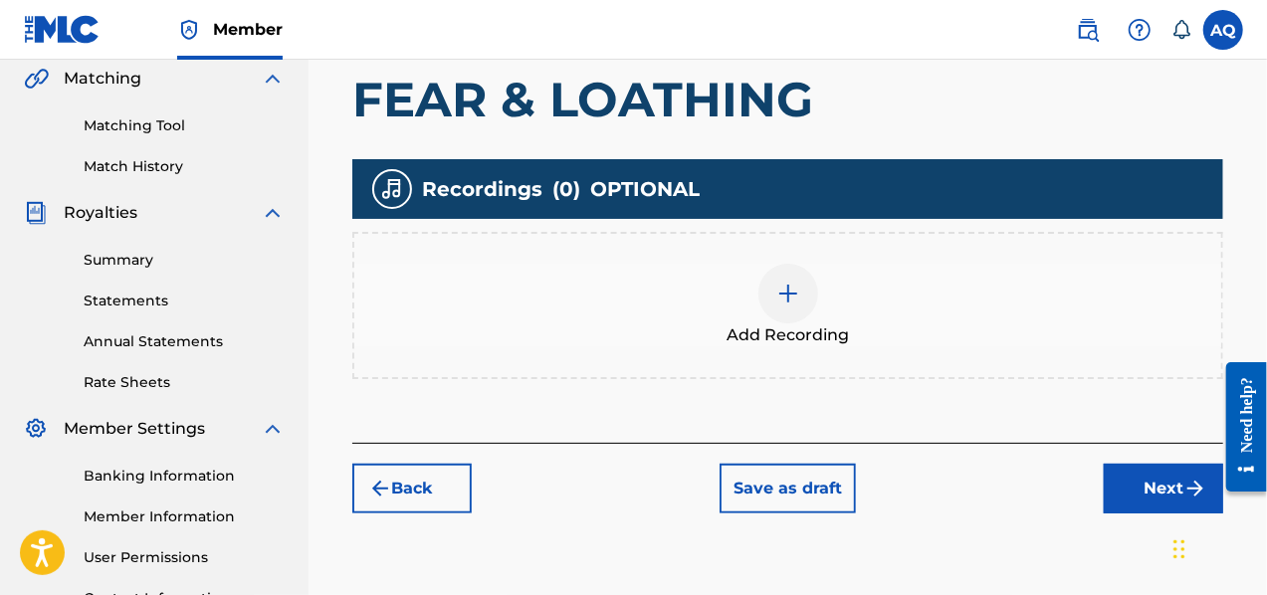
click at [1142, 495] on button "Next" at bounding box center [1162, 489] width 119 height 50
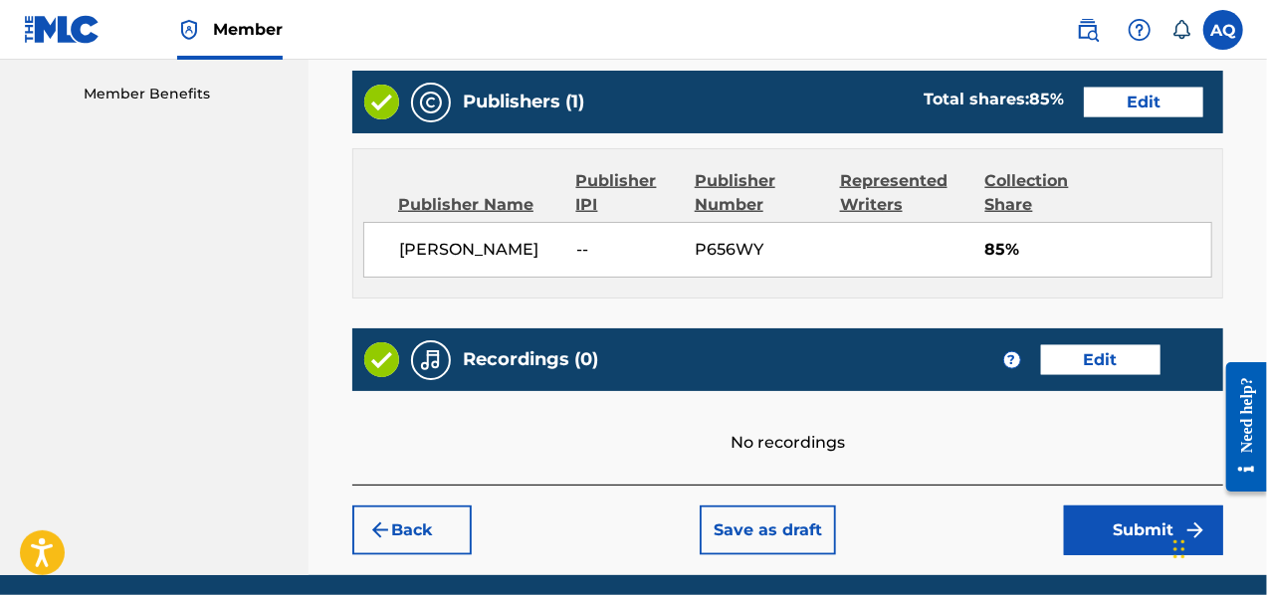
scroll to position [1042, 0]
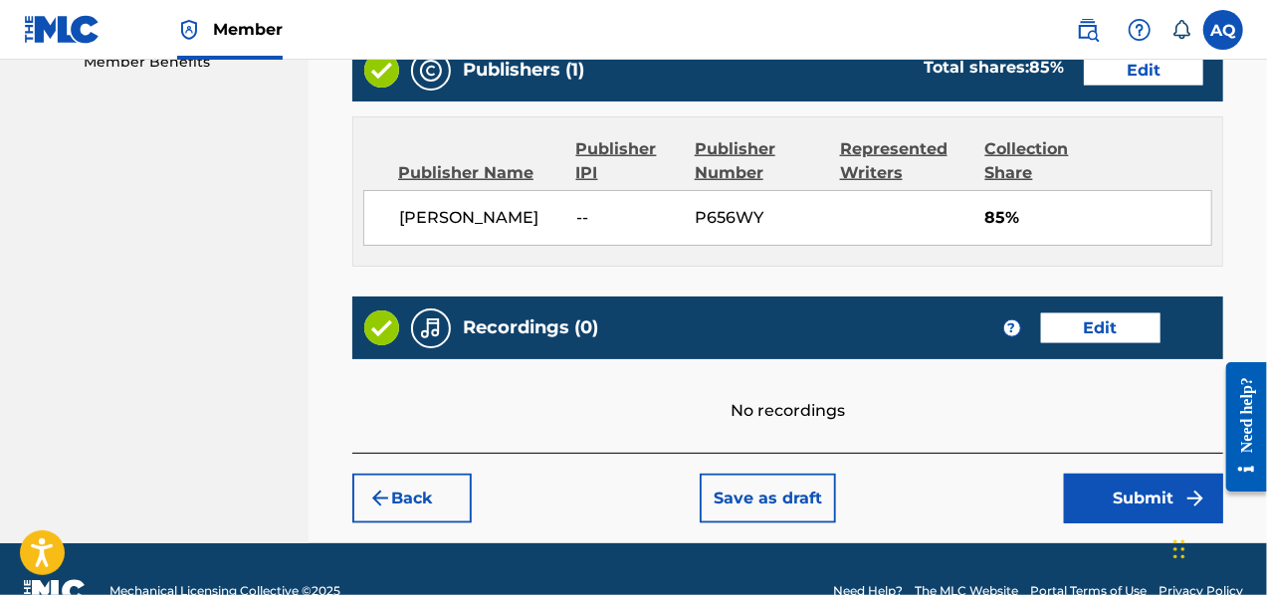
click at [1161, 481] on button "Submit" at bounding box center [1143, 499] width 159 height 50
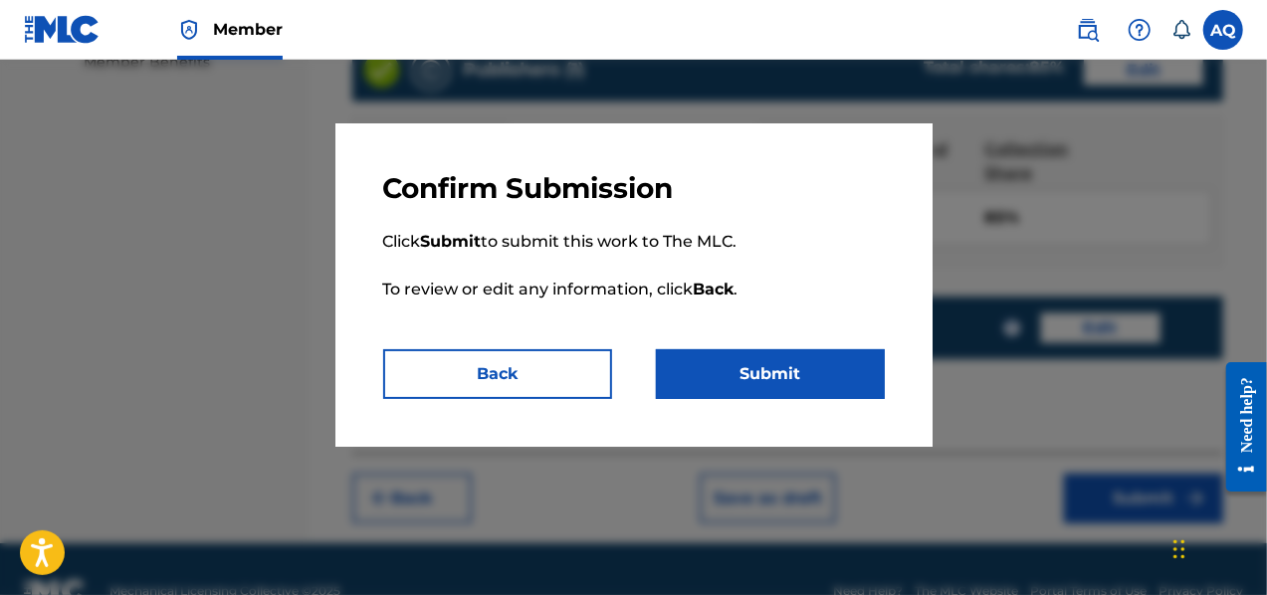
click at [794, 383] on button "Submit" at bounding box center [770, 374] width 229 height 50
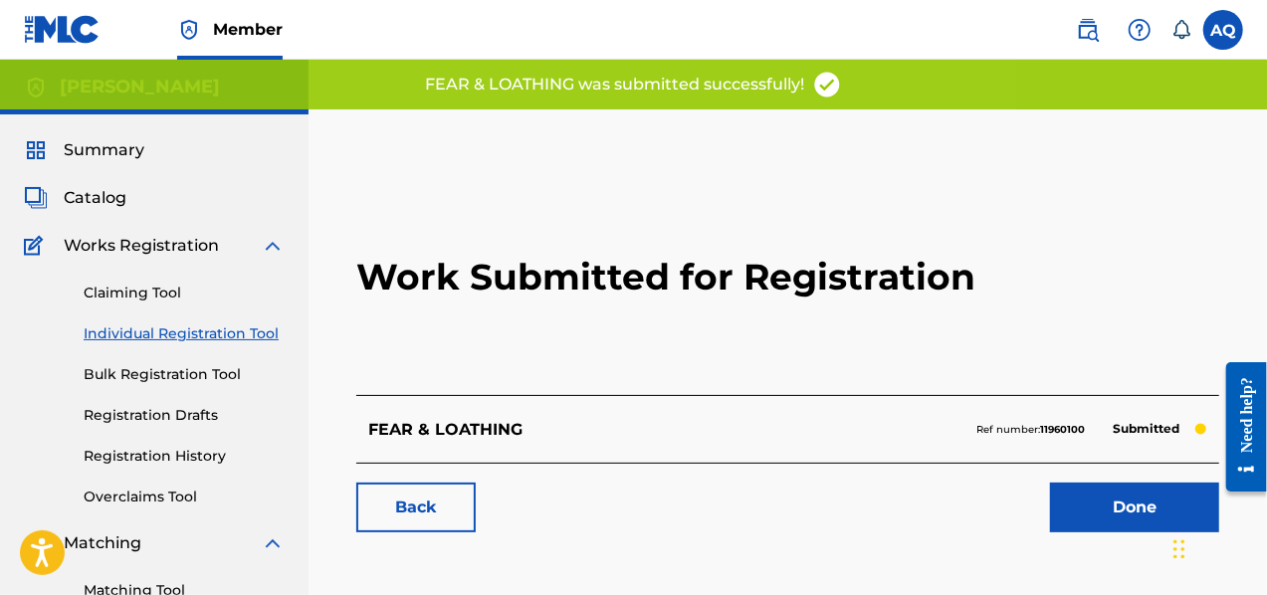
click at [1104, 516] on link "Done" at bounding box center [1134, 508] width 169 height 50
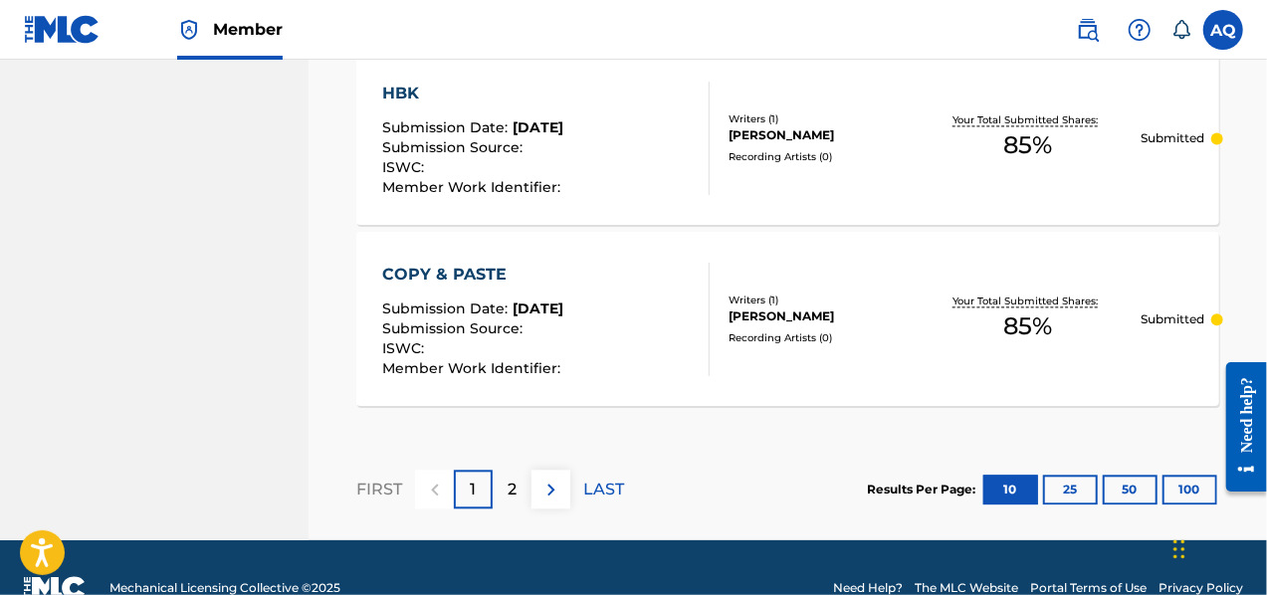
scroll to position [2137, 0]
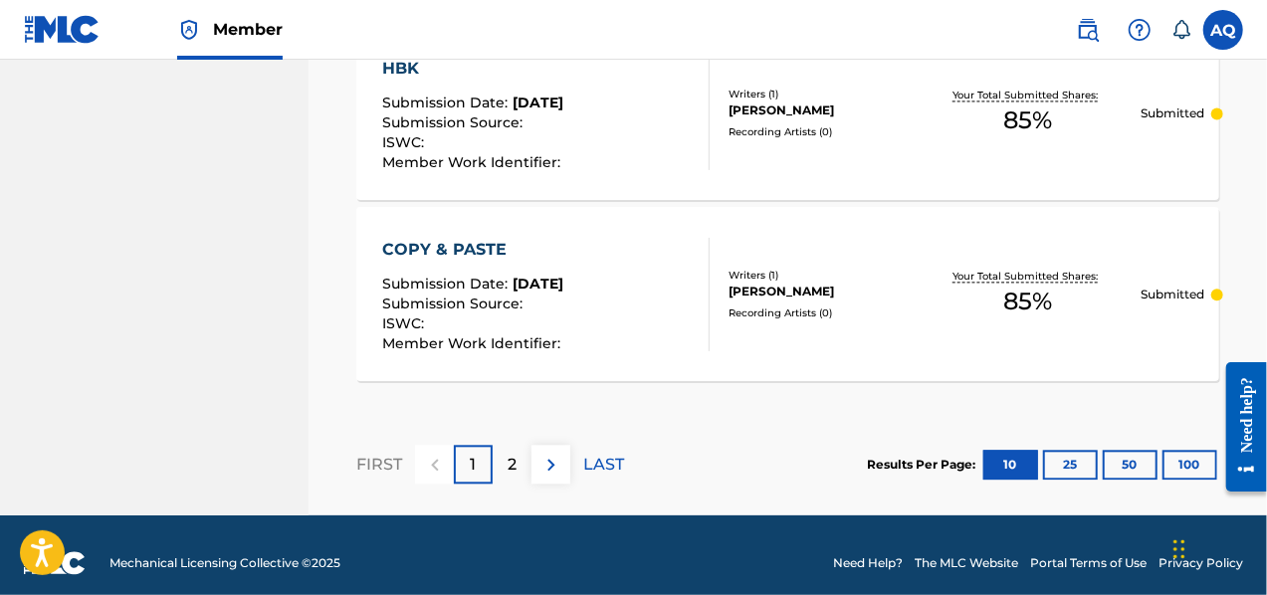
click at [539, 455] on img at bounding box center [551, 465] width 24 height 24
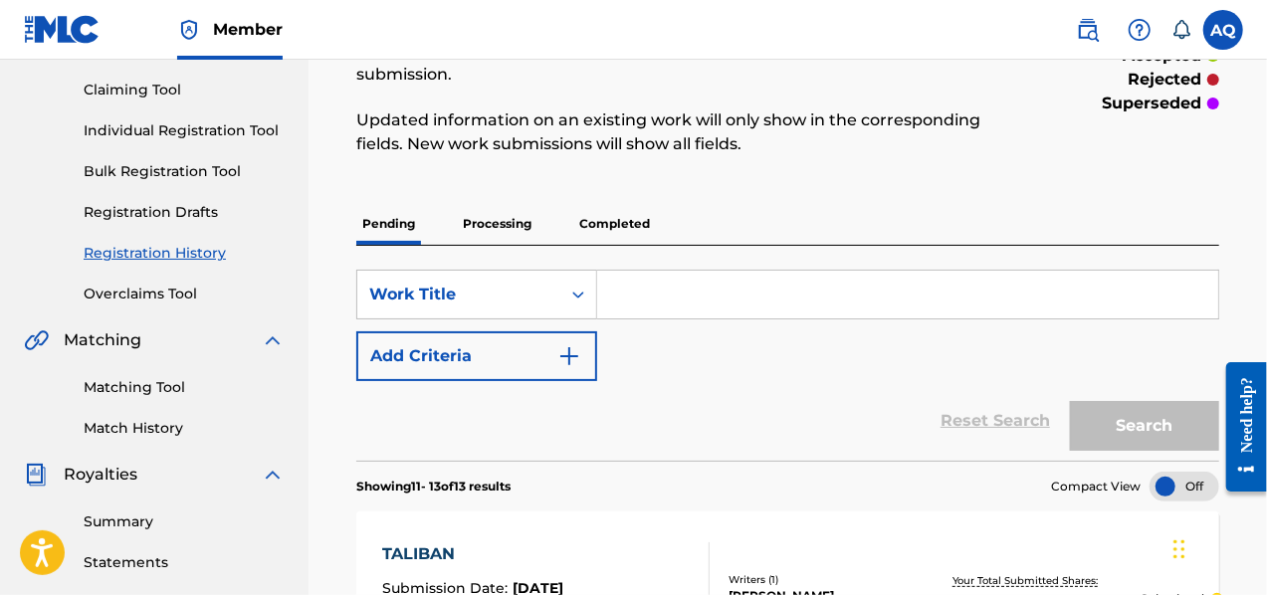
scroll to position [0, 0]
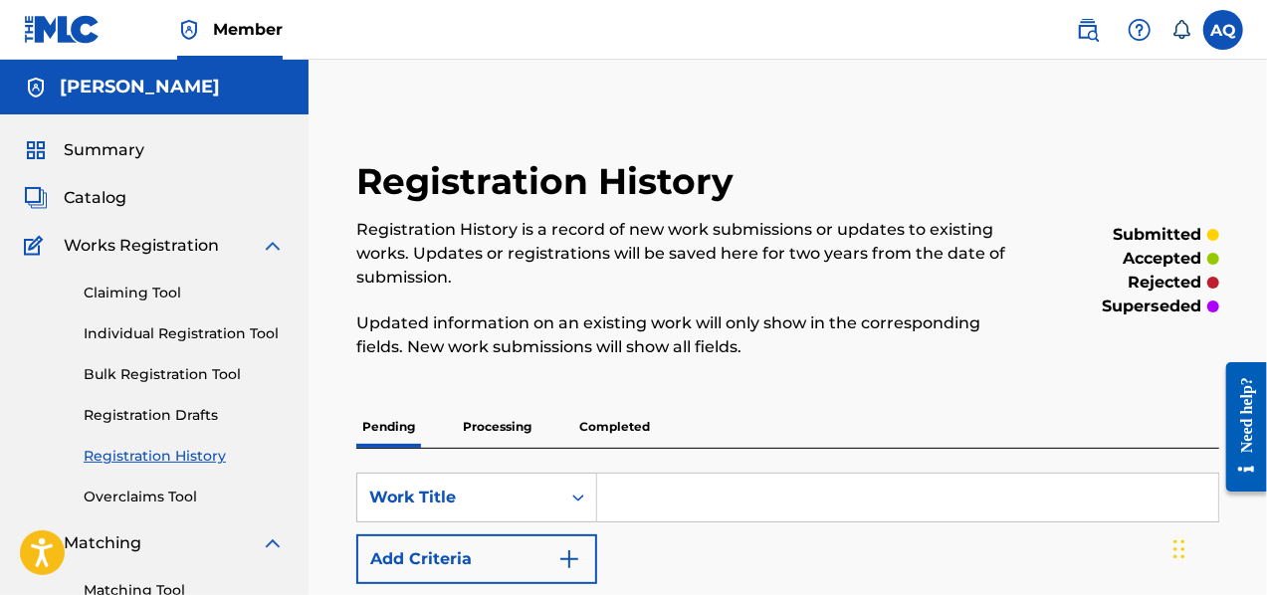
click at [161, 290] on link "Claiming Tool" at bounding box center [184, 293] width 201 height 21
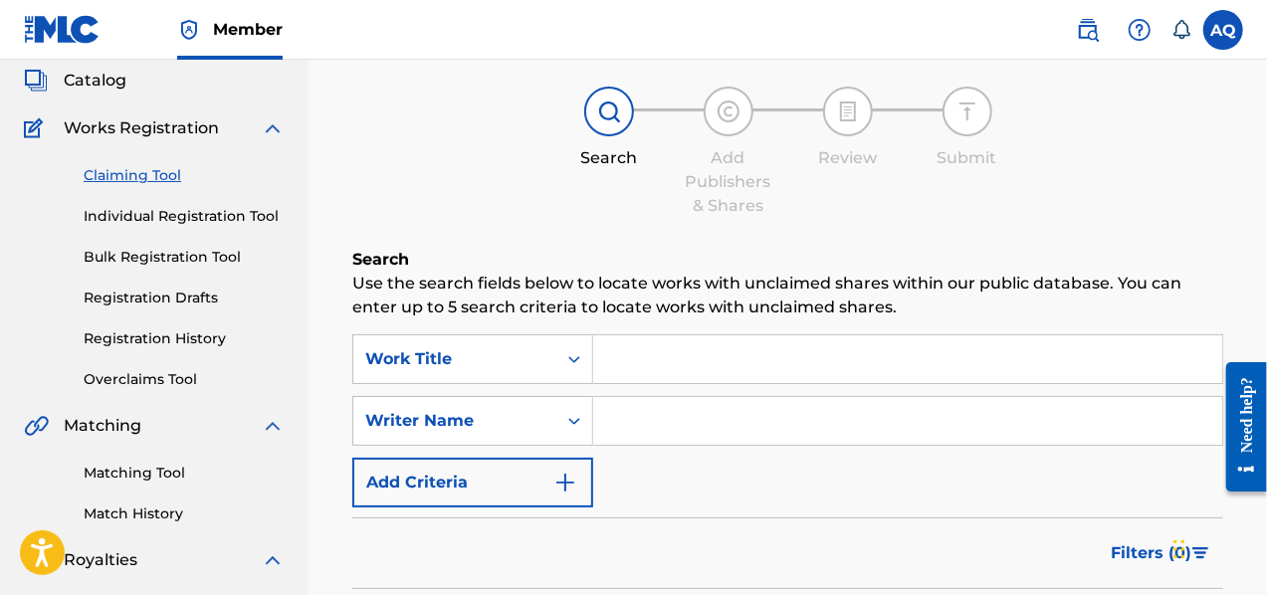
scroll to position [115, 0]
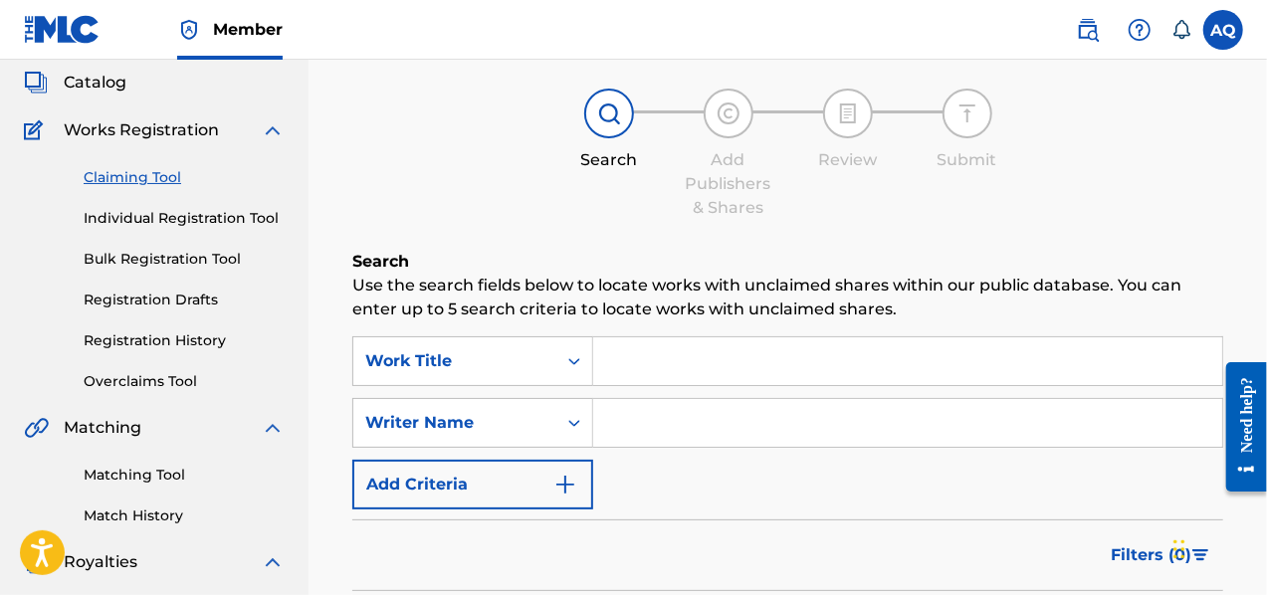
click at [688, 367] on input "Search Form" at bounding box center [907, 361] width 629 height 48
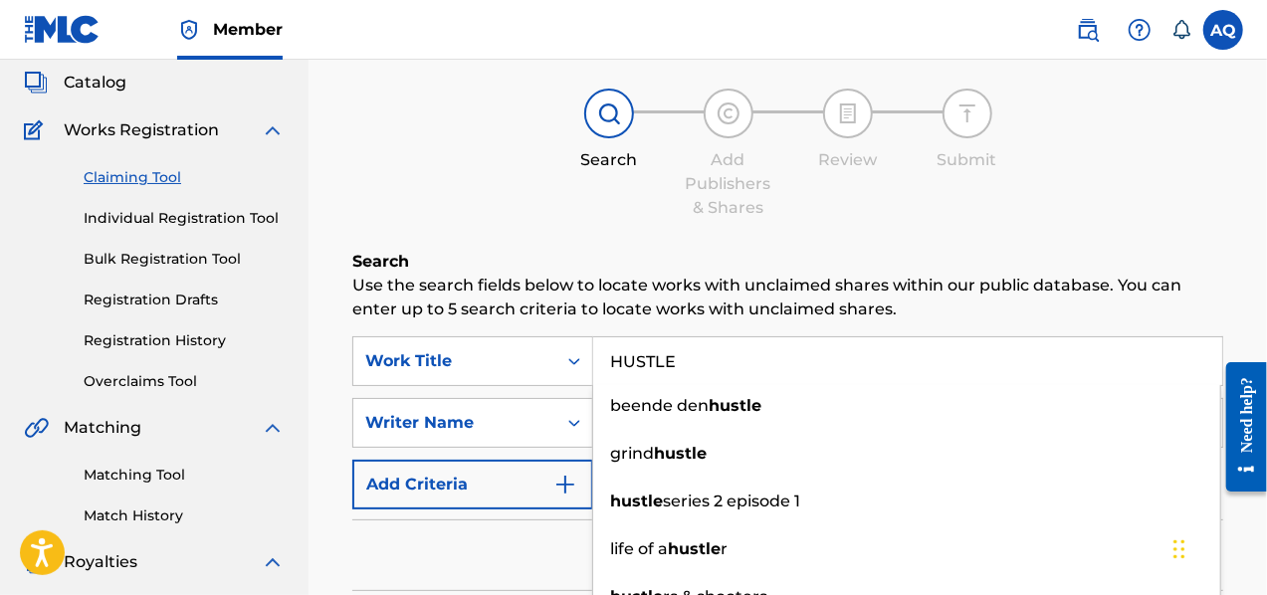
type input "HUSTLE"
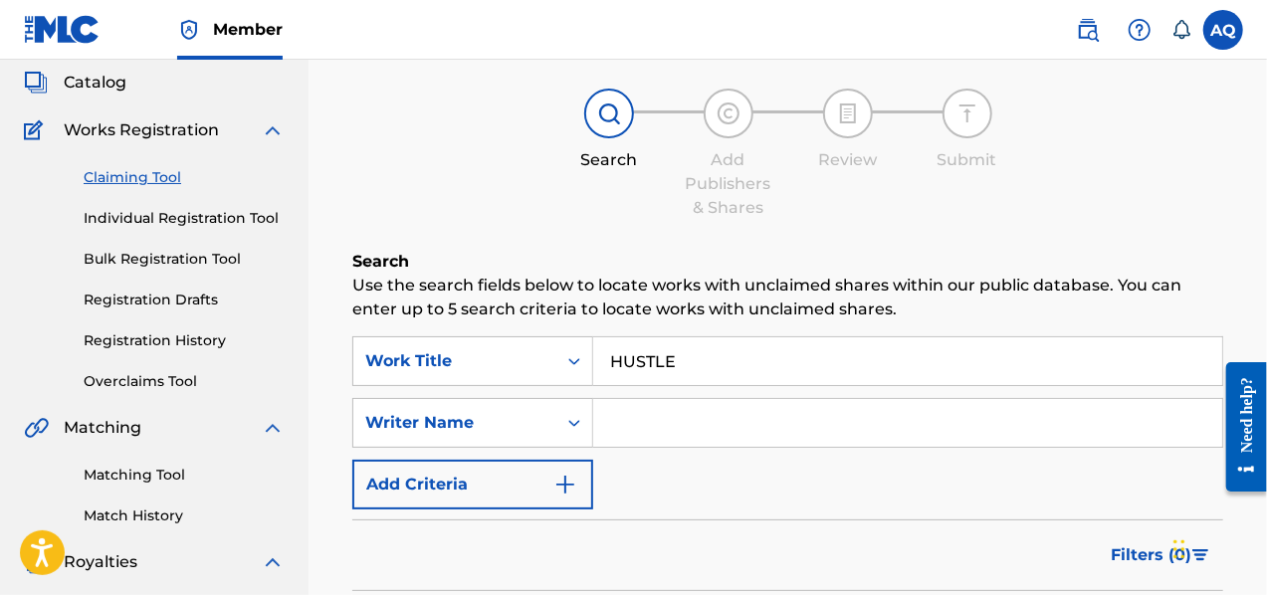
click at [556, 534] on div "Filters ( 0 )" at bounding box center [787, 555] width 871 height 72
click at [641, 432] on input "Search Form" at bounding box center [907, 423] width 629 height 48
type input "[PERSON_NAME]"
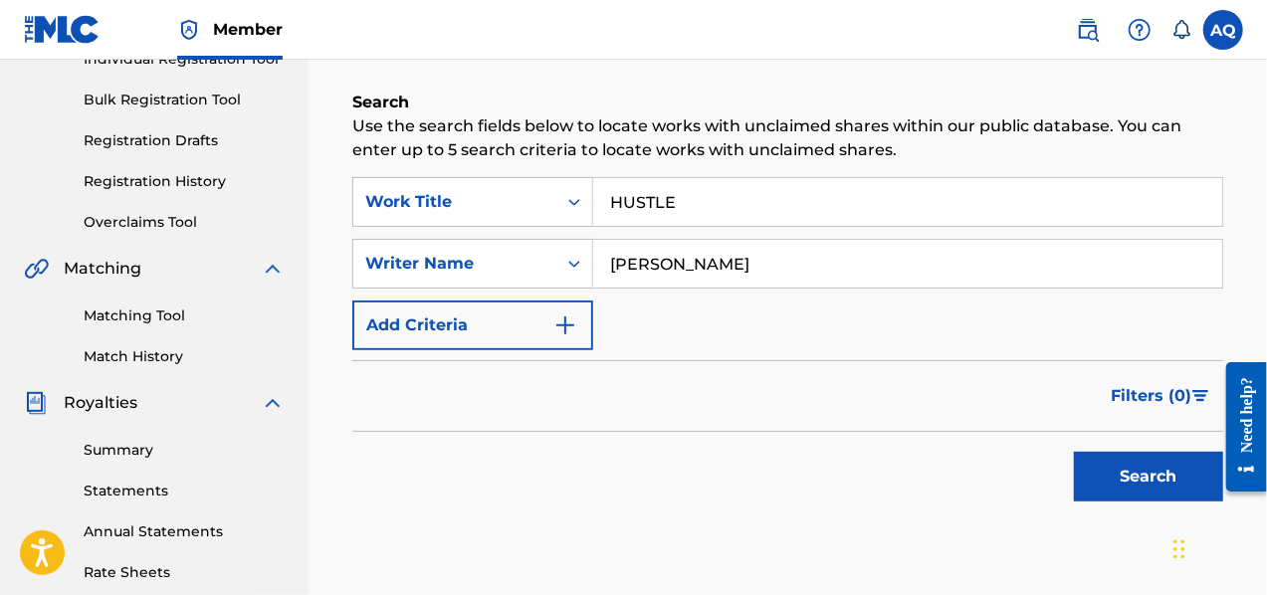
scroll to position [278, 0]
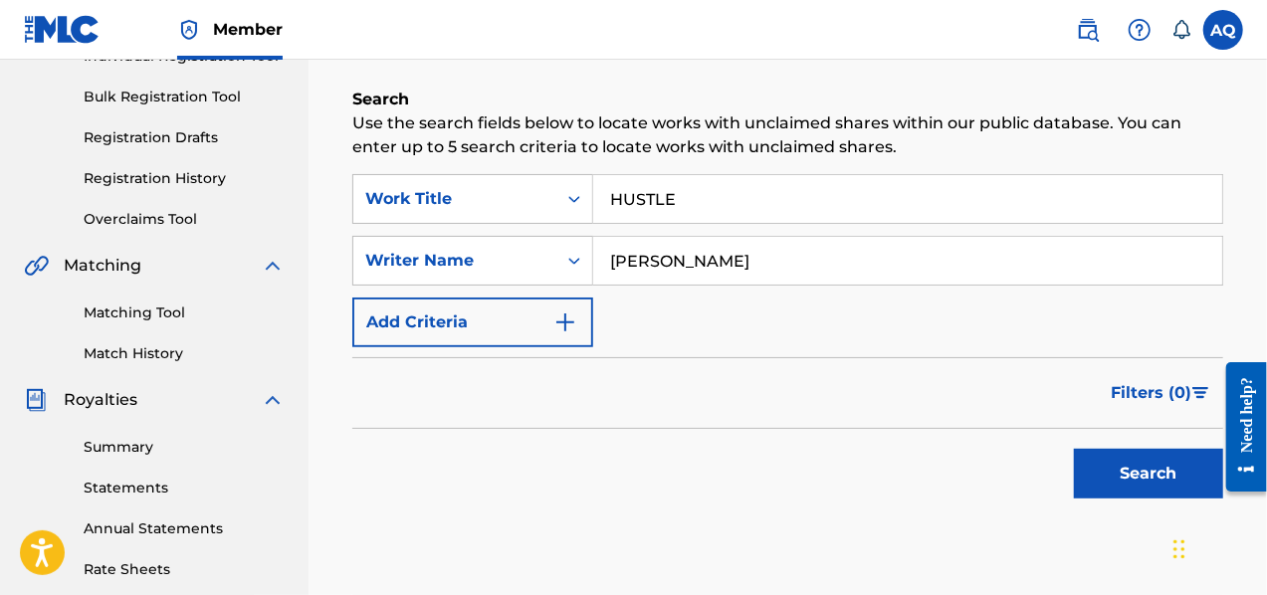
click at [1141, 478] on button "Search" at bounding box center [1148, 474] width 149 height 50
drag, startPoint x: 746, startPoint y: 266, endPoint x: 566, endPoint y: 266, distance: 180.1
click at [566, 266] on div "SearchWithCriteriae42f9fdf-66b5-43be-b8e8-7c0d000ea581 Writer Name [PERSON_NAME]" at bounding box center [787, 261] width 871 height 50
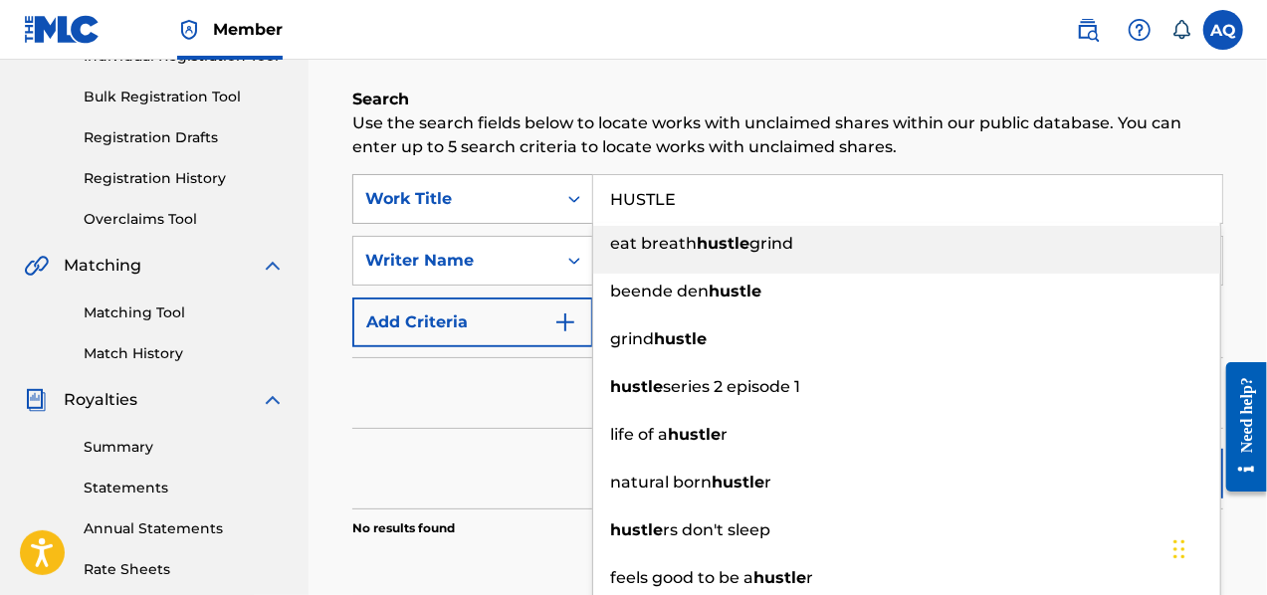
drag, startPoint x: 692, startPoint y: 194, endPoint x: 531, endPoint y: 204, distance: 161.5
click at [531, 204] on div "SearchWithCriteria12c9eb9c-5f64-4e6e-8b1c-72860100f71c Work Title HUSTLE eat br…" at bounding box center [787, 199] width 871 height 50
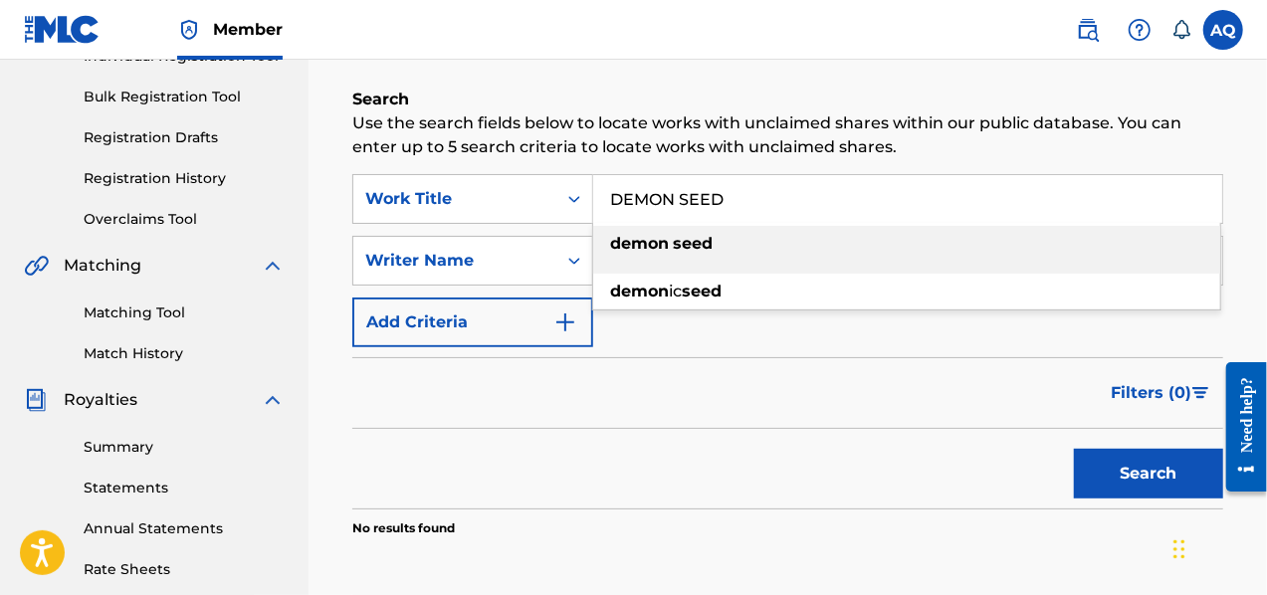
click at [676, 247] on strong "seed" at bounding box center [693, 243] width 40 height 19
type input "demon seed"
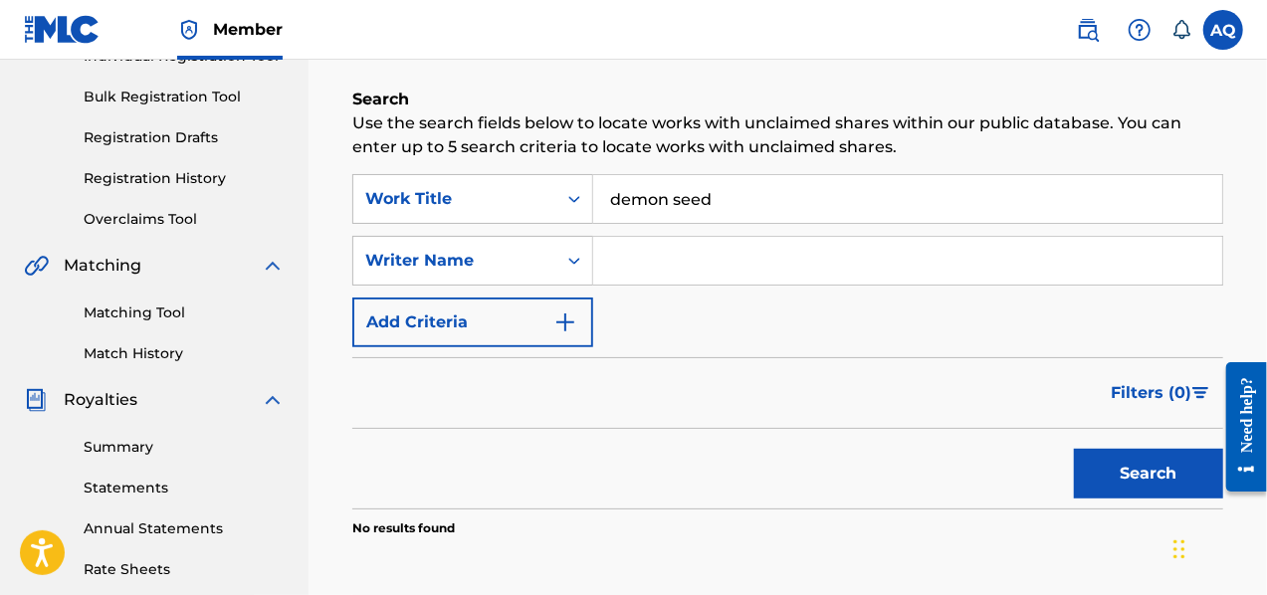
click at [1119, 479] on button "Search" at bounding box center [1148, 474] width 149 height 50
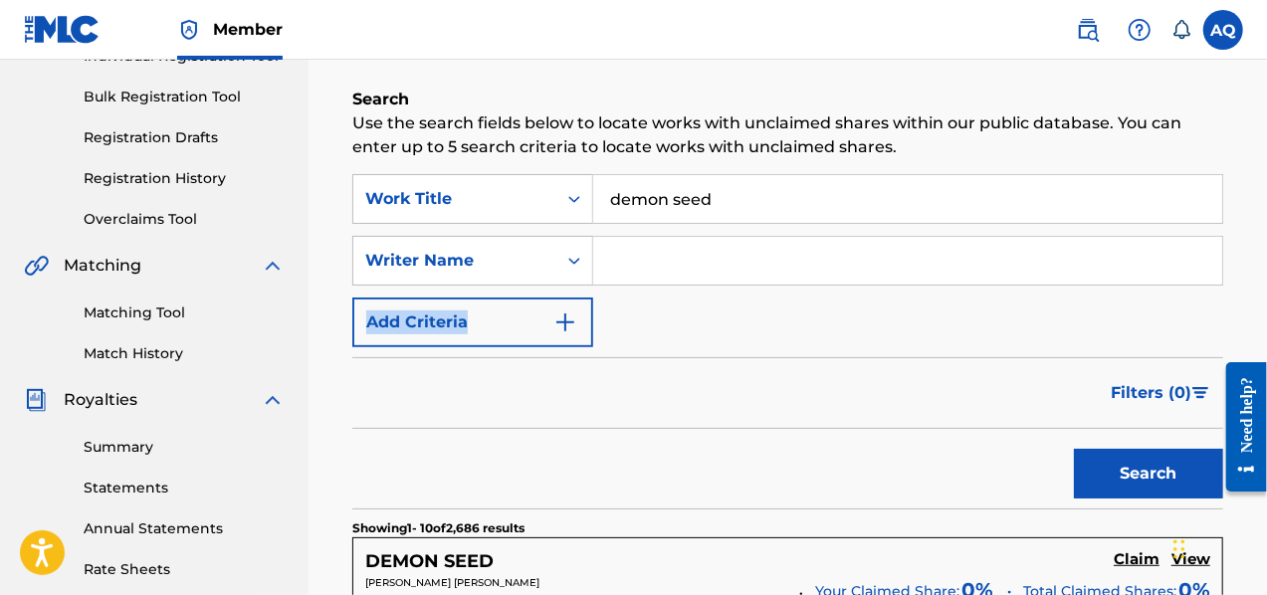
drag, startPoint x: 1266, startPoint y: 256, endPoint x: 1265, endPoint y: 311, distance: 55.7
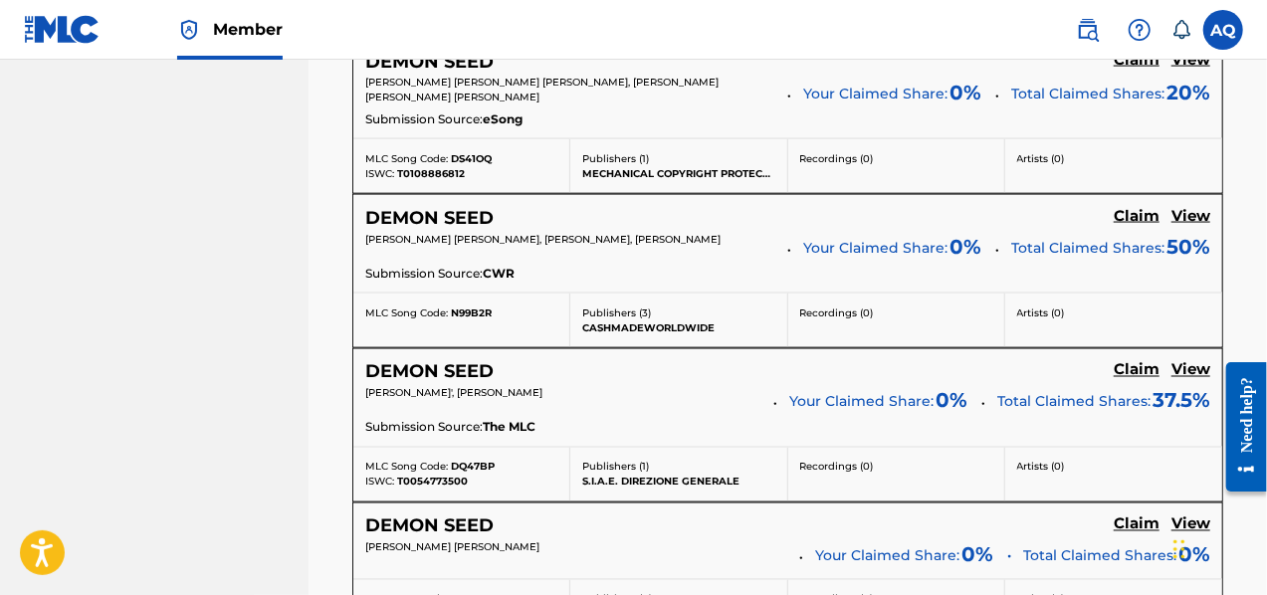
scroll to position [1523, 0]
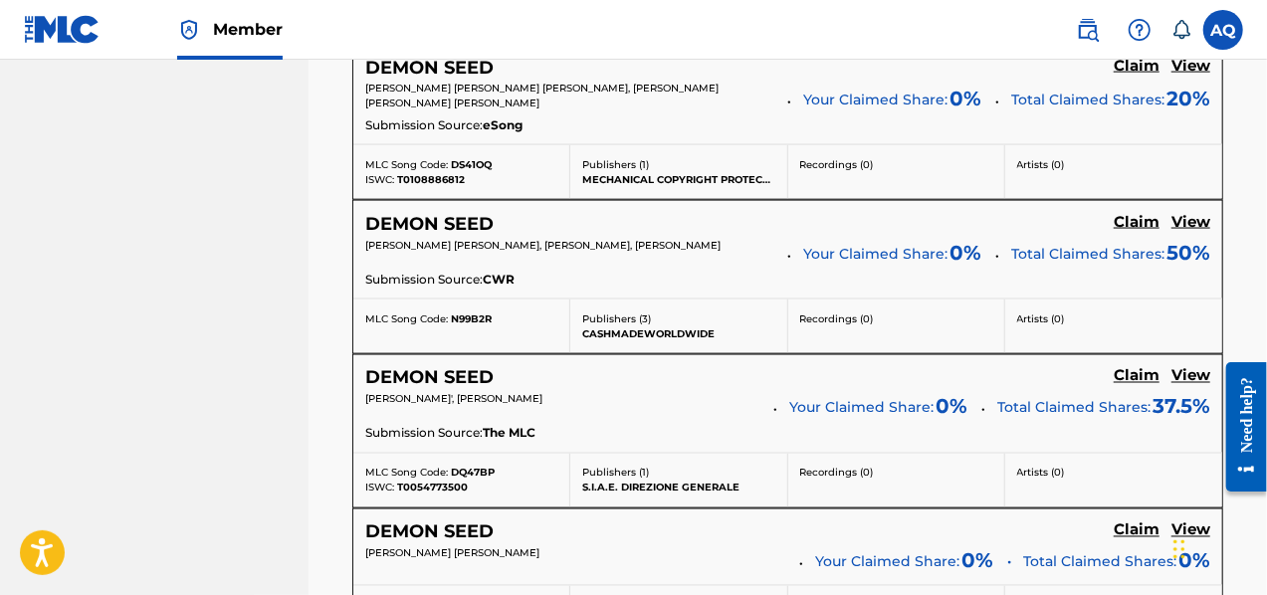
click at [647, 313] on p "Publishers ( 3 )" at bounding box center [678, 318] width 192 height 15
click at [1180, 215] on h5 "View" at bounding box center [1190, 222] width 39 height 19
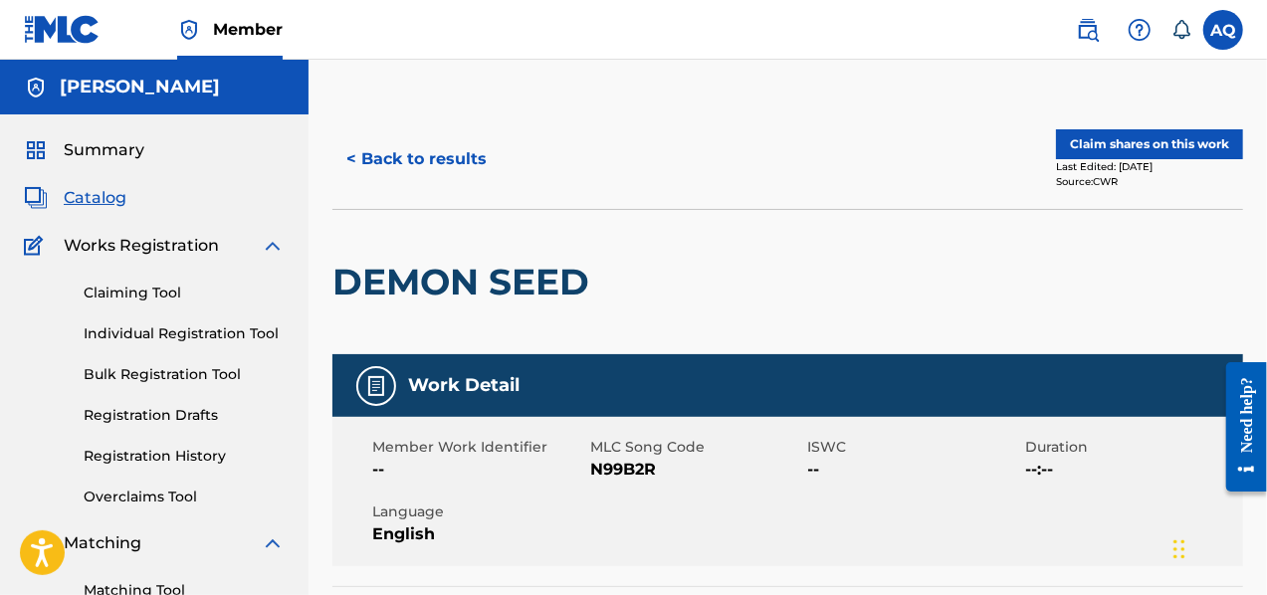
click at [393, 152] on button "< Back to results" at bounding box center [416, 159] width 168 height 50
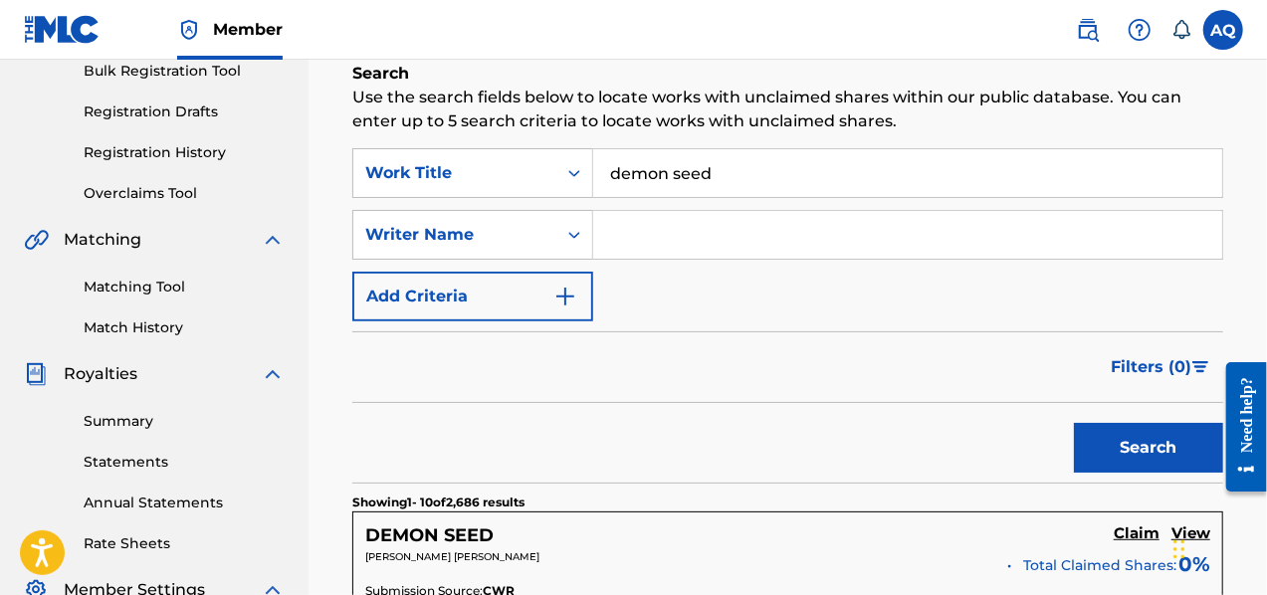
scroll to position [297, 0]
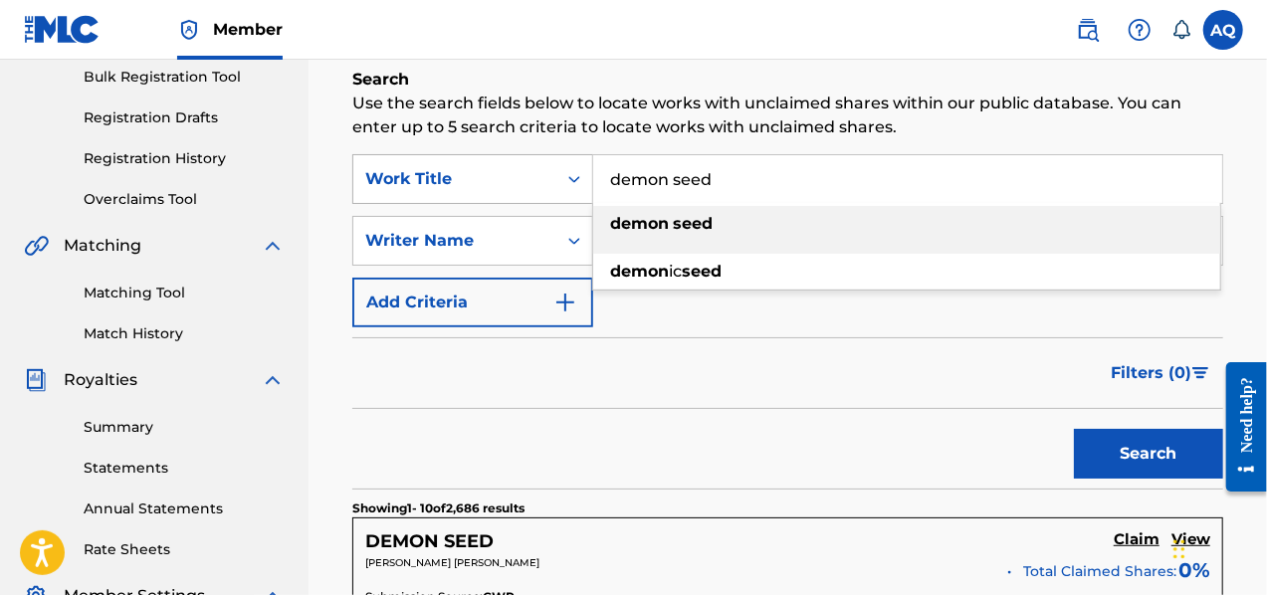
drag, startPoint x: 740, startPoint y: 169, endPoint x: 571, endPoint y: 180, distance: 169.5
click at [572, 180] on div "SearchWithCriteria12c9eb9c-5f64-4e6e-8b1c-72860100f71c Work Title demon seed de…" at bounding box center [787, 179] width 871 height 50
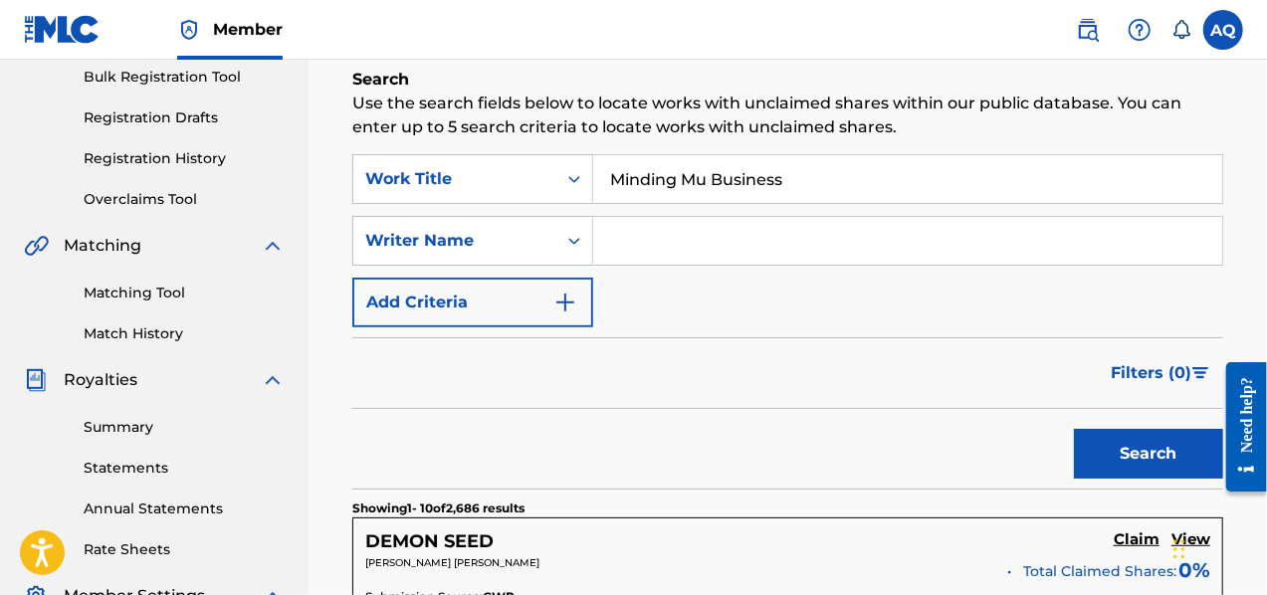
click at [710, 186] on input "Minding Mu Business" at bounding box center [907, 179] width 629 height 48
click at [706, 185] on input "Minding Mu Business" at bounding box center [907, 179] width 629 height 48
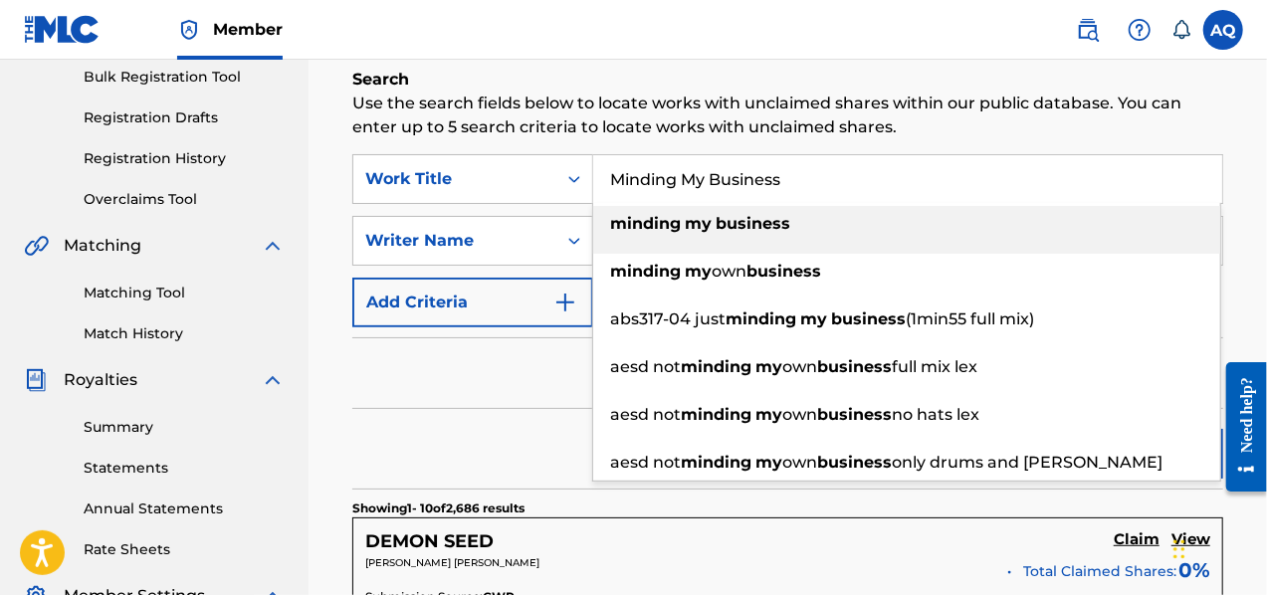
click at [734, 227] on strong "business" at bounding box center [752, 223] width 75 height 19
type input "minding my business"
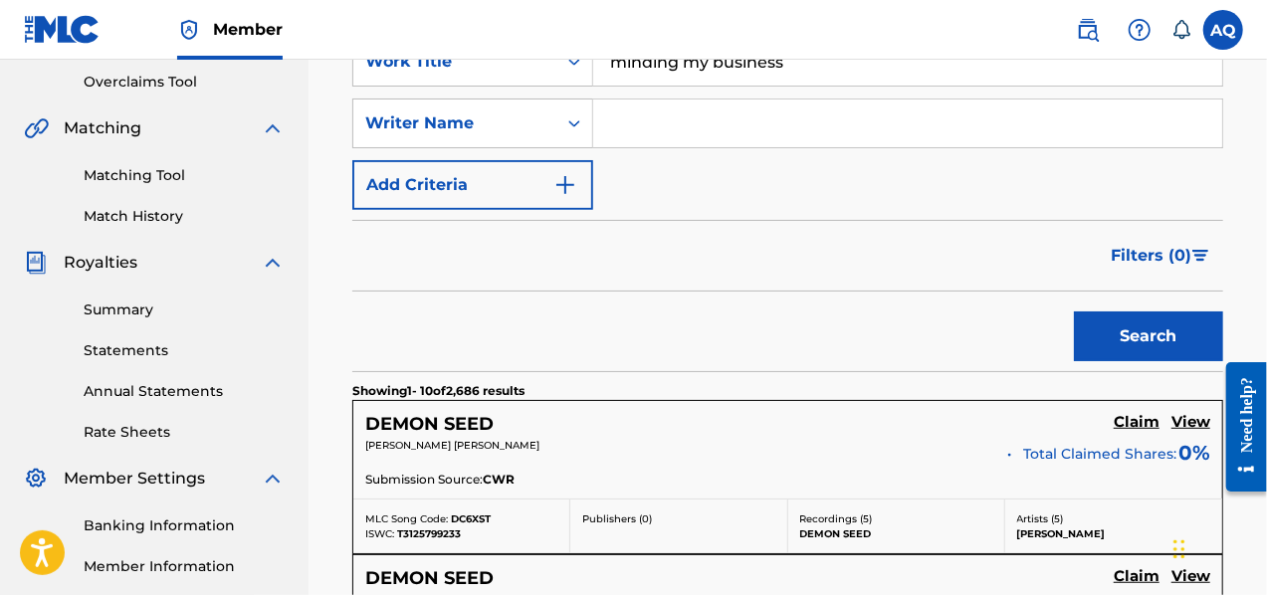
scroll to position [400, 0]
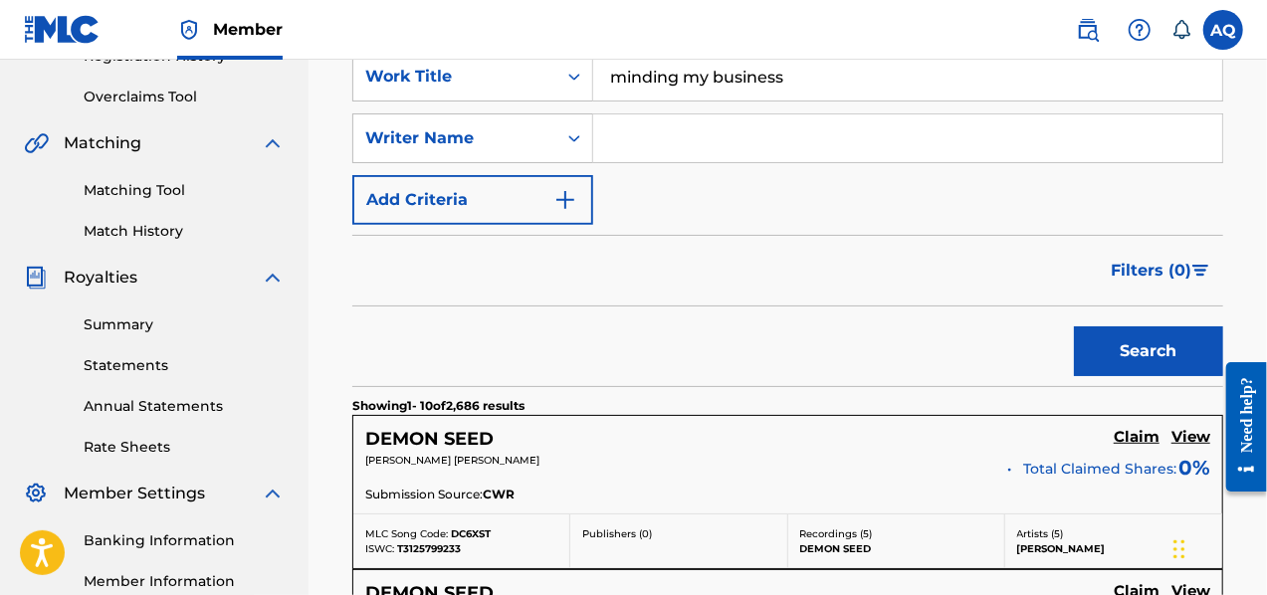
click at [1124, 338] on button "Search" at bounding box center [1148, 351] width 149 height 50
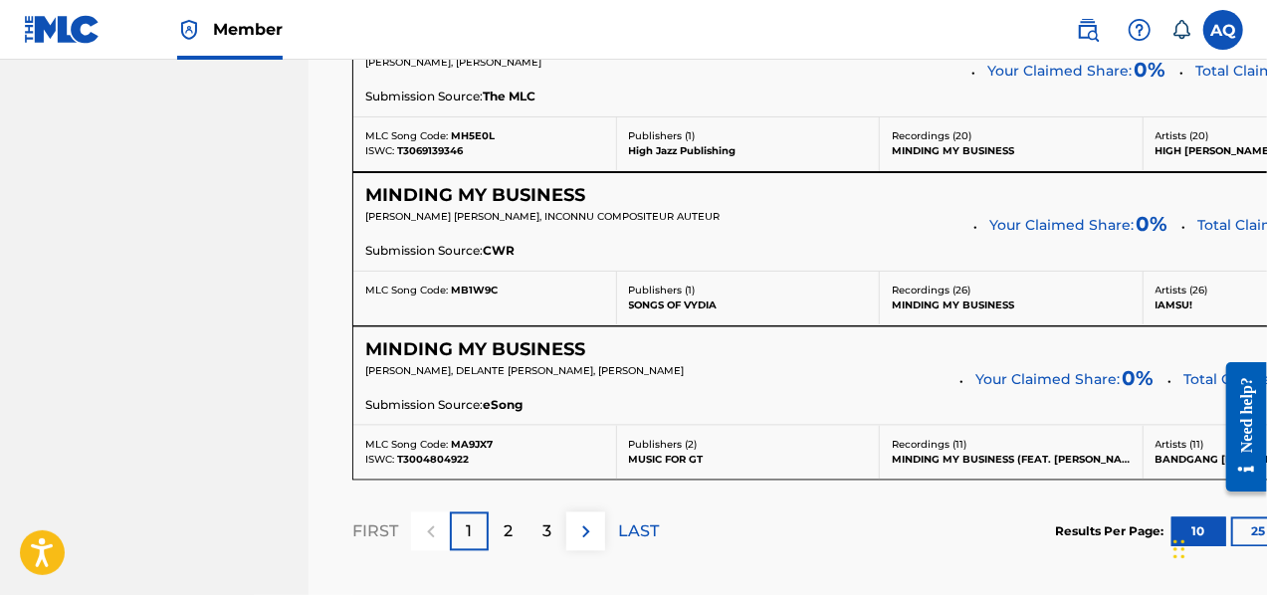
scroll to position [1880, 0]
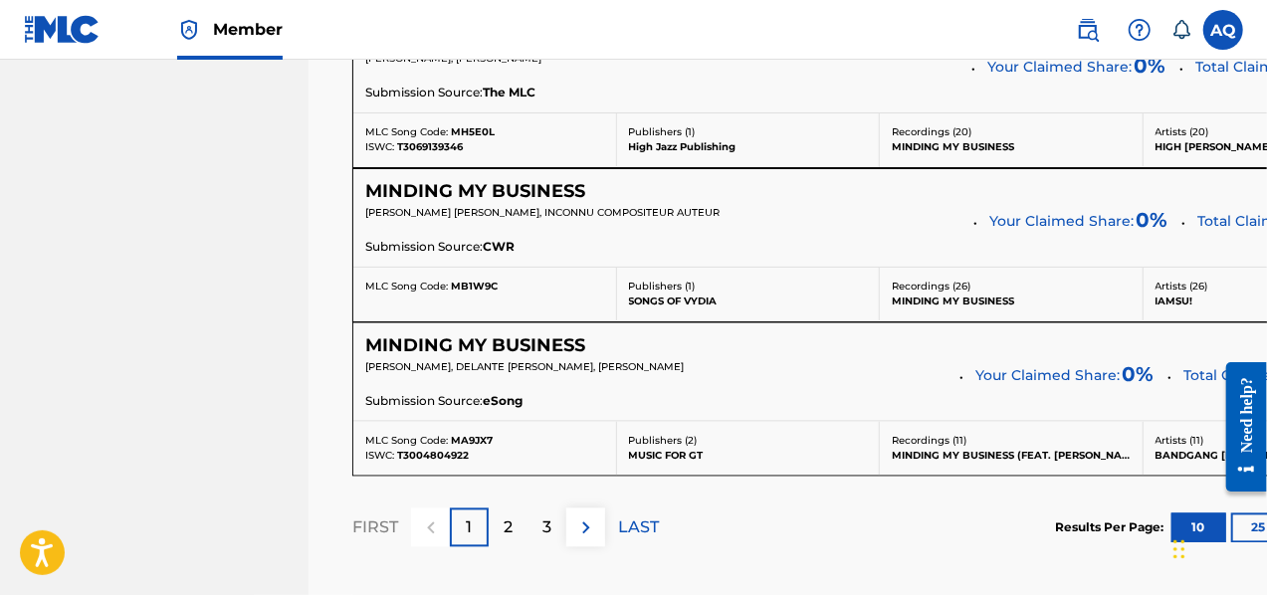
click at [516, 516] on div "2" at bounding box center [508, 527] width 39 height 39
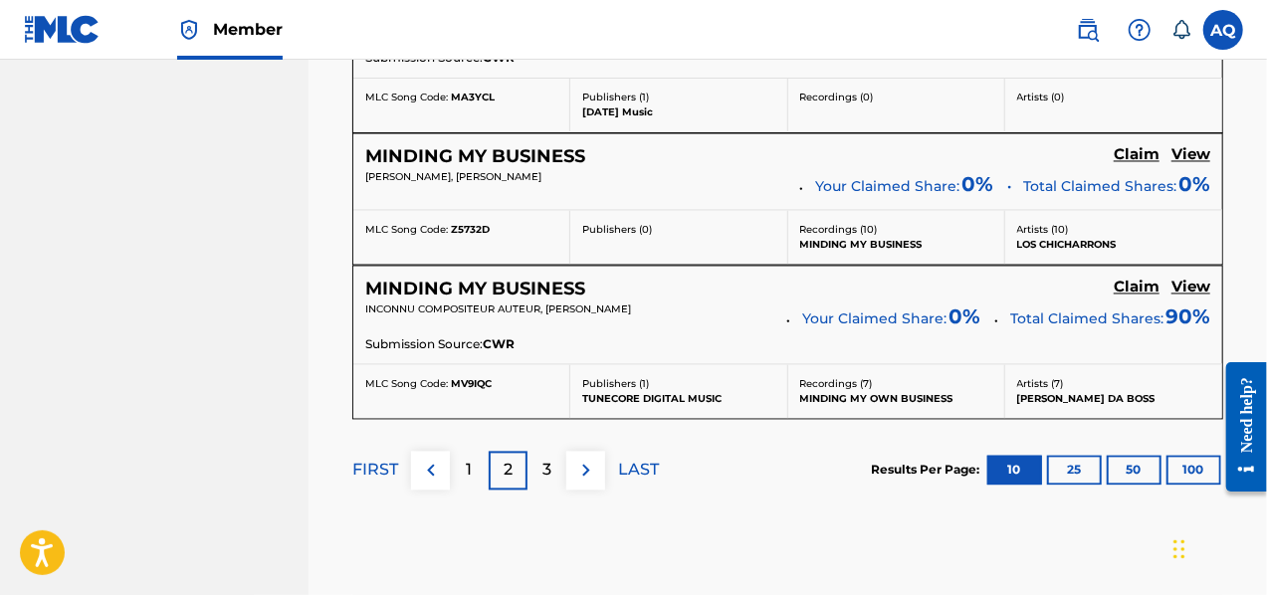
scroll to position [1914, 0]
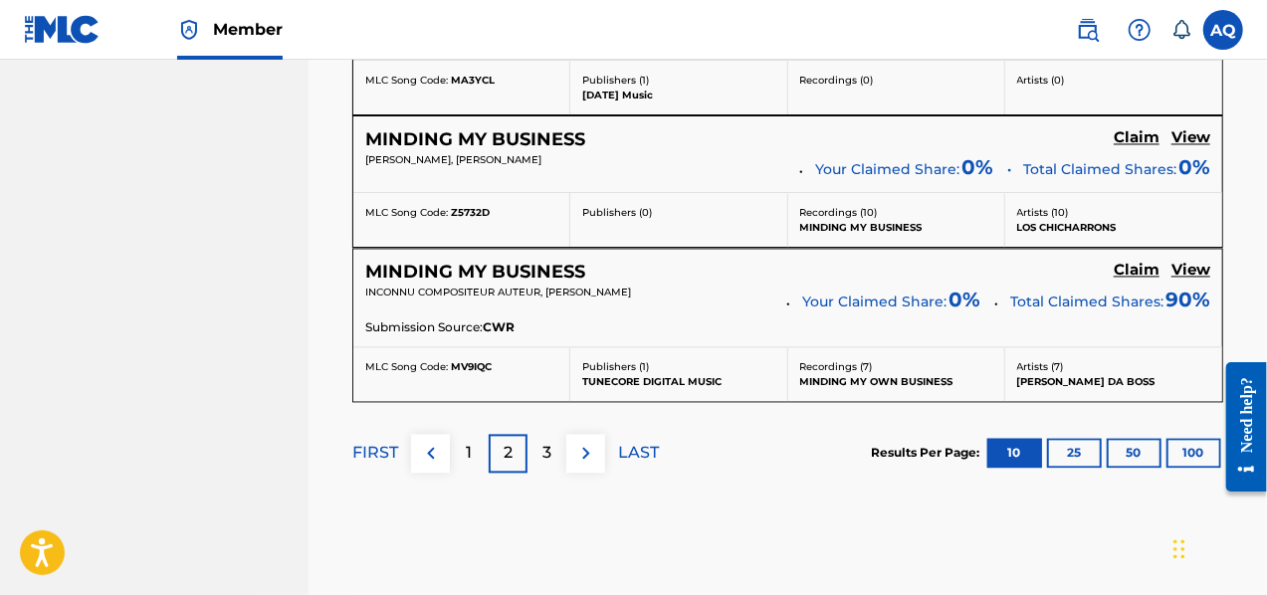
click at [535, 453] on div "3" at bounding box center [546, 453] width 39 height 39
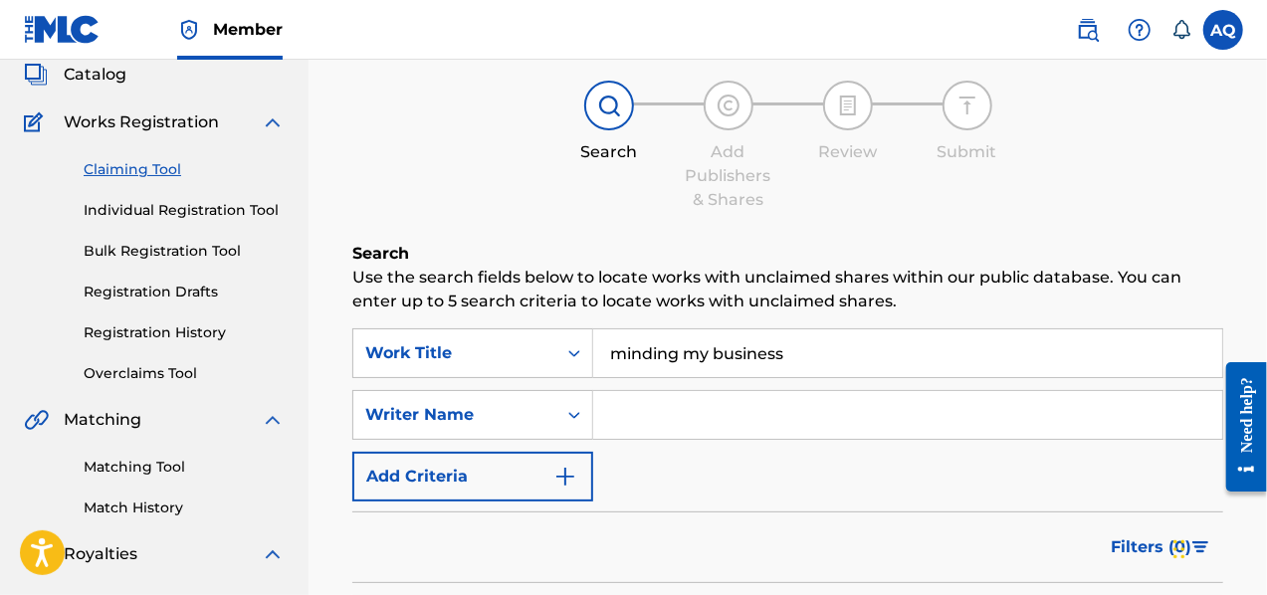
scroll to position [120, 0]
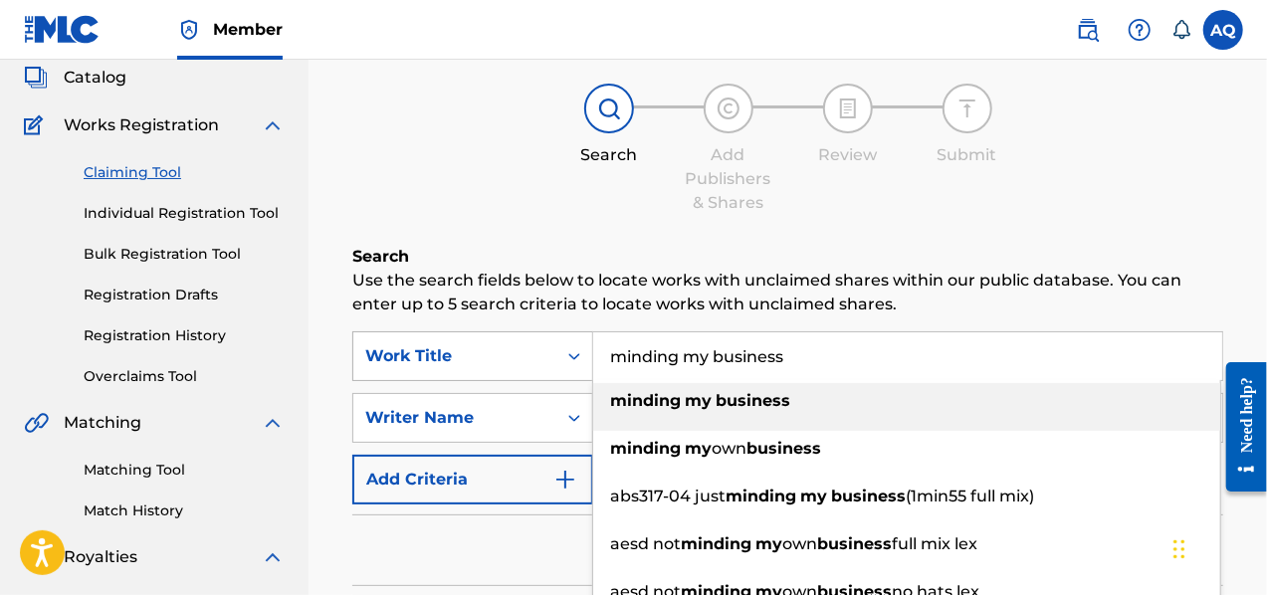
drag, startPoint x: 852, startPoint y: 361, endPoint x: 584, endPoint y: 359, distance: 267.7
click at [584, 359] on div "SearchWithCriteria12c9eb9c-5f64-4e6e-8b1c-72860100f71c Work Title minding my bu…" at bounding box center [787, 356] width 871 height 50
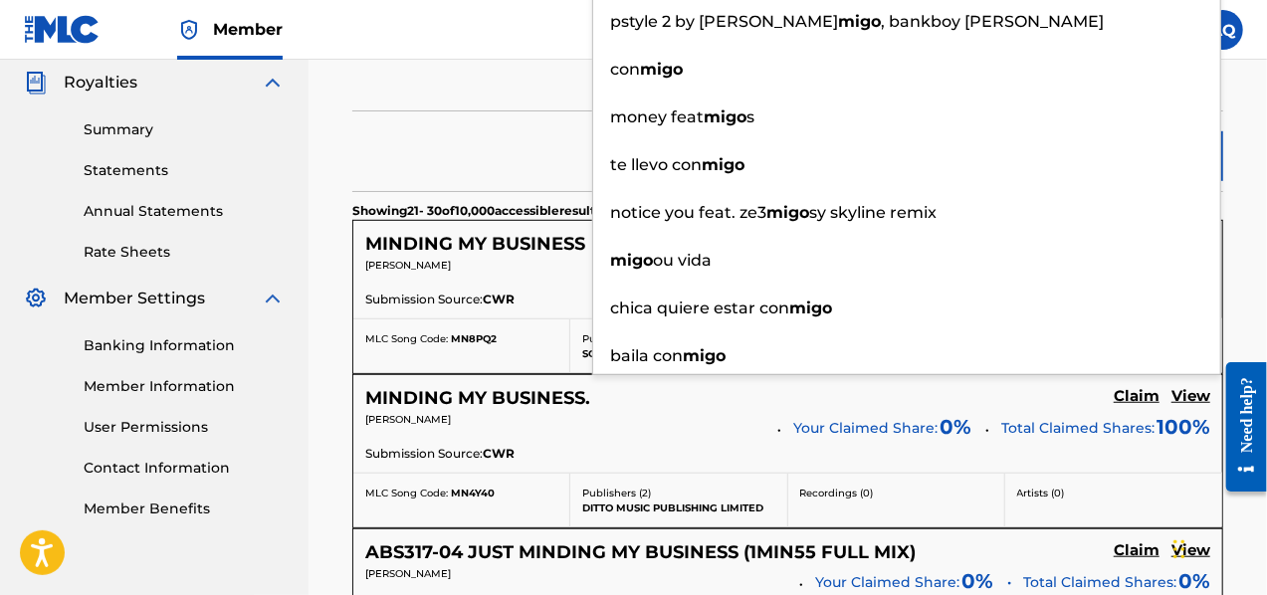
scroll to position [613, 0]
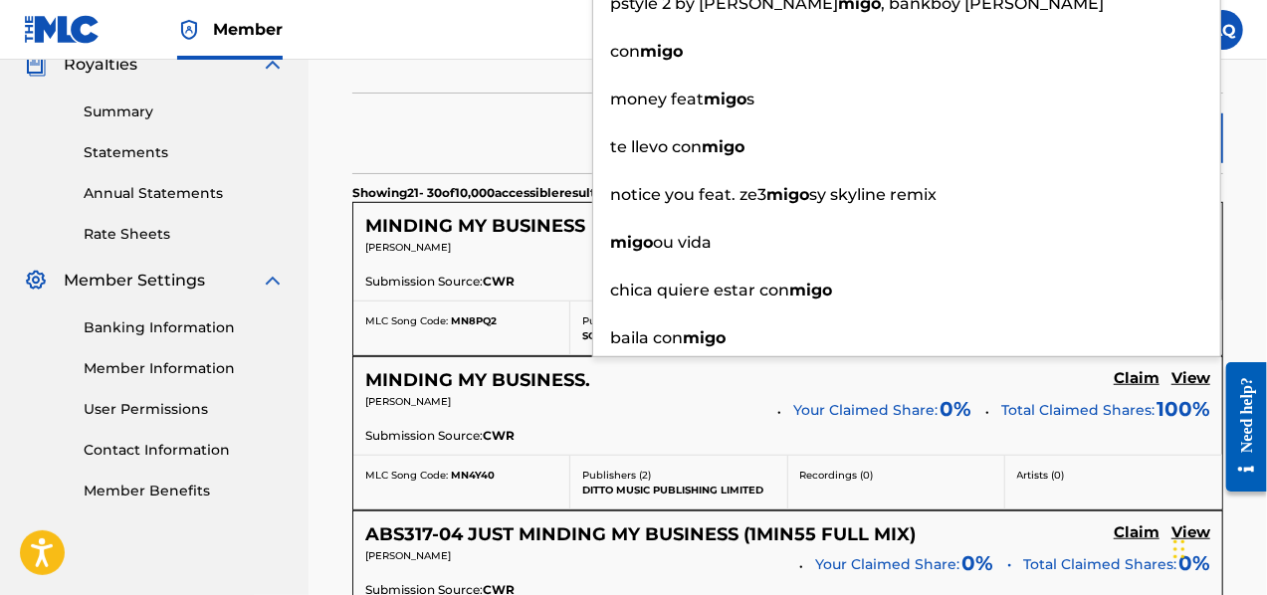
type input "migo"
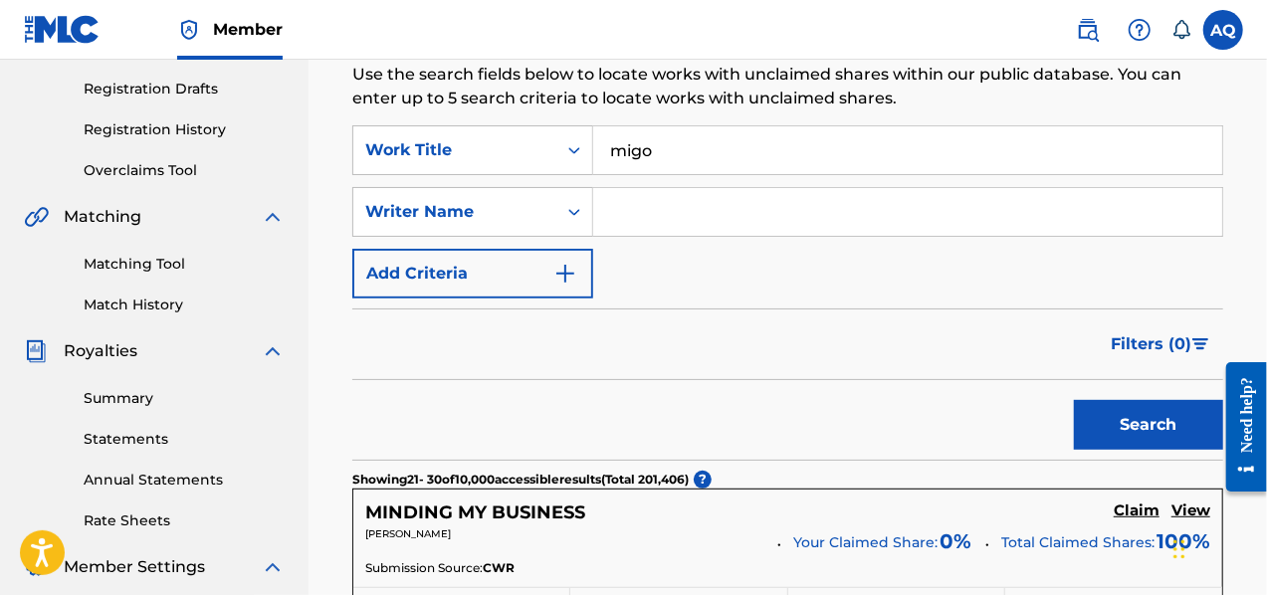
scroll to position [286, 0]
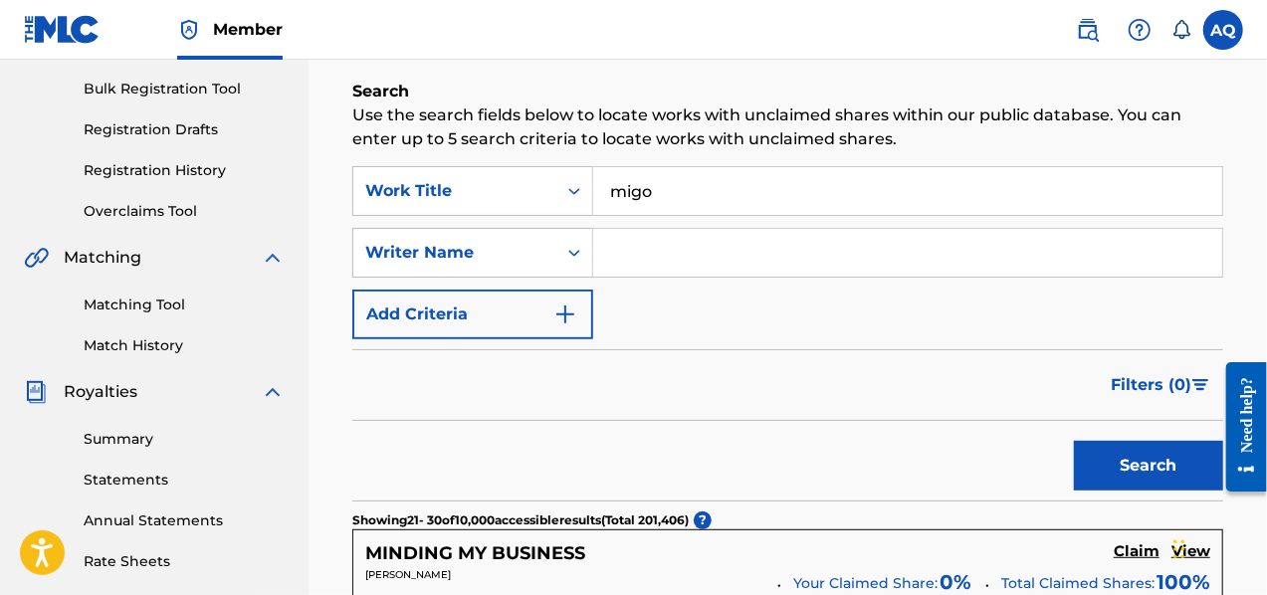
click at [1143, 463] on button "Search" at bounding box center [1148, 466] width 149 height 50
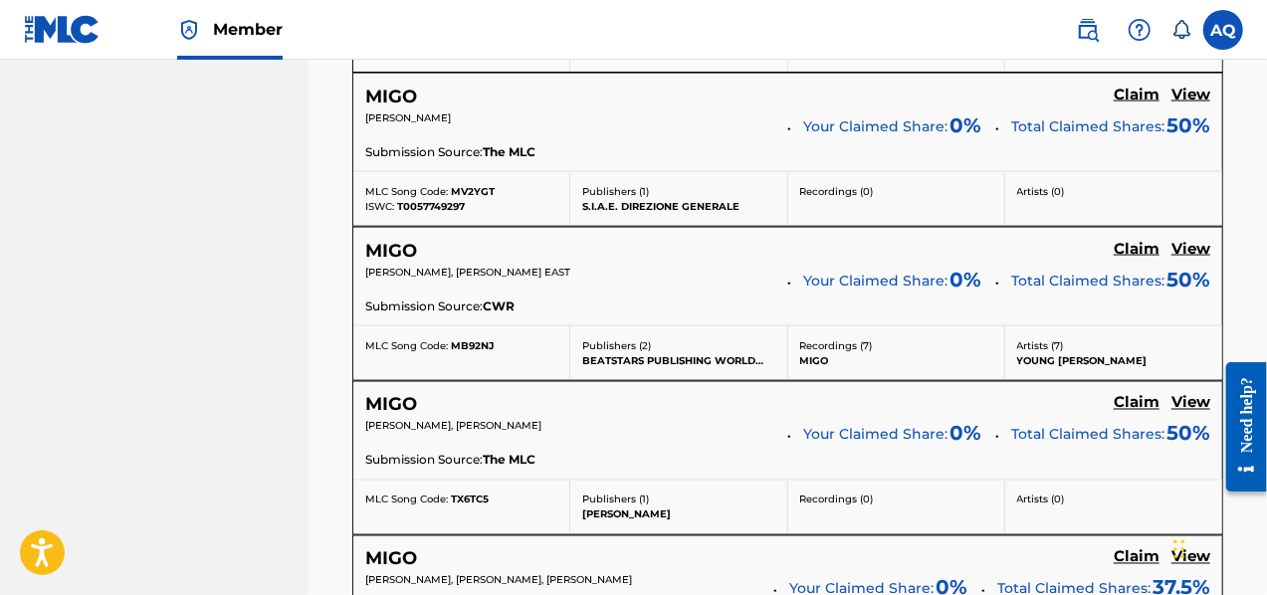
scroll to position [1516, 0]
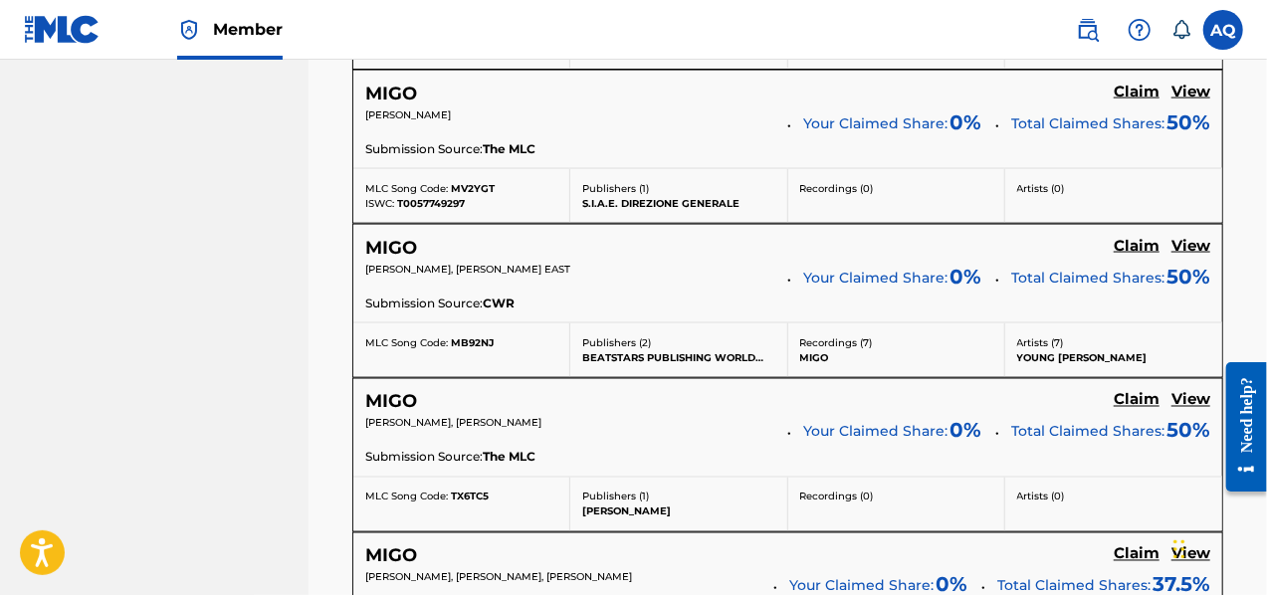
click at [1183, 391] on h5 "View" at bounding box center [1190, 400] width 39 height 19
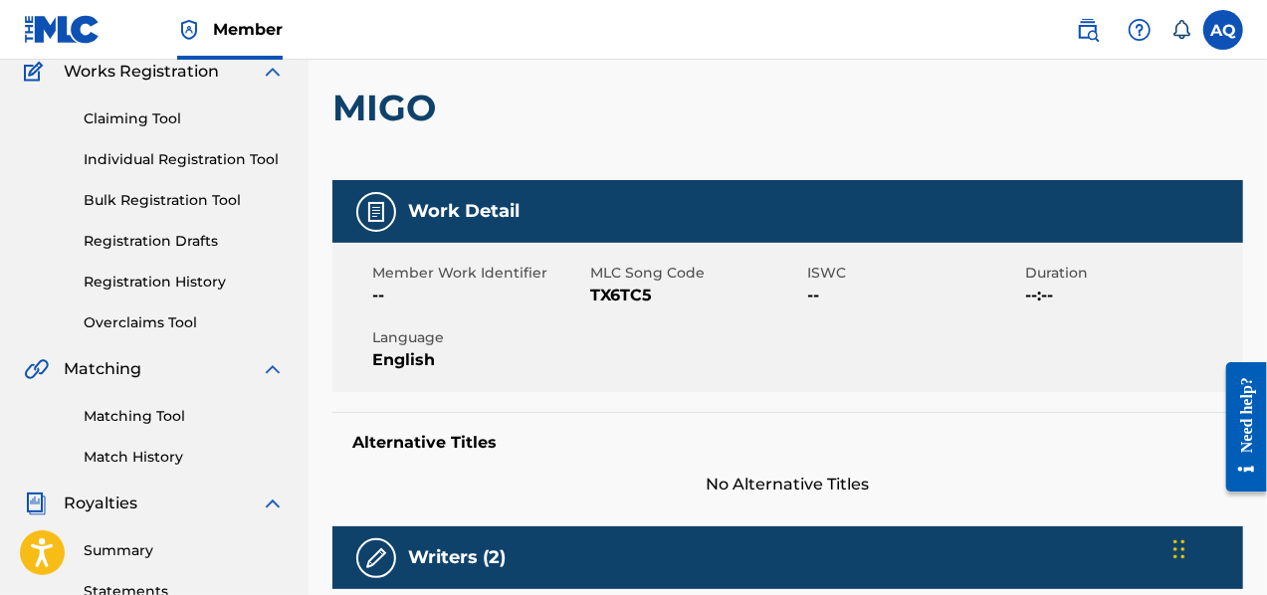
scroll to position [171, 0]
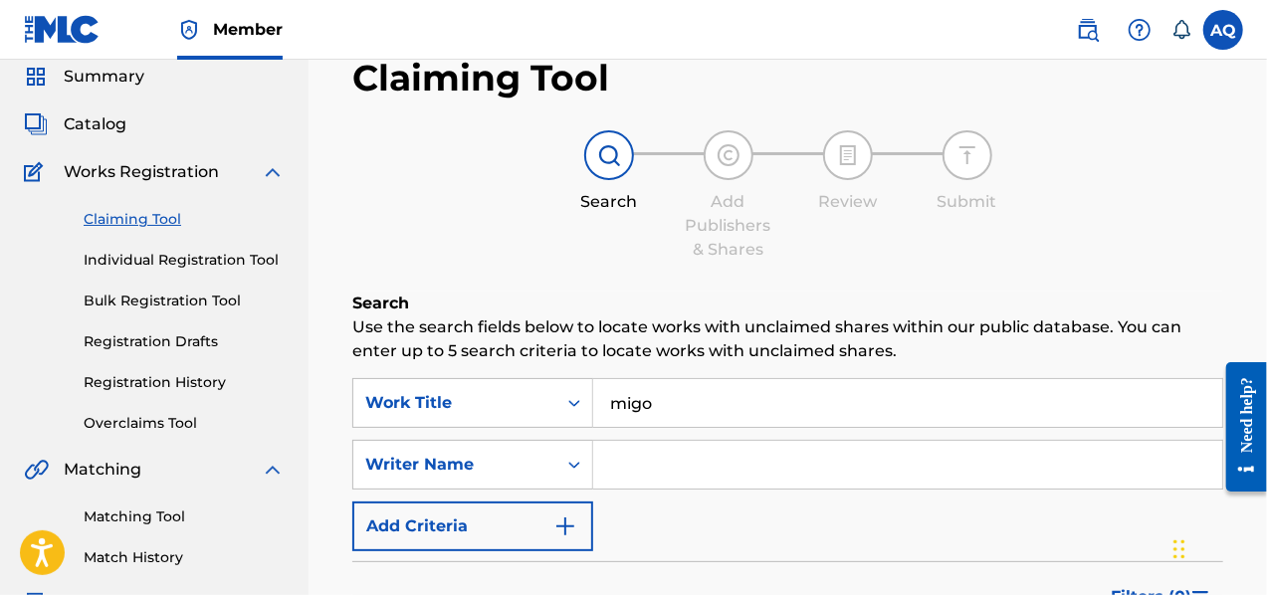
scroll to position [53, 0]
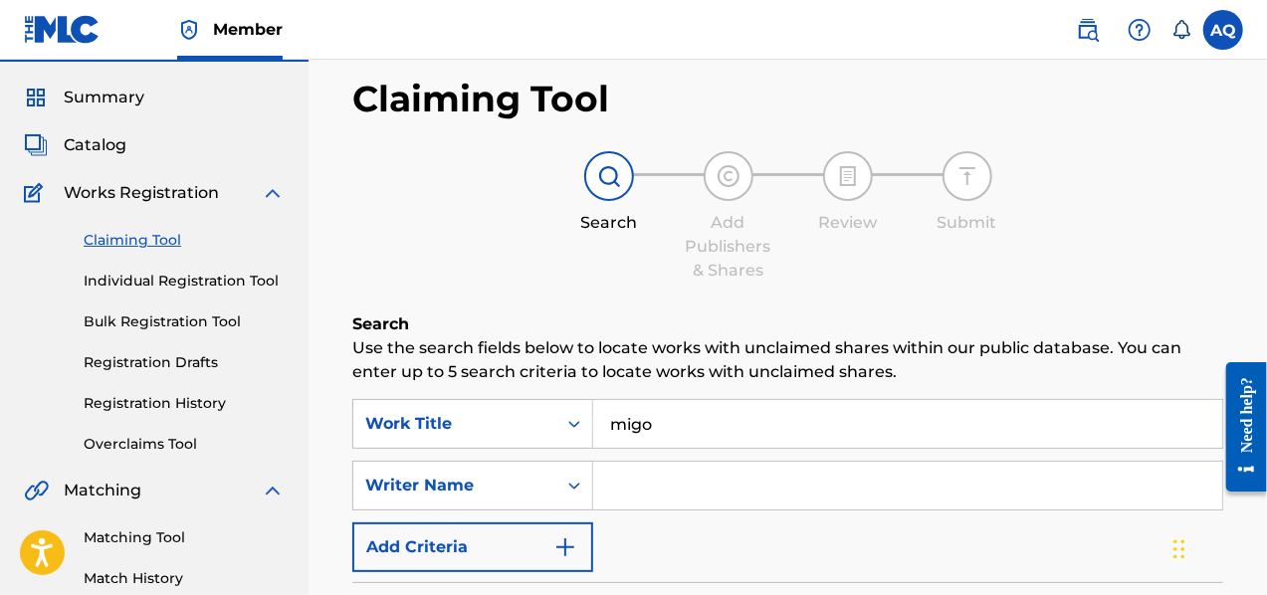
click at [161, 278] on link "Individual Registration Tool" at bounding box center [184, 281] width 201 height 21
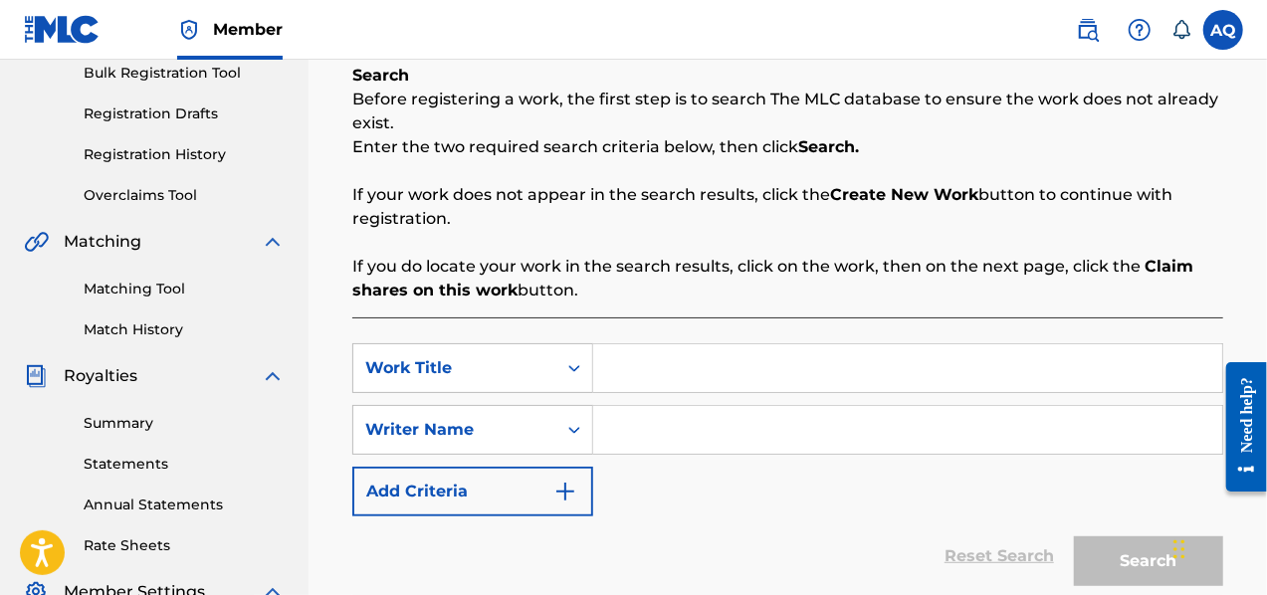
scroll to position [312, 0]
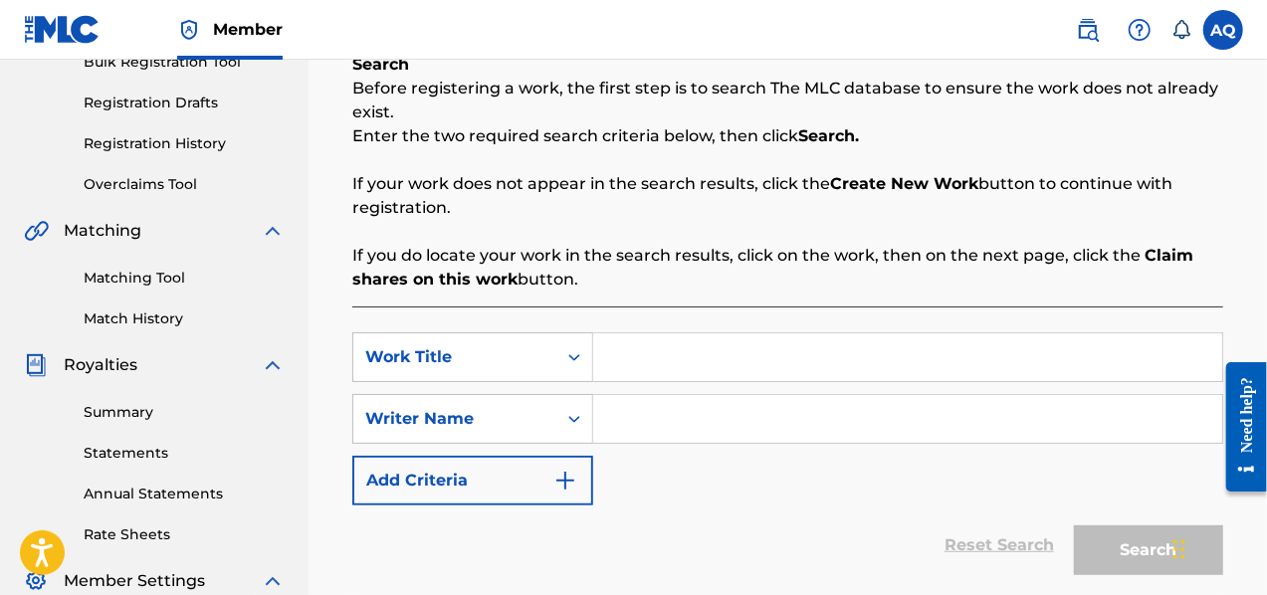
click at [639, 363] on input "Search Form" at bounding box center [907, 357] width 629 height 48
type input "KenPark"
click at [629, 423] on input "Search Form" at bounding box center [907, 419] width 629 height 48
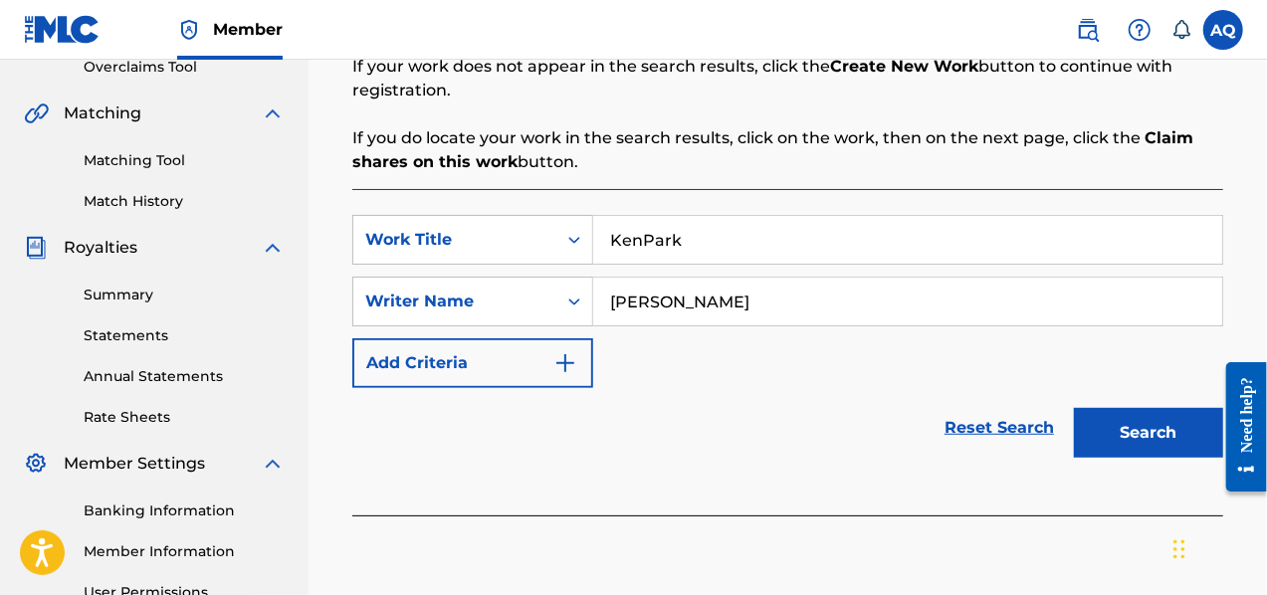
scroll to position [431, 0]
drag, startPoint x: 796, startPoint y: 303, endPoint x: 549, endPoint y: 305, distance: 246.8
click at [549, 305] on div "SearchWithCriteriae42f9fdf-66b5-43be-b8e8-7c0d000ea581 Writer Name [PERSON_NAME]" at bounding box center [787, 301] width 871 height 50
type input "[PERSON_NAME]"
click at [1148, 432] on button "Search" at bounding box center [1148, 432] width 149 height 50
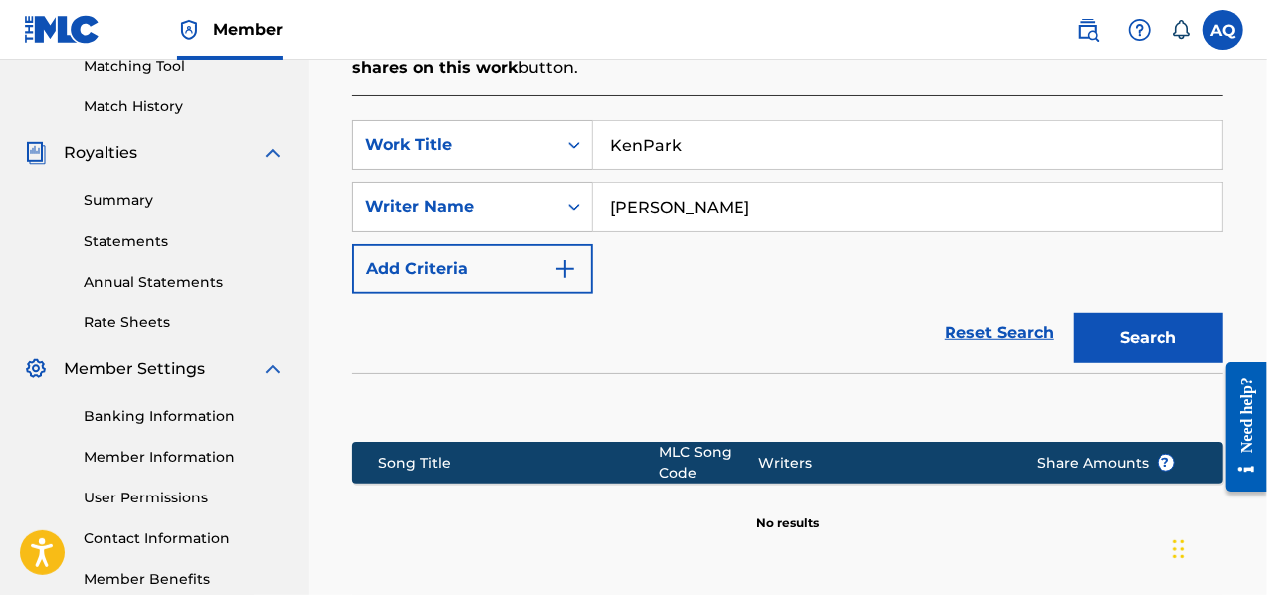
scroll to position [599, 0]
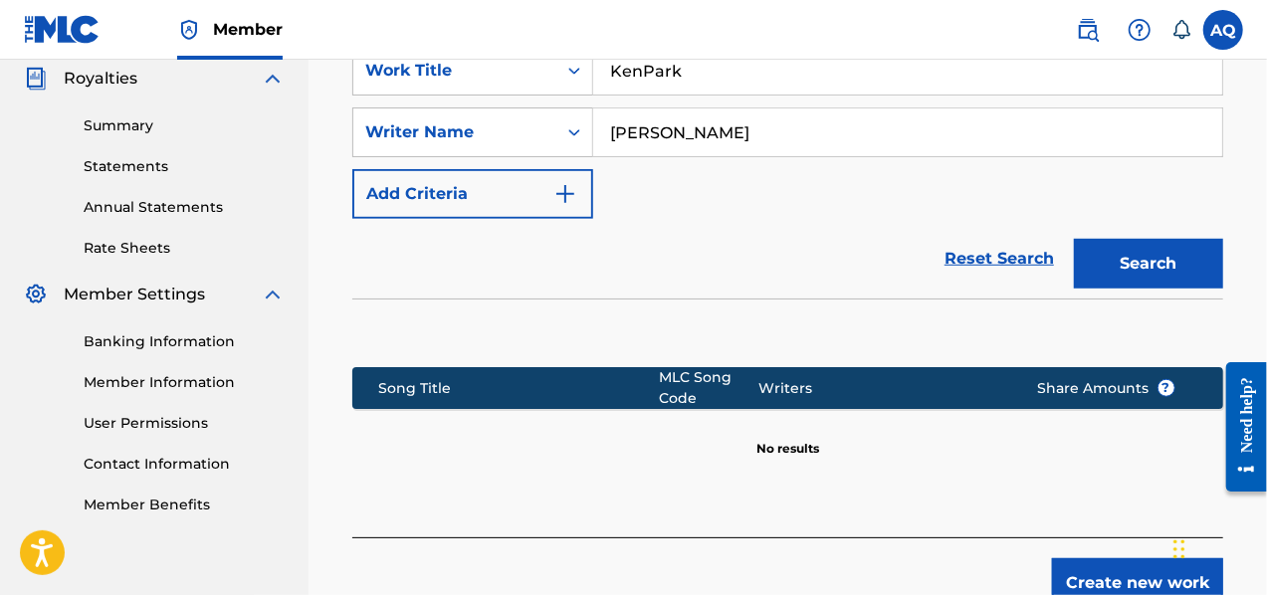
click at [1106, 572] on button "Create new work" at bounding box center [1137, 583] width 171 height 50
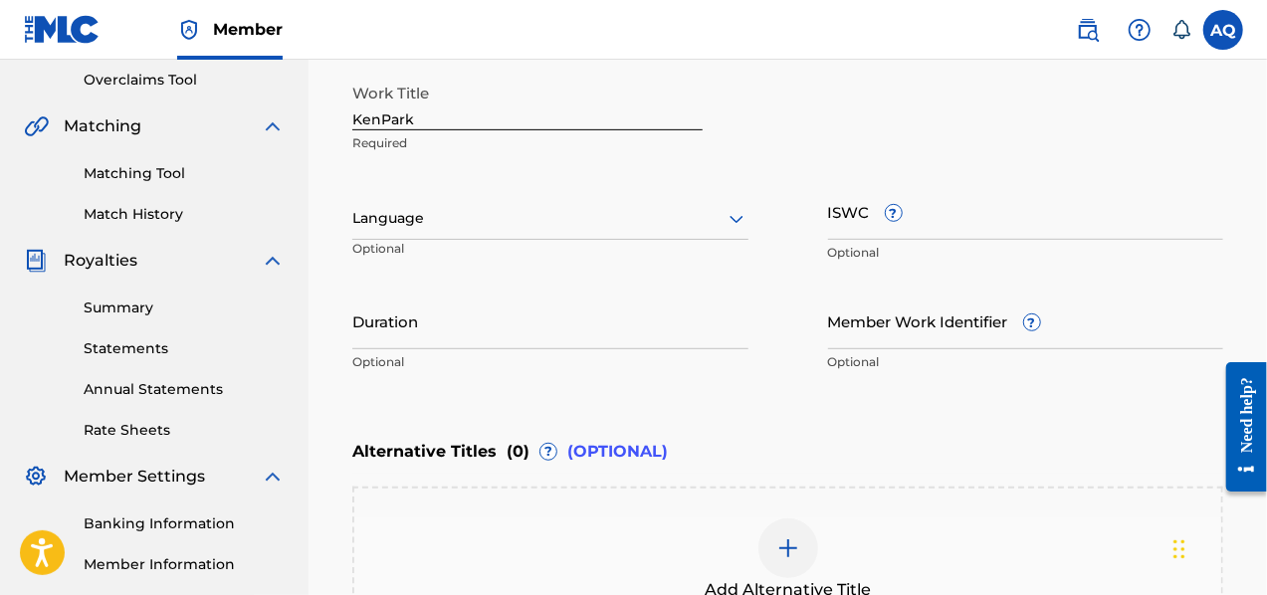
scroll to position [434, 0]
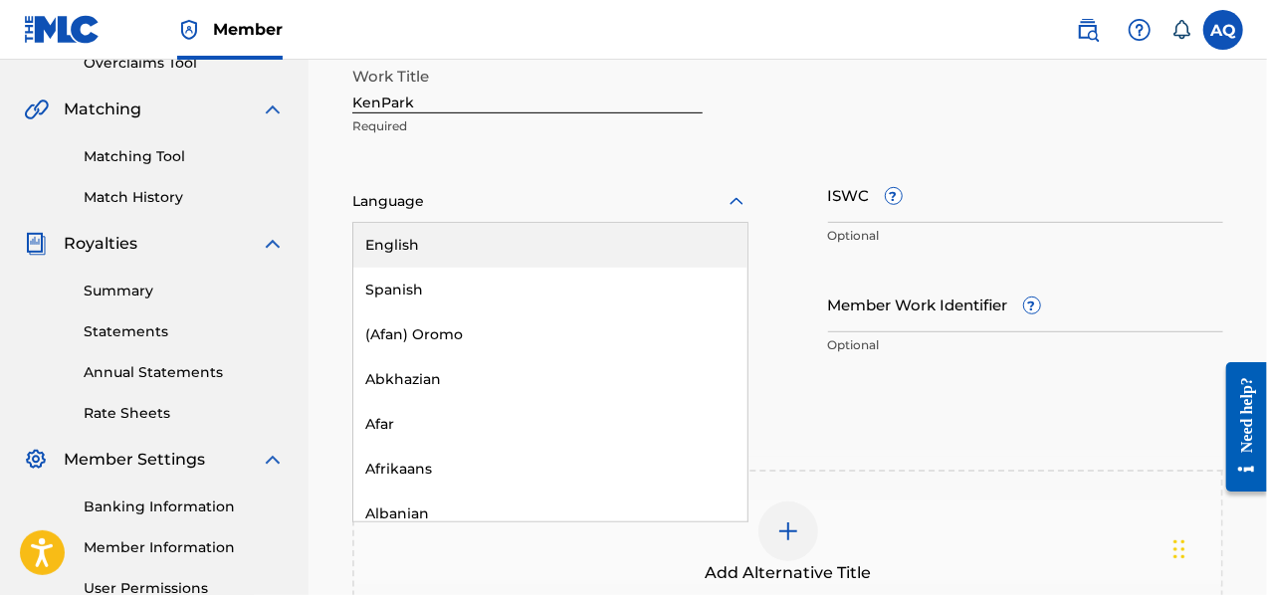
drag, startPoint x: 731, startPoint y: 214, endPoint x: 555, endPoint y: 228, distance: 176.7
click at [727, 214] on div "Language" at bounding box center [550, 202] width 396 height 42
click at [398, 250] on div "English" at bounding box center [550, 245] width 394 height 45
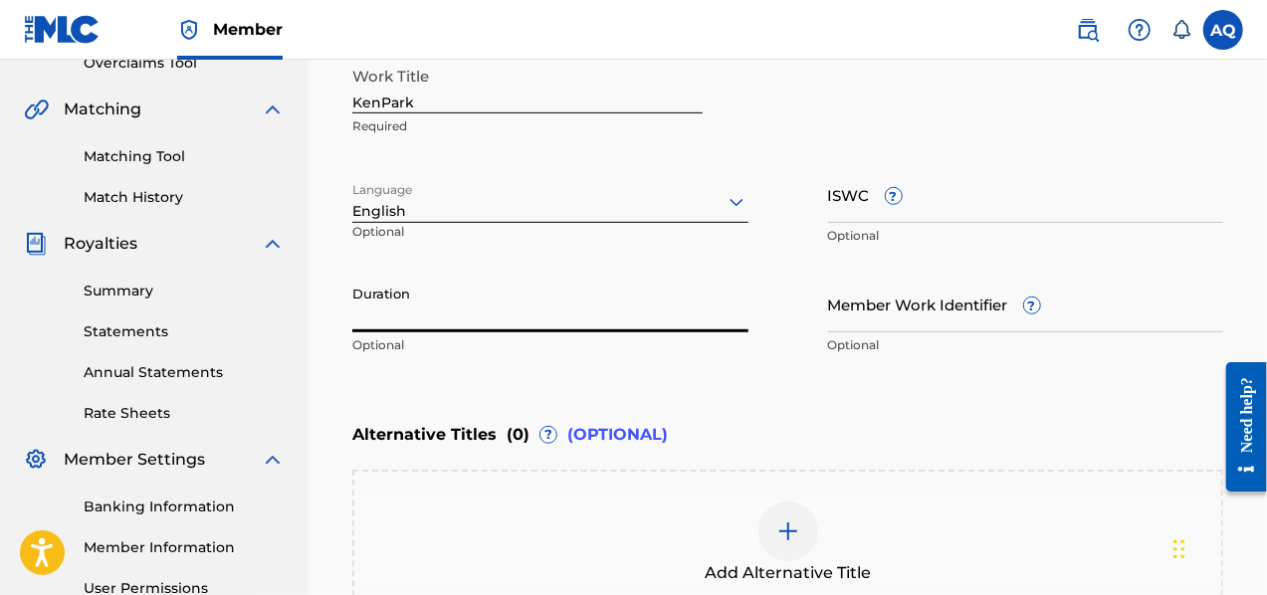
click at [555, 315] on input "Duration" at bounding box center [550, 304] width 396 height 57
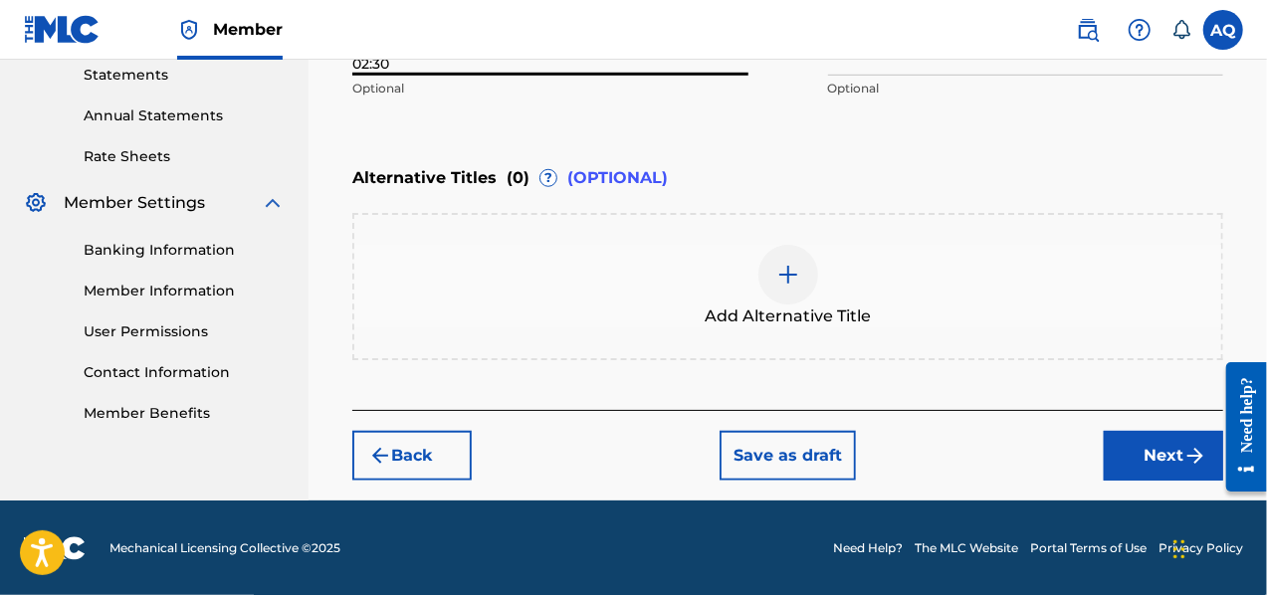
type input "02:30"
click at [1140, 461] on button "Next" at bounding box center [1162, 456] width 119 height 50
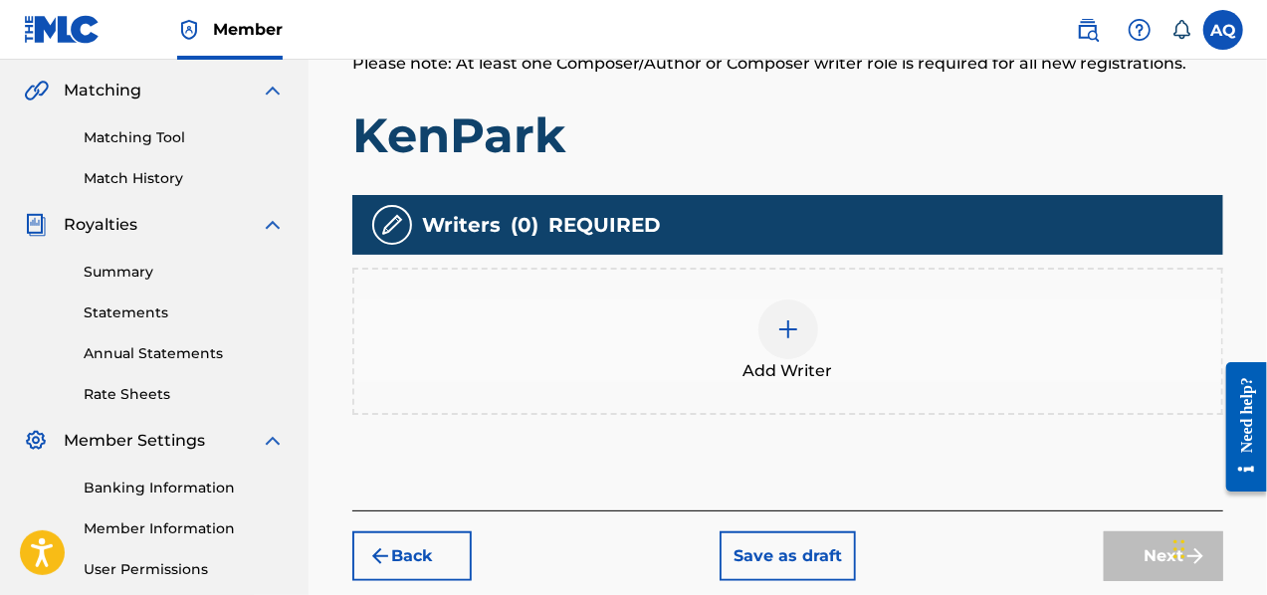
scroll to position [454, 0]
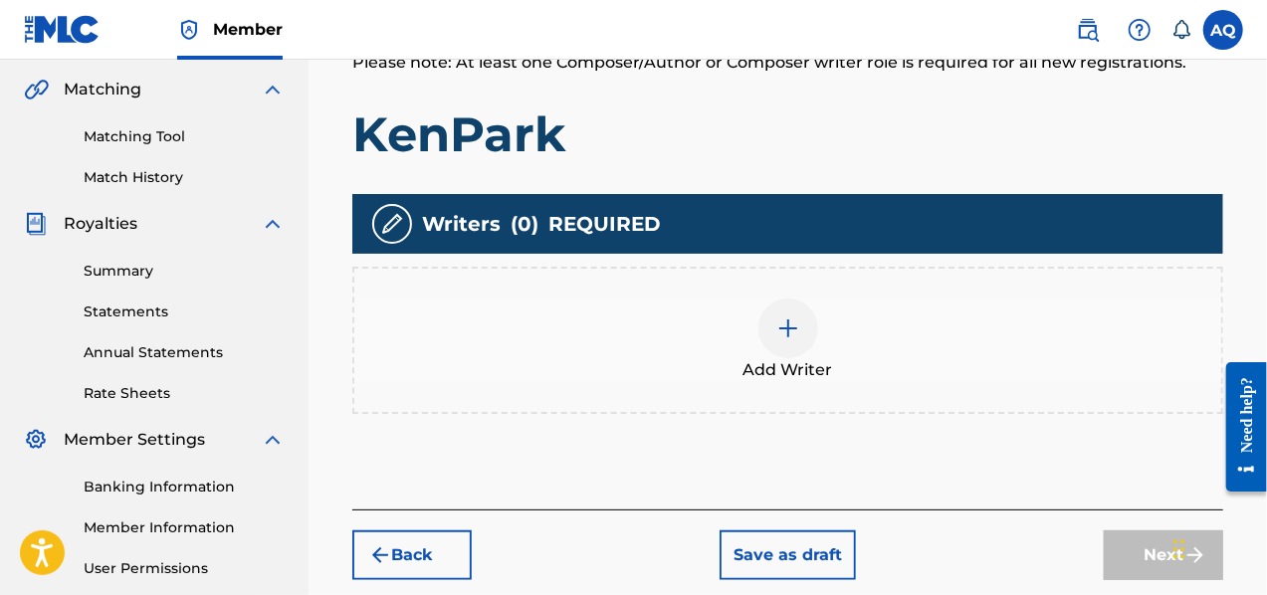
click at [809, 339] on div at bounding box center [788, 328] width 60 height 60
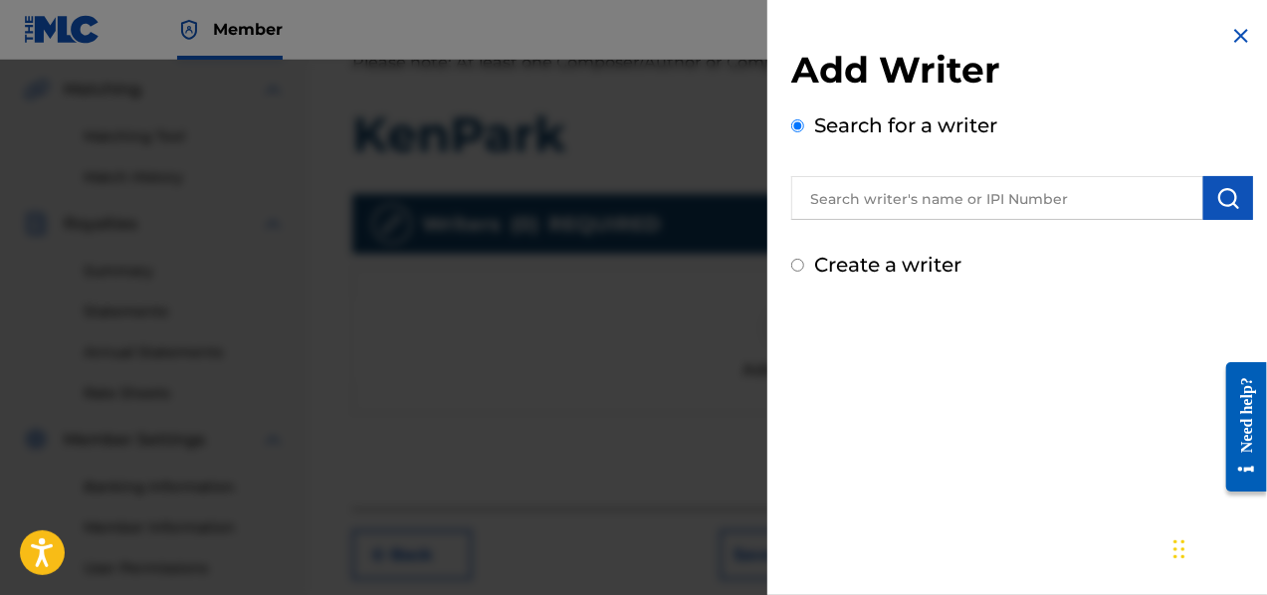
click at [937, 193] on input "text" at bounding box center [997, 198] width 412 height 44
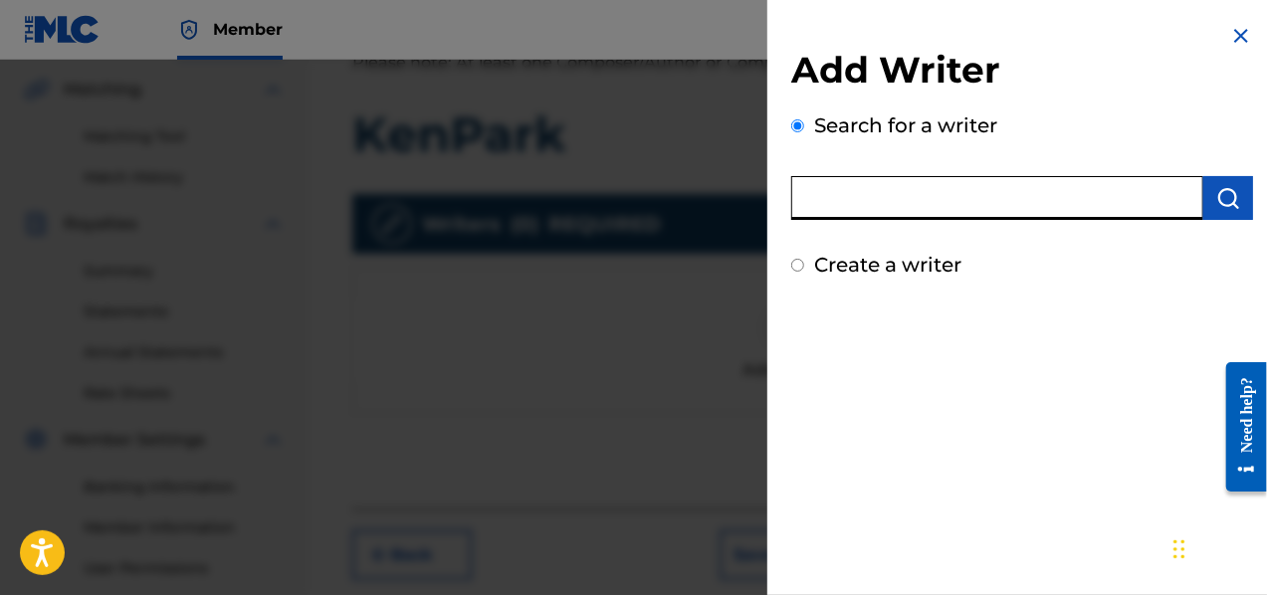
type input "[PERSON_NAME]"
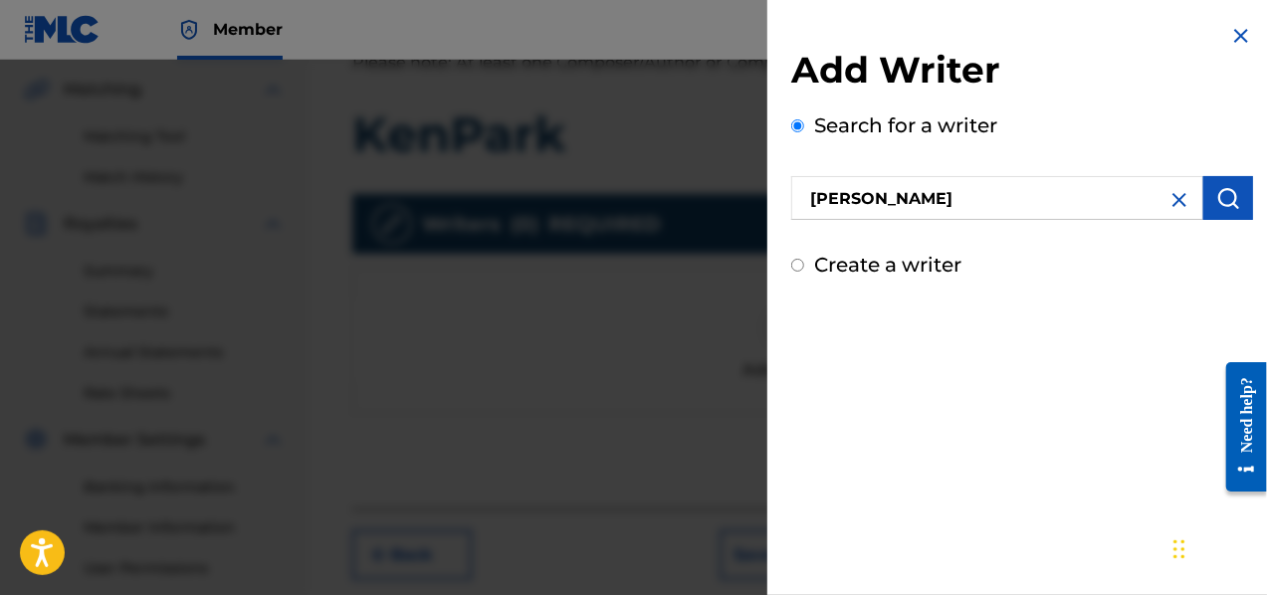
click at [1220, 198] on img "submit" at bounding box center [1228, 198] width 24 height 24
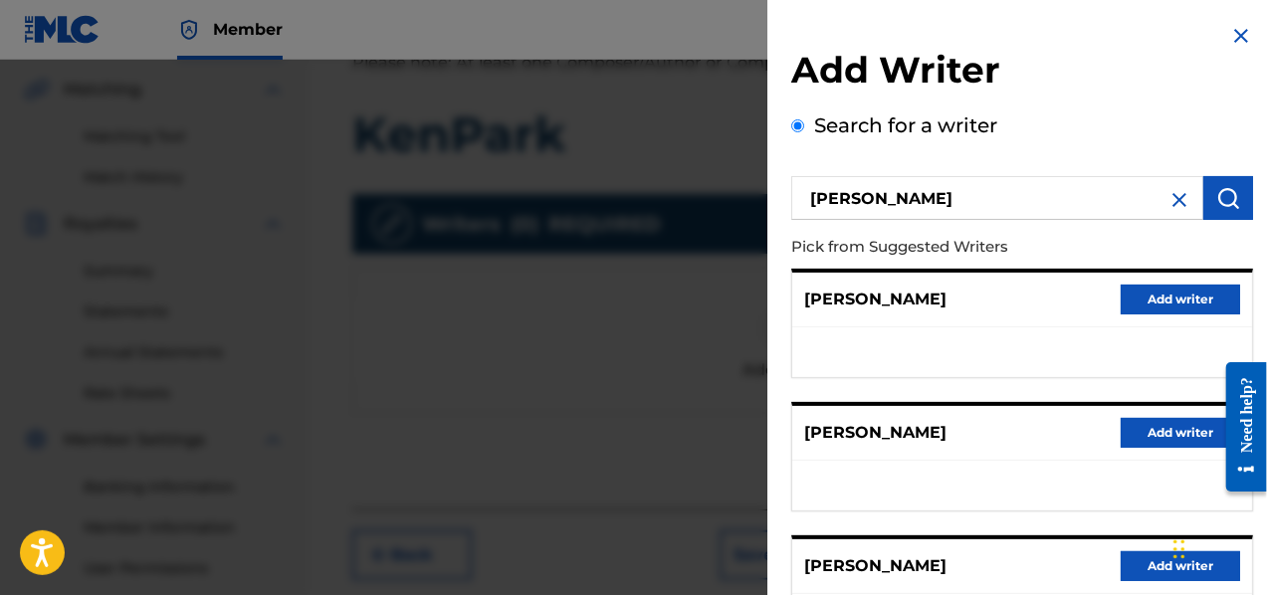
click at [1122, 560] on button "Add writer" at bounding box center [1179, 566] width 119 height 30
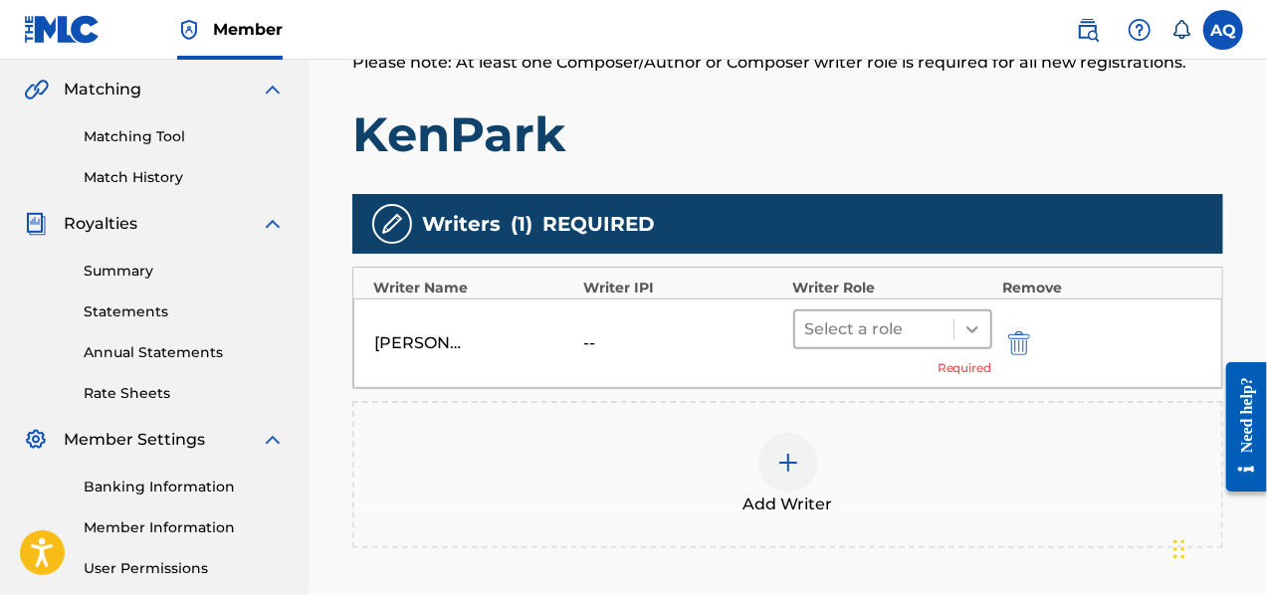
click at [962, 320] on icon at bounding box center [972, 329] width 20 height 20
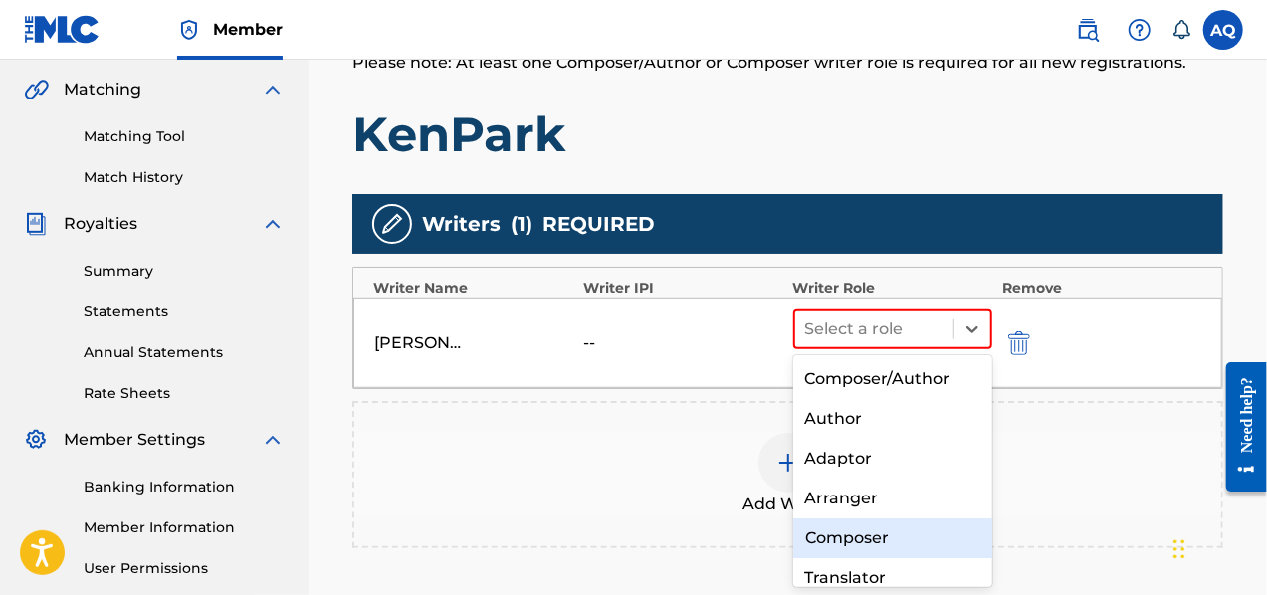
click at [922, 523] on div "Composer" at bounding box center [893, 538] width 200 height 40
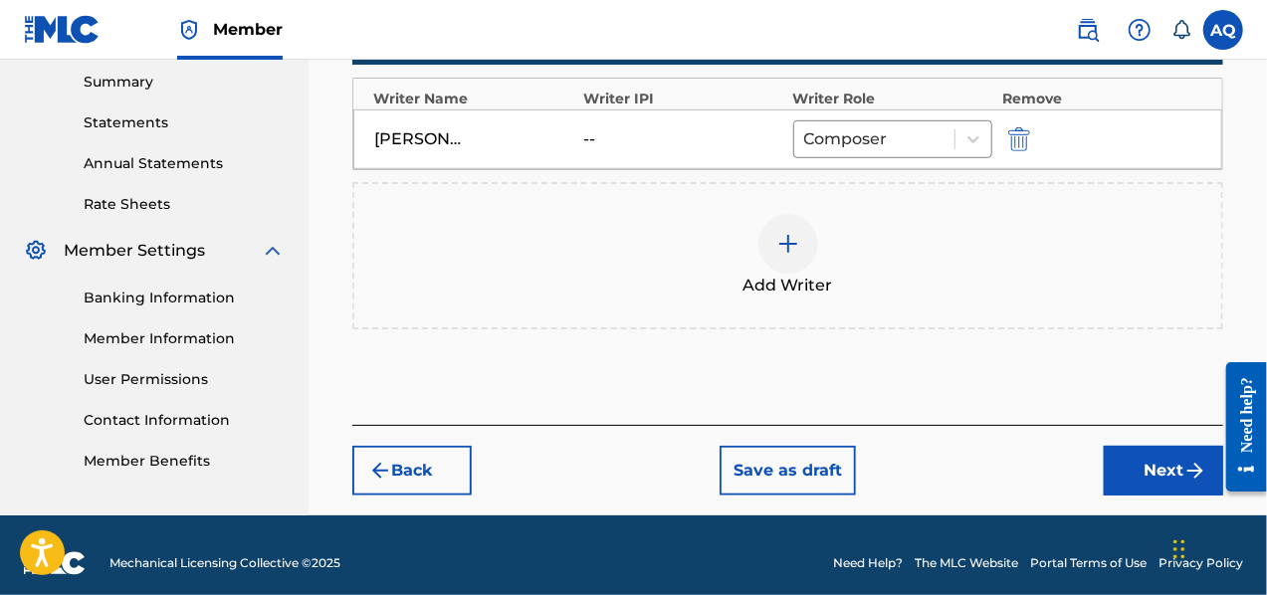
scroll to position [645, 0]
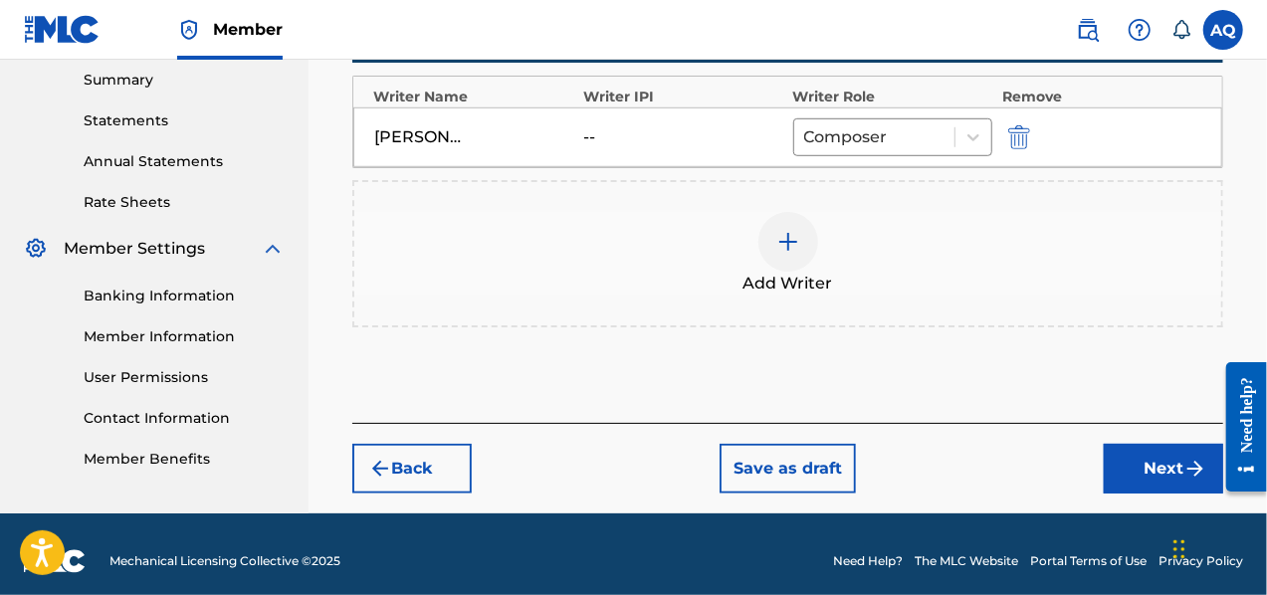
click at [1147, 464] on button "Next" at bounding box center [1162, 469] width 119 height 50
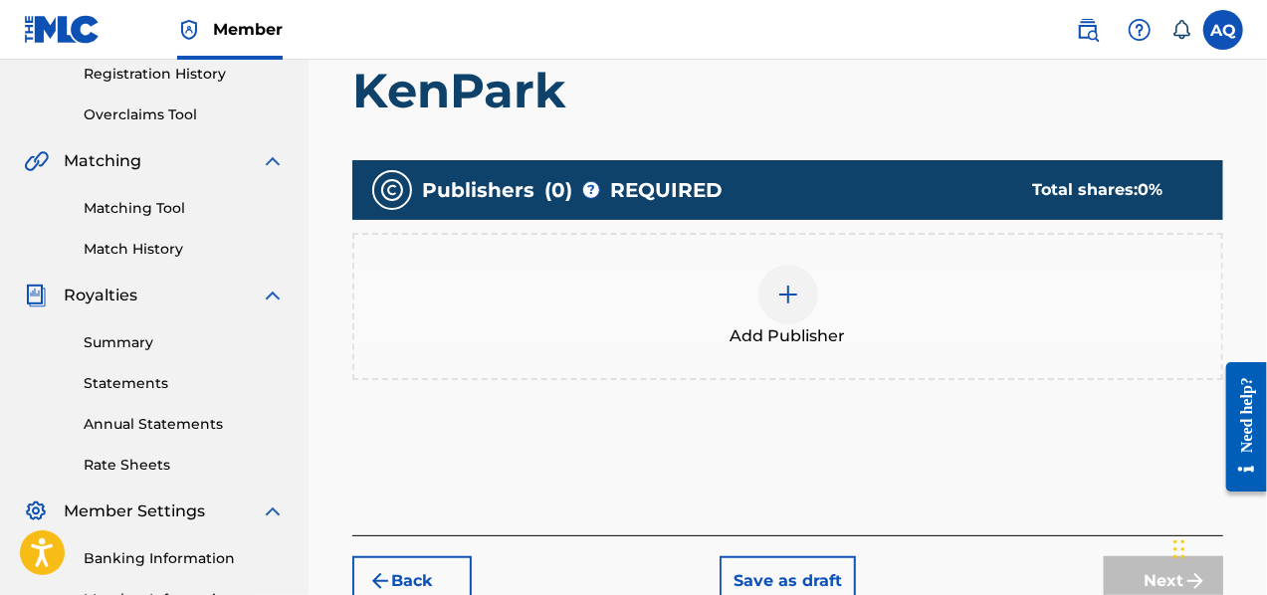
scroll to position [384, 0]
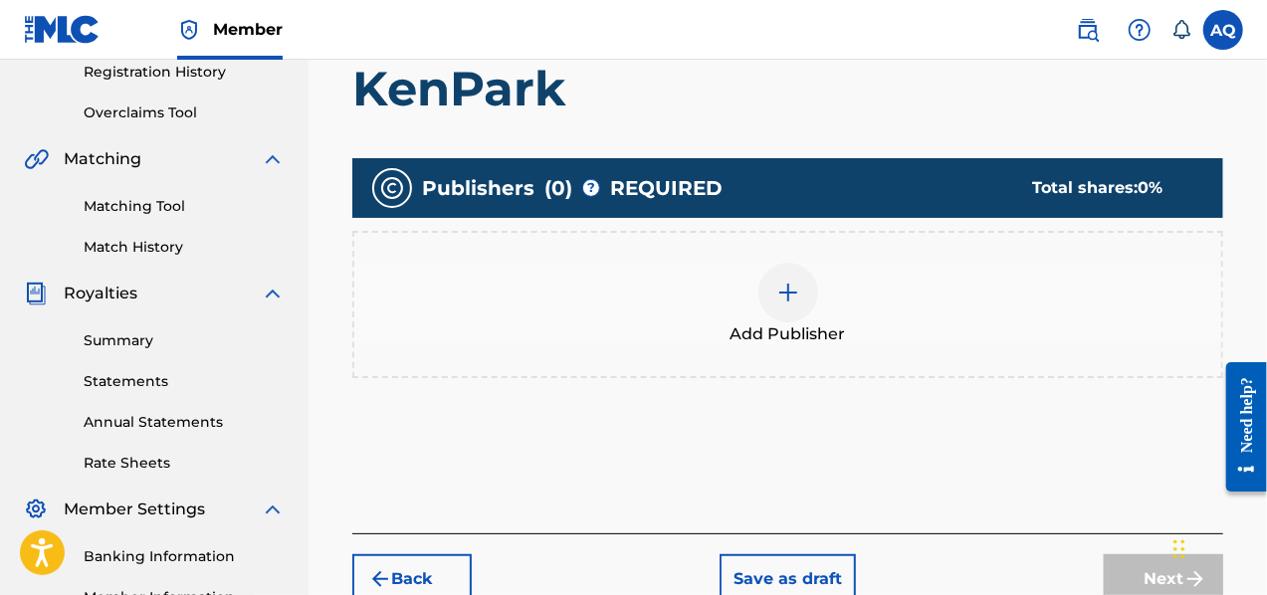
click at [779, 300] on img at bounding box center [788, 293] width 24 height 24
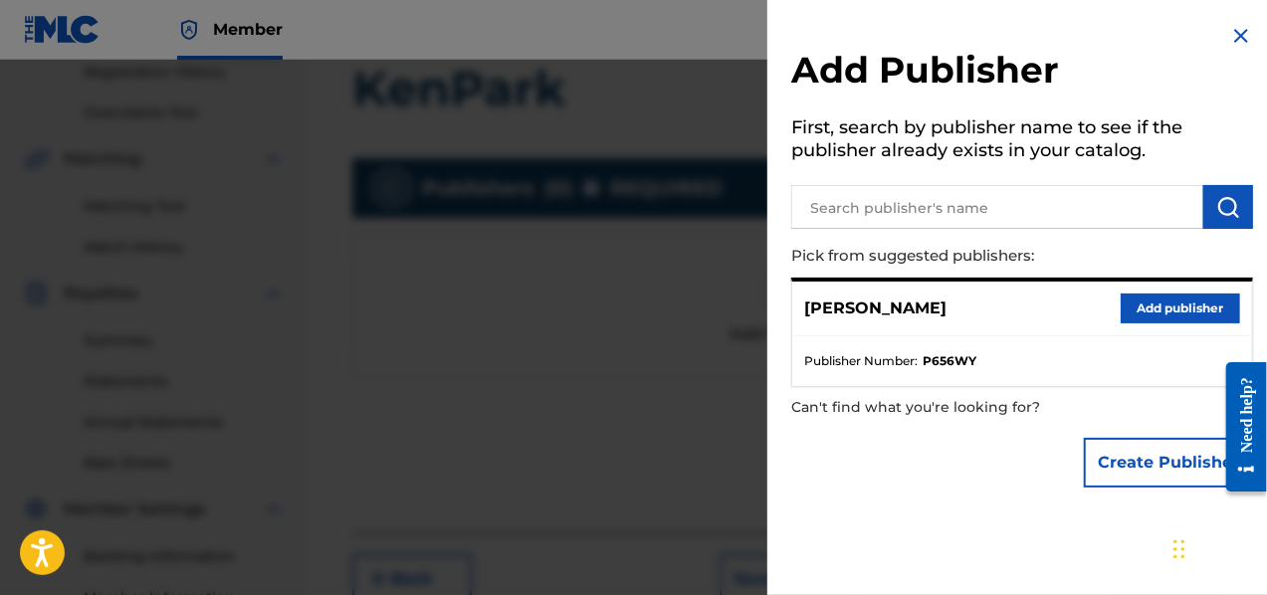
click at [1138, 304] on button "Add publisher" at bounding box center [1179, 309] width 119 height 30
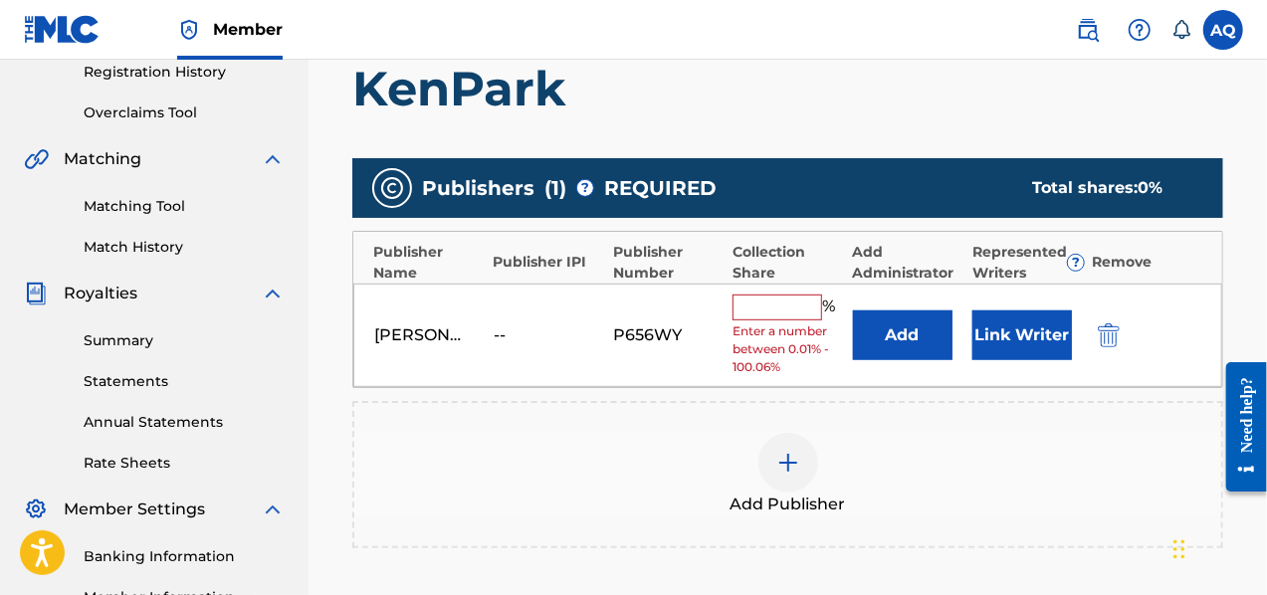
click at [784, 303] on input "text" at bounding box center [777, 308] width 90 height 26
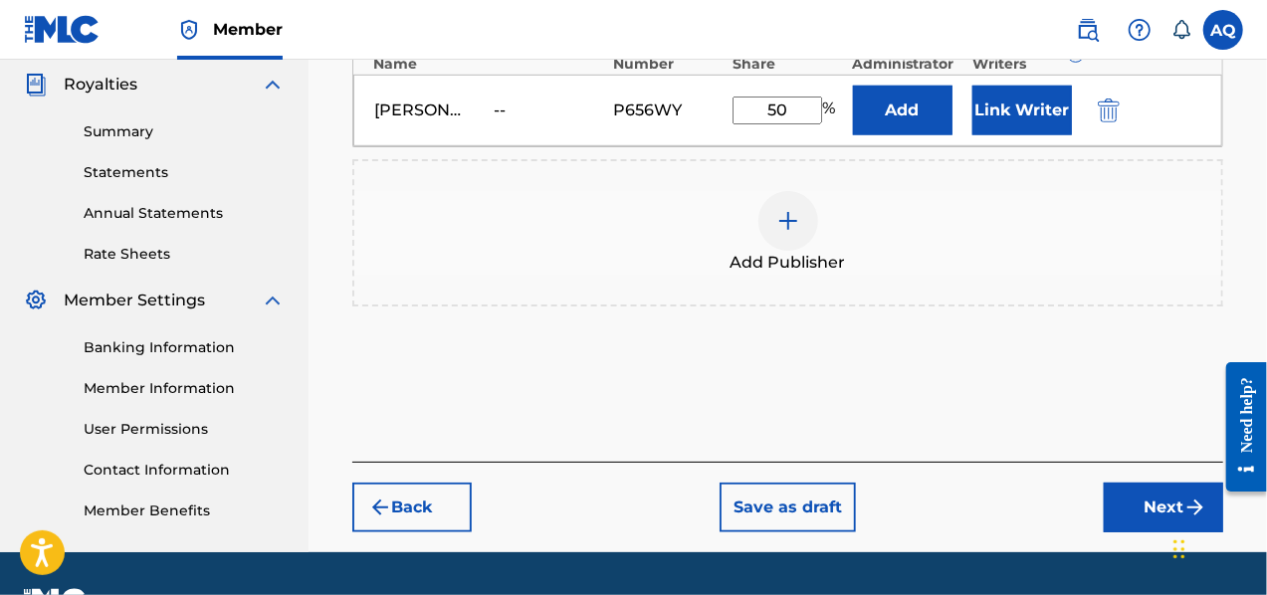
scroll to position [599, 0]
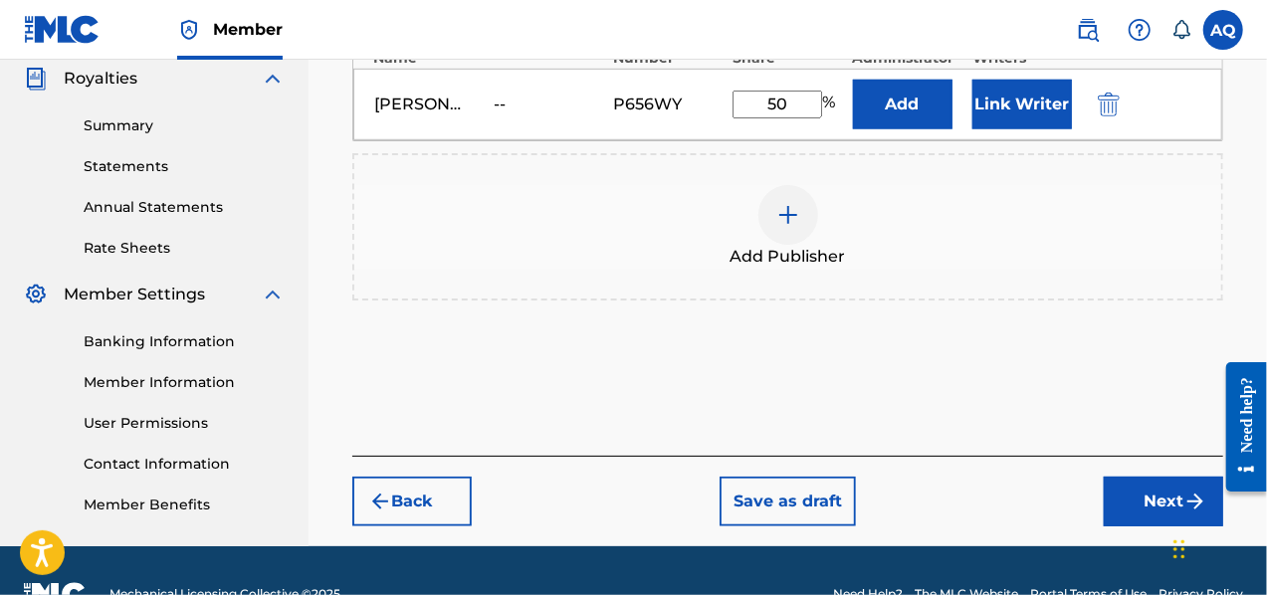
type input "50"
click at [1147, 500] on button "Next" at bounding box center [1162, 502] width 119 height 50
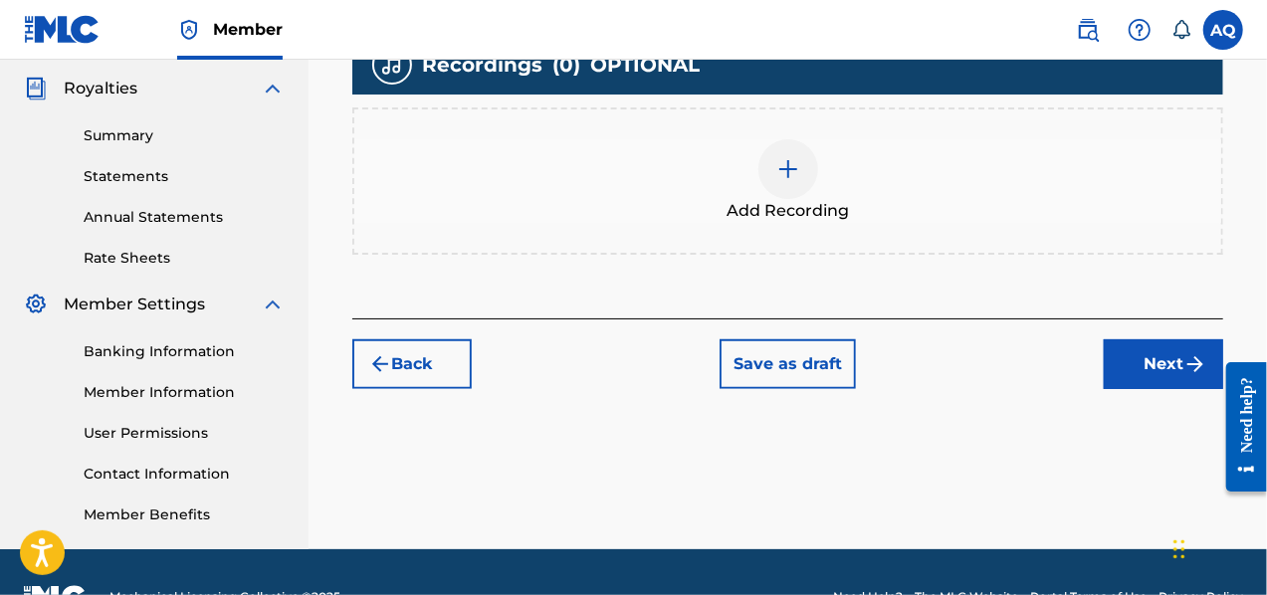
click at [1148, 364] on button "Next" at bounding box center [1162, 364] width 119 height 50
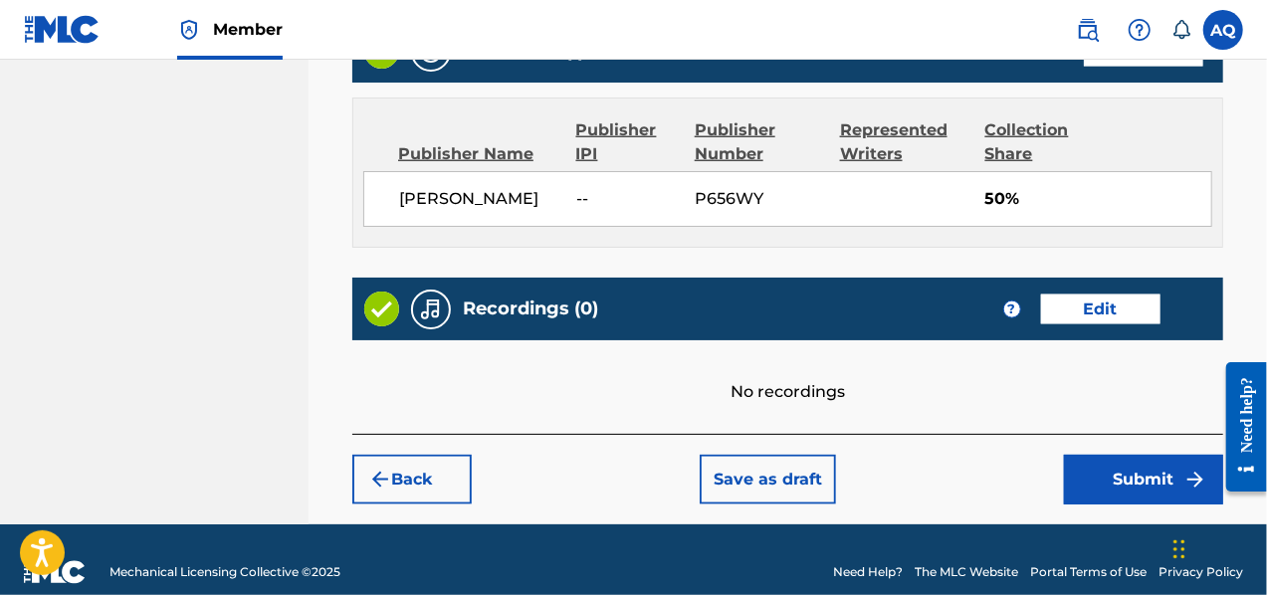
scroll to position [1083, 0]
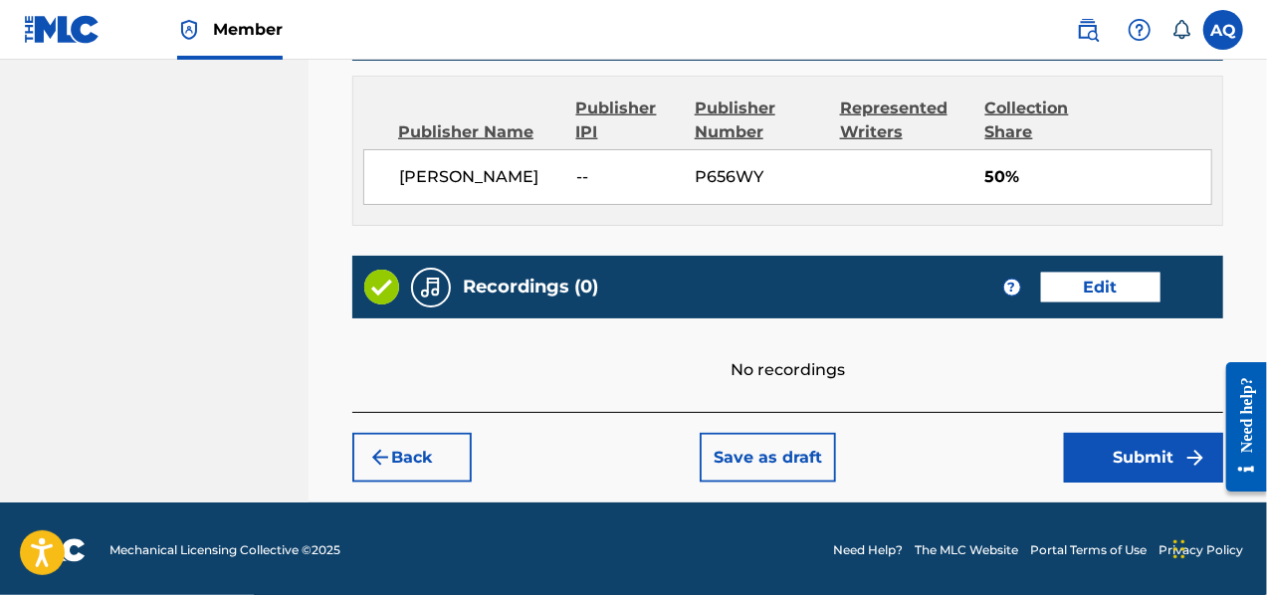
click at [1130, 445] on button "Submit" at bounding box center [1143, 458] width 159 height 50
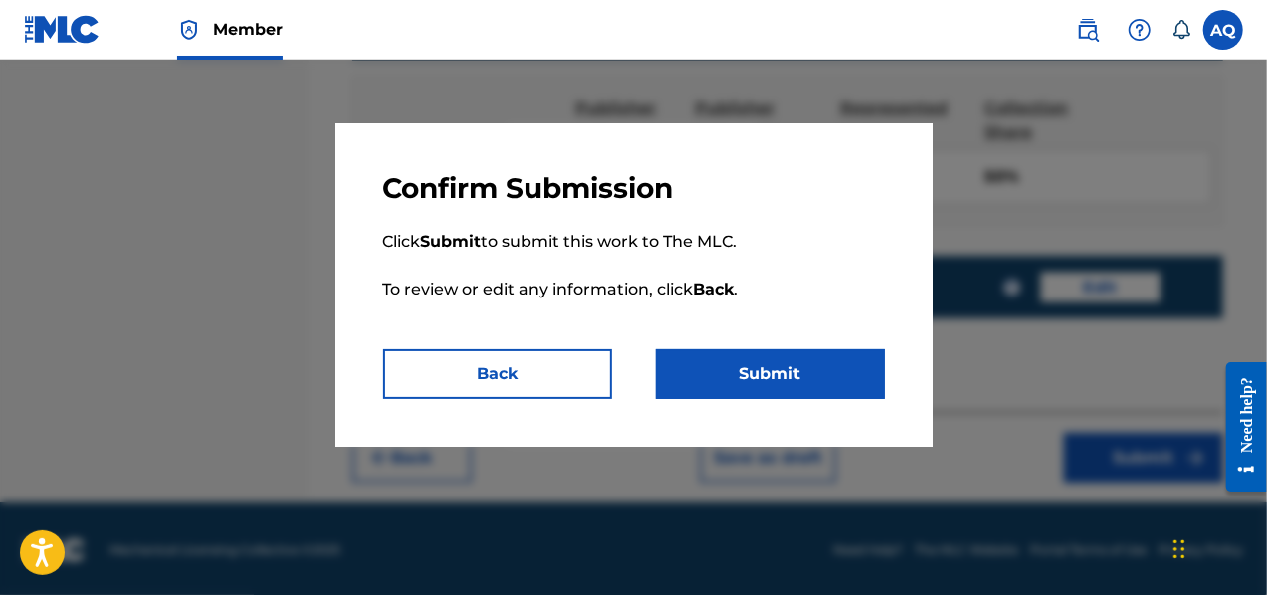
click at [780, 359] on button "Submit" at bounding box center [770, 374] width 229 height 50
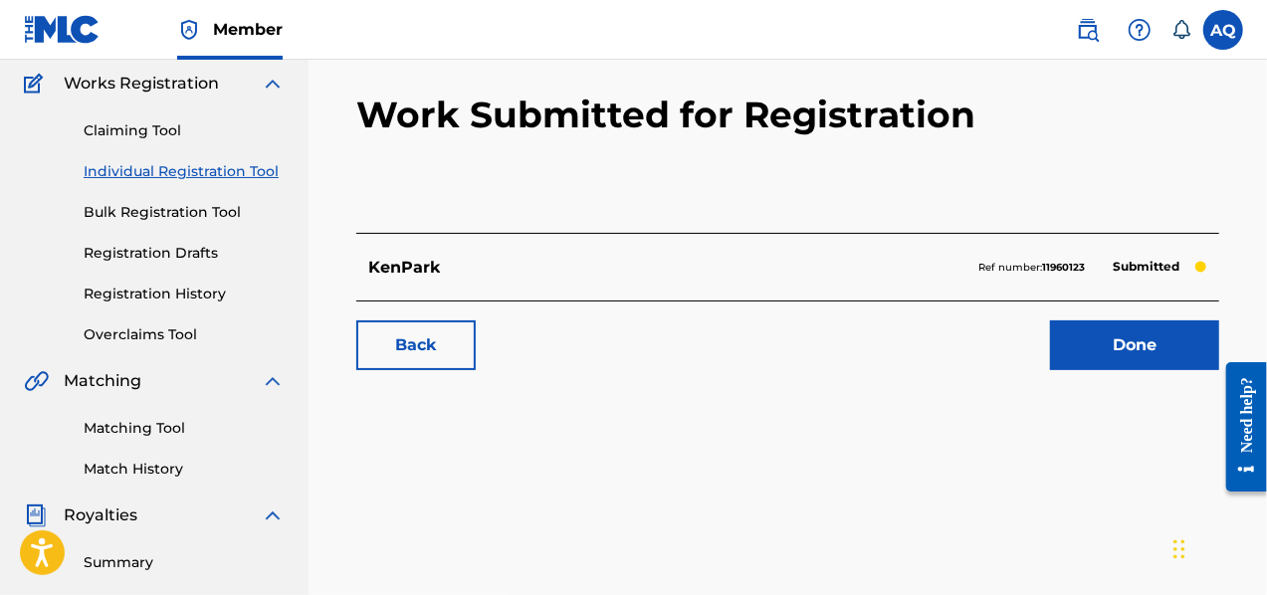
scroll to position [139, 0]
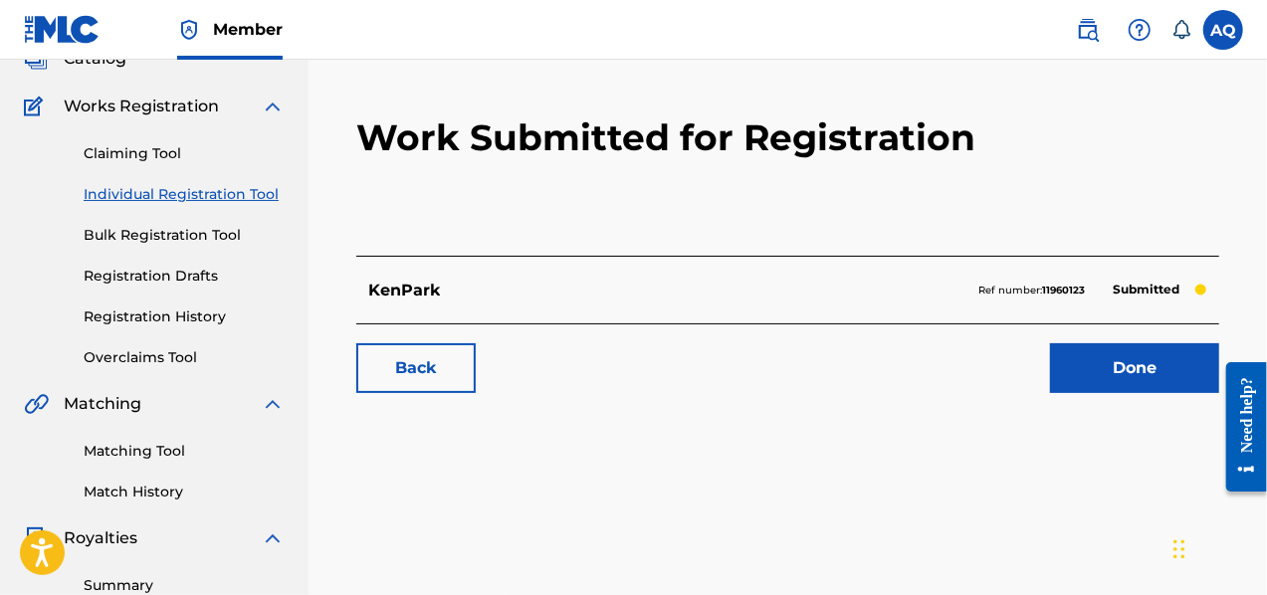
click at [1106, 369] on link "Done" at bounding box center [1134, 368] width 169 height 50
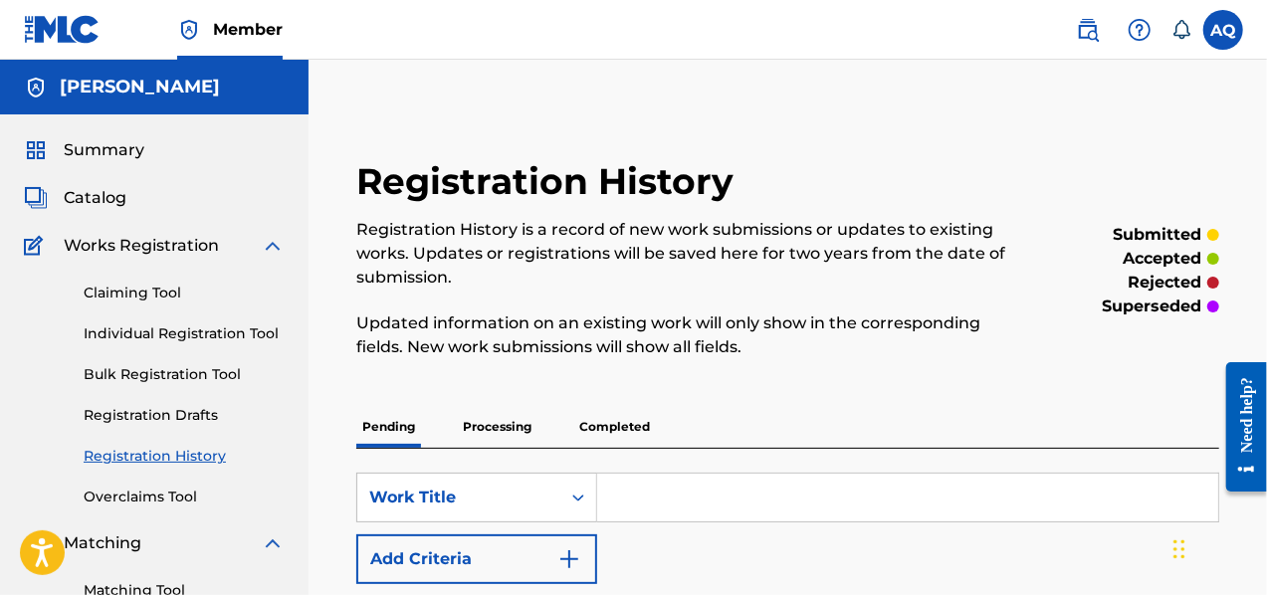
click at [150, 336] on link "Individual Registration Tool" at bounding box center [184, 333] width 201 height 21
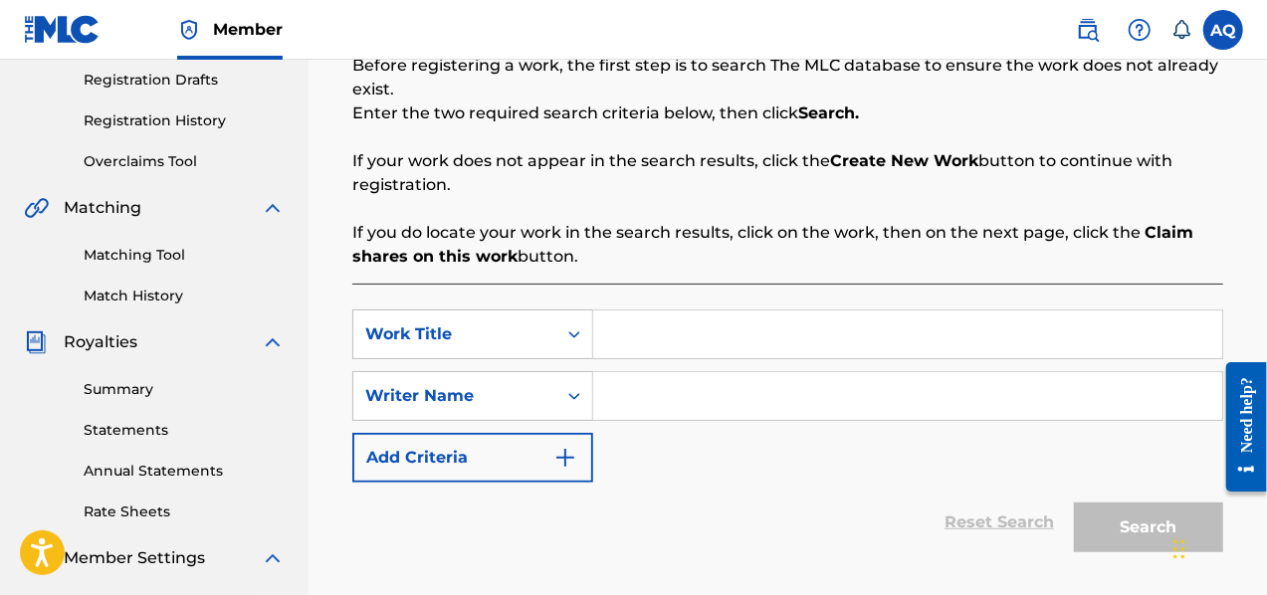
scroll to position [337, 0]
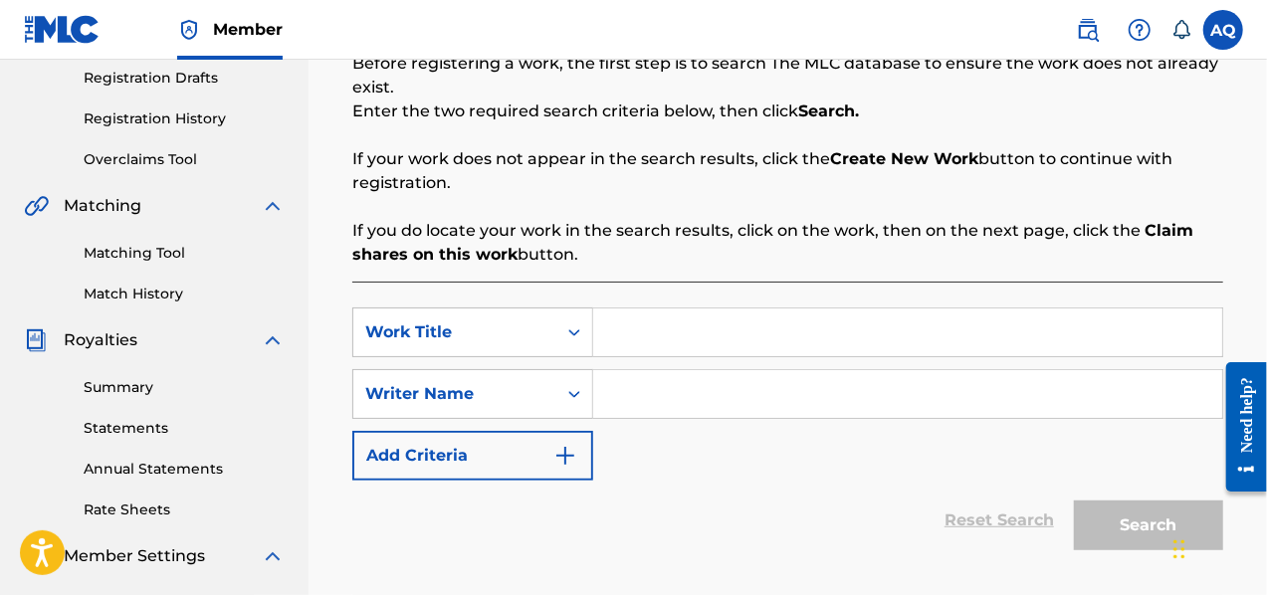
click at [630, 326] on input "Search Form" at bounding box center [907, 332] width 629 height 48
type input "Latin Roots"
click at [632, 393] on input "Search Form" at bounding box center [907, 394] width 629 height 48
type input "[PERSON_NAME]"
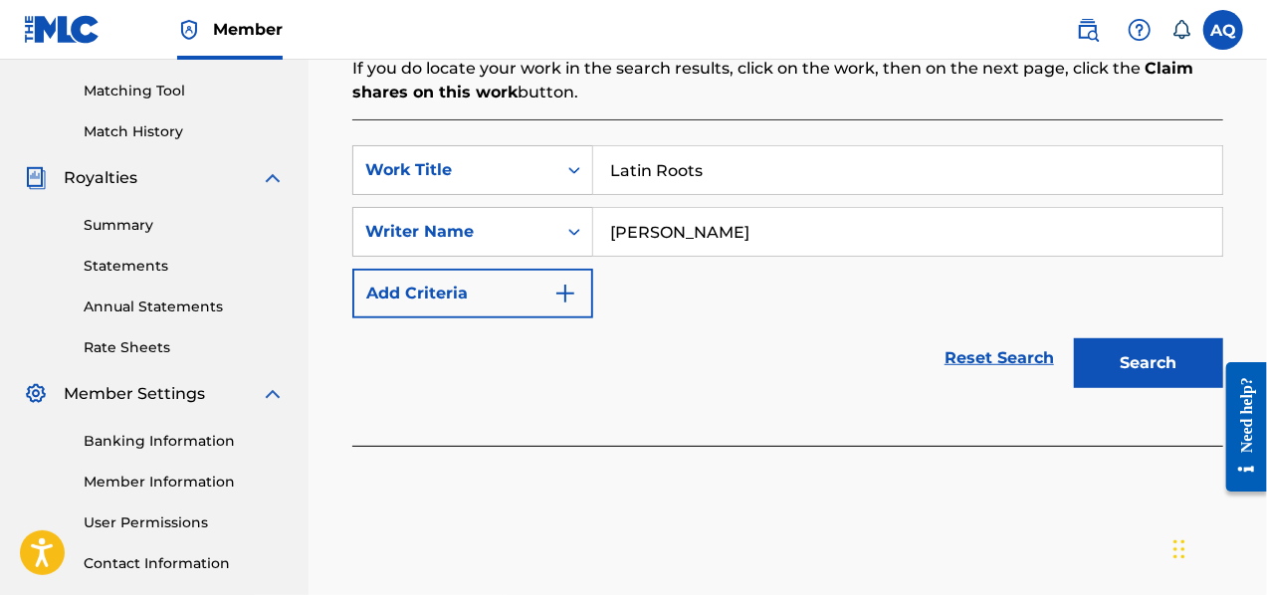
scroll to position [504, 0]
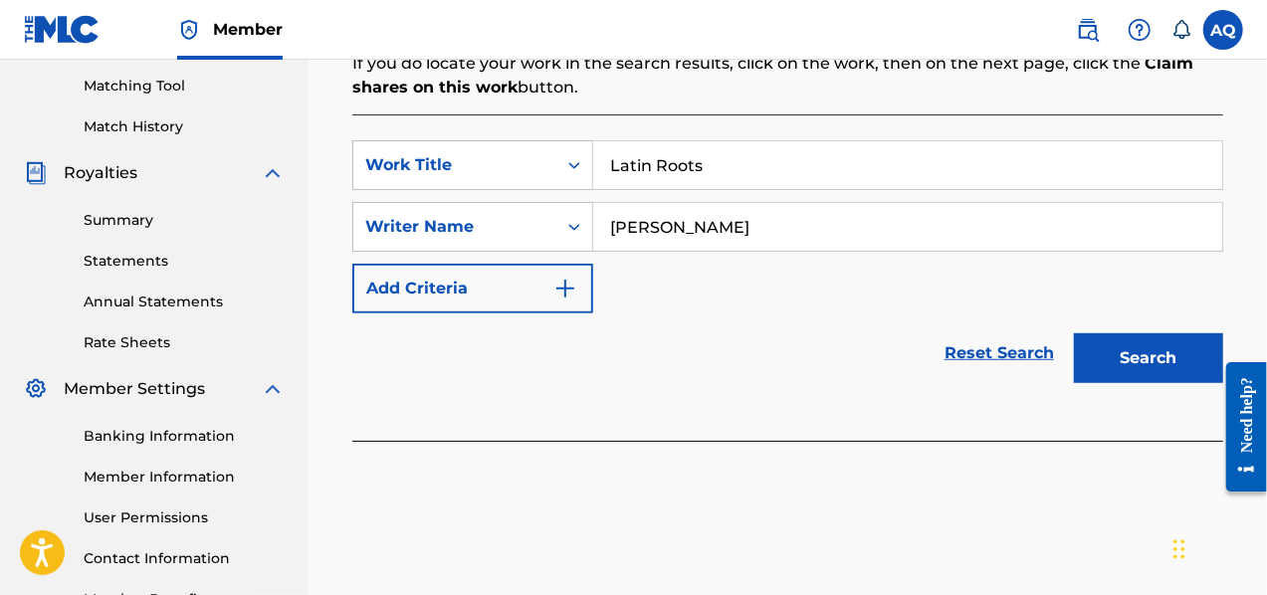
click at [1134, 353] on button "Search" at bounding box center [1148, 358] width 149 height 50
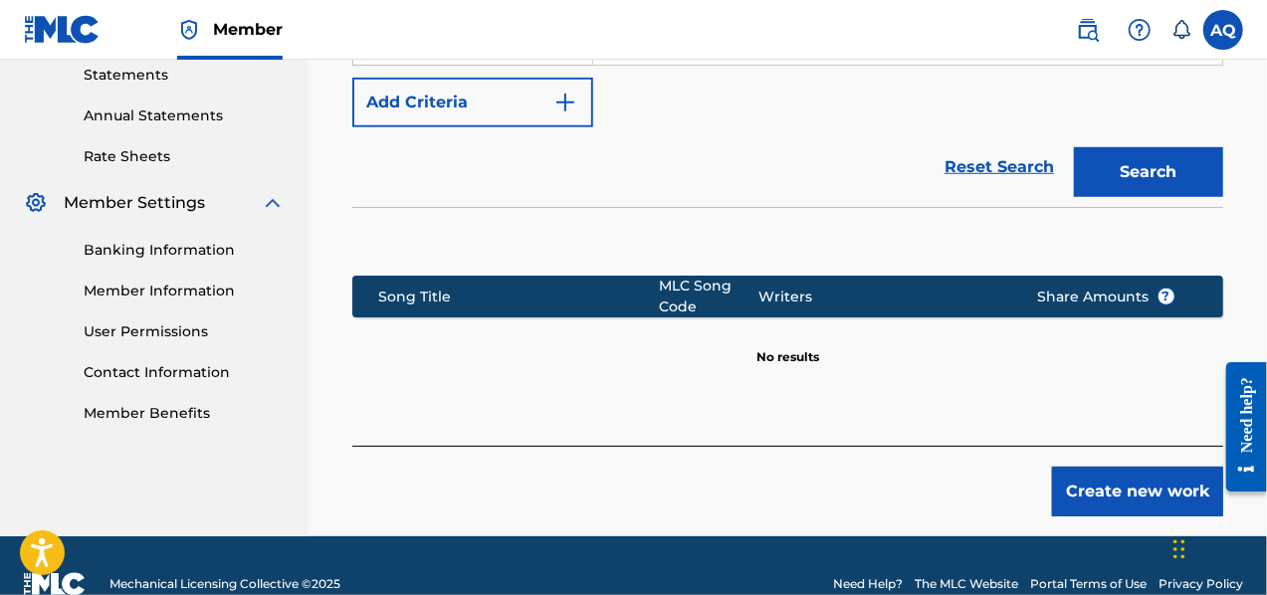
click at [1116, 481] on button "Create new work" at bounding box center [1137, 492] width 171 height 50
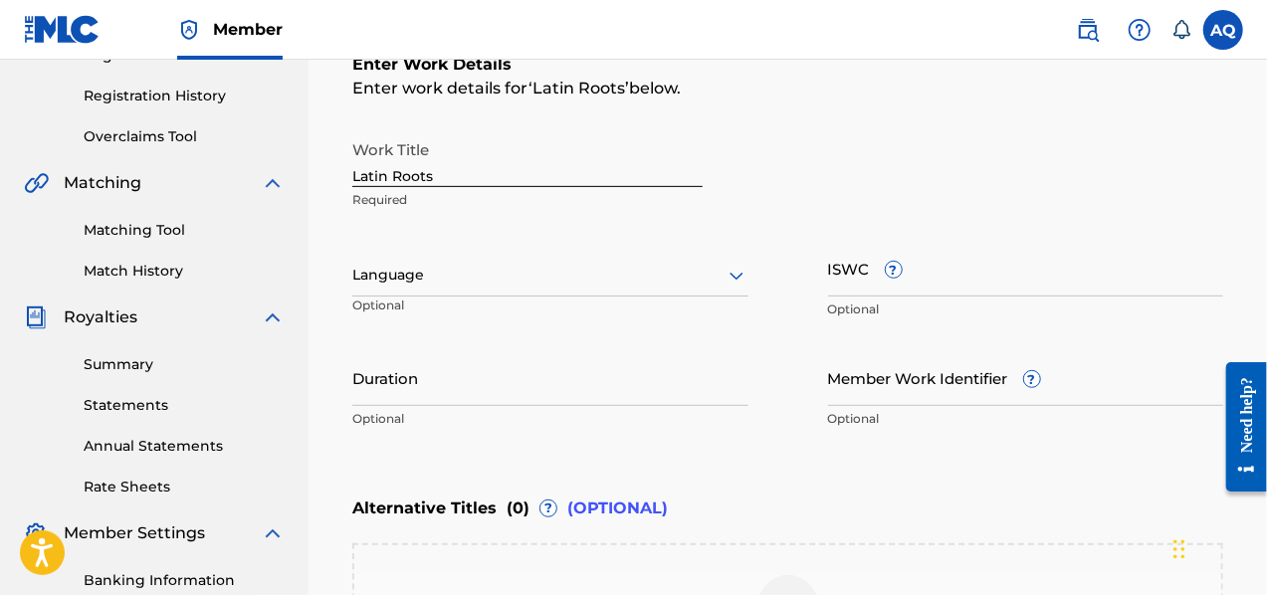
scroll to position [344, 0]
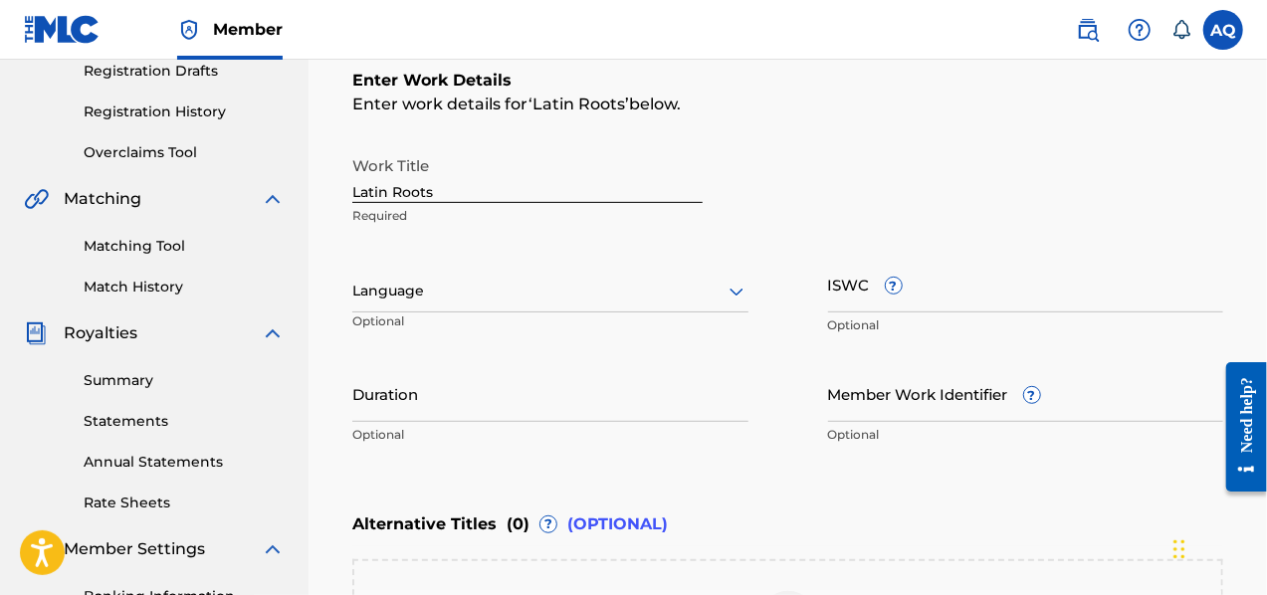
click at [637, 297] on div at bounding box center [550, 291] width 396 height 25
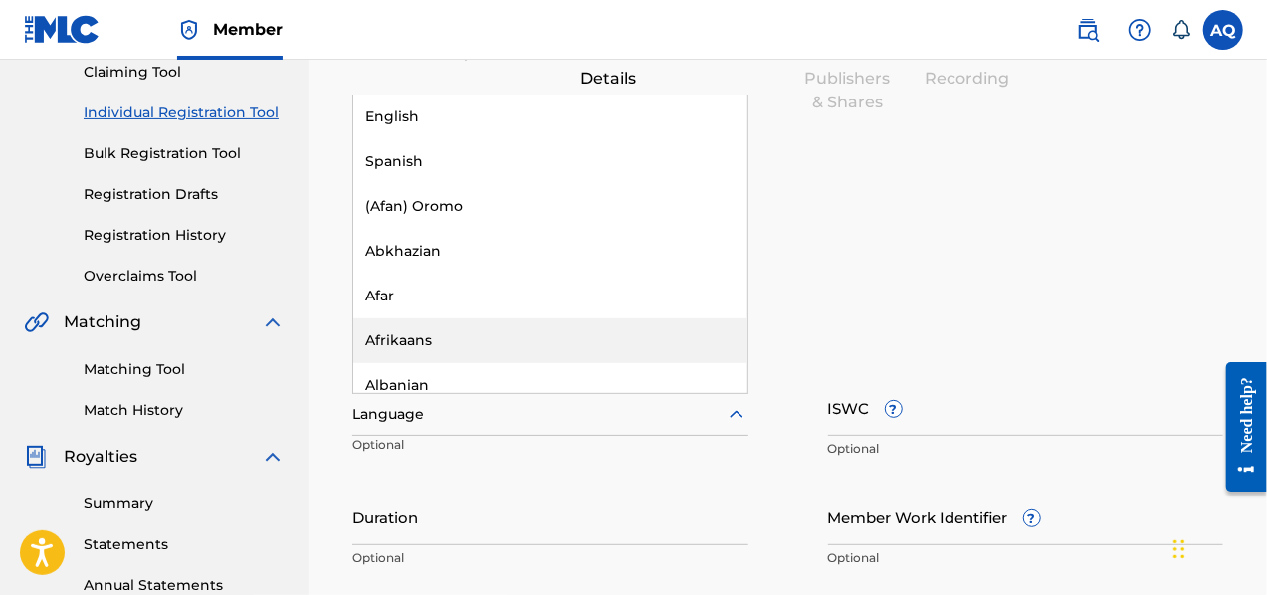
scroll to position [200, 0]
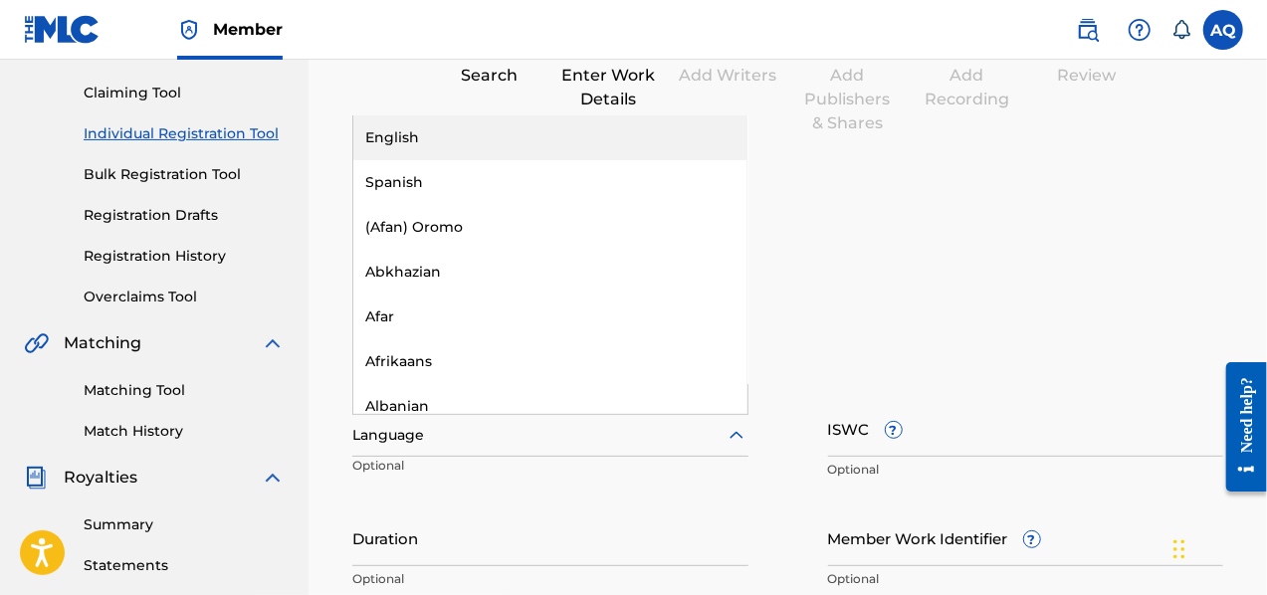
click at [498, 139] on div "English" at bounding box center [550, 137] width 394 height 45
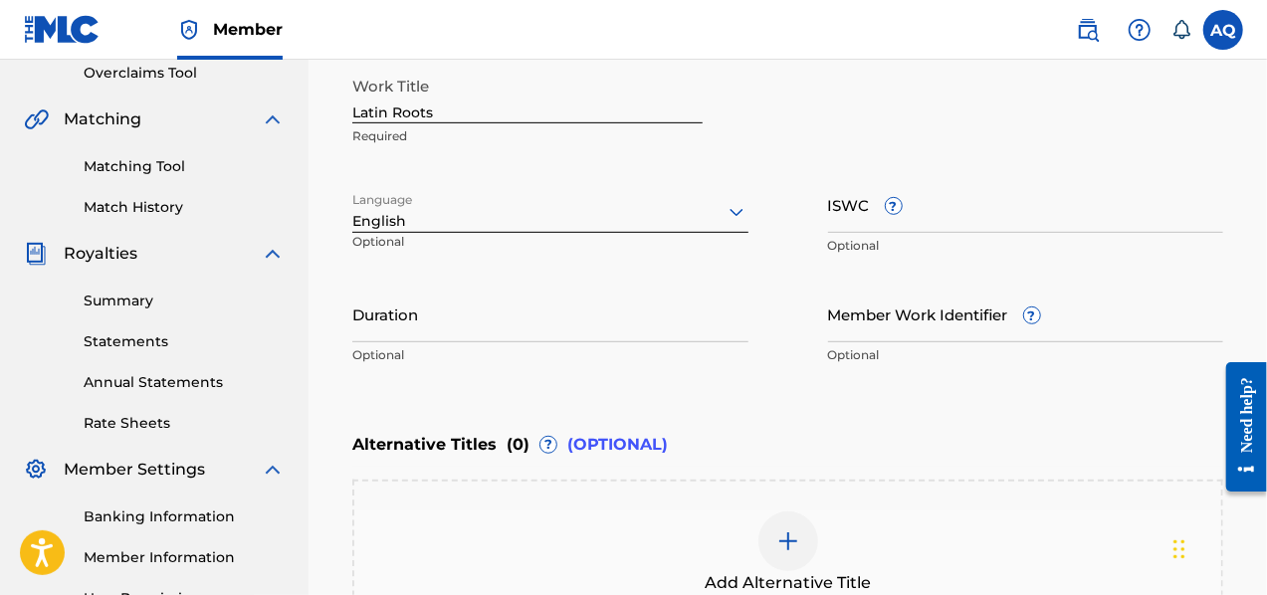
scroll to position [425, 0]
click at [456, 303] on input "Duration" at bounding box center [550, 313] width 396 height 57
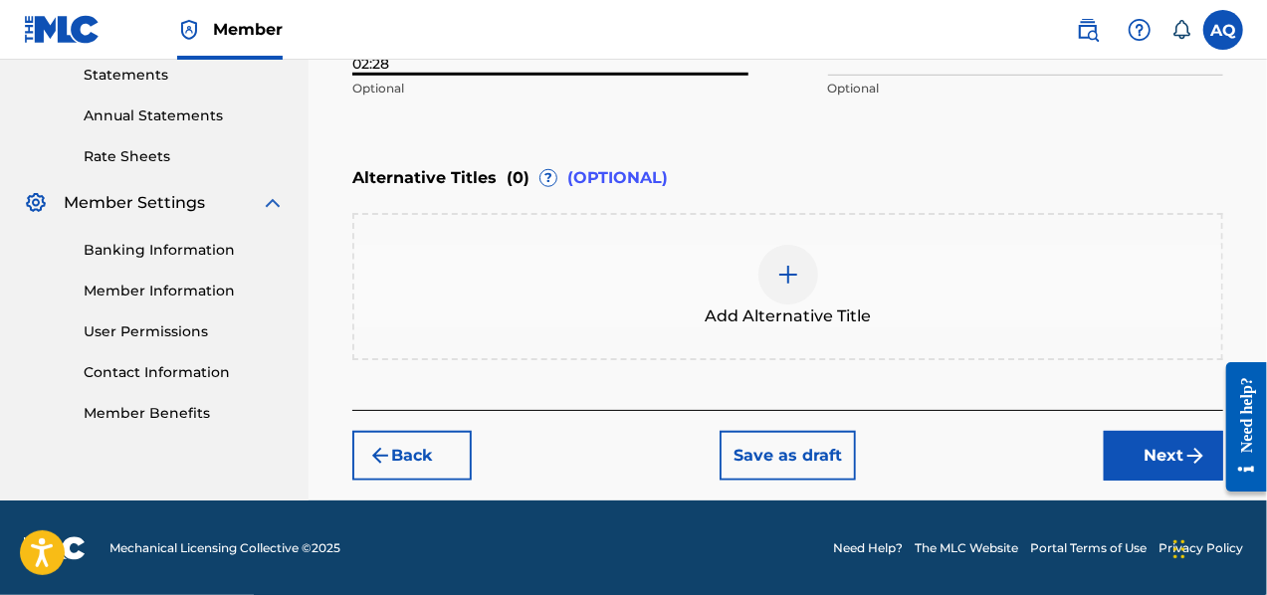
type input "02:28"
click at [1160, 460] on button "Next" at bounding box center [1162, 456] width 119 height 50
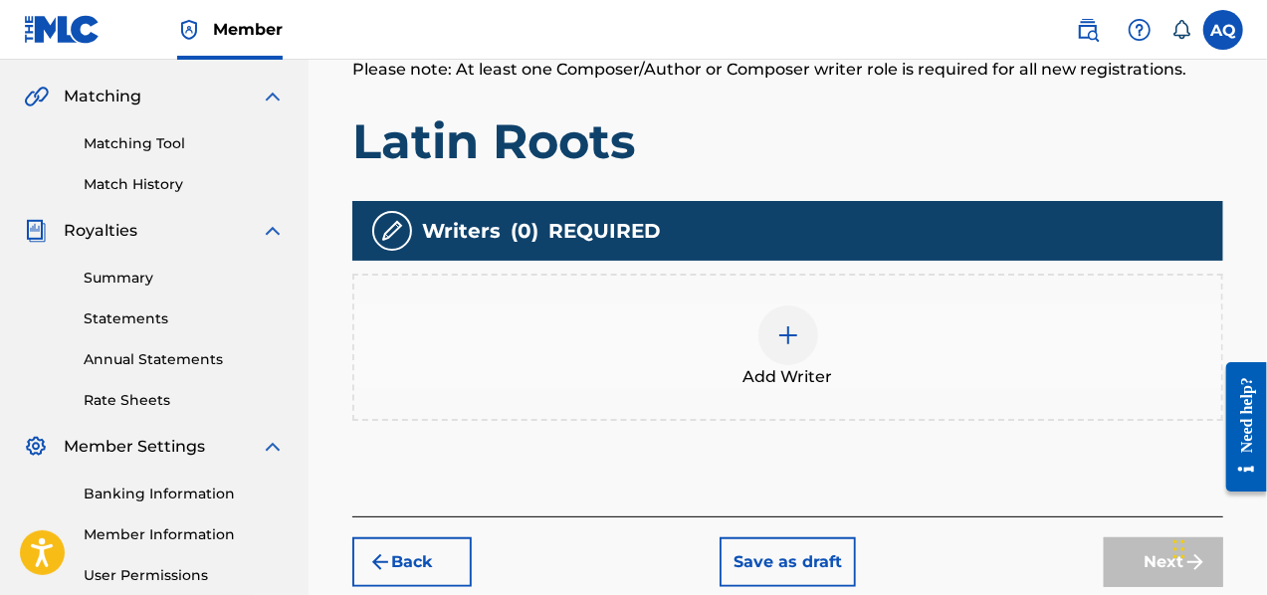
scroll to position [450, 0]
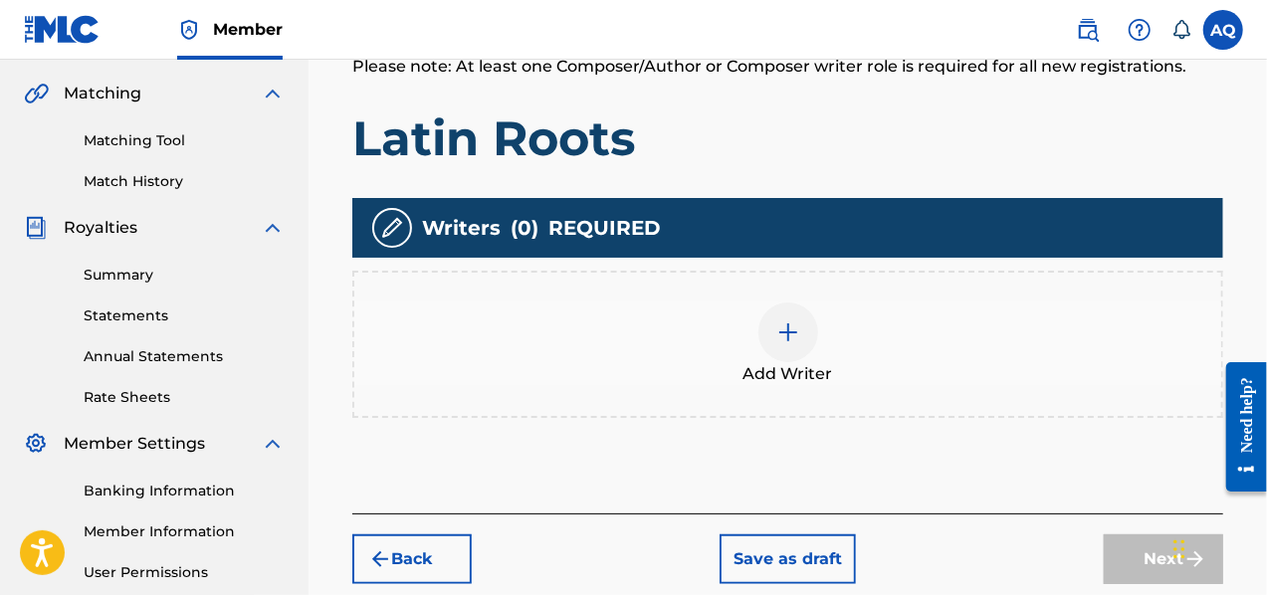
click at [776, 335] on img at bounding box center [788, 332] width 24 height 24
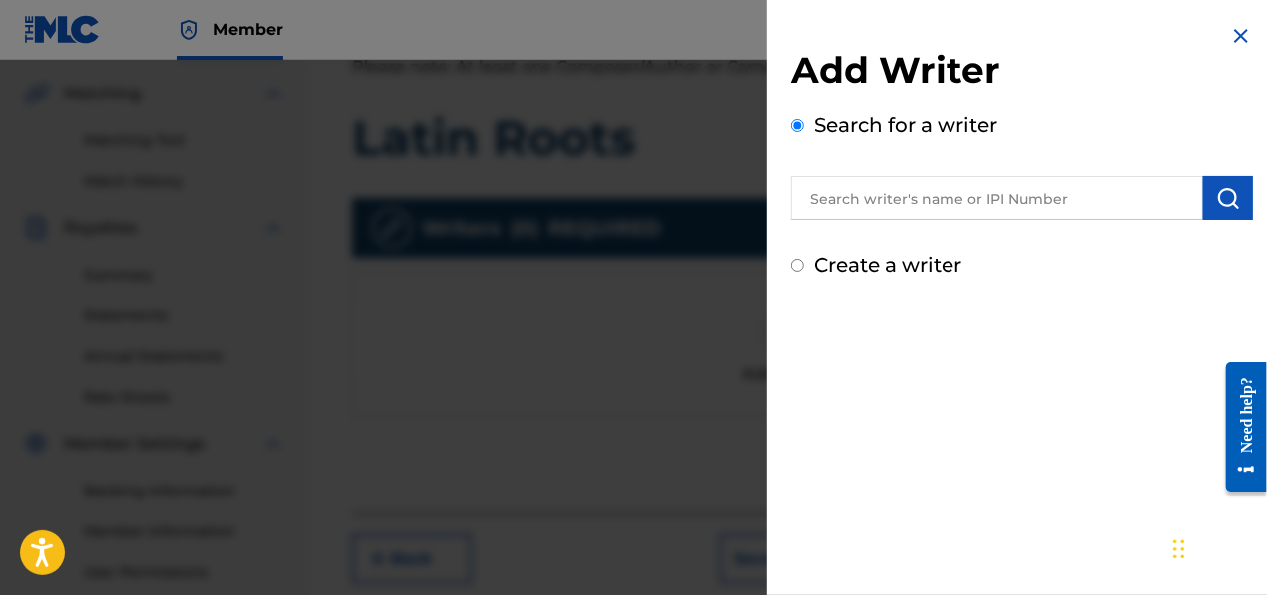
click at [963, 181] on input "text" at bounding box center [997, 198] width 412 height 44
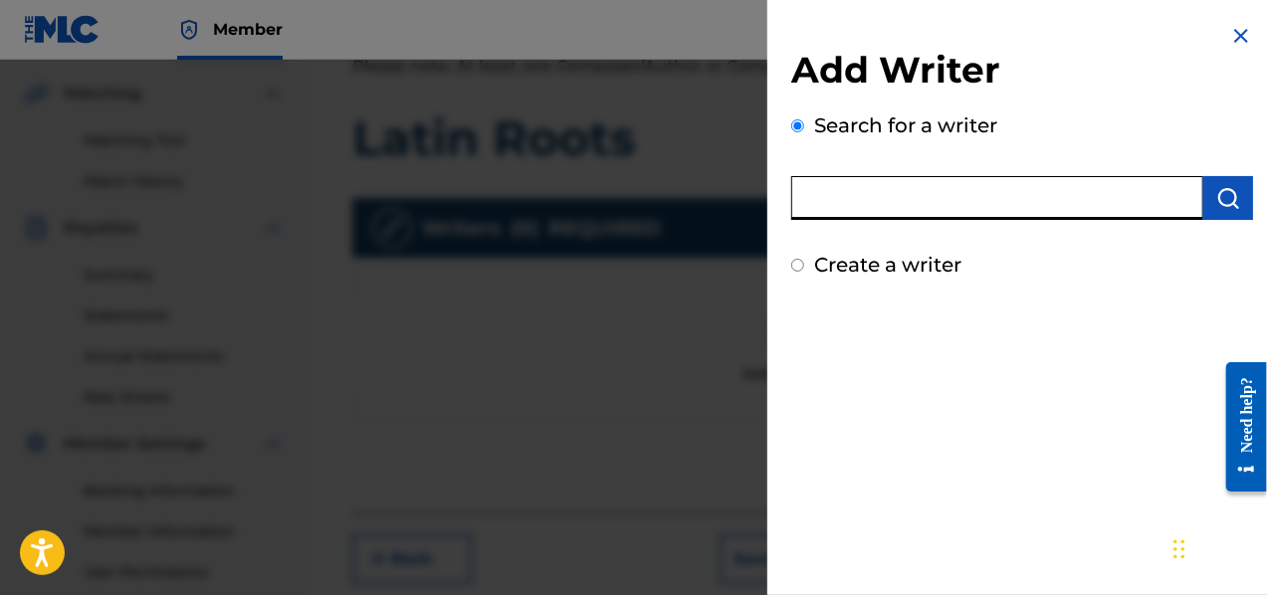
type input "[PERSON_NAME]"
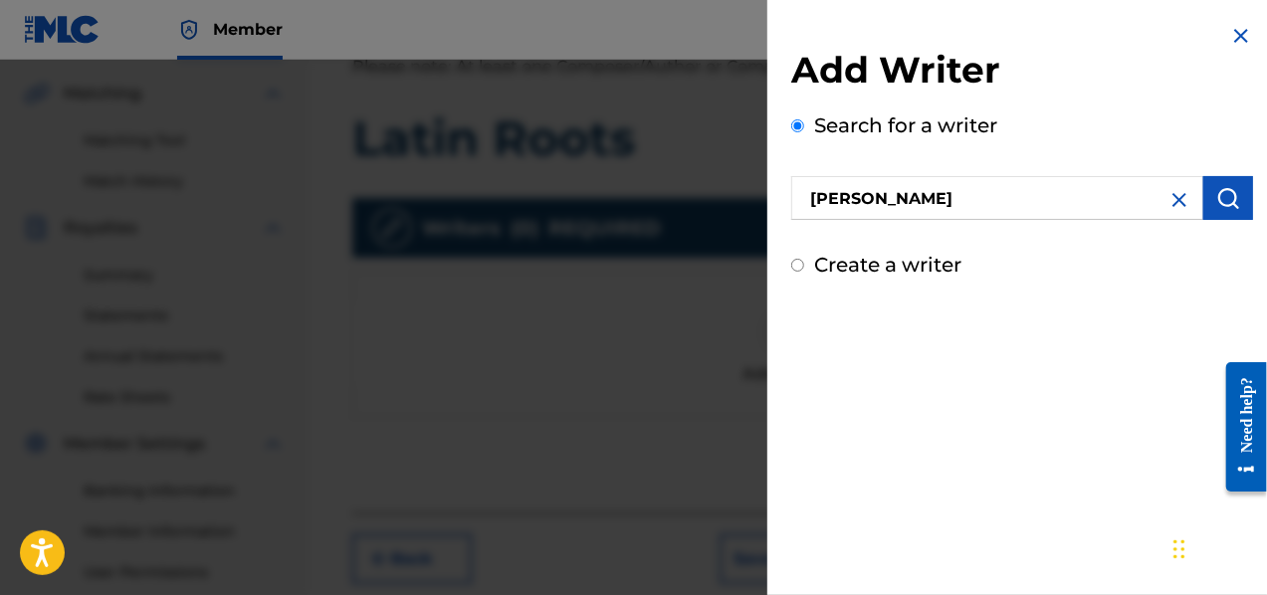
click at [1229, 196] on img "submit" at bounding box center [1228, 198] width 24 height 24
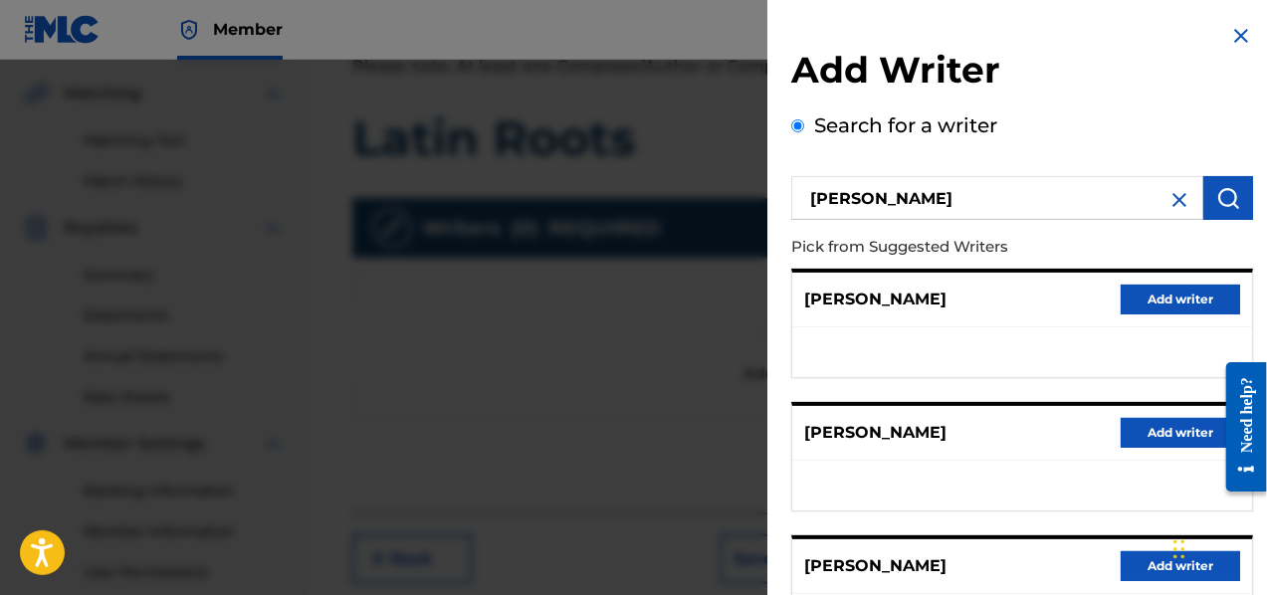
click at [1120, 560] on button "Add writer" at bounding box center [1179, 566] width 119 height 30
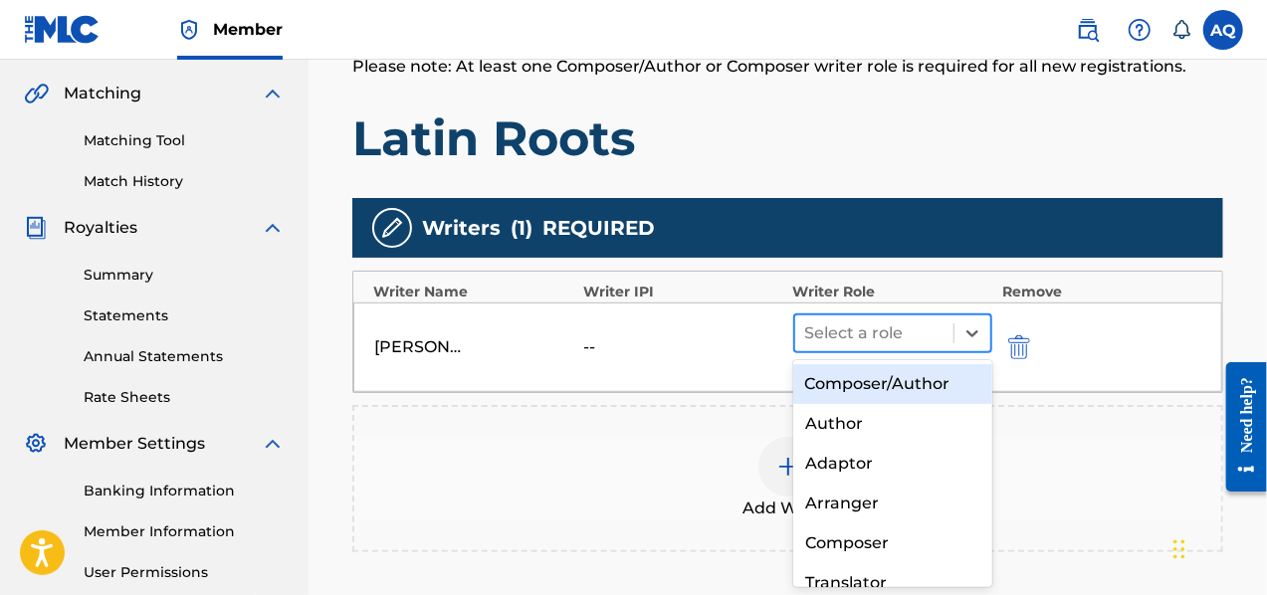
click at [823, 322] on div at bounding box center [874, 333] width 138 height 28
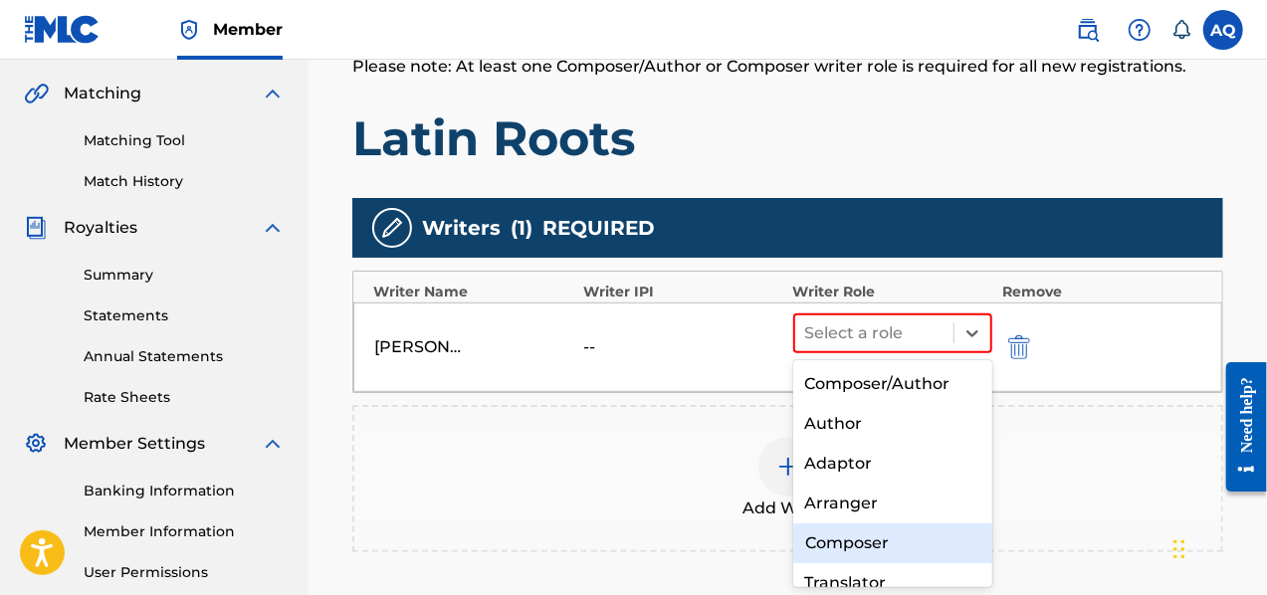
click at [916, 532] on div "Composer" at bounding box center [893, 543] width 200 height 40
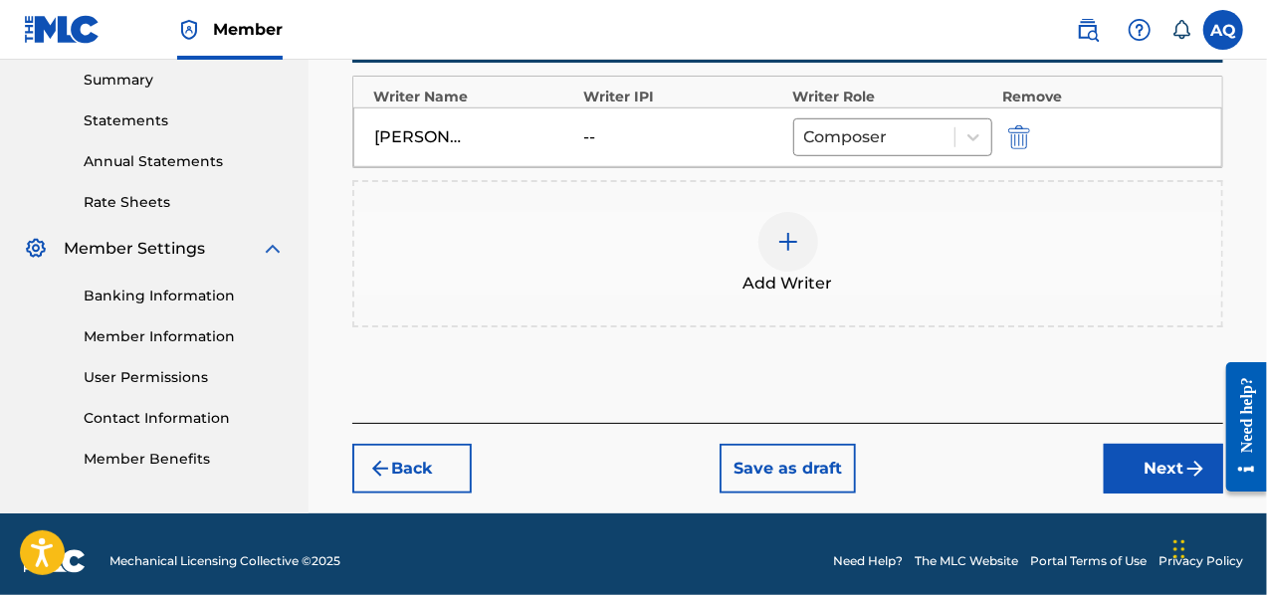
scroll to position [657, 0]
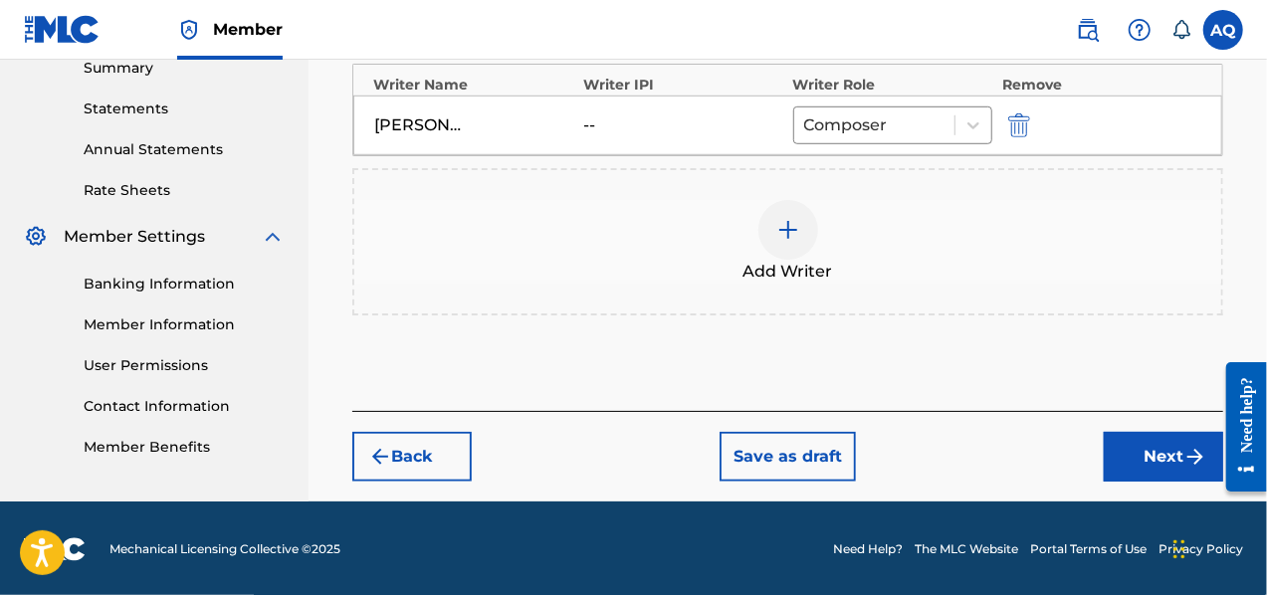
click at [1162, 457] on button "Next" at bounding box center [1162, 457] width 119 height 50
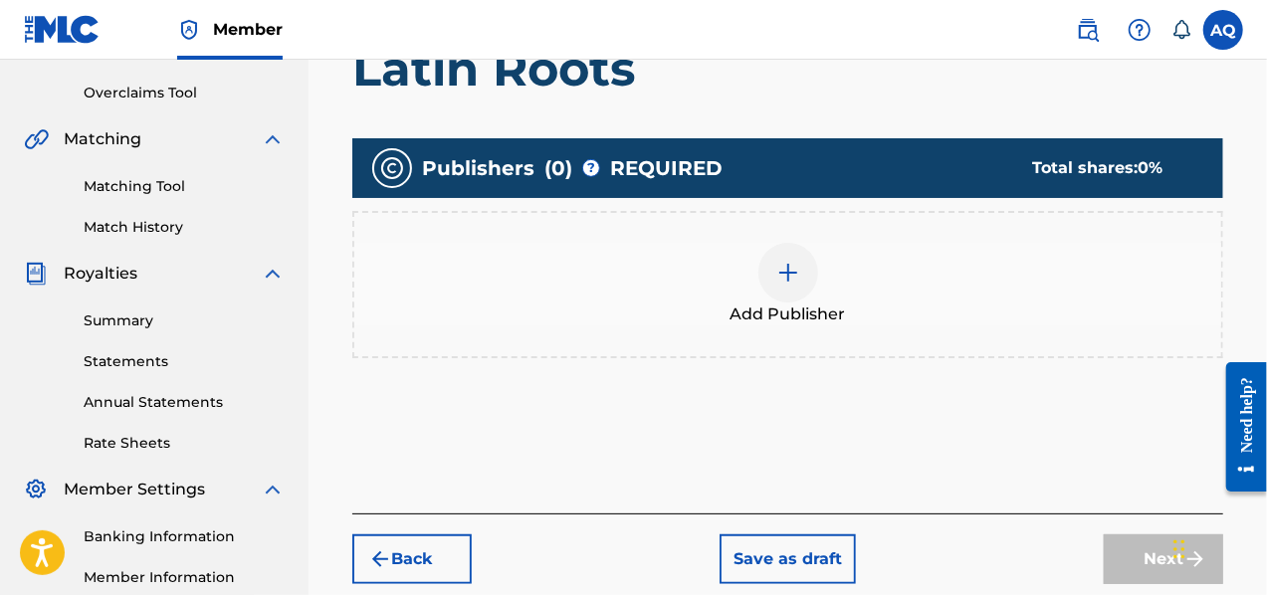
scroll to position [406, 0]
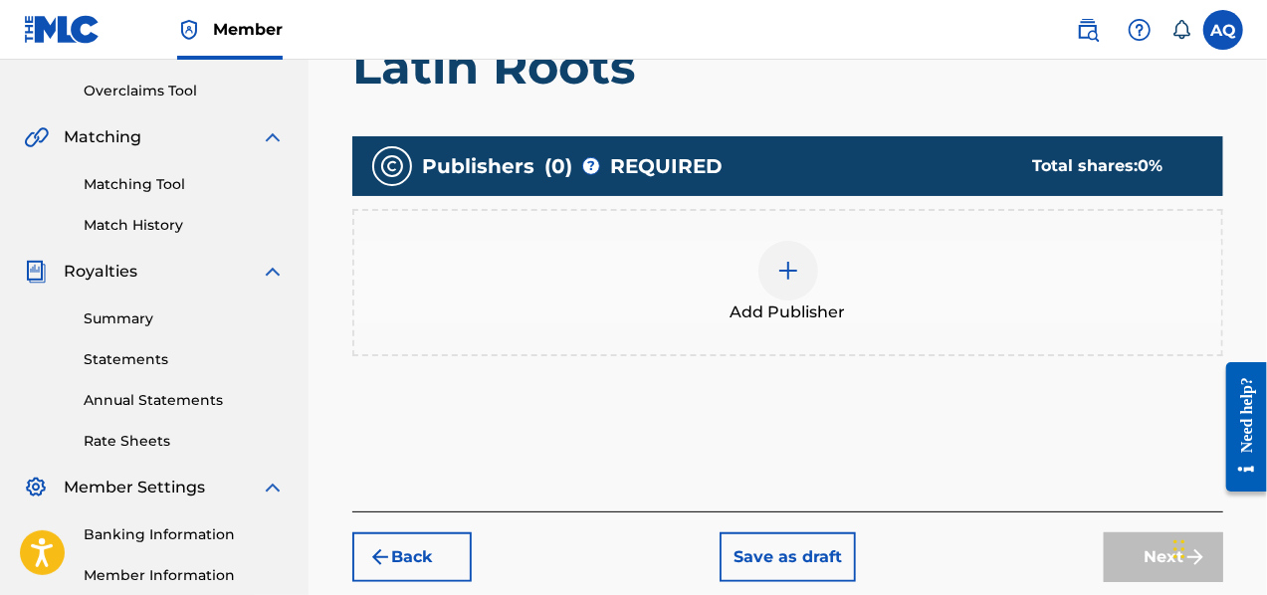
click at [781, 269] on img at bounding box center [788, 271] width 24 height 24
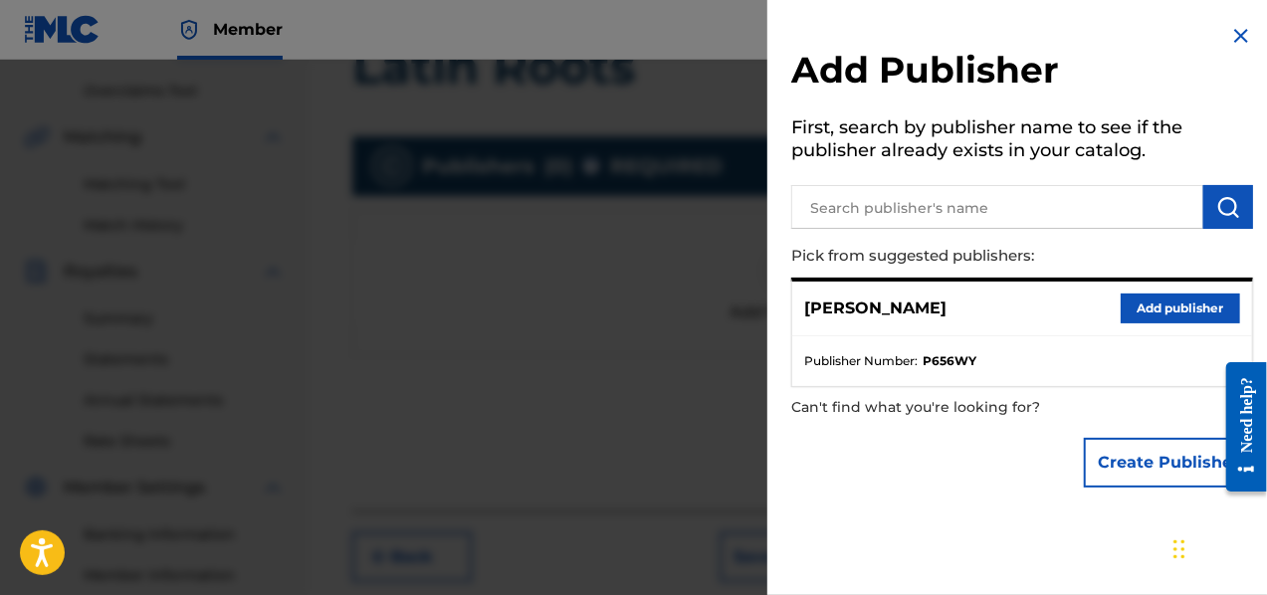
click at [1156, 313] on button "Add publisher" at bounding box center [1179, 309] width 119 height 30
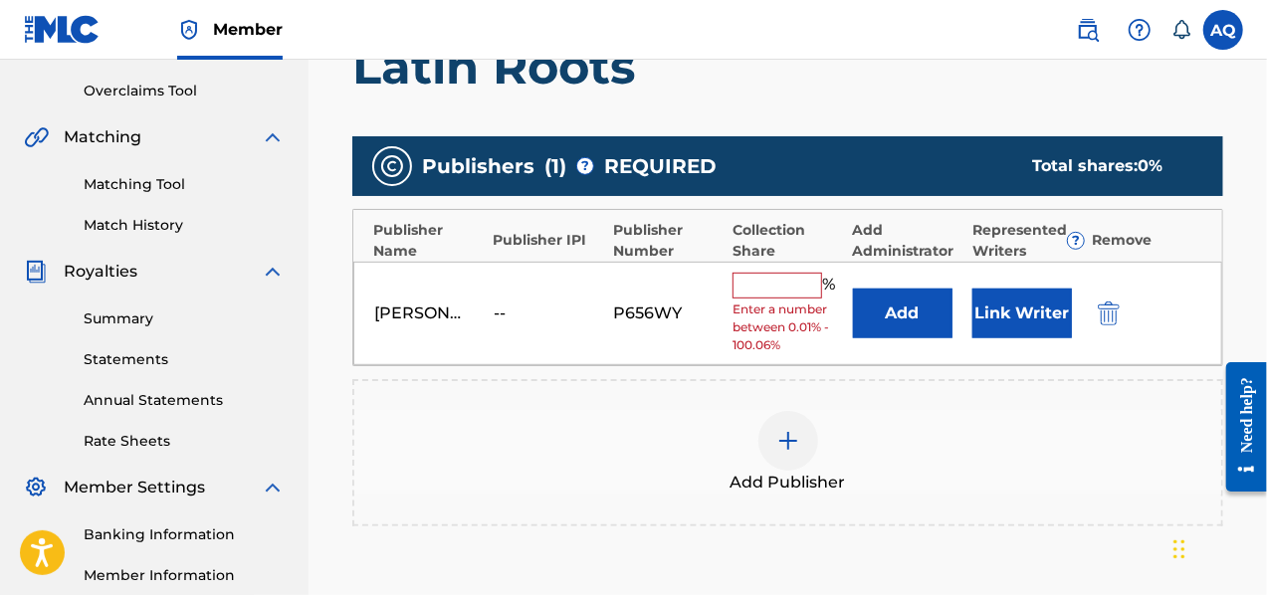
click at [788, 282] on input "text" at bounding box center [777, 286] width 90 height 26
type input "50"
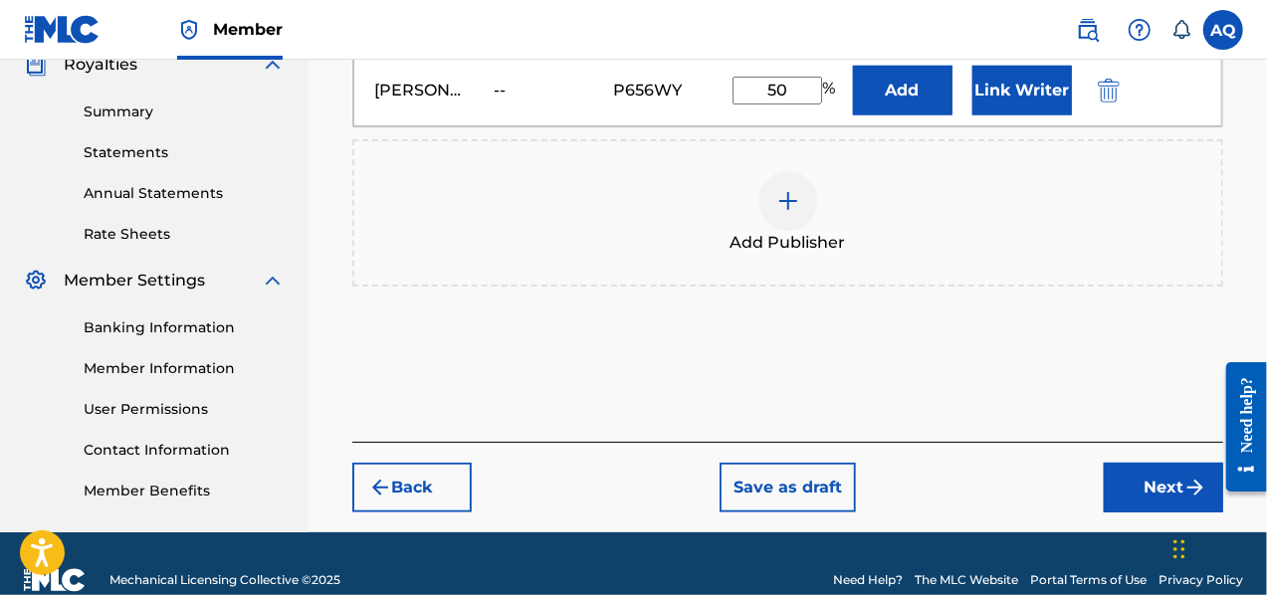
click at [1149, 477] on button "Next" at bounding box center [1162, 488] width 119 height 50
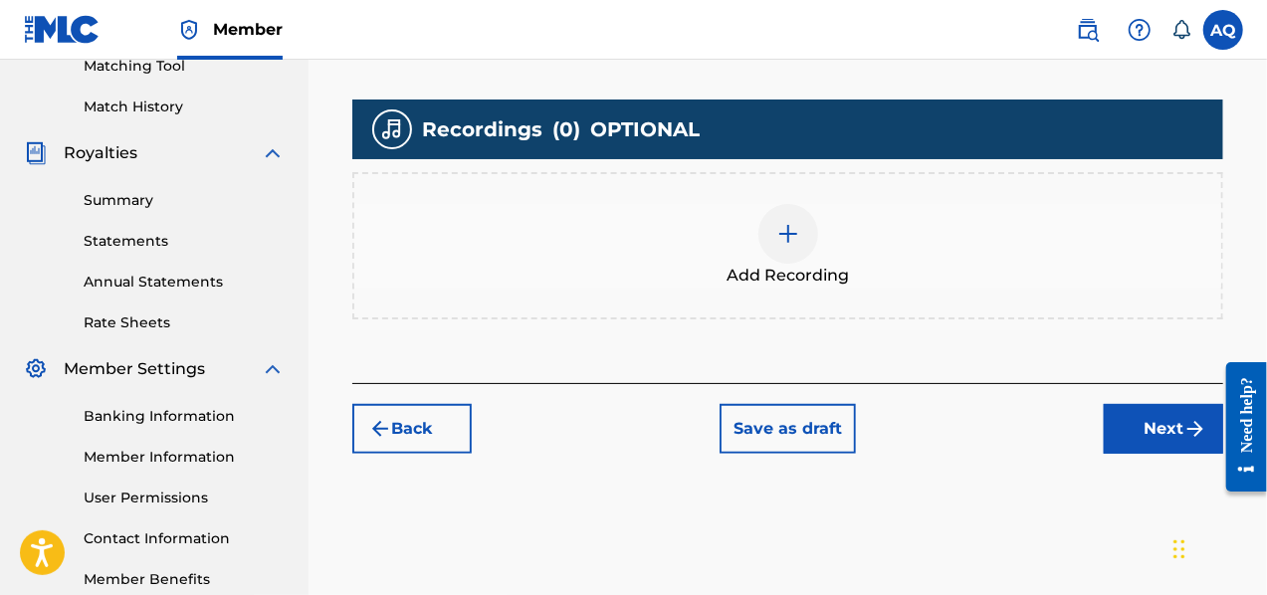
click at [1136, 429] on button "Next" at bounding box center [1162, 429] width 119 height 50
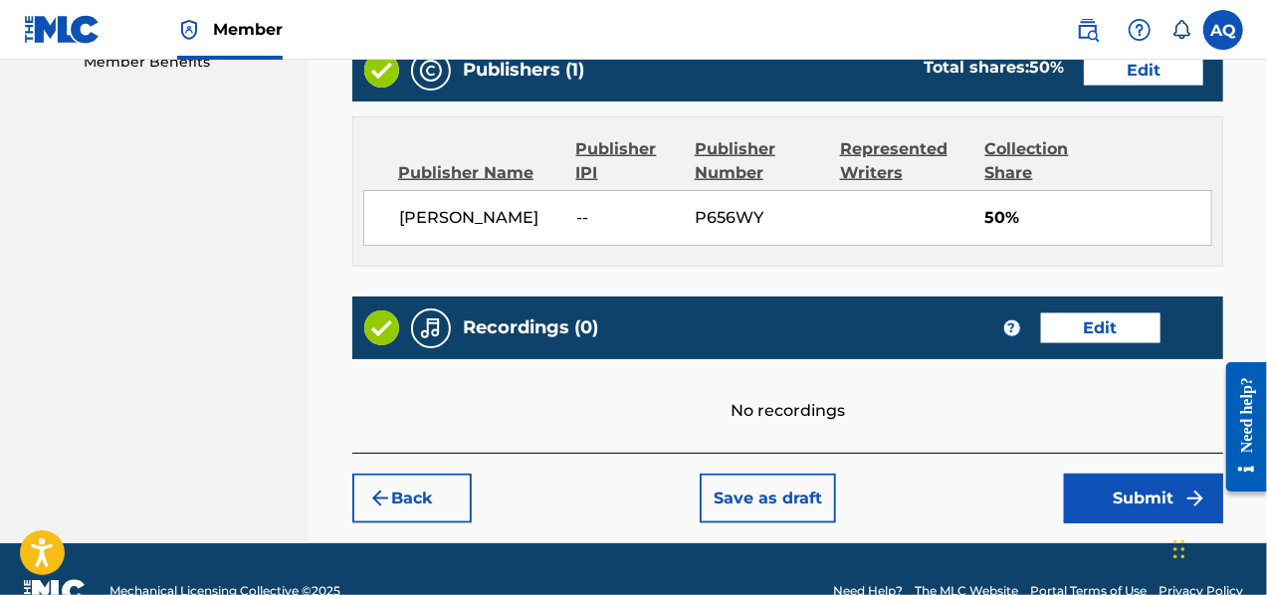
scroll to position [1083, 0]
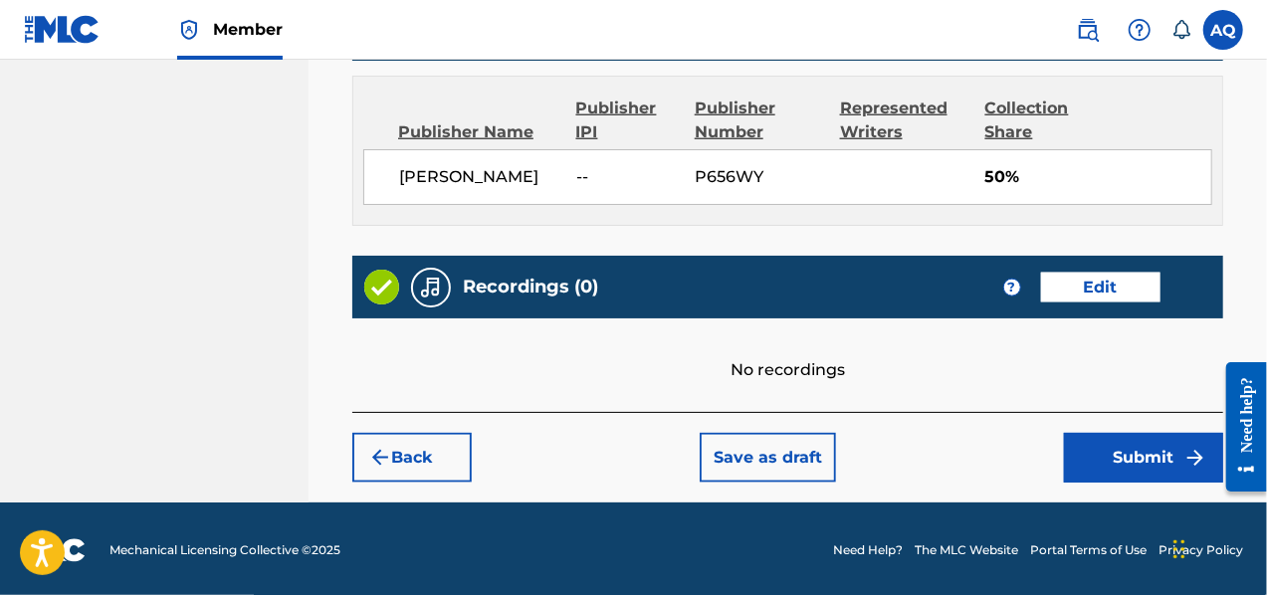
click at [1124, 460] on button "Submit" at bounding box center [1143, 458] width 159 height 50
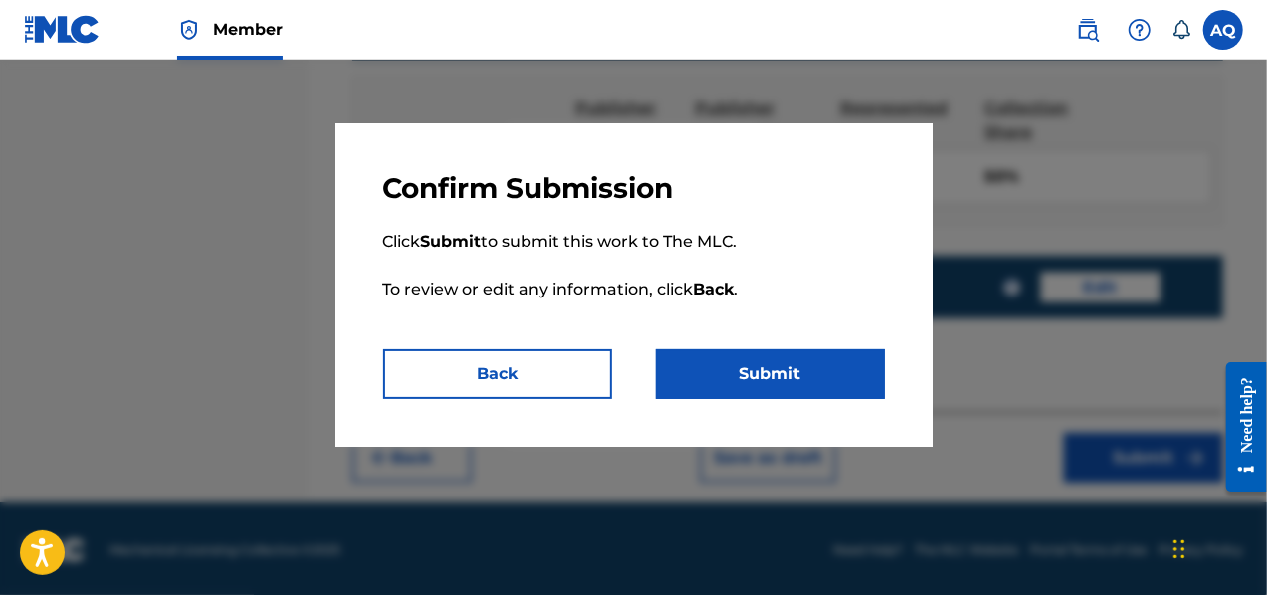
click at [799, 374] on button "Submit" at bounding box center [770, 374] width 229 height 50
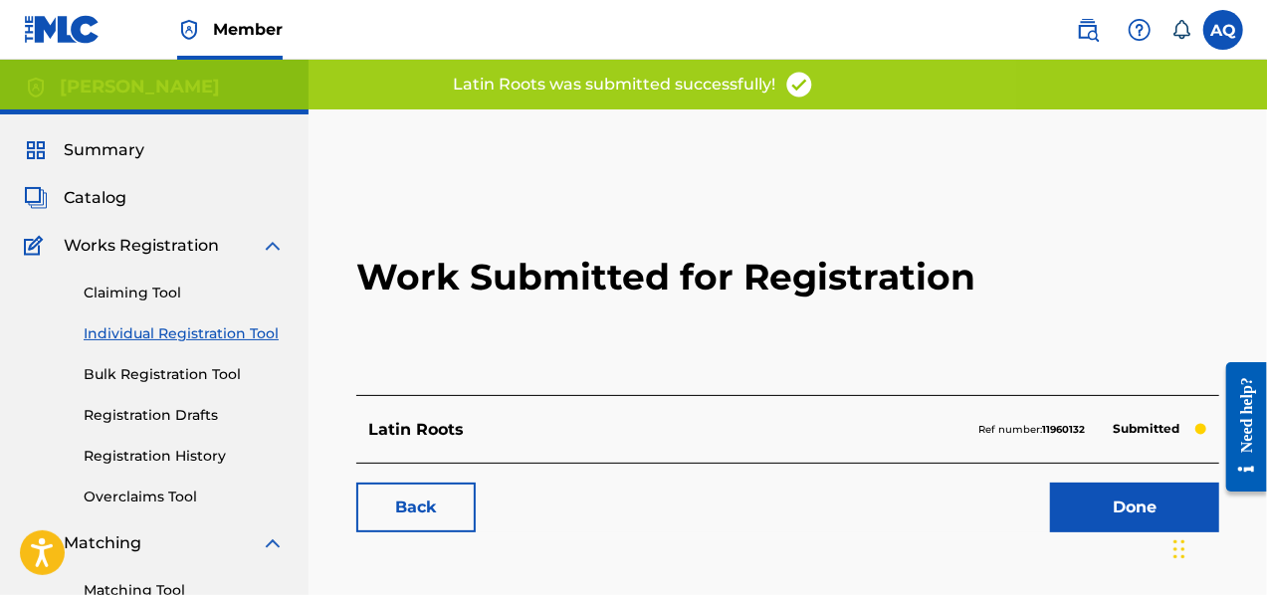
click at [1092, 516] on link "Done" at bounding box center [1134, 508] width 169 height 50
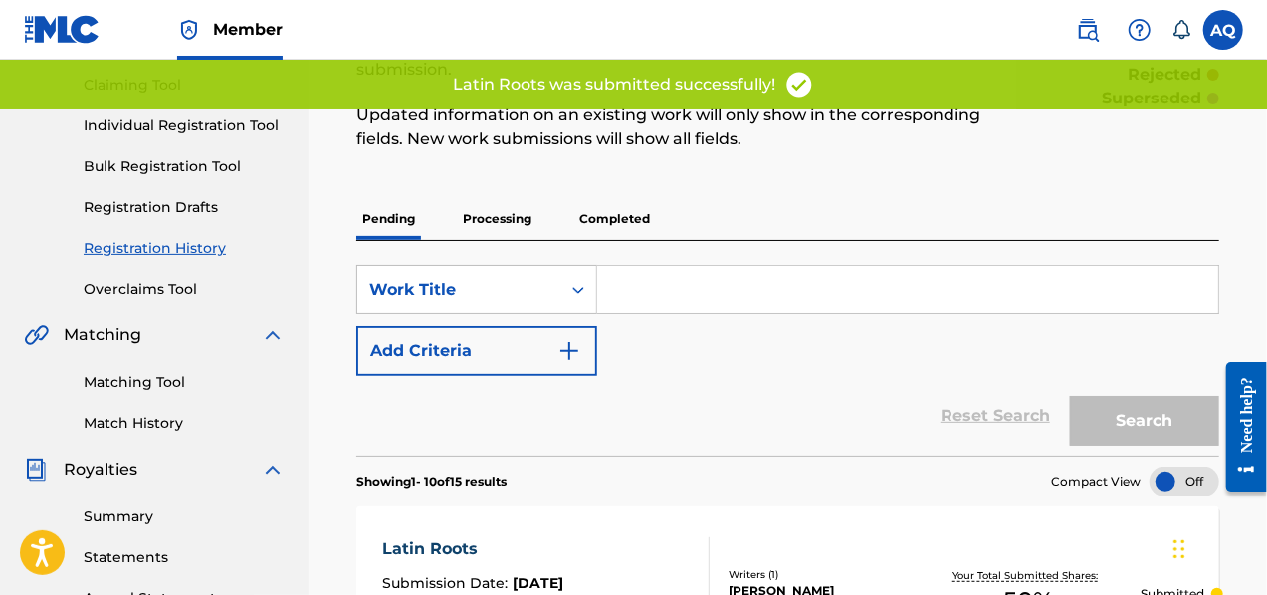
scroll to position [211, 0]
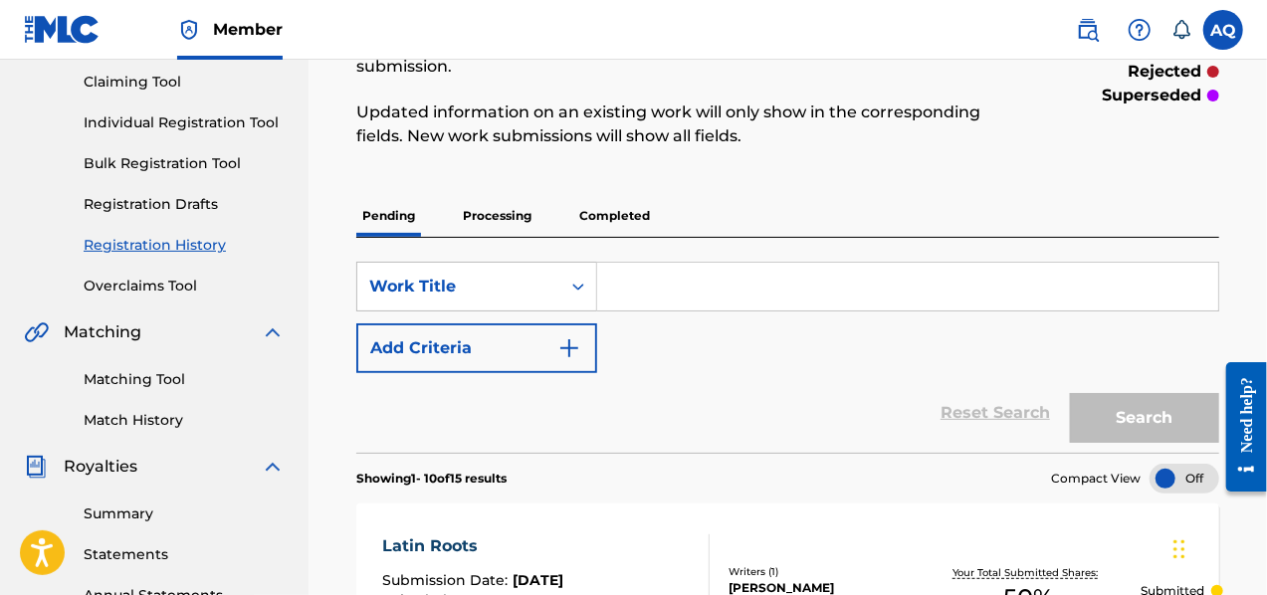
click at [134, 130] on link "Individual Registration Tool" at bounding box center [184, 122] width 201 height 21
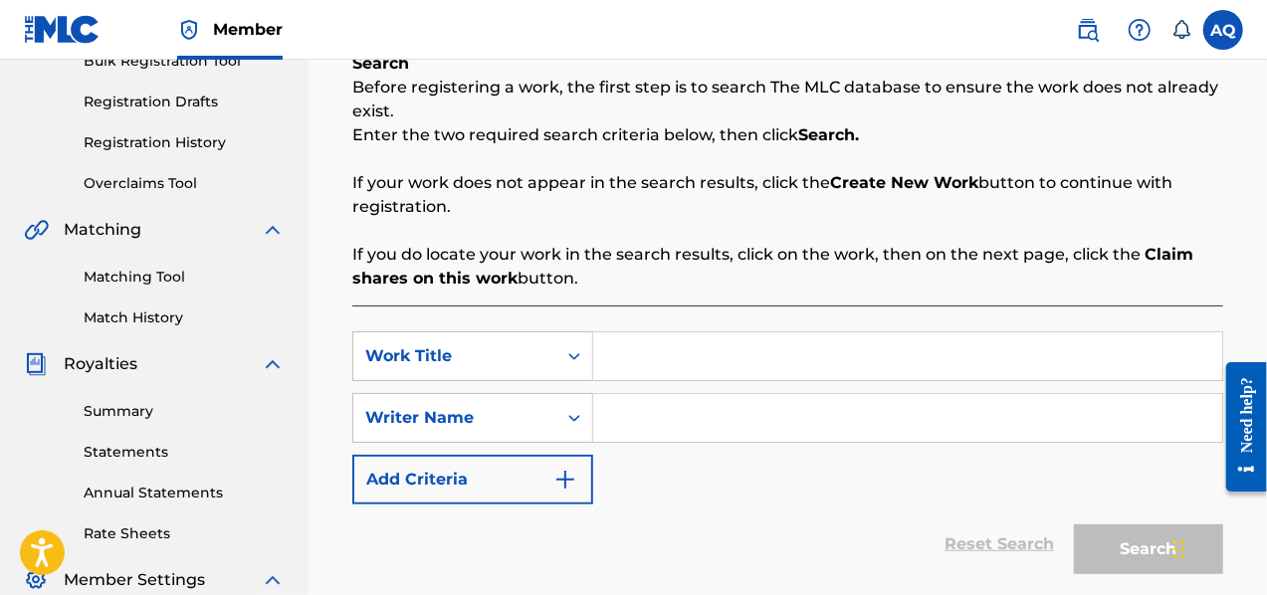
scroll to position [341, 0]
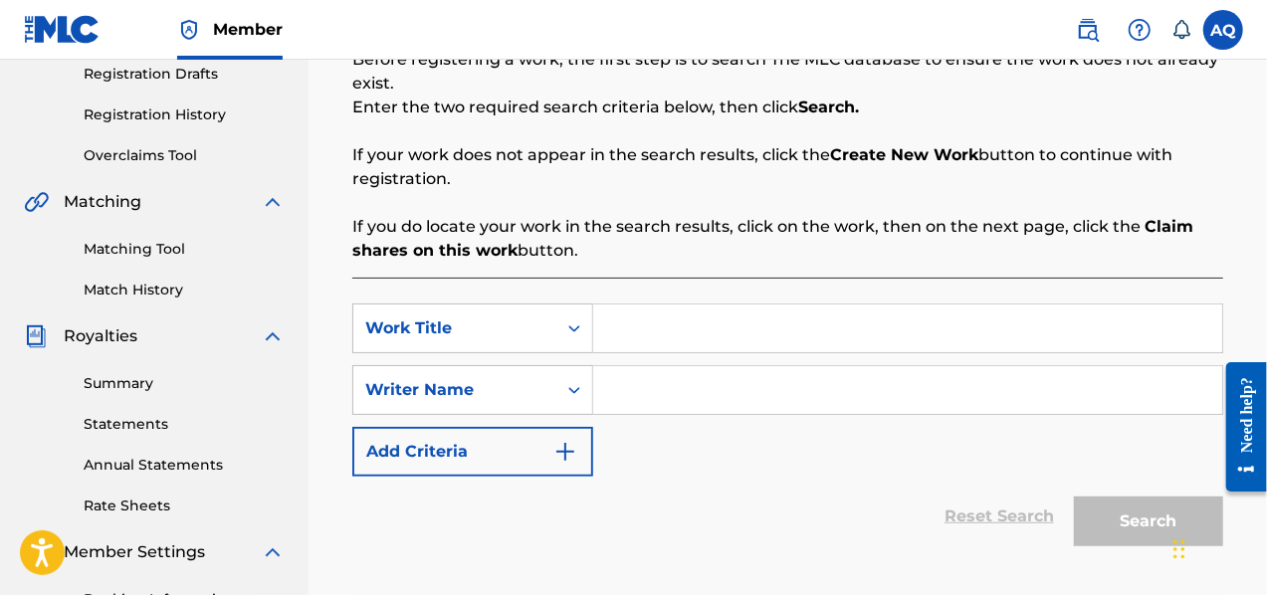
click at [736, 335] on input "Search Form" at bounding box center [907, 328] width 629 height 48
type input "In Utero"
click at [697, 390] on input "Search Form" at bounding box center [907, 390] width 629 height 48
type input "[PERSON_NAME]"
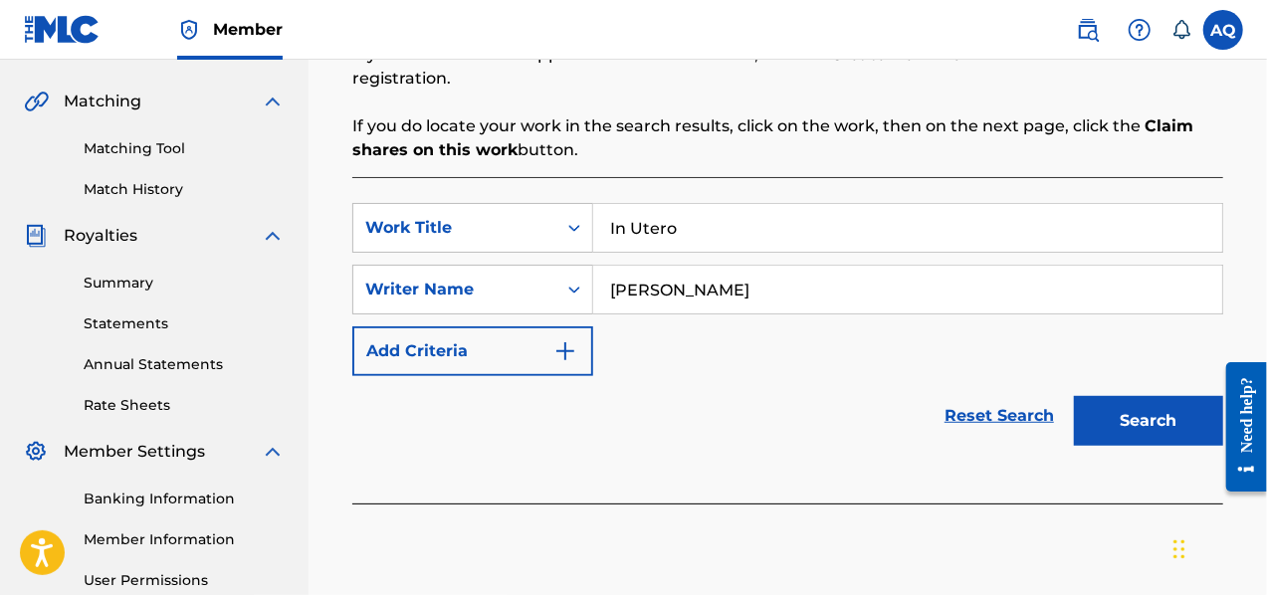
scroll to position [444, 0]
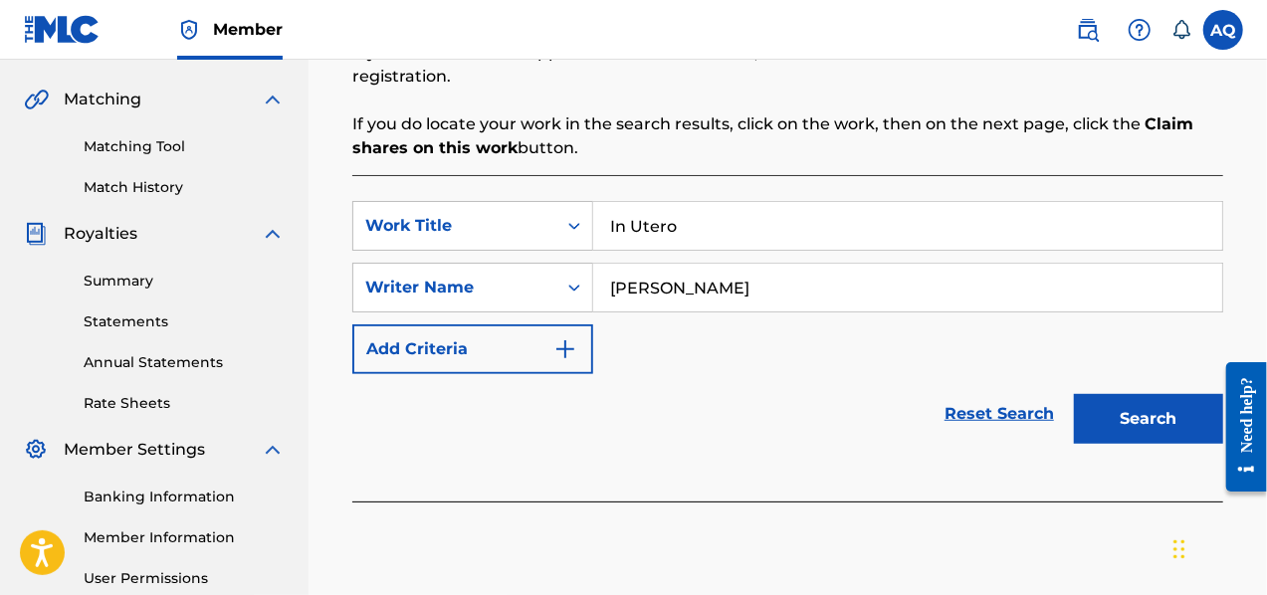
click at [1148, 411] on button "Search" at bounding box center [1148, 419] width 149 height 50
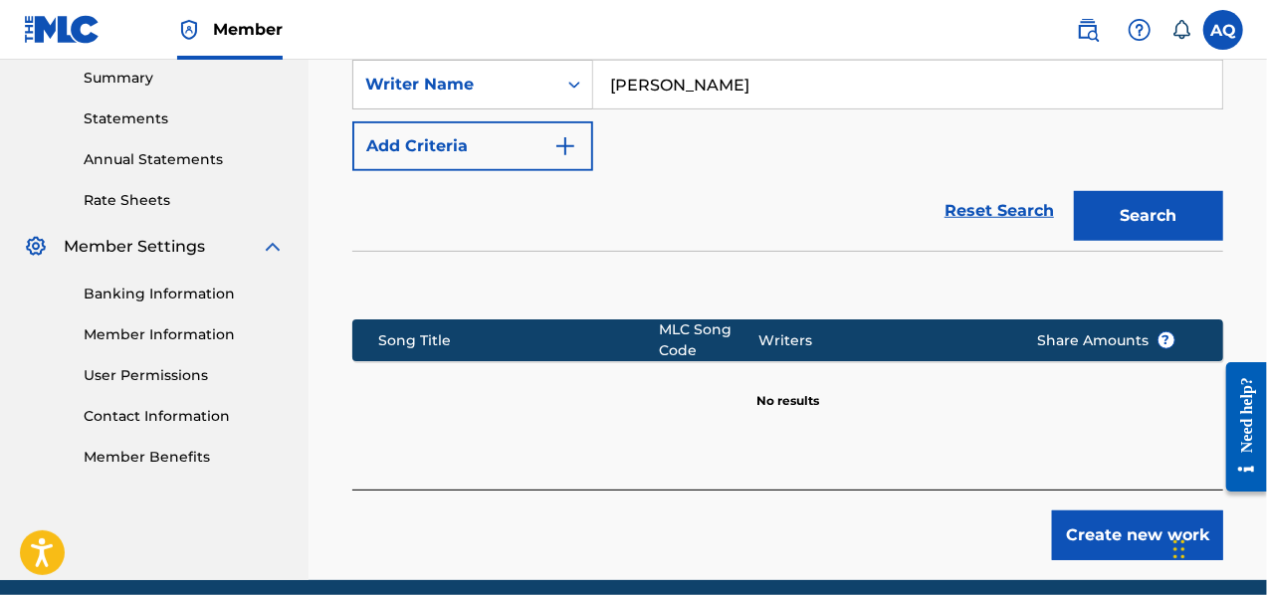
scroll to position [659, 0]
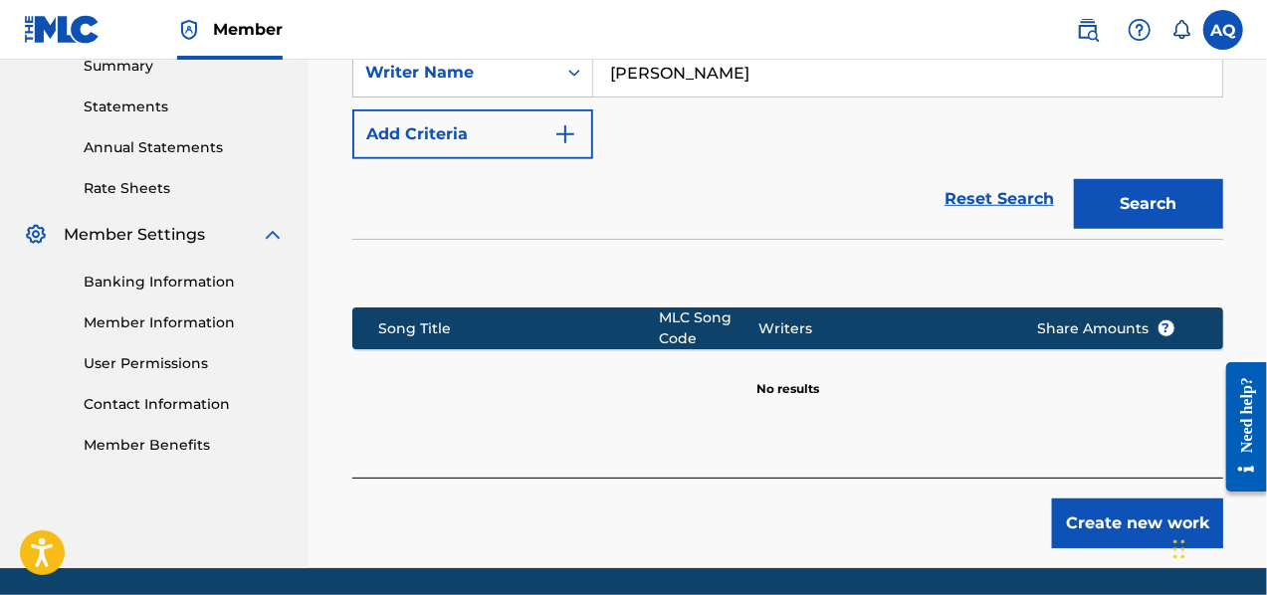
click at [1136, 518] on button "Create new work" at bounding box center [1137, 523] width 171 height 50
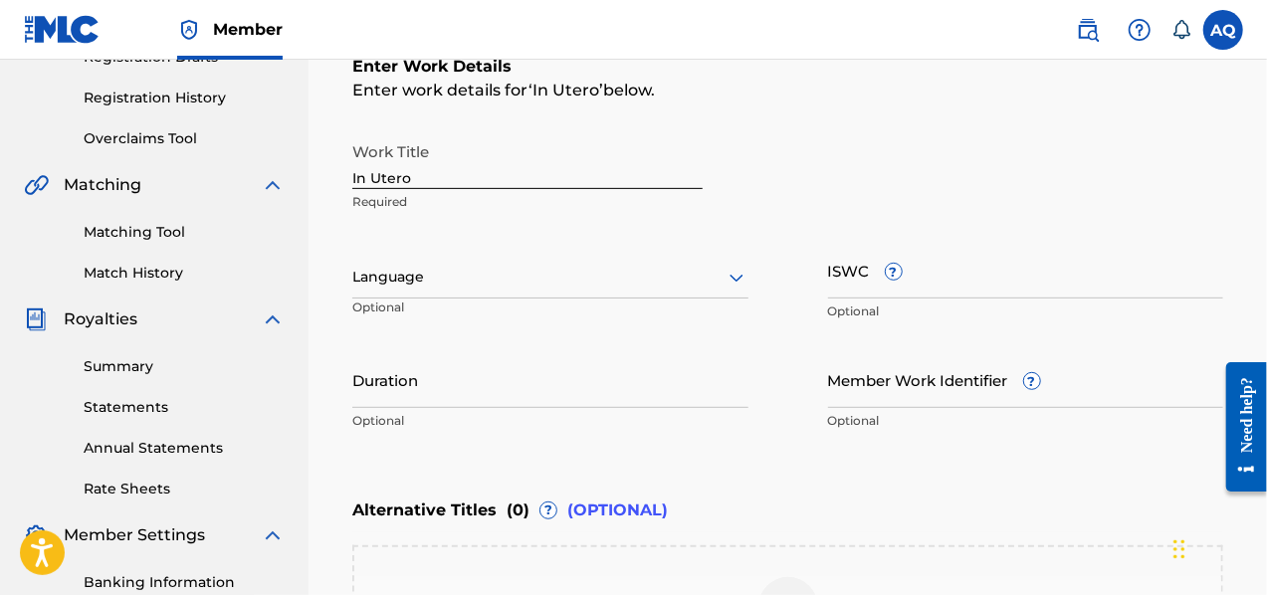
scroll to position [352, 0]
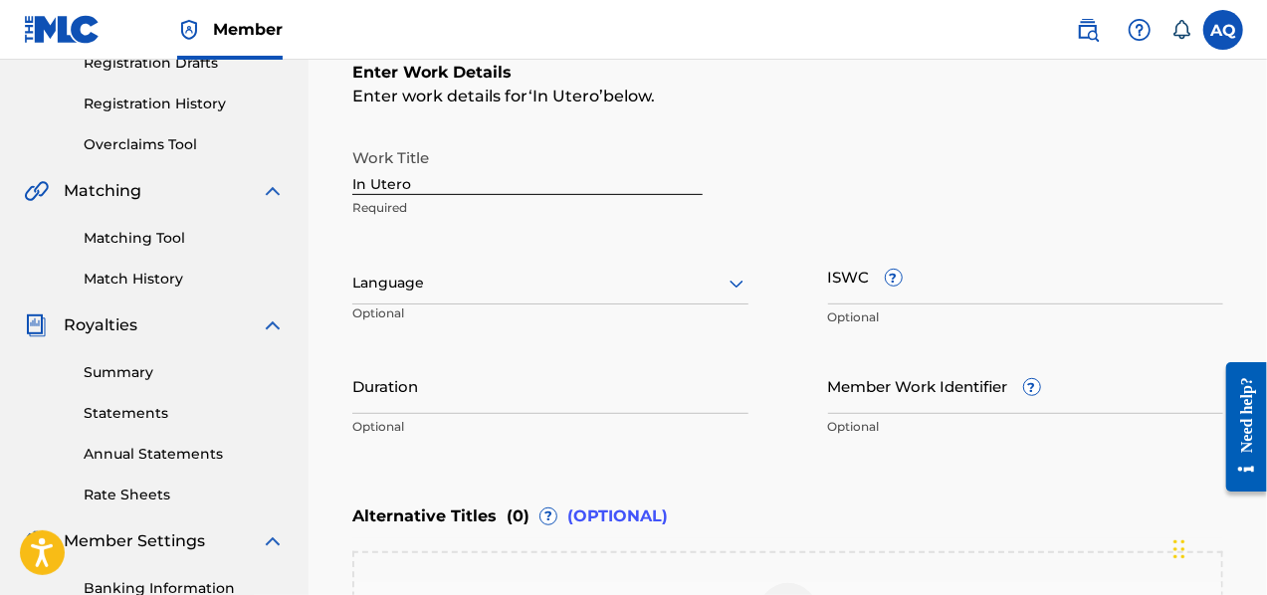
click at [471, 280] on div at bounding box center [550, 283] width 396 height 25
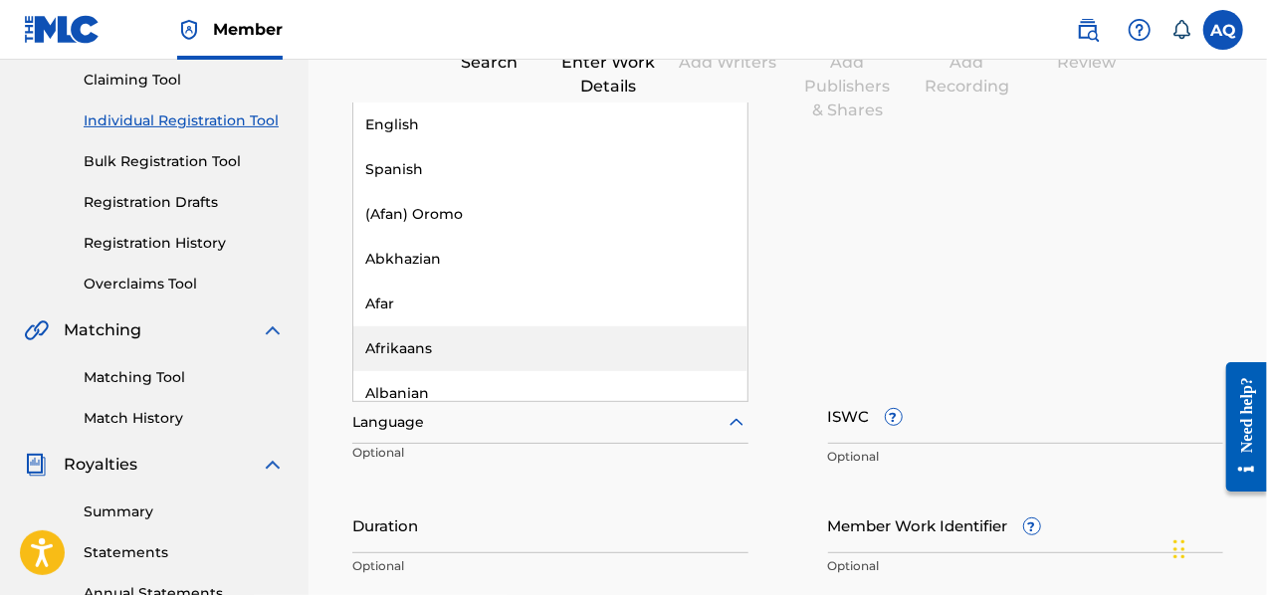
scroll to position [206, 0]
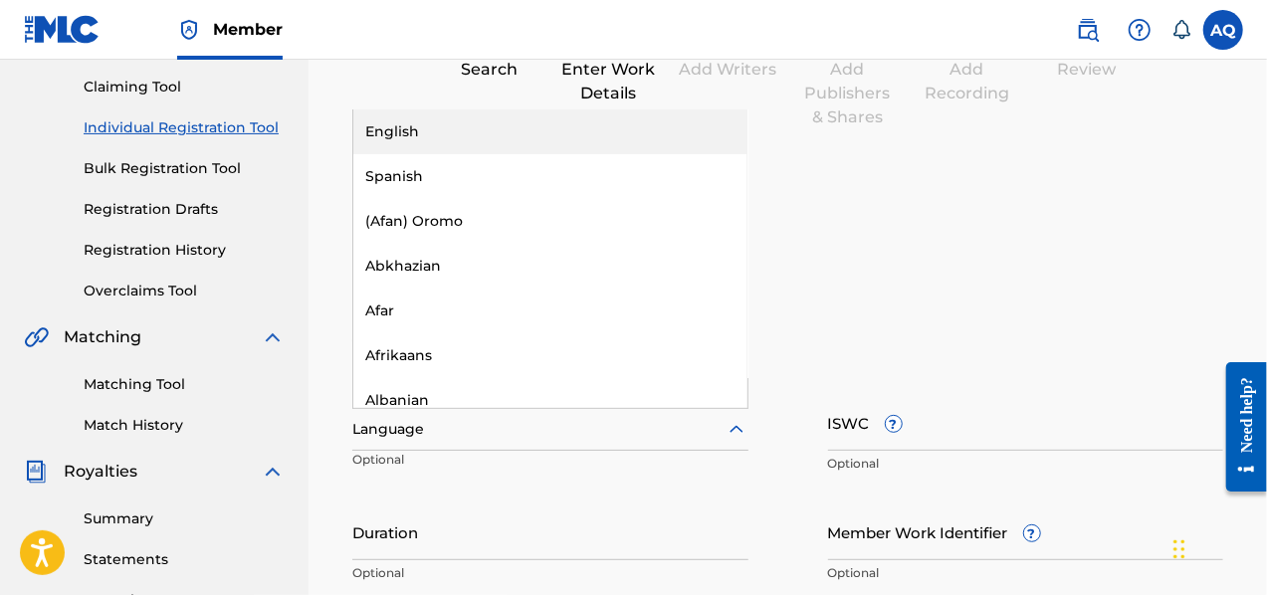
click at [402, 134] on div "English" at bounding box center [550, 131] width 394 height 45
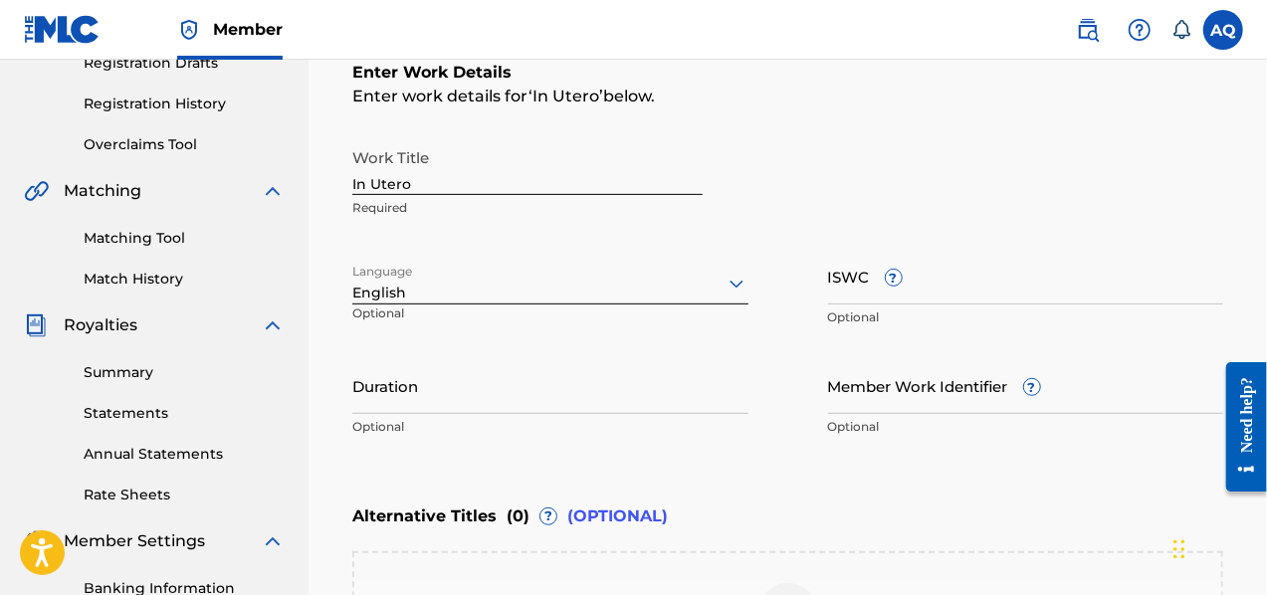
scroll to position [354, 0]
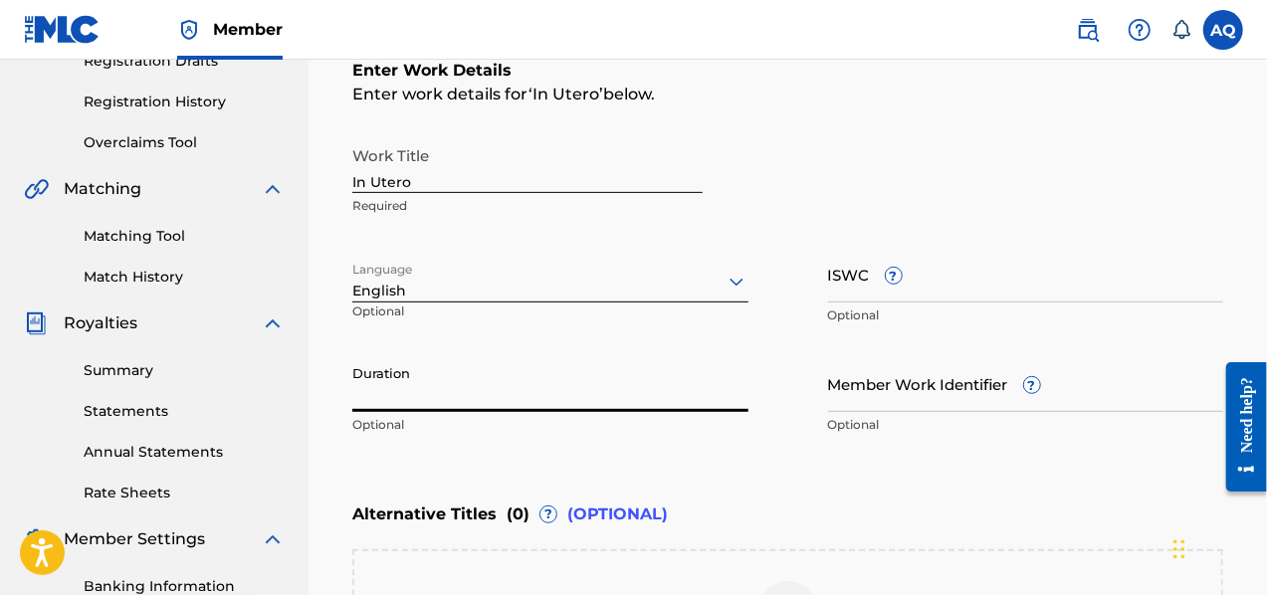
click at [421, 388] on input "Duration" at bounding box center [550, 383] width 396 height 57
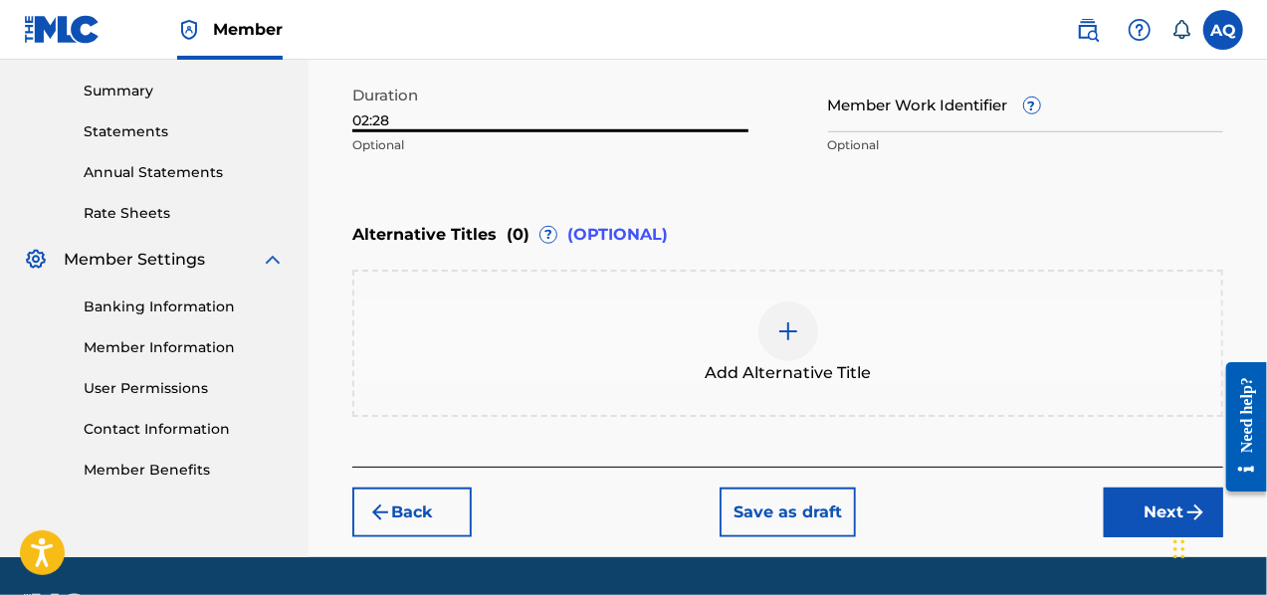
scroll to position [640, 0]
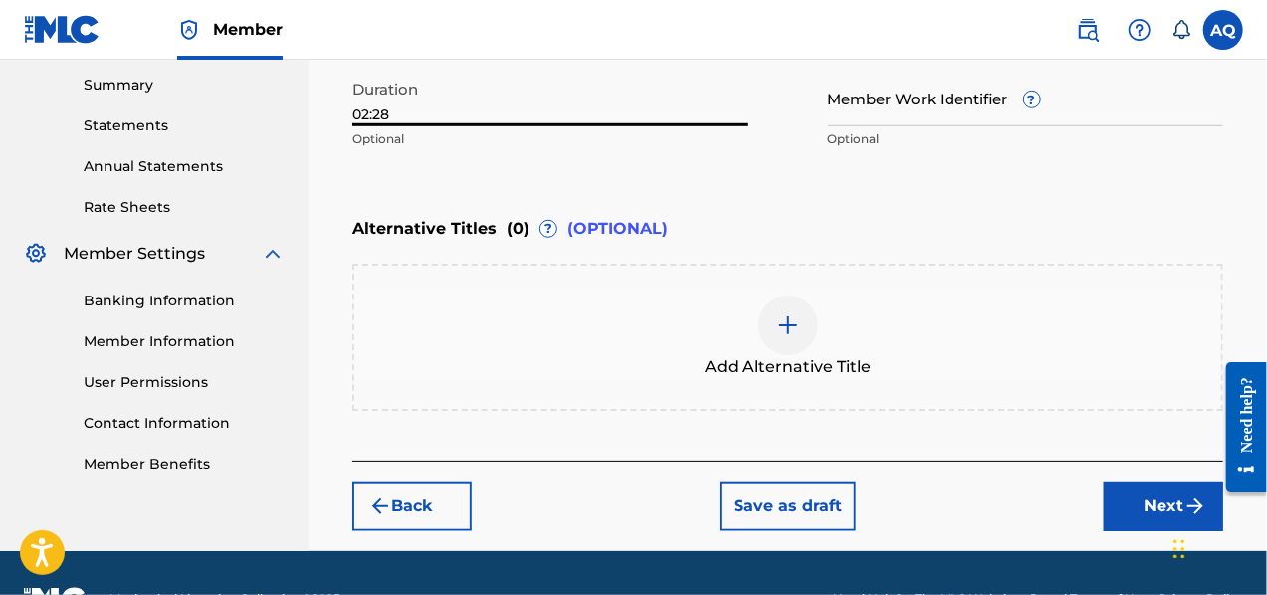
type input "02:28"
click at [1146, 504] on button "Next" at bounding box center [1162, 507] width 119 height 50
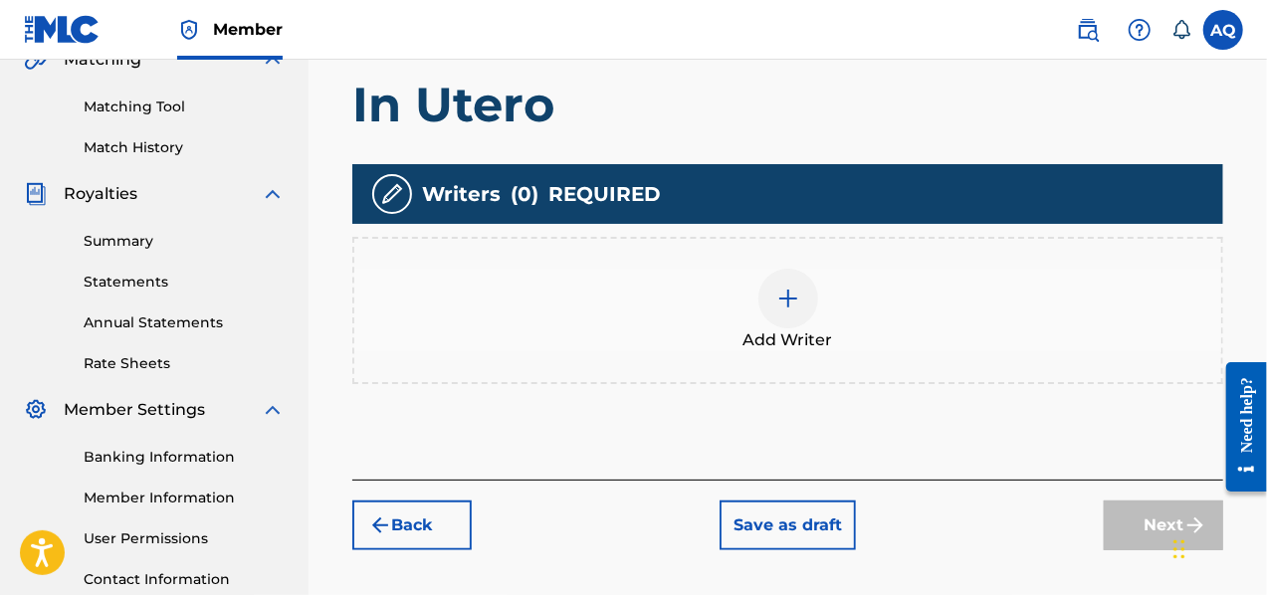
scroll to position [484, 0]
click at [788, 325] on div at bounding box center [788, 299] width 60 height 60
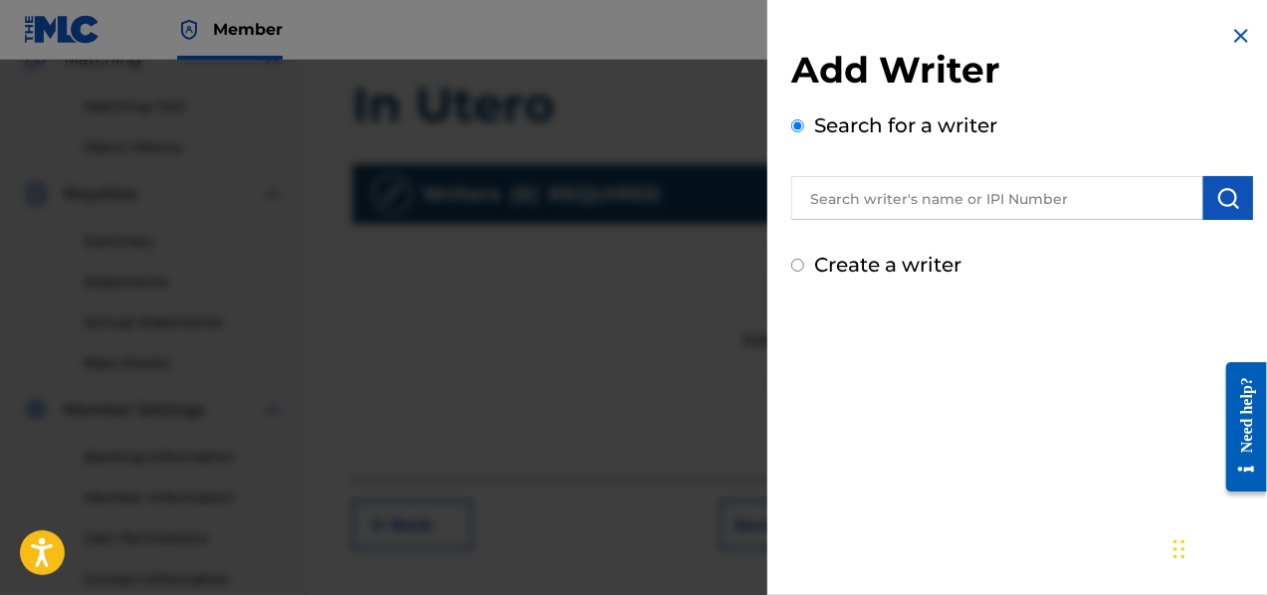
click at [901, 206] on input "text" at bounding box center [997, 198] width 412 height 44
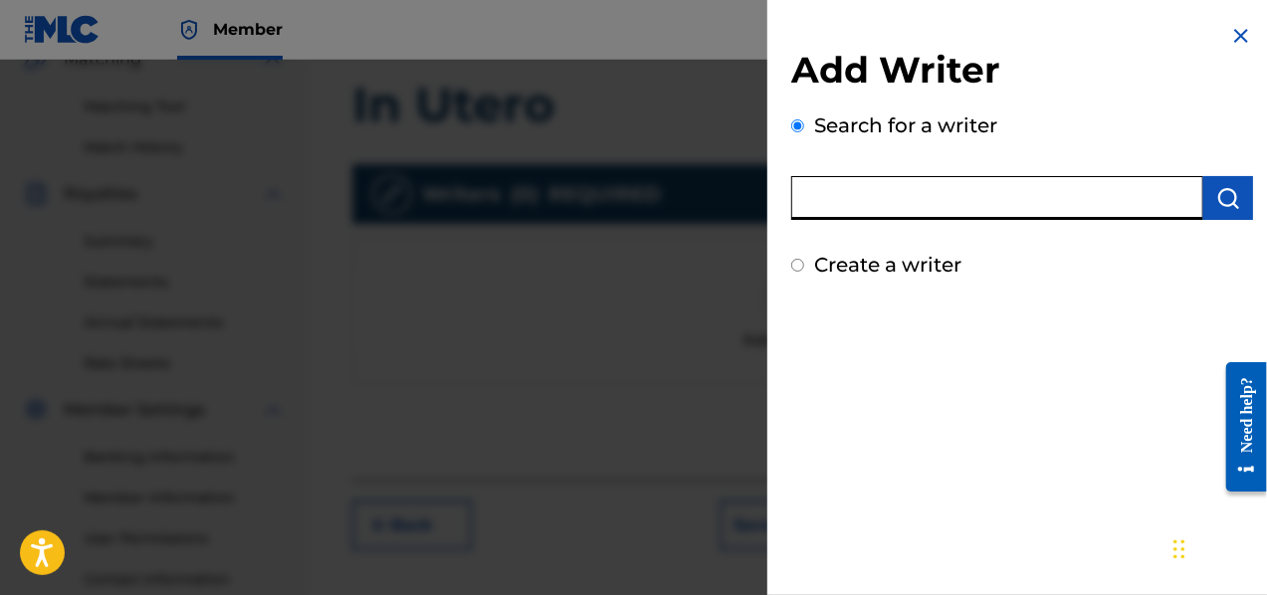
type input "[PERSON_NAME]"
click at [1220, 200] on img "submit" at bounding box center [1228, 198] width 24 height 24
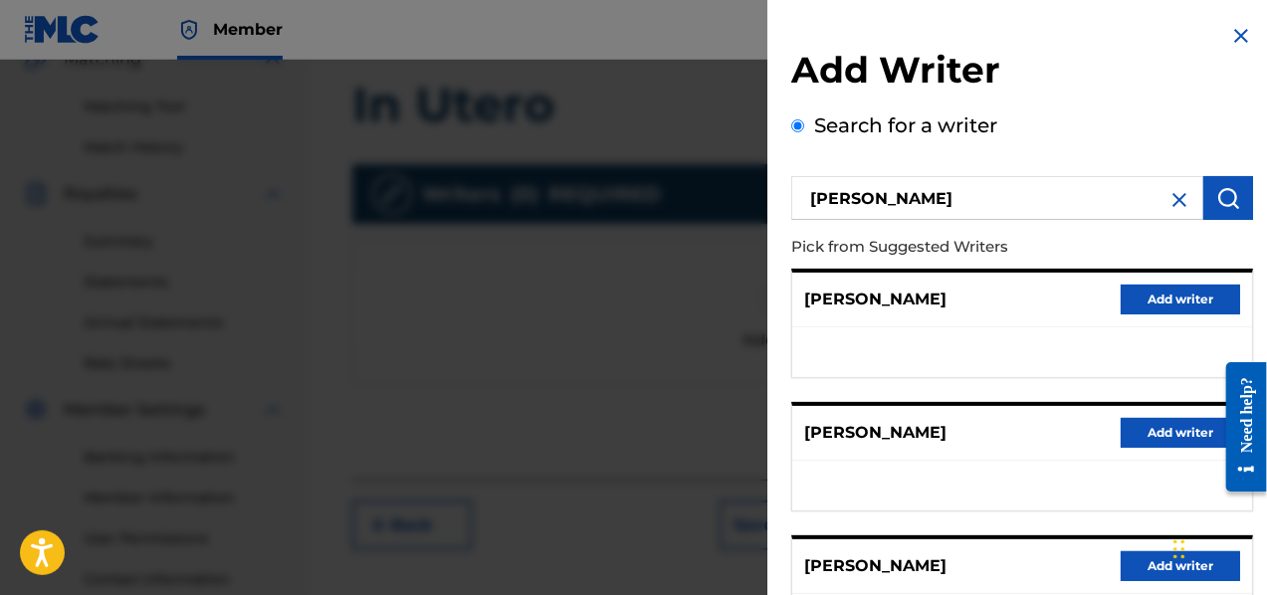
click at [1120, 562] on button "Add writer" at bounding box center [1179, 566] width 119 height 30
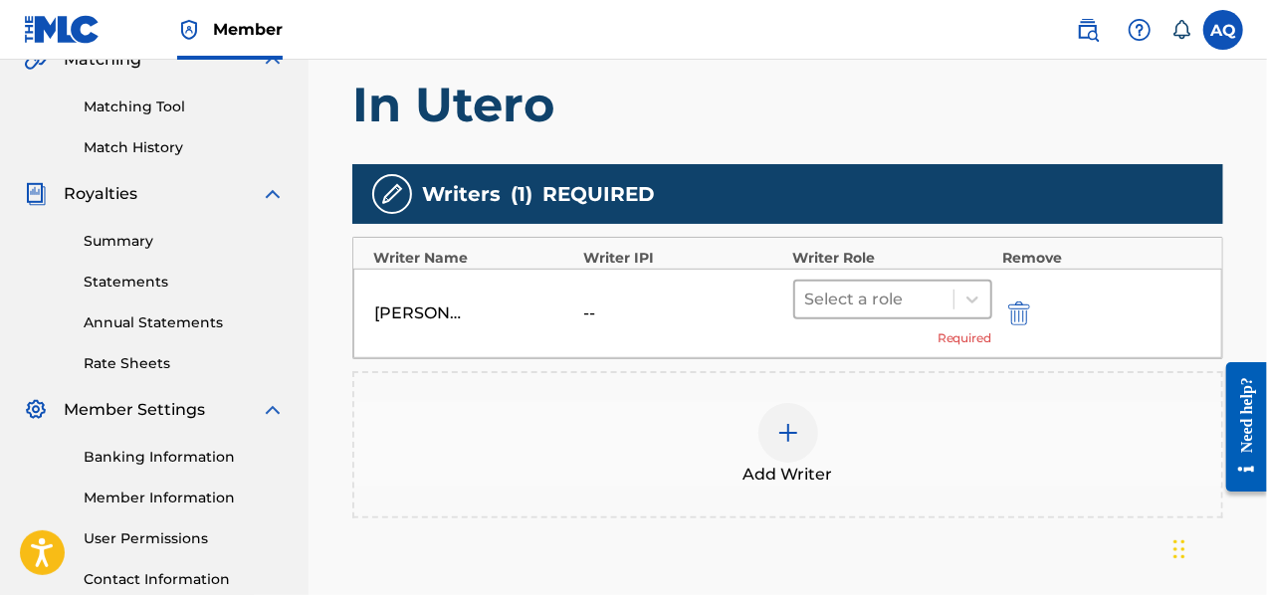
click at [936, 301] on div at bounding box center [874, 300] width 138 height 28
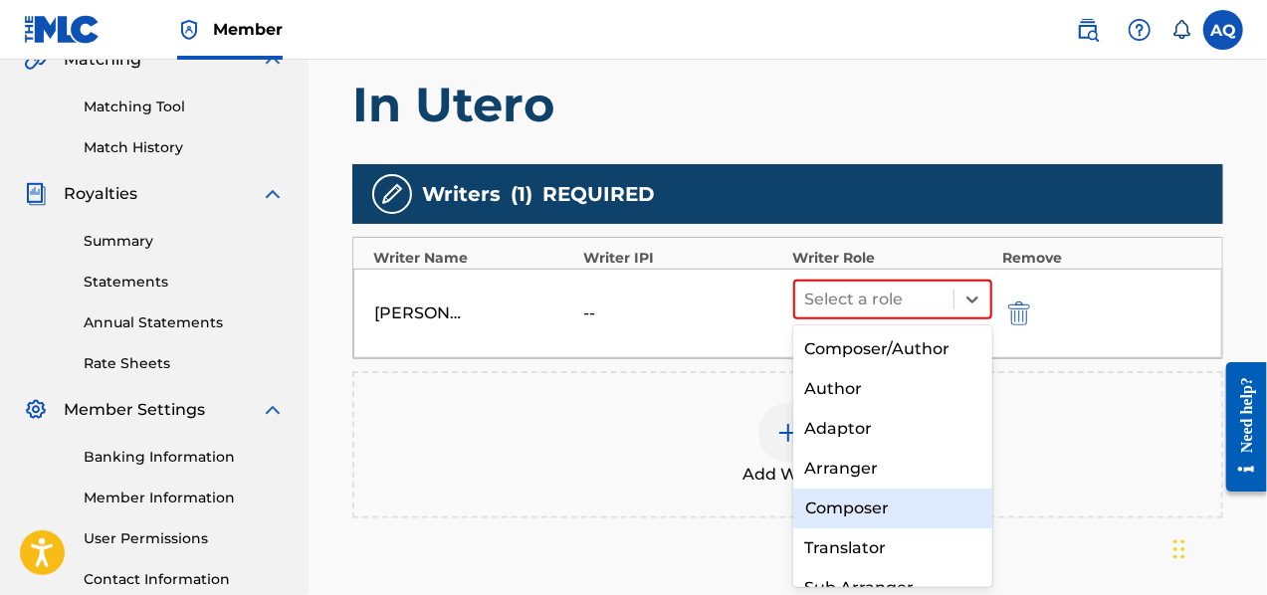
click at [905, 521] on div "Composer" at bounding box center [893, 509] width 200 height 40
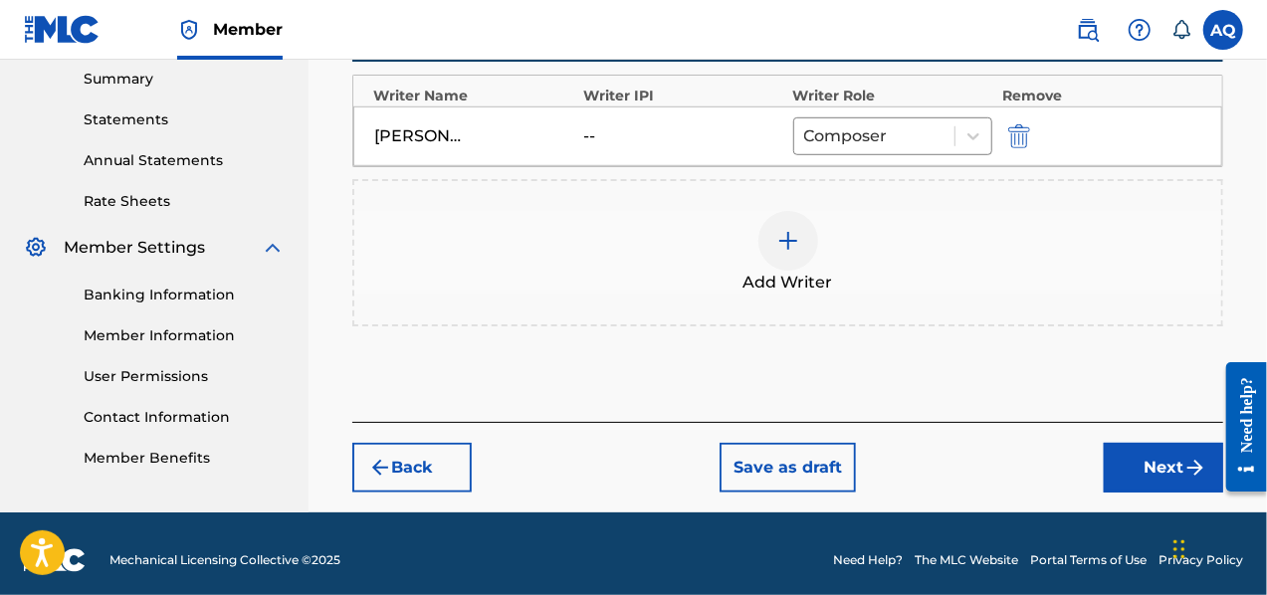
scroll to position [657, 0]
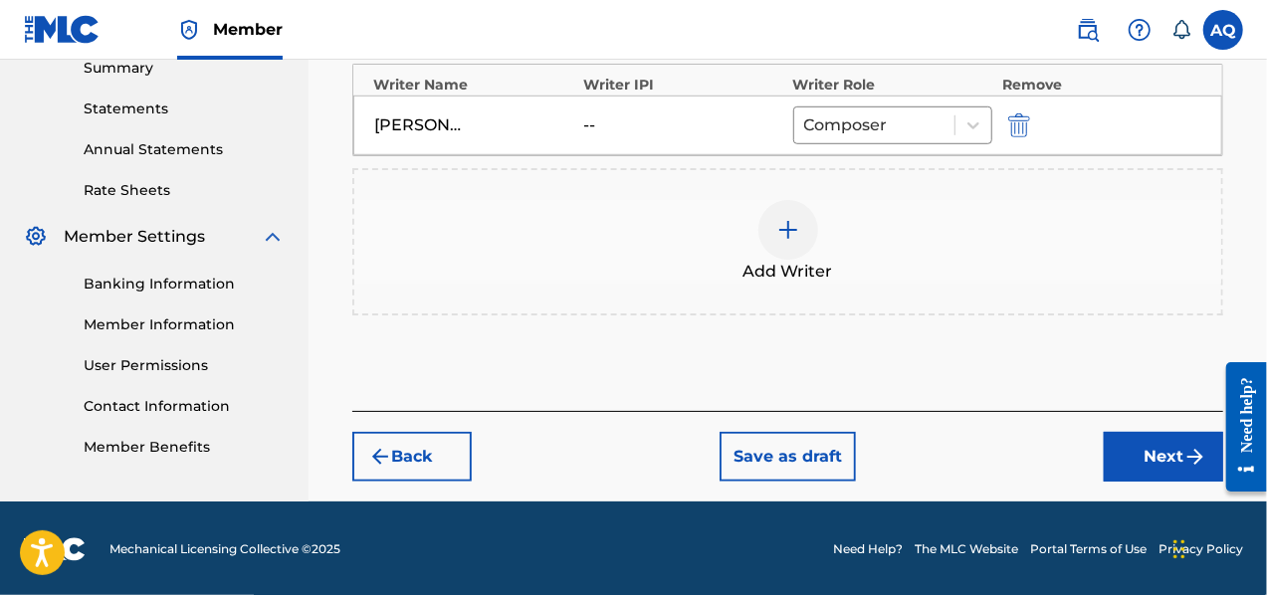
click at [1145, 463] on button "Next" at bounding box center [1162, 457] width 119 height 50
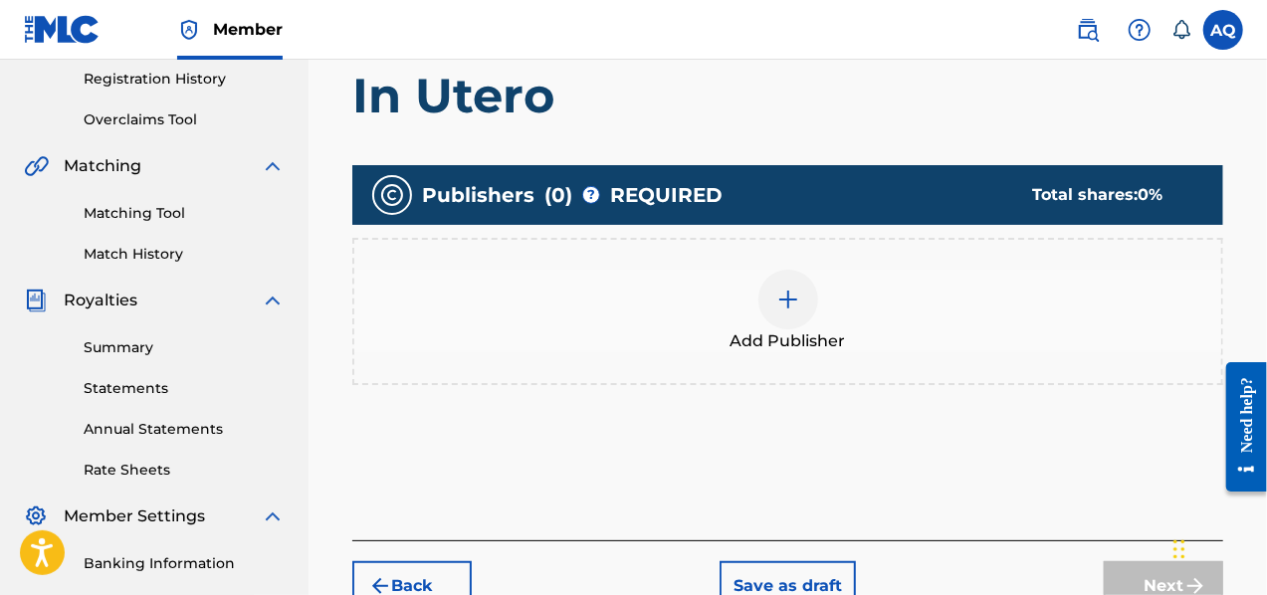
scroll to position [378, 0]
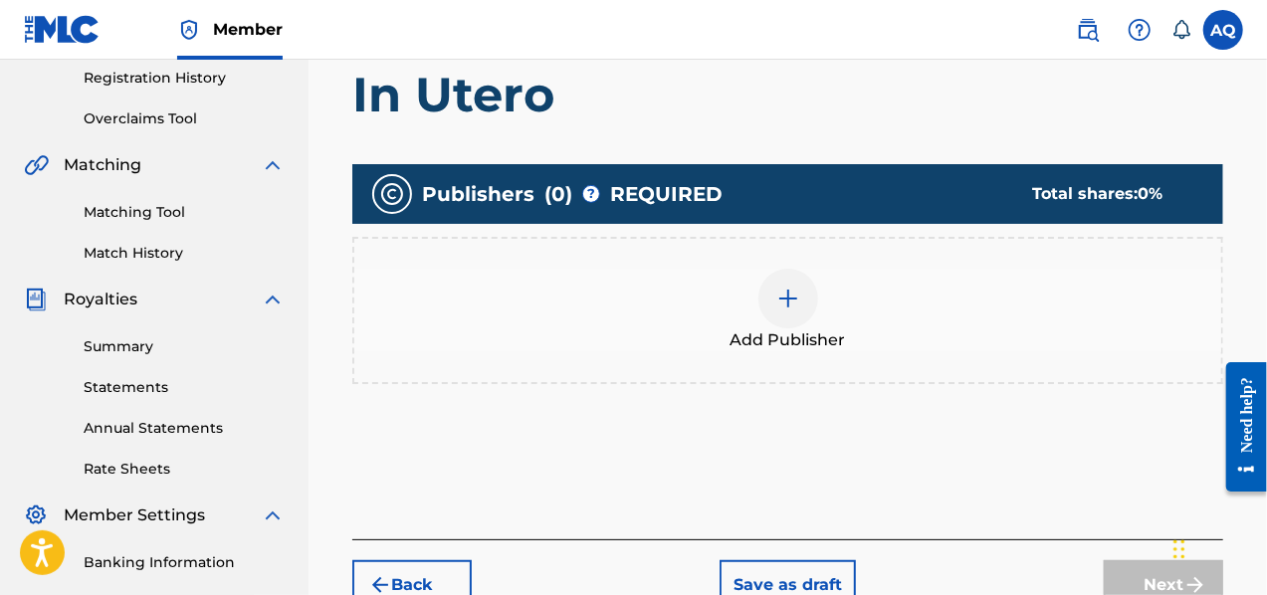
click at [819, 339] on span "Add Publisher" at bounding box center [787, 340] width 115 height 24
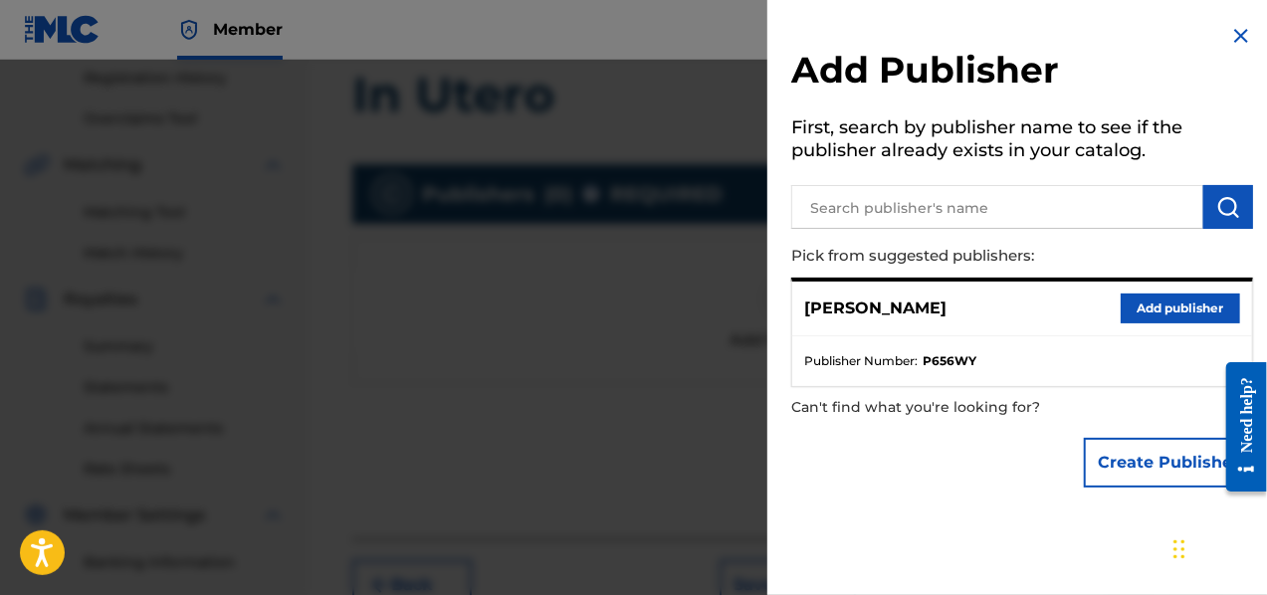
click at [1175, 306] on button "Add publisher" at bounding box center [1179, 309] width 119 height 30
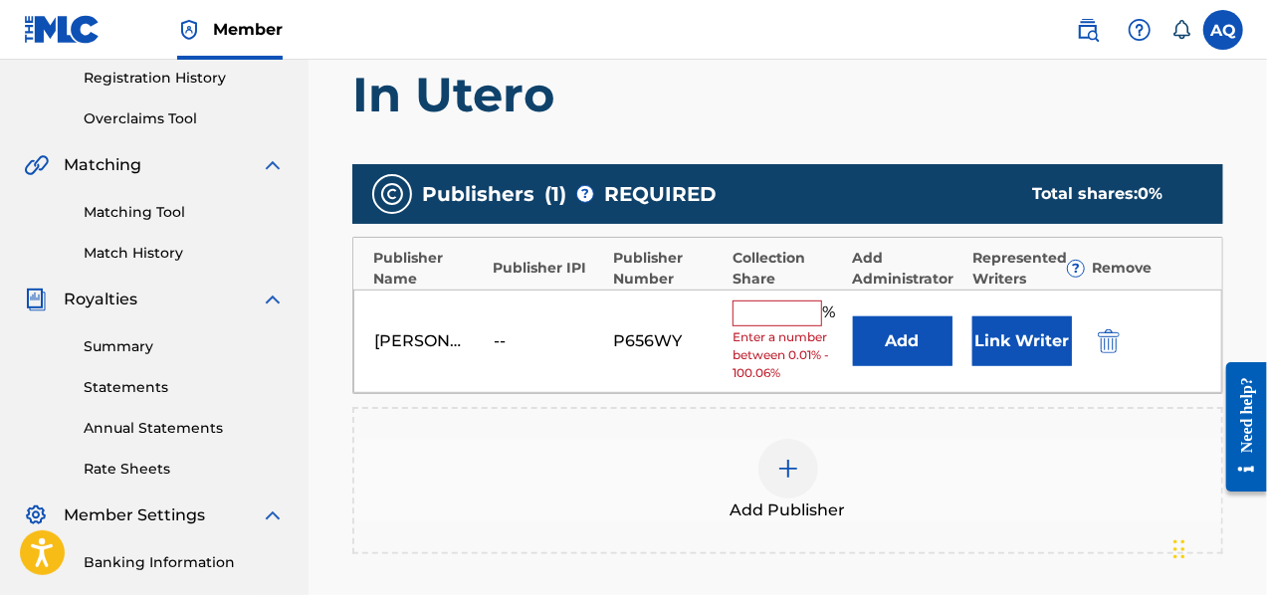
click at [761, 309] on input "text" at bounding box center [777, 313] width 90 height 26
type input "50"
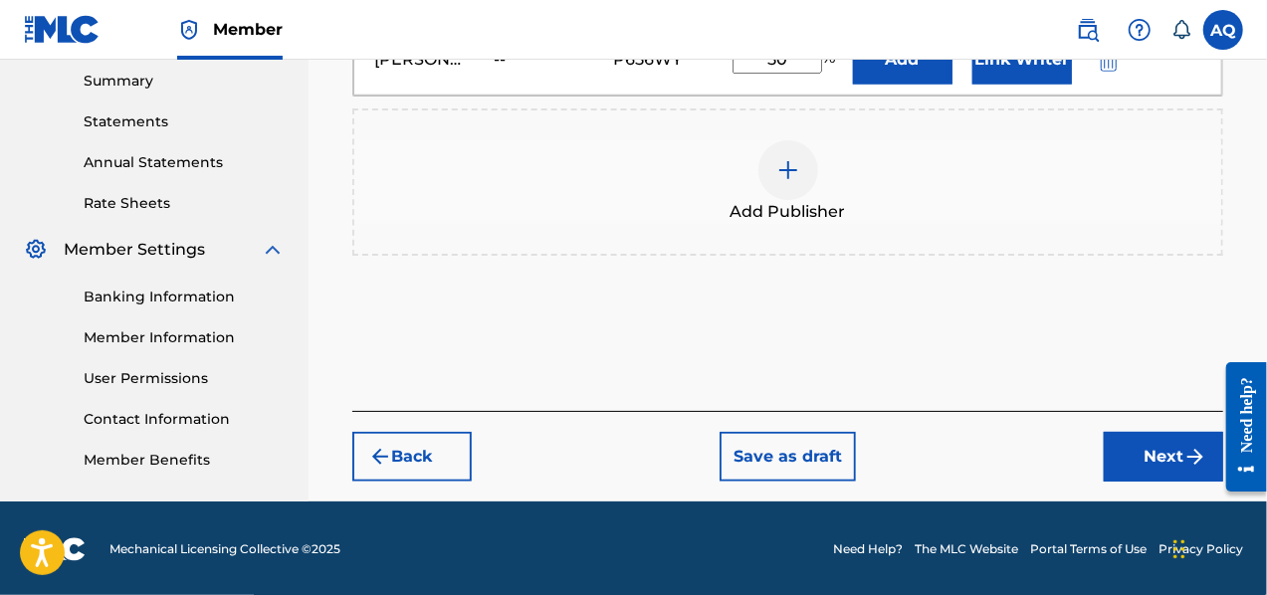
drag, startPoint x: 1273, startPoint y: 227, endPoint x: 54, endPoint y: 17, distance: 1236.8
click at [1161, 446] on button "Next" at bounding box center [1162, 457] width 119 height 50
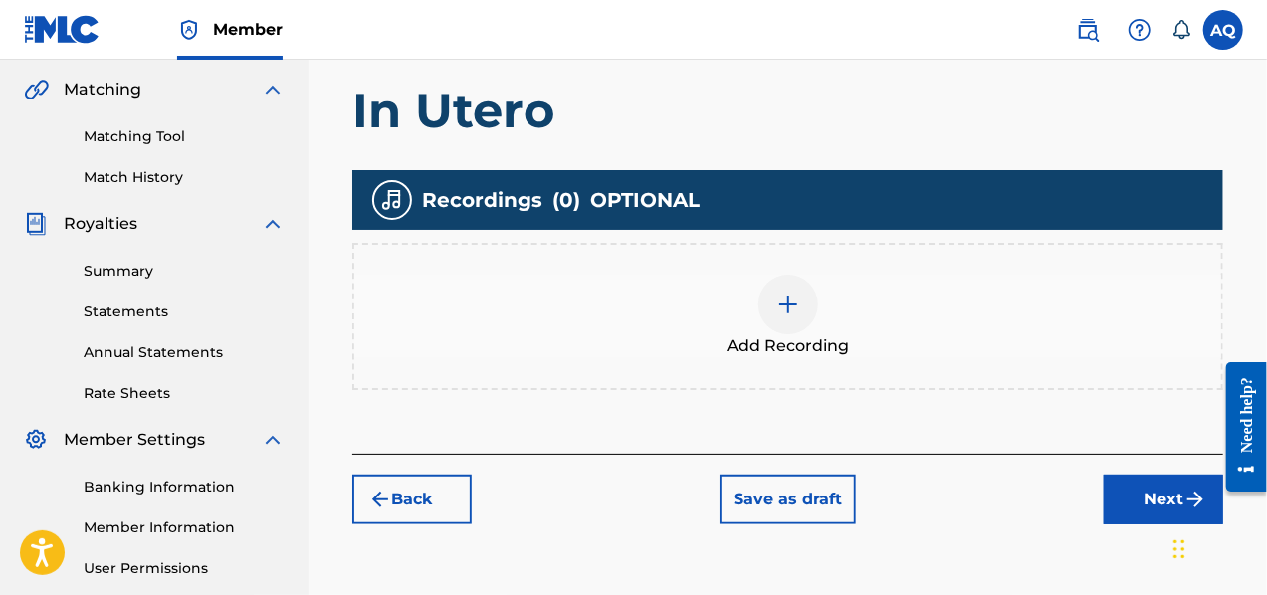
scroll to position [456, 0]
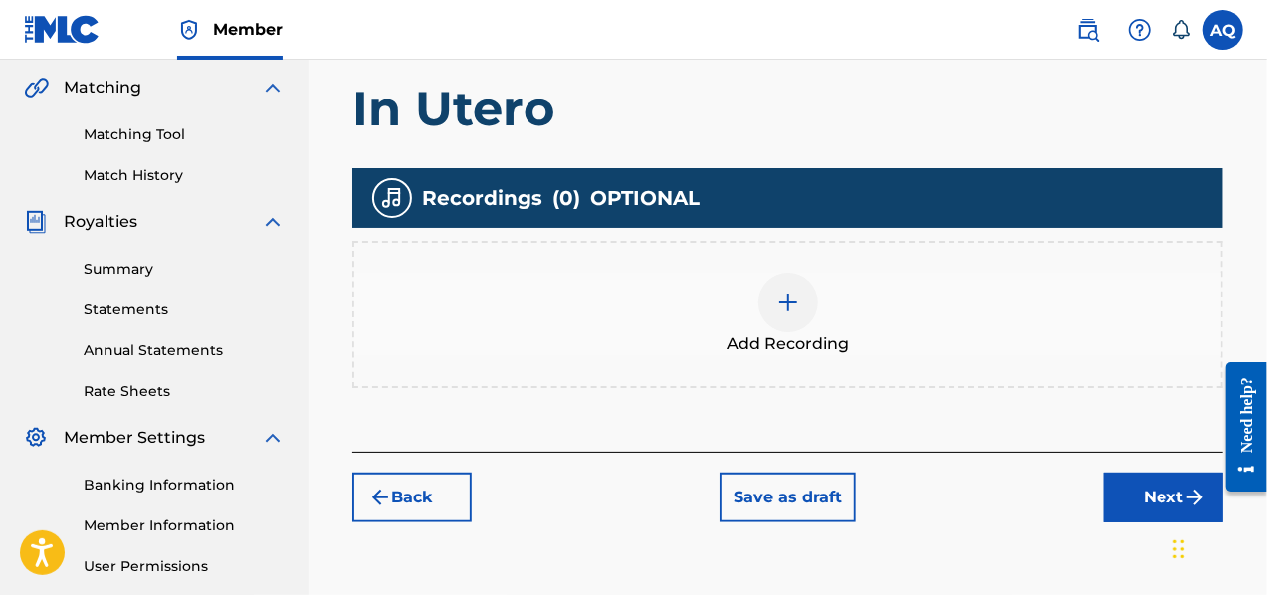
click at [1138, 497] on button "Next" at bounding box center [1162, 498] width 119 height 50
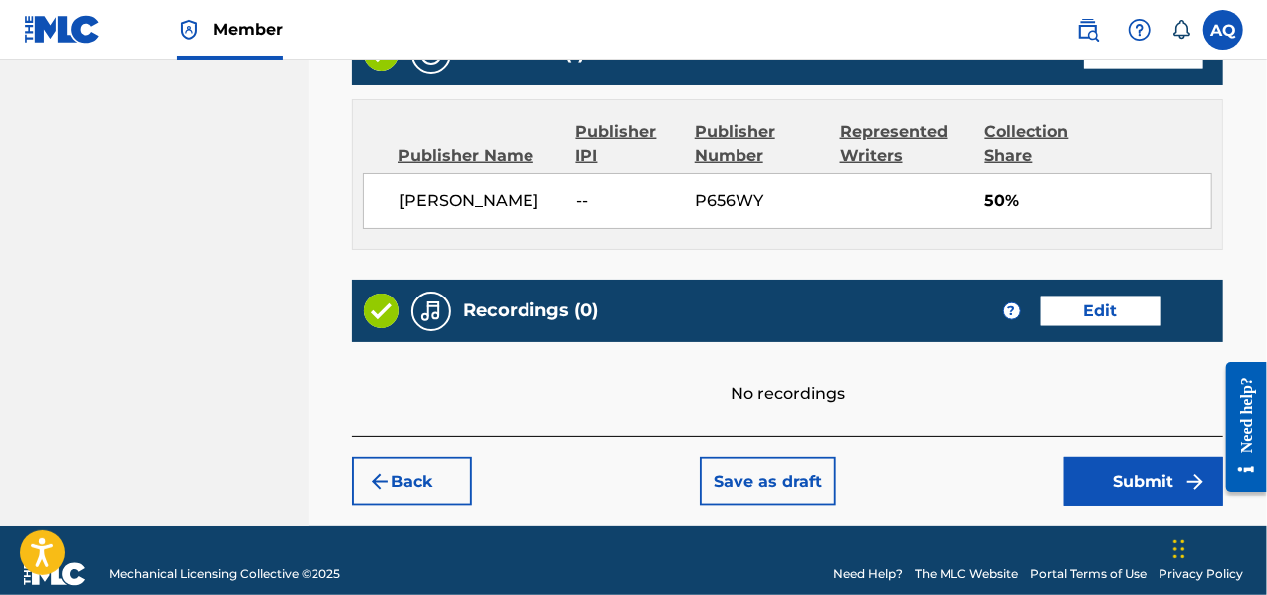
scroll to position [1083, 0]
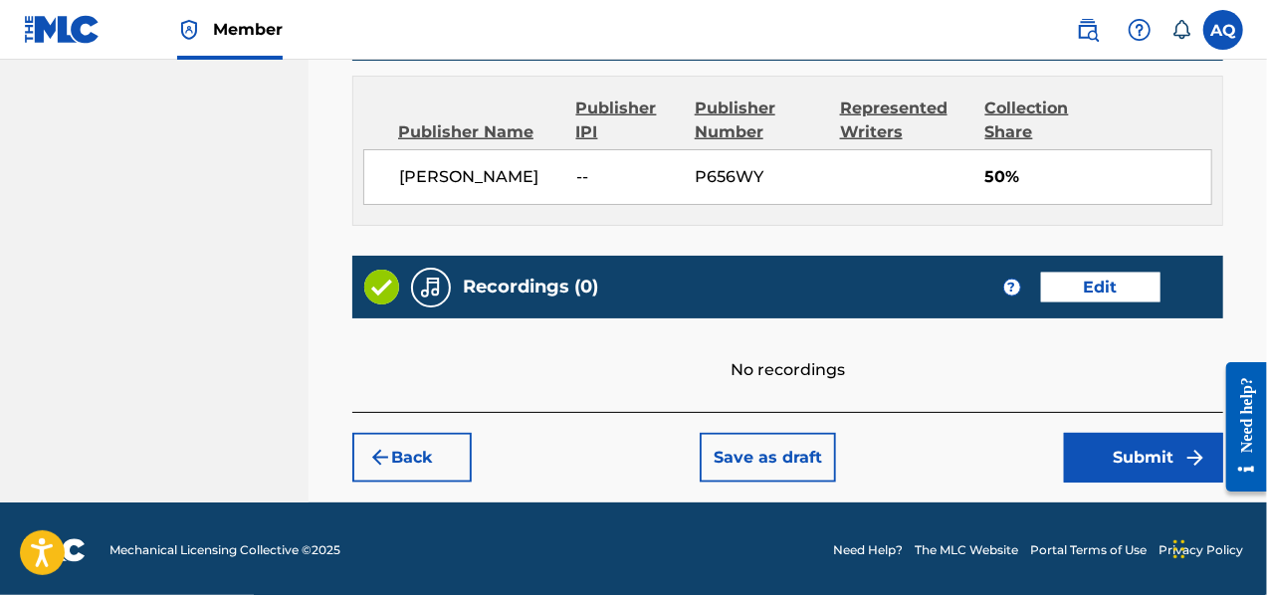
click at [1142, 448] on button "Submit" at bounding box center [1143, 458] width 159 height 50
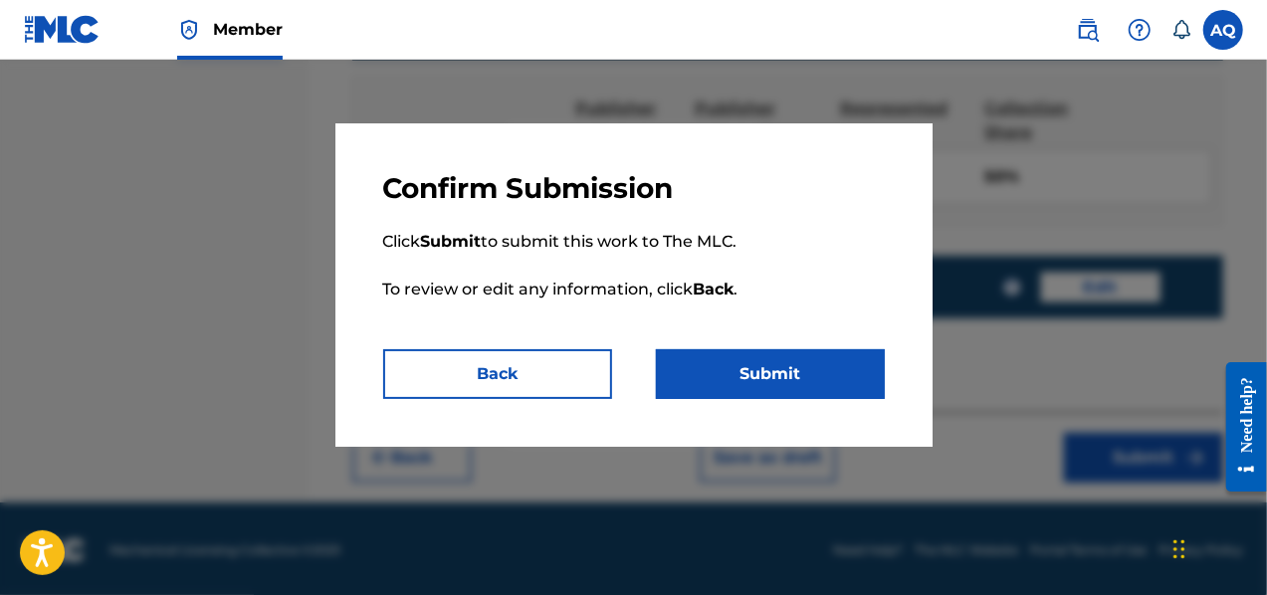
click at [766, 367] on button "Submit" at bounding box center [770, 374] width 229 height 50
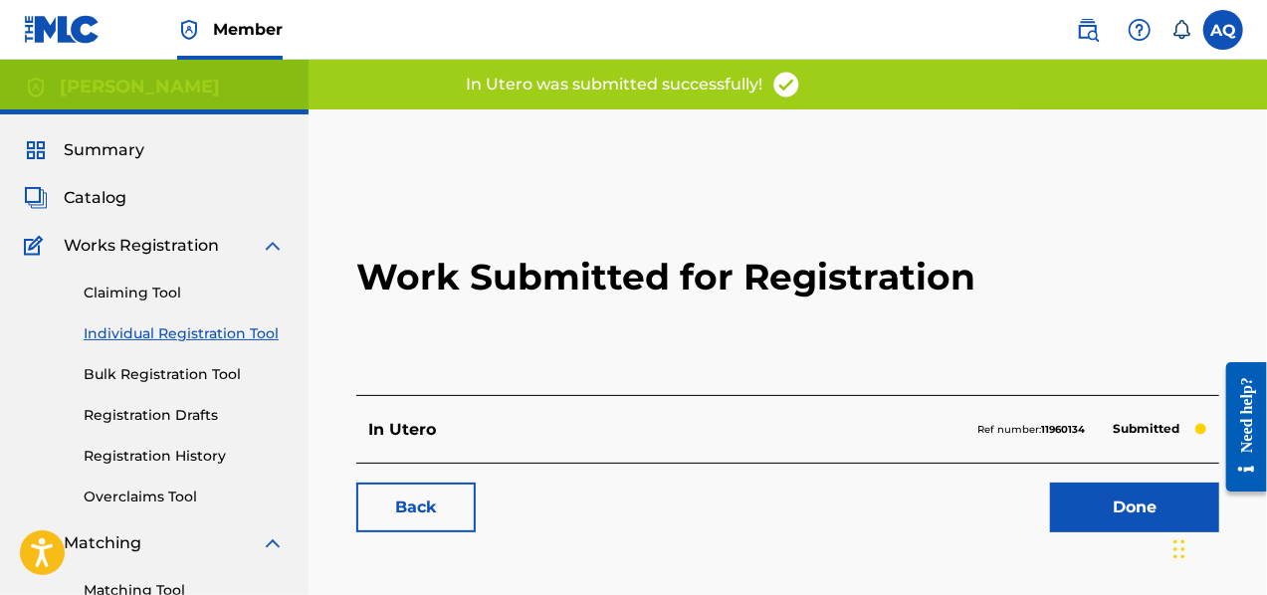
click at [1084, 506] on link "Done" at bounding box center [1134, 508] width 169 height 50
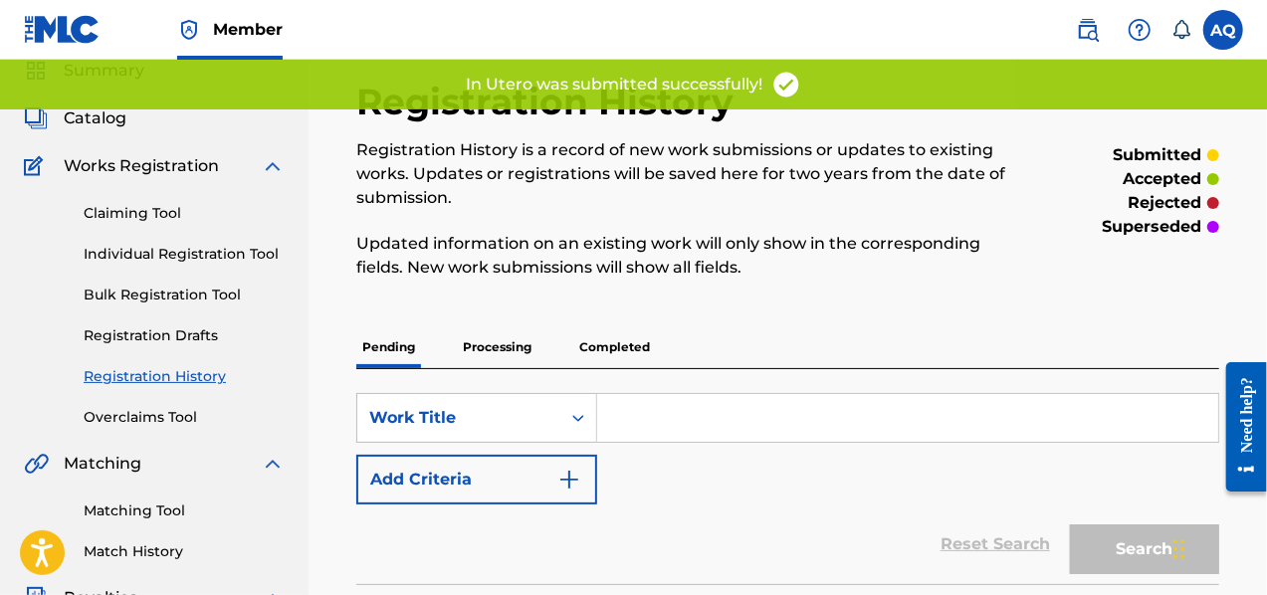
scroll to position [82, 0]
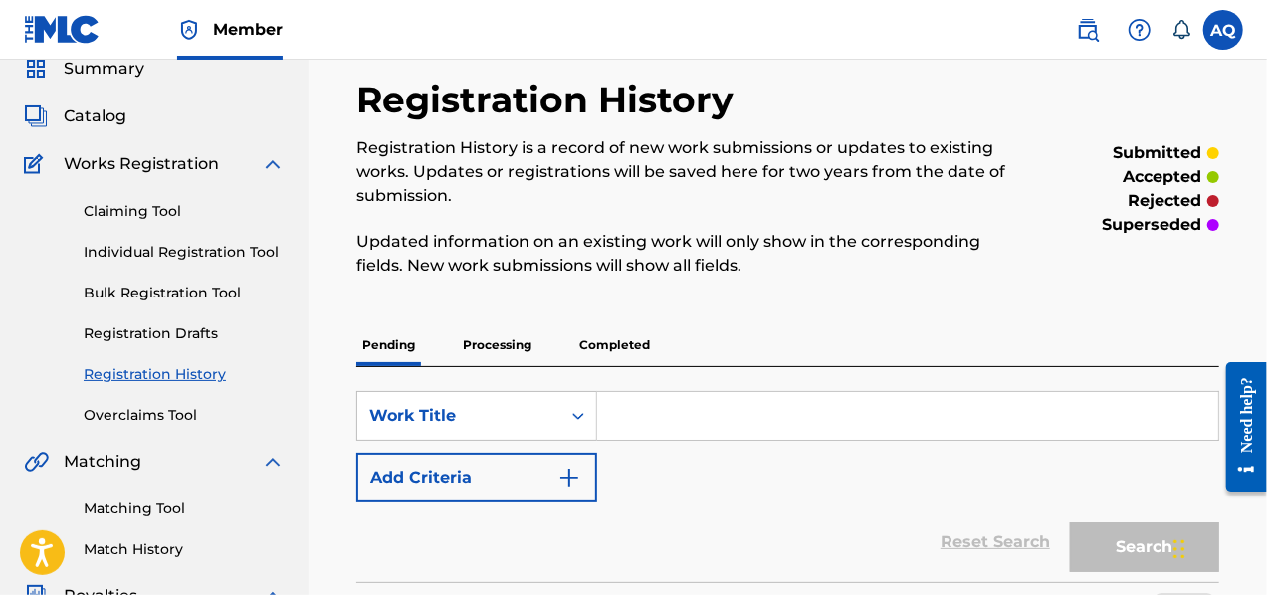
click at [162, 251] on link "Individual Registration Tool" at bounding box center [184, 252] width 201 height 21
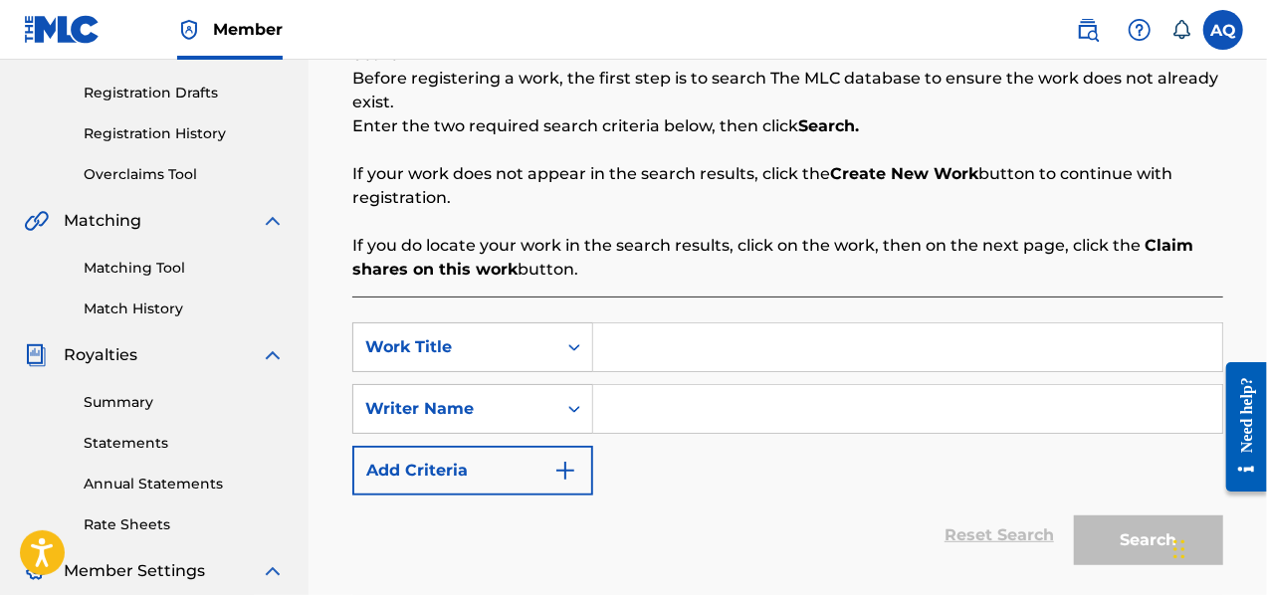
scroll to position [338, 0]
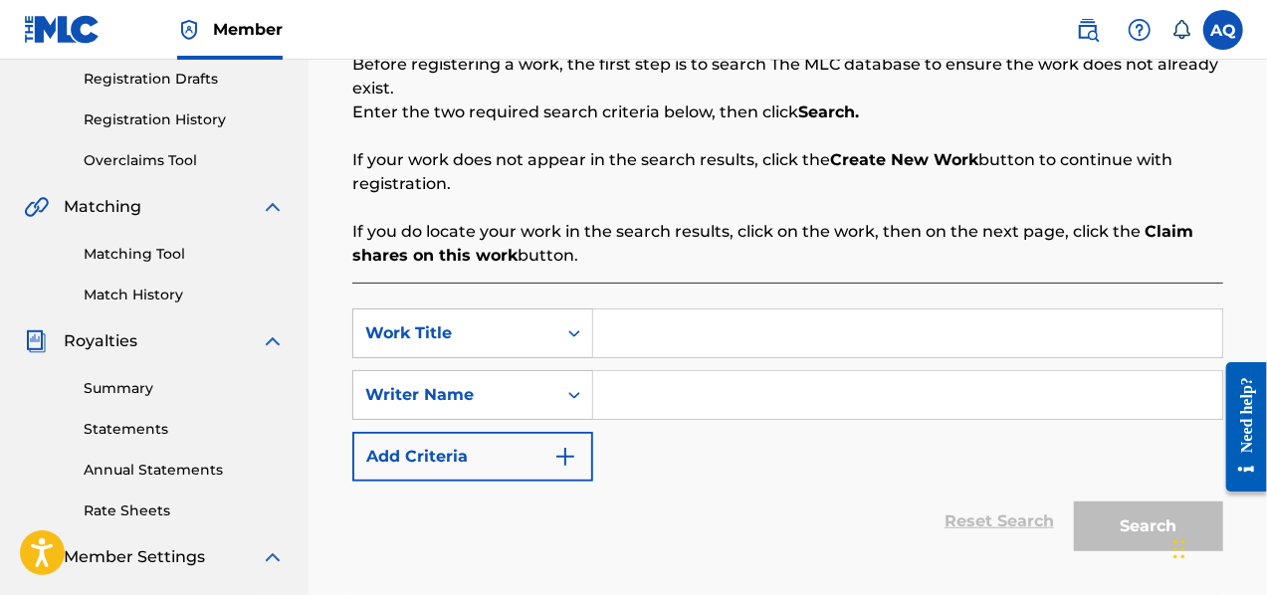
drag, startPoint x: 1273, startPoint y: 184, endPoint x: 49, endPoint y: 0, distance: 1237.6
click at [710, 333] on input "Search Form" at bounding box center [907, 331] width 629 height 48
type input "A"
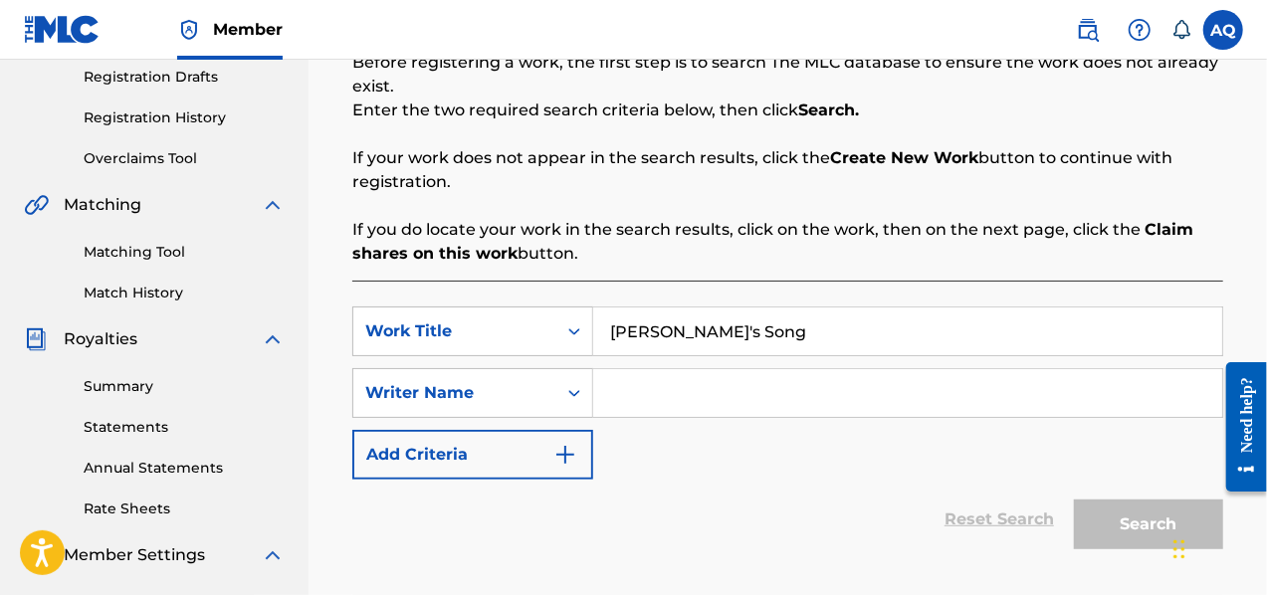
type input "[PERSON_NAME]'s Song"
click at [671, 381] on input "Search Form" at bounding box center [907, 393] width 629 height 48
type input "[PERSON_NAME]"
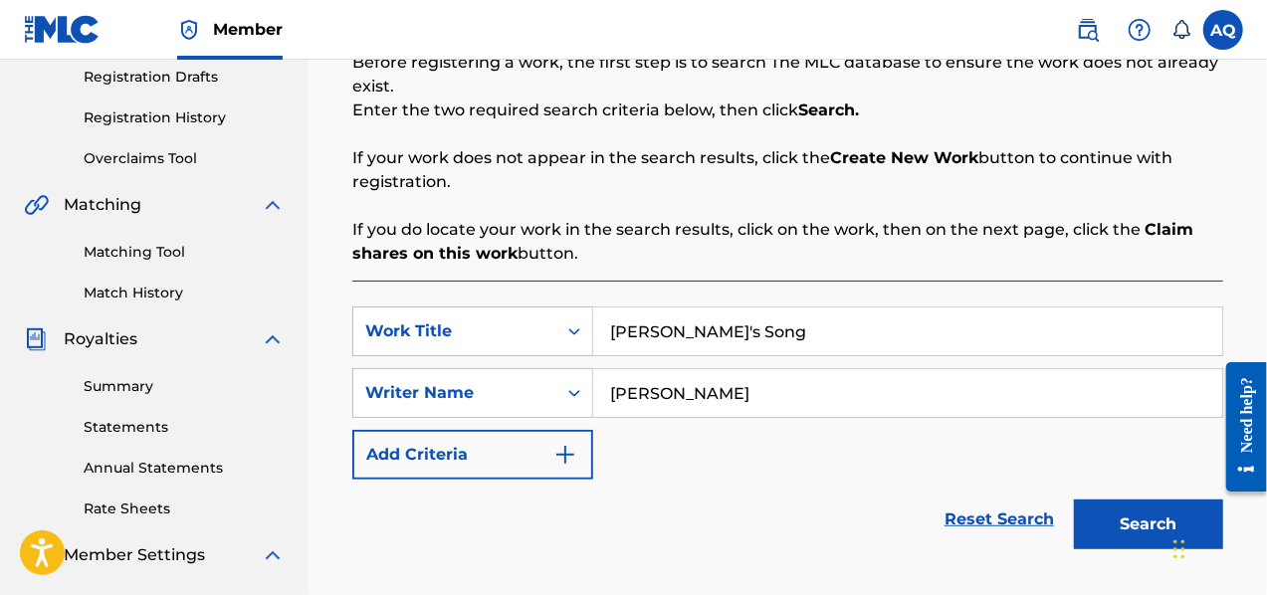
click at [1088, 516] on button "Search" at bounding box center [1148, 524] width 149 height 50
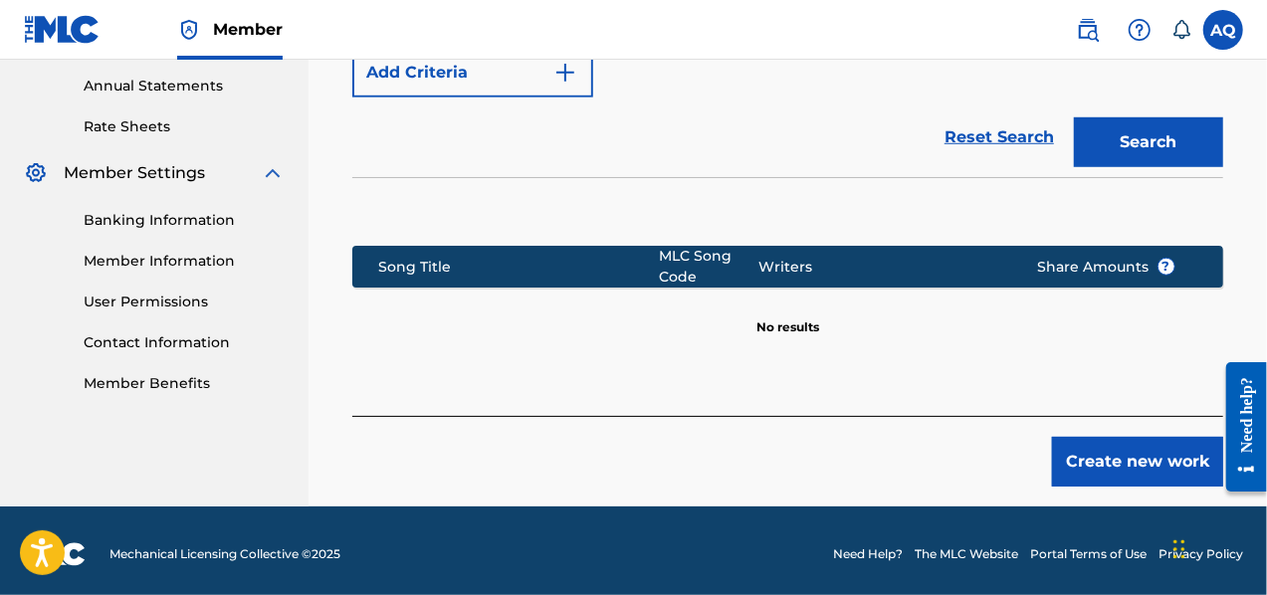
click at [1114, 456] on button "Create new work" at bounding box center [1137, 462] width 171 height 50
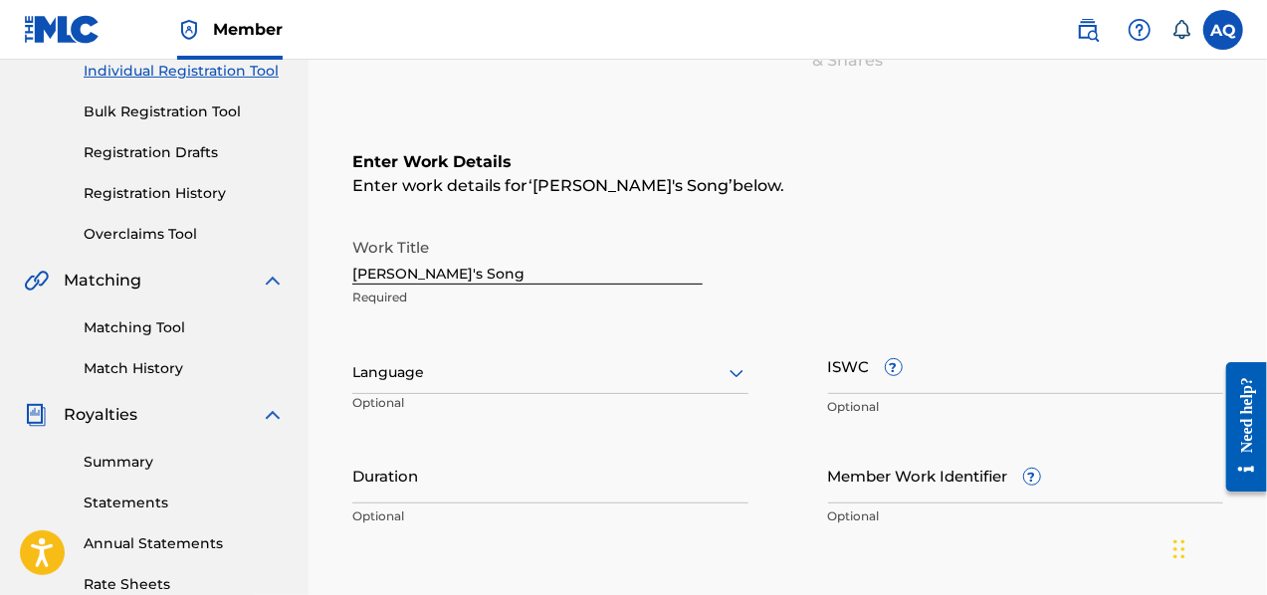
scroll to position [261, 0]
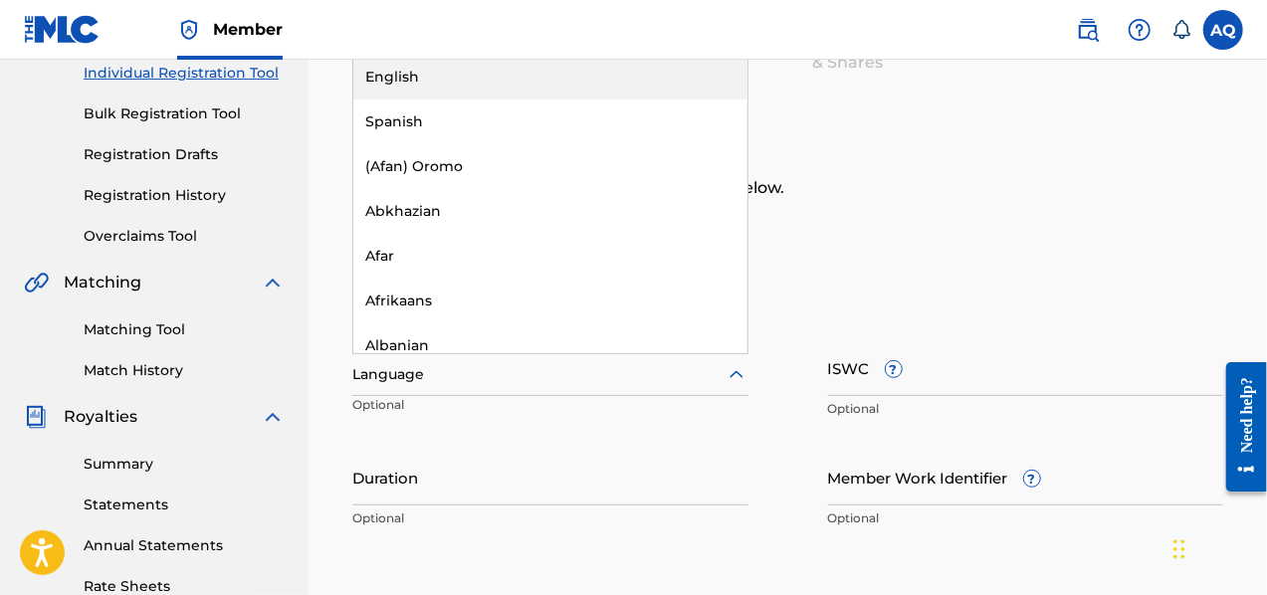
click at [436, 387] on div at bounding box center [550, 374] width 396 height 25
click at [424, 87] on div "English" at bounding box center [550, 77] width 394 height 45
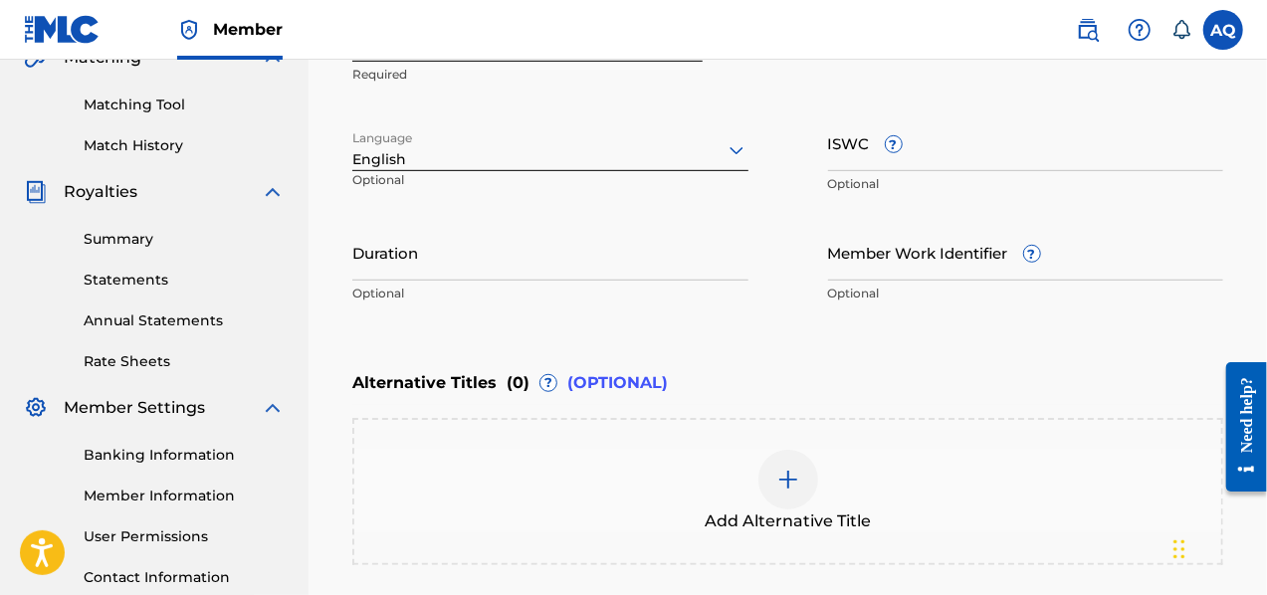
scroll to position [489, 0]
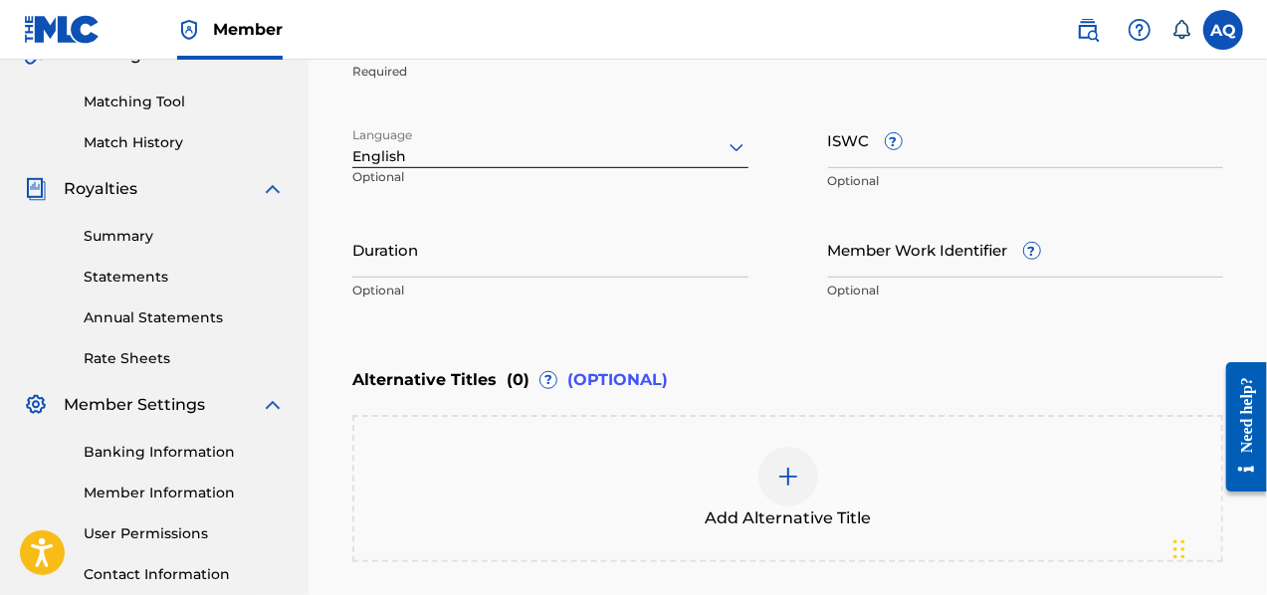
click at [422, 249] on input "Duration" at bounding box center [550, 249] width 396 height 57
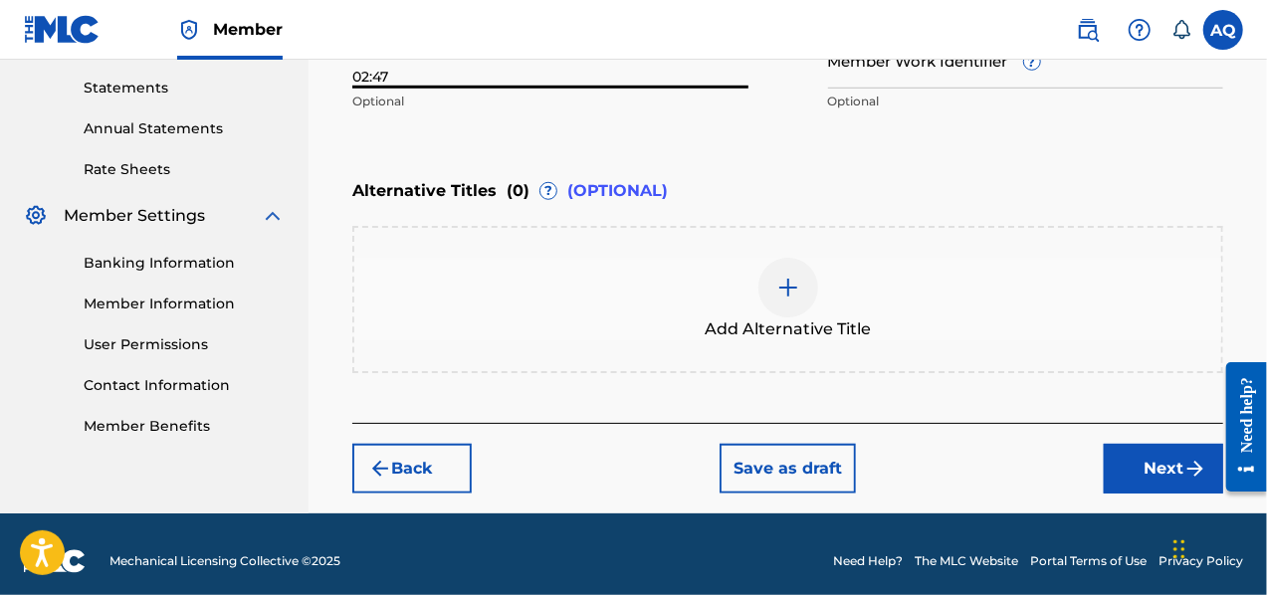
scroll to position [679, 0]
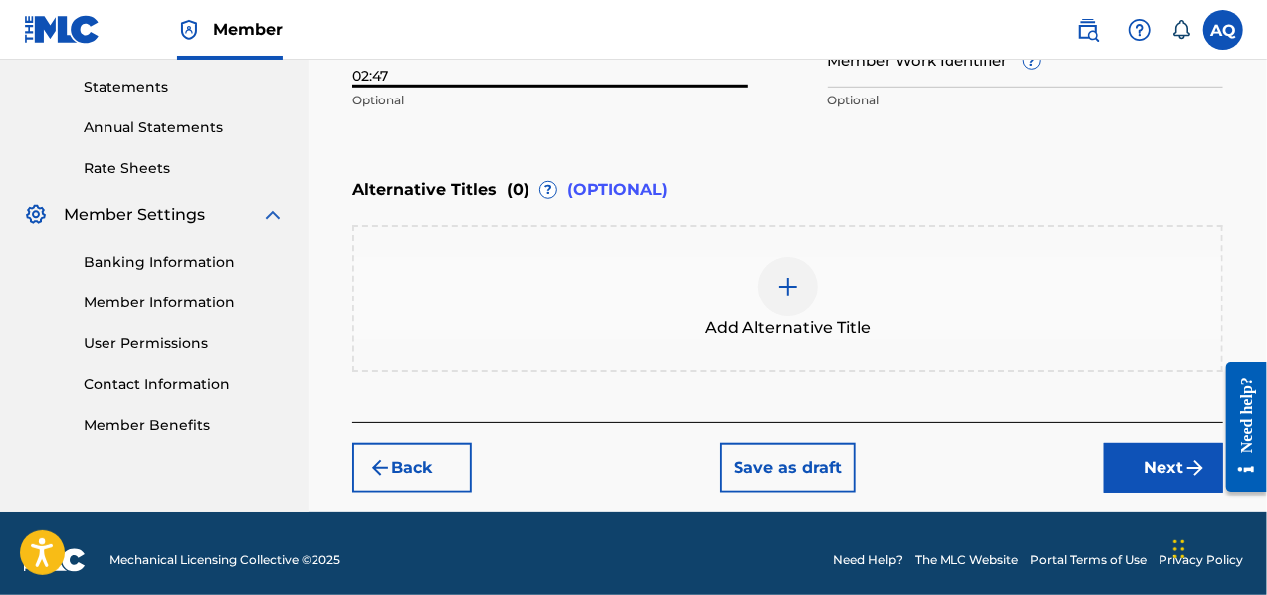
type input "02:47"
click at [1154, 466] on button "Next" at bounding box center [1162, 468] width 119 height 50
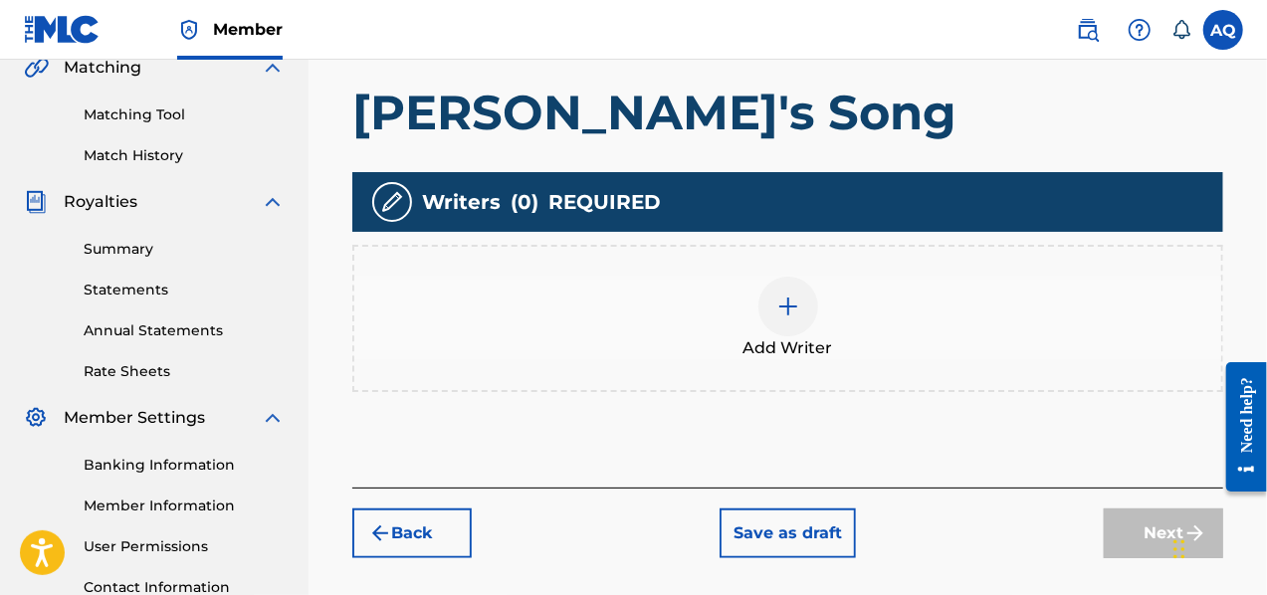
scroll to position [478, 0]
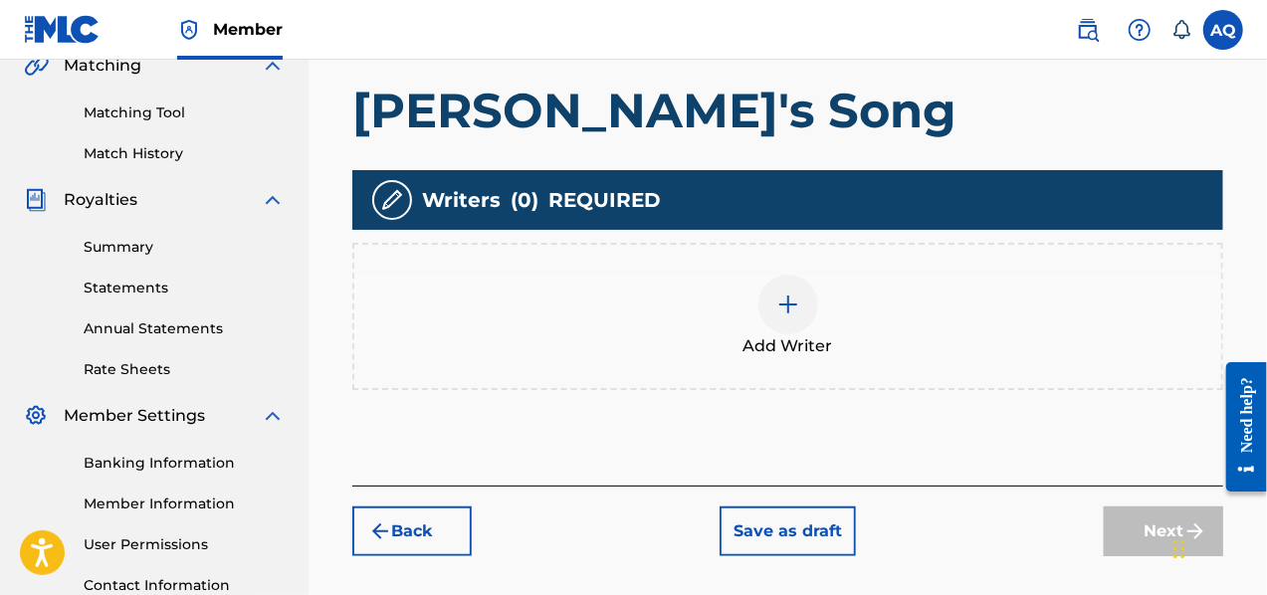
click at [812, 307] on div at bounding box center [788, 305] width 60 height 60
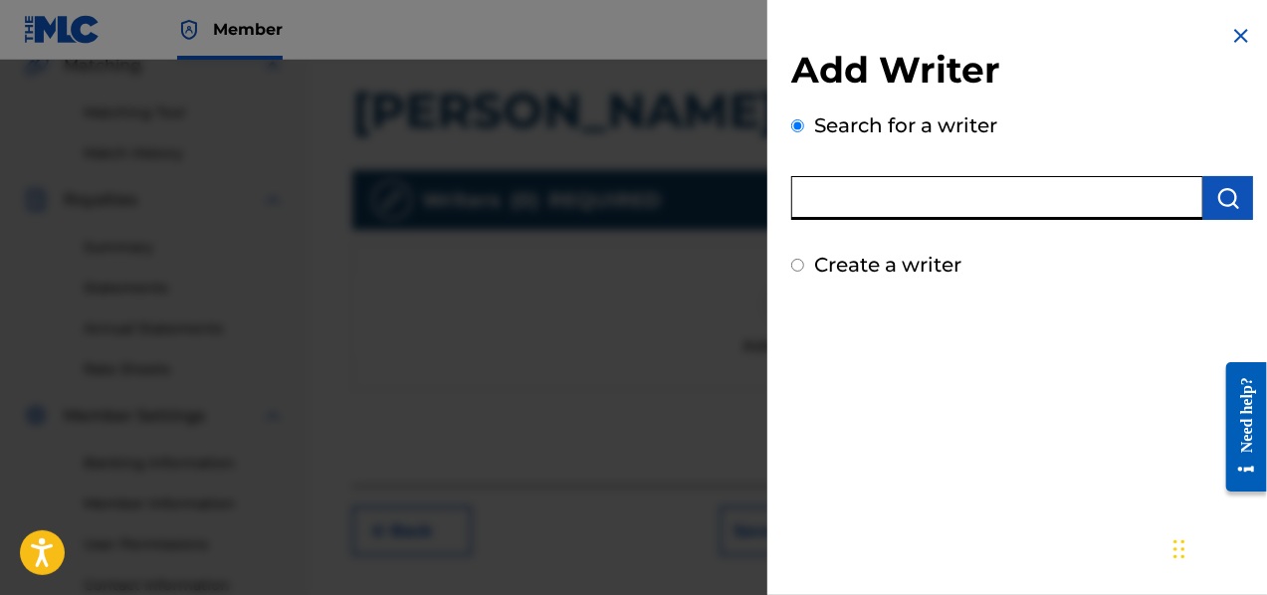
click at [943, 214] on input "text" at bounding box center [997, 198] width 412 height 44
type input "[PERSON_NAME]"
click at [1216, 198] on img "submit" at bounding box center [1228, 198] width 24 height 24
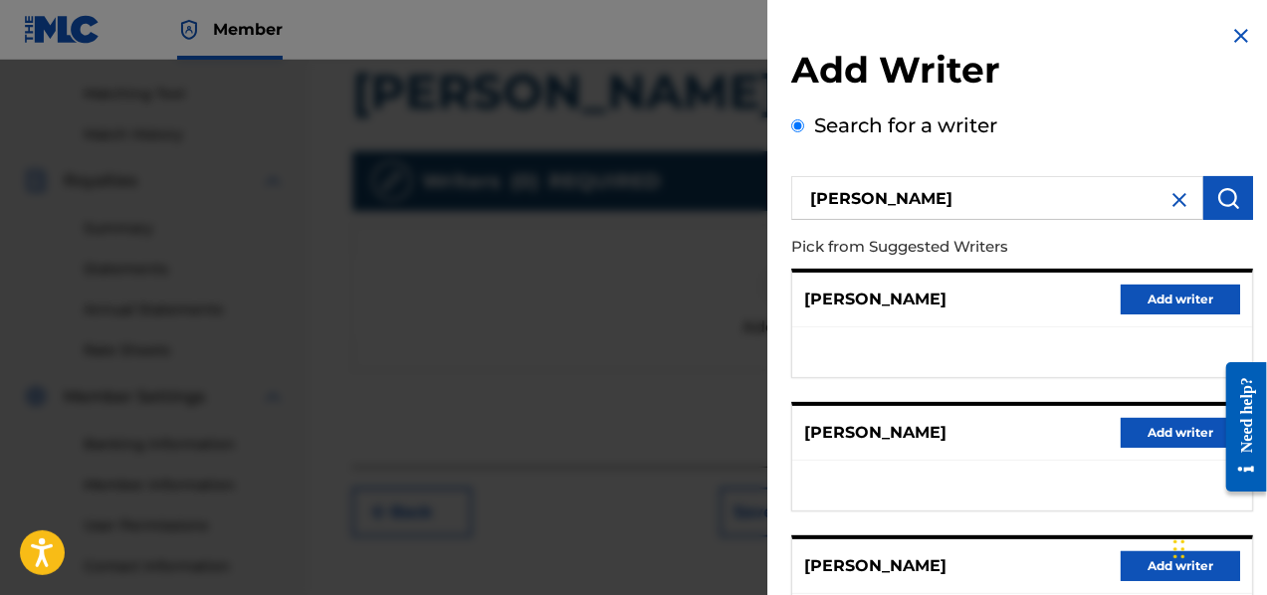
scroll to position [504, 0]
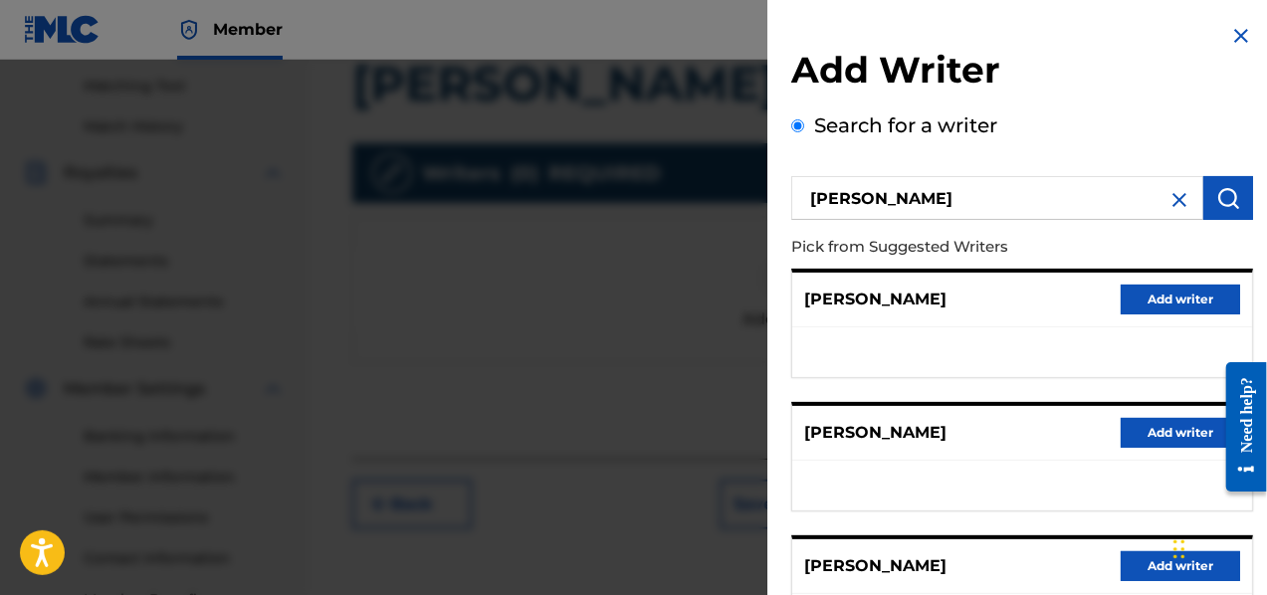
click at [1138, 552] on button "Add writer" at bounding box center [1179, 566] width 119 height 30
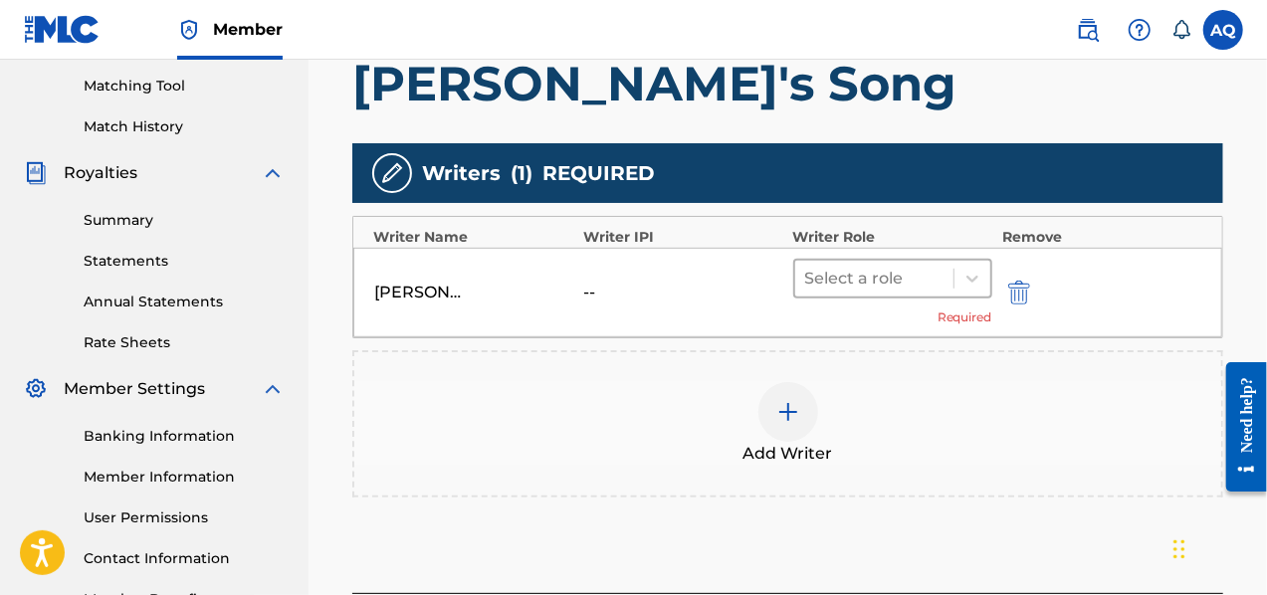
click at [913, 280] on div at bounding box center [874, 279] width 138 height 28
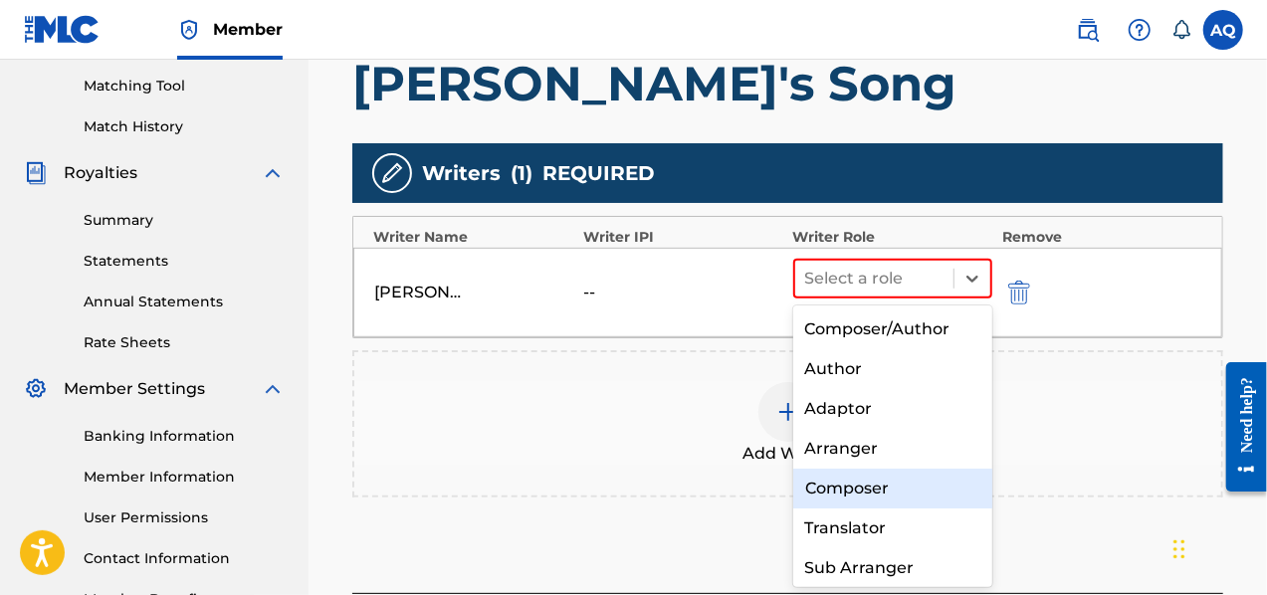
click at [894, 478] on div "Composer" at bounding box center [893, 489] width 200 height 40
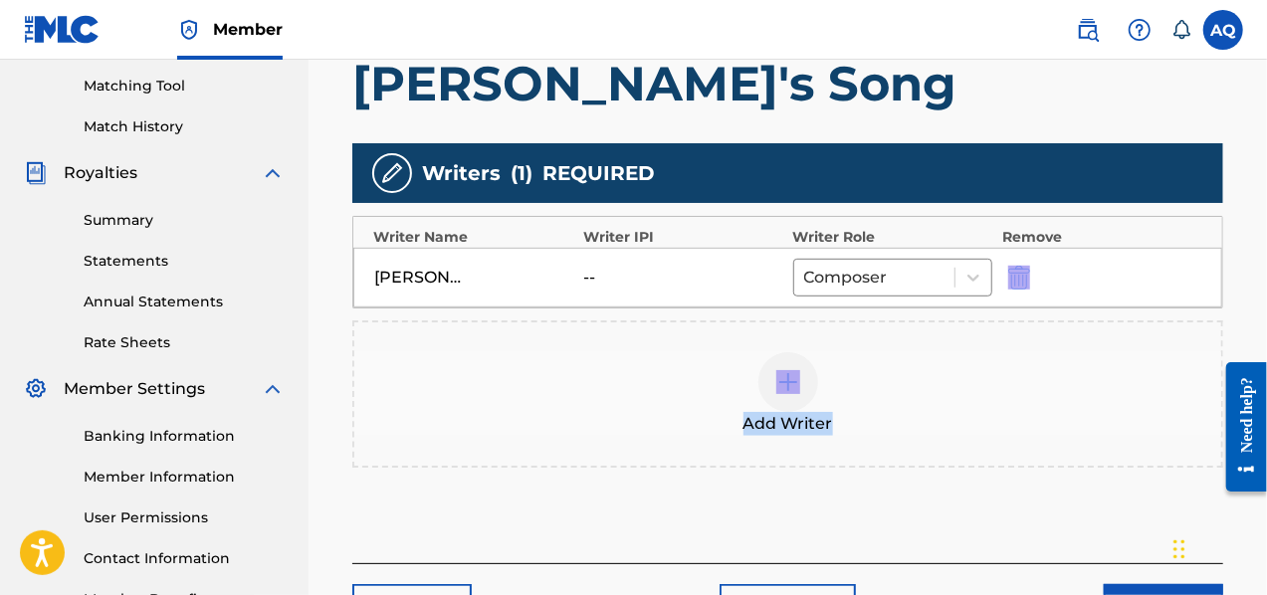
drag, startPoint x: 1268, startPoint y: 276, endPoint x: 1272, endPoint y: 315, distance: 40.0
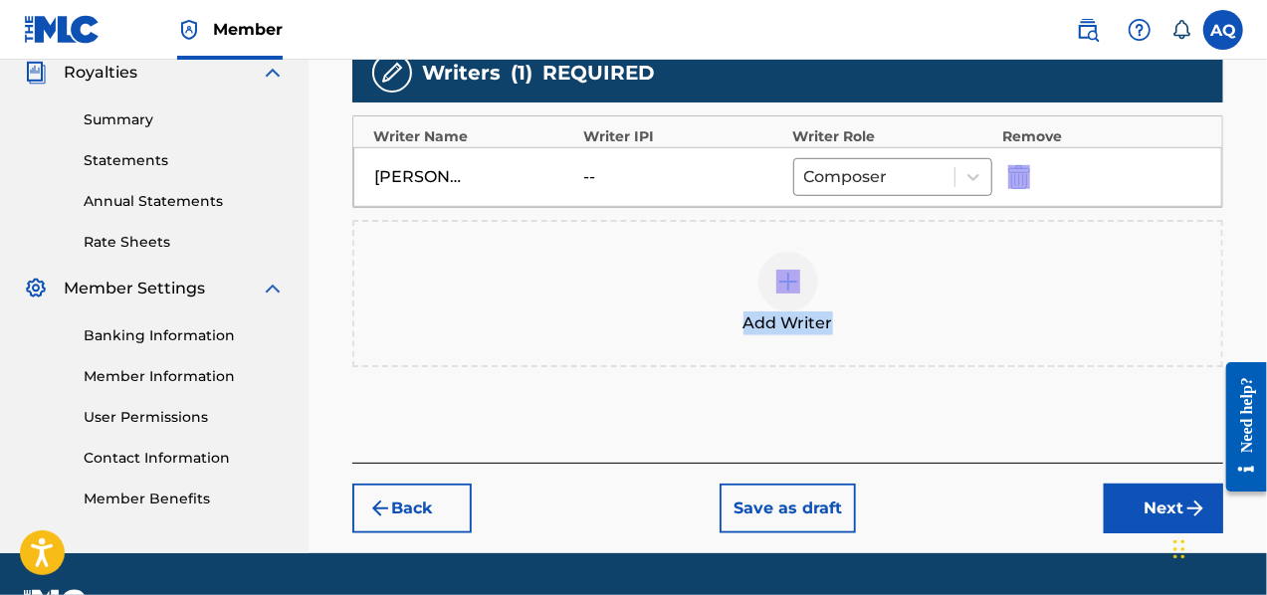
scroll to position [657, 0]
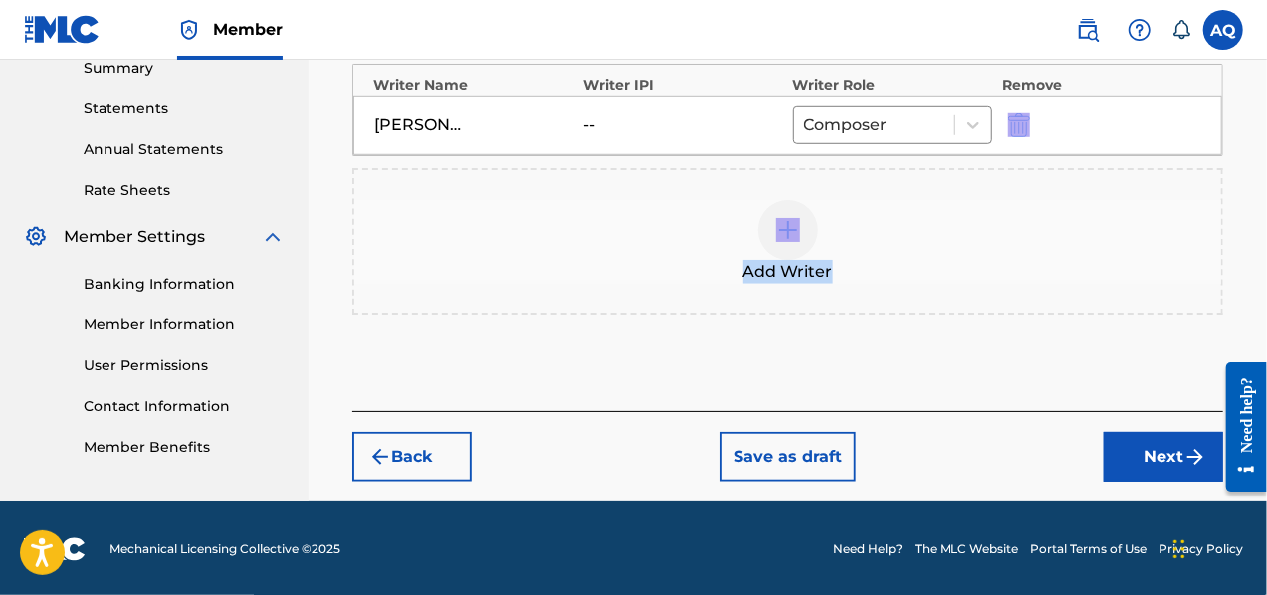
click at [984, 325] on div "Add Writers & Roles Enter all writer(s) and their roles. A full list of writer …" at bounding box center [787, 59] width 871 height 702
click at [1129, 444] on button "Next" at bounding box center [1162, 457] width 119 height 50
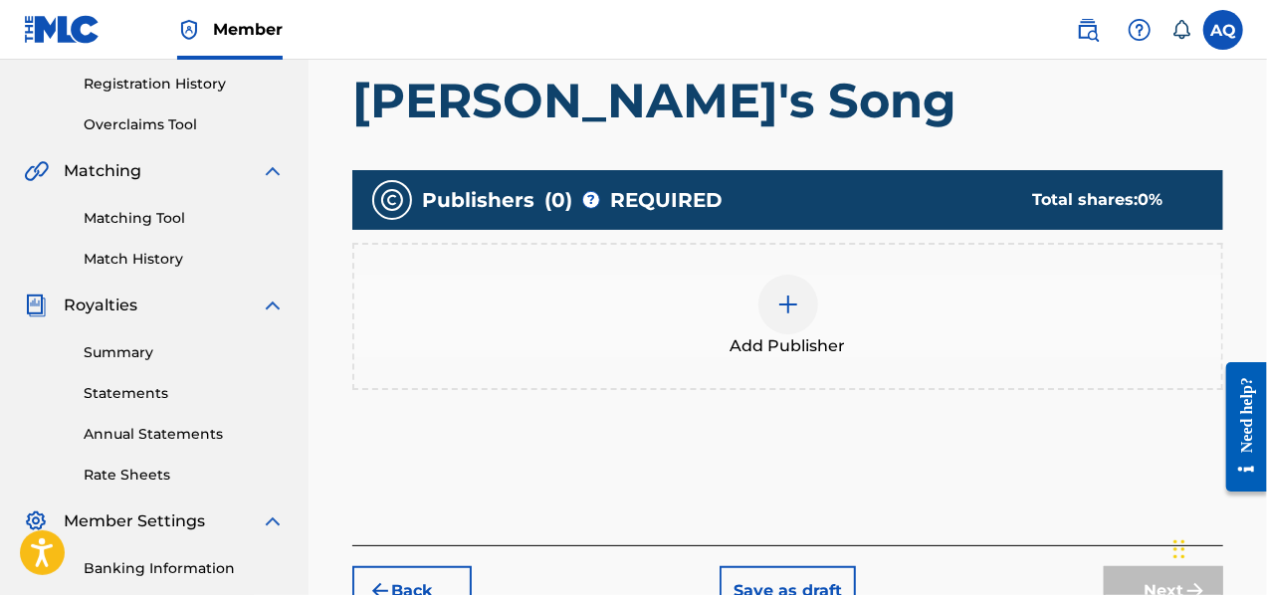
scroll to position [378, 0]
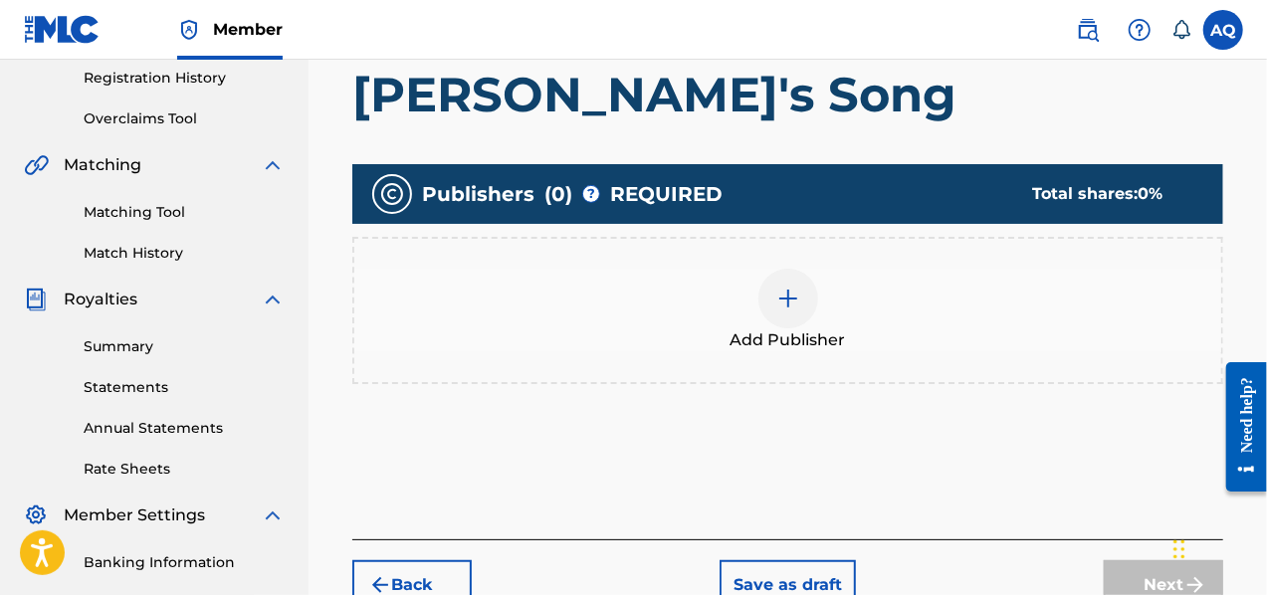
click at [782, 304] on img at bounding box center [788, 299] width 24 height 24
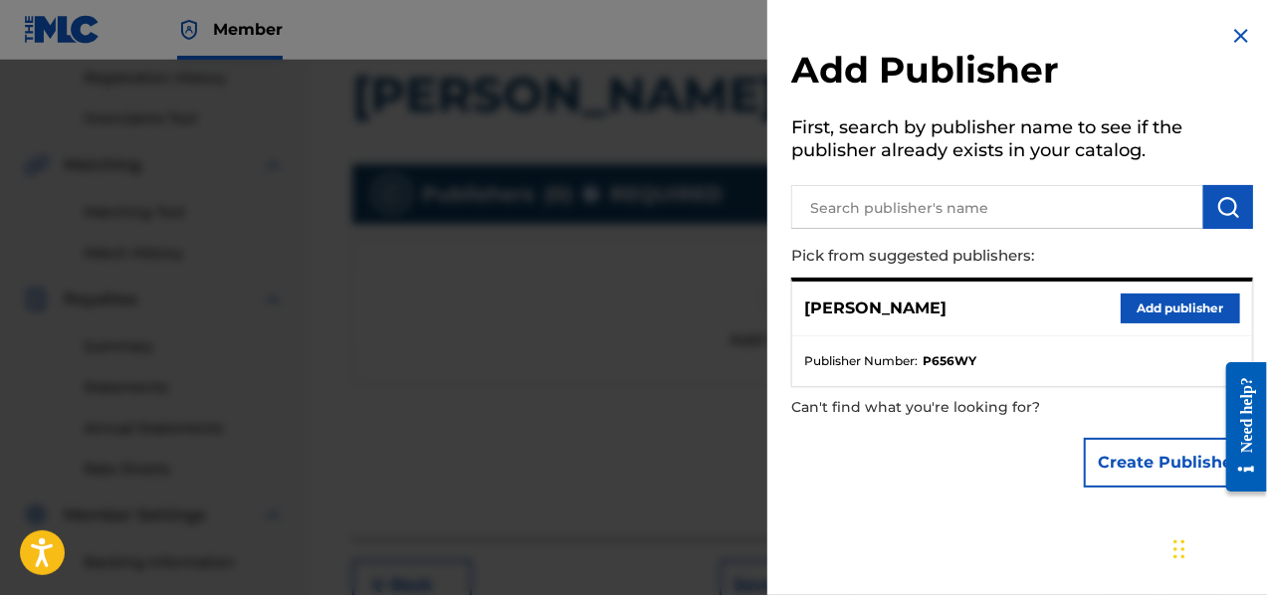
click at [1138, 311] on button "Add publisher" at bounding box center [1179, 309] width 119 height 30
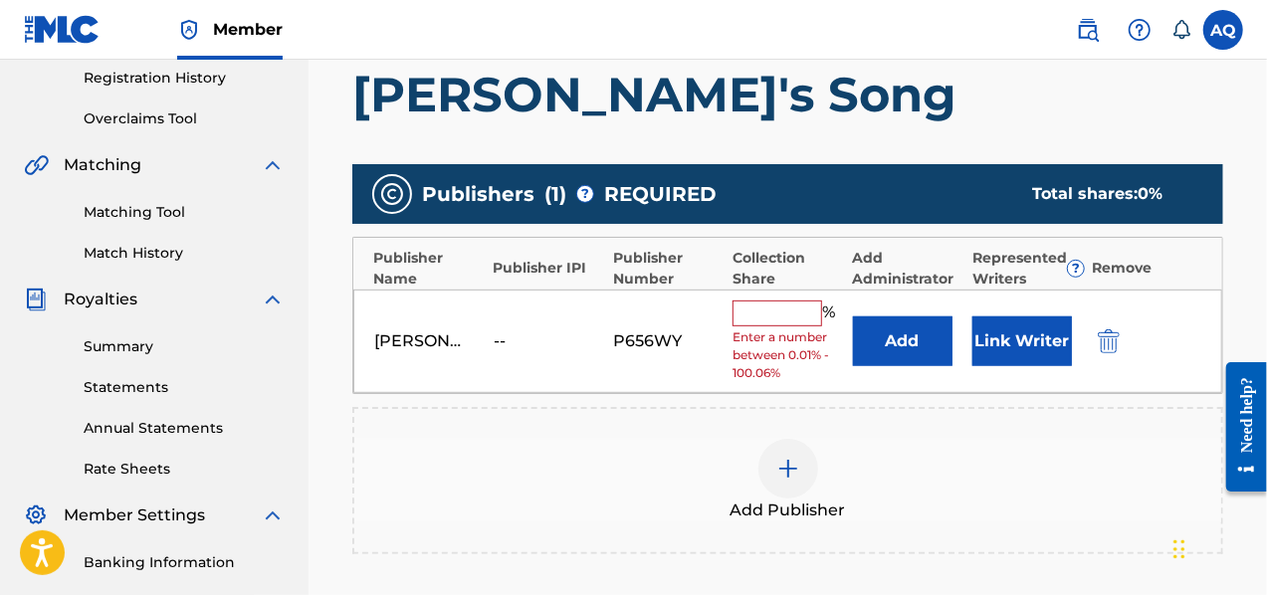
click at [748, 315] on input "text" at bounding box center [777, 313] width 90 height 26
type input "50"
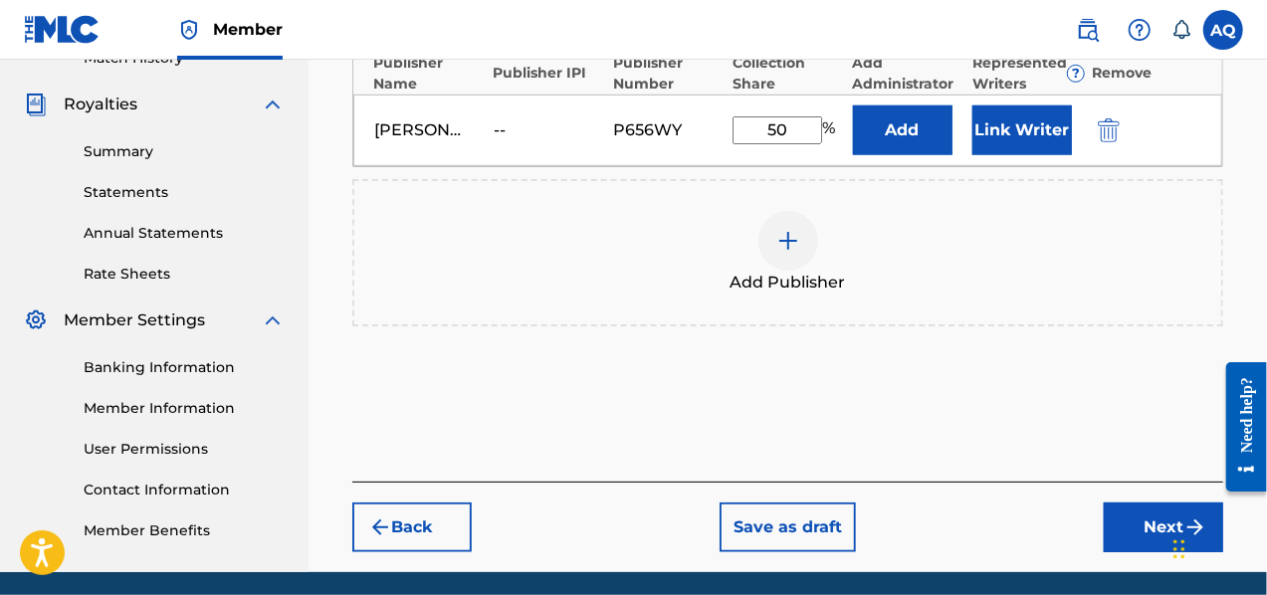
drag, startPoint x: 1273, startPoint y: 265, endPoint x: 51, endPoint y: 14, distance: 1247.3
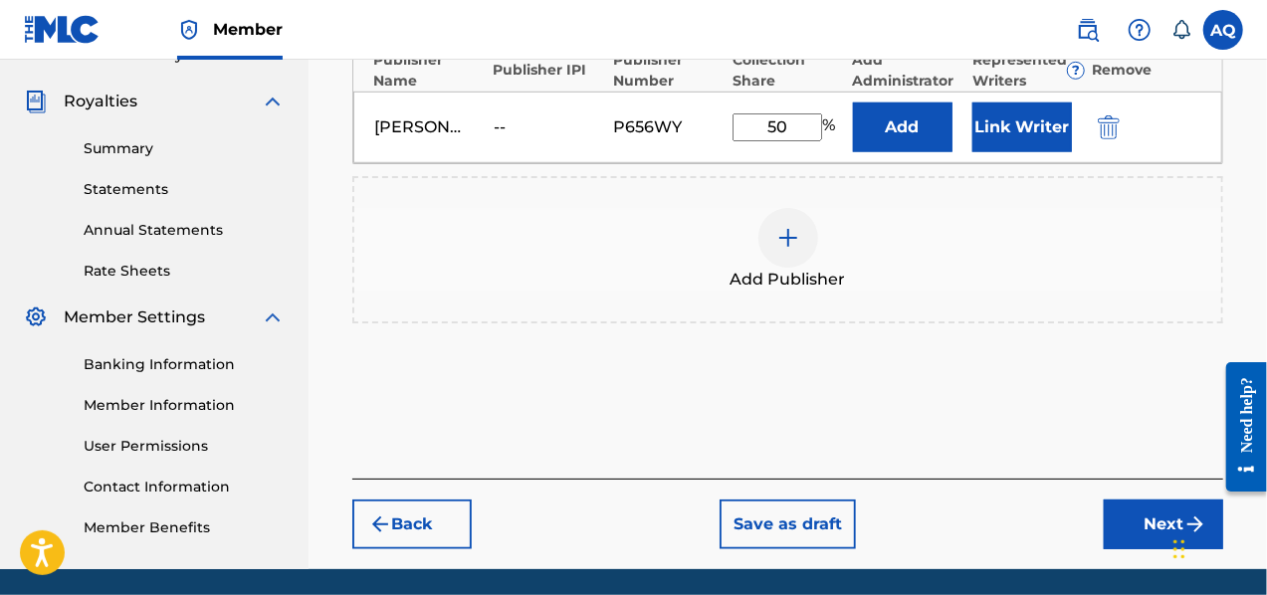
click at [1136, 522] on button "Next" at bounding box center [1162, 524] width 119 height 50
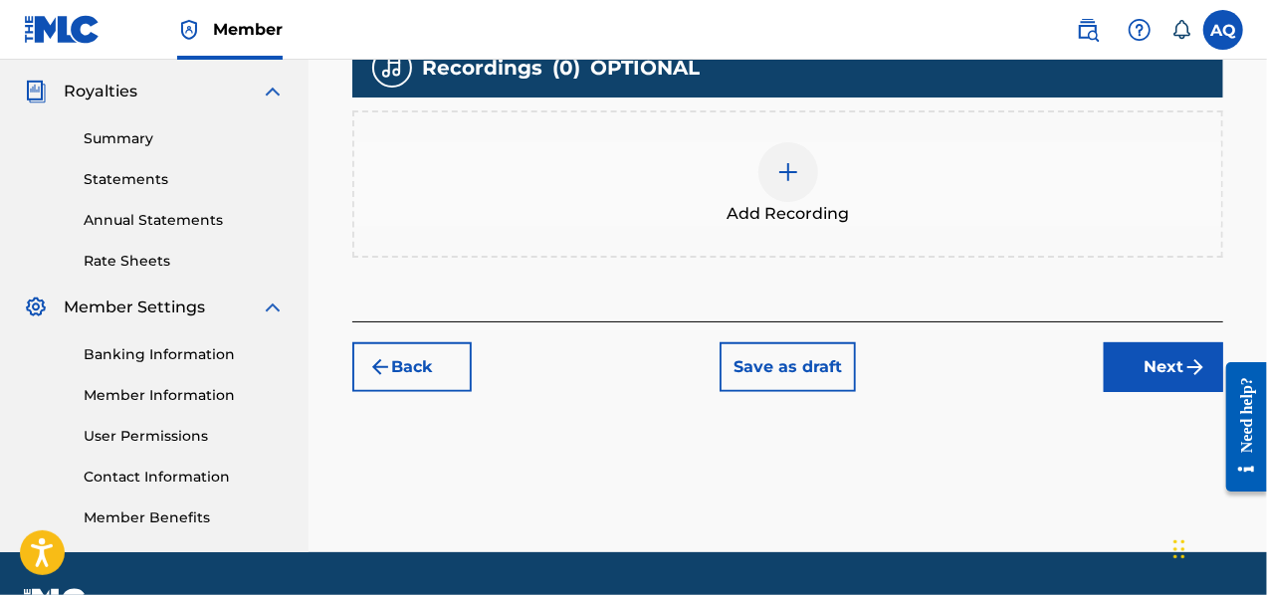
scroll to position [587, 0]
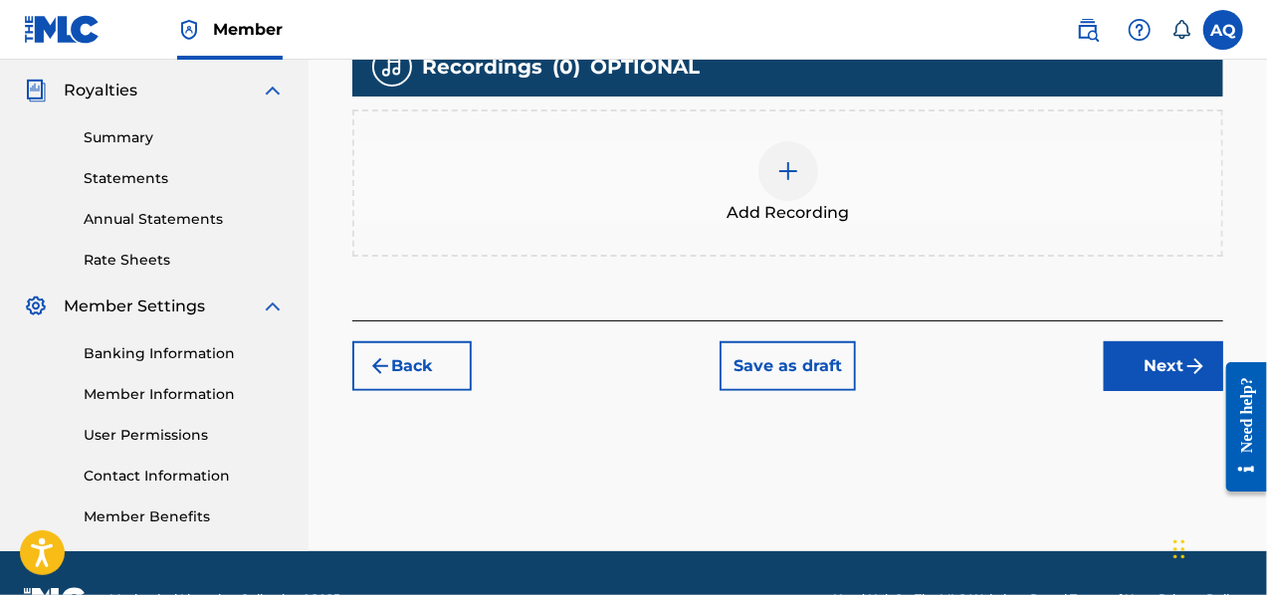
drag, startPoint x: 1273, startPoint y: 244, endPoint x: 12, endPoint y: 125, distance: 1266.2
click at [1132, 345] on button "Next" at bounding box center [1162, 366] width 119 height 50
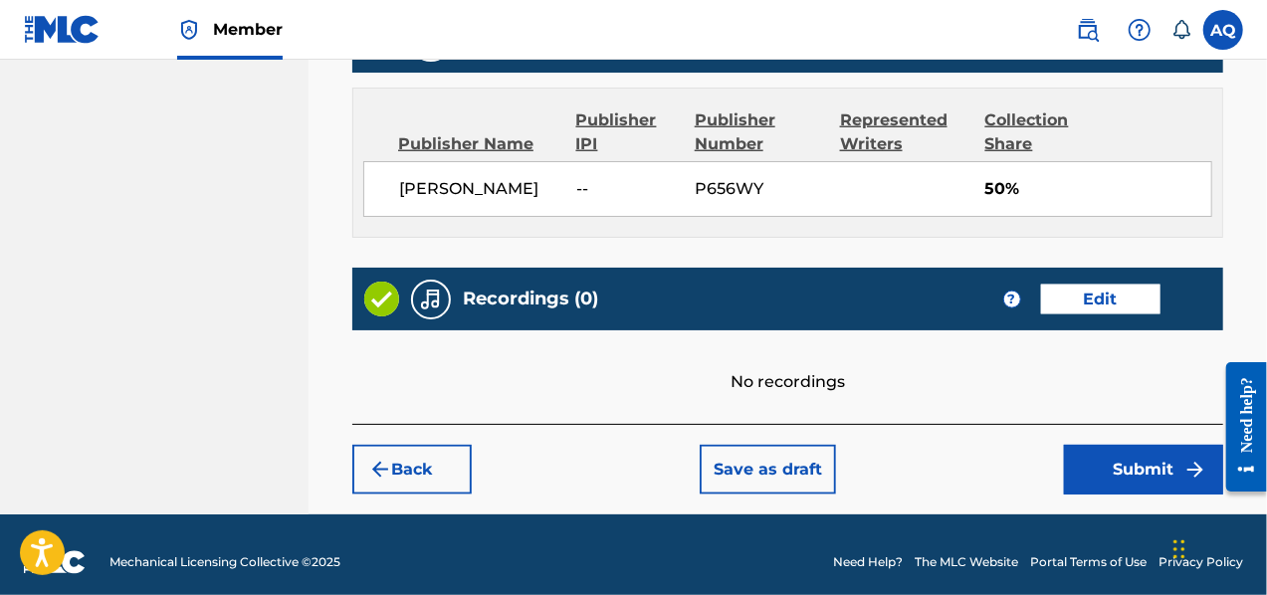
scroll to position [1083, 0]
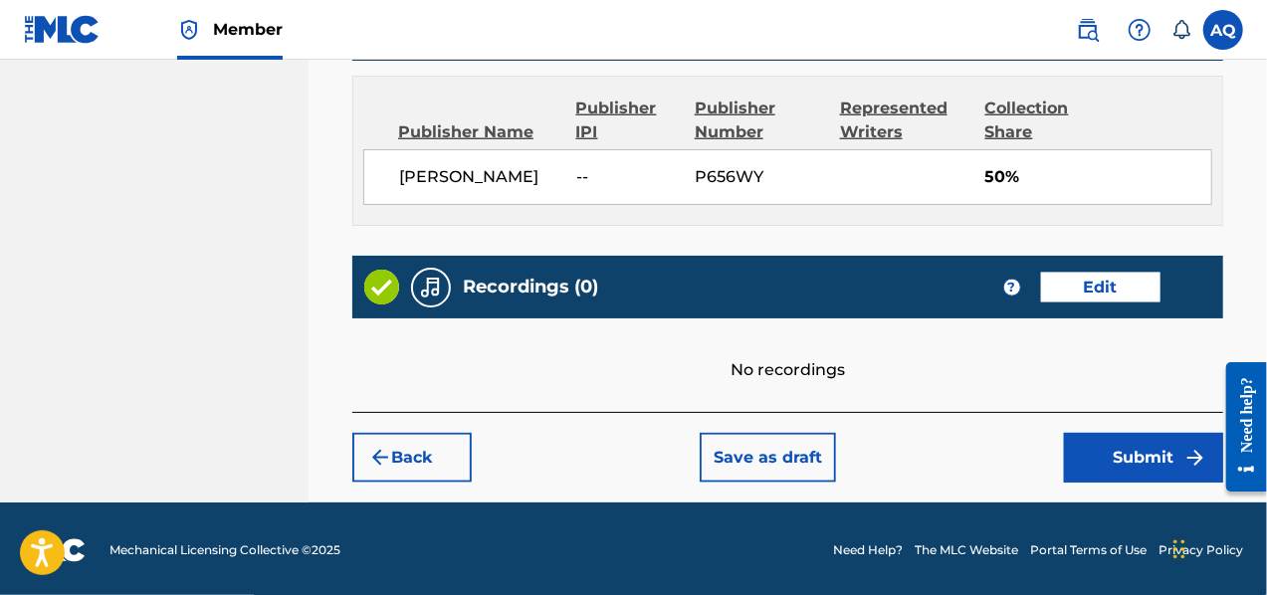
click at [1142, 448] on button "Submit" at bounding box center [1143, 458] width 159 height 50
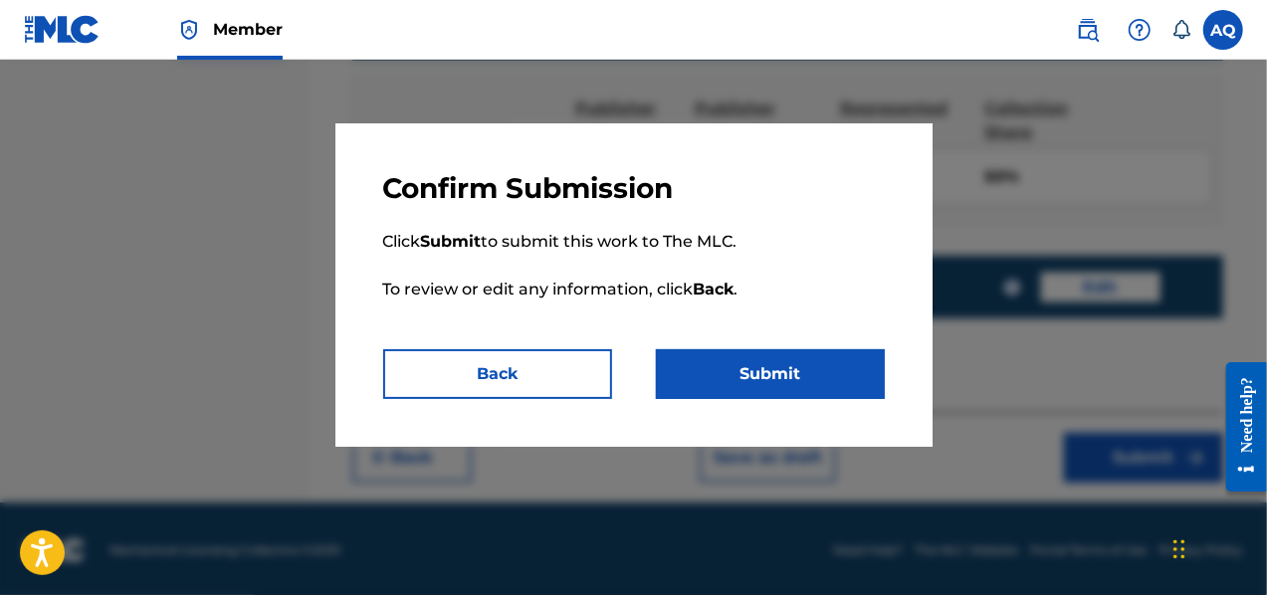
click at [782, 361] on button "Submit" at bounding box center [770, 374] width 229 height 50
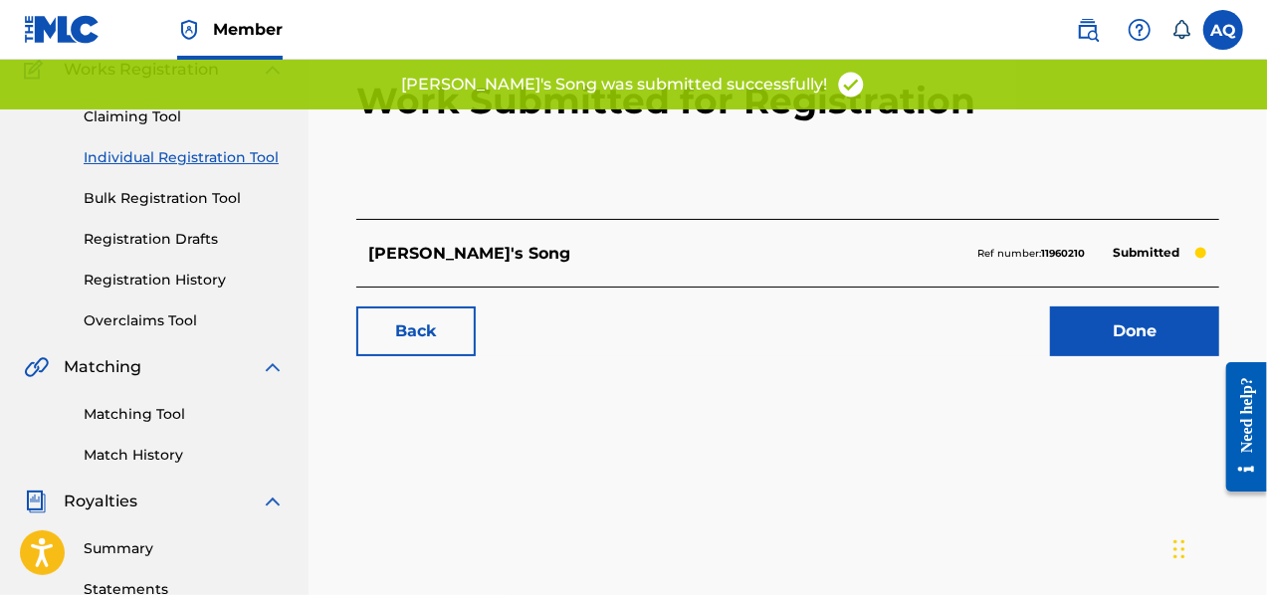
scroll to position [177, 0]
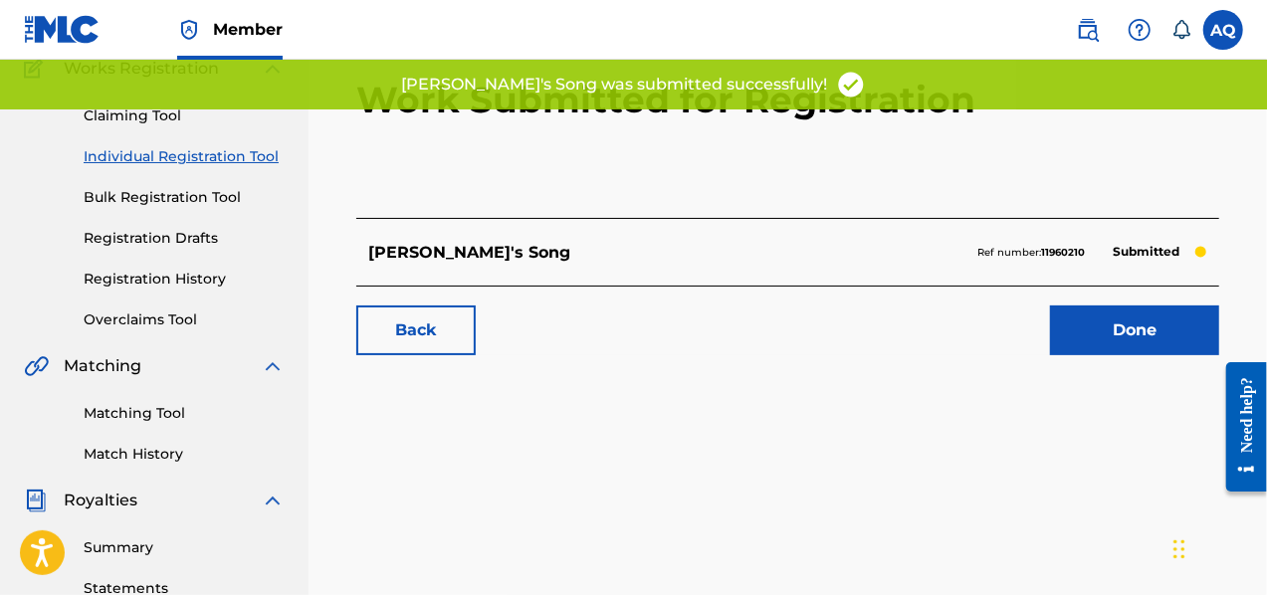
click at [1114, 336] on link "Done" at bounding box center [1134, 330] width 169 height 50
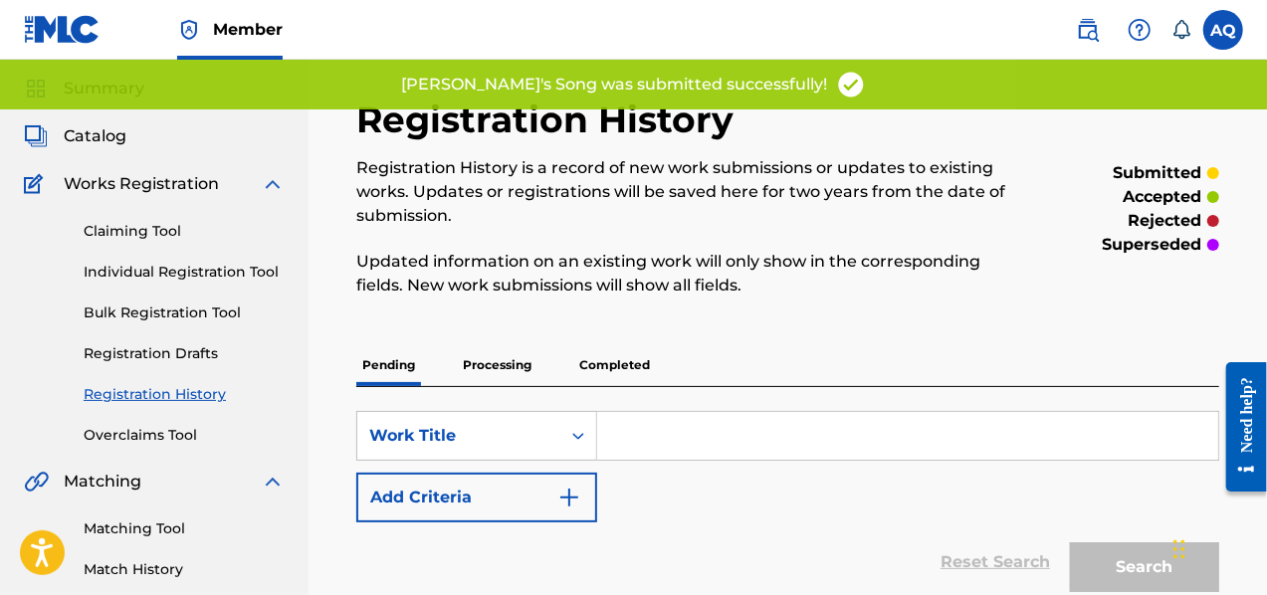
scroll to position [86, 0]
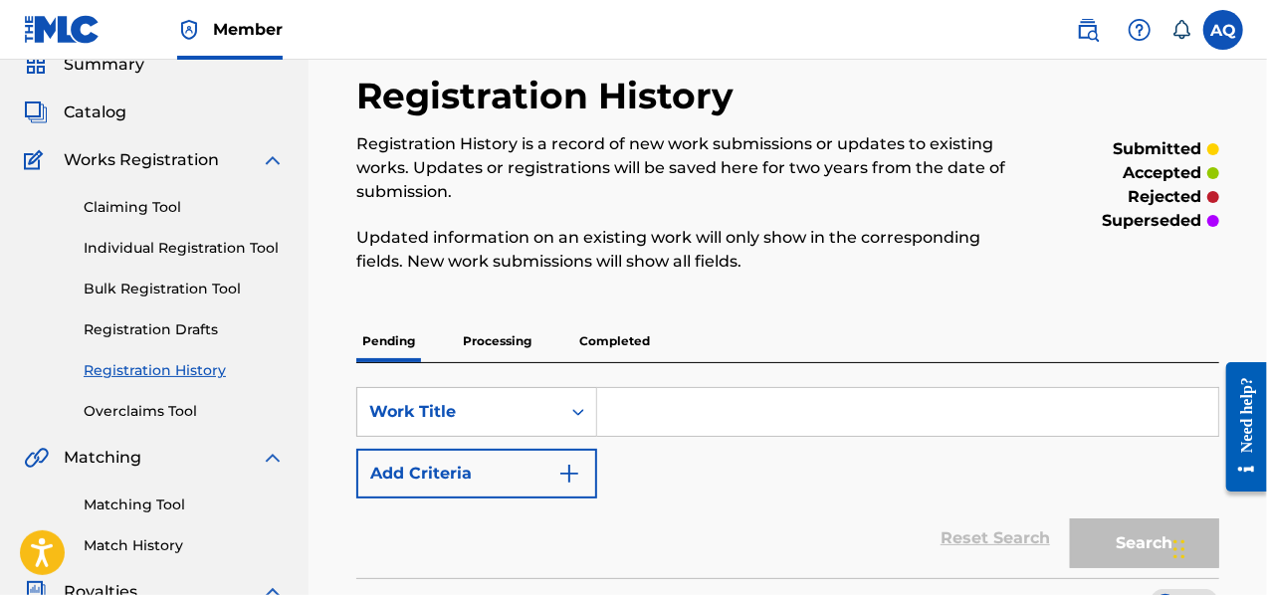
click at [241, 252] on link "Individual Registration Tool" at bounding box center [184, 248] width 201 height 21
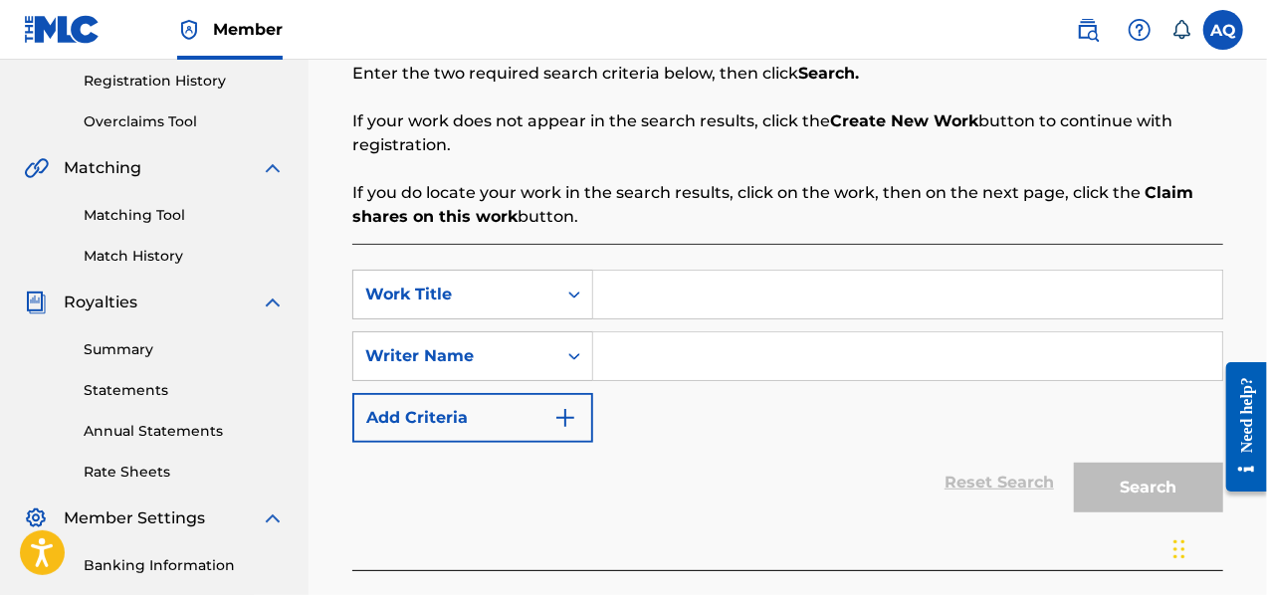
scroll to position [389, 0]
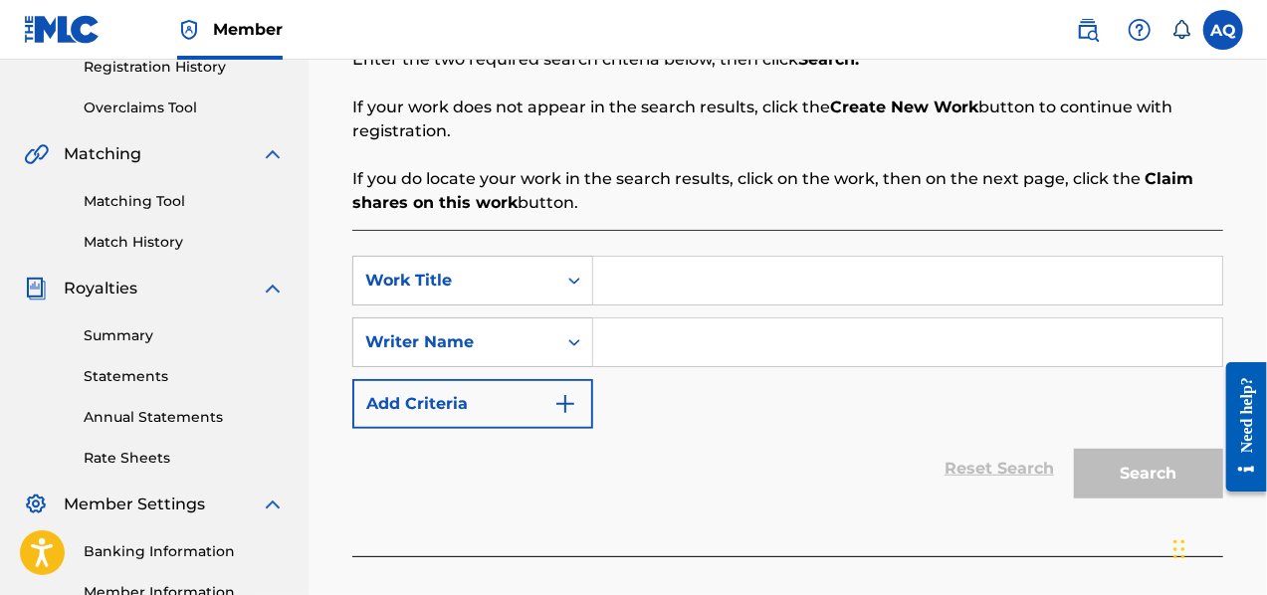
click at [719, 291] on input "Search Form" at bounding box center [907, 281] width 629 height 48
type input "A Blunt For Breakfast"
click at [650, 336] on input "Search Form" at bounding box center [907, 342] width 629 height 48
type input "[PERSON_NAME]"
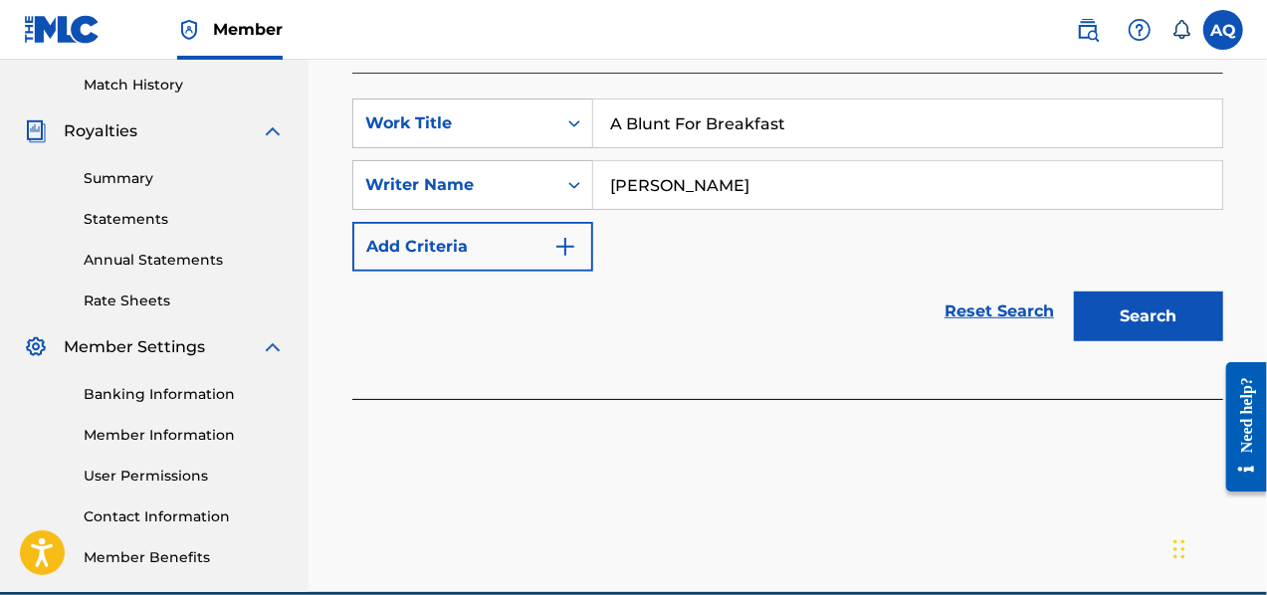
scroll to position [547, 0]
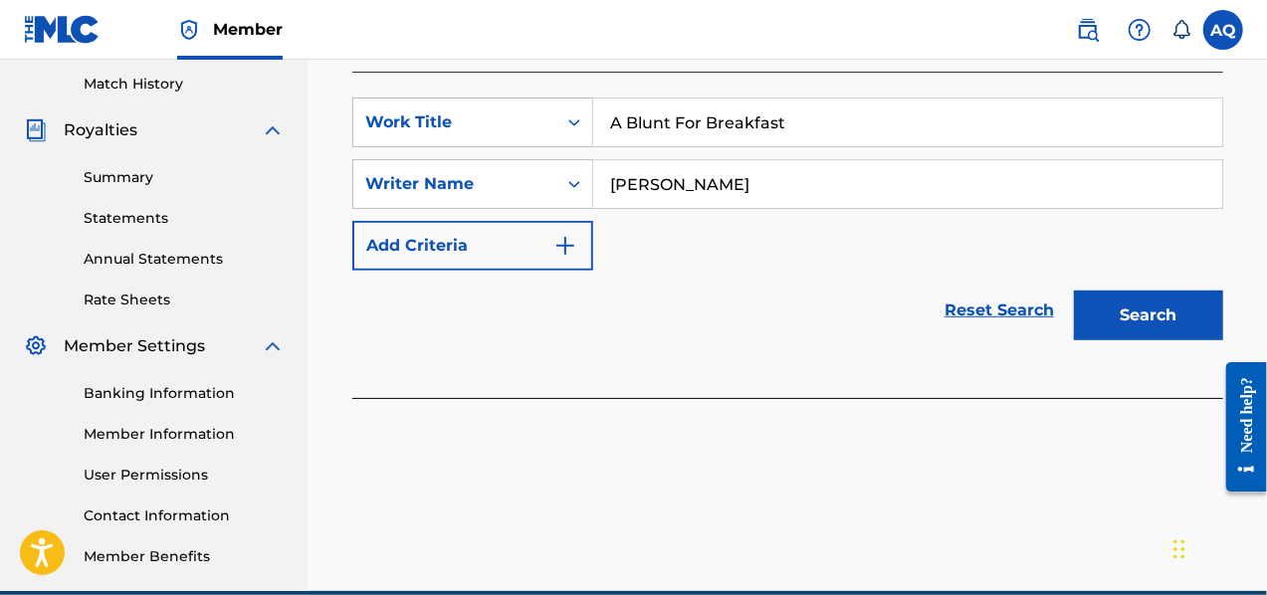
click at [1105, 303] on button "Search" at bounding box center [1148, 316] width 149 height 50
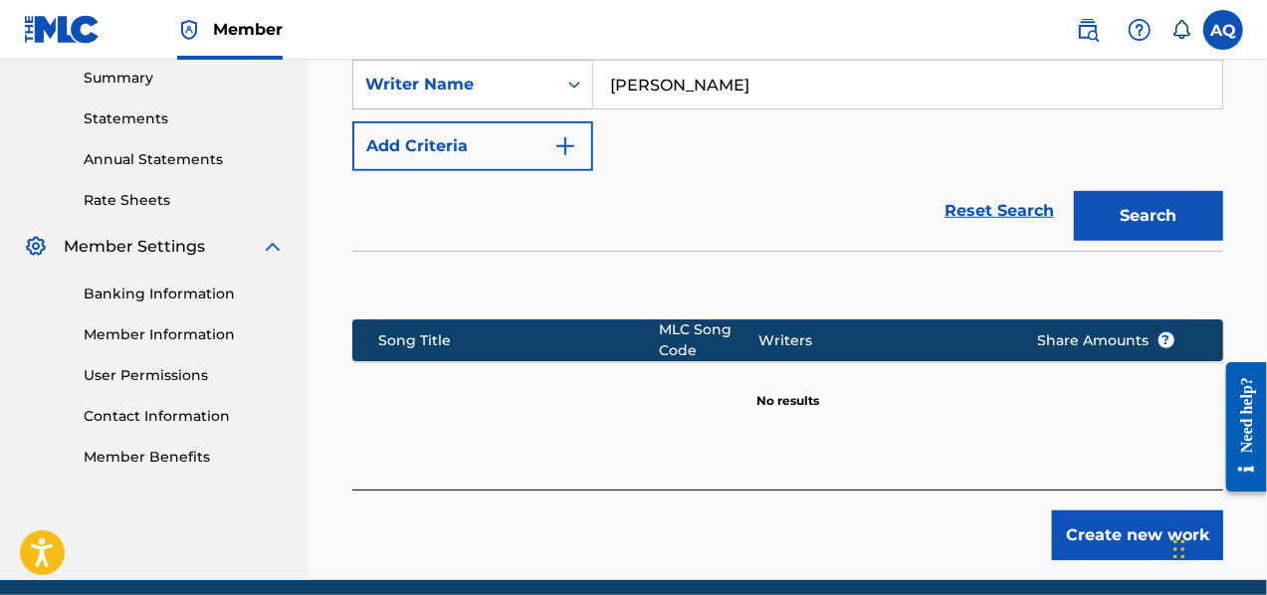
scroll to position [654, 0]
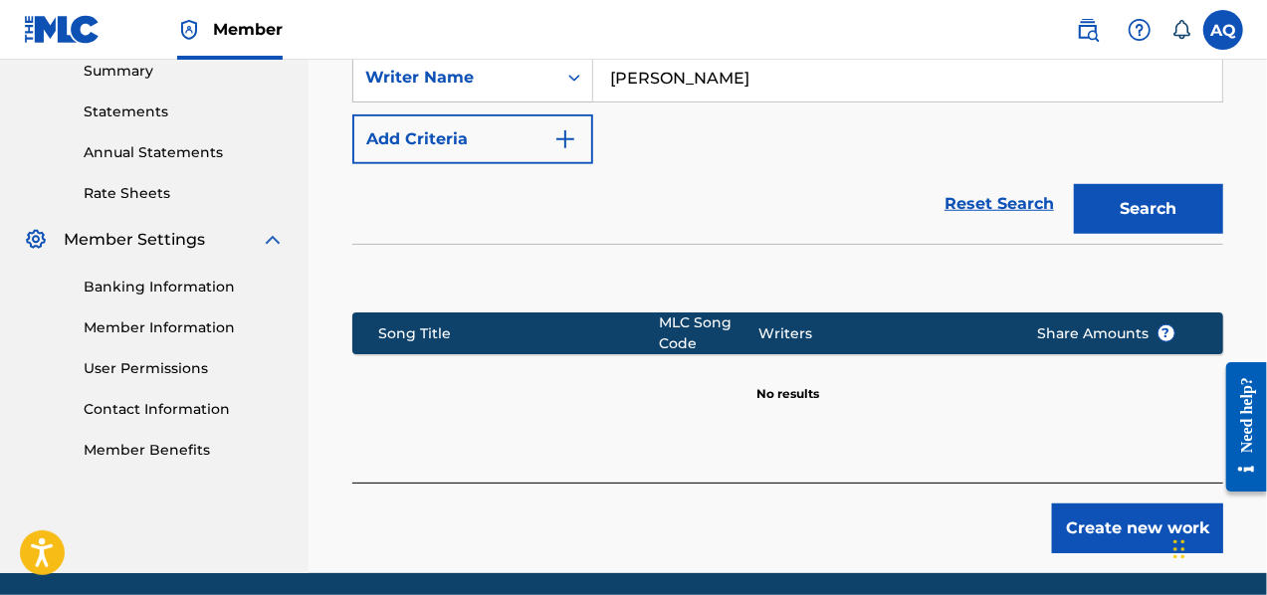
click at [1103, 531] on button "Create new work" at bounding box center [1137, 528] width 171 height 50
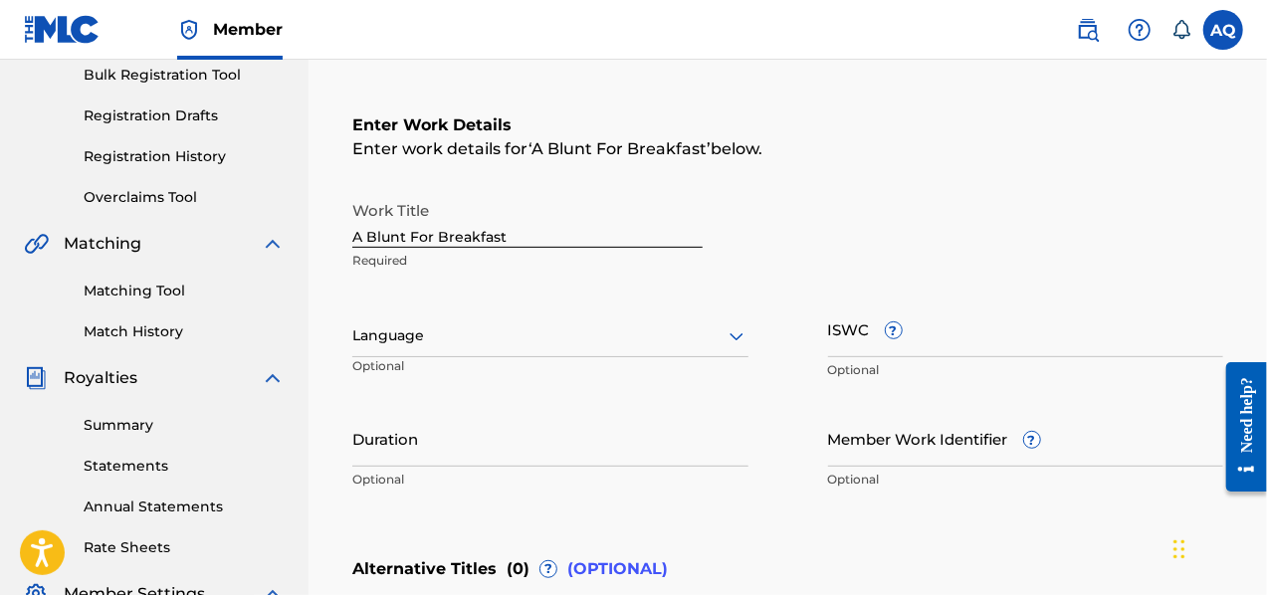
scroll to position [297, 0]
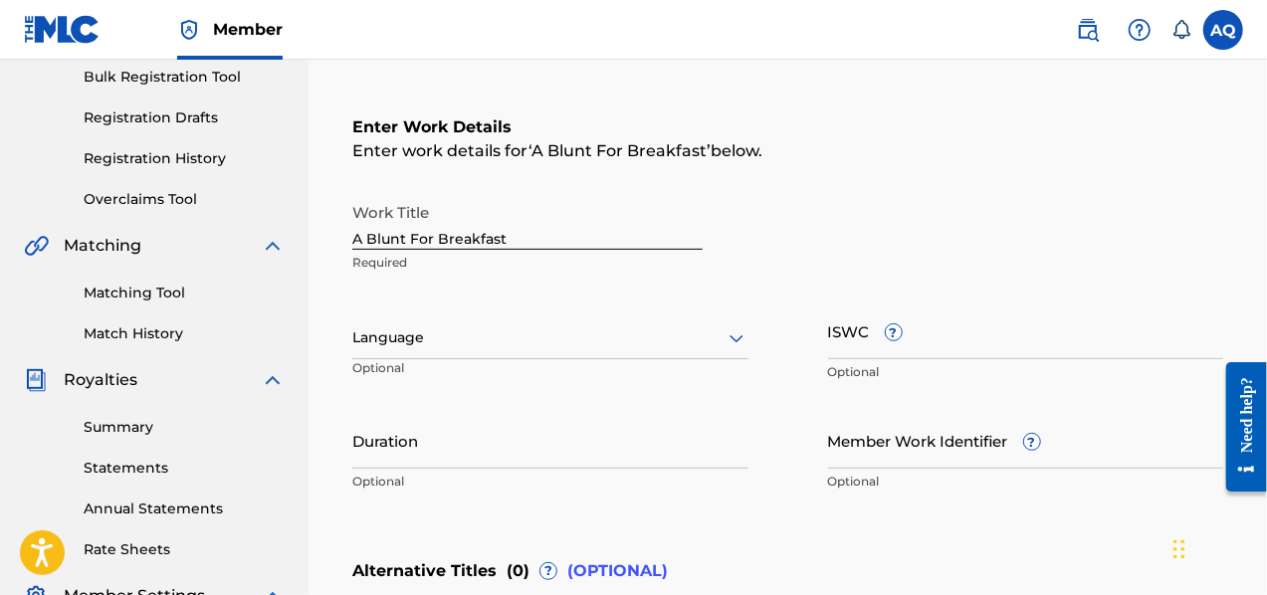
click at [488, 331] on div at bounding box center [550, 337] width 396 height 25
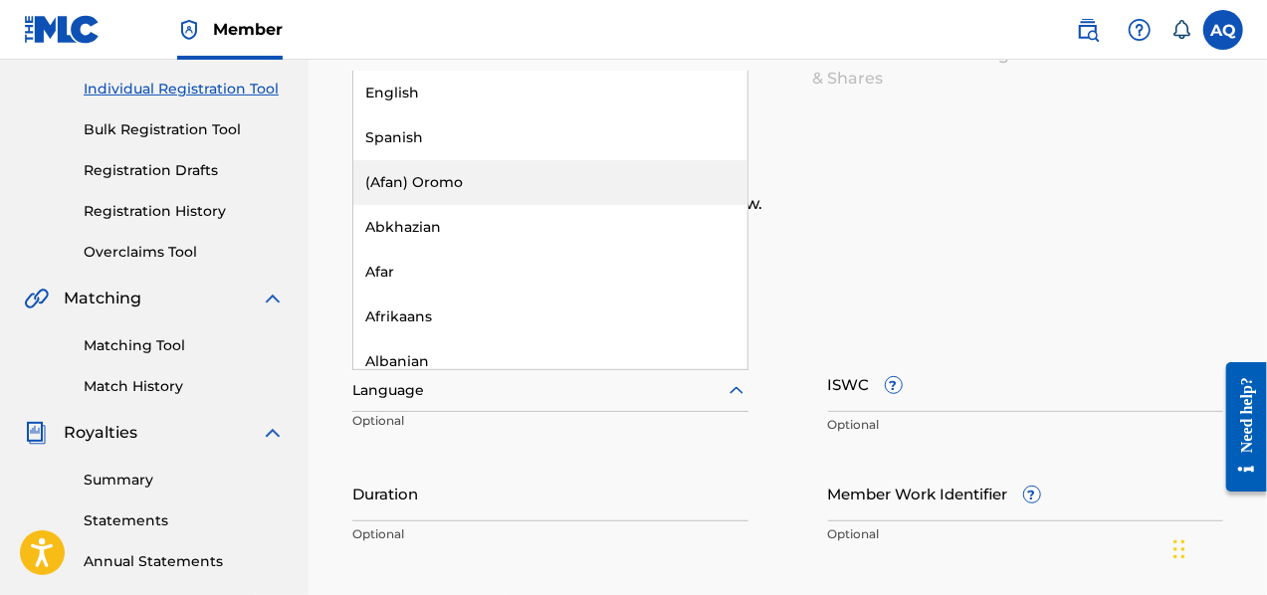
scroll to position [227, 0]
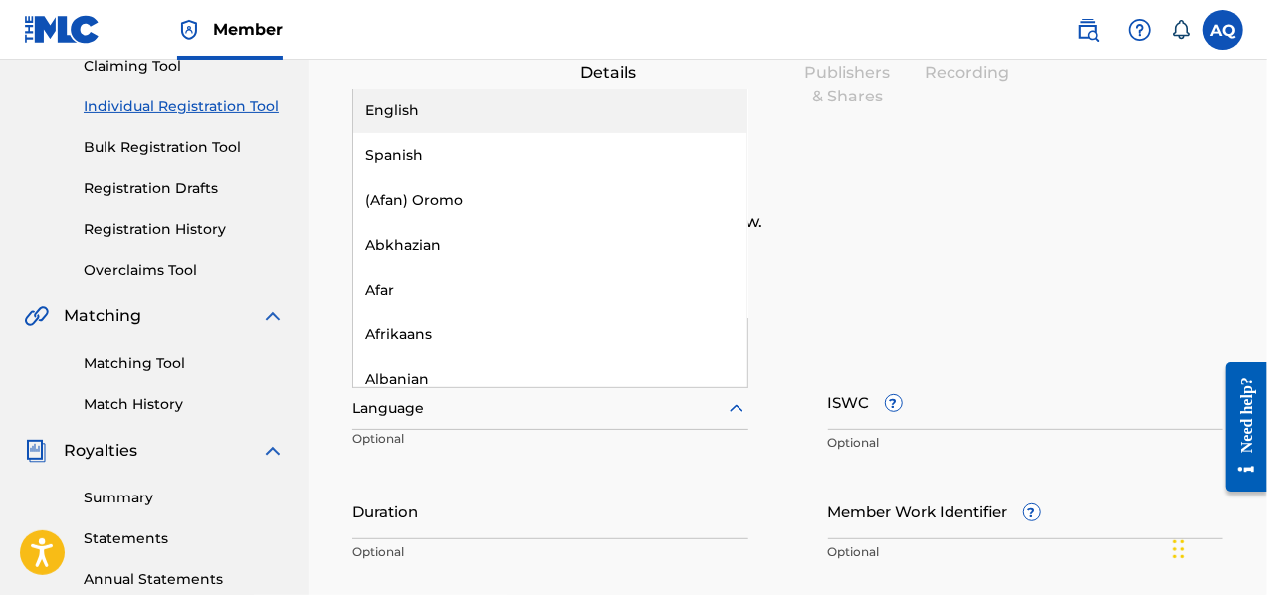
click at [524, 103] on div "English" at bounding box center [550, 111] width 394 height 45
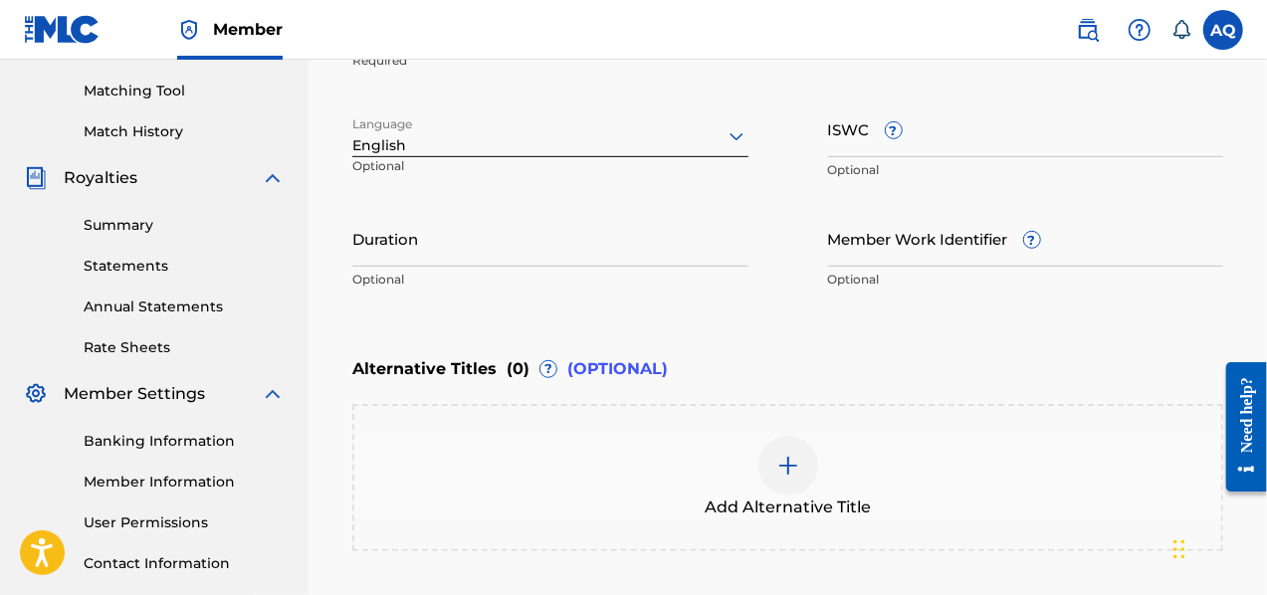
scroll to position [508, 0]
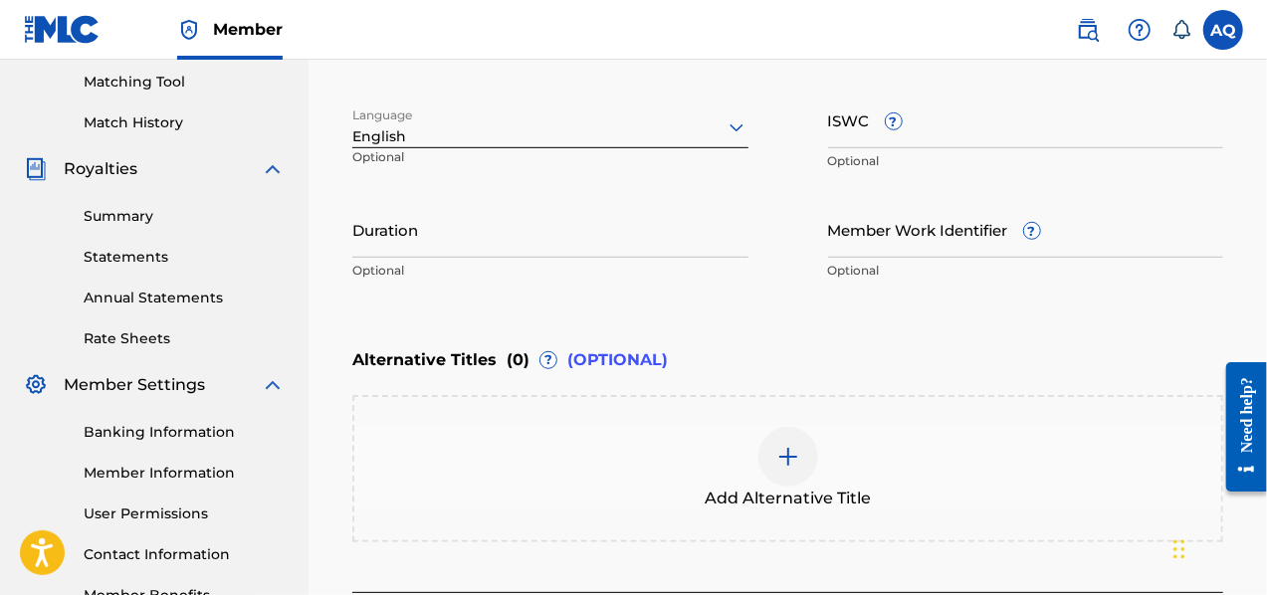
click at [468, 241] on input "Duration" at bounding box center [550, 229] width 396 height 57
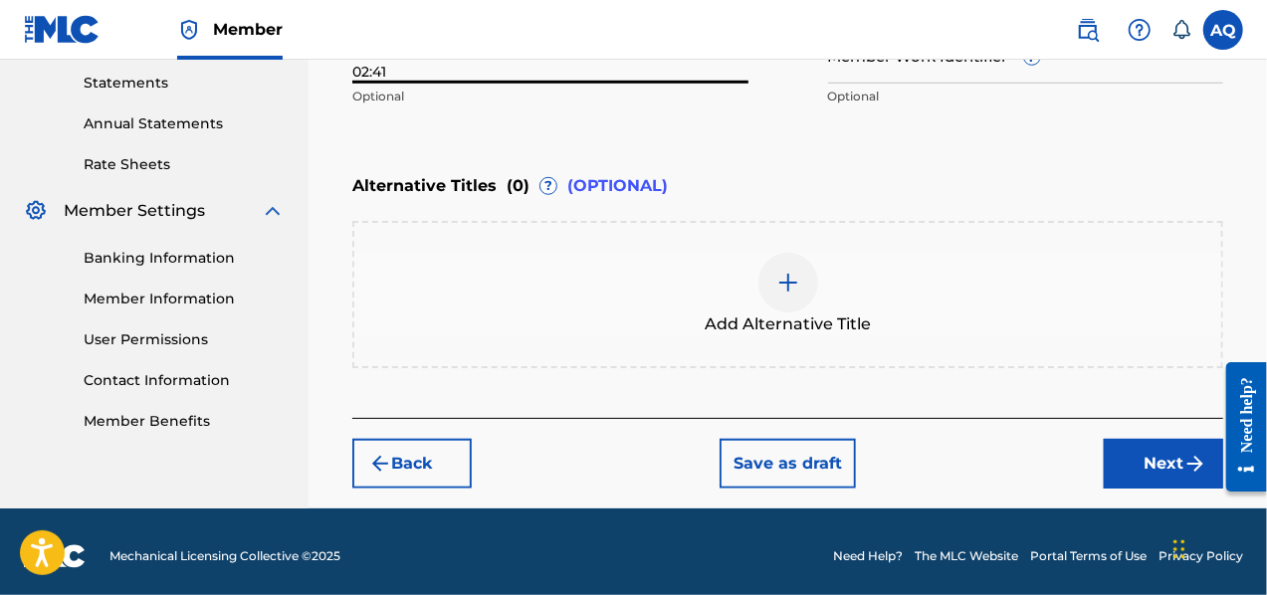
scroll to position [691, 0]
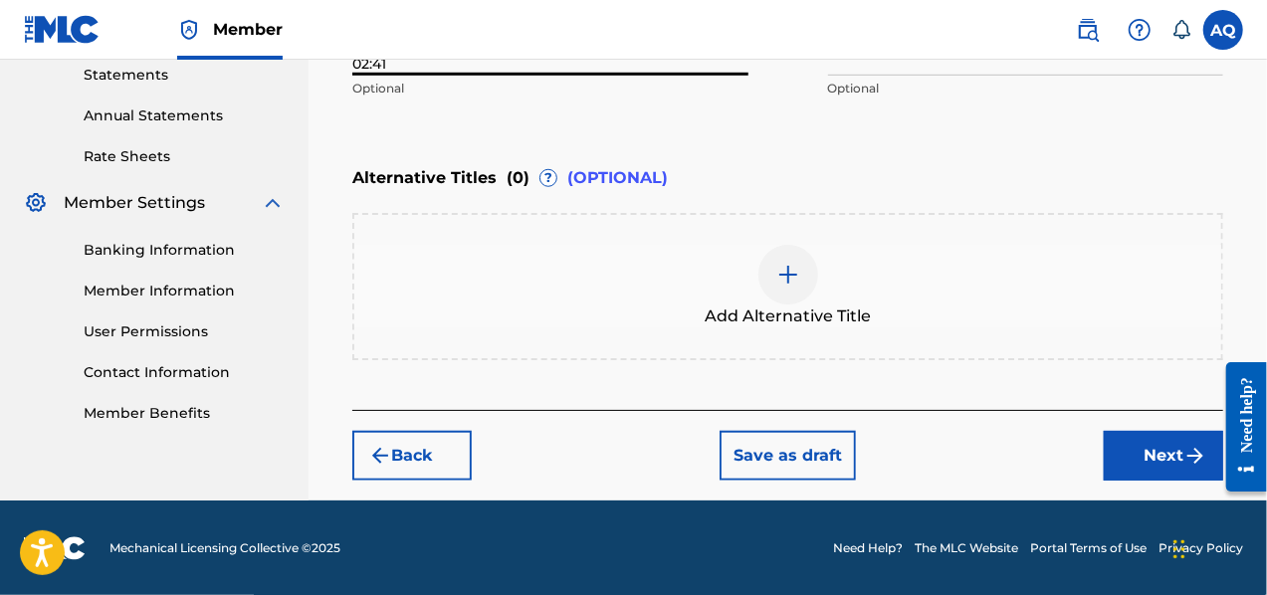
type input "02:41"
click at [1124, 451] on button "Next" at bounding box center [1162, 456] width 119 height 50
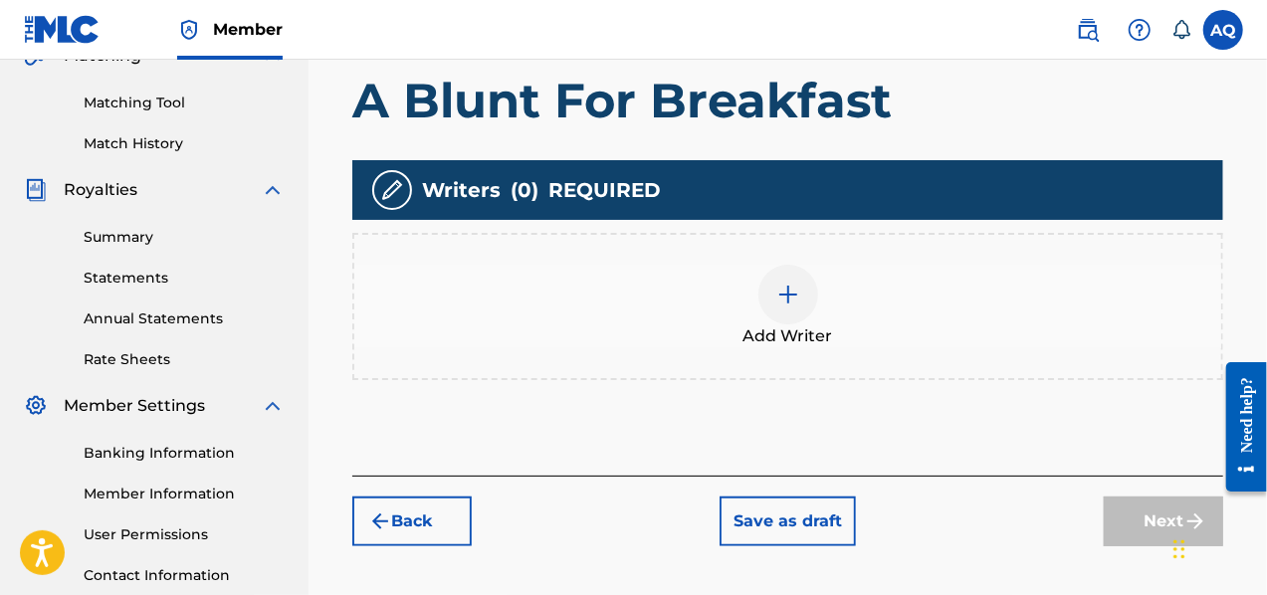
scroll to position [494, 0]
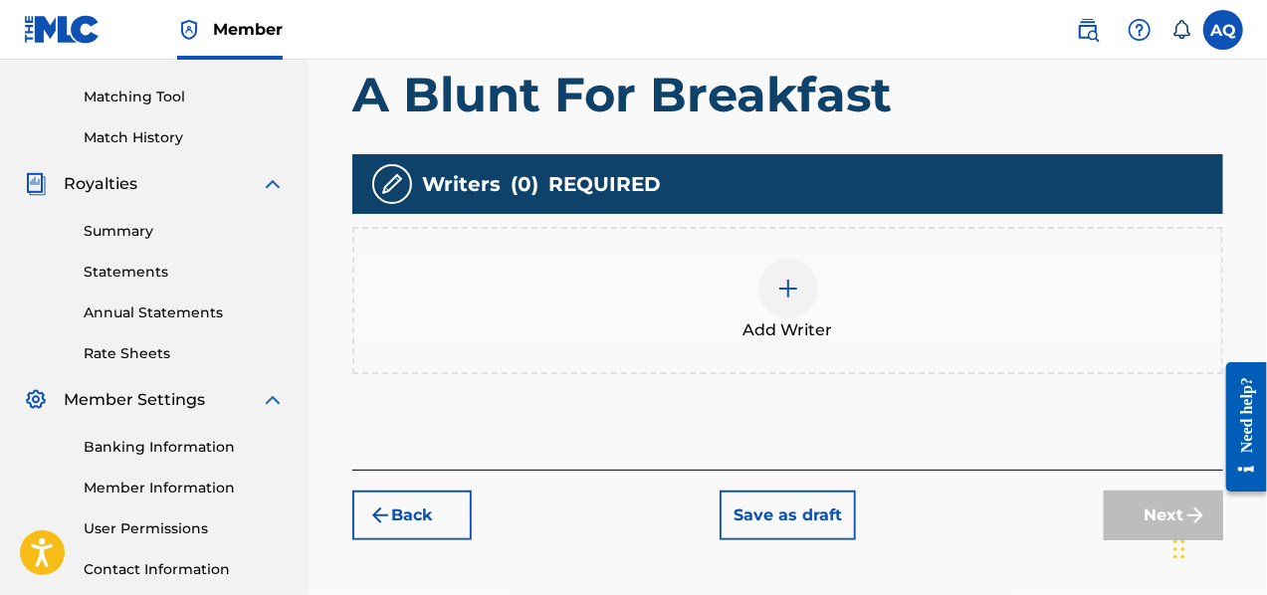
click at [765, 290] on div at bounding box center [788, 289] width 60 height 60
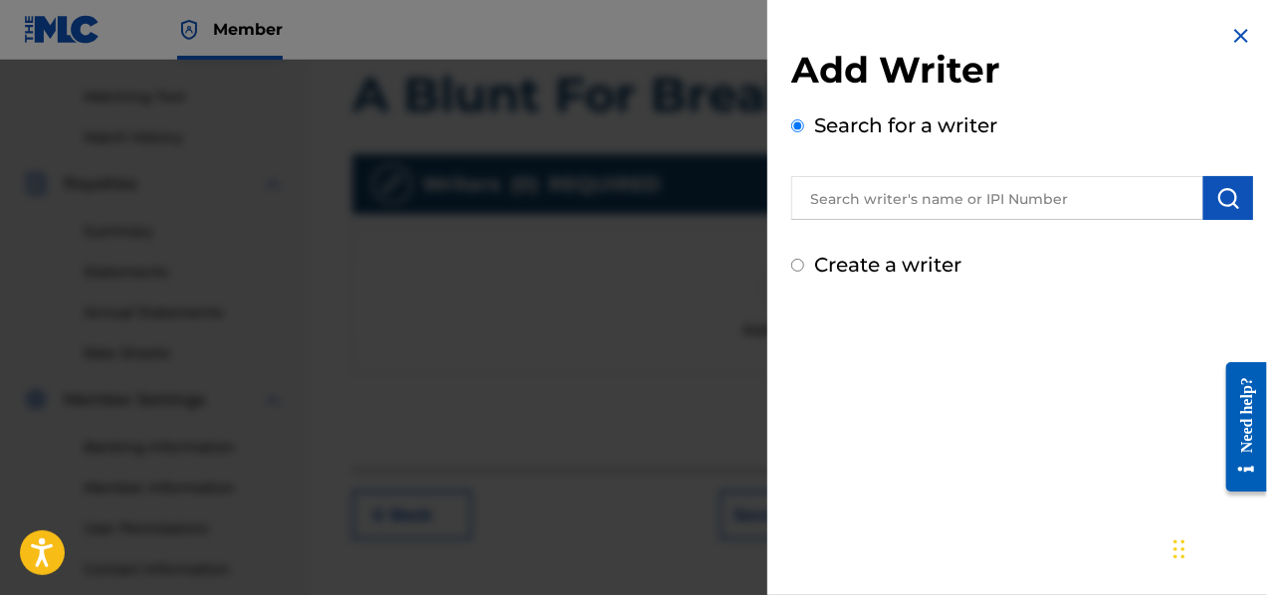
click at [890, 204] on input "text" at bounding box center [997, 198] width 412 height 44
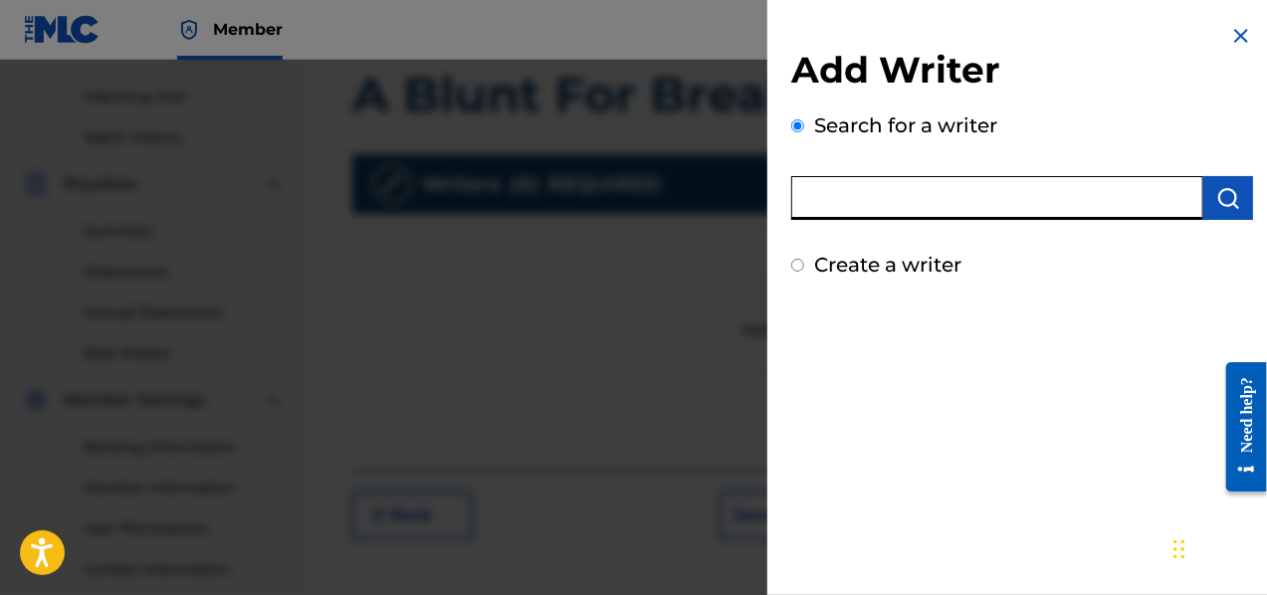
type input "[PERSON_NAME]"
click at [1220, 198] on img "submit" at bounding box center [1228, 198] width 24 height 24
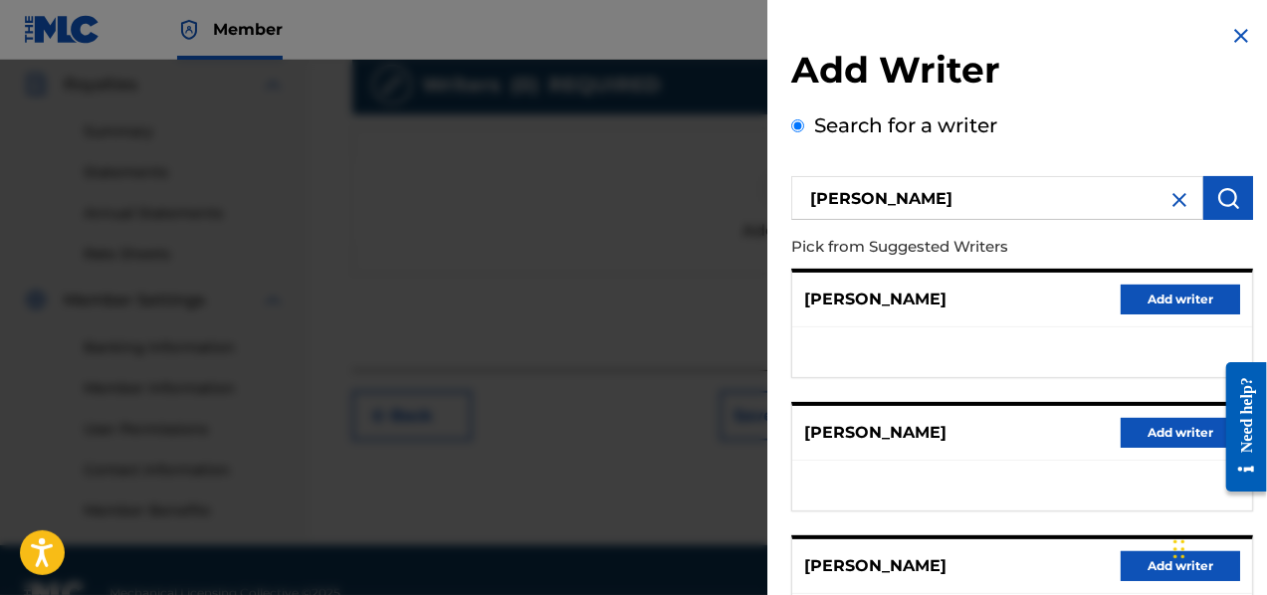
scroll to position [595, 0]
click at [1124, 559] on button "Add writer" at bounding box center [1179, 566] width 119 height 30
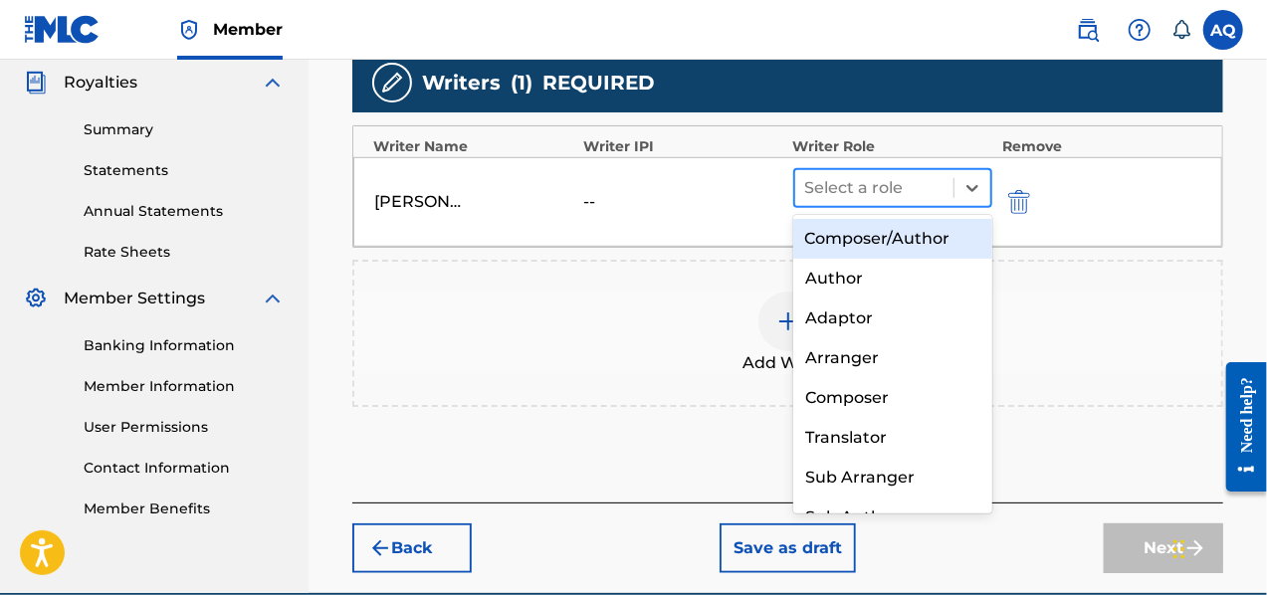
click at [943, 191] on div "Select a role" at bounding box center [874, 188] width 158 height 36
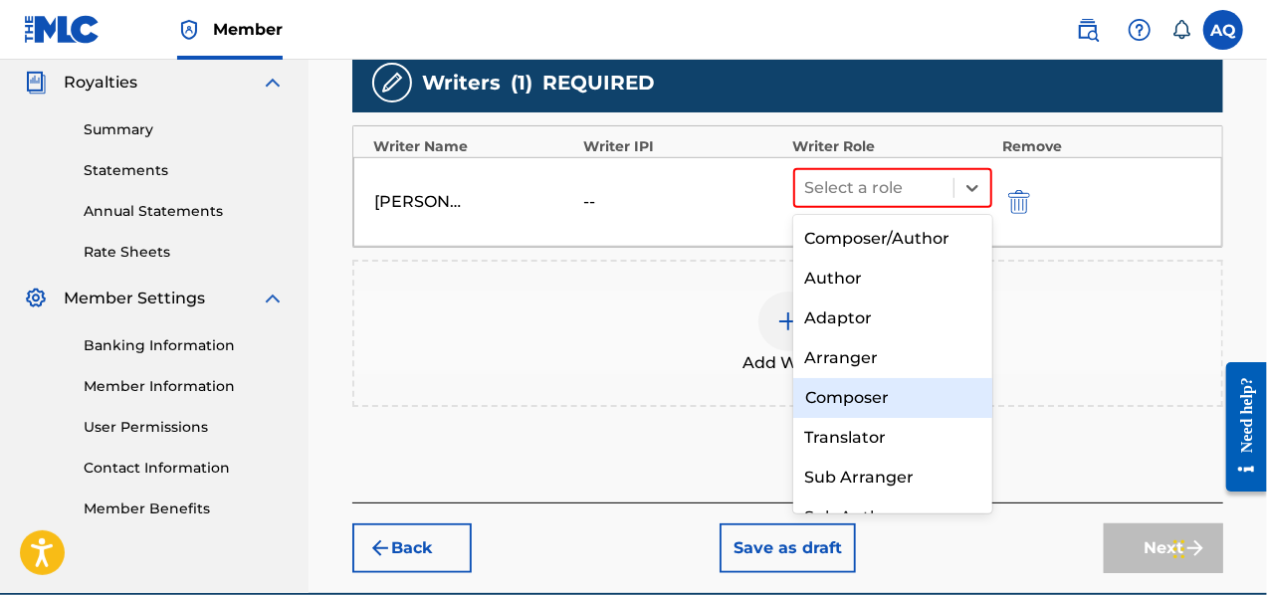
click at [895, 403] on div "Composer" at bounding box center [893, 398] width 200 height 40
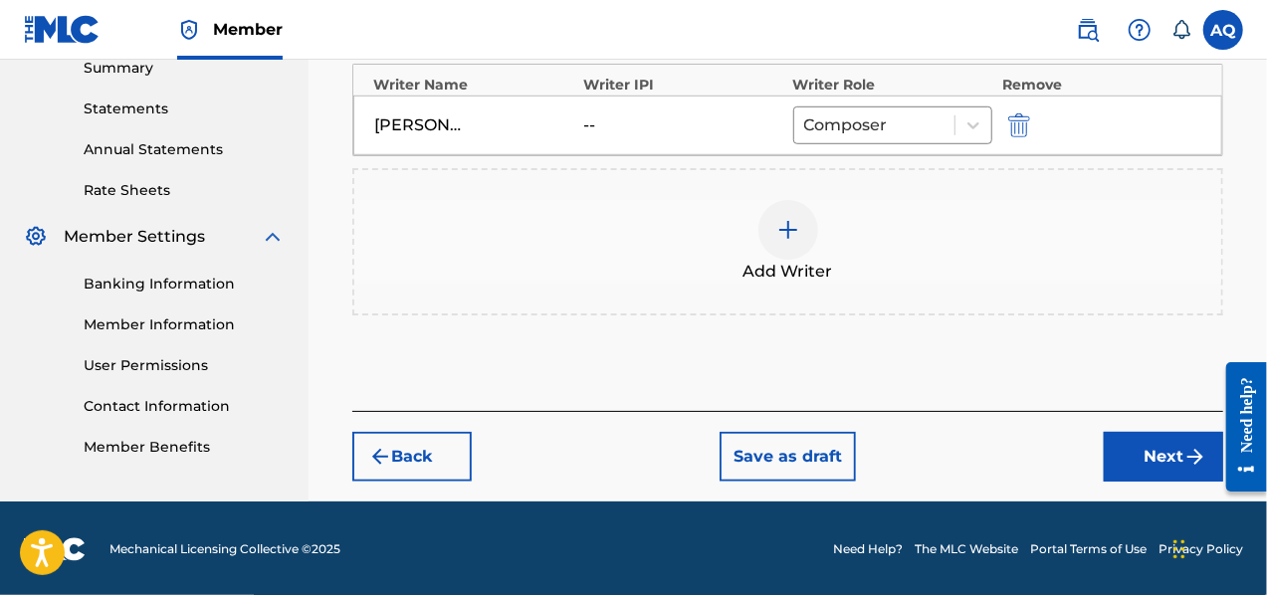
click at [1125, 454] on button "Next" at bounding box center [1162, 457] width 119 height 50
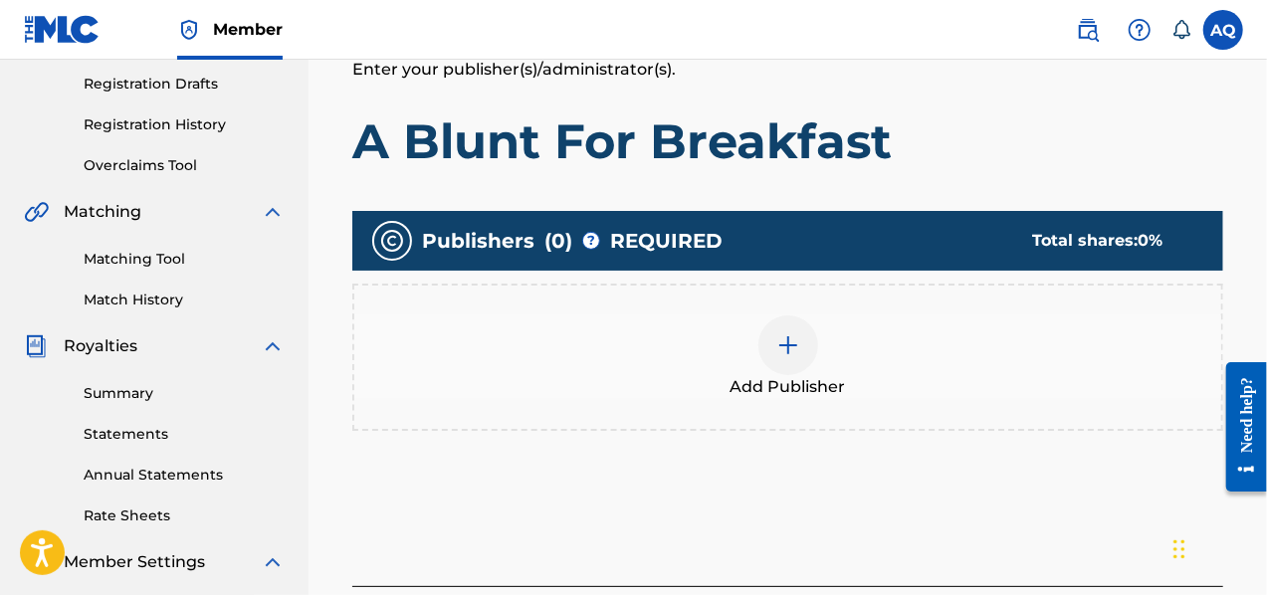
scroll to position [354, 0]
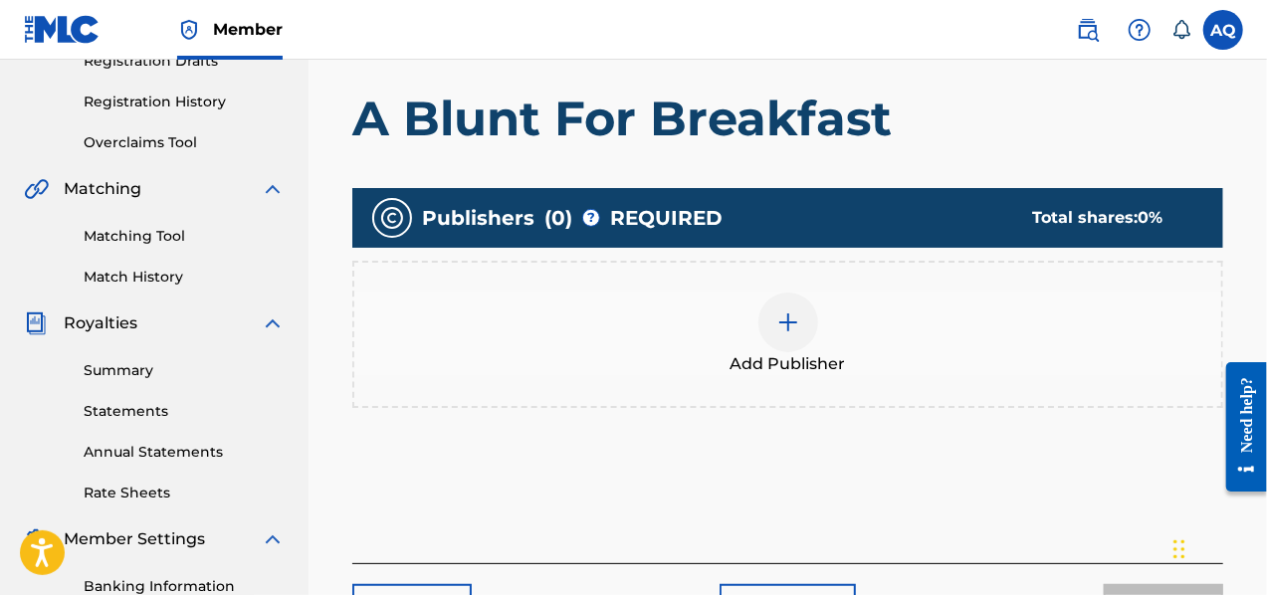
click at [789, 317] on img at bounding box center [788, 322] width 24 height 24
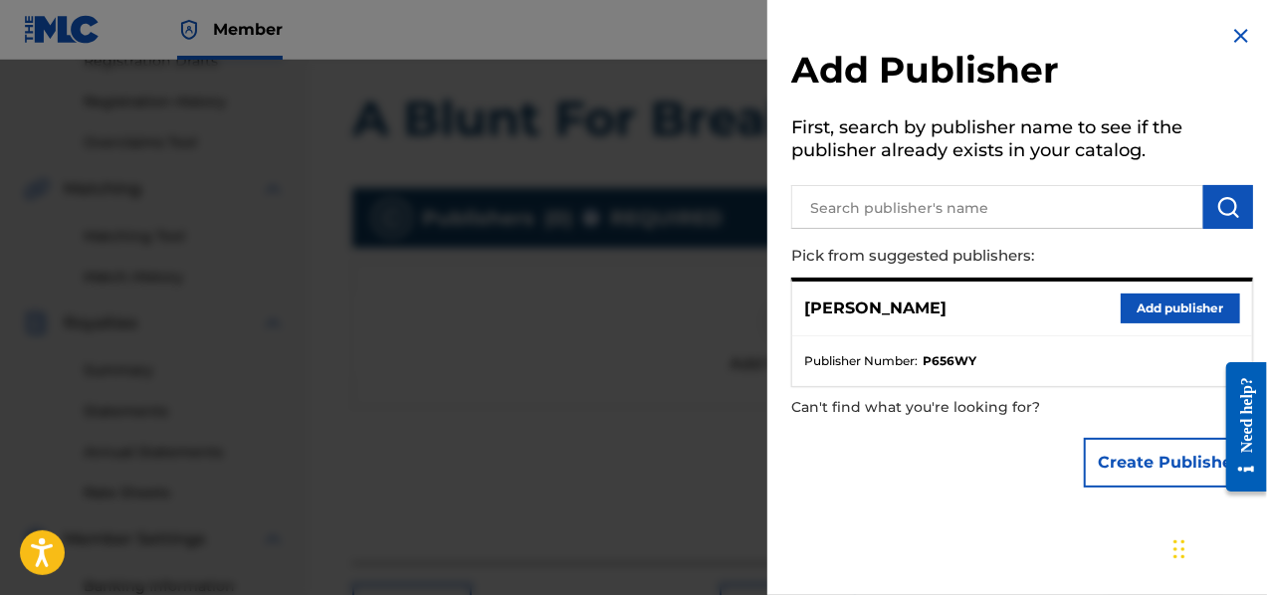
click at [1197, 315] on button "Add publisher" at bounding box center [1179, 309] width 119 height 30
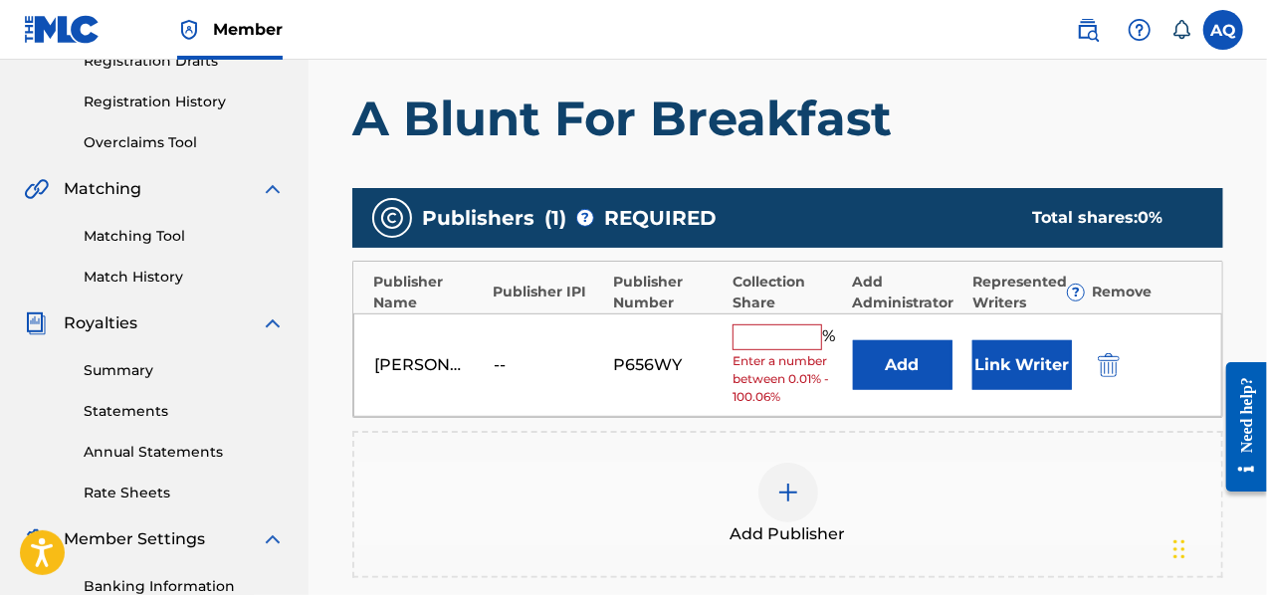
click at [782, 325] on input "text" at bounding box center [777, 337] width 90 height 26
type input "50"
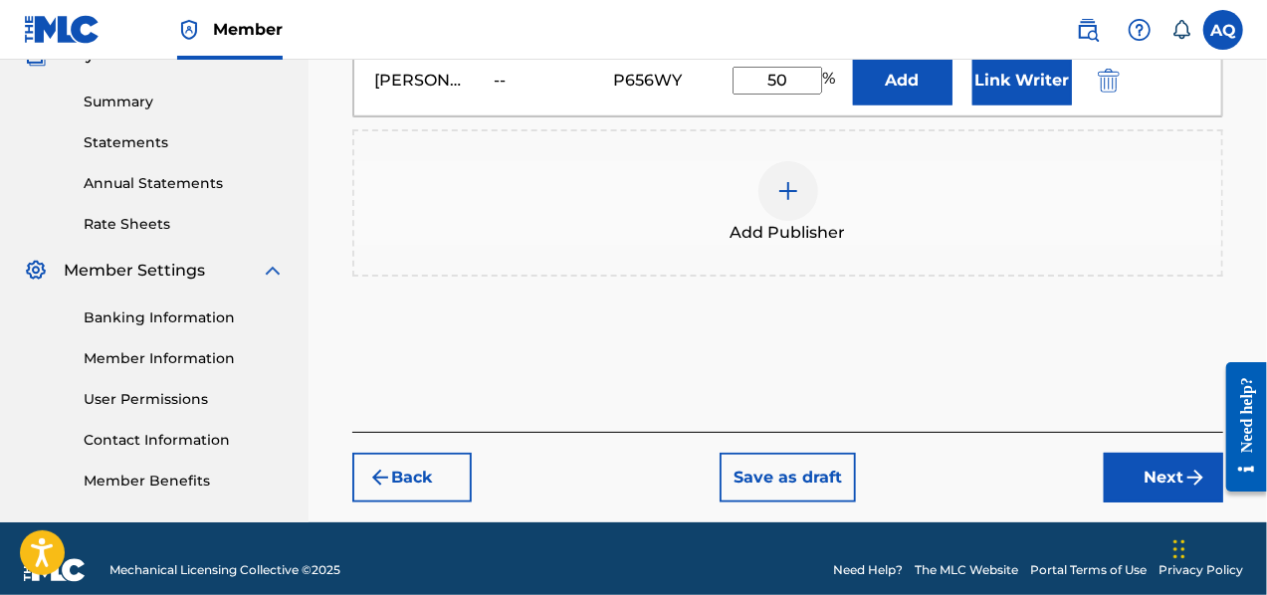
click at [1150, 482] on button "Next" at bounding box center [1162, 478] width 119 height 50
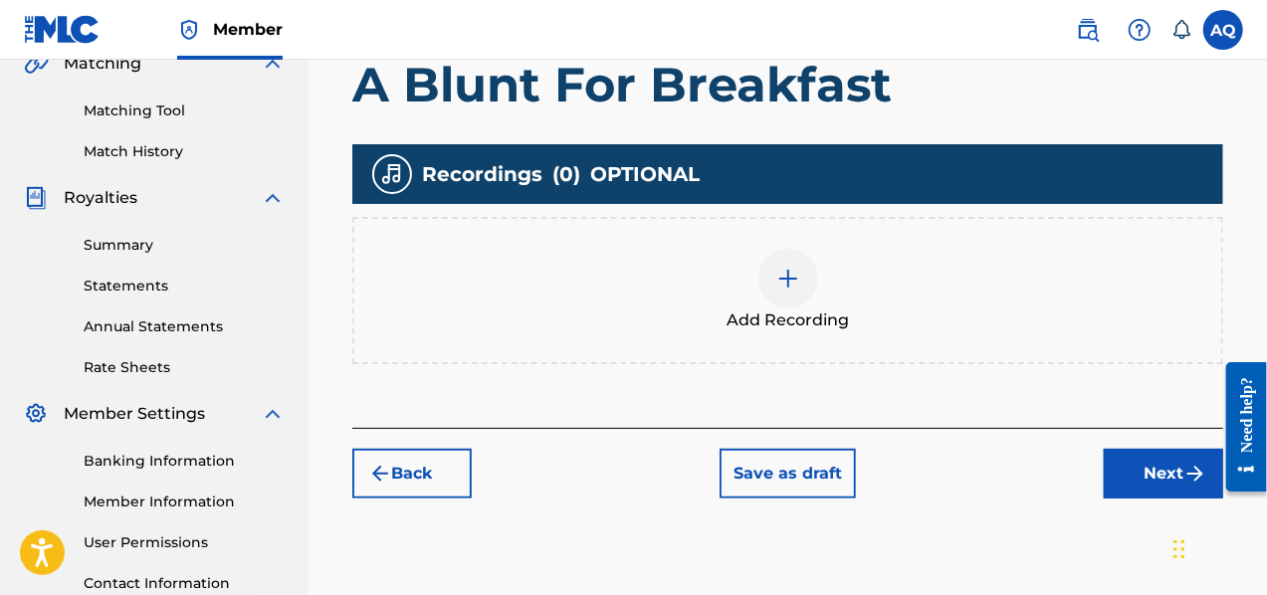
scroll to position [482, 0]
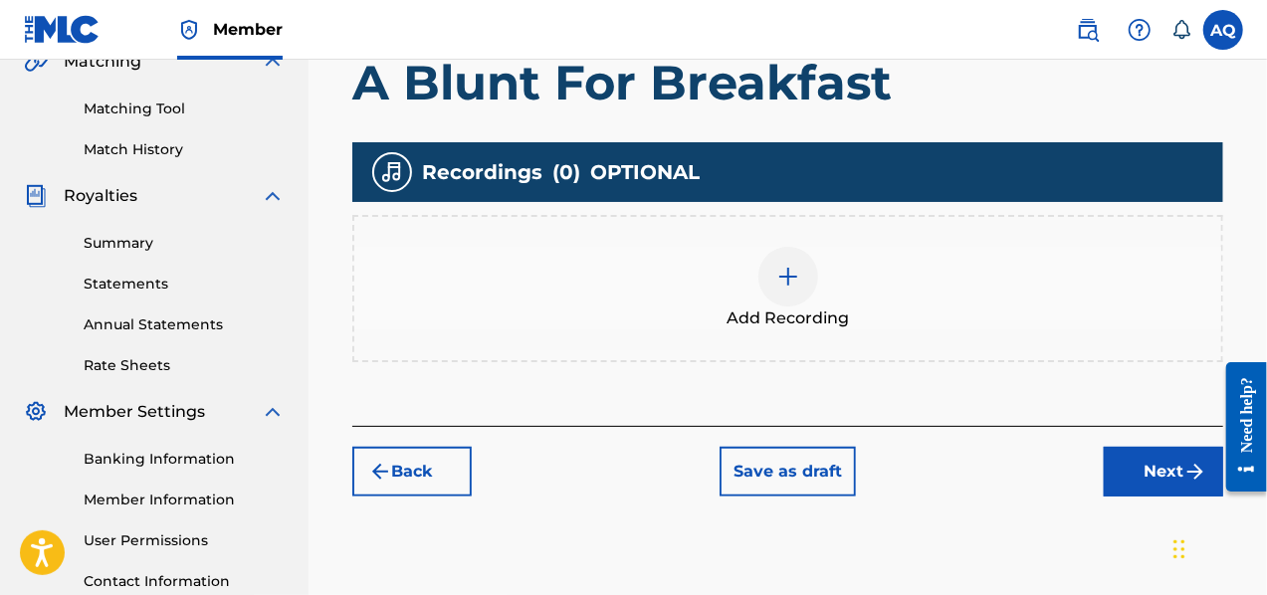
click at [1136, 471] on button "Next" at bounding box center [1162, 472] width 119 height 50
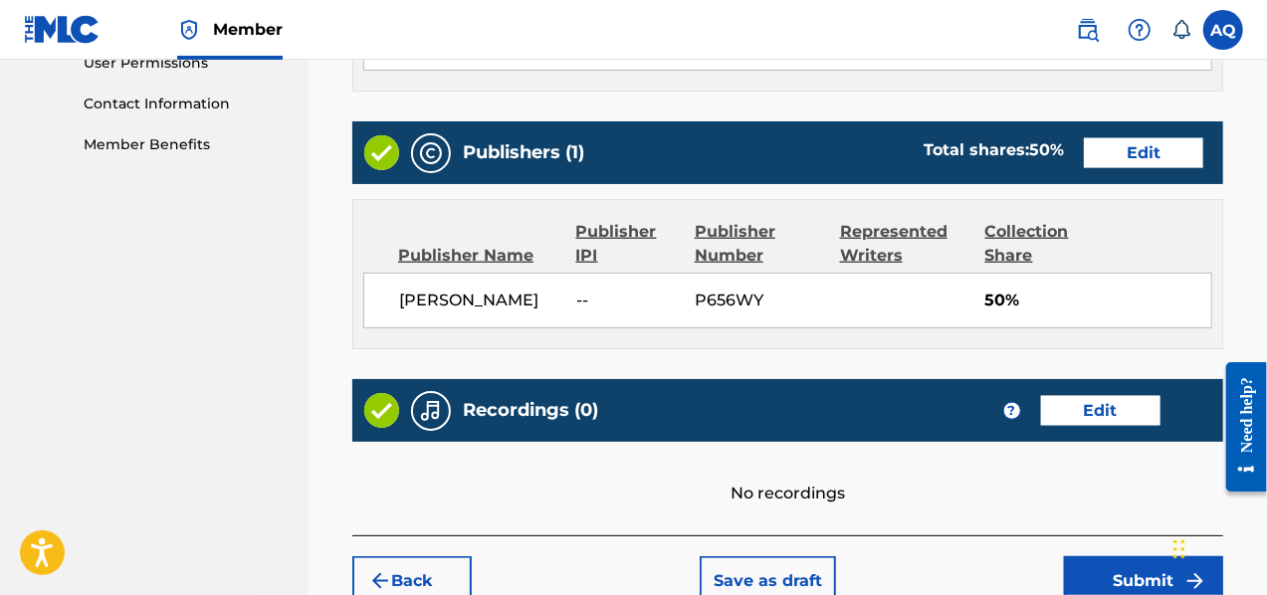
scroll to position [963, 0]
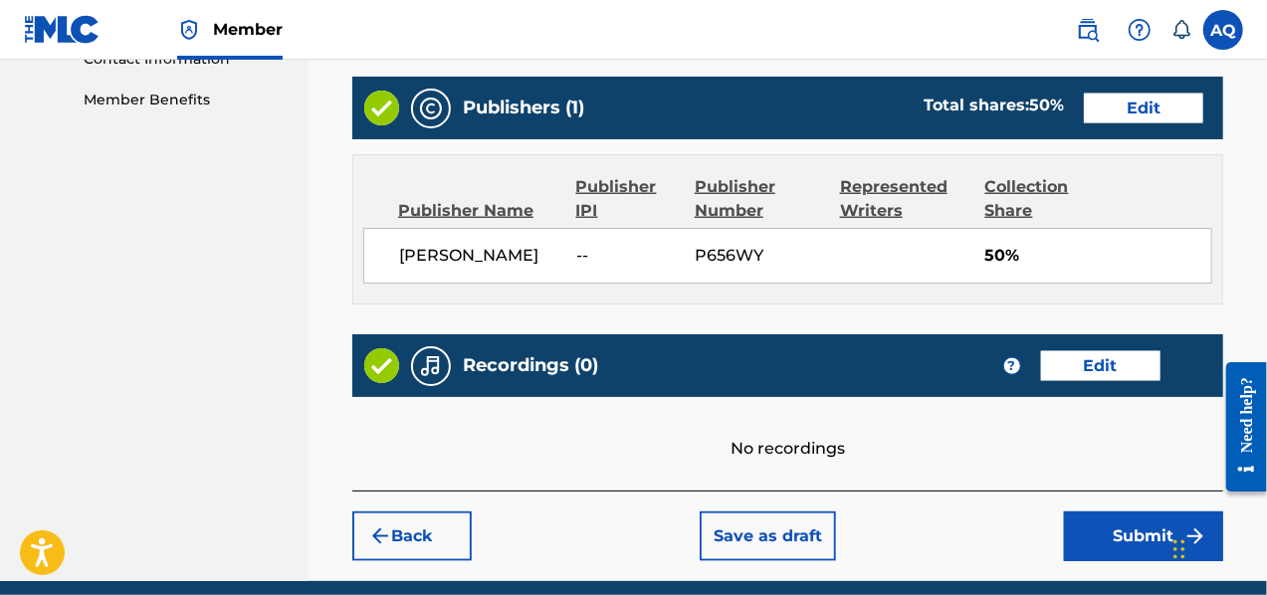
drag, startPoint x: 1270, startPoint y: 349, endPoint x: 25, endPoint y: 45, distance: 1281.4
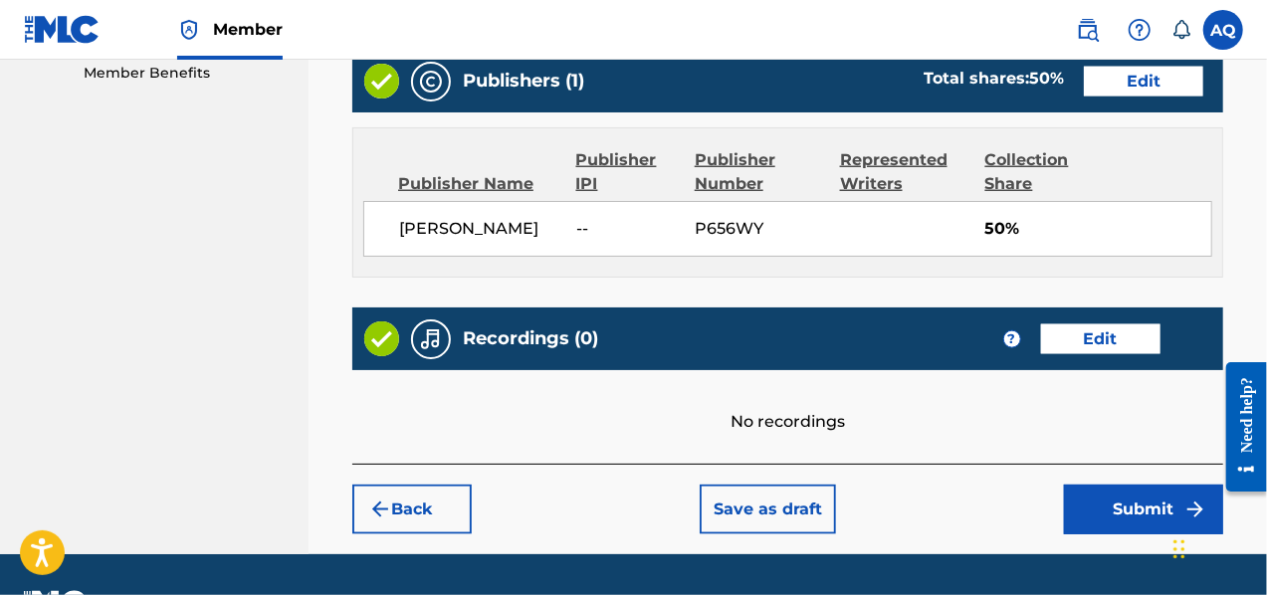
click at [1095, 497] on button "Submit" at bounding box center [1143, 510] width 159 height 50
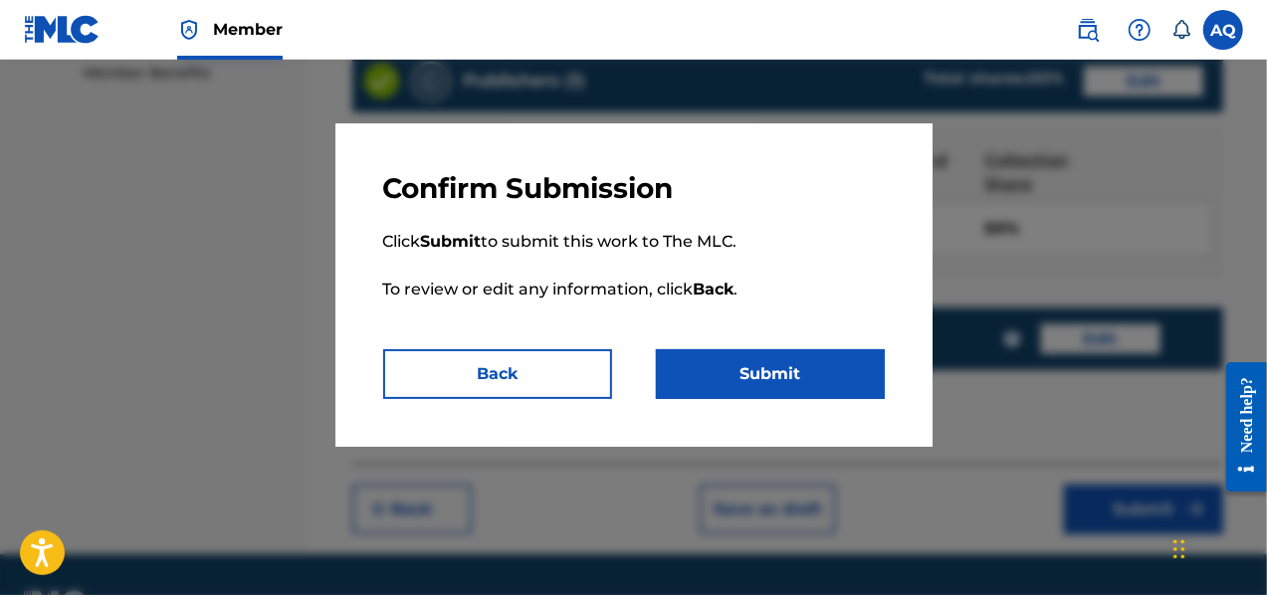
click at [795, 368] on button "Submit" at bounding box center [770, 374] width 229 height 50
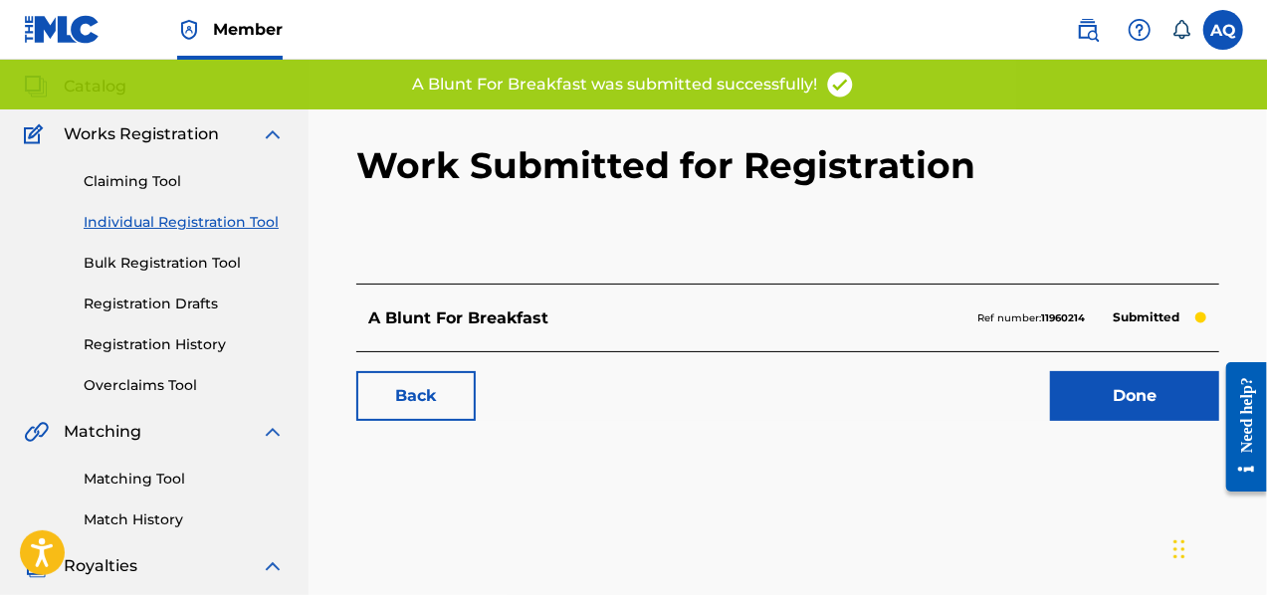
scroll to position [113, 0]
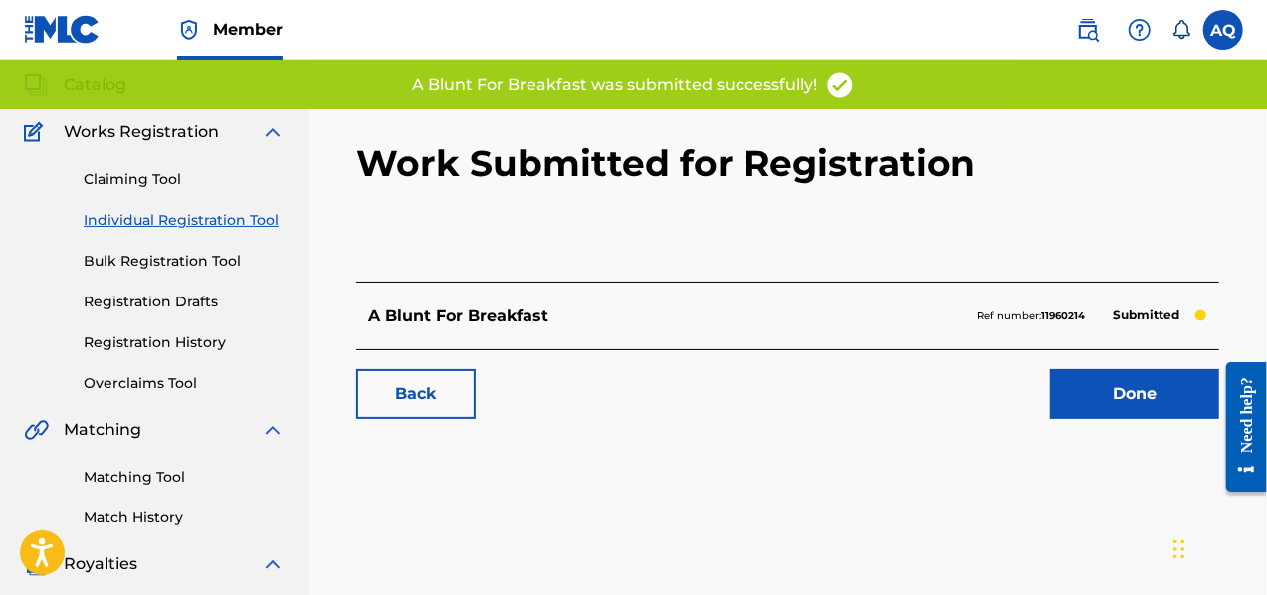
click at [1106, 387] on link "Done" at bounding box center [1134, 394] width 169 height 50
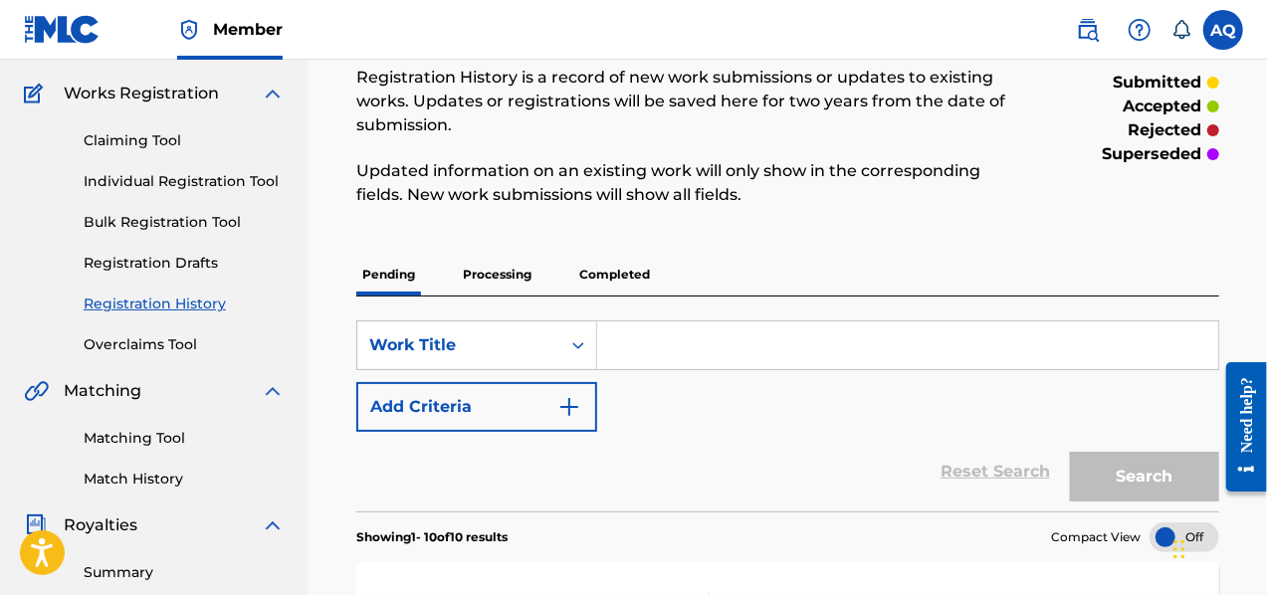
scroll to position [153, 0]
click at [216, 181] on link "Individual Registration Tool" at bounding box center [184, 180] width 201 height 21
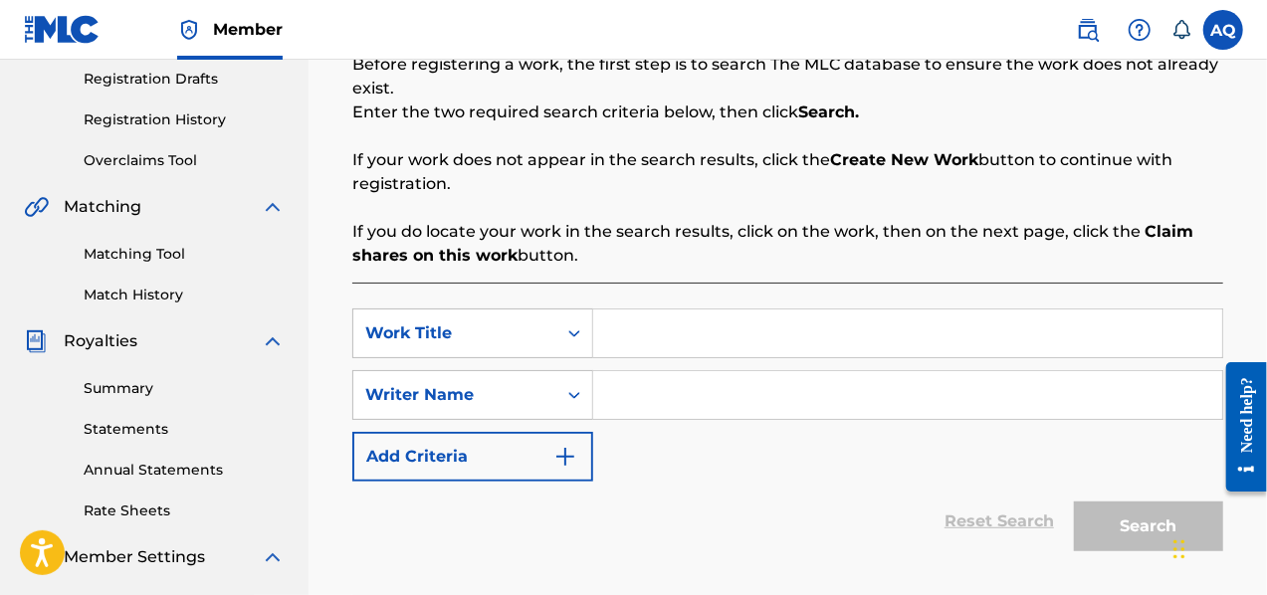
scroll to position [344, 0]
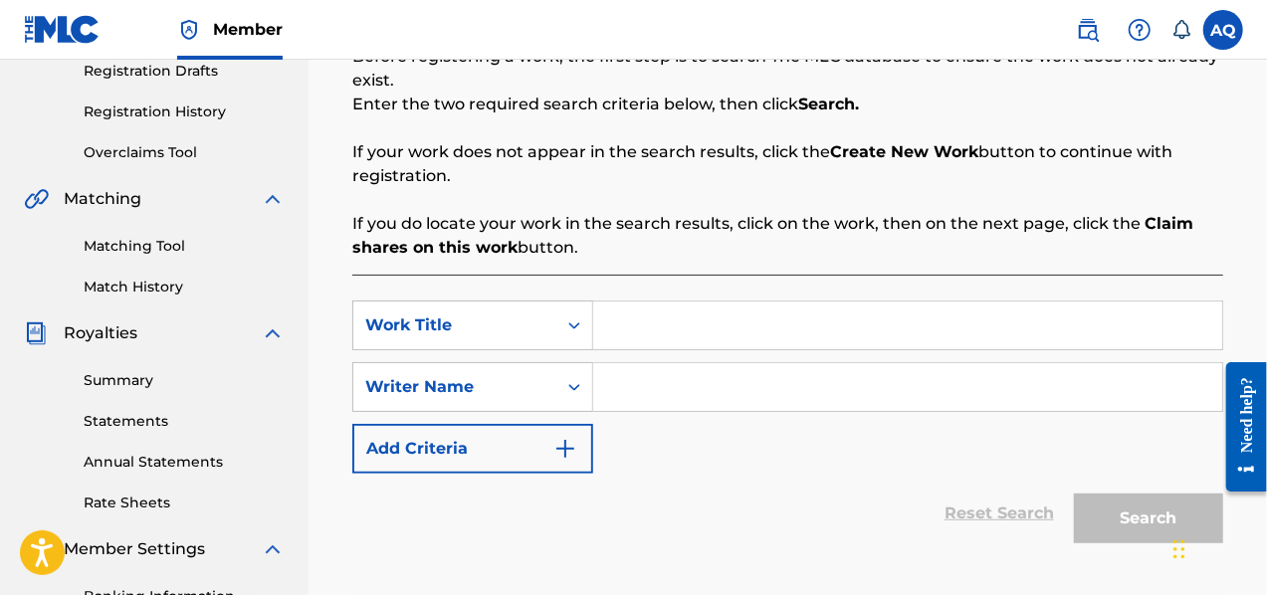
click at [663, 325] on input "Search Form" at bounding box center [907, 325] width 629 height 48
type input "13 Reasons"
click at [665, 392] on input "Search Form" at bounding box center [907, 387] width 629 height 48
type input "[PERSON_NAME]"
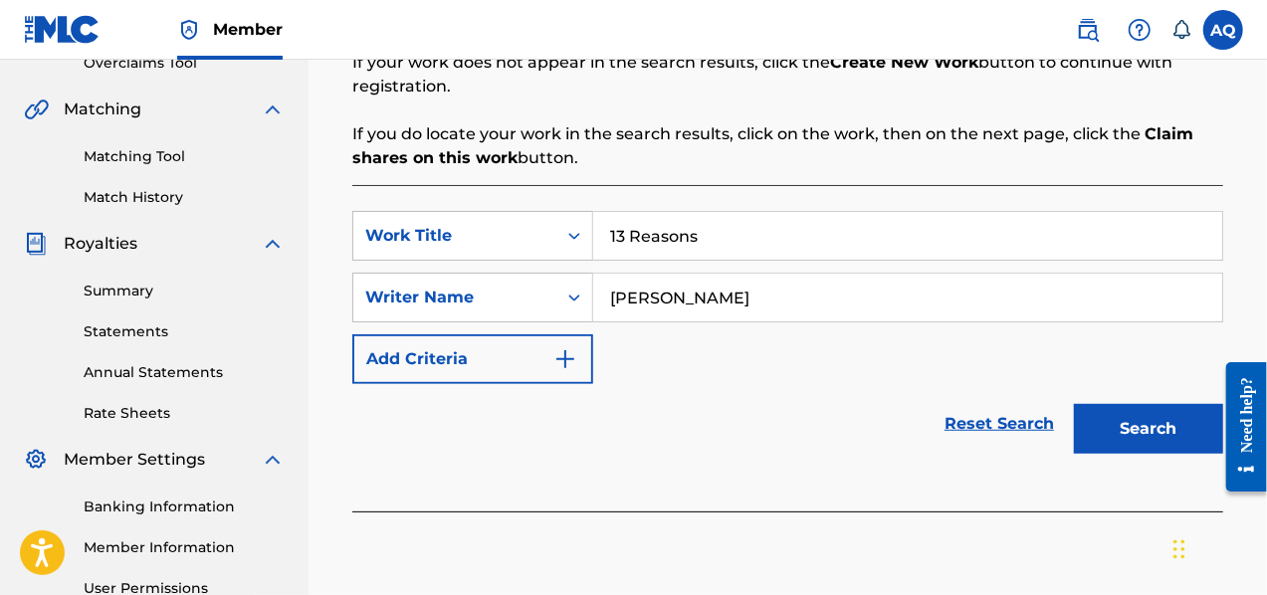
scroll to position [514, 0]
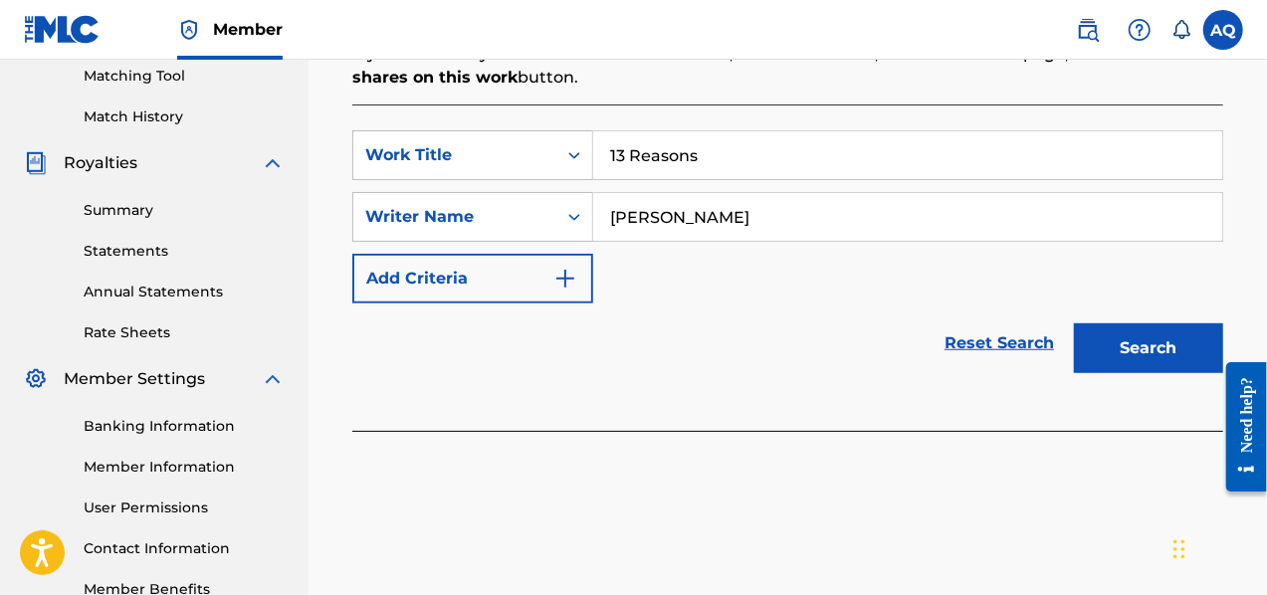
click at [1141, 349] on button "Search" at bounding box center [1148, 348] width 149 height 50
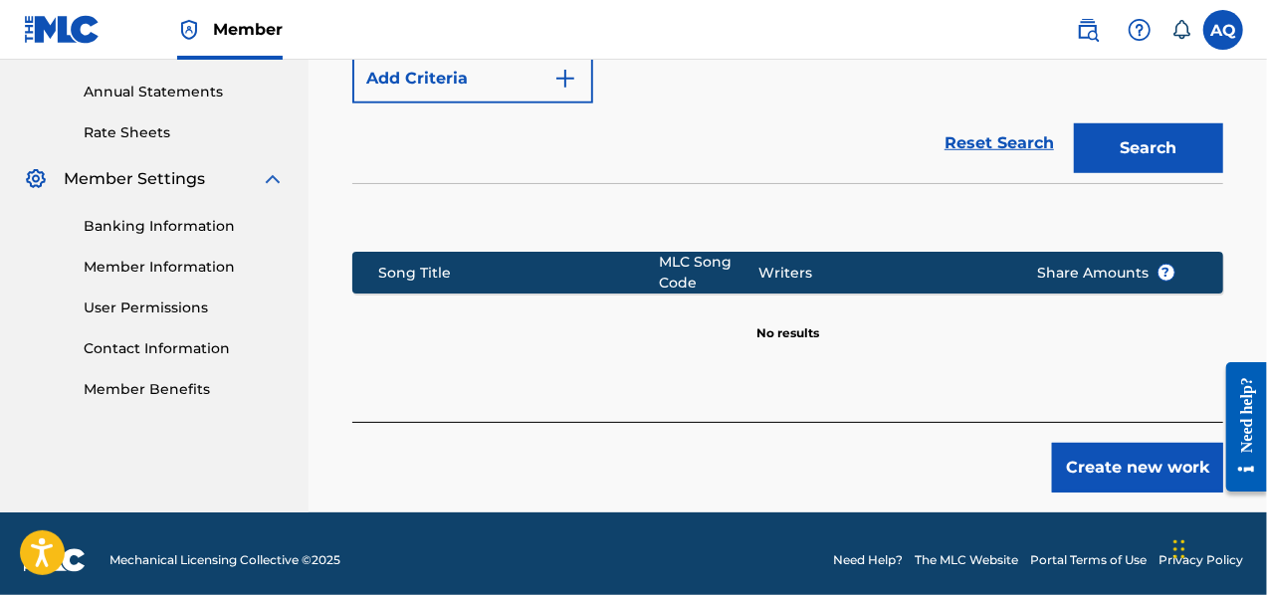
click at [1123, 465] on button "Create new work" at bounding box center [1137, 468] width 171 height 50
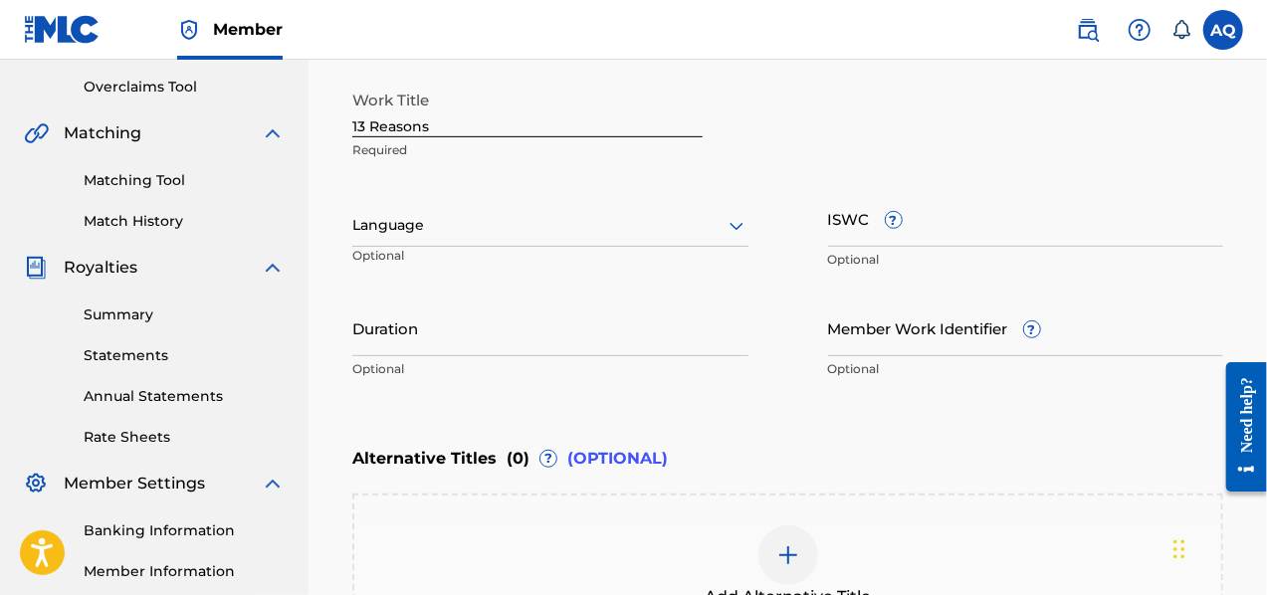
scroll to position [402, 0]
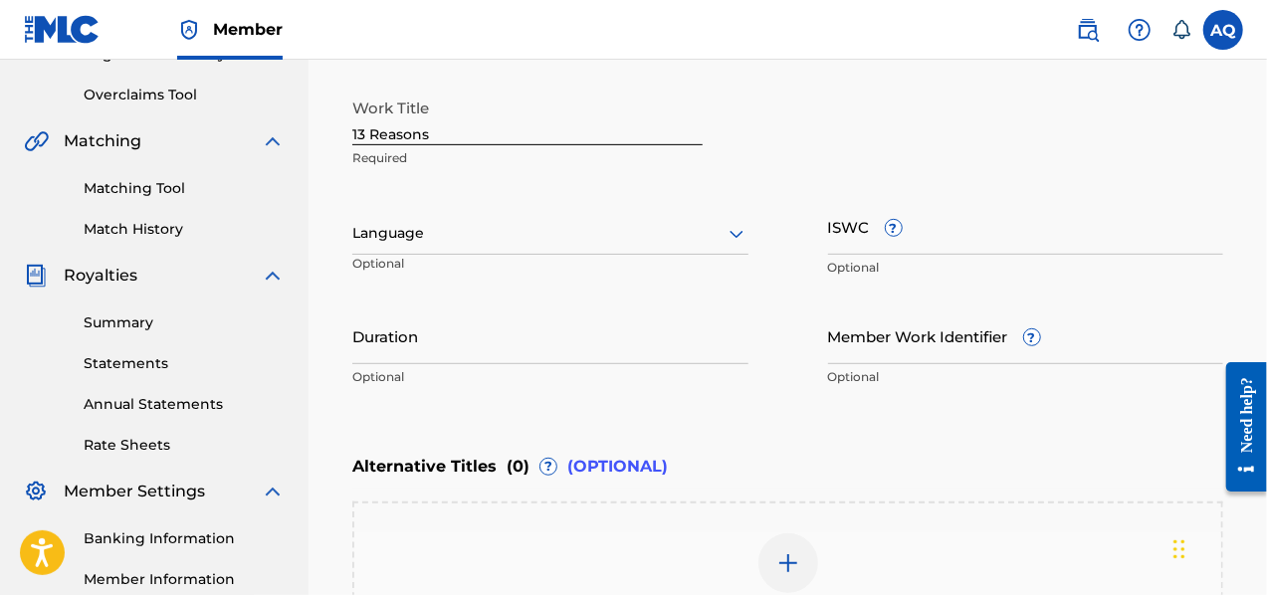
click at [726, 230] on icon at bounding box center [736, 234] width 24 height 24
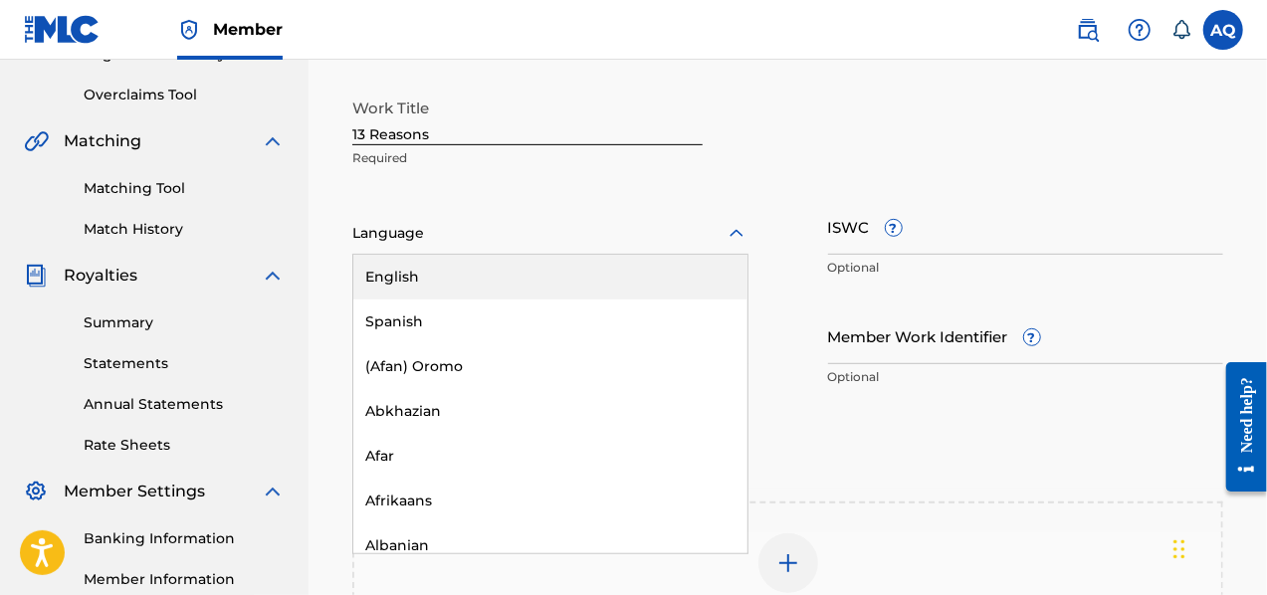
click at [605, 269] on div "English" at bounding box center [550, 277] width 394 height 45
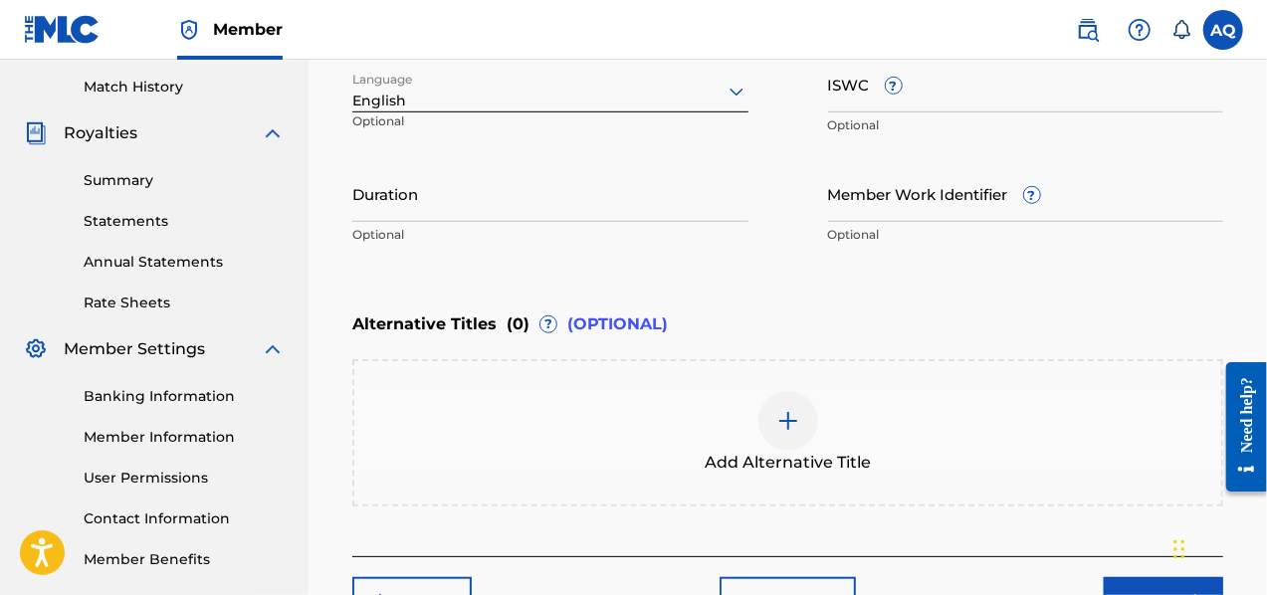
scroll to position [558, 0]
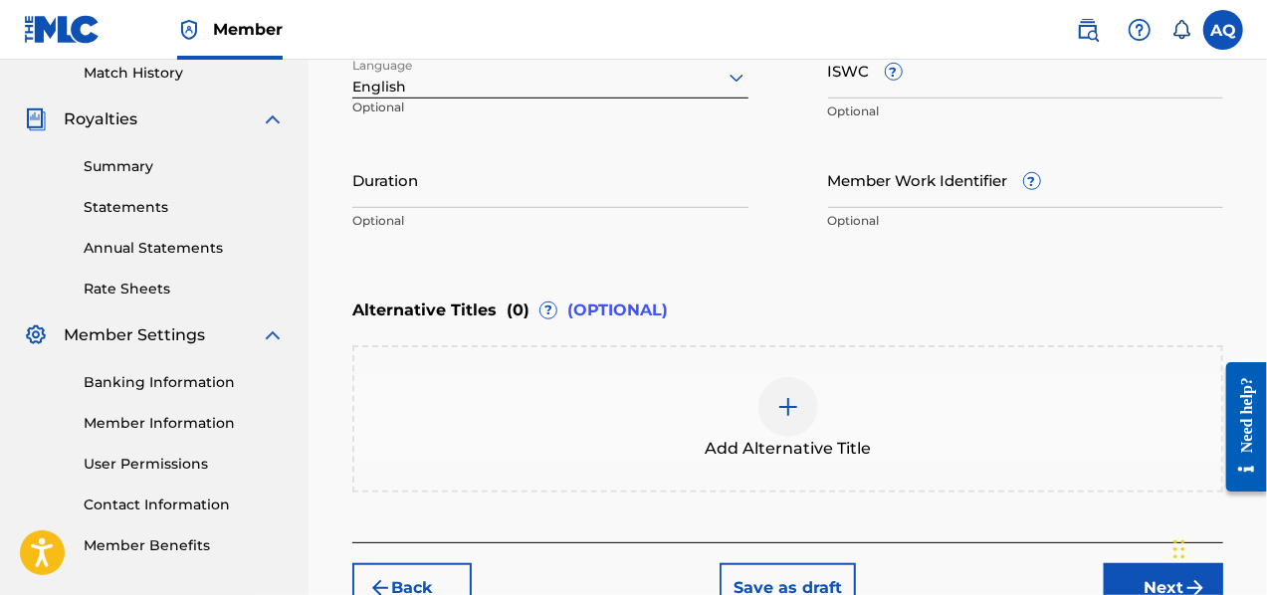
click at [478, 200] on input "Duration" at bounding box center [550, 179] width 396 height 57
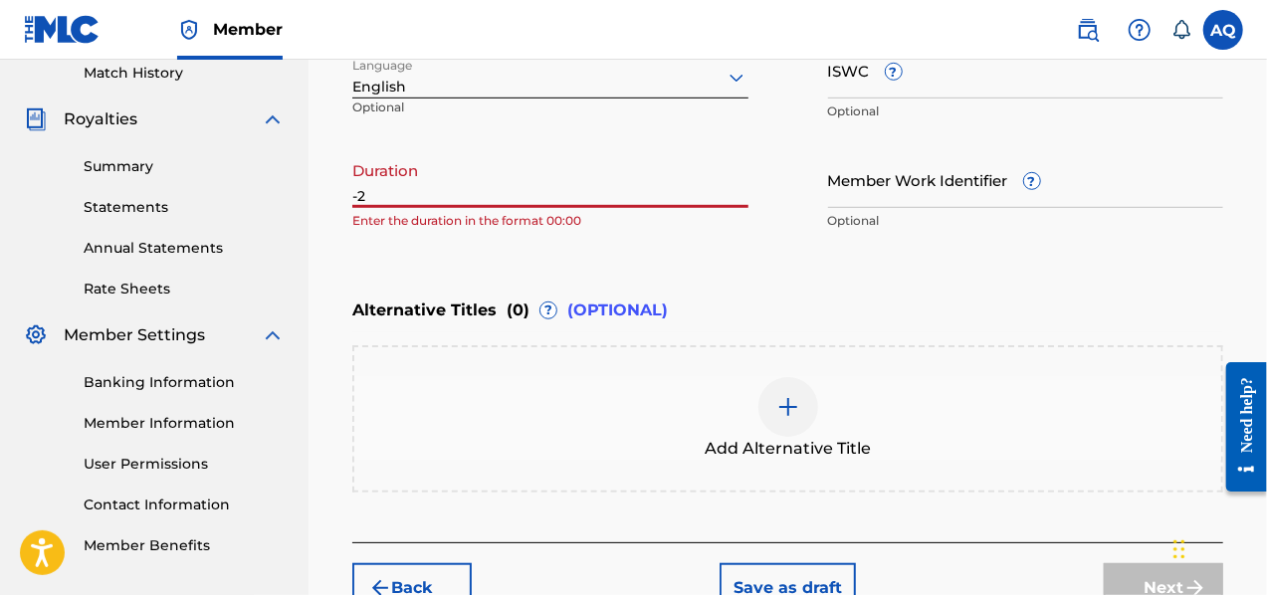
type input "-"
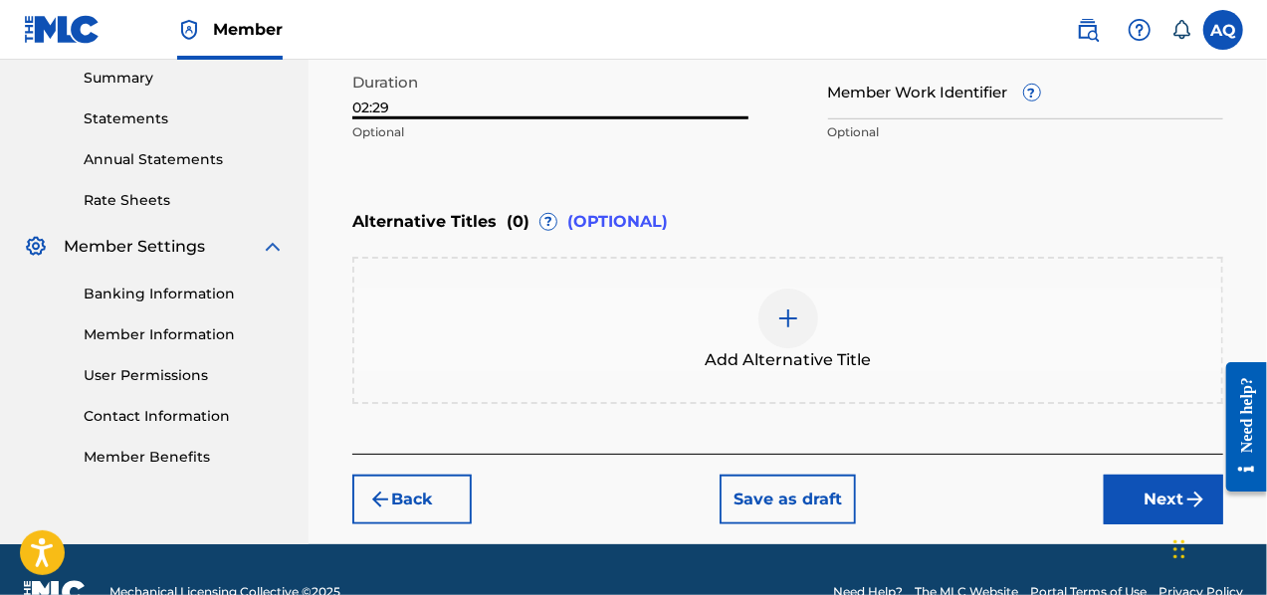
scroll to position [655, 0]
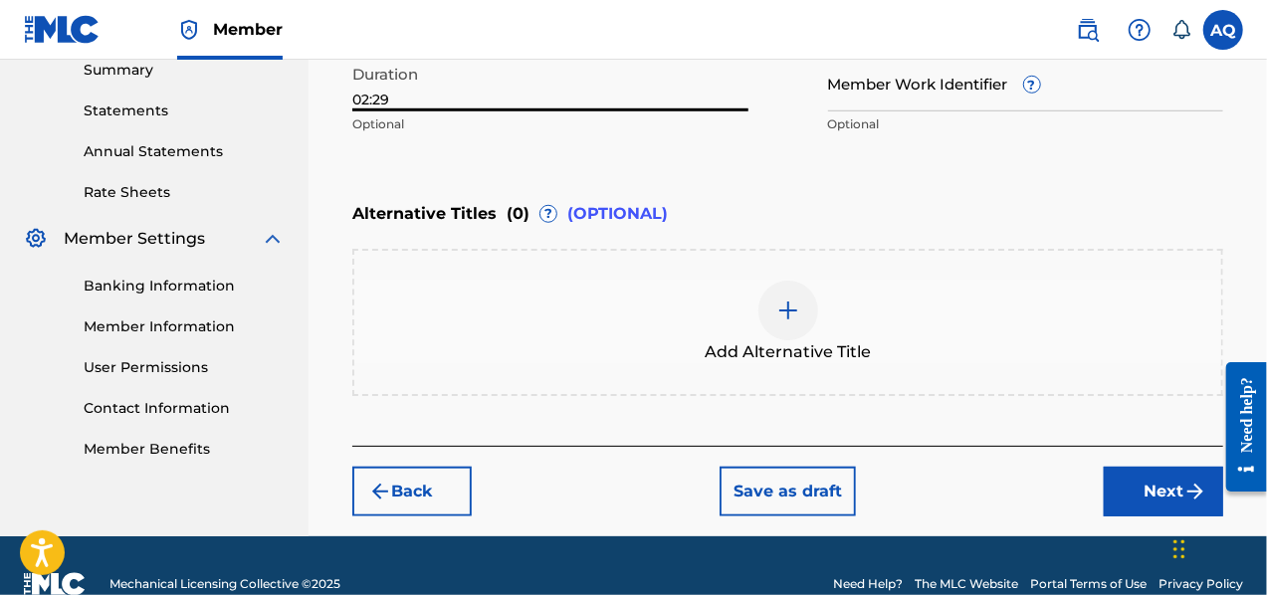
type input "02:29"
click at [1140, 488] on button "Next" at bounding box center [1162, 492] width 119 height 50
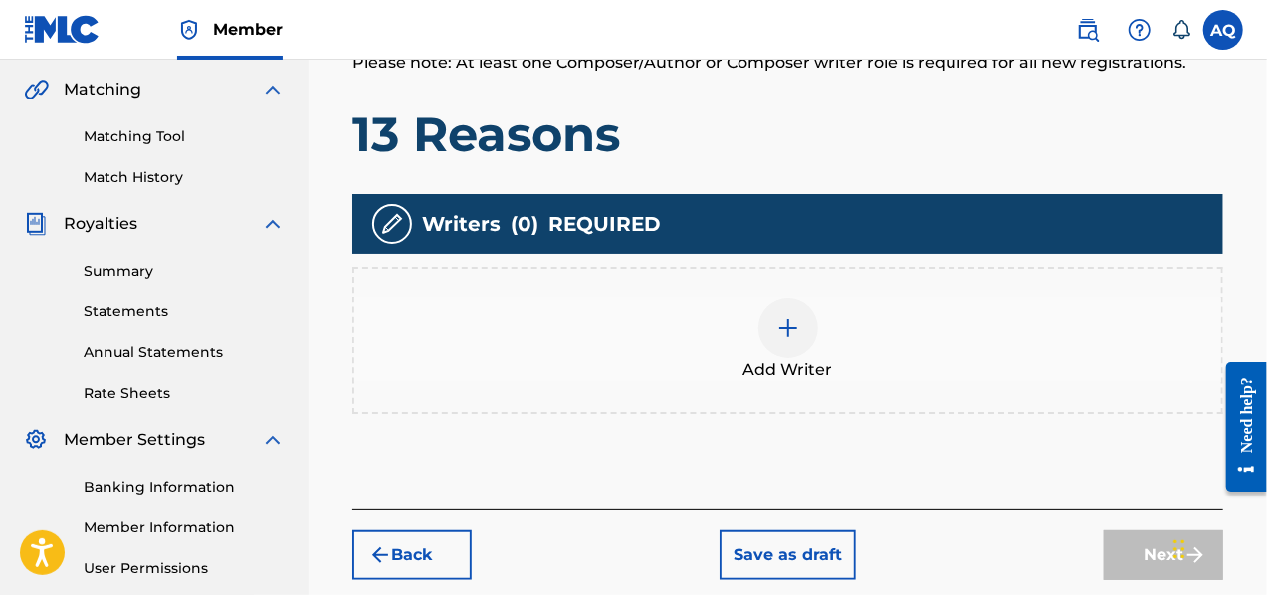
scroll to position [471, 0]
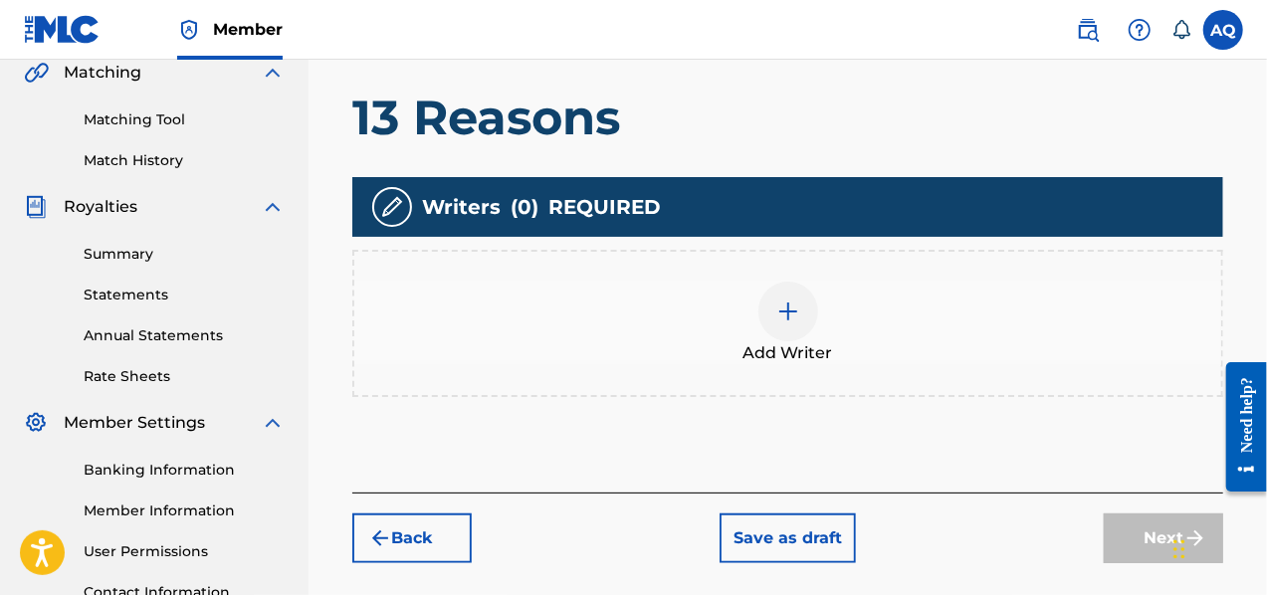
click at [778, 317] on img at bounding box center [788, 311] width 24 height 24
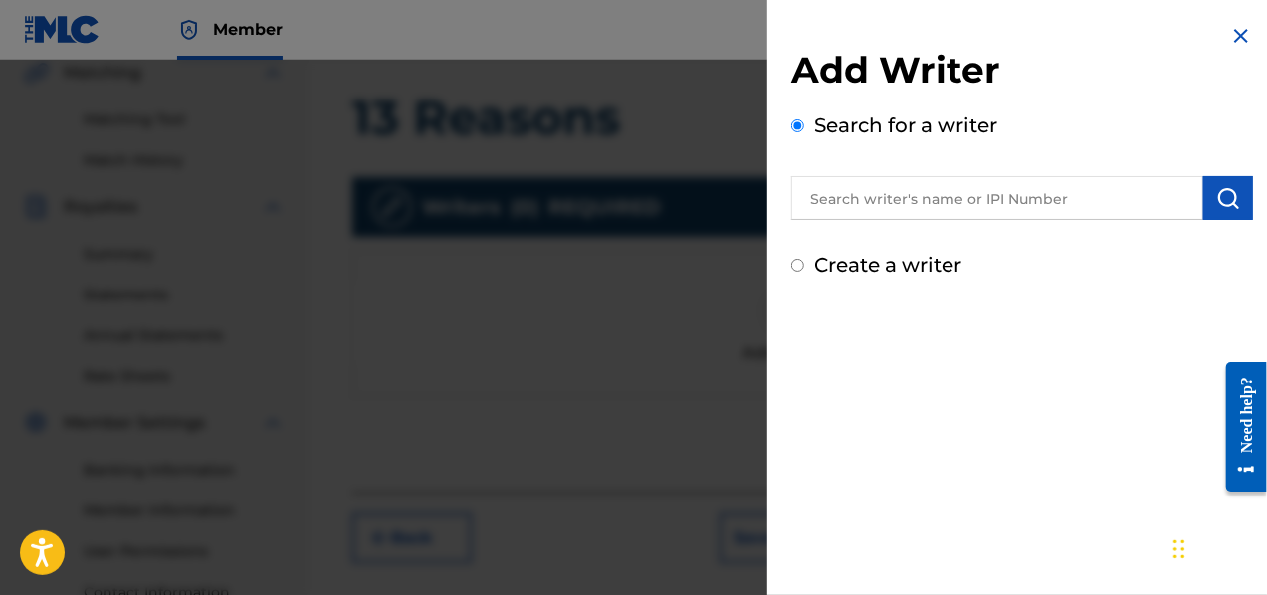
click at [1220, 205] on img "submit" at bounding box center [1228, 198] width 24 height 24
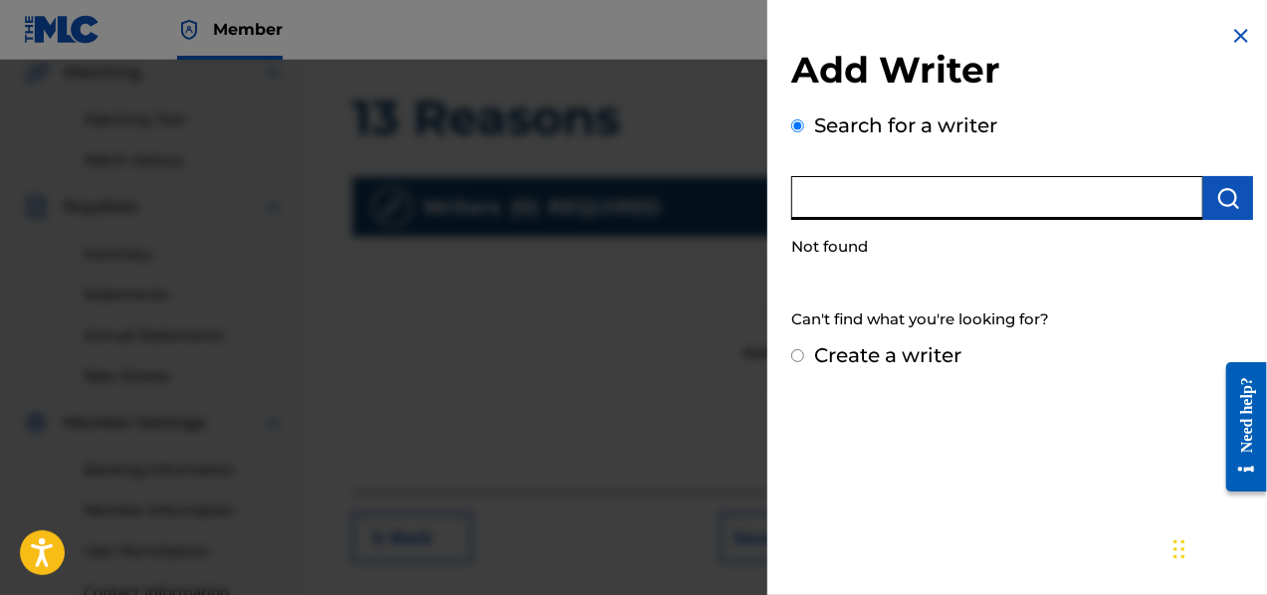
click at [994, 206] on input "text" at bounding box center [997, 198] width 412 height 44
type input "[PERSON_NAME]"
click at [1219, 191] on img "submit" at bounding box center [1228, 198] width 24 height 24
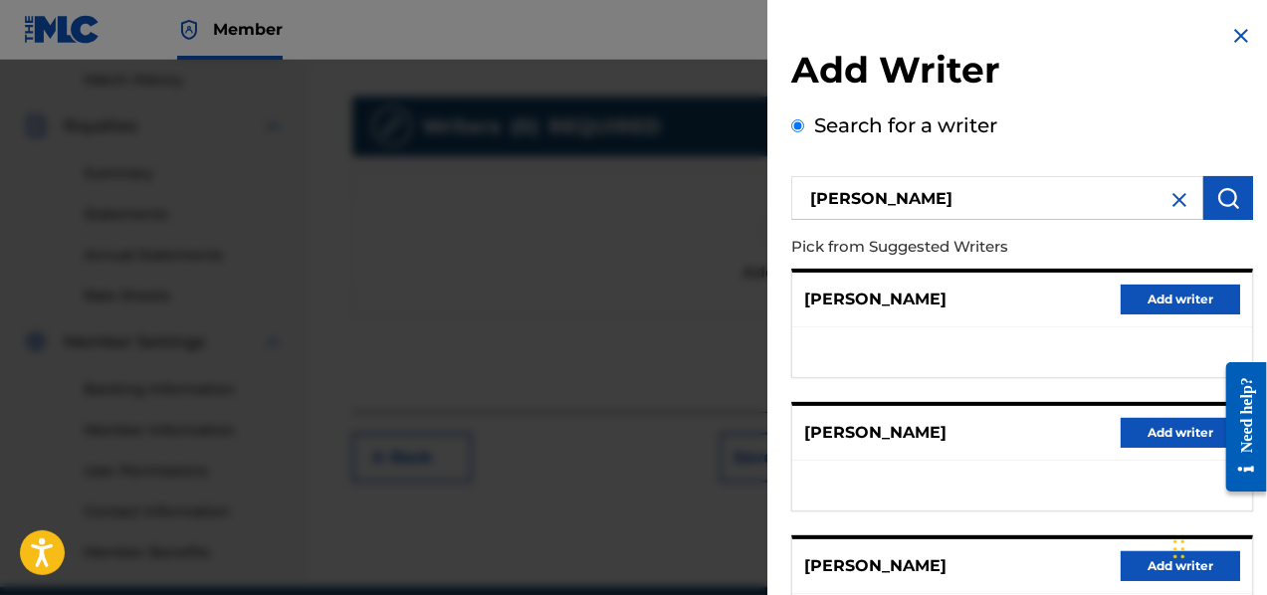
scroll to position [553, 0]
click at [1120, 554] on button "Add writer" at bounding box center [1179, 566] width 119 height 30
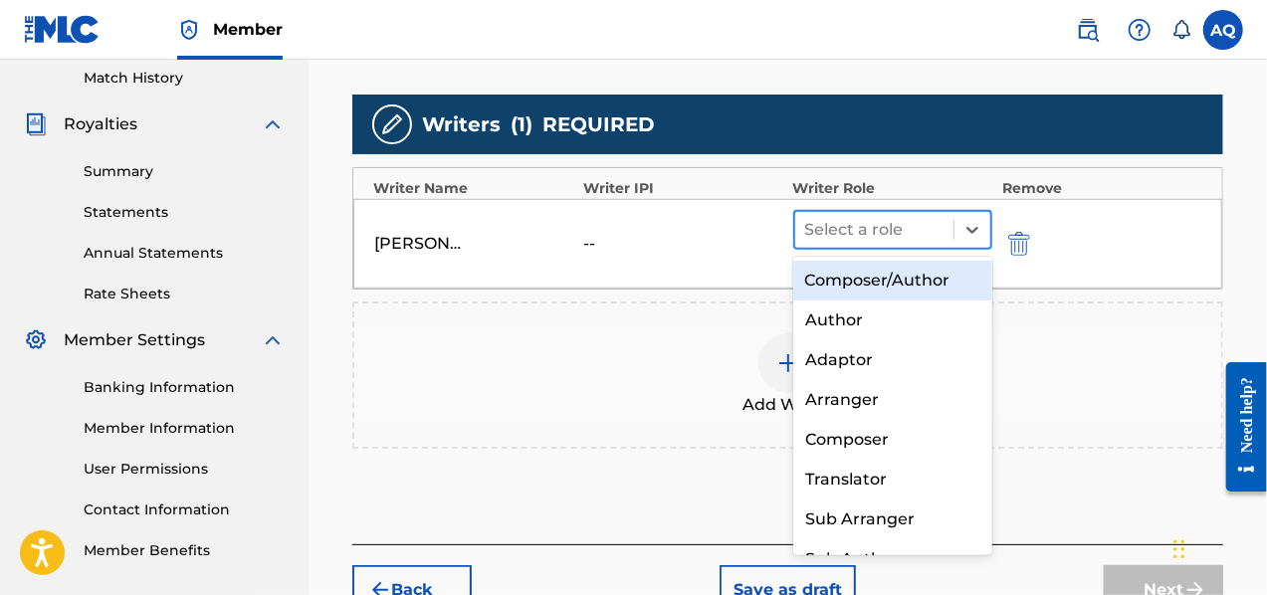
click at [914, 232] on div at bounding box center [874, 230] width 138 height 28
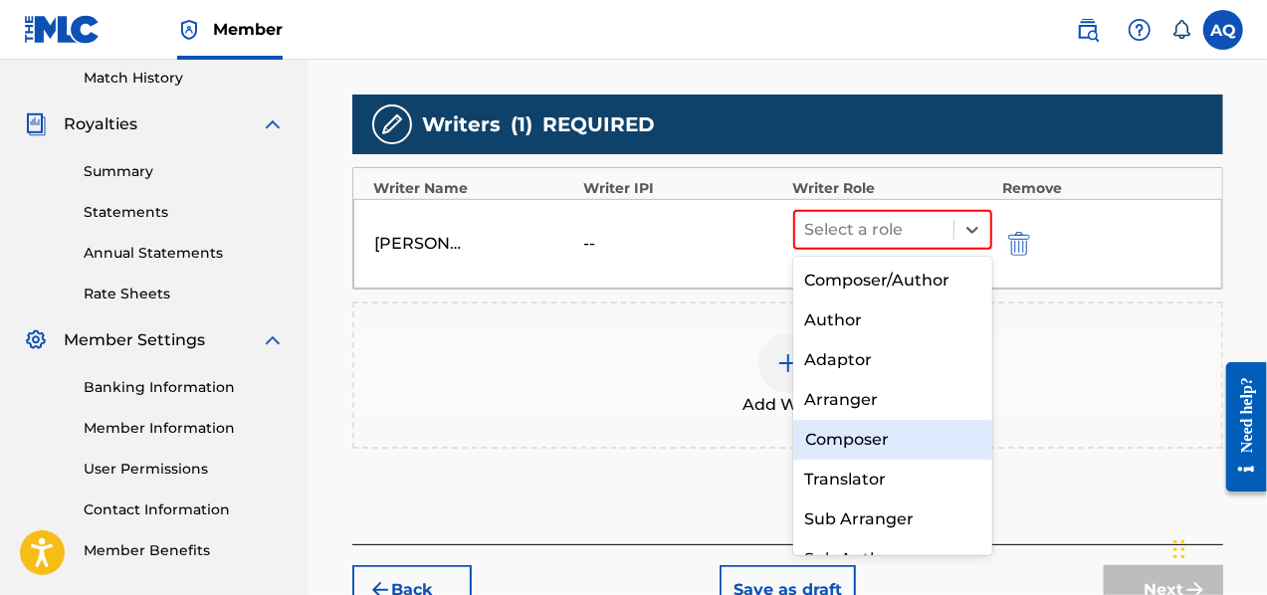
click at [871, 454] on div "Composer" at bounding box center [893, 440] width 200 height 40
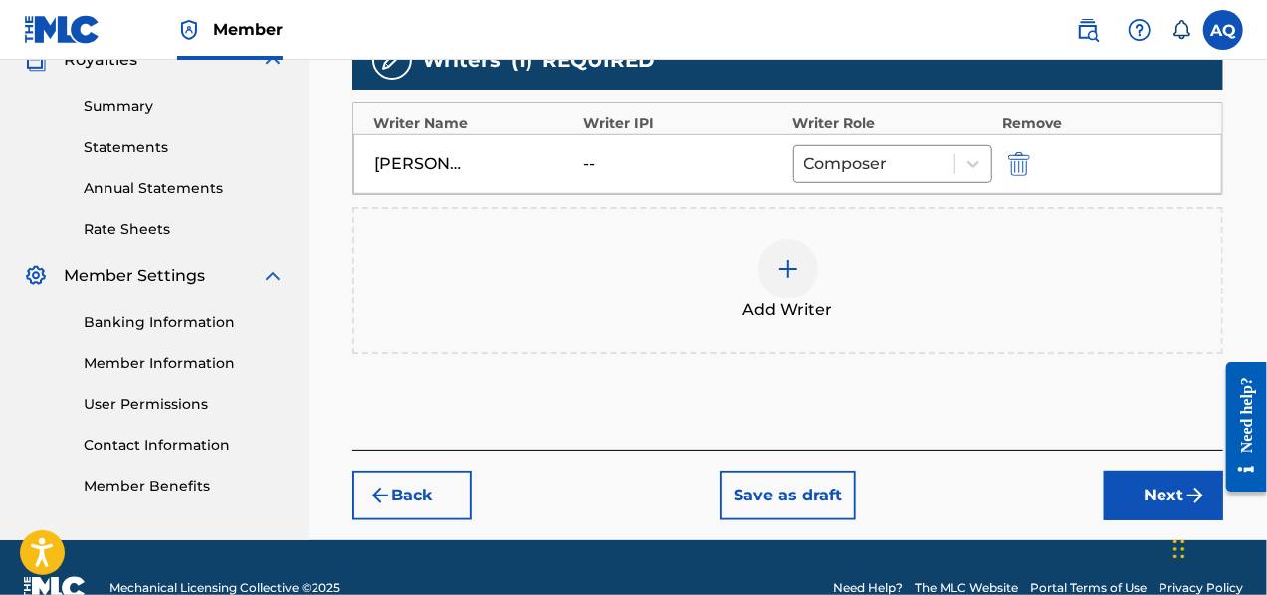
scroll to position [657, 0]
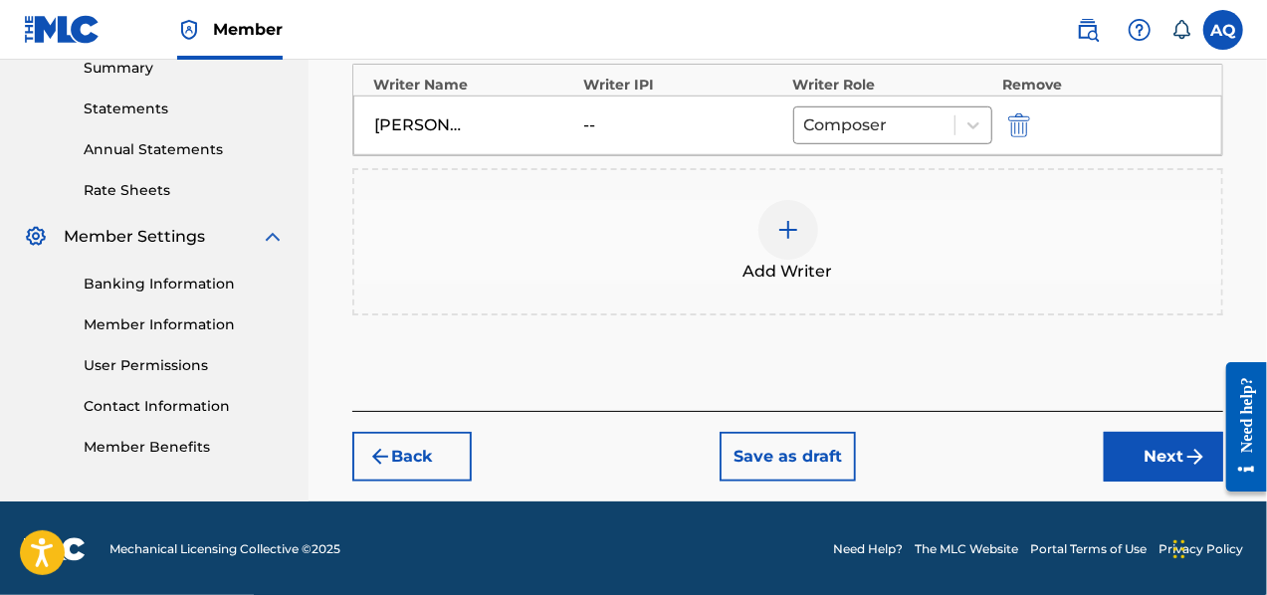
drag, startPoint x: 1273, startPoint y: 288, endPoint x: 50, endPoint y: 11, distance: 1253.7
click at [1151, 445] on button "Next" at bounding box center [1162, 457] width 119 height 50
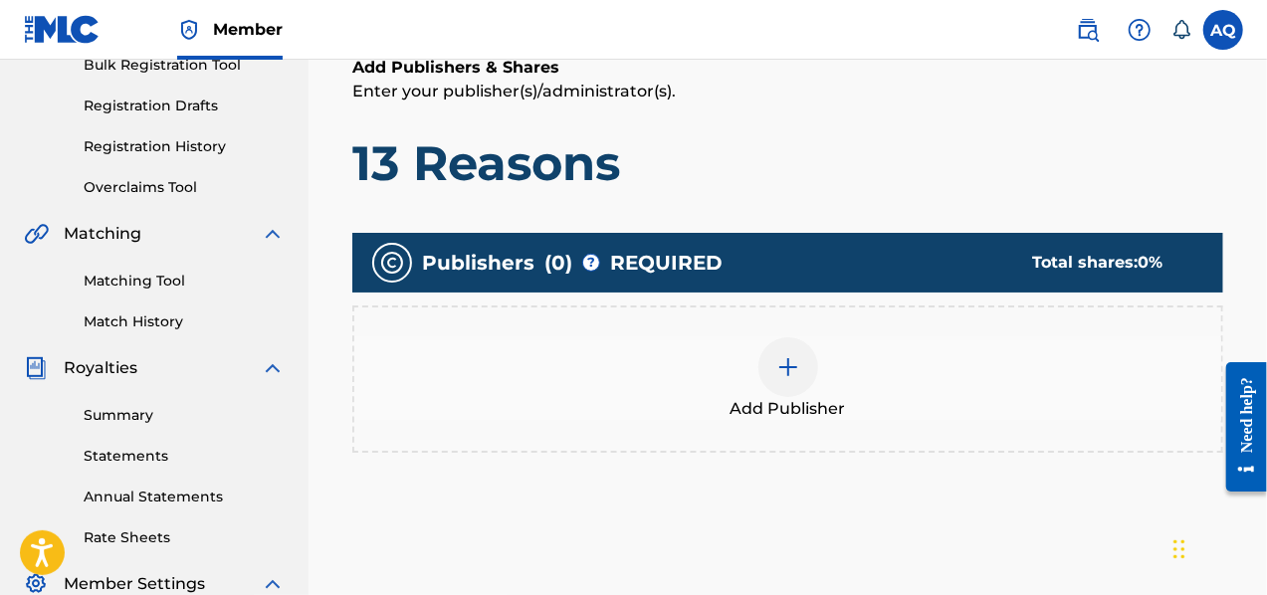
scroll to position [316, 0]
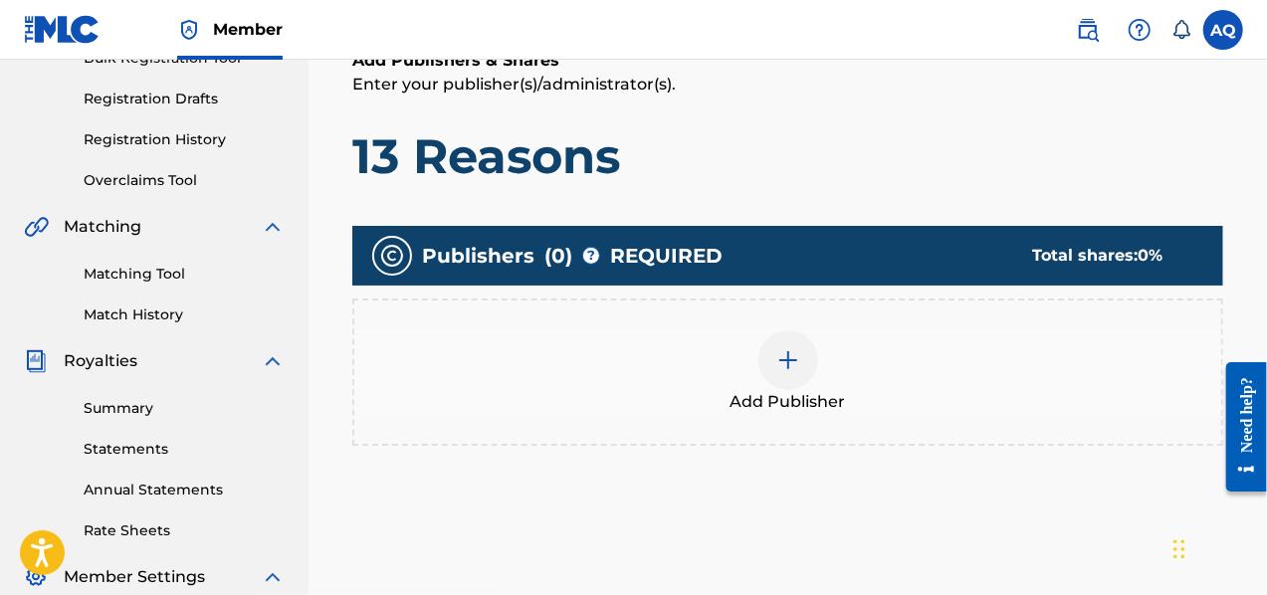
click at [819, 363] on div "Add Publisher" at bounding box center [787, 372] width 867 height 84
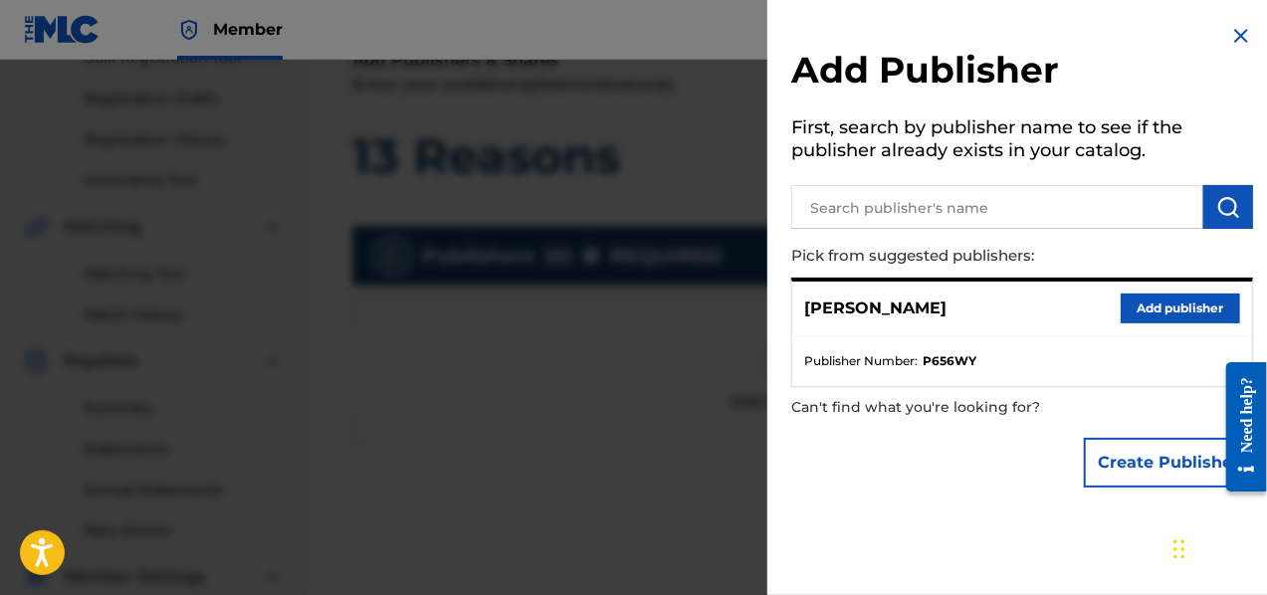
click at [1166, 303] on button "Add publisher" at bounding box center [1179, 309] width 119 height 30
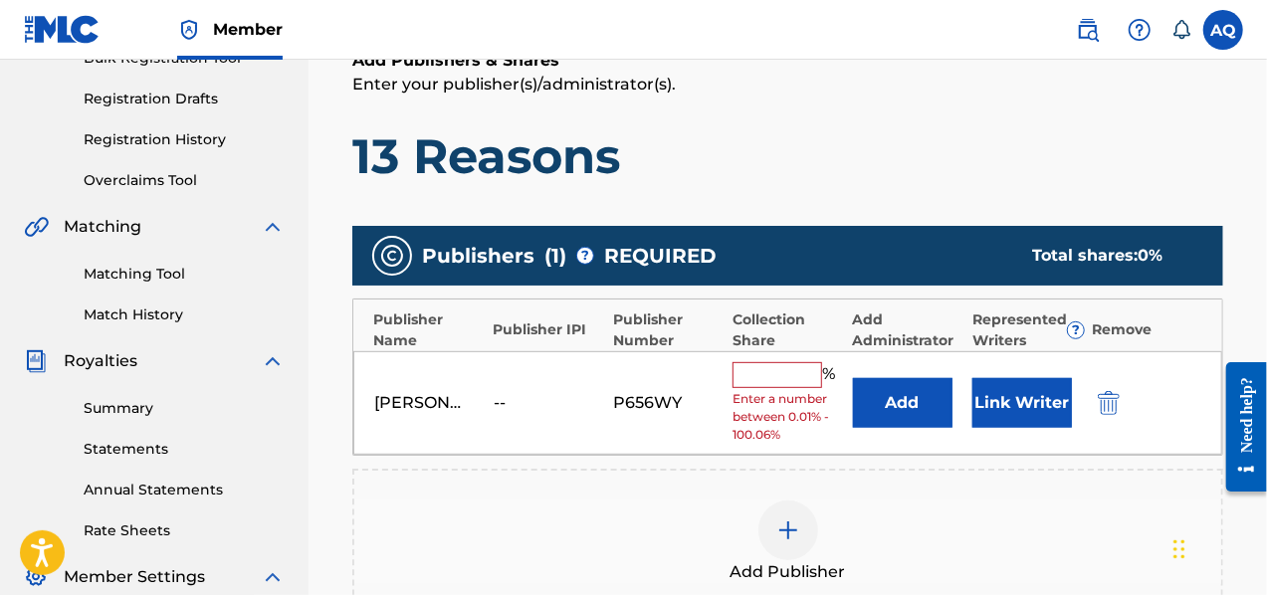
click at [758, 377] on input "text" at bounding box center [777, 375] width 90 height 26
type input "50"
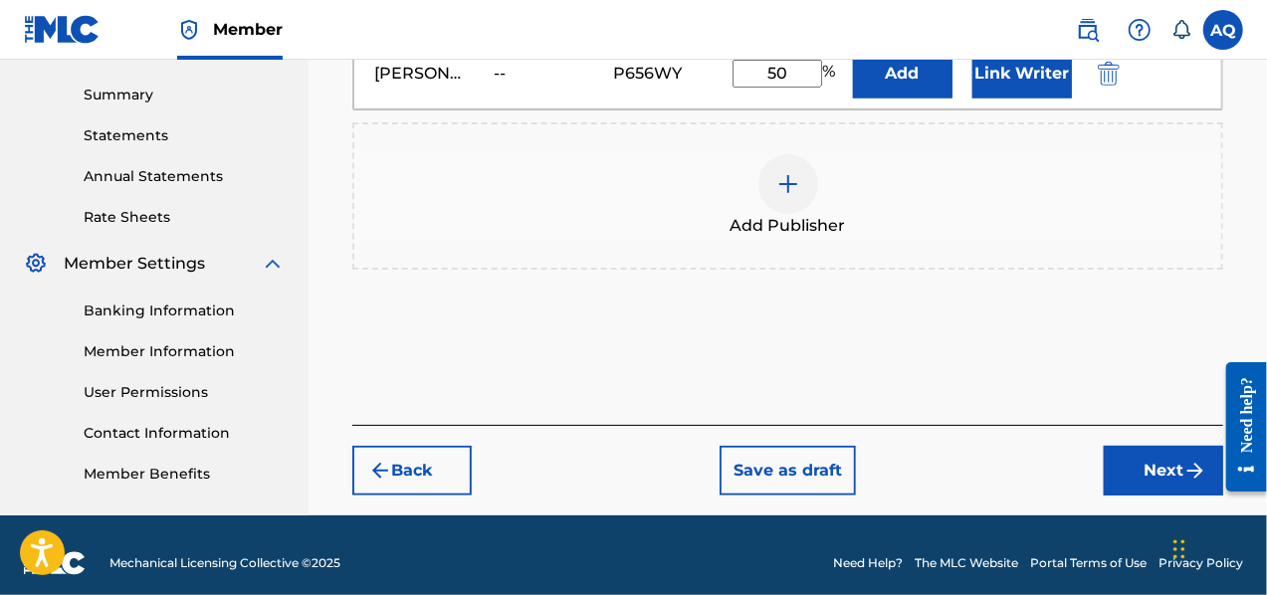
click at [1154, 471] on button "Next" at bounding box center [1162, 471] width 119 height 50
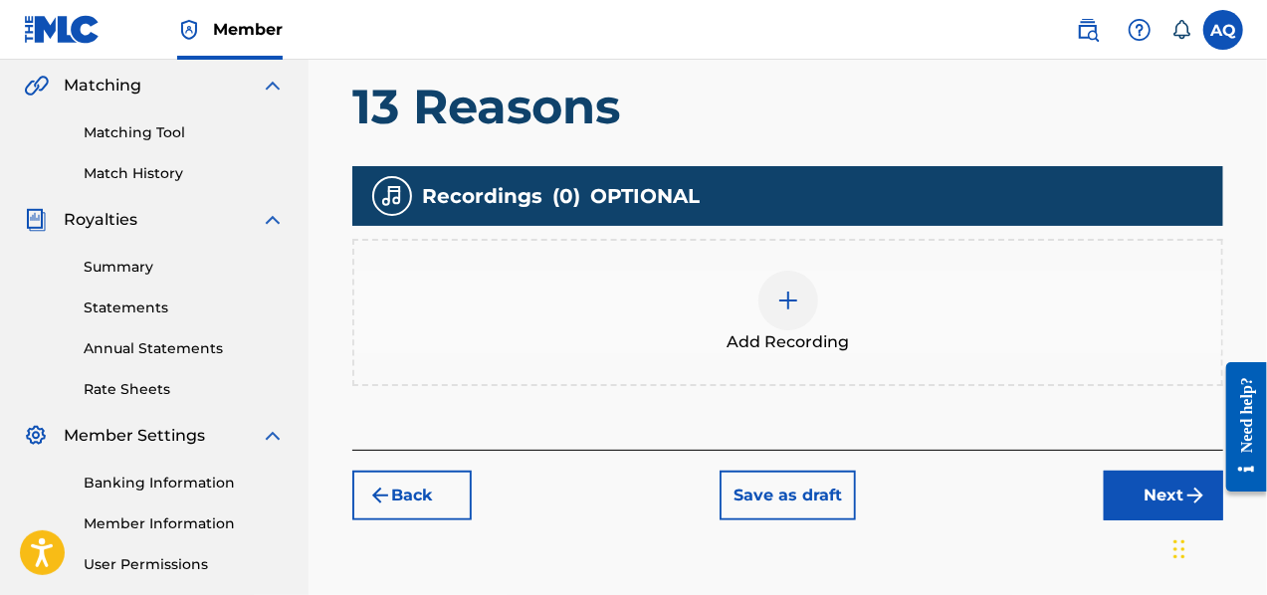
scroll to position [461, 0]
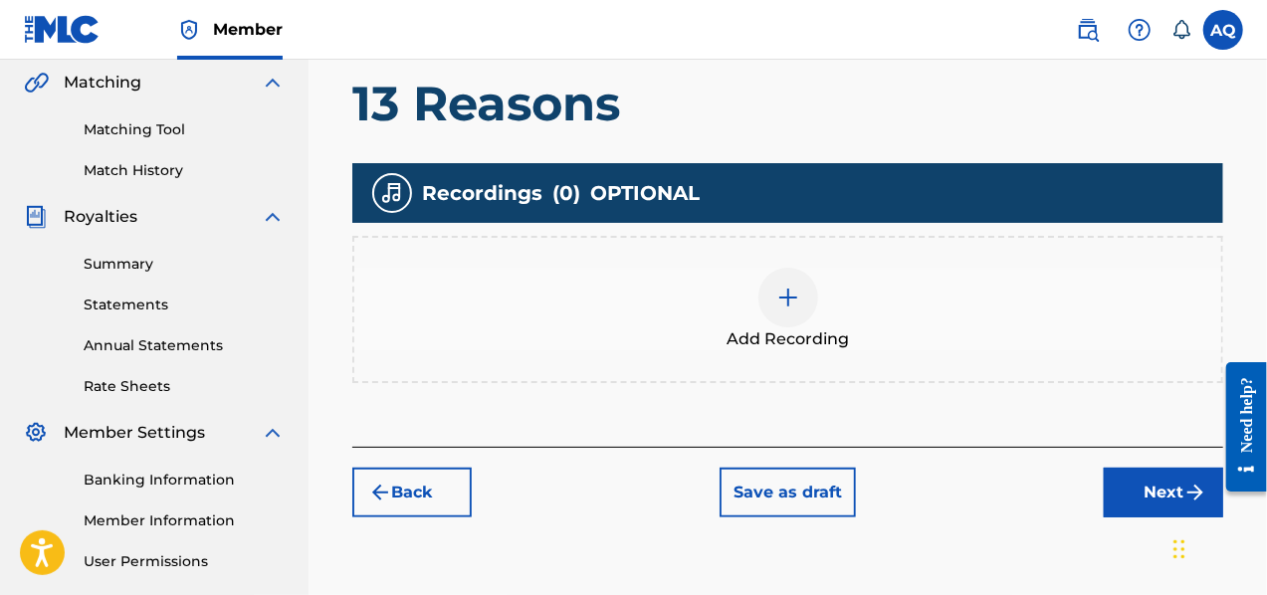
click at [1137, 497] on button "Next" at bounding box center [1162, 493] width 119 height 50
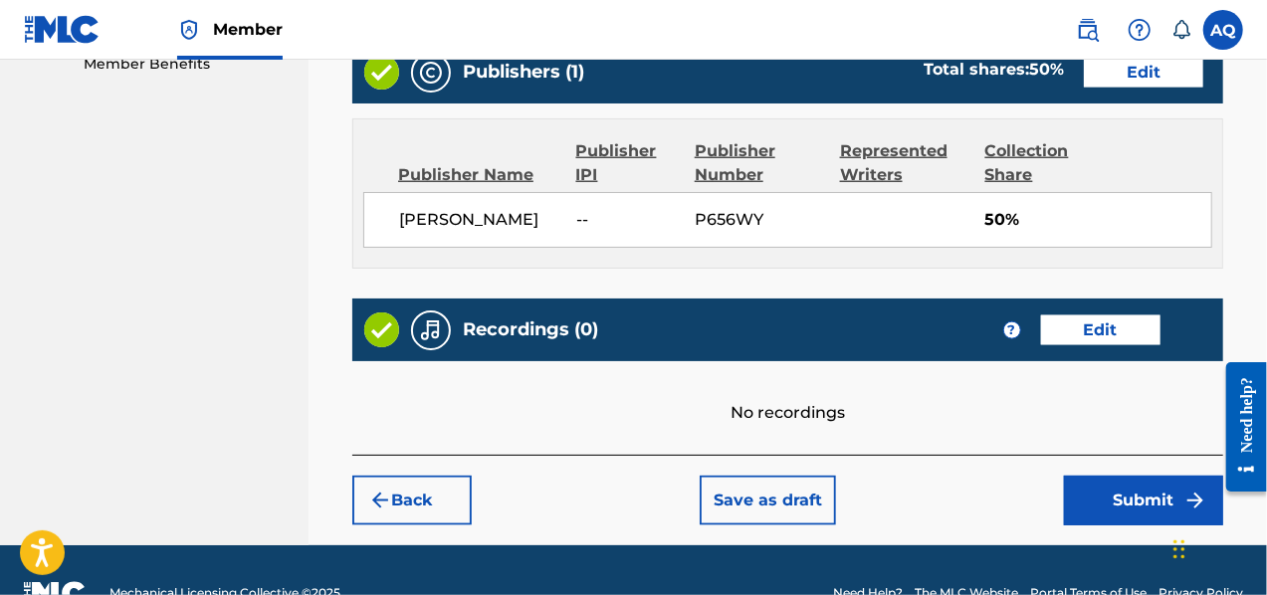
scroll to position [1083, 0]
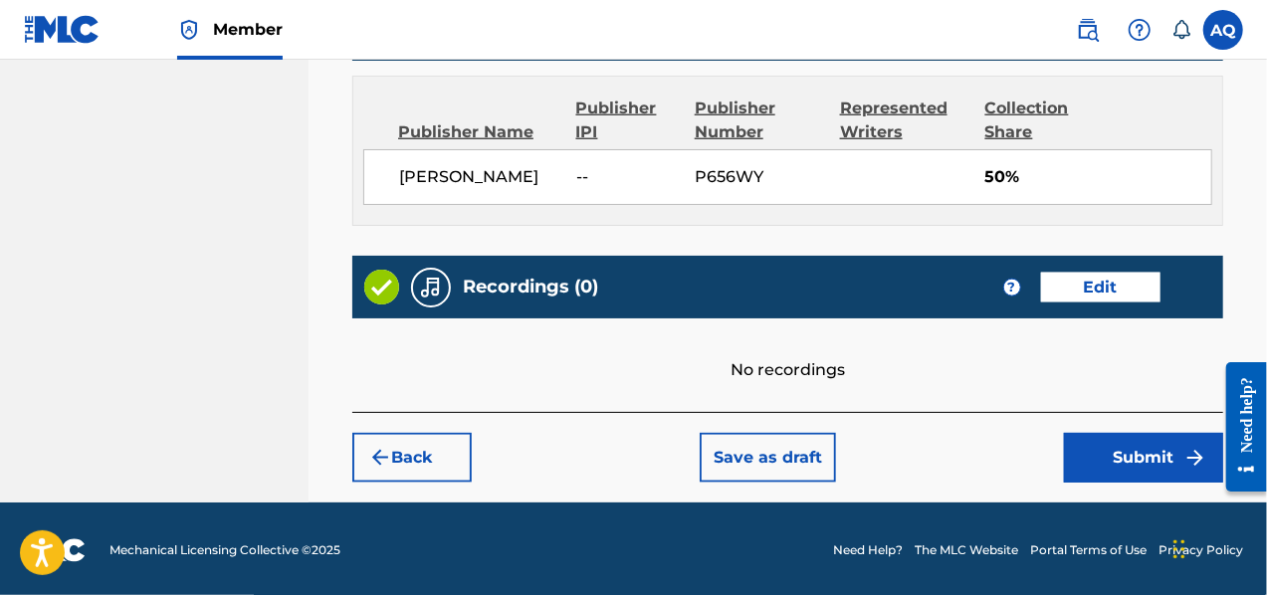
click at [1127, 465] on button "Submit" at bounding box center [1143, 458] width 159 height 50
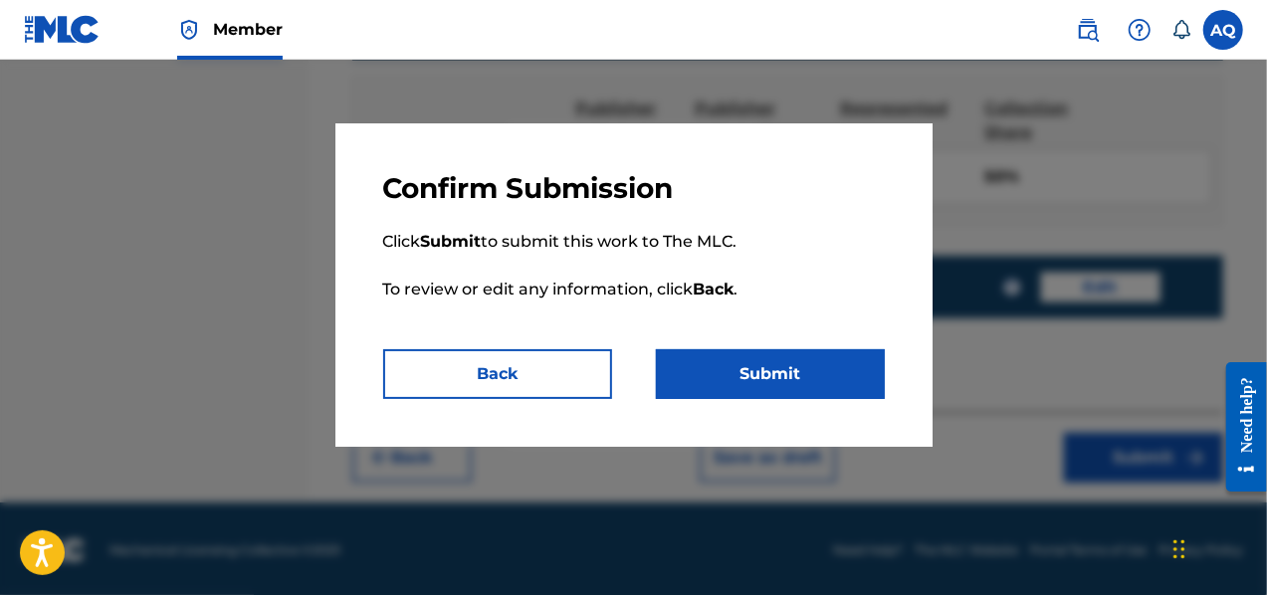
click at [801, 381] on button "Submit" at bounding box center [770, 374] width 229 height 50
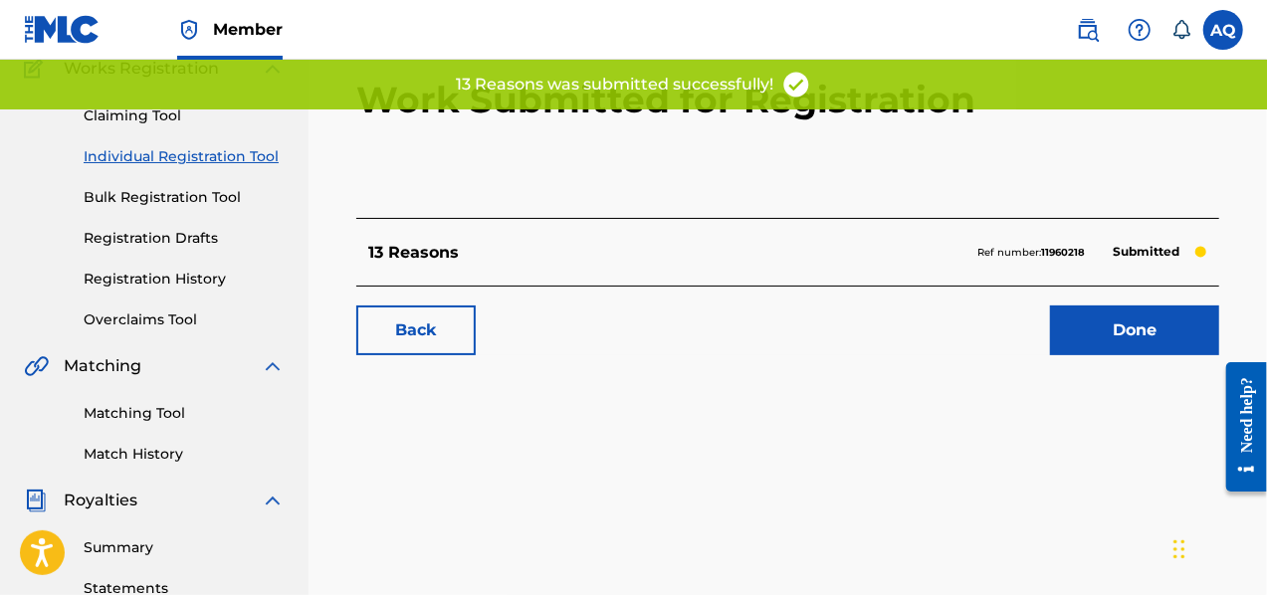
scroll to position [192, 0]
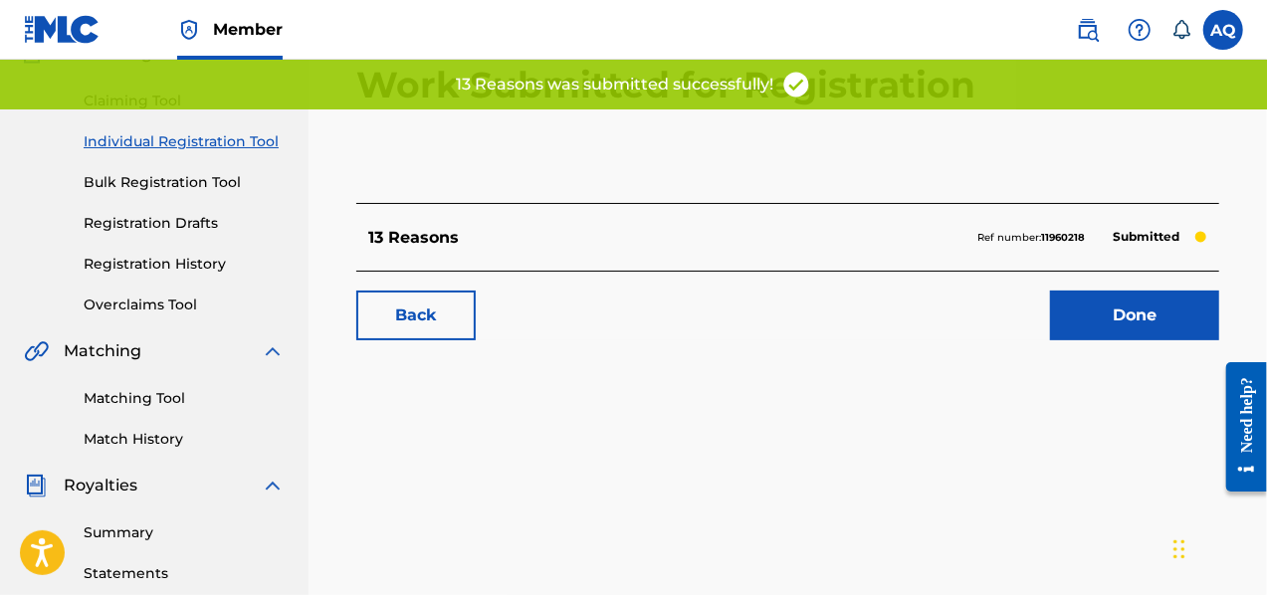
click at [1154, 303] on link "Done" at bounding box center [1134, 316] width 169 height 50
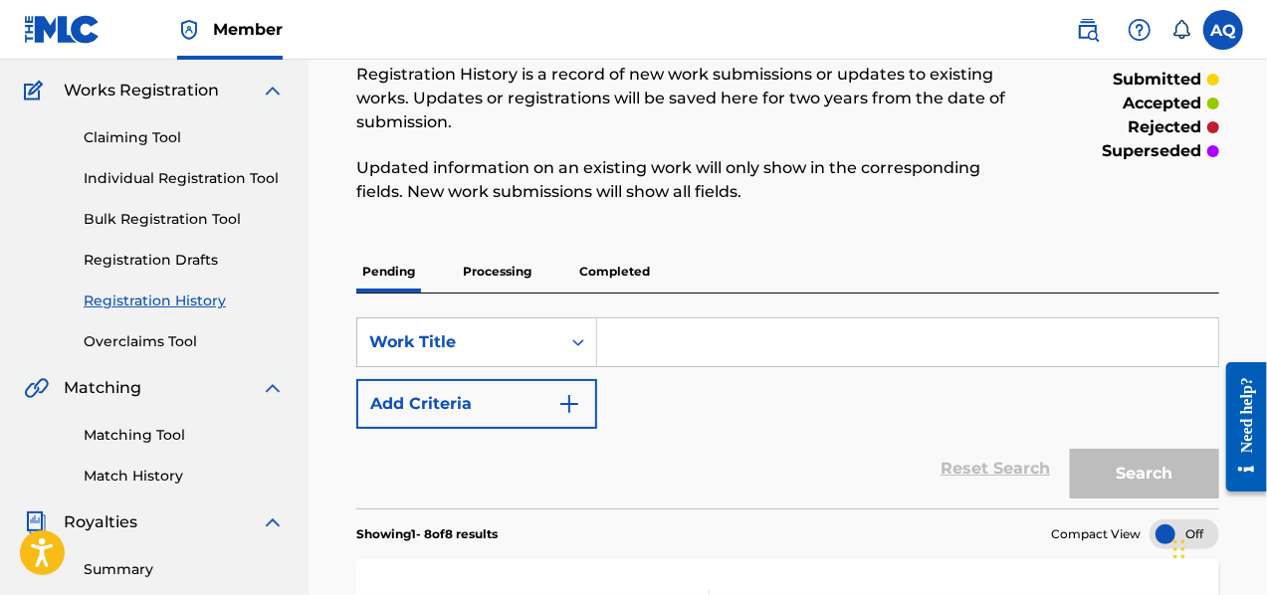
scroll to position [152, 0]
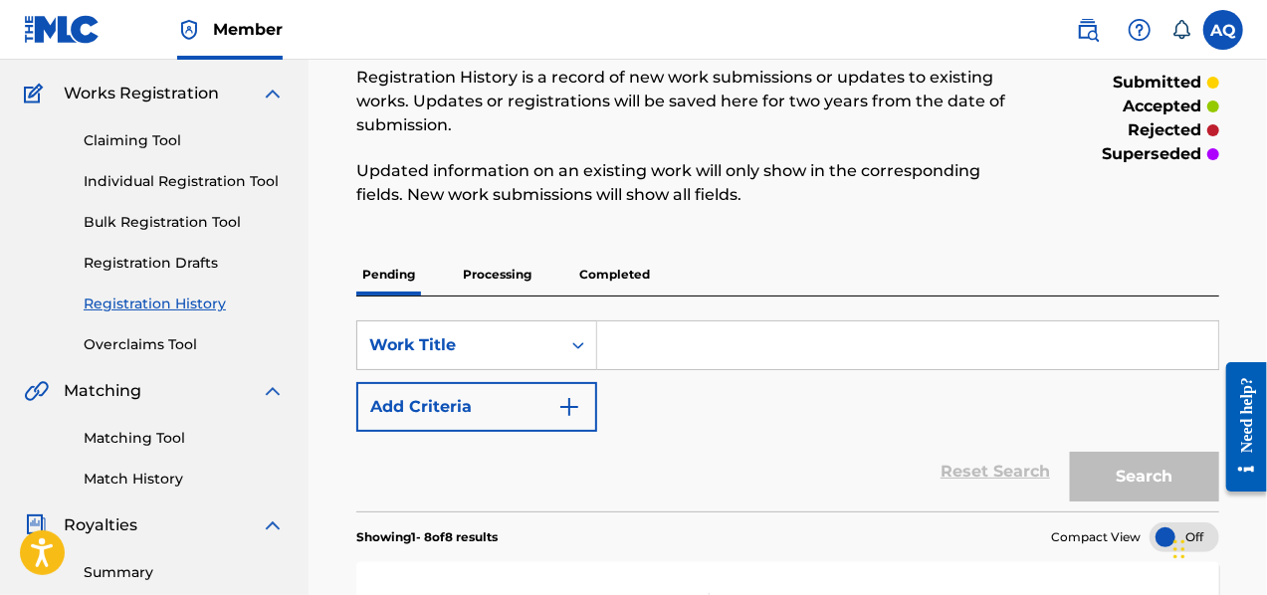
click at [242, 172] on link "Individual Registration Tool" at bounding box center [184, 181] width 201 height 21
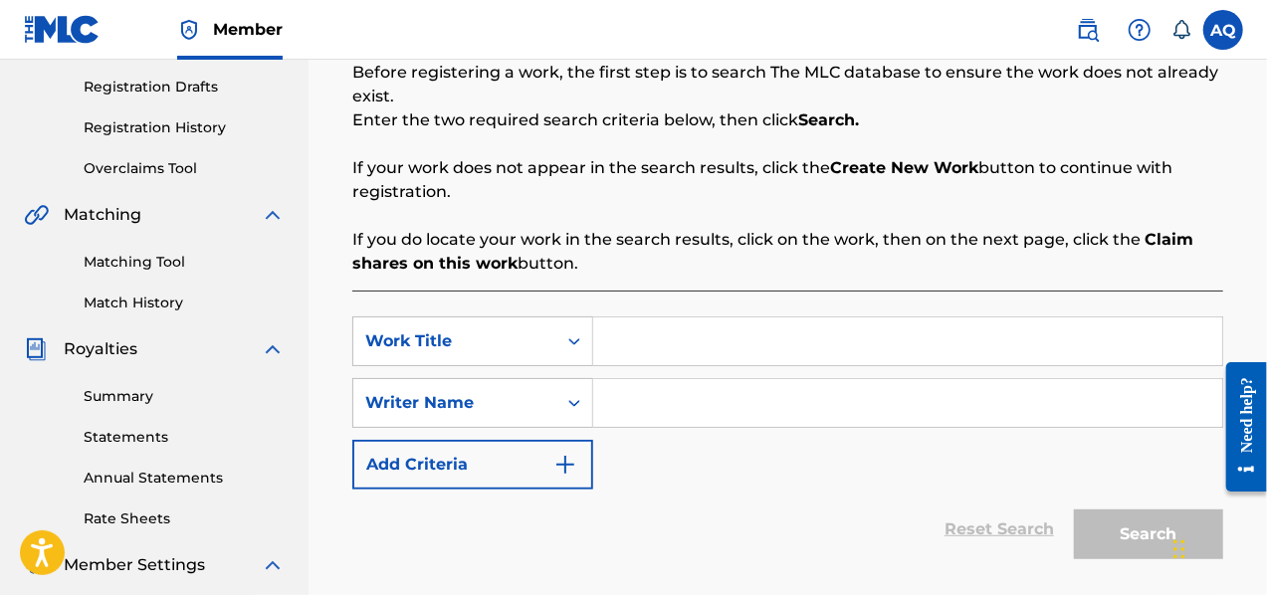
scroll to position [330, 0]
click at [645, 323] on input "Search Form" at bounding box center [907, 339] width 629 height 48
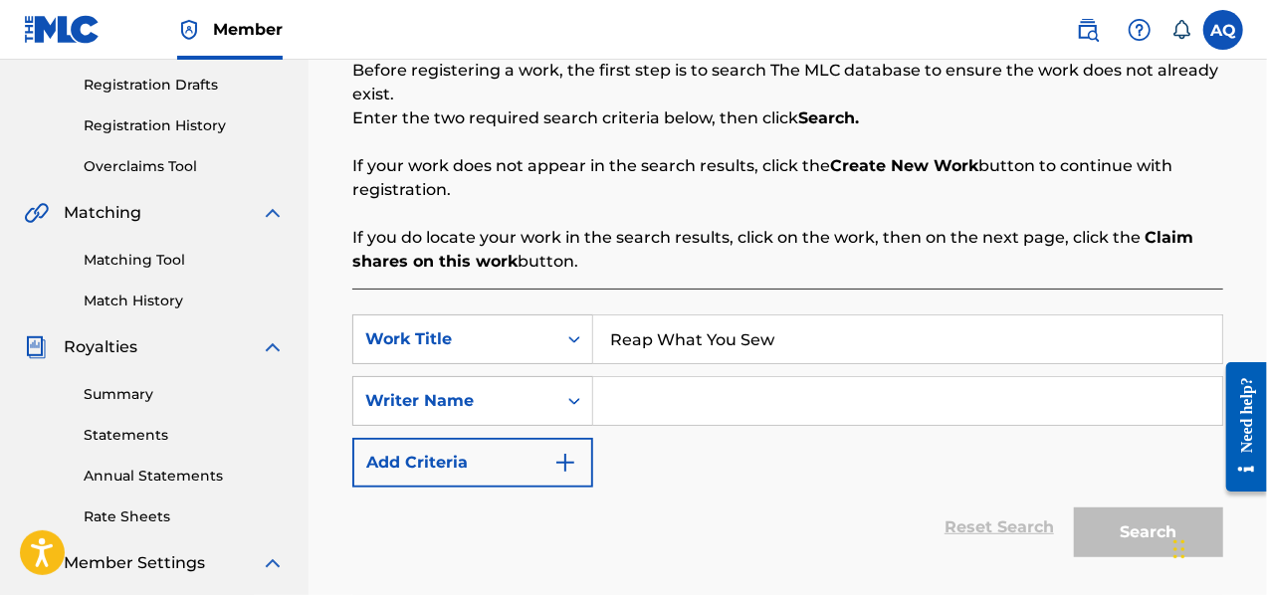
type input "Reap What You Sew"
click at [665, 400] on input "Search Form" at bounding box center [907, 401] width 629 height 48
type input "[PERSON_NAME]"
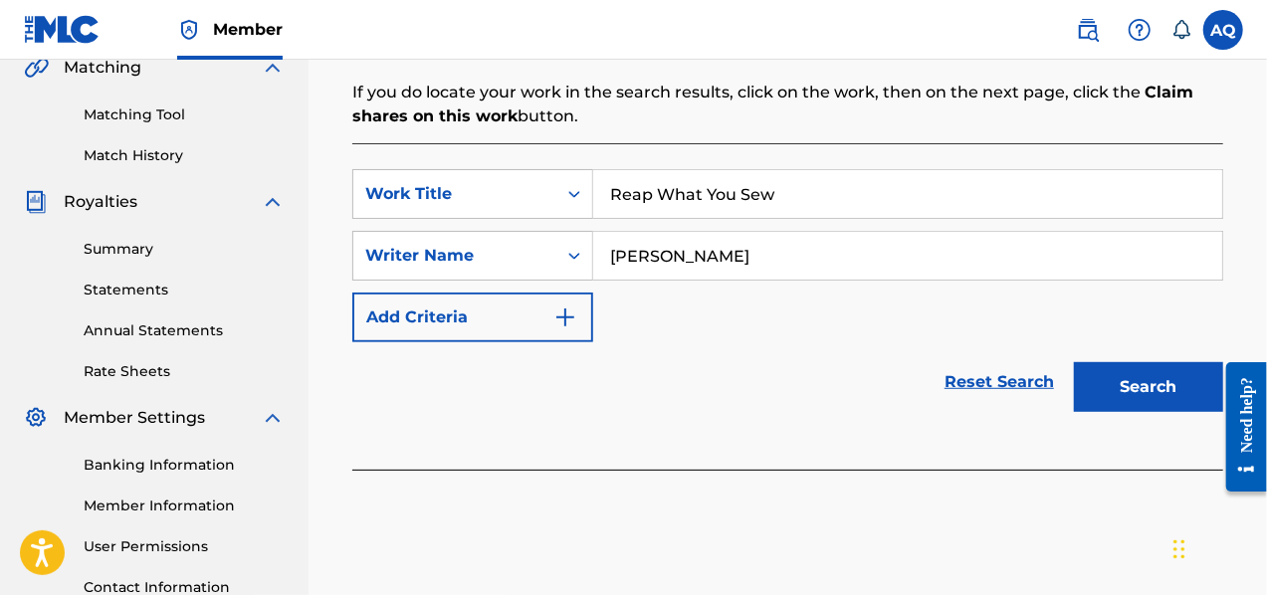
scroll to position [478, 0]
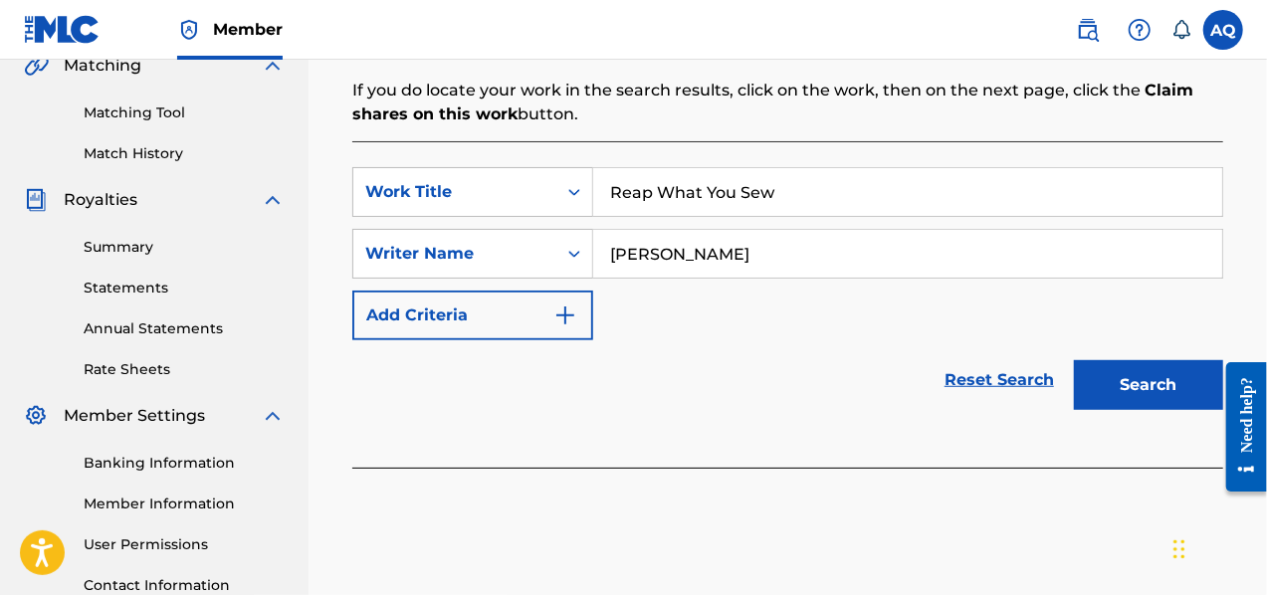
click at [1137, 393] on button "Search" at bounding box center [1148, 385] width 149 height 50
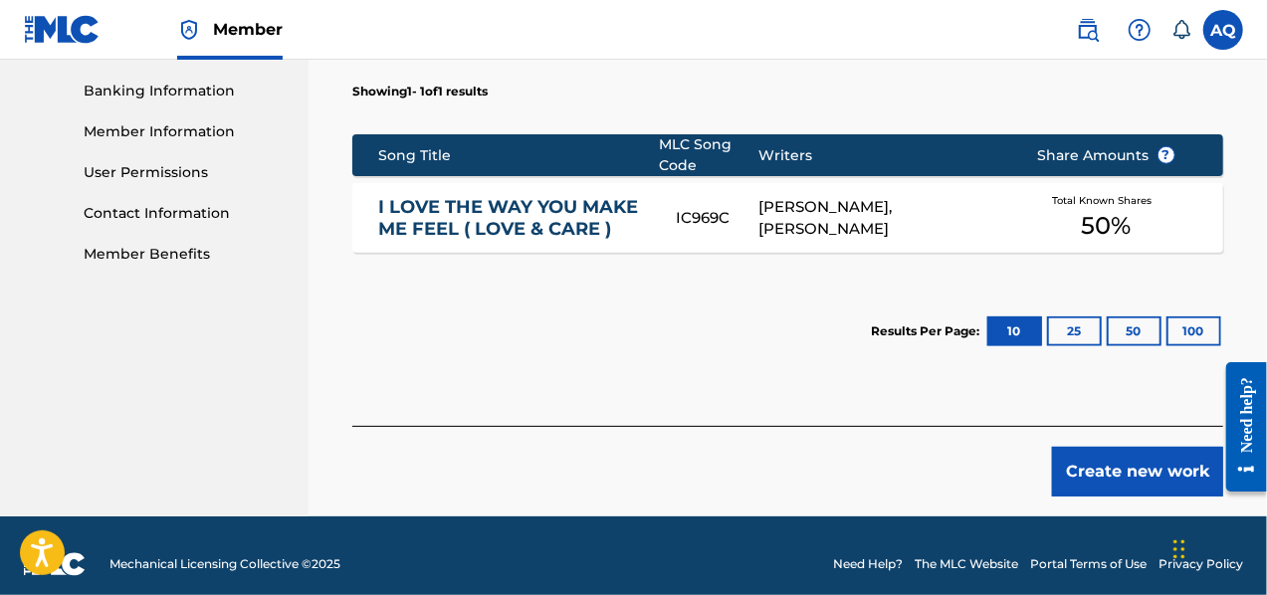
scroll to position [866, 0]
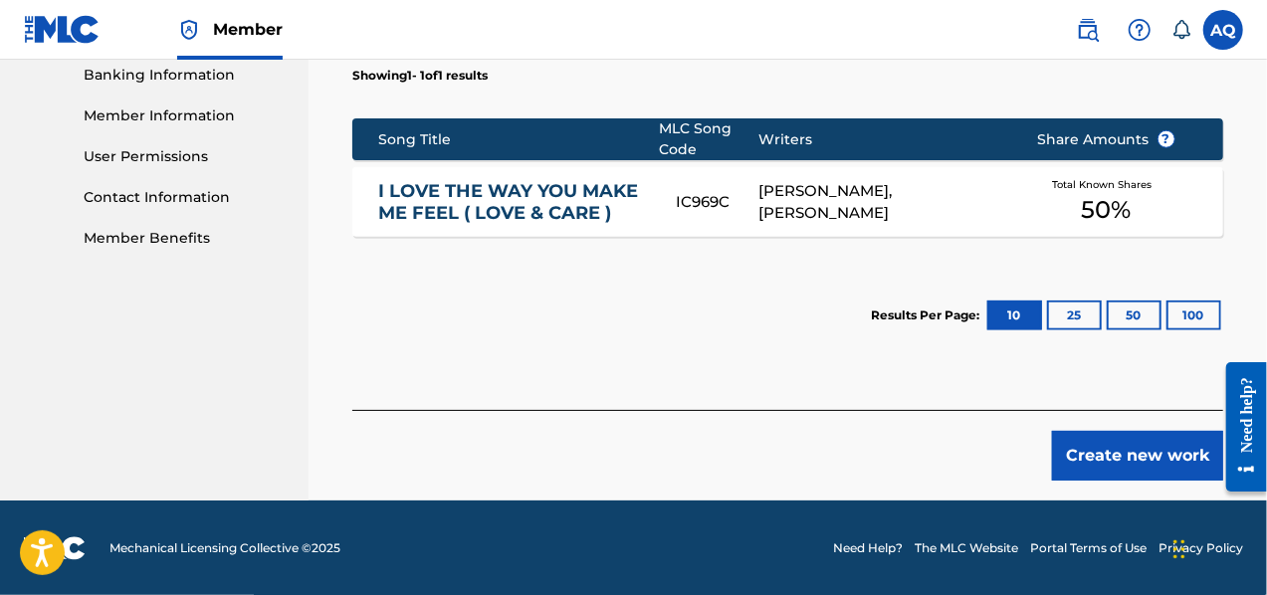
click at [1171, 466] on button "Create new work" at bounding box center [1137, 456] width 171 height 50
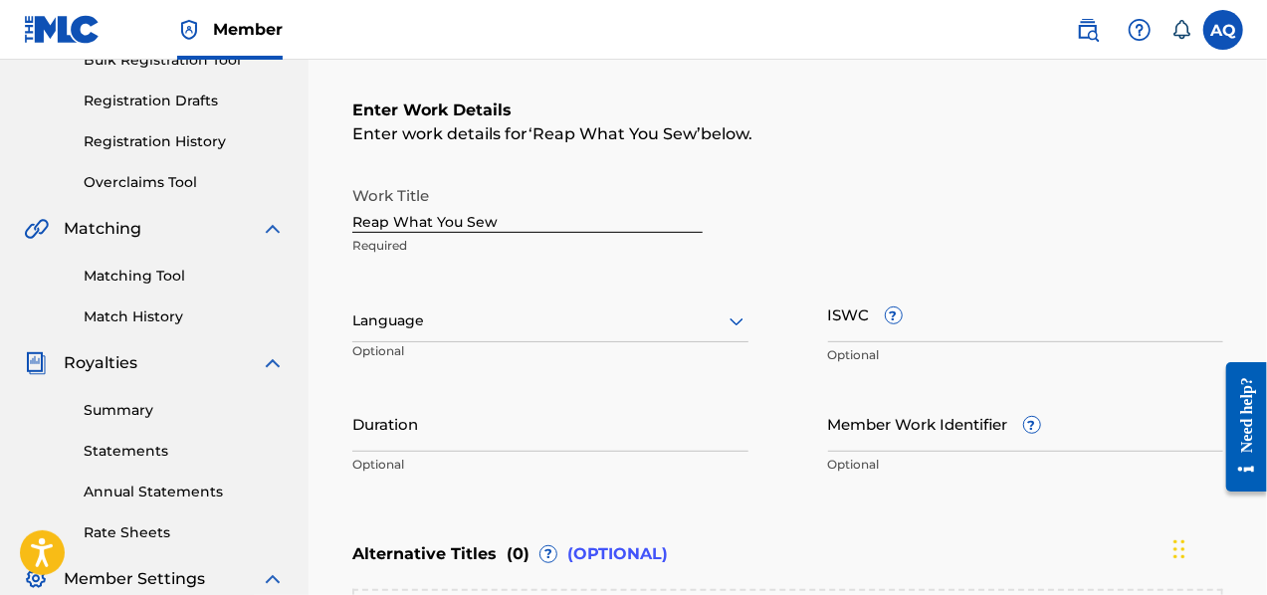
scroll to position [297, 0]
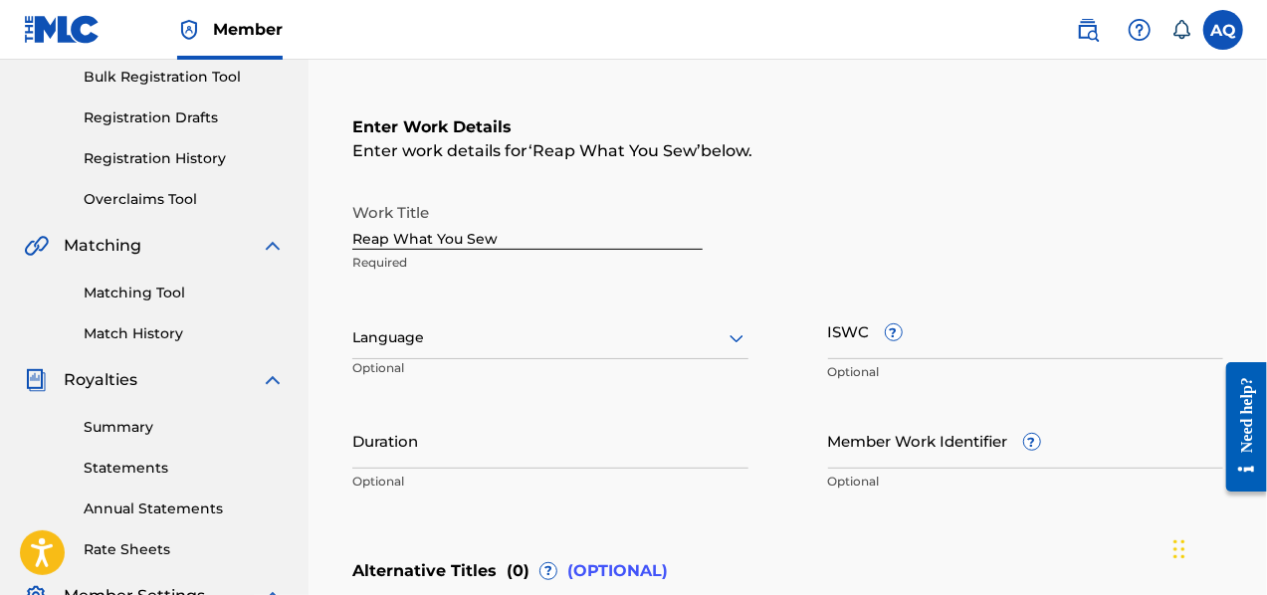
click at [653, 339] on div at bounding box center [550, 337] width 396 height 25
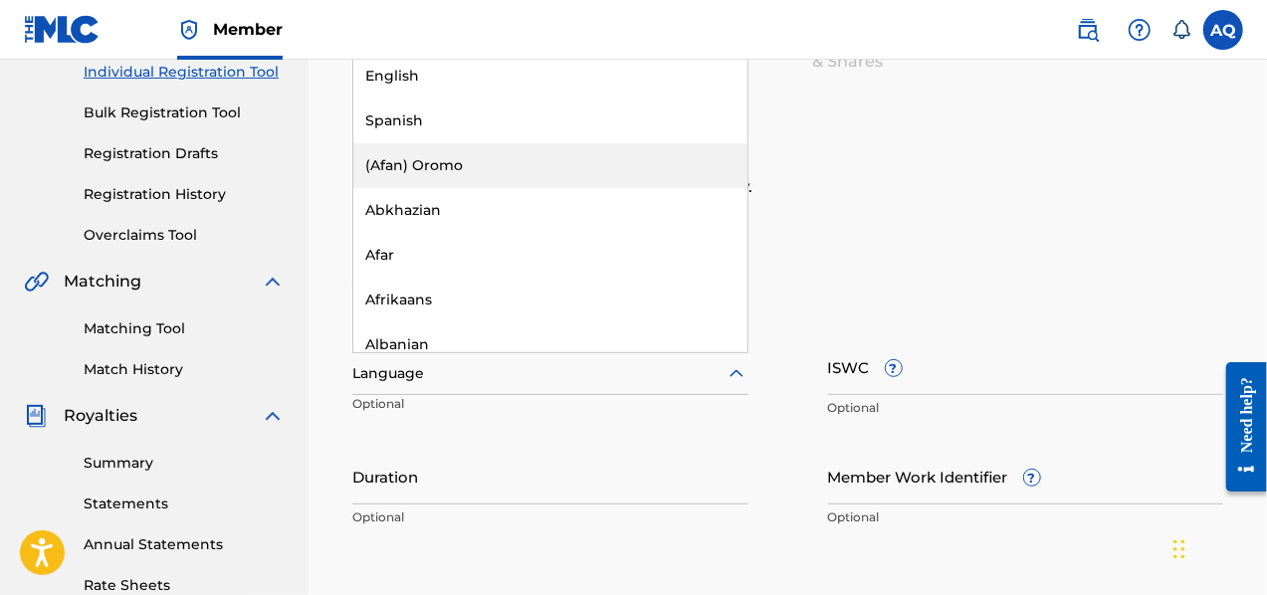
scroll to position [258, 0]
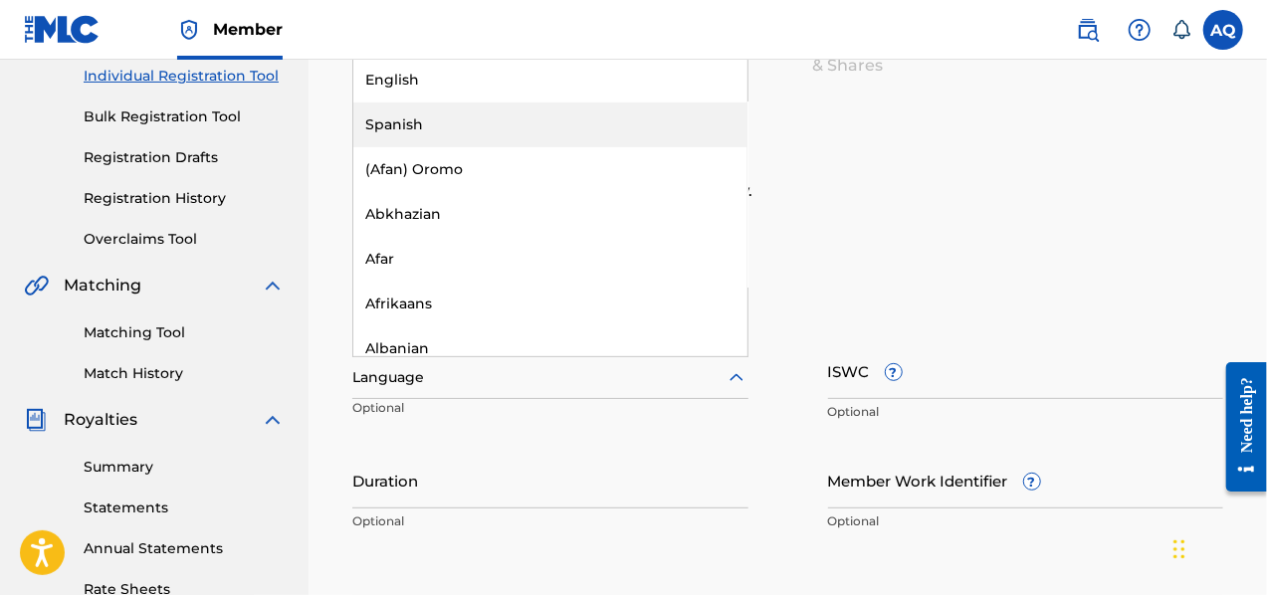
click at [479, 85] on div "English" at bounding box center [550, 80] width 394 height 45
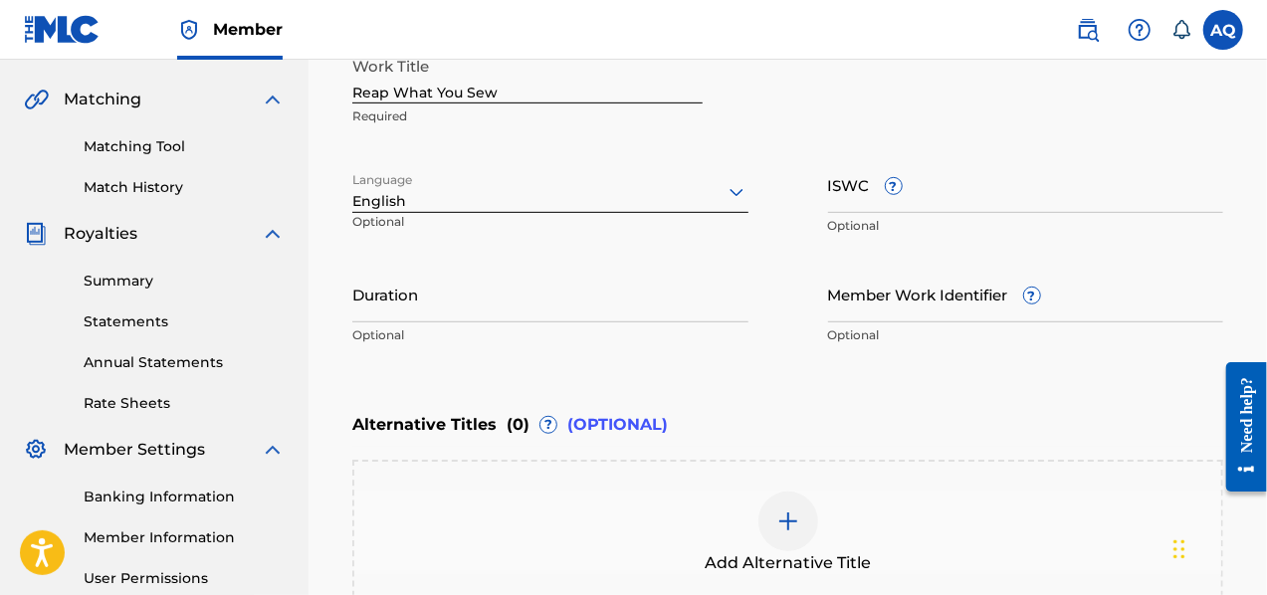
scroll to position [447, 0]
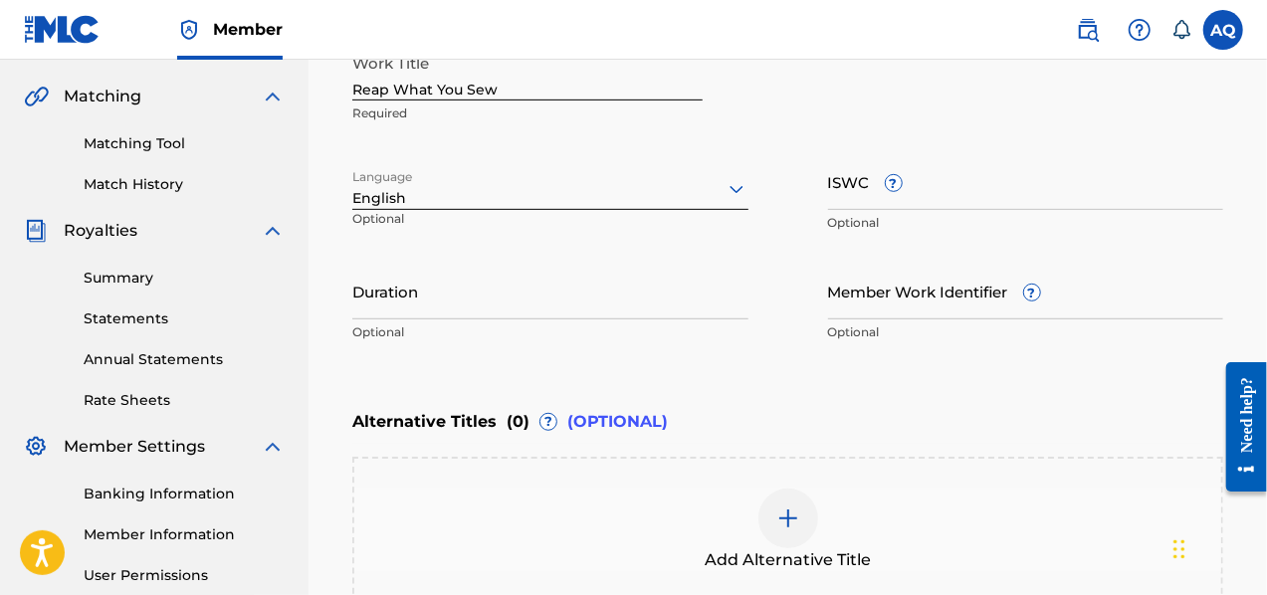
click at [423, 298] on input "Duration" at bounding box center [550, 291] width 396 height 57
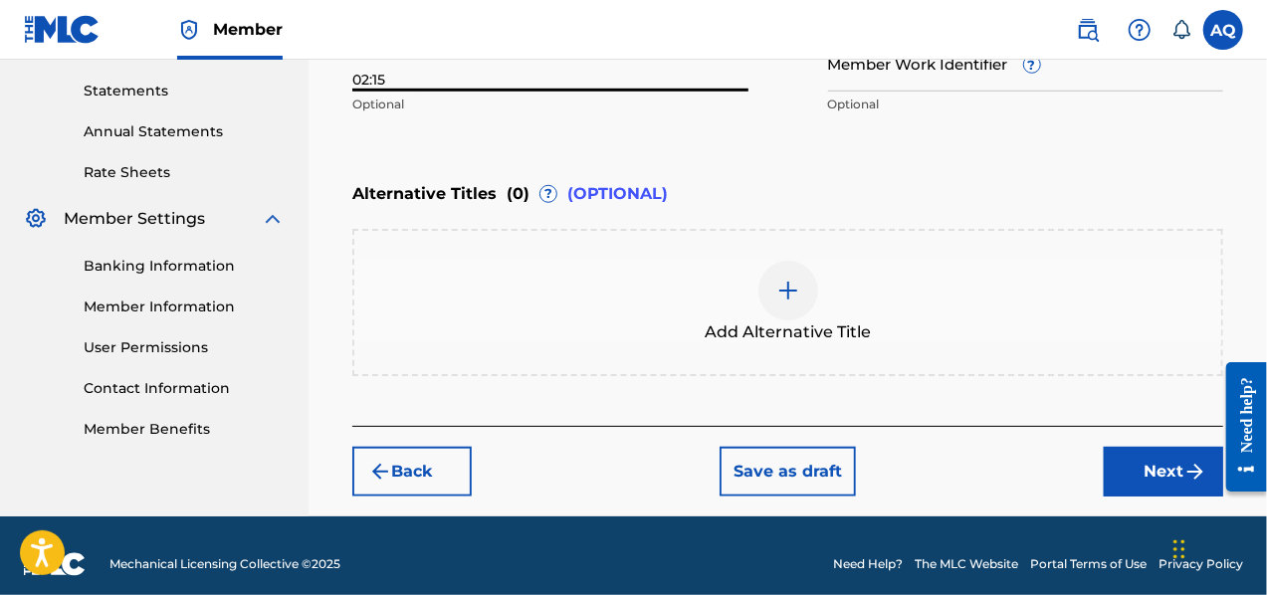
scroll to position [691, 0]
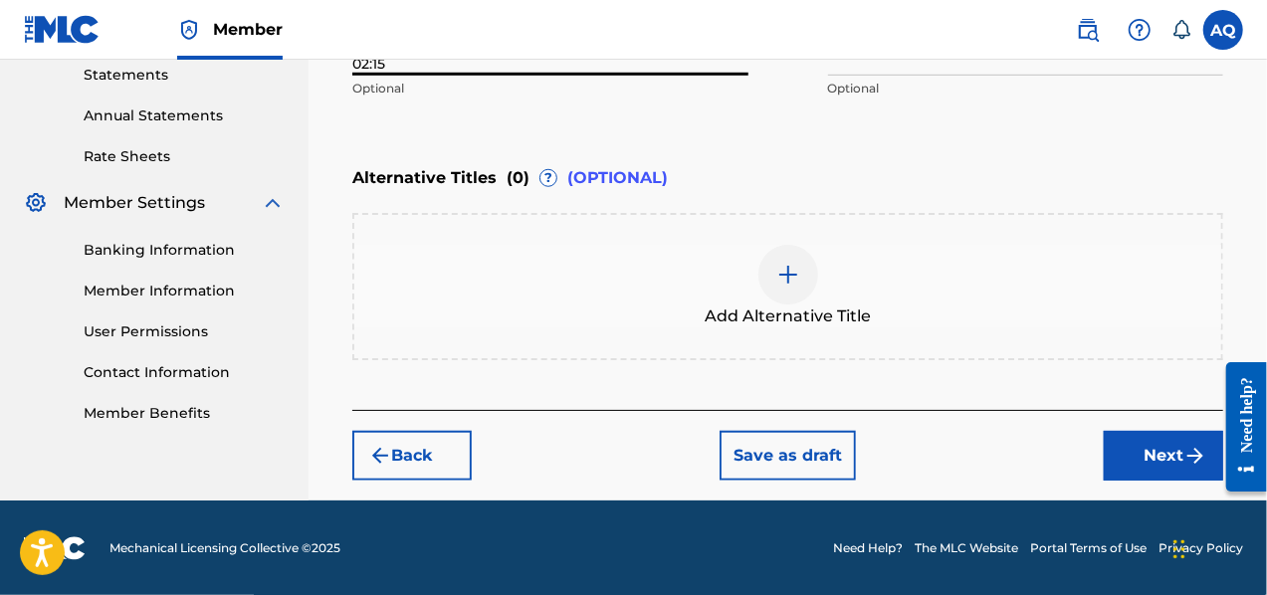
type input "02:15"
click at [1138, 450] on button "Next" at bounding box center [1162, 456] width 119 height 50
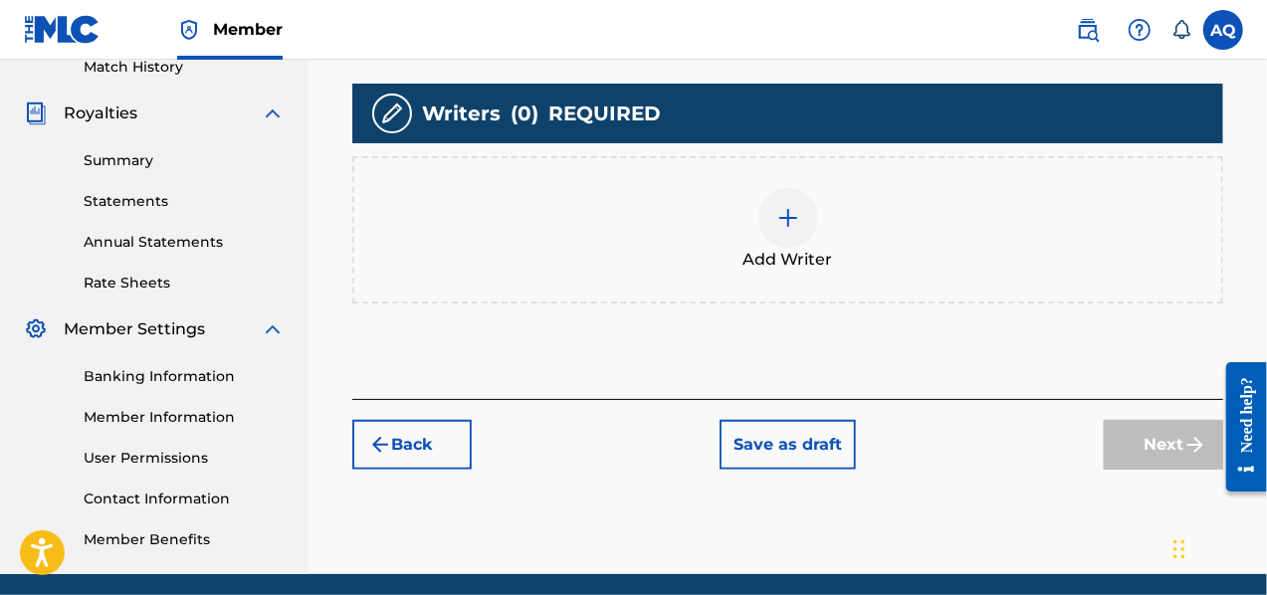
scroll to position [565, 0]
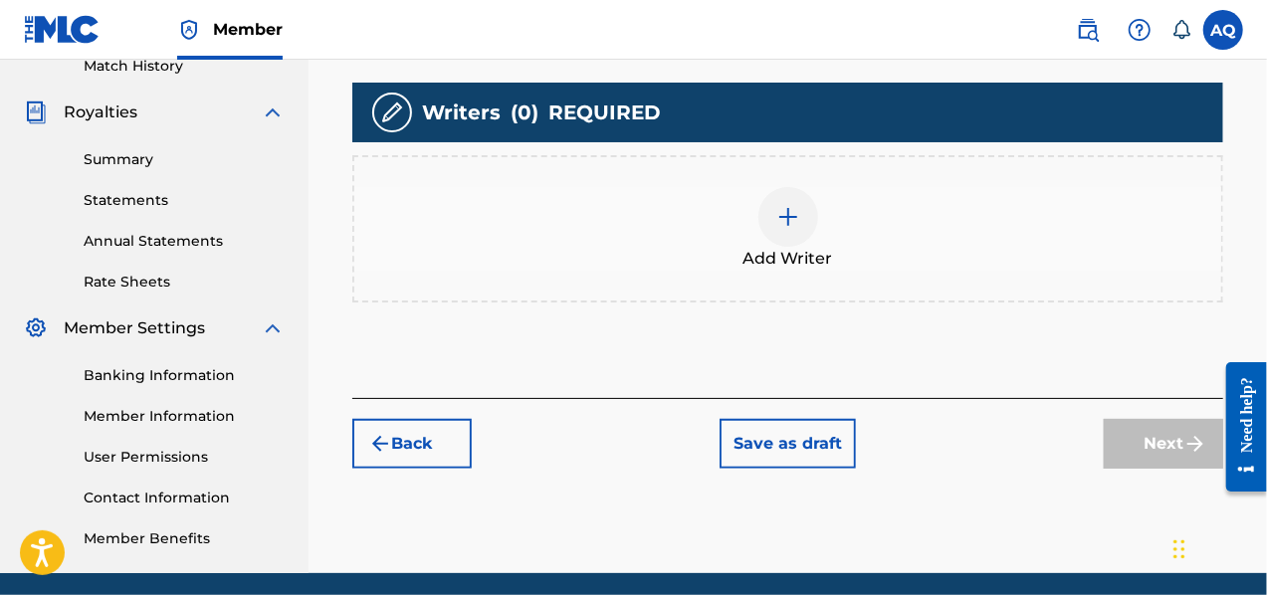
click at [778, 222] on img at bounding box center [788, 217] width 24 height 24
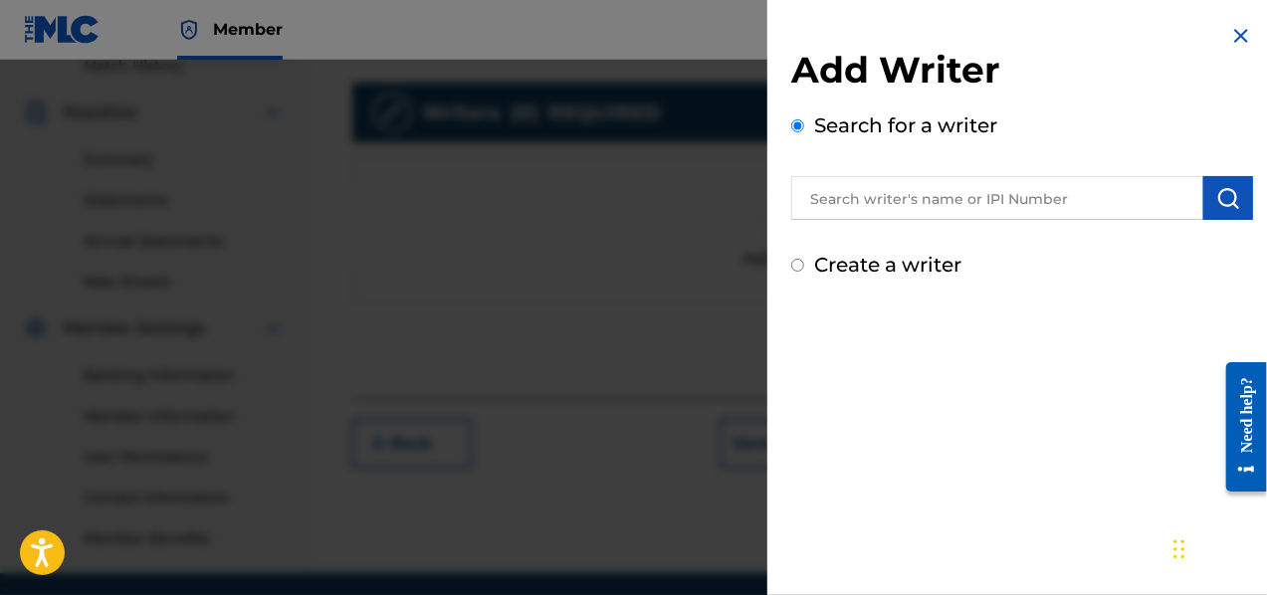
click at [873, 208] on input "text" at bounding box center [997, 198] width 412 height 44
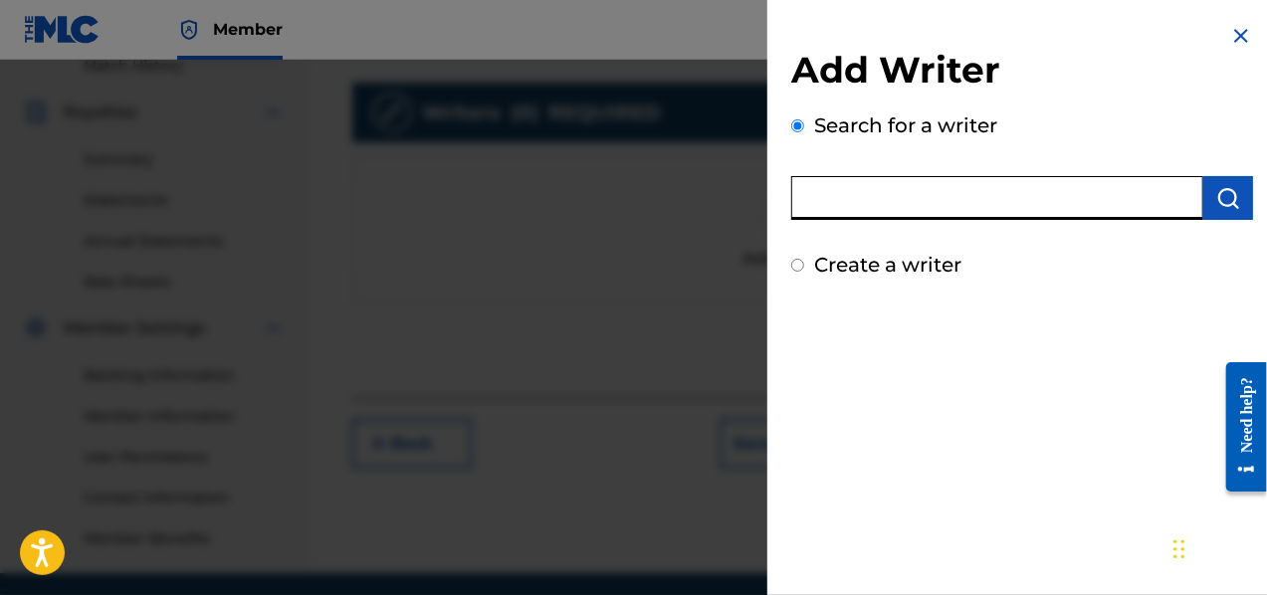
type input "[PERSON_NAME]"
click at [1223, 202] on img "submit" at bounding box center [1228, 198] width 24 height 24
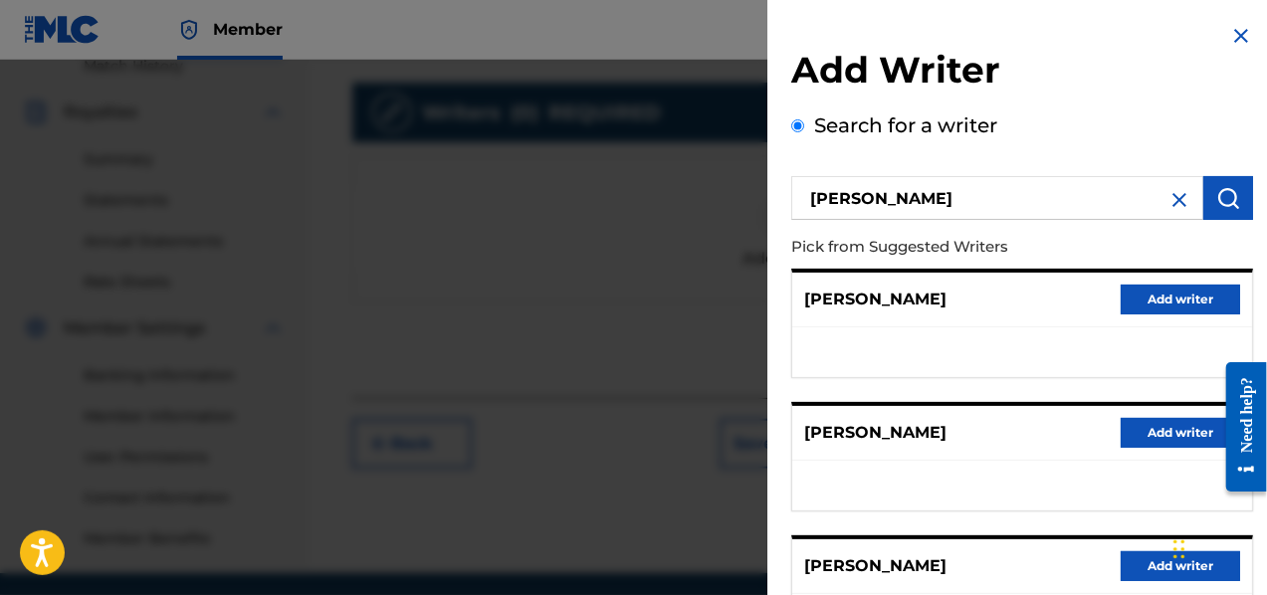
click at [1122, 560] on button "Add writer" at bounding box center [1179, 566] width 119 height 30
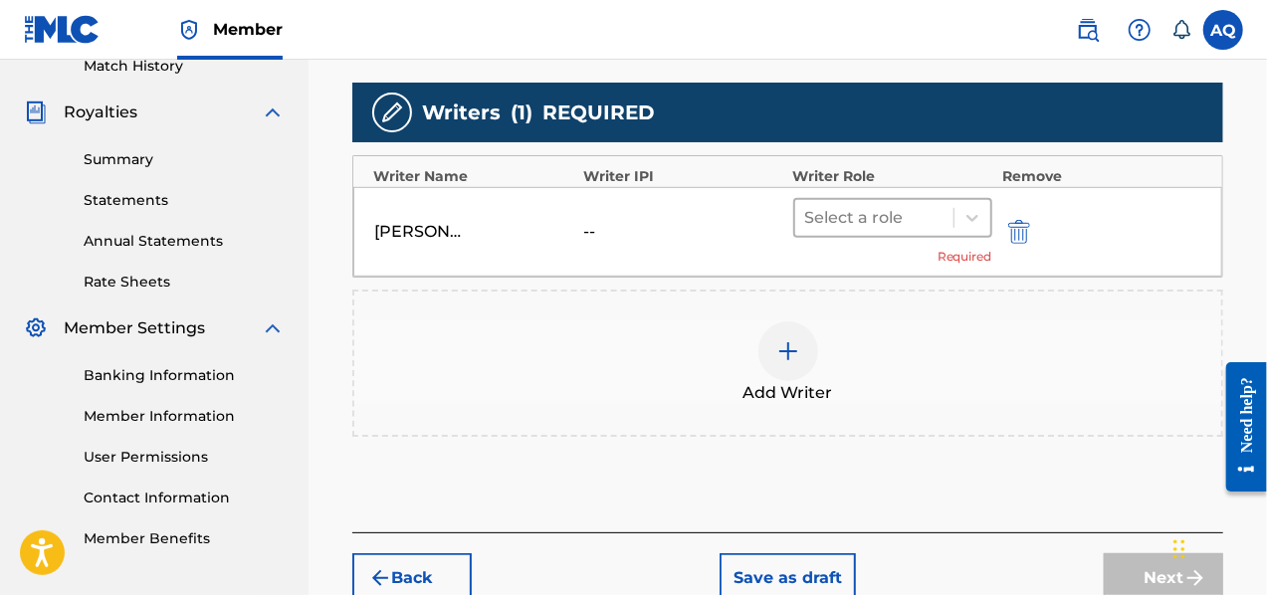
click at [897, 210] on div at bounding box center [874, 218] width 138 height 28
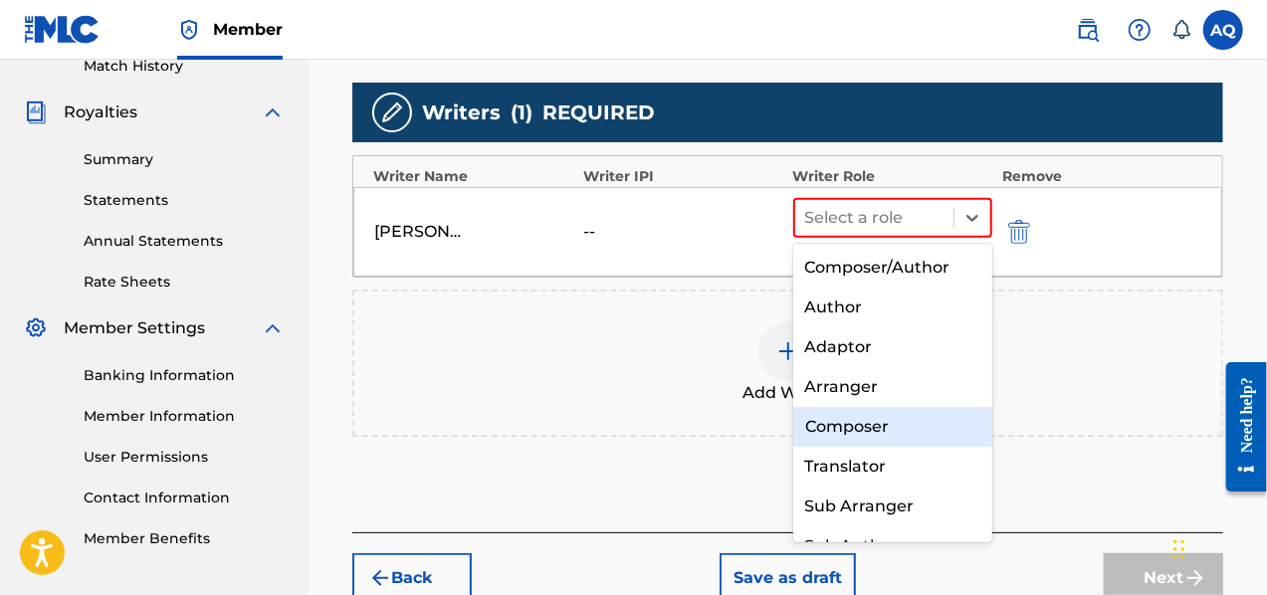
click at [910, 437] on div "Composer" at bounding box center [893, 427] width 200 height 40
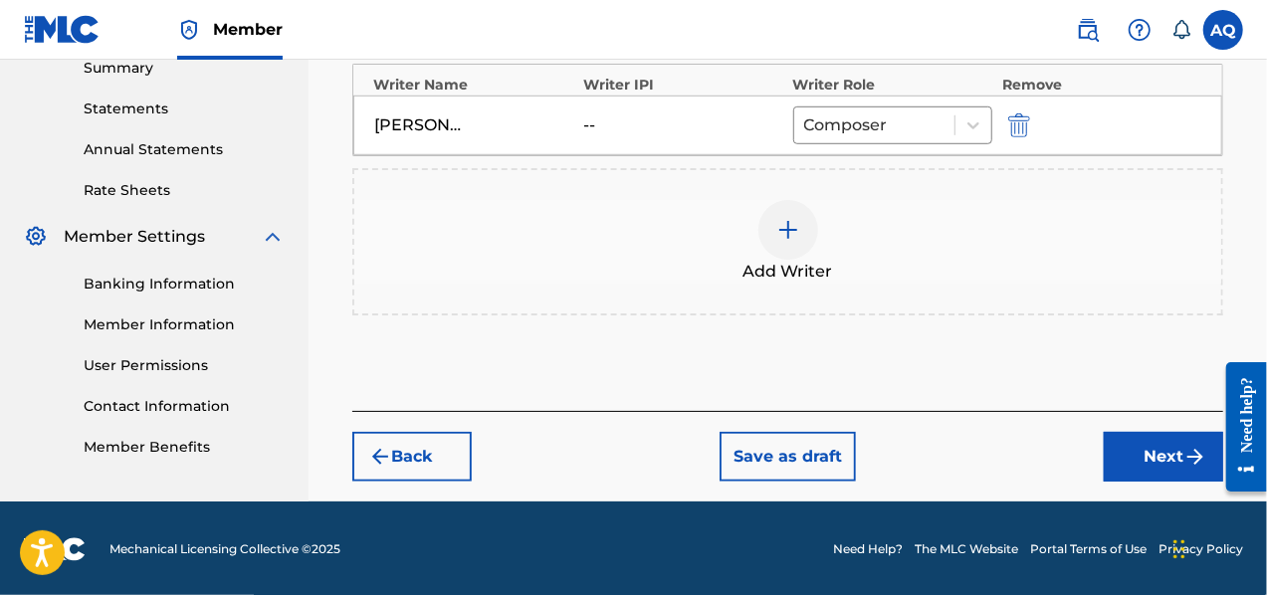
click at [1176, 445] on button "Next" at bounding box center [1162, 457] width 119 height 50
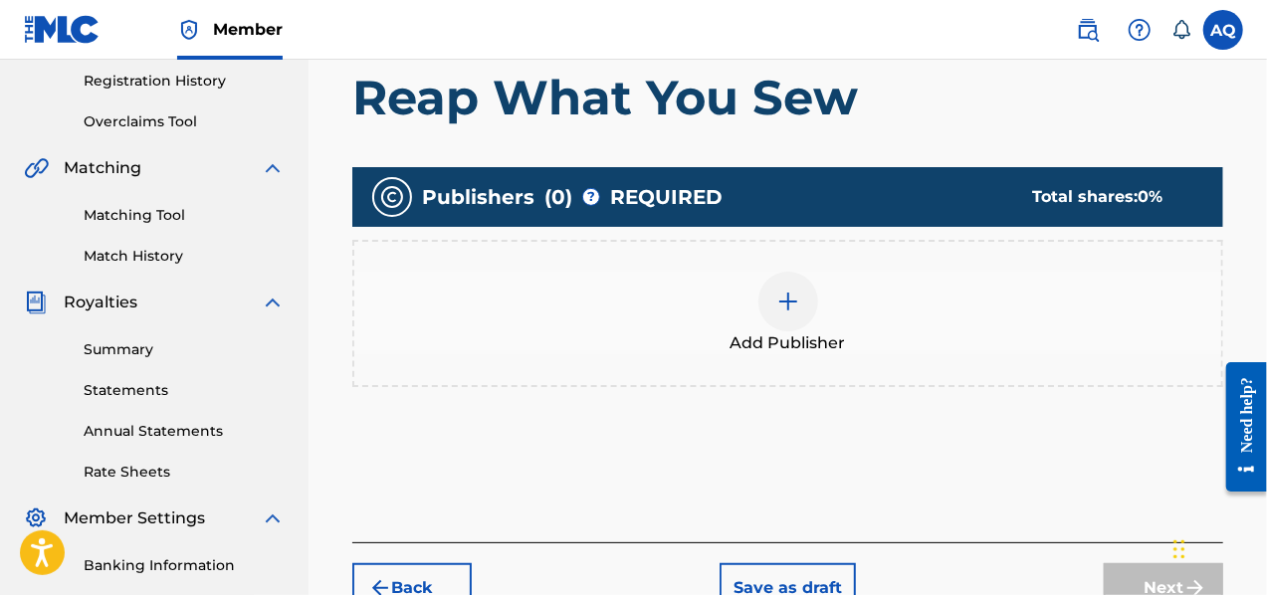
scroll to position [398, 0]
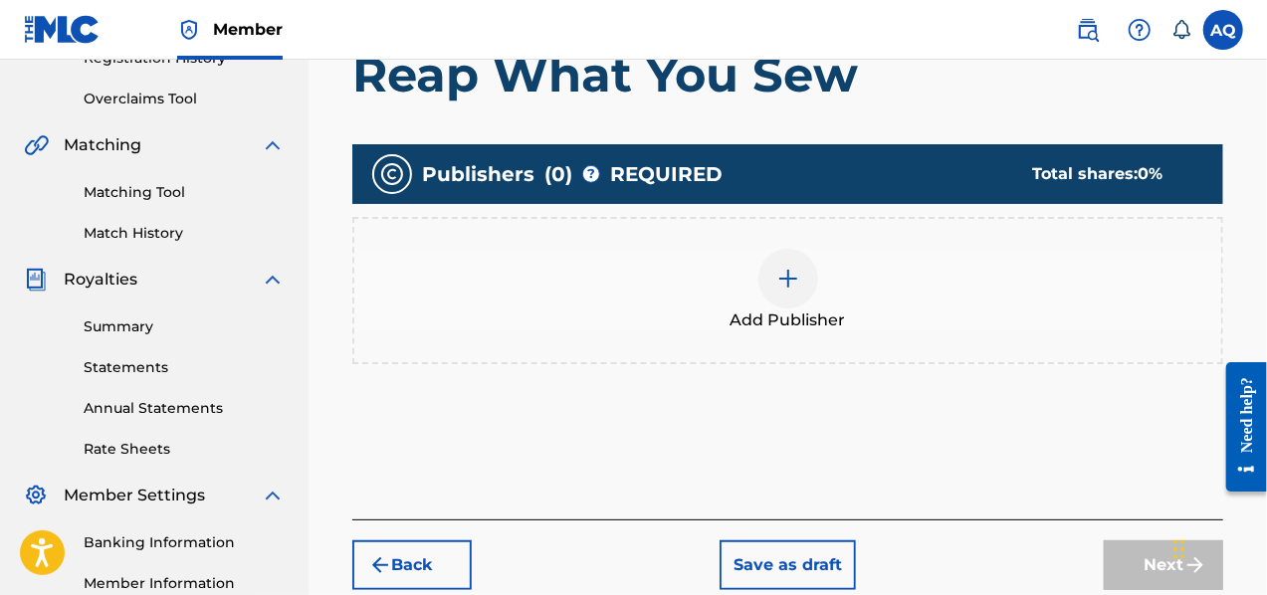
click at [776, 282] on img at bounding box center [788, 279] width 24 height 24
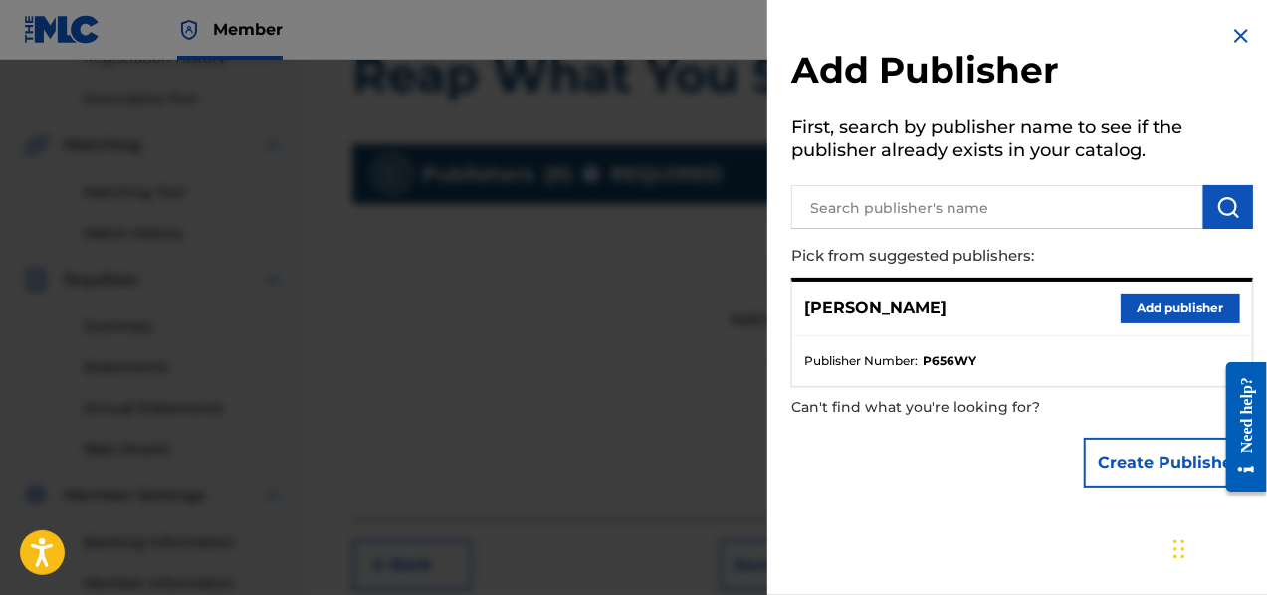
click at [1141, 303] on button "Add publisher" at bounding box center [1179, 309] width 119 height 30
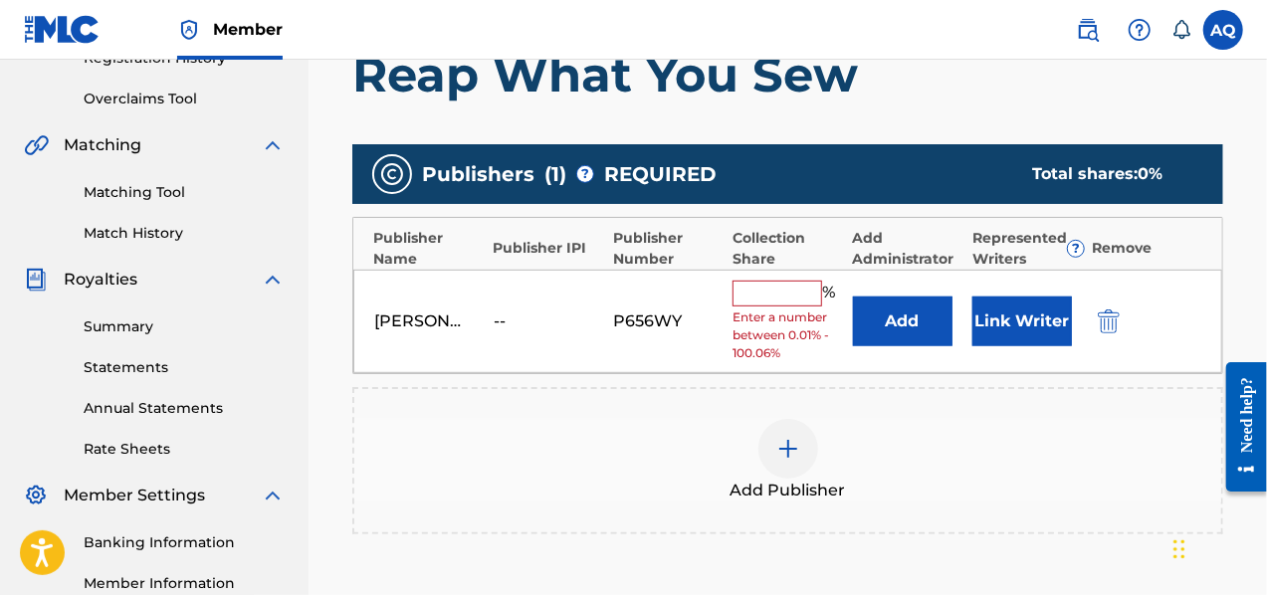
click at [764, 296] on input "text" at bounding box center [777, 294] width 90 height 26
type input "50"
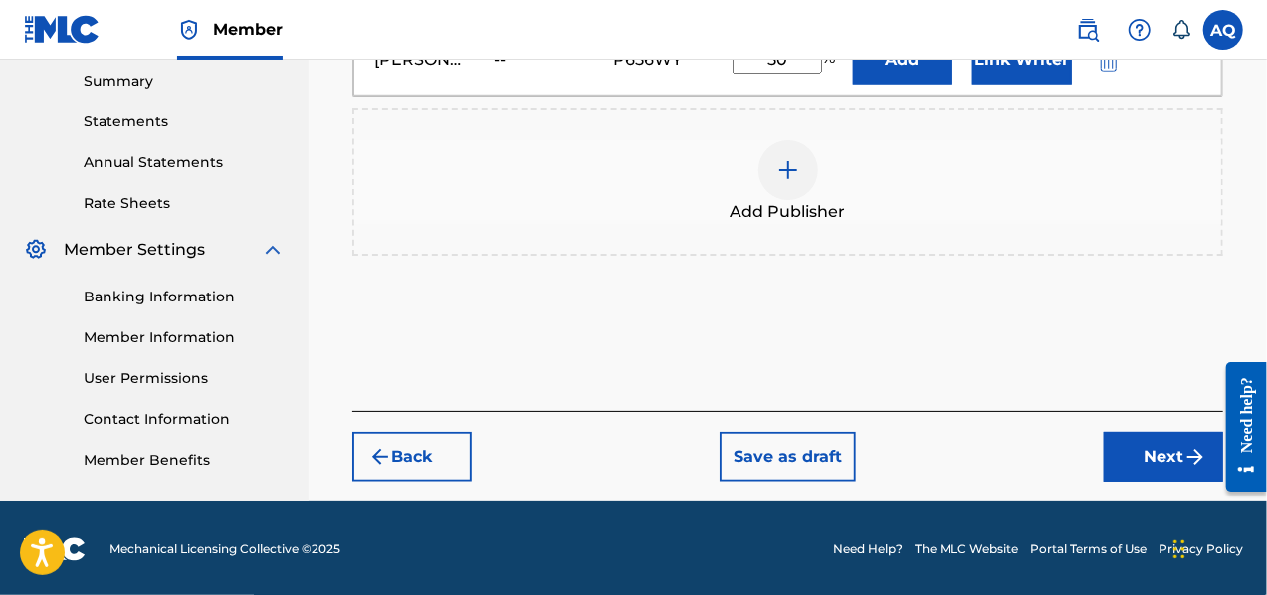
click at [1136, 451] on button "Next" at bounding box center [1162, 457] width 119 height 50
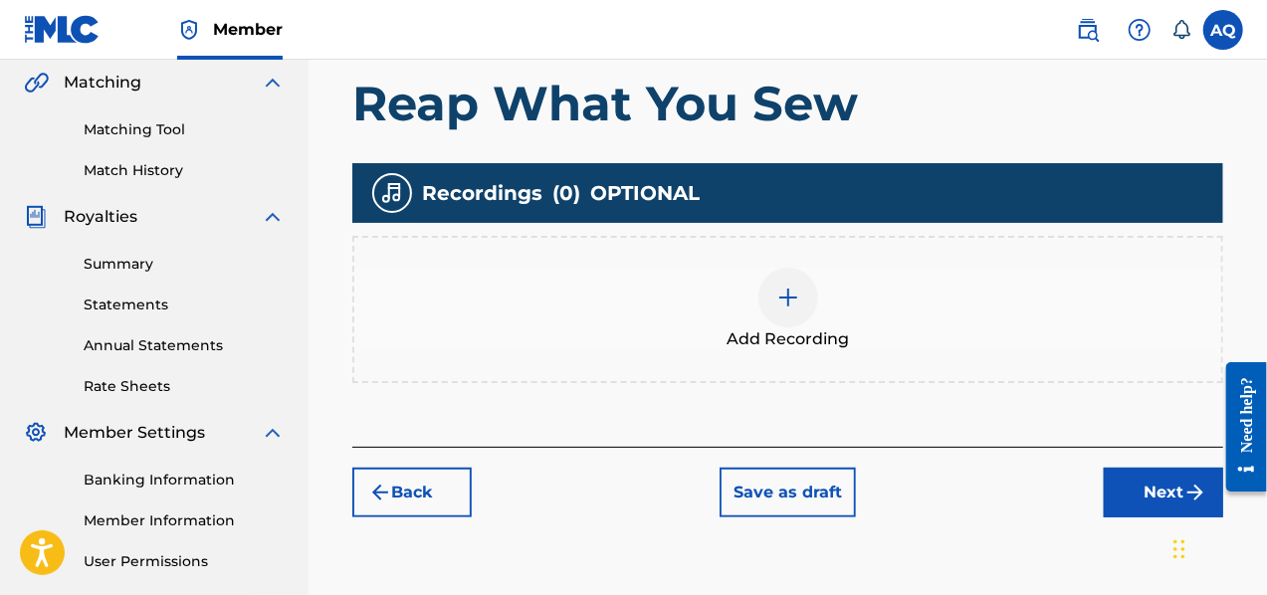
scroll to position [458, 0]
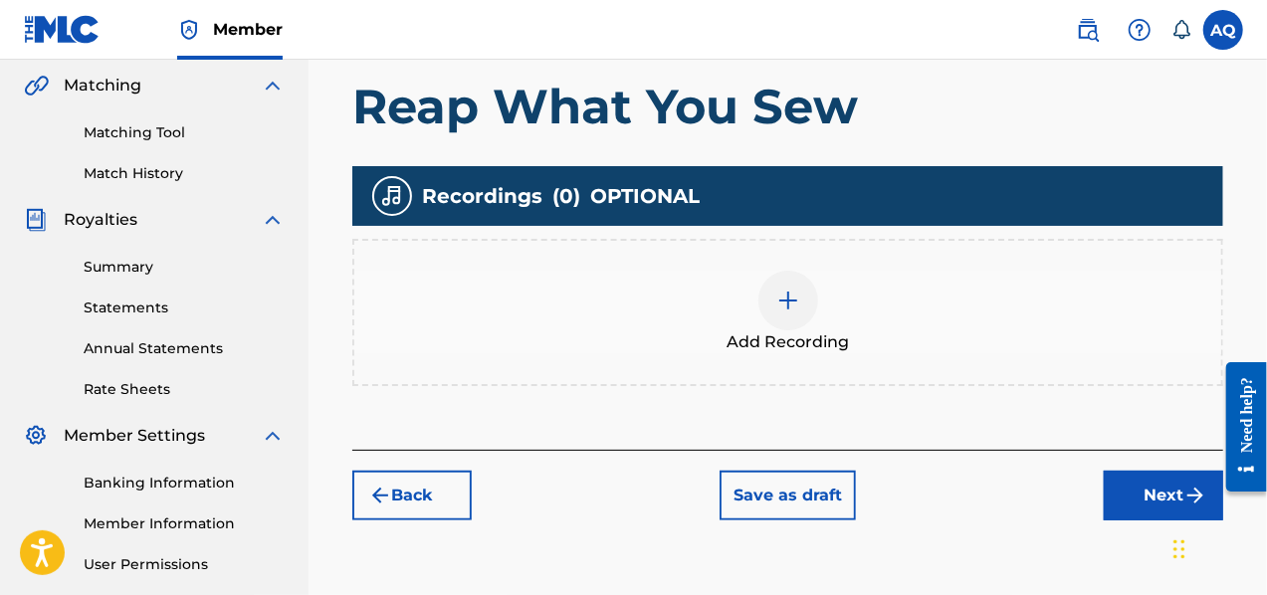
click at [1149, 485] on button "Next" at bounding box center [1162, 496] width 119 height 50
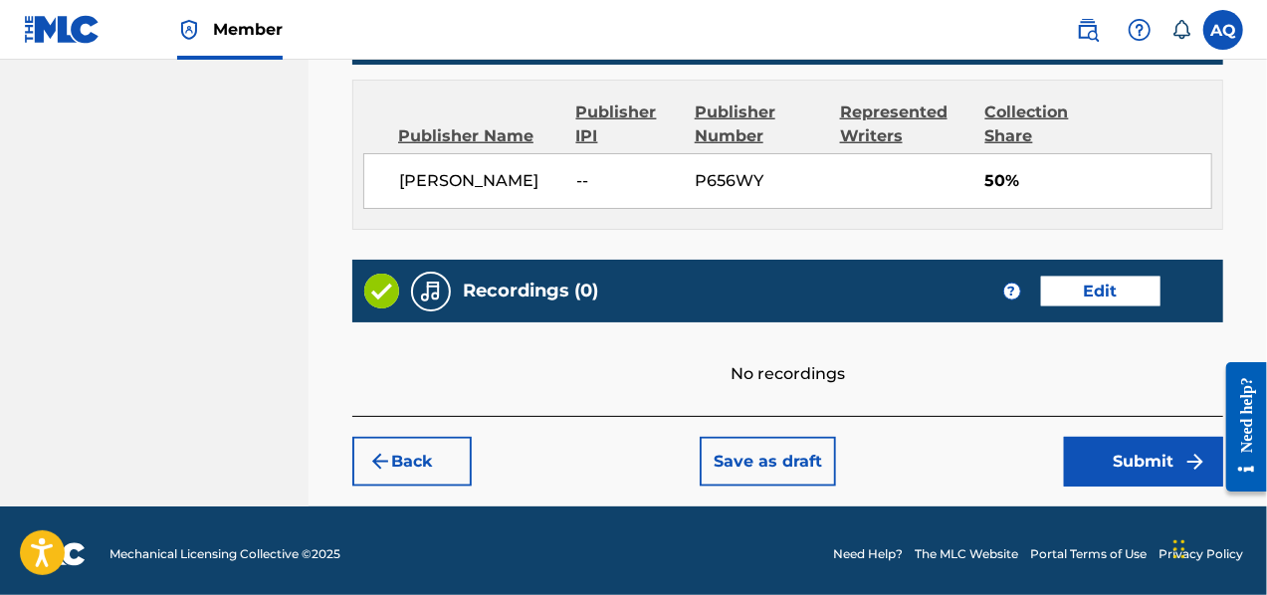
scroll to position [1083, 0]
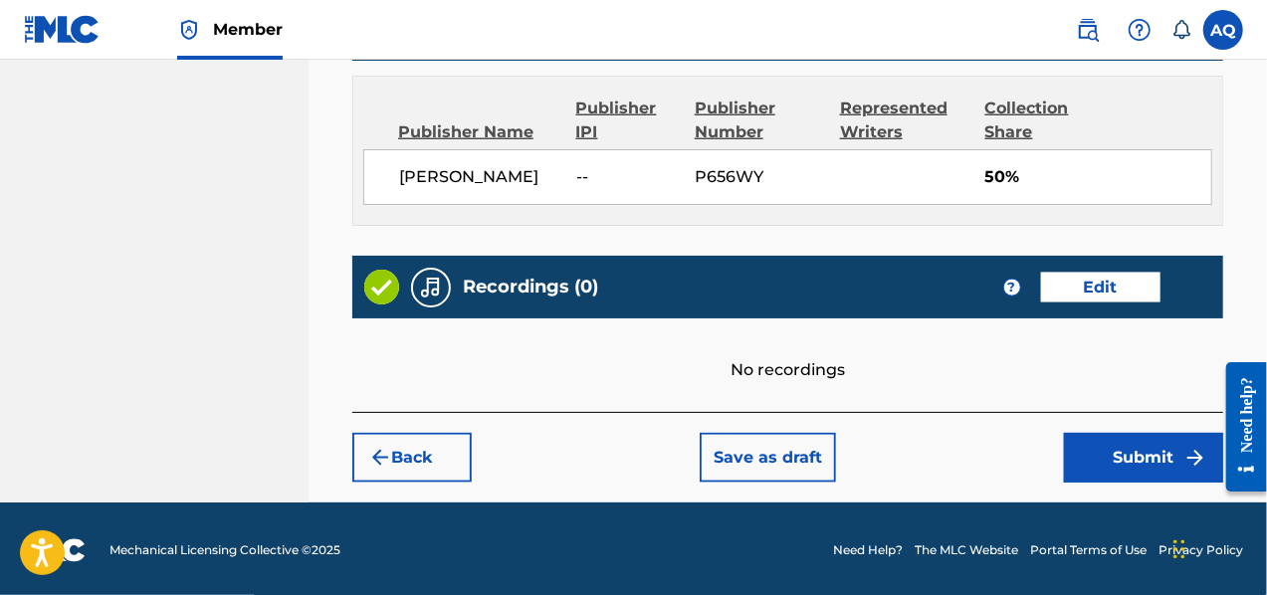
click at [1121, 460] on button "Submit" at bounding box center [1143, 458] width 159 height 50
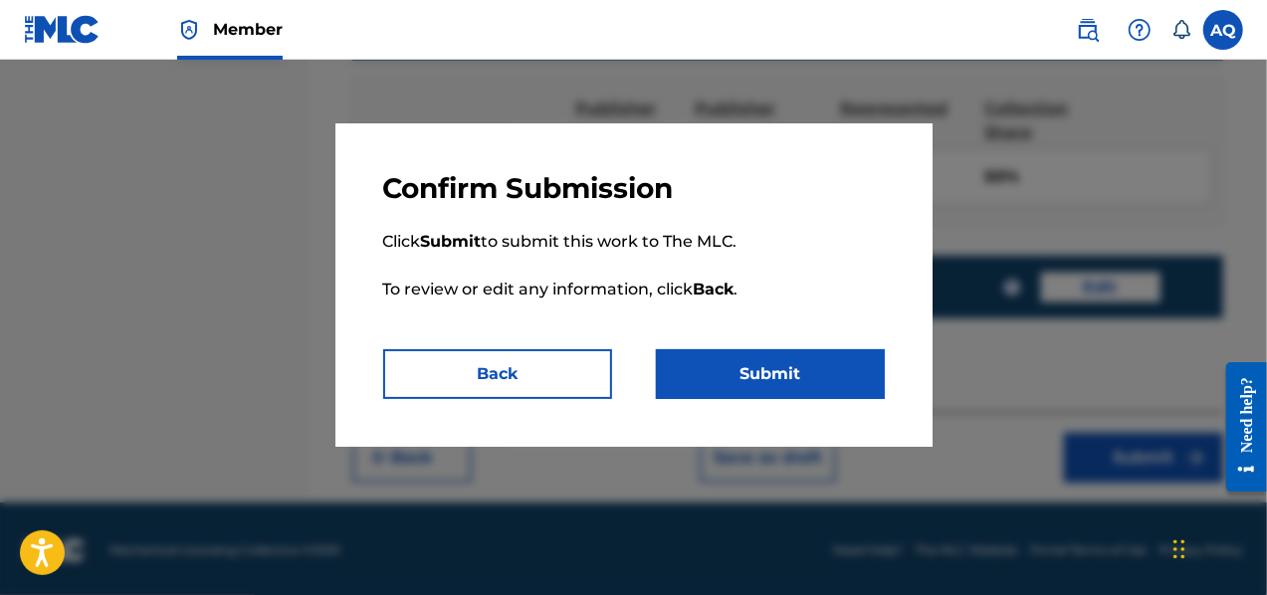
click at [747, 373] on button "Submit" at bounding box center [770, 374] width 229 height 50
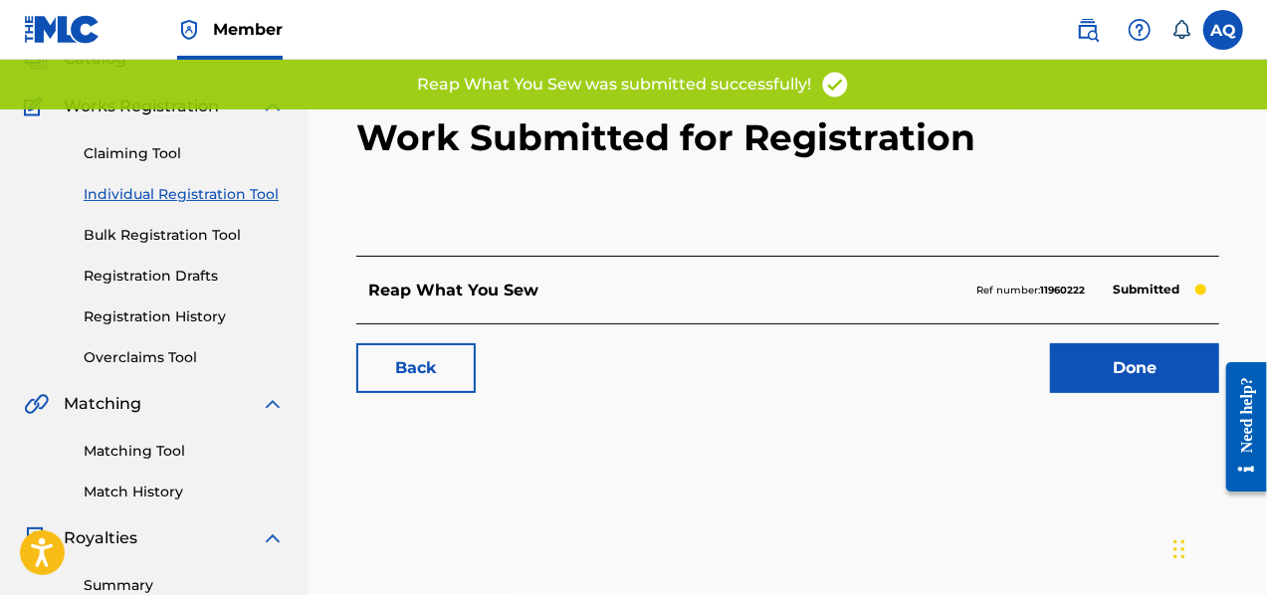
scroll to position [149, 0]
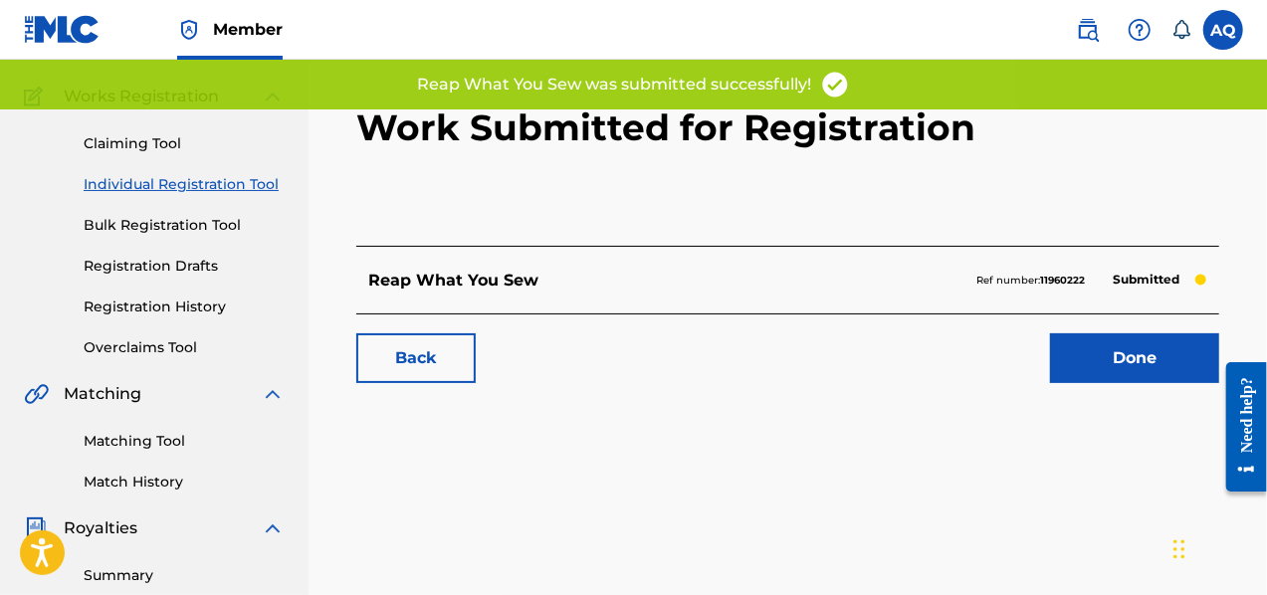
click at [1110, 350] on link "Done" at bounding box center [1134, 358] width 169 height 50
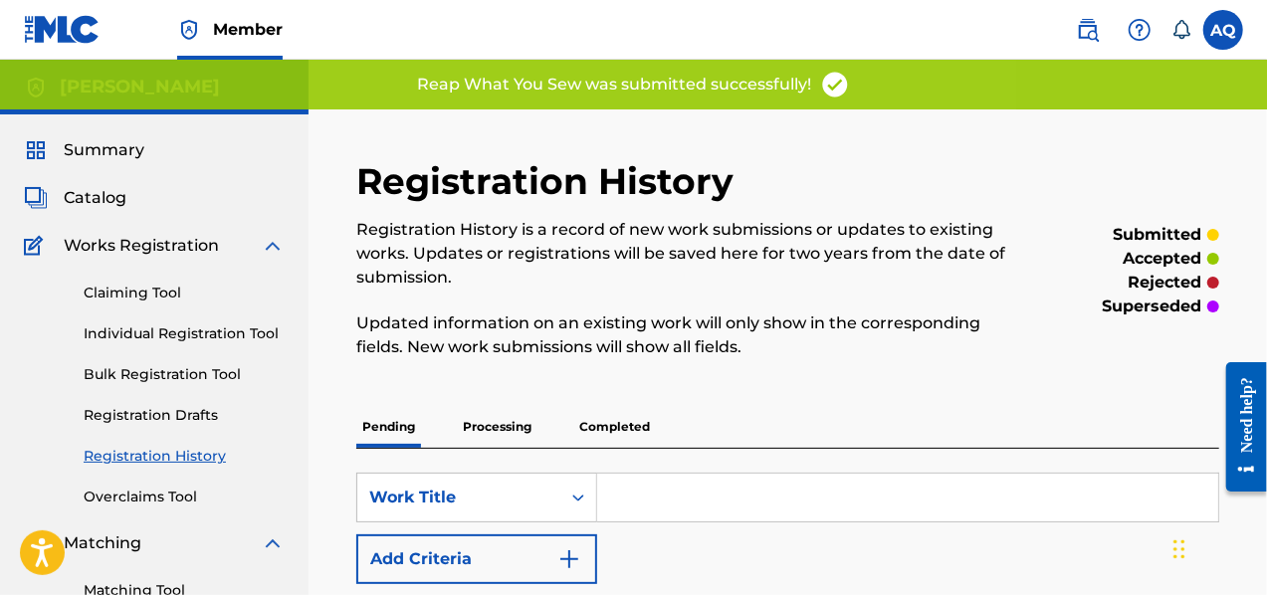
click at [199, 333] on link "Individual Registration Tool" at bounding box center [184, 333] width 201 height 21
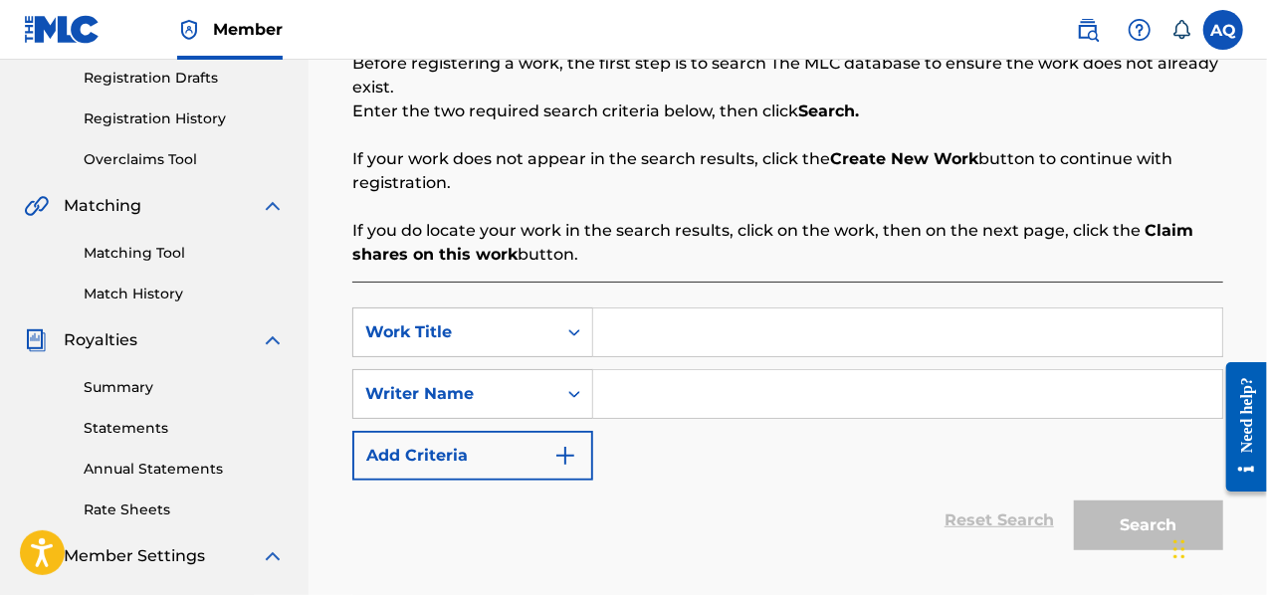
drag, startPoint x: 1273, startPoint y: 211, endPoint x: 39, endPoint y: 35, distance: 1246.3
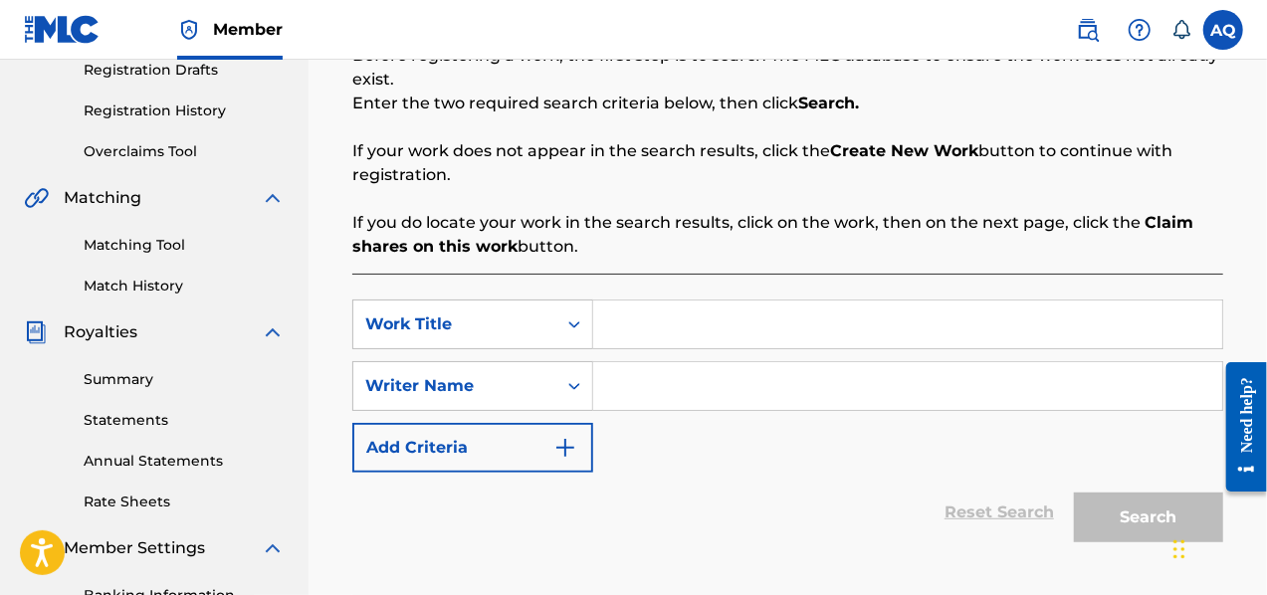
click at [689, 331] on input "Search Form" at bounding box center [907, 324] width 629 height 48
type input "Save Dat 2 (feat. Real Slummy)"
click at [659, 377] on input "Search Form" at bounding box center [907, 386] width 629 height 48
type input "[PERSON_NAME]"
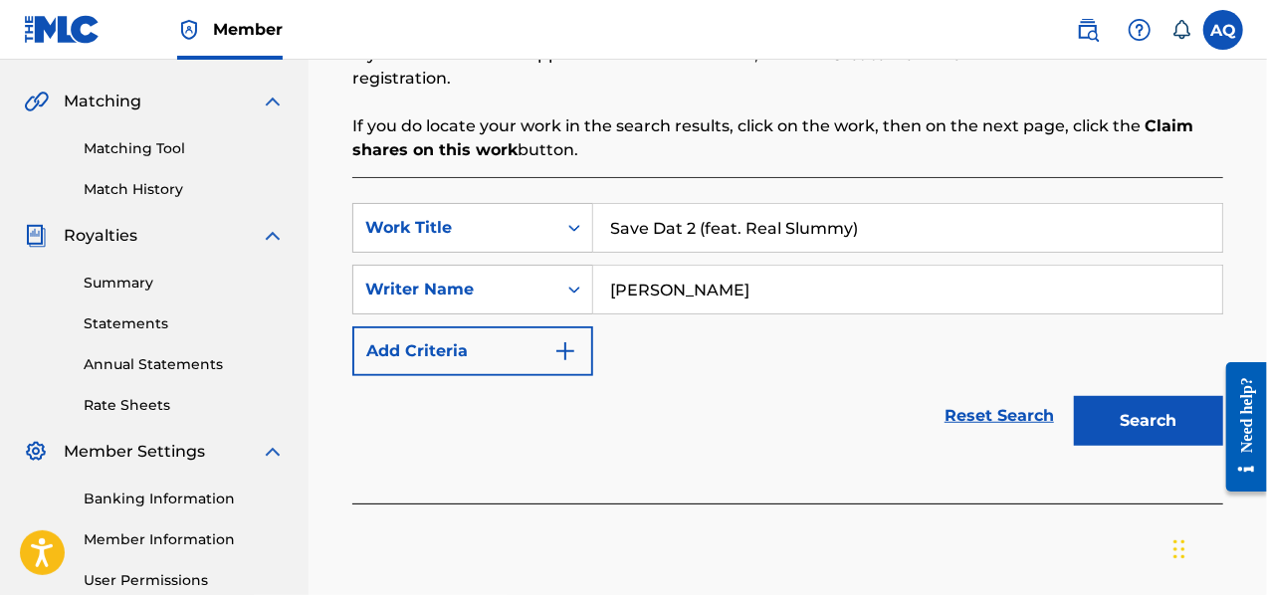
scroll to position [443, 0]
click at [1138, 415] on button "Search" at bounding box center [1148, 420] width 149 height 50
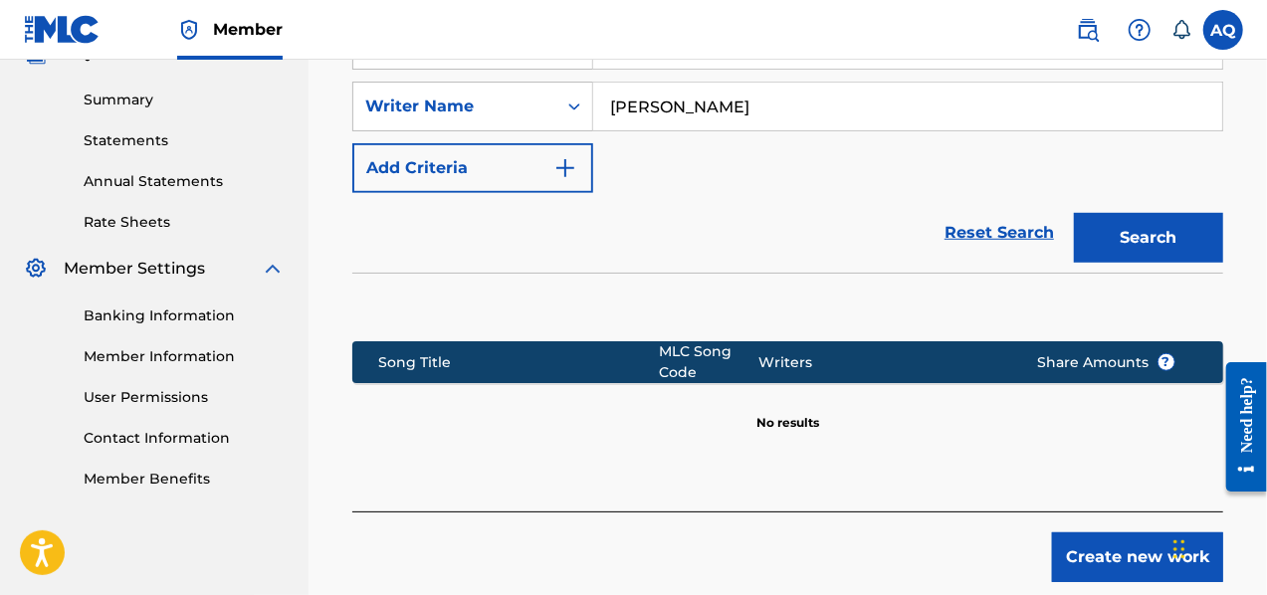
scroll to position [627, 0]
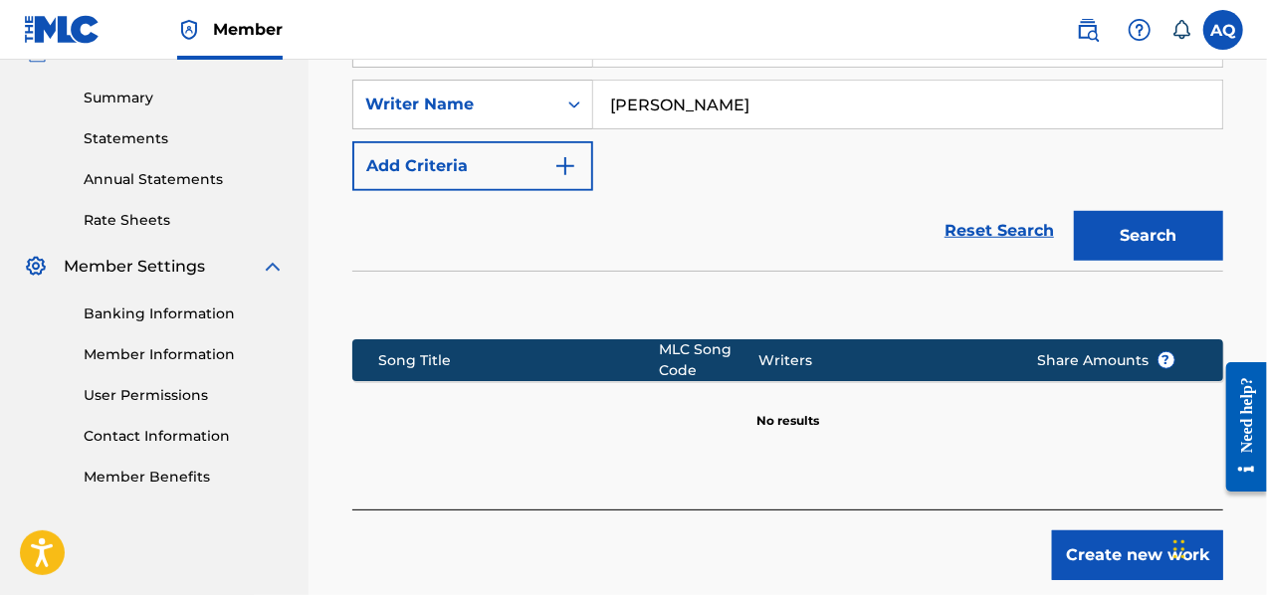
click at [1129, 250] on button "Search" at bounding box center [1148, 236] width 149 height 50
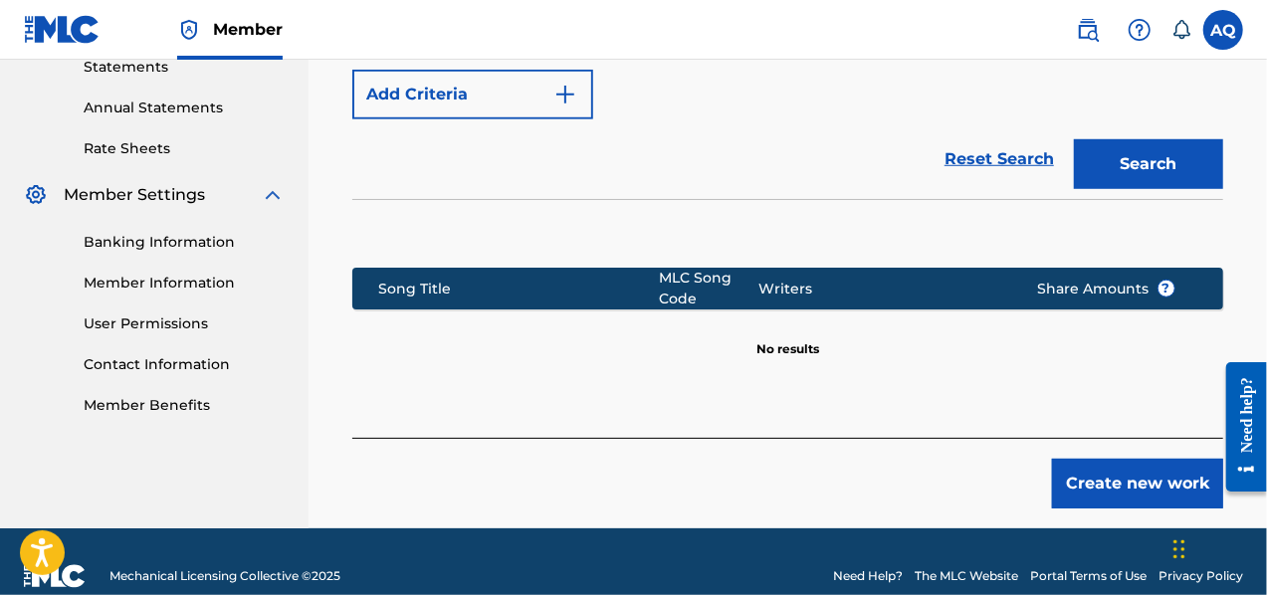
click at [1120, 454] on div "Create new work" at bounding box center [787, 473] width 871 height 71
click at [1116, 469] on button "Create new work" at bounding box center [1137, 484] width 171 height 50
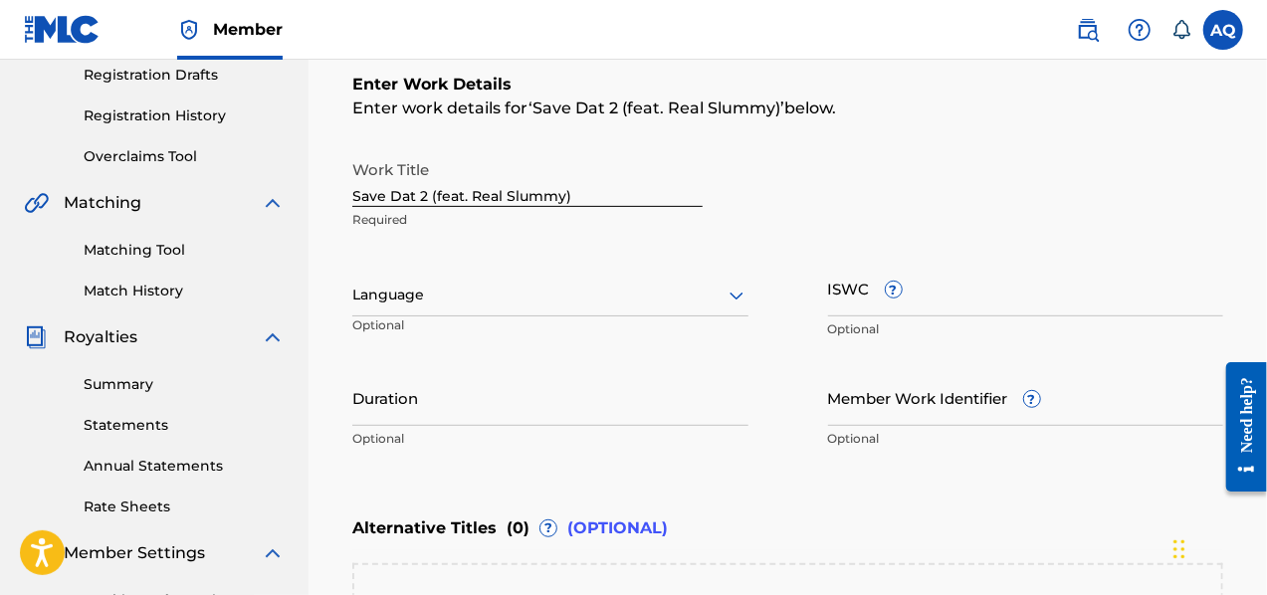
scroll to position [349, 0]
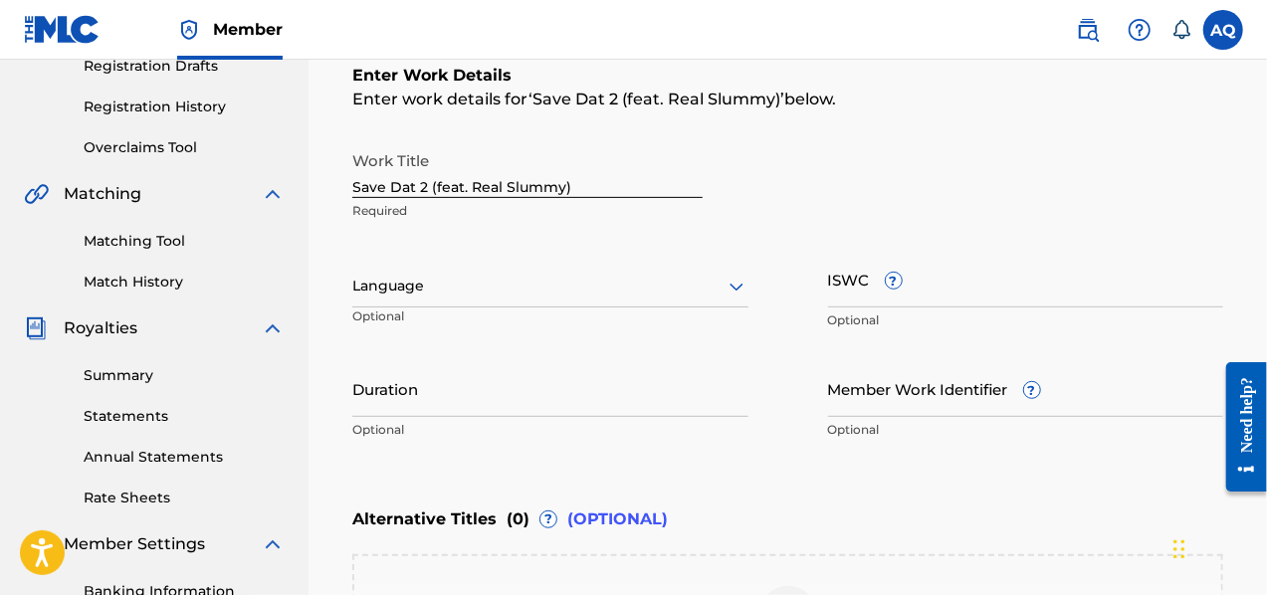
click at [716, 290] on div at bounding box center [550, 286] width 396 height 25
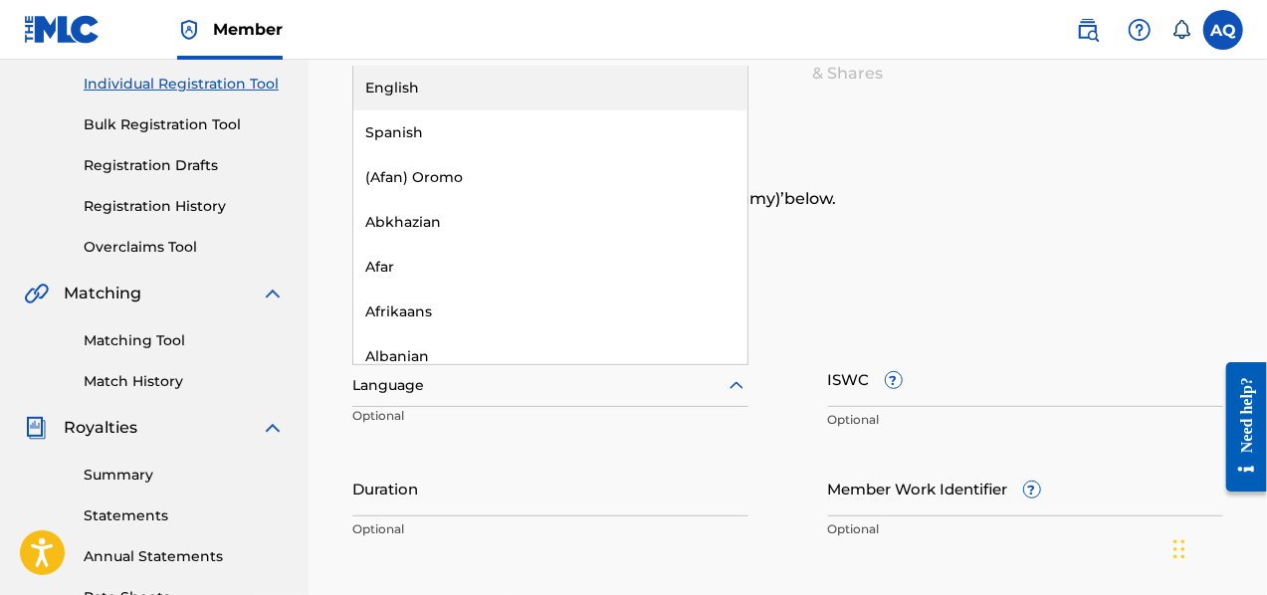
scroll to position [243, 0]
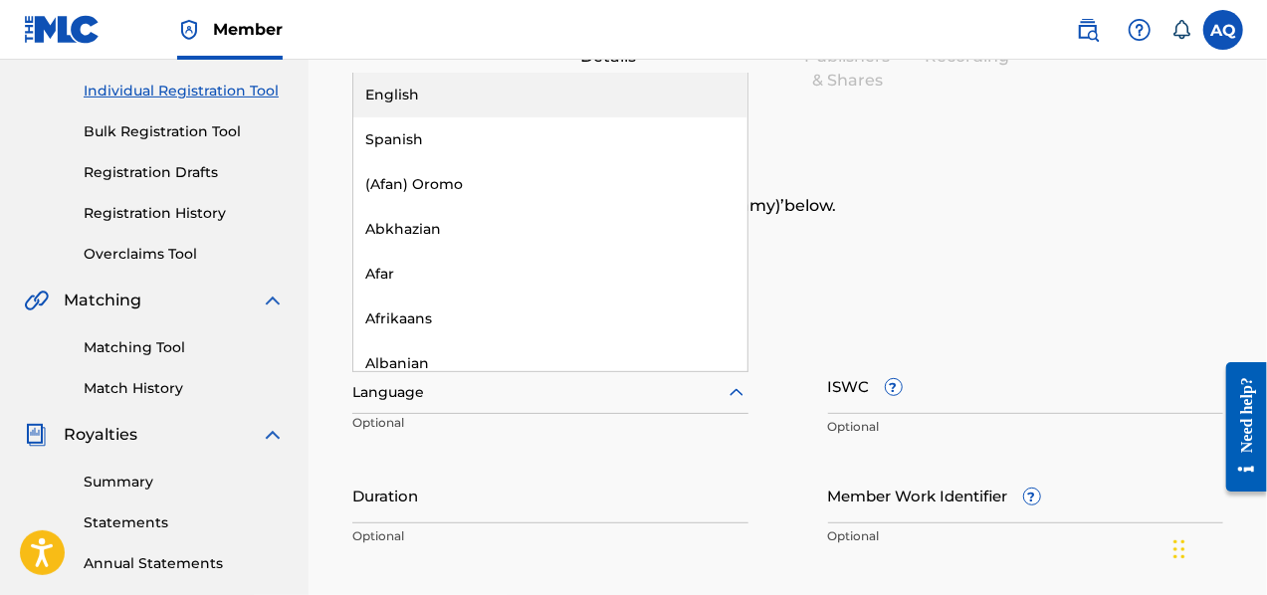
click at [440, 85] on div "English" at bounding box center [550, 95] width 394 height 45
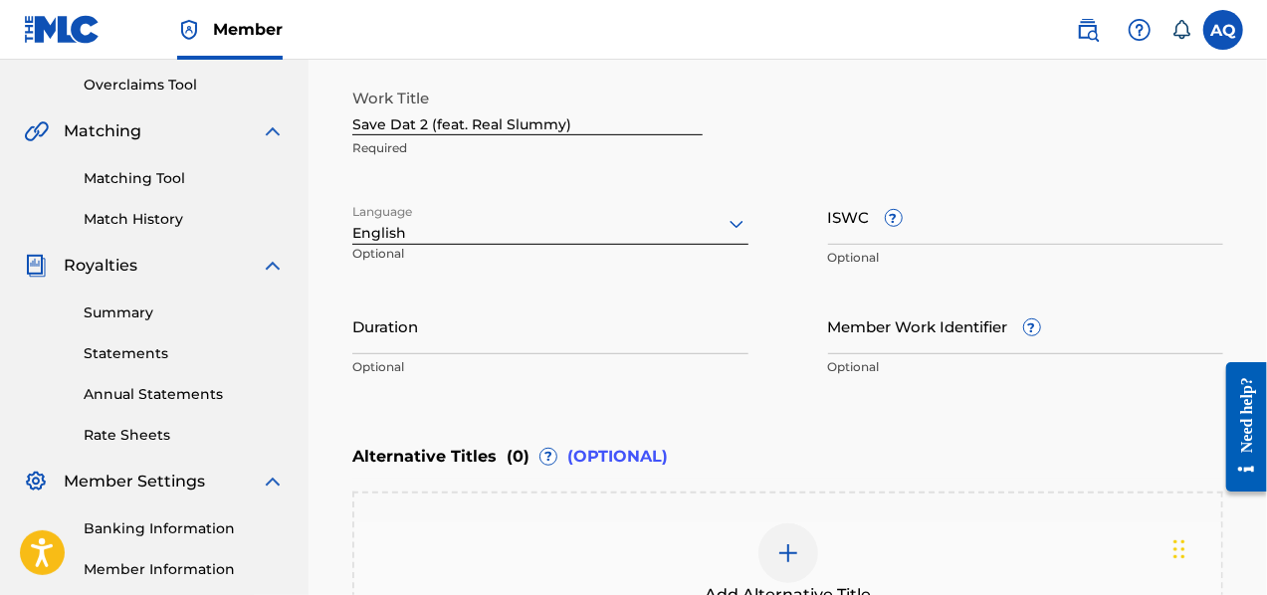
scroll to position [421, 0]
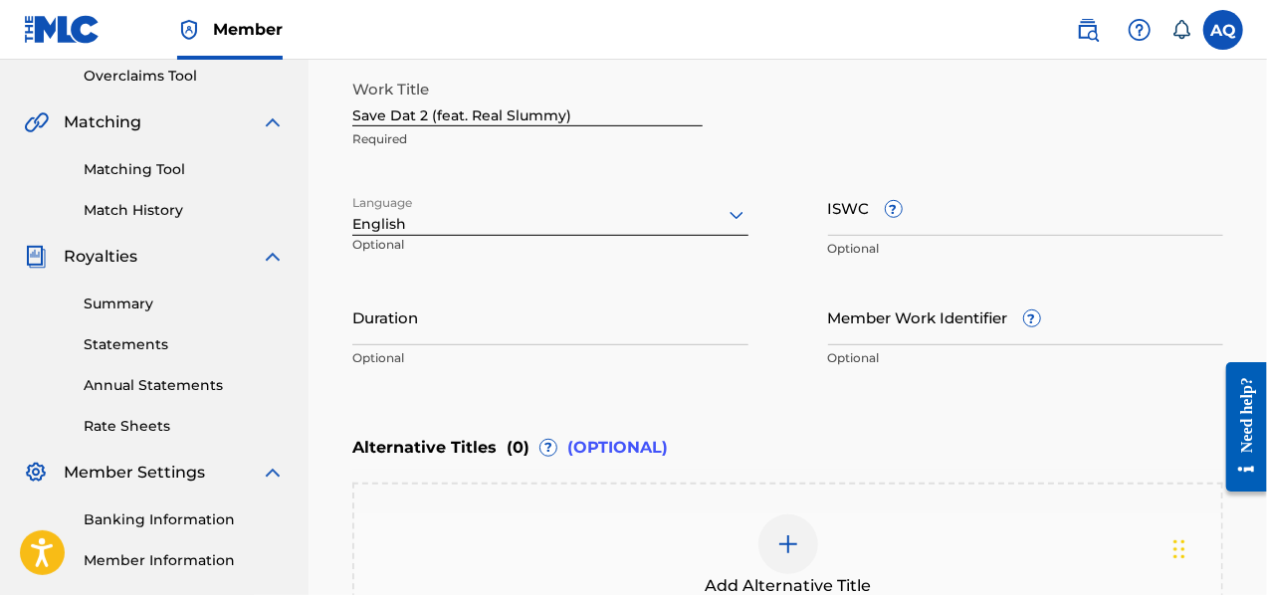
click at [438, 336] on input "Duration" at bounding box center [550, 317] width 396 height 57
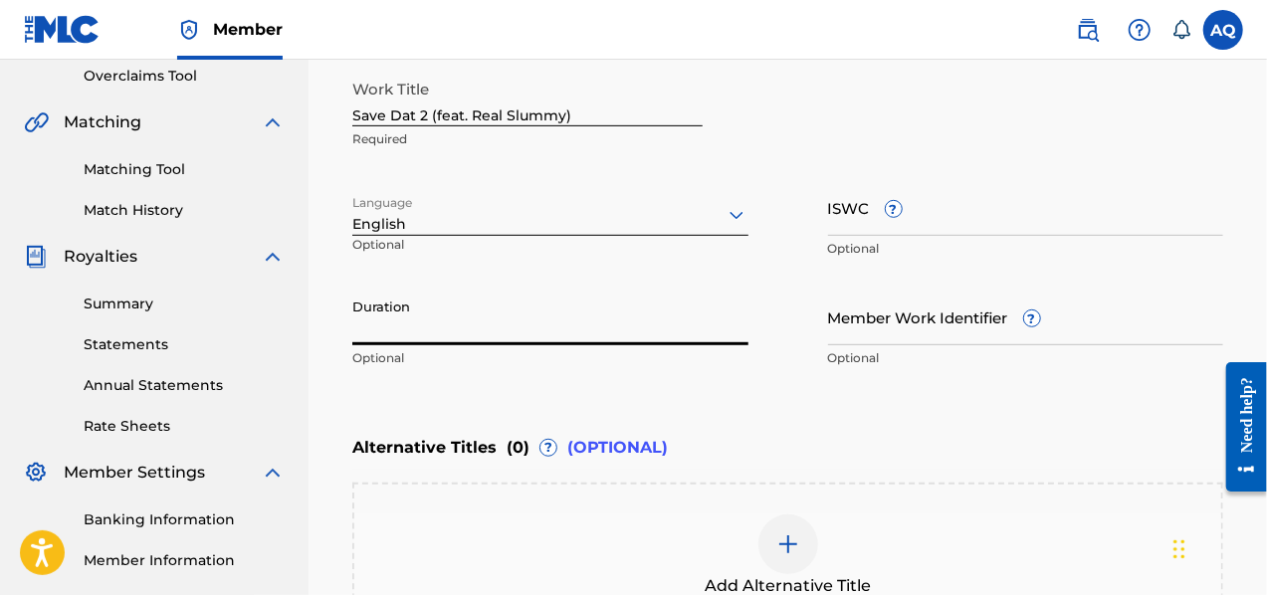
type input ")"
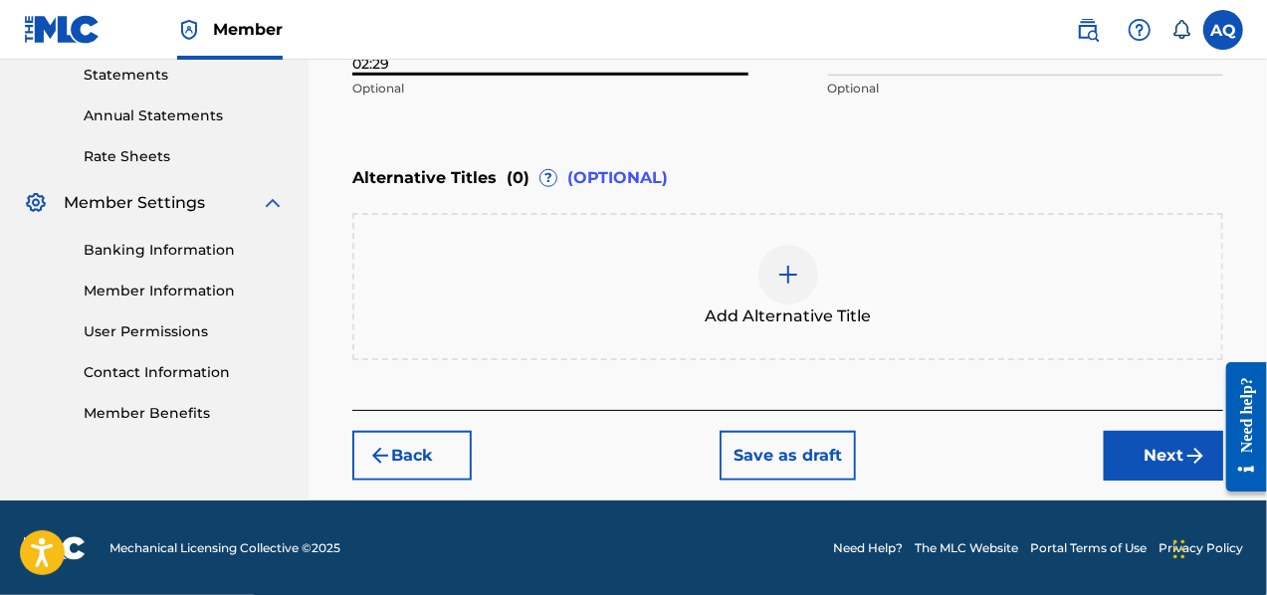
type input "02:29"
click at [1127, 464] on button "Next" at bounding box center [1162, 456] width 119 height 50
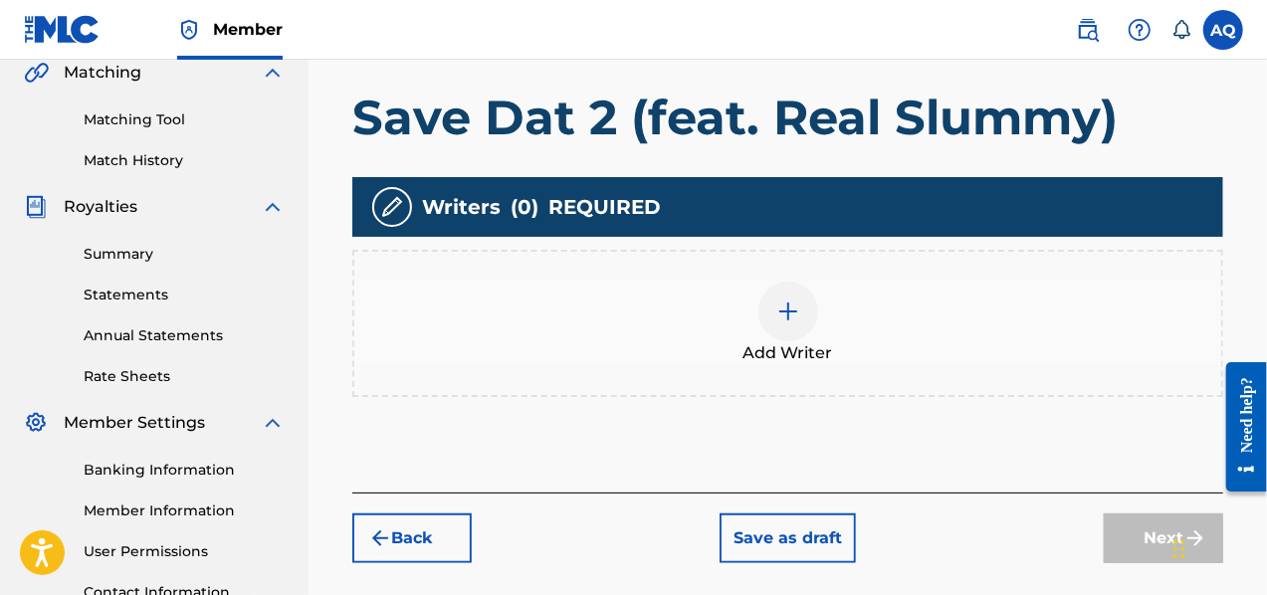
scroll to position [474, 0]
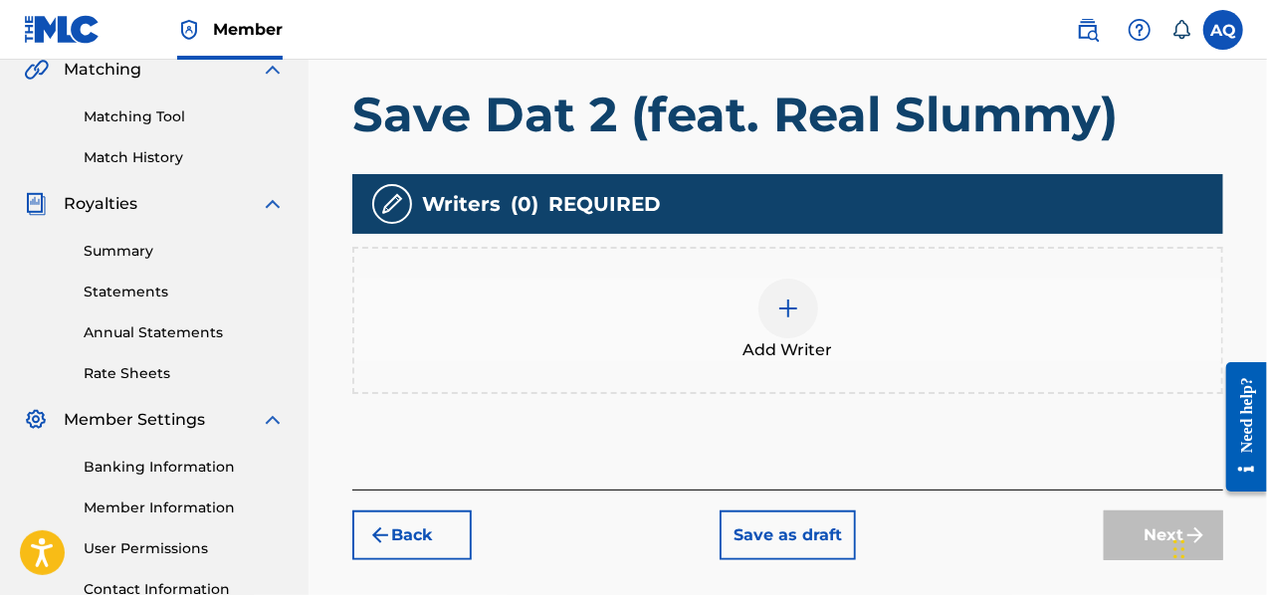
click at [813, 330] on div "Add Writer" at bounding box center [787, 321] width 867 height 84
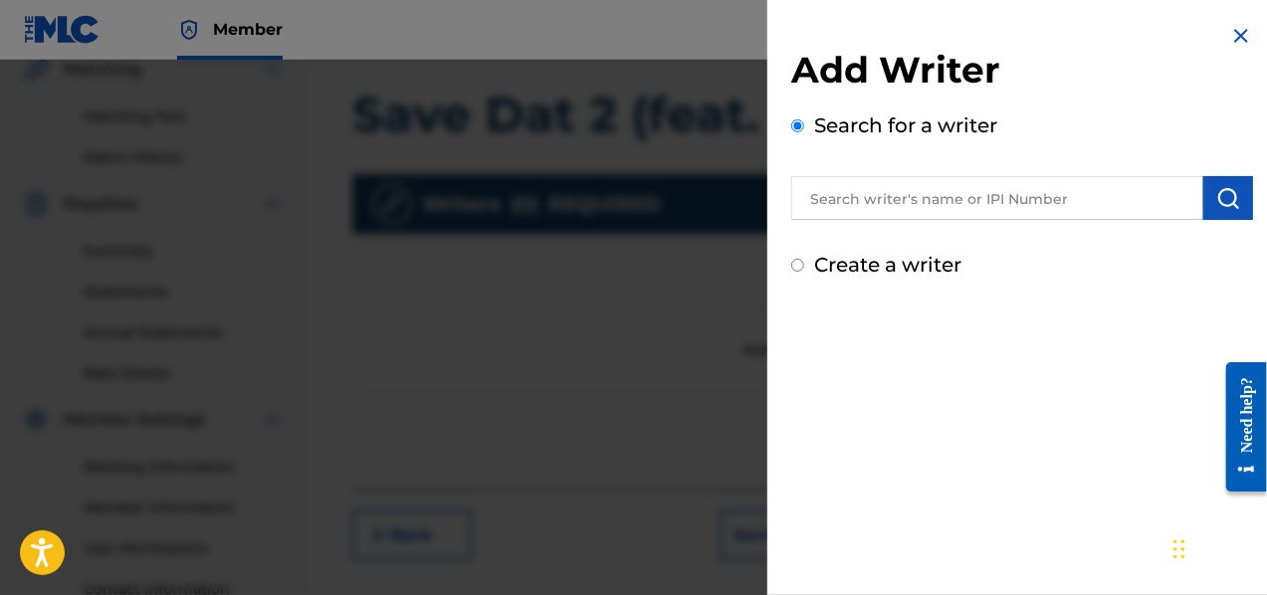
click at [909, 205] on input "text" at bounding box center [997, 198] width 412 height 44
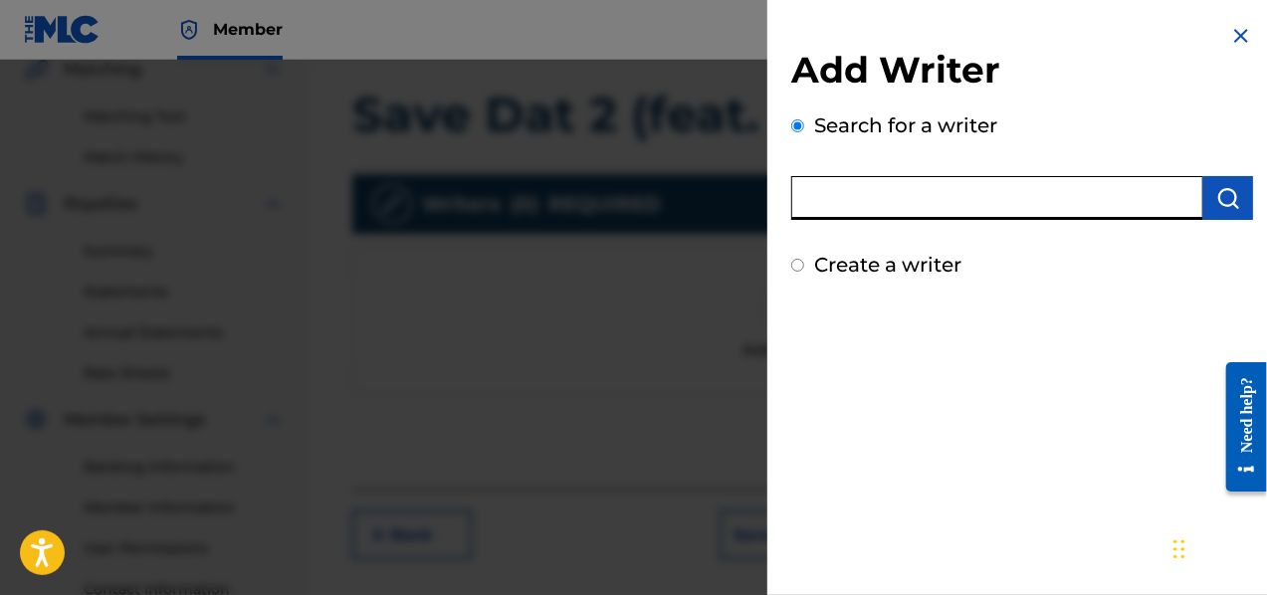
type input "[PERSON_NAME]"
click at [1223, 203] on img "submit" at bounding box center [1228, 198] width 24 height 24
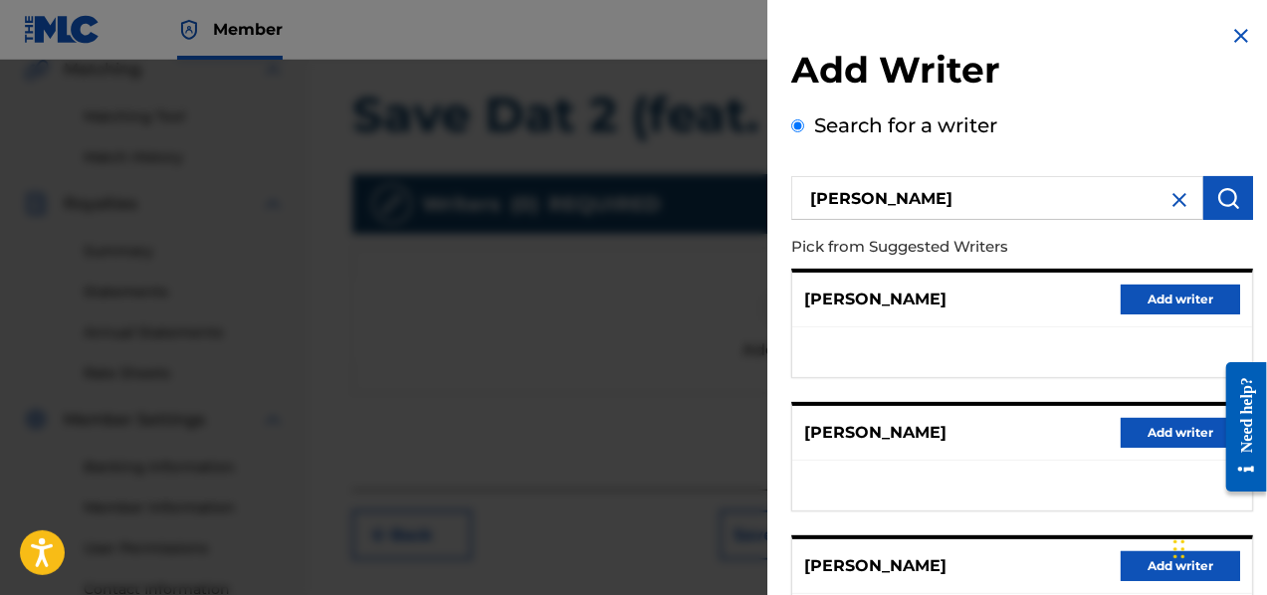
click at [1134, 559] on button "Add writer" at bounding box center [1179, 566] width 119 height 30
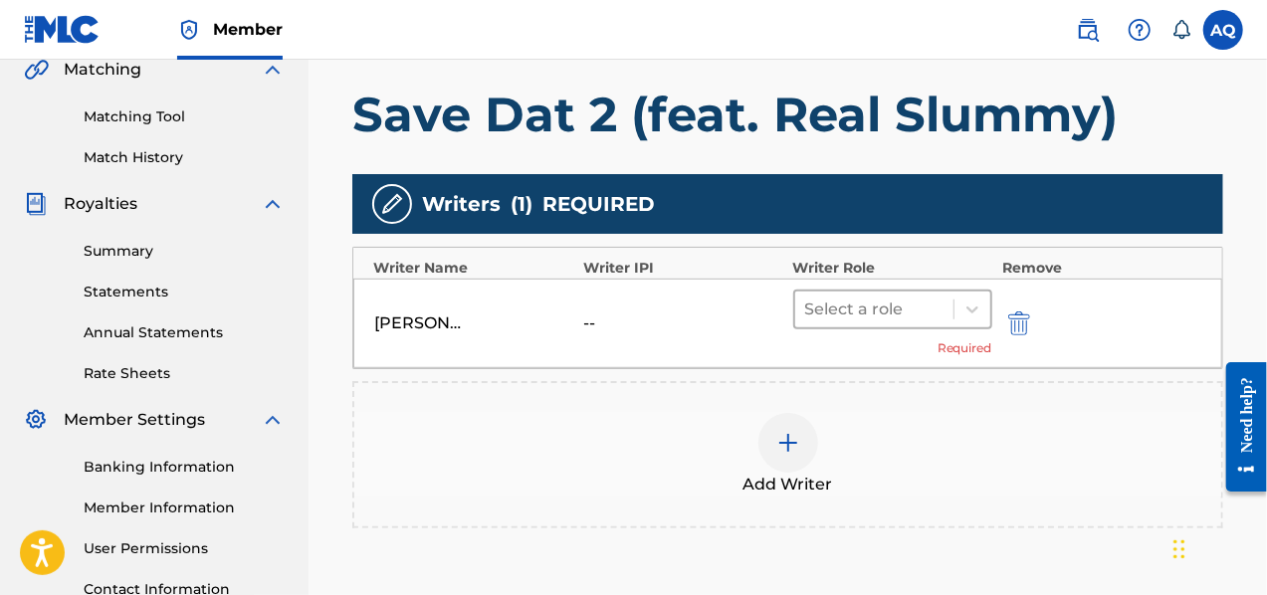
click at [920, 316] on div at bounding box center [874, 310] width 138 height 28
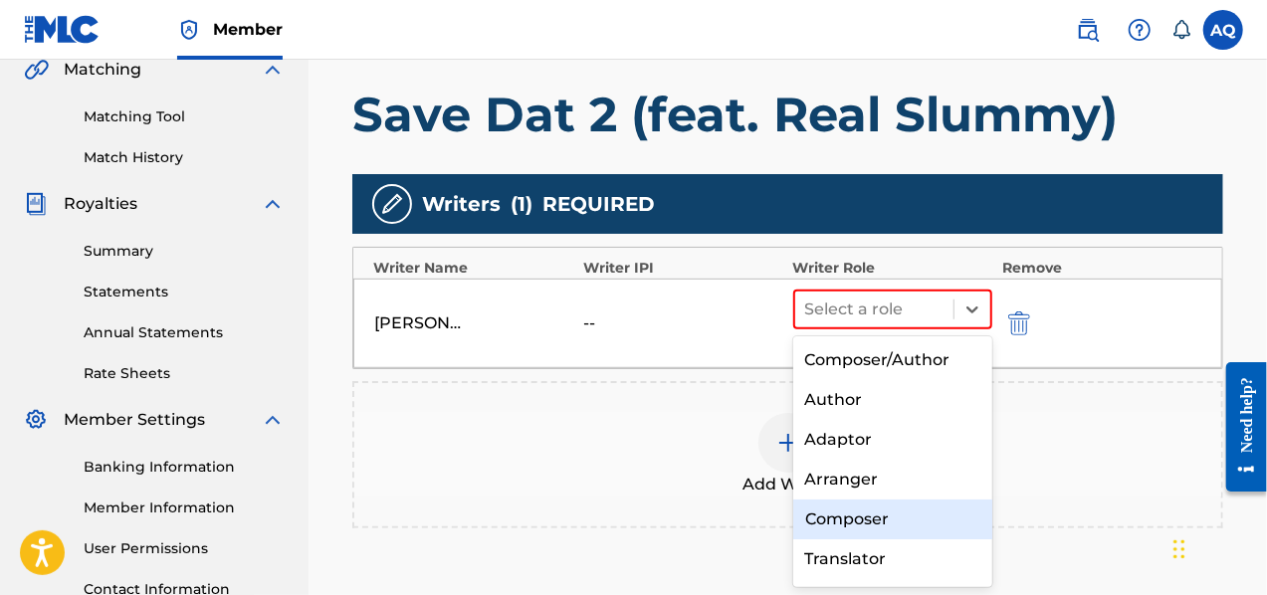
click at [870, 506] on div "Composer" at bounding box center [893, 519] width 200 height 40
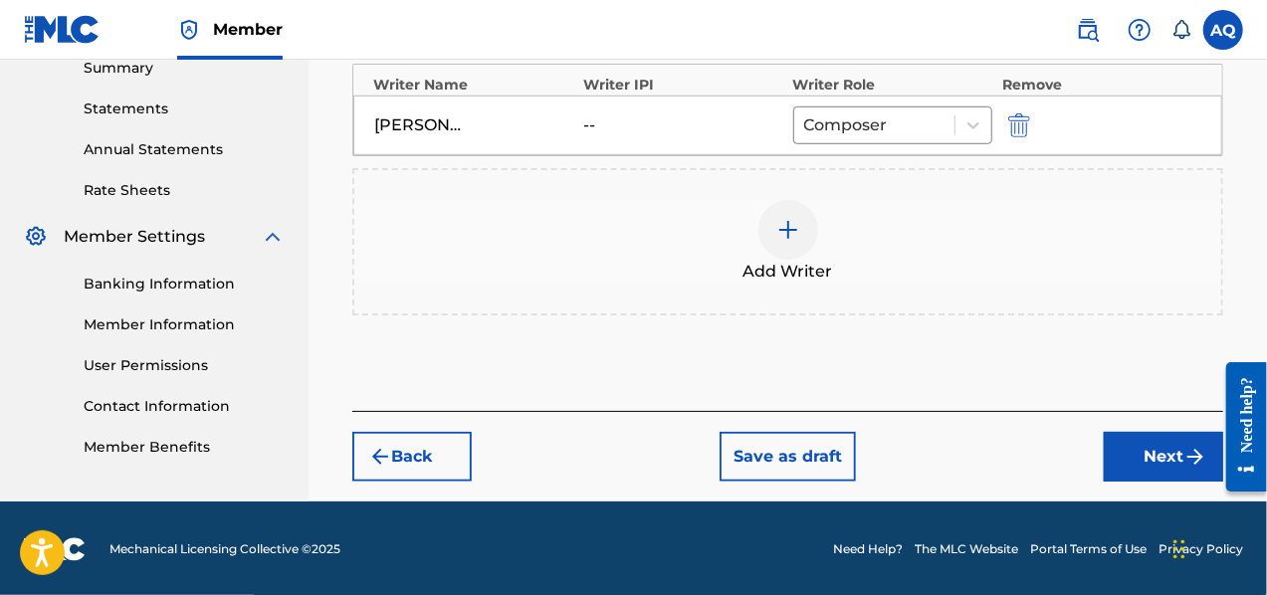
drag, startPoint x: 1273, startPoint y: 250, endPoint x: 36, endPoint y: 9, distance: 1260.0
click at [1140, 445] on button "Next" at bounding box center [1162, 457] width 119 height 50
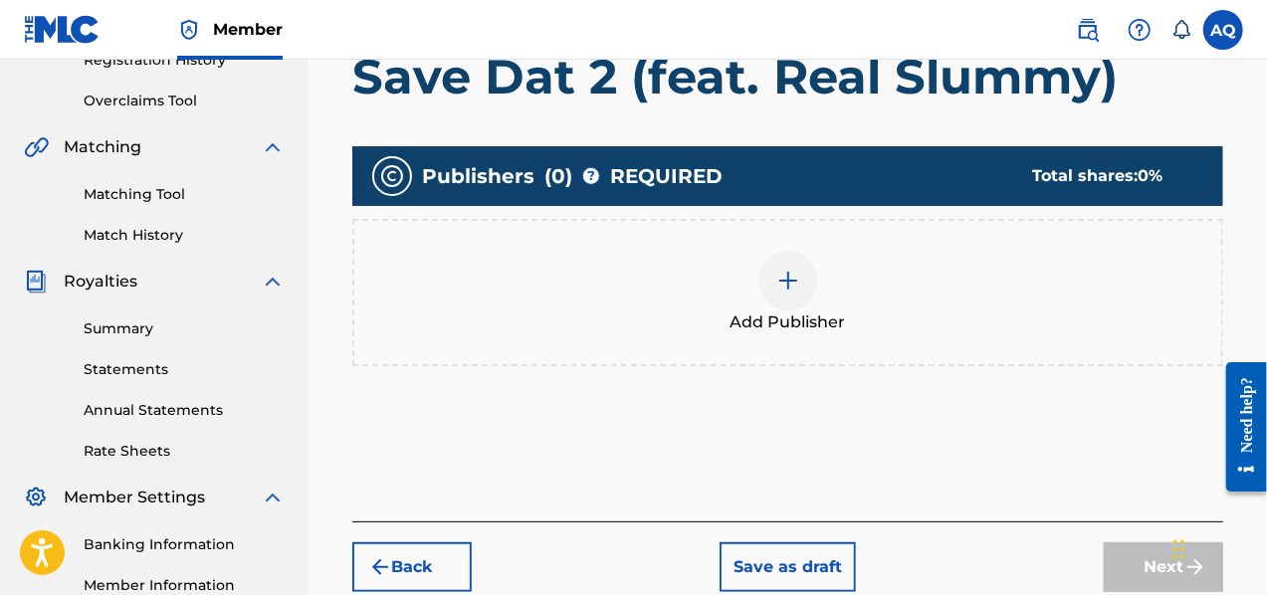
scroll to position [398, 0]
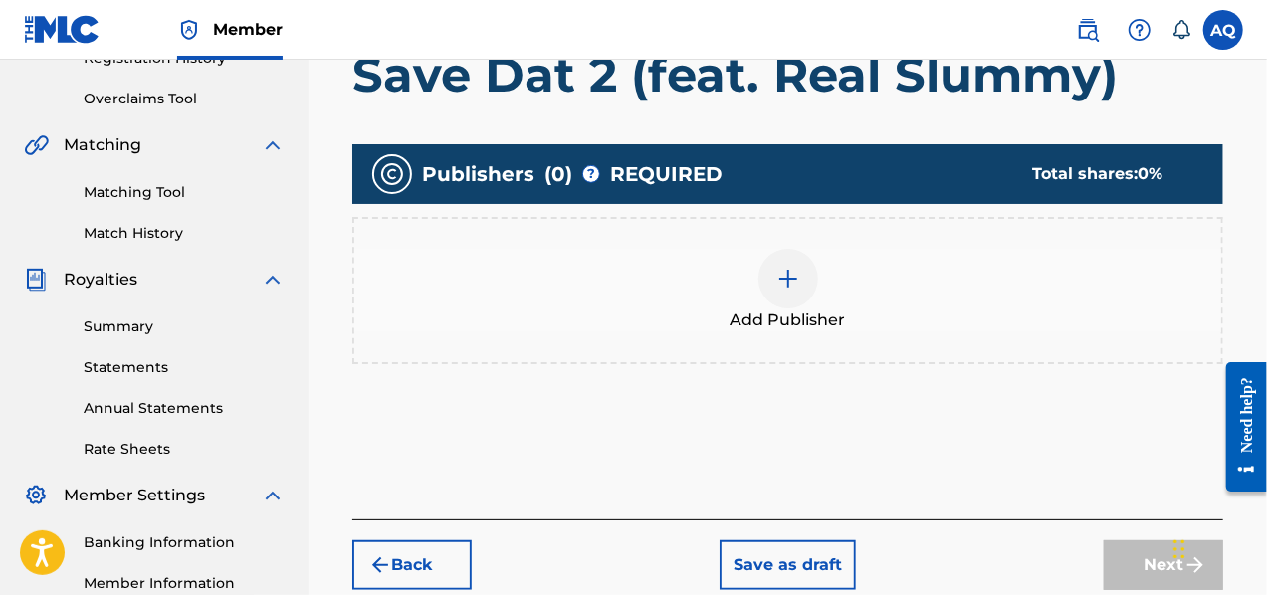
click at [763, 264] on div at bounding box center [788, 279] width 60 height 60
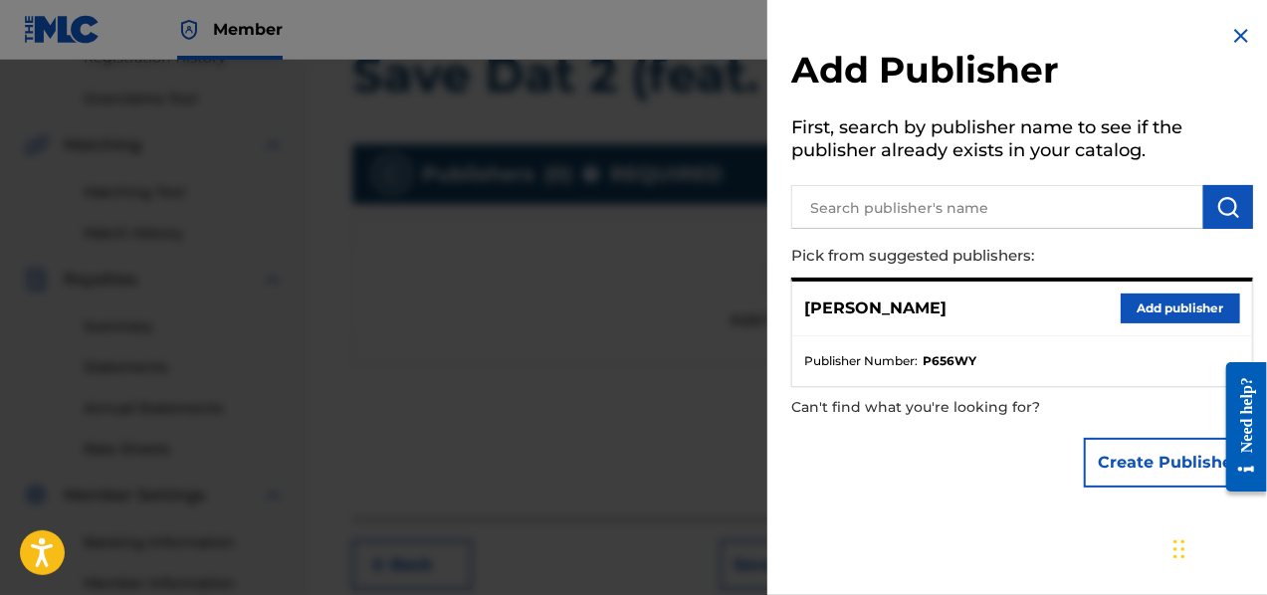
click at [1149, 309] on button "Add publisher" at bounding box center [1179, 309] width 119 height 30
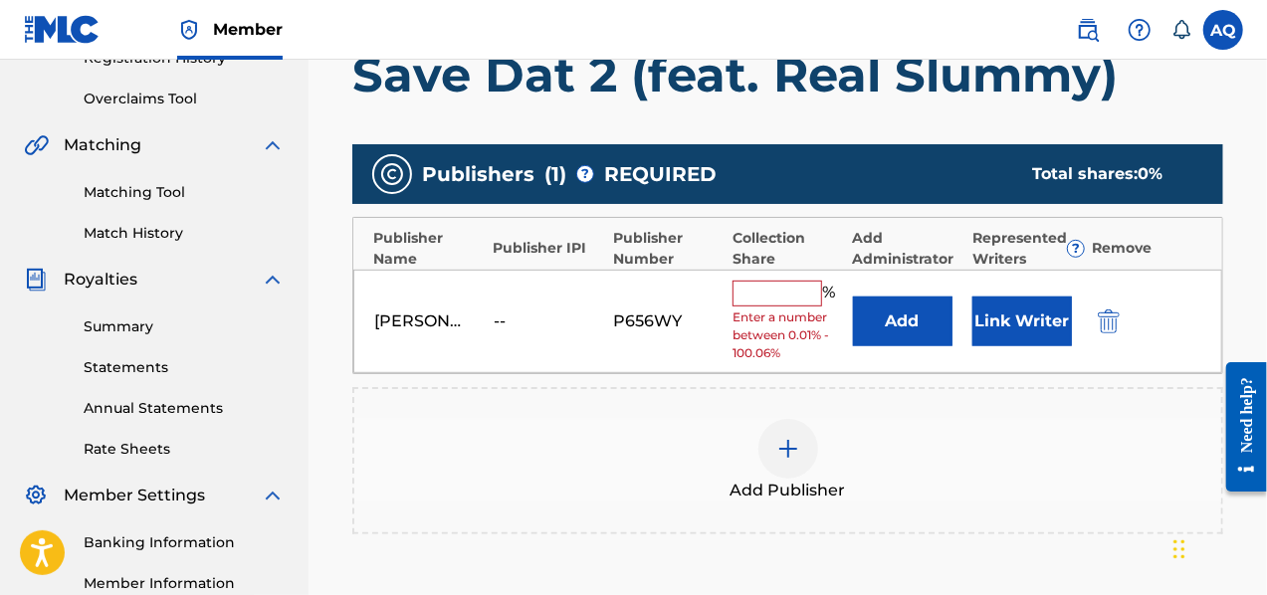
click at [761, 295] on input "text" at bounding box center [777, 294] width 90 height 26
type input "50"
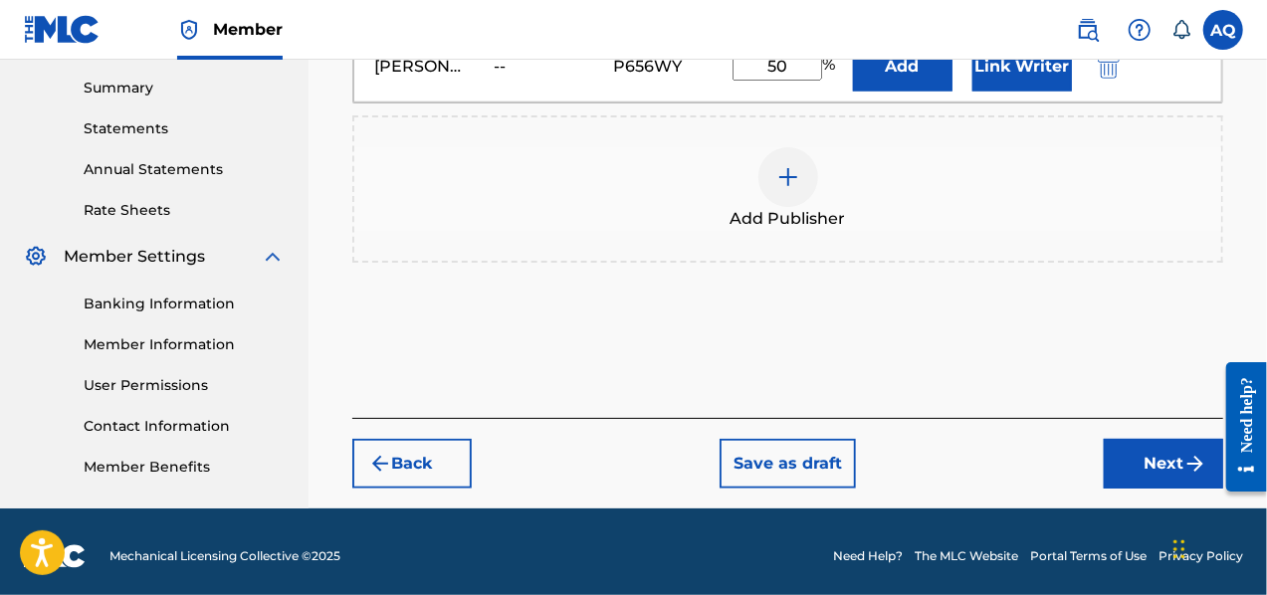
scroll to position [644, 0]
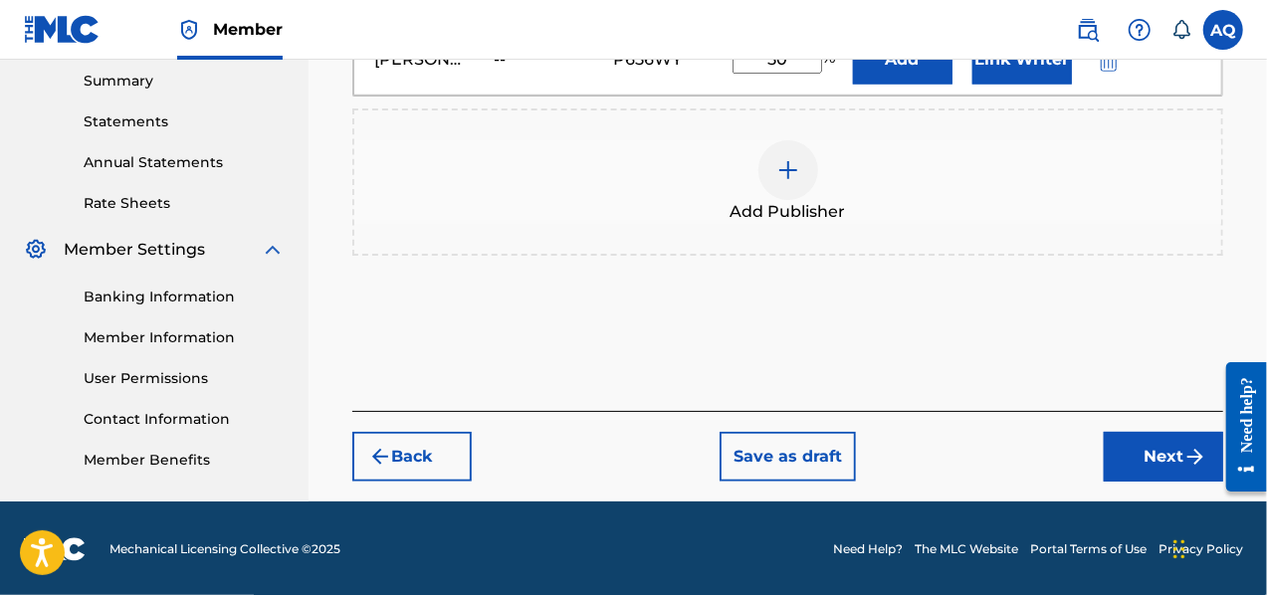
click at [1142, 447] on button "Next" at bounding box center [1162, 457] width 119 height 50
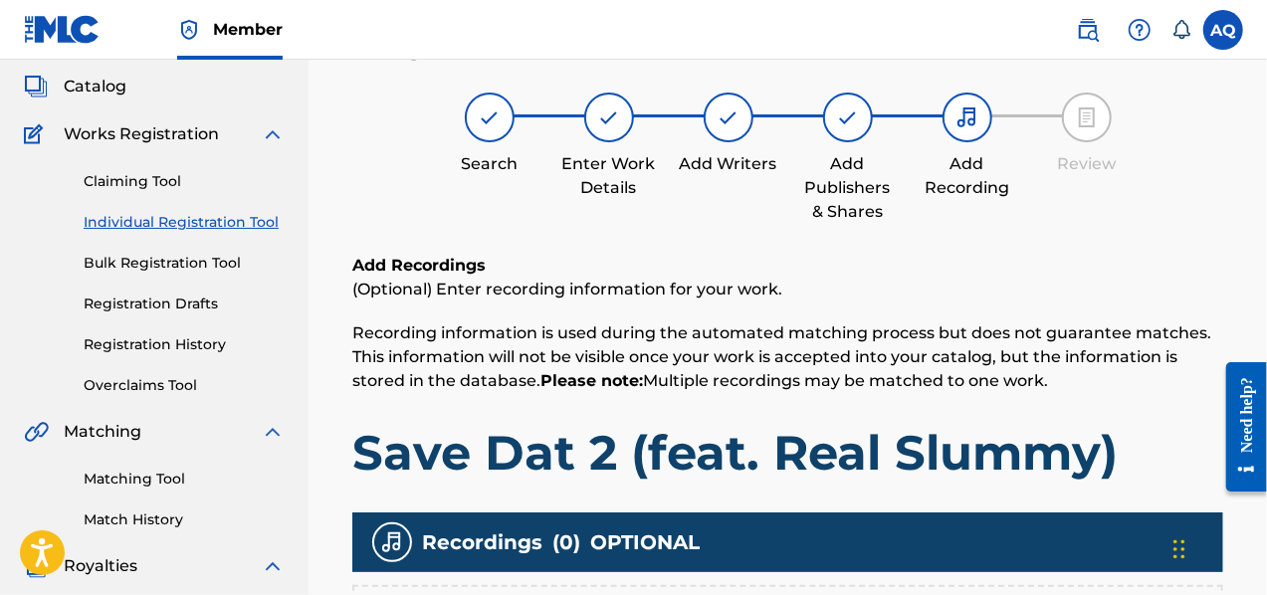
scroll to position [90, 0]
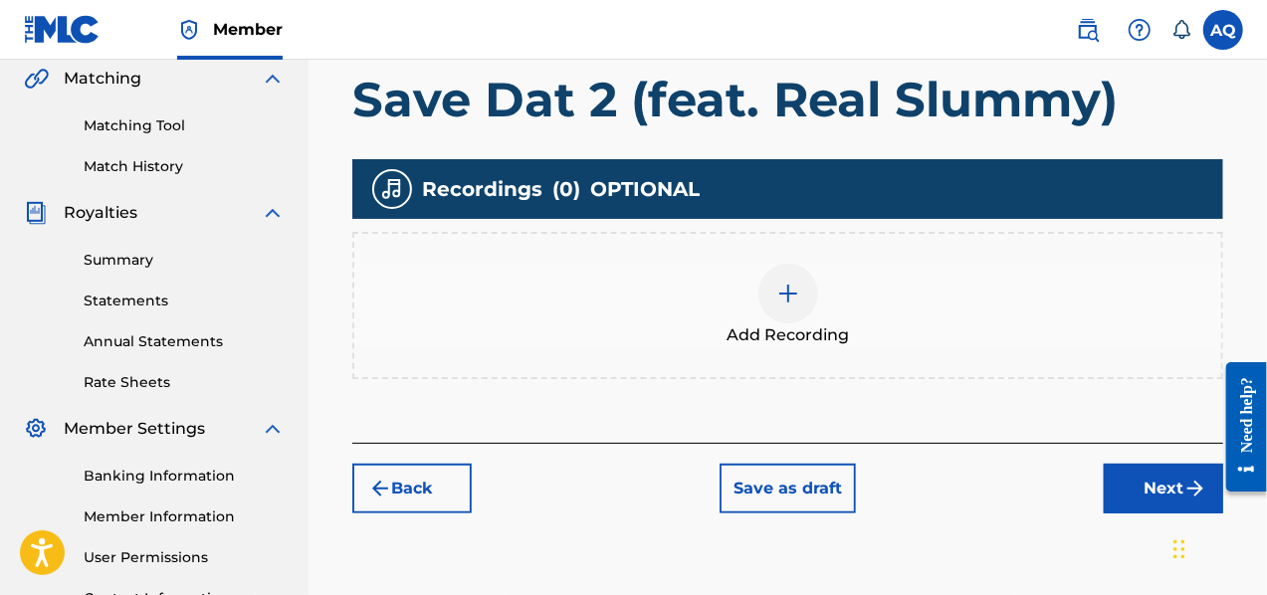
click at [1138, 481] on button "Next" at bounding box center [1162, 489] width 119 height 50
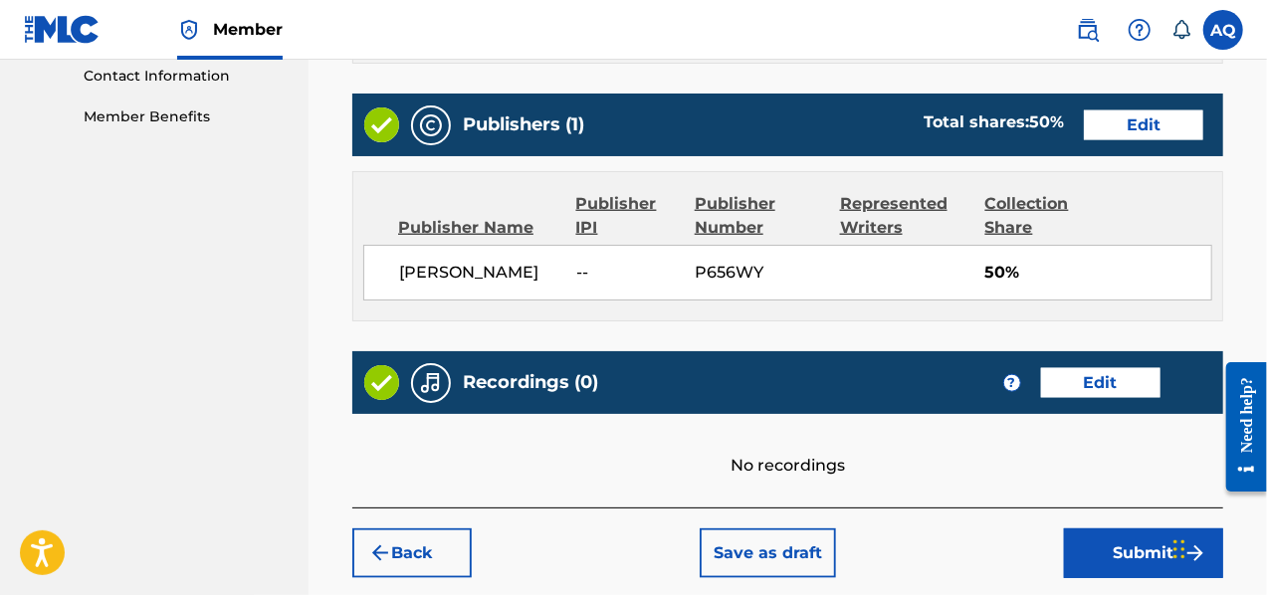
scroll to position [1079, 0]
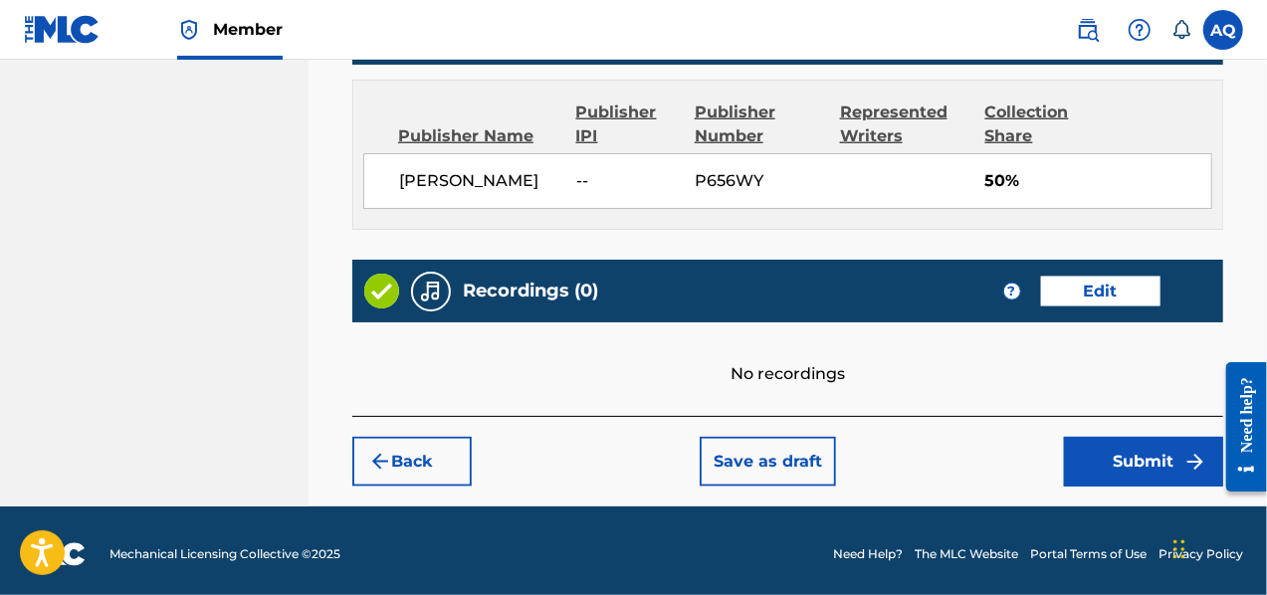
click at [1172, 463] on button "Submit" at bounding box center [1143, 462] width 159 height 50
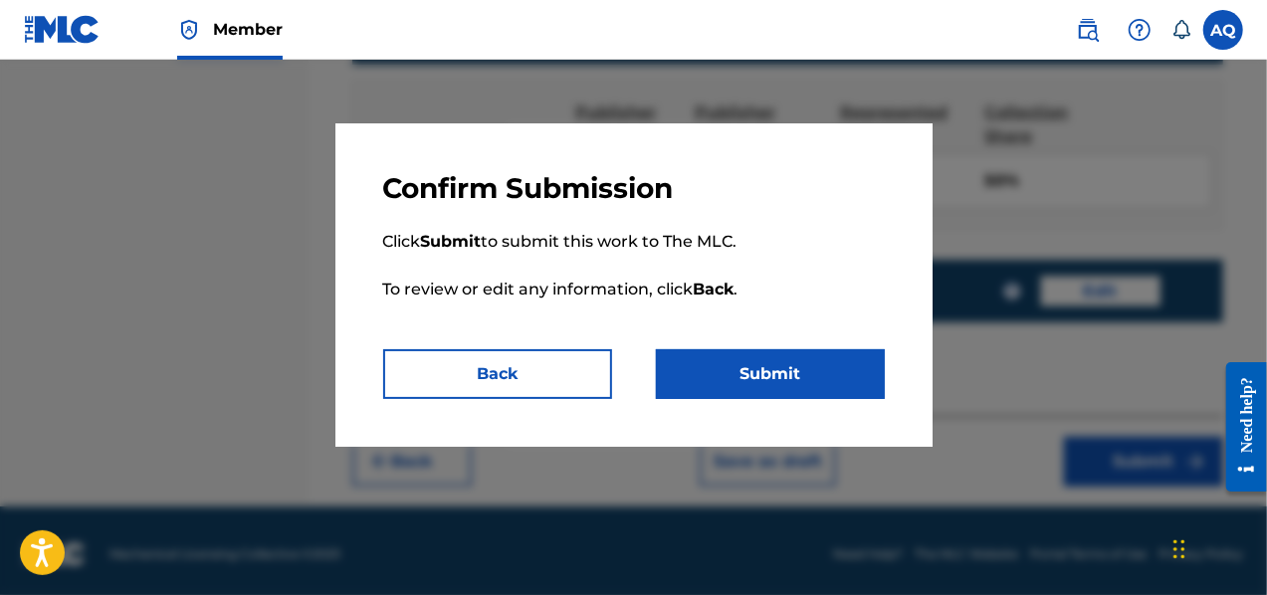
click at [819, 384] on button "Submit" at bounding box center [770, 374] width 229 height 50
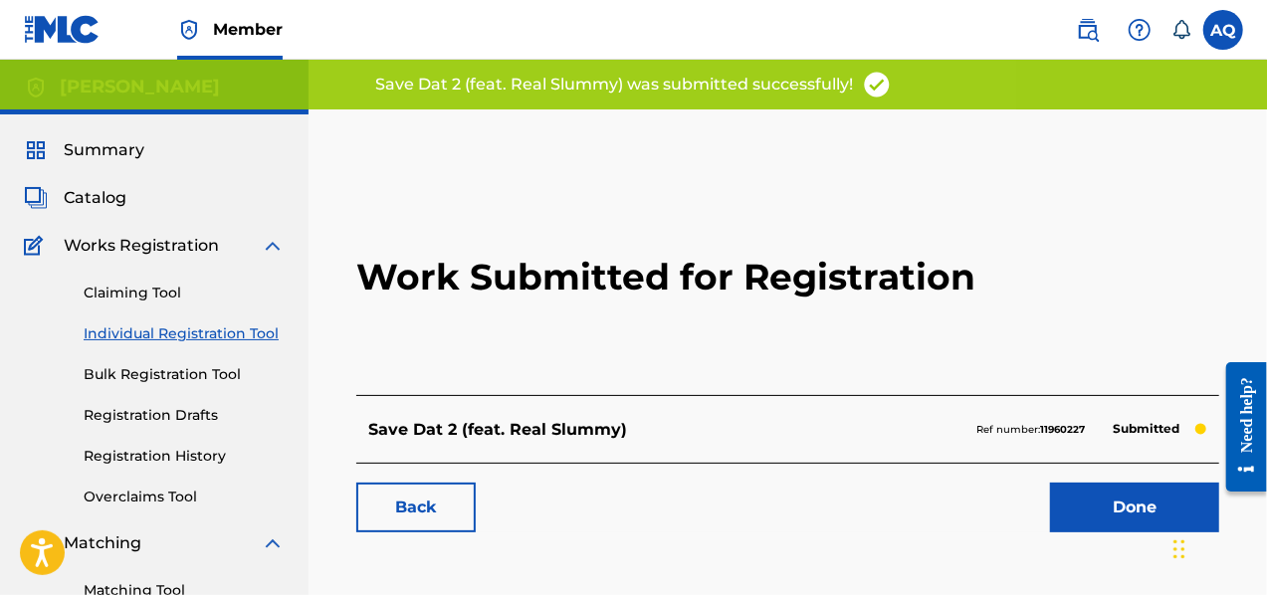
click at [1081, 496] on link "Done" at bounding box center [1134, 508] width 169 height 50
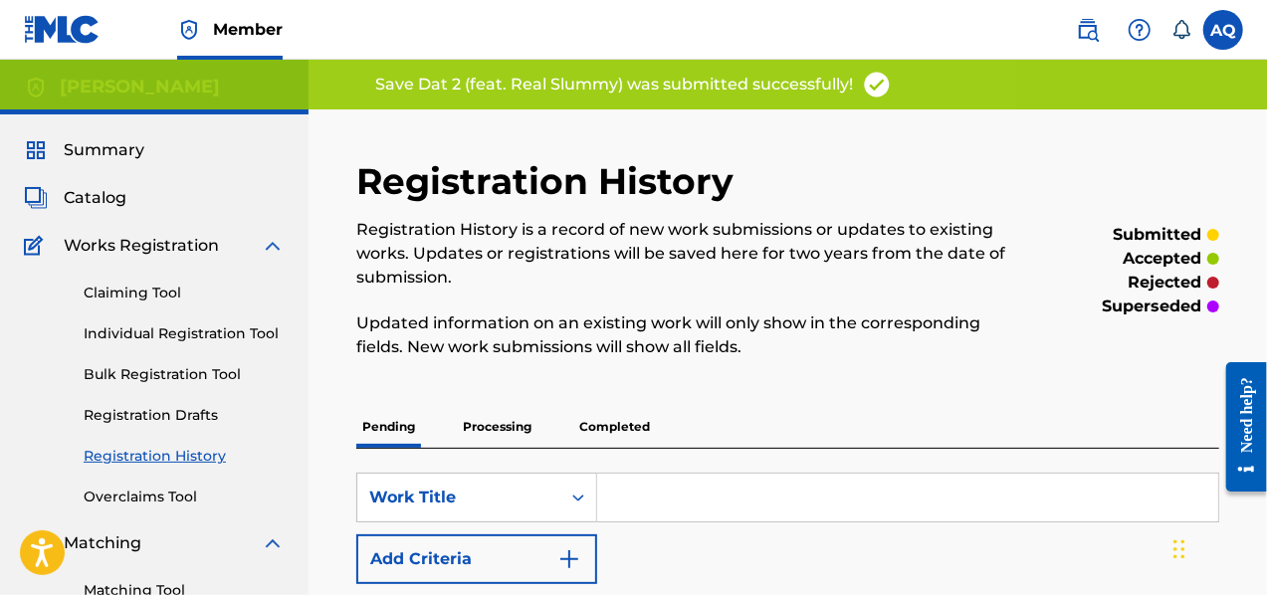
click at [188, 337] on link "Individual Registration Tool" at bounding box center [184, 333] width 201 height 21
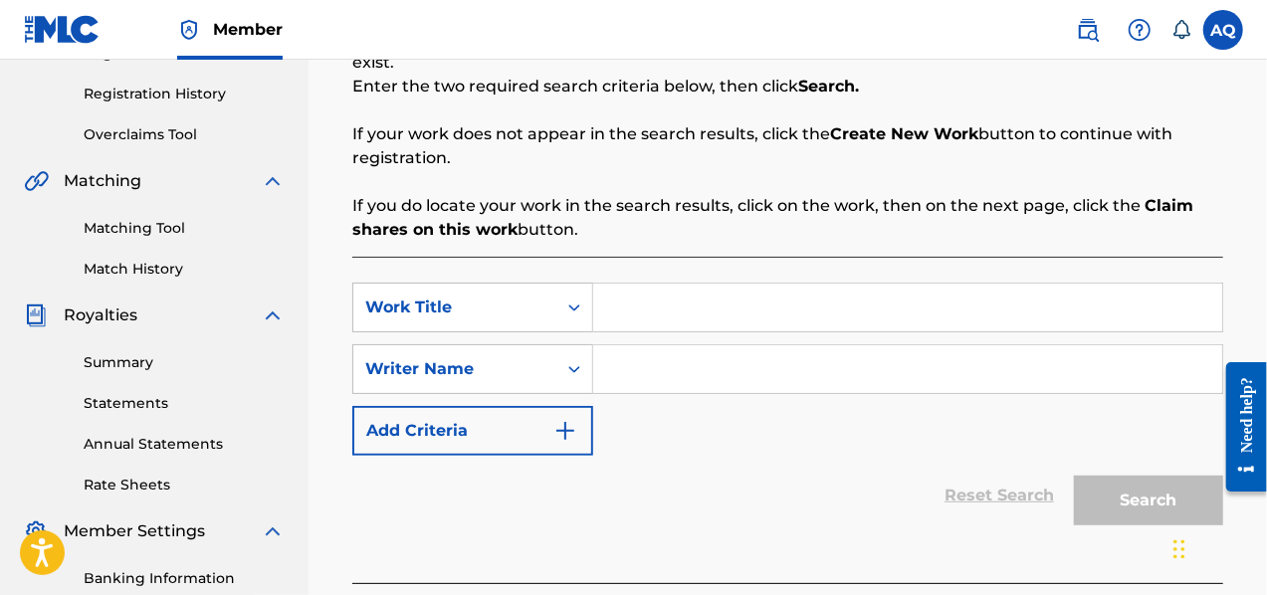
scroll to position [366, 0]
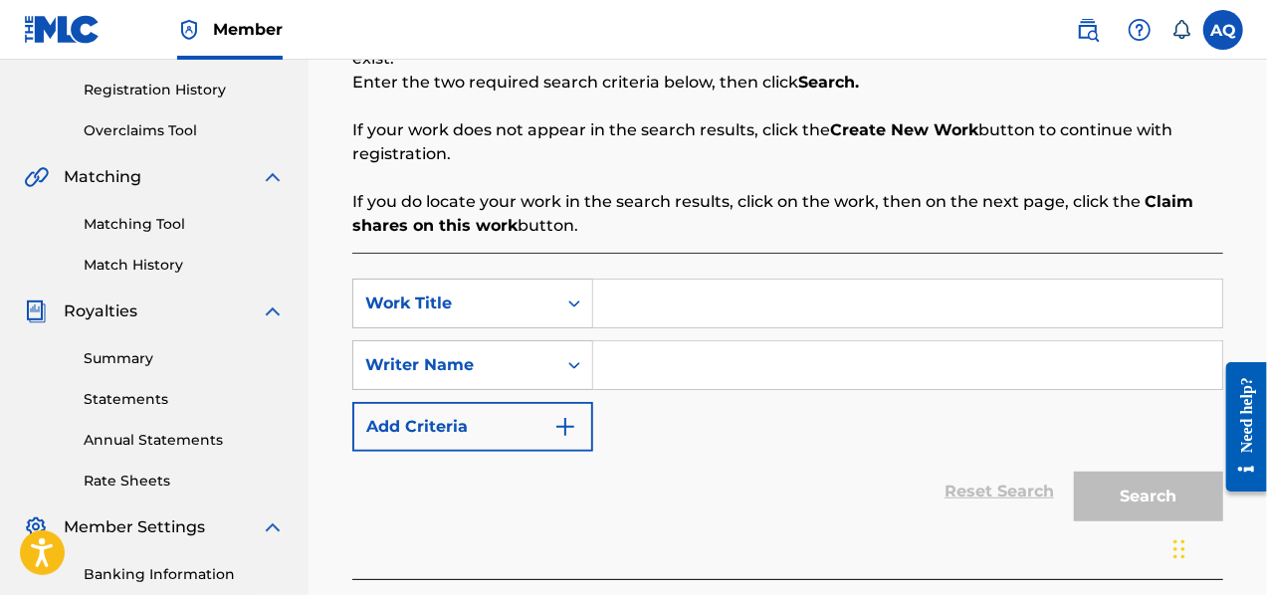
click at [680, 305] on input "Search Form" at bounding box center [907, 304] width 629 height 48
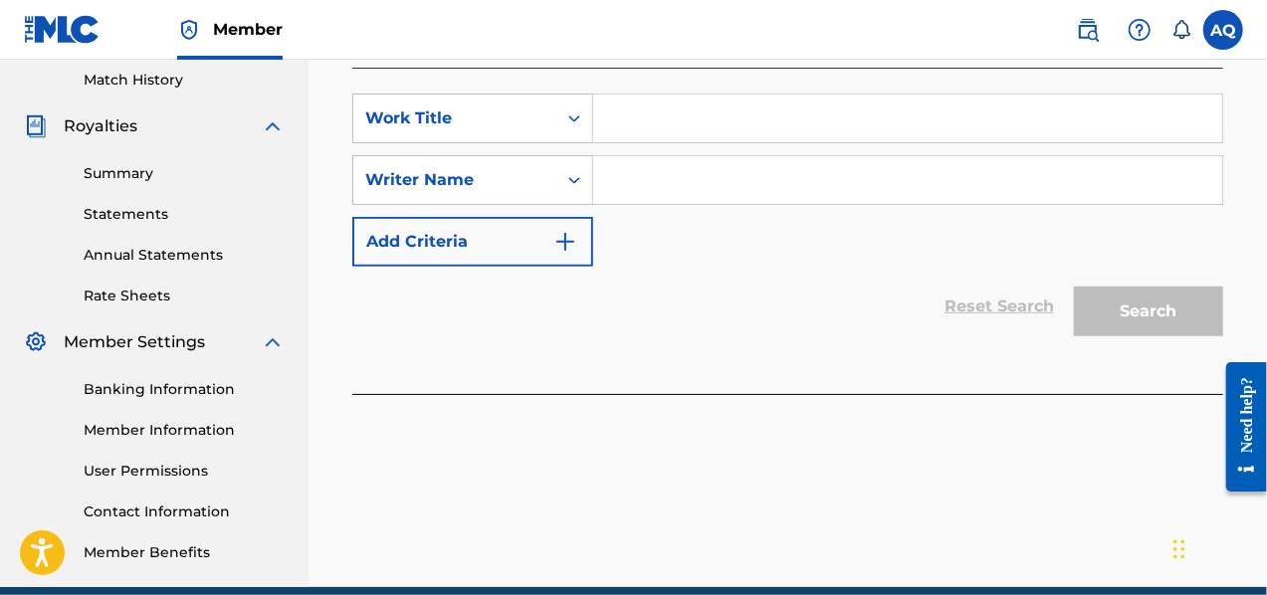
scroll to position [493, 0]
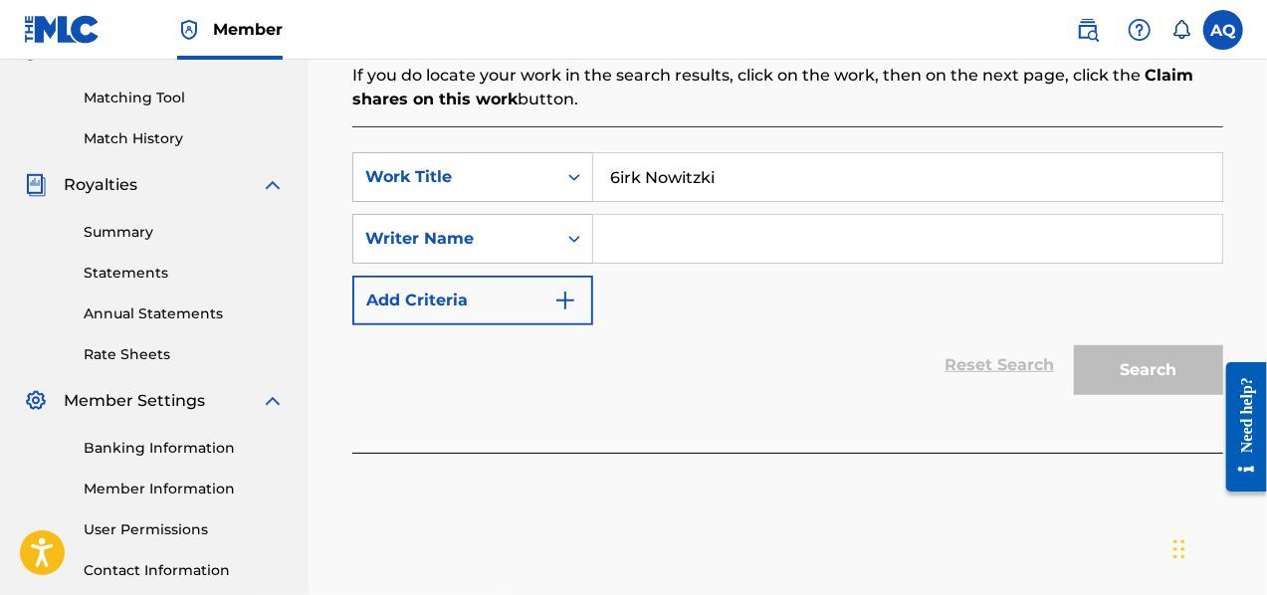
type input "6irk Nowitzki"
click at [677, 234] on input "Search Form" at bounding box center [907, 239] width 629 height 48
type input "[PERSON_NAME]"
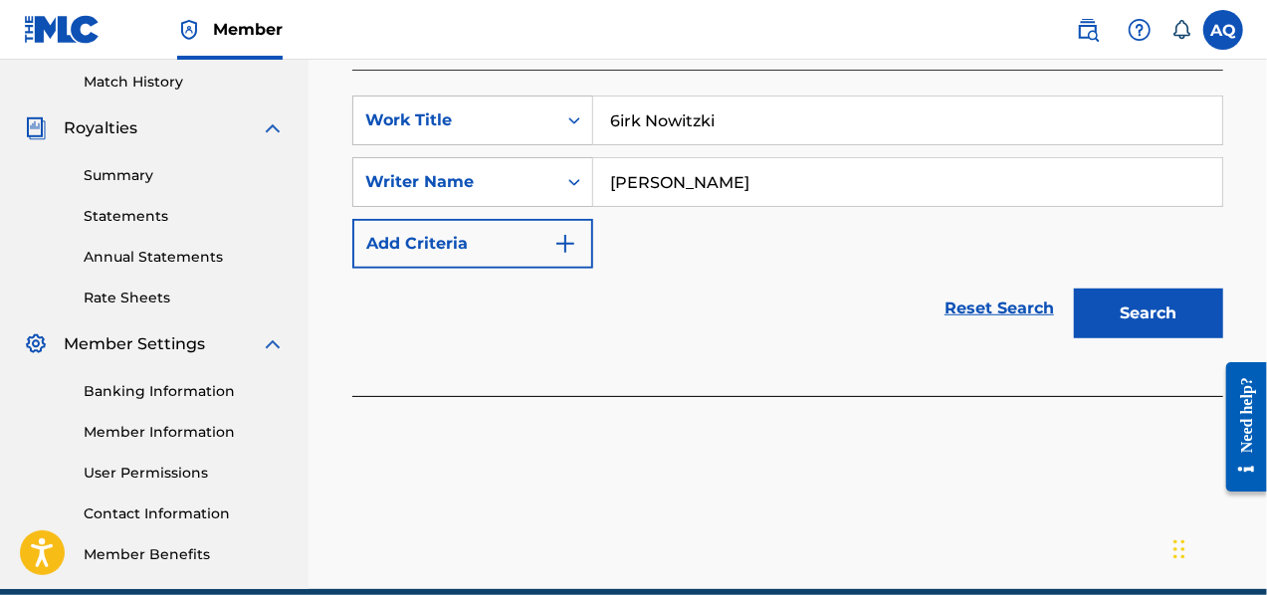
scroll to position [553, 0]
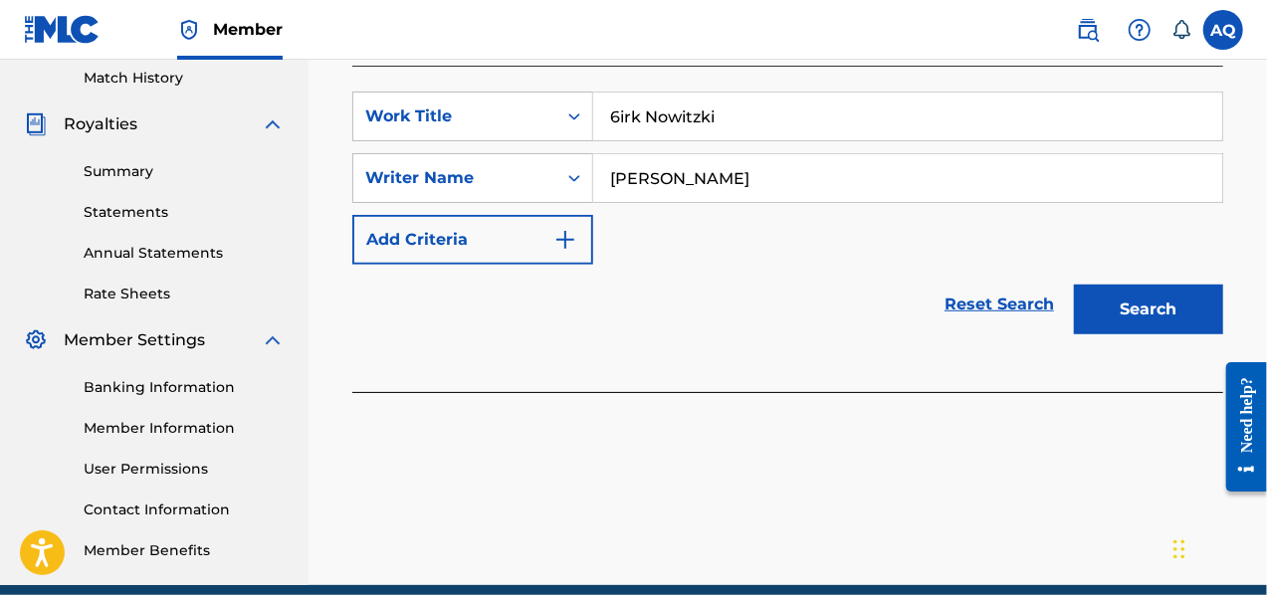
click at [1120, 311] on button "Search" at bounding box center [1148, 310] width 149 height 50
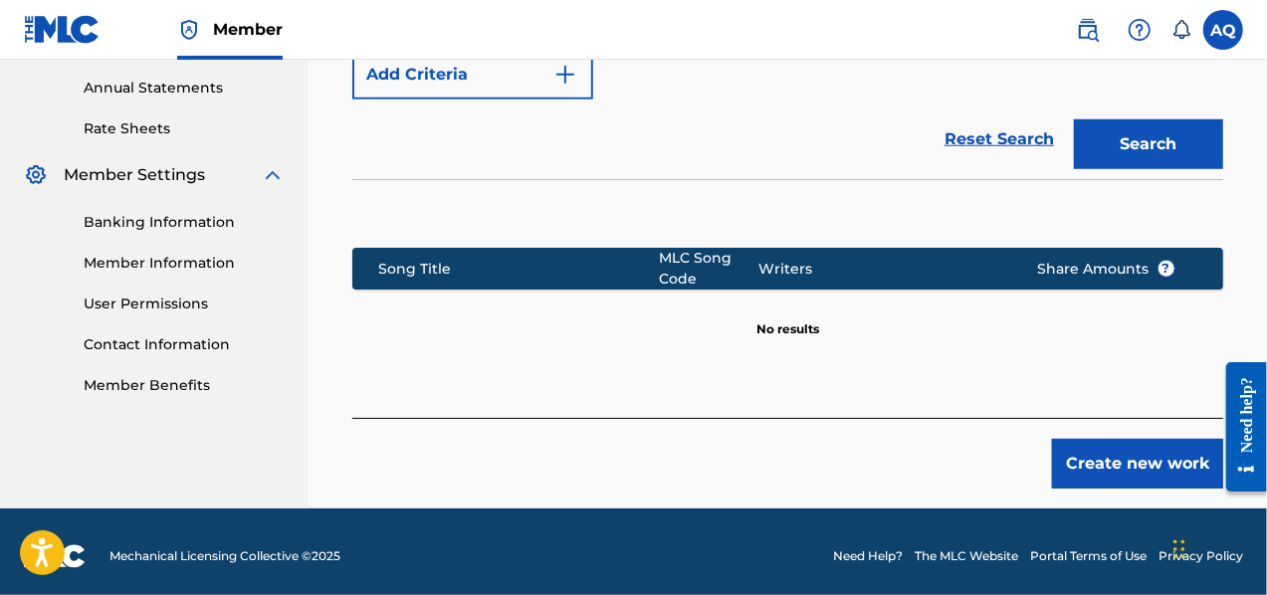
click at [1115, 461] on button "Create new work" at bounding box center [1137, 464] width 171 height 50
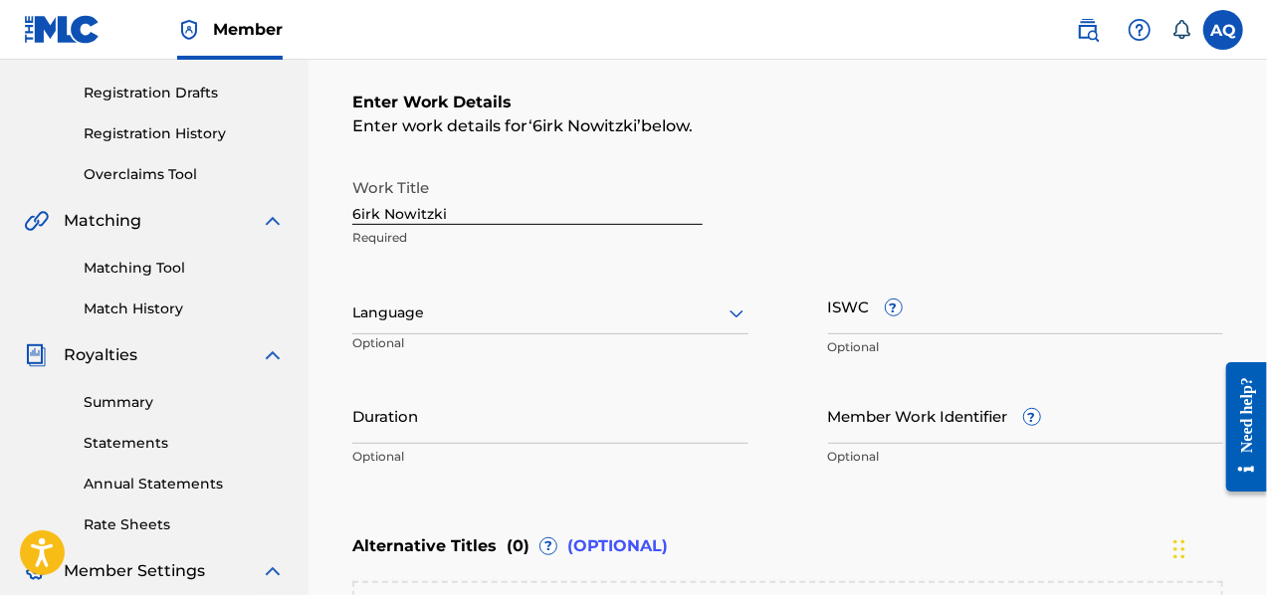
scroll to position [334, 0]
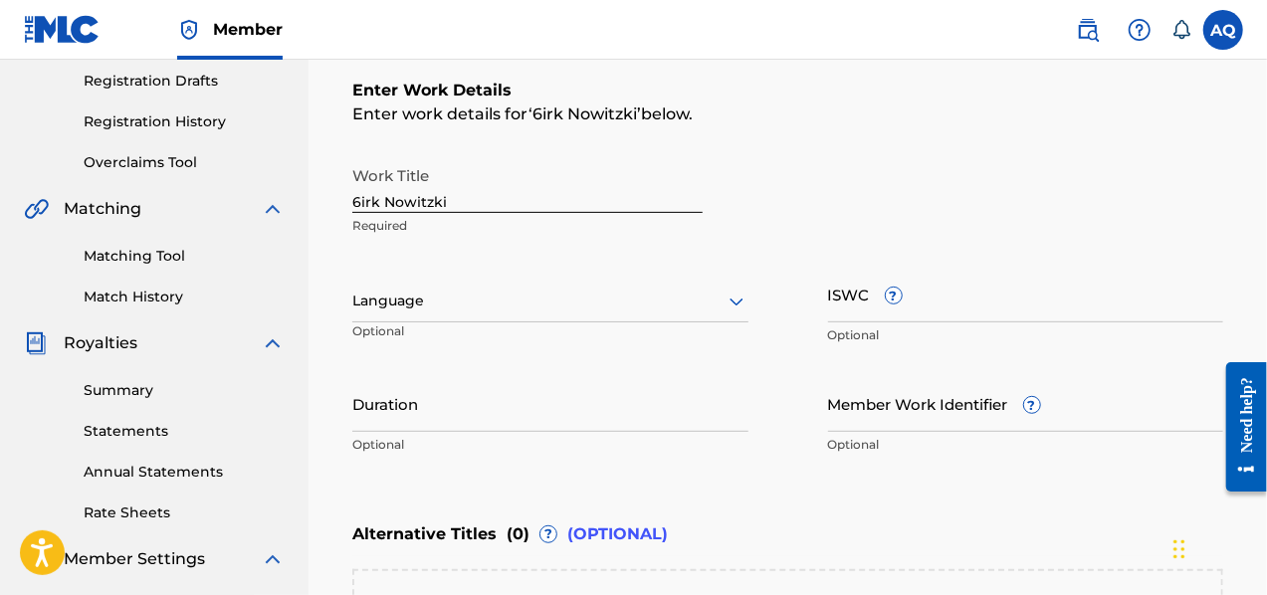
click at [728, 302] on icon at bounding box center [736, 302] width 24 height 24
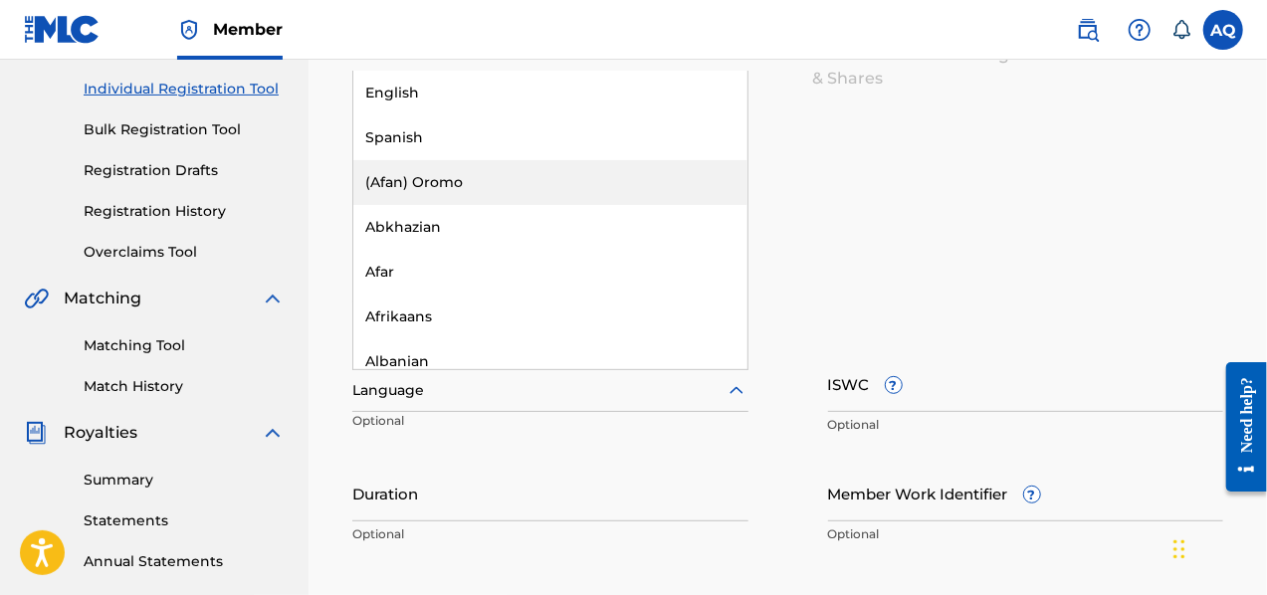
scroll to position [231, 0]
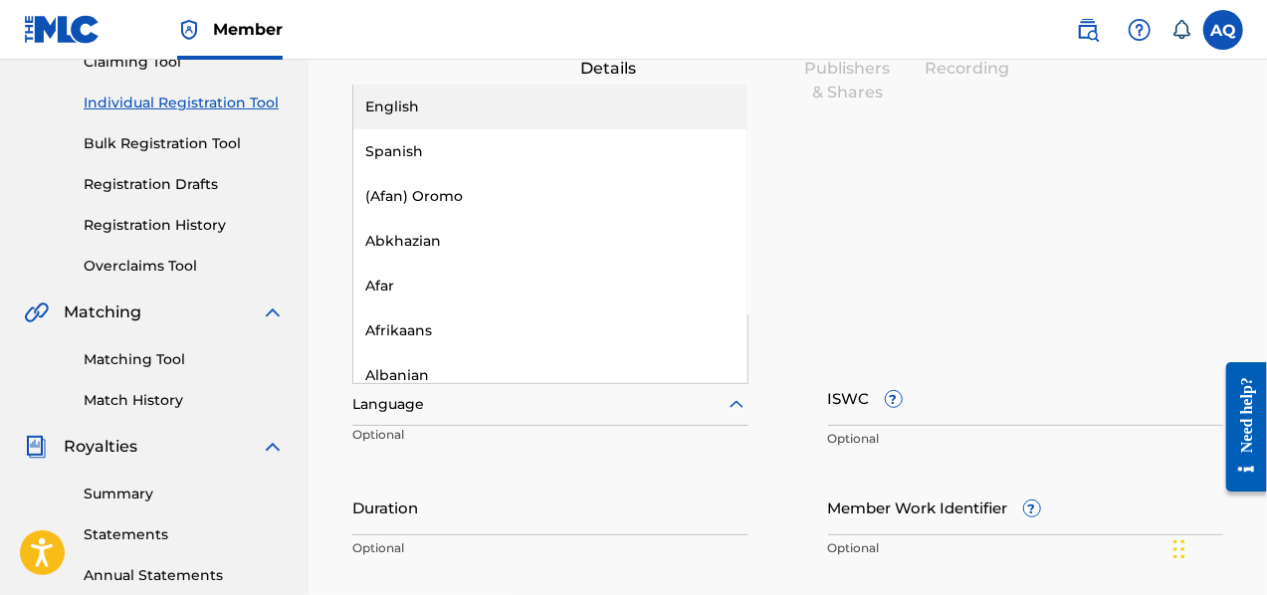
click at [514, 116] on div "English" at bounding box center [550, 107] width 394 height 45
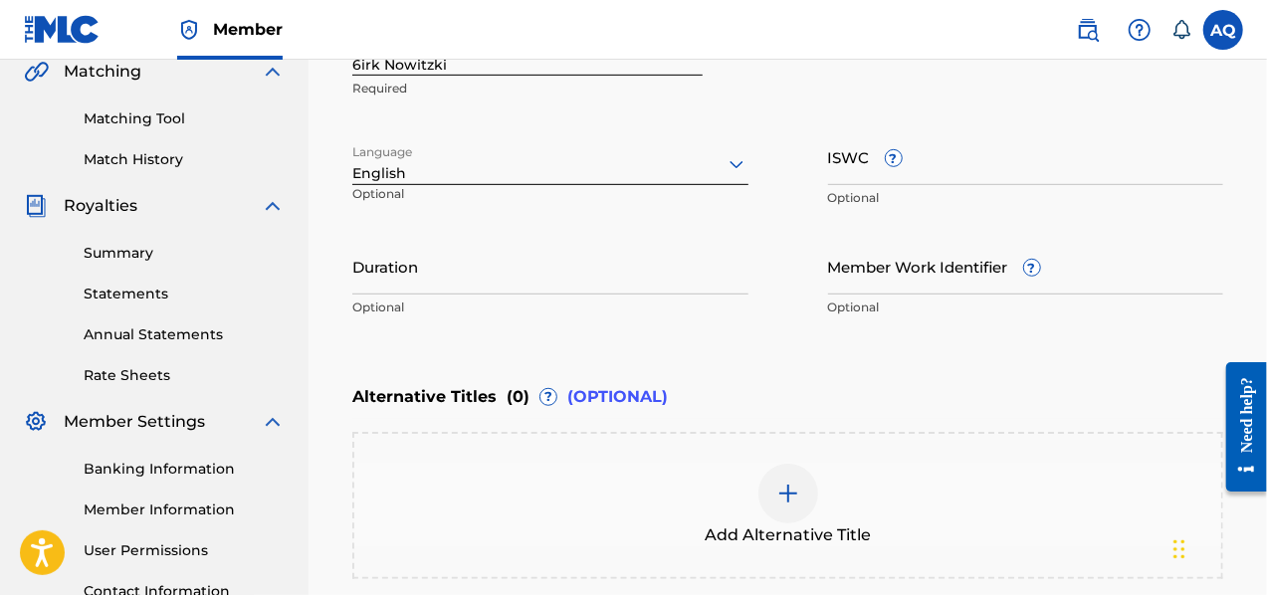
scroll to position [499, 0]
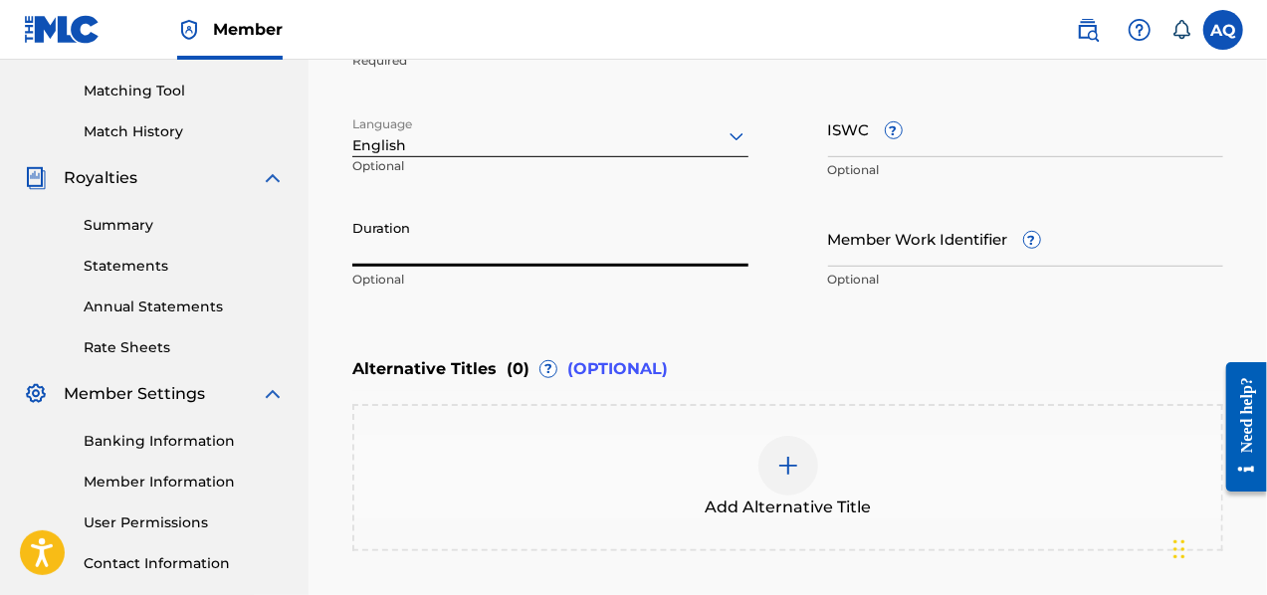
click at [515, 246] on input "Duration" at bounding box center [550, 238] width 396 height 57
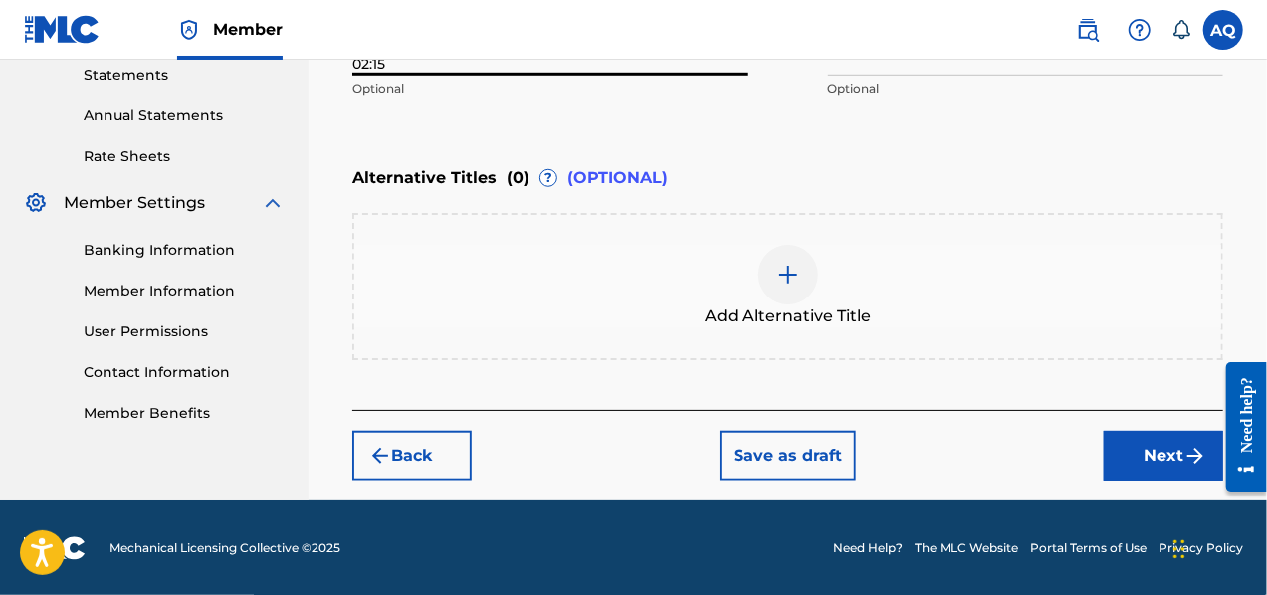
type input "02:15"
click at [1133, 453] on button "Next" at bounding box center [1162, 456] width 119 height 50
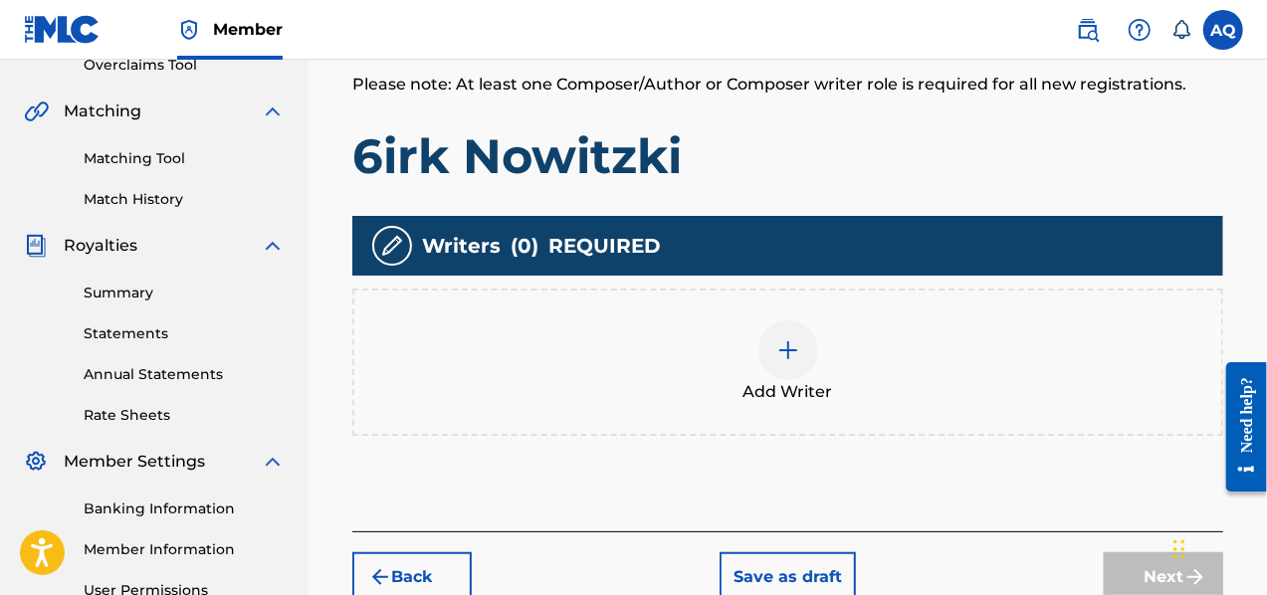
scroll to position [447, 0]
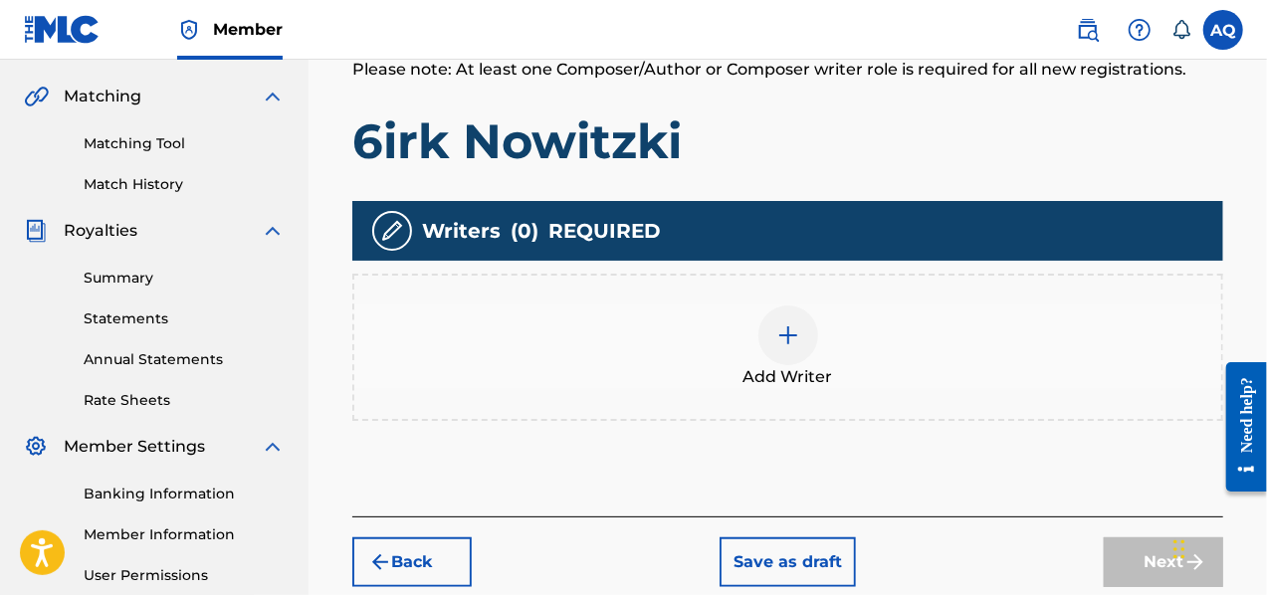
click at [794, 340] on img at bounding box center [788, 335] width 24 height 24
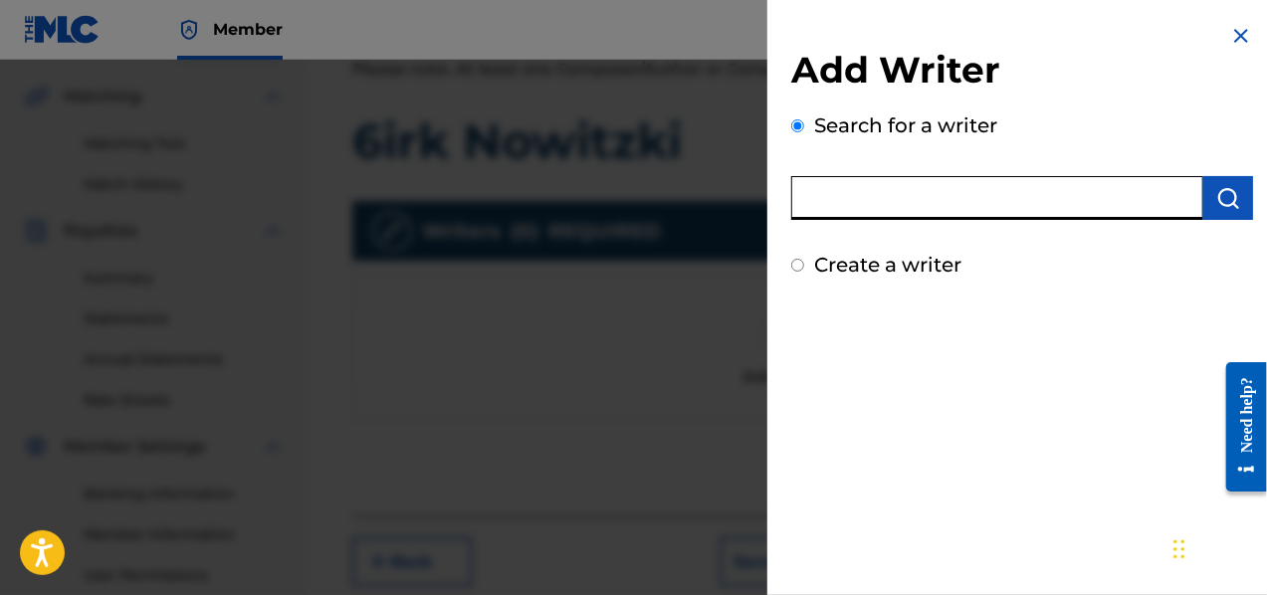
click at [987, 197] on input "text" at bounding box center [997, 198] width 412 height 44
type input "[PERSON_NAME]"
click at [1228, 204] on img "submit" at bounding box center [1228, 198] width 24 height 24
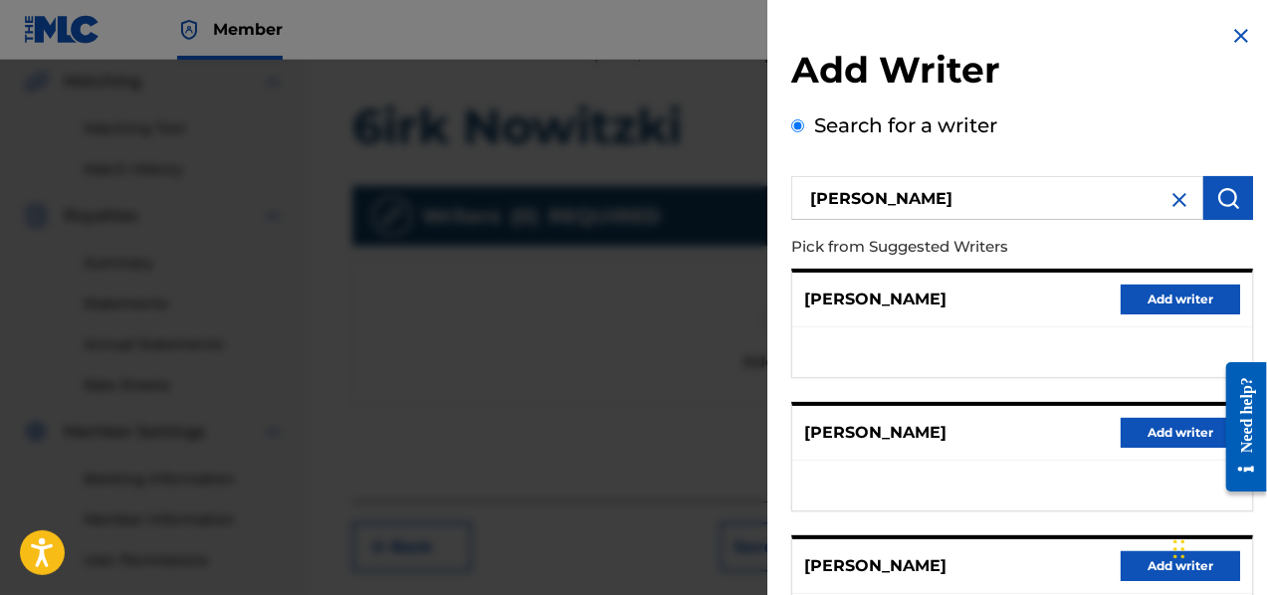
scroll to position [462, 0]
click at [1124, 564] on button "Add writer" at bounding box center [1179, 566] width 119 height 30
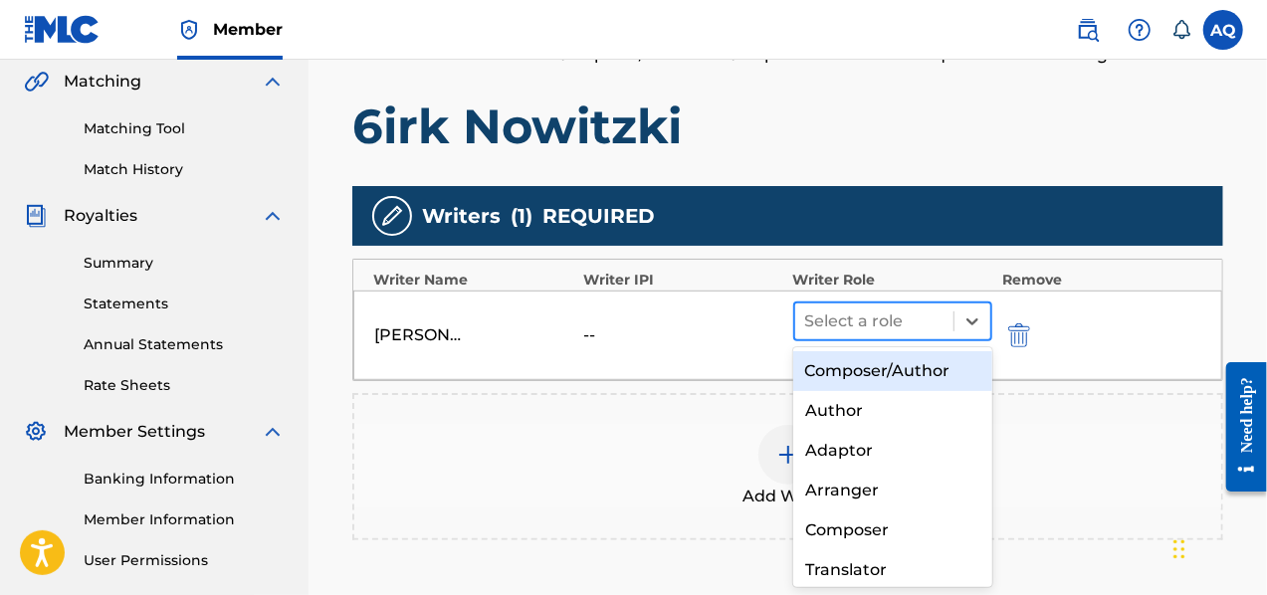
click at [907, 319] on div at bounding box center [874, 321] width 138 height 28
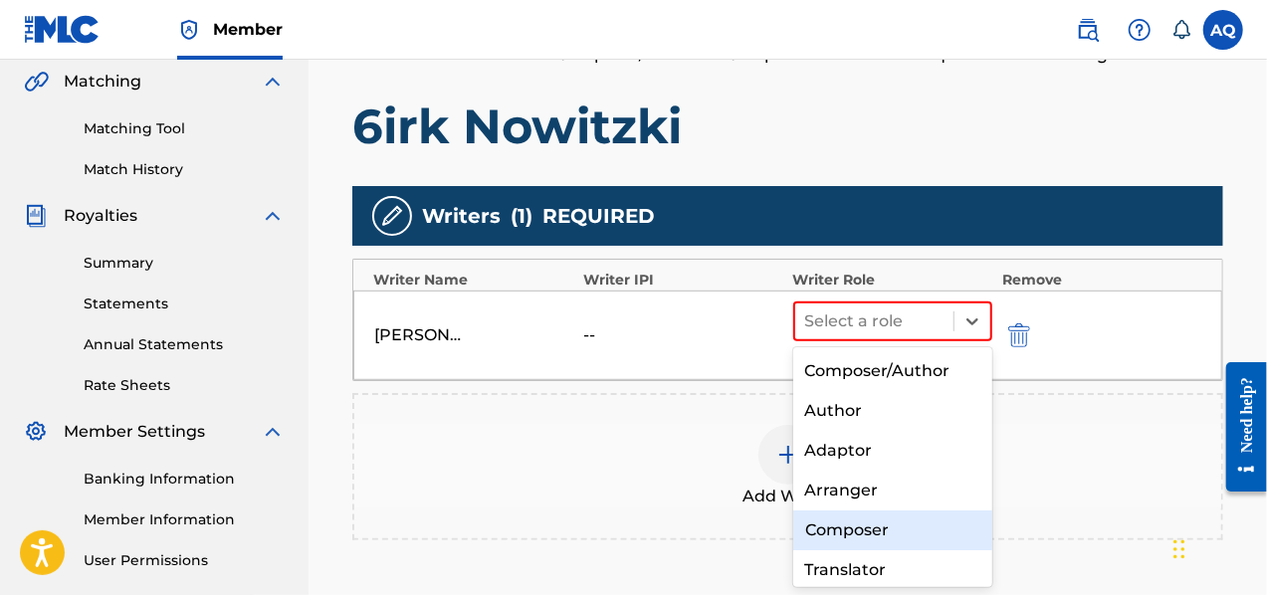
click at [851, 535] on div "Composer" at bounding box center [893, 530] width 200 height 40
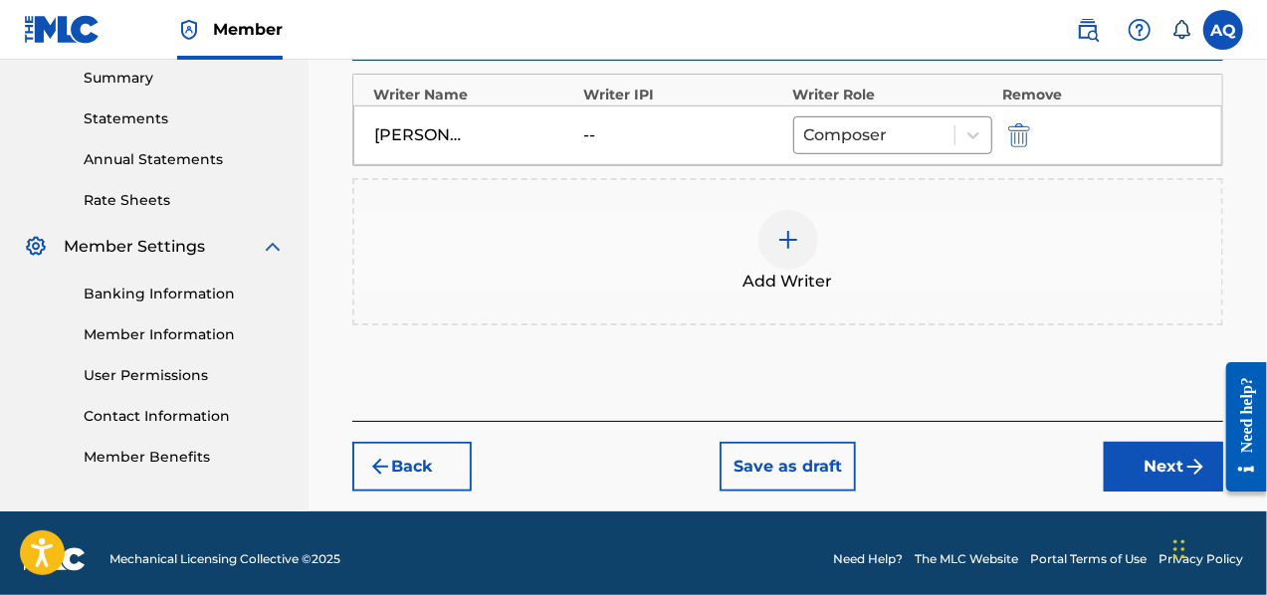
click at [1116, 466] on button "Next" at bounding box center [1162, 467] width 119 height 50
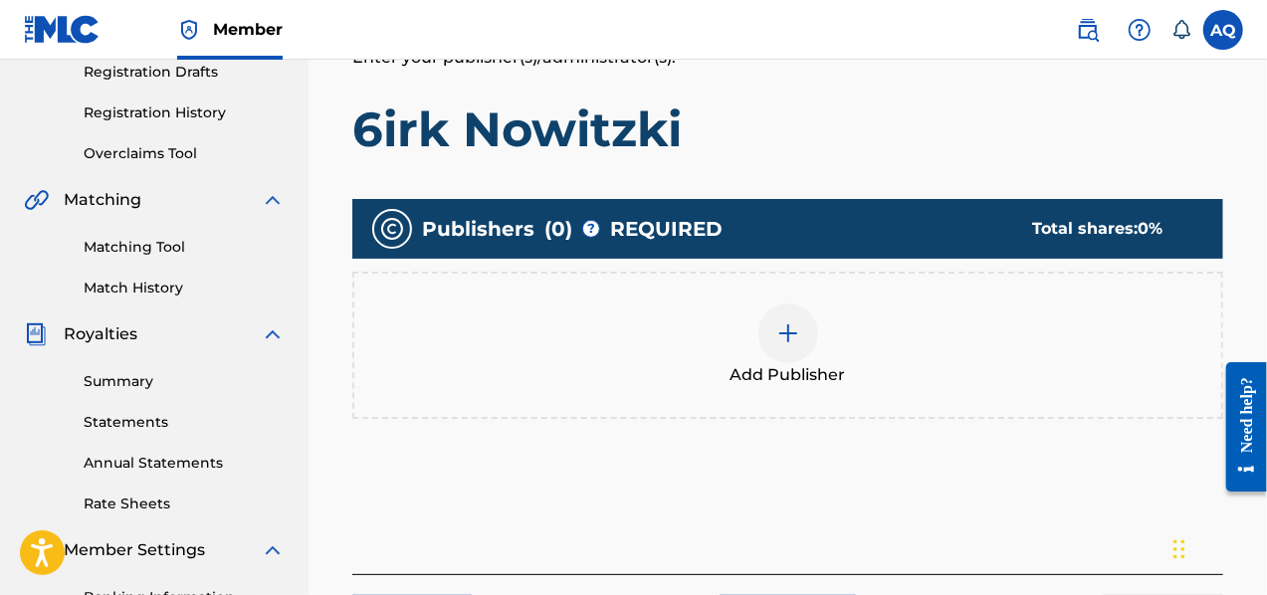
scroll to position [360, 0]
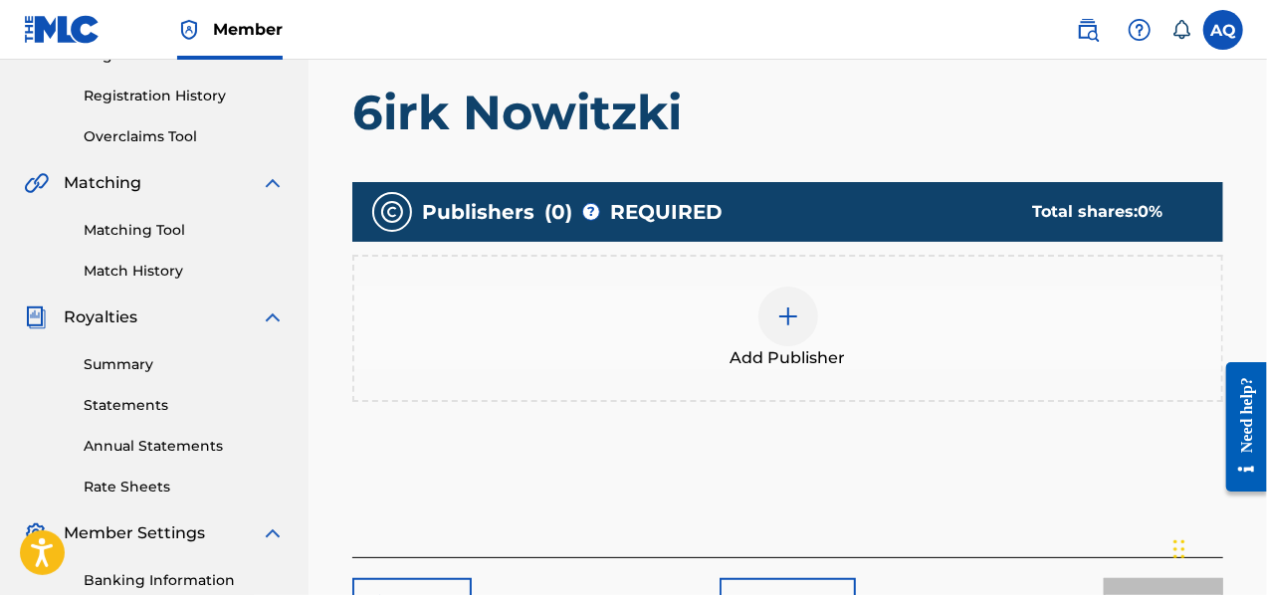
click at [786, 322] on img at bounding box center [788, 316] width 24 height 24
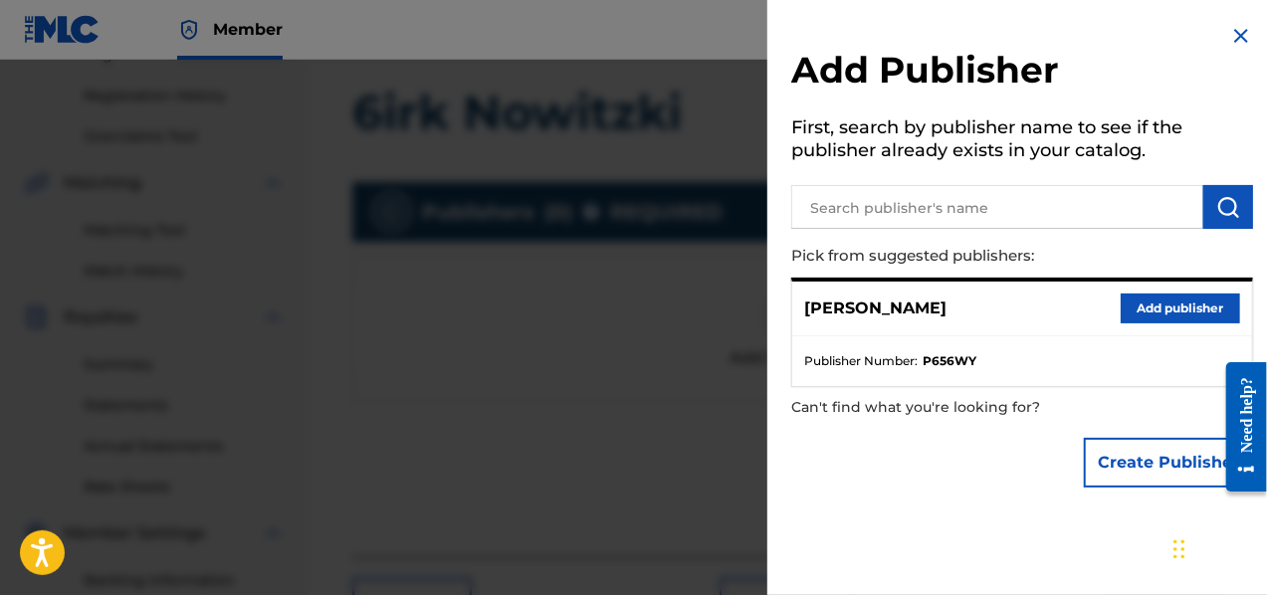
click at [1134, 305] on button "Add publisher" at bounding box center [1179, 309] width 119 height 30
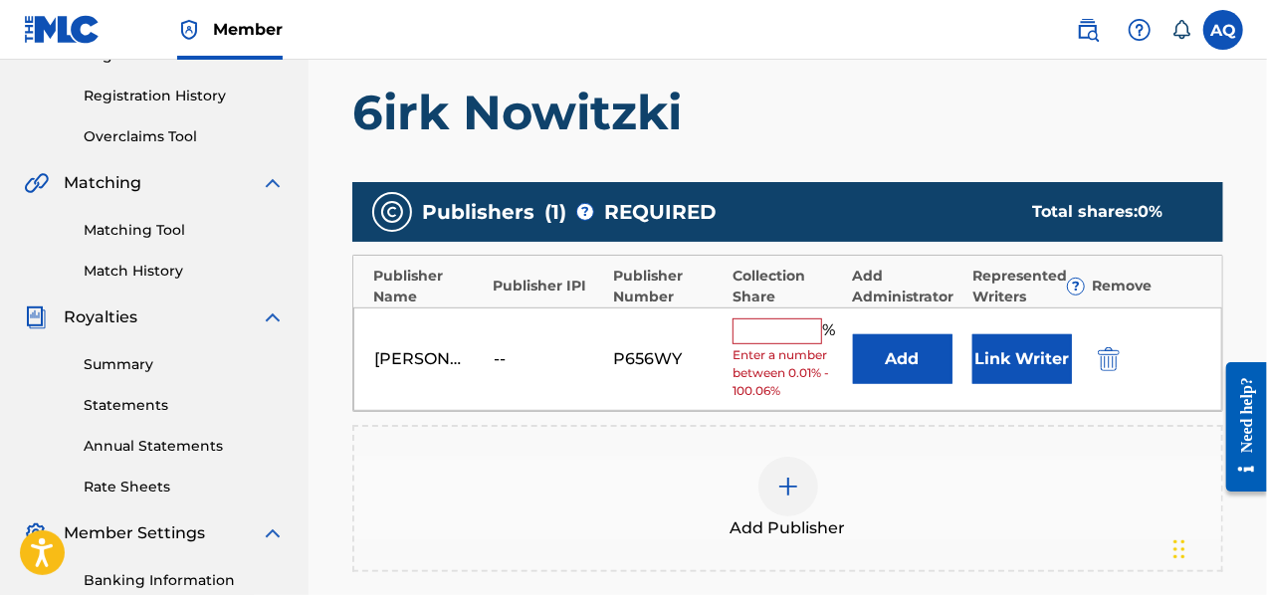
click at [775, 328] on input "text" at bounding box center [777, 331] width 90 height 26
type input "50"
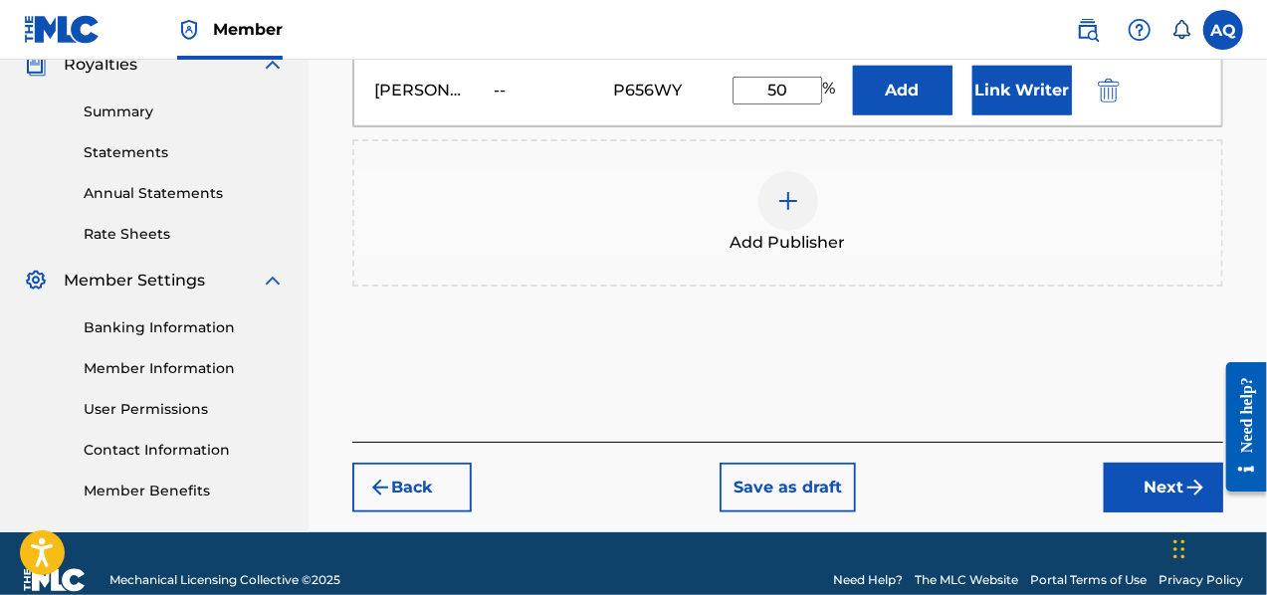
click at [1137, 498] on button "Next" at bounding box center [1162, 488] width 119 height 50
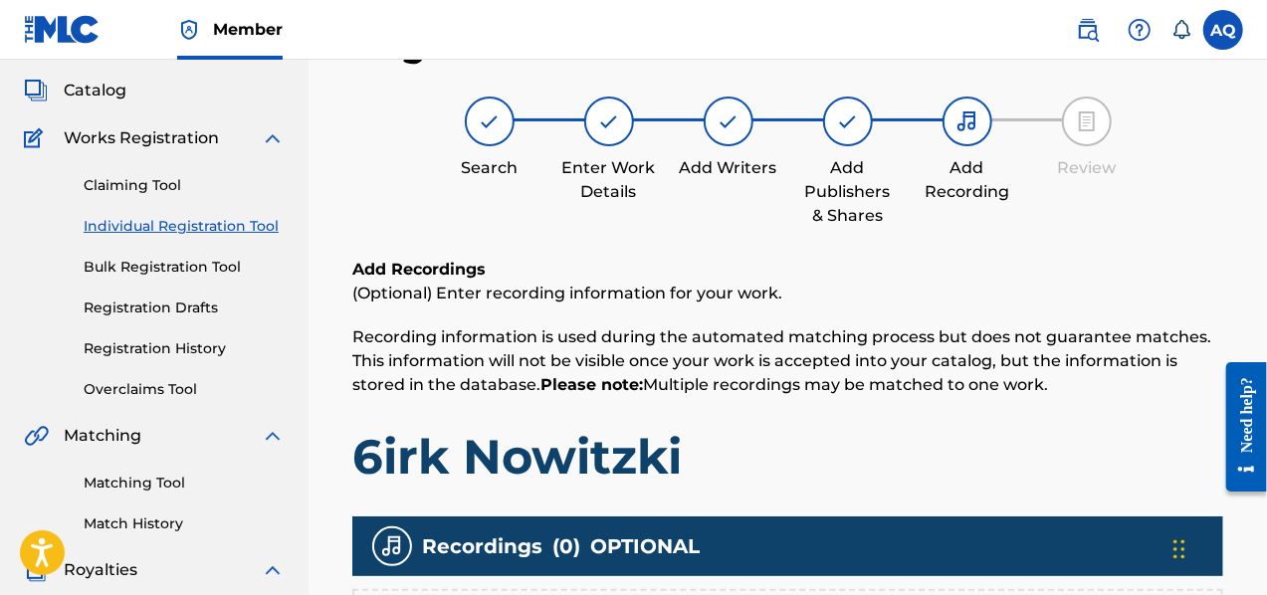
scroll to position [90, 0]
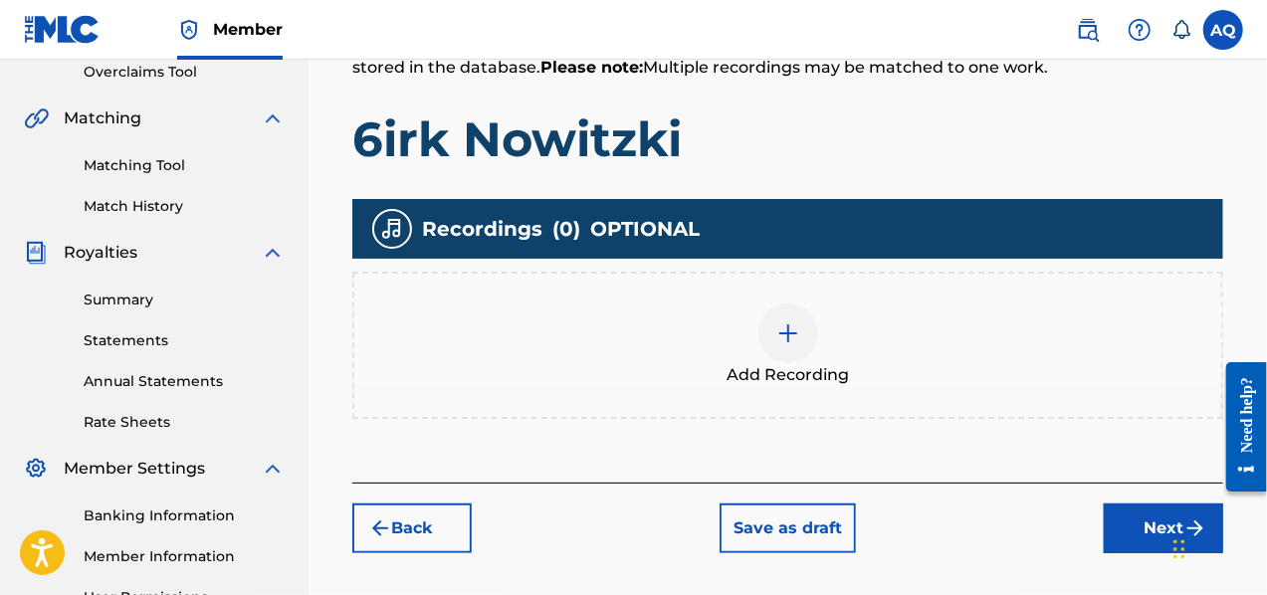
click at [1118, 523] on button "Next" at bounding box center [1162, 528] width 119 height 50
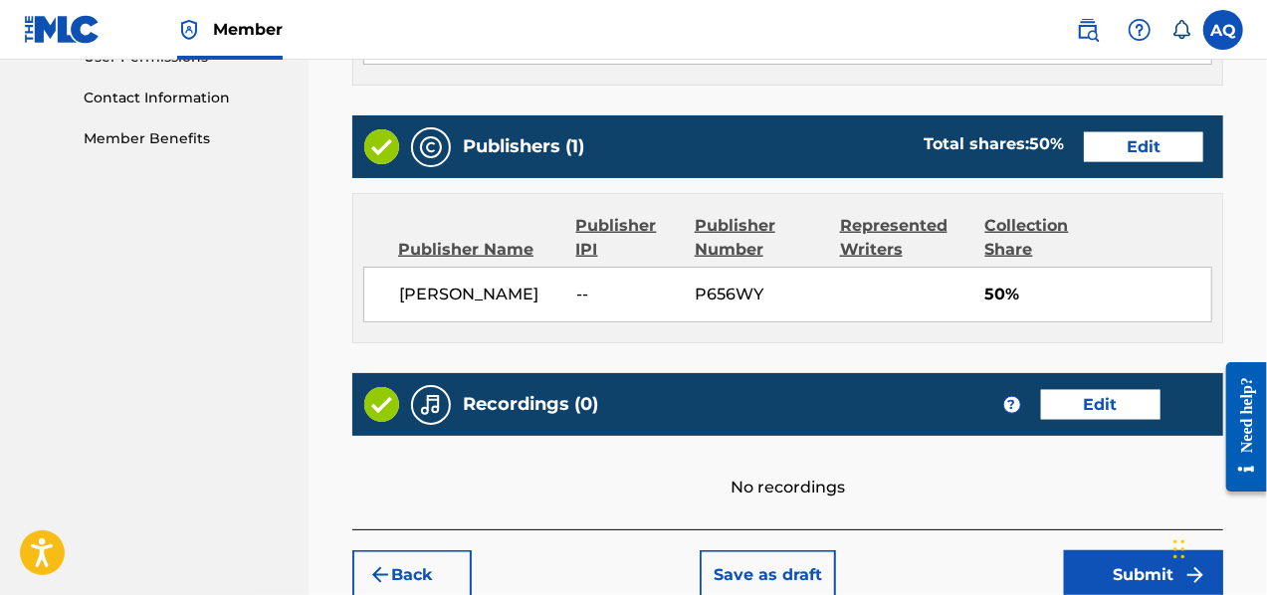
scroll to position [1013, 0]
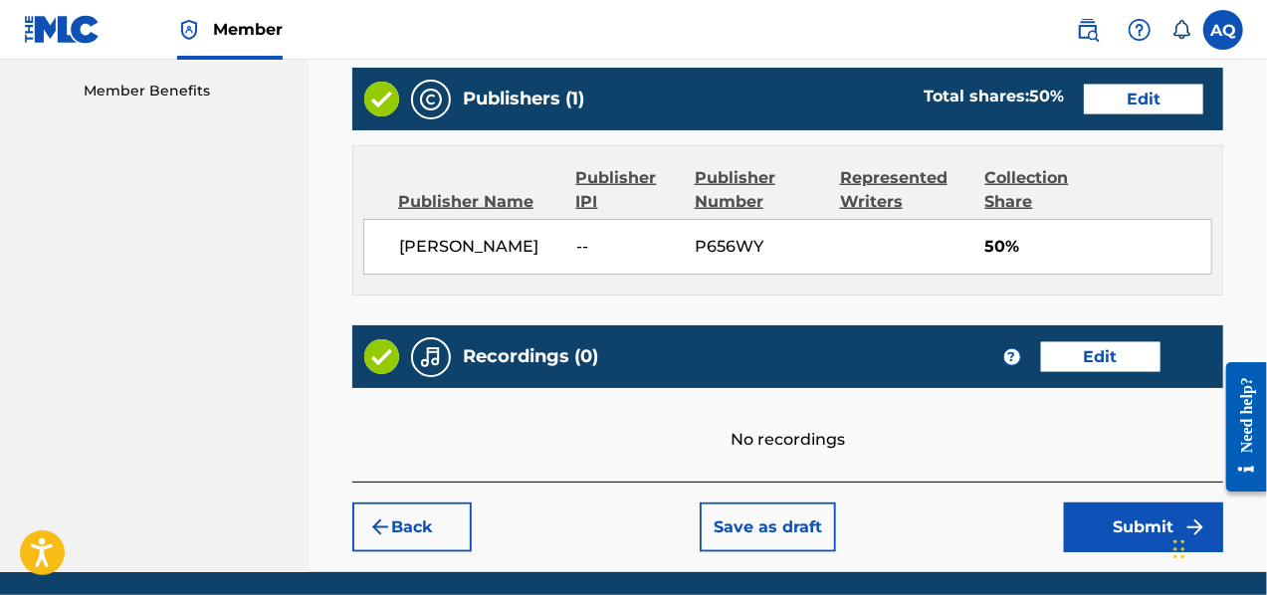
click at [1055, 522] on div "Back Save as draft Submit" at bounding box center [787, 517] width 871 height 71
click at [1086, 521] on button "Submit" at bounding box center [1143, 527] width 159 height 50
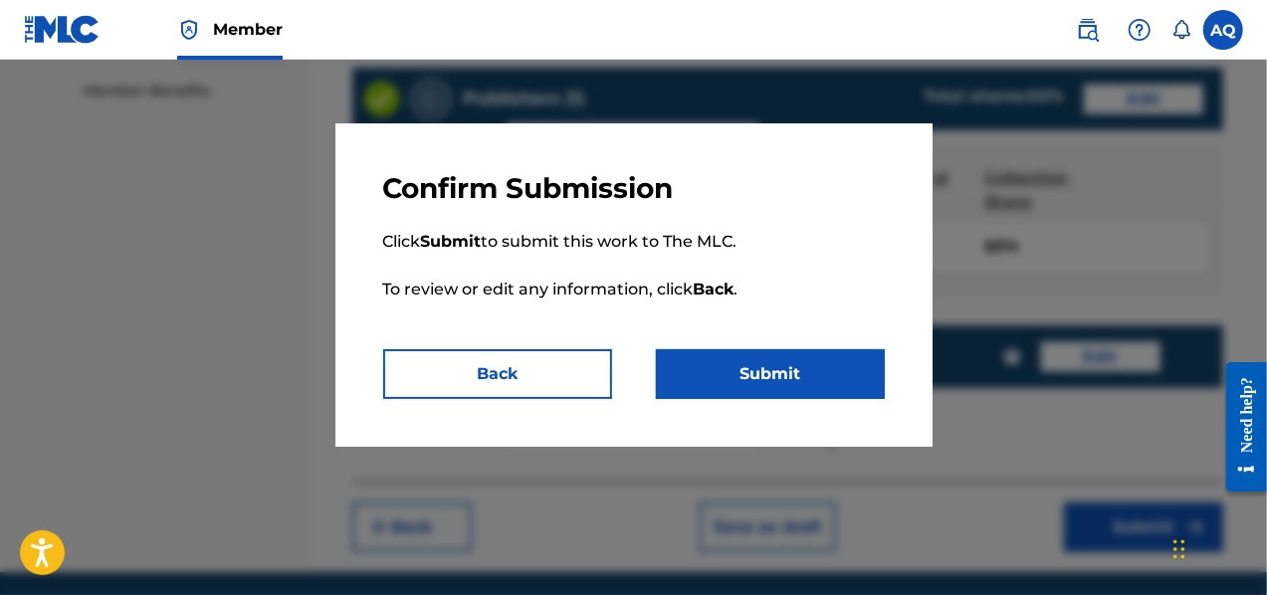
click at [781, 375] on button "Submit" at bounding box center [770, 374] width 229 height 50
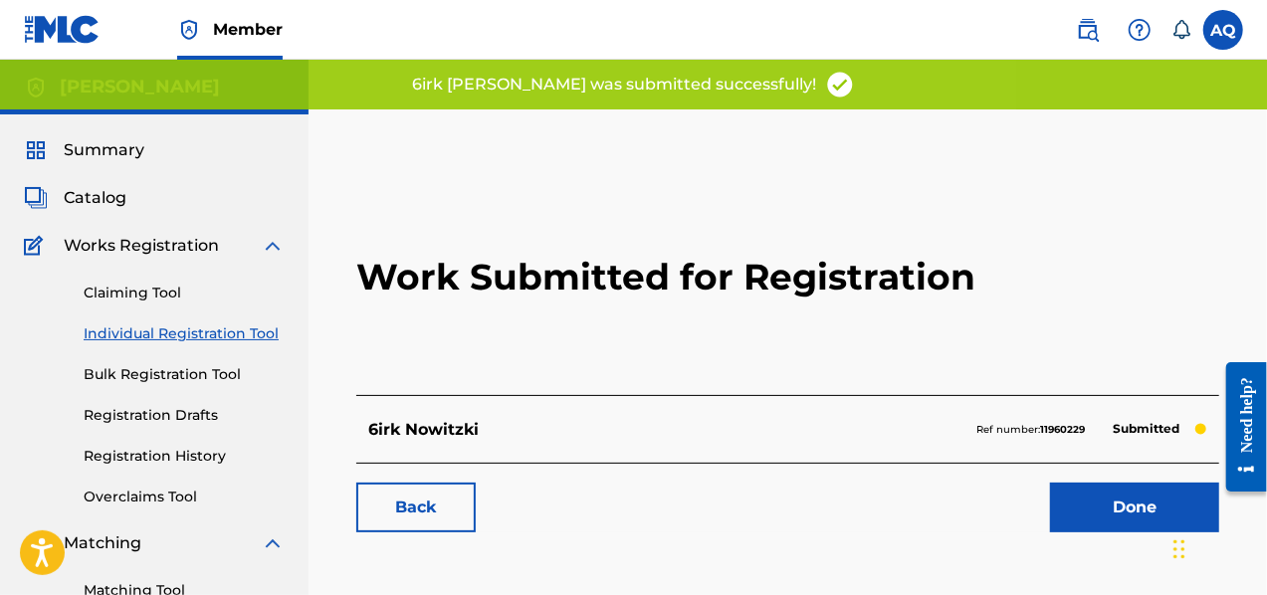
click at [1095, 504] on link "Done" at bounding box center [1134, 508] width 169 height 50
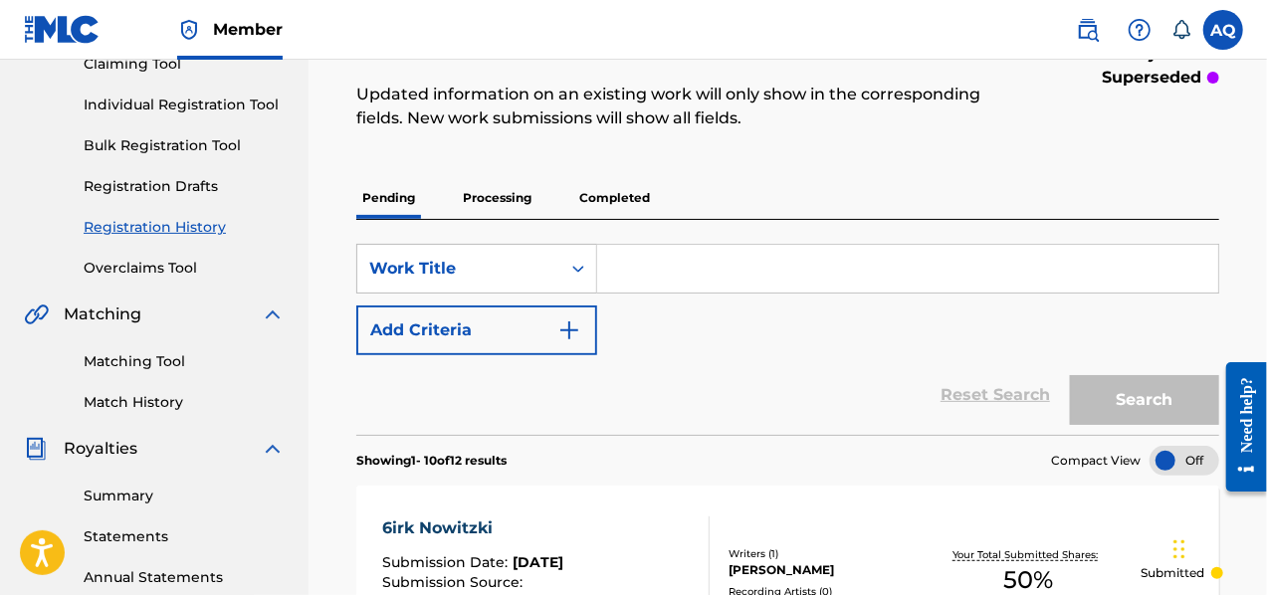
scroll to position [208, 0]
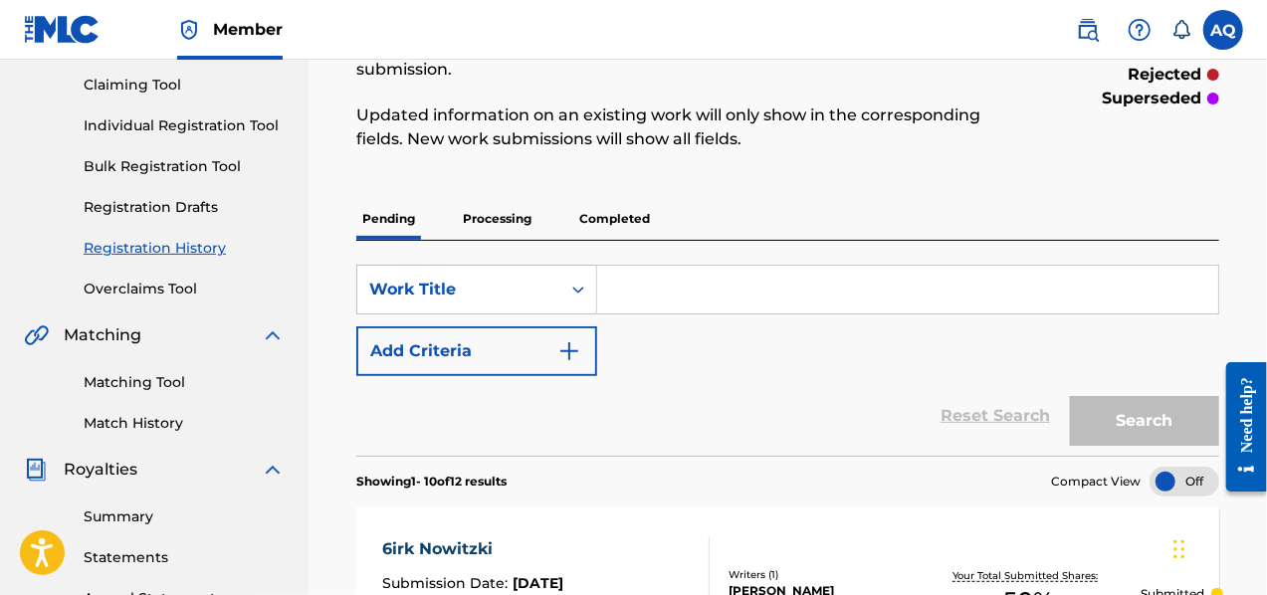
click at [169, 118] on link "Individual Registration Tool" at bounding box center [184, 125] width 201 height 21
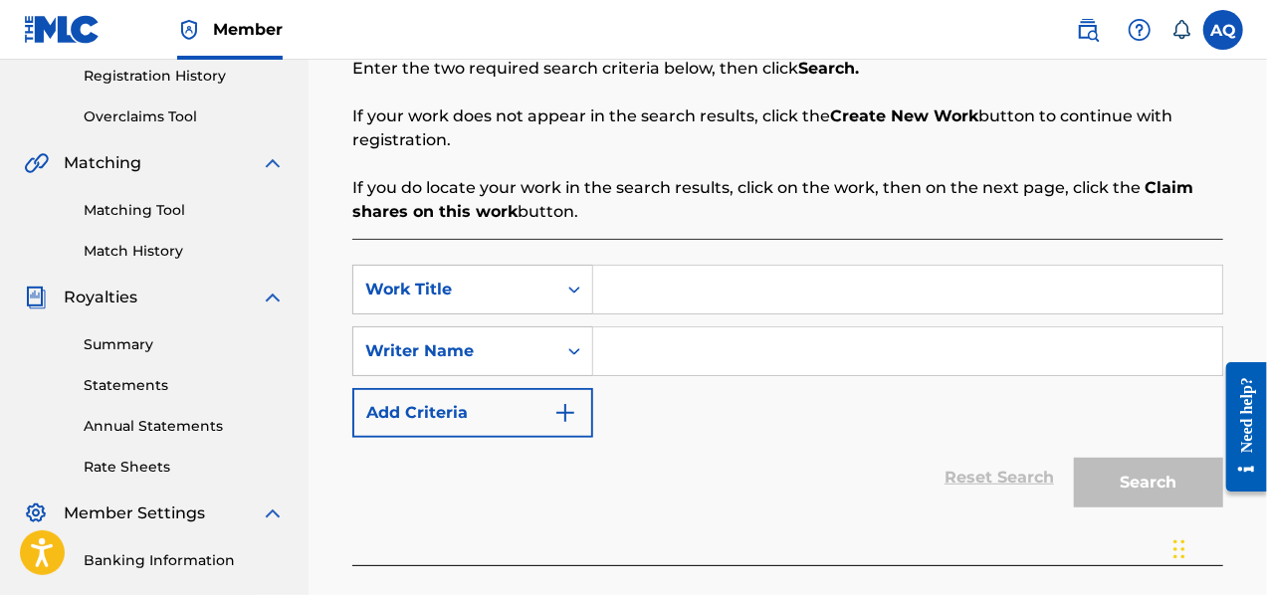
scroll to position [396, 0]
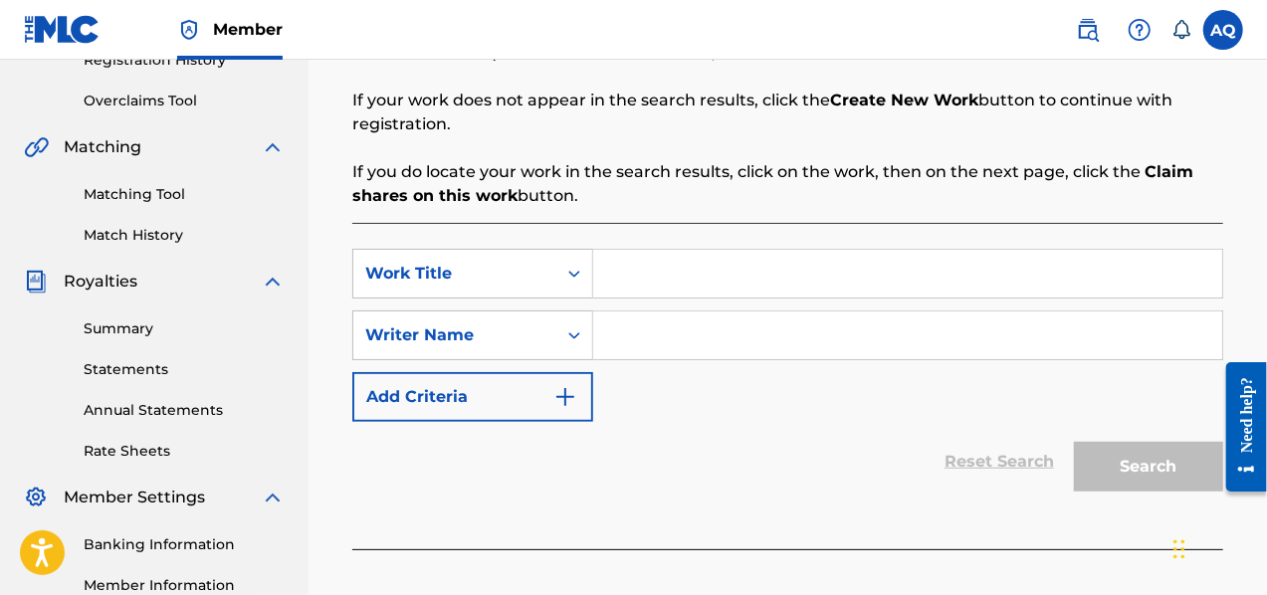
click at [722, 260] on input "Search Form" at bounding box center [907, 274] width 629 height 48
type input "Slow Down"
click at [663, 336] on input "Search Form" at bounding box center [907, 335] width 629 height 48
type input "[PERSON_NAME]"
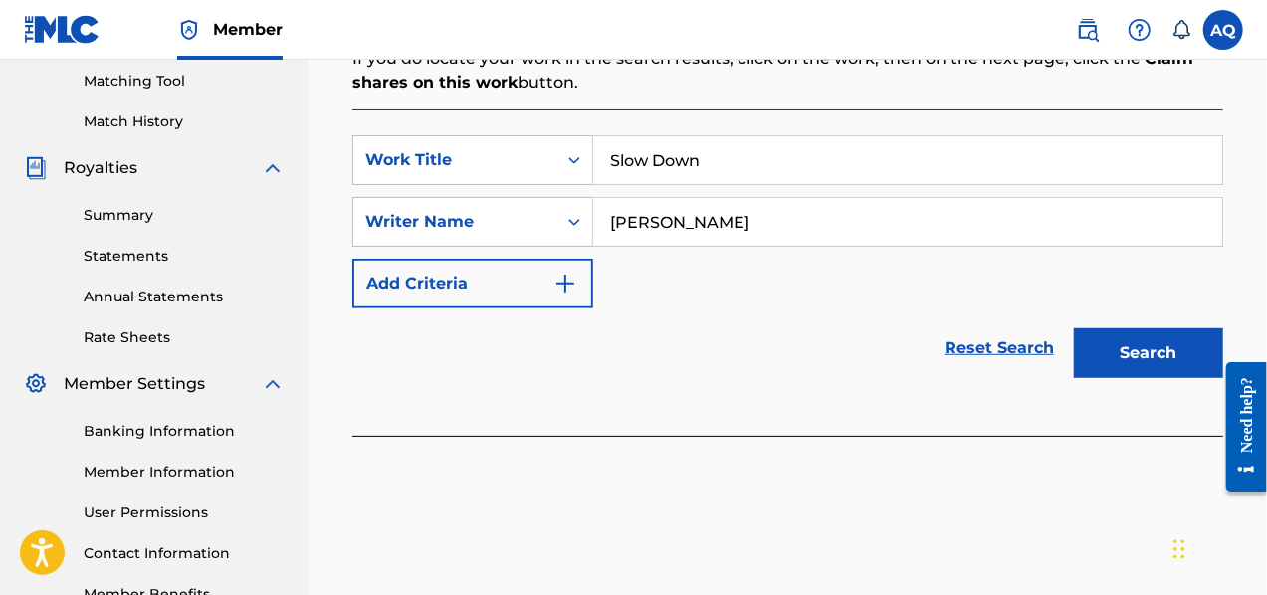
scroll to position [639, 0]
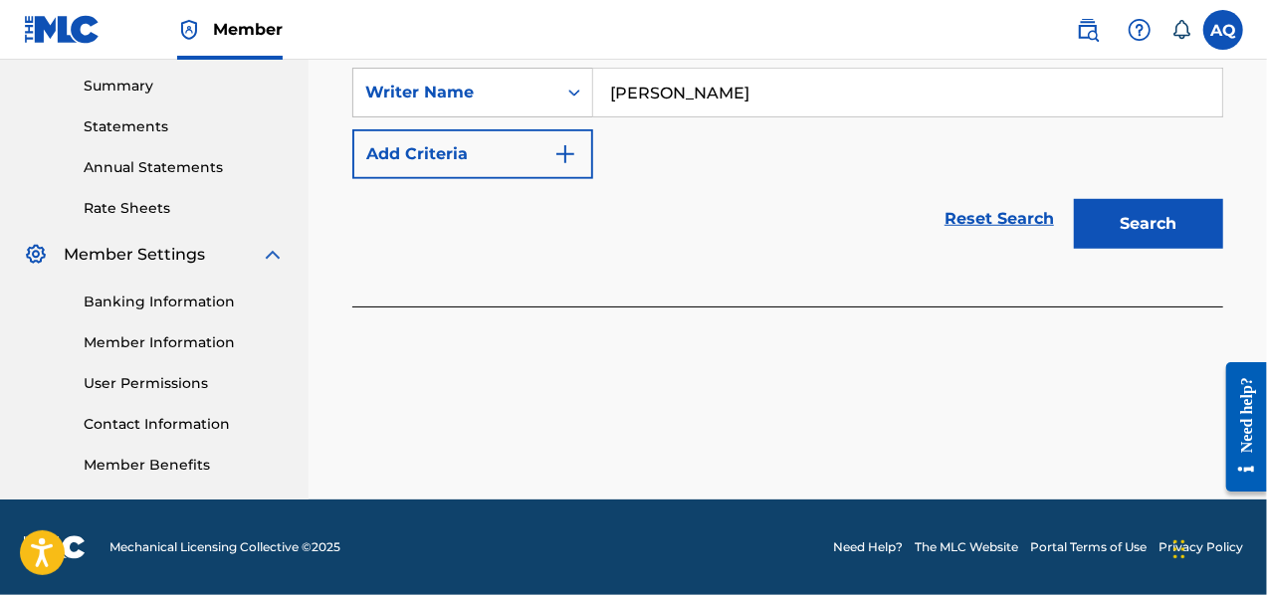
click at [1127, 218] on button "Search" at bounding box center [1148, 224] width 149 height 50
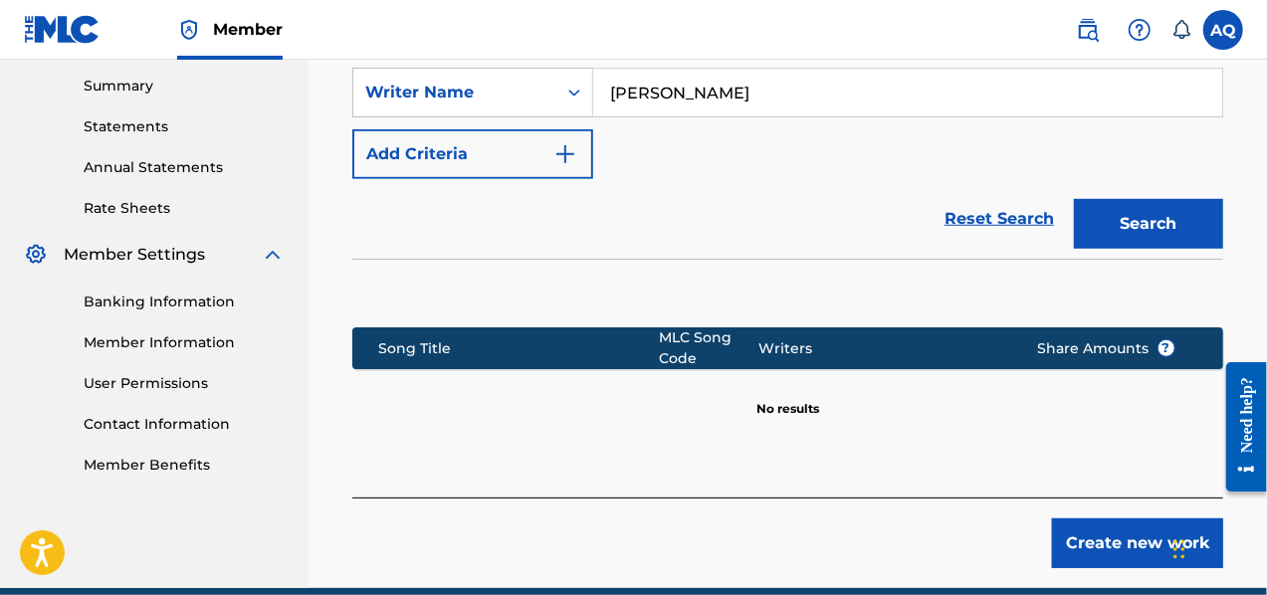
click at [1078, 538] on button "Create new work" at bounding box center [1137, 543] width 171 height 50
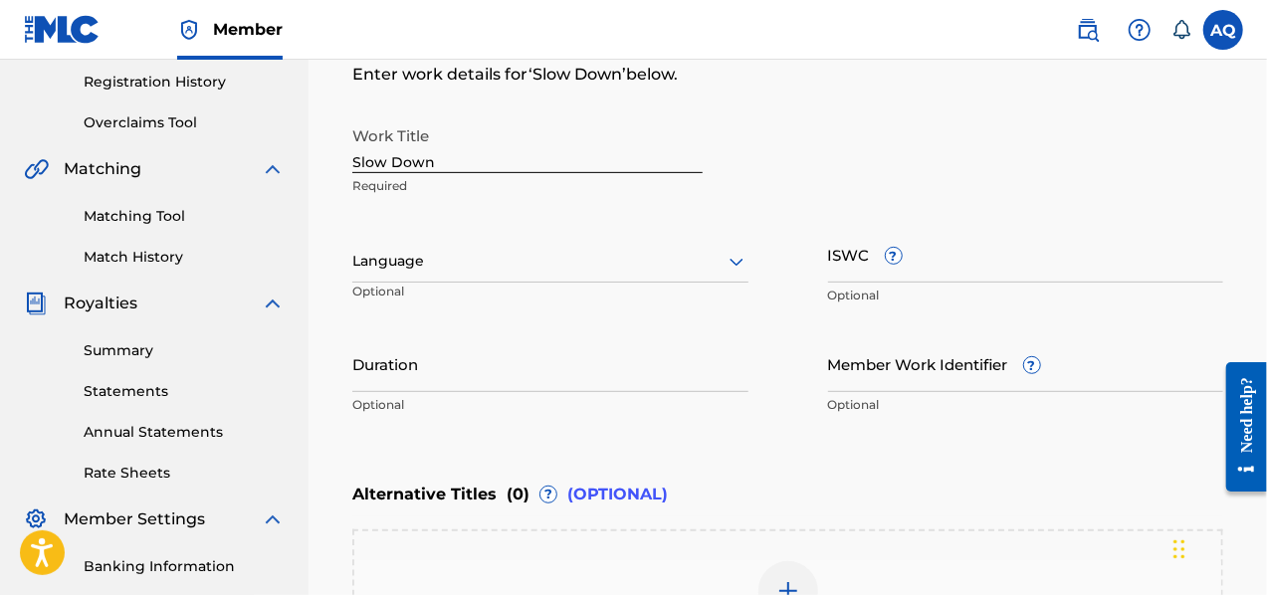
scroll to position [380, 0]
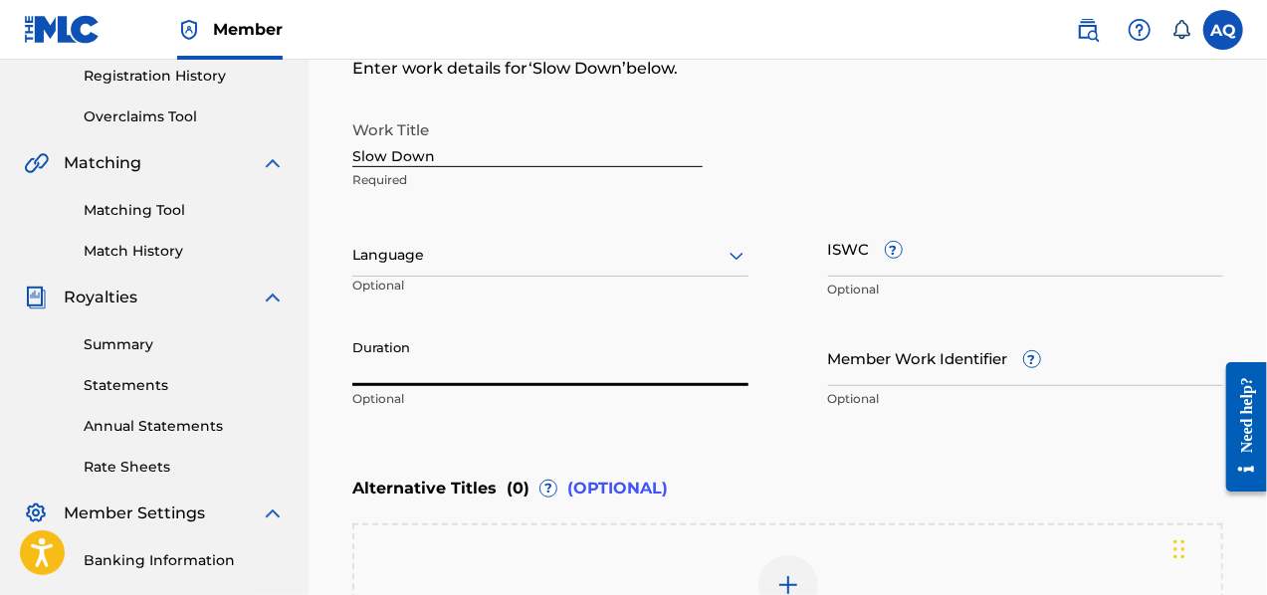
click at [501, 365] on input "Duration" at bounding box center [550, 357] width 396 height 57
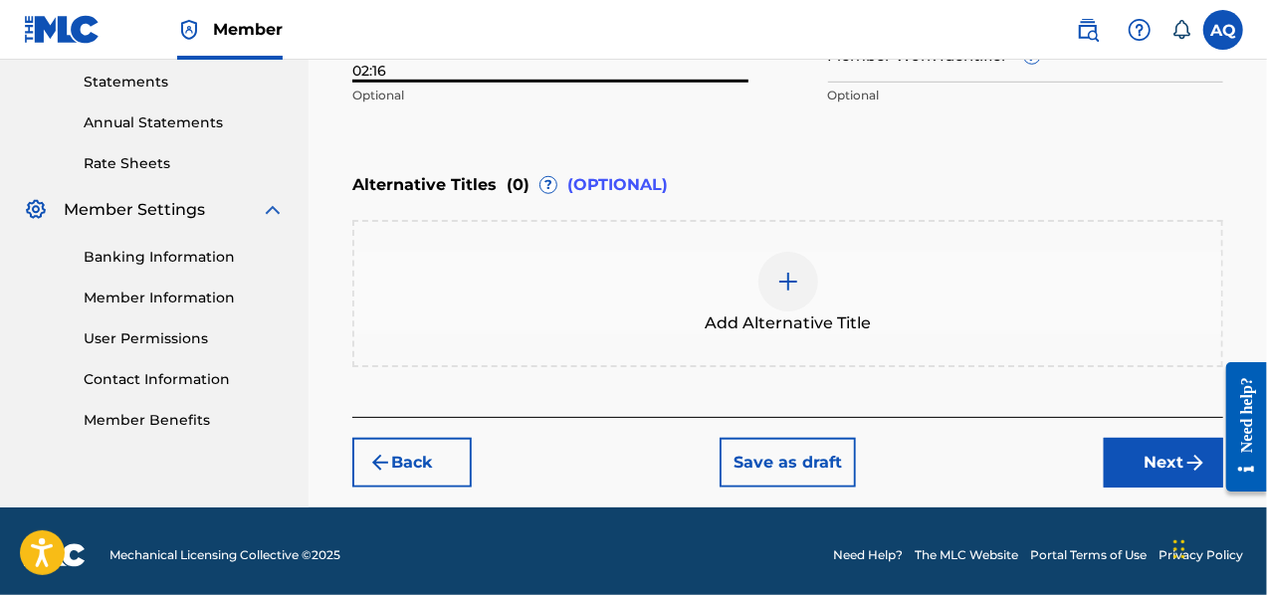
type input "02:16"
click at [1135, 473] on button "Next" at bounding box center [1162, 463] width 119 height 50
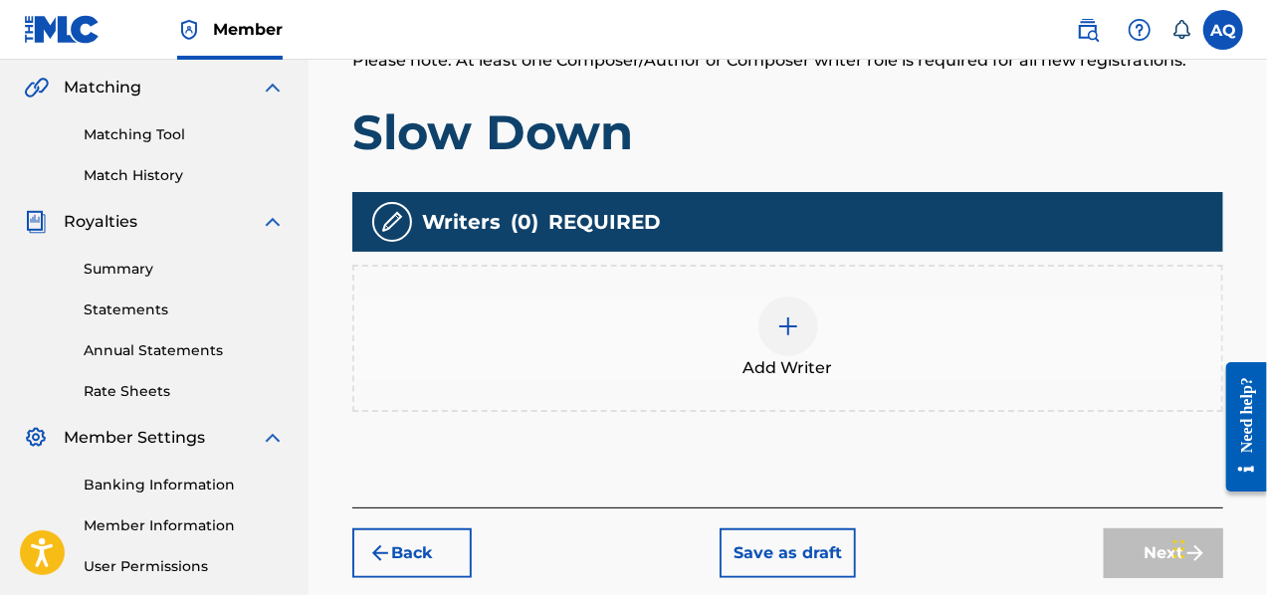
scroll to position [457, 0]
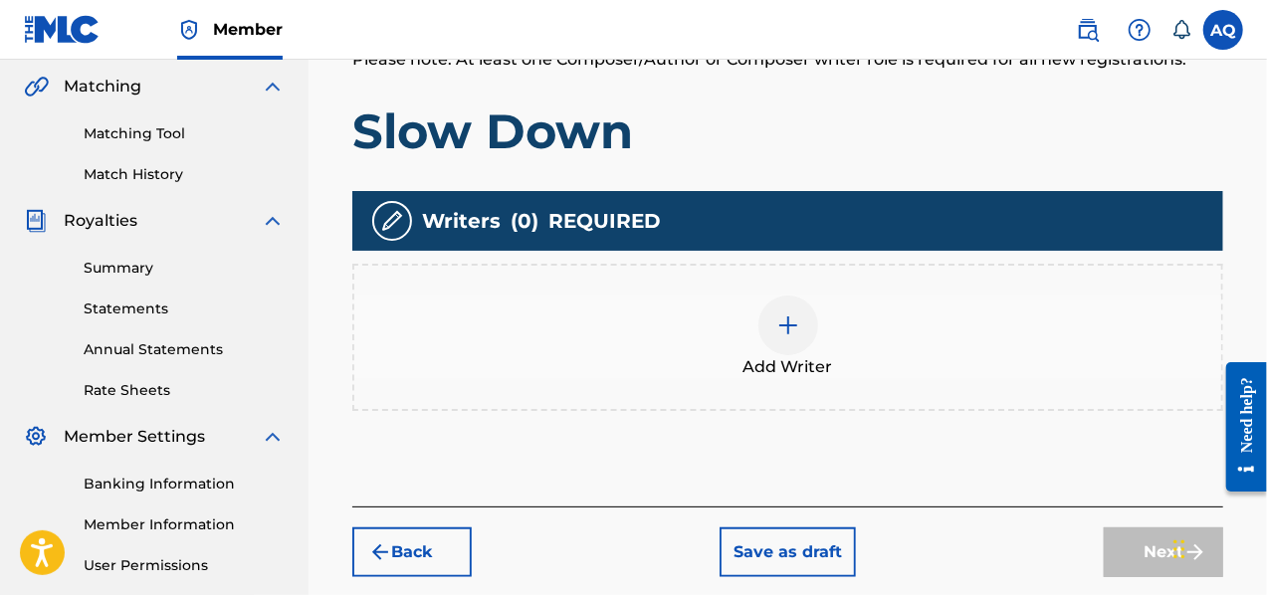
click at [820, 321] on div "Add Writer" at bounding box center [787, 338] width 867 height 84
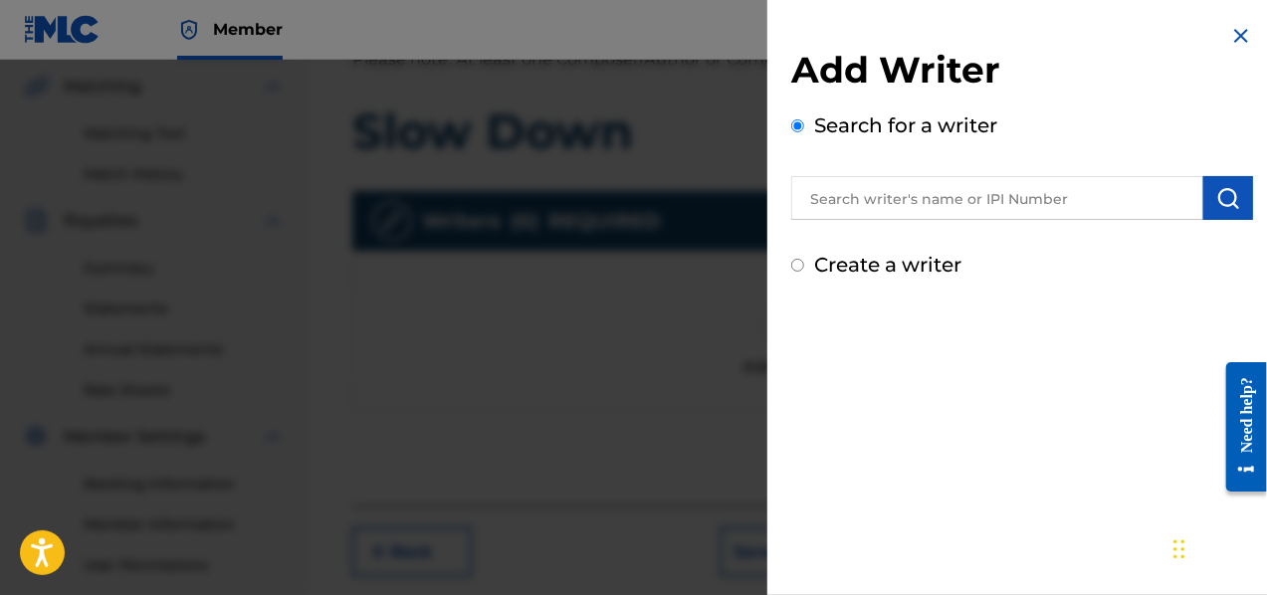
click at [942, 208] on input "text" at bounding box center [997, 198] width 412 height 44
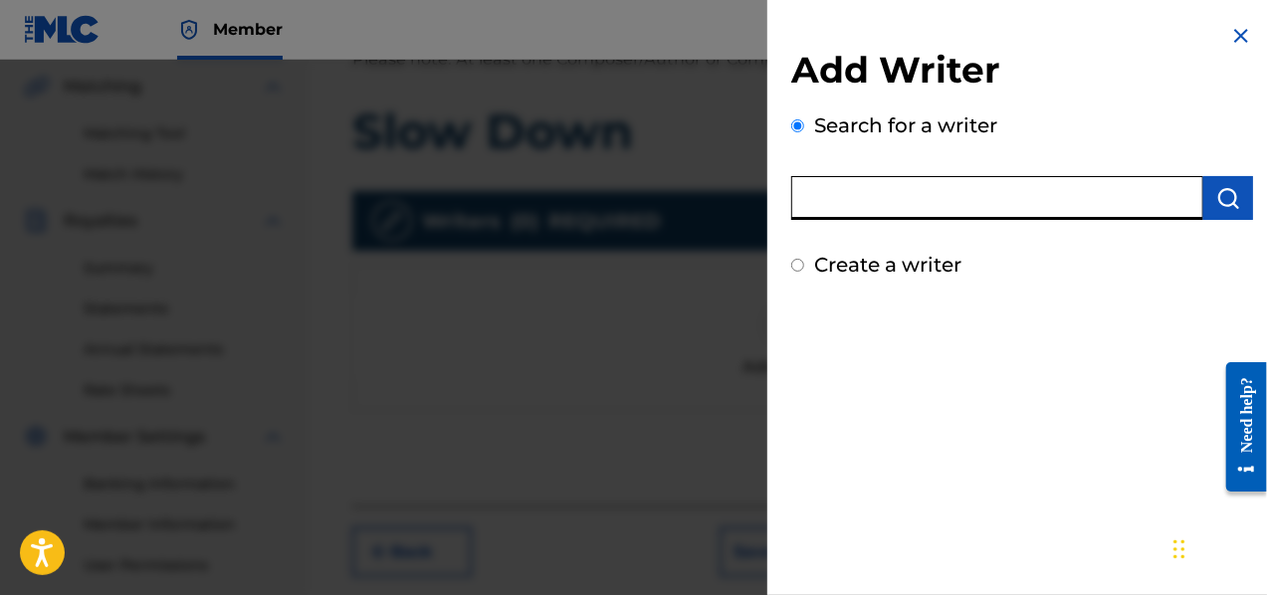
type input "[PERSON_NAME]"
click at [1225, 202] on img "submit" at bounding box center [1228, 198] width 24 height 24
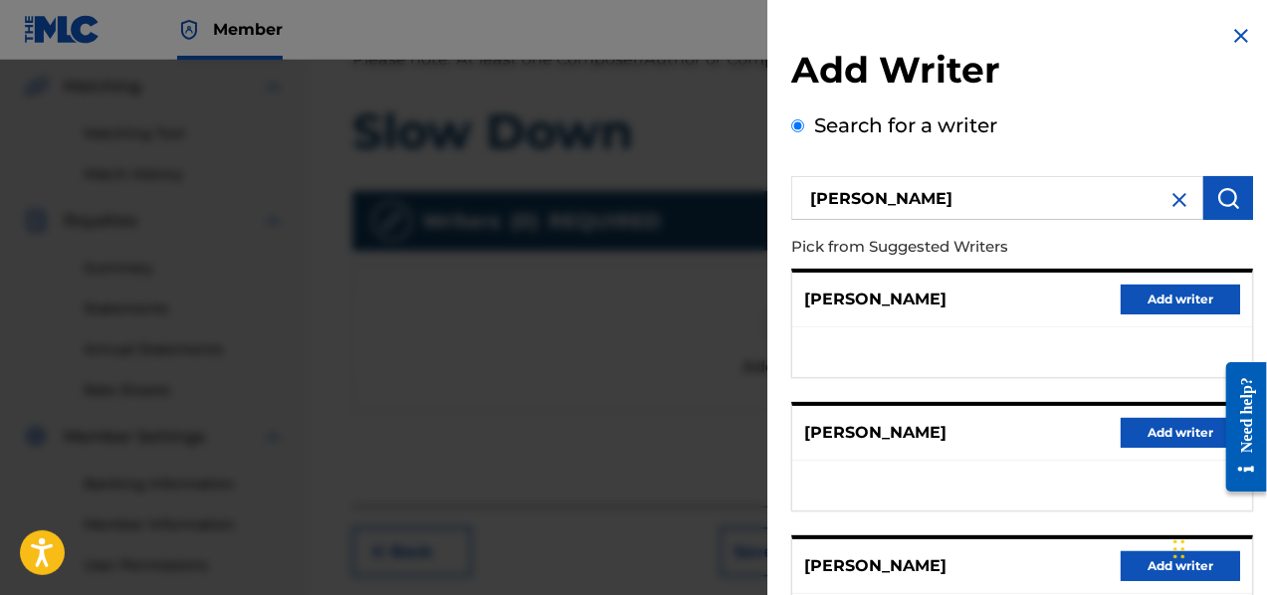
click at [1120, 566] on button "Add writer" at bounding box center [1179, 566] width 119 height 30
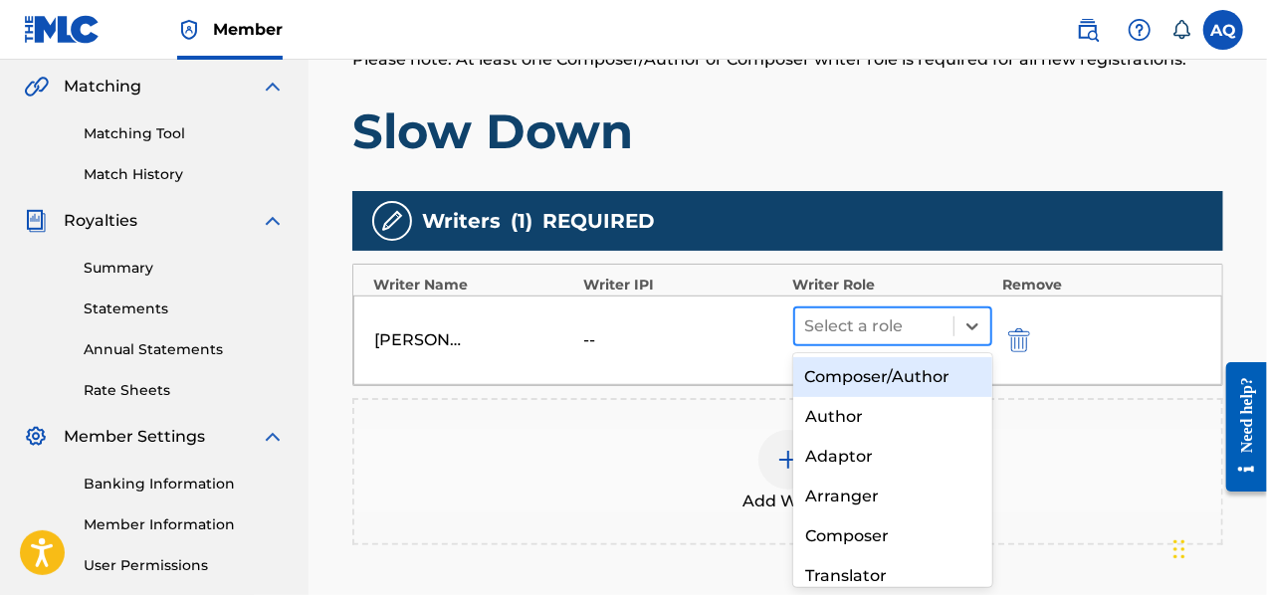
click at [933, 330] on div at bounding box center [874, 326] width 138 height 28
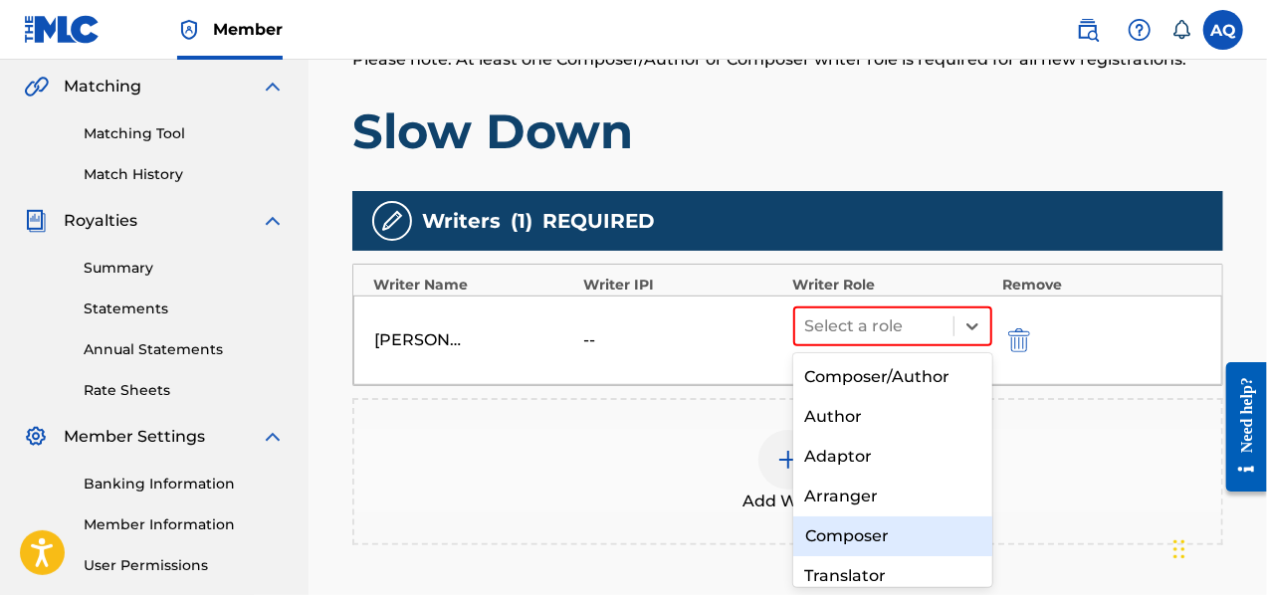
click at [897, 529] on div "Composer" at bounding box center [893, 536] width 200 height 40
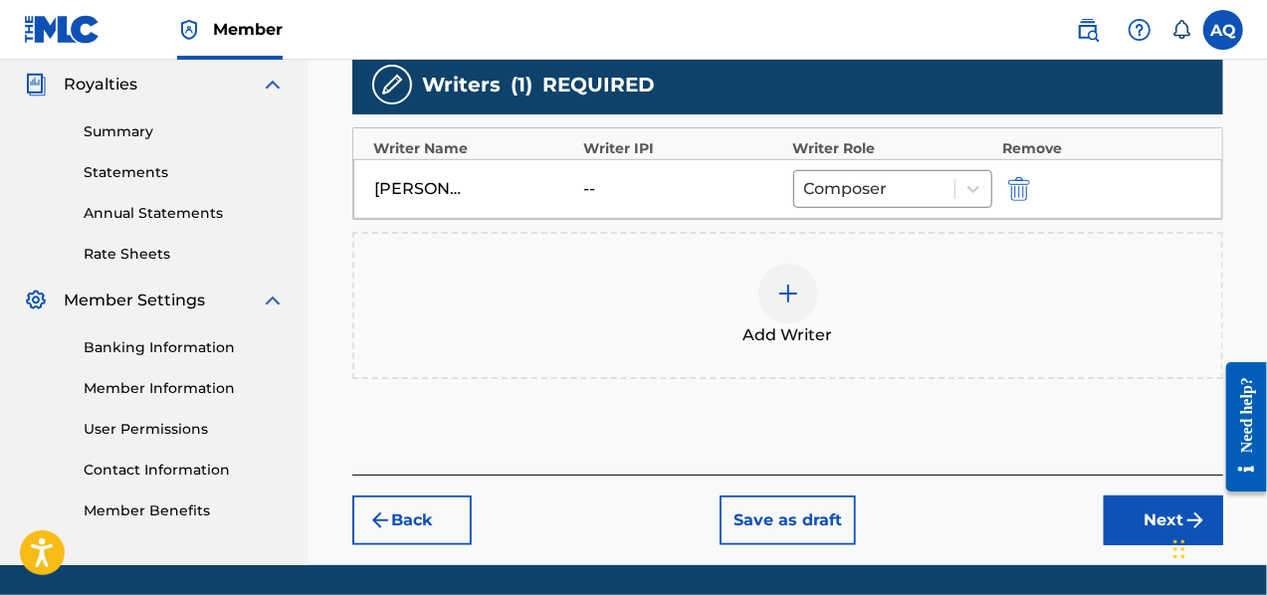
scroll to position [657, 0]
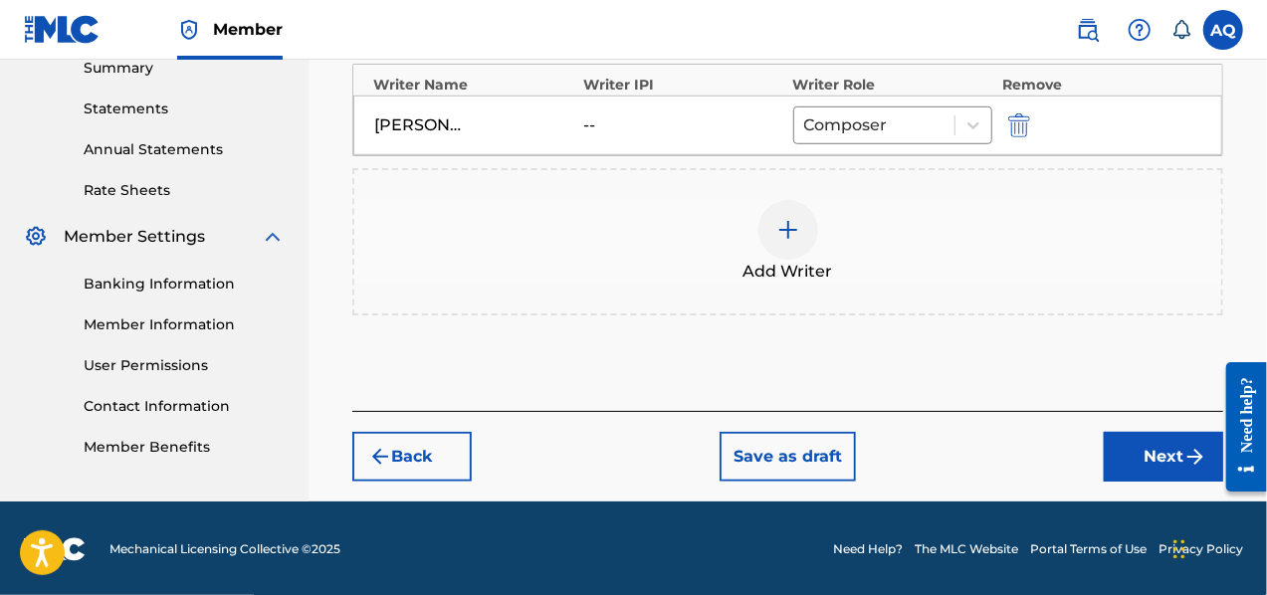
drag, startPoint x: 1268, startPoint y: 273, endPoint x: 10, endPoint y: 48, distance: 1277.6
click at [1152, 441] on button "Next" at bounding box center [1162, 457] width 119 height 50
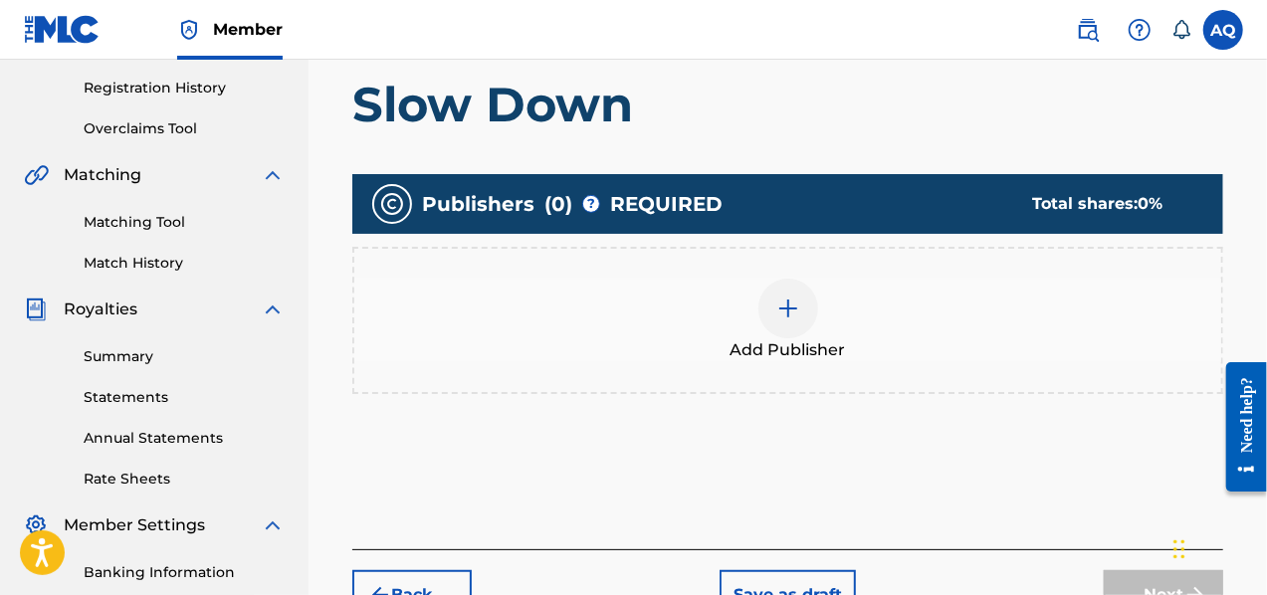
scroll to position [376, 0]
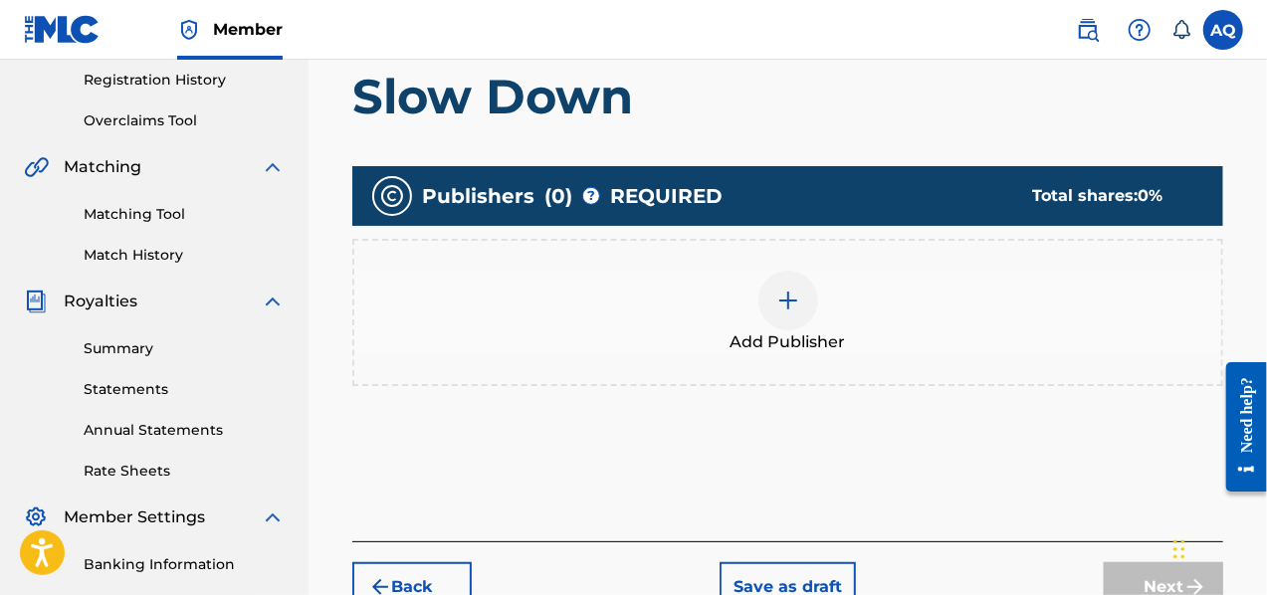
click at [798, 309] on img at bounding box center [788, 301] width 24 height 24
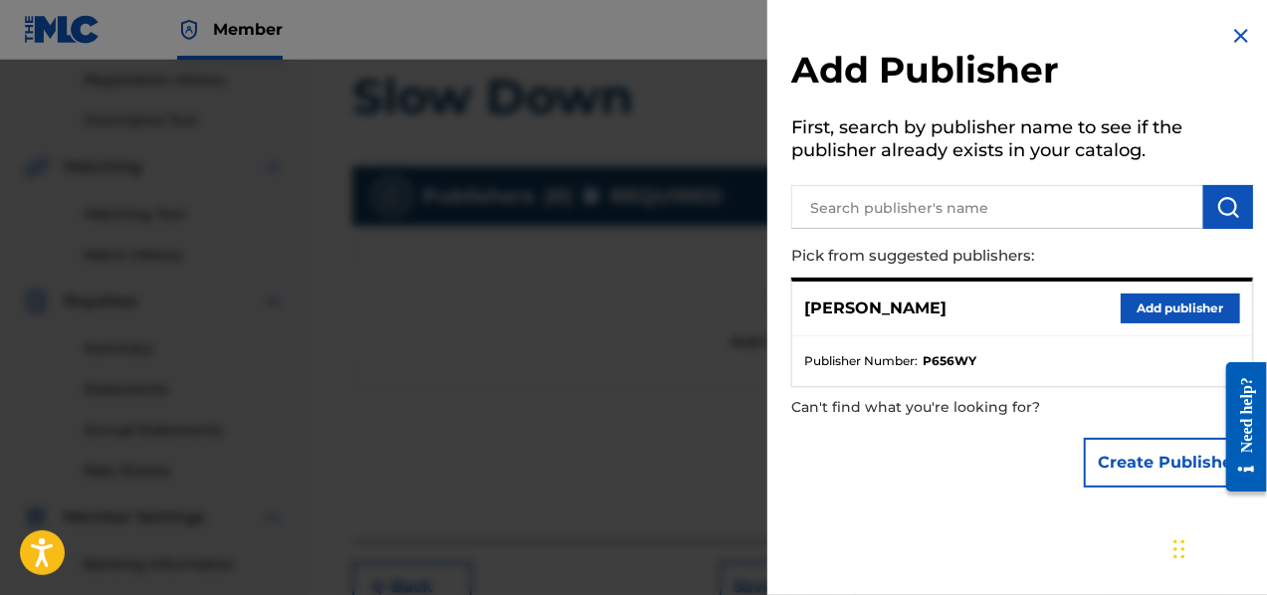
click at [1154, 311] on button "Add publisher" at bounding box center [1179, 309] width 119 height 30
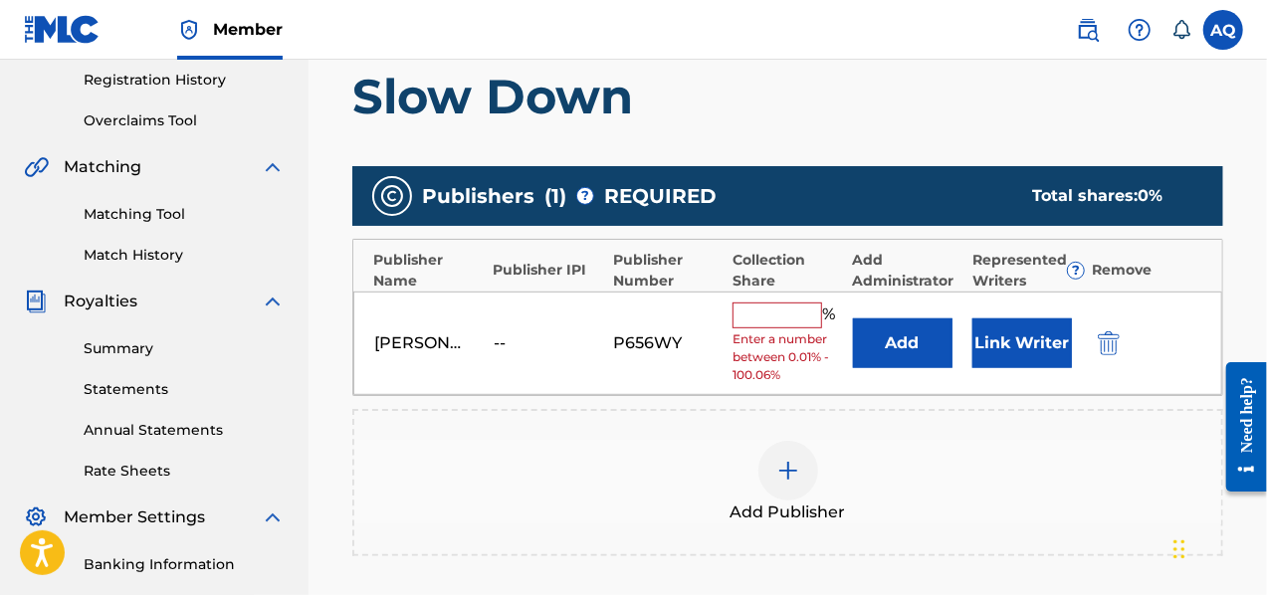
click at [760, 296] on div "[PERSON_NAME] -- P656WY % Enter a number between 0.01% - 100.06% Add Link Writer" at bounding box center [787, 344] width 869 height 104
click at [763, 309] on input "text" at bounding box center [777, 315] width 90 height 26
type input "50"
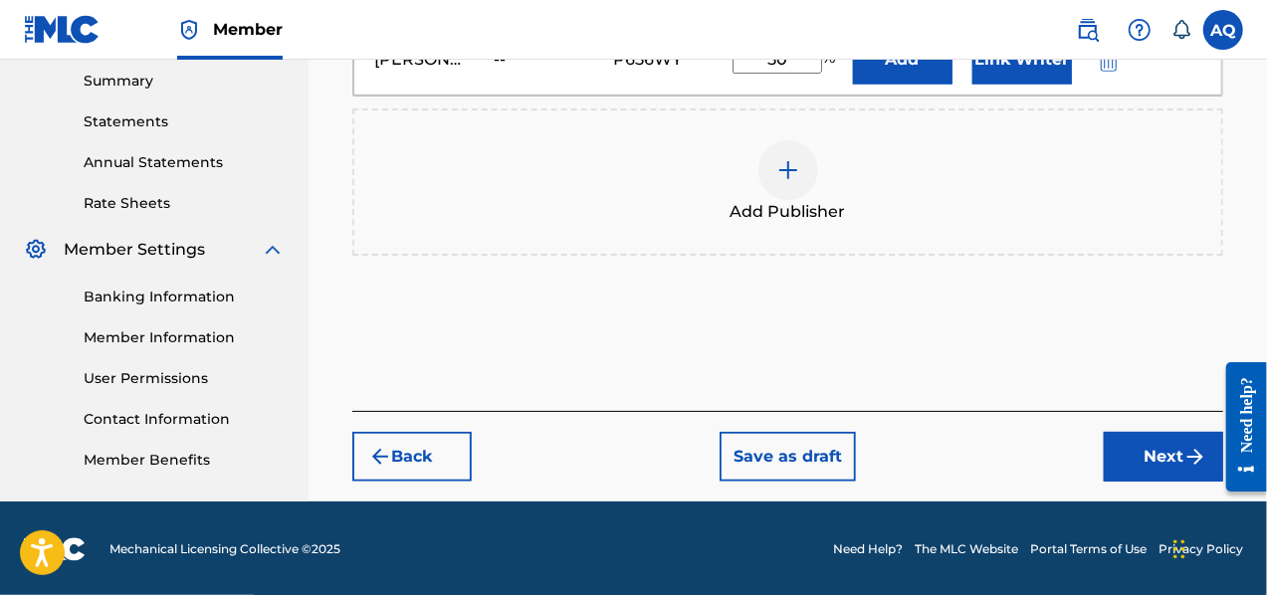
click at [1162, 453] on button "Next" at bounding box center [1162, 457] width 119 height 50
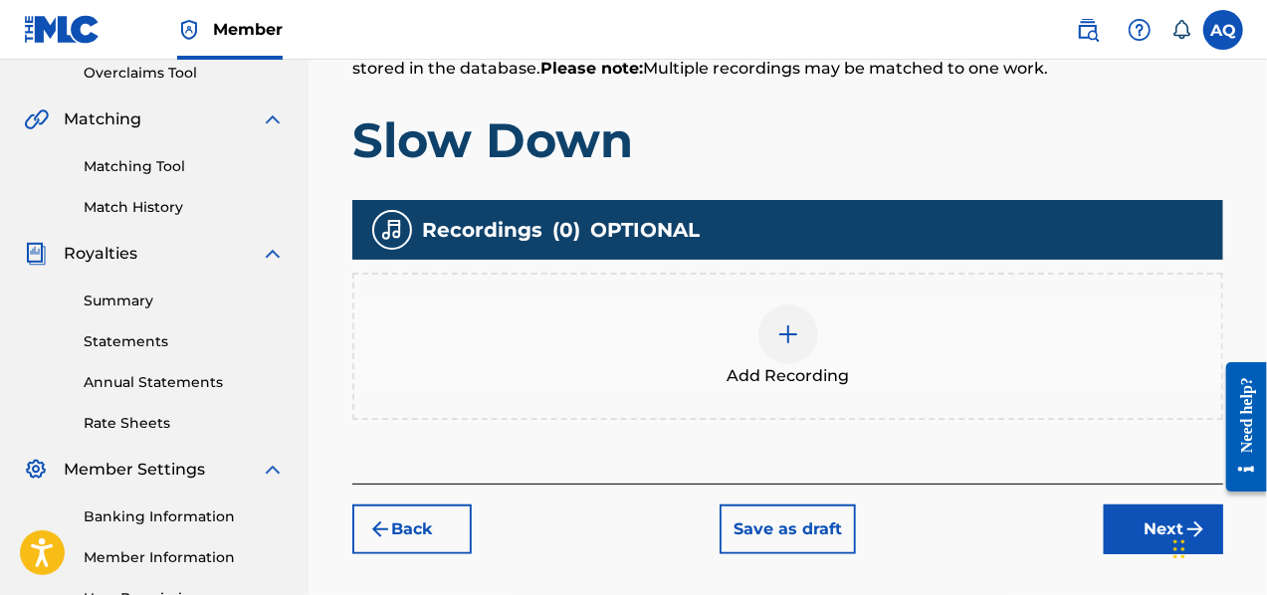
scroll to position [426, 0]
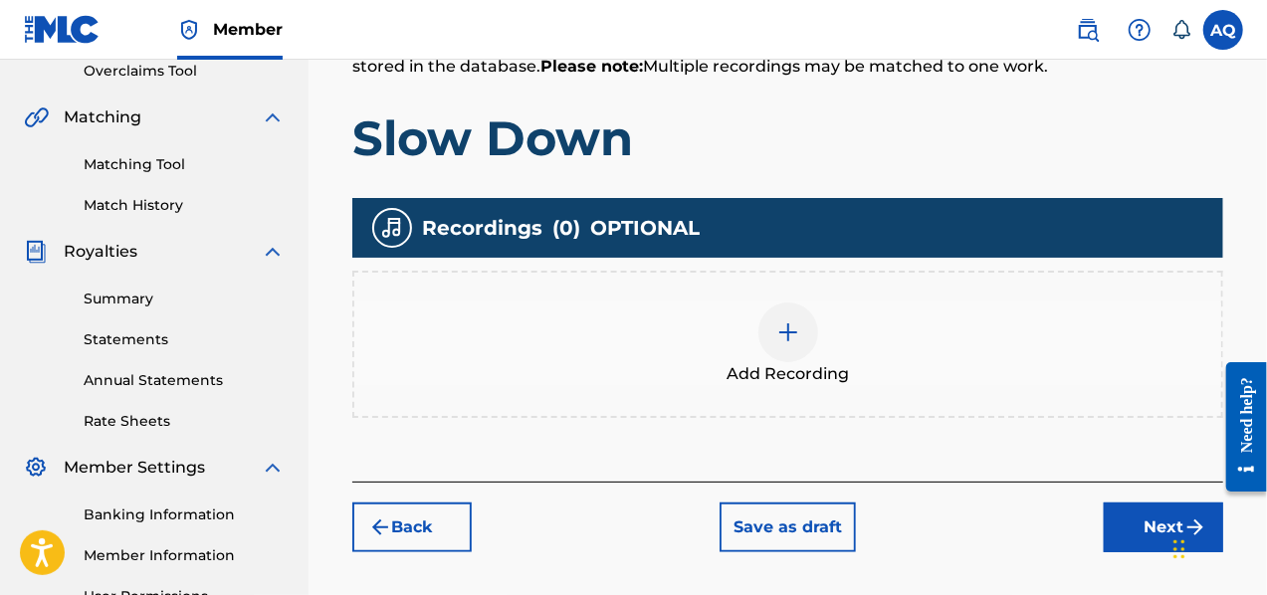
click at [1143, 513] on button "Next" at bounding box center [1162, 527] width 119 height 50
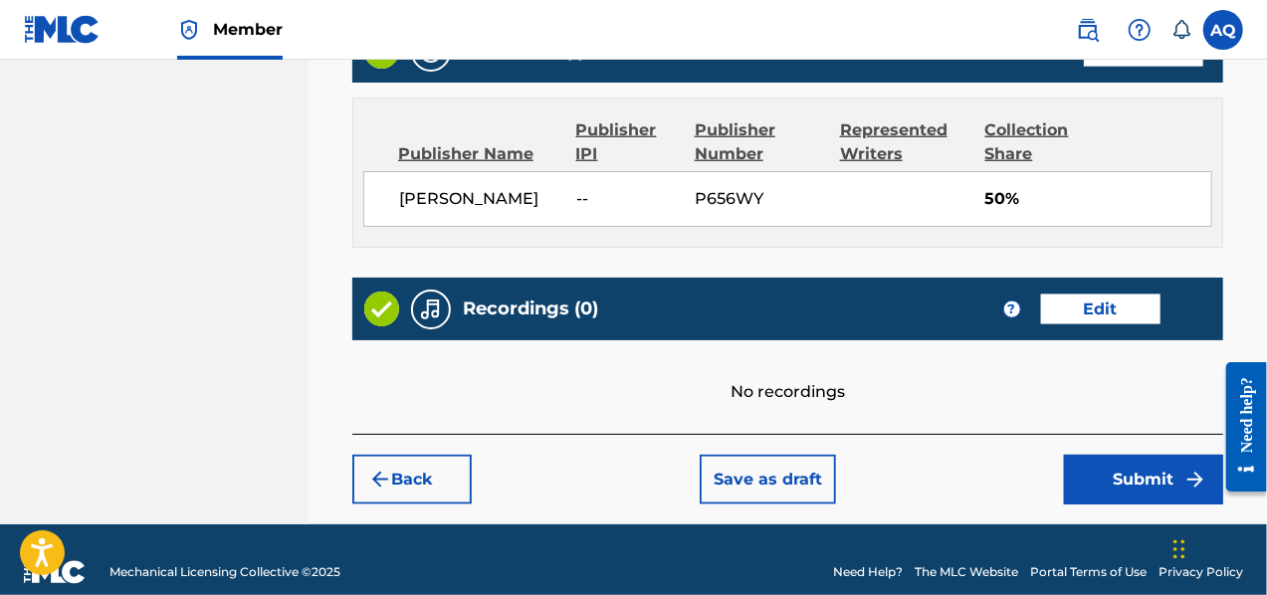
scroll to position [1070, 0]
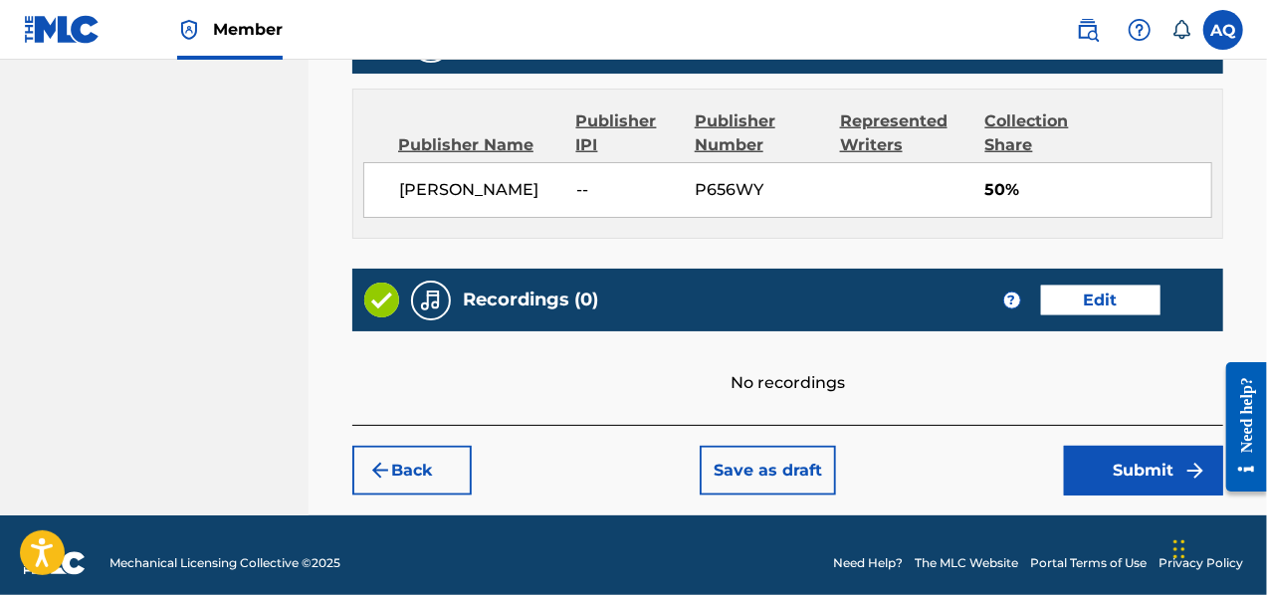
click at [1116, 475] on button "Submit" at bounding box center [1143, 471] width 159 height 50
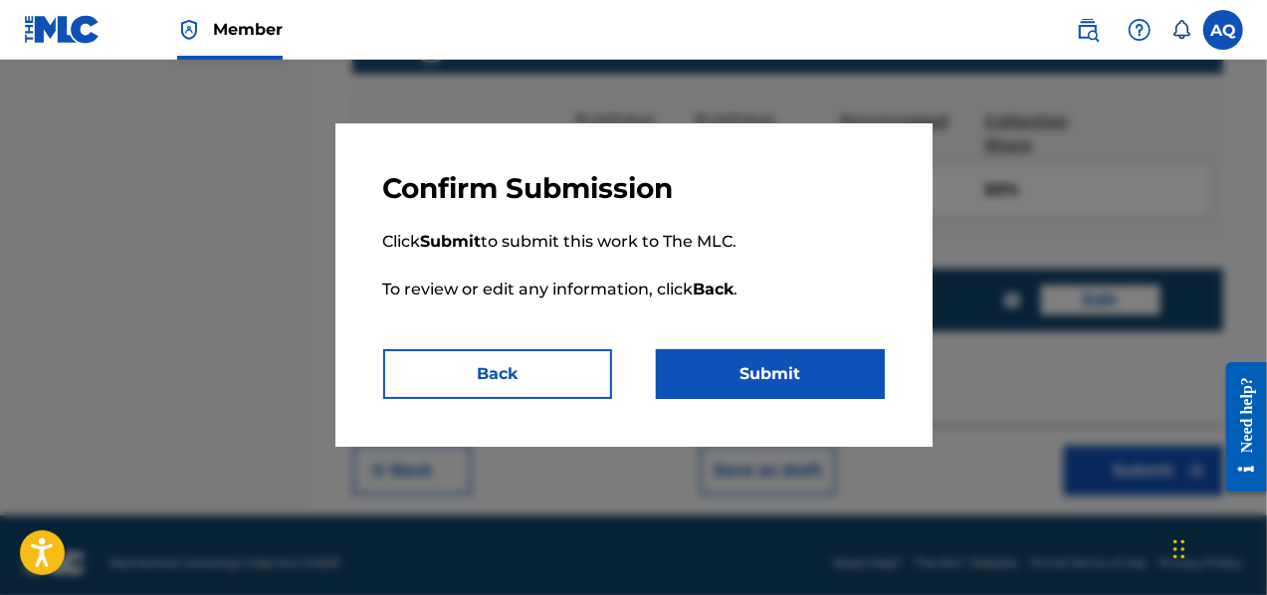
click at [790, 383] on button "Submit" at bounding box center [770, 374] width 229 height 50
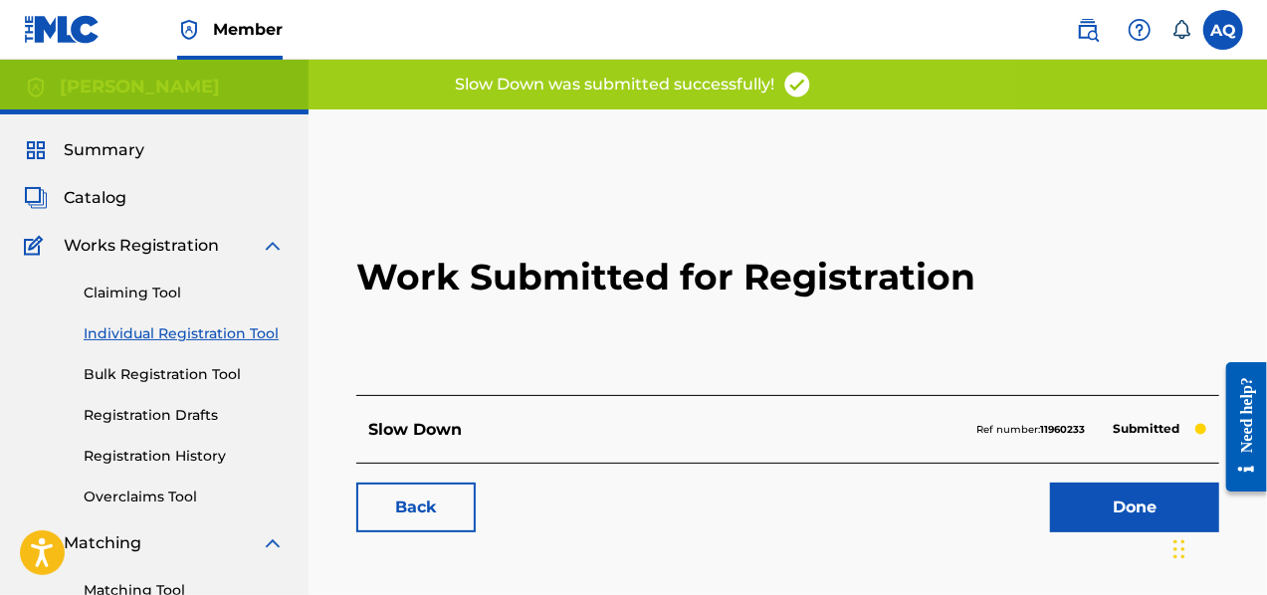
click at [1088, 504] on link "Done" at bounding box center [1134, 508] width 169 height 50
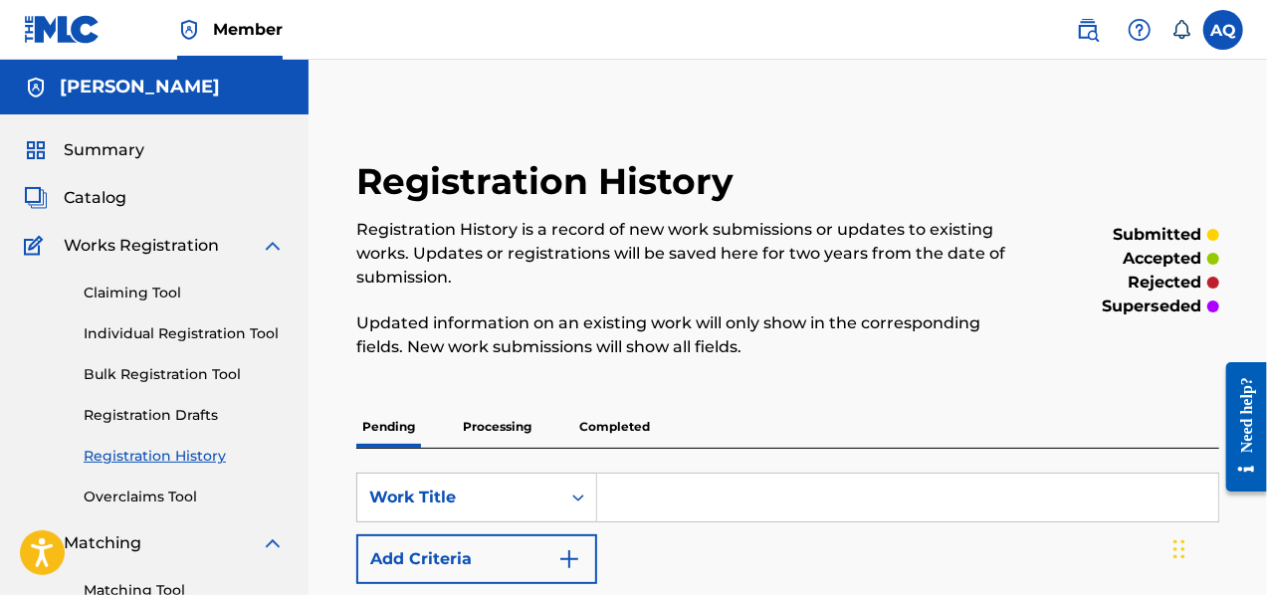
click at [166, 337] on link "Individual Registration Tool" at bounding box center [184, 333] width 201 height 21
